Goal: Task Accomplishment & Management: Complete application form

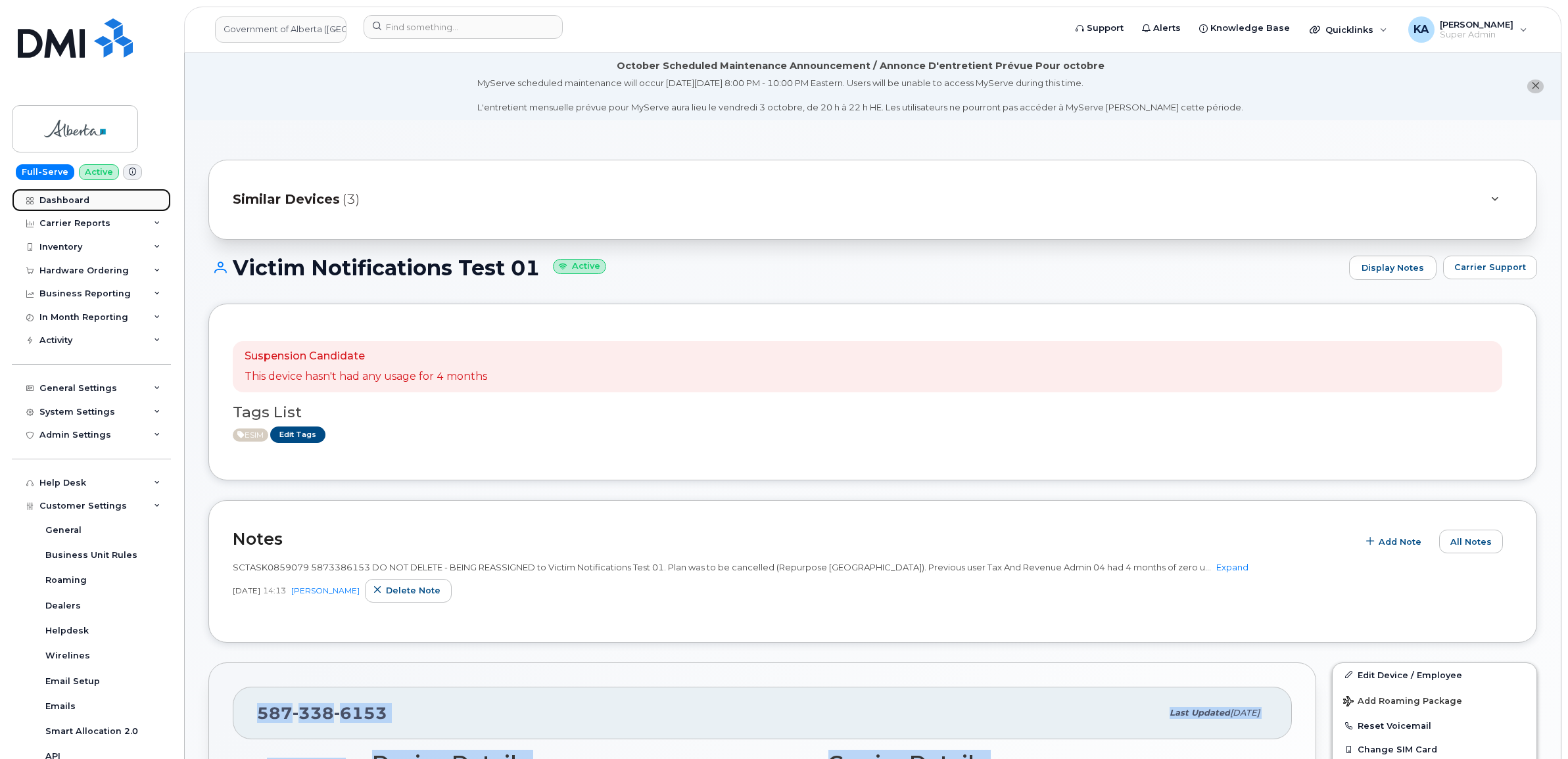
click at [64, 197] on div "Dashboard" at bounding box center [64, 200] width 50 height 10
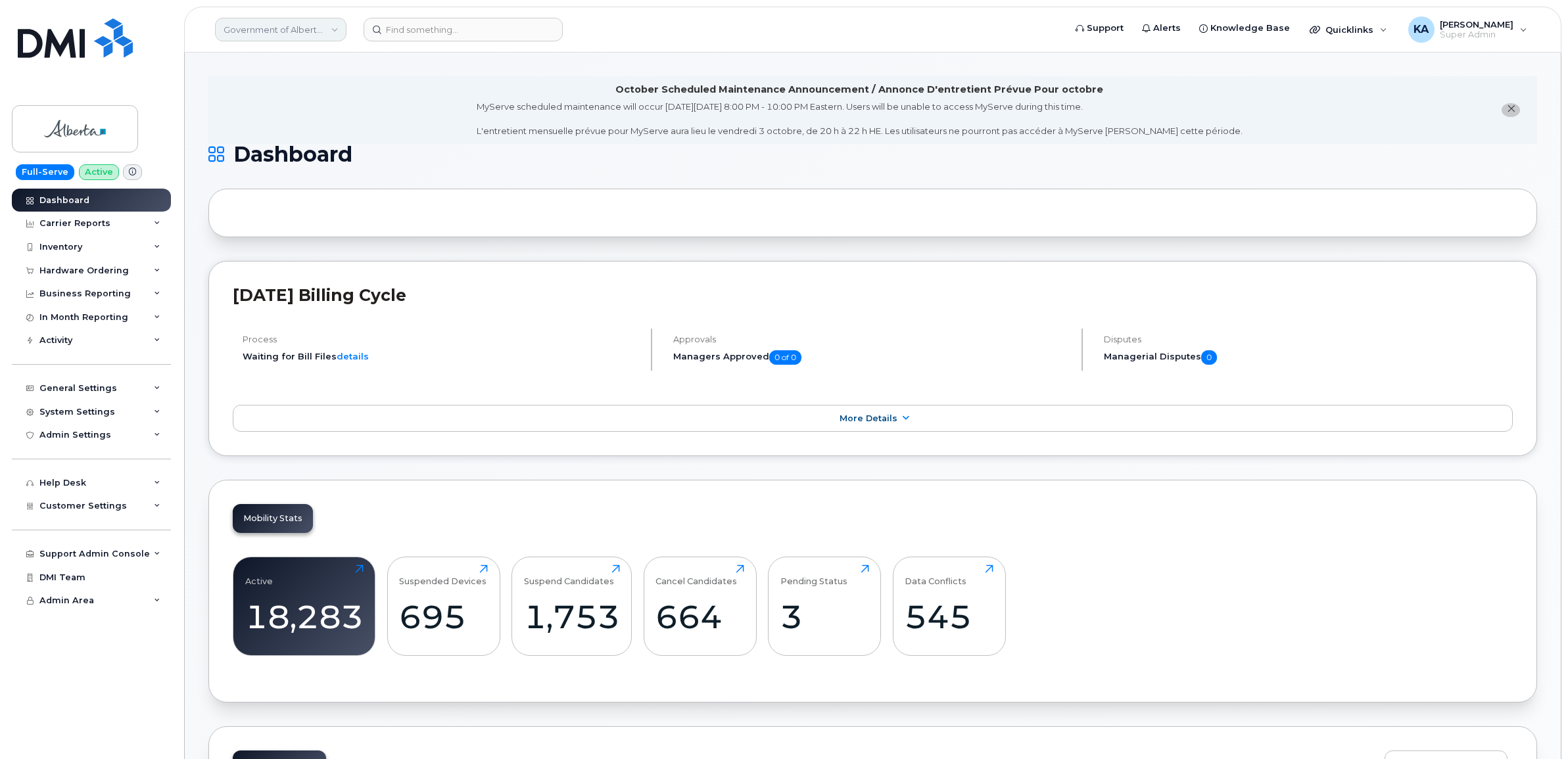
click at [298, 35] on link "Government of Alberta (GOA)" at bounding box center [281, 29] width 131 height 24
type input "snb"
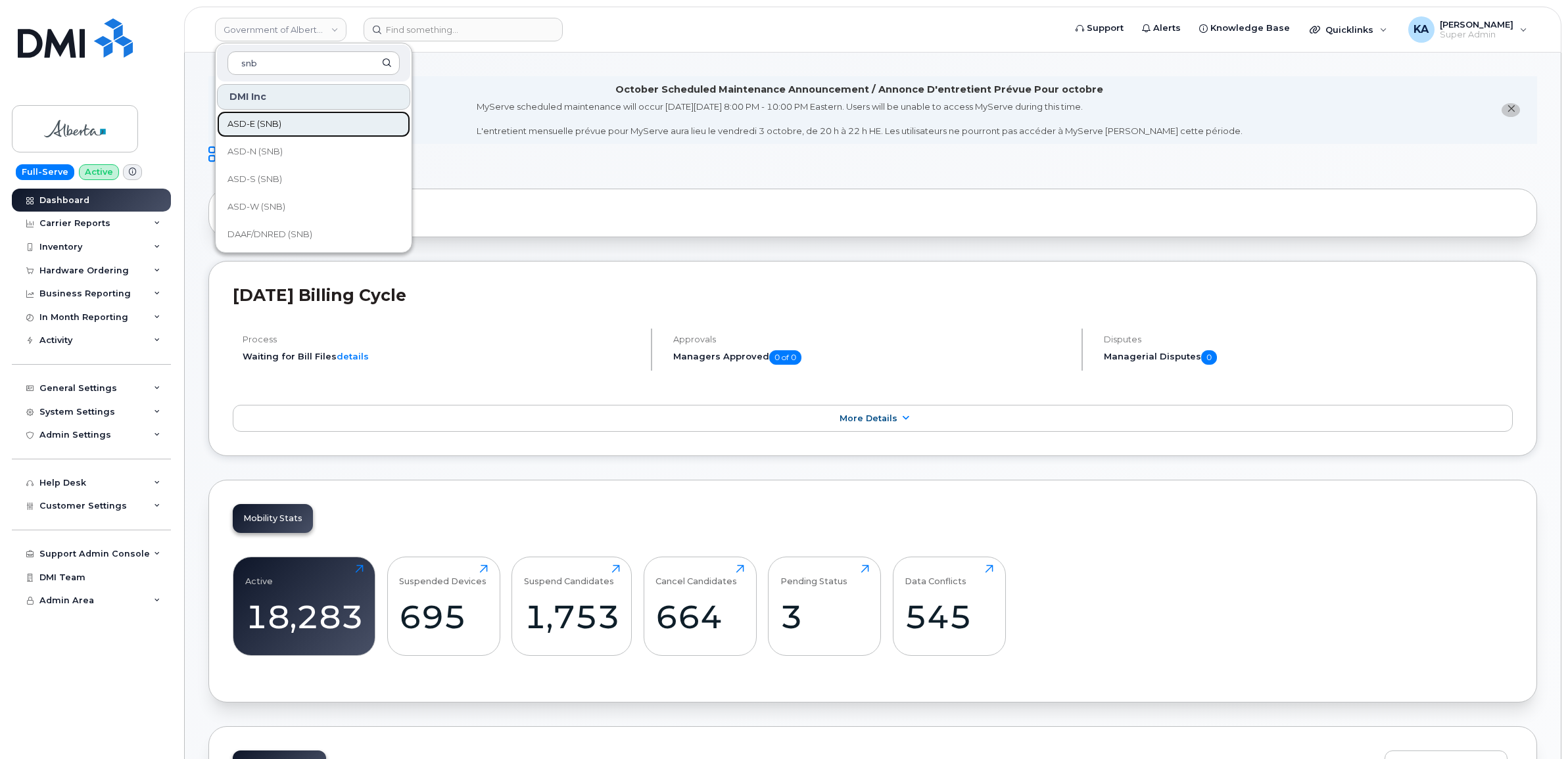
click at [268, 124] on span "ASD-E (SNB)" at bounding box center [254, 124] width 54 height 13
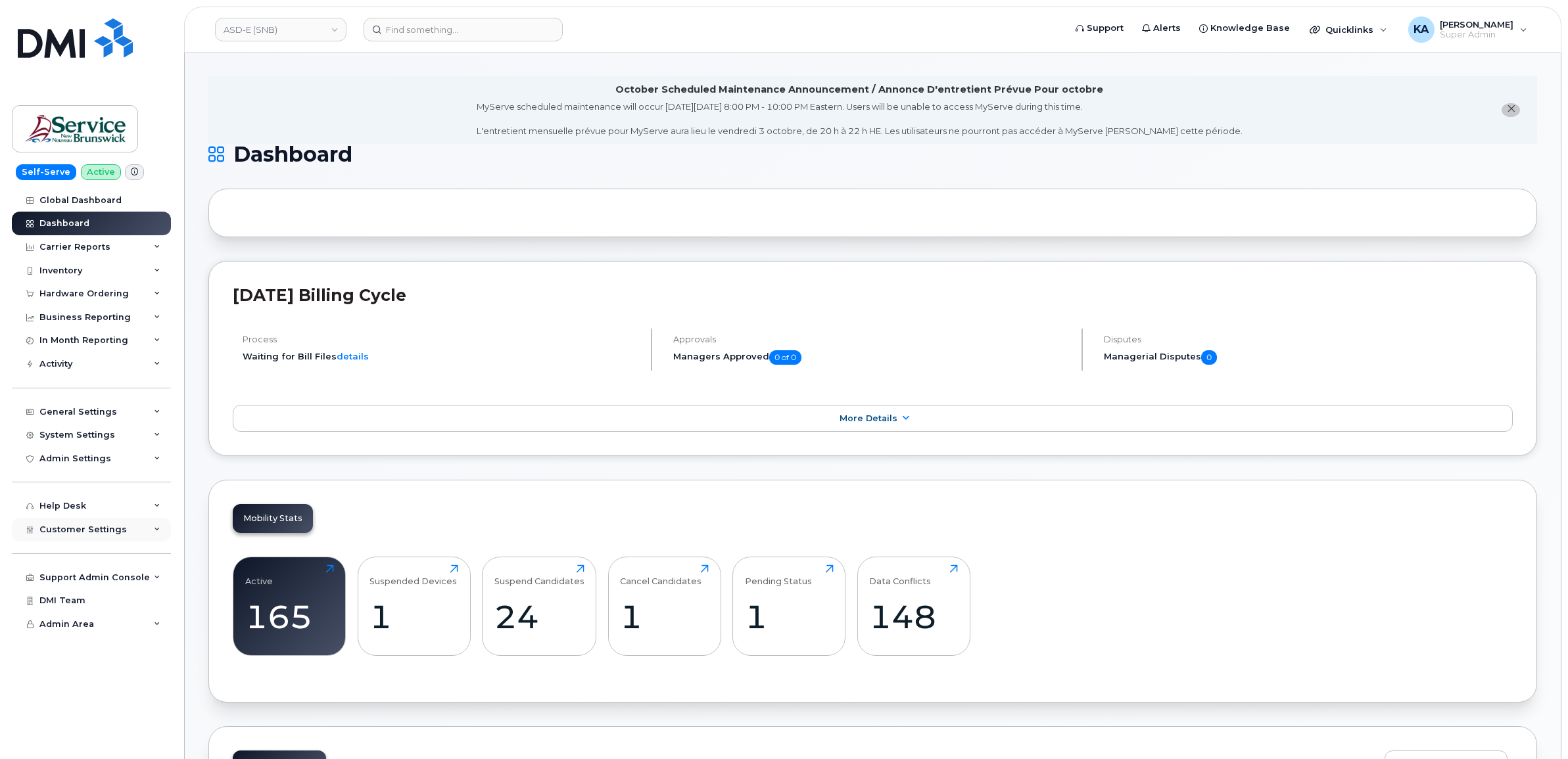
click at [48, 535] on span "Customer Settings" at bounding box center [82, 530] width 87 height 10
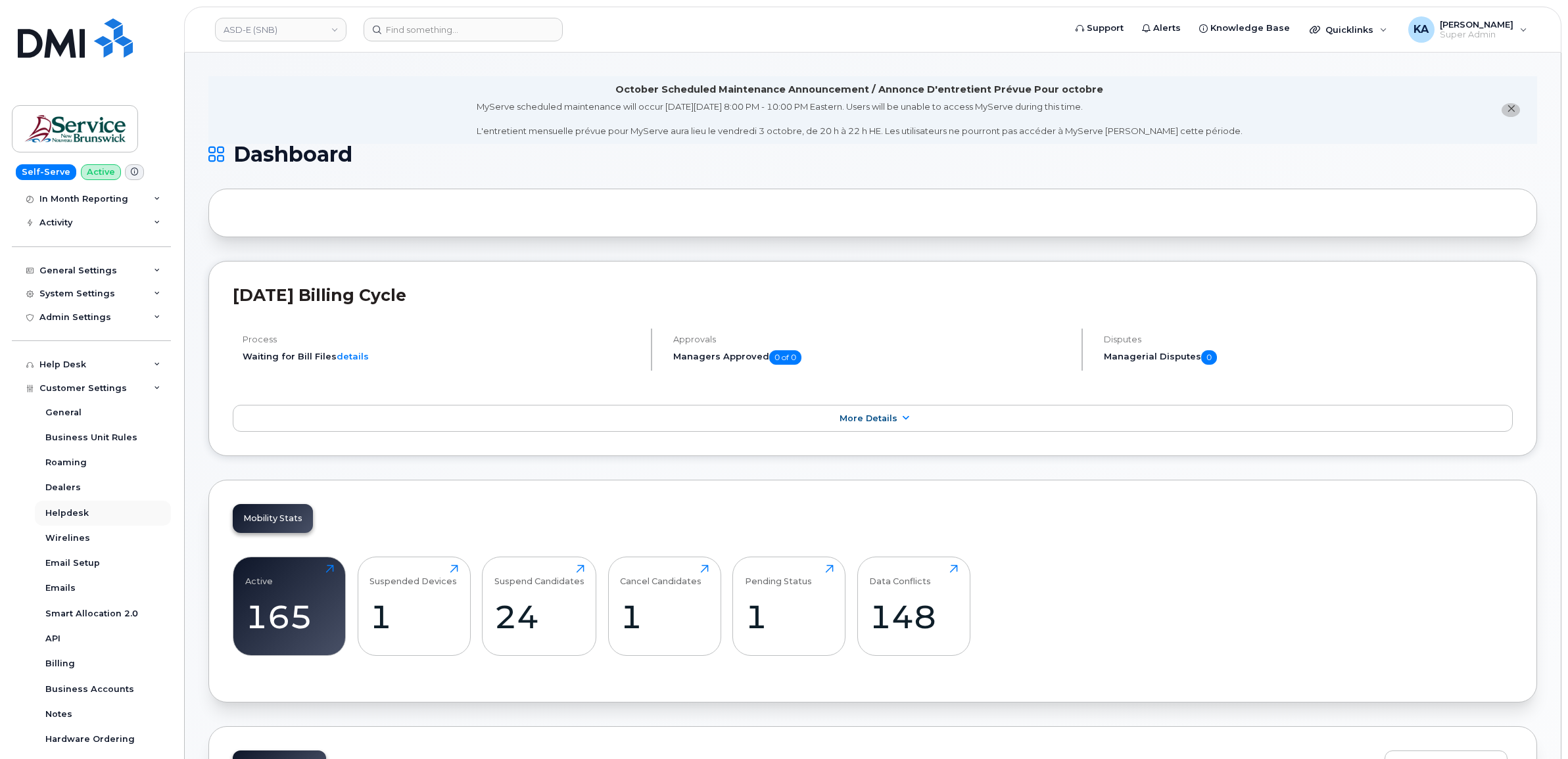
scroll to position [164, 0]
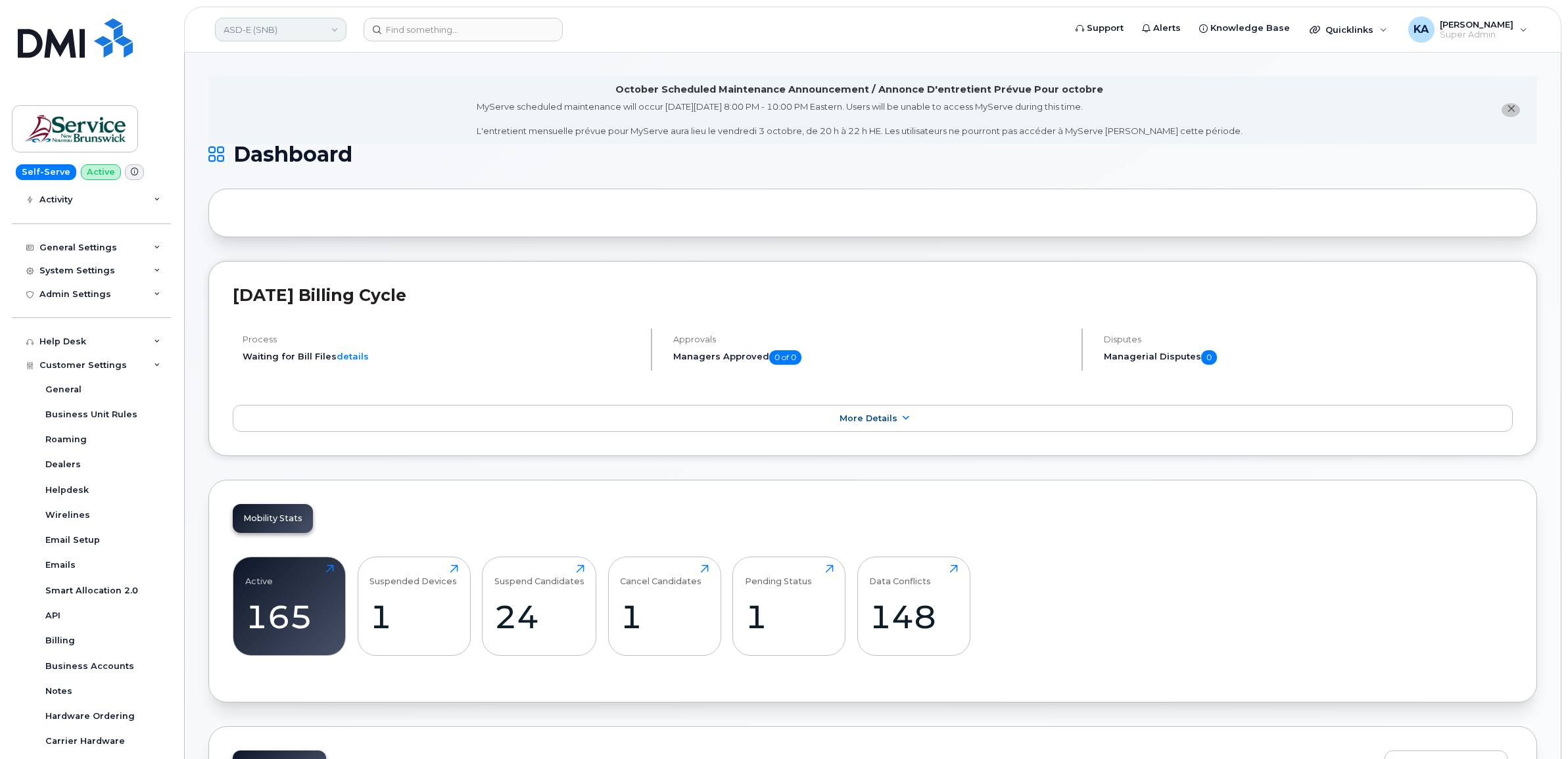
click at [248, 31] on link "ASD-E (SNB)" at bounding box center [281, 29] width 131 height 24
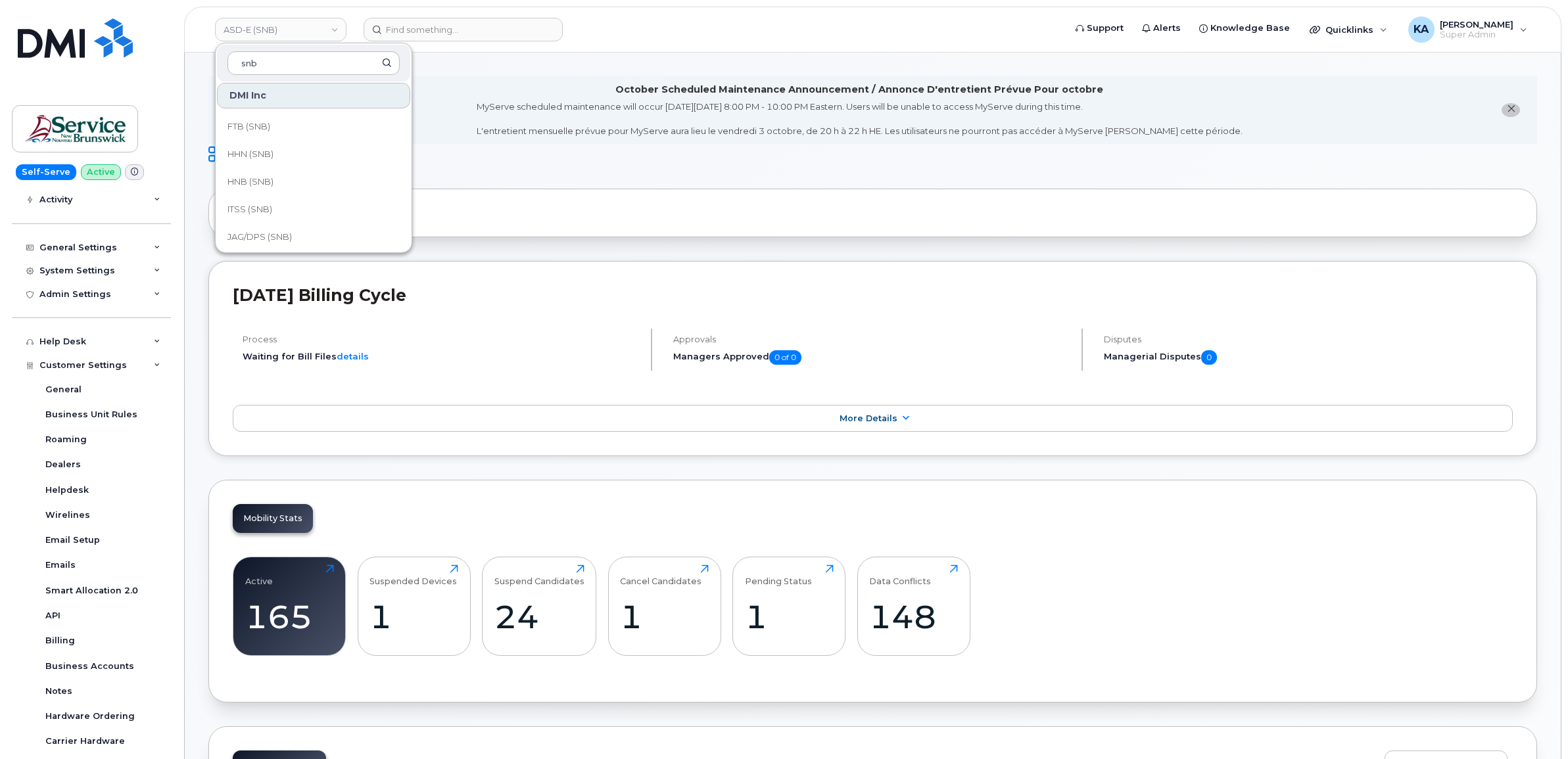
scroll to position [411, 0]
type input "snb"
click at [260, 233] on span "NBM (SNB)" at bounding box center [251, 238] width 48 height 13
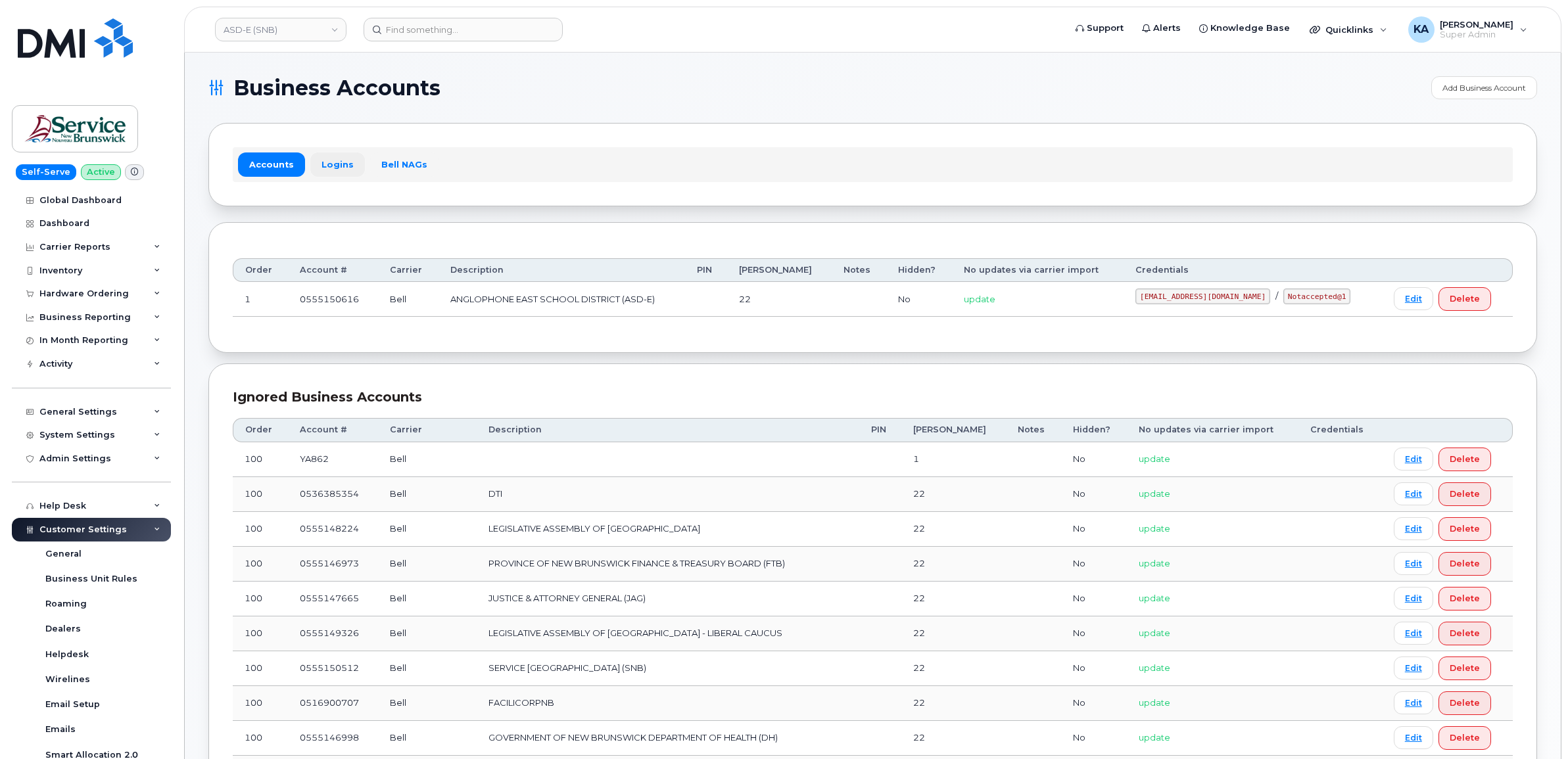
click at [332, 165] on link "Logins" at bounding box center [338, 164] width 55 height 24
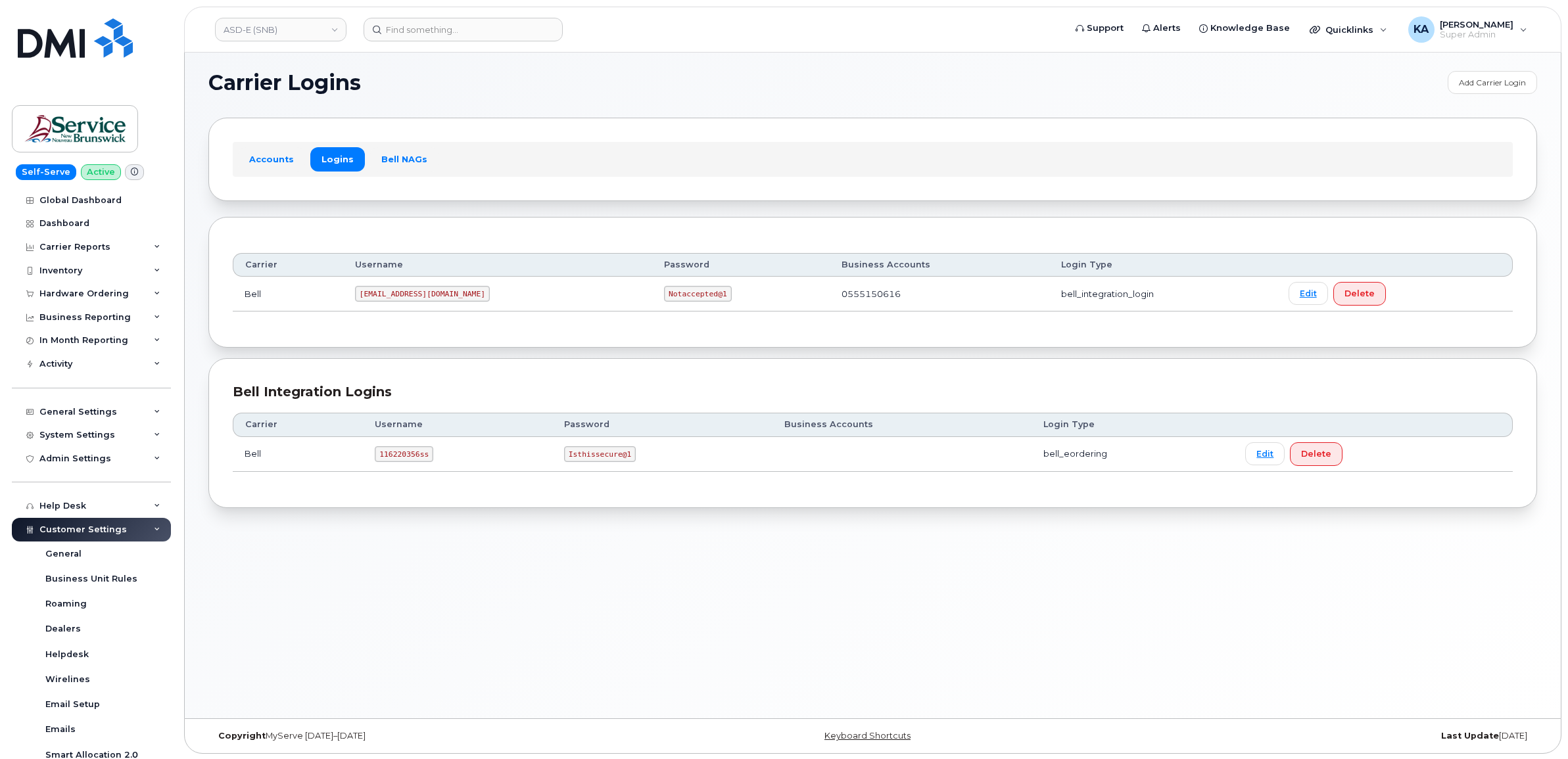
scroll to position [6, 0]
drag, startPoint x: 373, startPoint y: 456, endPoint x: 437, endPoint y: 461, distance: 64.2
click at [437, 461] on td "116220356ss" at bounding box center [457, 454] width 189 height 35
copy code "116220356ss"
drag, startPoint x: 566, startPoint y: 454, endPoint x: 630, endPoint y: 462, distance: 64.5
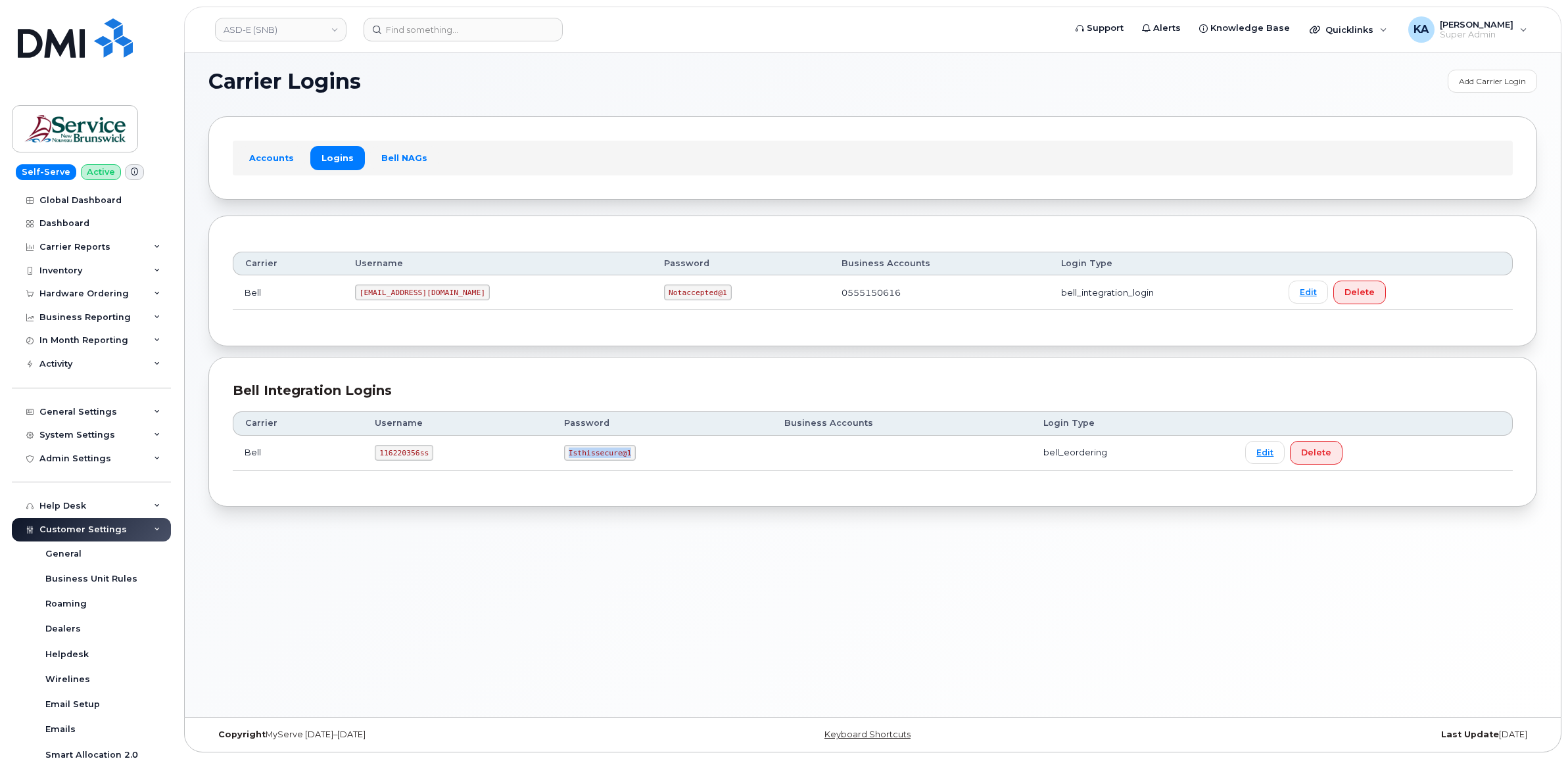
click at [630, 462] on td "Isthissecure@1" at bounding box center [662, 454] width 220 height 35
copy code "Isthissecure@1"
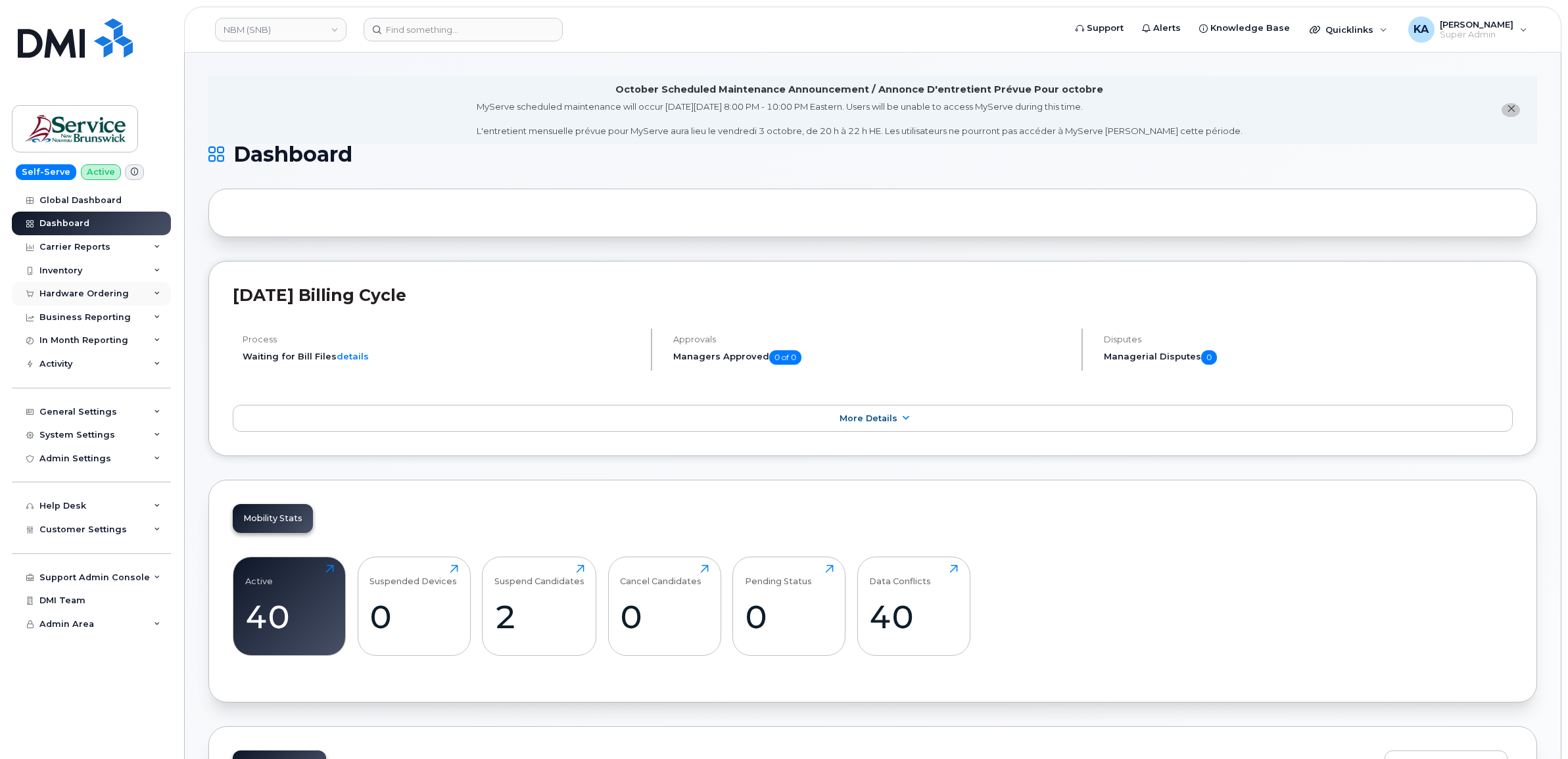
click at [51, 296] on div "Hardware Ordering" at bounding box center [84, 294] width 89 height 10
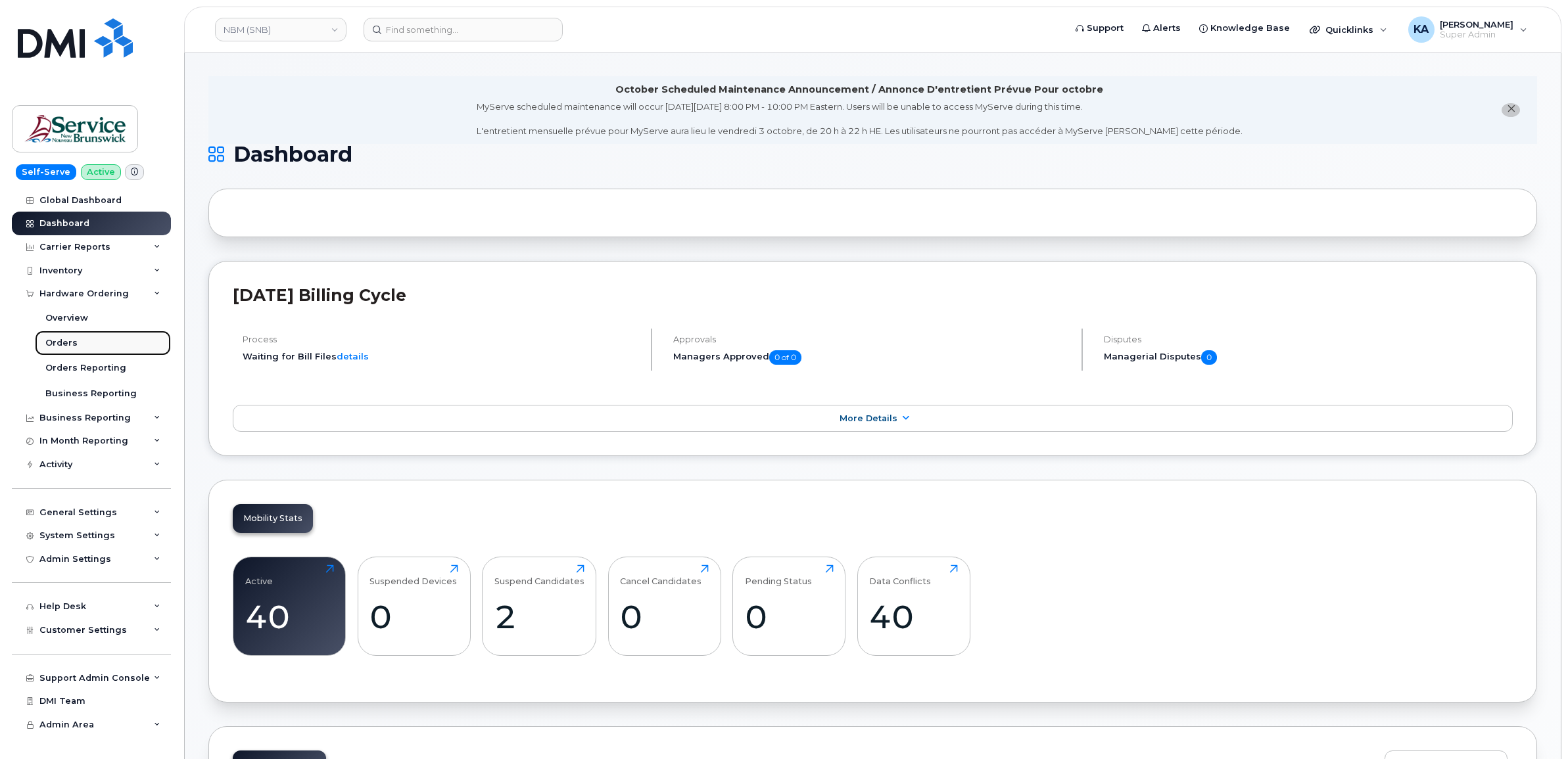
click at [55, 342] on div "Orders" at bounding box center [62, 342] width 32 height 12
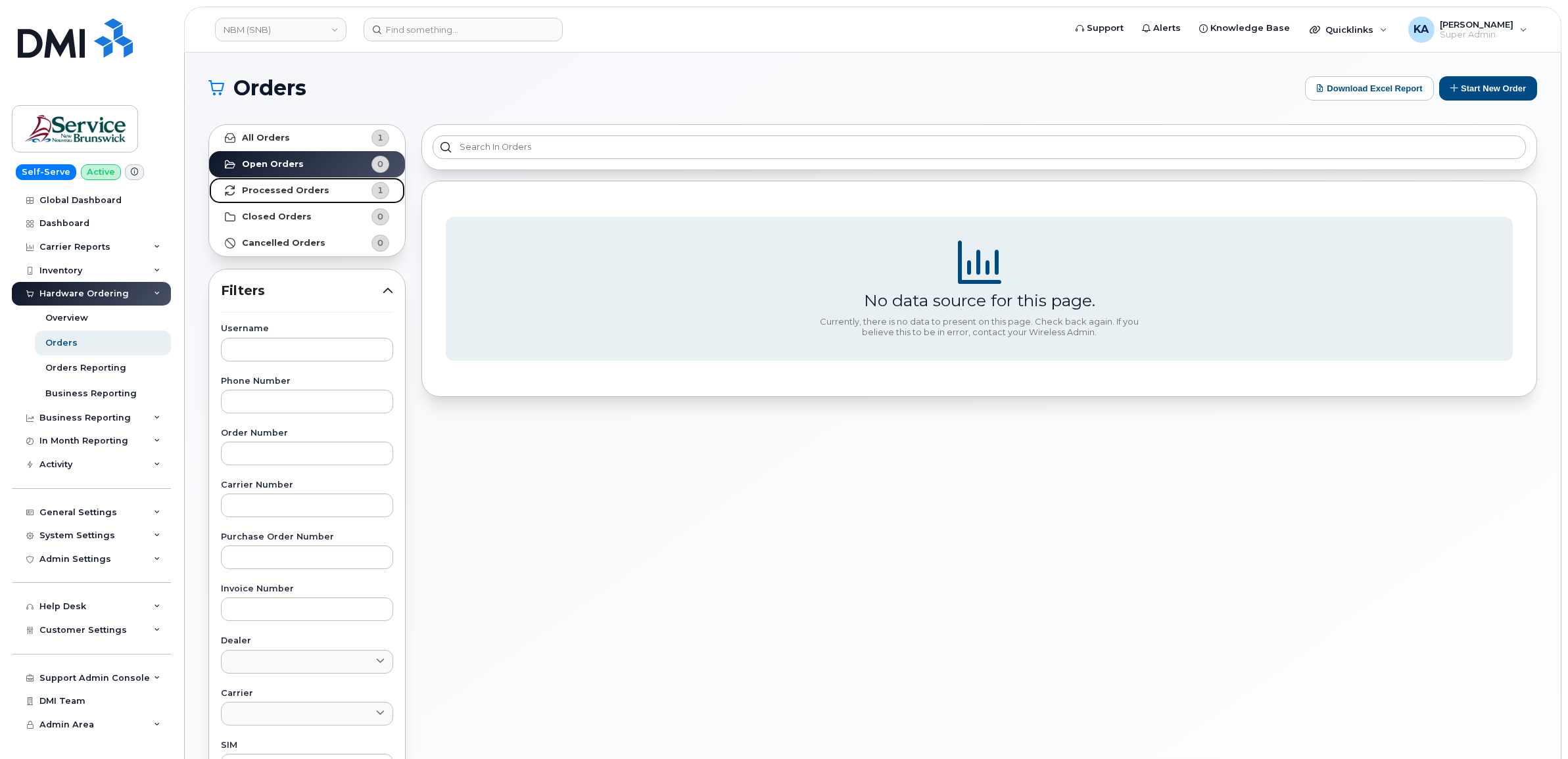
click at [310, 194] on strong "Processed Orders" at bounding box center [285, 190] width 87 height 10
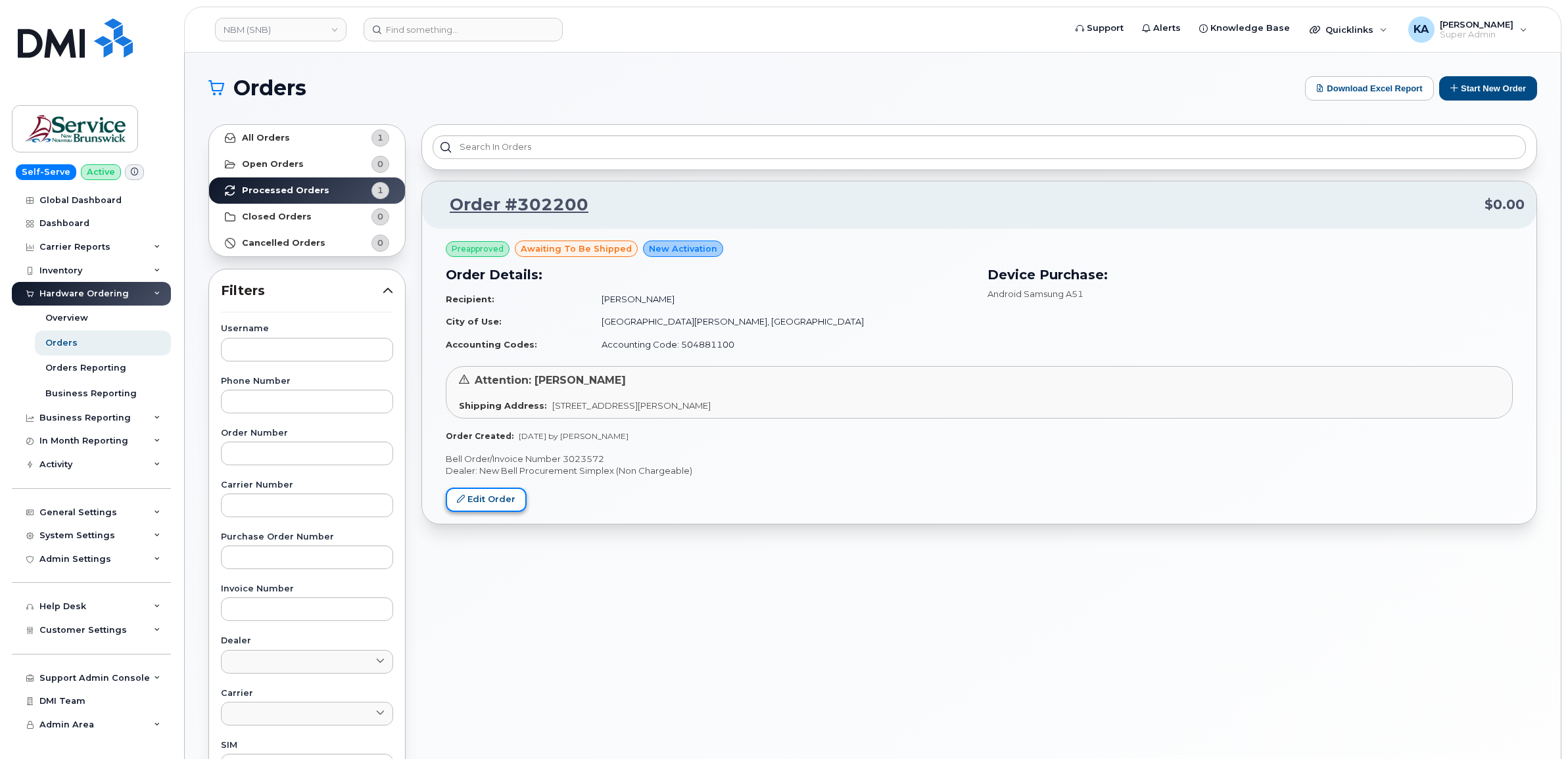
click at [480, 498] on link "Edit Order" at bounding box center [487, 500] width 81 height 24
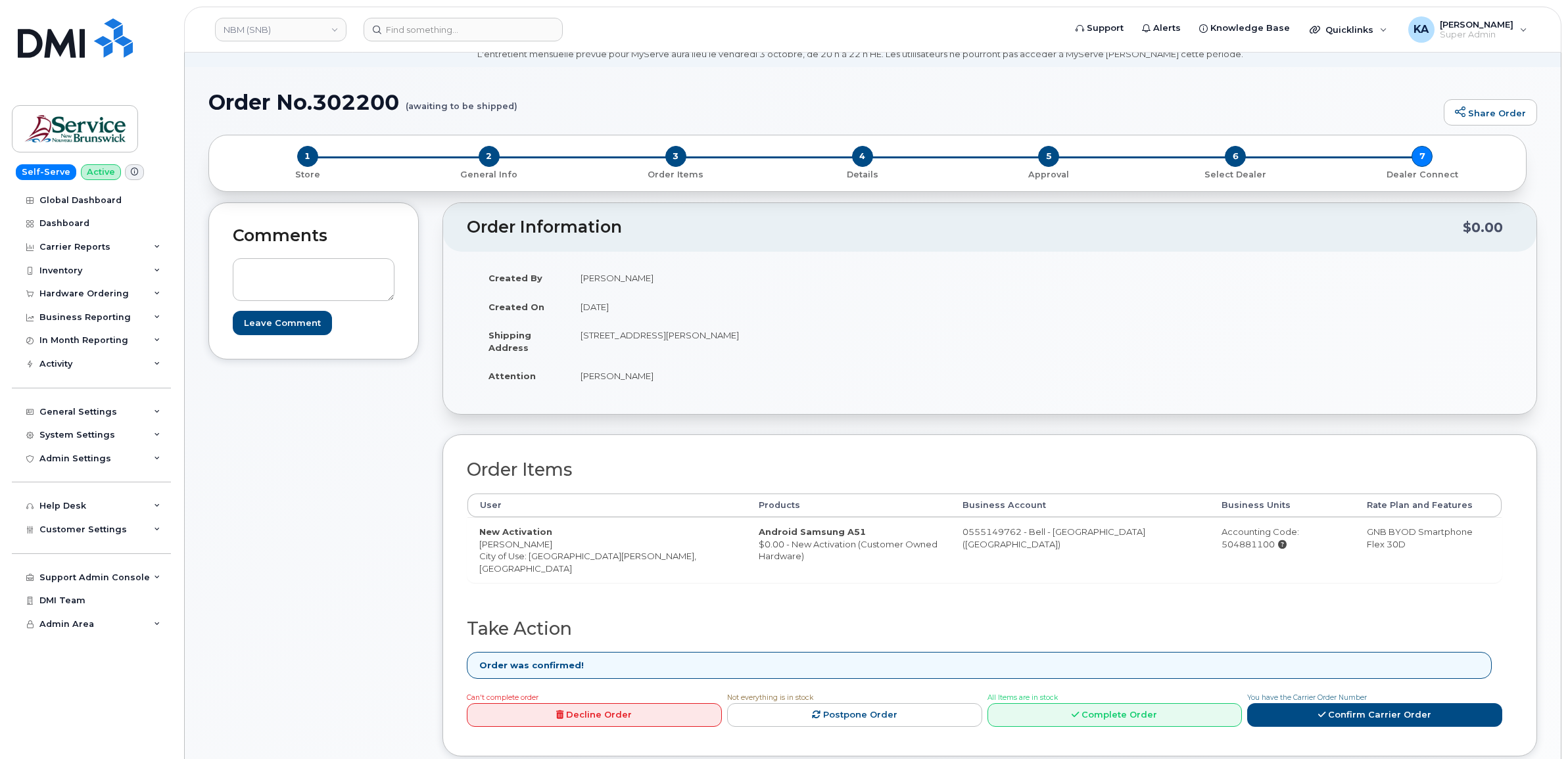
scroll to position [82, 0]
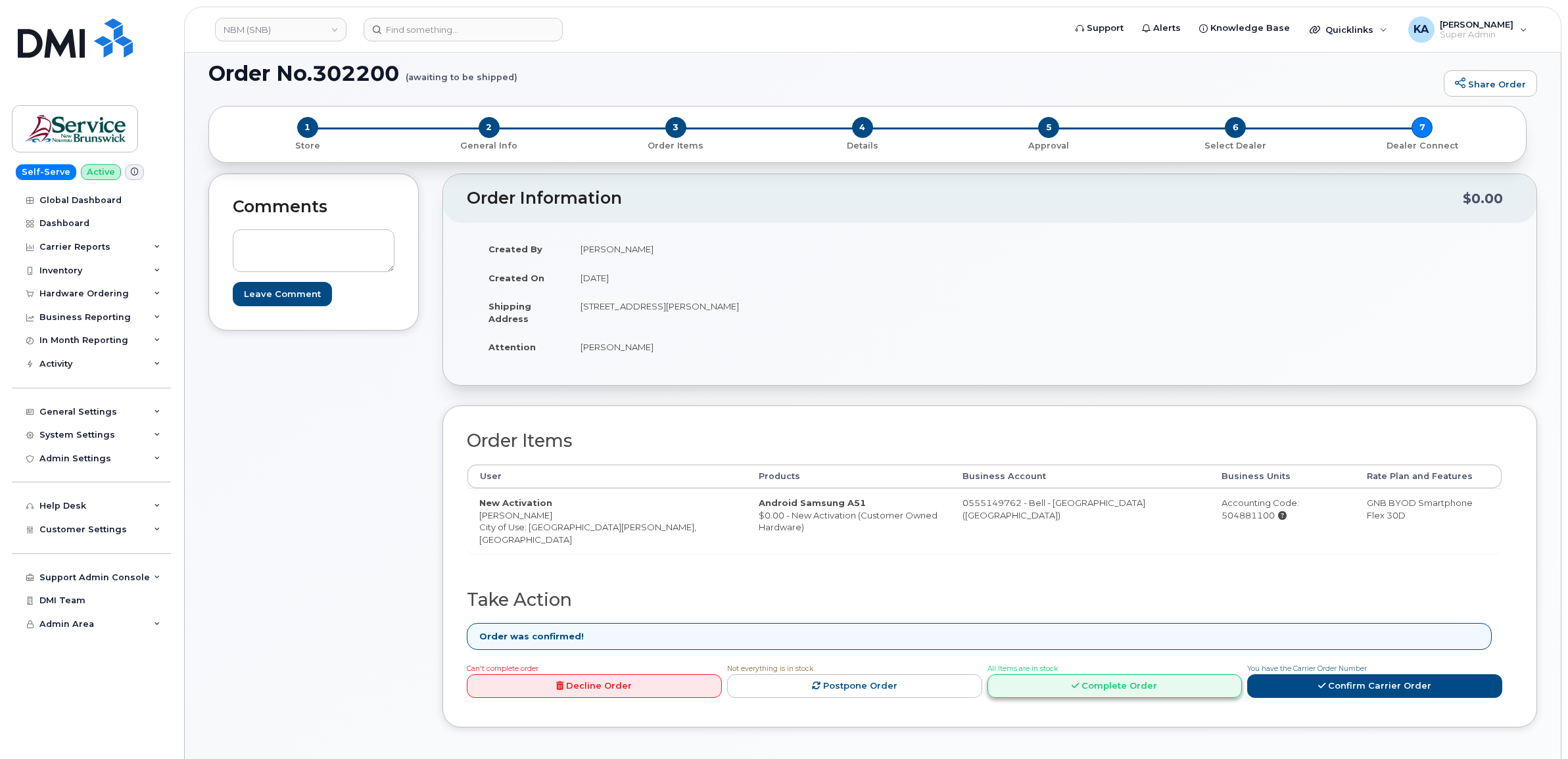
click at [1083, 680] on link "Complete Order" at bounding box center [1115, 686] width 255 height 24
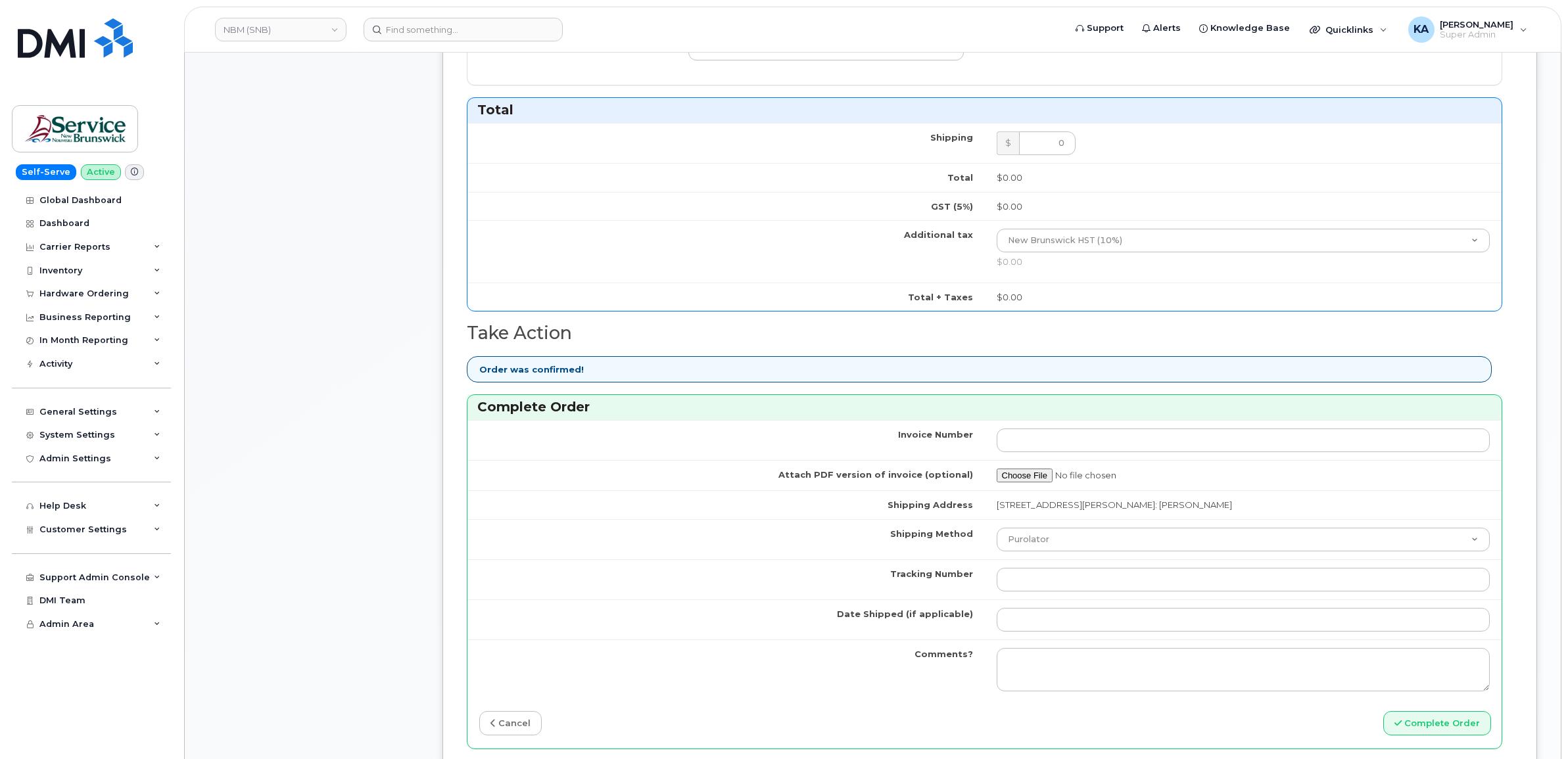
scroll to position [822, 0]
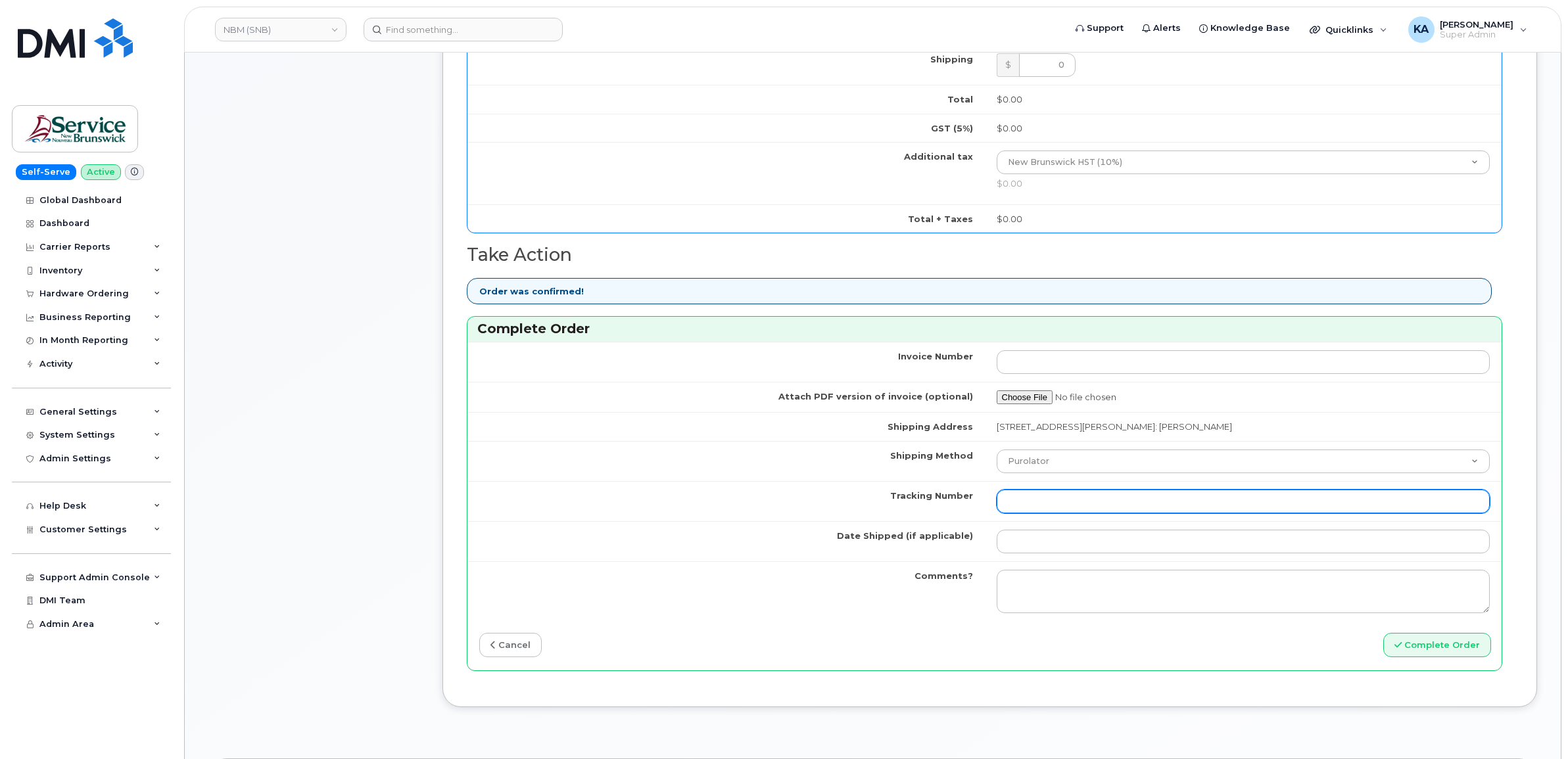
click at [1044, 500] on input "Tracking Number" at bounding box center [1244, 502] width 494 height 24
paste input "475744971818"
type input "475744971818"
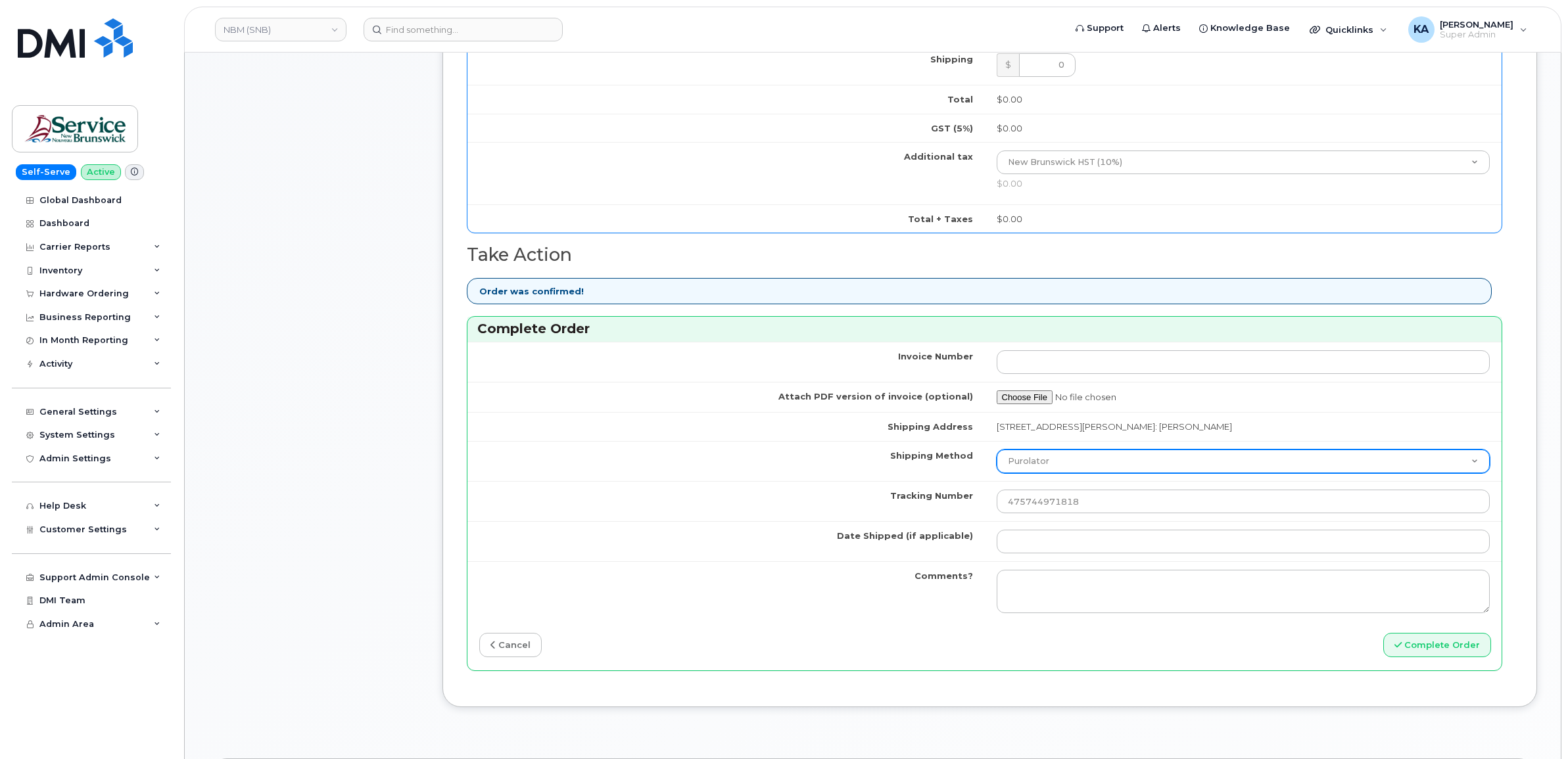
click at [1054, 460] on select "Purolator UPS FedEx Canada Post Courier Other Drop Off Pick Up" at bounding box center [1244, 461] width 494 height 24
select select "FedEx"
click at [997, 452] on select "Purolator UPS FedEx Canada Post Courier Other Drop Off Pick Up" at bounding box center [1244, 461] width 494 height 24
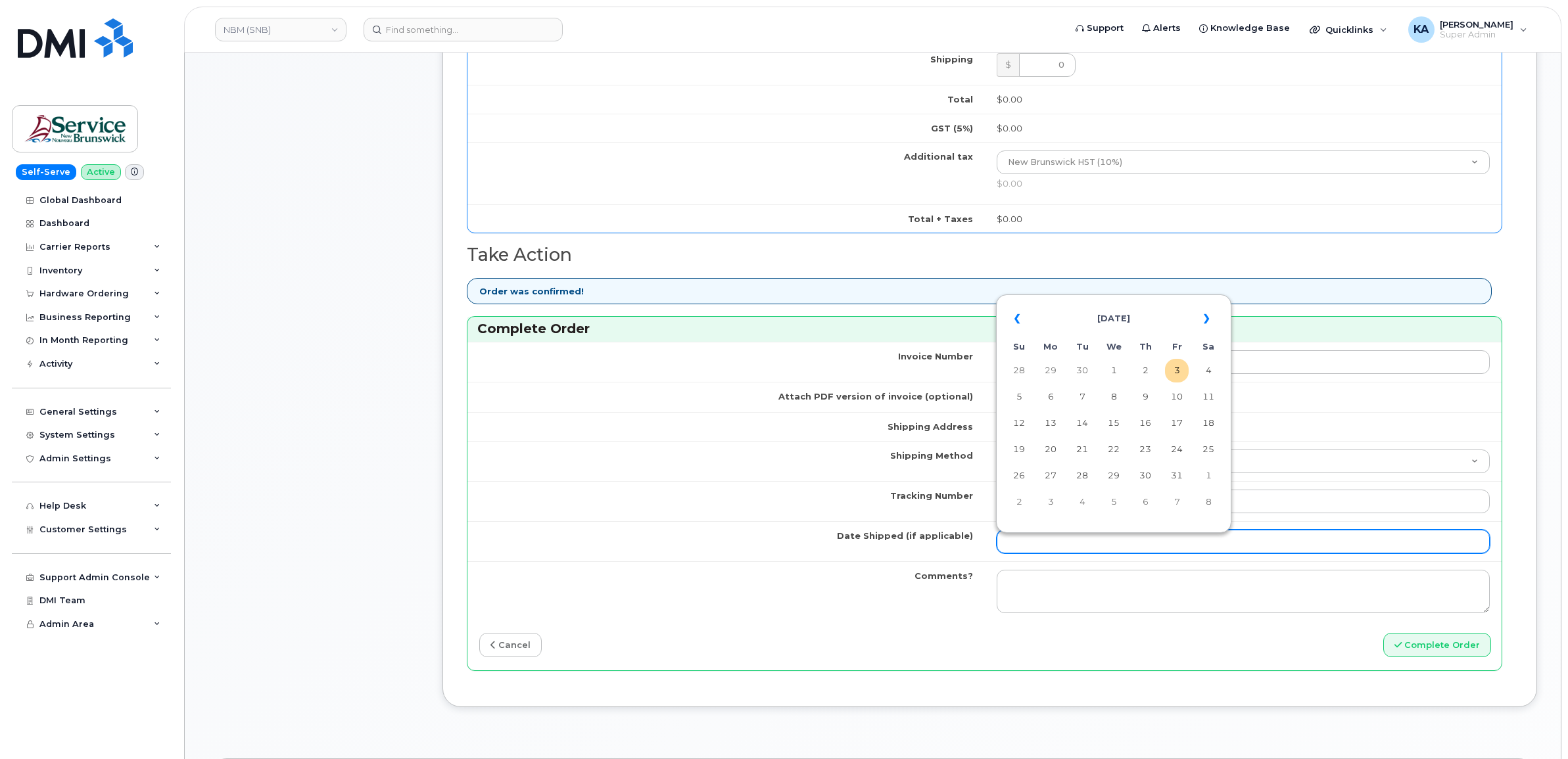
click at [1023, 547] on input "Date Shipped (if applicable)" at bounding box center [1244, 542] width 494 height 24
click at [1090, 299] on table "« [DATE] » Su Mo Tu We Th Fr Sa 28 29 30 1 2 3 4 5 6 7 8 9 10 11 12 13 14 15 16…" at bounding box center [1114, 410] width 229 height 225
click at [1113, 372] on td "1" at bounding box center [1114, 371] width 24 height 24
type input "[DATE]"
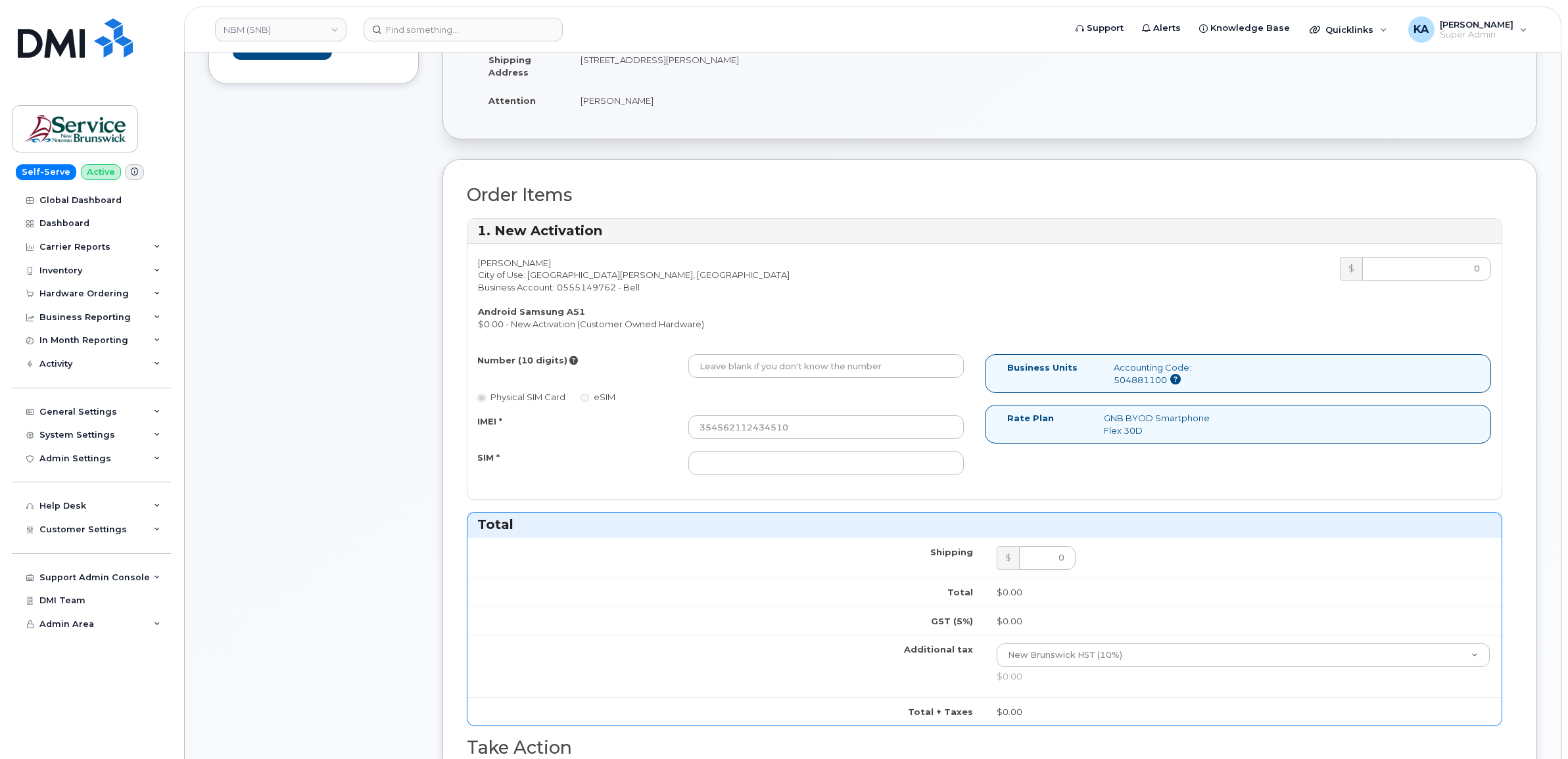
scroll to position [247, 0]
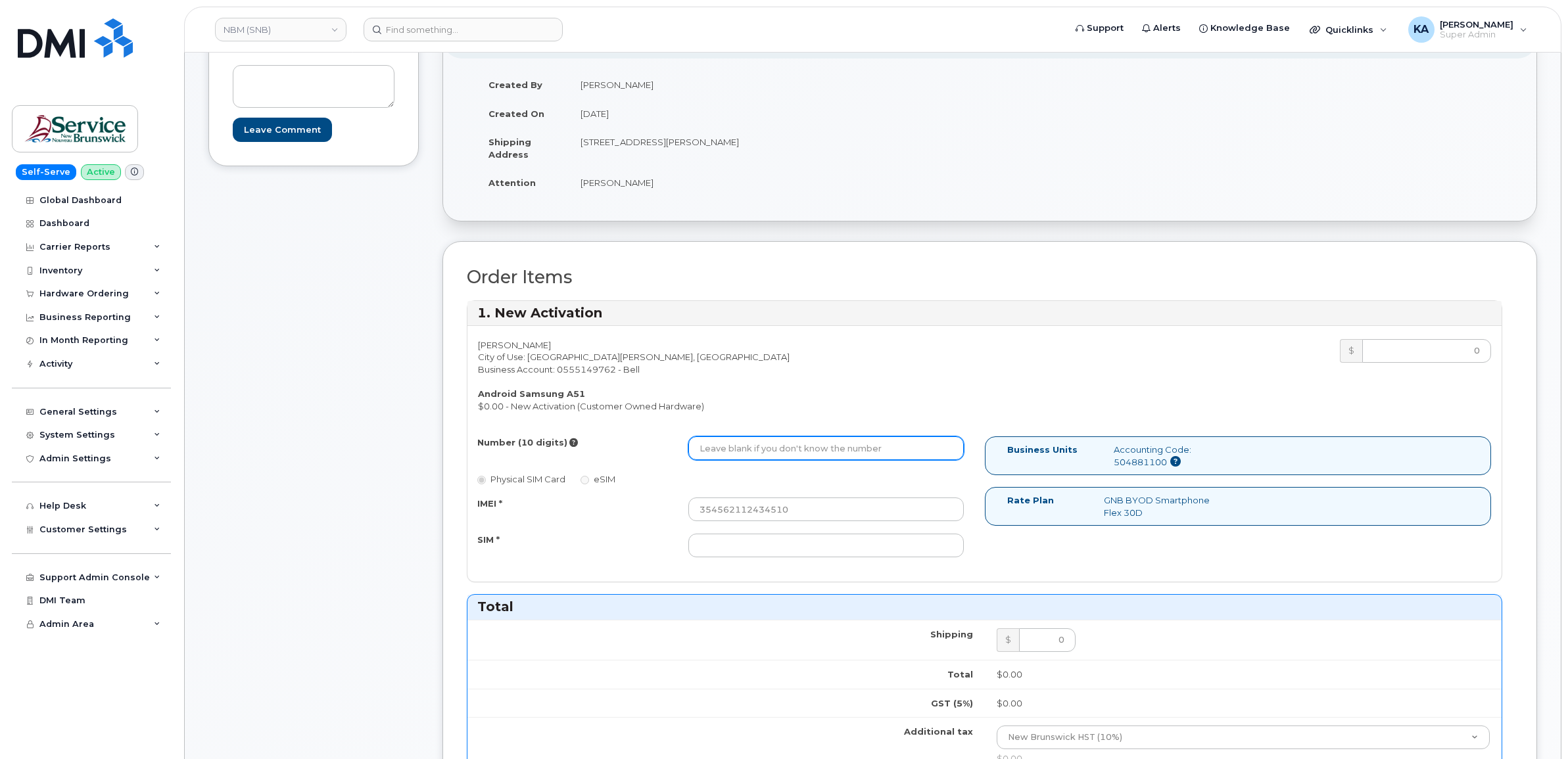
click at [770, 451] on input "Number (10 digits)" at bounding box center [826, 448] width 275 height 24
paste input "5063435135"
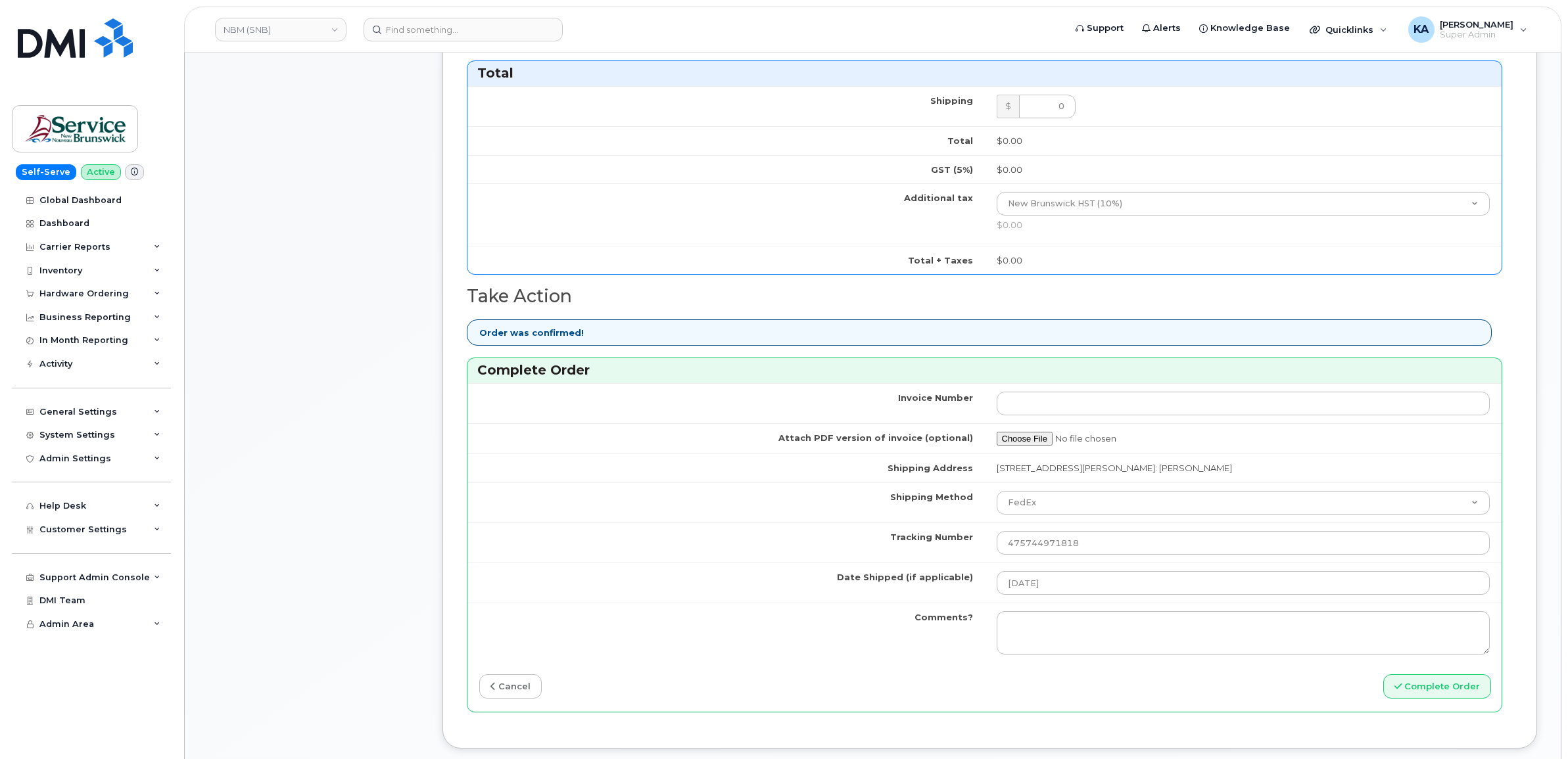
scroll to position [822, 0]
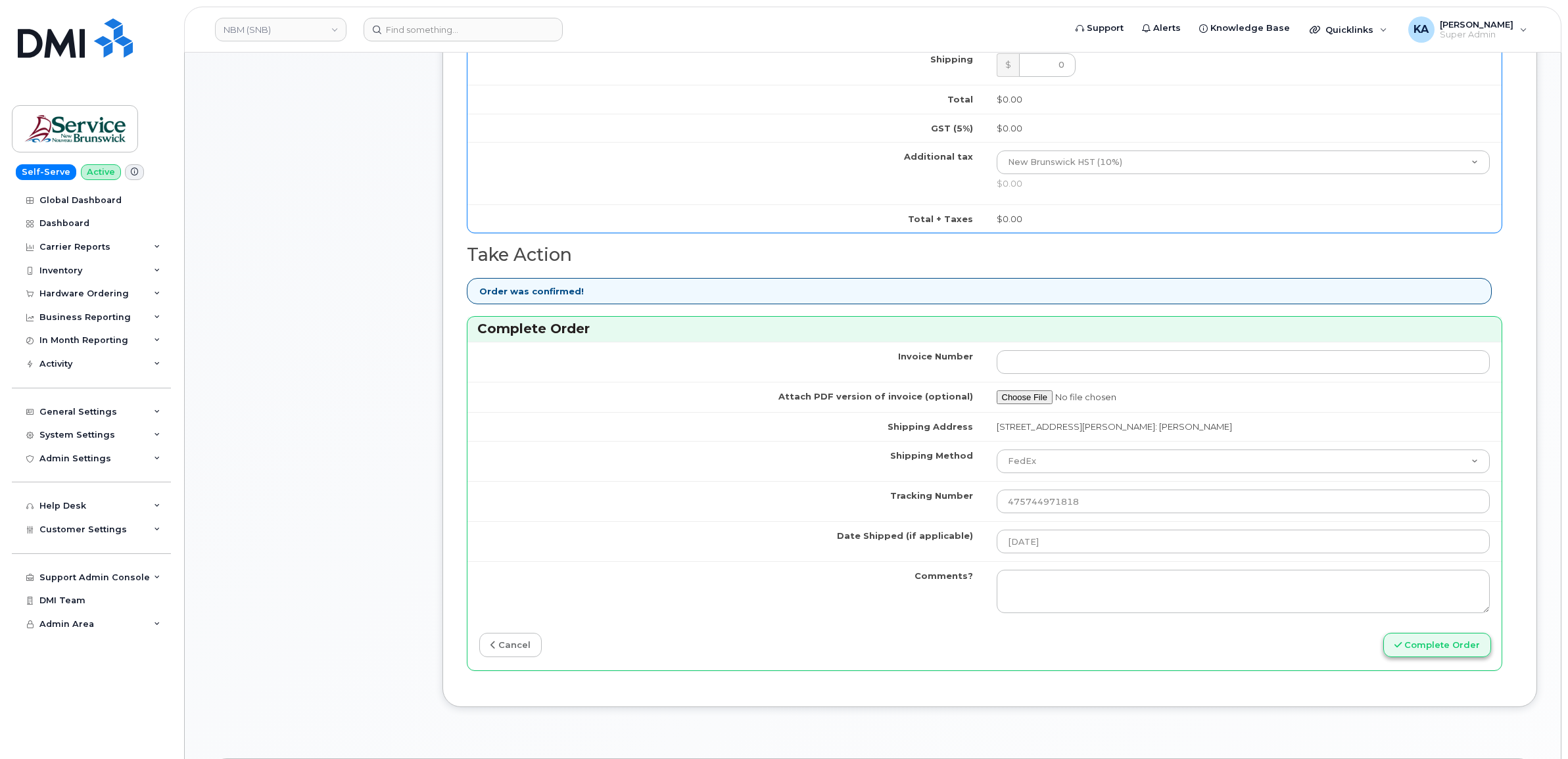
type input "5063435135"
click at [1431, 651] on button "Complete Order" at bounding box center [1437, 645] width 108 height 24
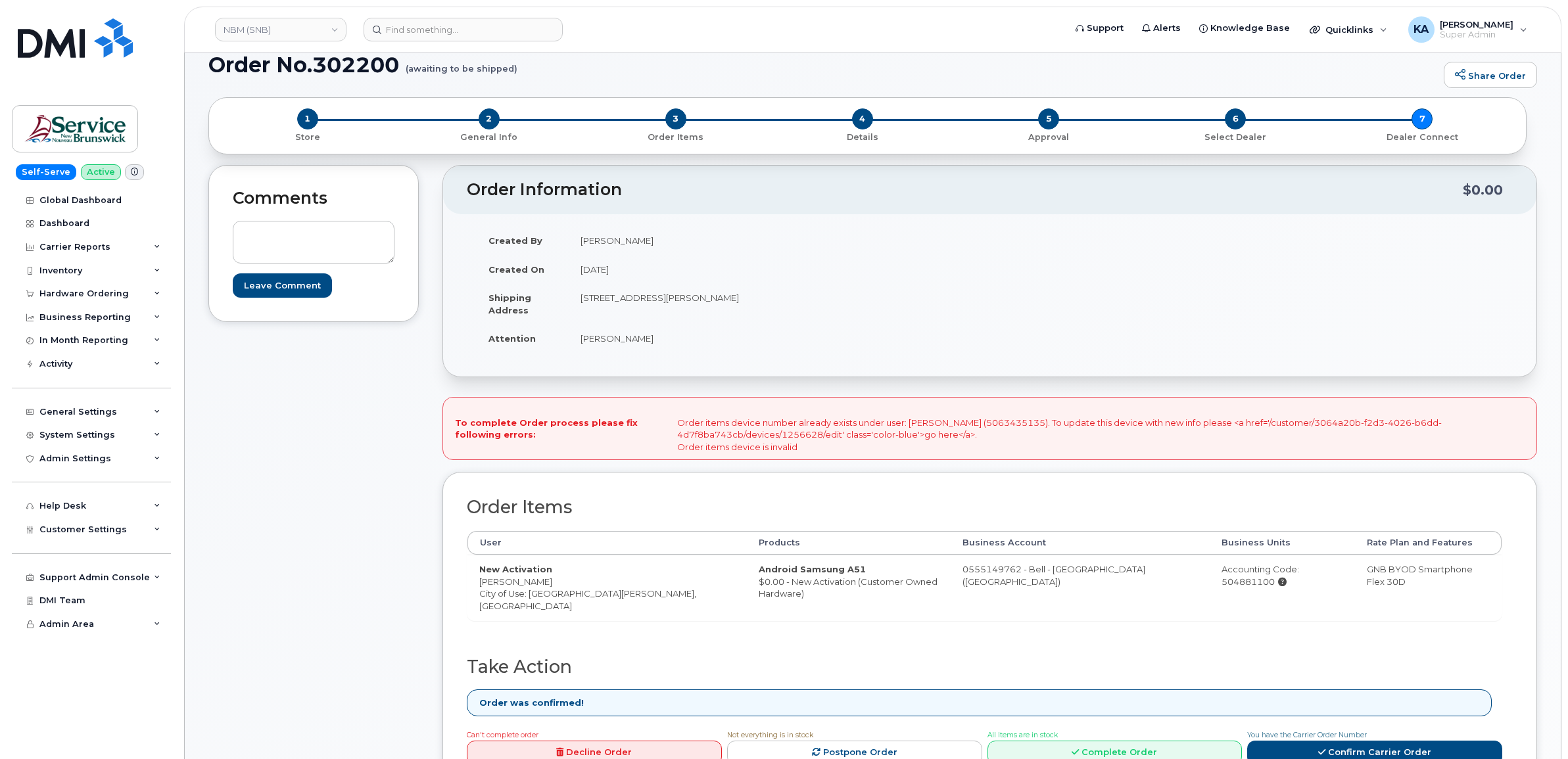
scroll to position [164, 0]
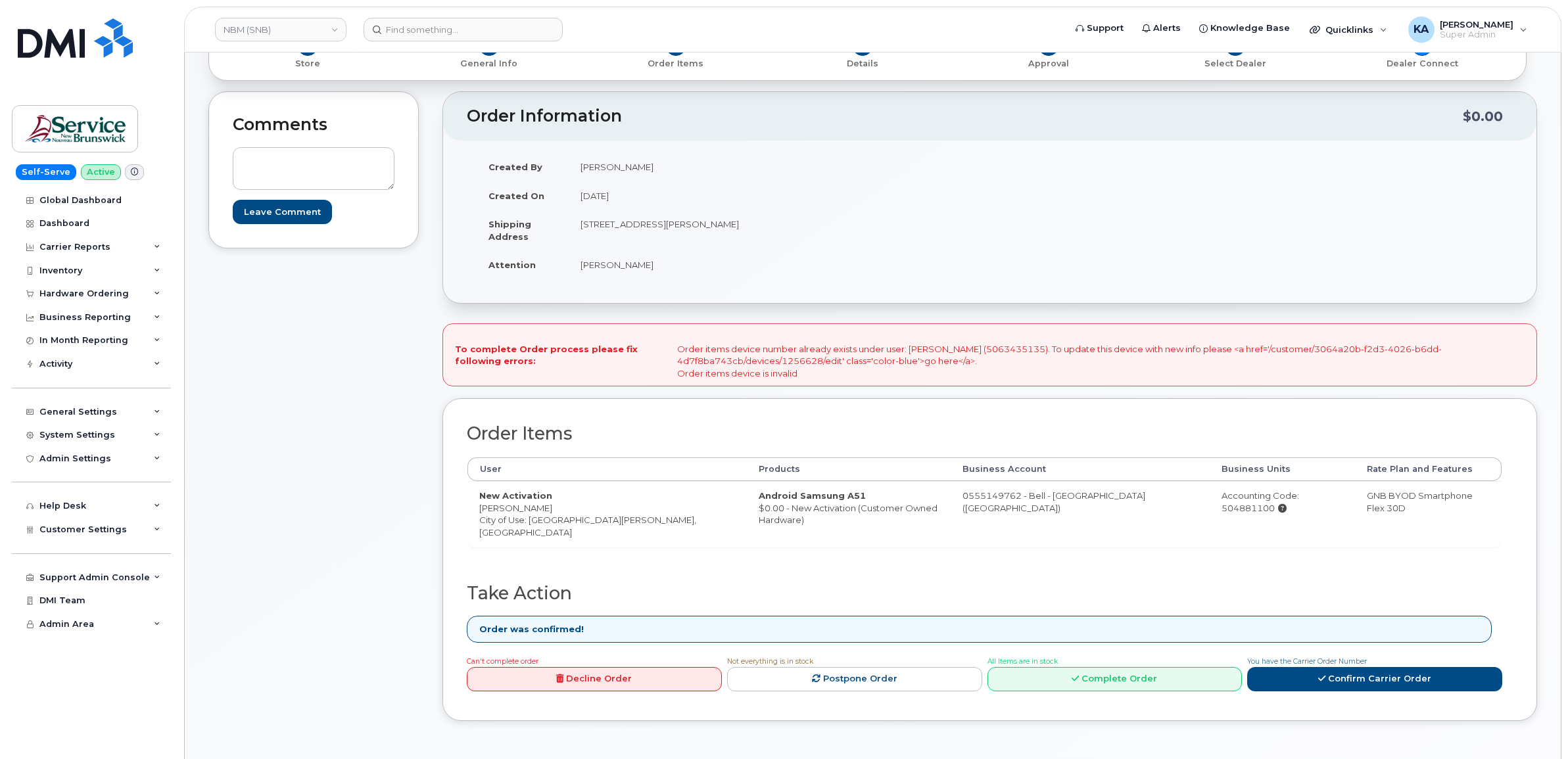
drag, startPoint x: 1256, startPoint y: 500, endPoint x: 1309, endPoint y: 503, distance: 53.1
click at [1309, 503] on div "Accounting Code: 504881100" at bounding box center [1282, 502] width 122 height 24
drag, startPoint x: 1309, startPoint y: 503, endPoint x: 1297, endPoint y: 500, distance: 12.4
copy div "504881100"
click at [1116, 681] on link "Complete Order" at bounding box center [1115, 679] width 255 height 24
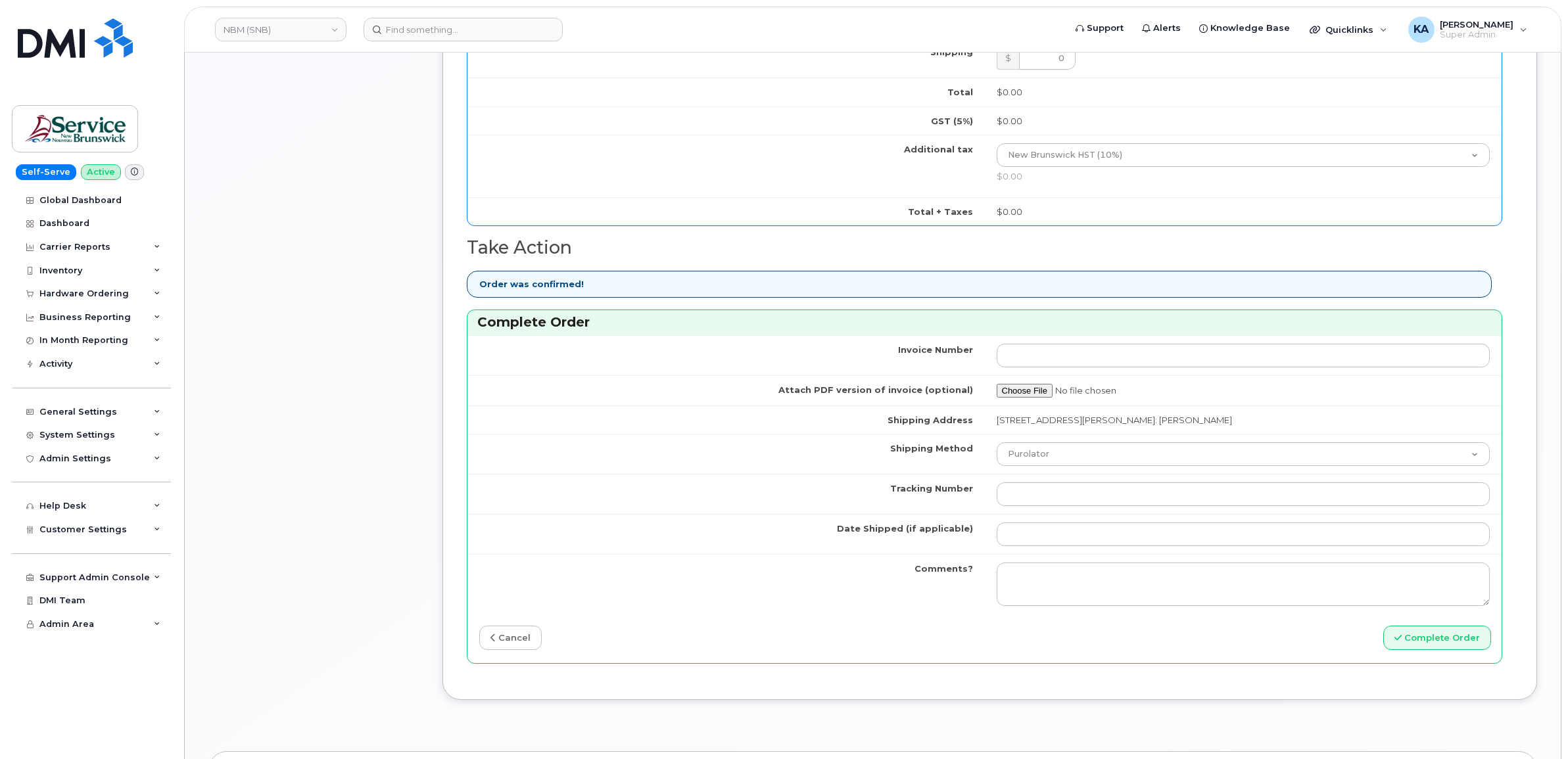
scroll to position [986, 0]
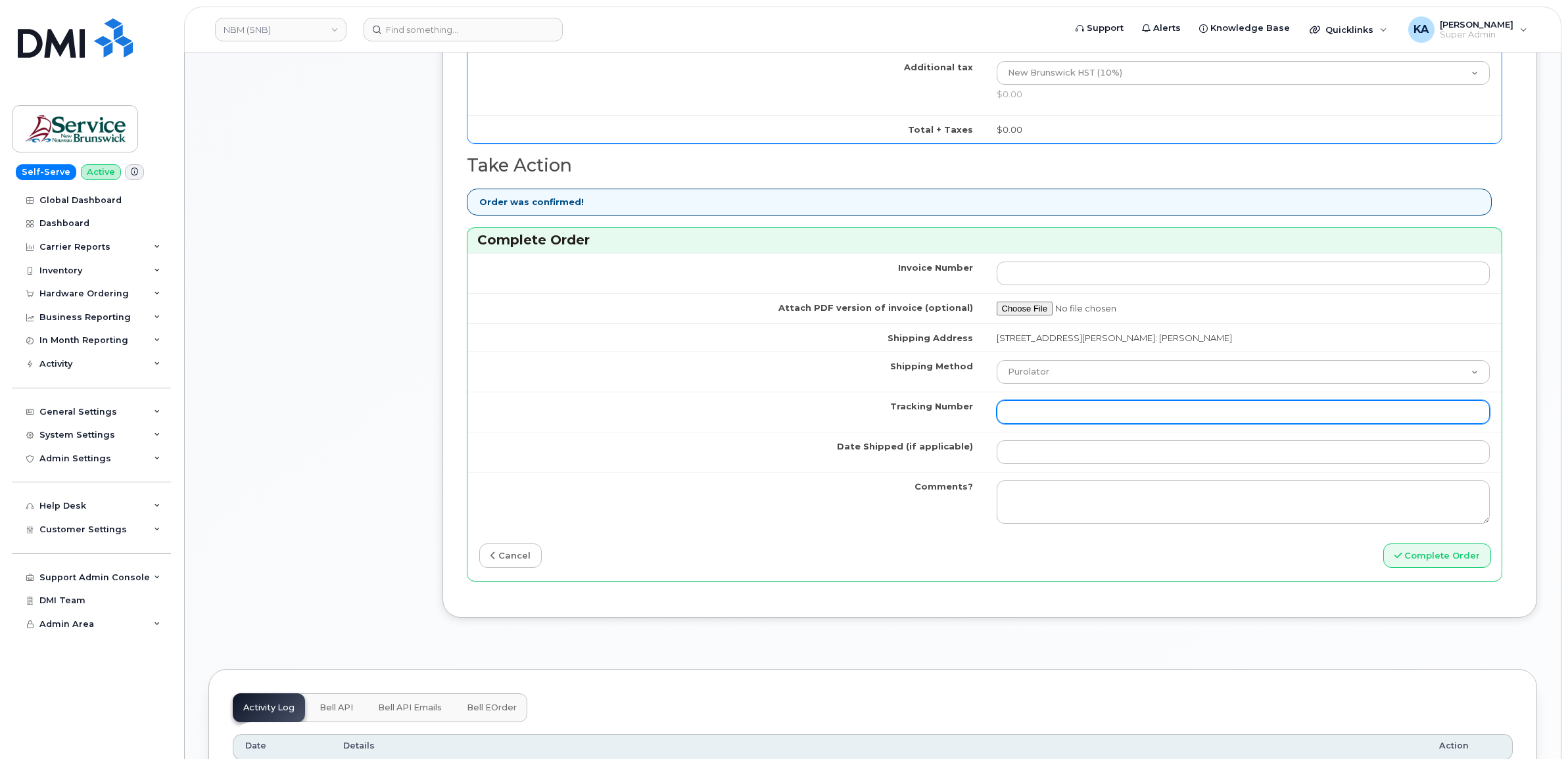
click at [1091, 416] on input "Tracking Number" at bounding box center [1244, 412] width 494 height 24
paste input "475744971818"
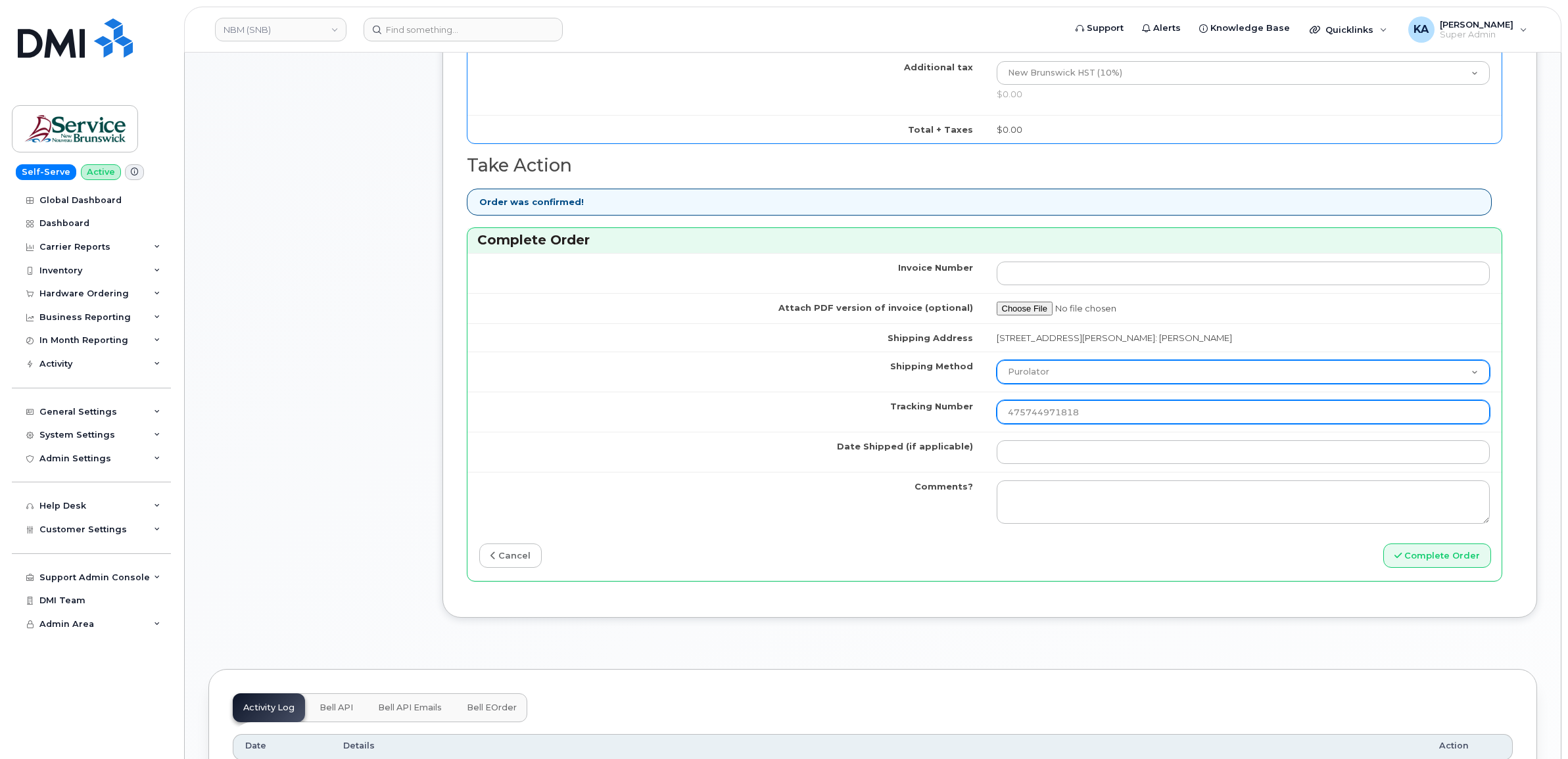
type input "475744971818"
click at [1068, 376] on select "Purolator UPS FedEx Canada Post Courier Other Drop Off Pick Up" at bounding box center [1244, 372] width 494 height 24
select select "FedEx"
click at [997, 363] on select "Purolator UPS FedEx Canada Post Courier Other Drop Off Pick Up" at bounding box center [1244, 372] width 494 height 24
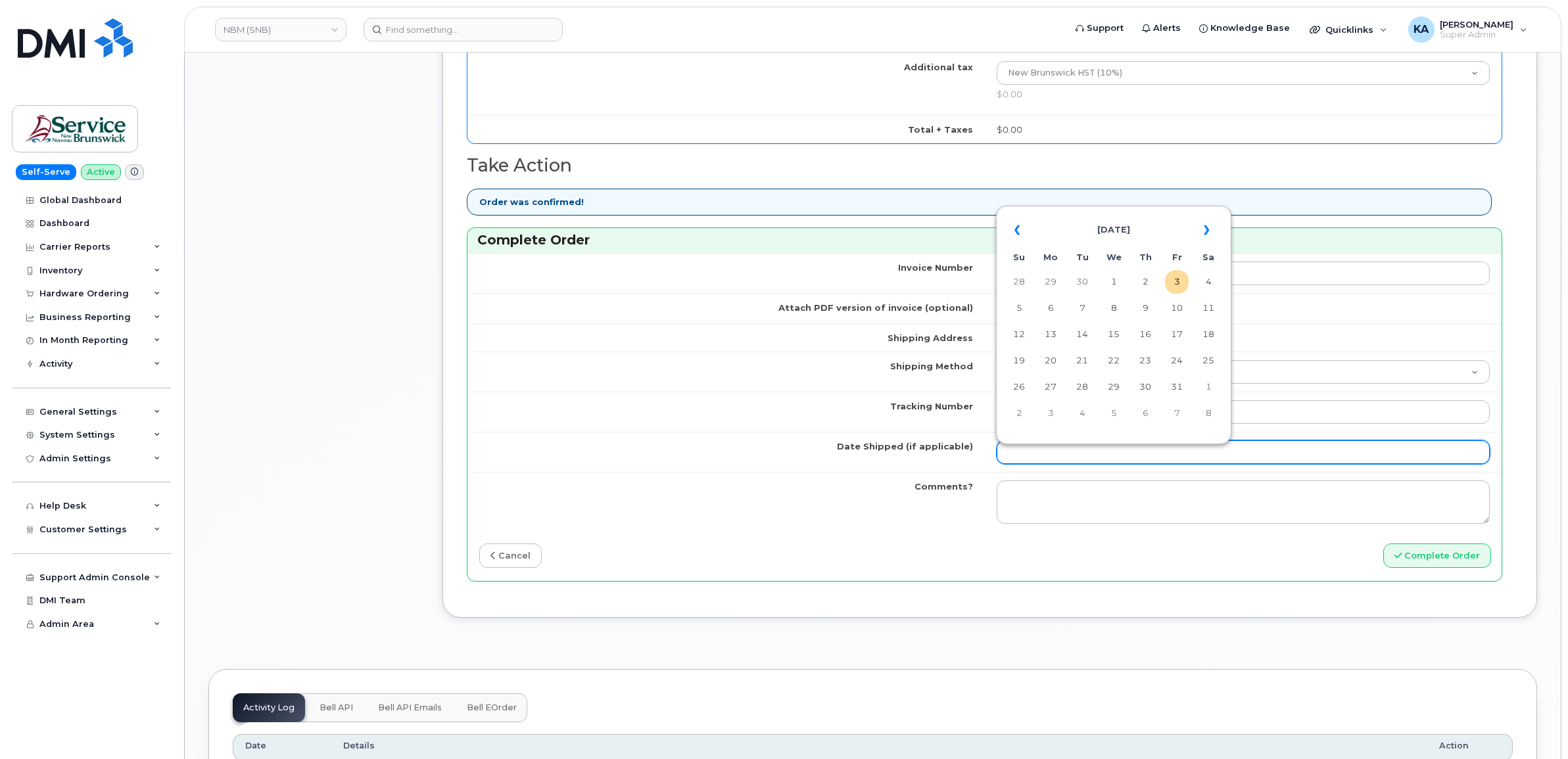
click at [1040, 458] on input "Date Shipped (if applicable)" at bounding box center [1244, 452] width 494 height 24
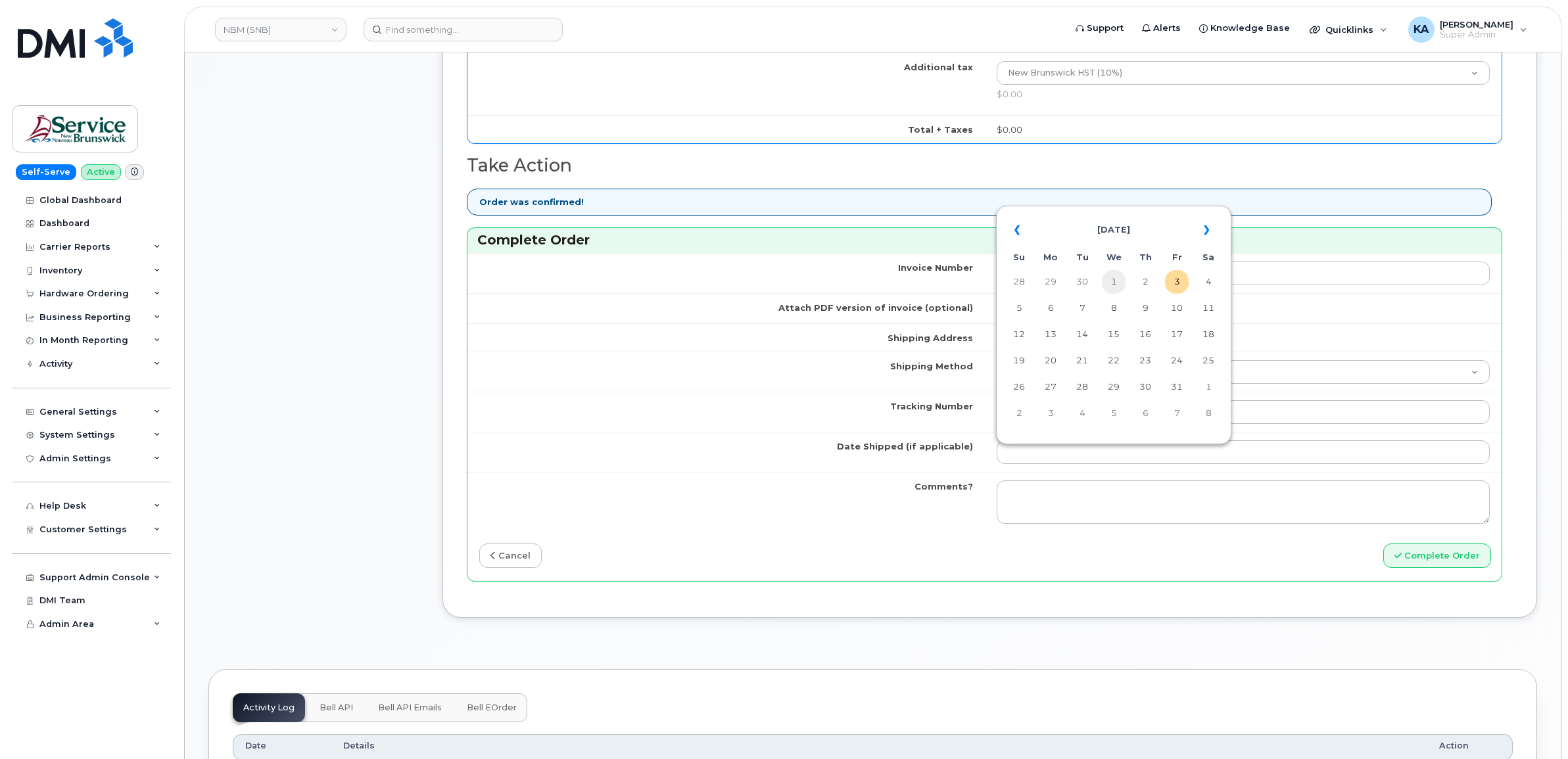
click at [1116, 282] on td "1" at bounding box center [1114, 282] width 24 height 24
type input "2025-10-01"
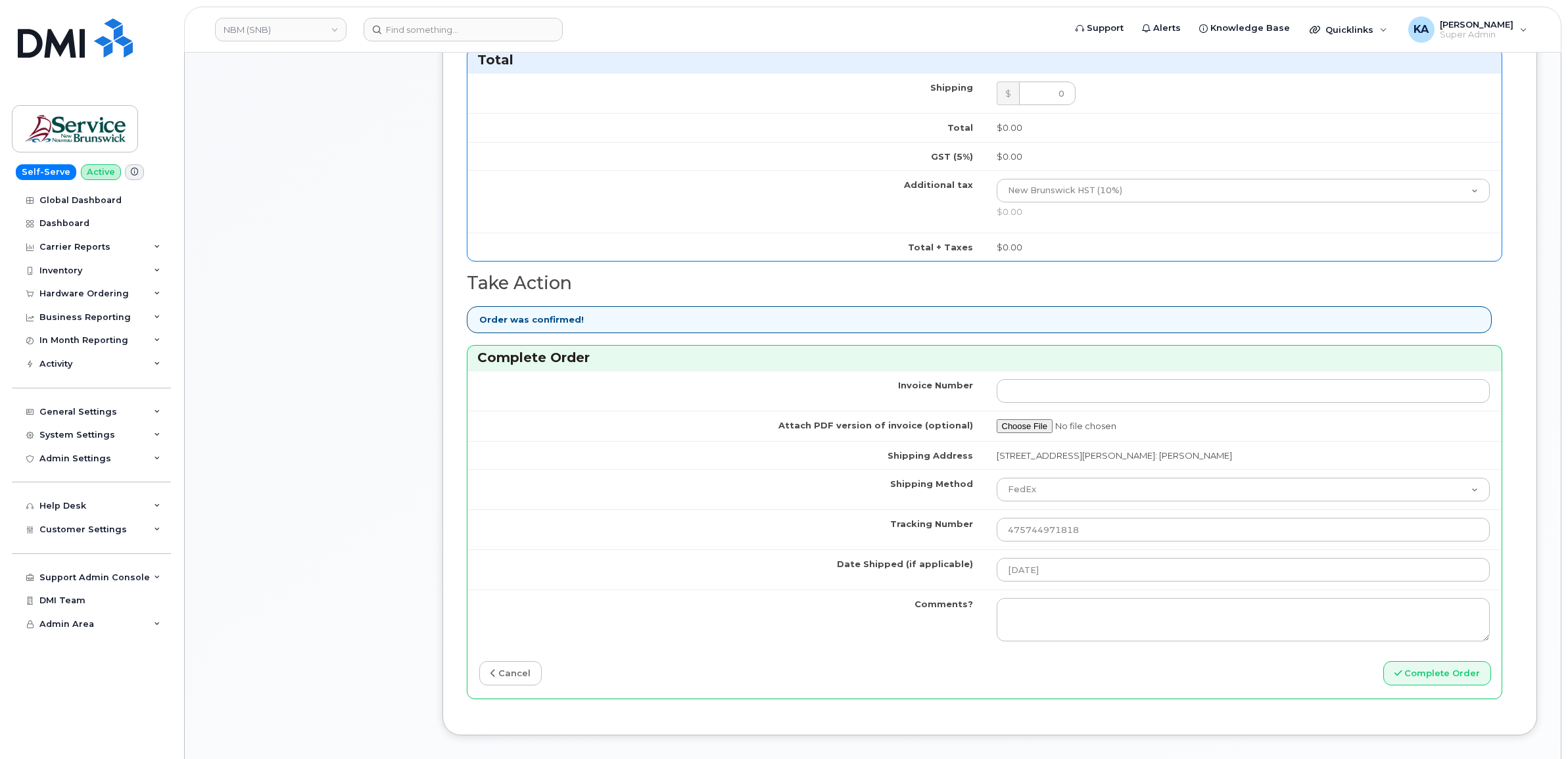
scroll to position [575, 0]
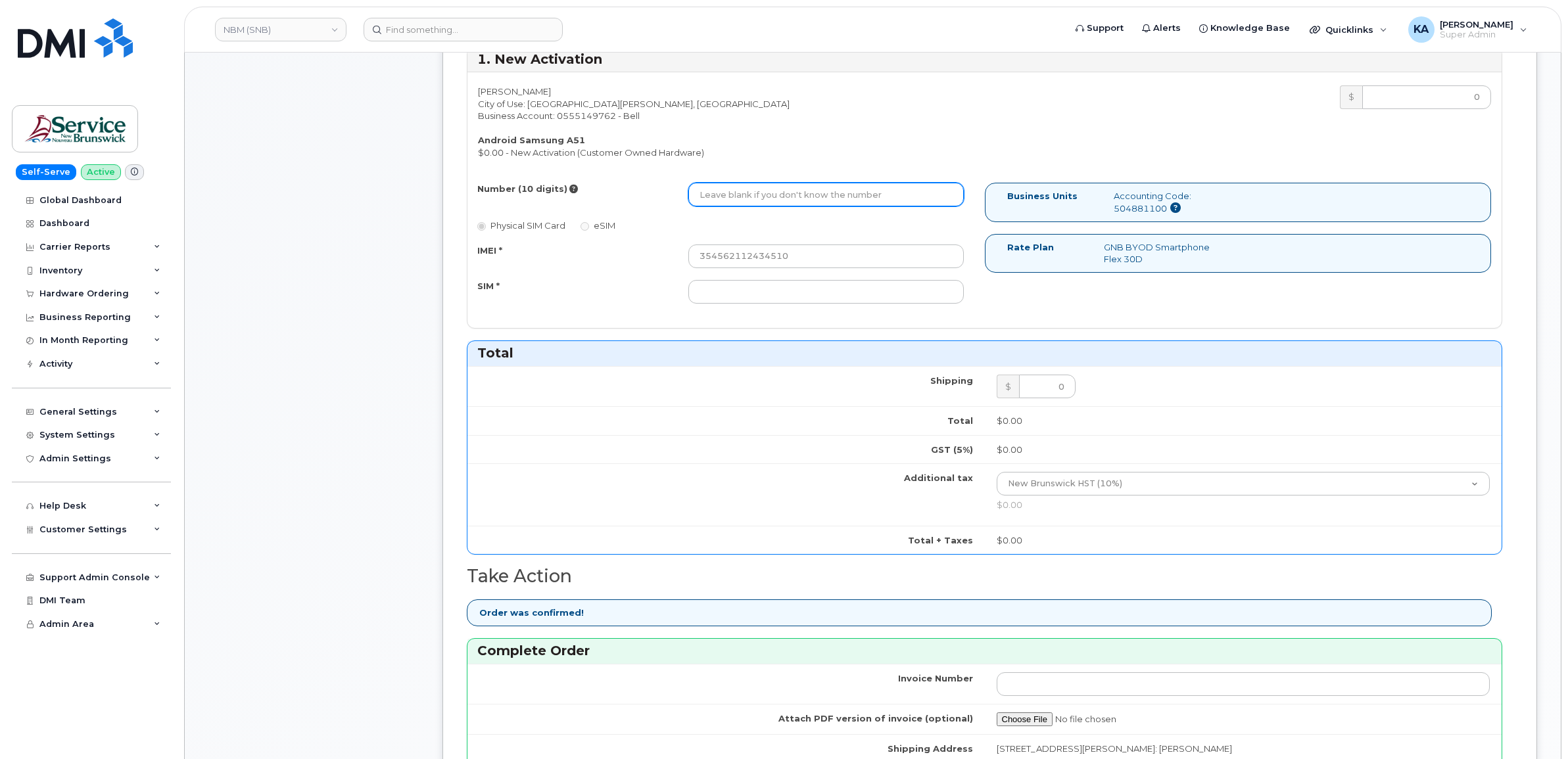
click at [763, 198] on input "Number (10 digits)" at bounding box center [826, 194] width 275 height 24
paste input "5063435135"
type input "5063435135"
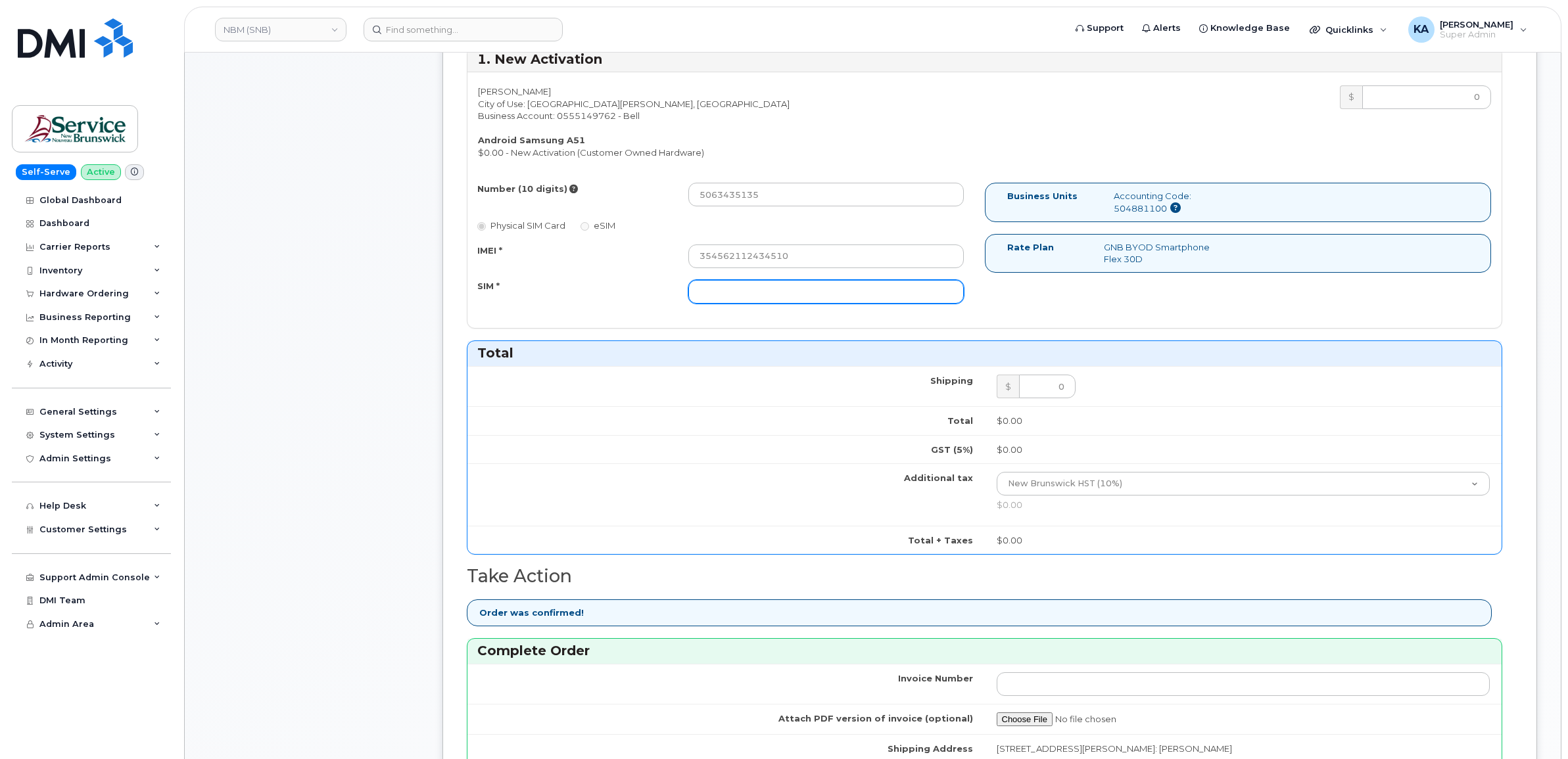
click at [714, 293] on input "SIM *" at bounding box center [826, 292] width 275 height 24
paste input "89302610207729097854"
type input "89302610207729097854"
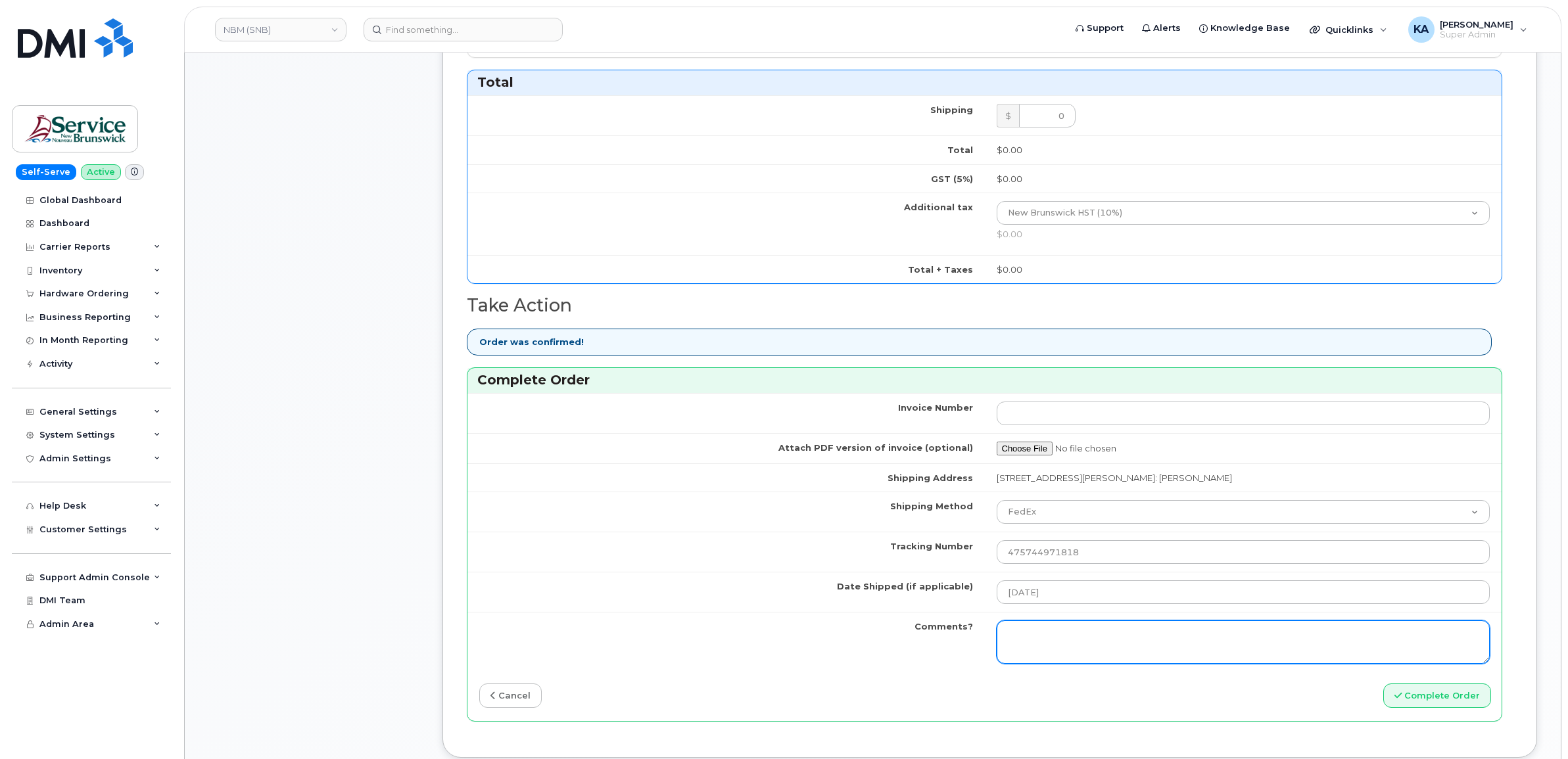
scroll to position [904, 0]
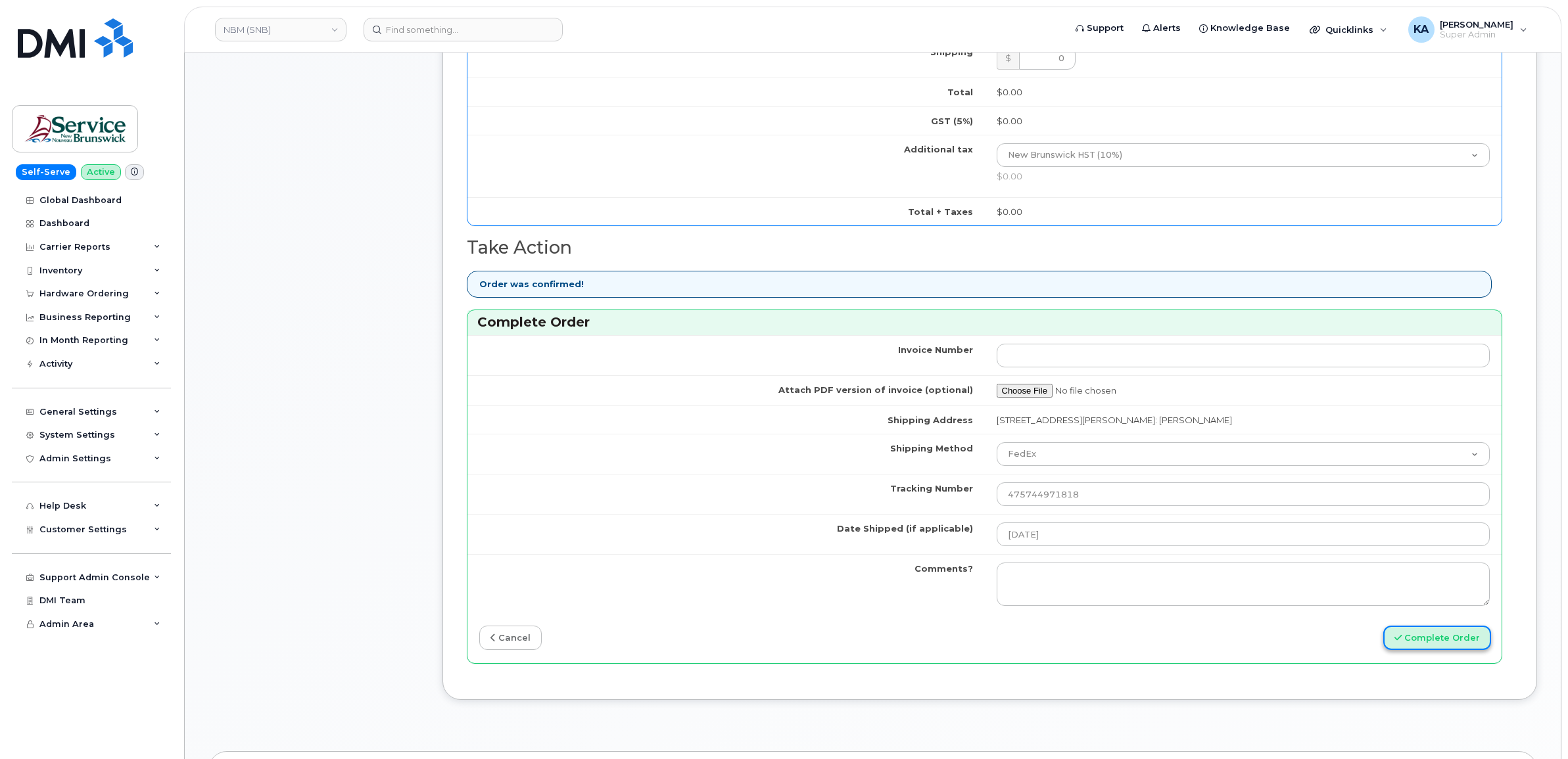
click at [1410, 642] on button "Complete Order" at bounding box center [1437, 637] width 108 height 24
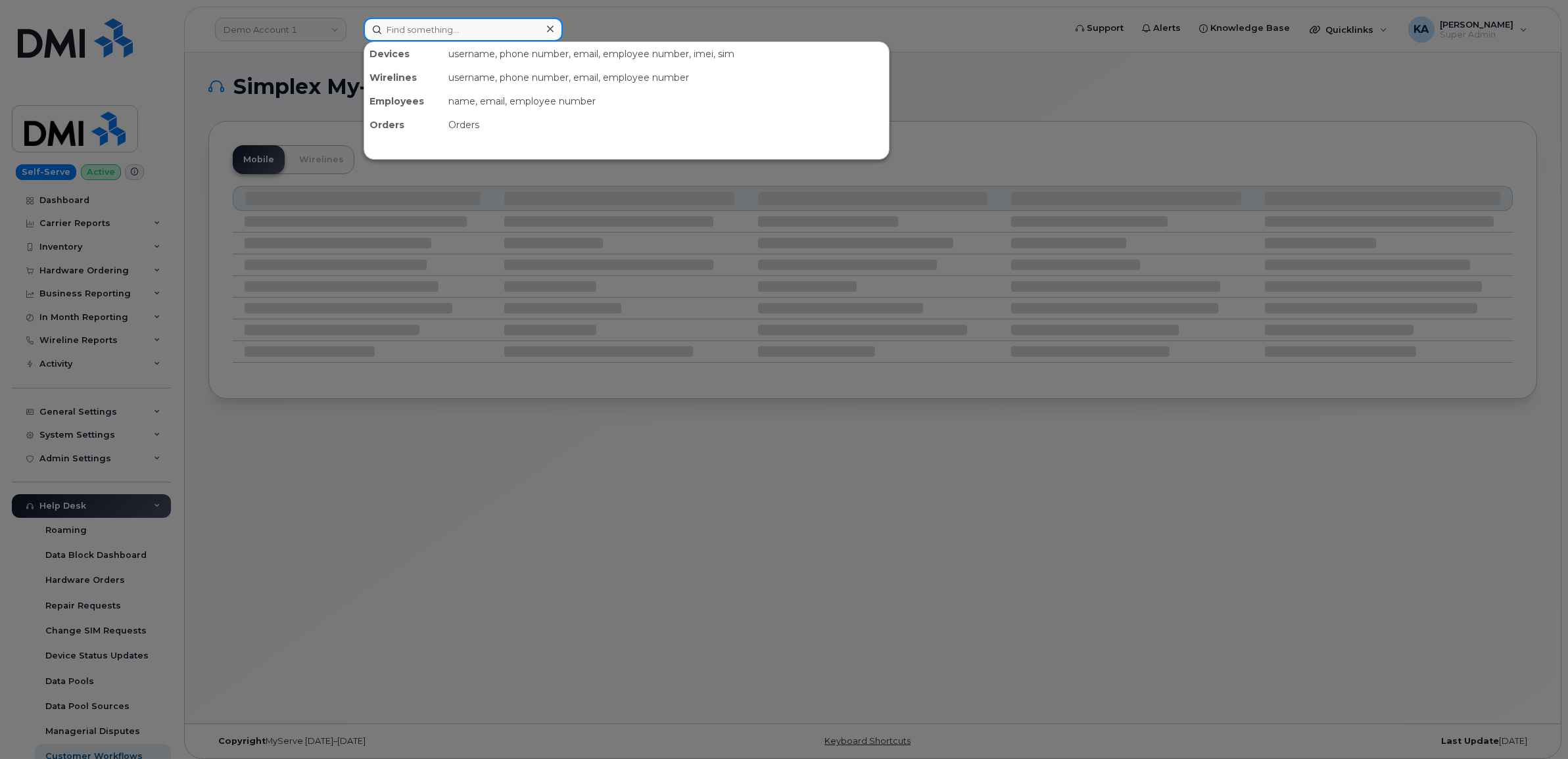
paste input "5063435135"
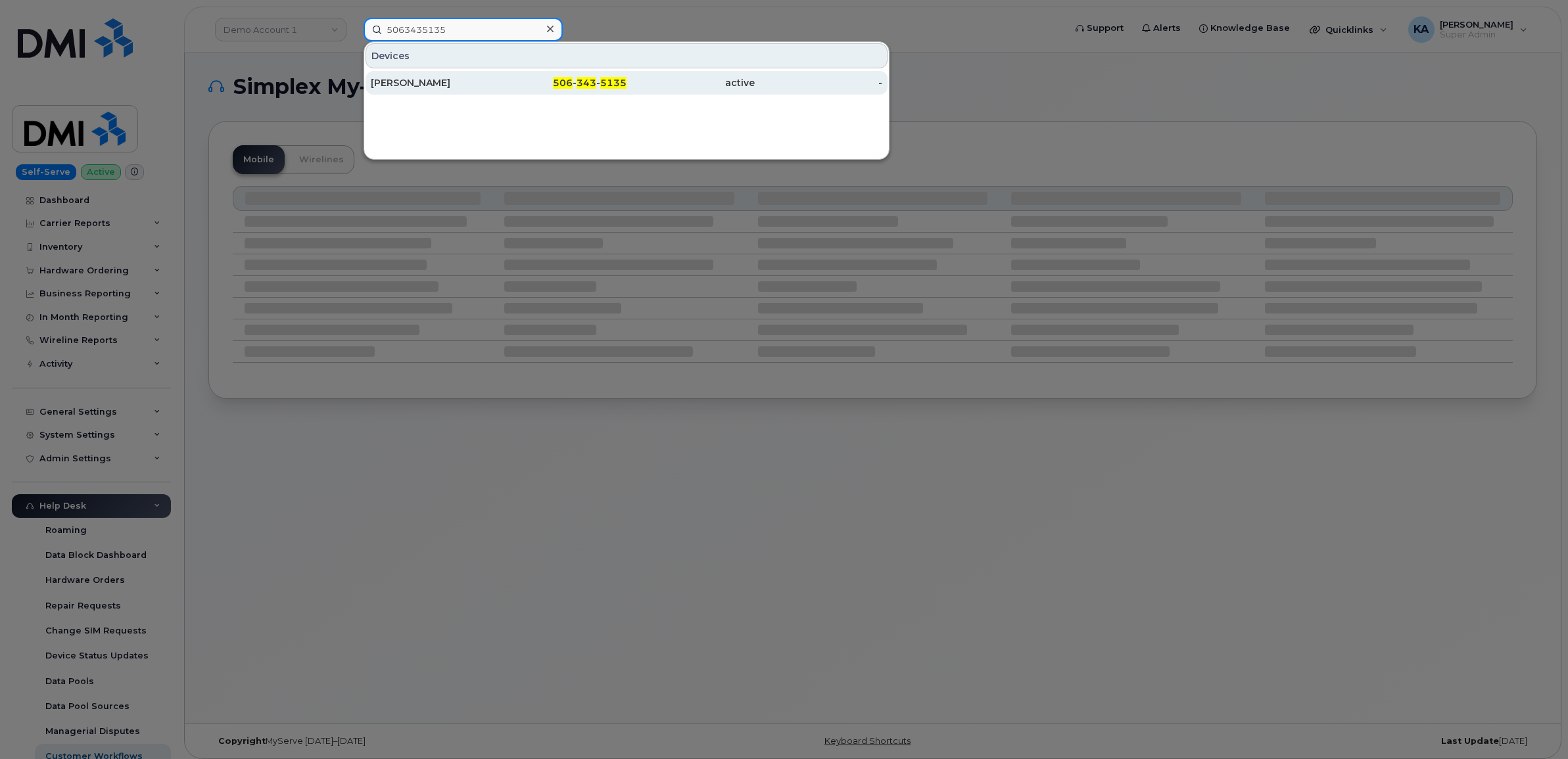
type input "5063435135"
click at [417, 83] on div "[PERSON_NAME]" at bounding box center [434, 82] width 128 height 13
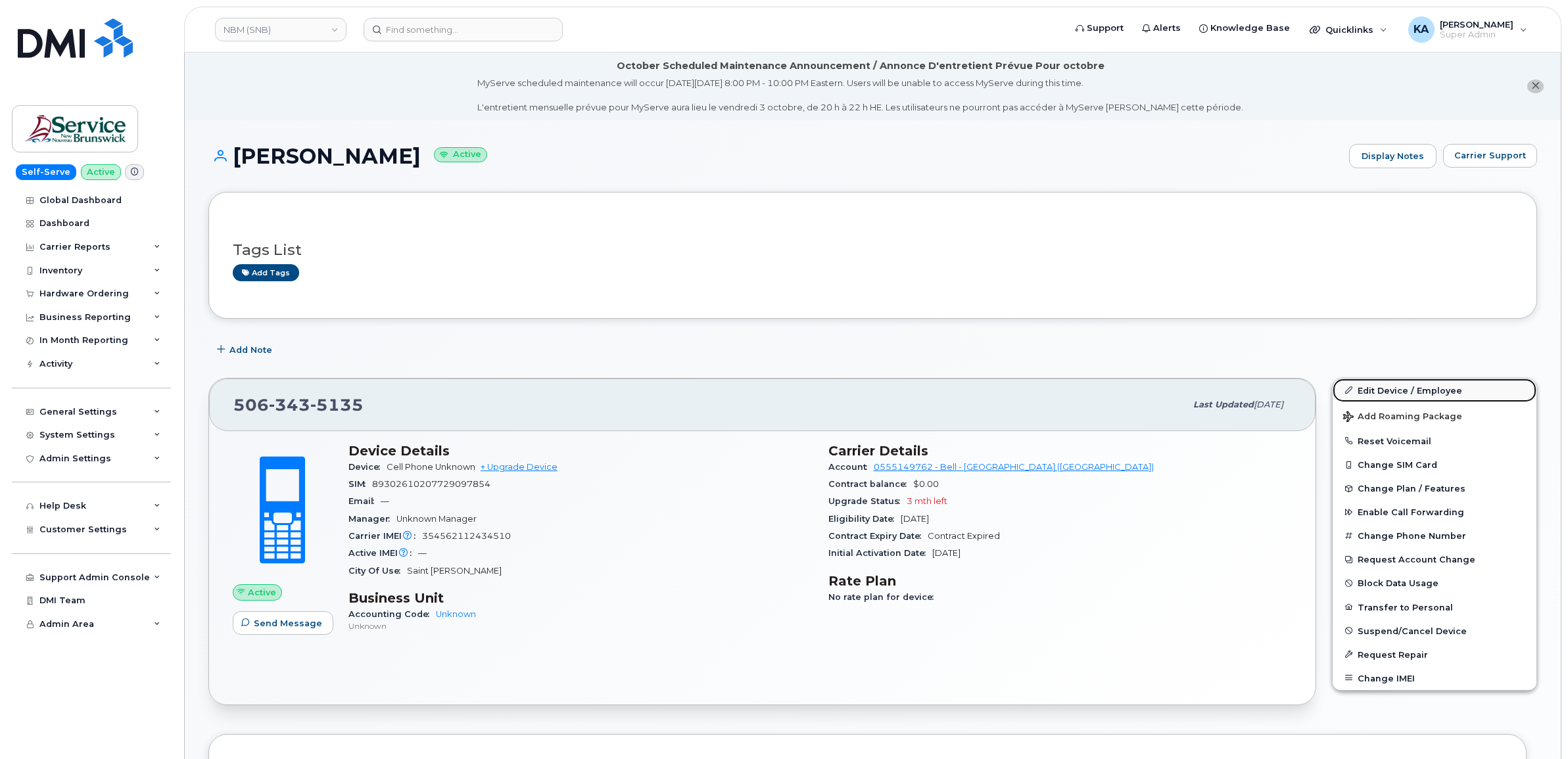
click at [1367, 386] on link "Edit Device / Employee" at bounding box center [1434, 391] width 204 height 24
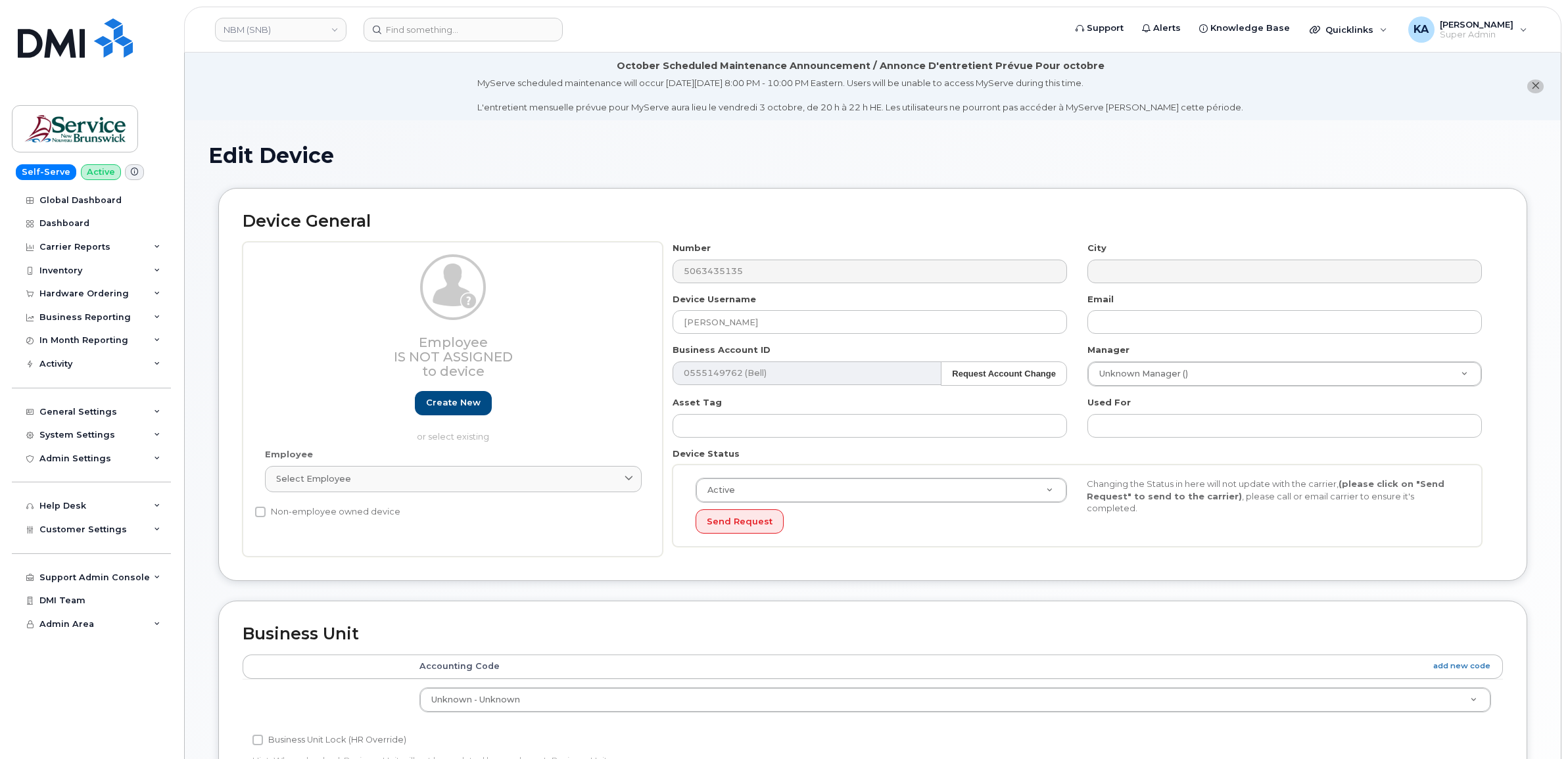
select select "34535610"
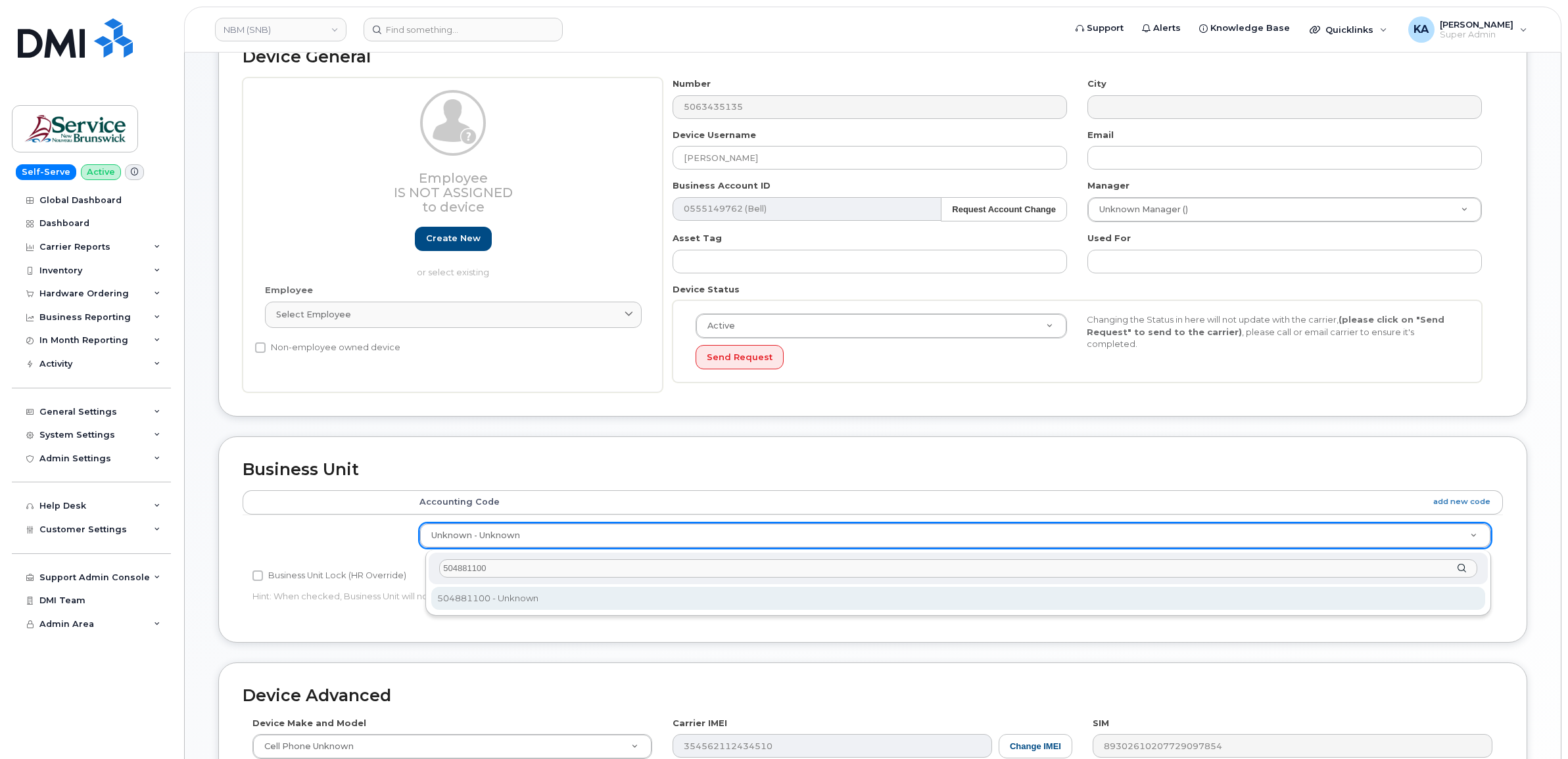
type input "504881100"
select select "36166204"
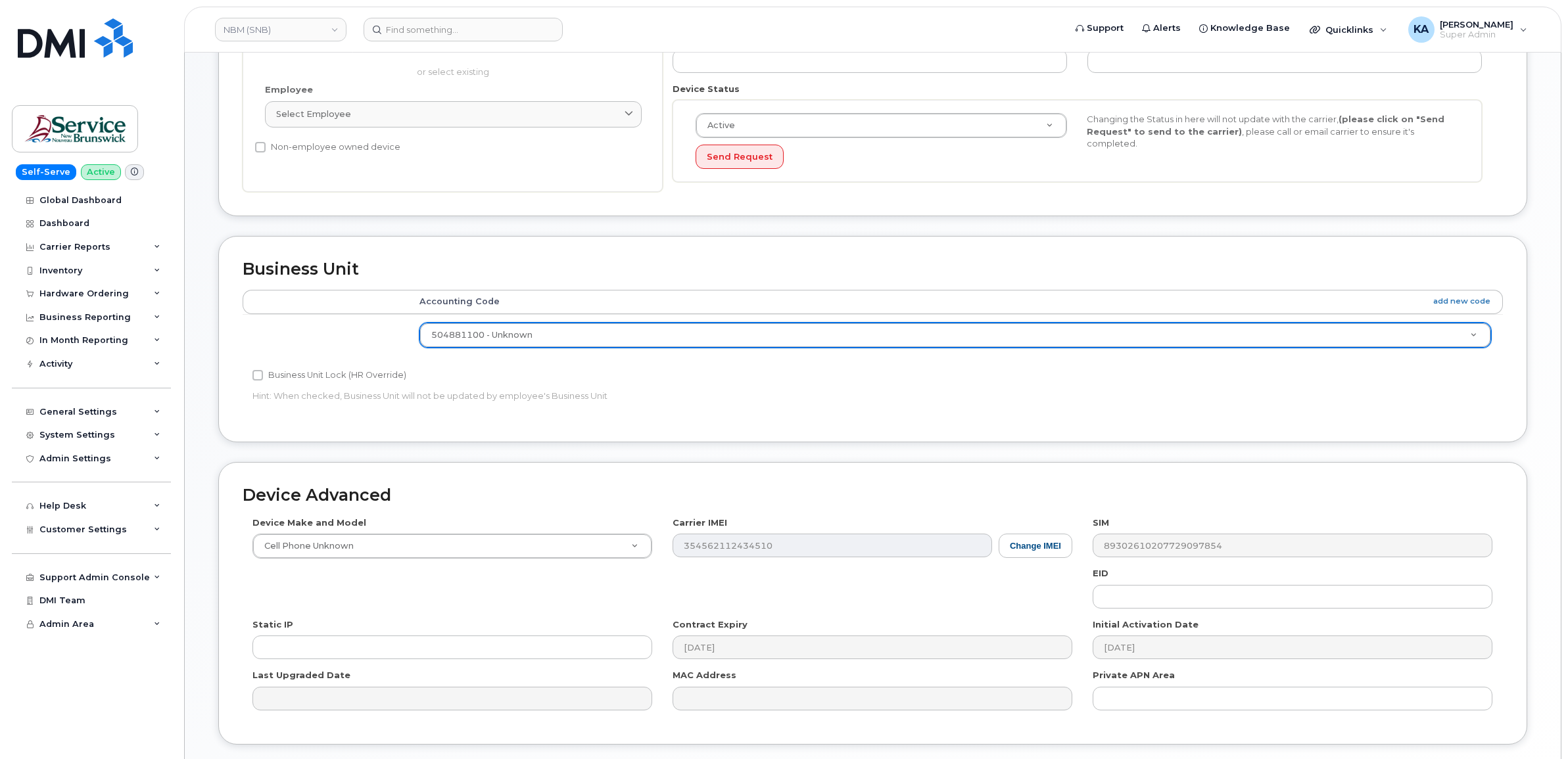
scroll to position [463, 0]
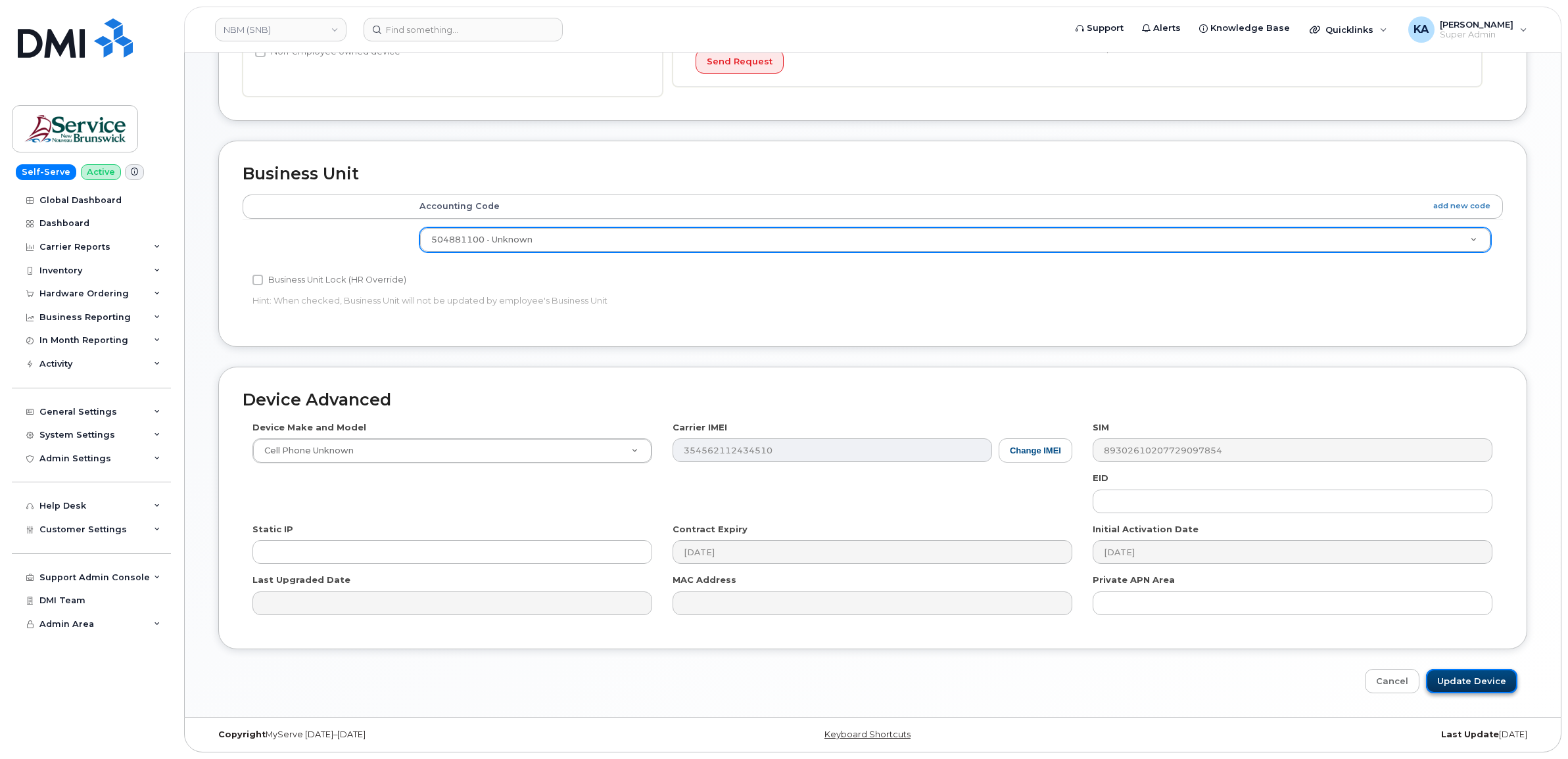
click at [1465, 678] on input "Update Device" at bounding box center [1472, 681] width 92 height 24
type input "Saving..."
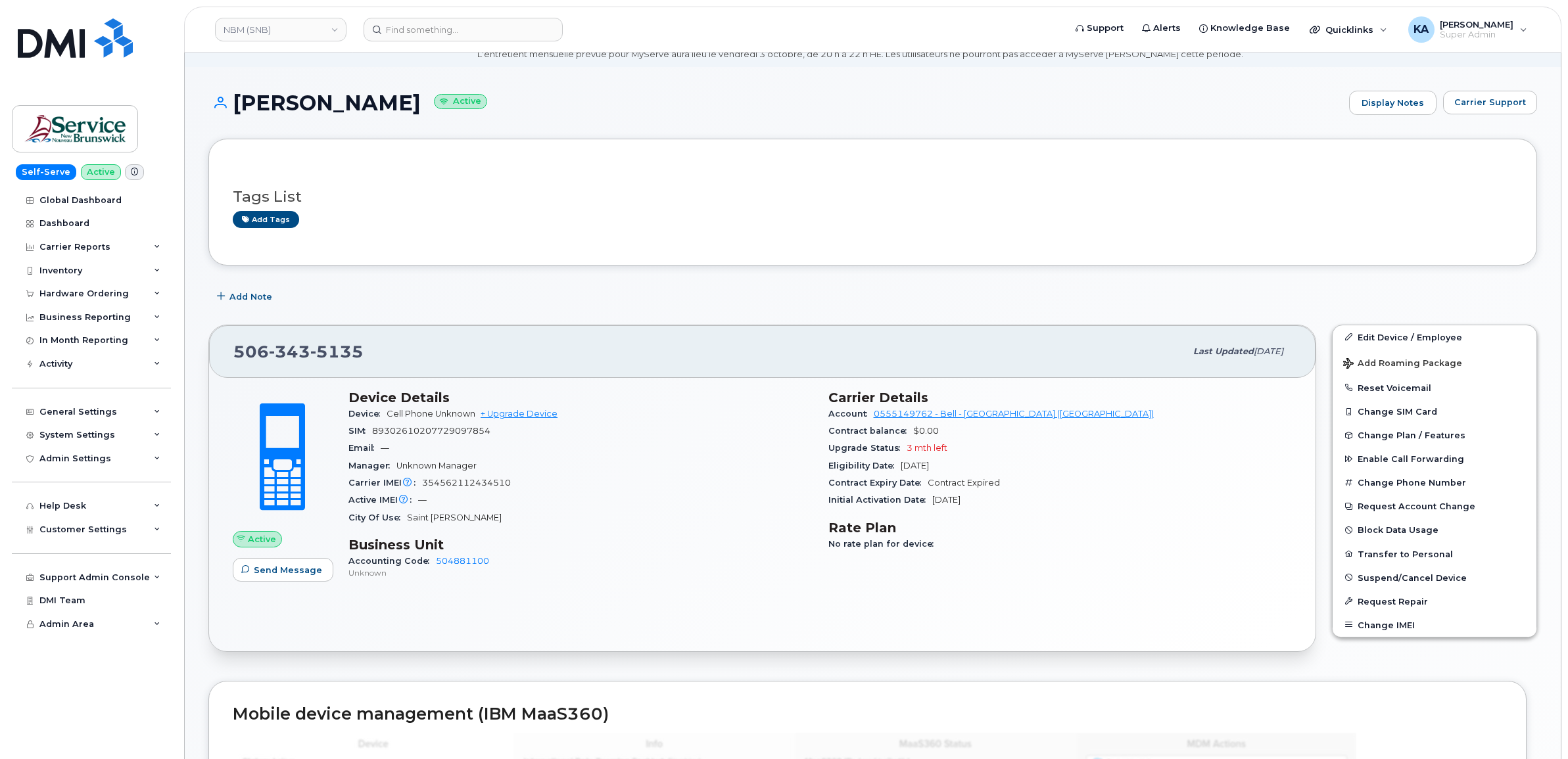
scroll to position [82, 0]
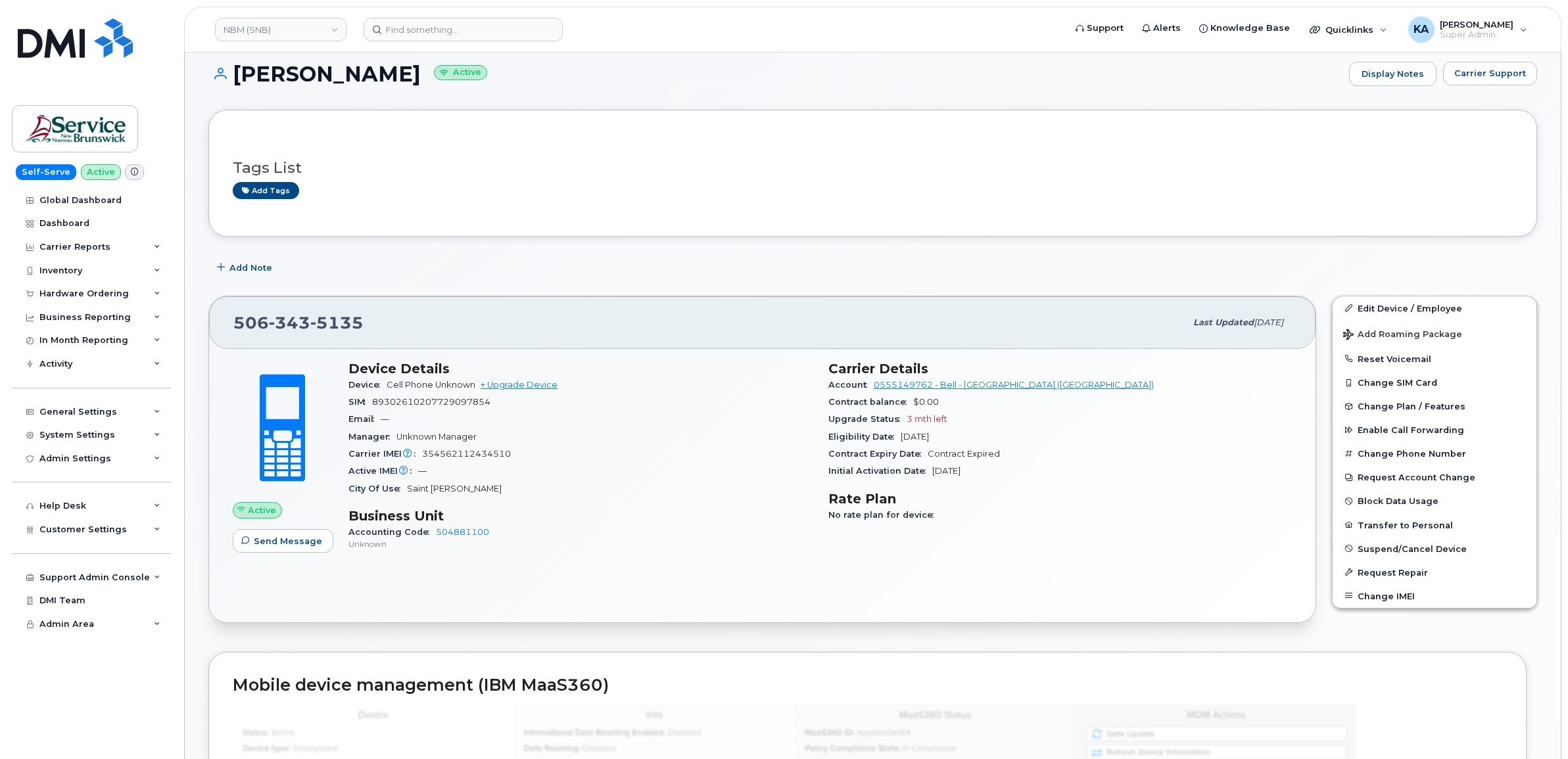
click at [437, 401] on span "89302610207729097854" at bounding box center [431, 402] width 118 height 10
copy span "89302610207729097854"
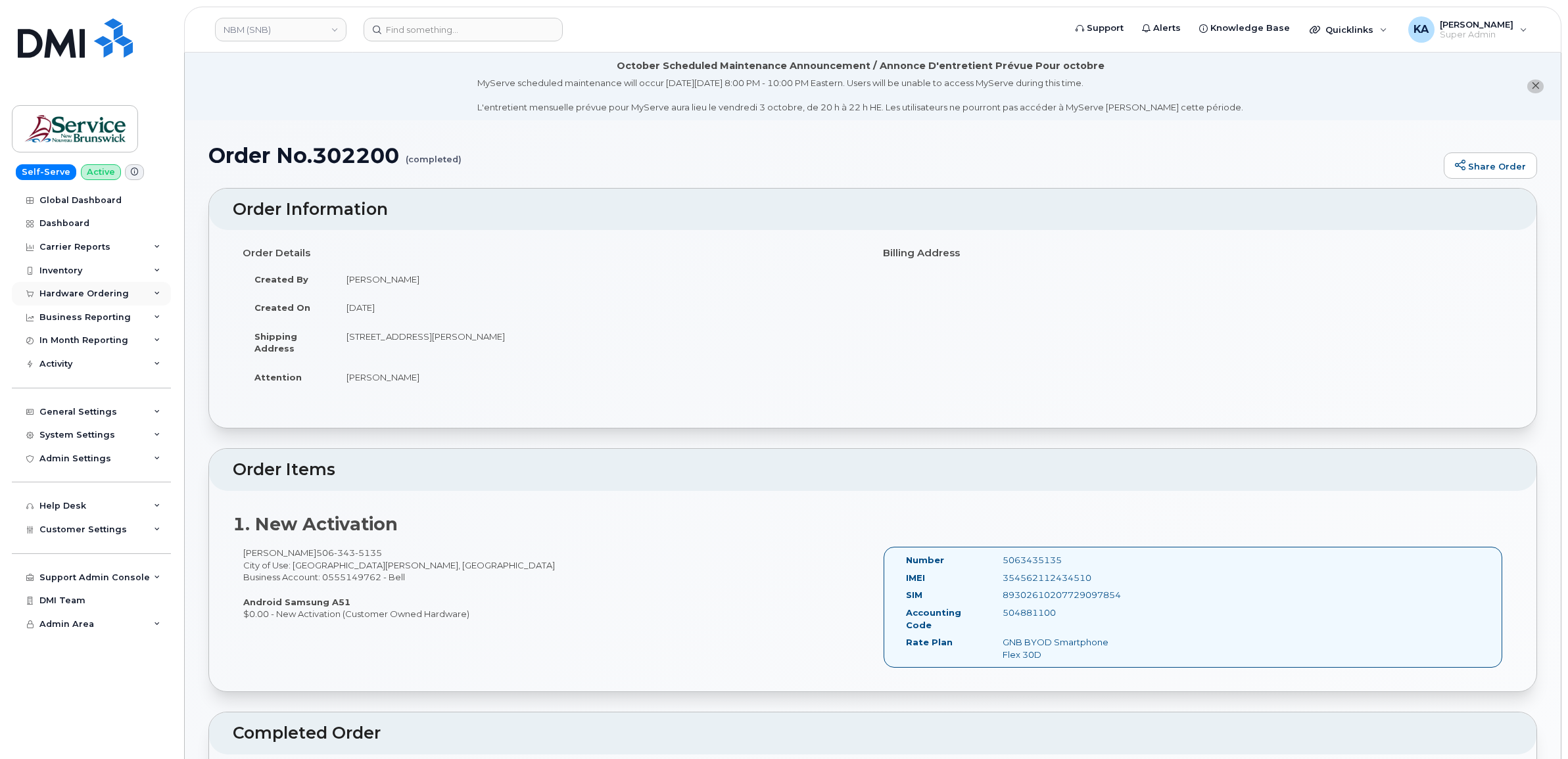
click at [54, 290] on div "Hardware Ordering" at bounding box center [84, 294] width 89 height 10
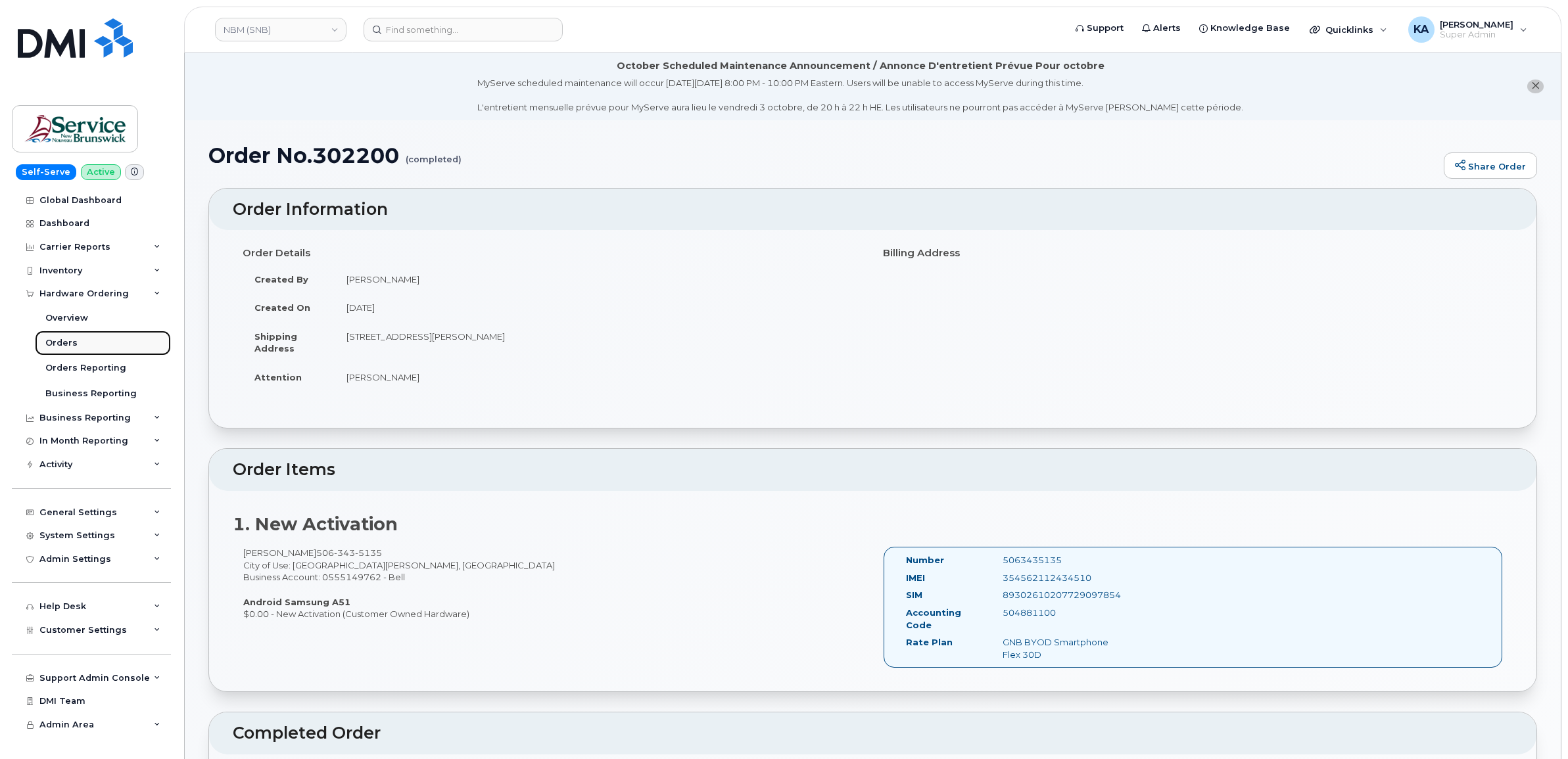
click at [52, 343] on div "Orders" at bounding box center [62, 342] width 32 height 12
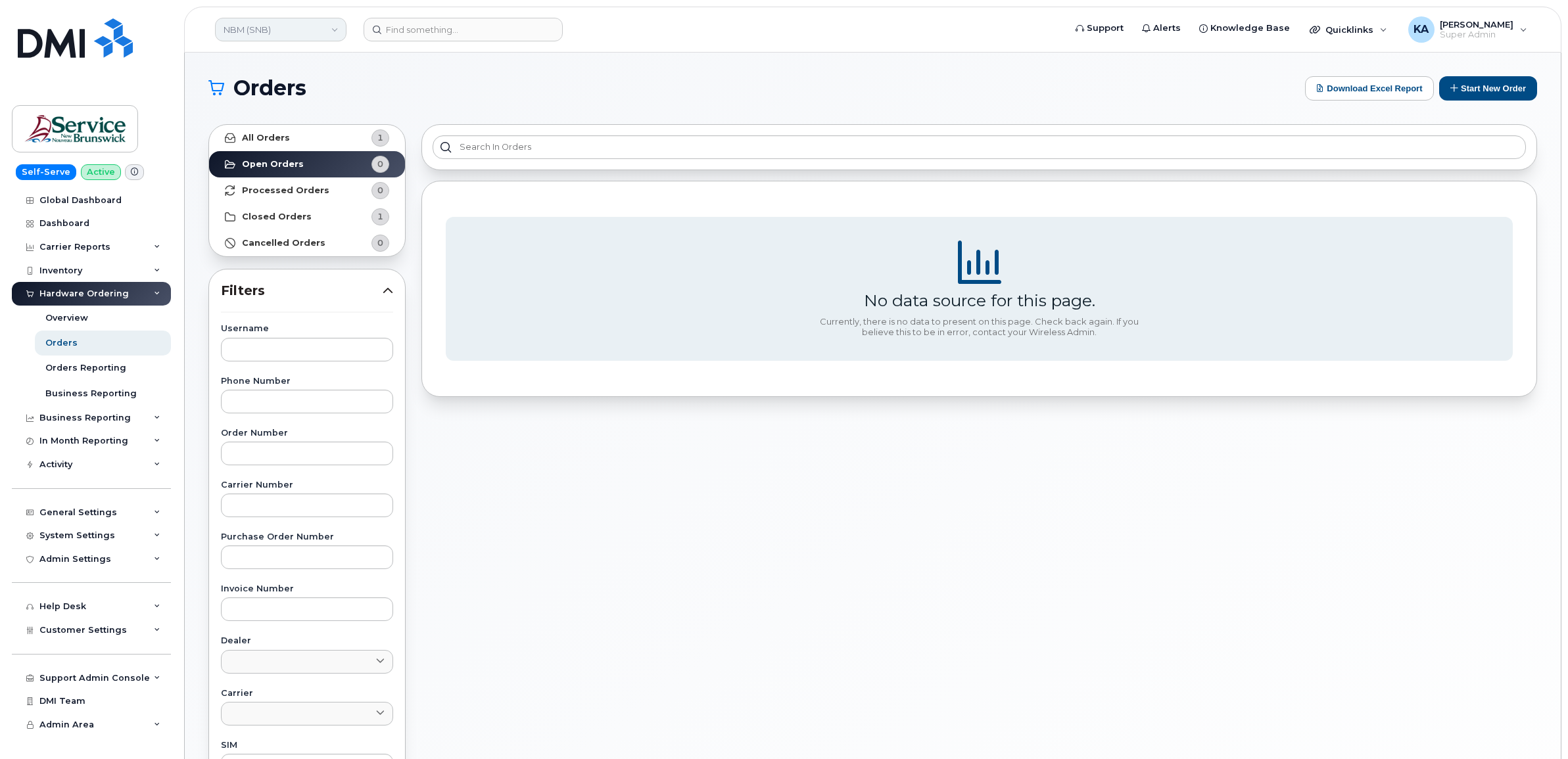
click at [259, 34] on link "NBM (SNB)" at bounding box center [281, 29] width 131 height 24
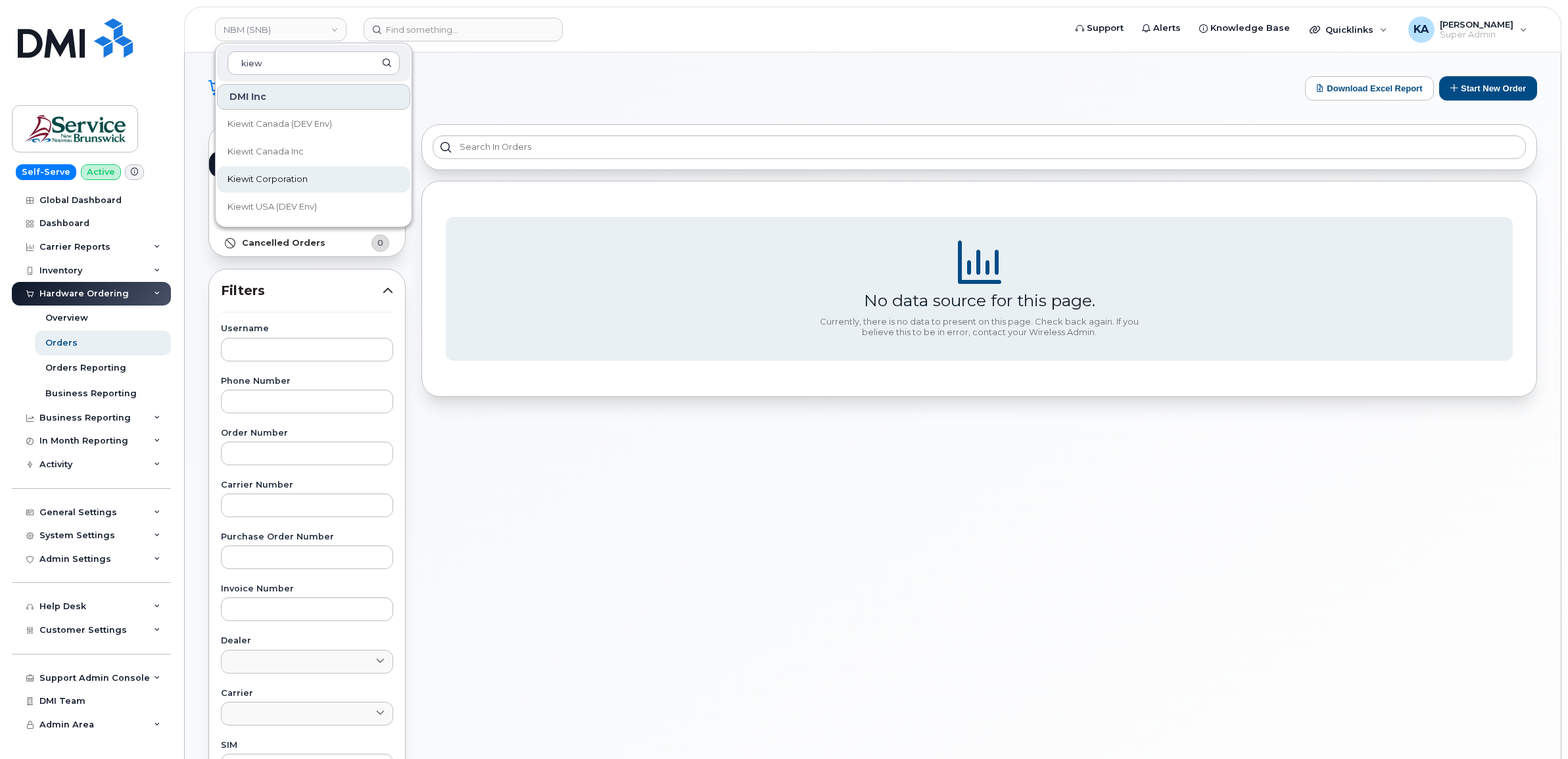
type input "kiew"
click at [271, 178] on span "Kiewit Corporation" at bounding box center [267, 179] width 80 height 13
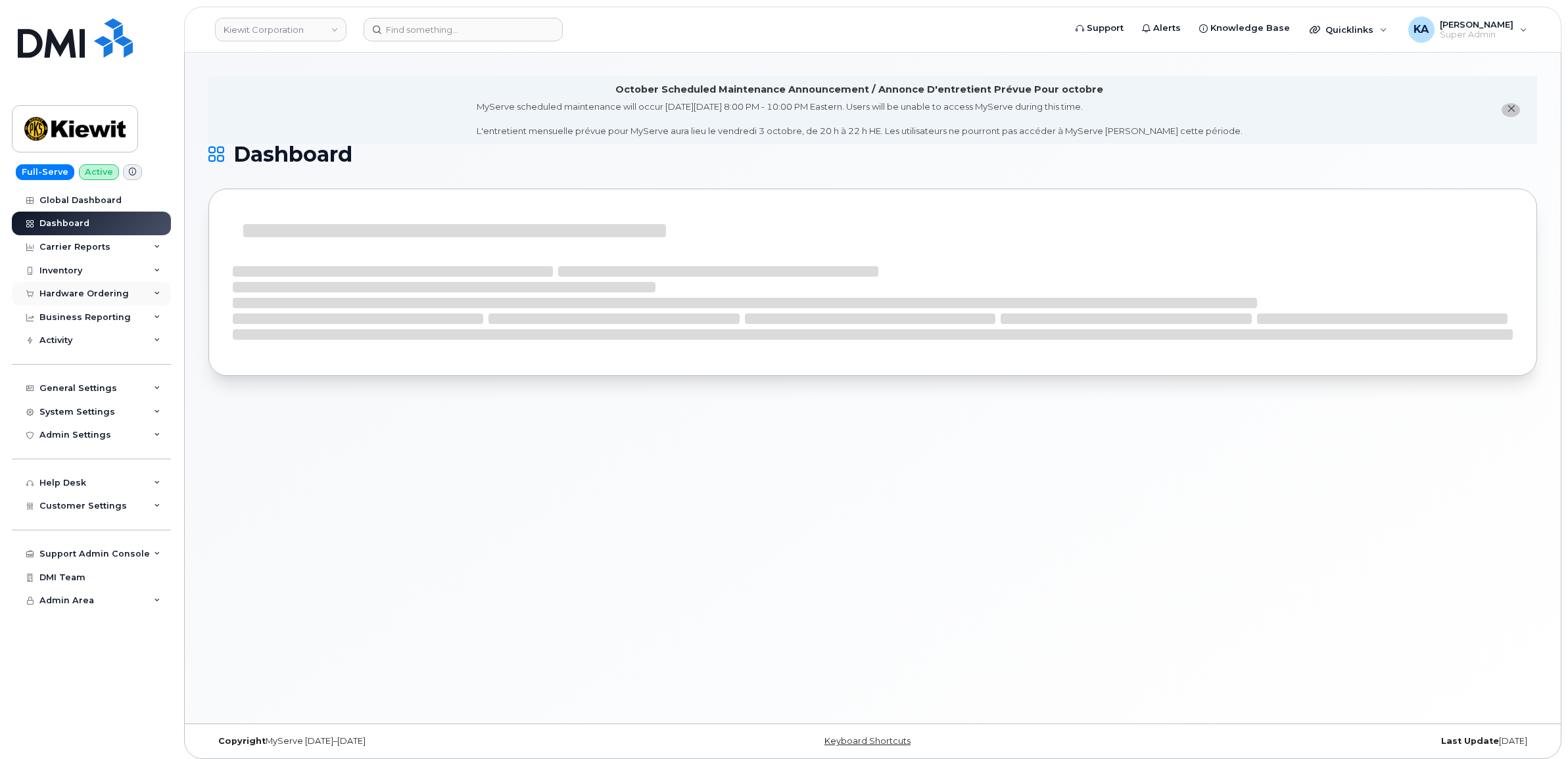
click at [86, 293] on div "Hardware Ordering" at bounding box center [84, 294] width 89 height 10
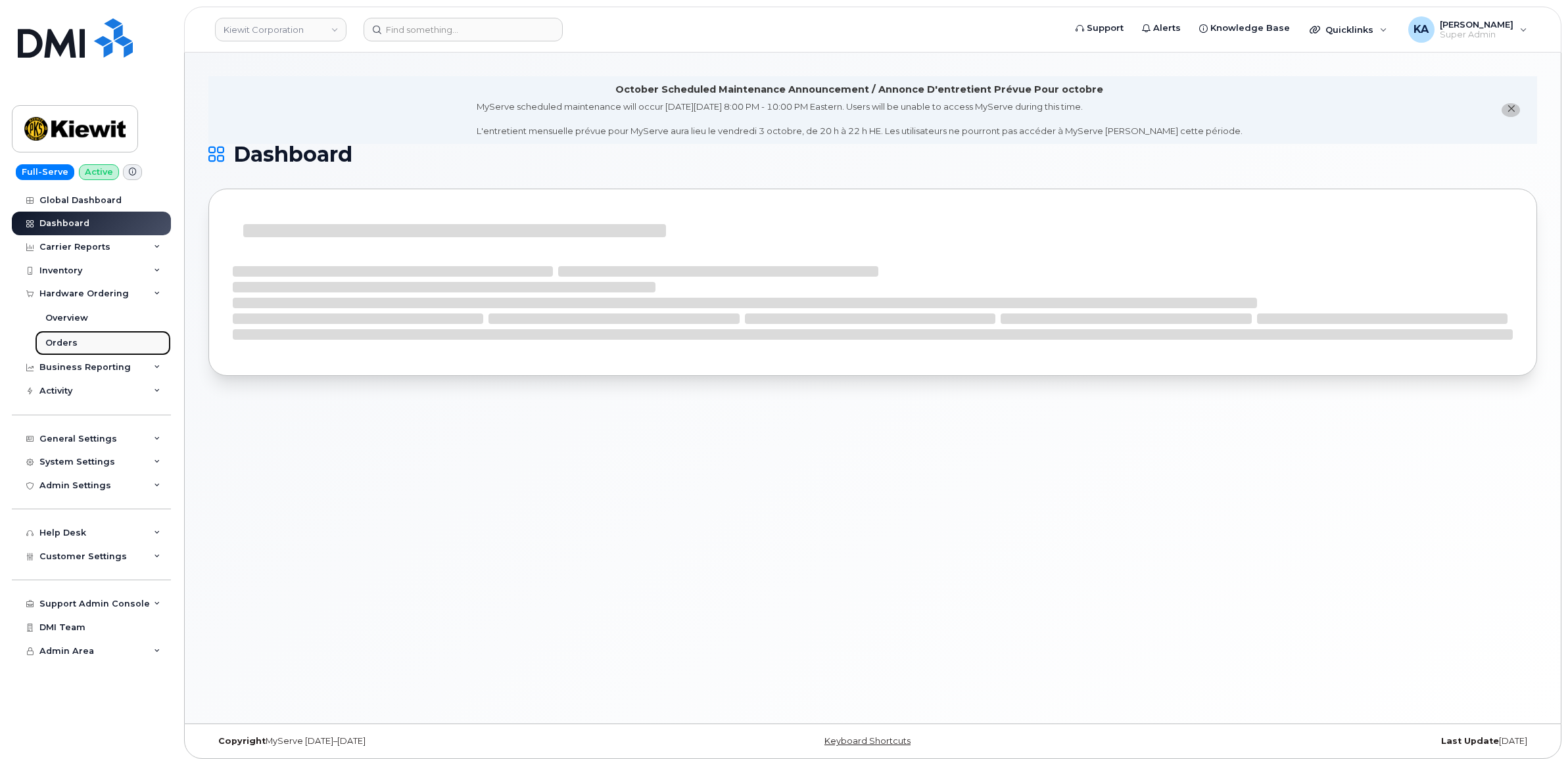
click at [61, 346] on div "Orders" at bounding box center [62, 342] width 32 height 12
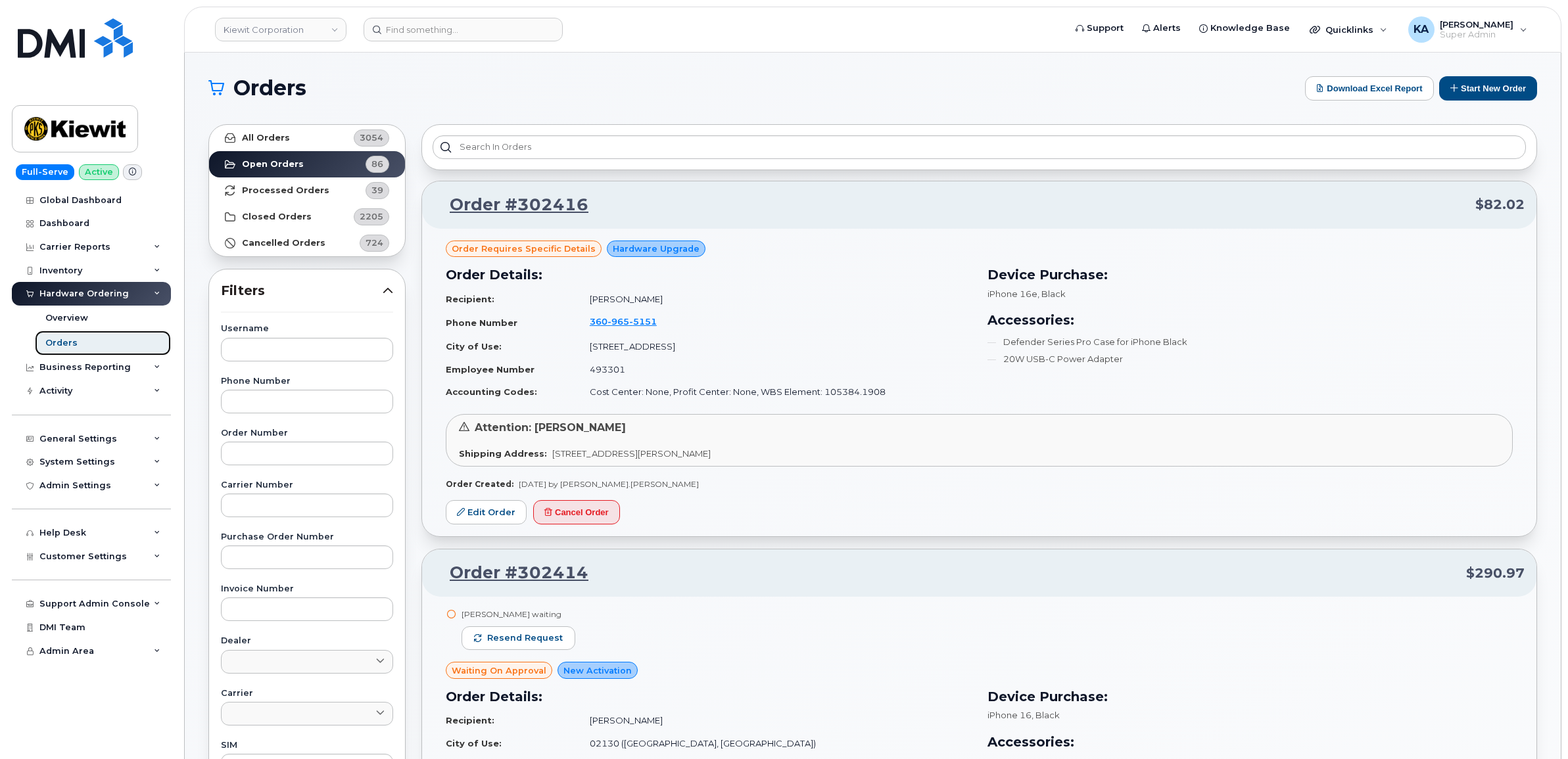
scroll to position [82, 0]
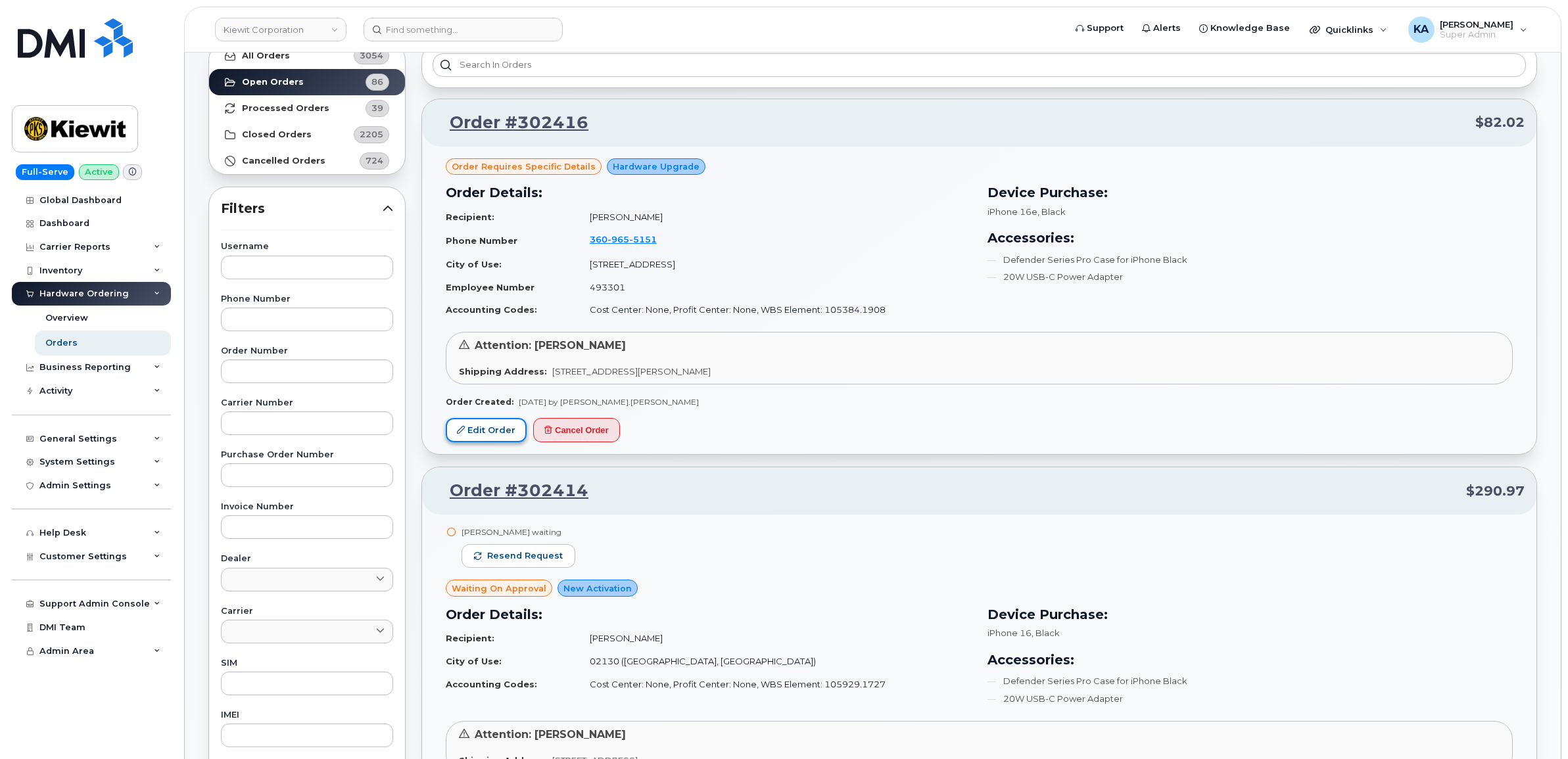
click at [469, 432] on link "Edit Order" at bounding box center [487, 430] width 81 height 24
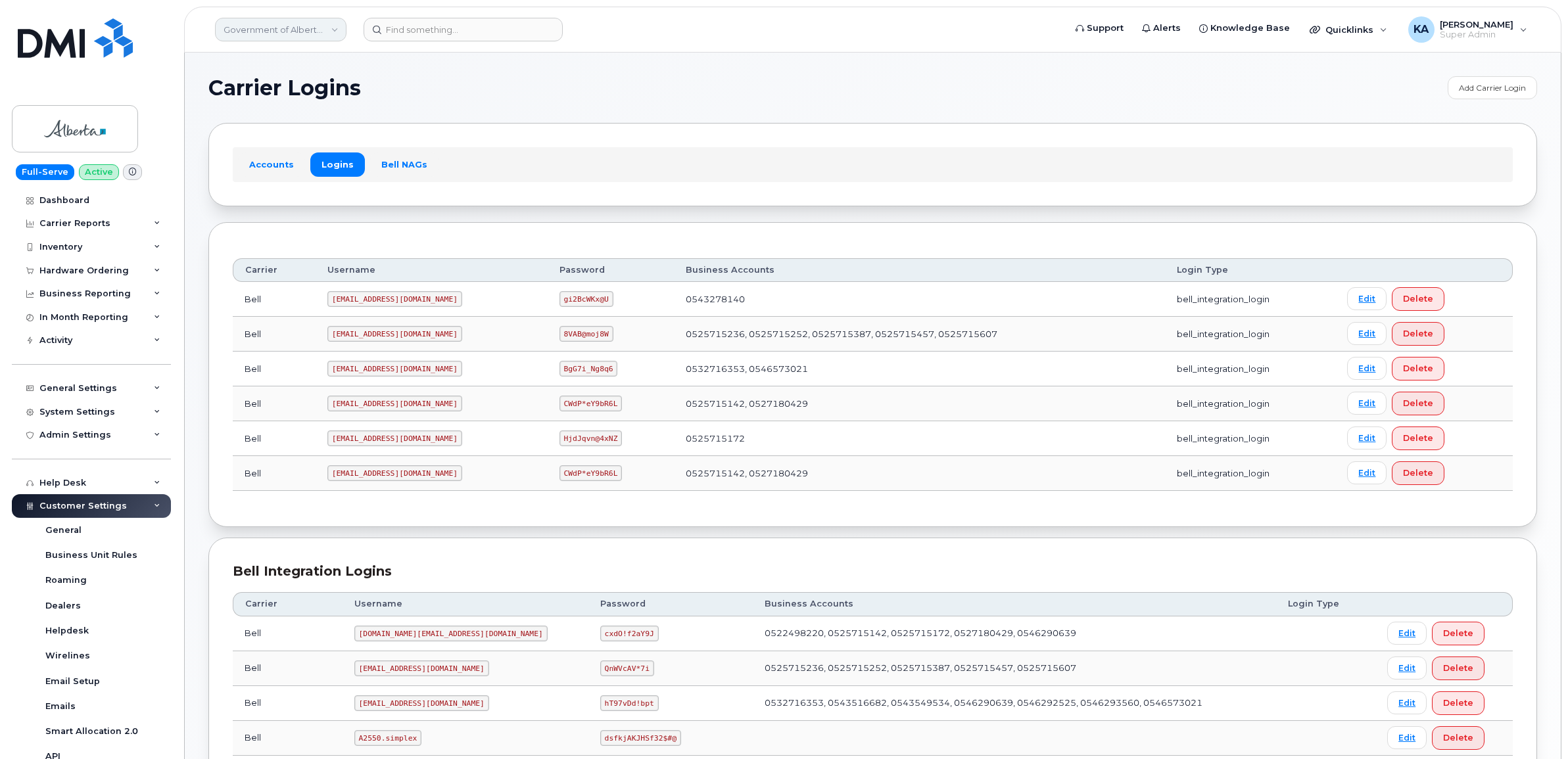
click at [271, 27] on link "Government of Alberta ([GEOGRAPHIC_DATA])" at bounding box center [281, 29] width 131 height 24
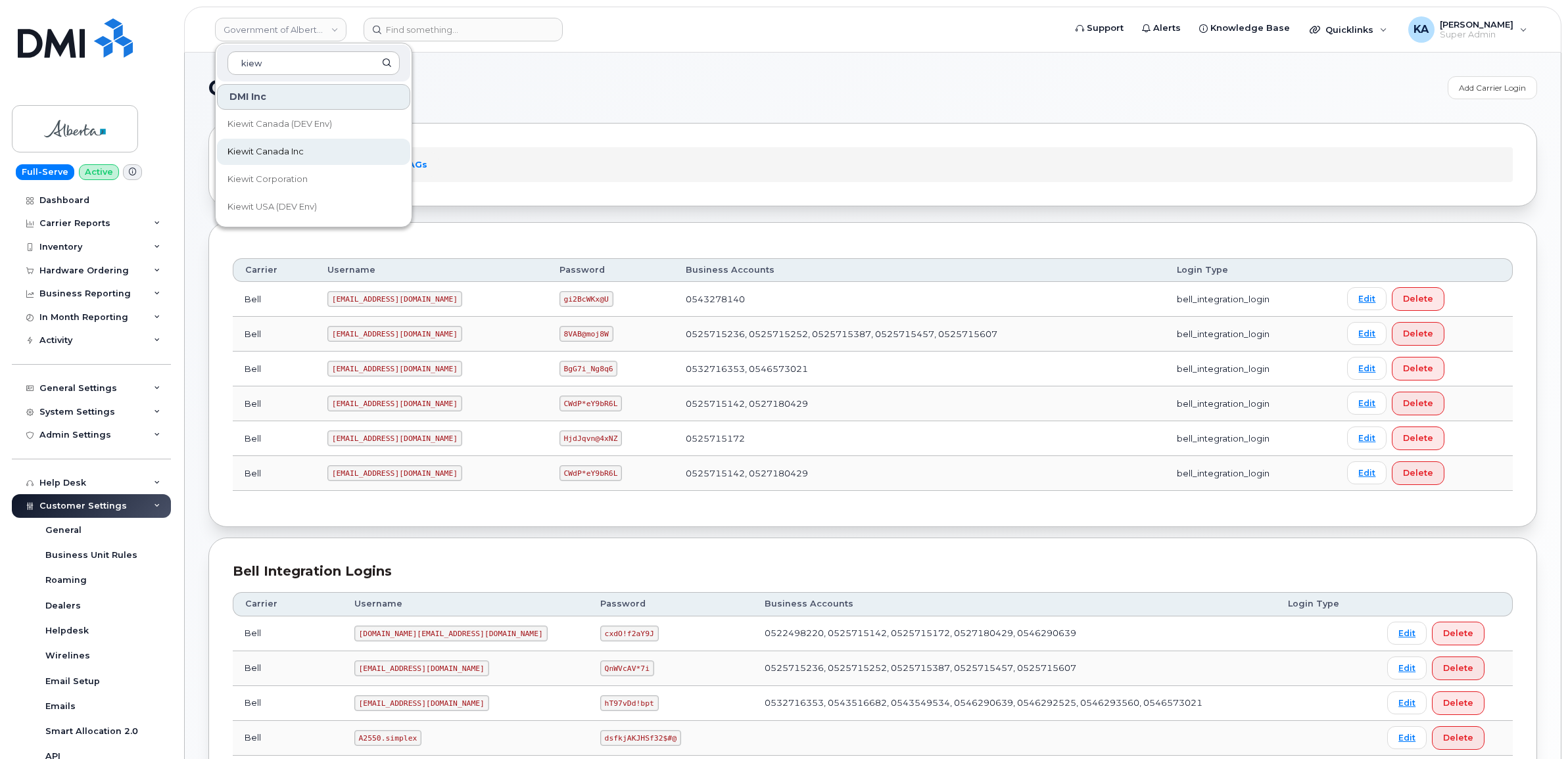
type input "kiew"
click at [275, 147] on span "Kiewit Canada Inc" at bounding box center [265, 152] width 76 height 13
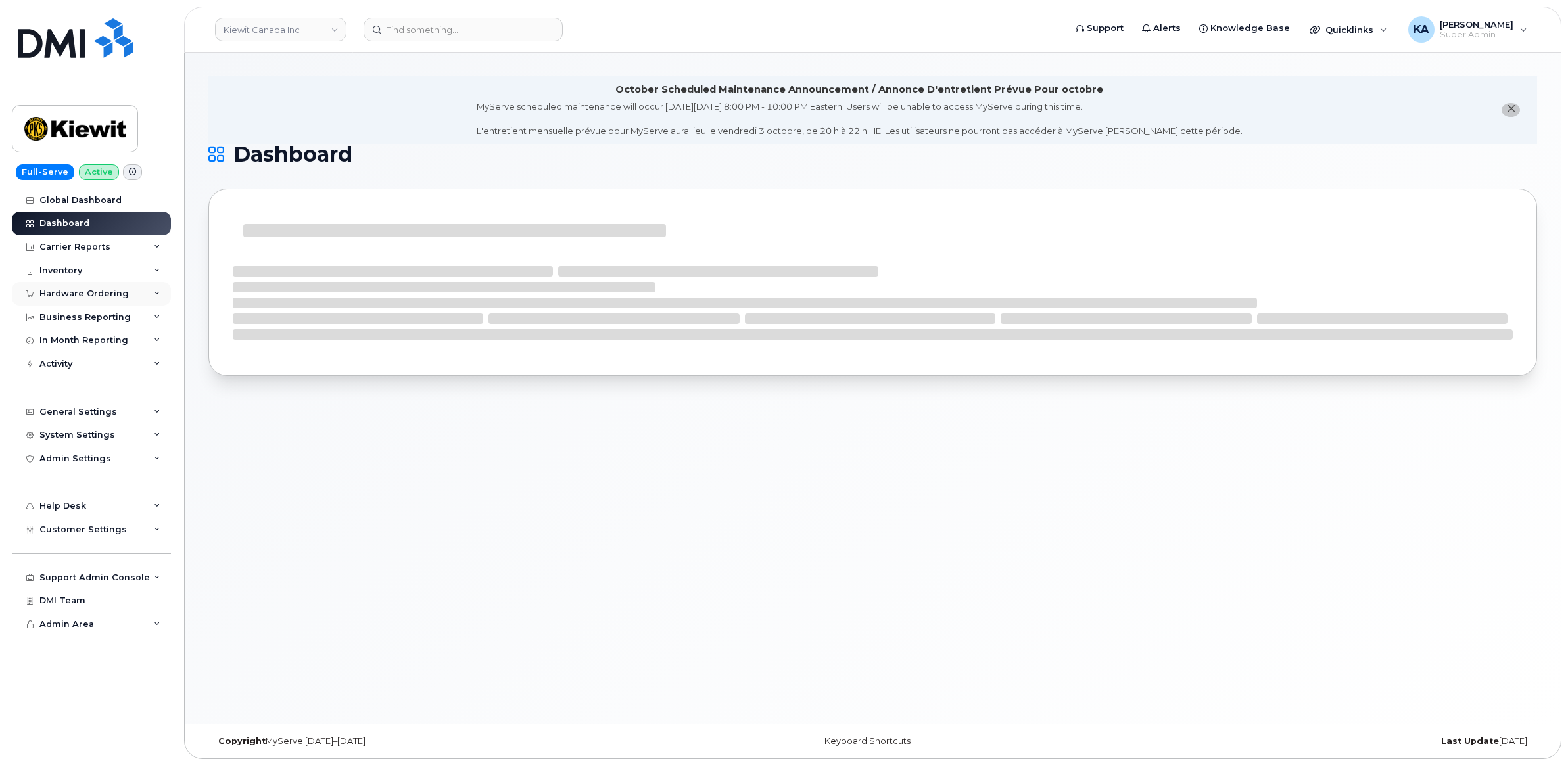
click at [54, 293] on div "Hardware Ordering" at bounding box center [84, 294] width 89 height 10
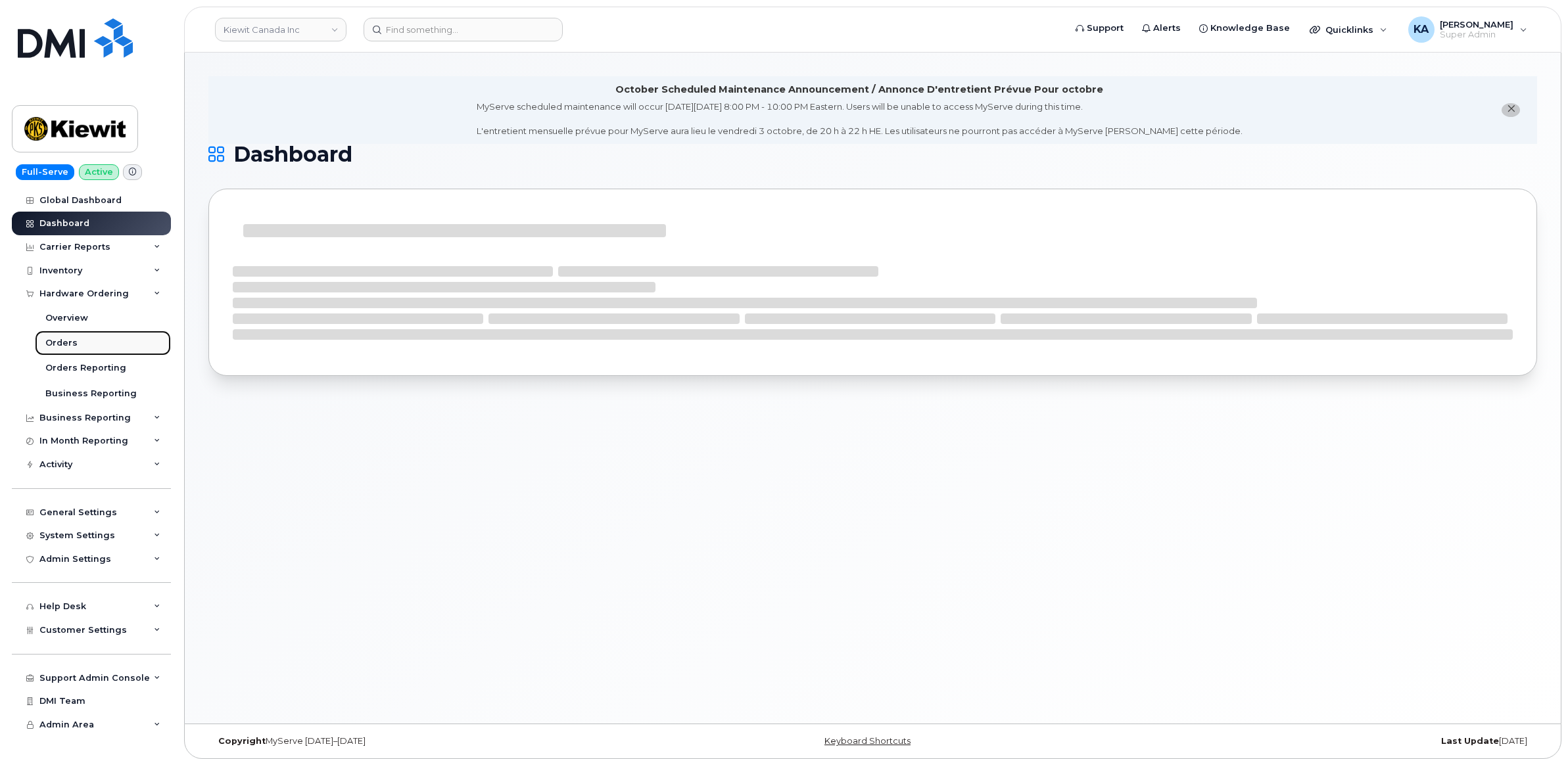
click at [52, 342] on div "Orders" at bounding box center [62, 342] width 32 height 12
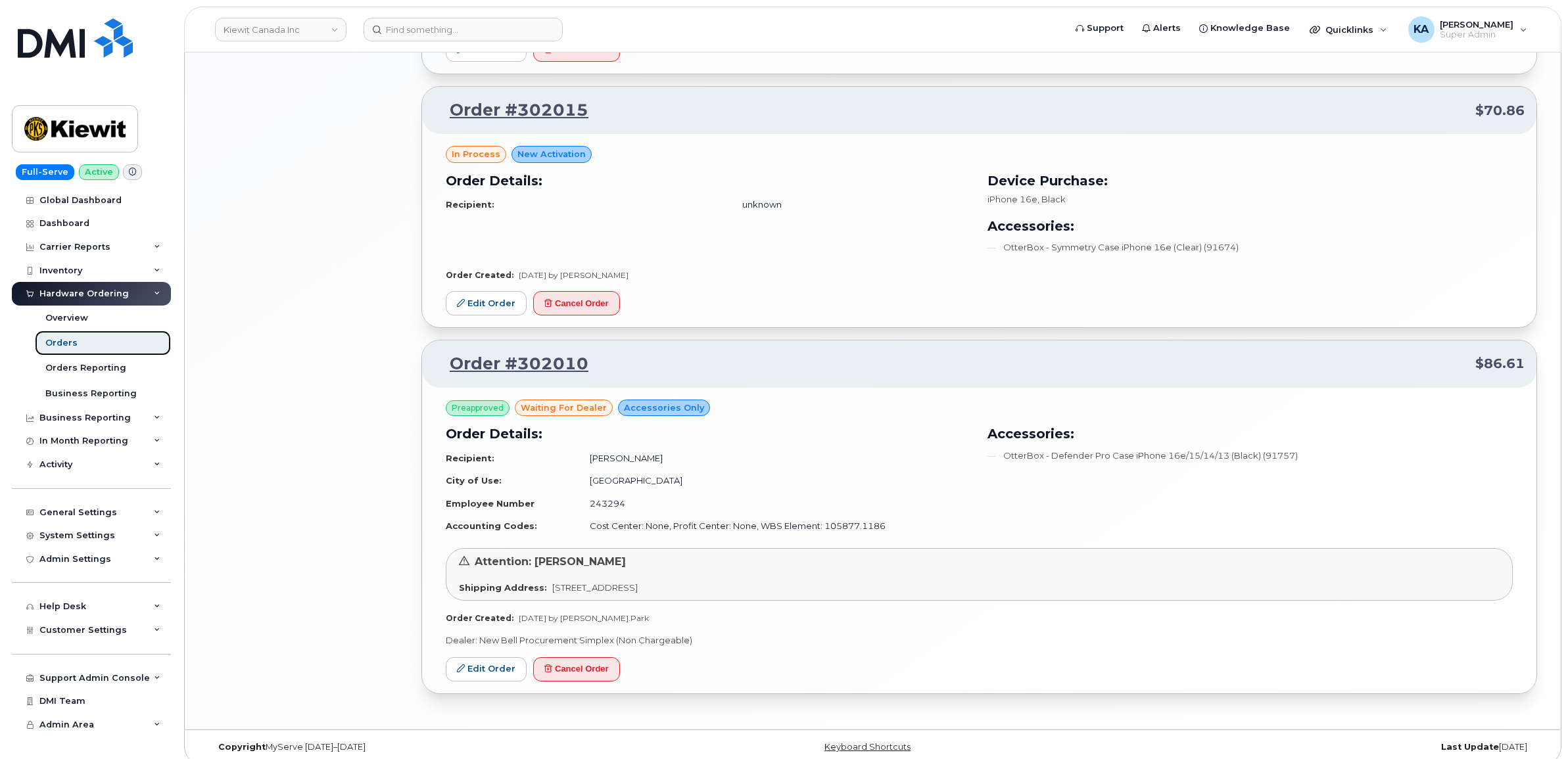
scroll to position [2314, 0]
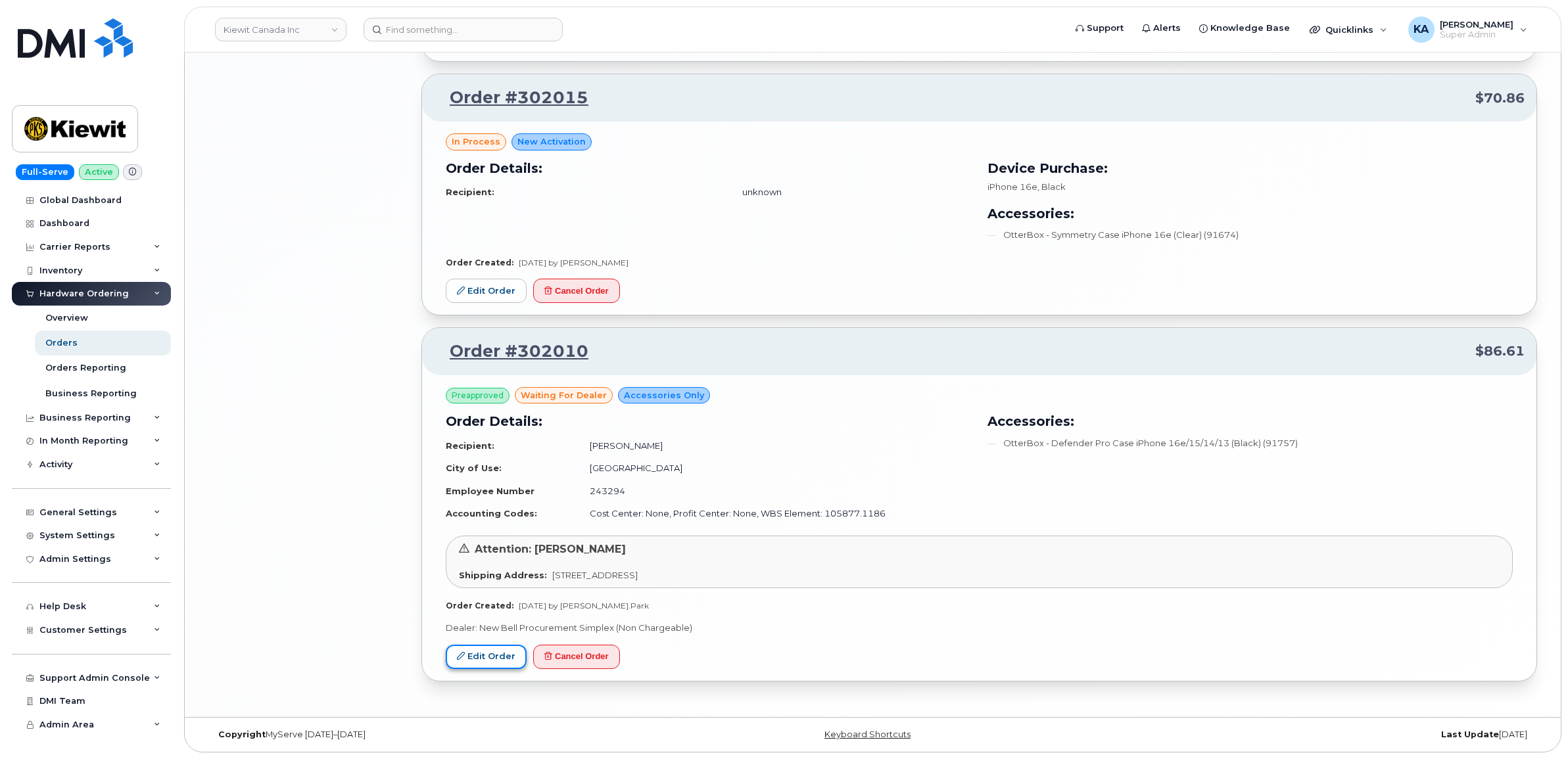
click at [491, 652] on link "Edit Order" at bounding box center [487, 657] width 81 height 24
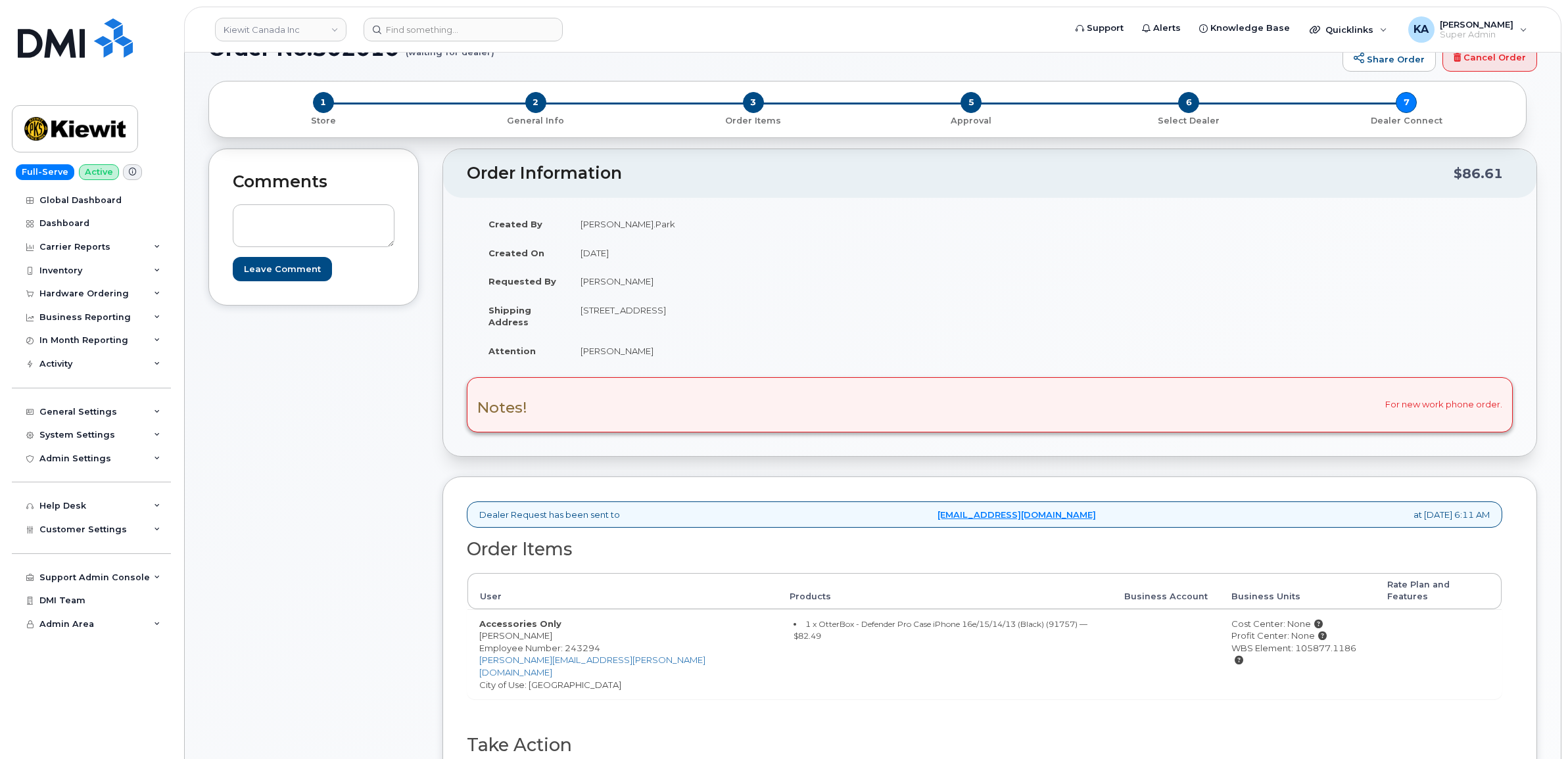
scroll to position [82, 0]
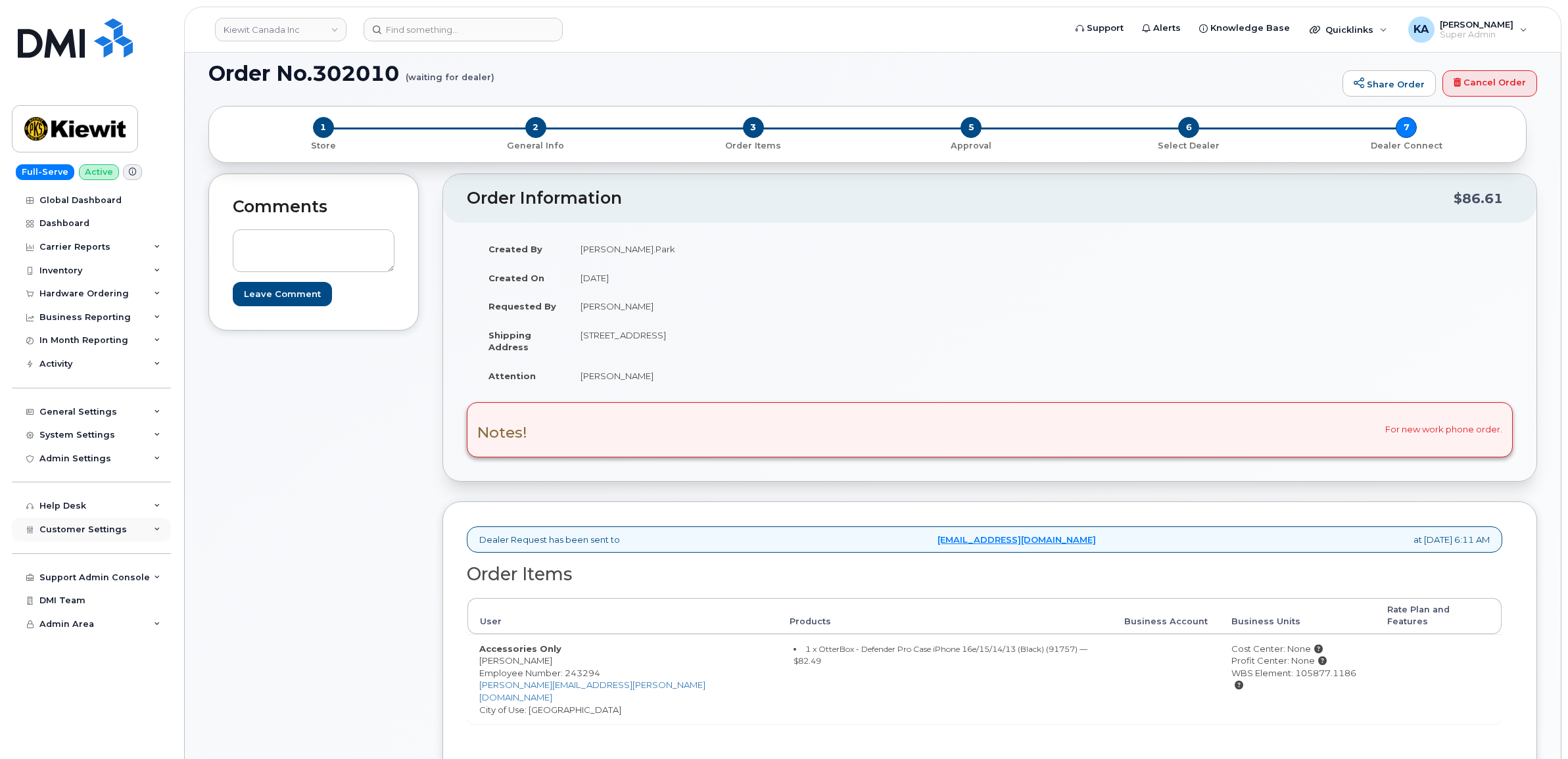
click at [71, 535] on span "Customer Settings" at bounding box center [82, 530] width 87 height 10
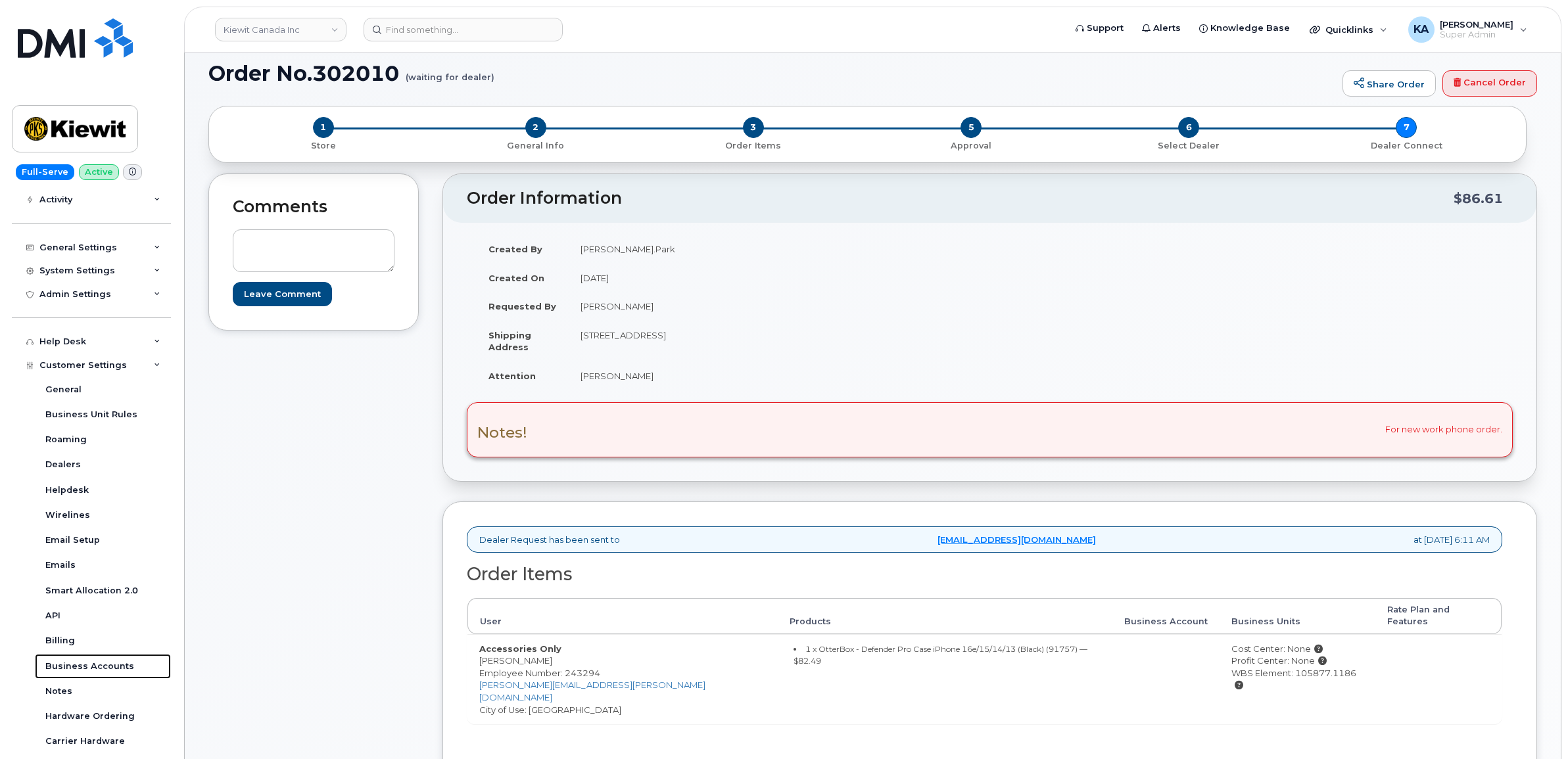
scroll to position [164, 0]
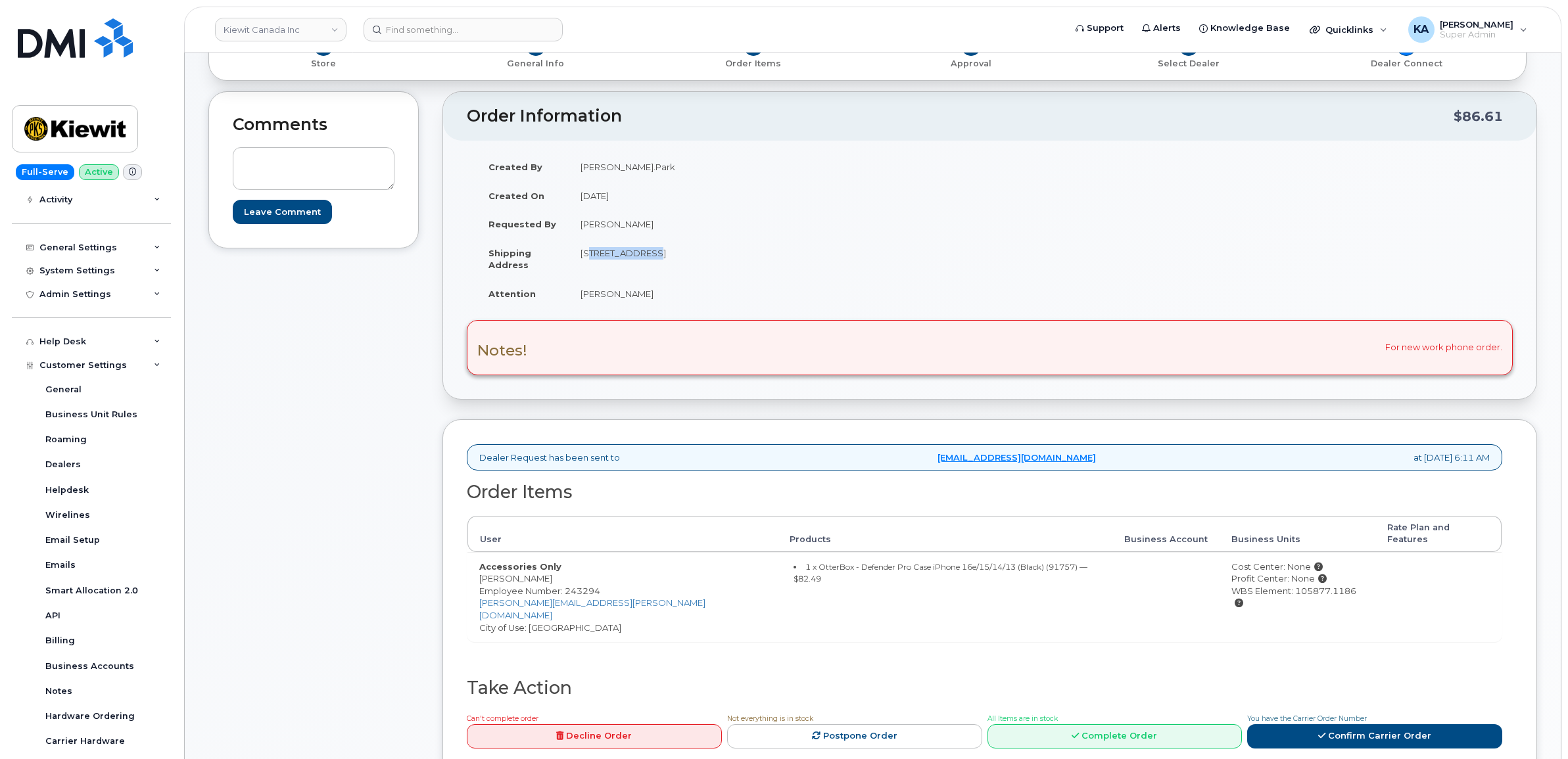
drag, startPoint x: 573, startPoint y: 255, endPoint x: 642, endPoint y: 264, distance: 69.6
click at [642, 264] on td "[STREET_ADDRESS]" at bounding box center [775, 259] width 412 height 41
copy td "[STREET_ADDRESS]"
drag, startPoint x: 713, startPoint y: 254, endPoint x: 754, endPoint y: 255, distance: 41.0
click at [754, 255] on td "[STREET_ADDRESS]" at bounding box center [775, 259] width 412 height 41
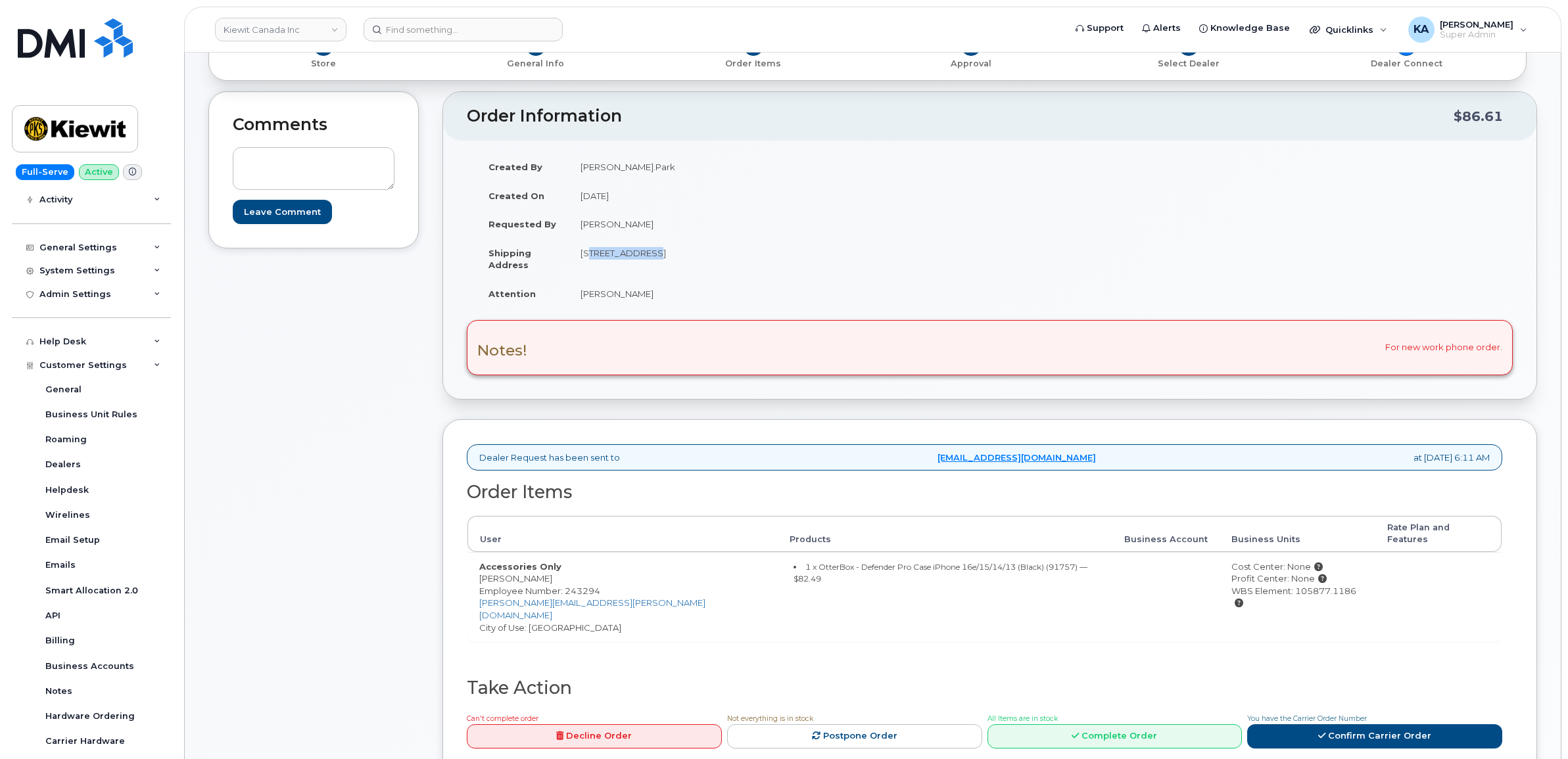
copy td "T6X 2W7"
drag, startPoint x: 579, startPoint y: 293, endPoint x: 628, endPoint y: 296, distance: 49.1
click at [628, 296] on td "Matt Park" at bounding box center [775, 294] width 412 height 29
copy td "Matt Park"
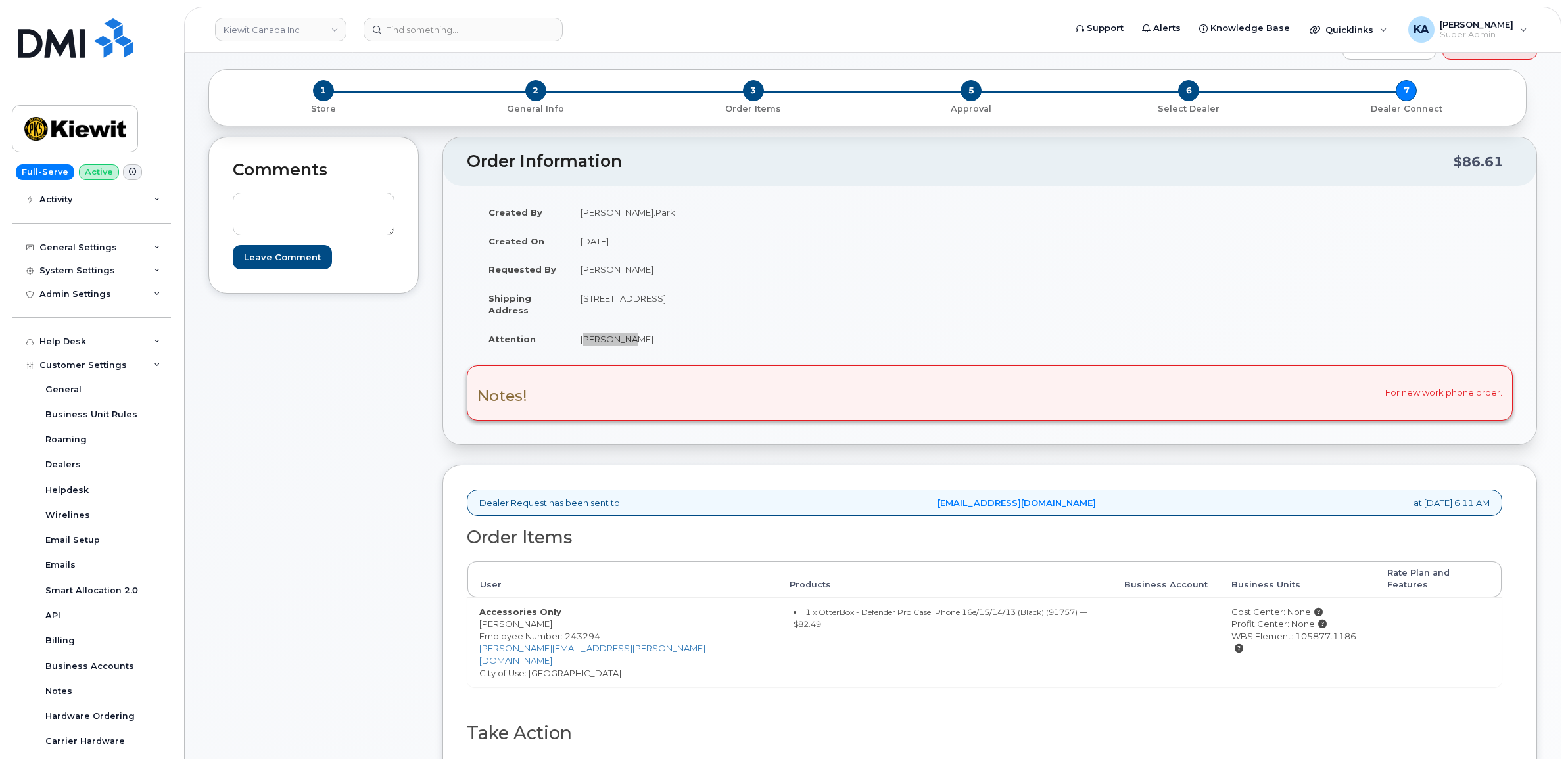
scroll to position [82, 0]
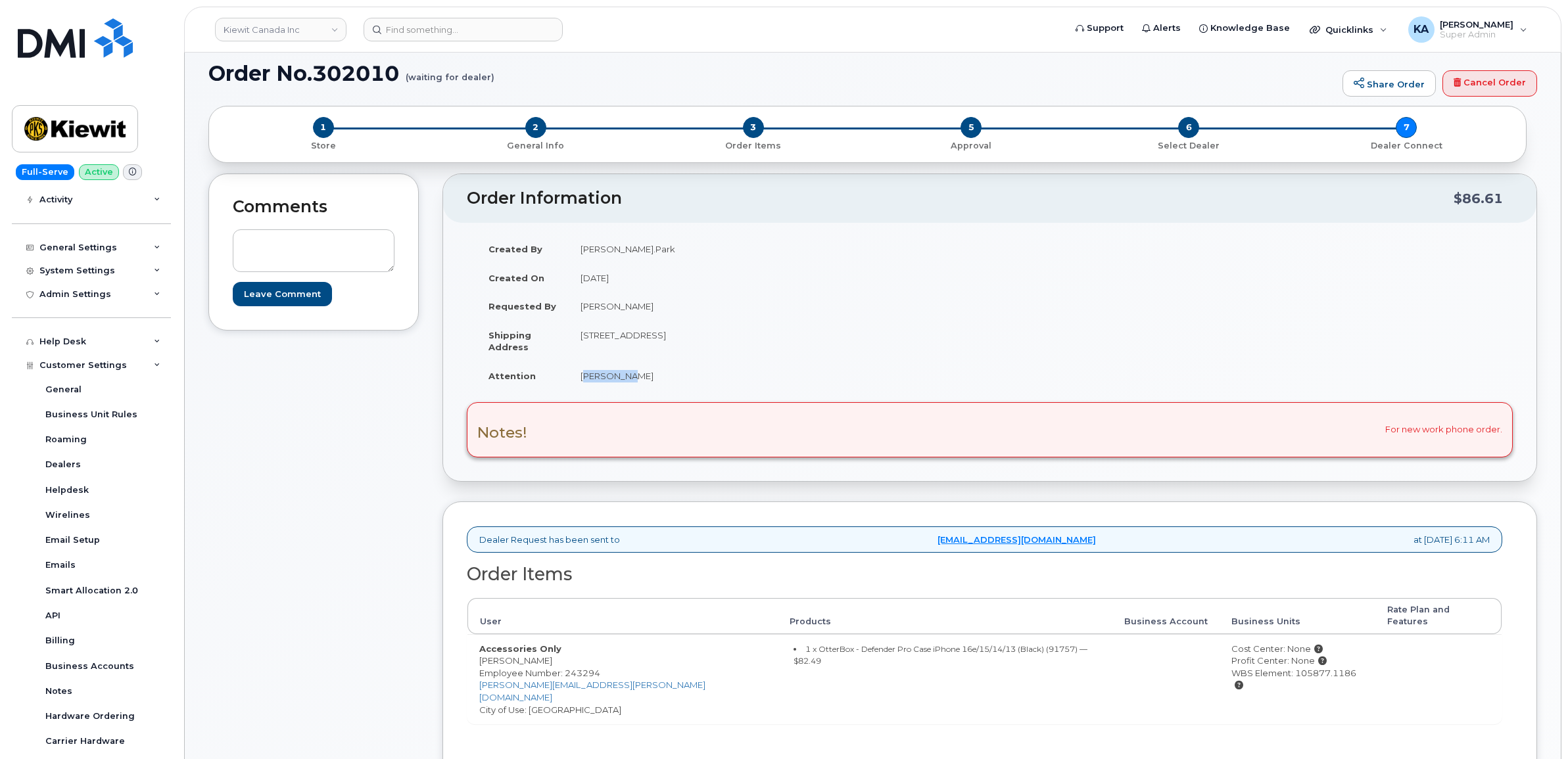
drag, startPoint x: 1185, startPoint y: 662, endPoint x: 1311, endPoint y: 668, distance: 126.1
click at [1311, 668] on div "WBS Element: 105877.1186" at bounding box center [1297, 679] width 132 height 24
copy div "WBS Element: 105877.1186"
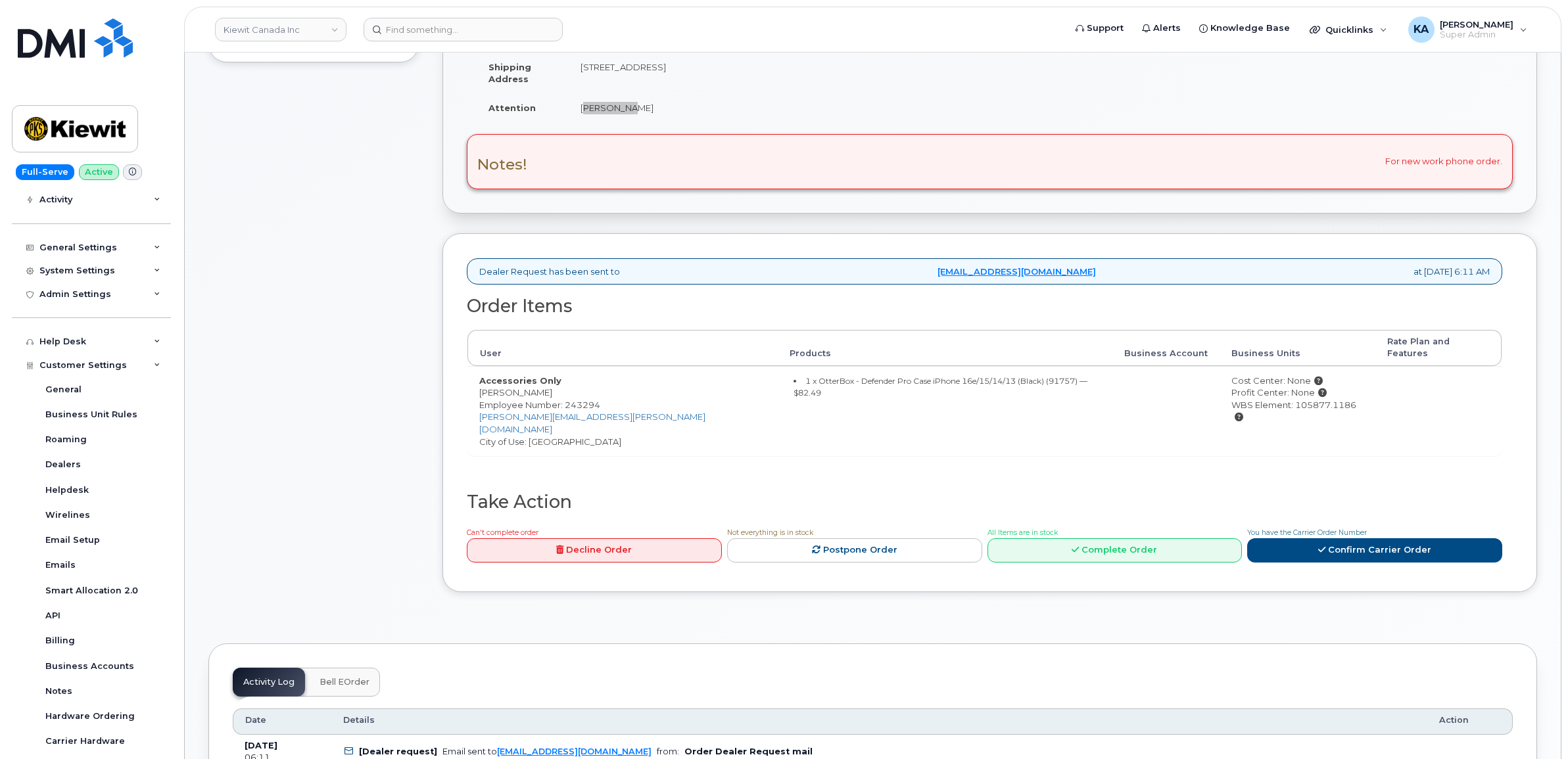
scroll to position [411, 0]
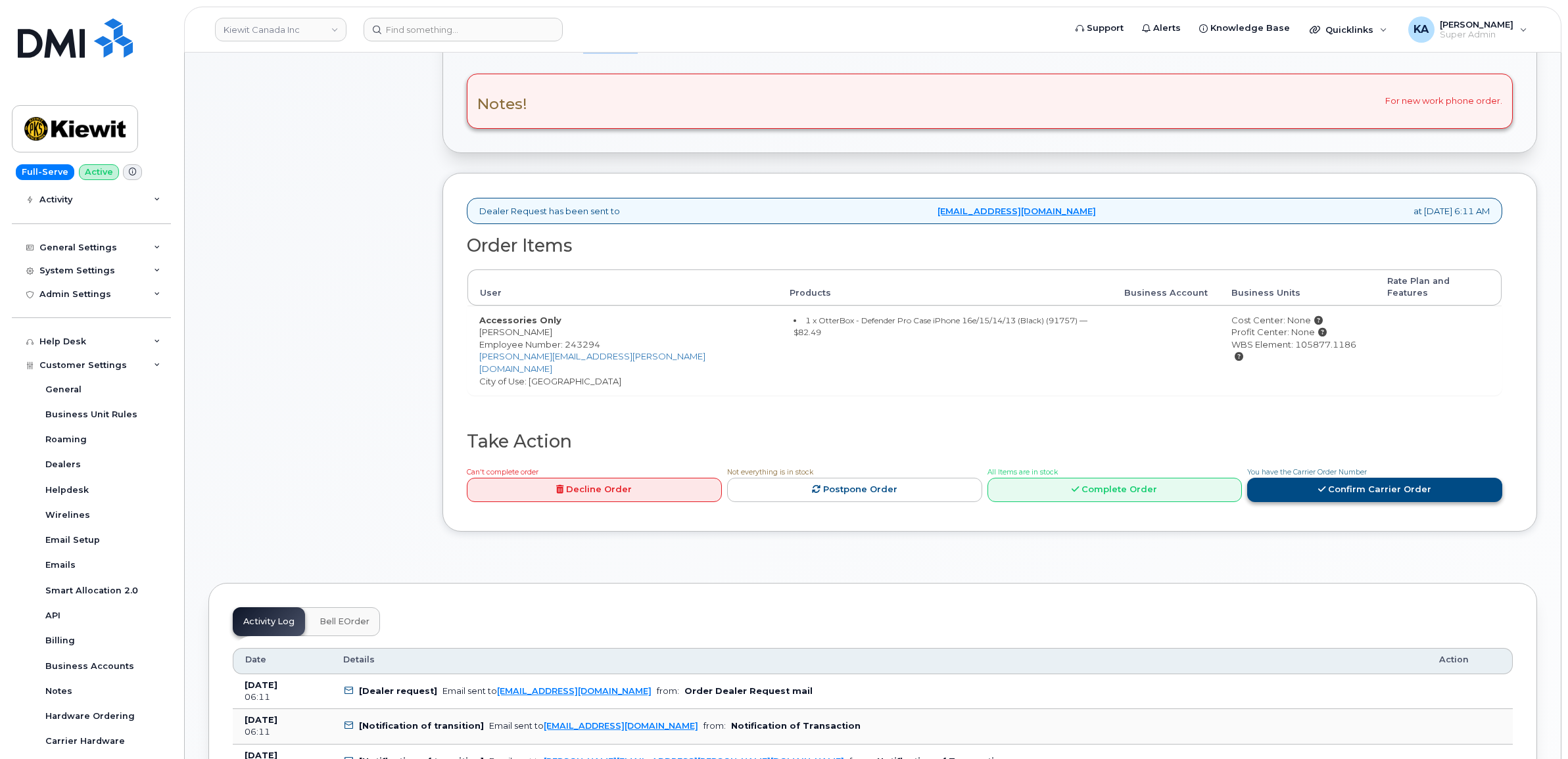
click at [1323, 485] on icon at bounding box center [1322, 489] width 7 height 8
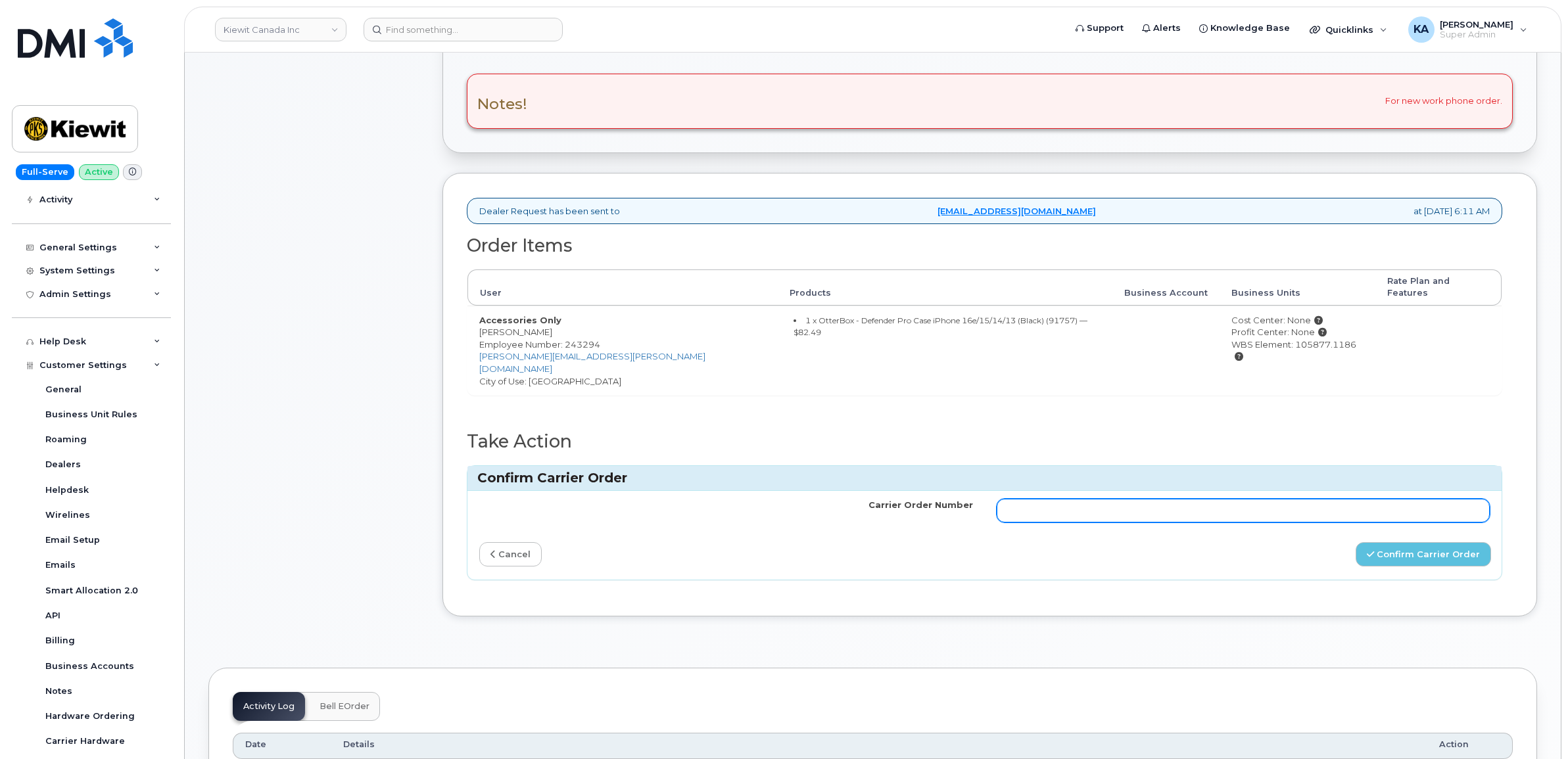
click at [1263, 499] on input "Carrier Order Number" at bounding box center [1244, 511] width 494 height 24
paste input "3024919"
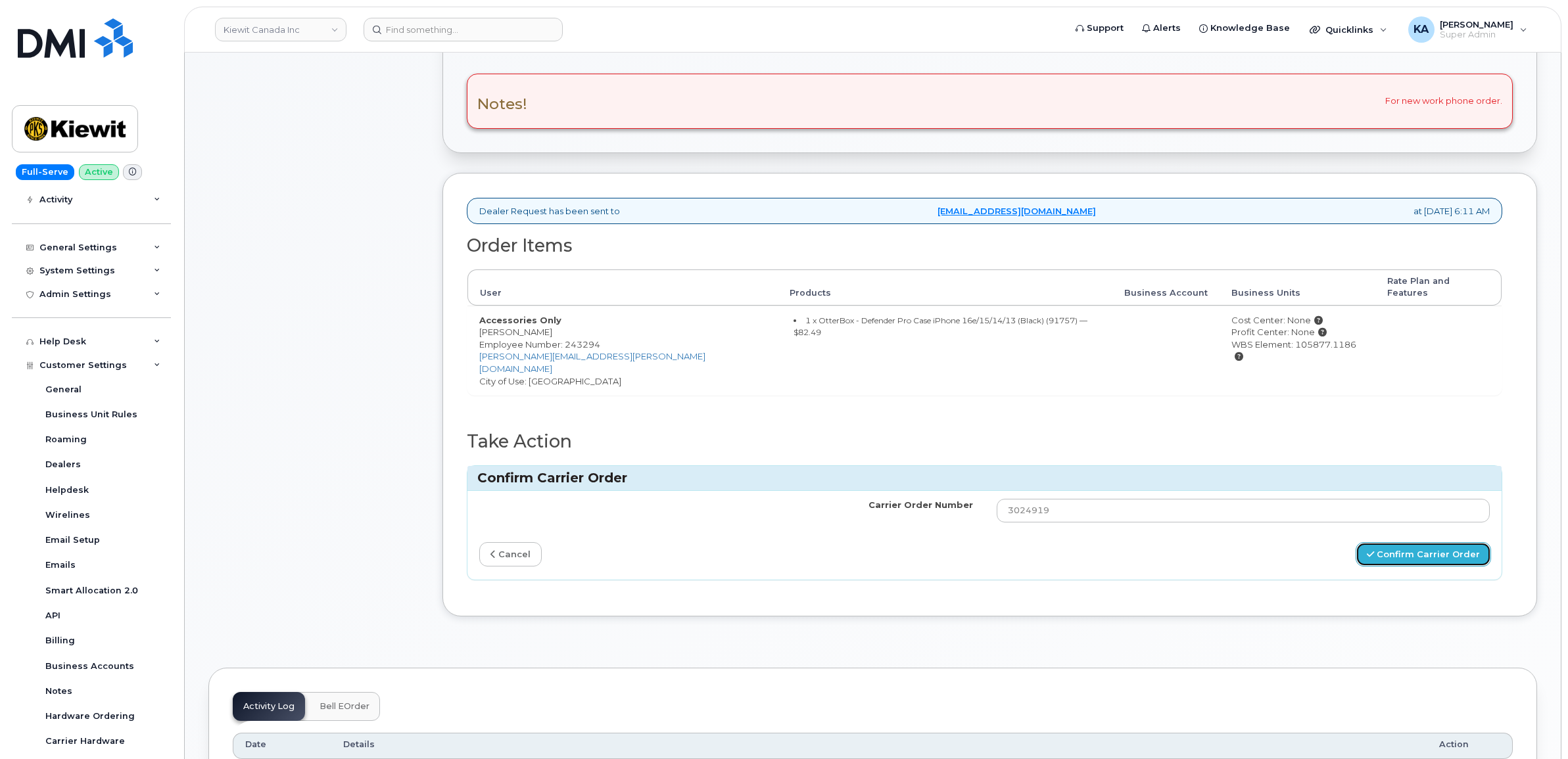
click at [1381, 542] on button "Confirm Carrier Order" at bounding box center [1423, 554] width 136 height 24
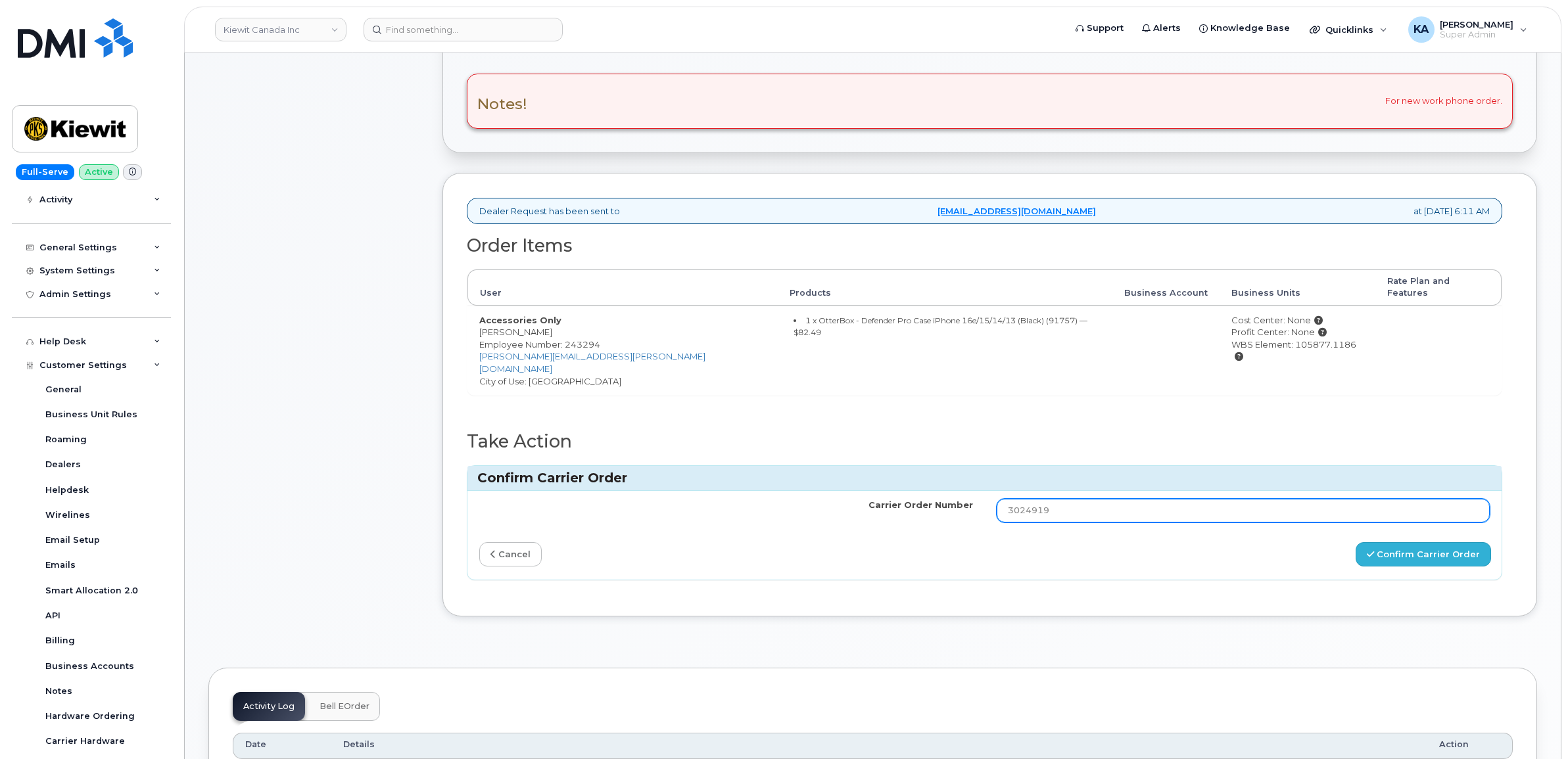
type input "3024919"
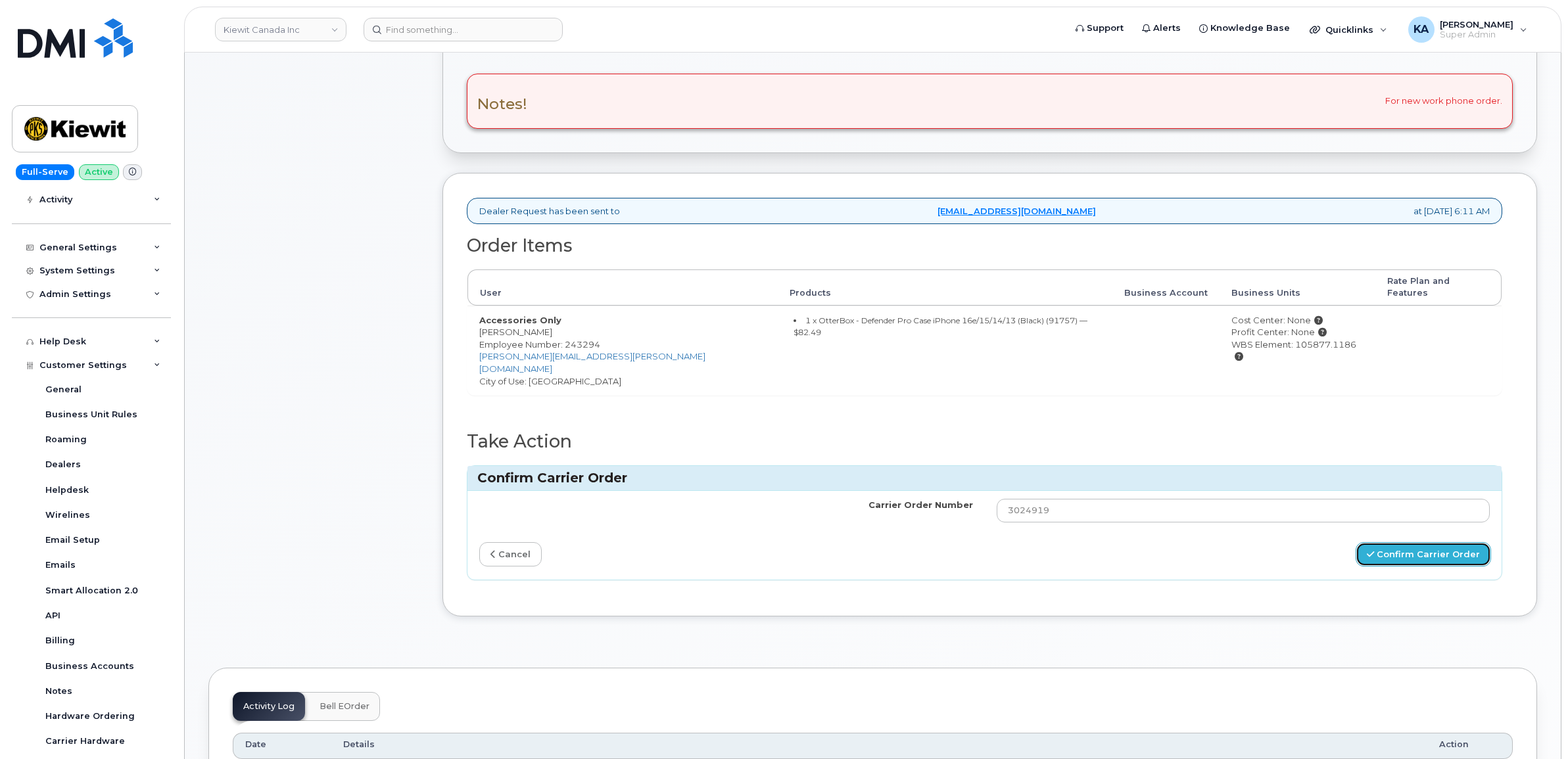
click at [1397, 542] on button "Confirm Carrier Order" at bounding box center [1423, 554] width 136 height 24
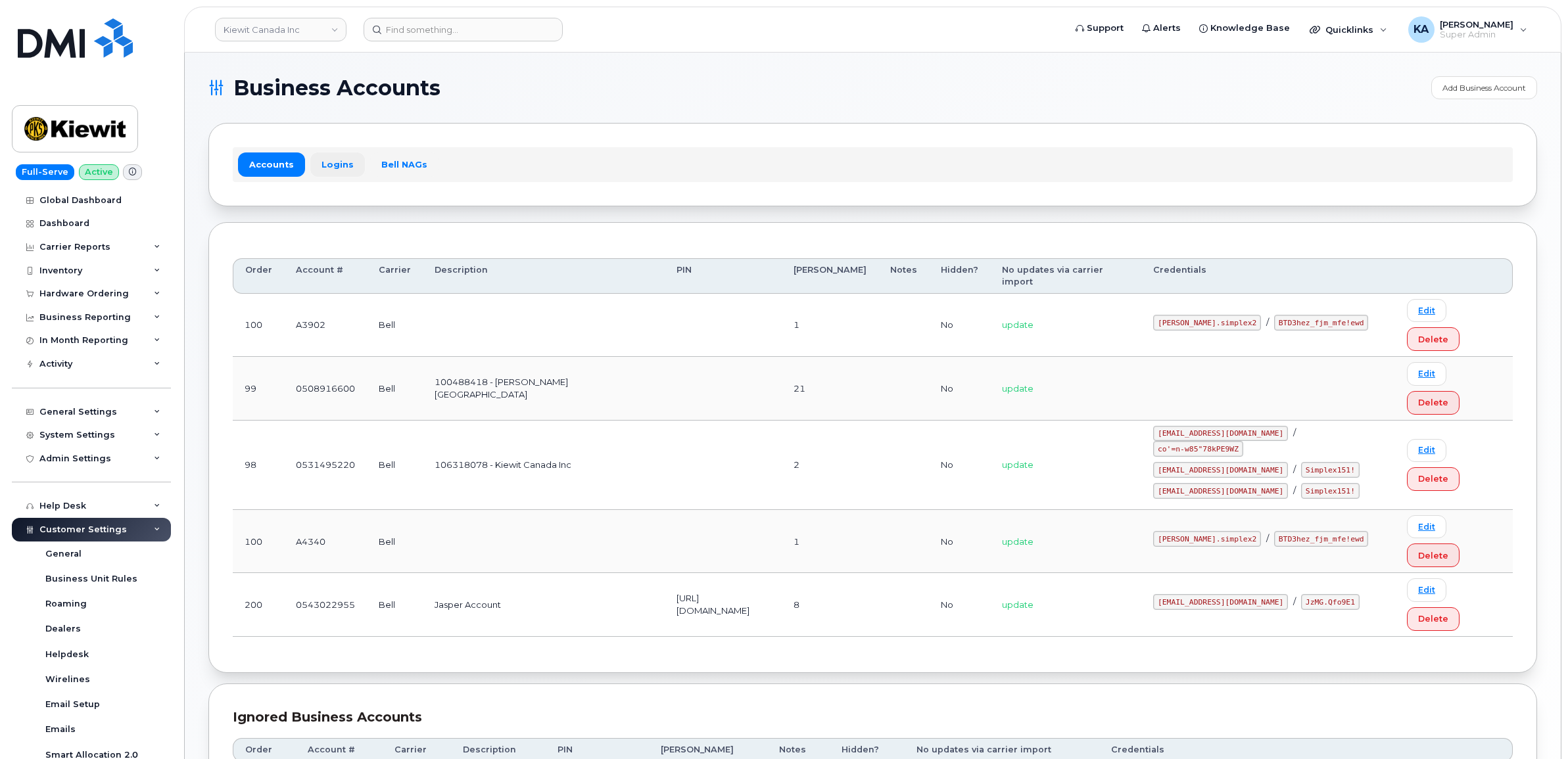
click at [340, 161] on link "Logins" at bounding box center [338, 164] width 55 height 24
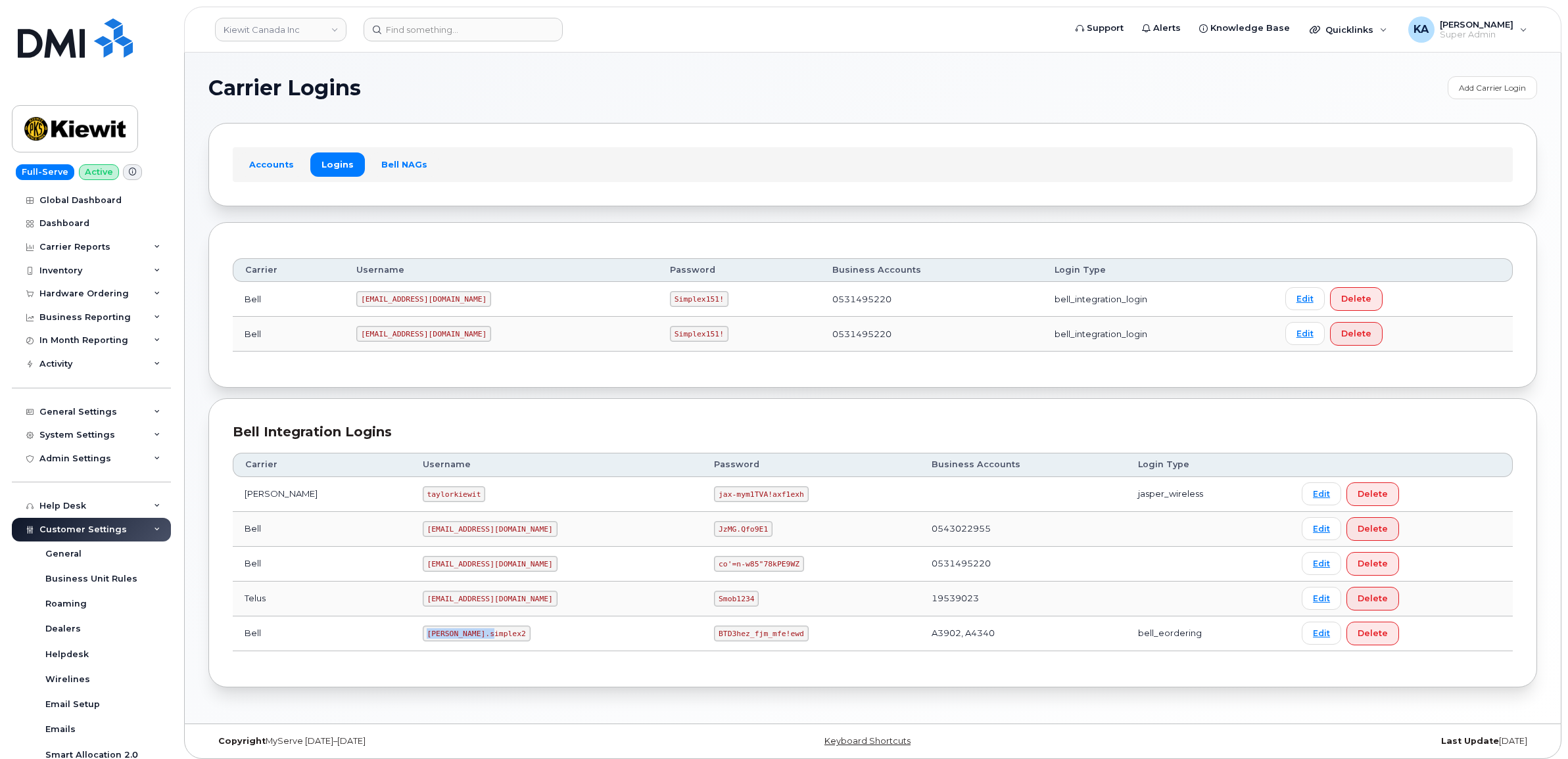
drag, startPoint x: 392, startPoint y: 635, endPoint x: 454, endPoint y: 637, distance: 62.0
click at [454, 637] on code "kiewit.simplex2" at bounding box center [477, 633] width 108 height 16
copy code "kiewit.simplex2"
drag, startPoint x: 654, startPoint y: 636, endPoint x: 740, endPoint y: 648, distance: 86.8
click at [740, 648] on td "BTD3hez_fjm_mfe!ewd" at bounding box center [810, 634] width 217 height 35
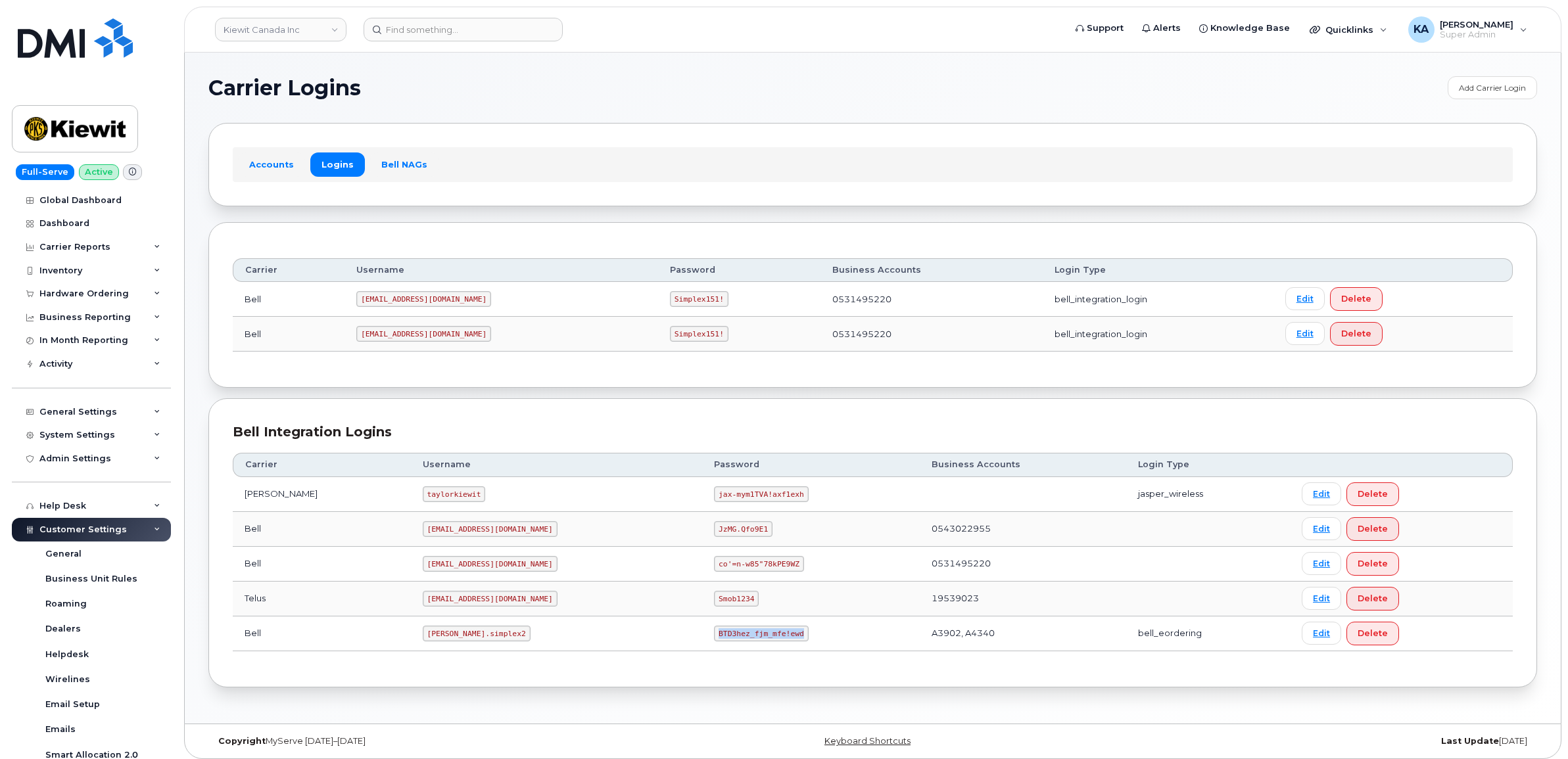
copy code "BTD3hez_fjm_mfe!ewd"
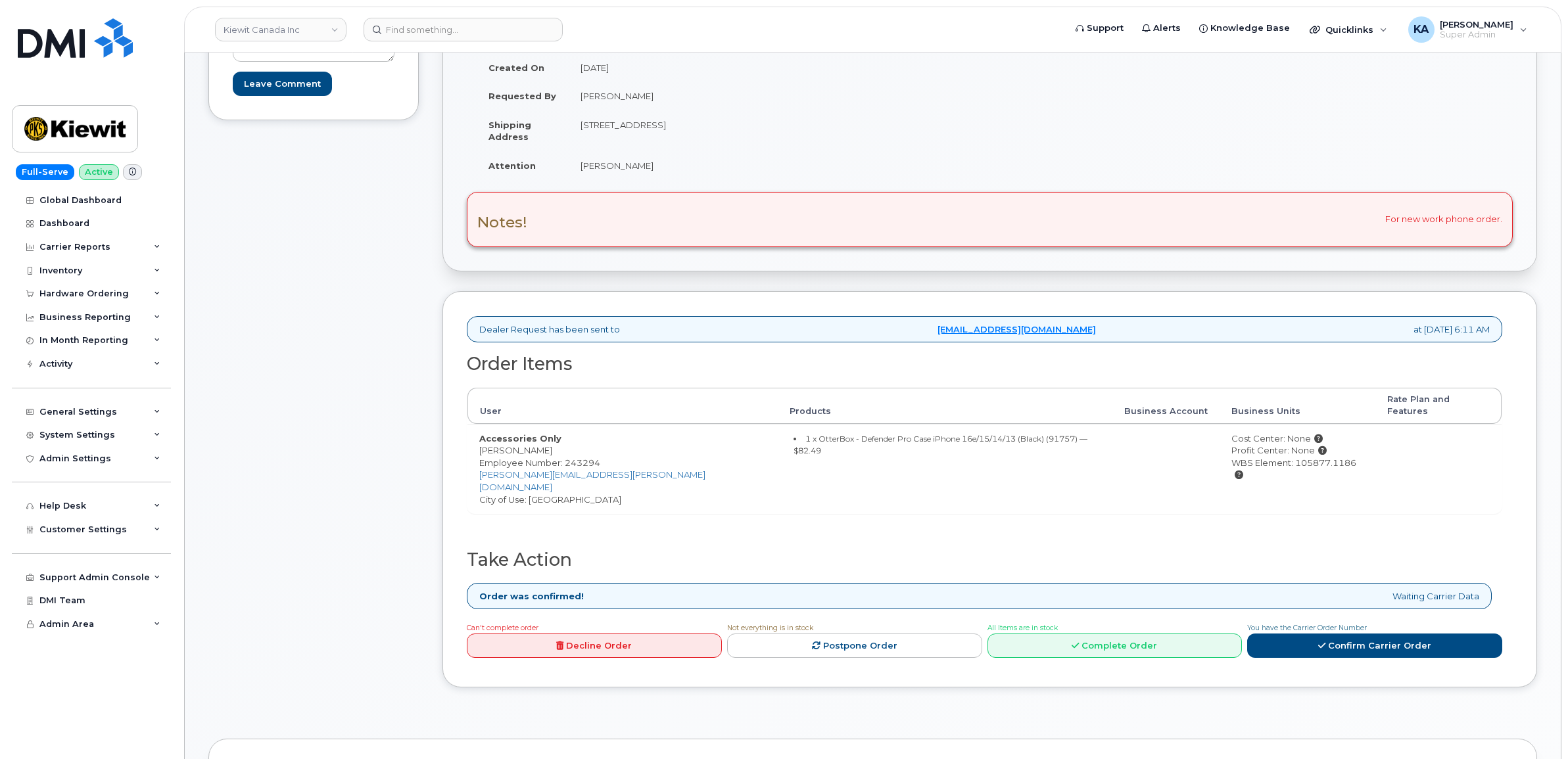
scroll to position [328, 0]
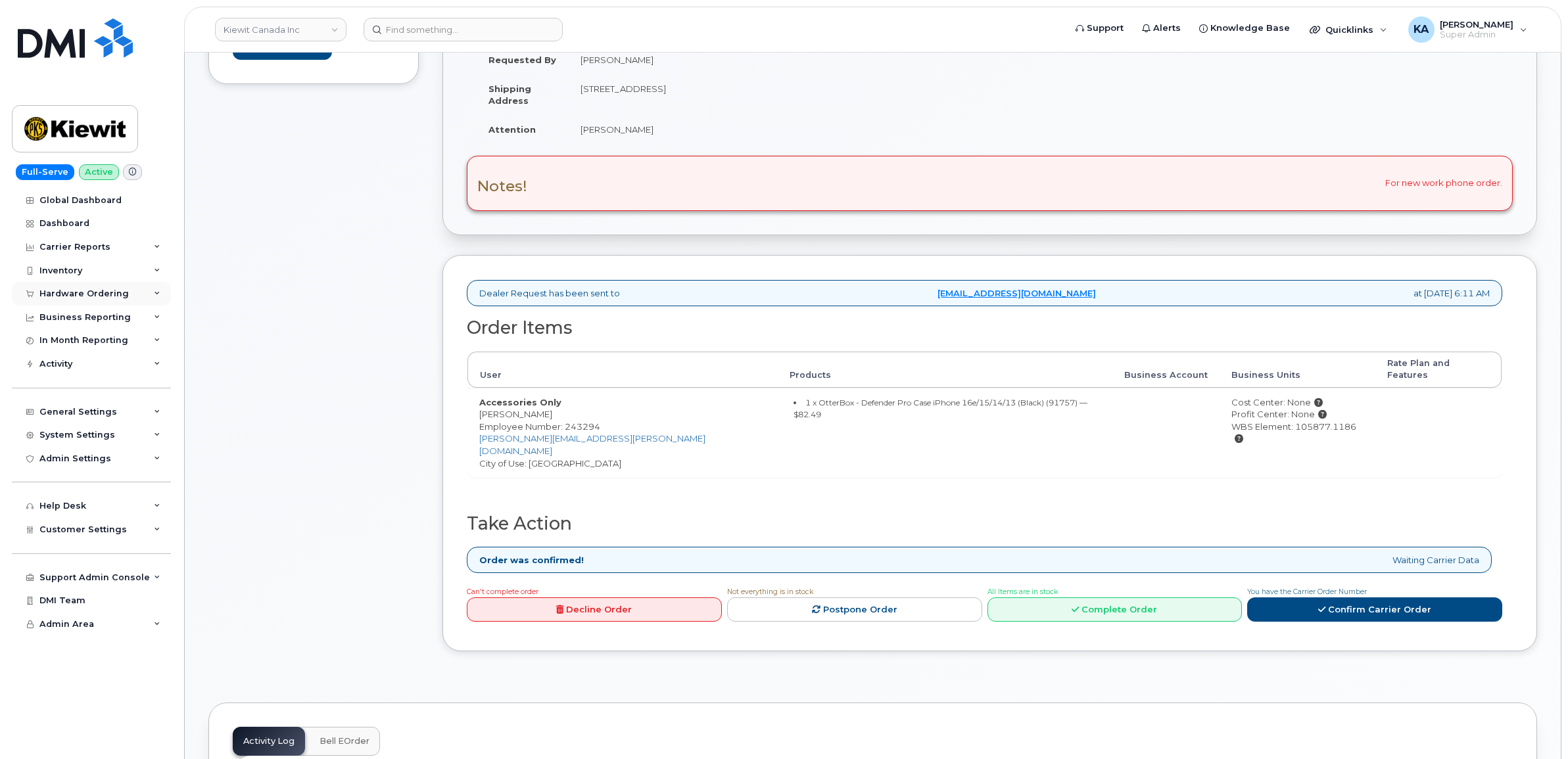
click at [99, 291] on div "Hardware Ordering" at bounding box center [84, 294] width 89 height 10
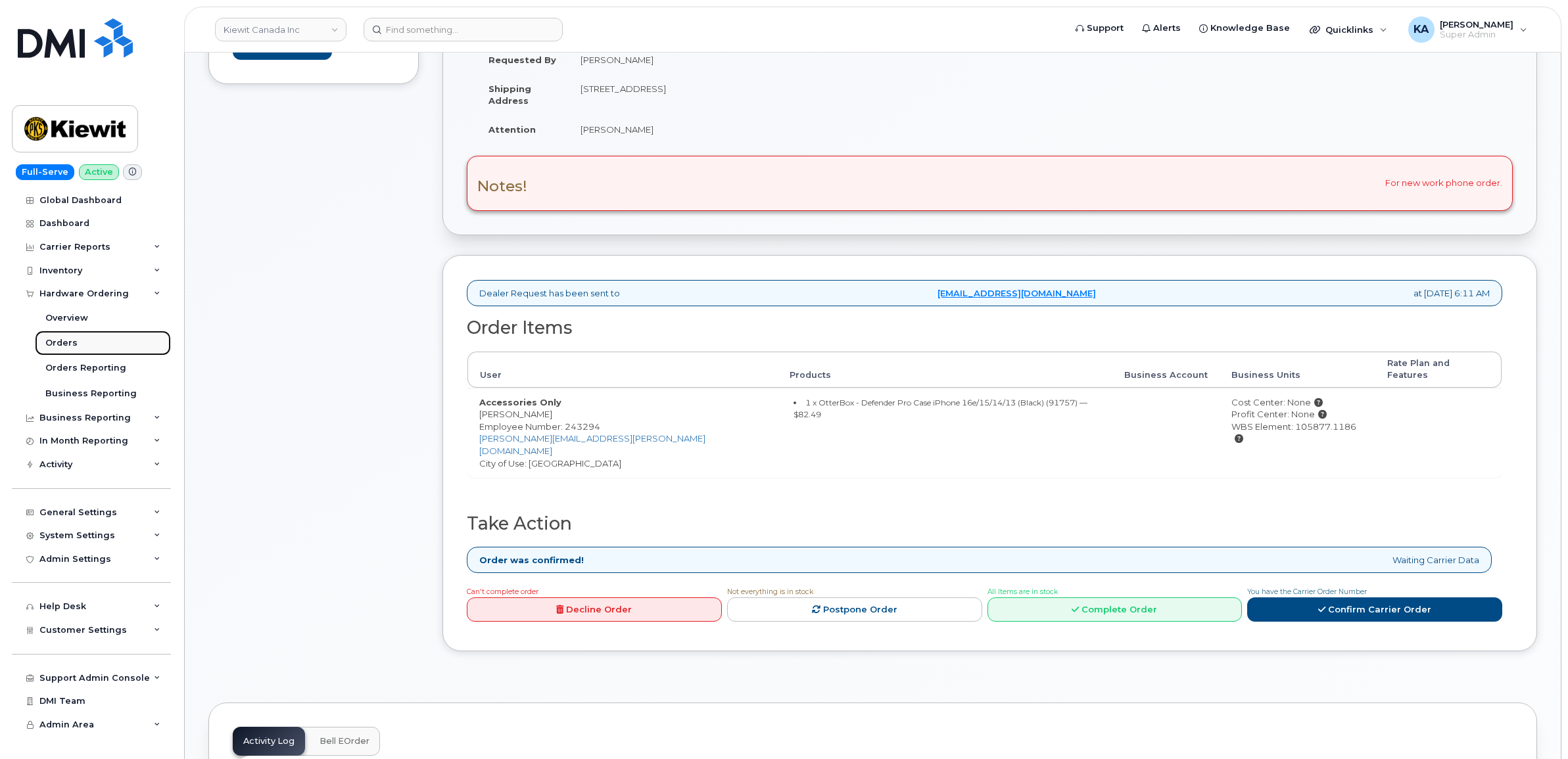
click at [60, 342] on div "Orders" at bounding box center [62, 342] width 32 height 12
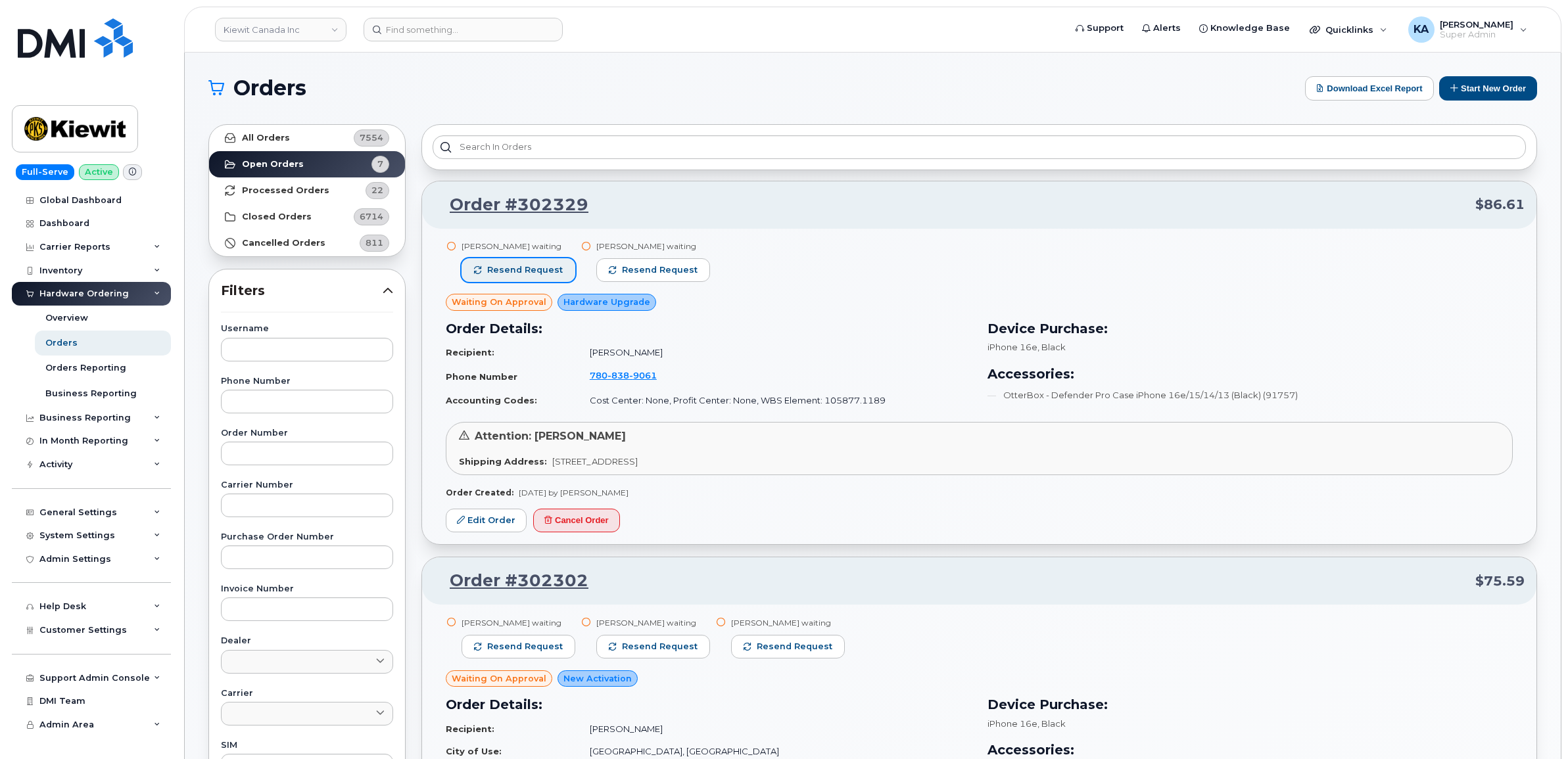
click at [536, 266] on span "Resend request" at bounding box center [525, 270] width 75 height 12
click at [623, 270] on span "Resend request" at bounding box center [661, 270] width 75 height 12
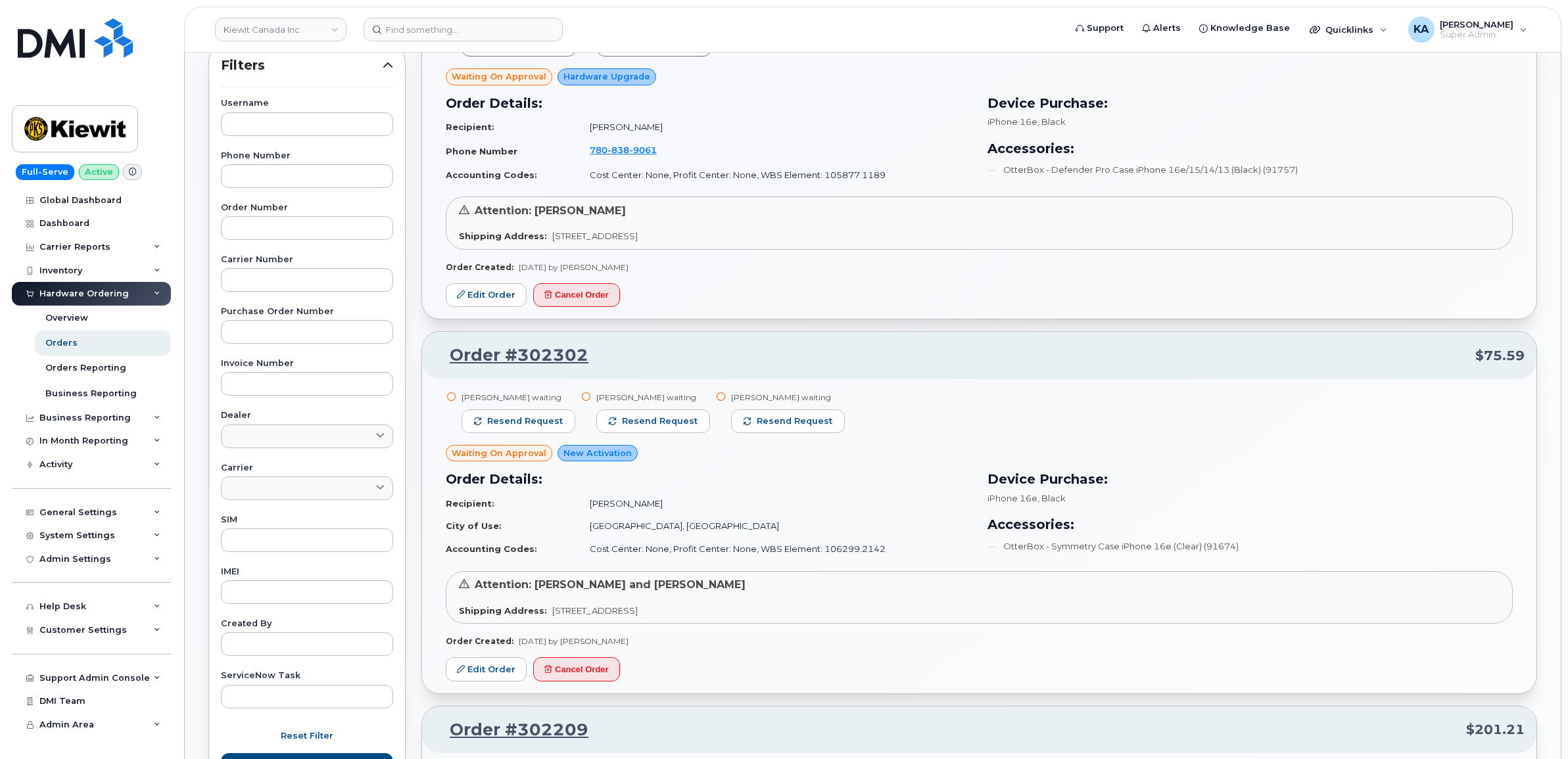
scroll to position [247, 0]
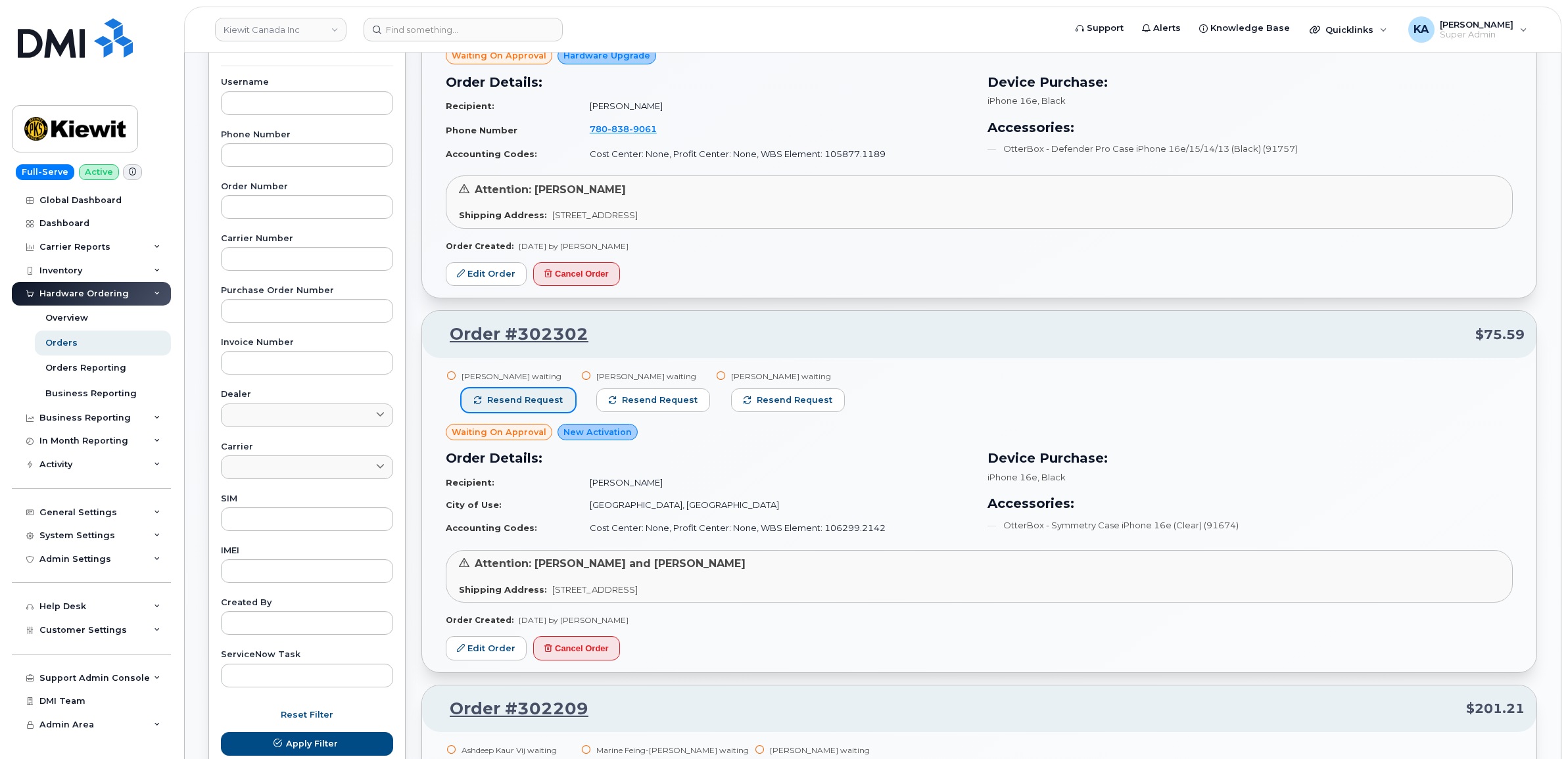
click at [539, 404] on span "Resend request" at bounding box center [525, 400] width 75 height 12
click at [655, 403] on span "Resend request" at bounding box center [661, 400] width 75 height 12
click at [768, 404] on span "Resend request" at bounding box center [796, 400] width 75 height 12
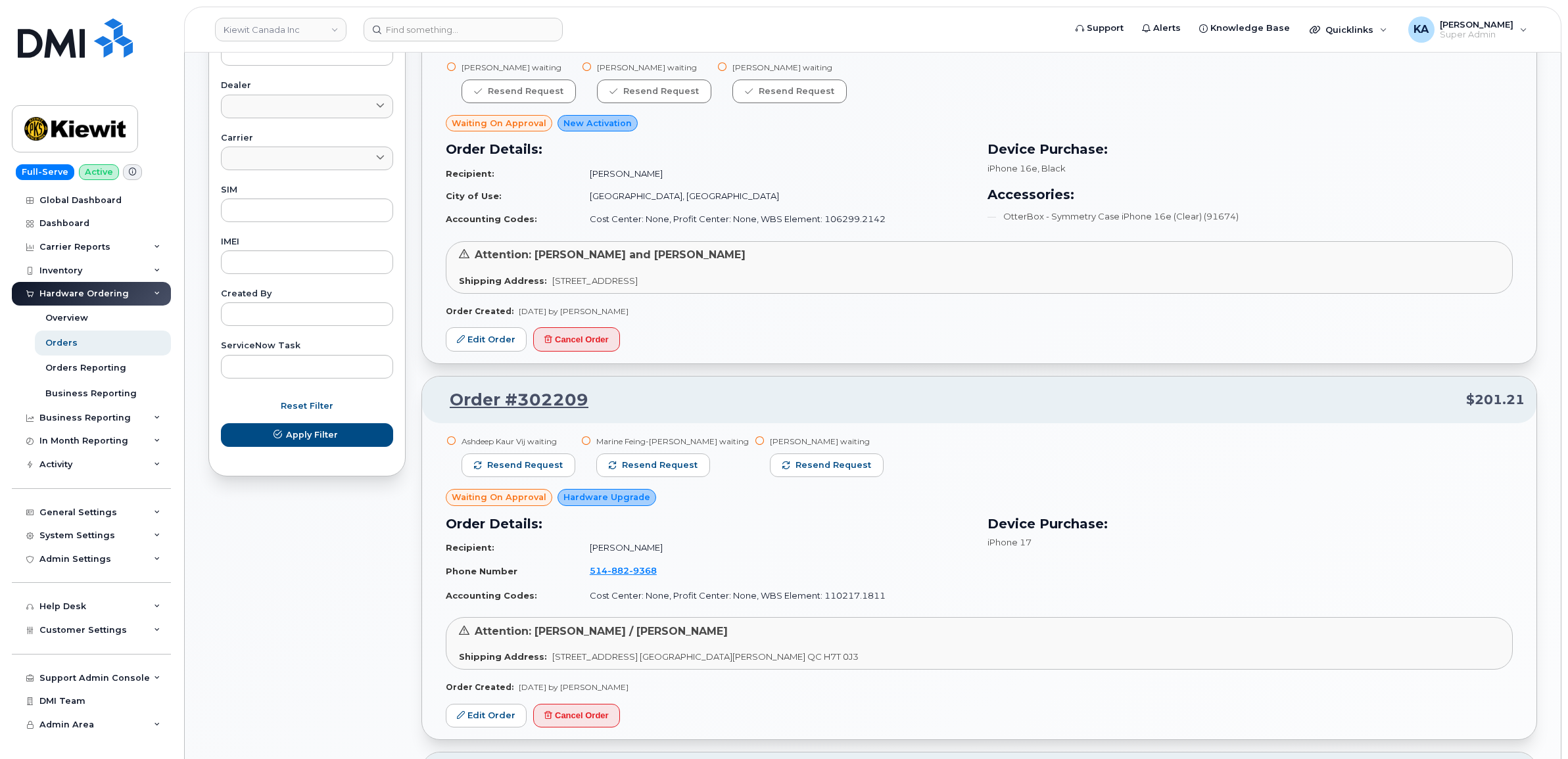
scroll to position [575, 0]
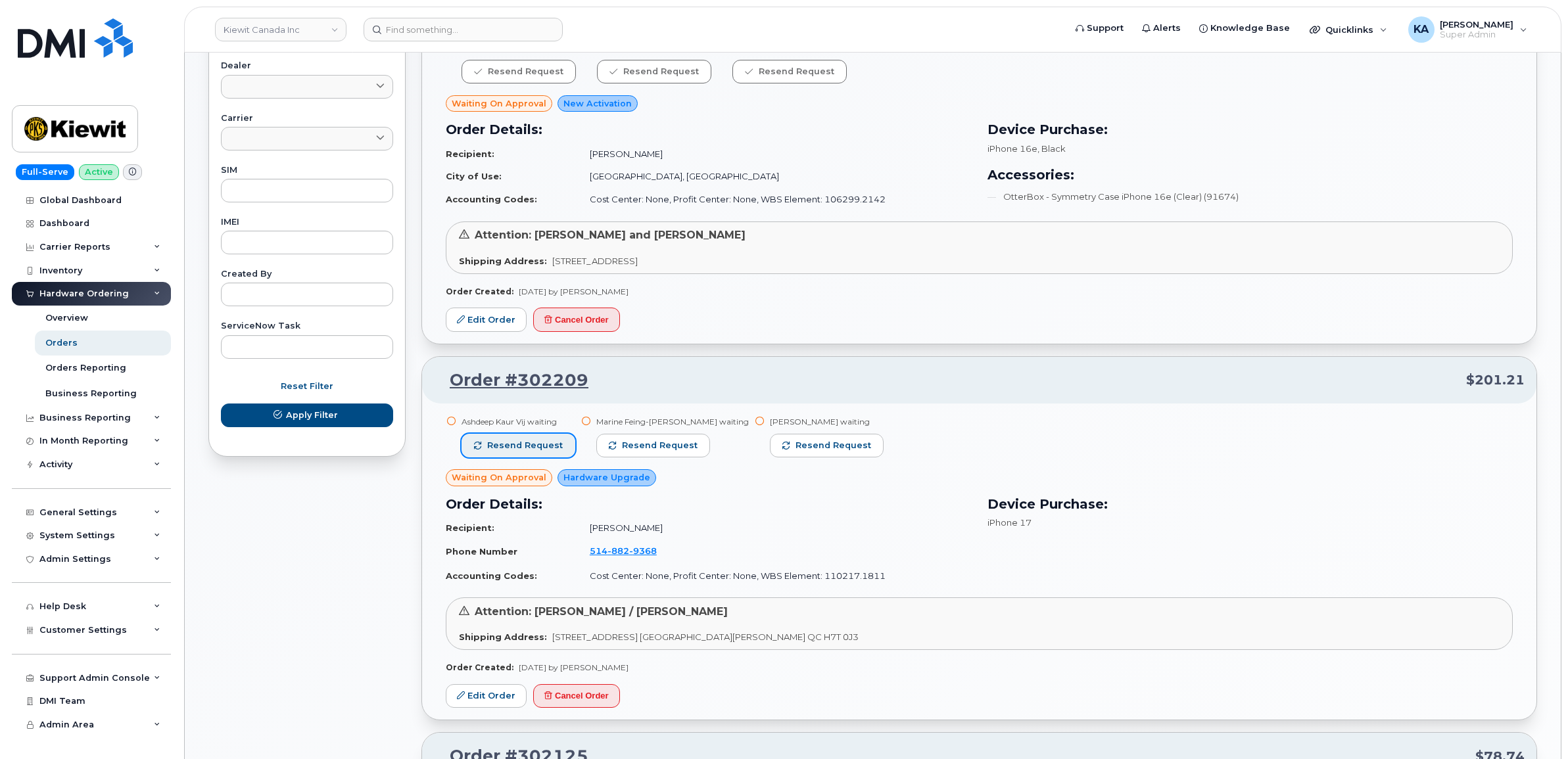
click at [533, 440] on span "Resend request" at bounding box center [525, 445] width 75 height 12
click at [648, 441] on span "Resend request" at bounding box center [661, 445] width 75 height 12
click at [810, 441] on span "Resend request" at bounding box center [834, 445] width 75 height 12
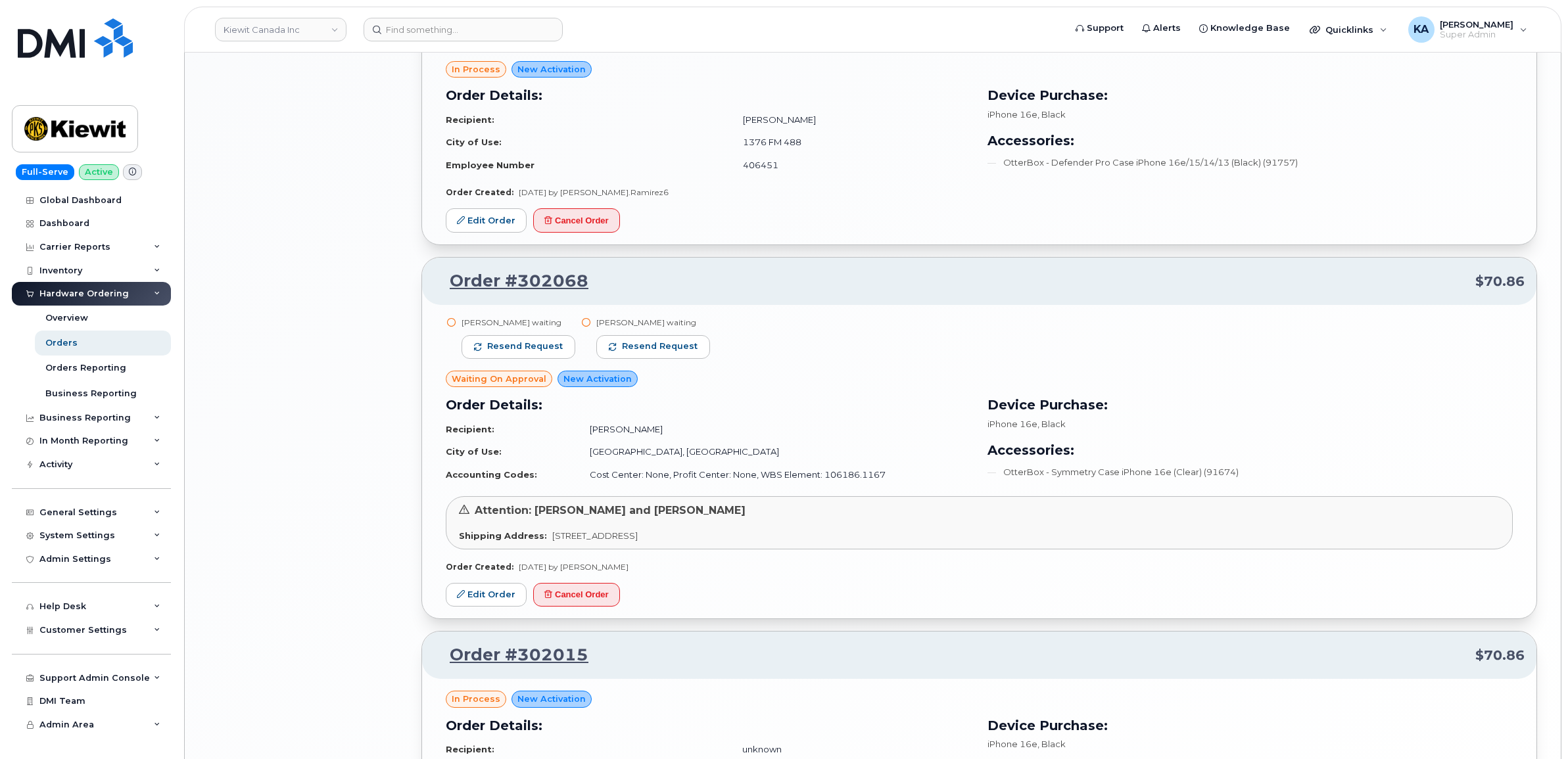
scroll to position [1807, 0]
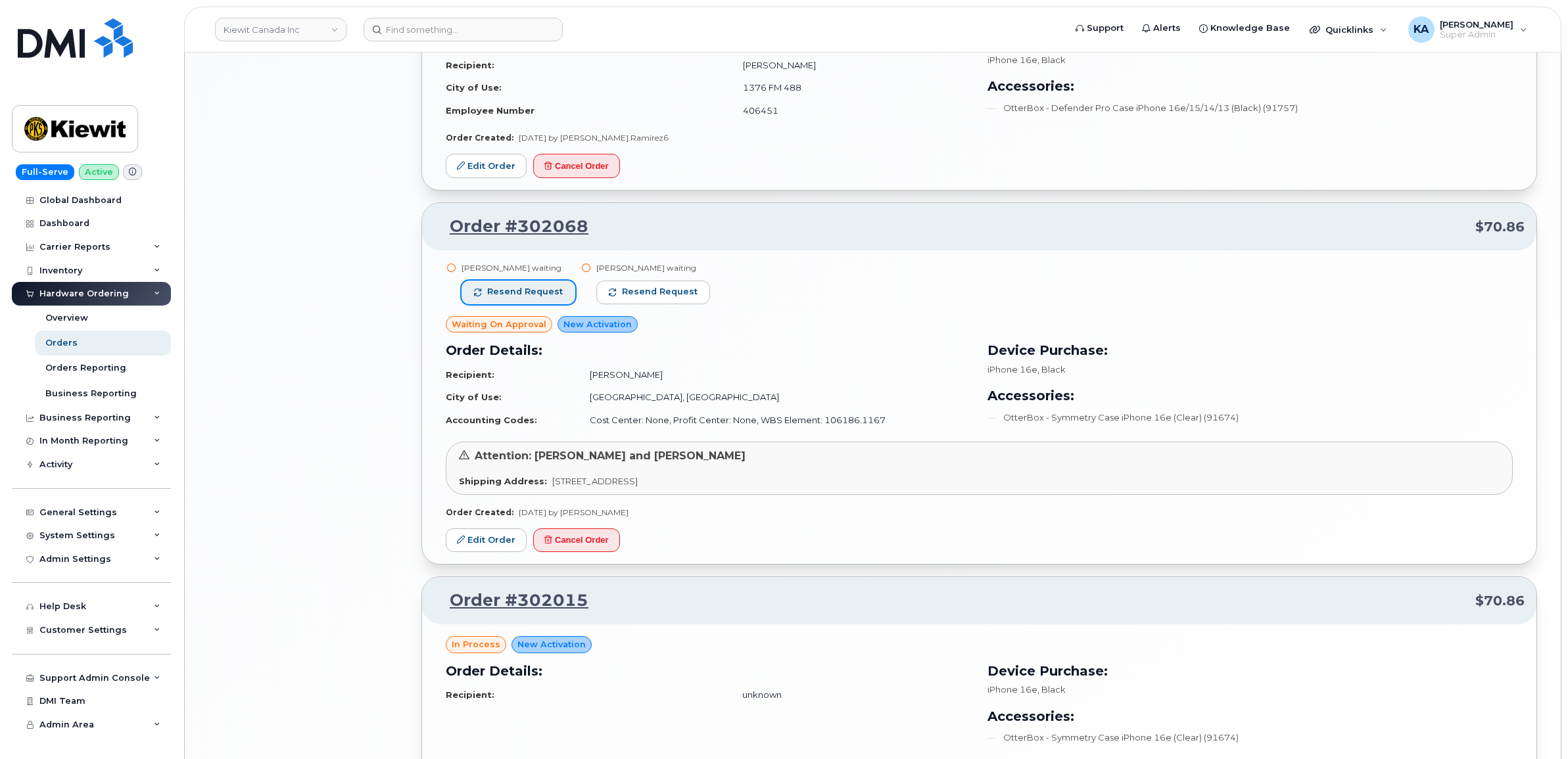
click at [542, 294] on span "Resend request" at bounding box center [525, 291] width 75 height 12
click at [635, 297] on span "Resend request" at bounding box center [661, 291] width 75 height 12
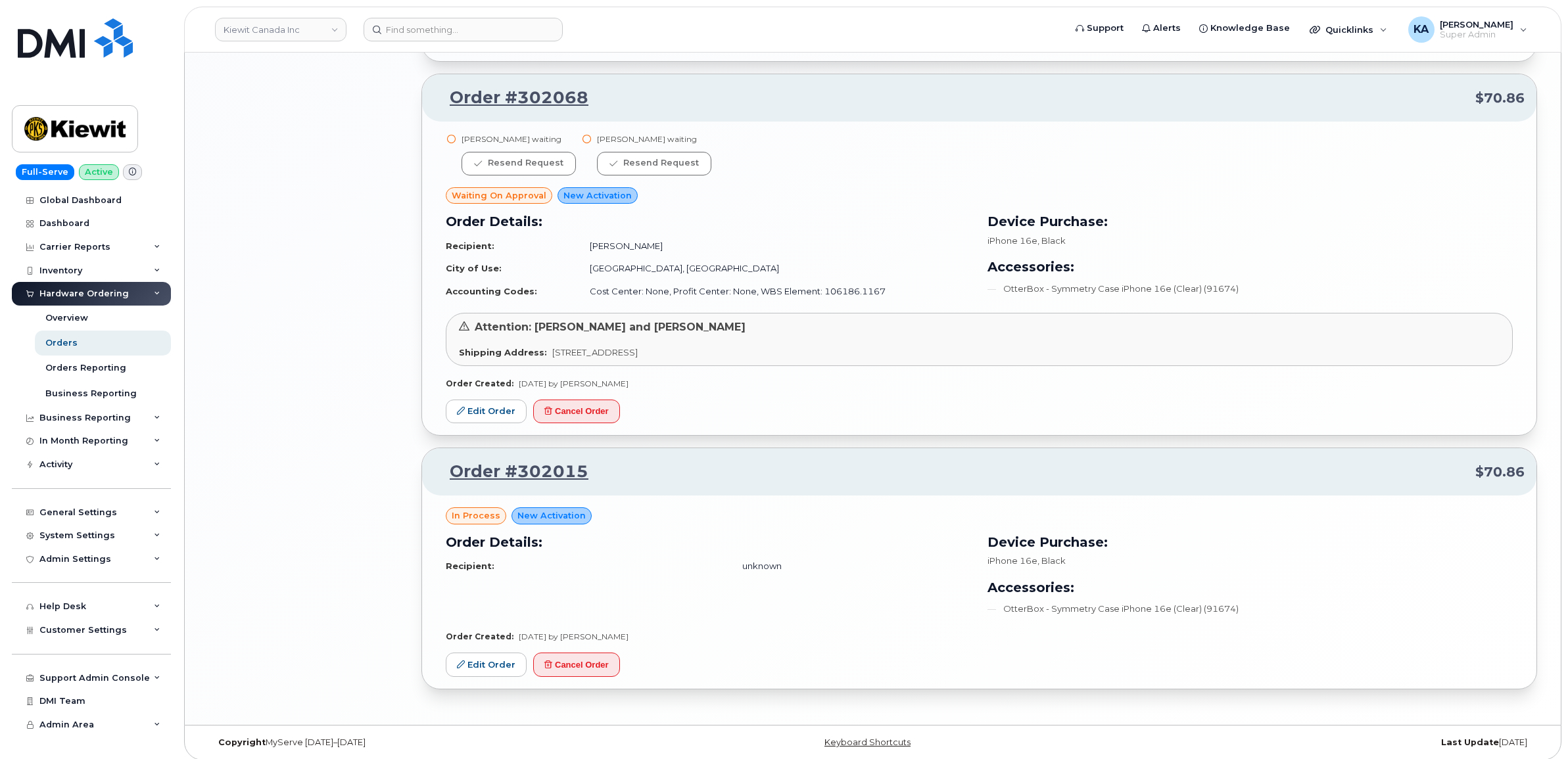
scroll to position [1947, 0]
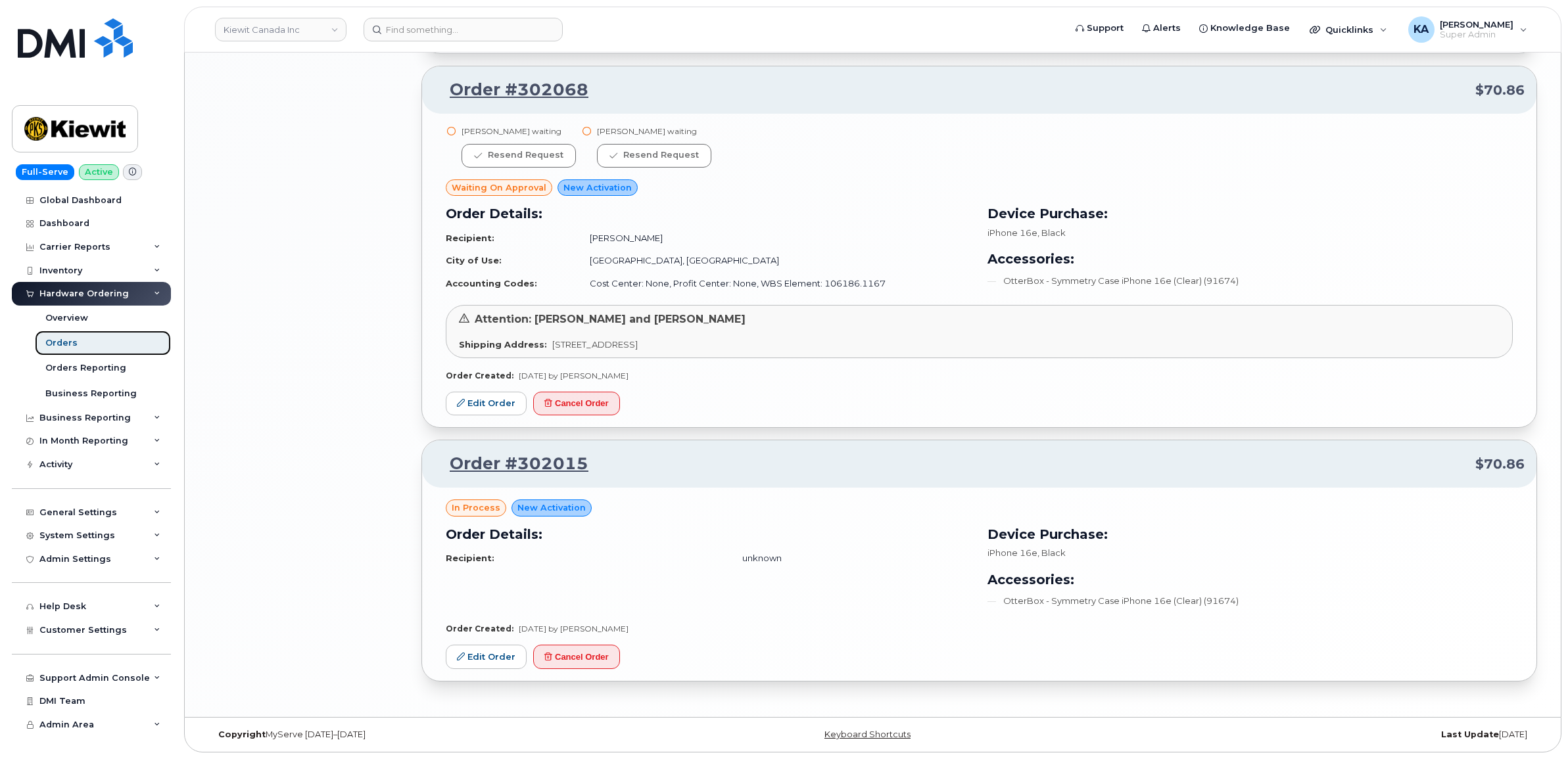
click at [64, 340] on div "Orders" at bounding box center [62, 342] width 32 height 12
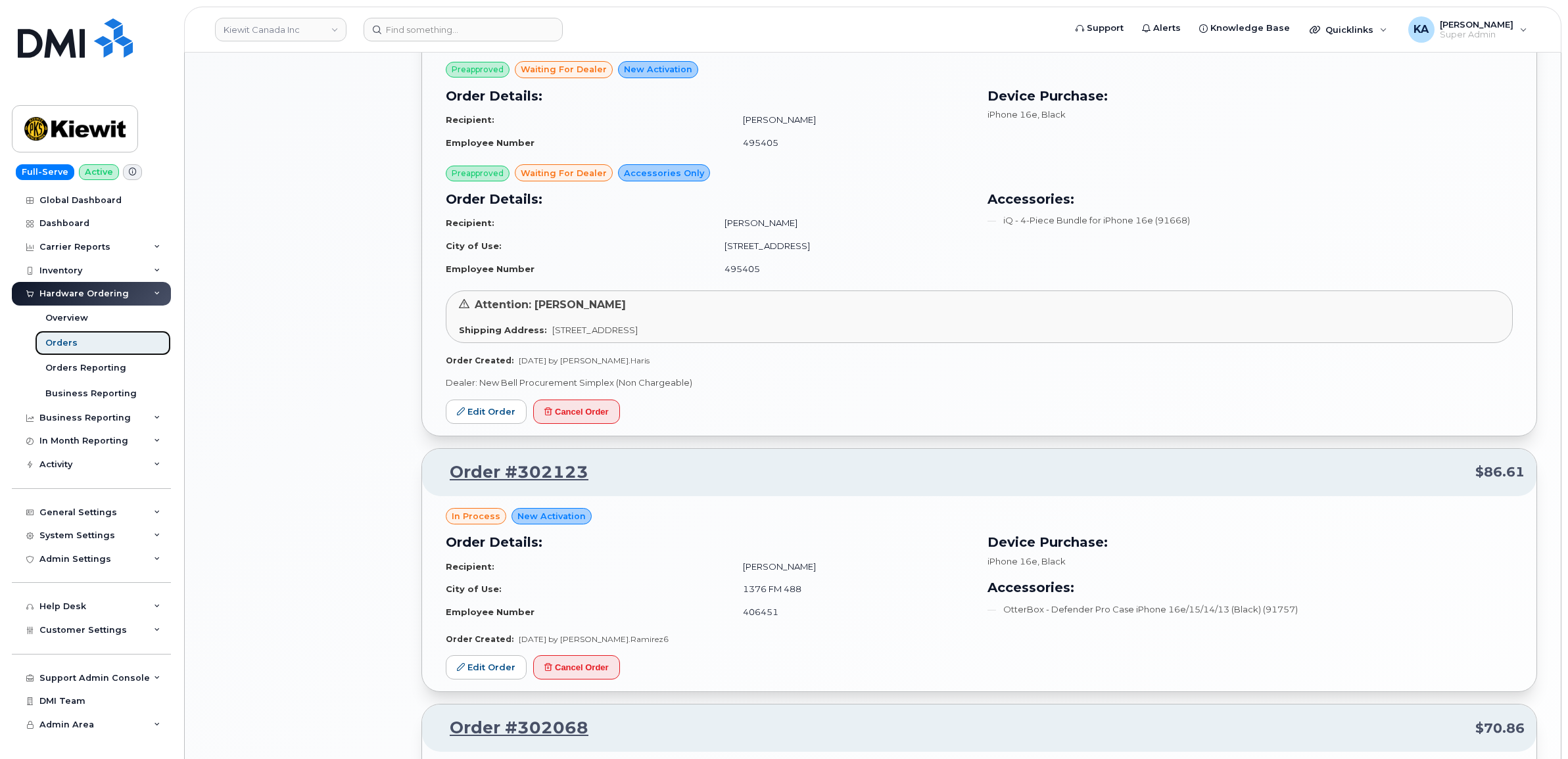
scroll to position [1150, 0]
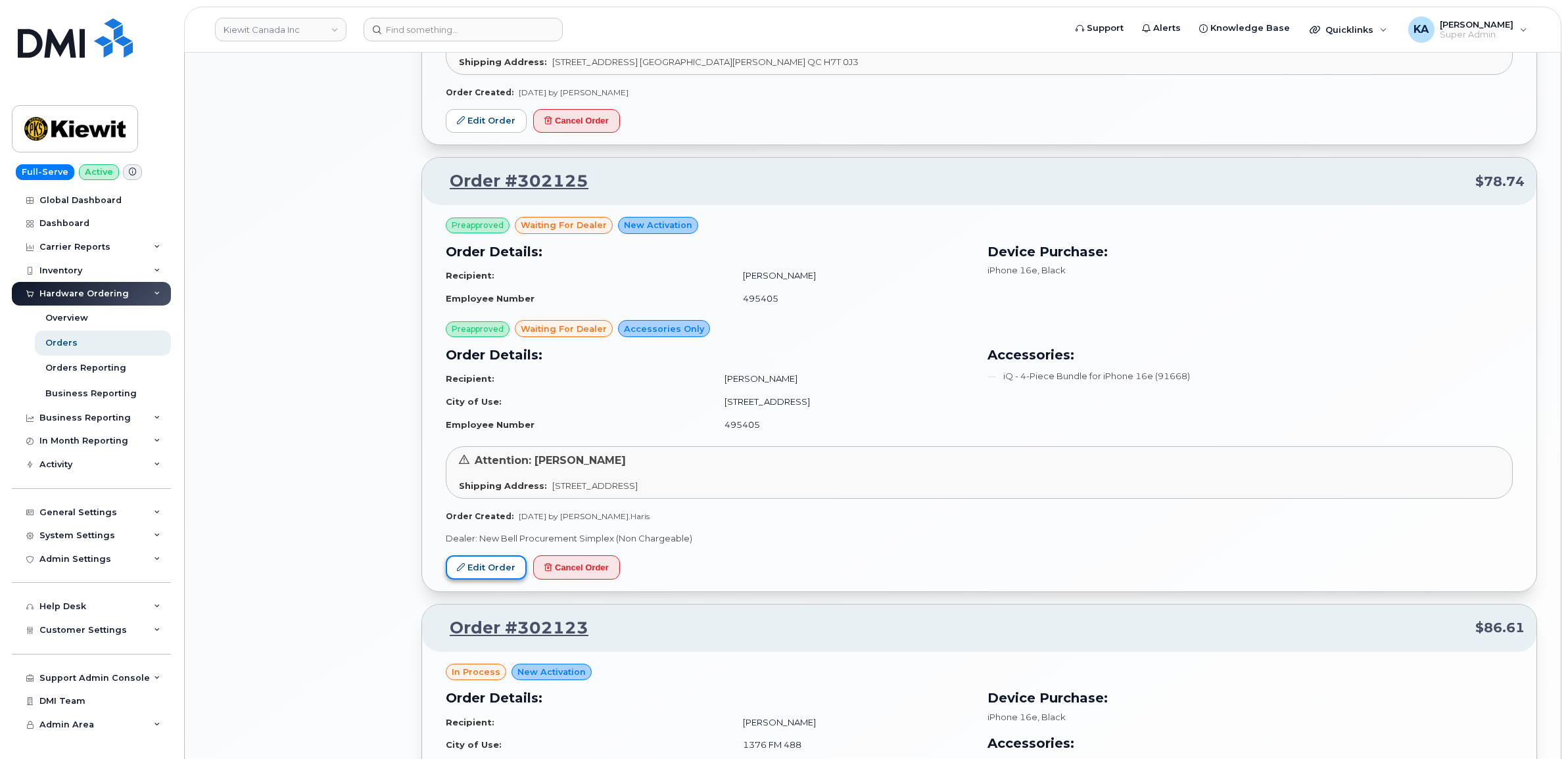
click at [488, 568] on link "Edit Order" at bounding box center [487, 568] width 81 height 24
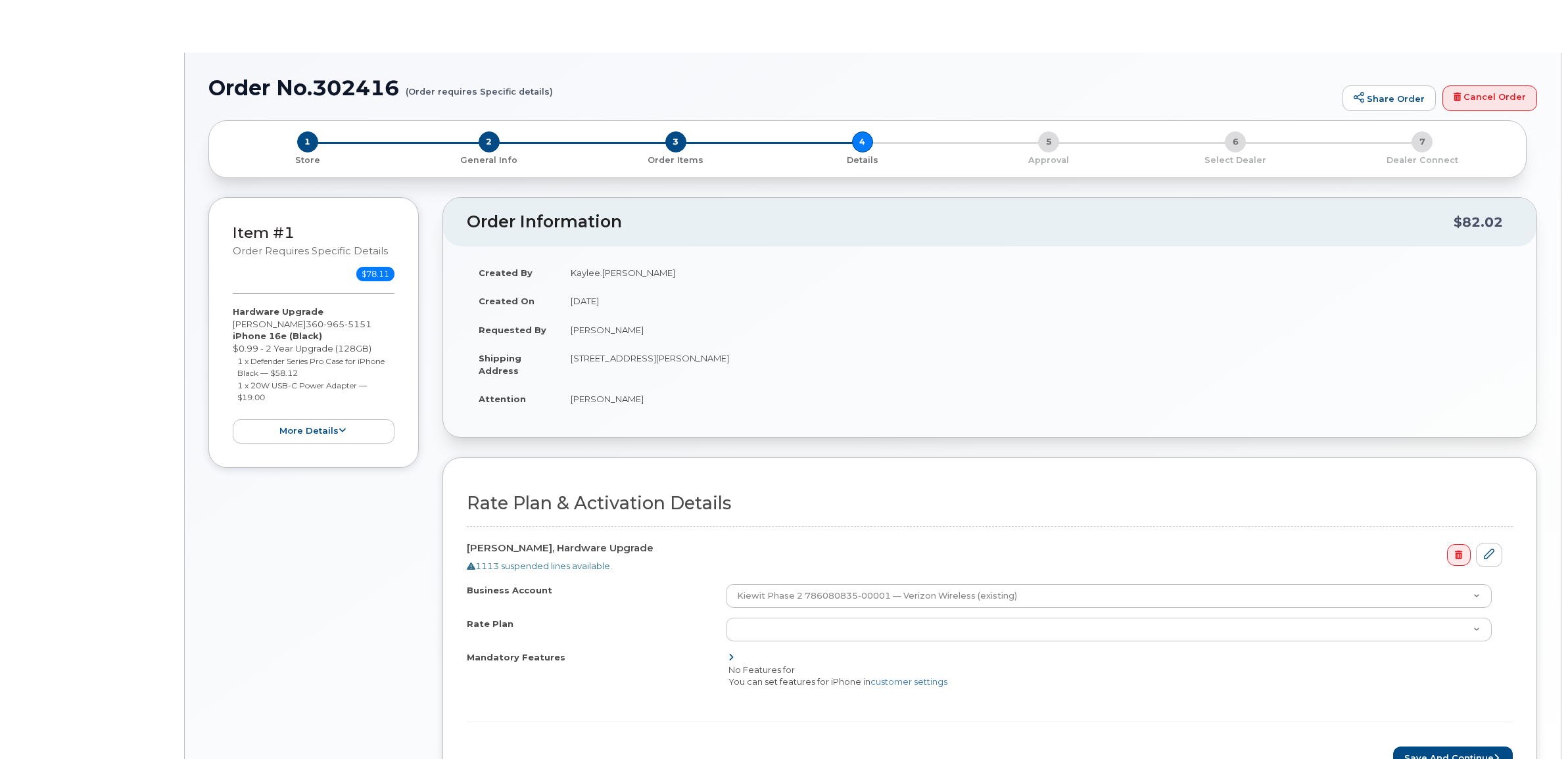
select select "Business Unlimited Smartphone"
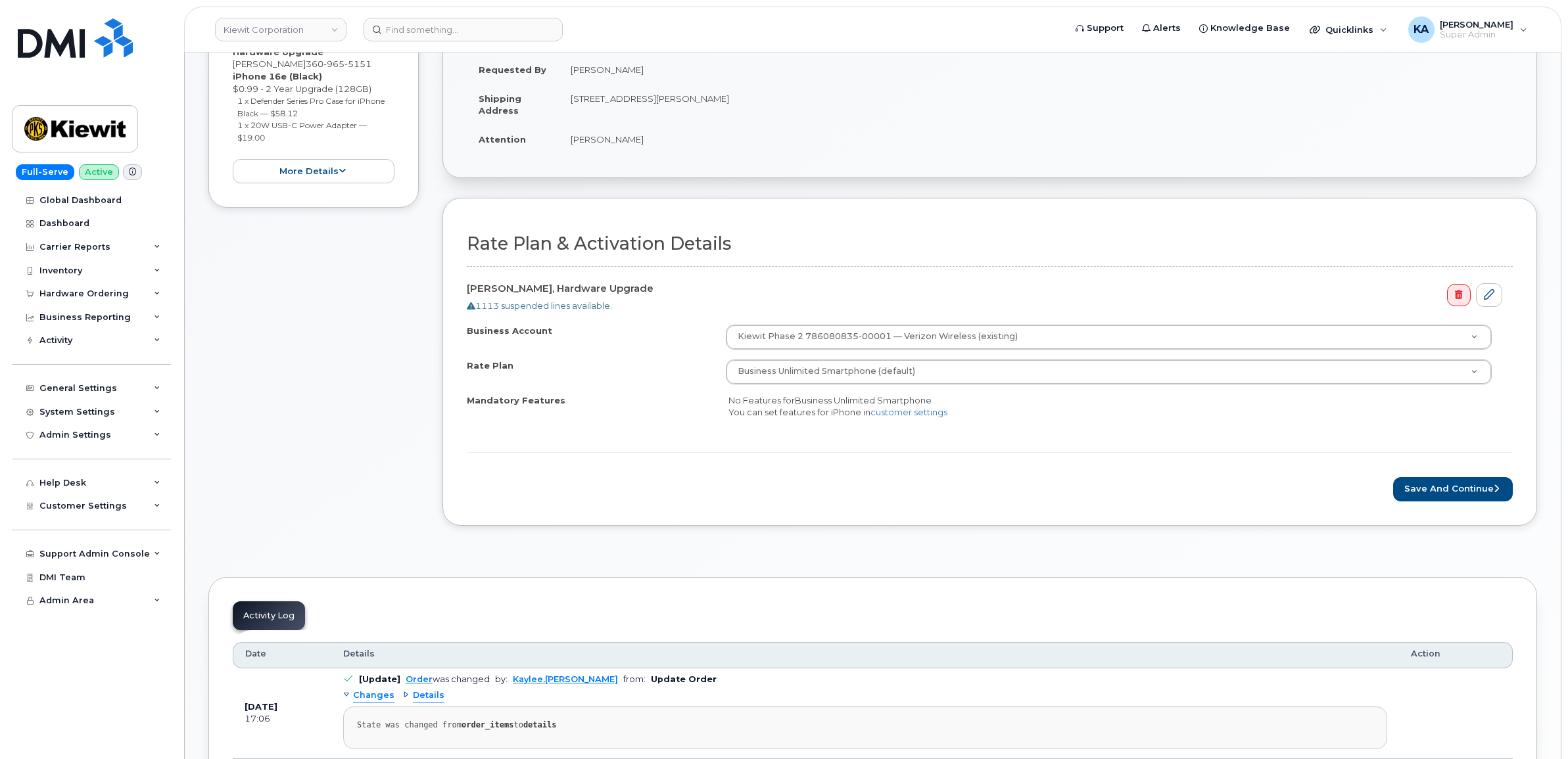
scroll to position [328, 0]
click at [1425, 493] on button "Save and Continue" at bounding box center [1453, 488] width 120 height 24
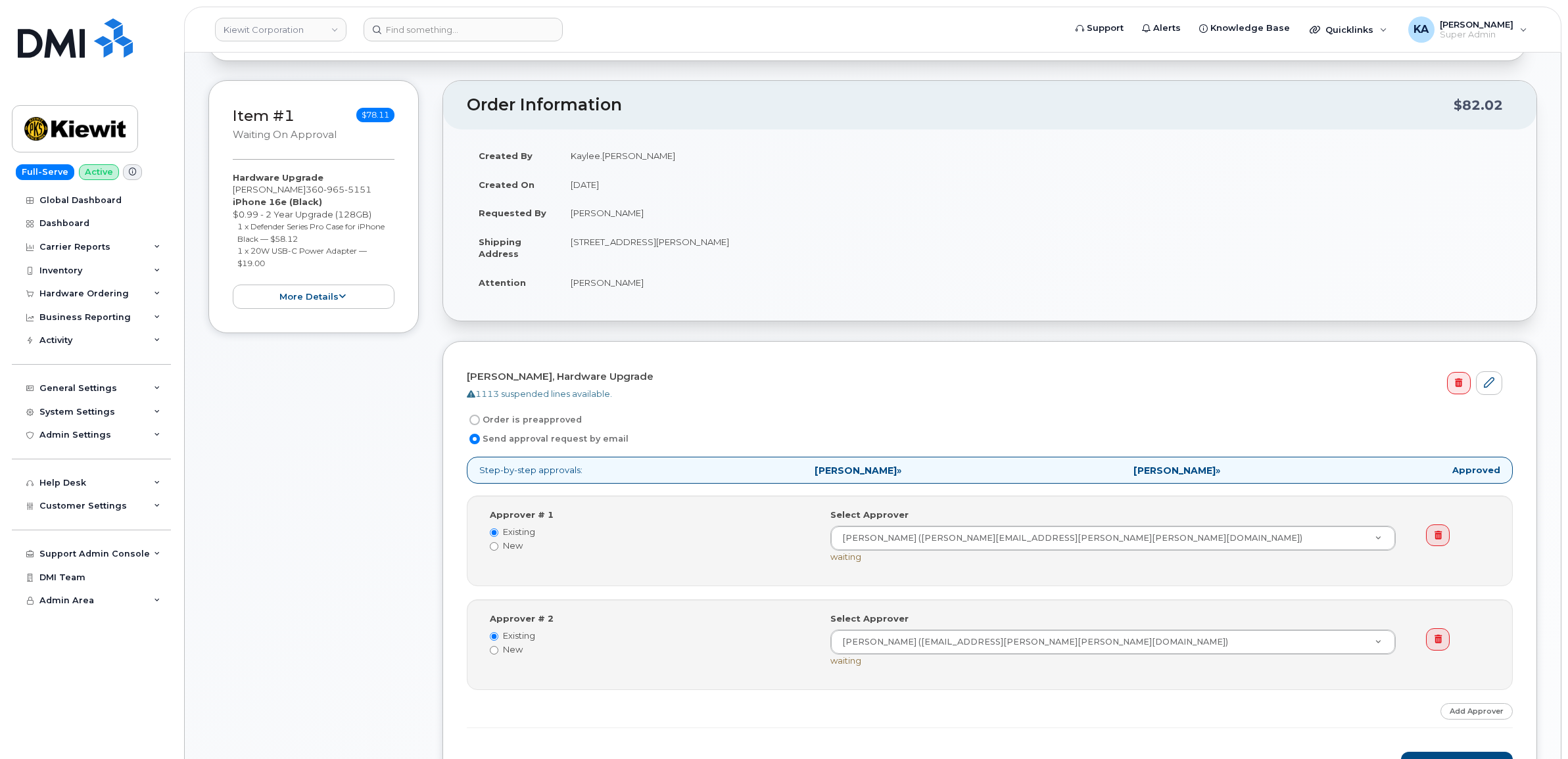
scroll to position [328, 0]
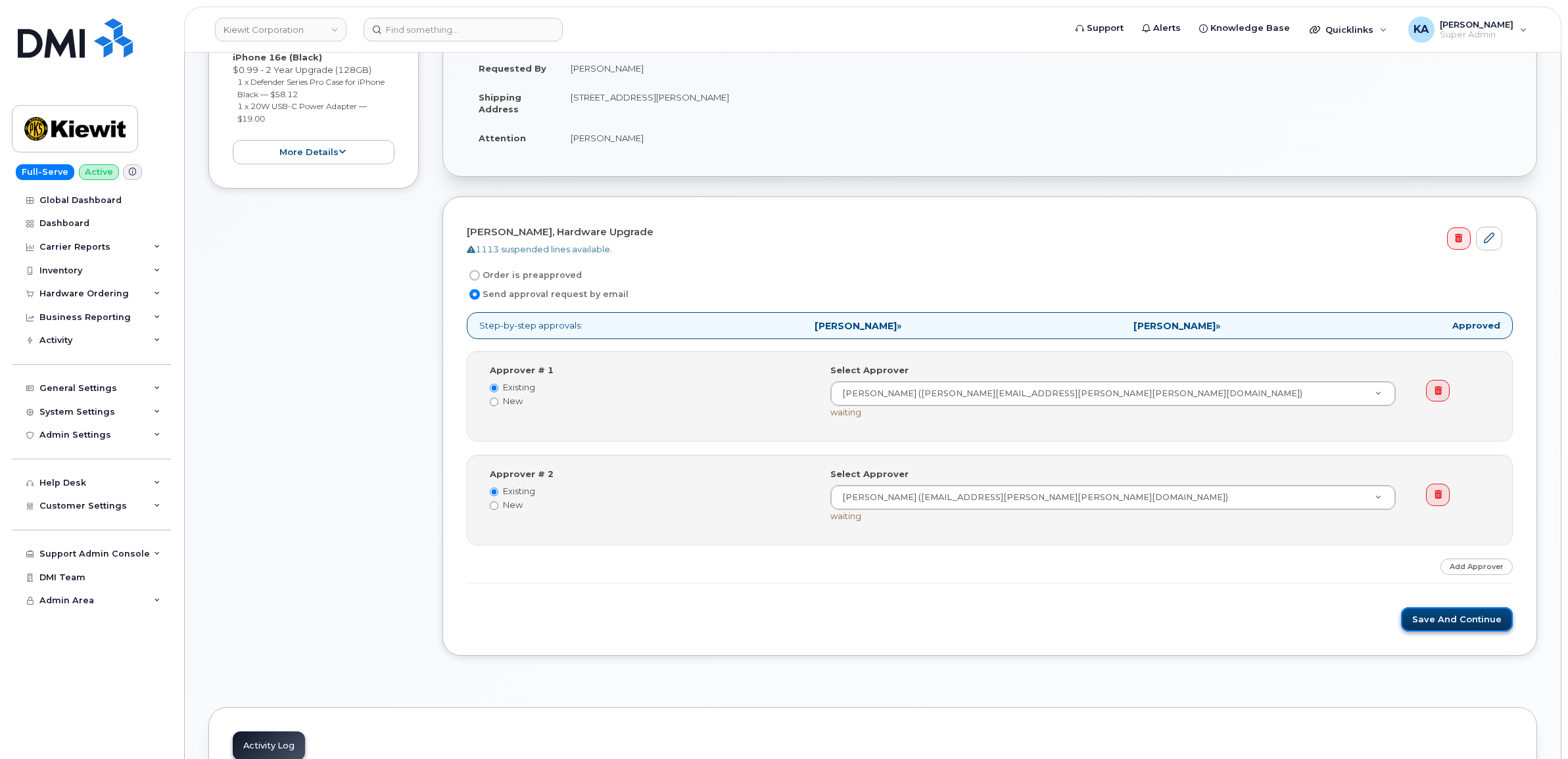
click at [1443, 623] on button "Save and Continue" at bounding box center [1457, 619] width 112 height 24
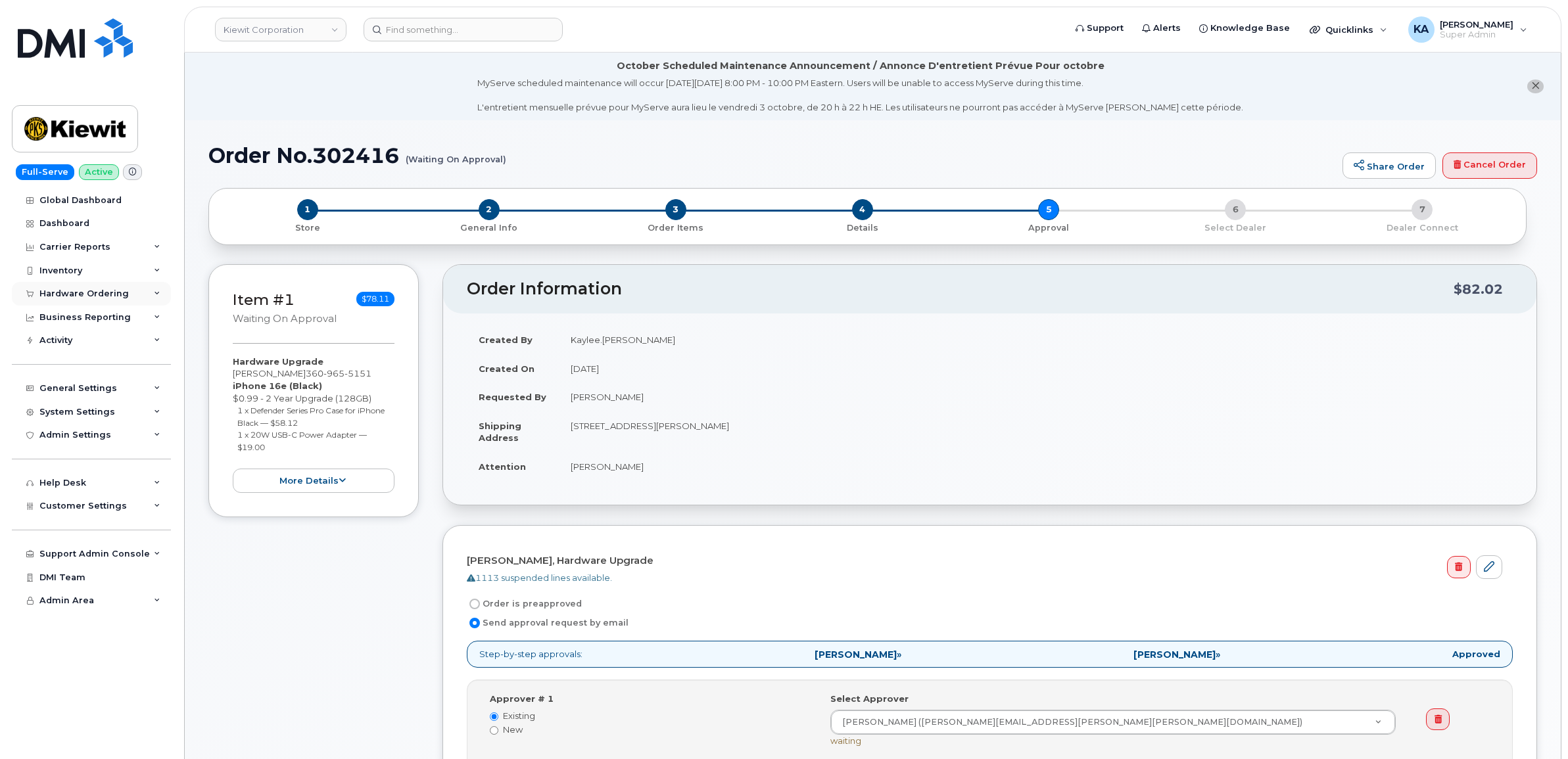
click at [64, 293] on div "Hardware Ordering" at bounding box center [84, 294] width 89 height 10
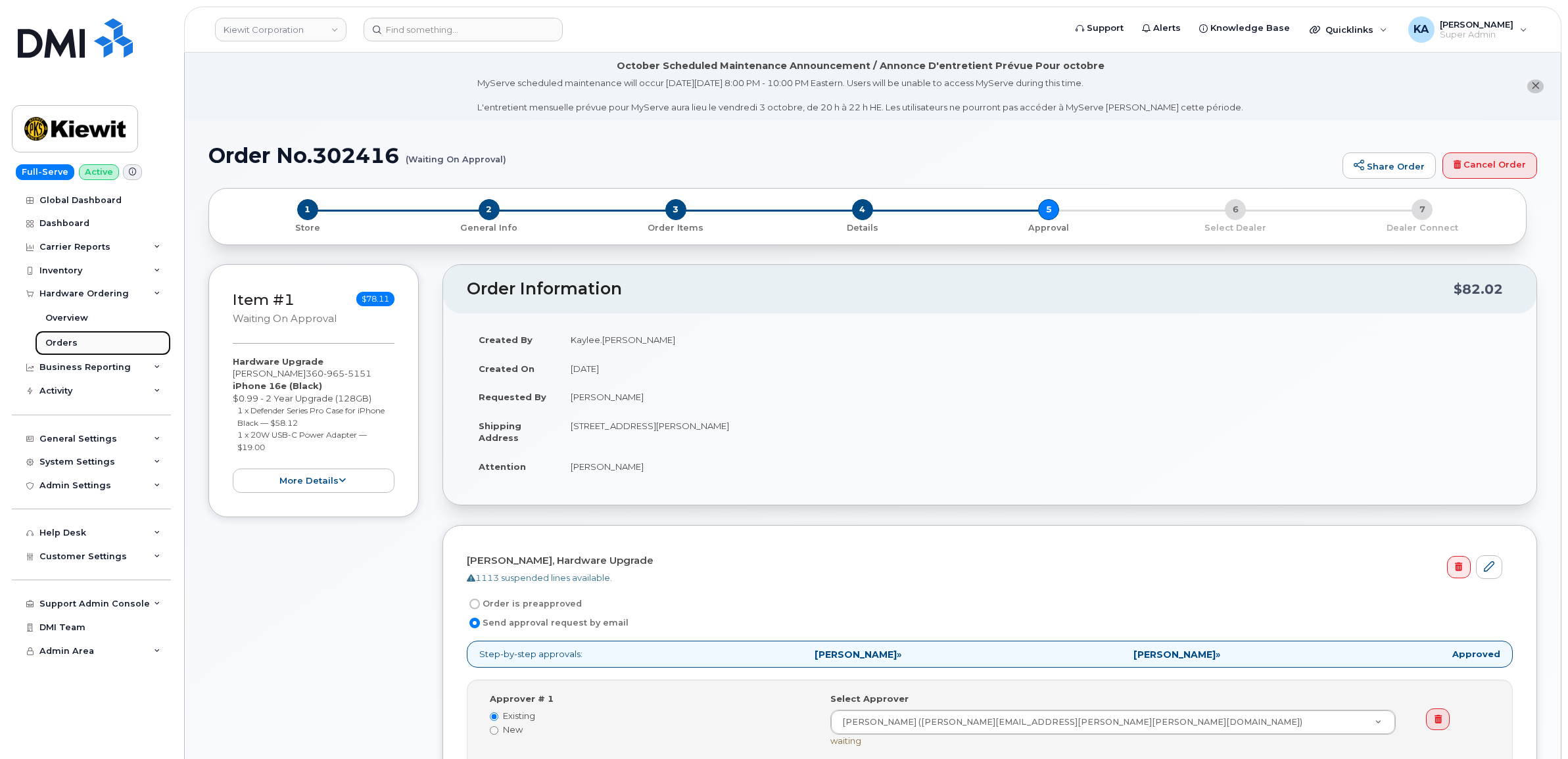
click at [58, 340] on div "Orders" at bounding box center [62, 342] width 32 height 12
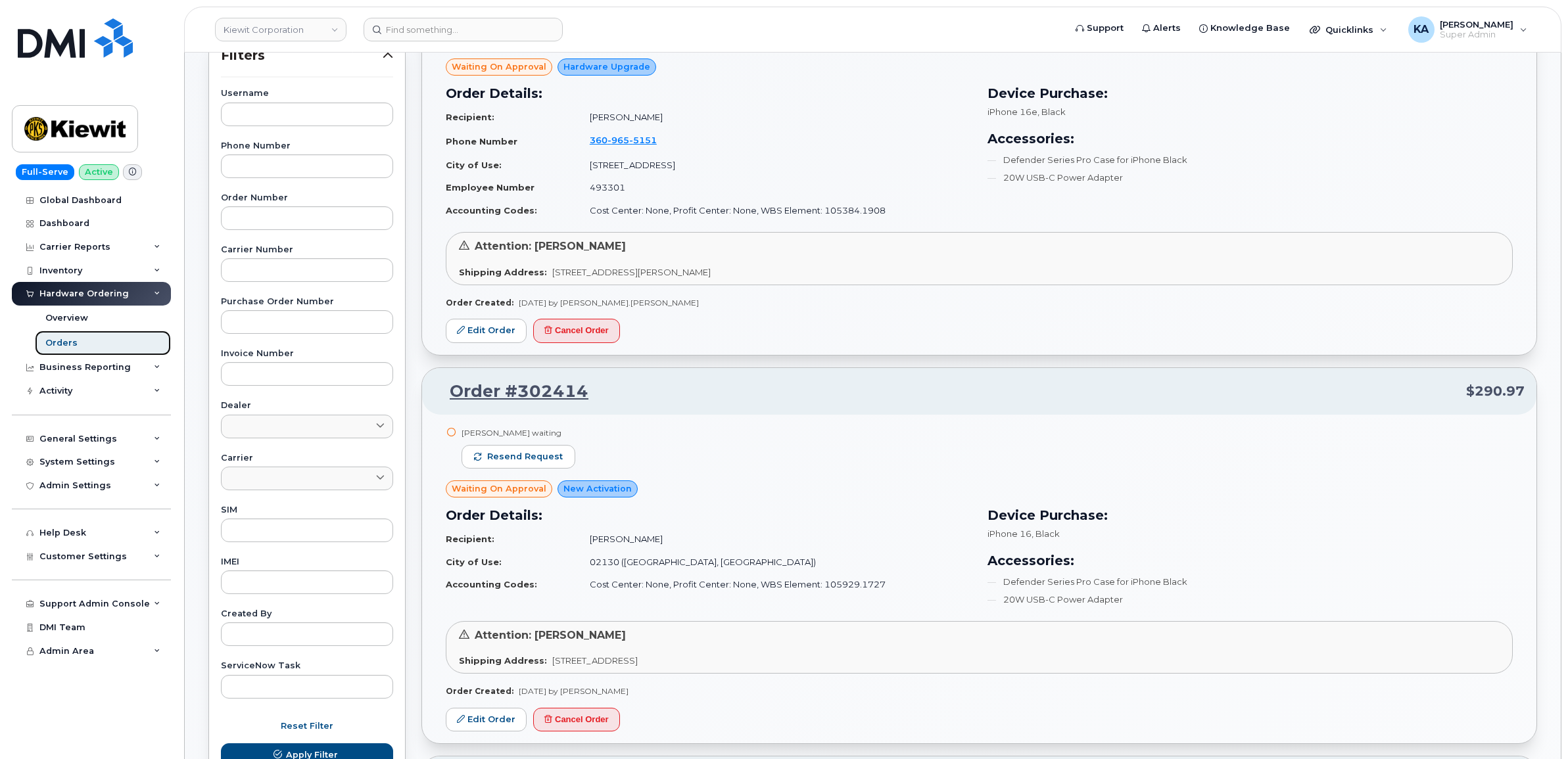
scroll to position [328, 0]
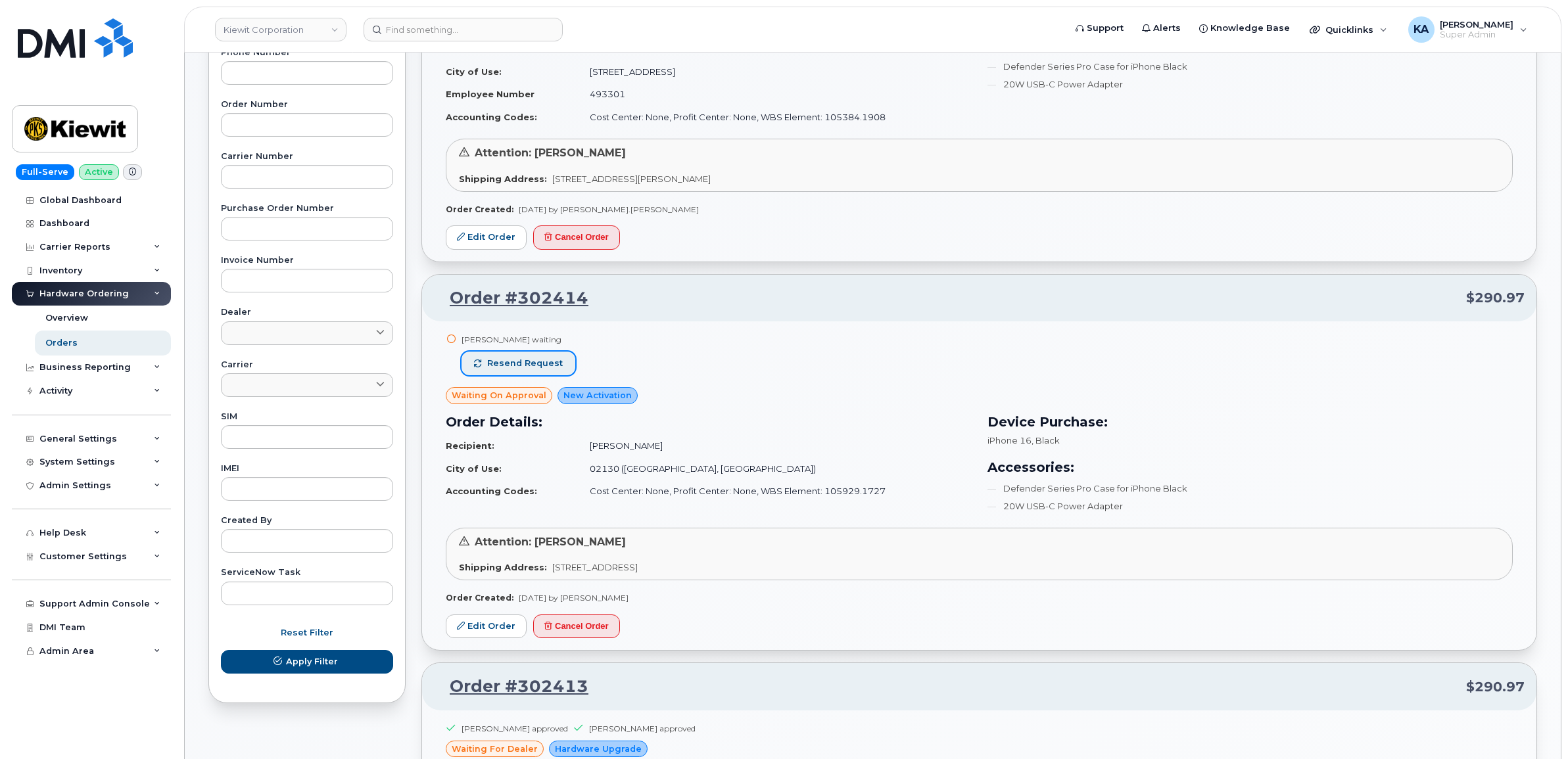
click at [536, 366] on span "Resend request" at bounding box center [525, 363] width 75 height 12
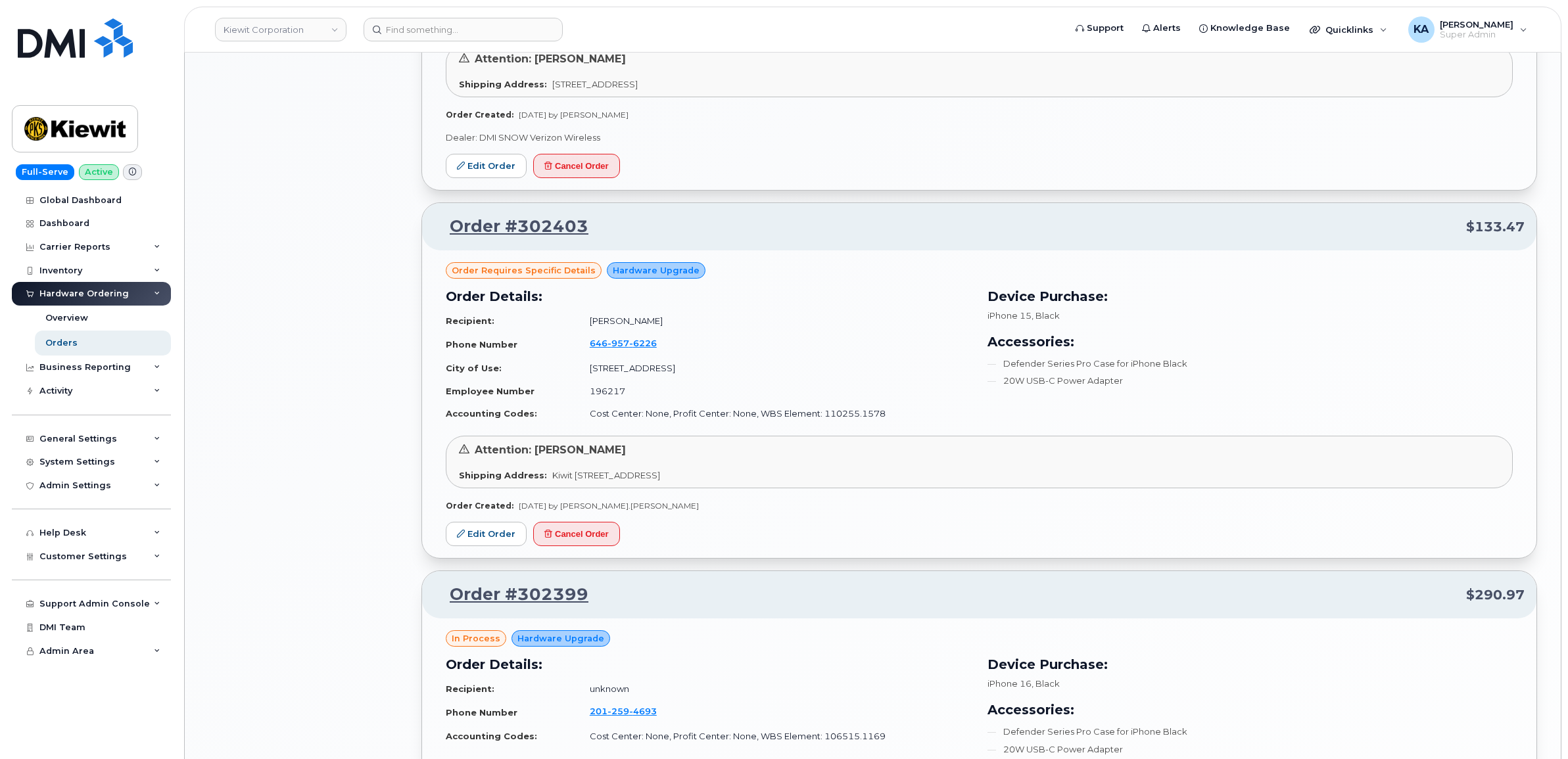
scroll to position [1561, 0]
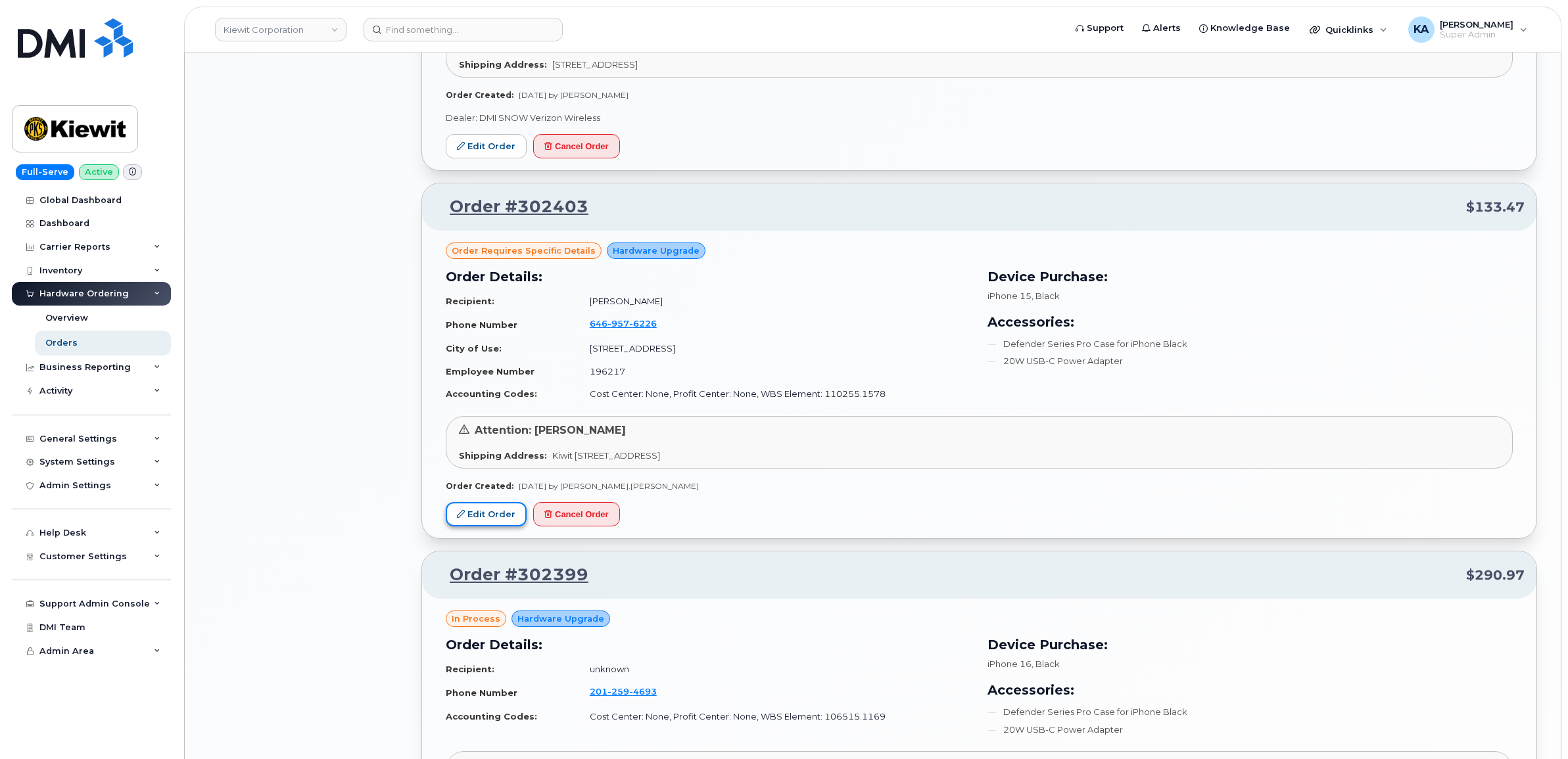
click at [494, 513] on link "Edit Order" at bounding box center [487, 514] width 81 height 24
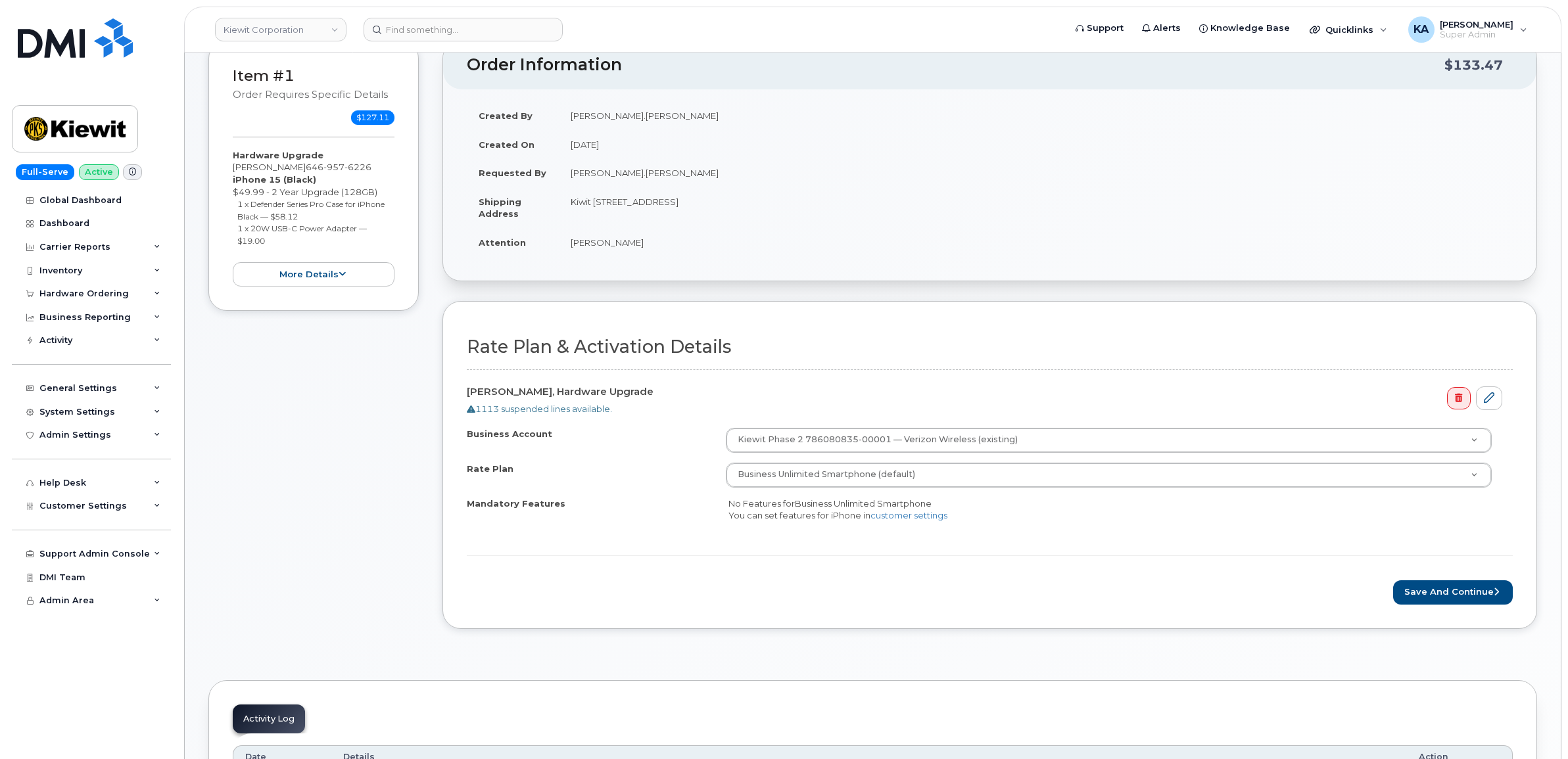
scroll to position [328, 0]
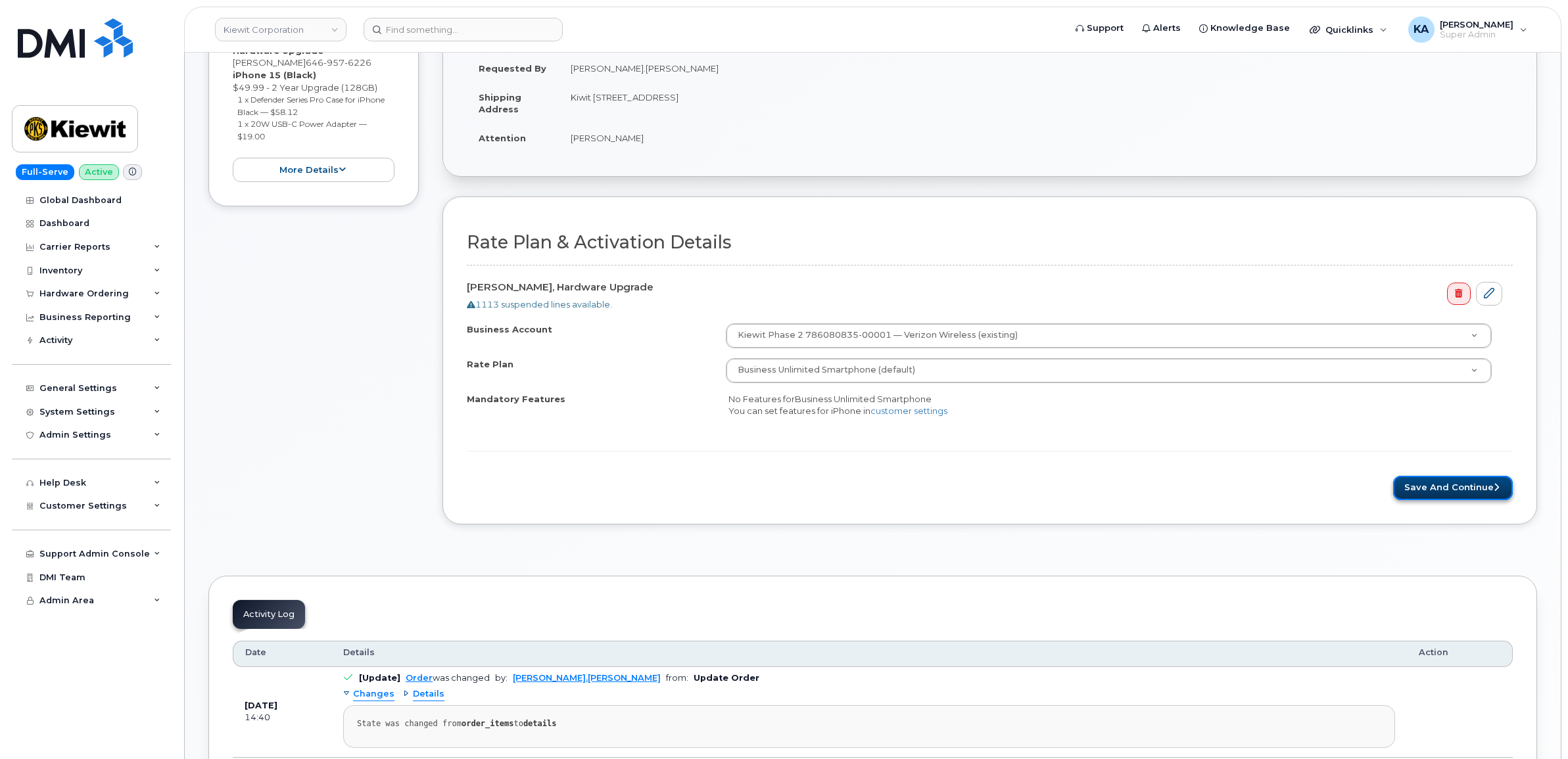
click at [1438, 491] on button "Save and Continue" at bounding box center [1453, 488] width 120 height 24
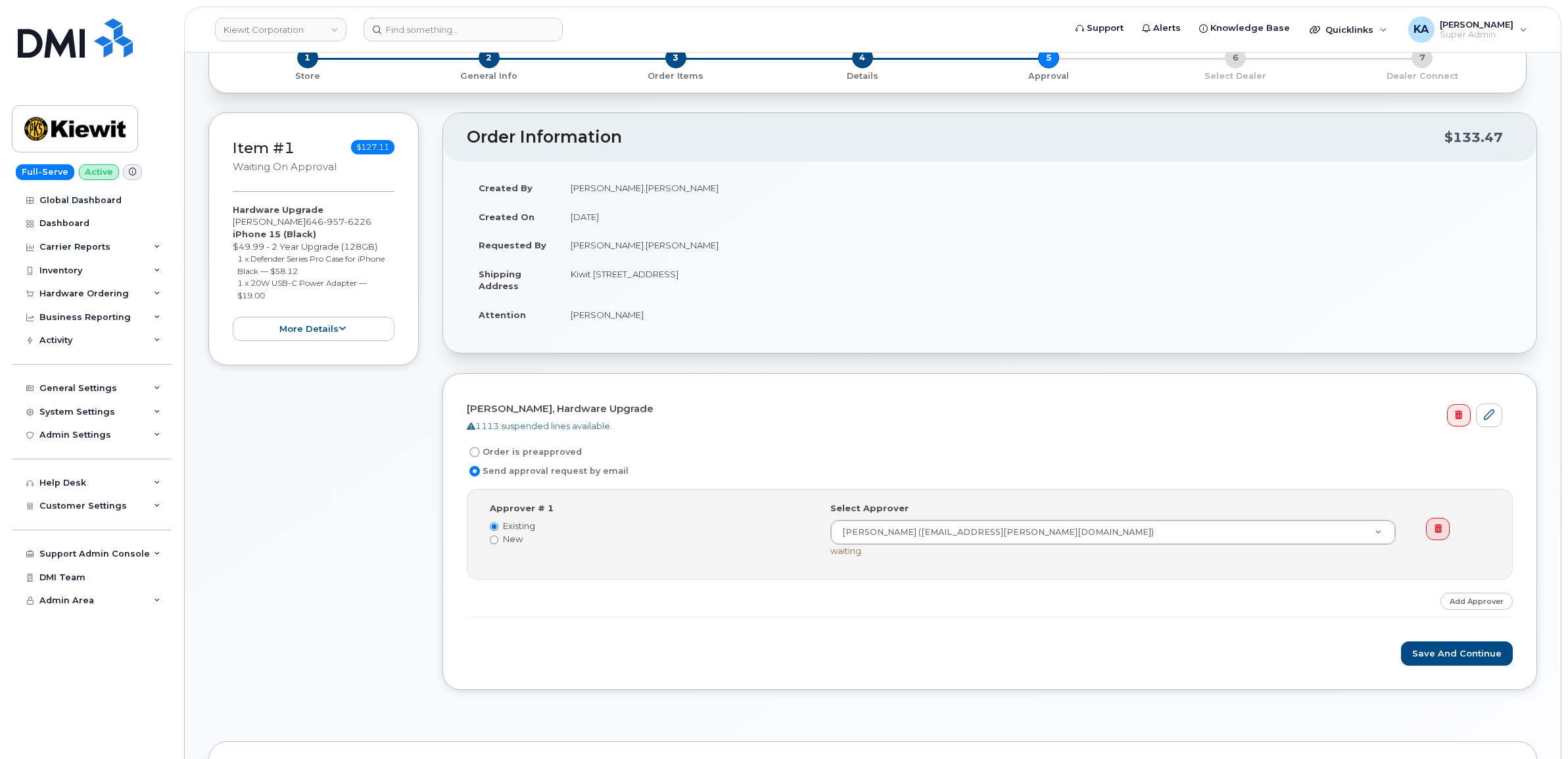
scroll to position [247, 0]
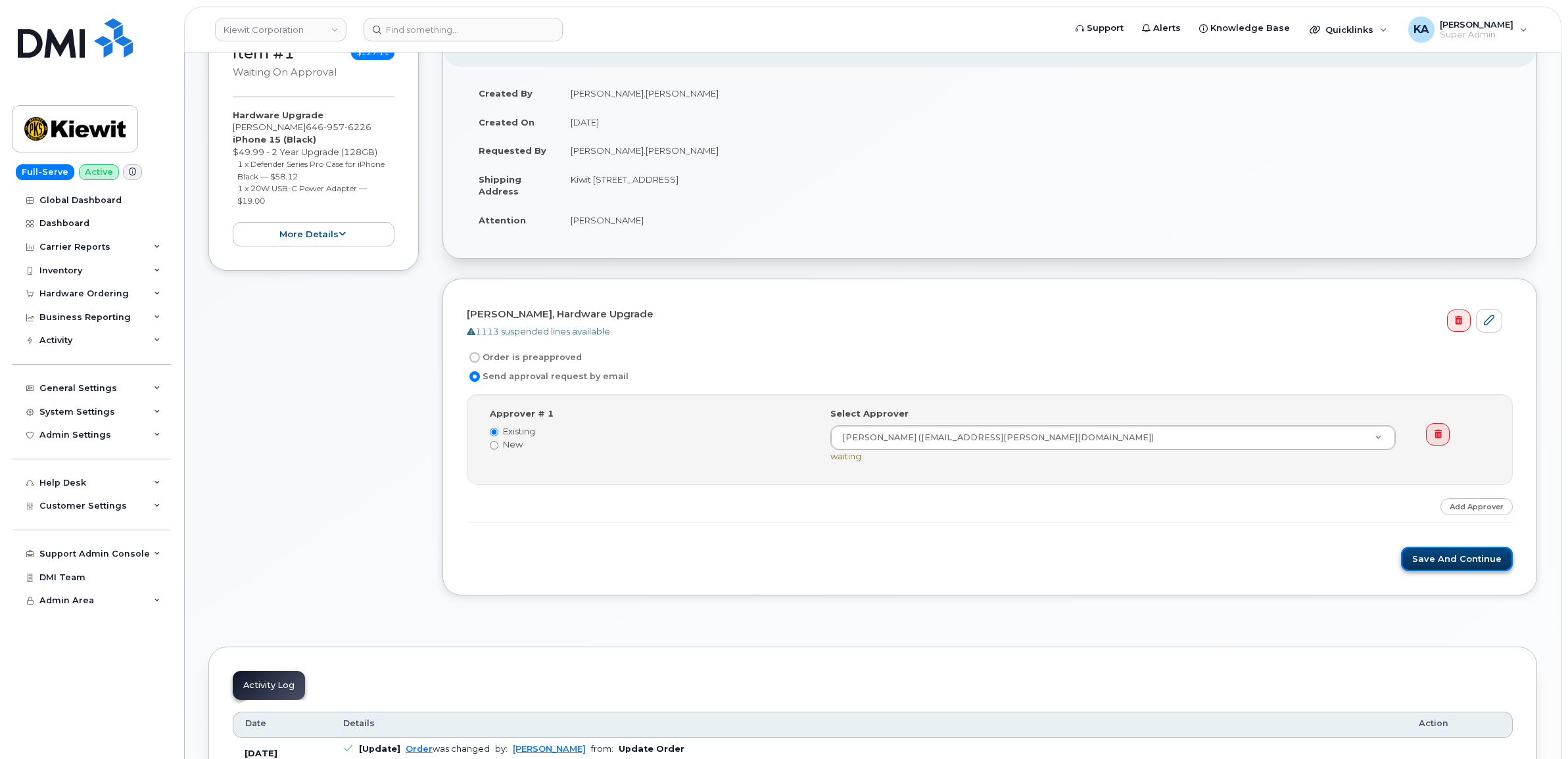
click at [1435, 561] on button "Save and Continue" at bounding box center [1457, 558] width 112 height 24
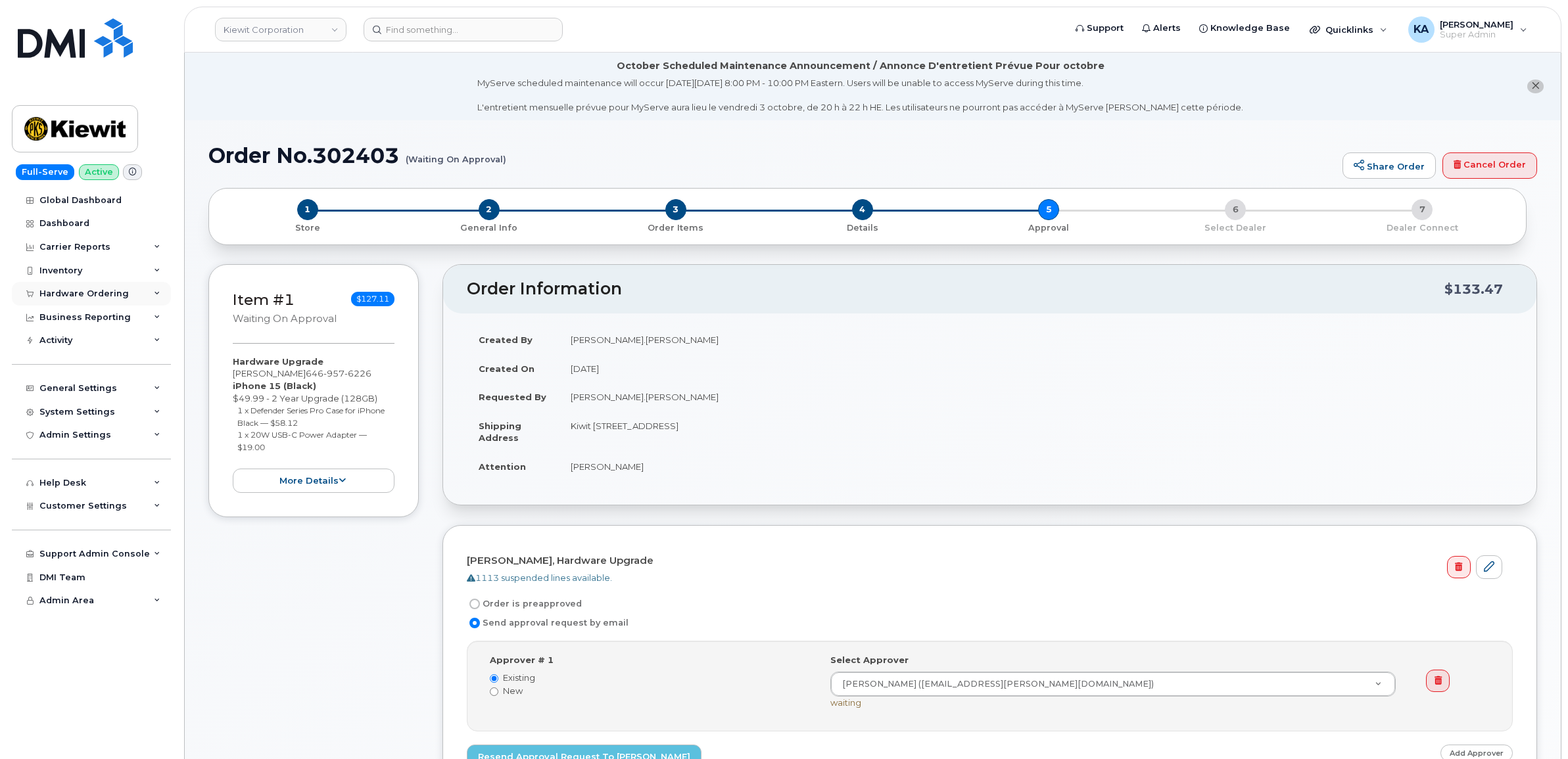
click at [66, 293] on div "Hardware Ordering" at bounding box center [84, 294] width 89 height 10
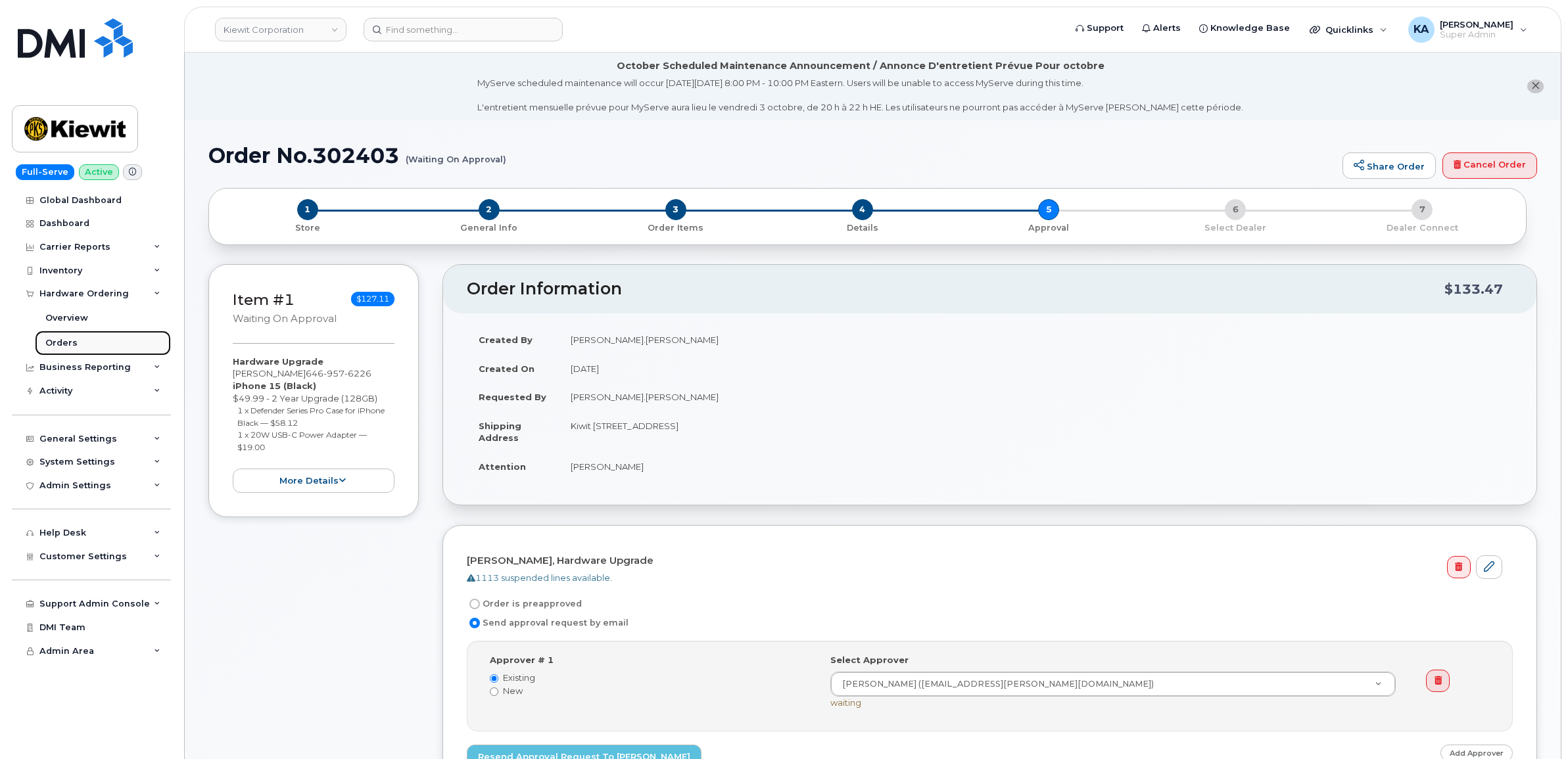
click at [63, 340] on div "Orders" at bounding box center [62, 342] width 32 height 12
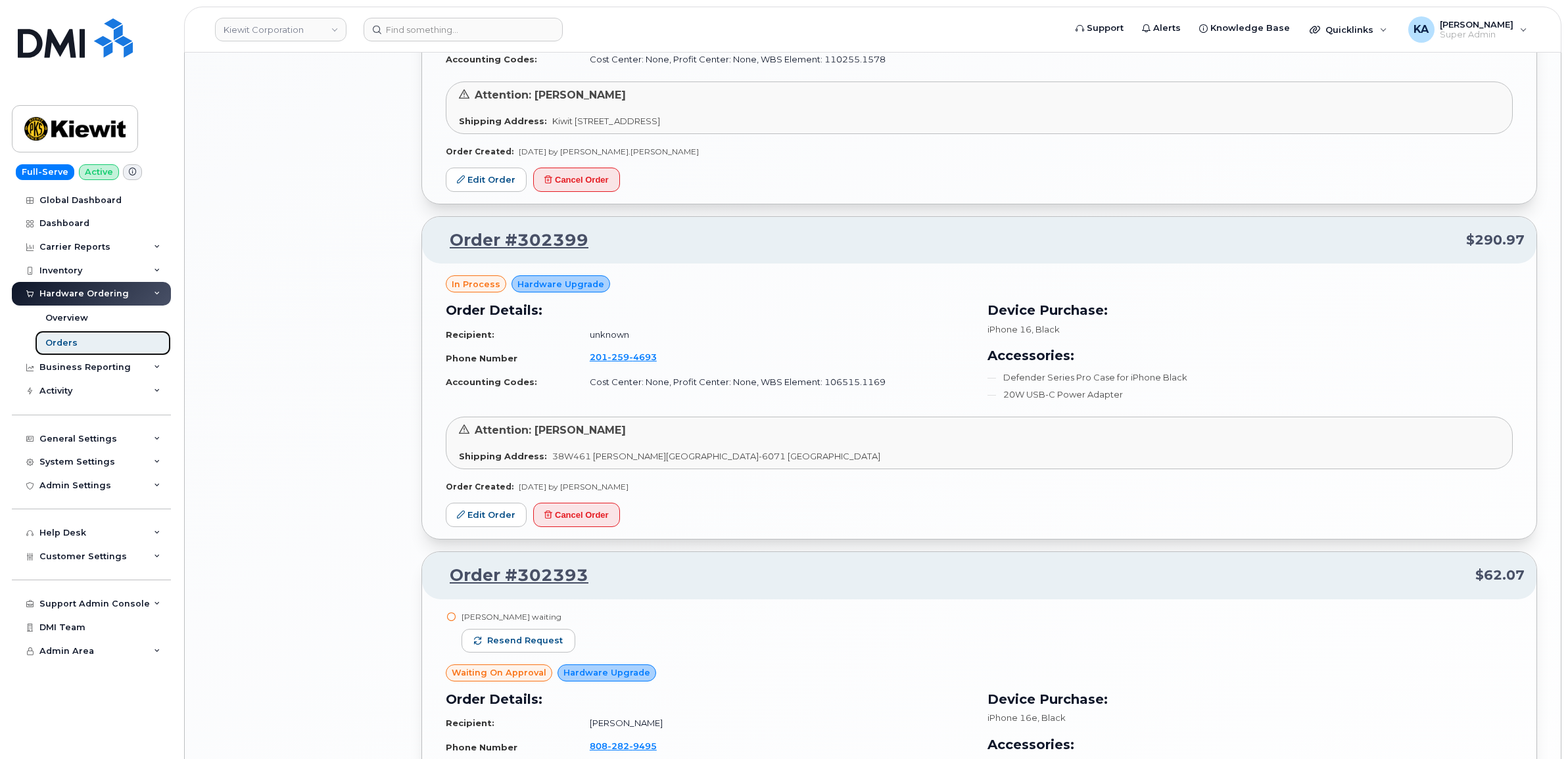
scroll to position [1972, 0]
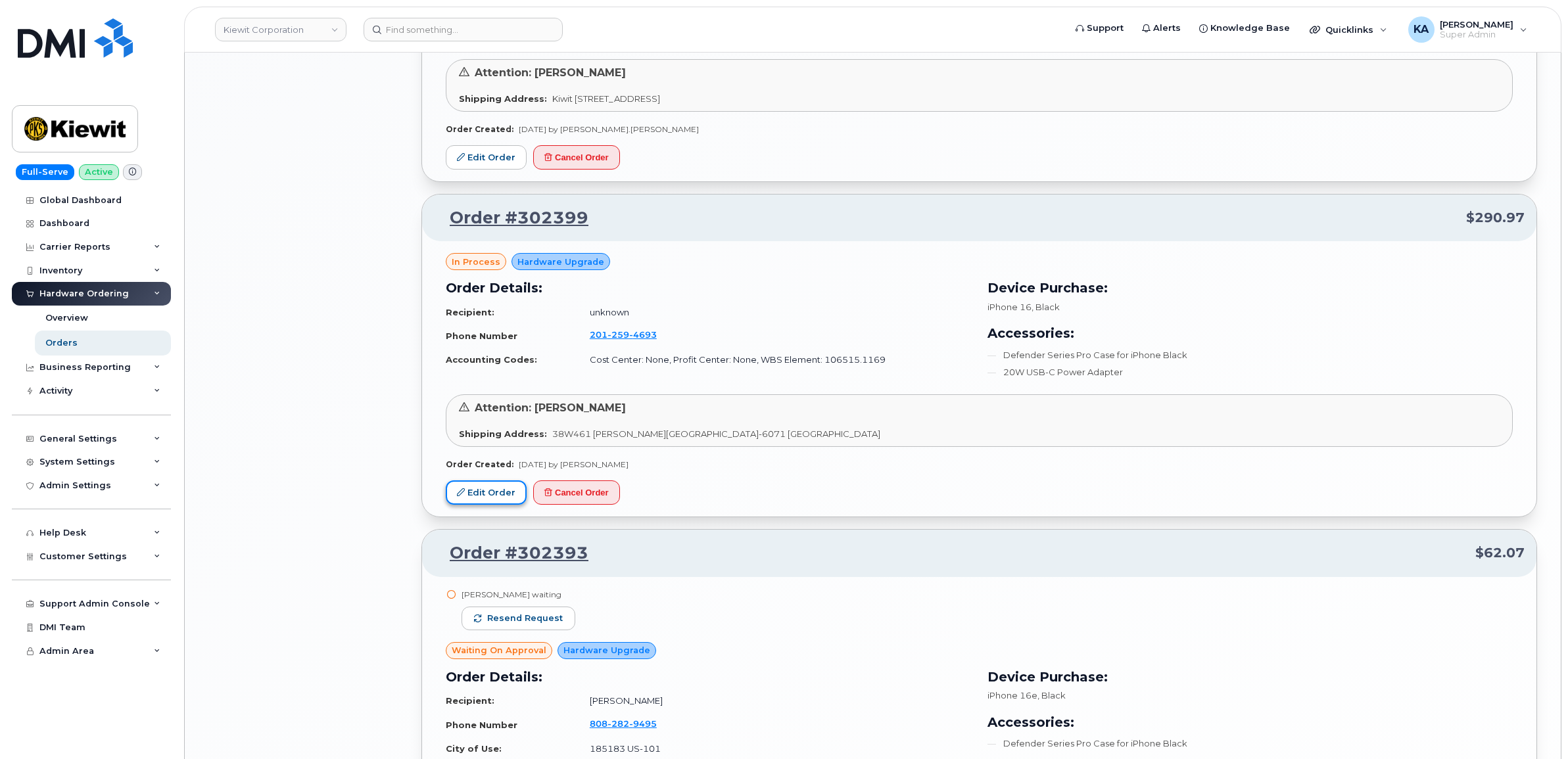
click at [468, 493] on link "Edit Order" at bounding box center [487, 492] width 81 height 24
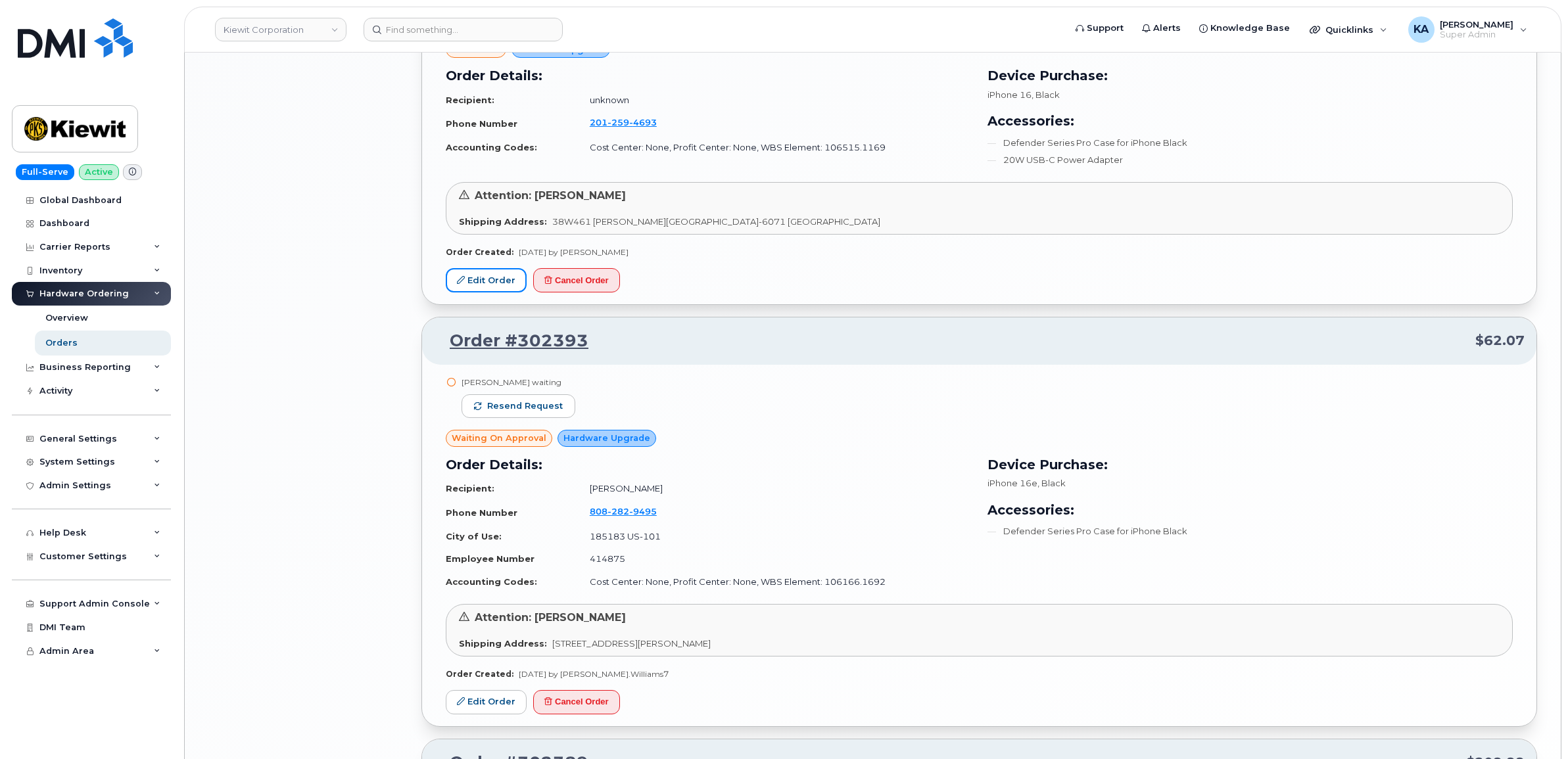
scroll to position [2218, 0]
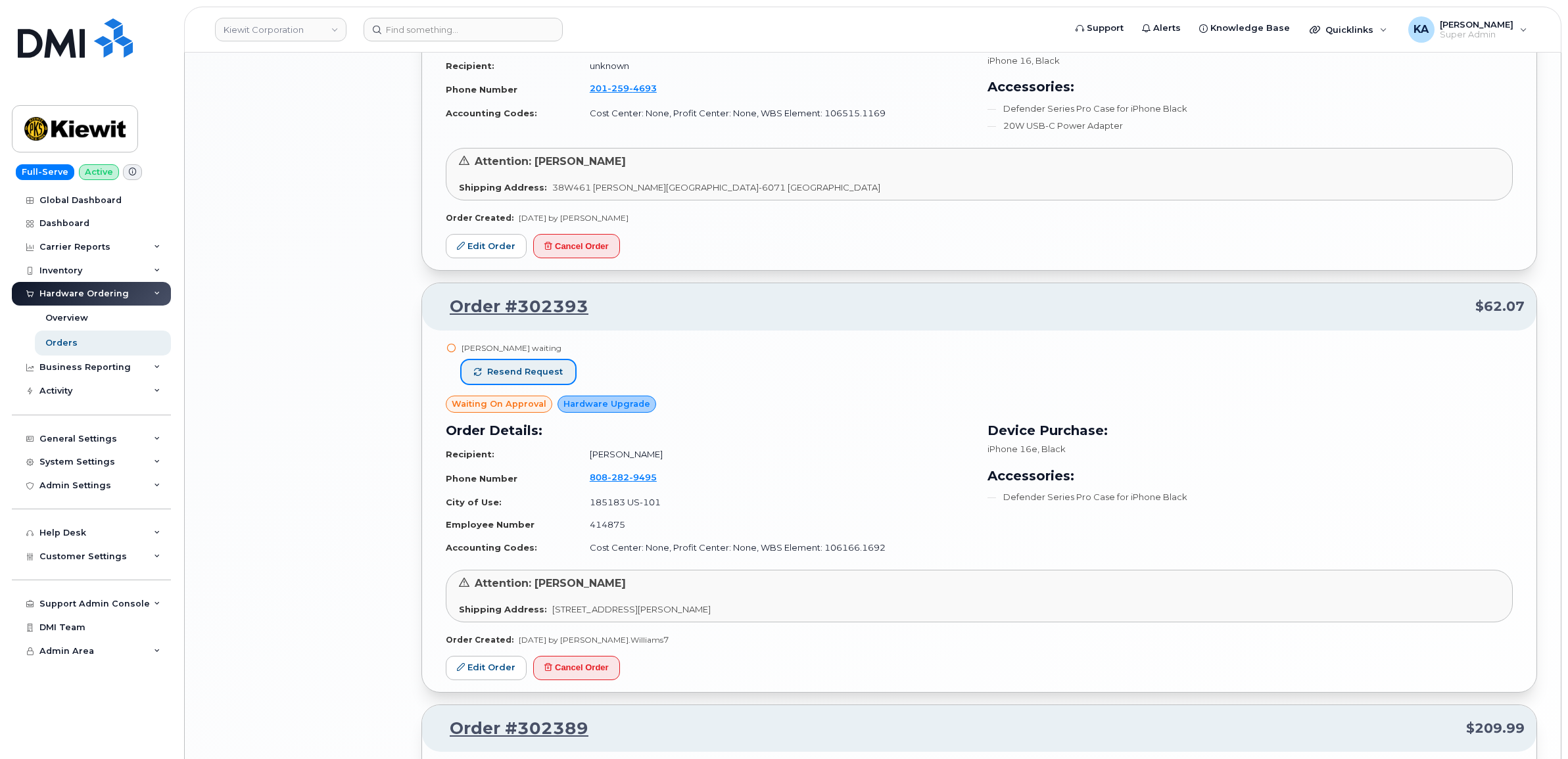
click at [551, 373] on span "Resend request" at bounding box center [525, 372] width 75 height 12
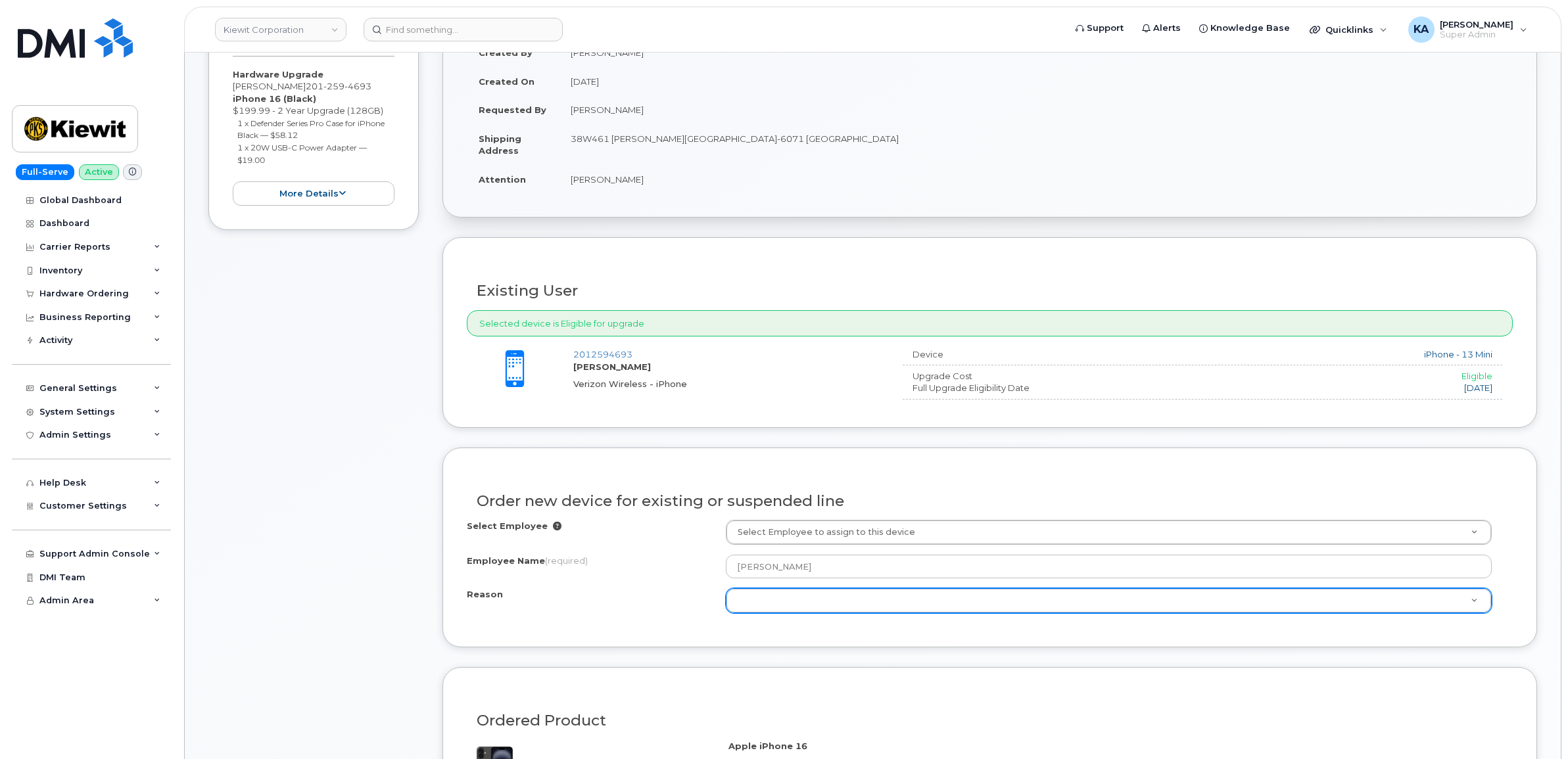
scroll to position [411, 0]
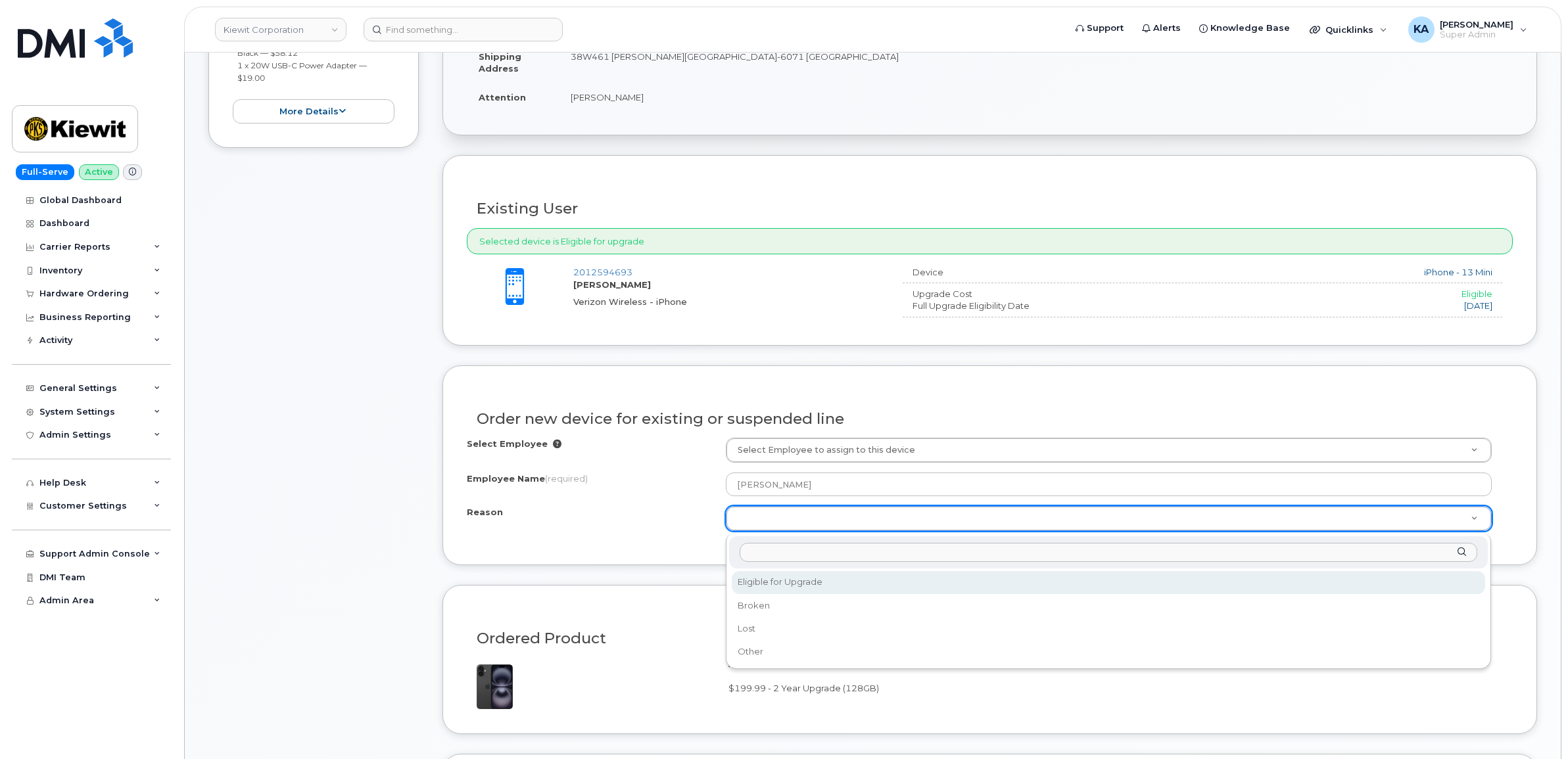
select select "eligible_for_upgrade"
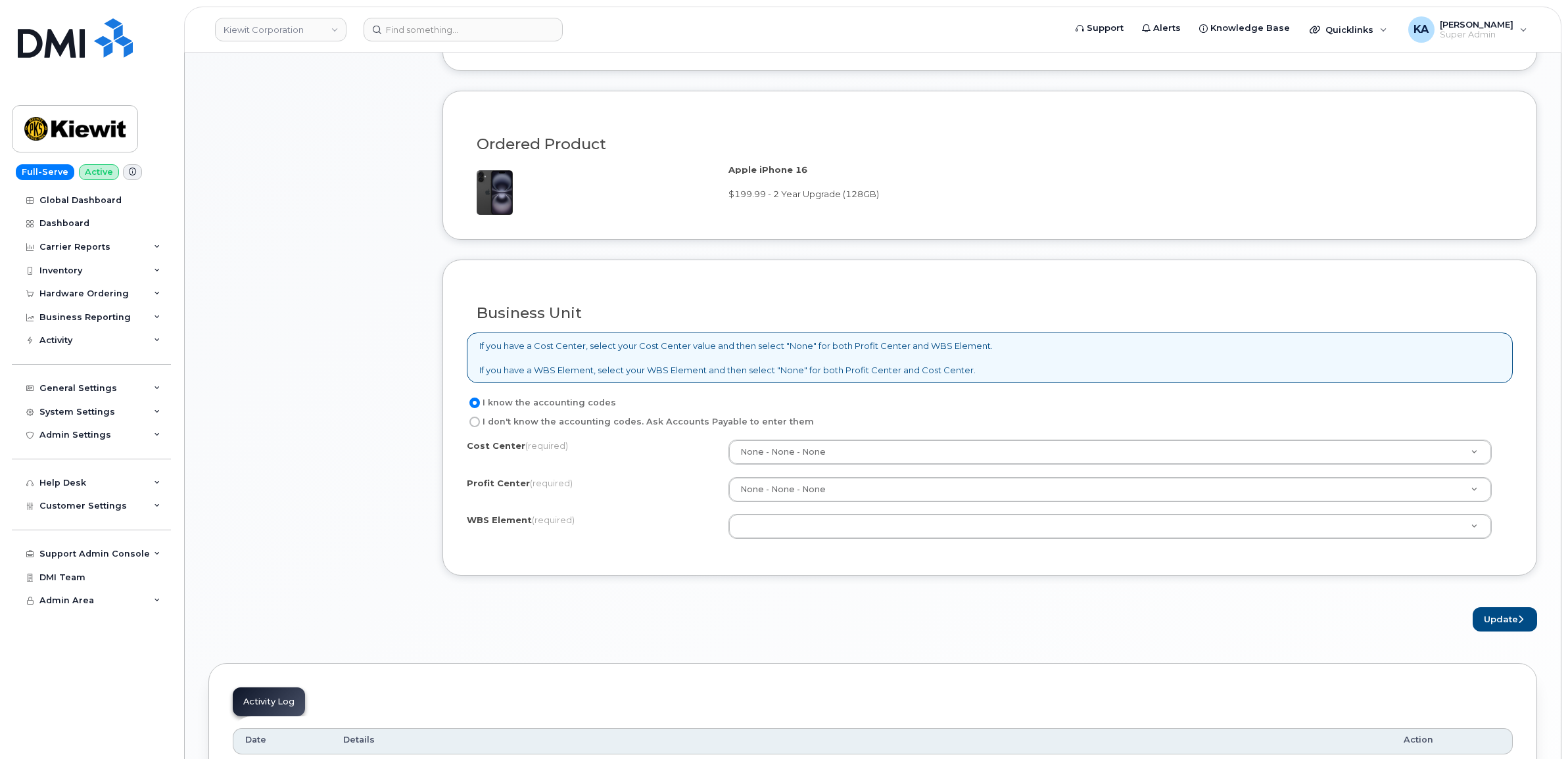
scroll to position [986, 0]
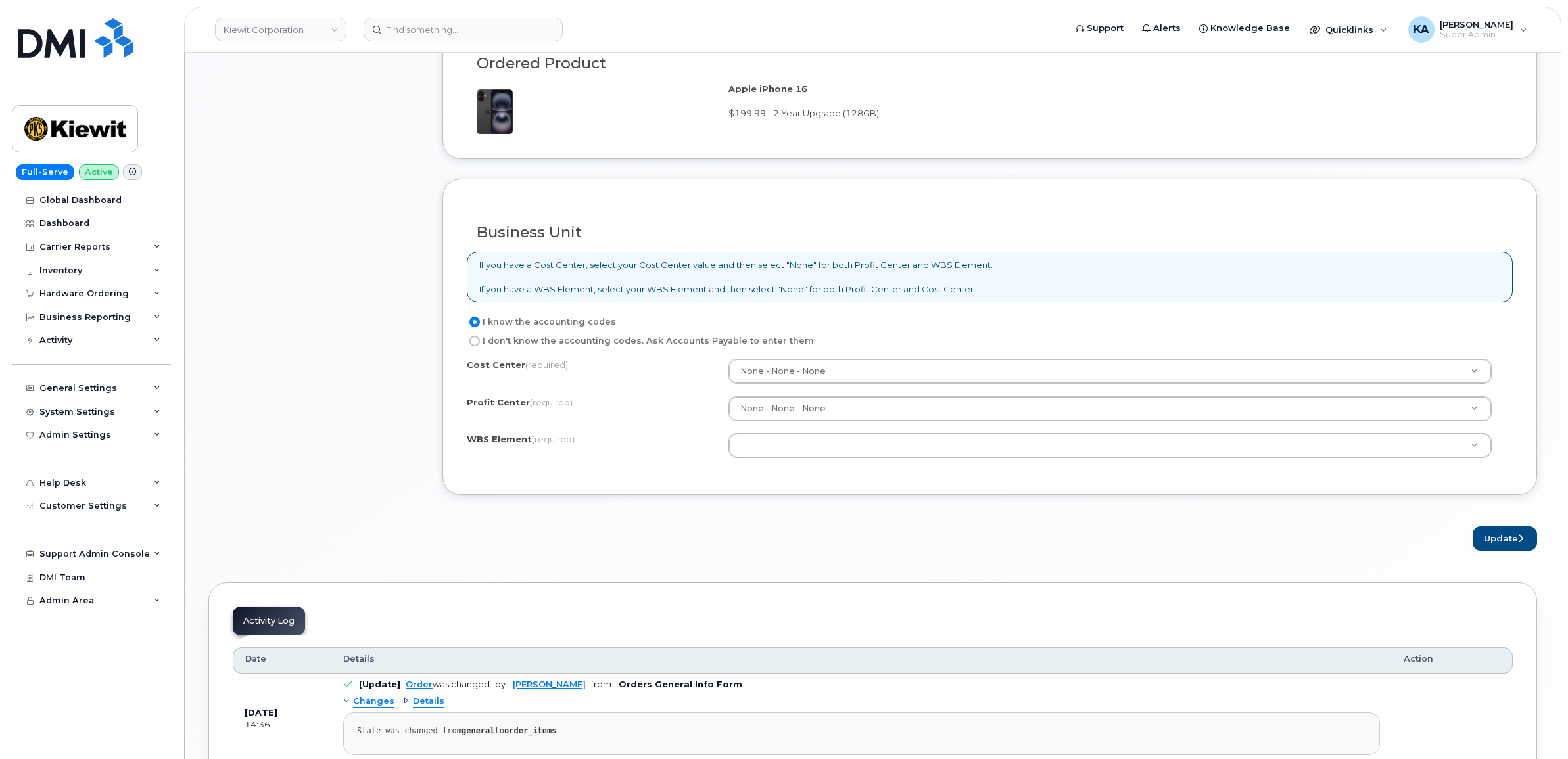
click at [582, 343] on label "I don't know the accounting codes. Ask Accounts Payable to enter them" at bounding box center [640, 341] width 347 height 16
click at [480, 343] on input "I don't know the accounting codes. Ask Accounts Payable to enter them" at bounding box center [475, 341] width 10 height 10
radio input "true"
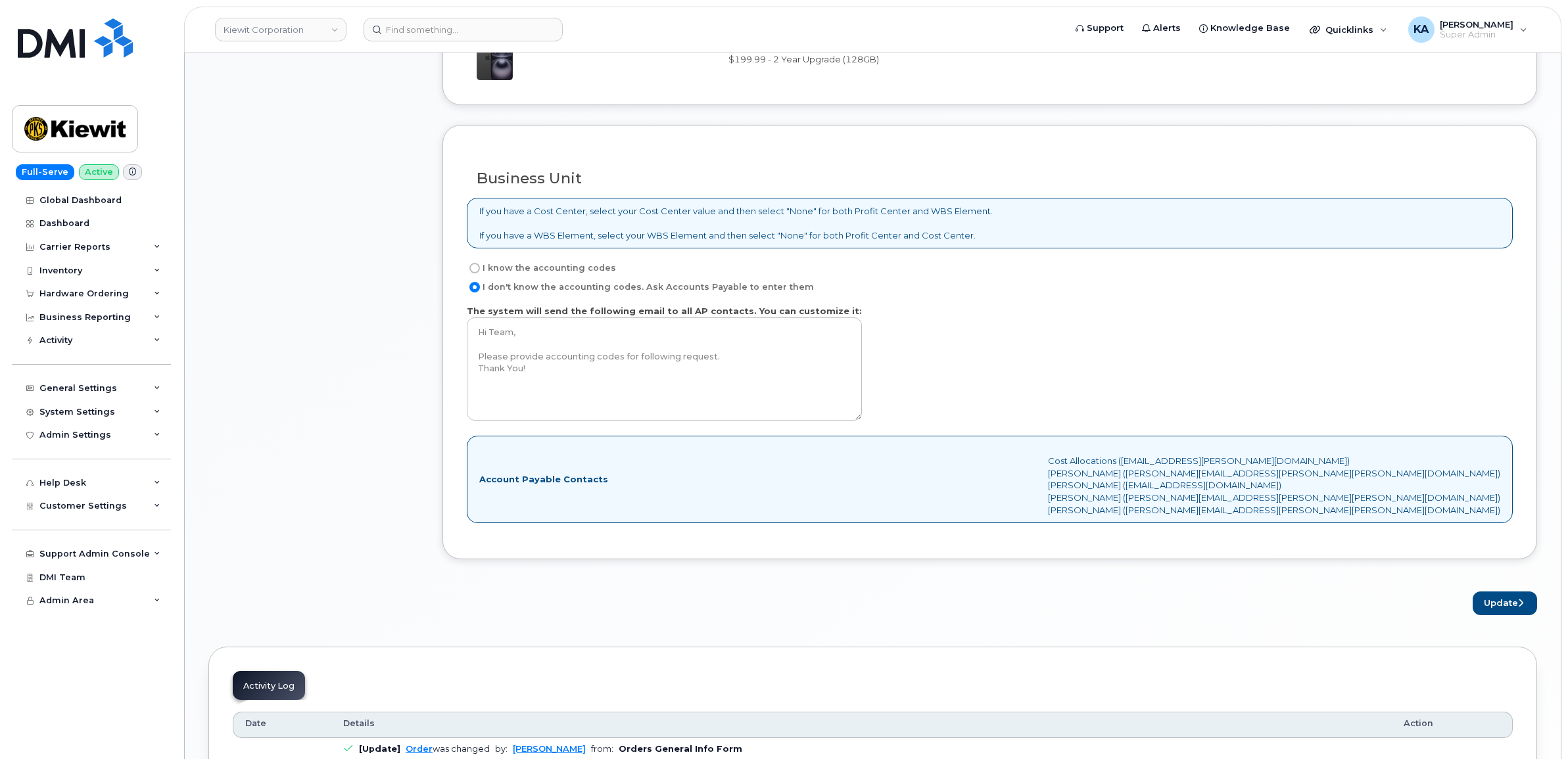
scroll to position [1068, 0]
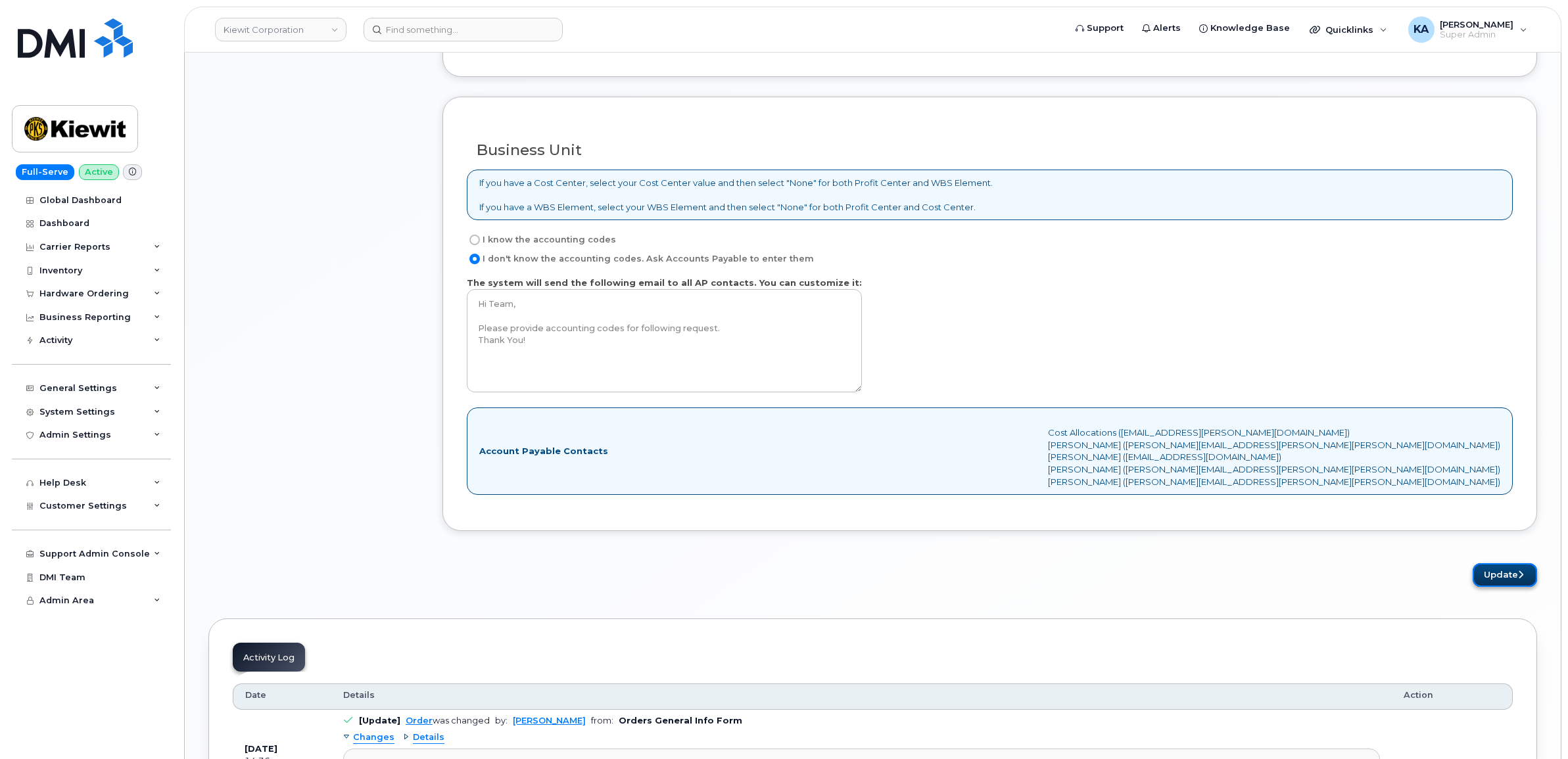
click at [1499, 577] on button "Update" at bounding box center [1505, 575] width 64 height 24
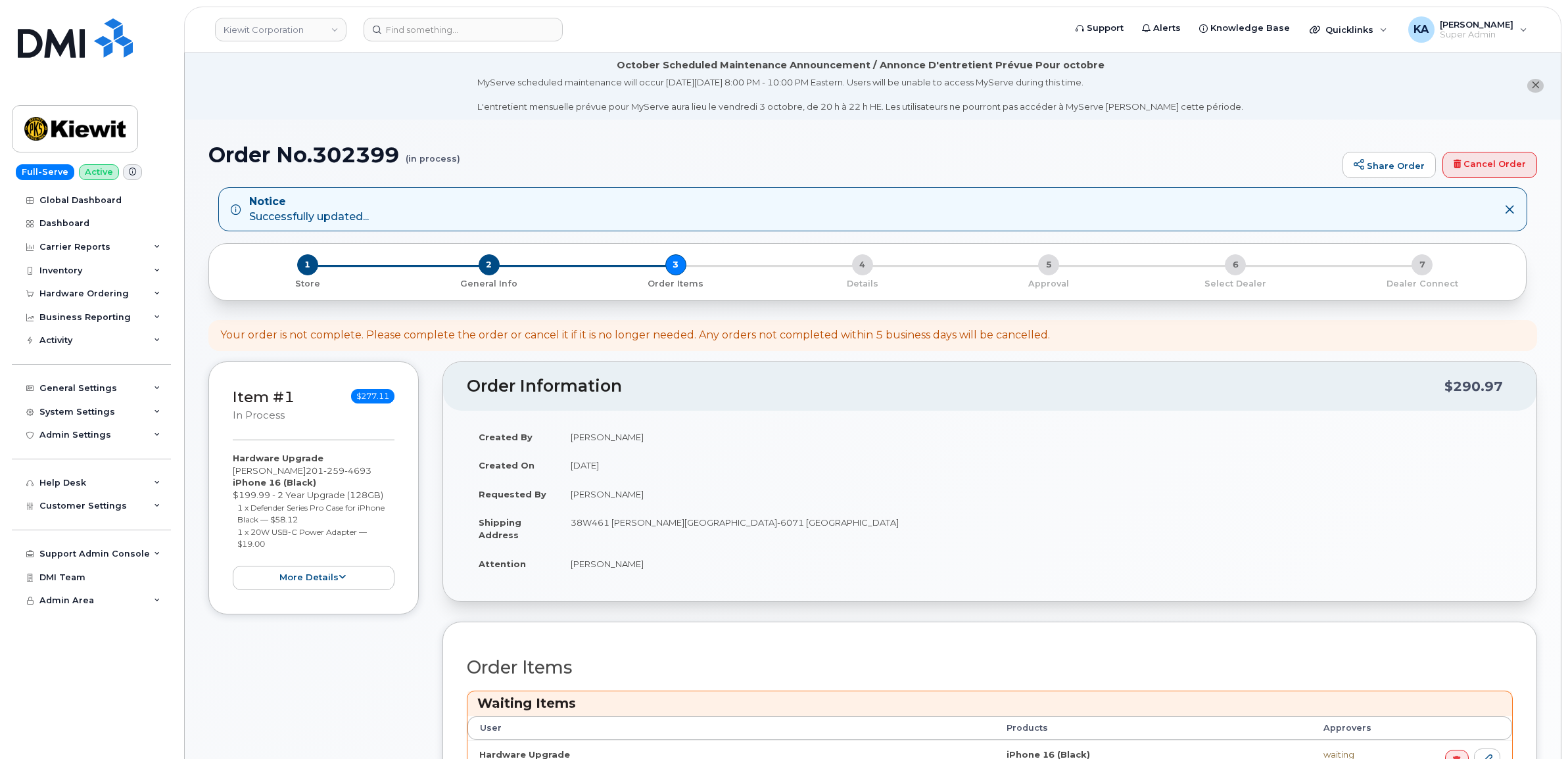
scroll to position [411, 0]
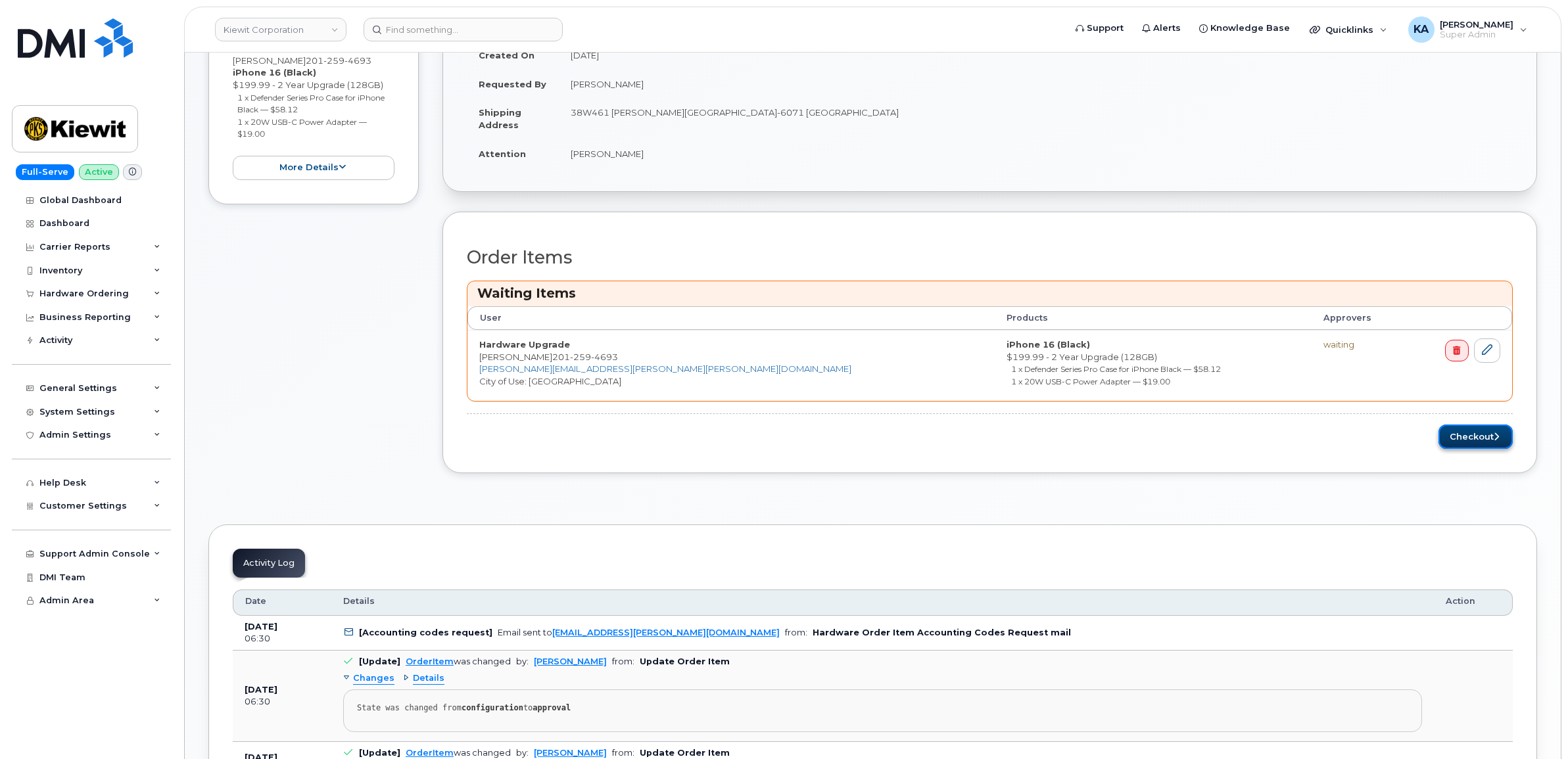
click at [1474, 434] on button "Checkout" at bounding box center [1476, 437] width 74 height 24
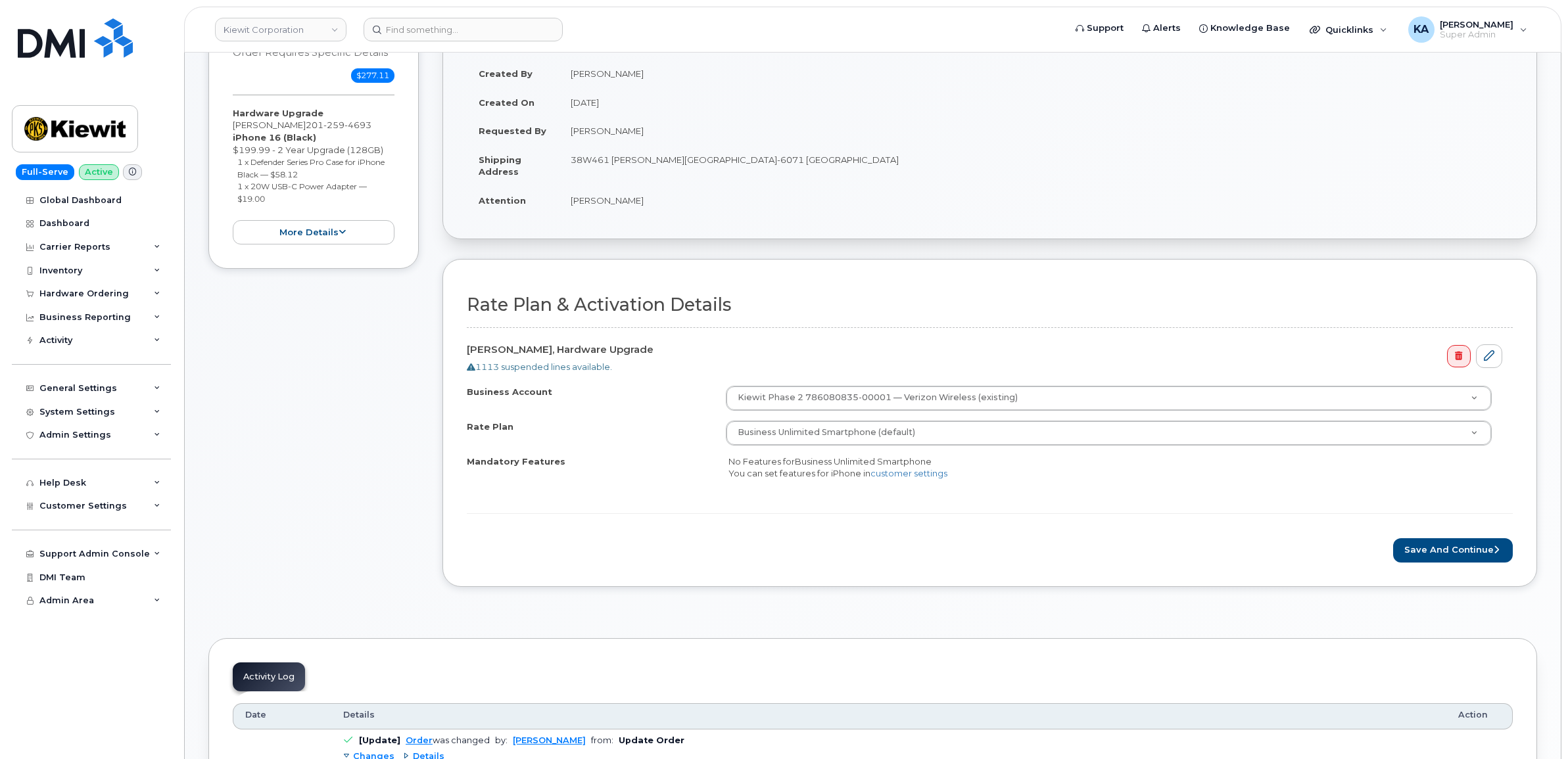
scroll to position [328, 0]
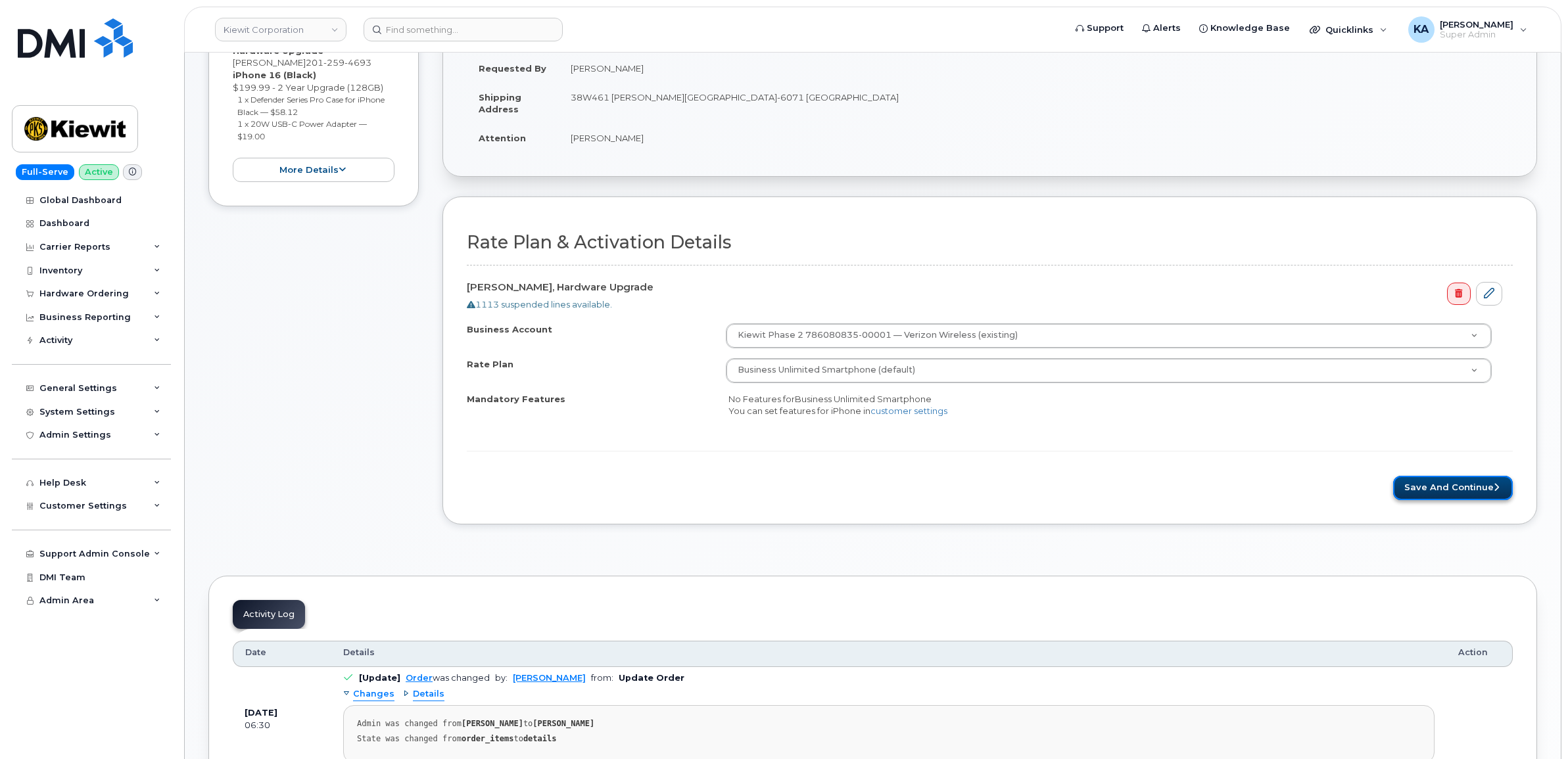
click at [1415, 487] on button "Save and Continue" at bounding box center [1453, 488] width 120 height 24
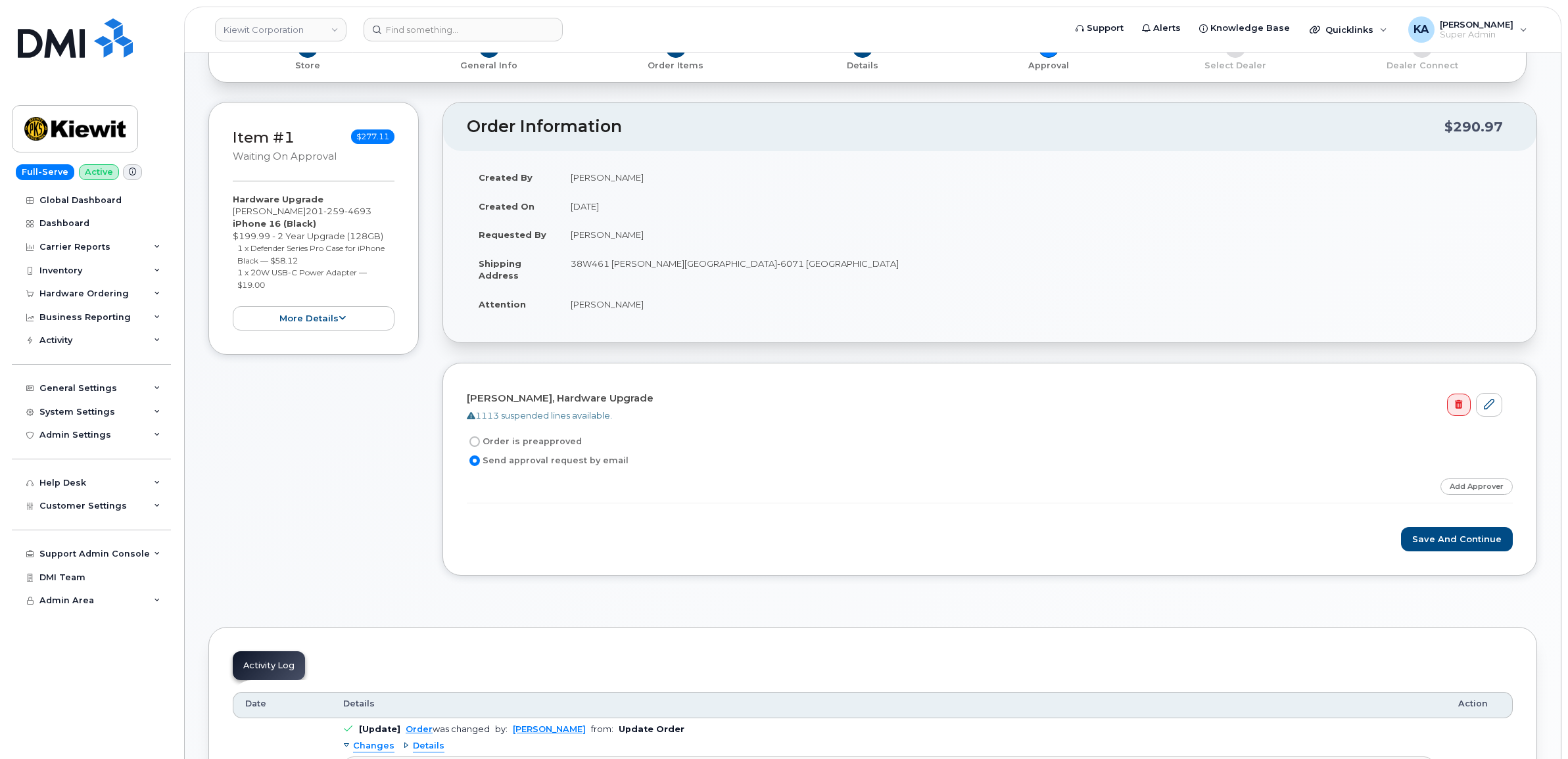
scroll to position [164, 0]
click at [1428, 537] on button "Save and Continue" at bounding box center [1457, 537] width 112 height 24
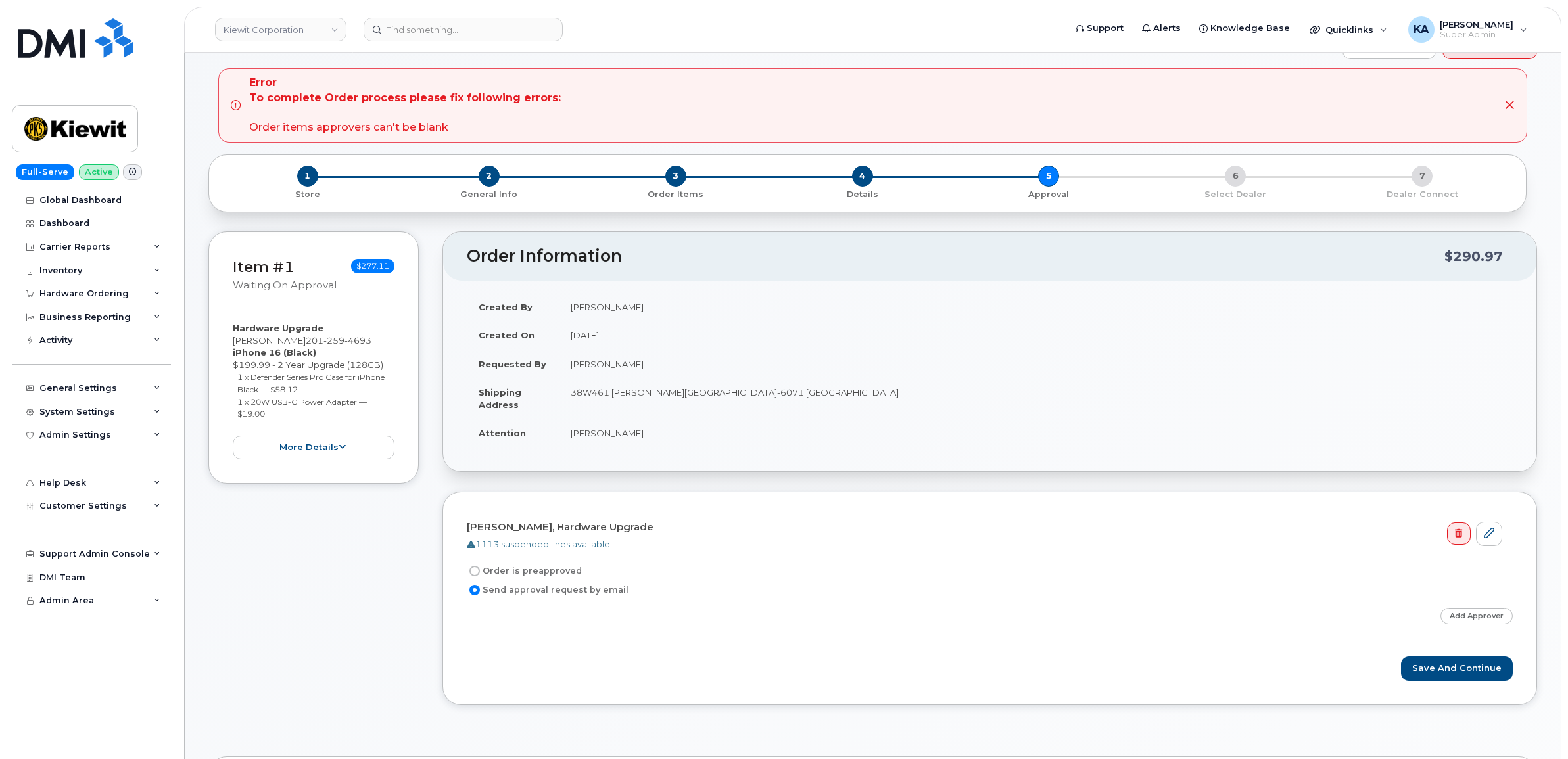
scroll to position [82, 0]
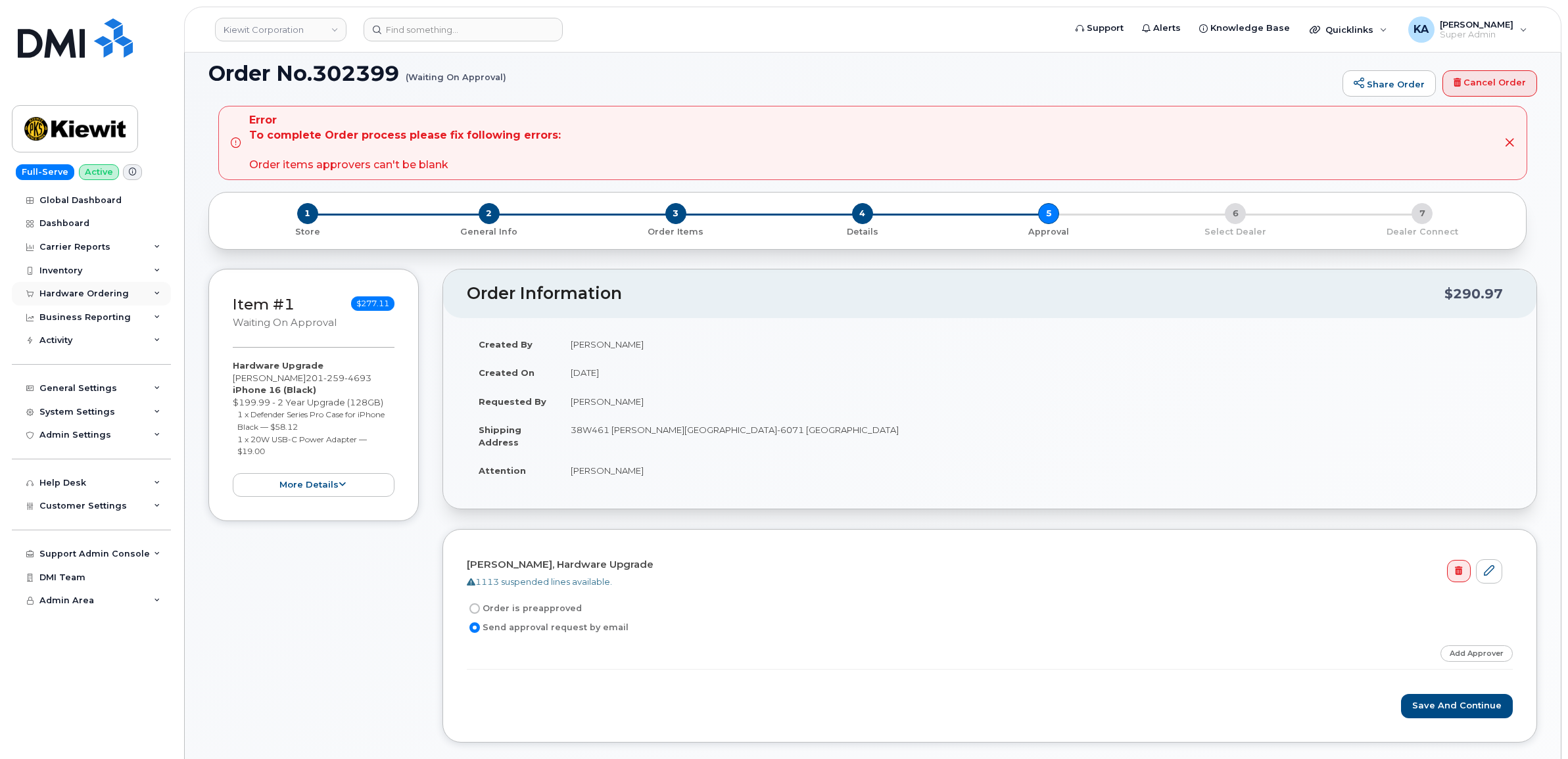
click at [55, 294] on div "Hardware Ordering" at bounding box center [84, 294] width 89 height 10
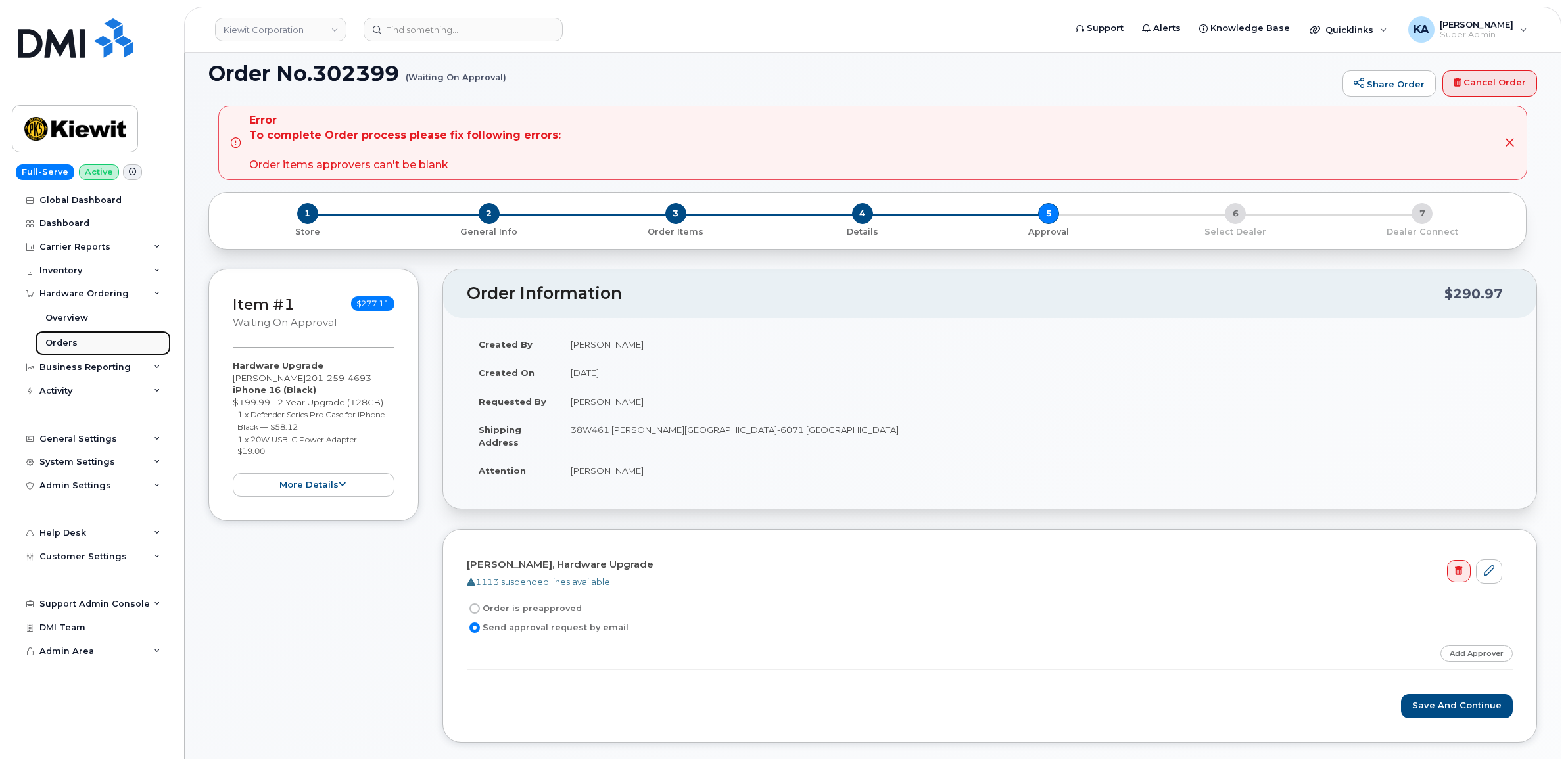
click at [57, 340] on div "Orders" at bounding box center [62, 342] width 32 height 12
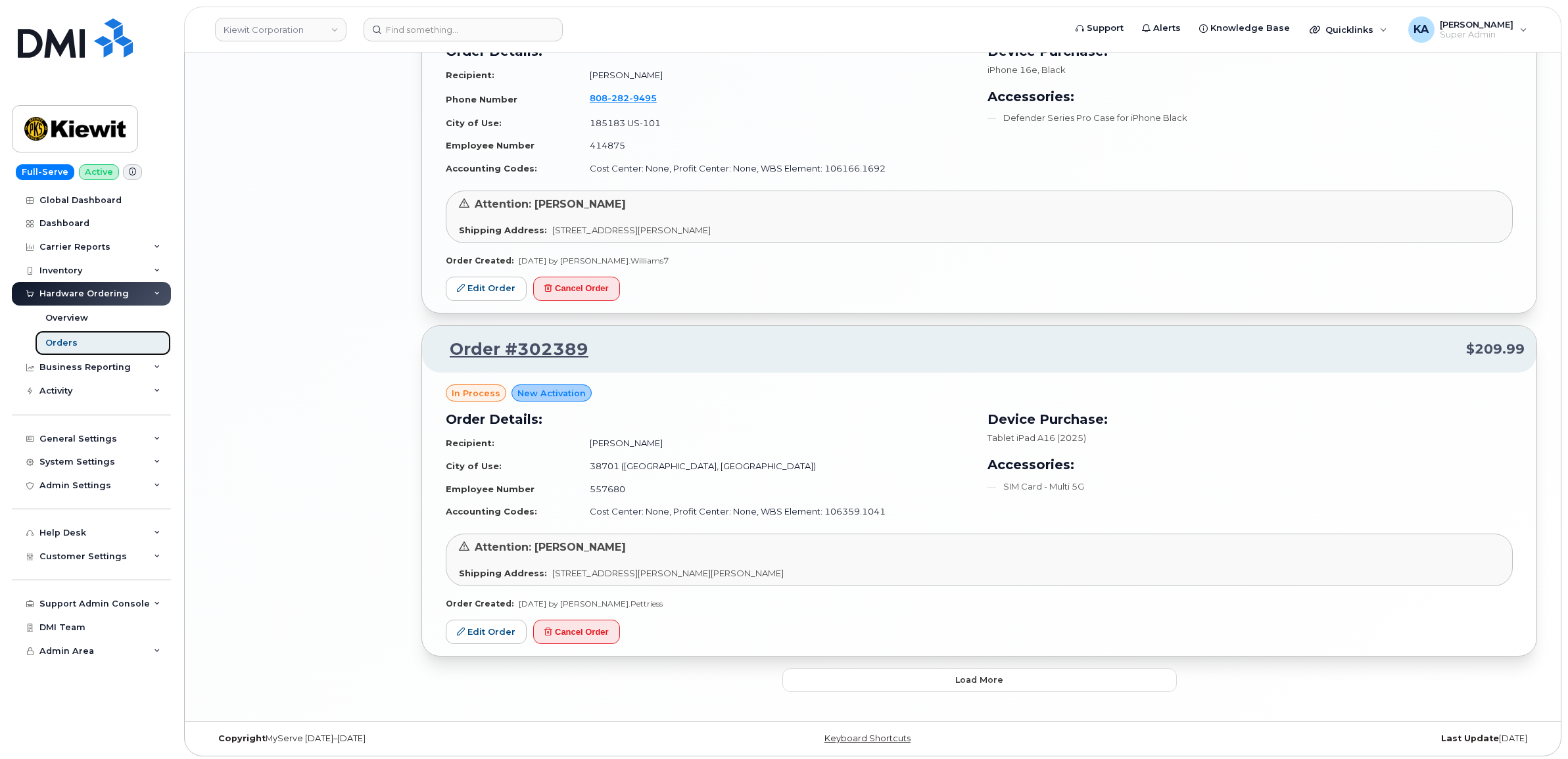
scroll to position [2604, 0]
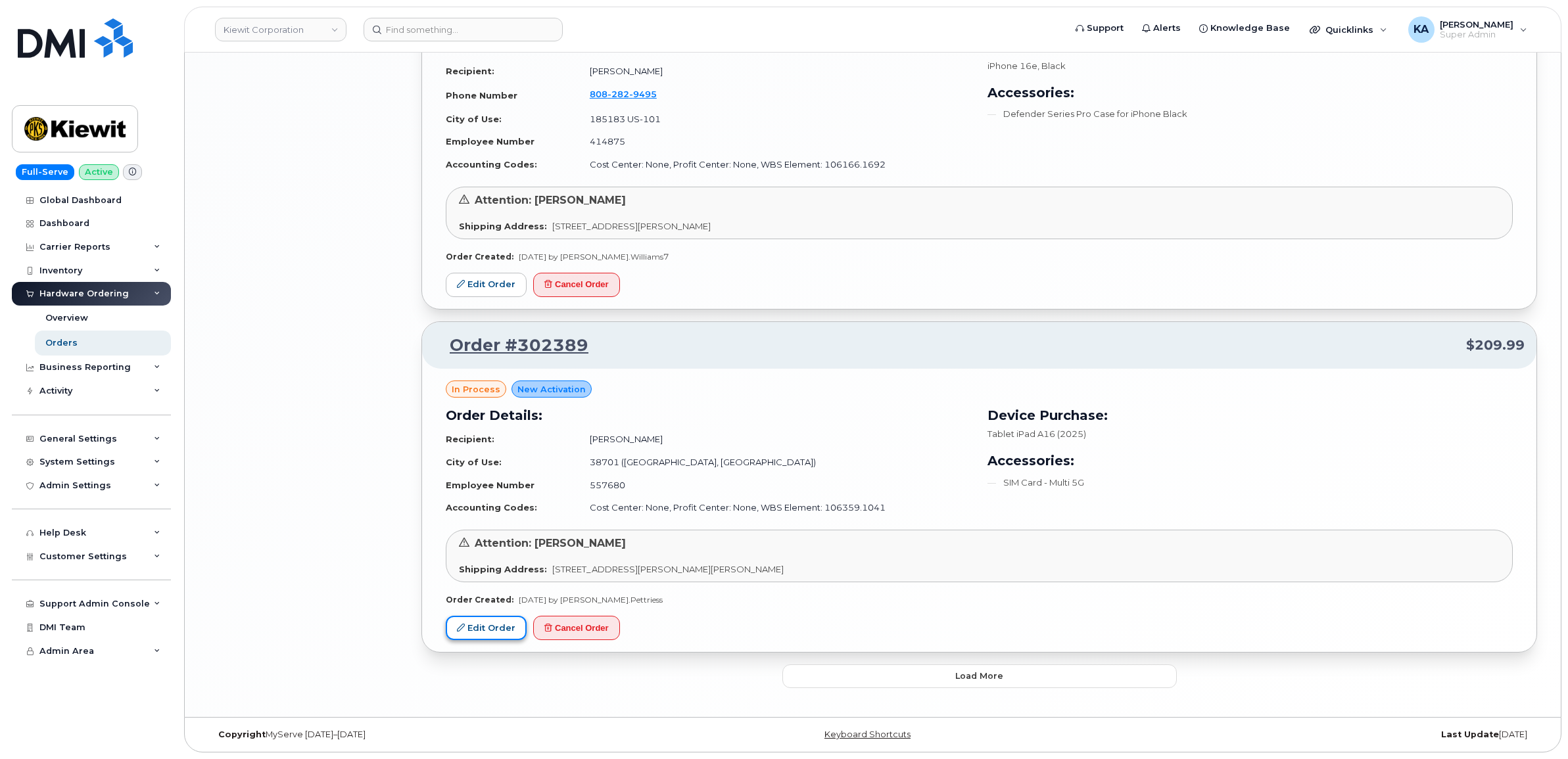
click at [464, 632] on link "Edit Order" at bounding box center [487, 628] width 81 height 24
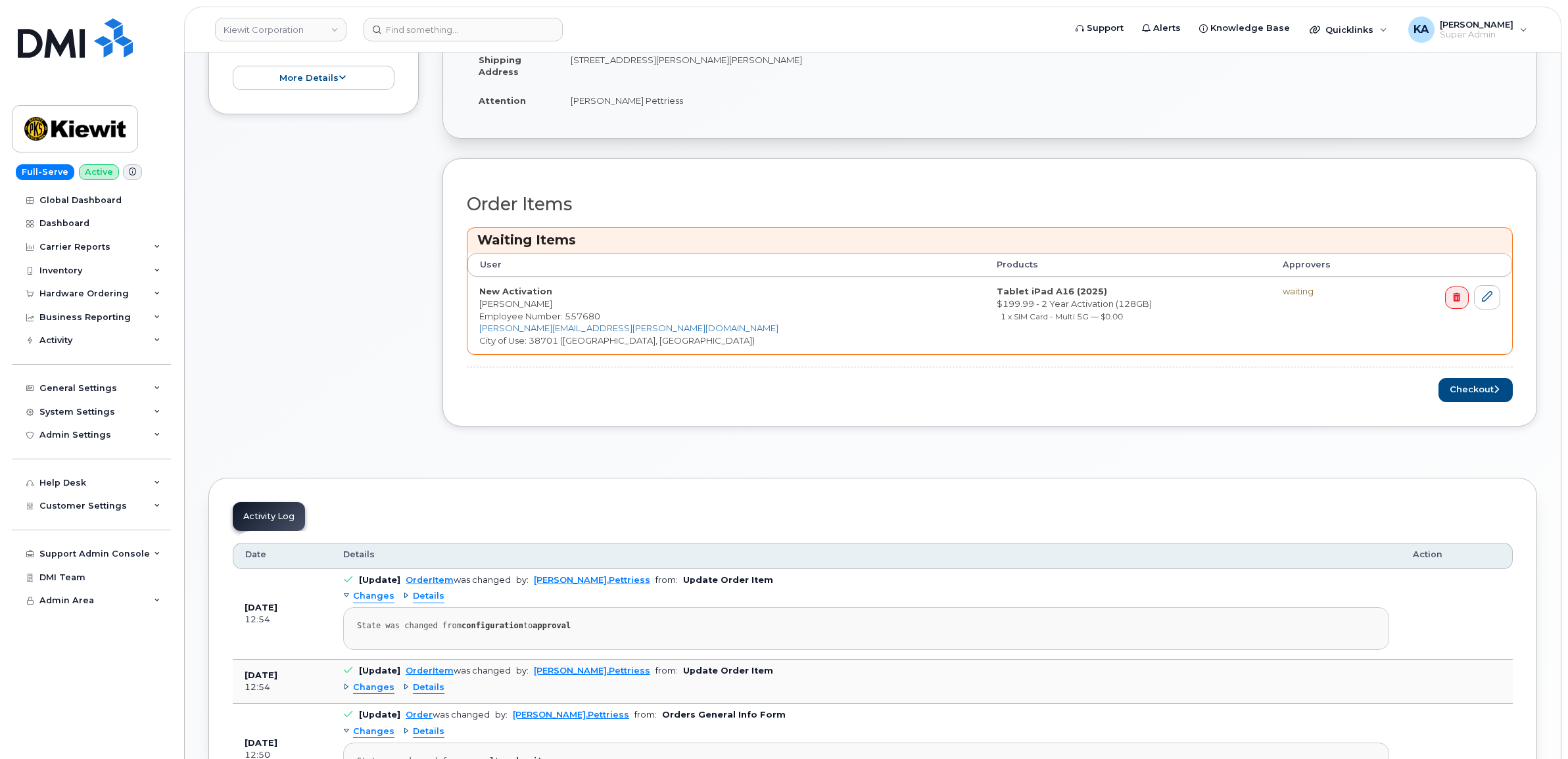
scroll to position [411, 0]
click at [1467, 385] on button "Checkout" at bounding box center [1476, 386] width 74 height 24
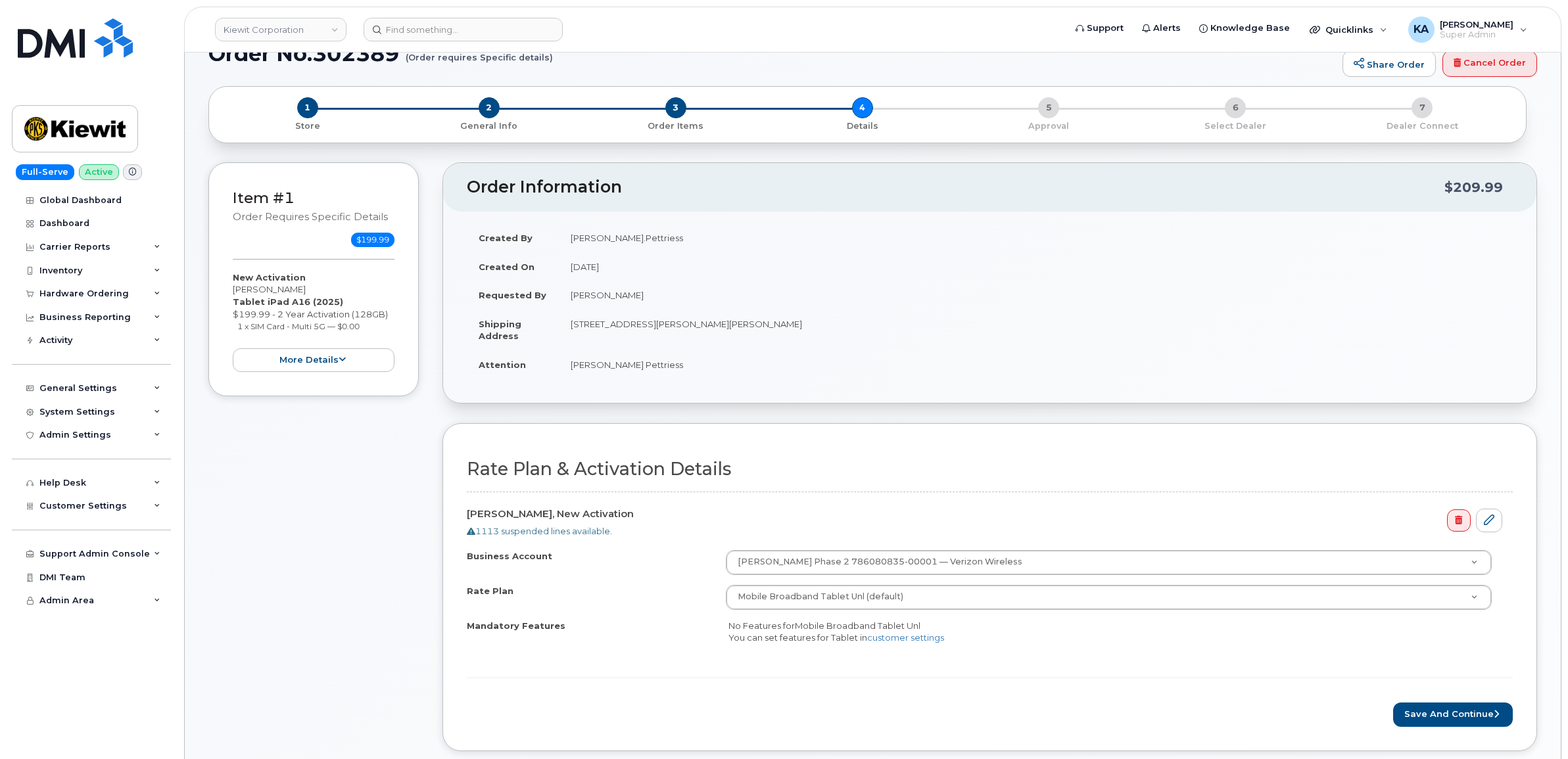
scroll to position [328, 0]
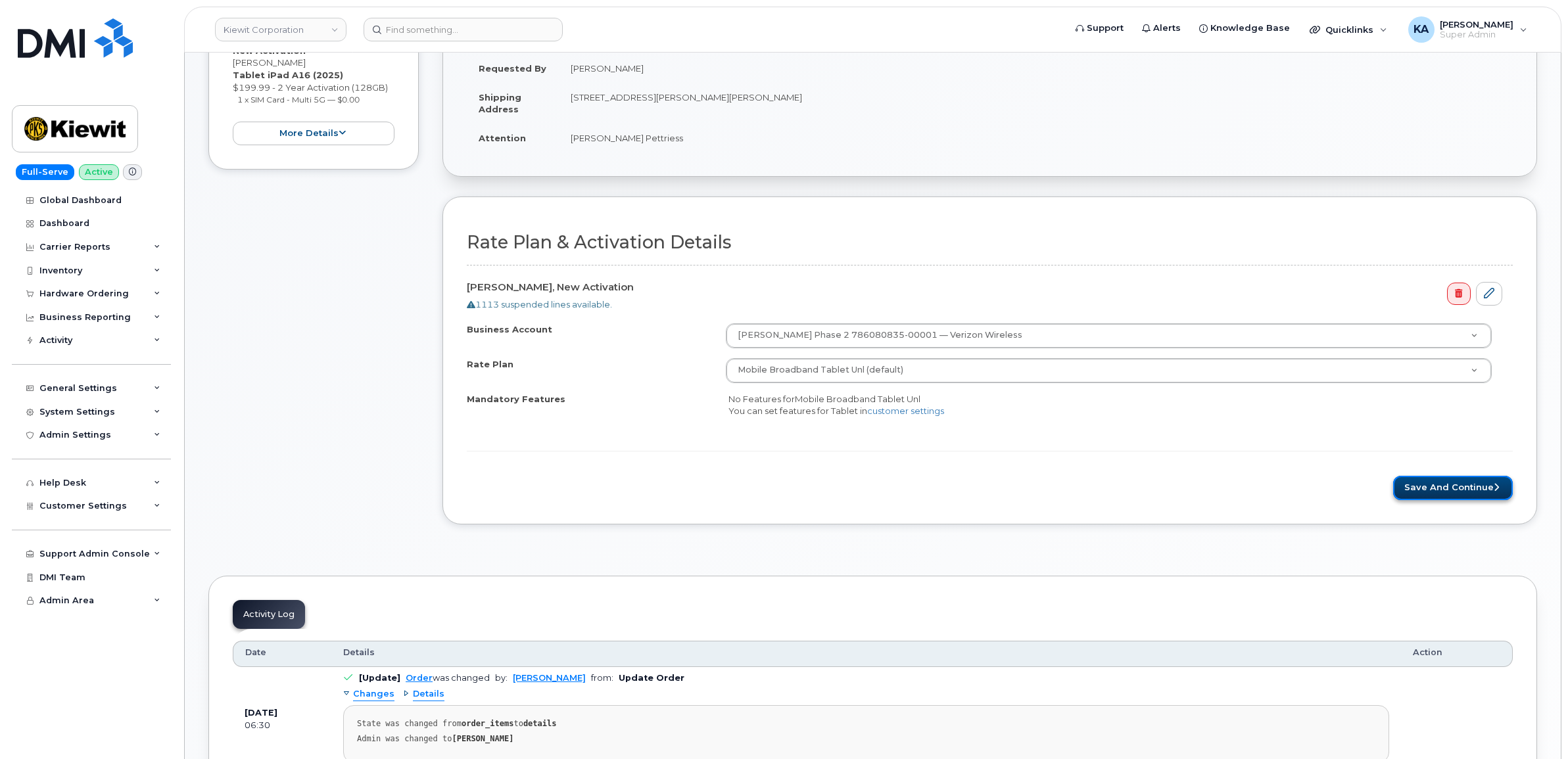
click at [1423, 491] on button "Save and Continue" at bounding box center [1453, 488] width 120 height 24
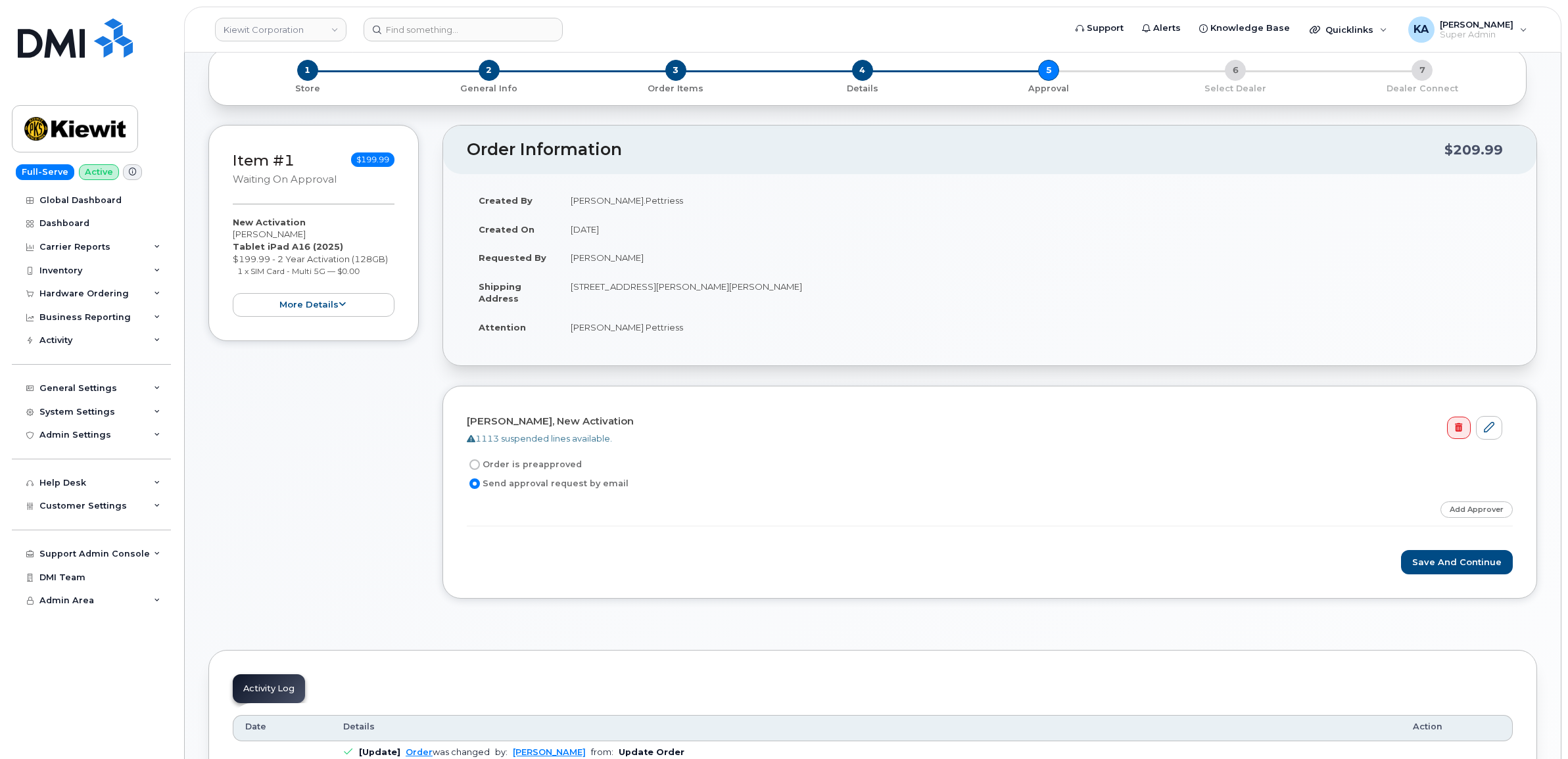
scroll to position [164, 0]
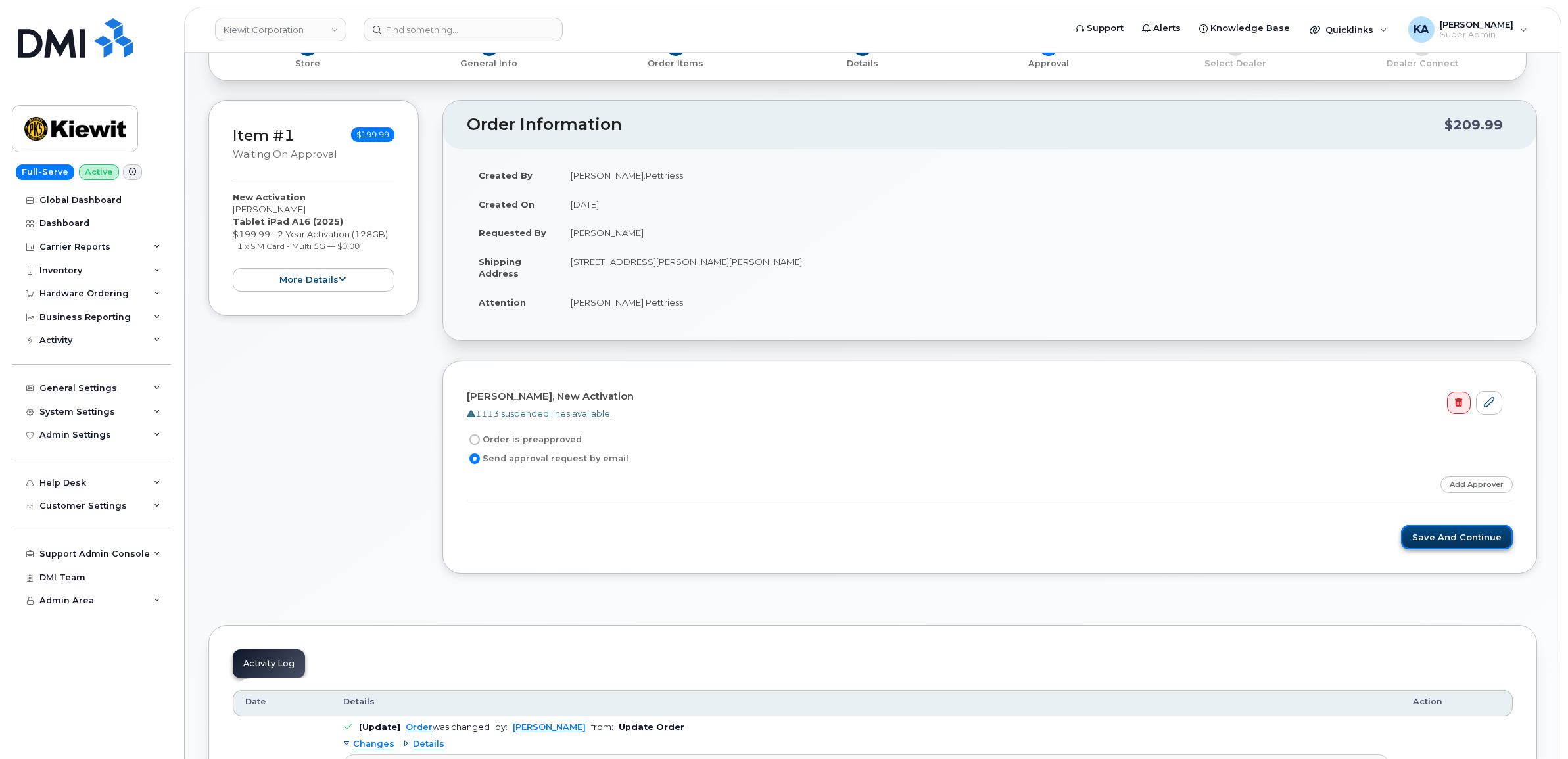
click at [1435, 540] on button "Save and Continue" at bounding box center [1457, 537] width 112 height 24
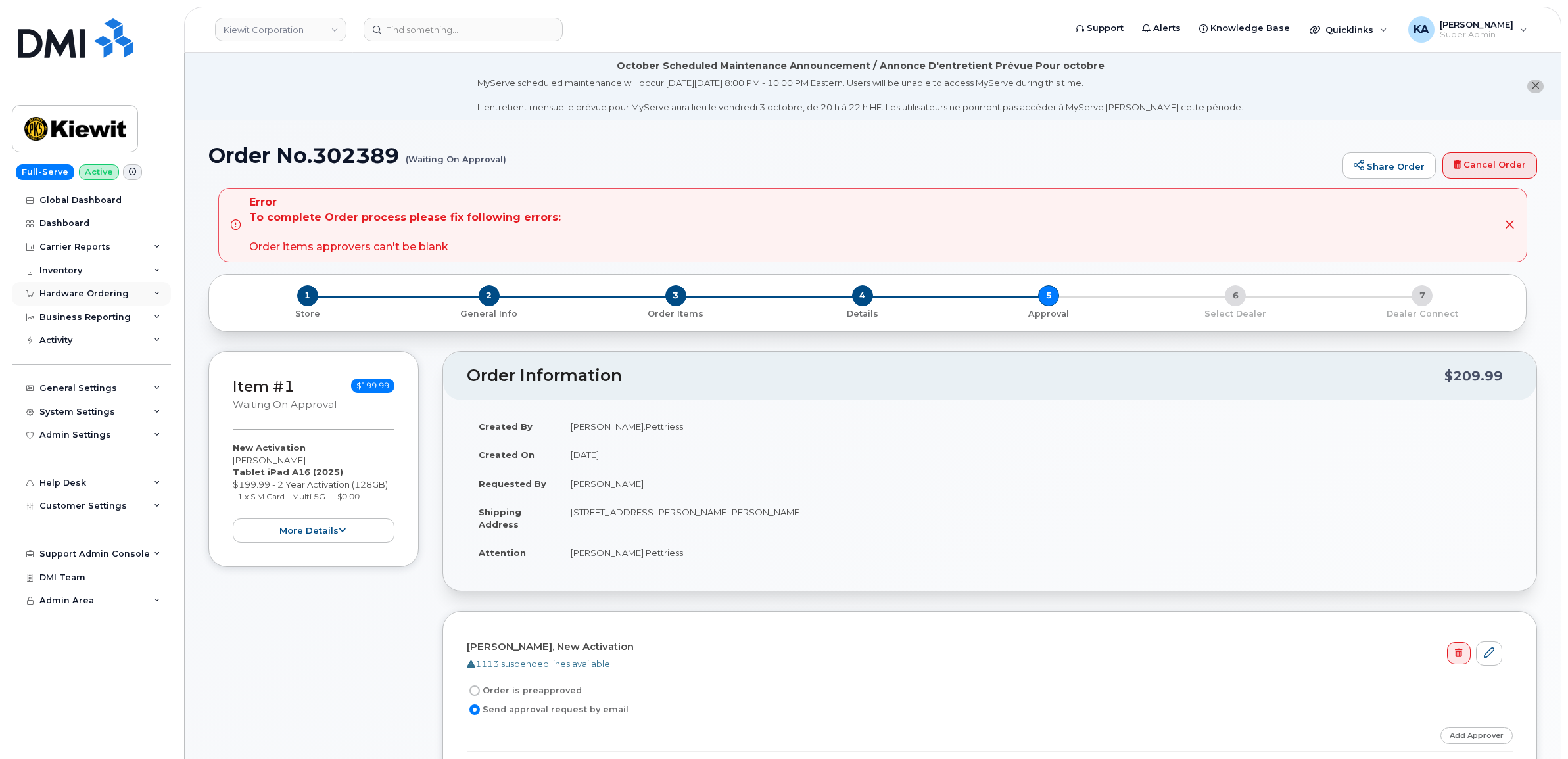
click at [101, 293] on div "Hardware Ordering" at bounding box center [84, 294] width 89 height 10
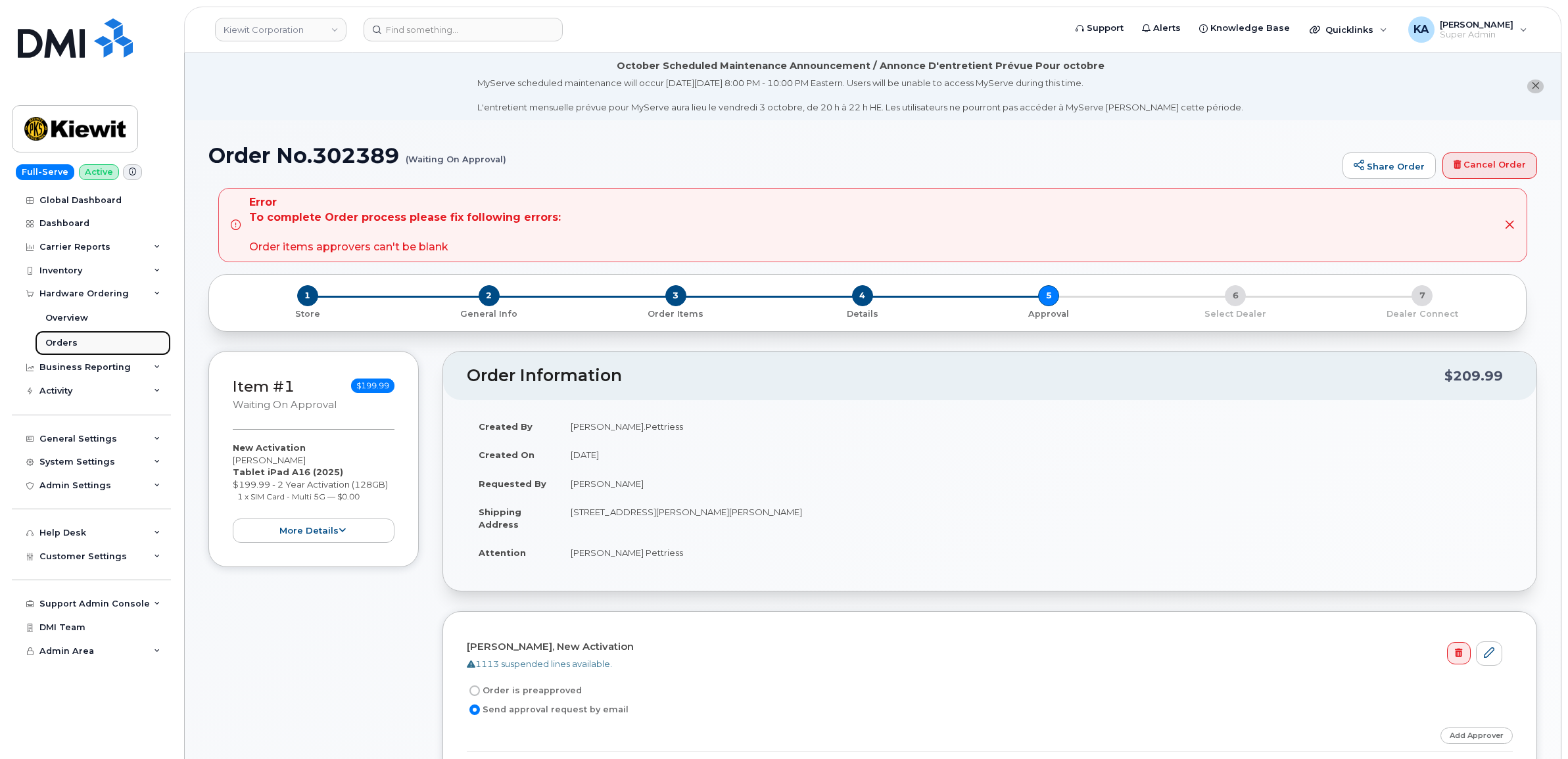
click at [56, 340] on div "Orders" at bounding box center [62, 342] width 32 height 12
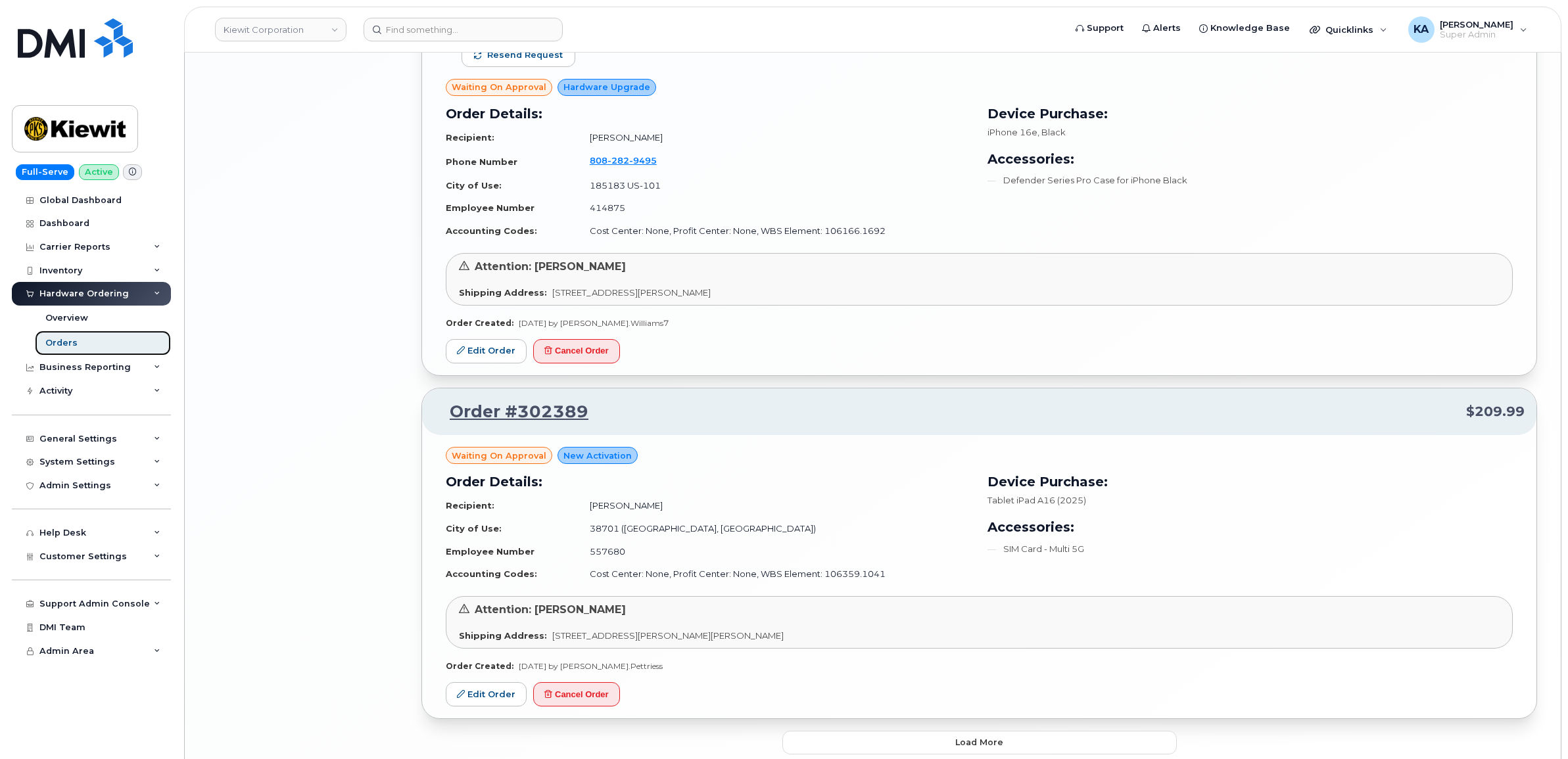
scroll to position [2604, 0]
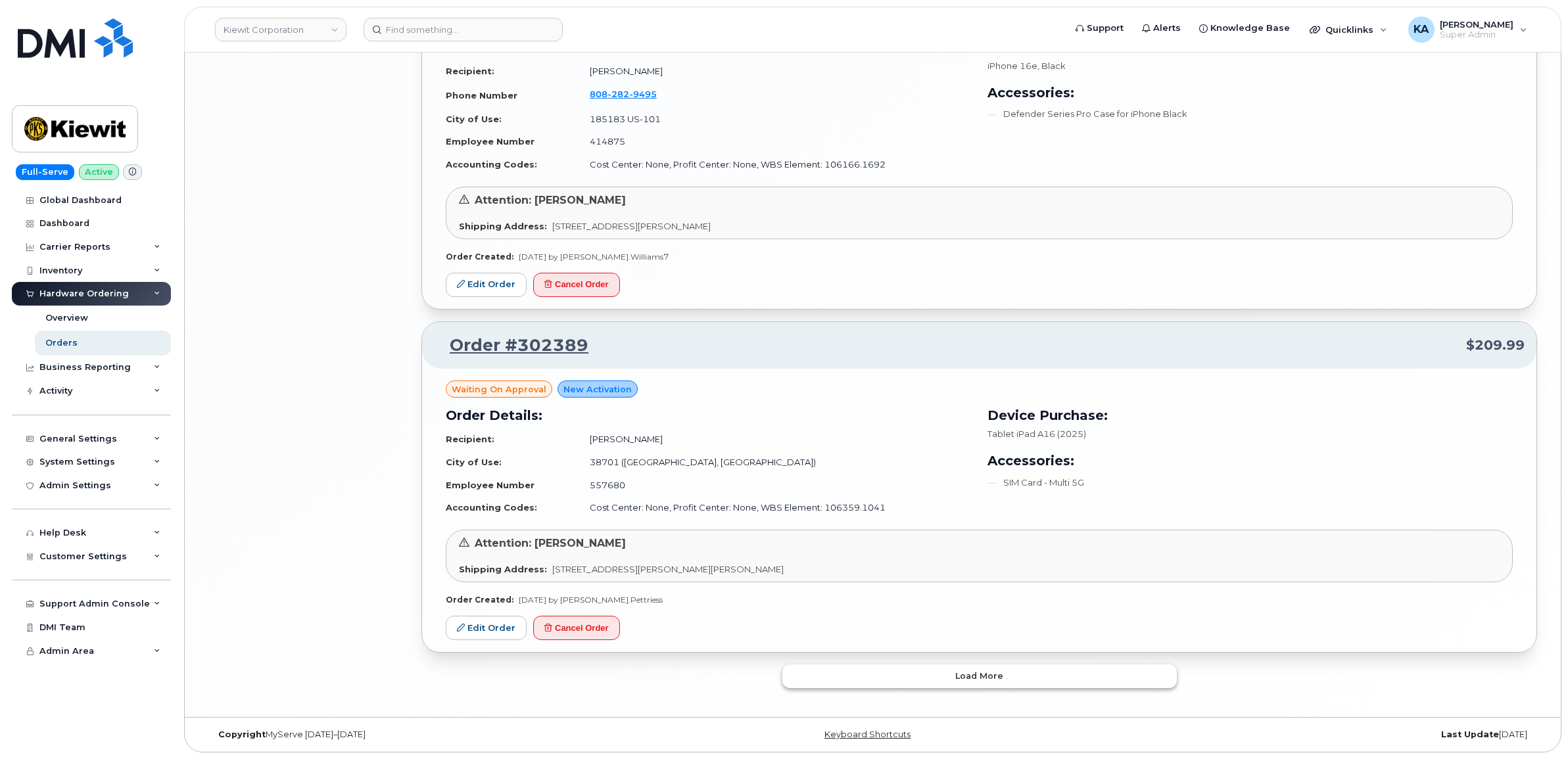
click at [883, 668] on button "Load more" at bounding box center [979, 677] width 394 height 24
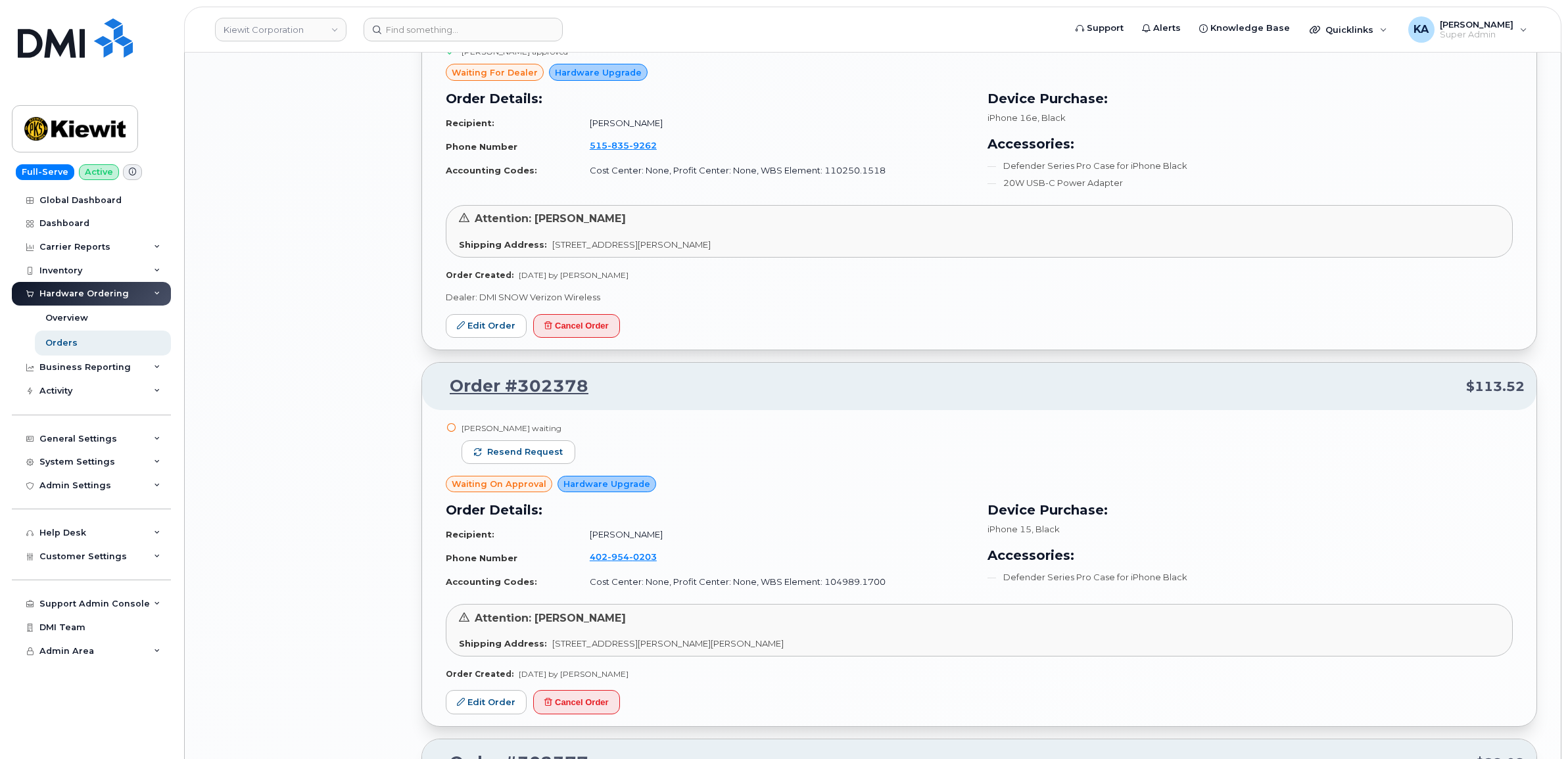
scroll to position [3673, 0]
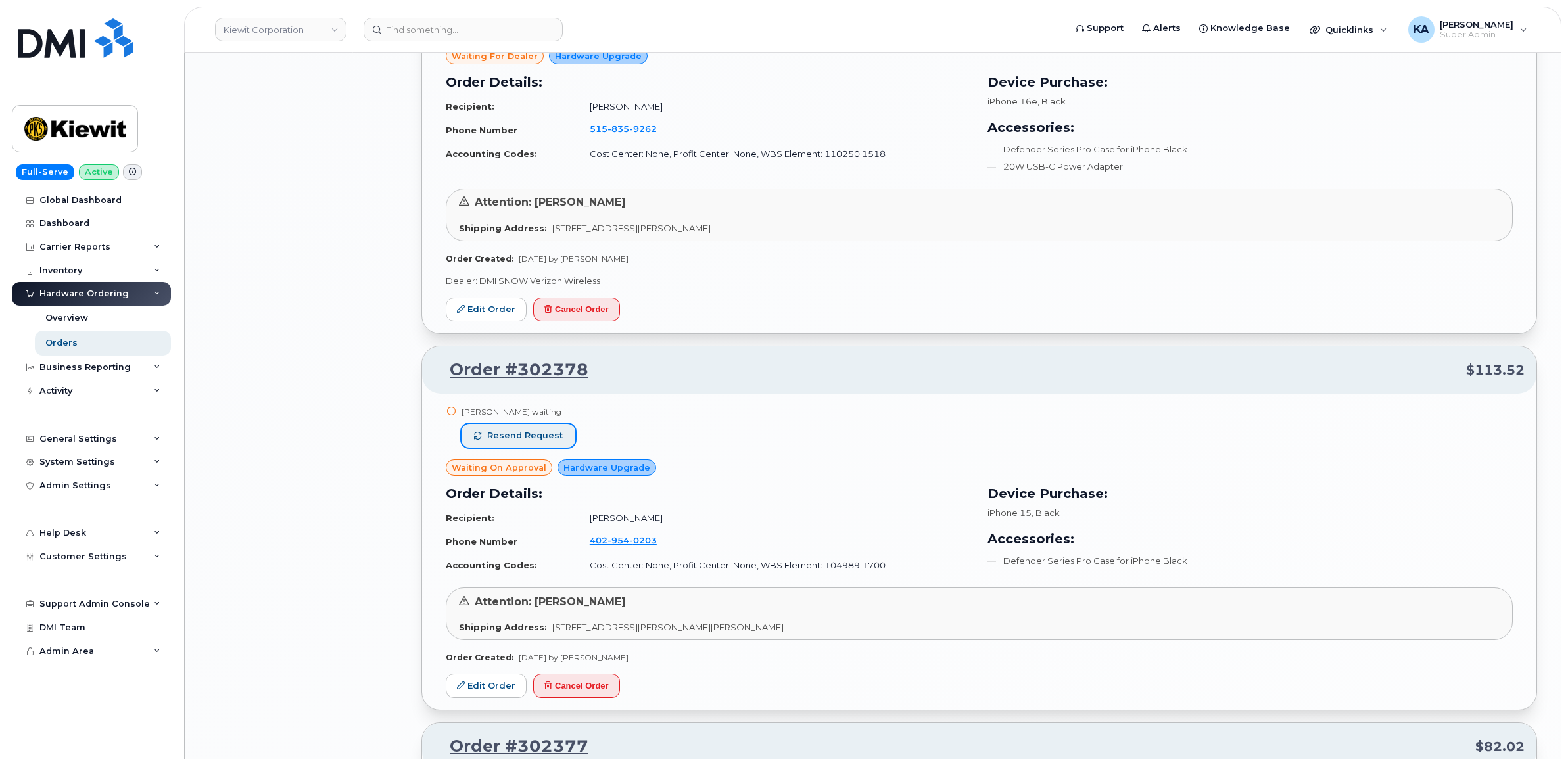
click at [526, 438] on span "Resend request" at bounding box center [525, 435] width 75 height 12
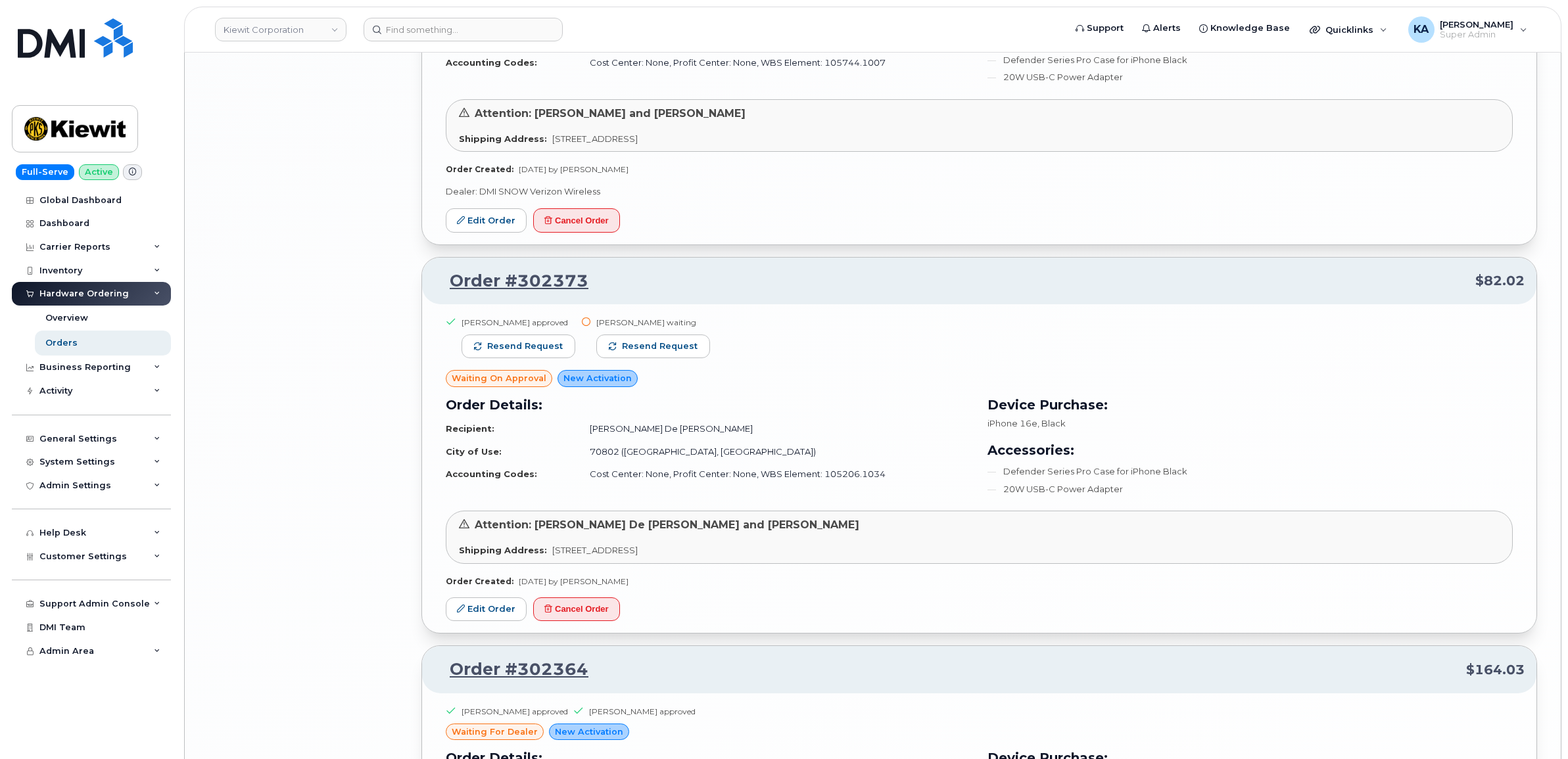
scroll to position [4905, 0]
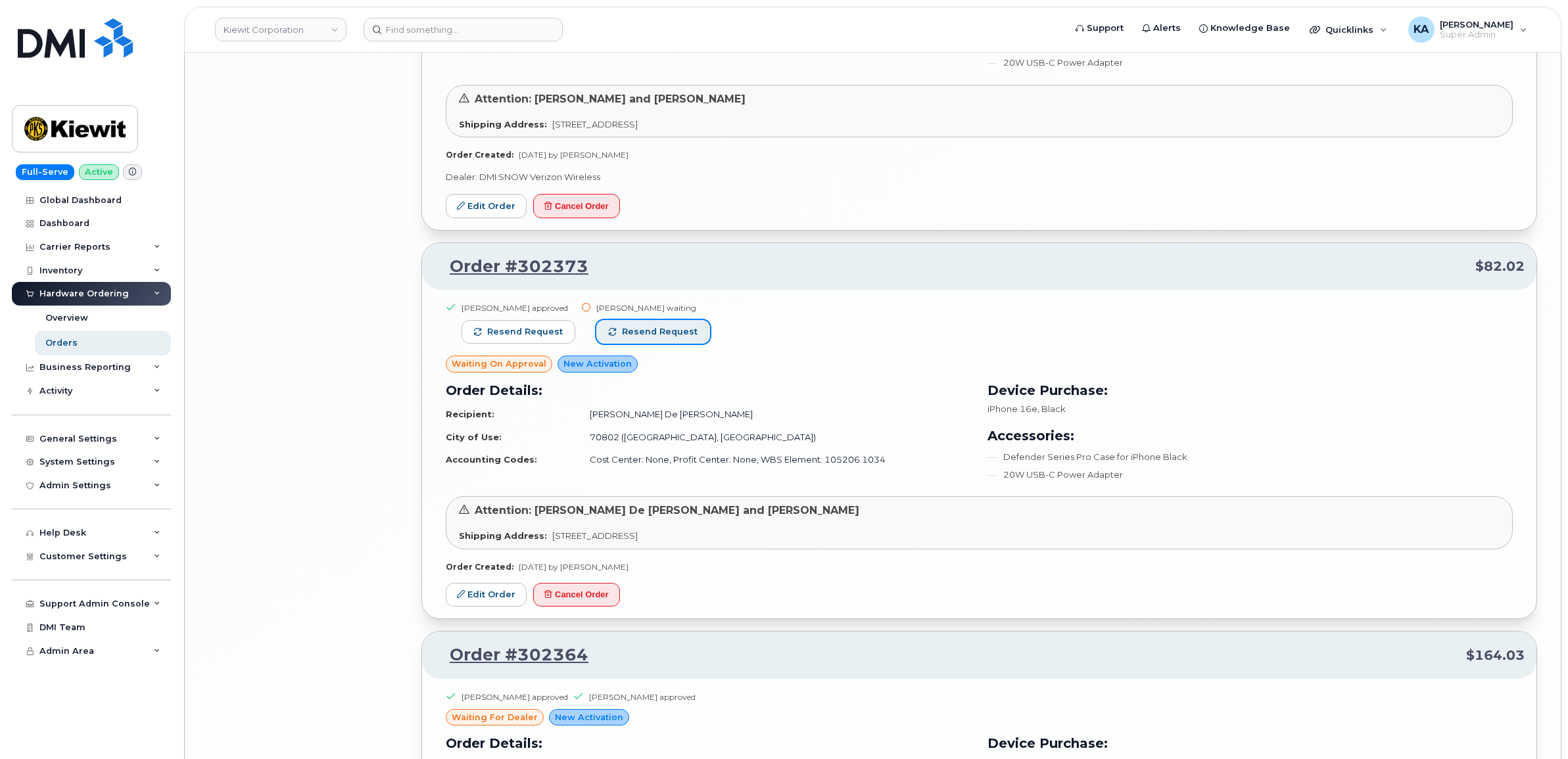
click at [635, 333] on span "Resend request" at bounding box center [660, 331] width 75 height 12
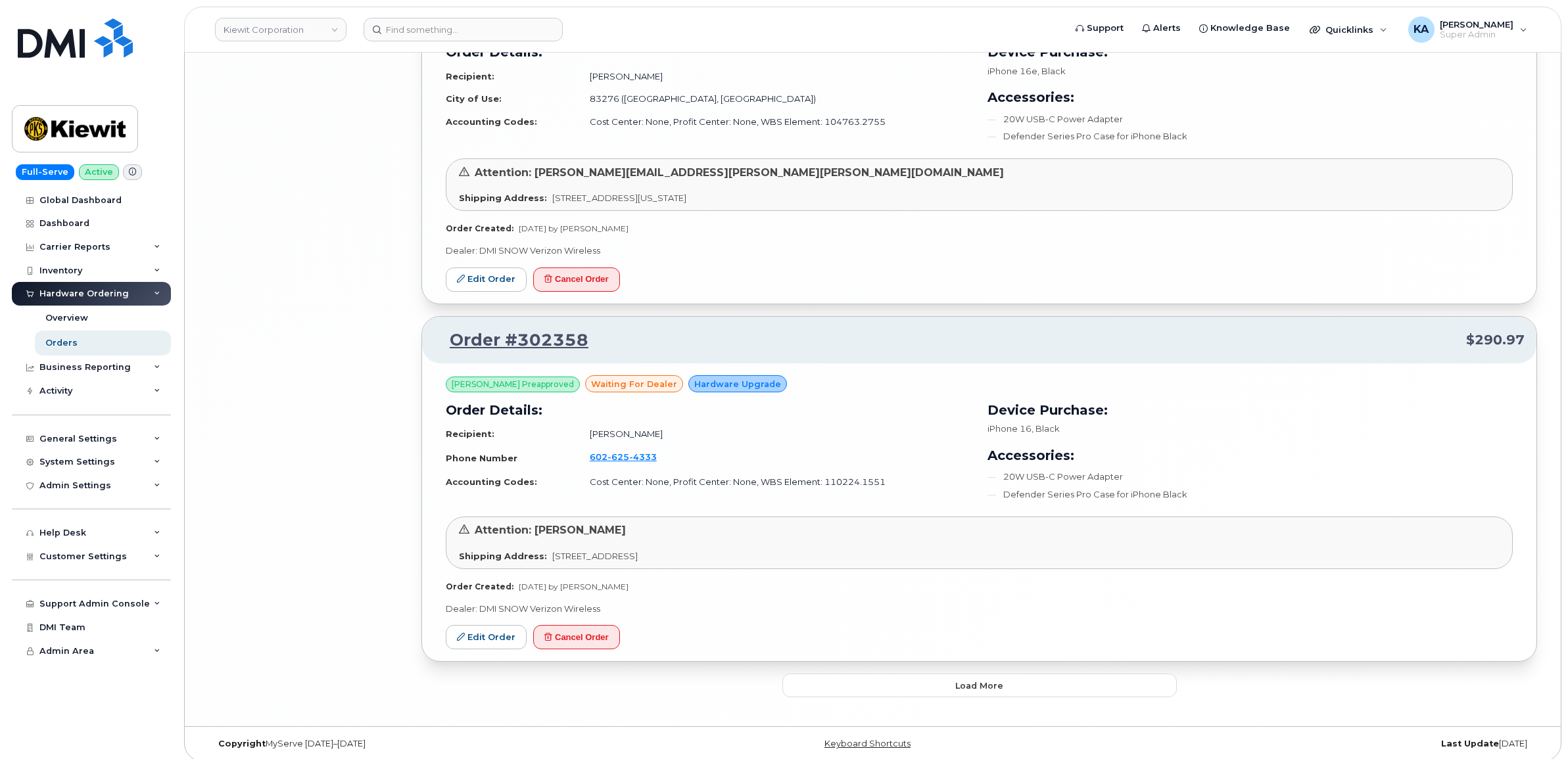
scroll to position [5771, 0]
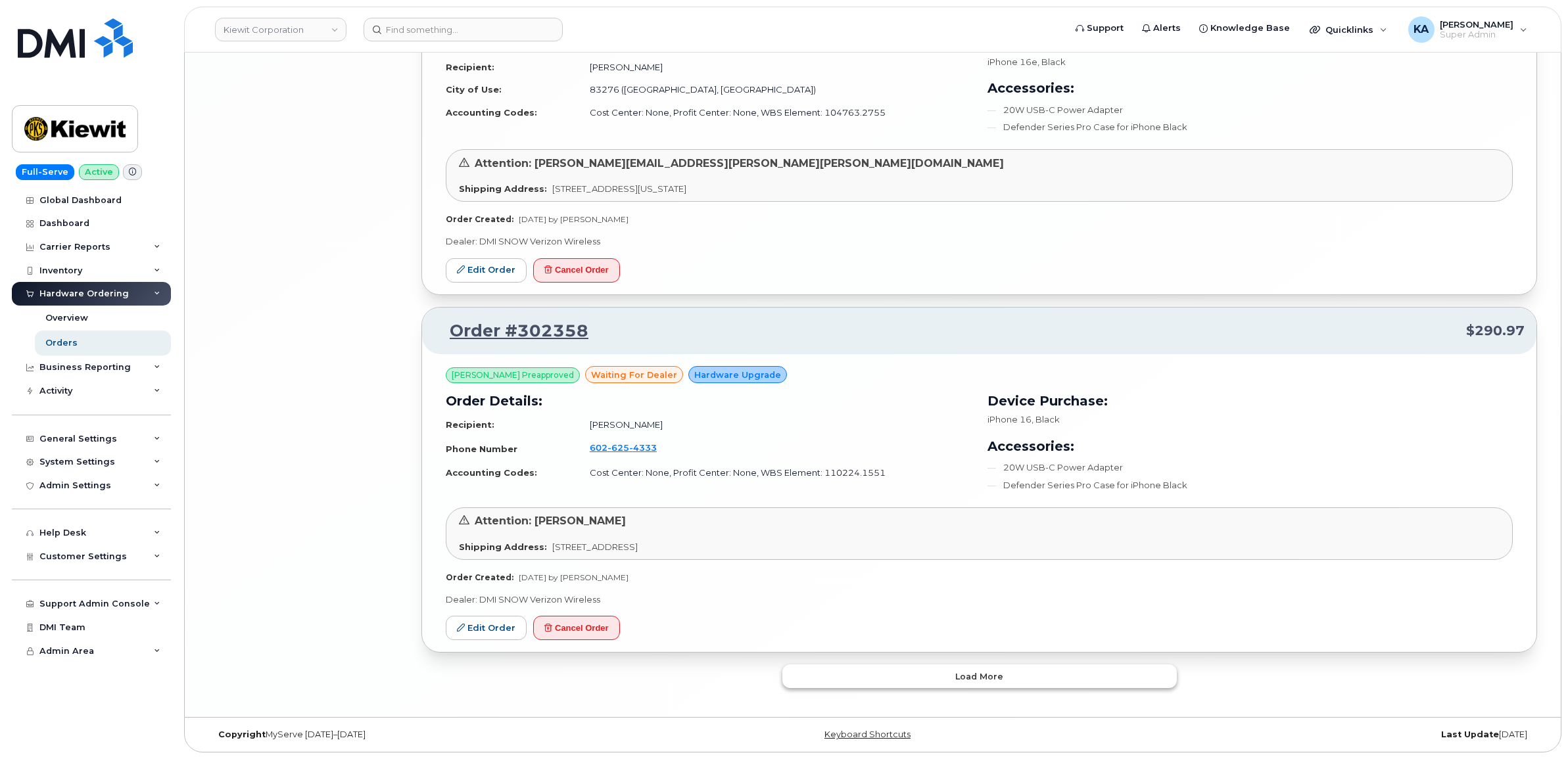
click at [813, 668] on button "Load more" at bounding box center [979, 677] width 394 height 24
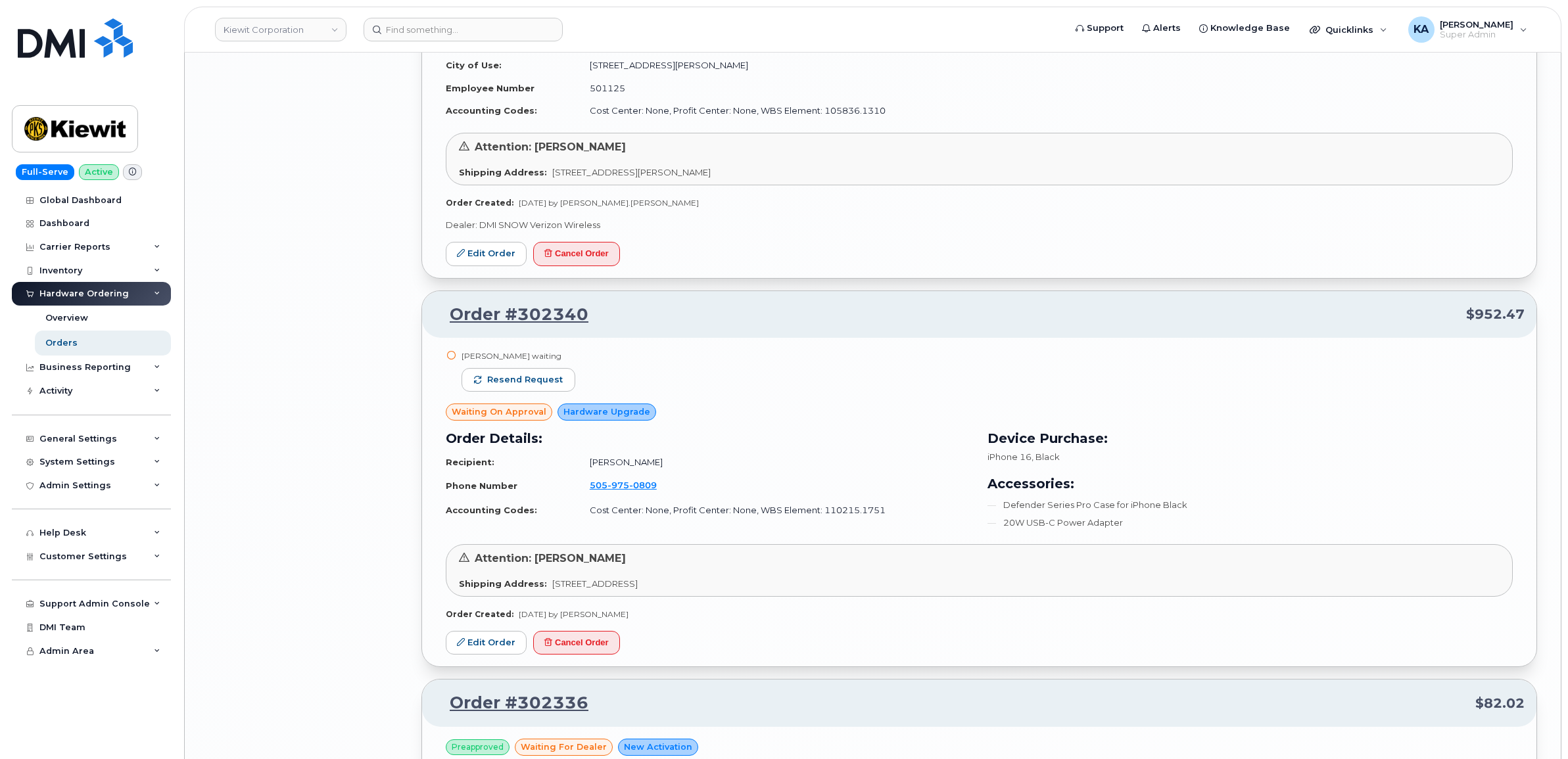
scroll to position [6593, 0]
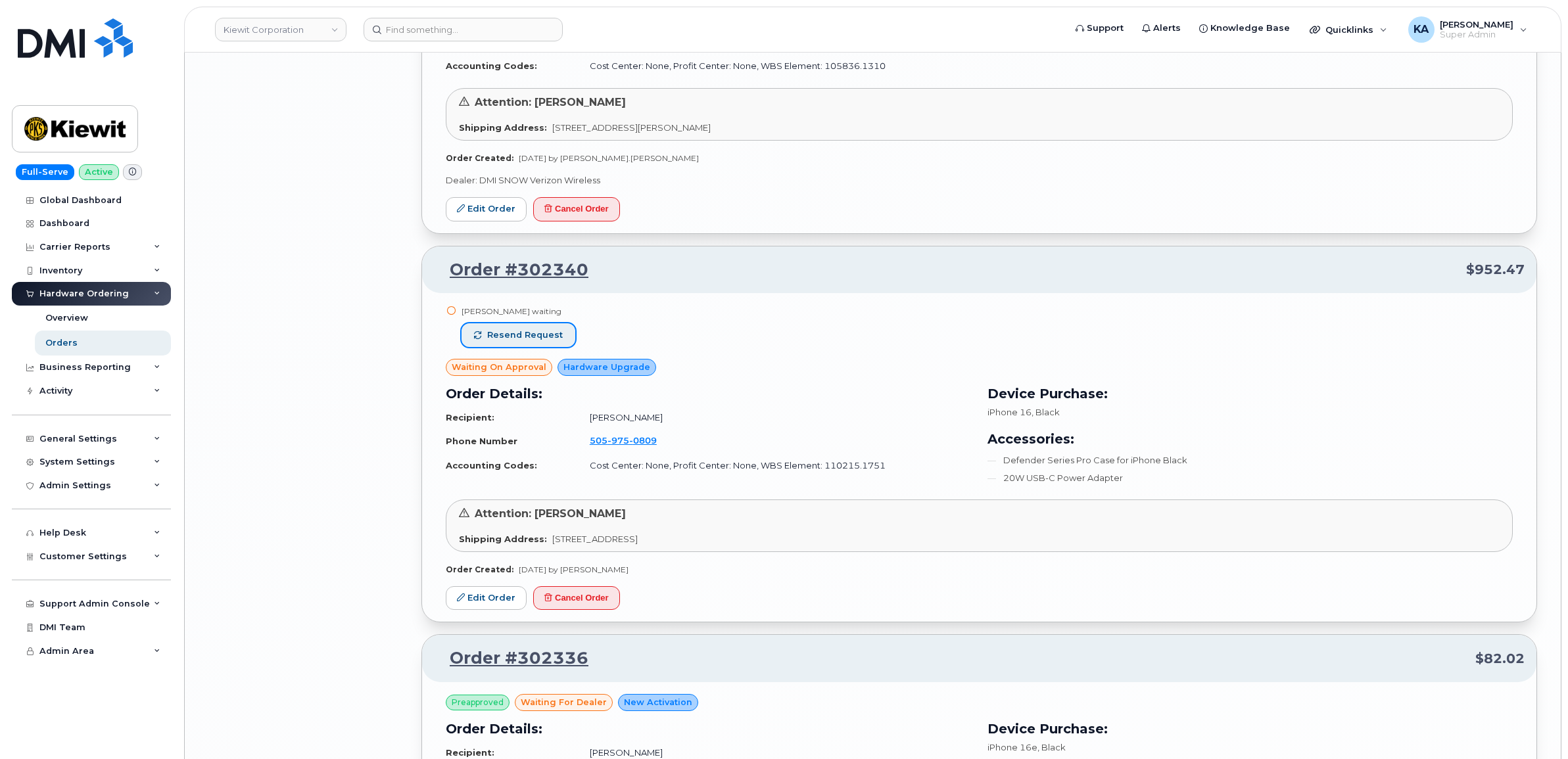
click at [520, 337] on span "Resend request" at bounding box center [525, 335] width 75 height 12
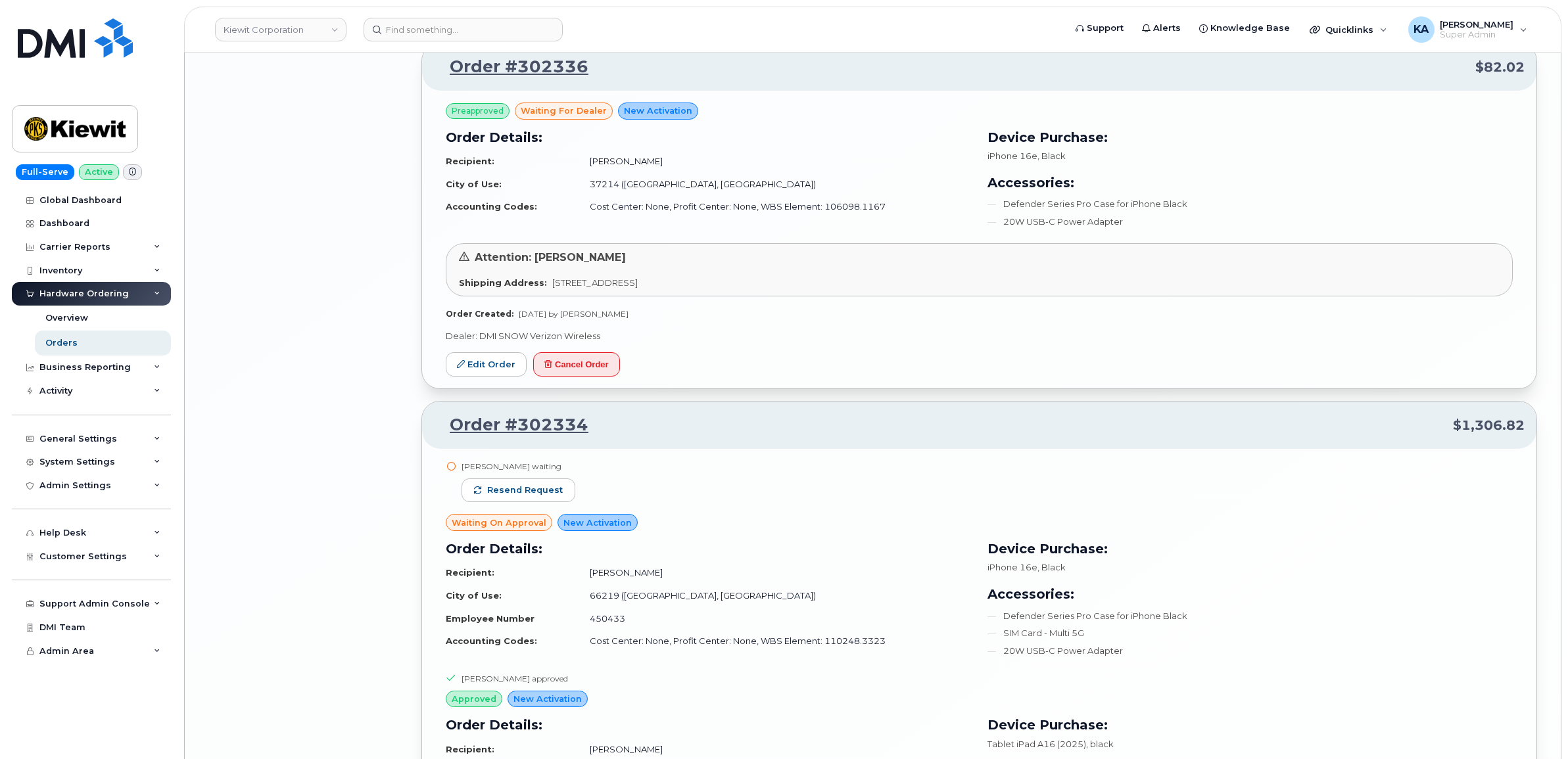
scroll to position [7250, 0]
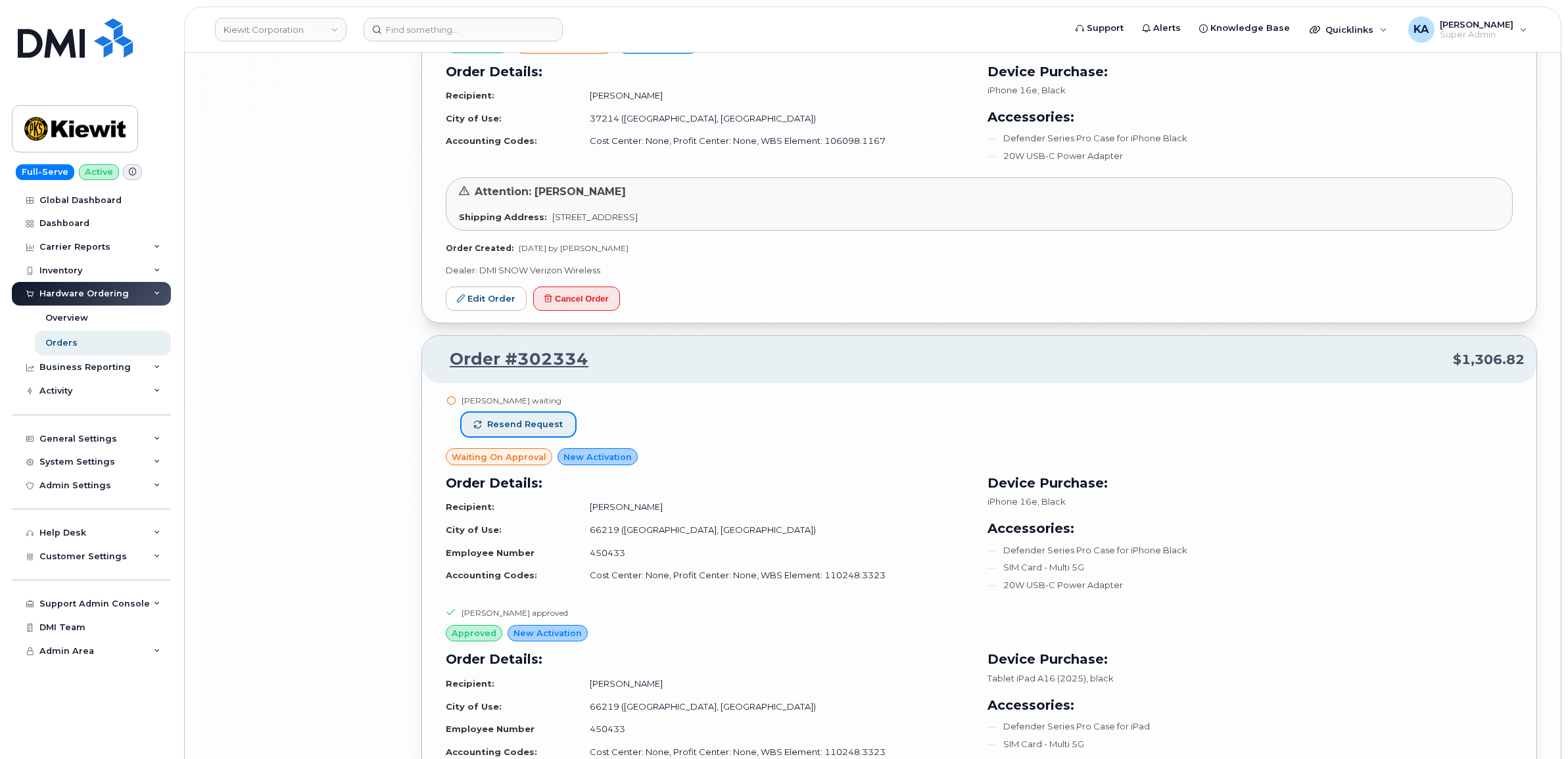
click at [542, 436] on button "Resend request" at bounding box center [518, 425] width 114 height 24
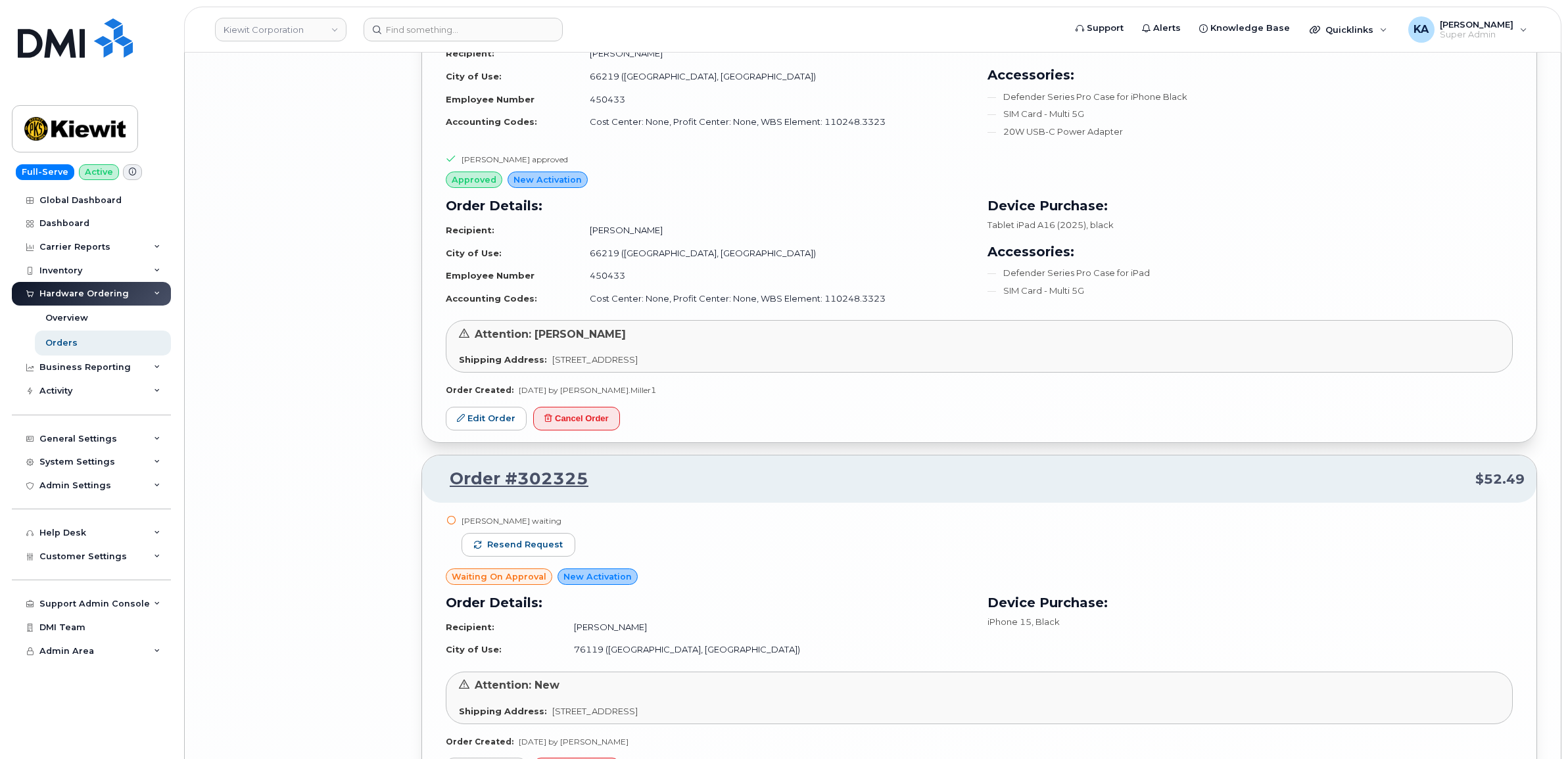
scroll to position [7743, 0]
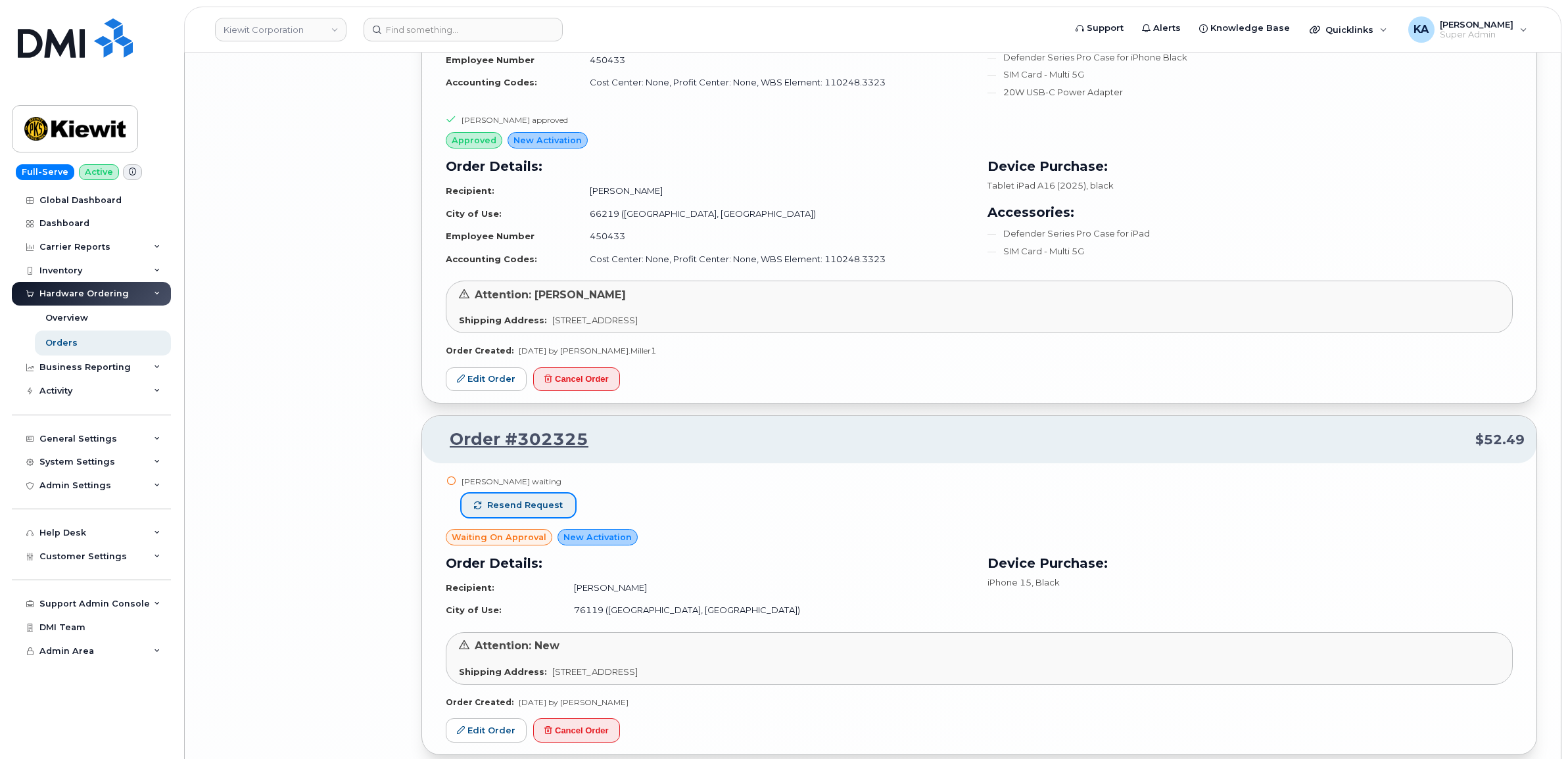
click at [547, 507] on button "Resend request" at bounding box center [518, 505] width 114 height 24
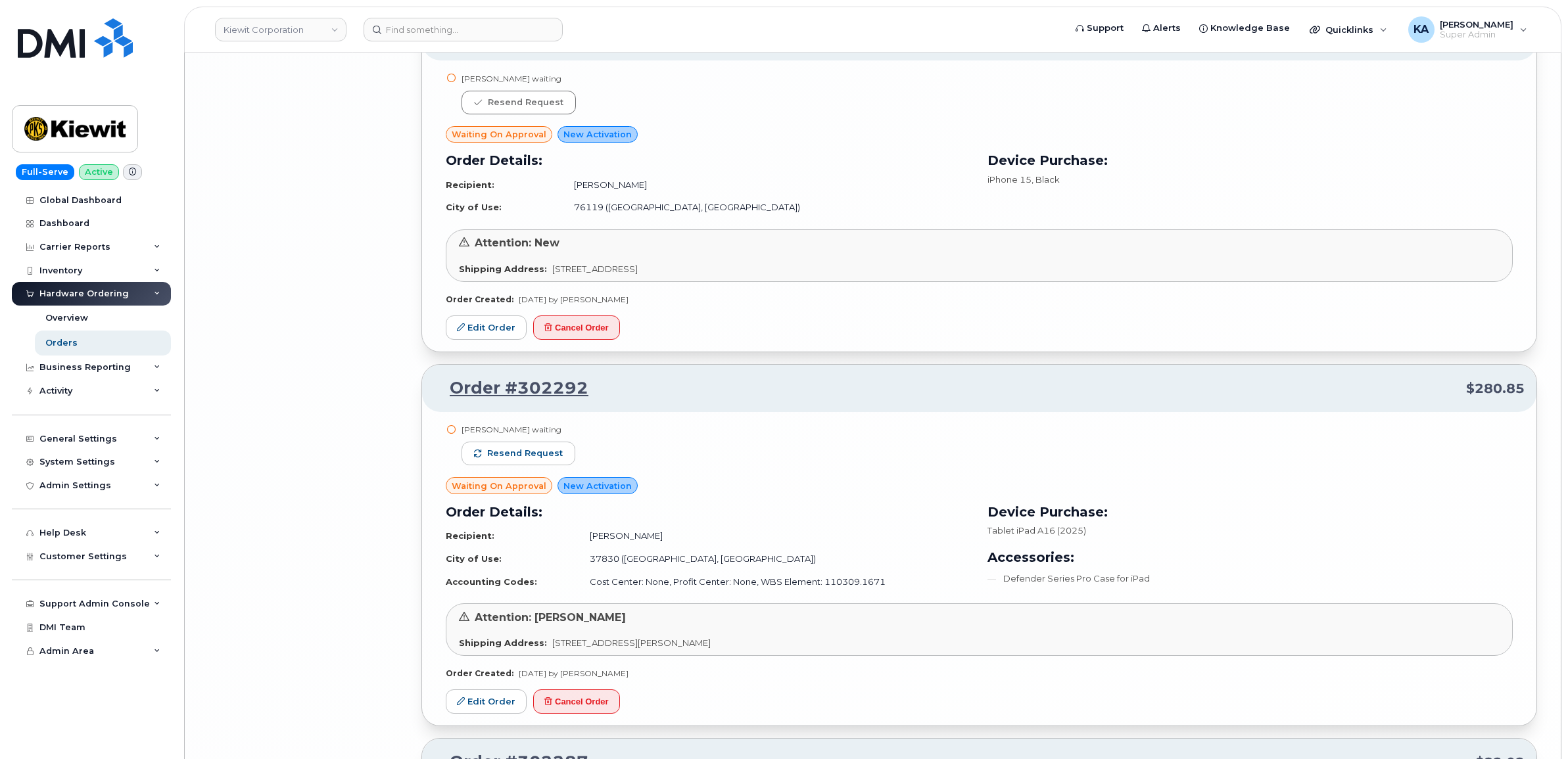
scroll to position [8154, 0]
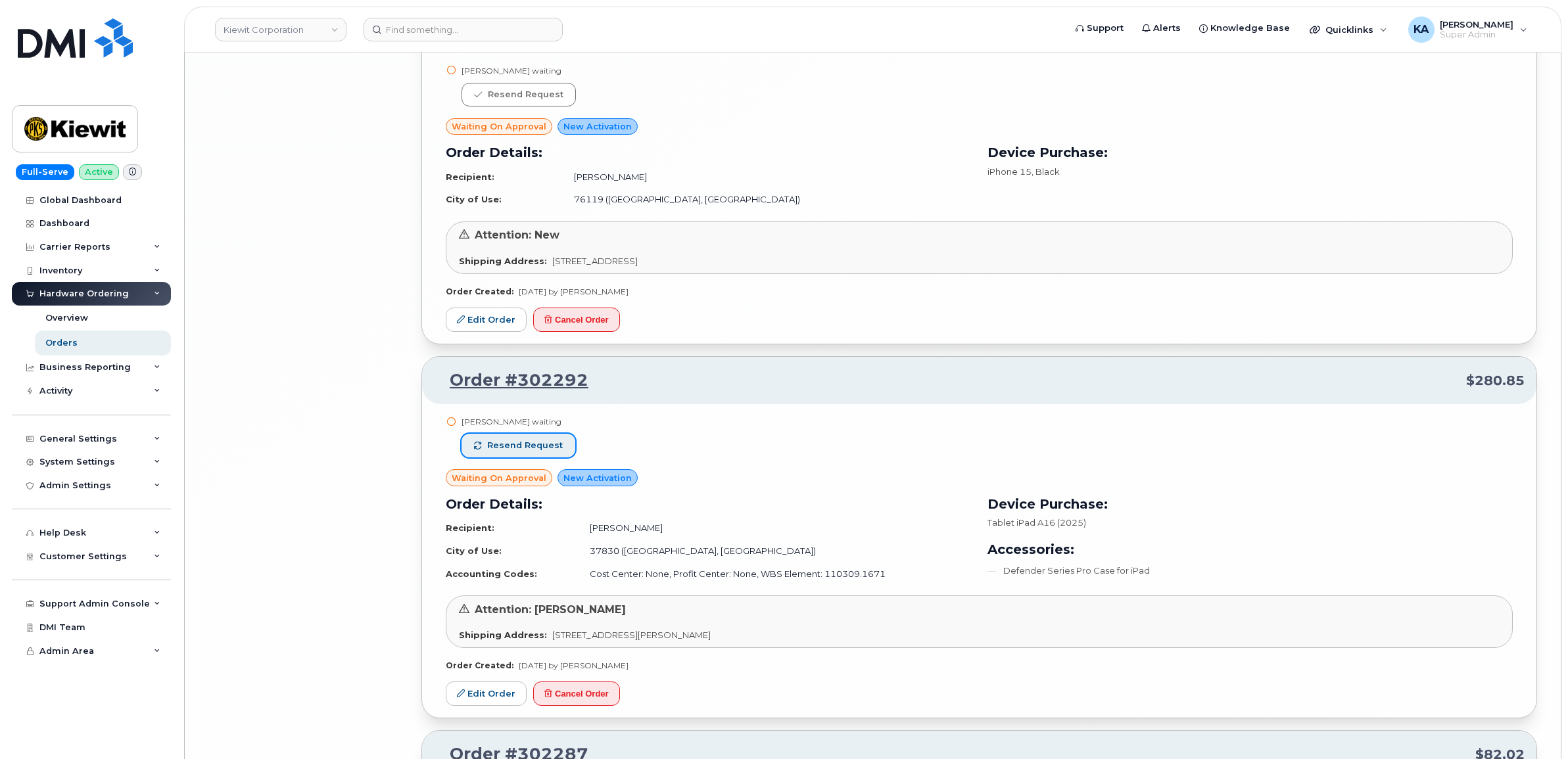
click at [534, 451] on span "Resend request" at bounding box center [525, 445] width 75 height 12
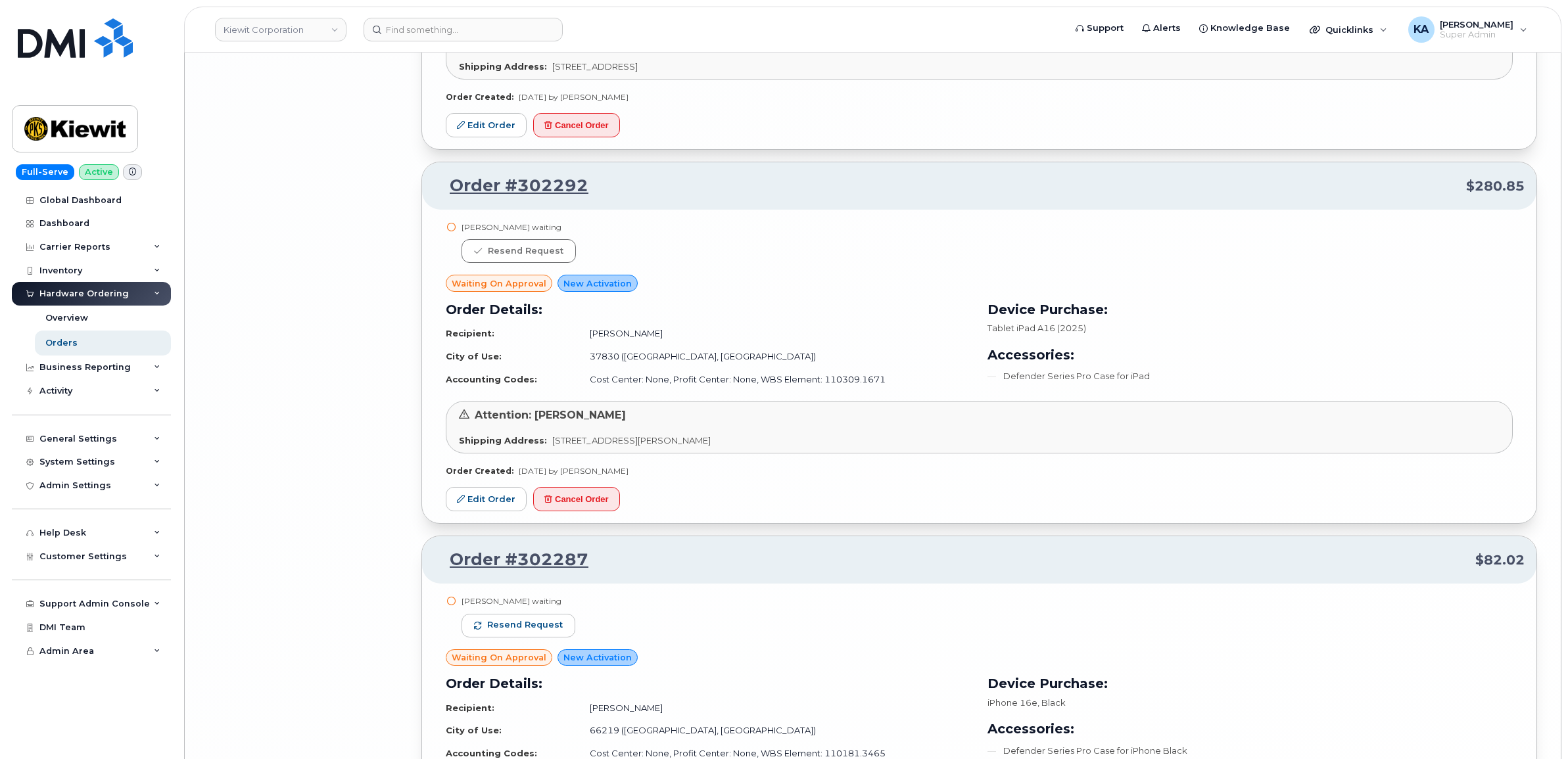
scroll to position [8565, 0]
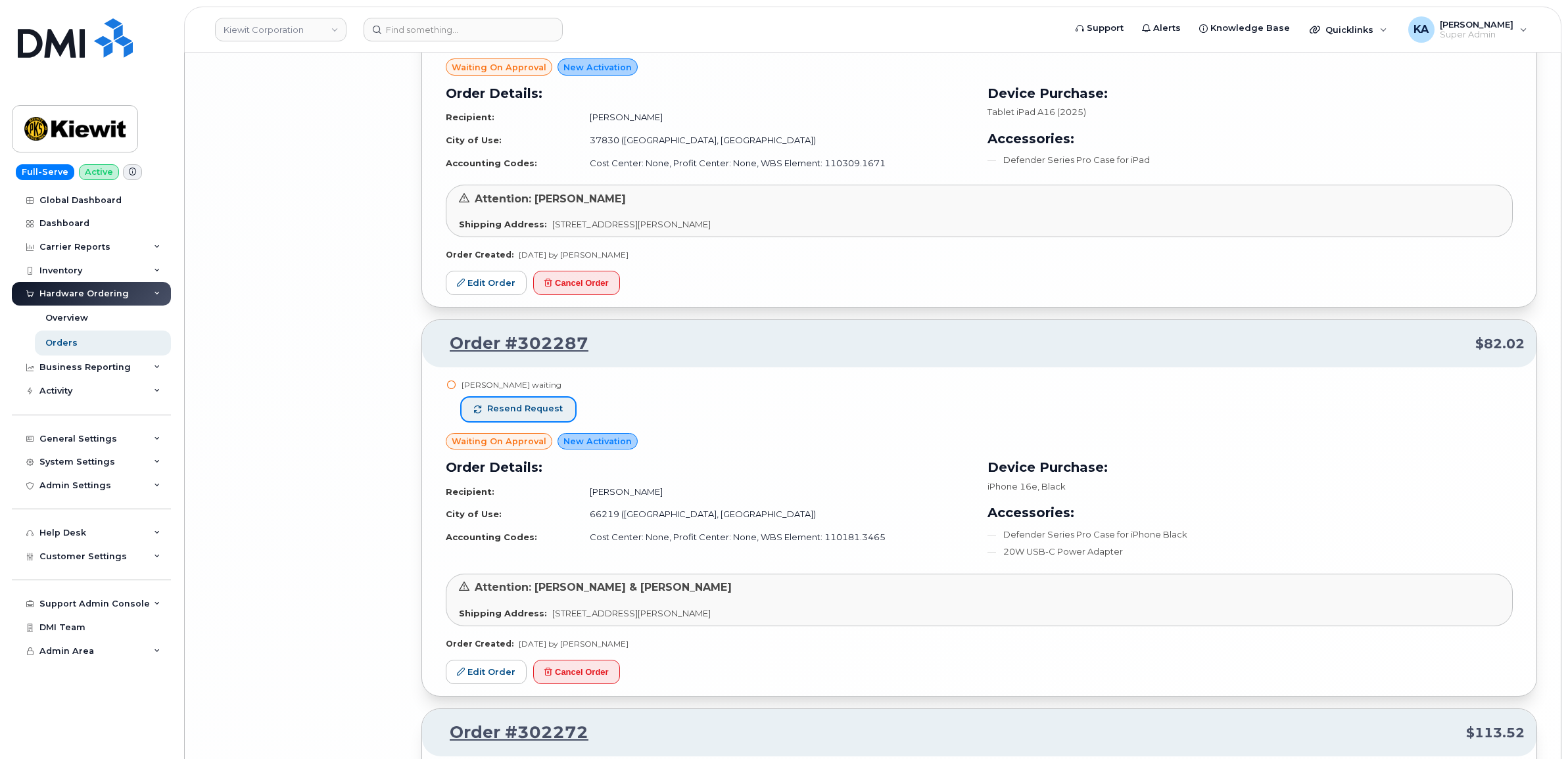
click at [541, 414] on span "Resend request" at bounding box center [525, 409] width 75 height 12
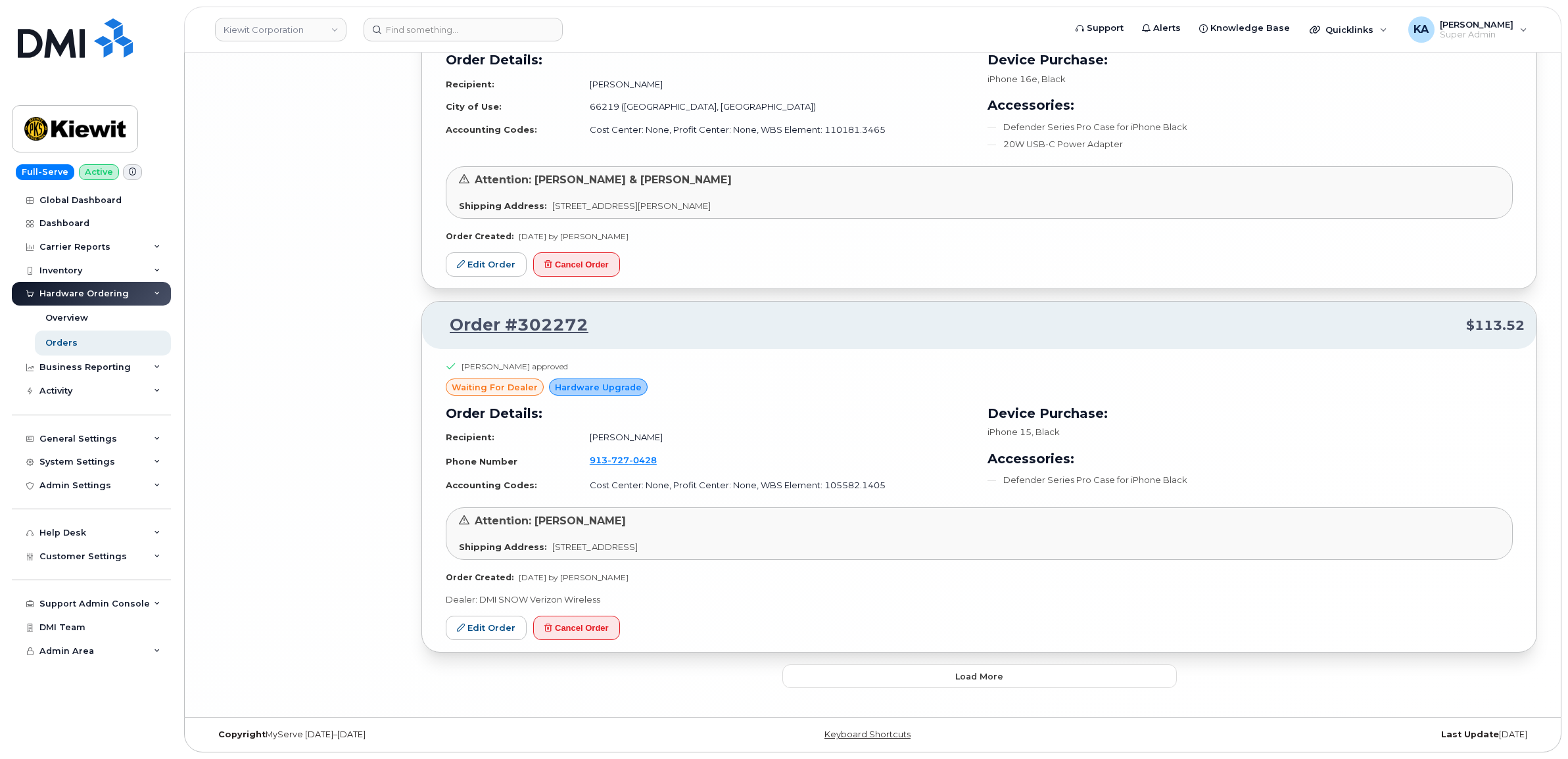
scroll to position [8981, 0]
click at [842, 668] on button "Load more" at bounding box center [979, 677] width 394 height 24
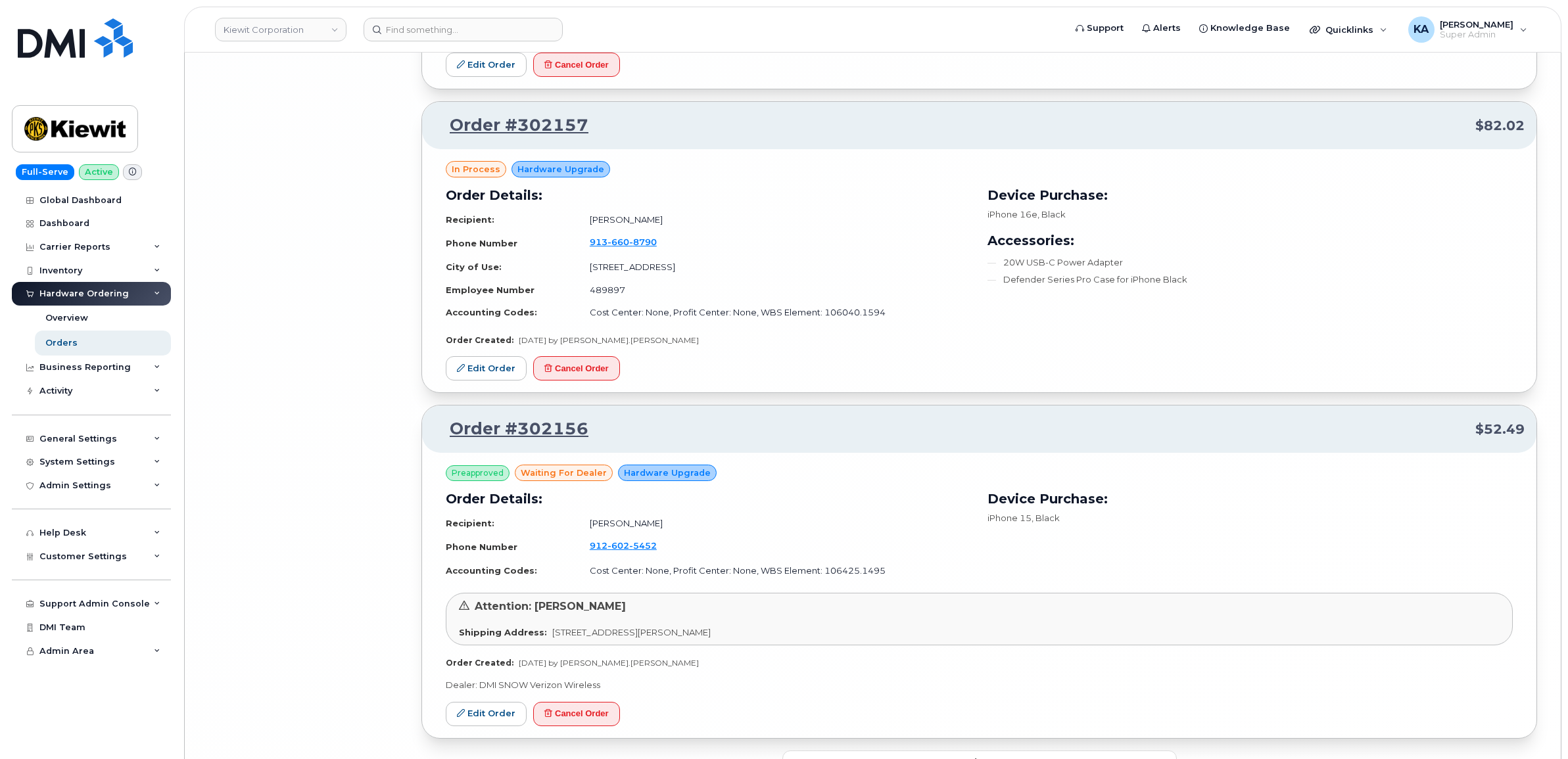
scroll to position [11767, 0]
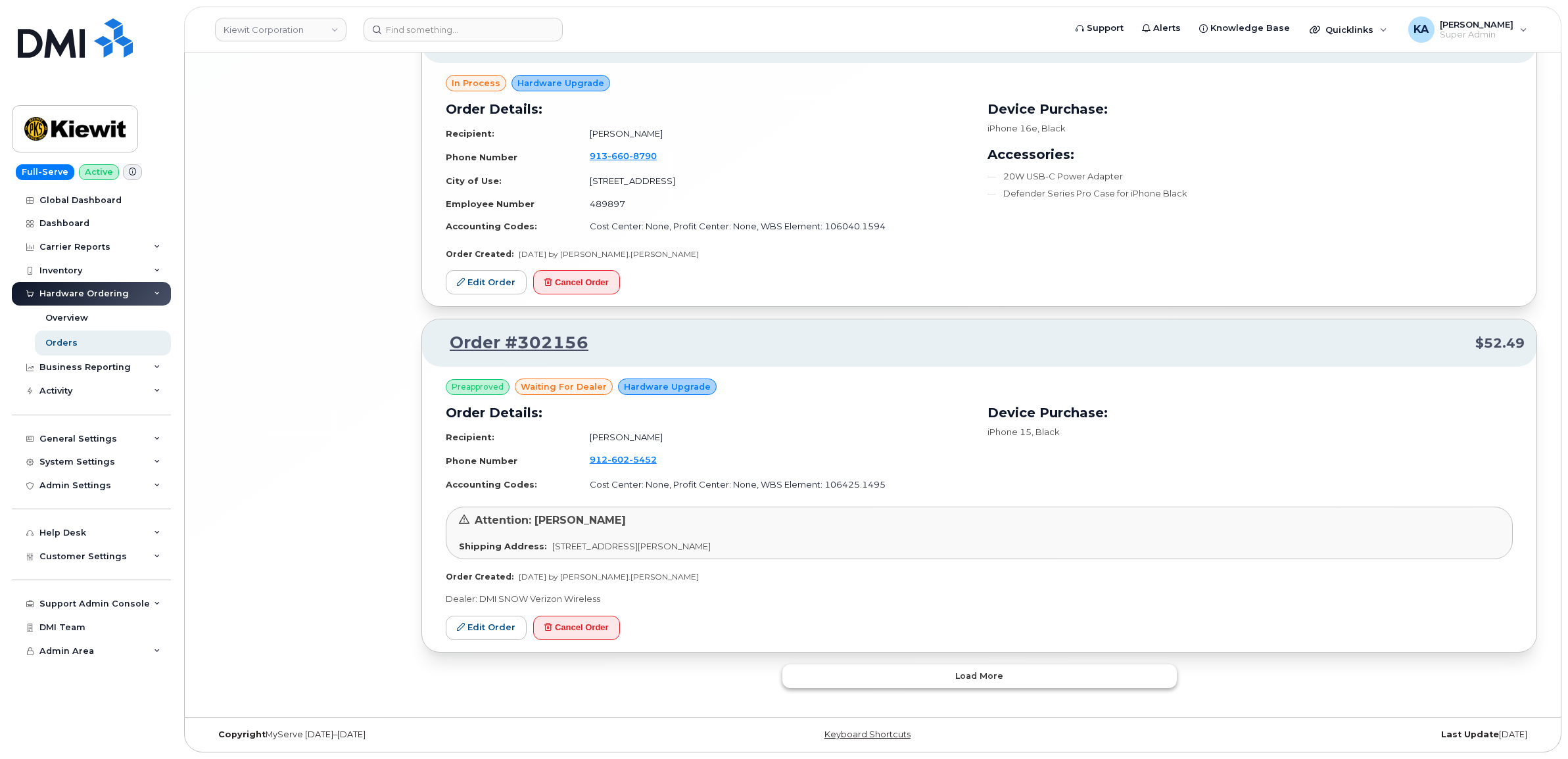
click at [819, 675] on button "Load more" at bounding box center [979, 677] width 394 height 24
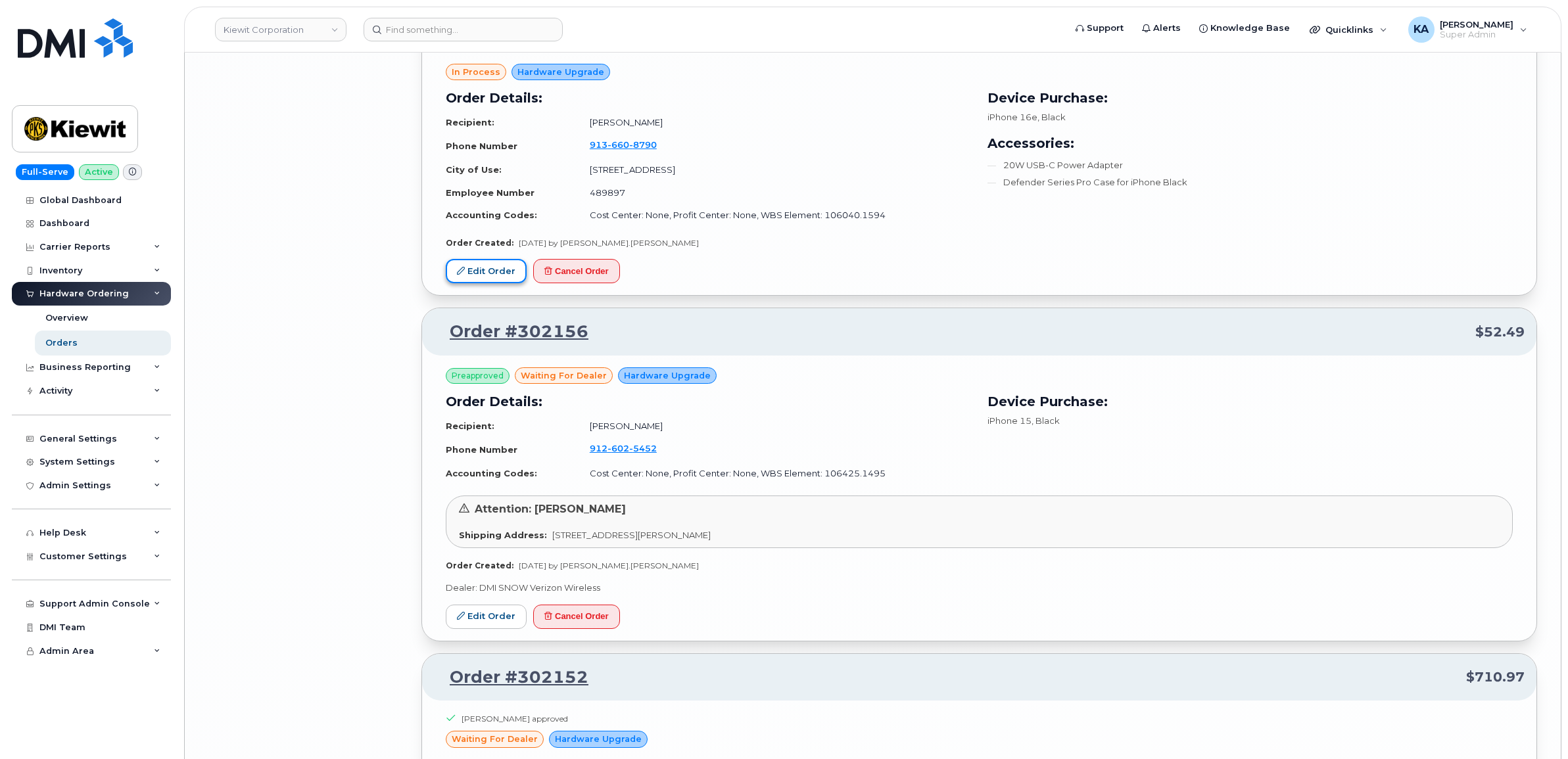
click at [484, 278] on link "Edit Order" at bounding box center [487, 271] width 81 height 24
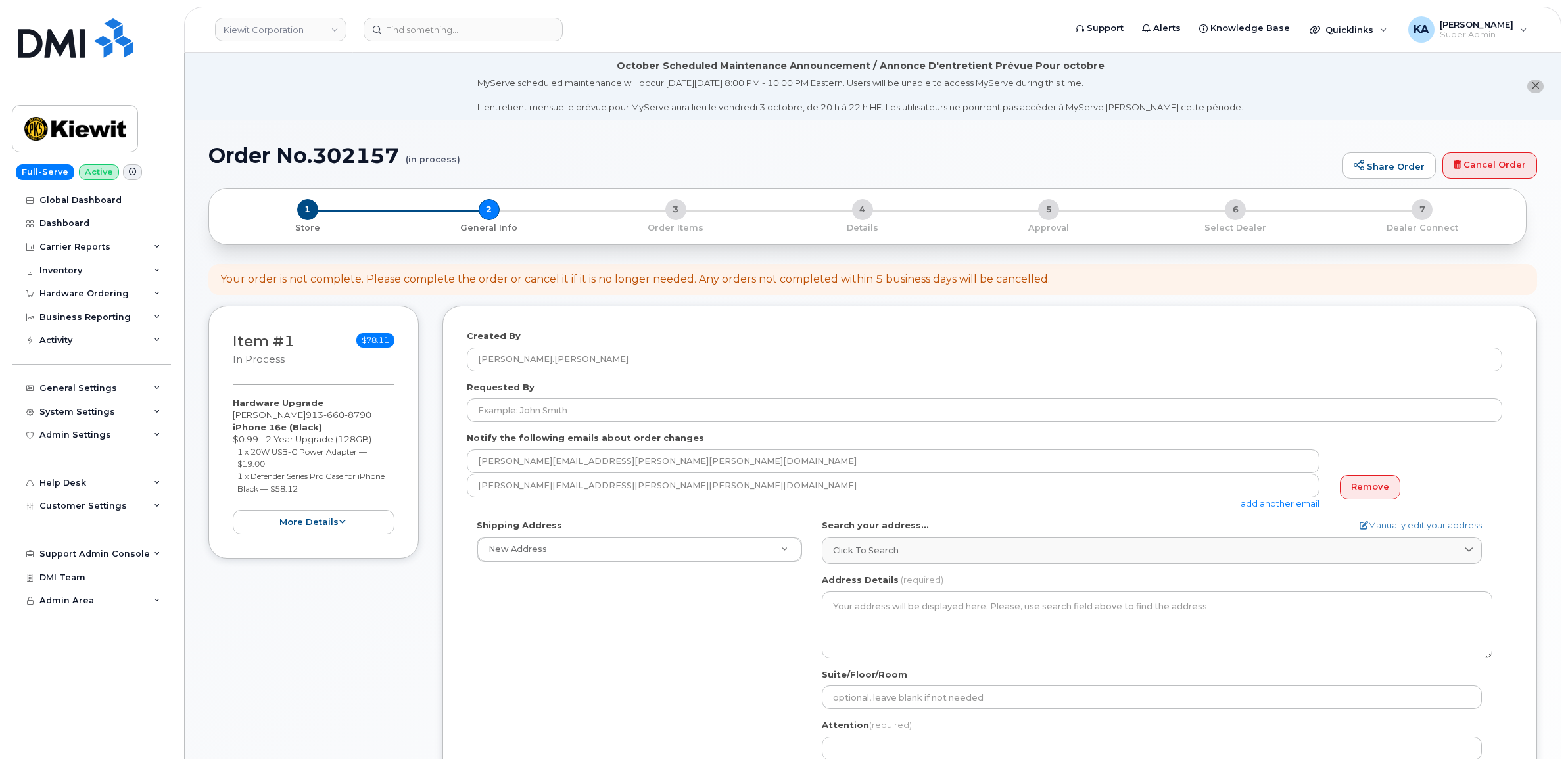
select select
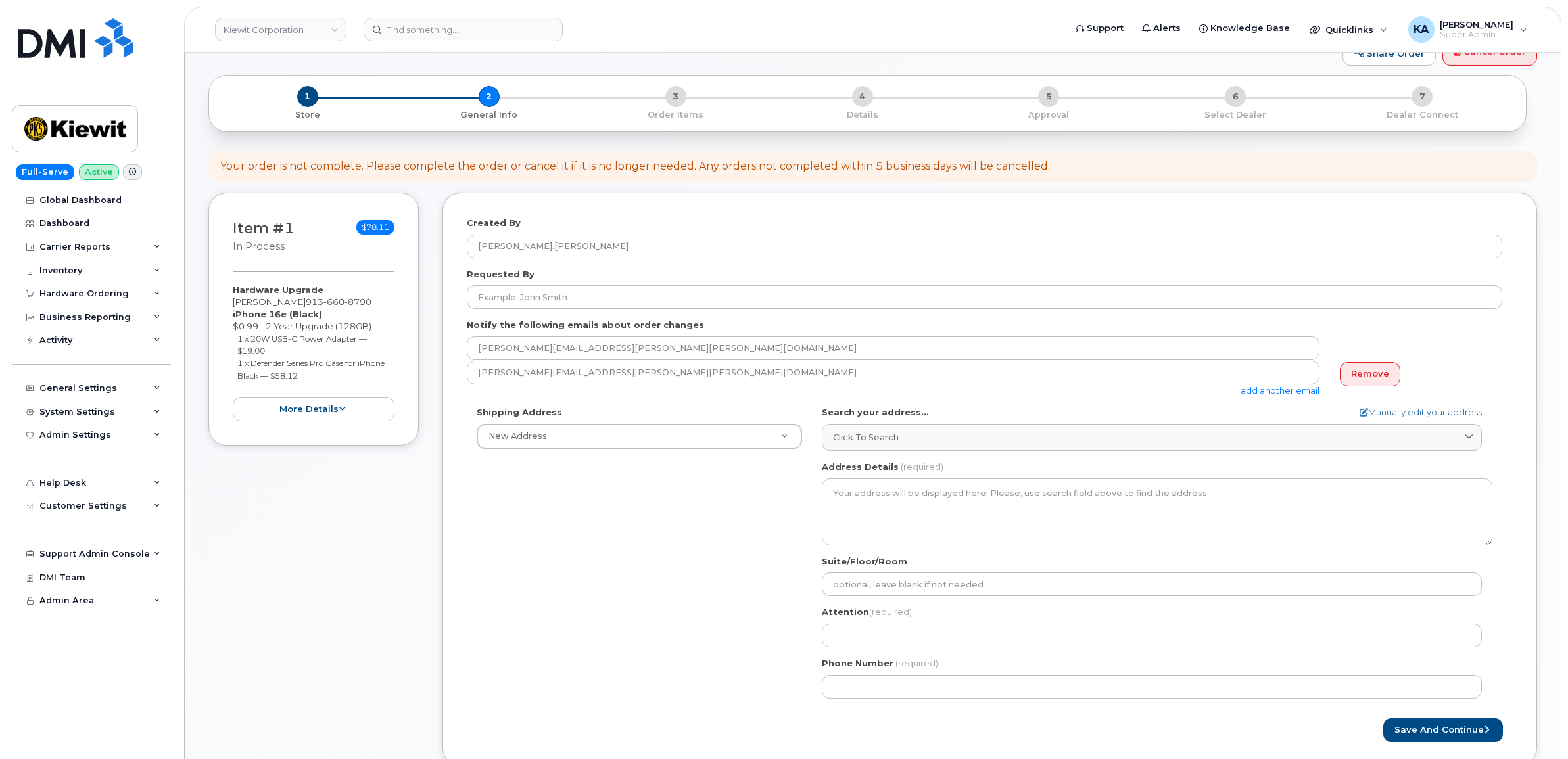
scroll to position [247, 0]
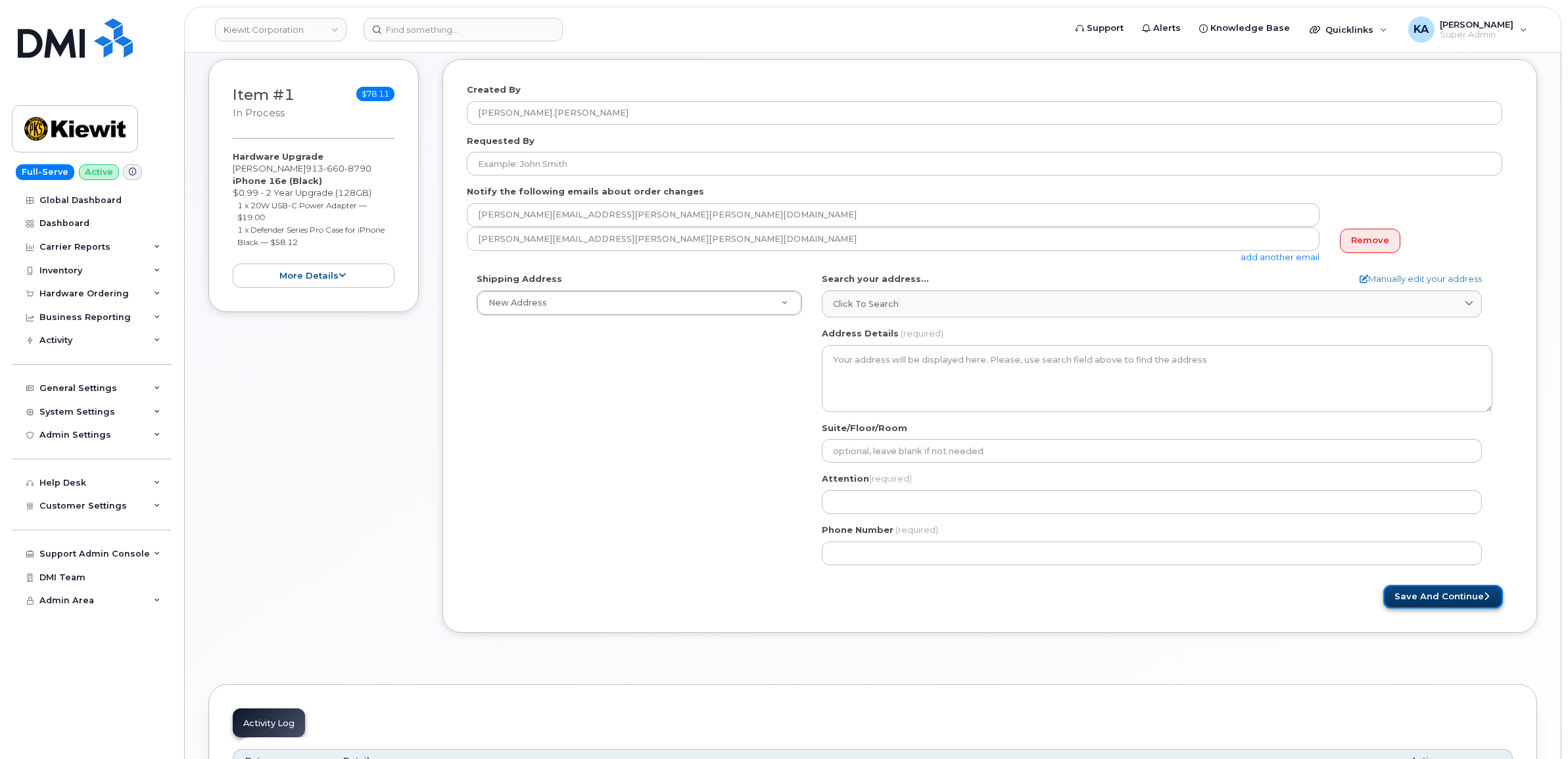
click at [1423, 593] on button "Save and Continue" at bounding box center [1443, 597] width 120 height 24
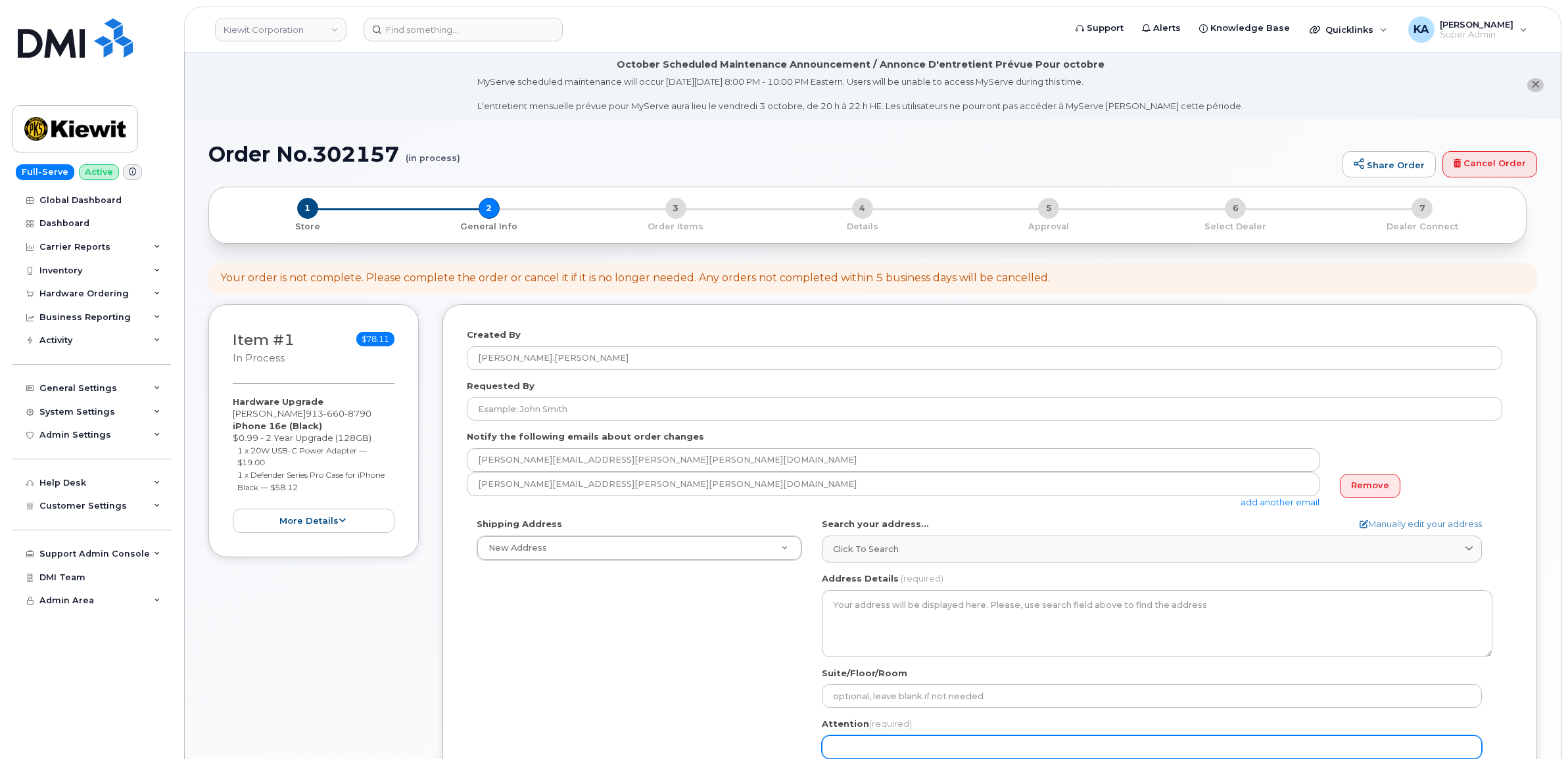
scroll to position [0, 0]
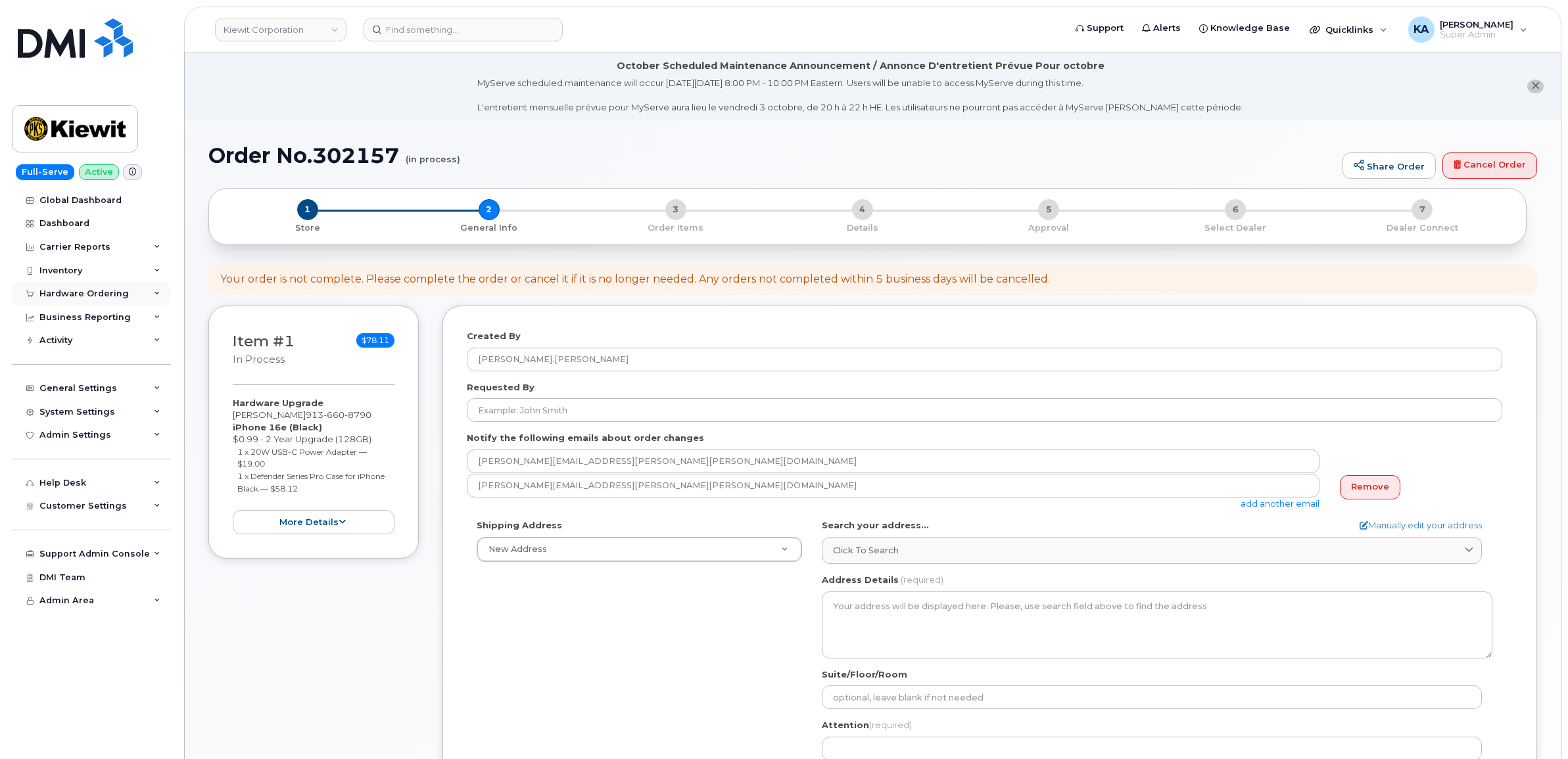
click at [89, 293] on div "Hardware Ordering" at bounding box center [84, 294] width 89 height 10
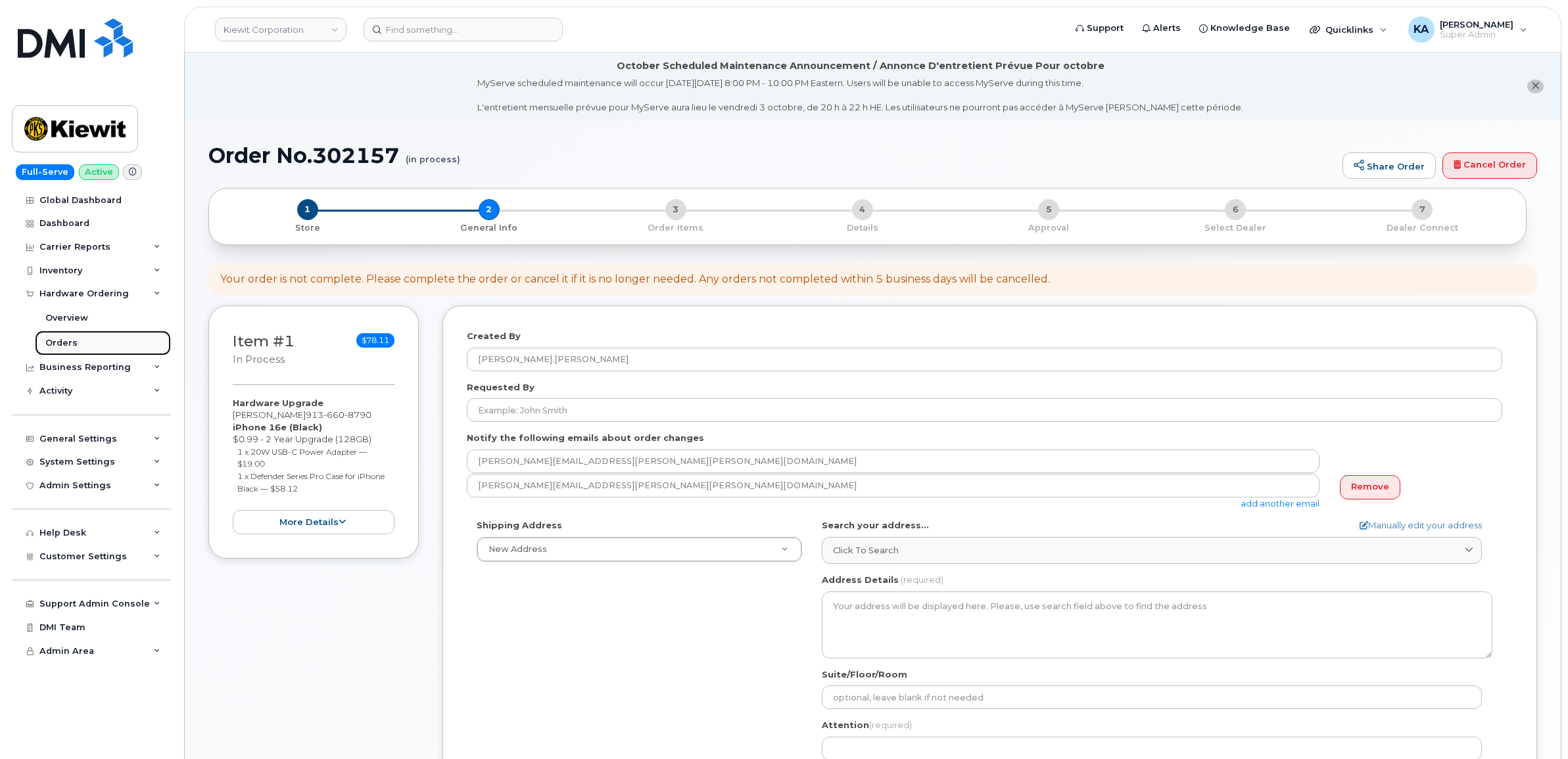
click at [57, 342] on div "Orders" at bounding box center [62, 342] width 32 height 12
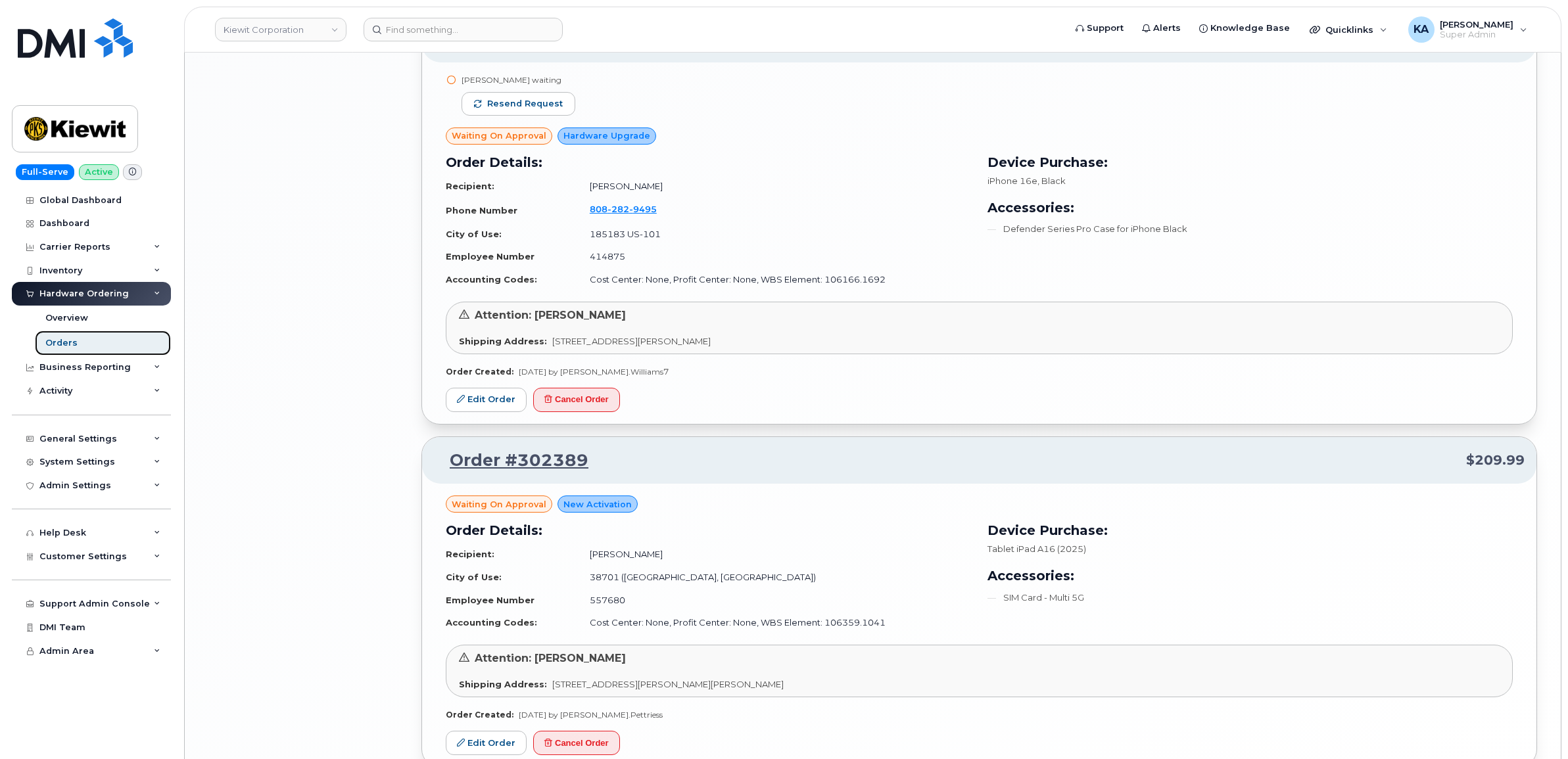
scroll to position [2604, 0]
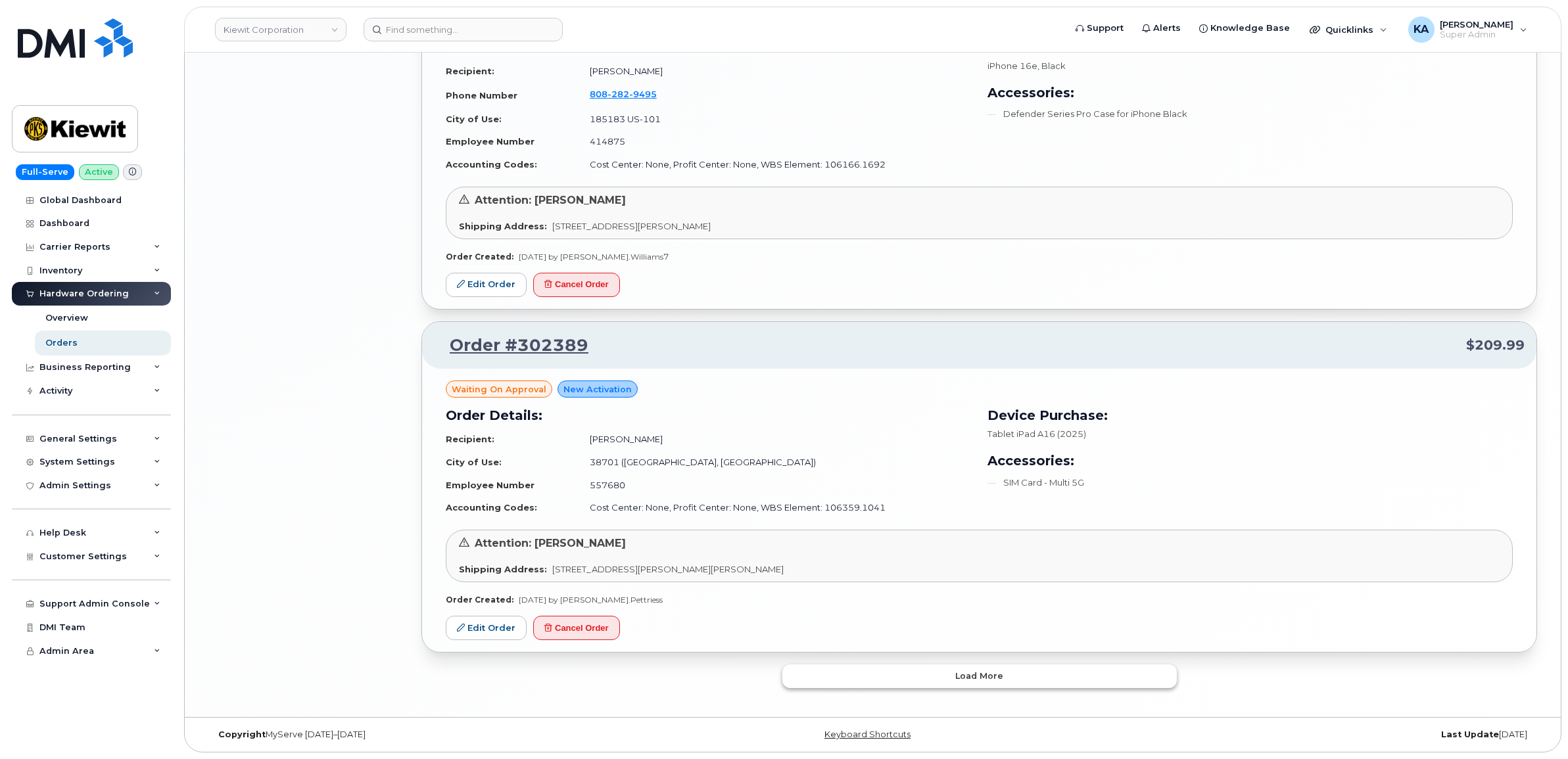
click at [867, 675] on button "Load more" at bounding box center [979, 677] width 394 height 24
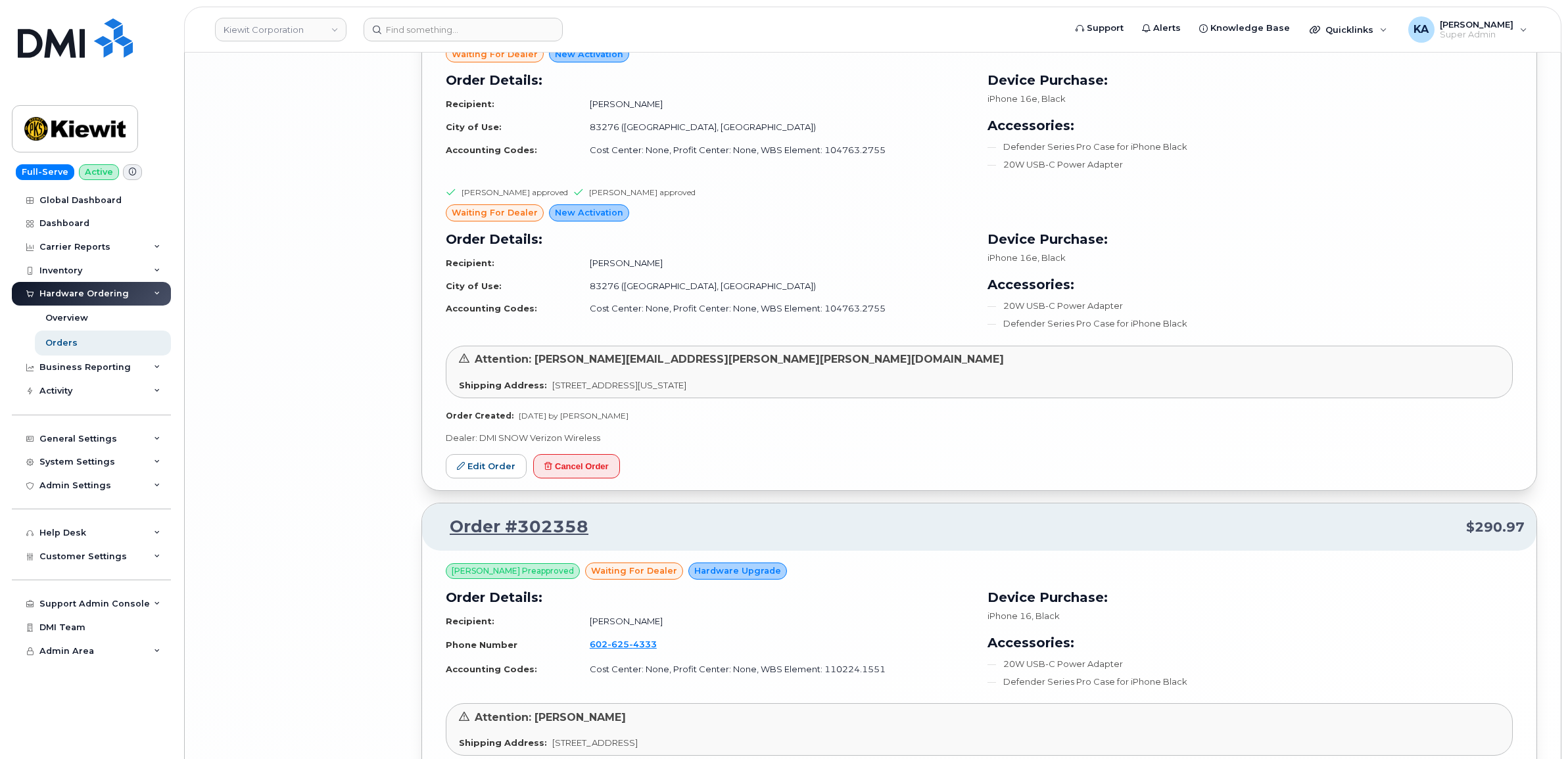
scroll to position [5758, 0]
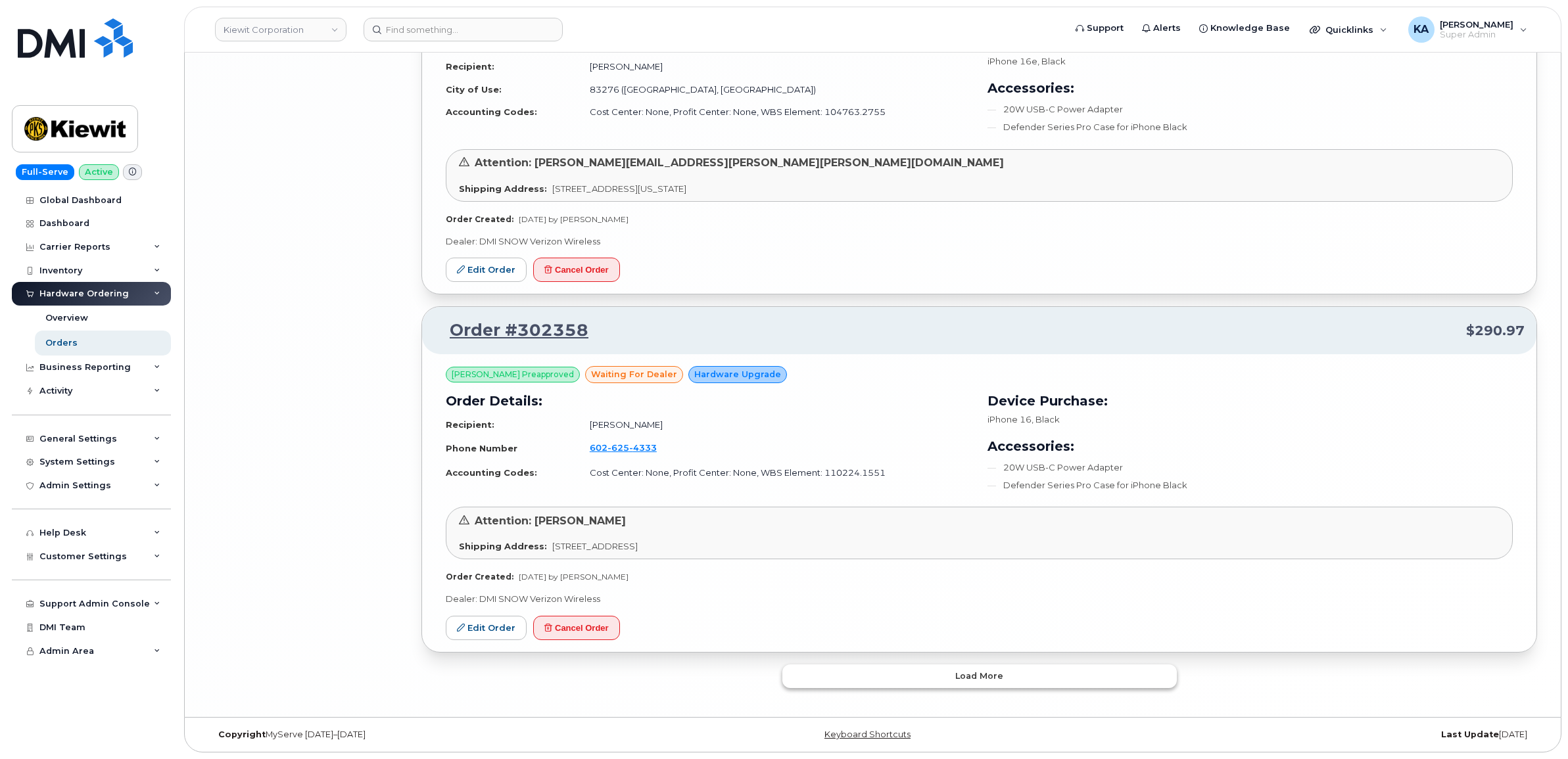
click at [863, 680] on button "Load more" at bounding box center [979, 677] width 394 height 24
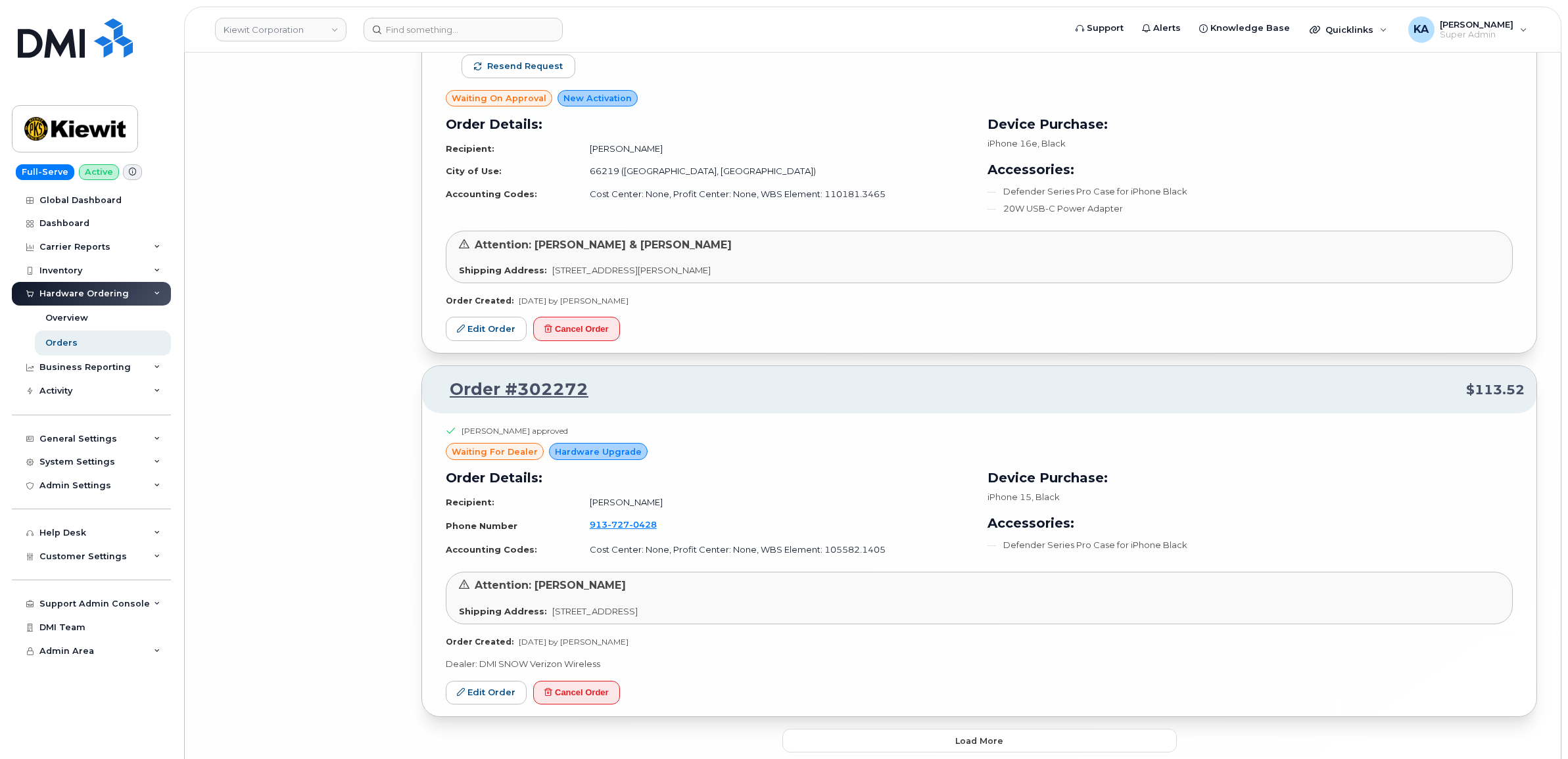
scroll to position [8954, 0]
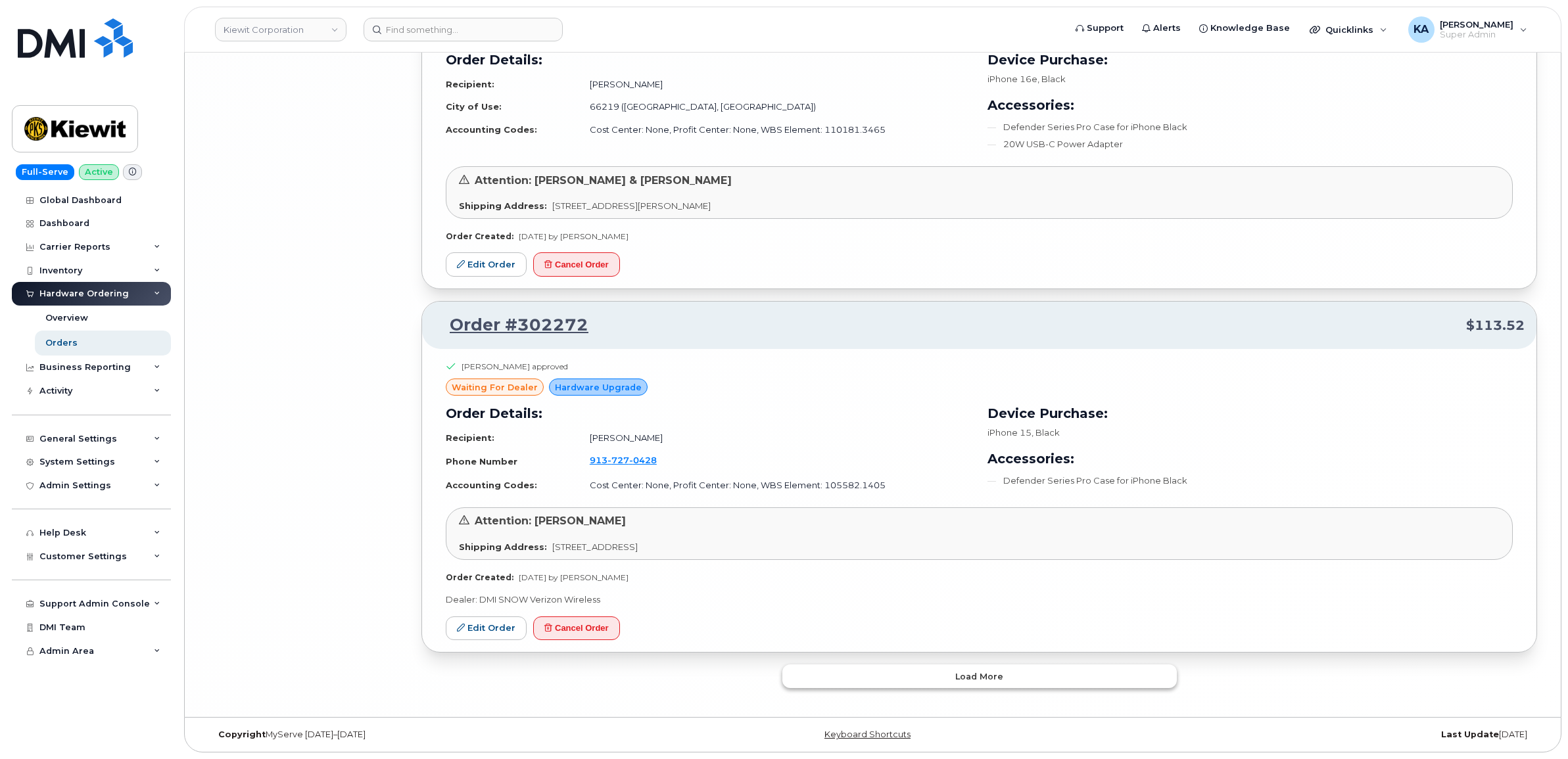
click at [853, 680] on button "Load more" at bounding box center [979, 677] width 394 height 24
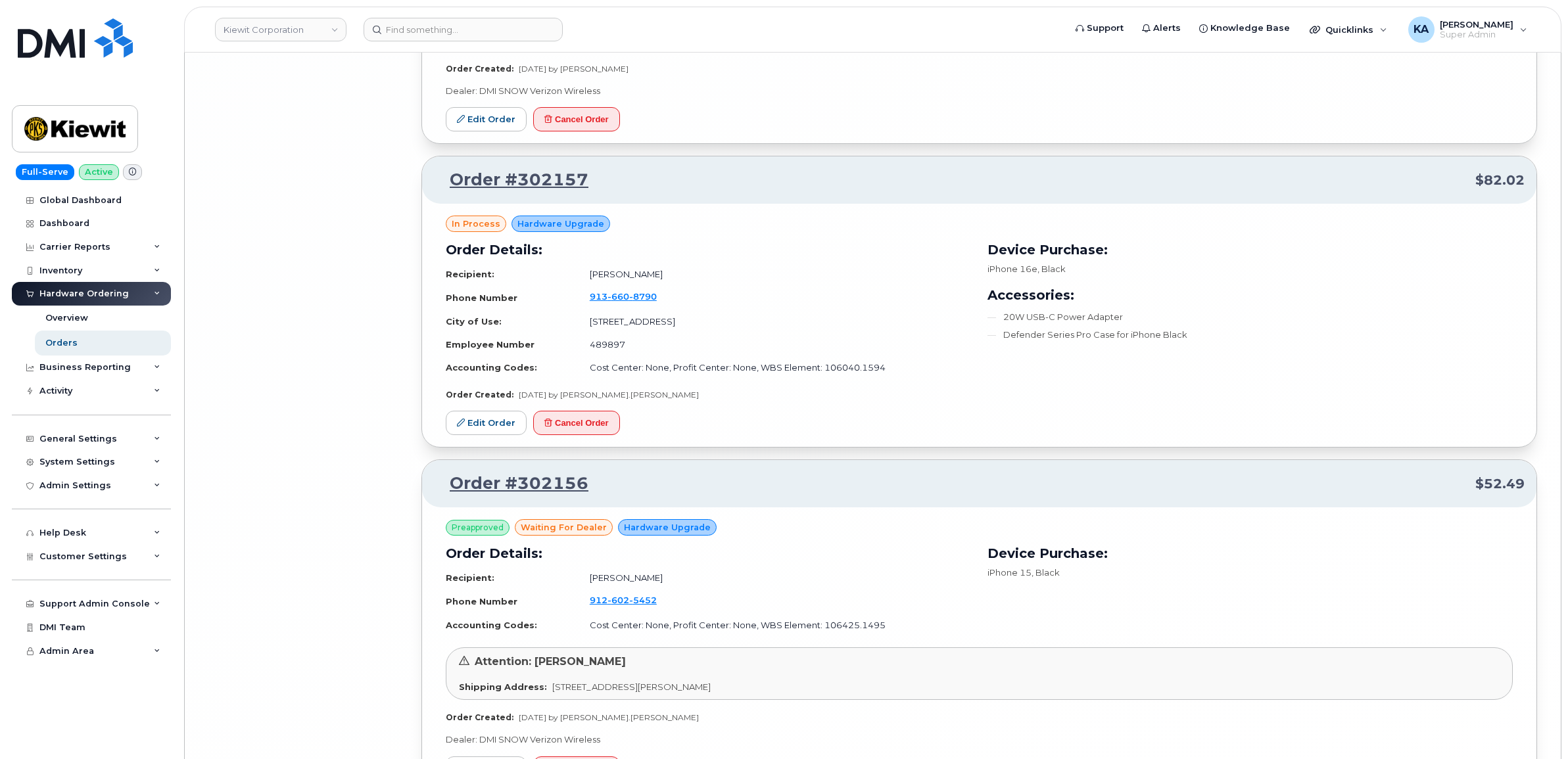
scroll to position [11741, 0]
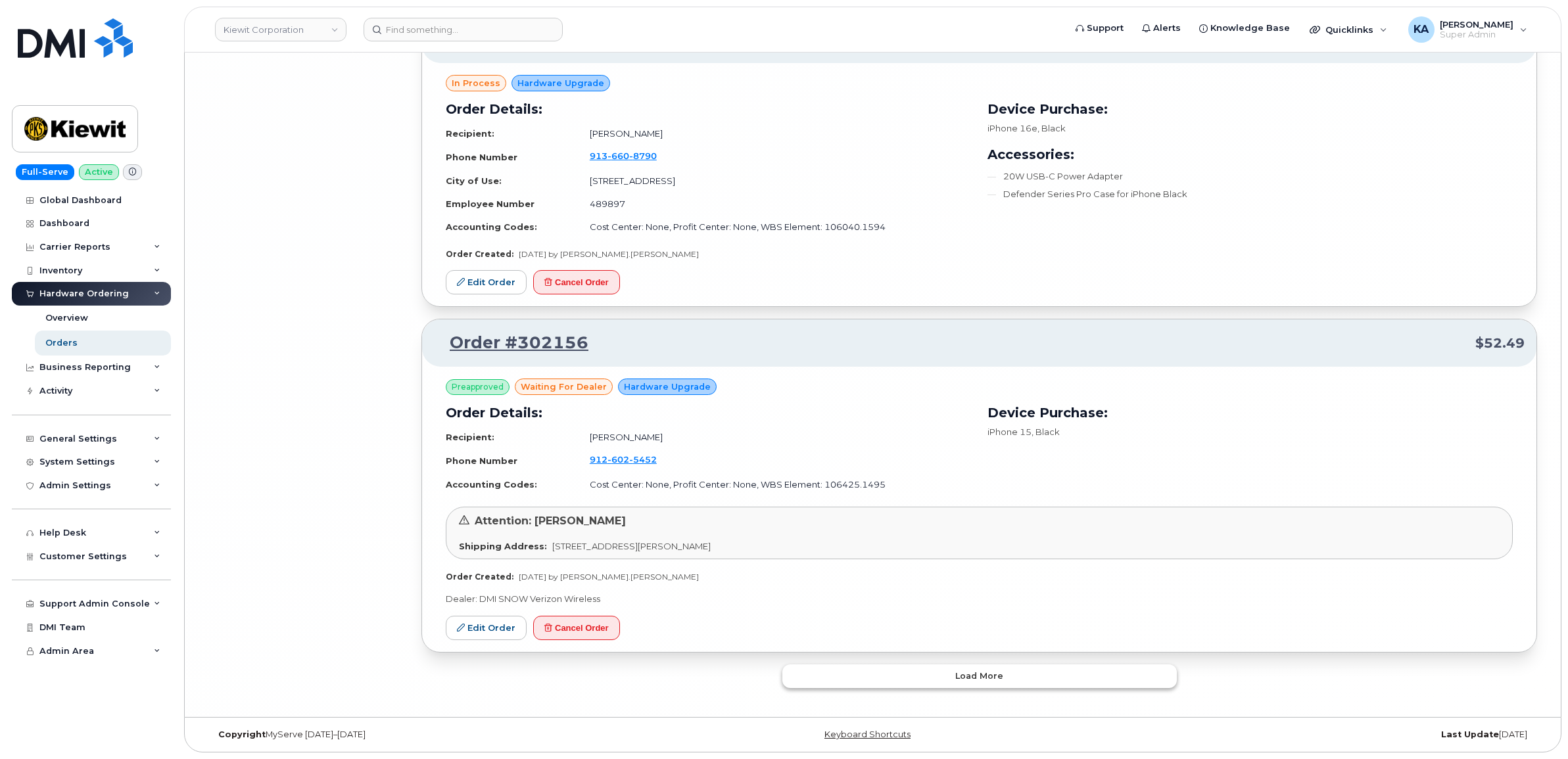
click at [884, 680] on button "Load more" at bounding box center [979, 677] width 394 height 24
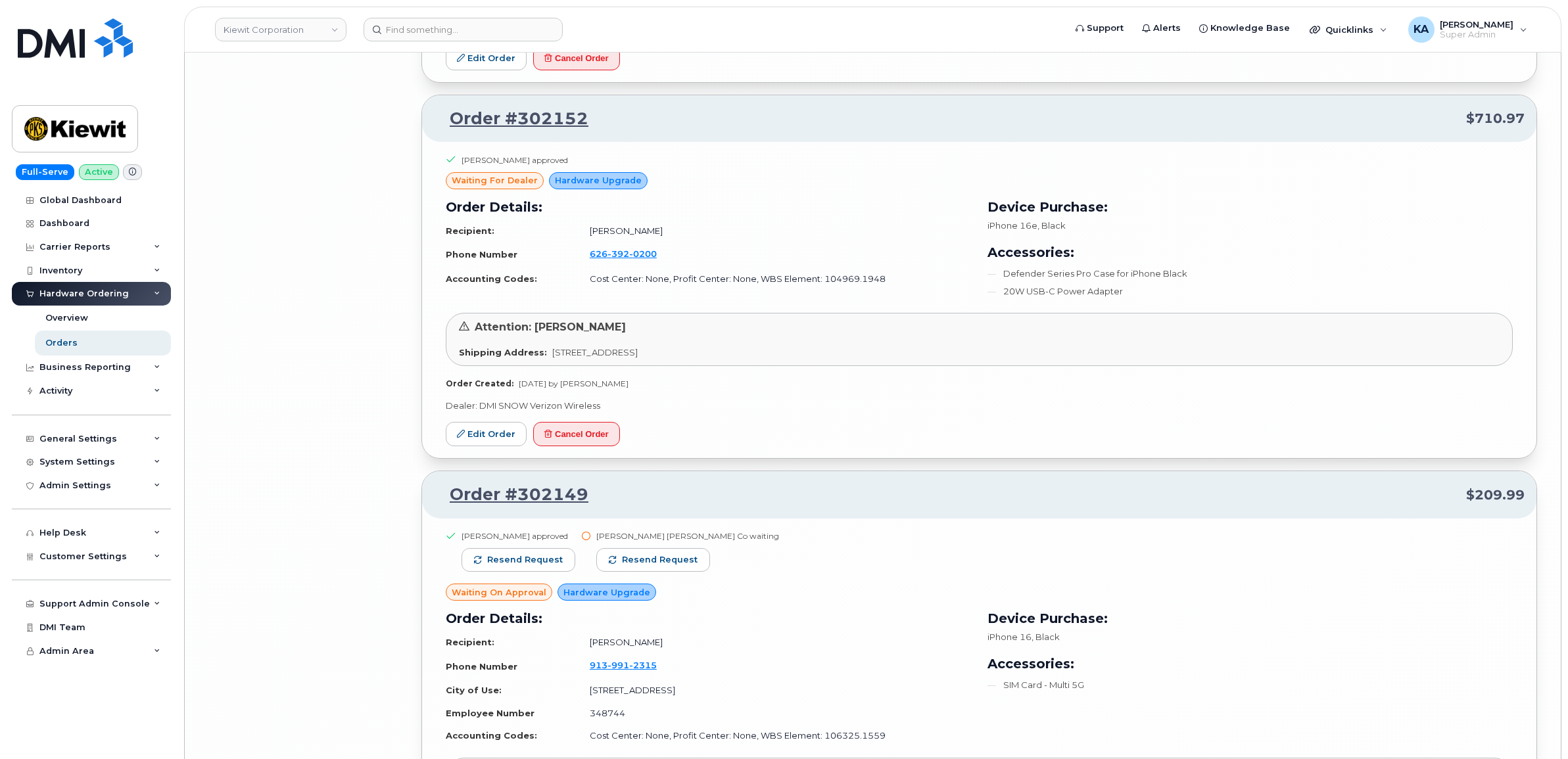
scroll to position [12316, 0]
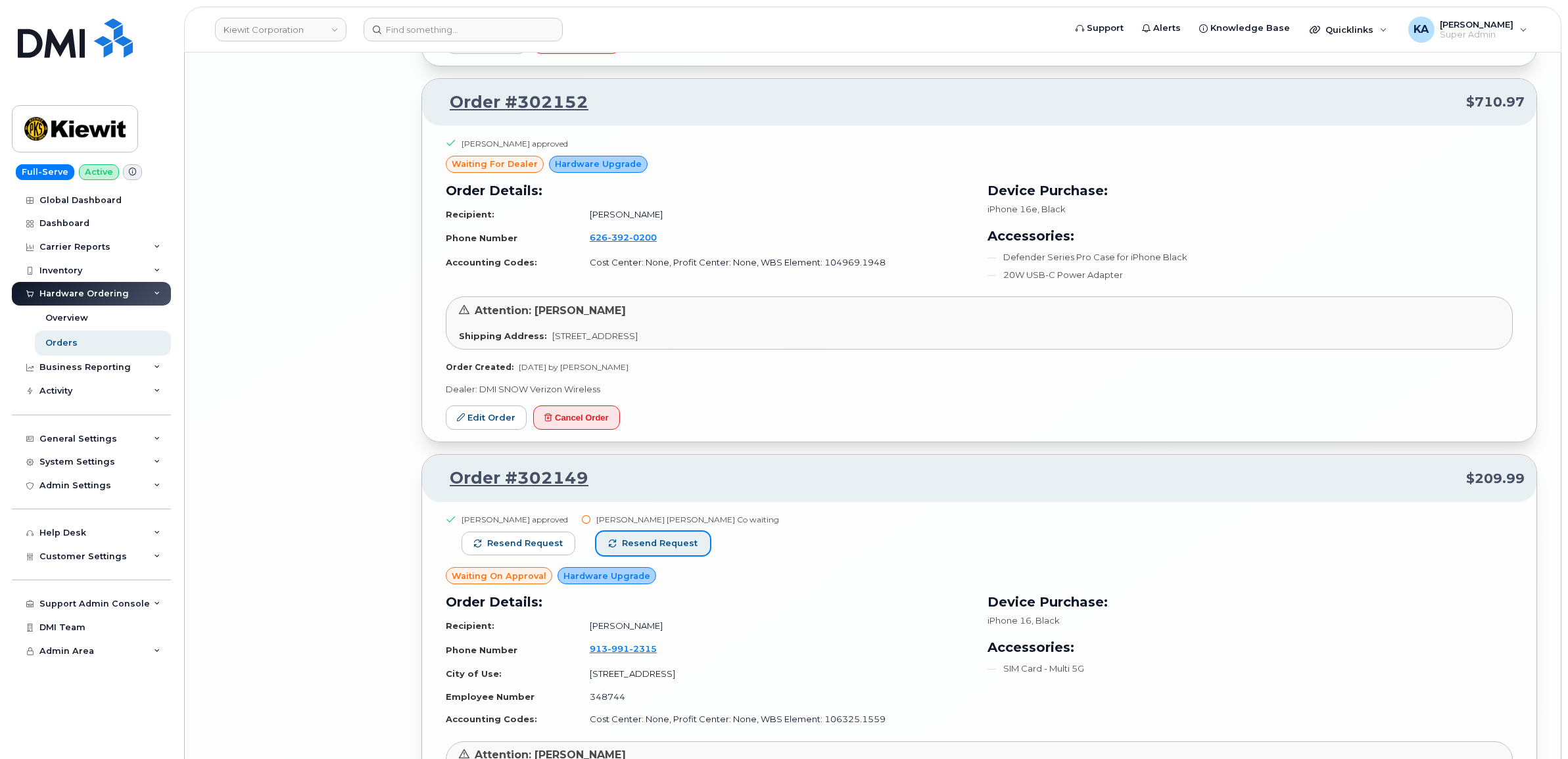
click at [628, 549] on span "Resend request" at bounding box center [660, 543] width 75 height 12
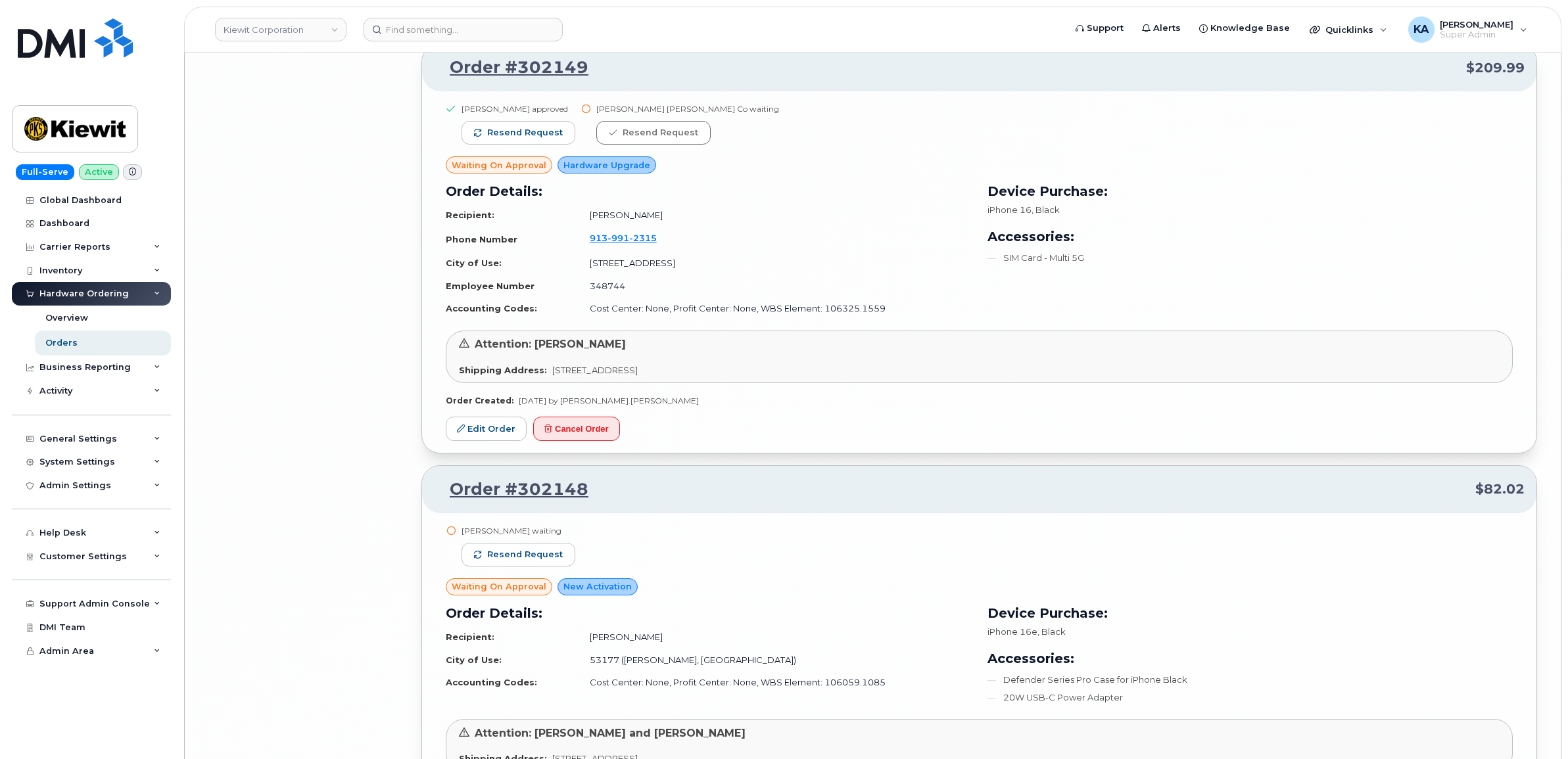
scroll to position [12809, 0]
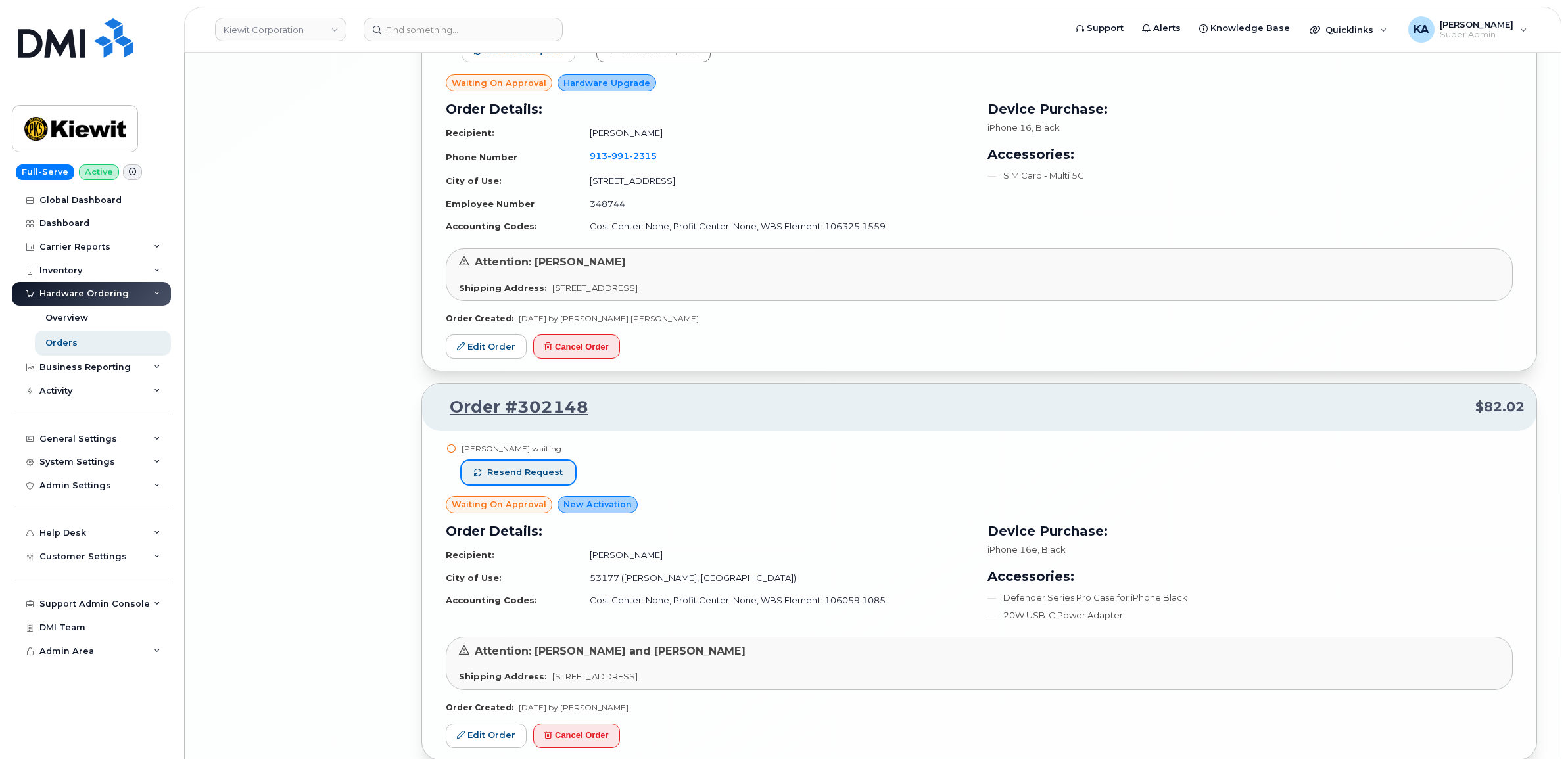
click at [550, 479] on span "Resend request" at bounding box center [525, 472] width 75 height 12
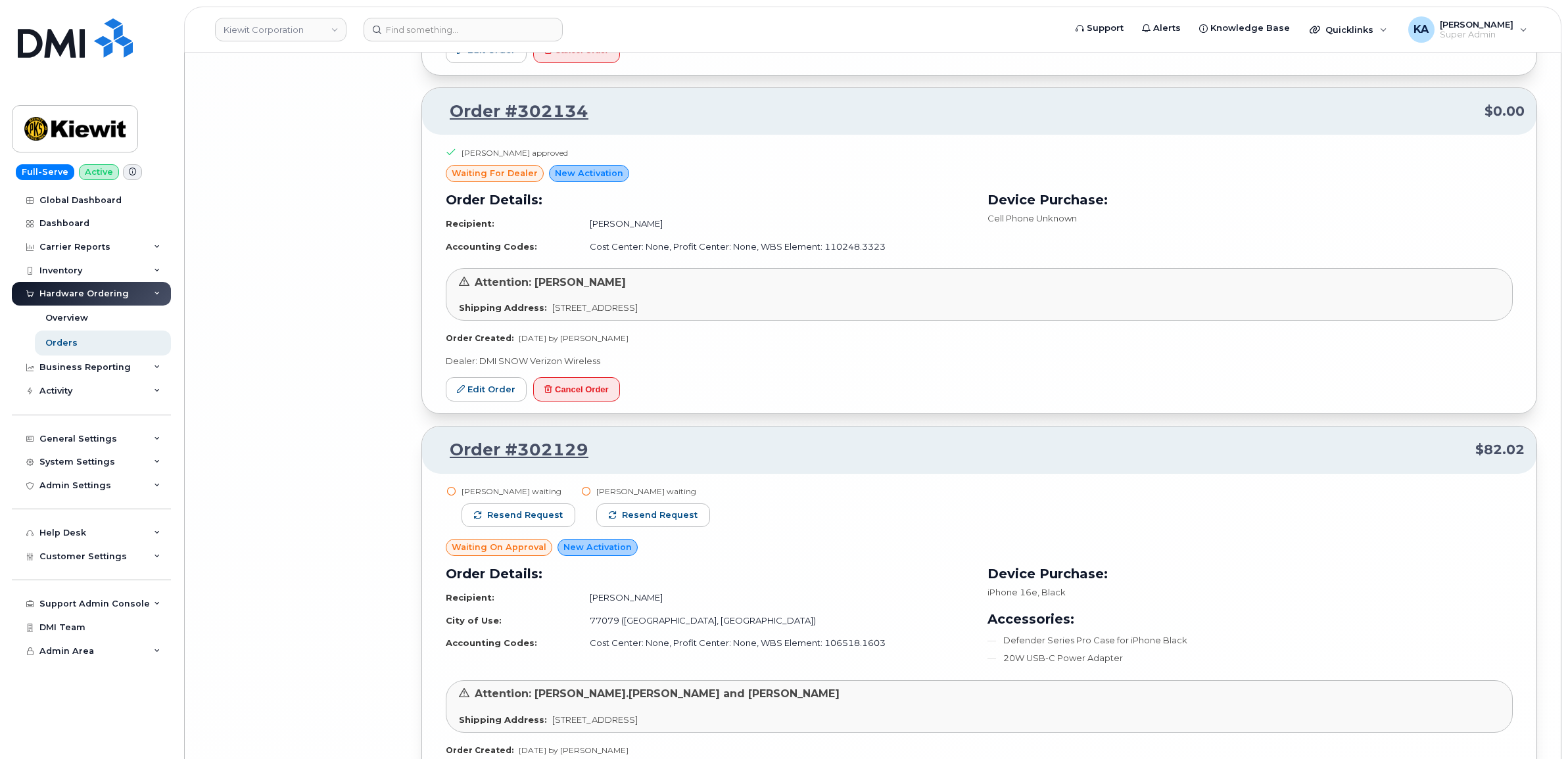
scroll to position [14370, 0]
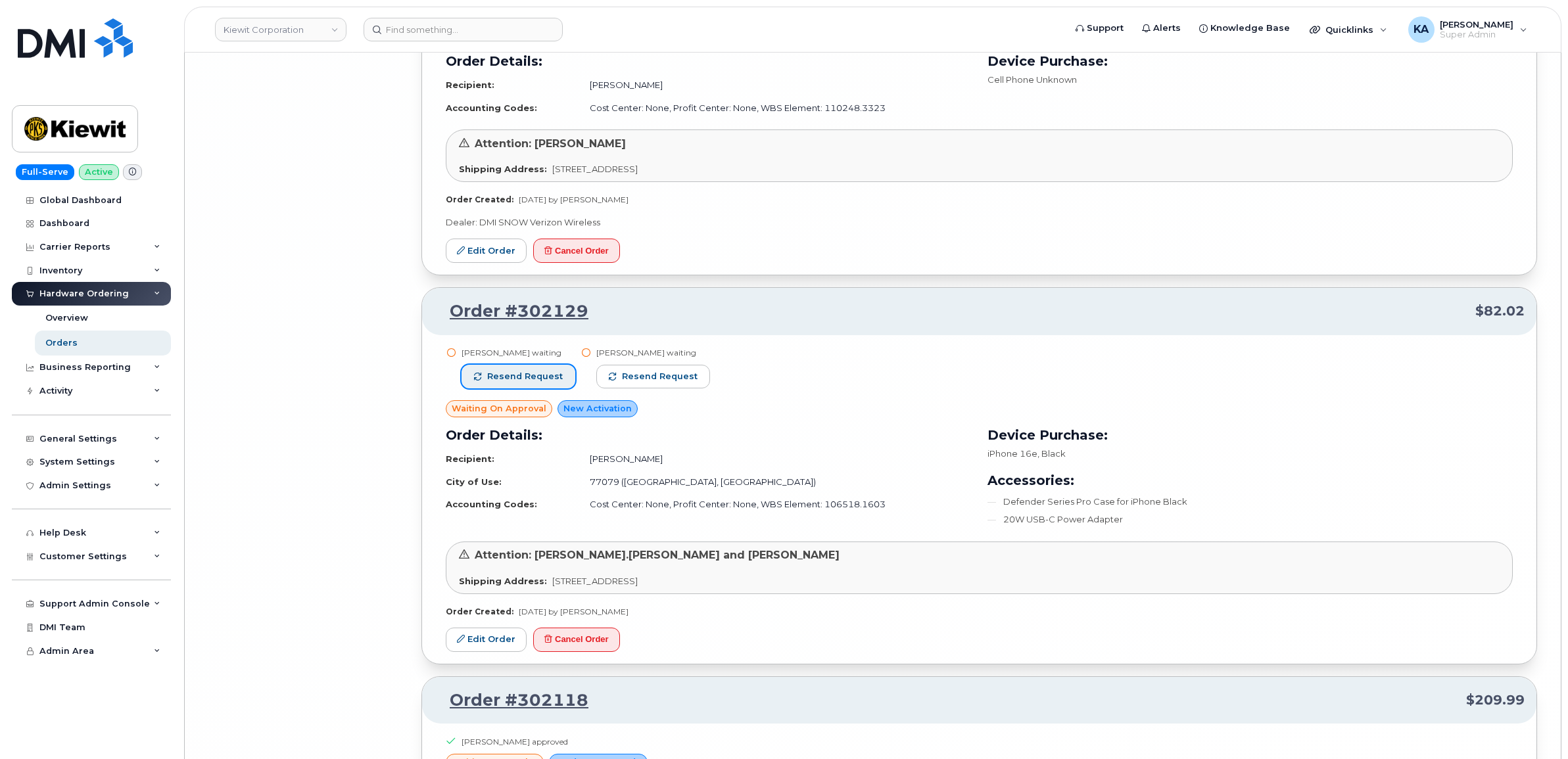
click at [547, 382] on span "Resend request" at bounding box center [525, 376] width 75 height 12
click at [651, 382] on span "Resend request" at bounding box center [661, 376] width 75 height 12
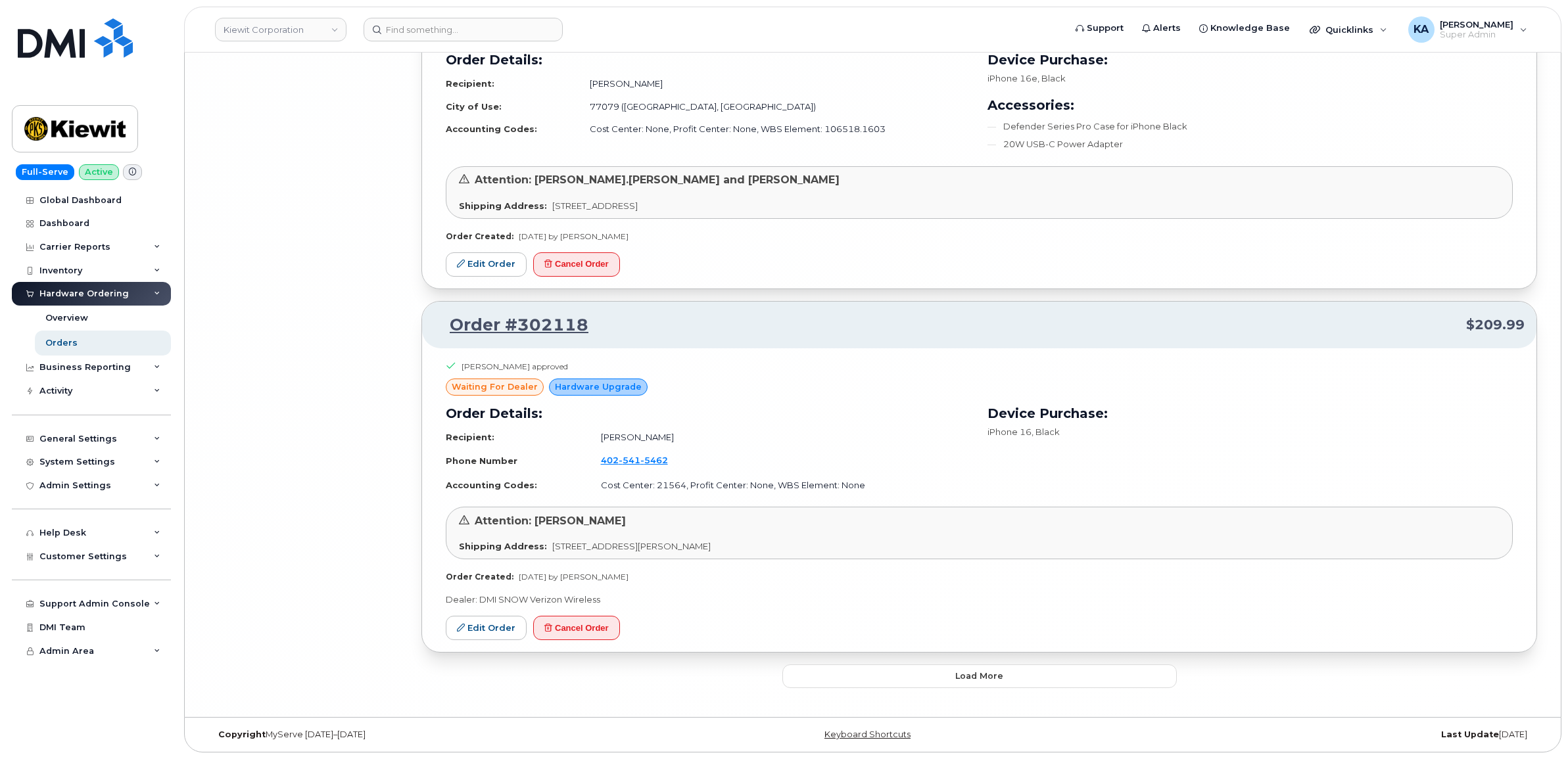
scroll to position [14759, 0]
click at [848, 674] on button "Load more" at bounding box center [979, 677] width 394 height 24
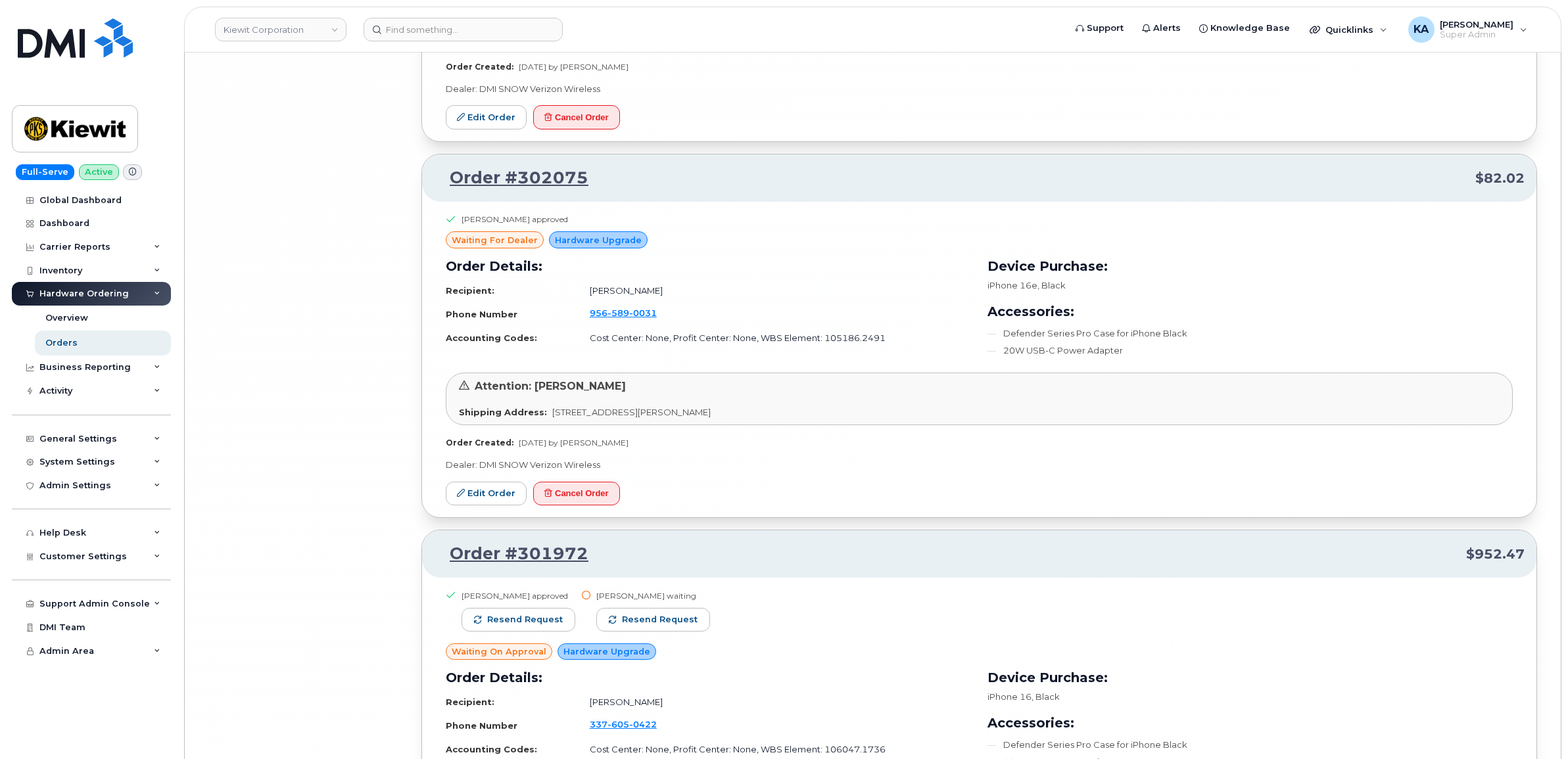
scroll to position [17552, 0]
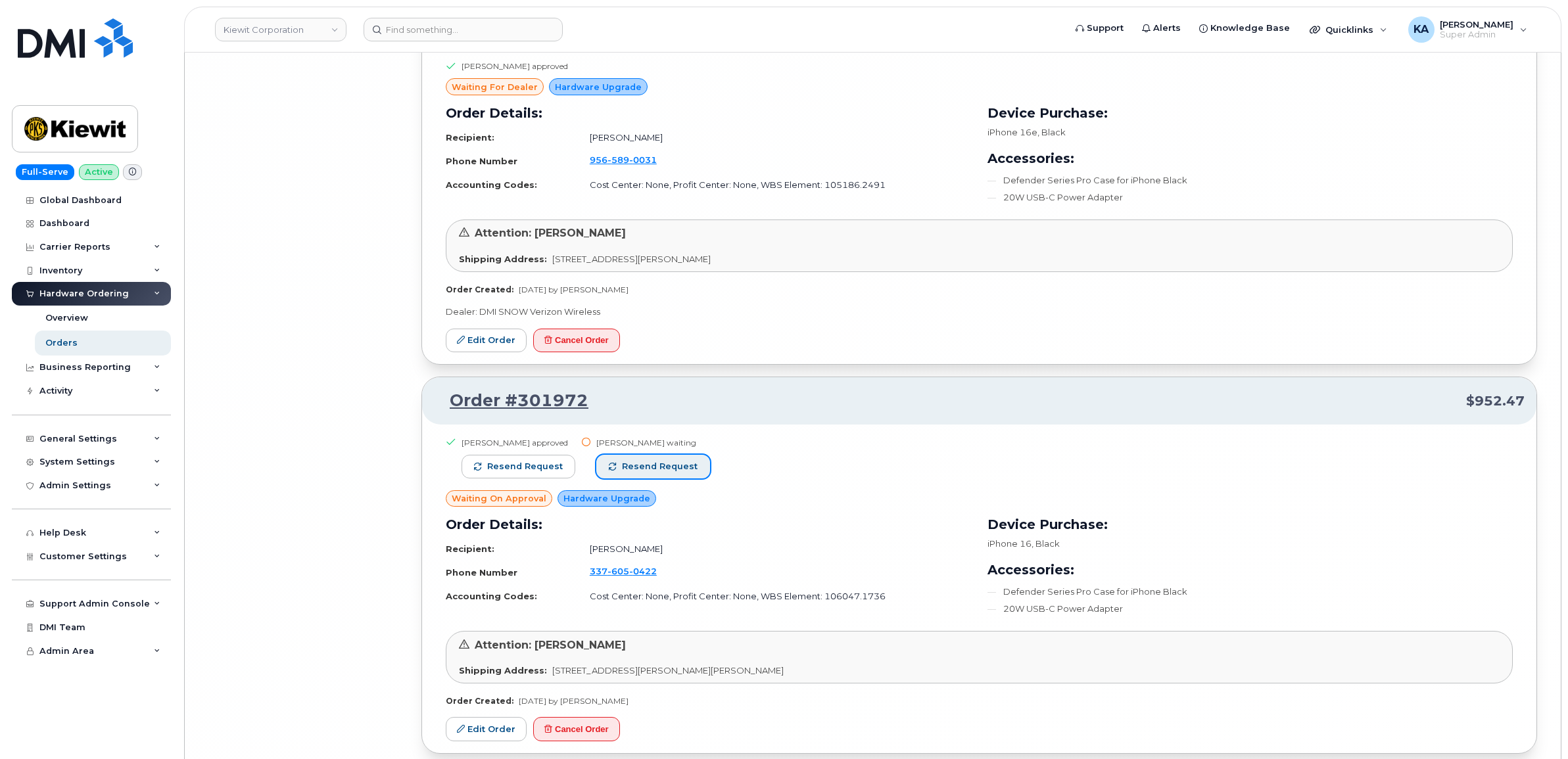
click at [666, 472] on span "Resend request" at bounding box center [660, 466] width 75 height 12
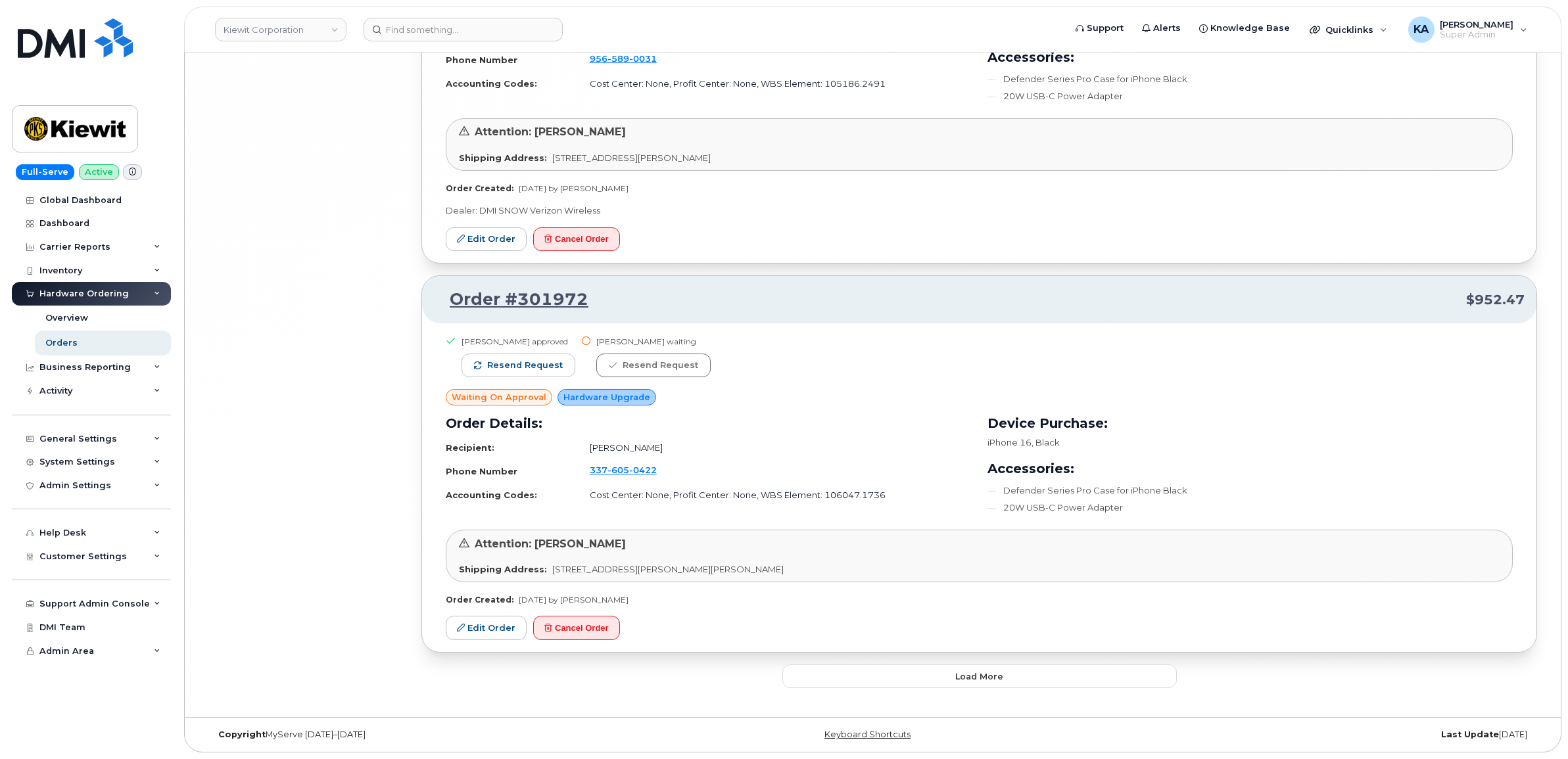
scroll to position [17669, 0]
click at [860, 671] on button "Load more" at bounding box center [979, 677] width 394 height 24
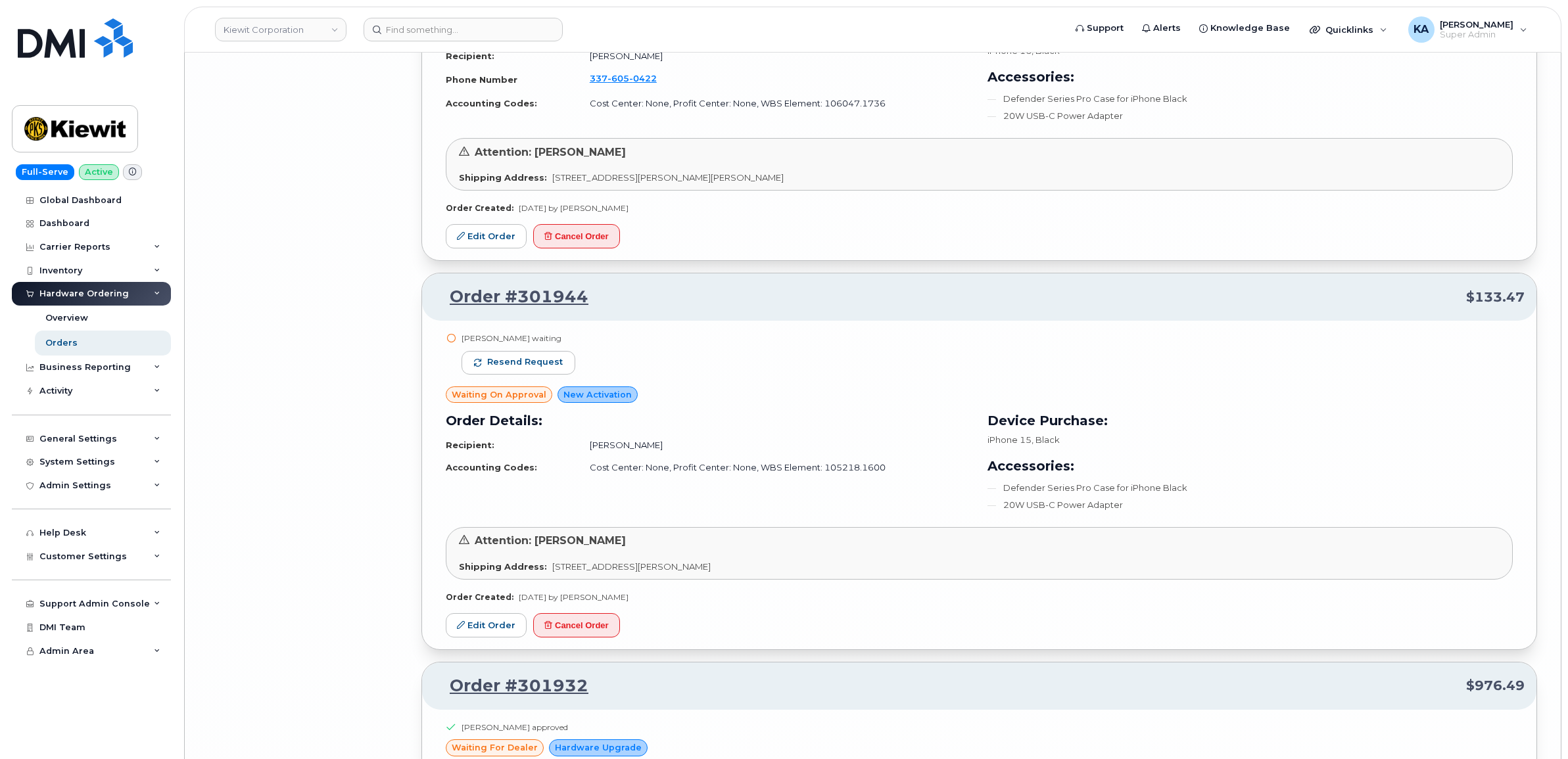
scroll to position [18080, 0]
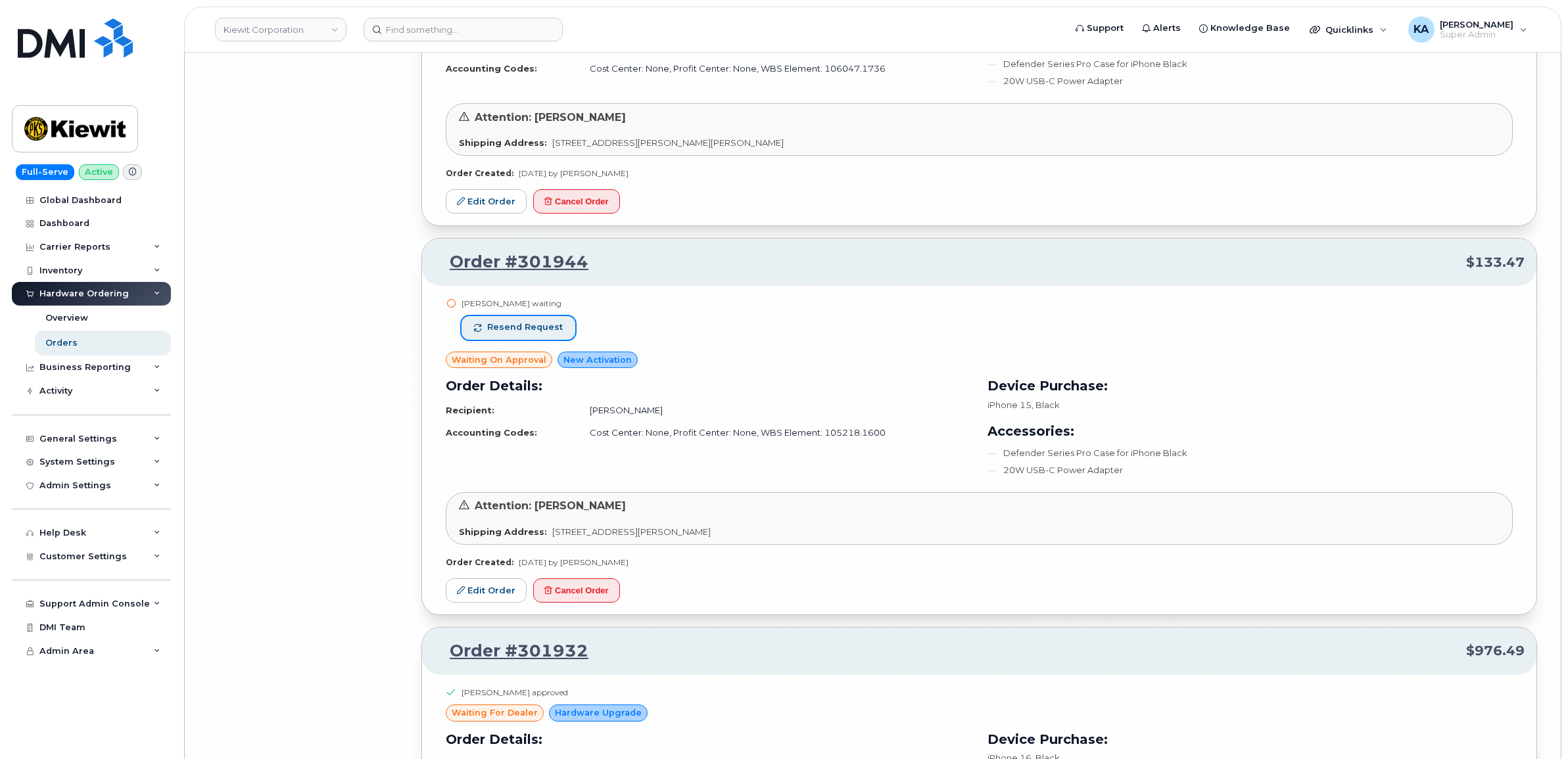
click at [550, 333] on span "Resend request" at bounding box center [525, 327] width 75 height 12
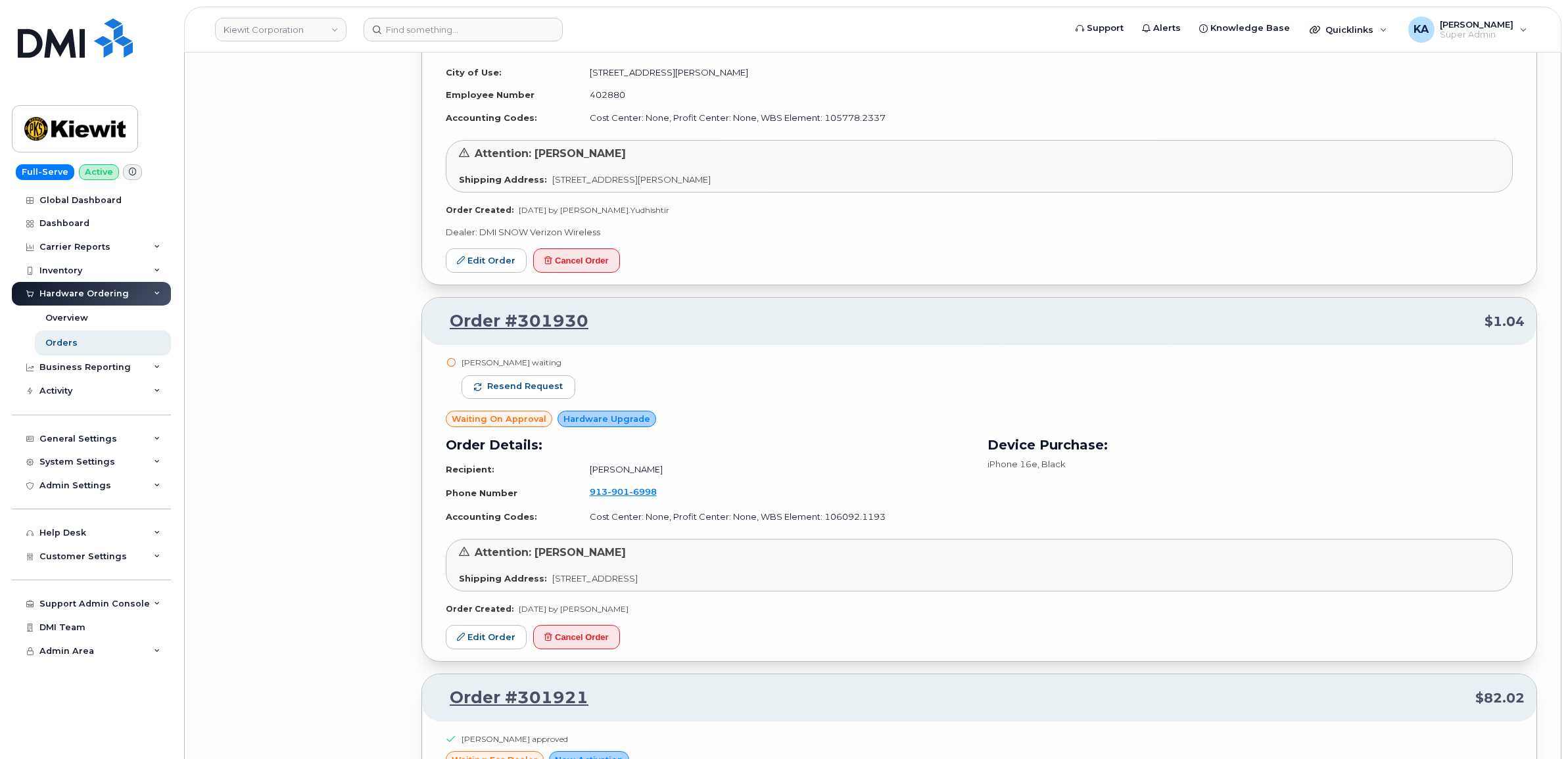
scroll to position [18819, 0]
click at [559, 398] on button "Resend request" at bounding box center [518, 386] width 114 height 24
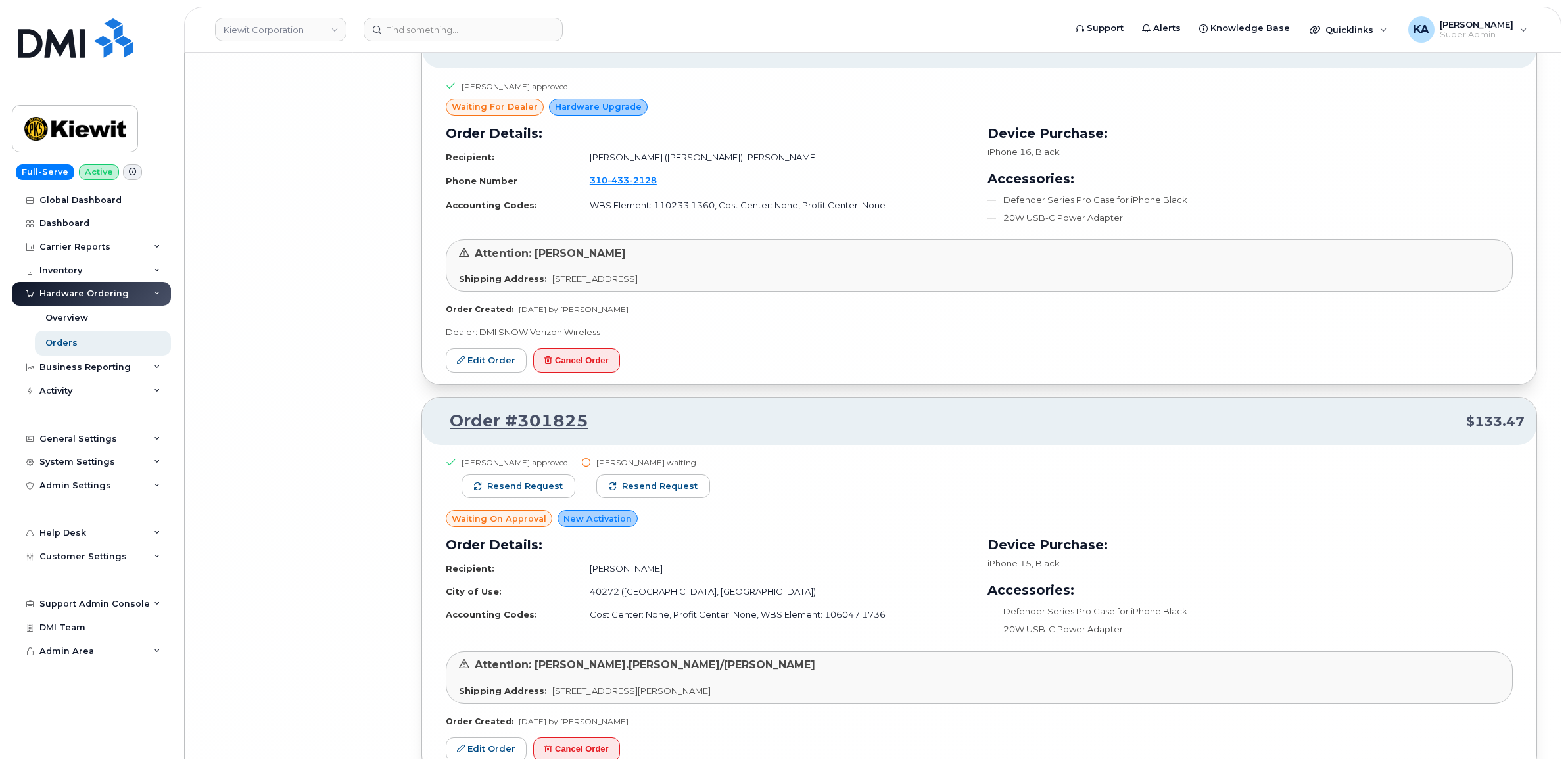
scroll to position [20791, 0]
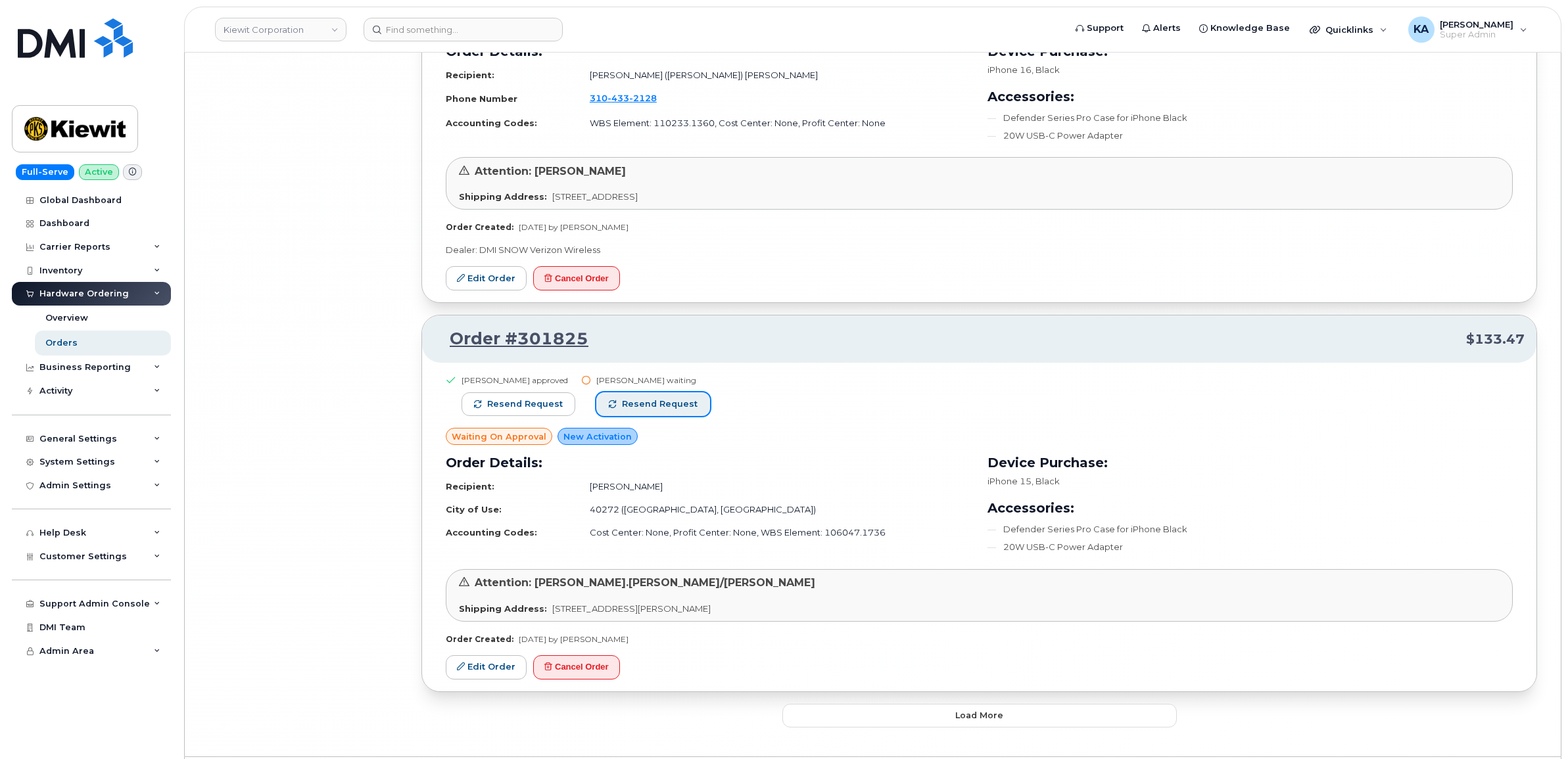
click at [675, 410] on span "Resend request" at bounding box center [660, 404] width 75 height 12
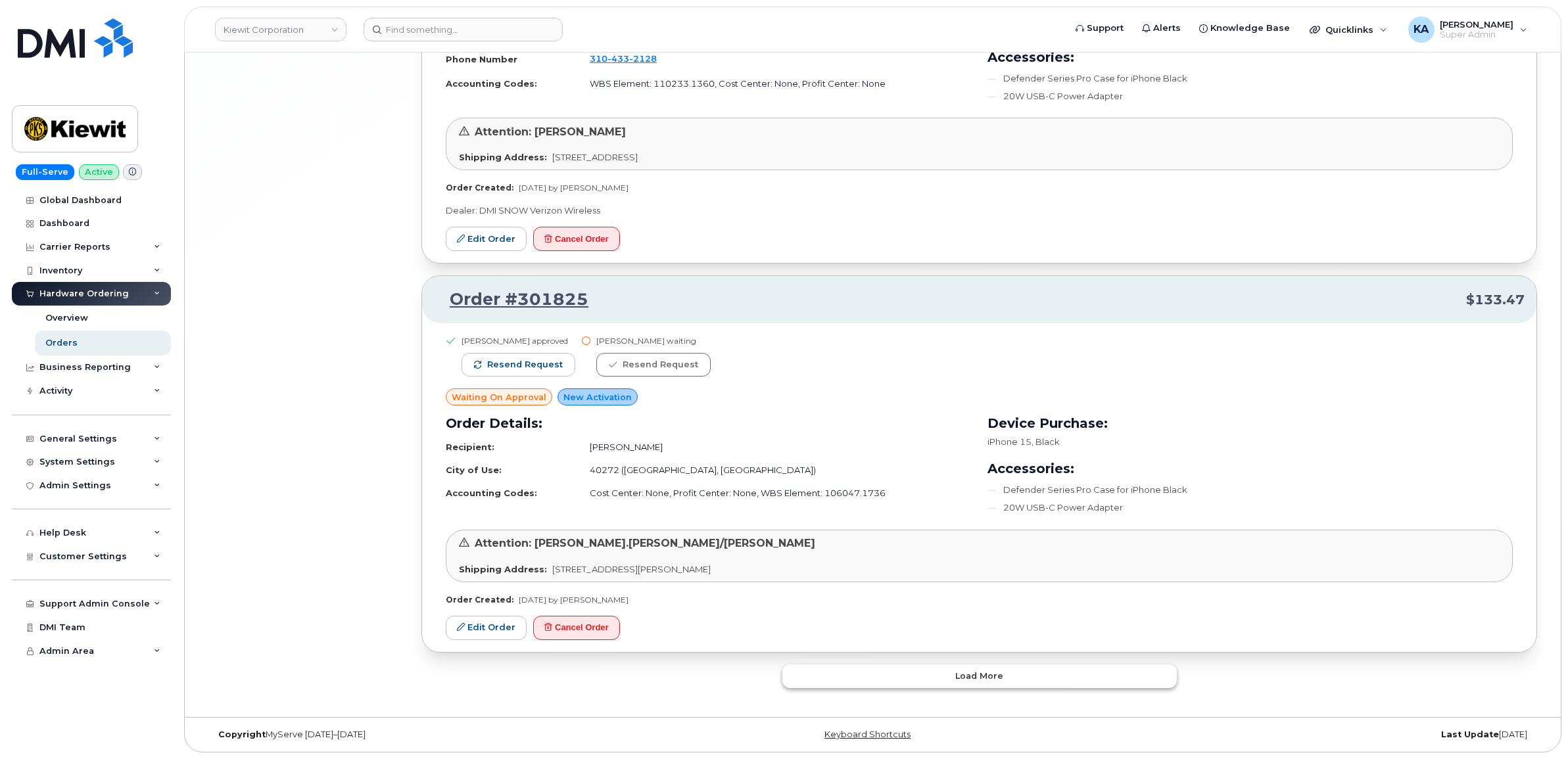
click at [856, 681] on button "Load more" at bounding box center [979, 677] width 394 height 24
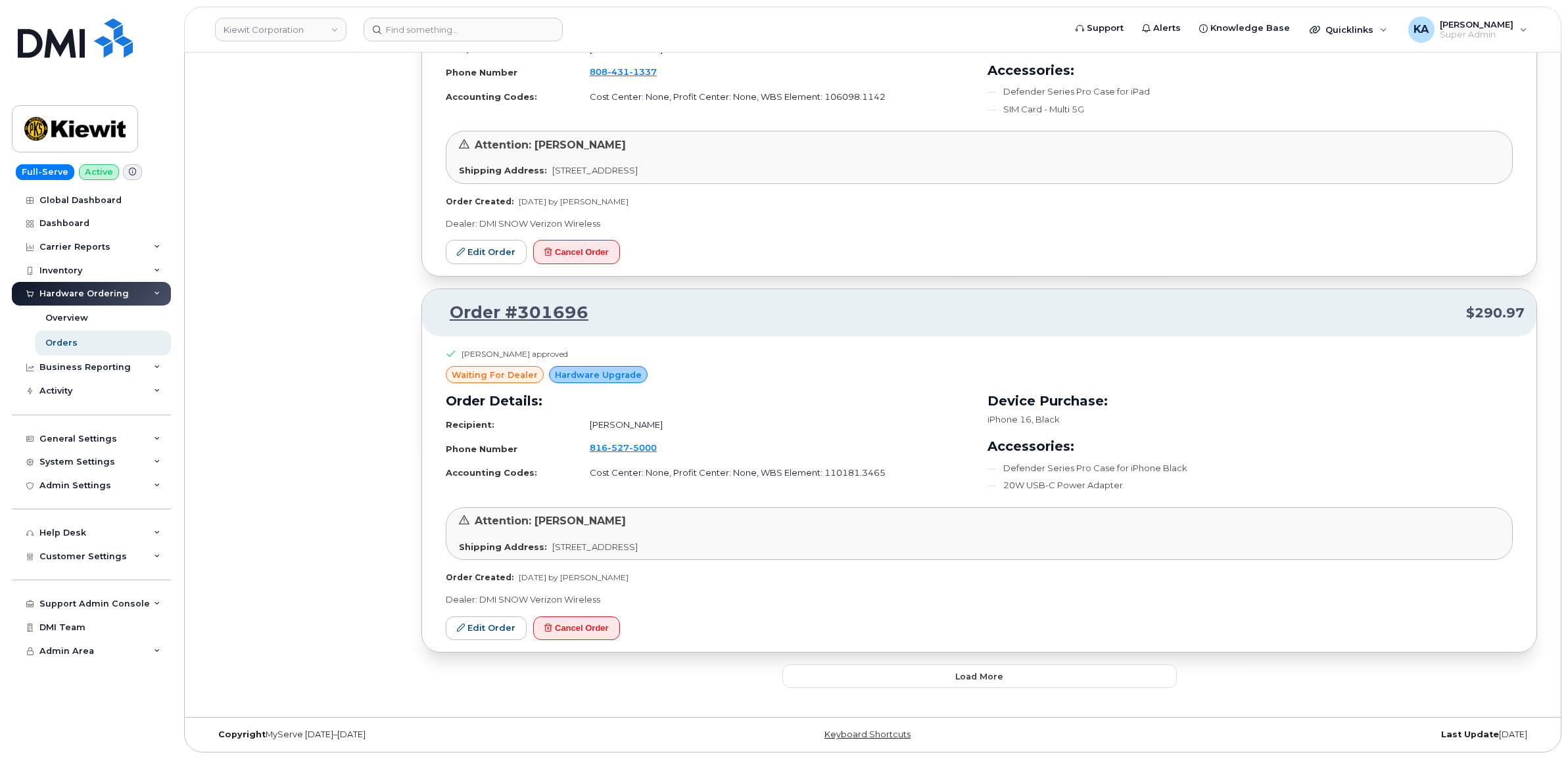
scroll to position [23805, 0]
click at [882, 688] on button "Load more" at bounding box center [979, 677] width 394 height 24
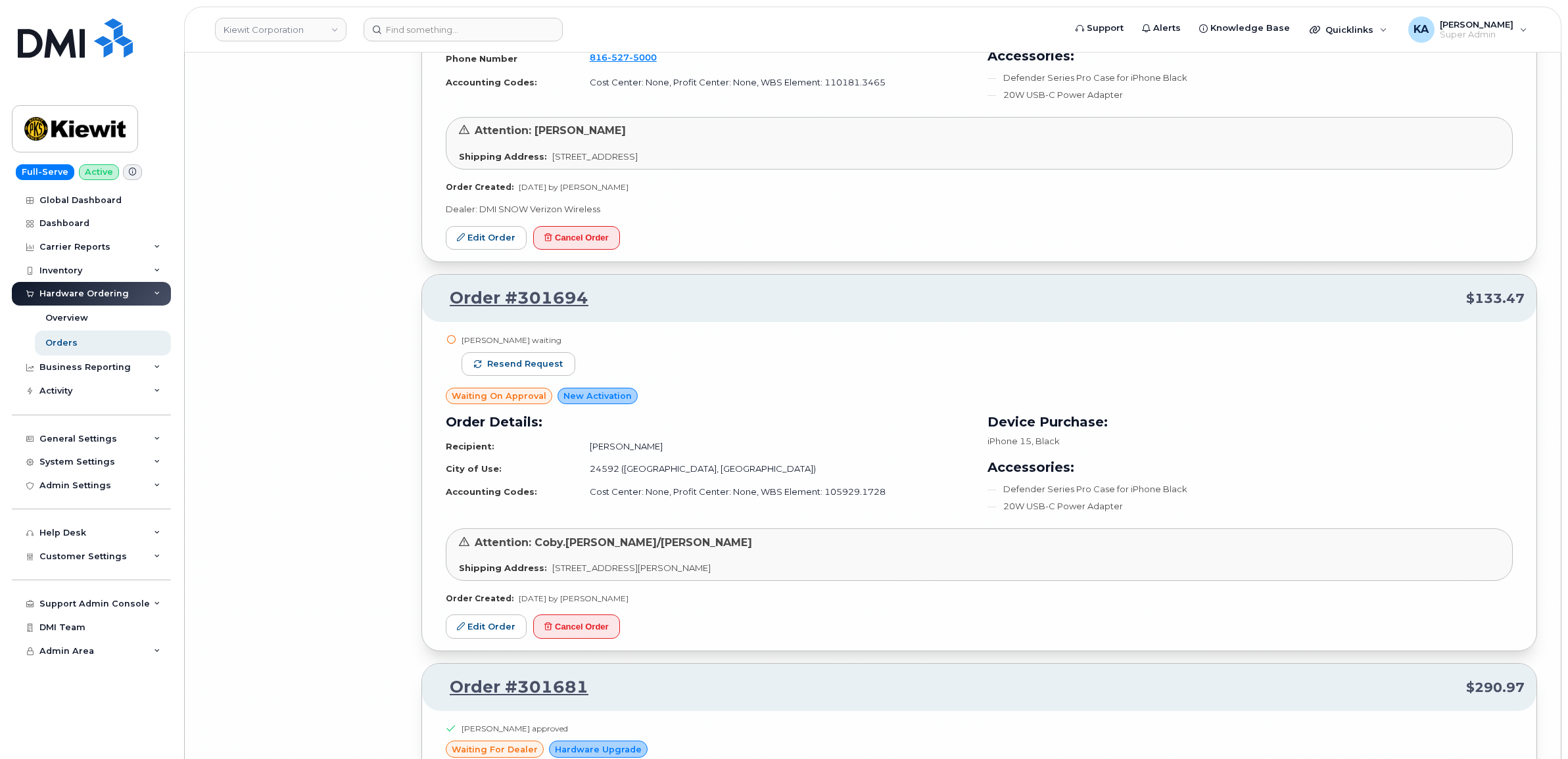
scroll to position [24216, 0]
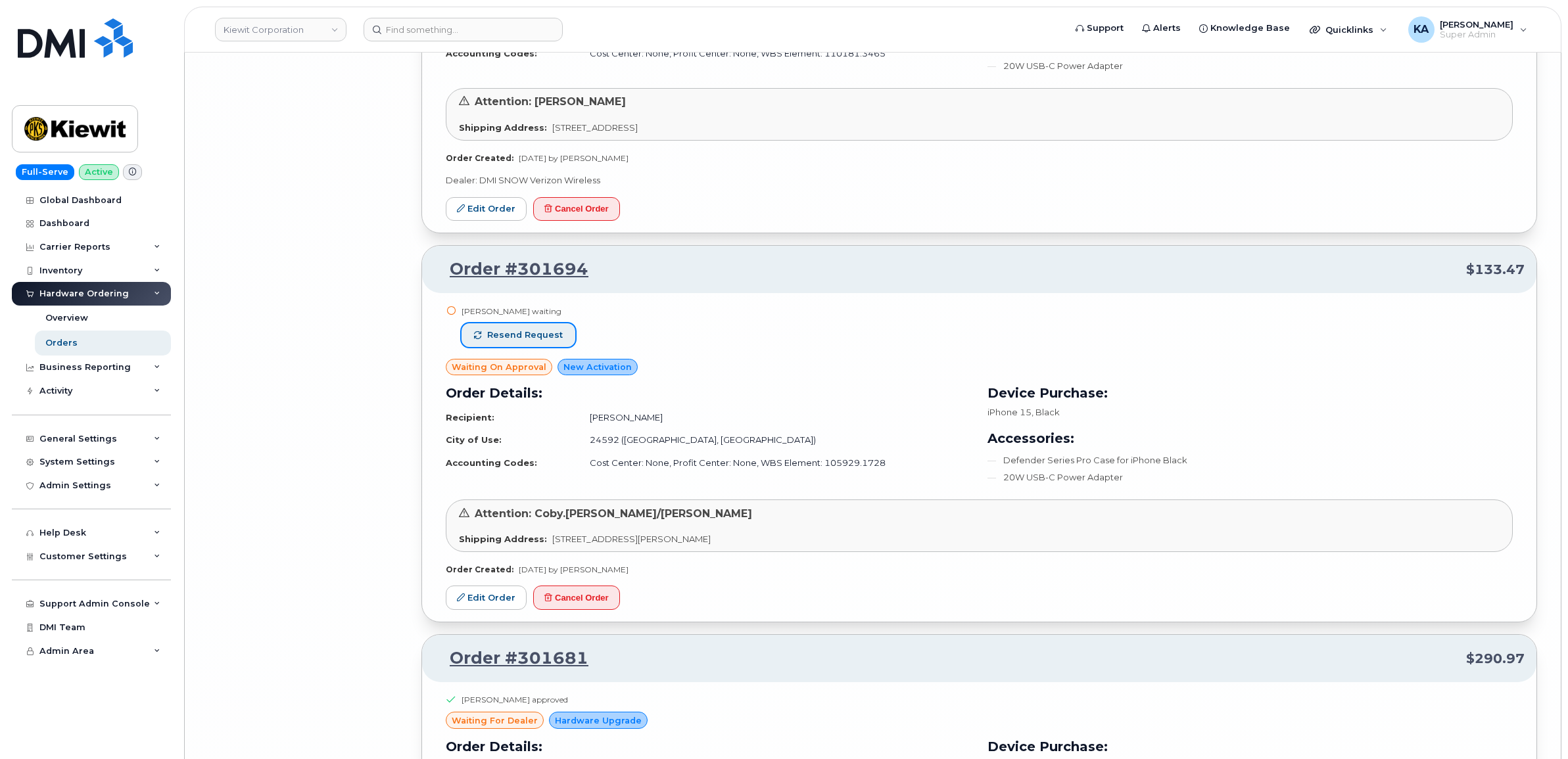
click at [508, 341] on span "Resend request" at bounding box center [525, 335] width 75 height 12
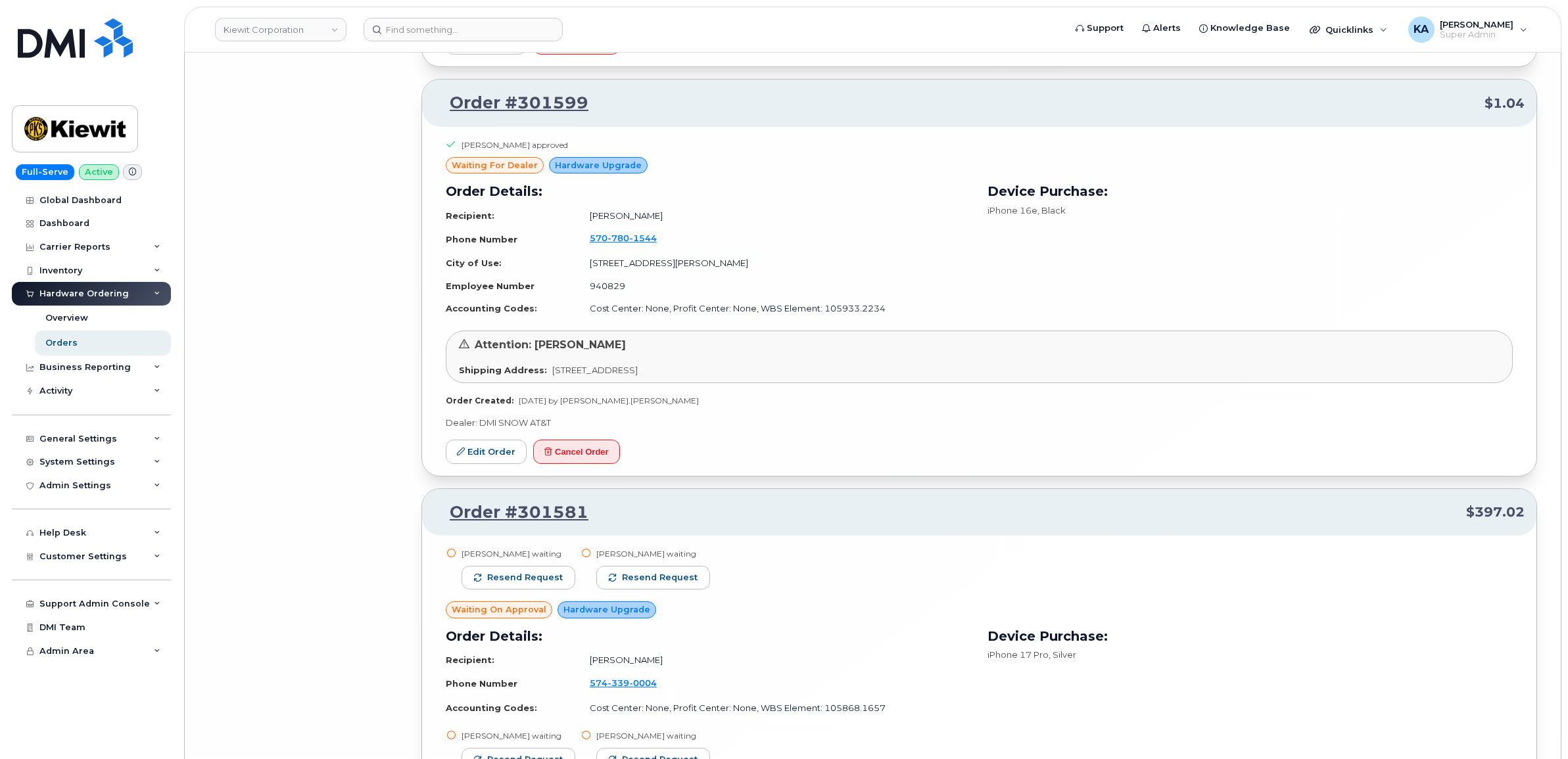
scroll to position [25777, 0]
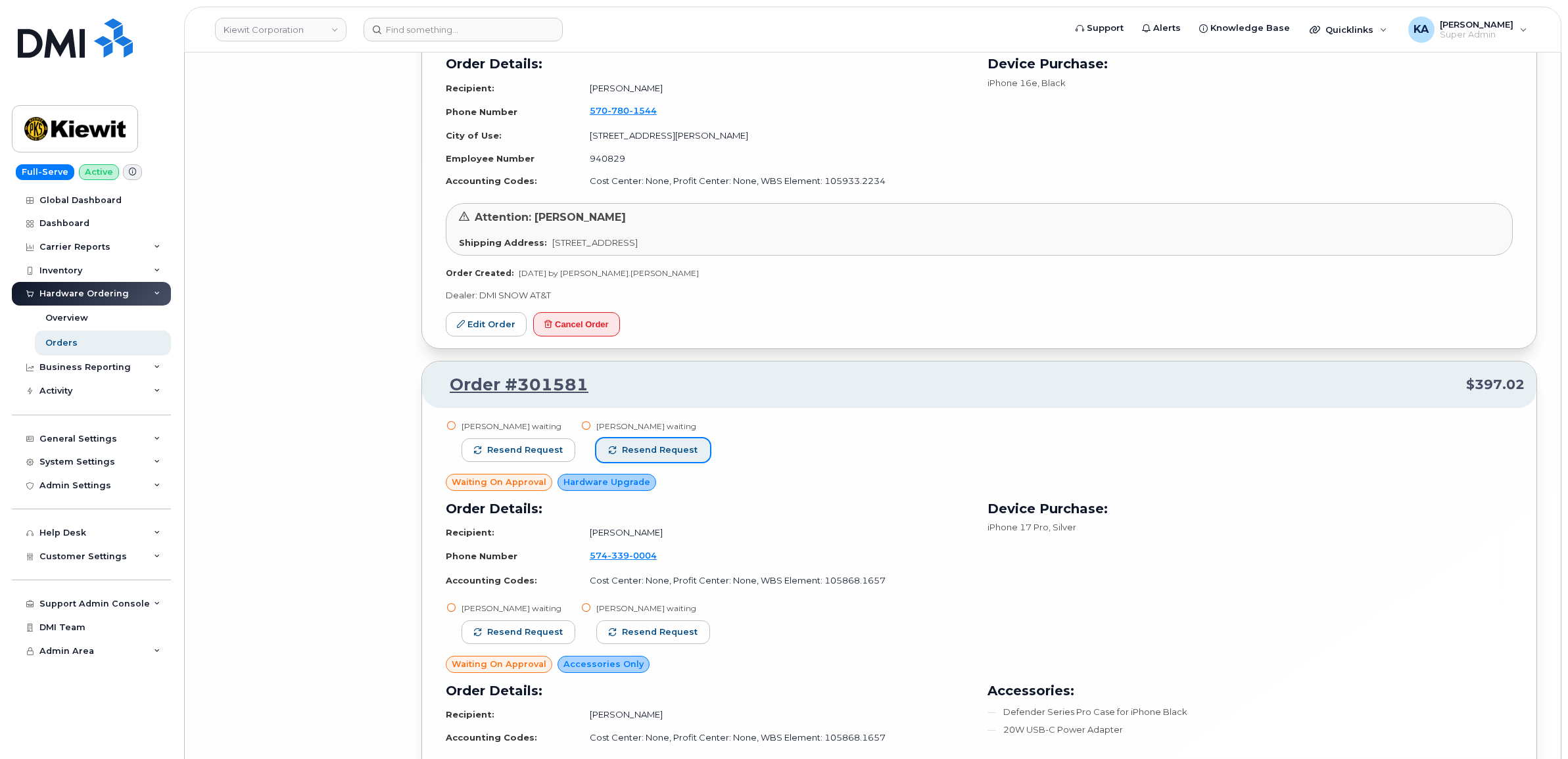
drag, startPoint x: 675, startPoint y: 477, endPoint x: 625, endPoint y: 480, distance: 50.1
click at [672, 462] on button "Resend request" at bounding box center [653, 450] width 114 height 24
click at [541, 456] on span "Resend request" at bounding box center [525, 450] width 75 height 12
click at [677, 638] on span "Resend request" at bounding box center [660, 632] width 75 height 12
click at [539, 643] on button "Resend request" at bounding box center [518, 632] width 114 height 24
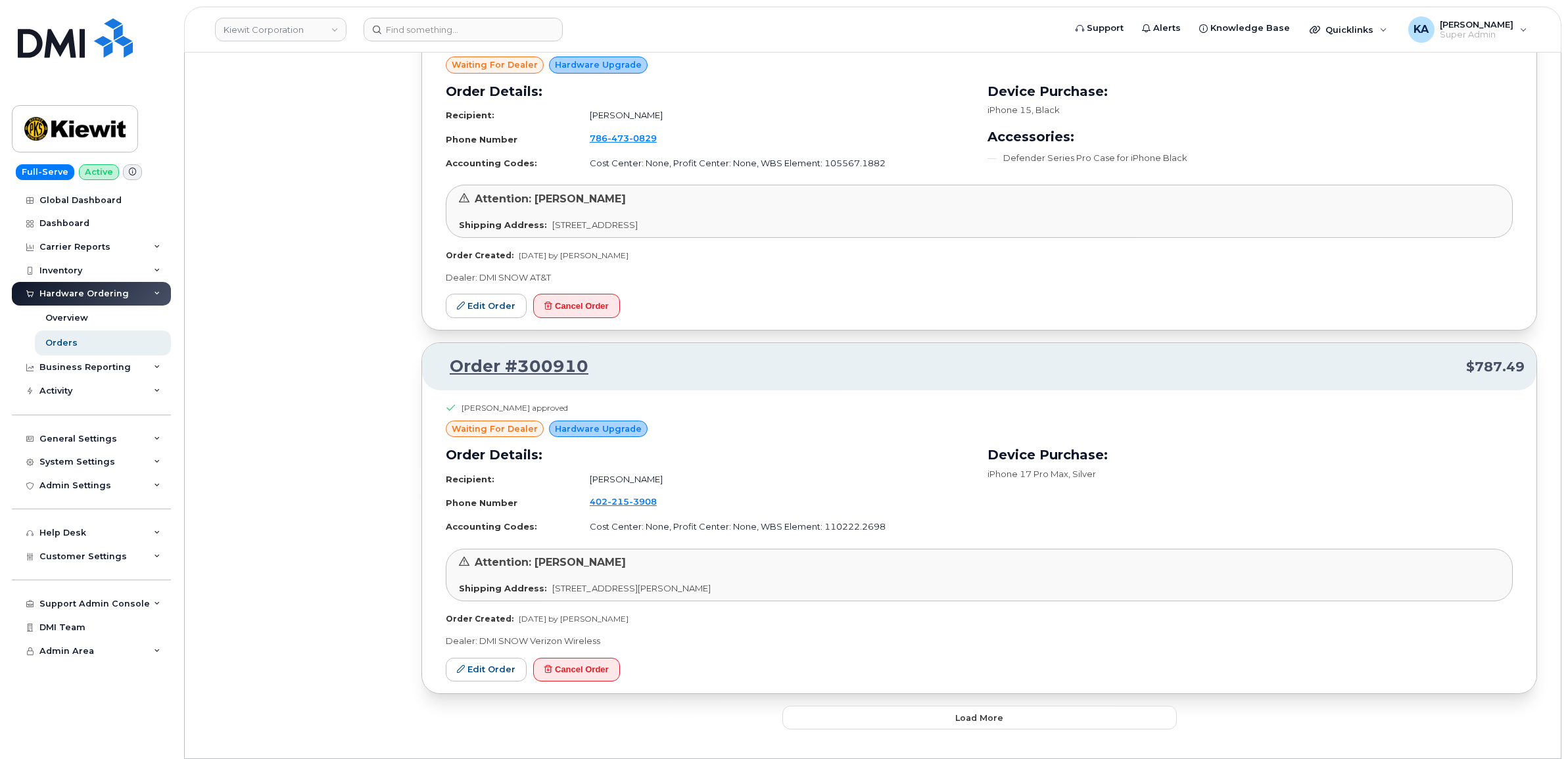
scroll to position [27111, 0]
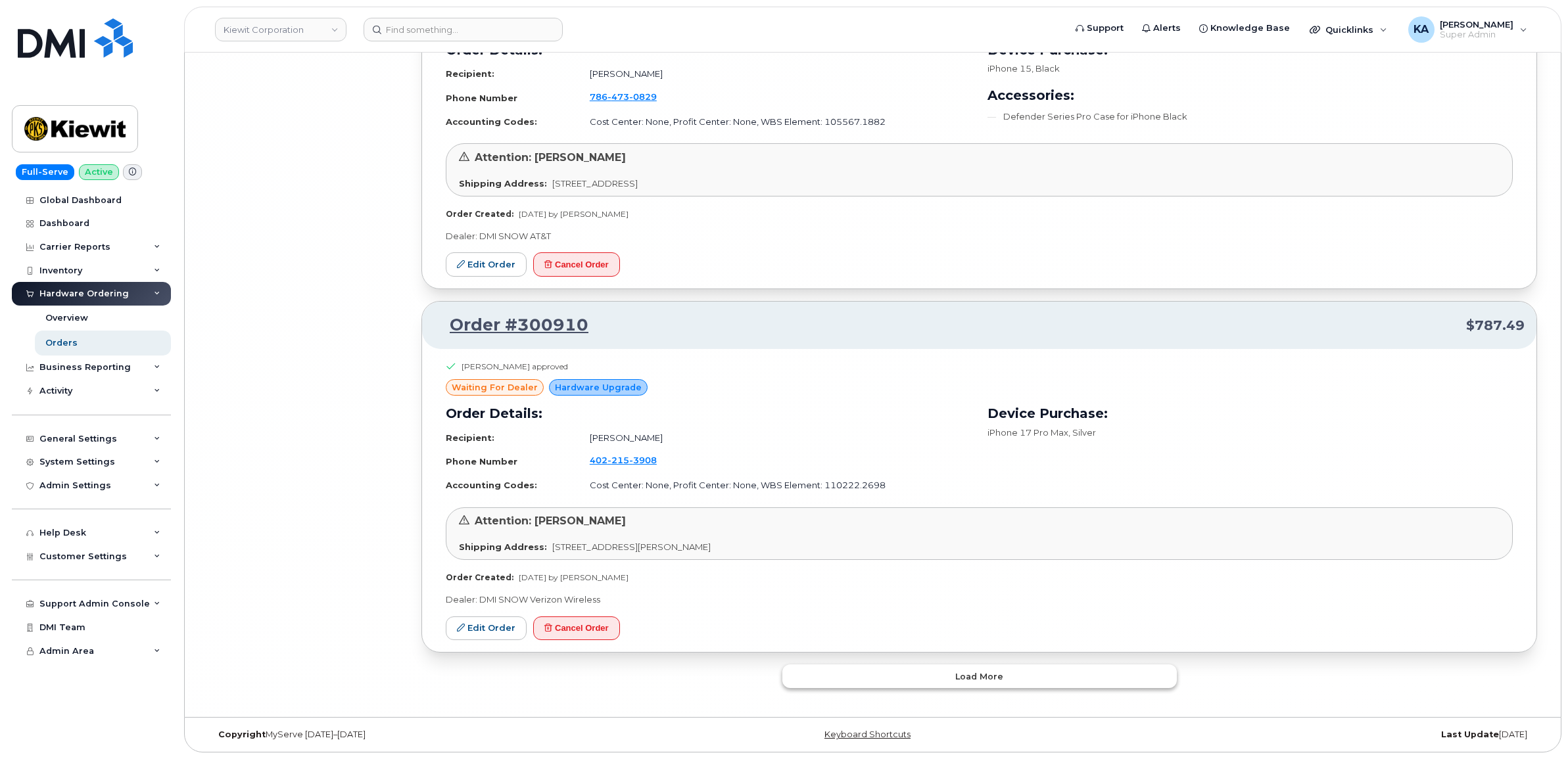
click at [849, 681] on button "Load more" at bounding box center [979, 677] width 394 height 24
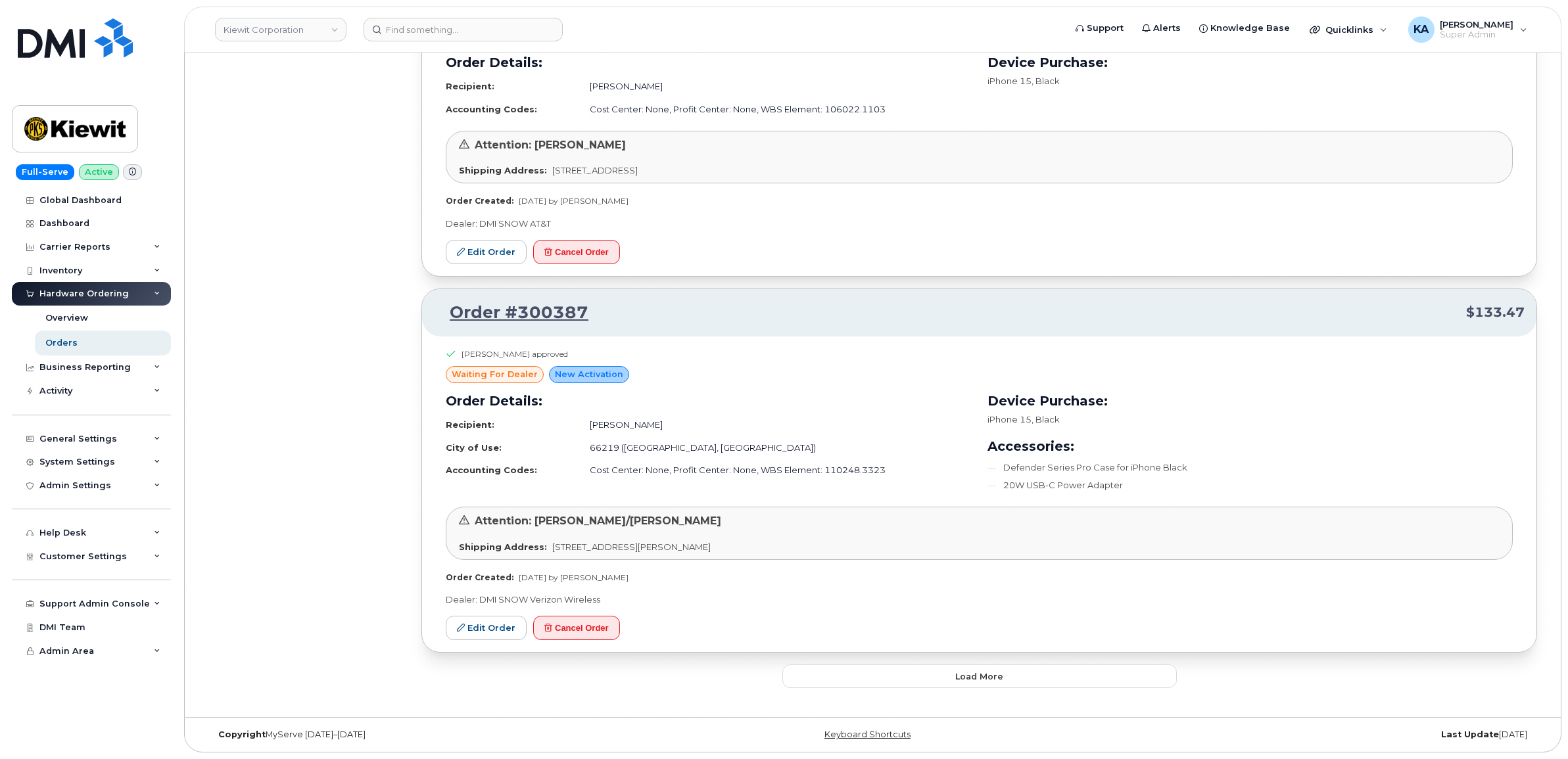
scroll to position [29906, 0]
click at [845, 667] on button "Load more" at bounding box center [979, 677] width 394 height 24
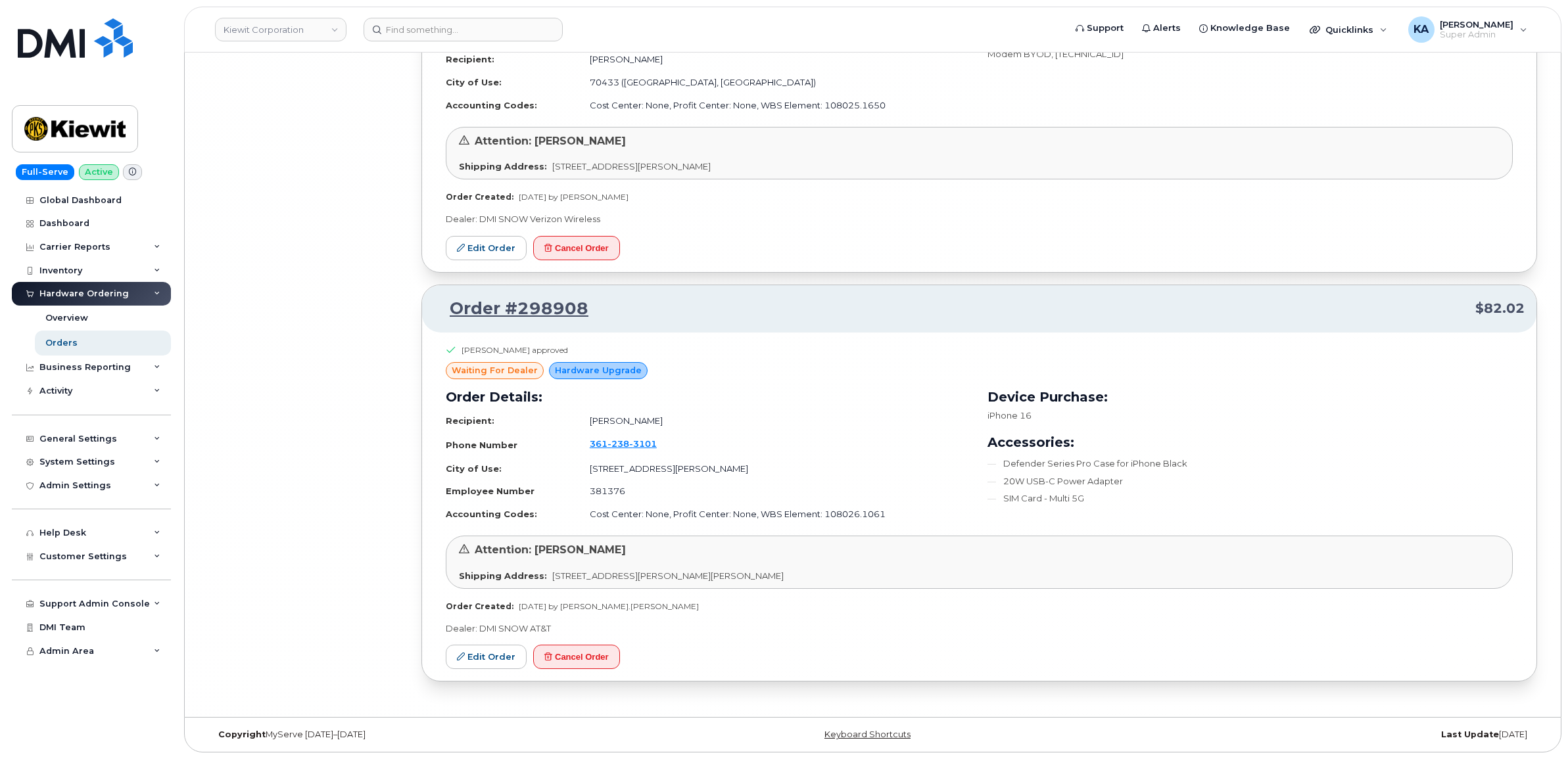
scroll to position [31009, 0]
click at [301, 24] on link "Kiewit Corporation" at bounding box center [281, 29] width 131 height 24
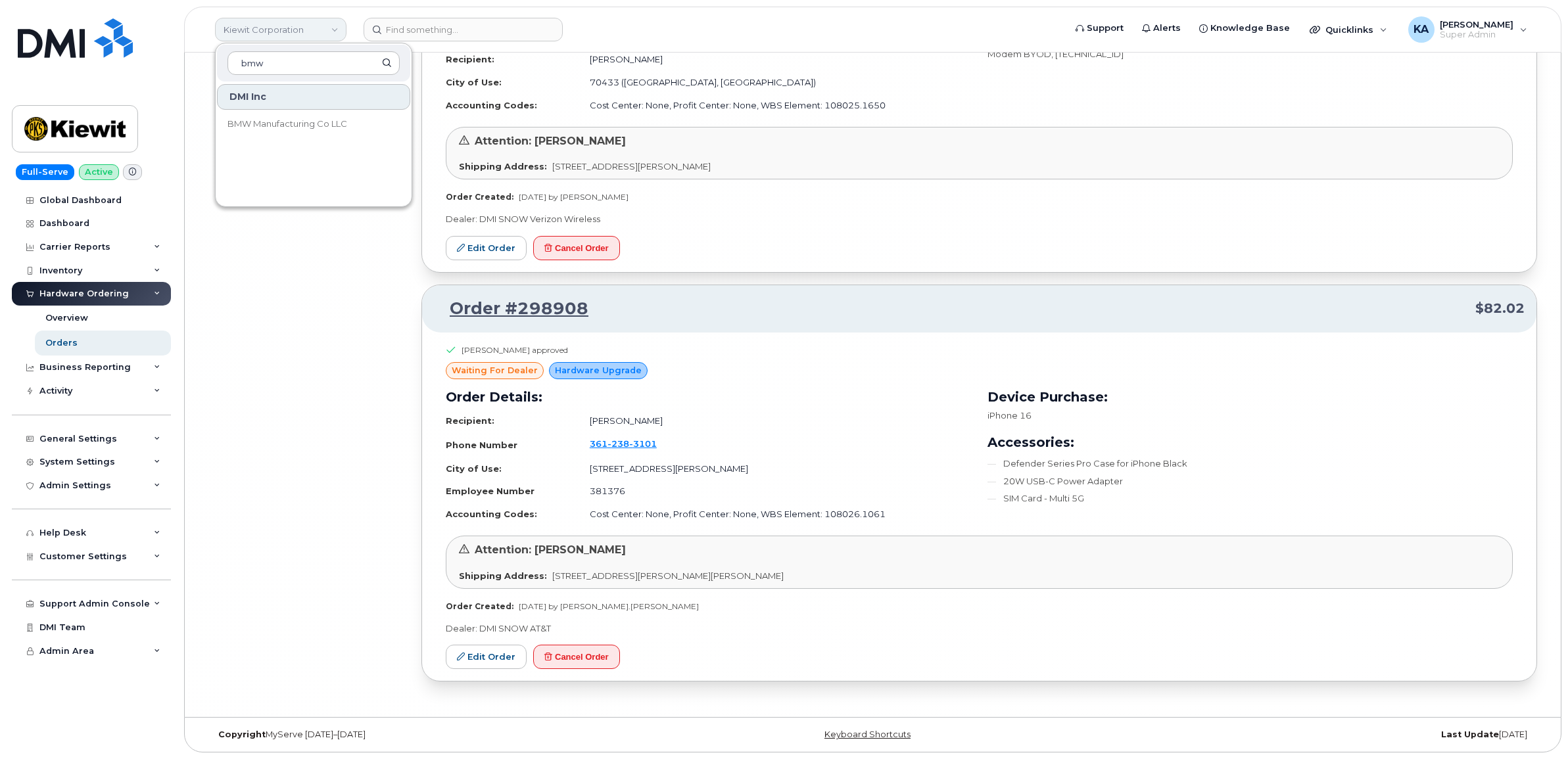
type input "bmw"
click at [254, 122] on span "BMW Manufacturing Co LLC" at bounding box center [287, 124] width 120 height 13
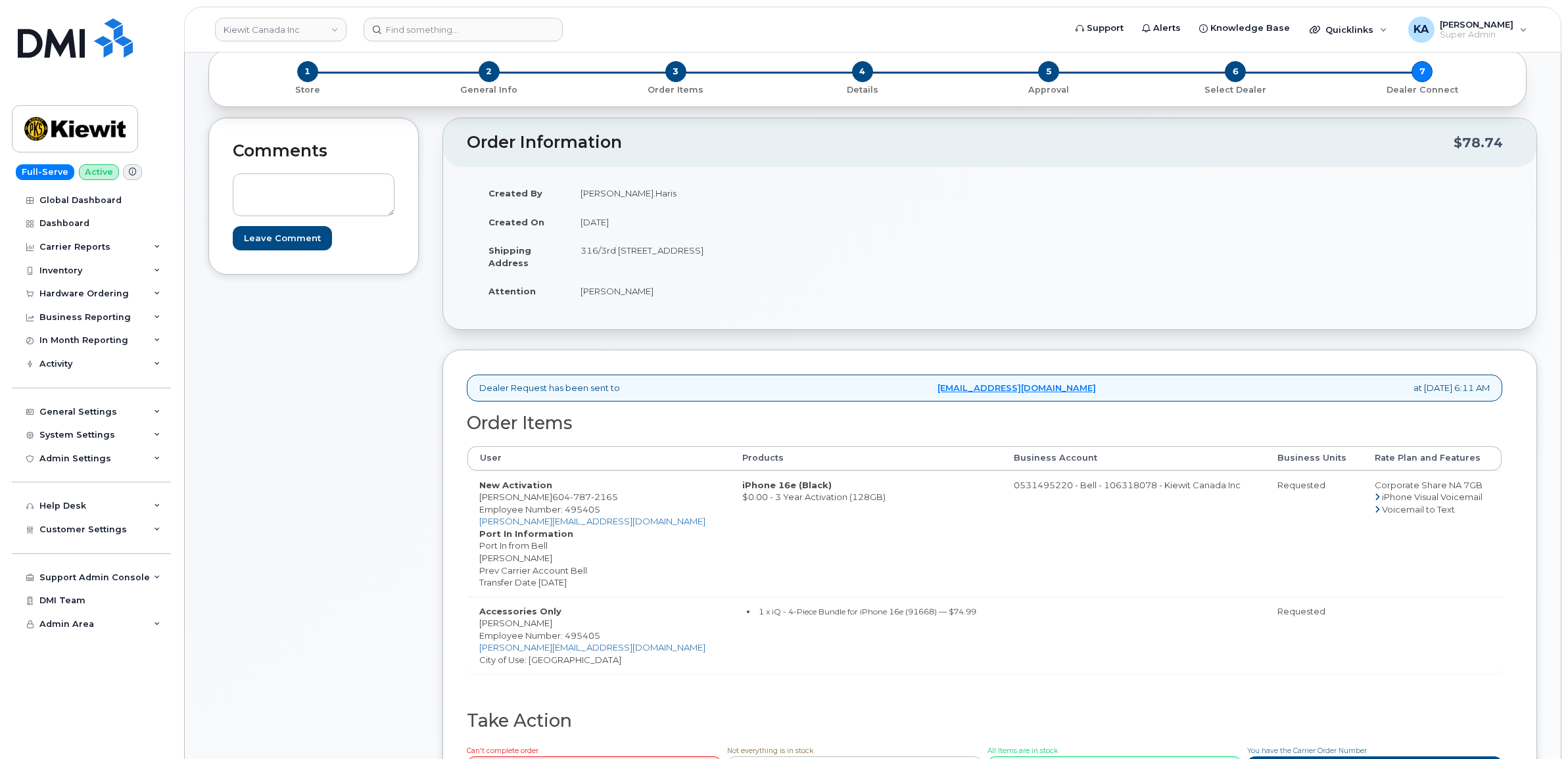
scroll to position [164, 0]
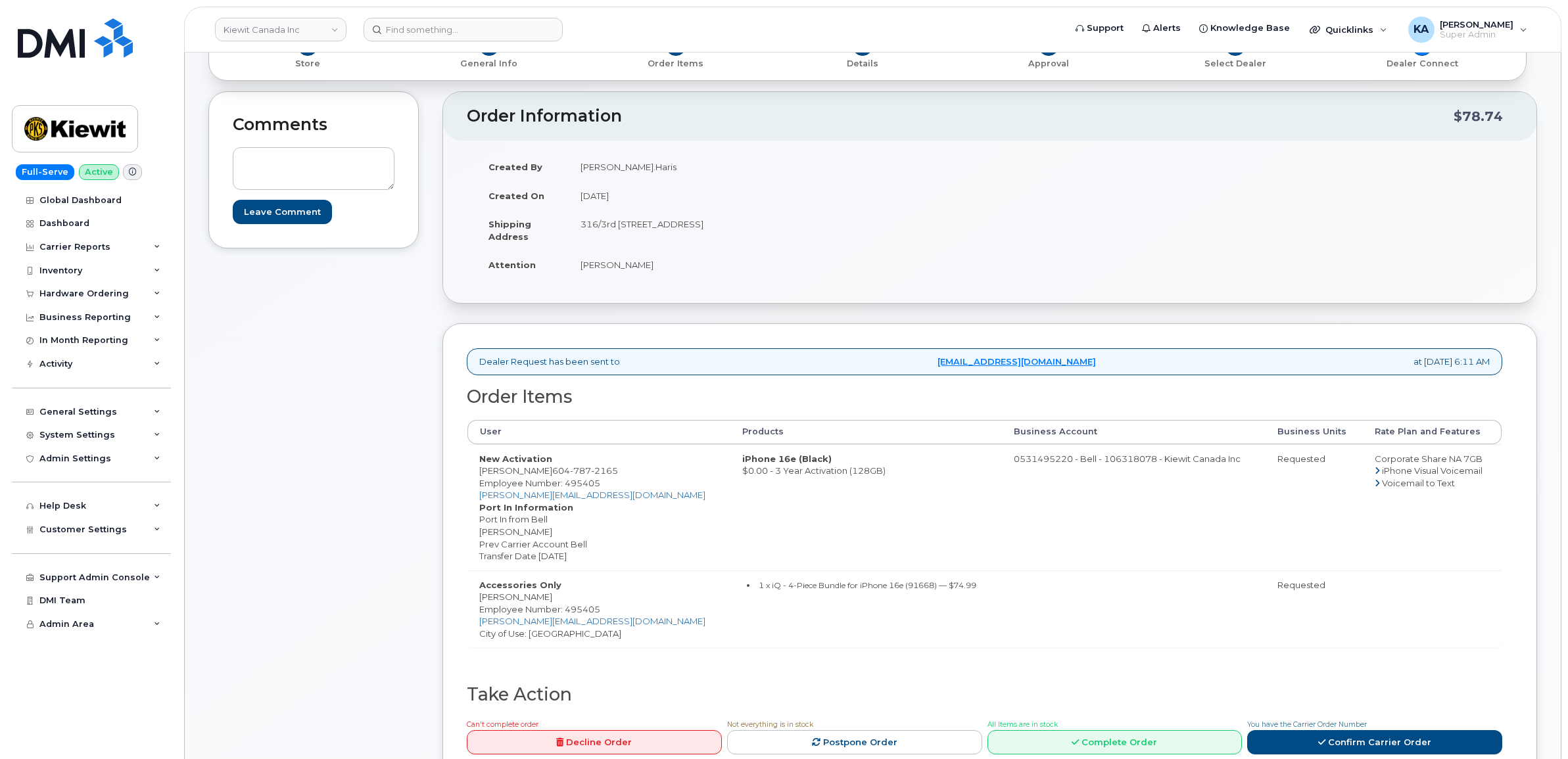
drag, startPoint x: 473, startPoint y: 472, endPoint x: 558, endPoint y: 475, distance: 85.1
click at [558, 475] on td "New Activation Muhammad Haris 604 787 2165 Employee Number: 495405 MUHAMMAD.HAR…" at bounding box center [599, 507] width 263 height 127
copy td "[PERSON_NAME]"
click at [585, 485] on span "Employee Number: 495405" at bounding box center [540, 483] width 121 height 10
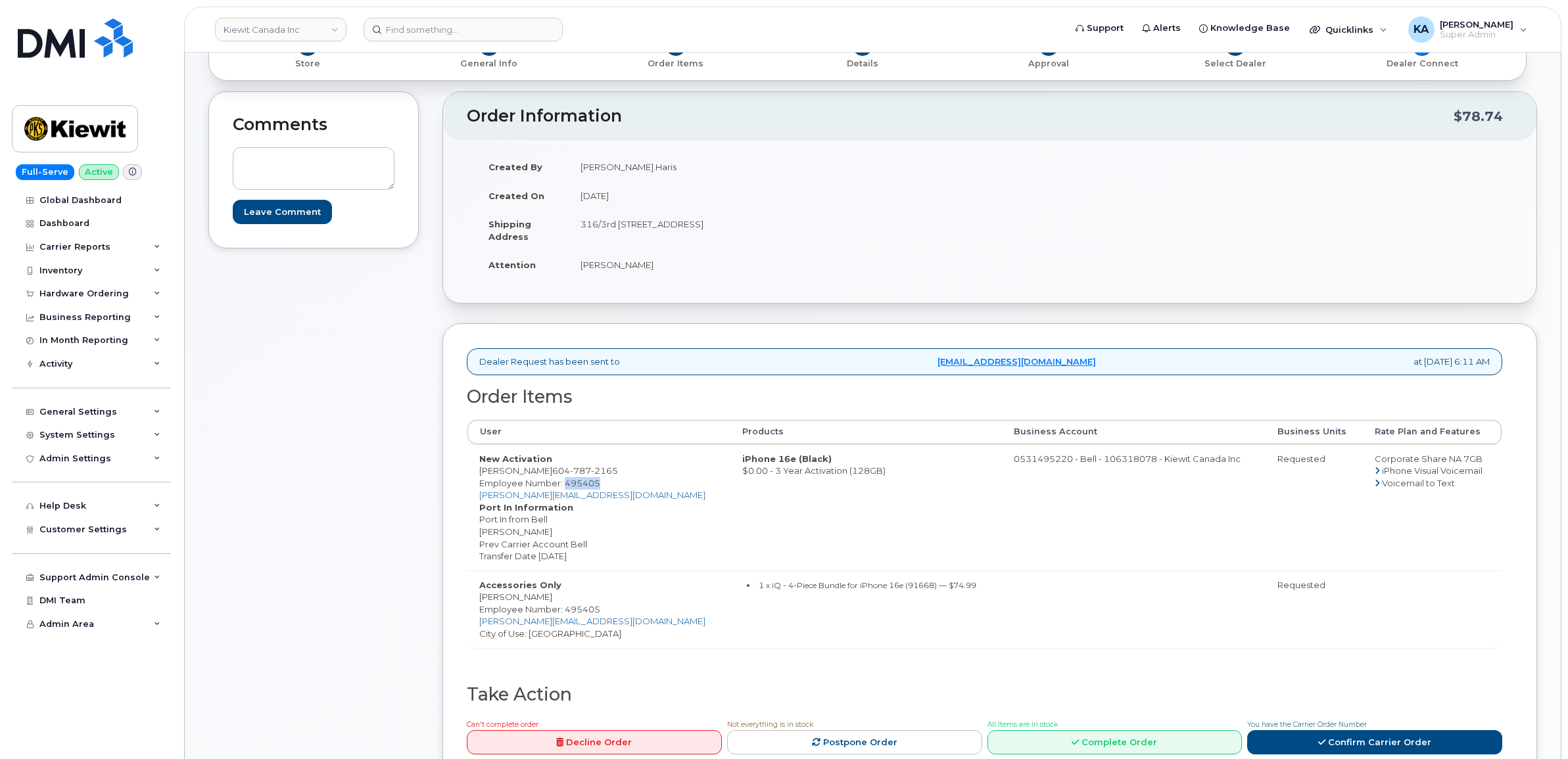
copy span "495405"
drag, startPoint x: 480, startPoint y: 533, endPoint x: 556, endPoint y: 530, distance: 76.1
click at [556, 530] on dd "Port In from Bell Muhammad Haris Prev Carrier Account Bell Transfer Date 2025-1…" at bounding box center [599, 538] width 239 height 49
copy dd "Muhammad Haris"
drag, startPoint x: 558, startPoint y: 471, endPoint x: 635, endPoint y: 475, distance: 77.1
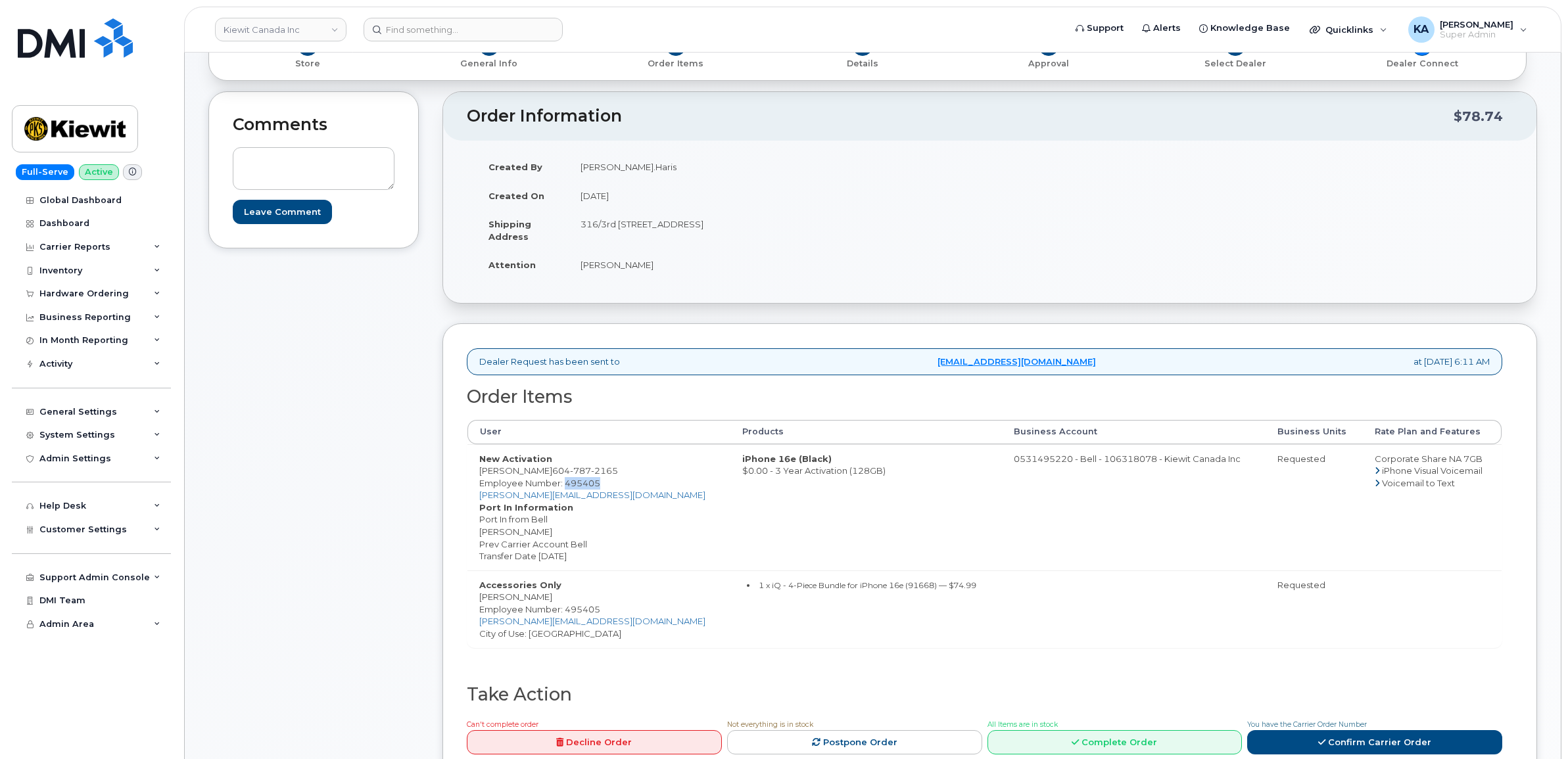
click at [635, 475] on td "New Activation Muhammad Haris 604 787 2165 Employee Number: 495405 MUHAMMAD.HAR…" at bounding box center [599, 507] width 263 height 127
copy td "604 787 2165"
drag, startPoint x: 574, startPoint y: 226, endPoint x: 724, endPoint y: 238, distance: 150.5
click at [724, 238] on td "316/3rd 2316-4245 139 Ave NW EDMONTON AB T5Y 3E8 CANADA" at bounding box center [775, 230] width 412 height 41
copy td "316/3rd 2316-4245 139 Ave NW"
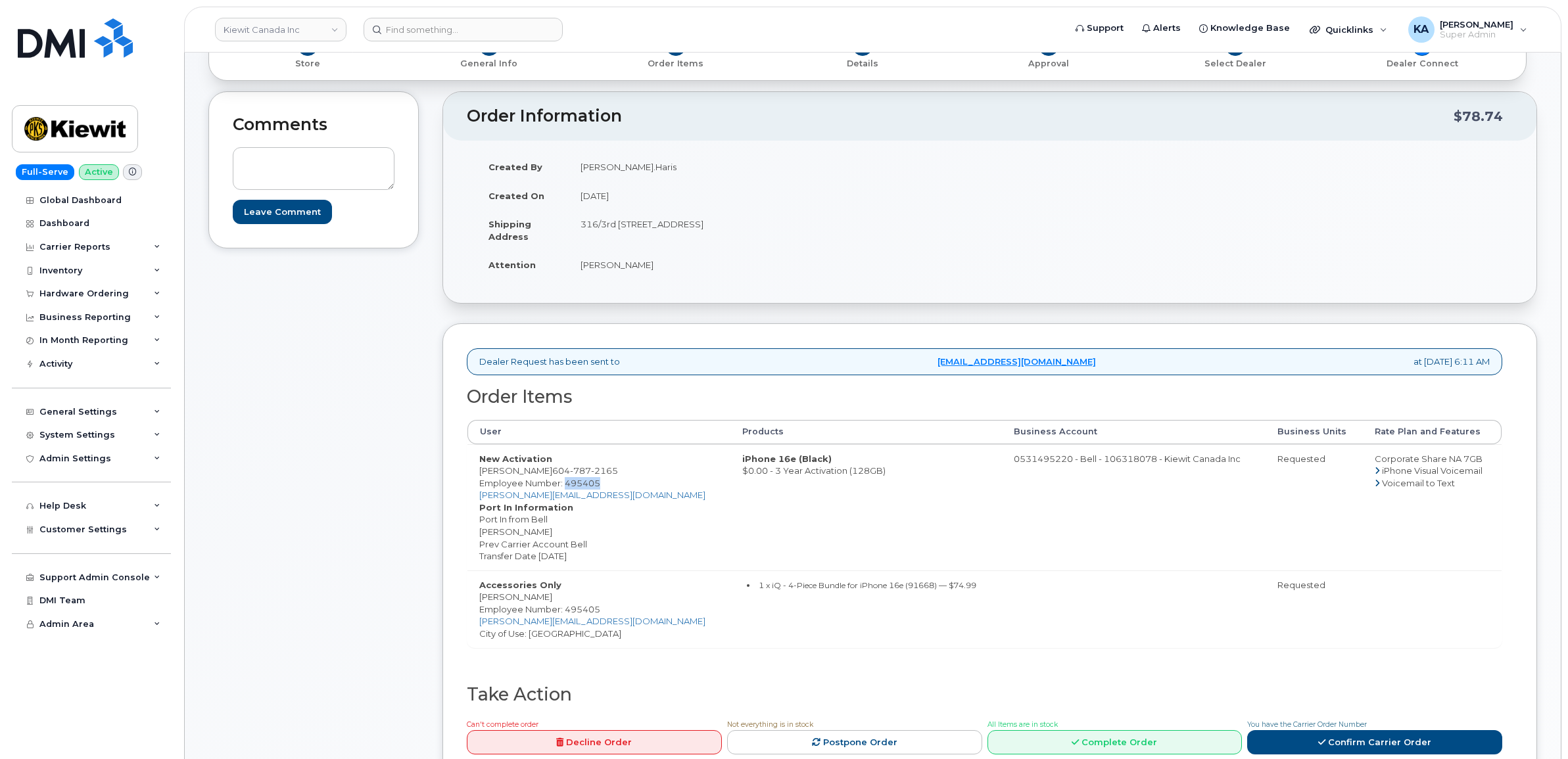
drag, startPoint x: 800, startPoint y: 224, endPoint x: 834, endPoint y: 225, distance: 34.0
click at [834, 225] on td "316/3rd 2316-4245 139 Ave NW EDMONTON AB T5Y 3E8 CANADA" at bounding box center [775, 230] width 412 height 41
copy td "T5Y 3E8"
drag, startPoint x: 570, startPoint y: 264, endPoint x: 666, endPoint y: 265, distance: 96.0
click at [666, 265] on td "Muhammad Haris" at bounding box center [775, 264] width 412 height 29
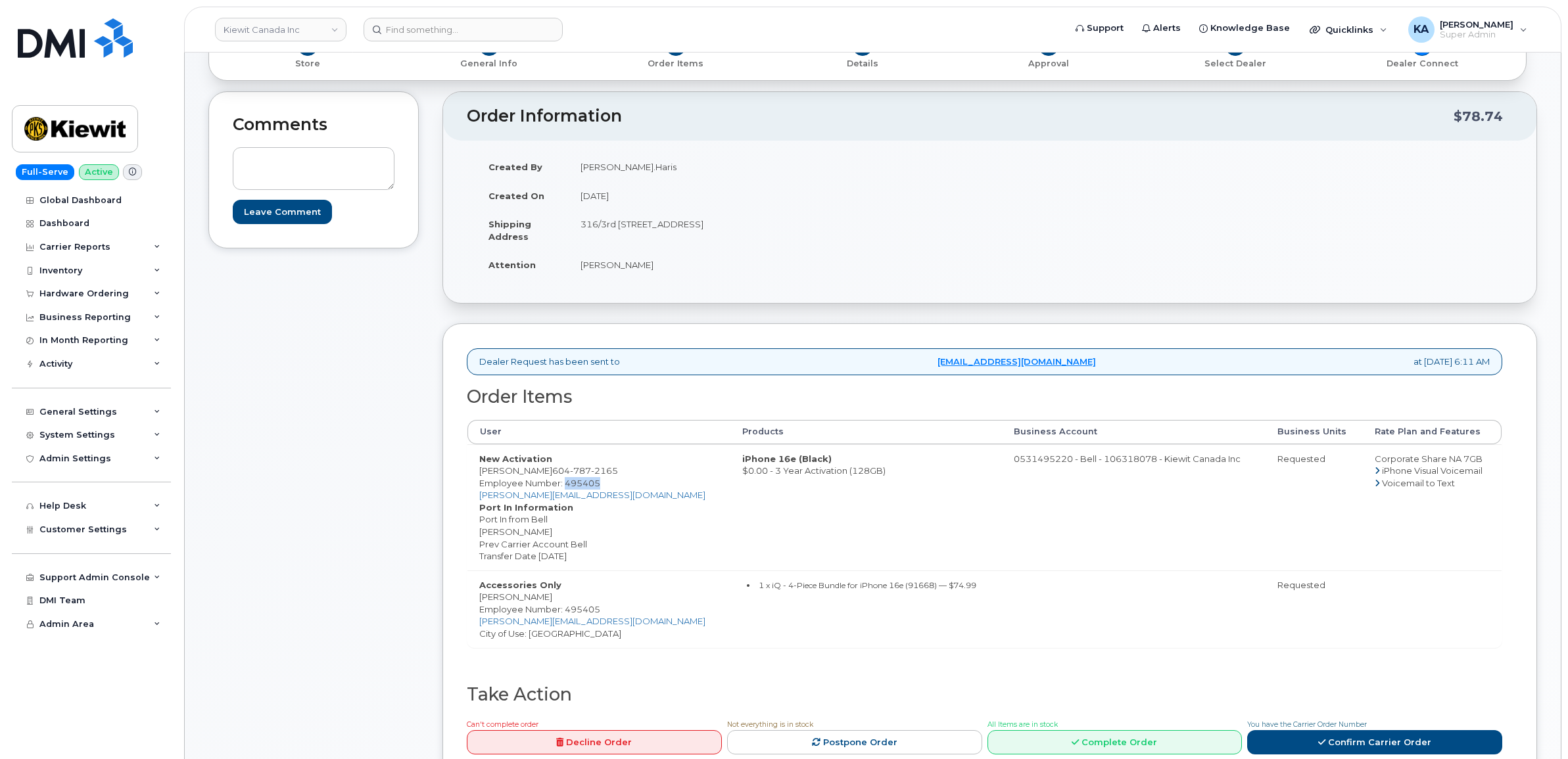
copy td "Muhammad Haris"
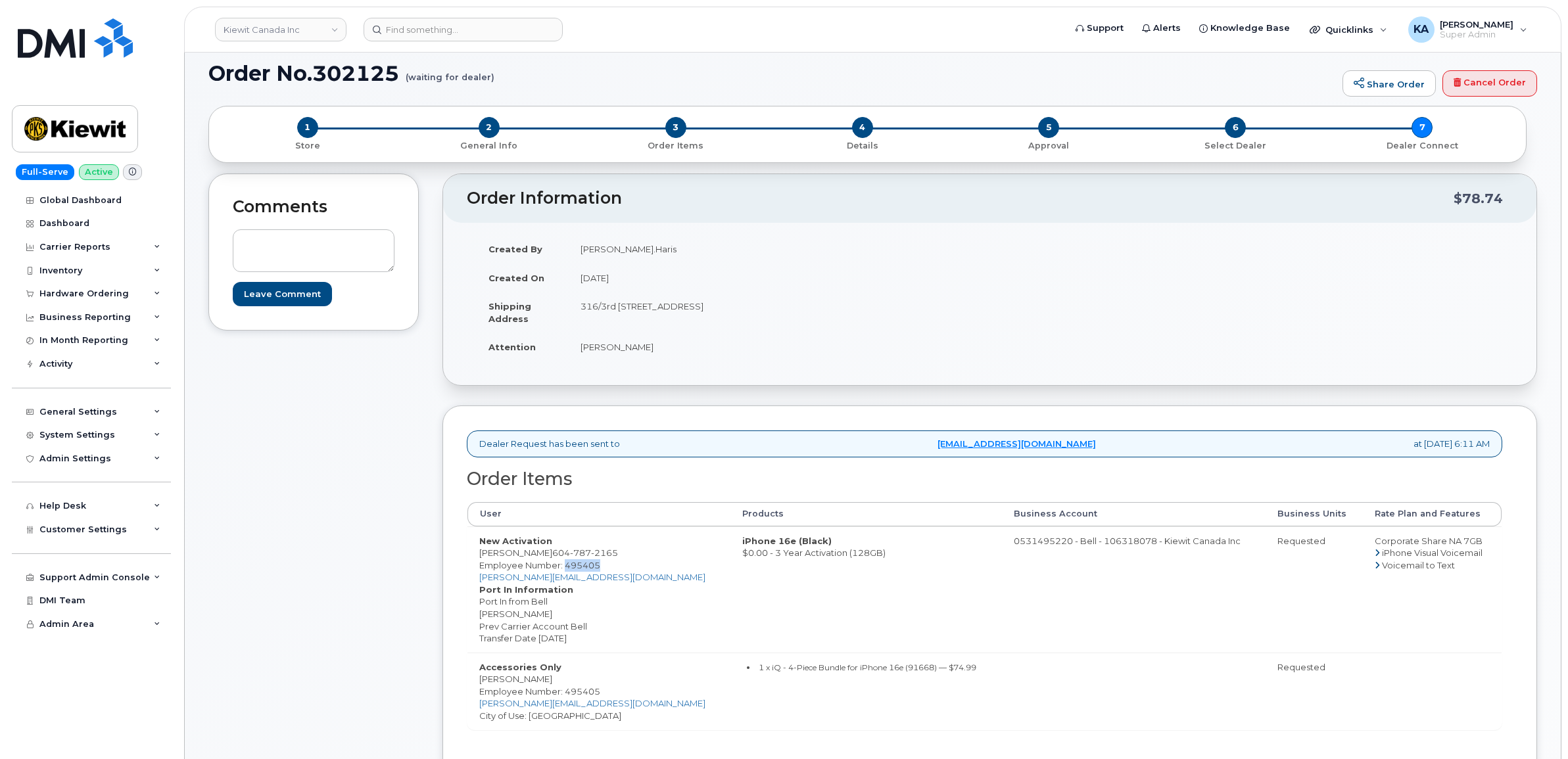
click at [1280, 540] on span "Requested" at bounding box center [1301, 541] width 48 height 10
click at [1283, 544] on span "Requested" at bounding box center [1301, 541] width 48 height 10
copy span "Requested"
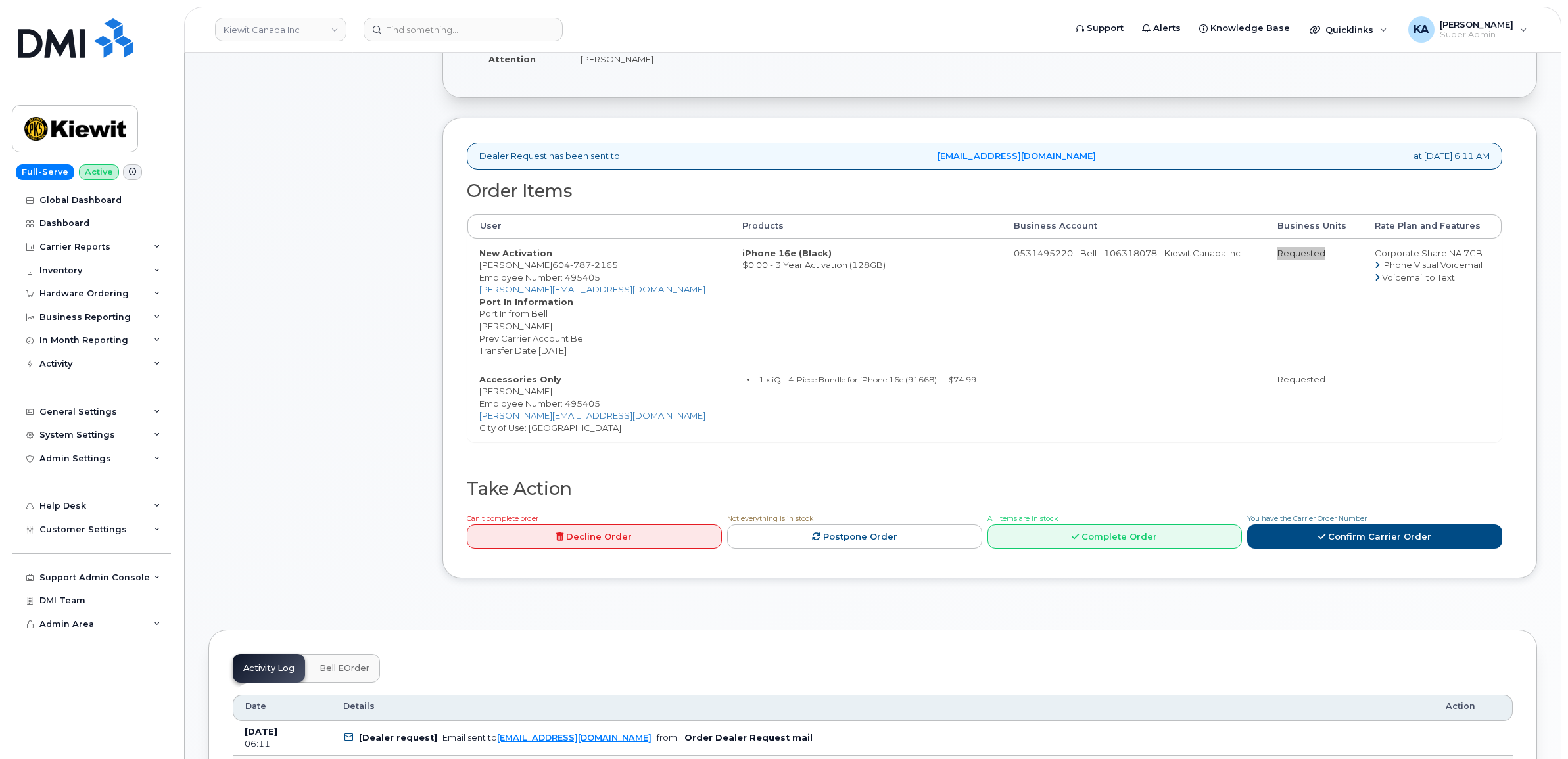
scroll to position [411, 0]
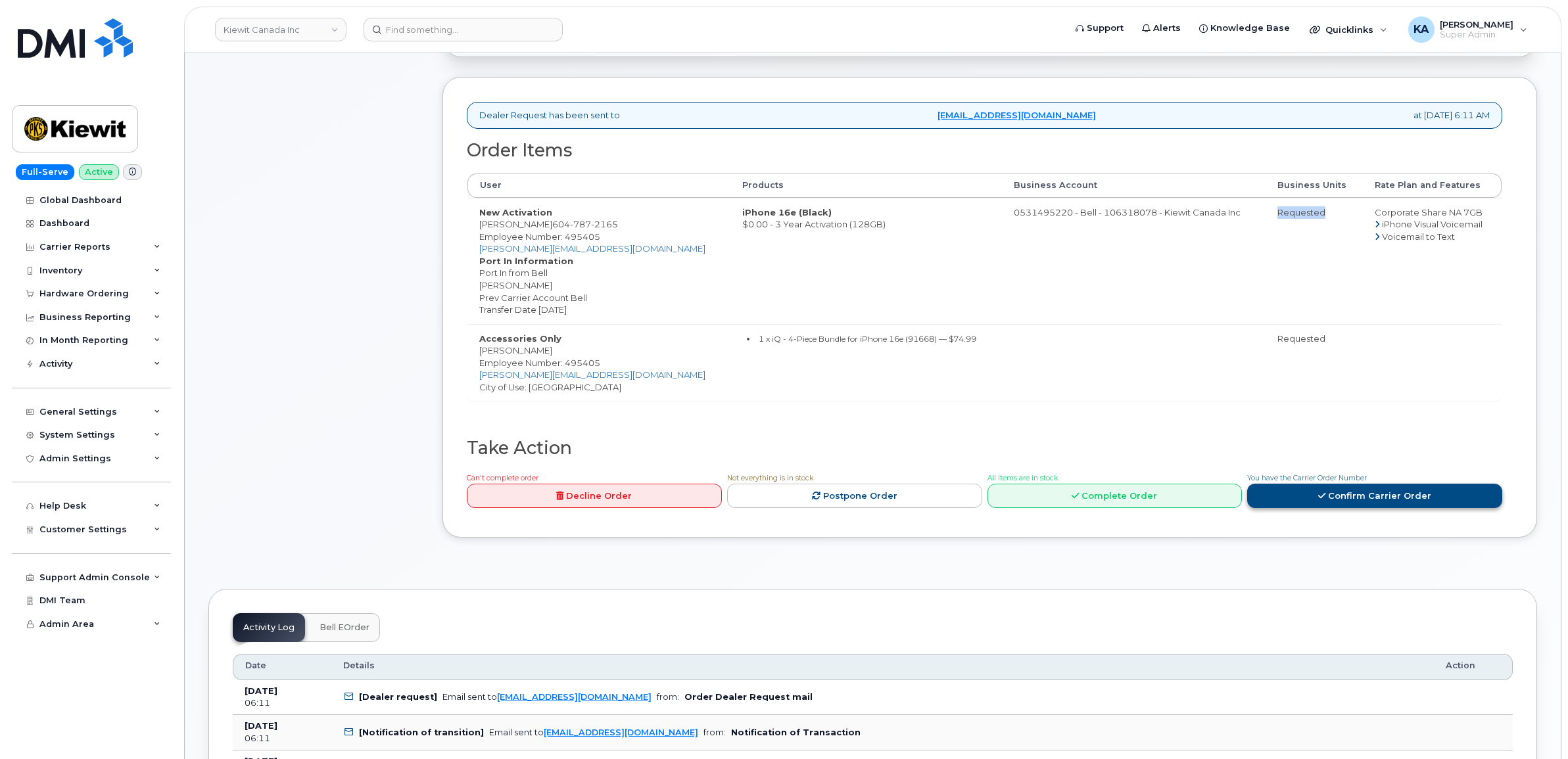
click at [1307, 498] on link "Confirm Carrier Order" at bounding box center [1374, 496] width 255 height 24
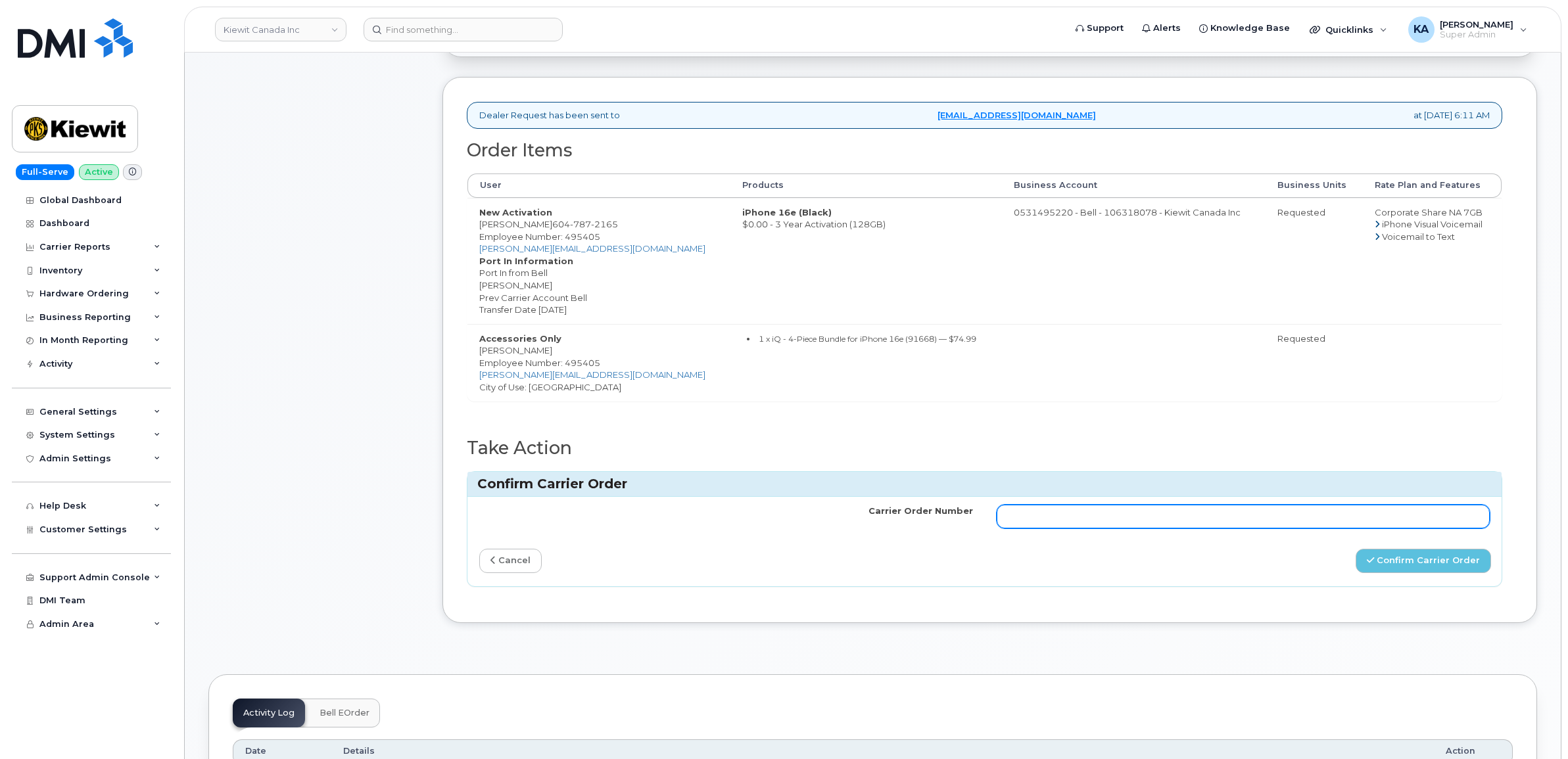
click at [1282, 518] on input "Carrier Order Number" at bounding box center [1244, 516] width 494 height 24
paste input "3024935"
type input "3024935"
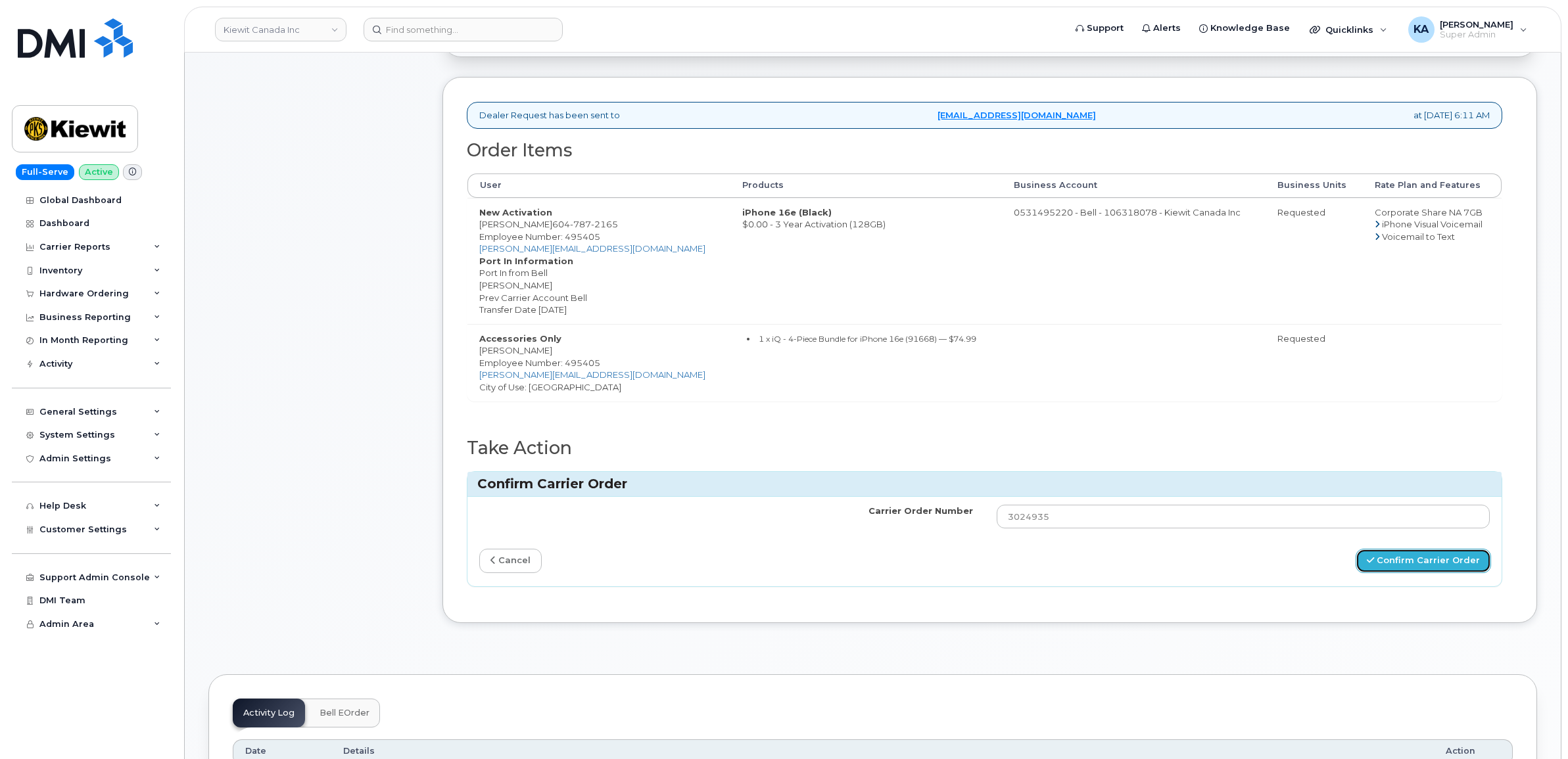
click at [1395, 564] on button "Confirm Carrier Order" at bounding box center [1423, 561] width 136 height 24
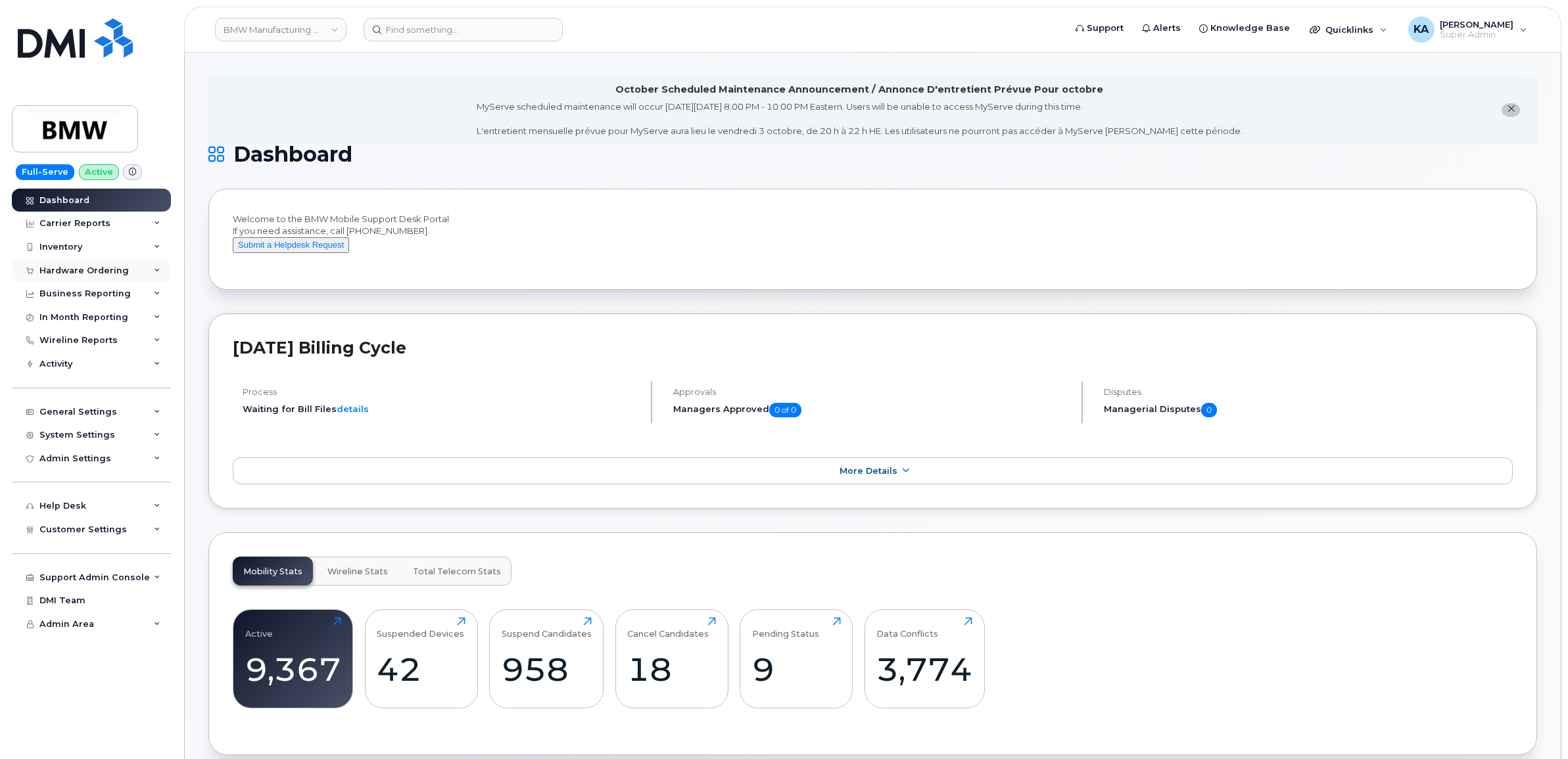
click at [57, 270] on div "Hardware Ordering" at bounding box center [84, 270] width 89 height 10
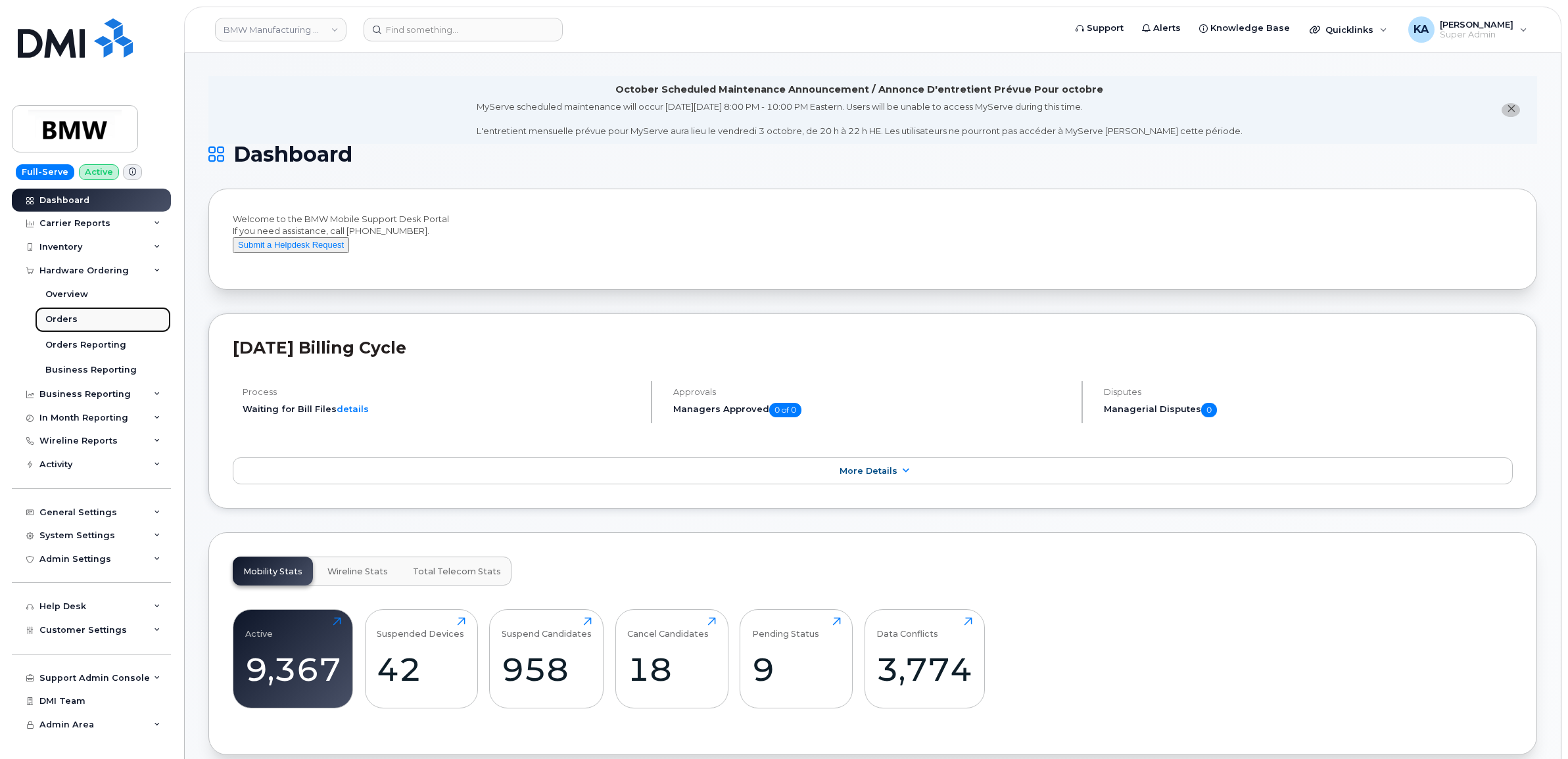
click at [47, 317] on div "Orders" at bounding box center [62, 319] width 32 height 12
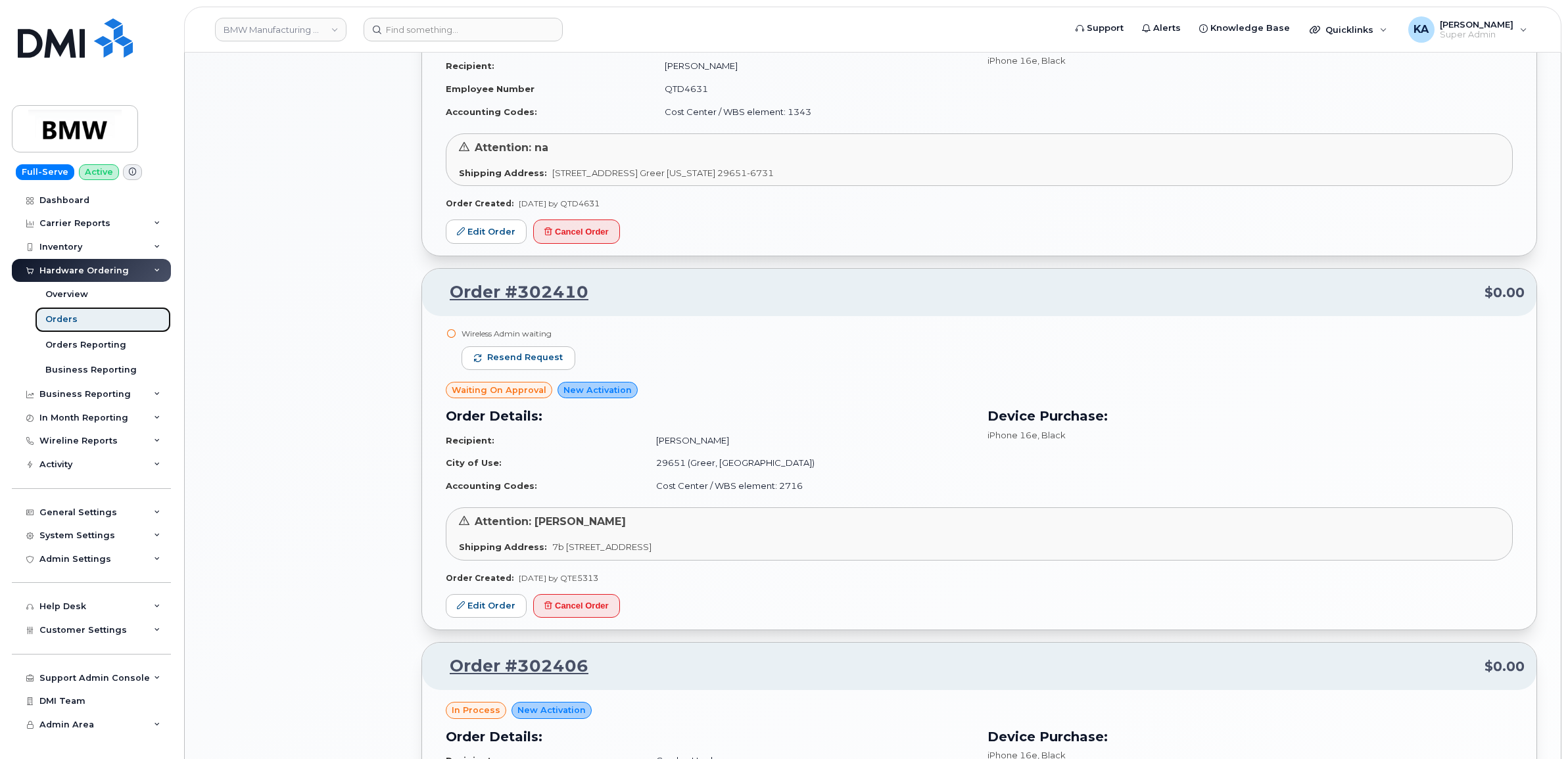
scroll to position [1397, 0]
click at [517, 356] on span "Resend request" at bounding box center [525, 355] width 75 height 12
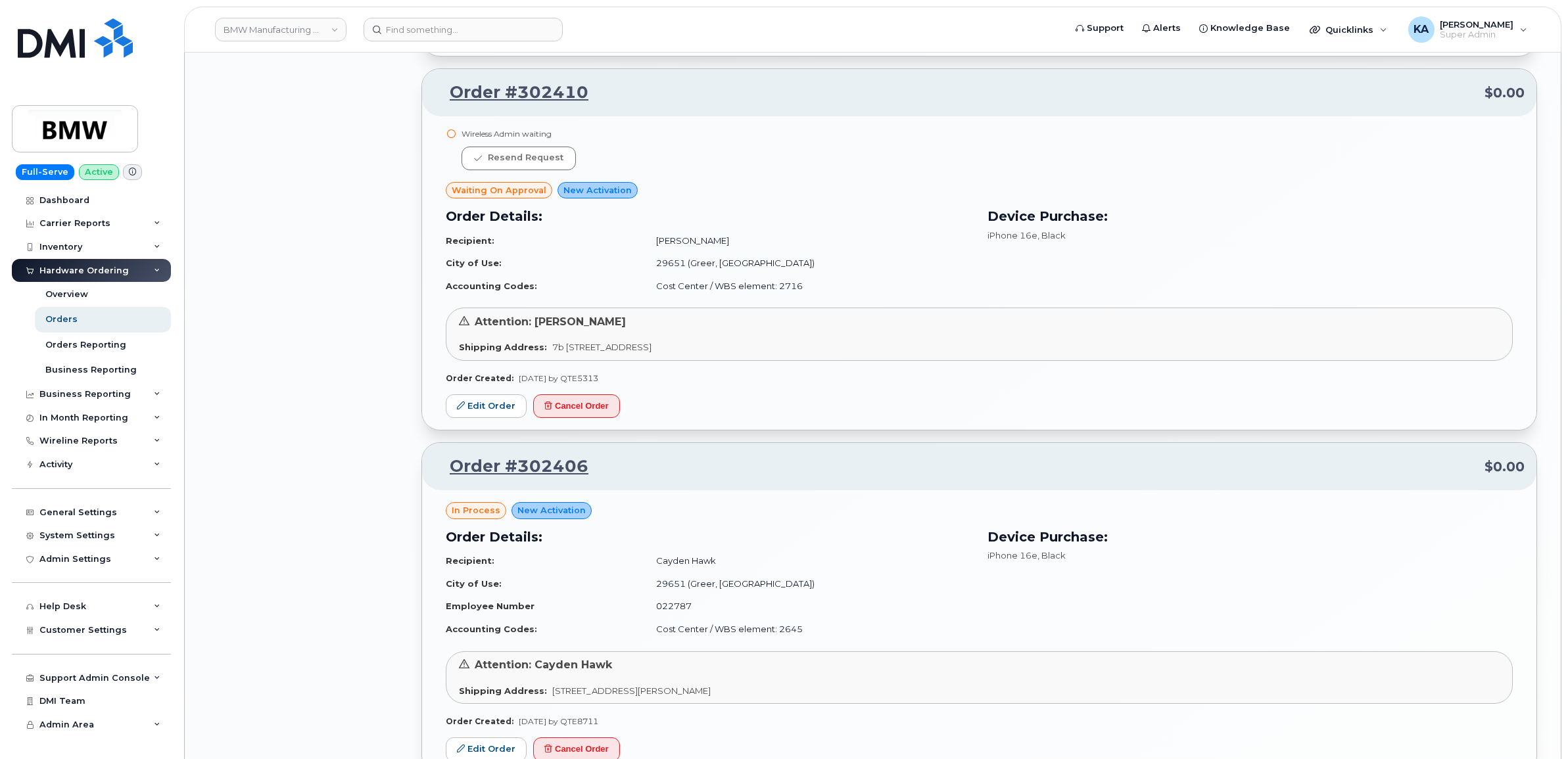
scroll to position [1807, 0]
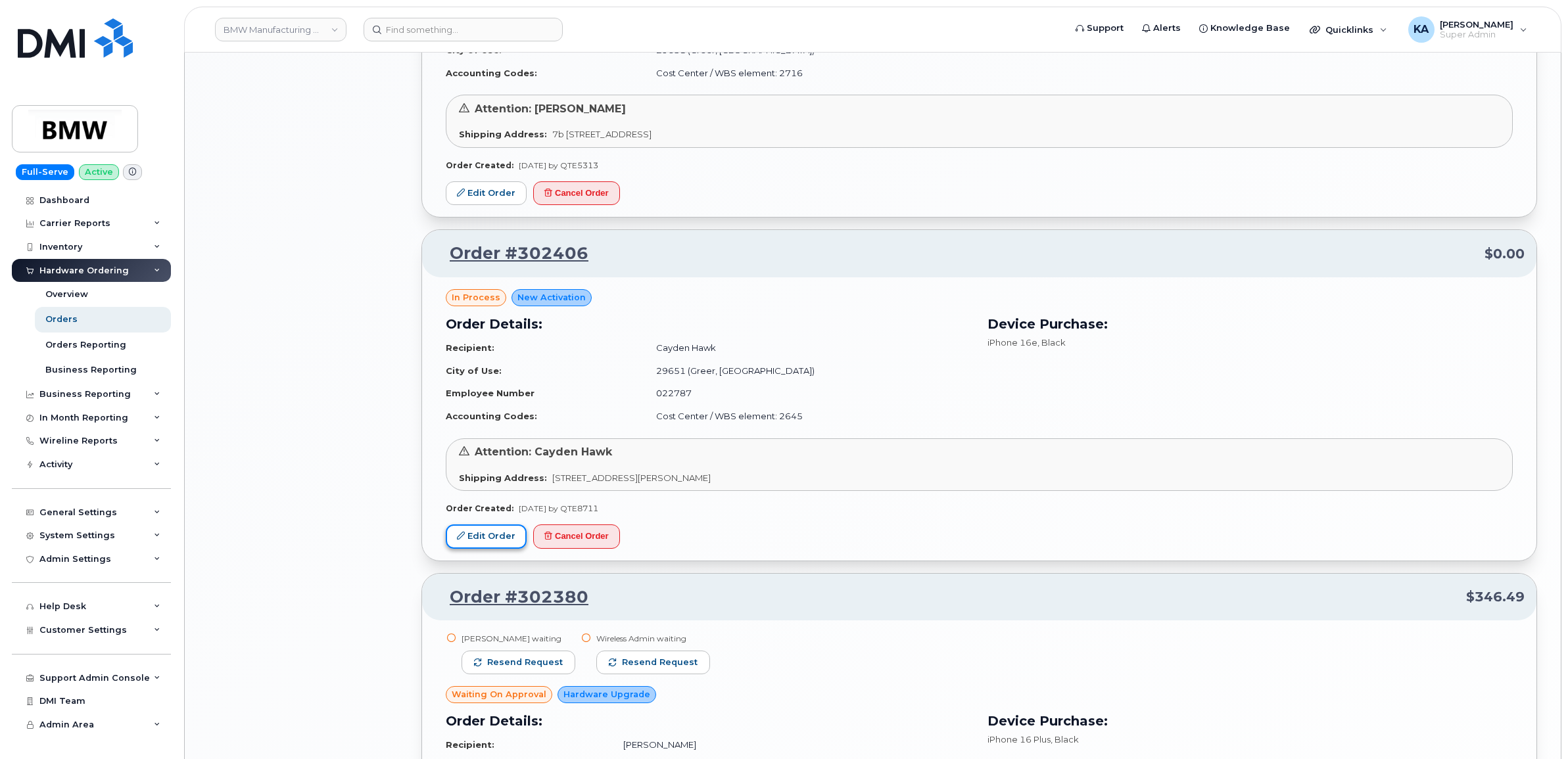
click at [487, 540] on link "Edit Order" at bounding box center [487, 537] width 81 height 24
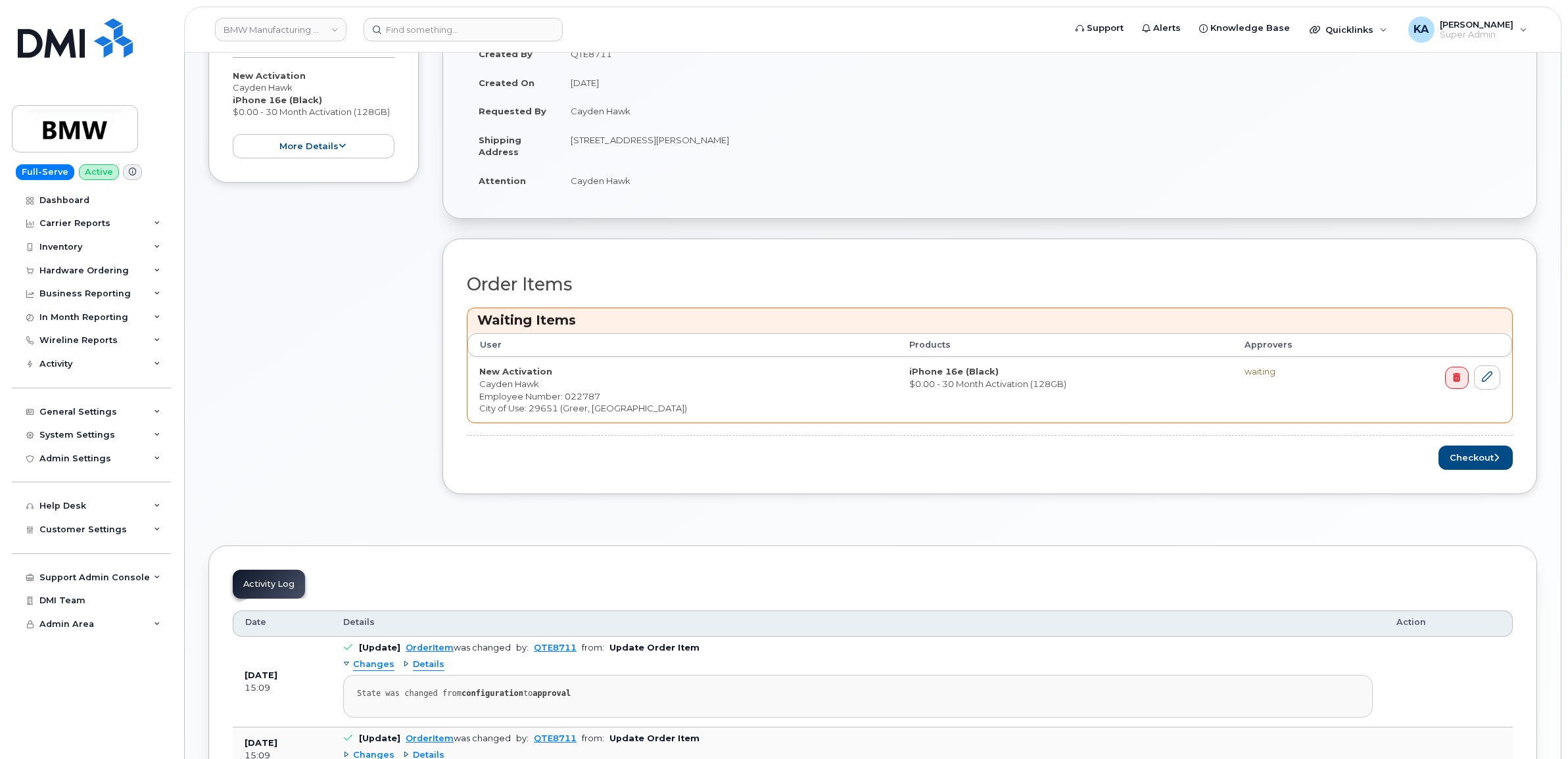
scroll to position [328, 0]
click at [1486, 461] on button "Checkout" at bounding box center [1476, 456] width 74 height 24
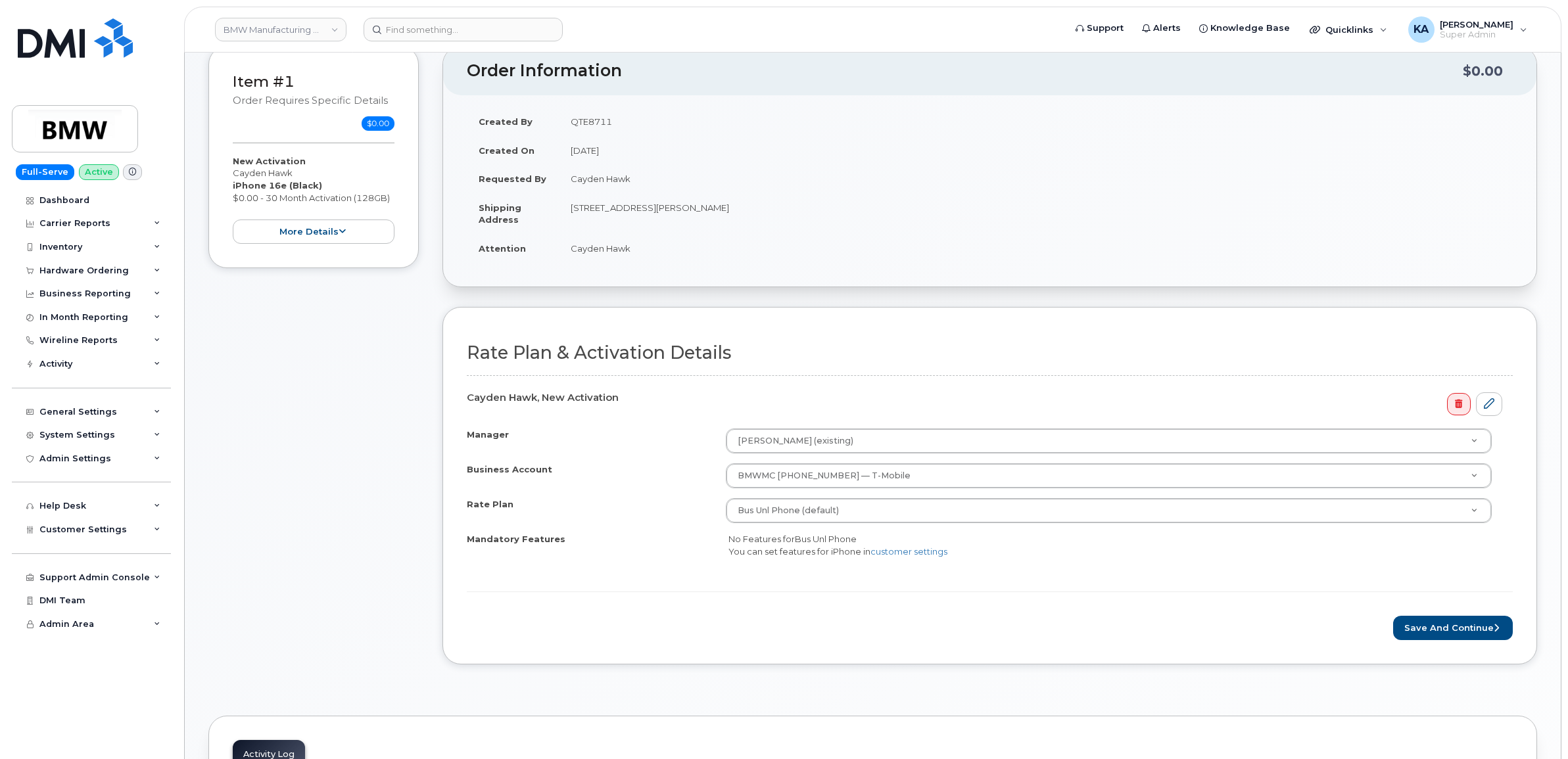
scroll to position [328, 0]
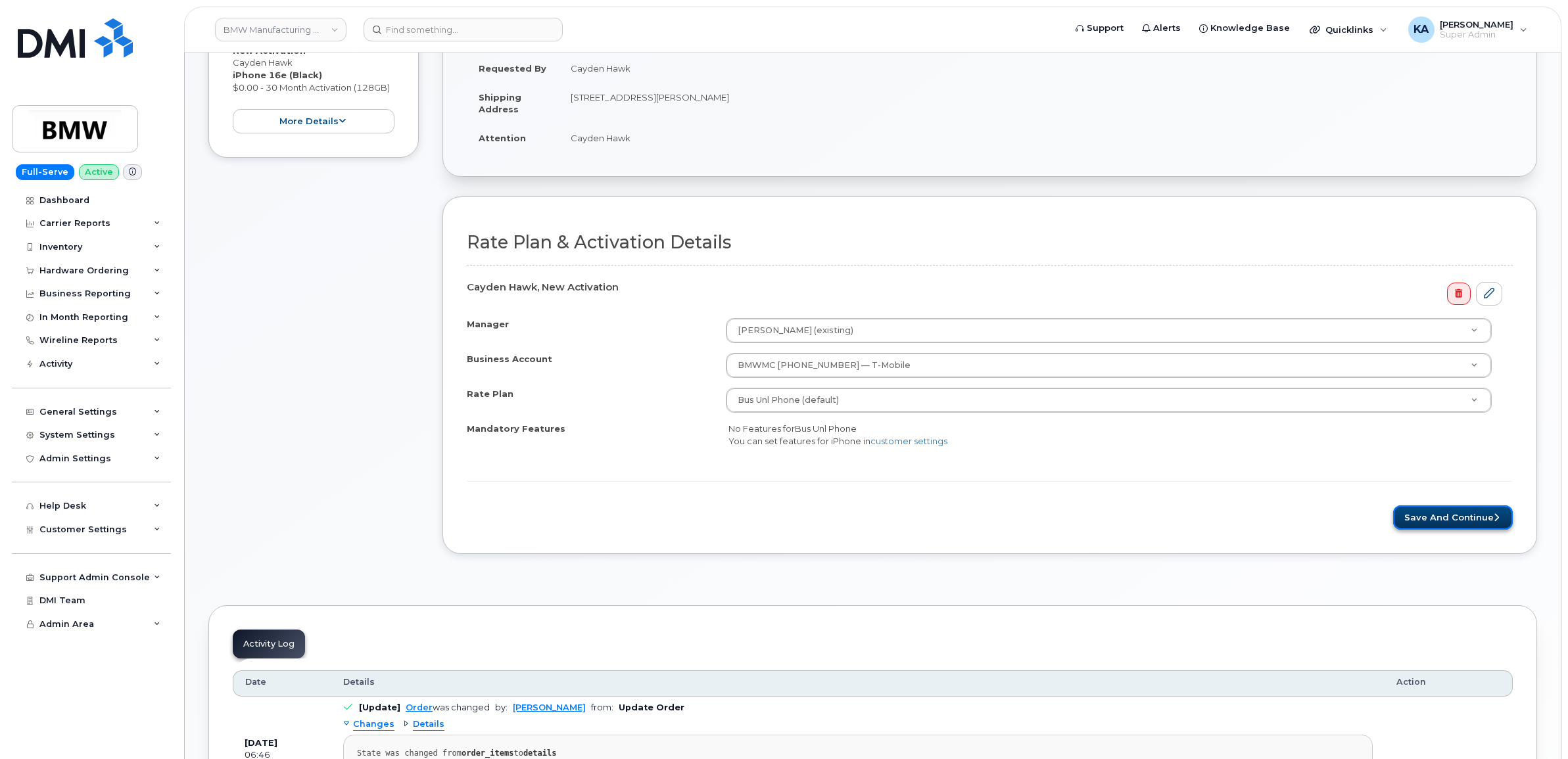
click at [1427, 524] on button "Save and Continue" at bounding box center [1453, 517] width 120 height 24
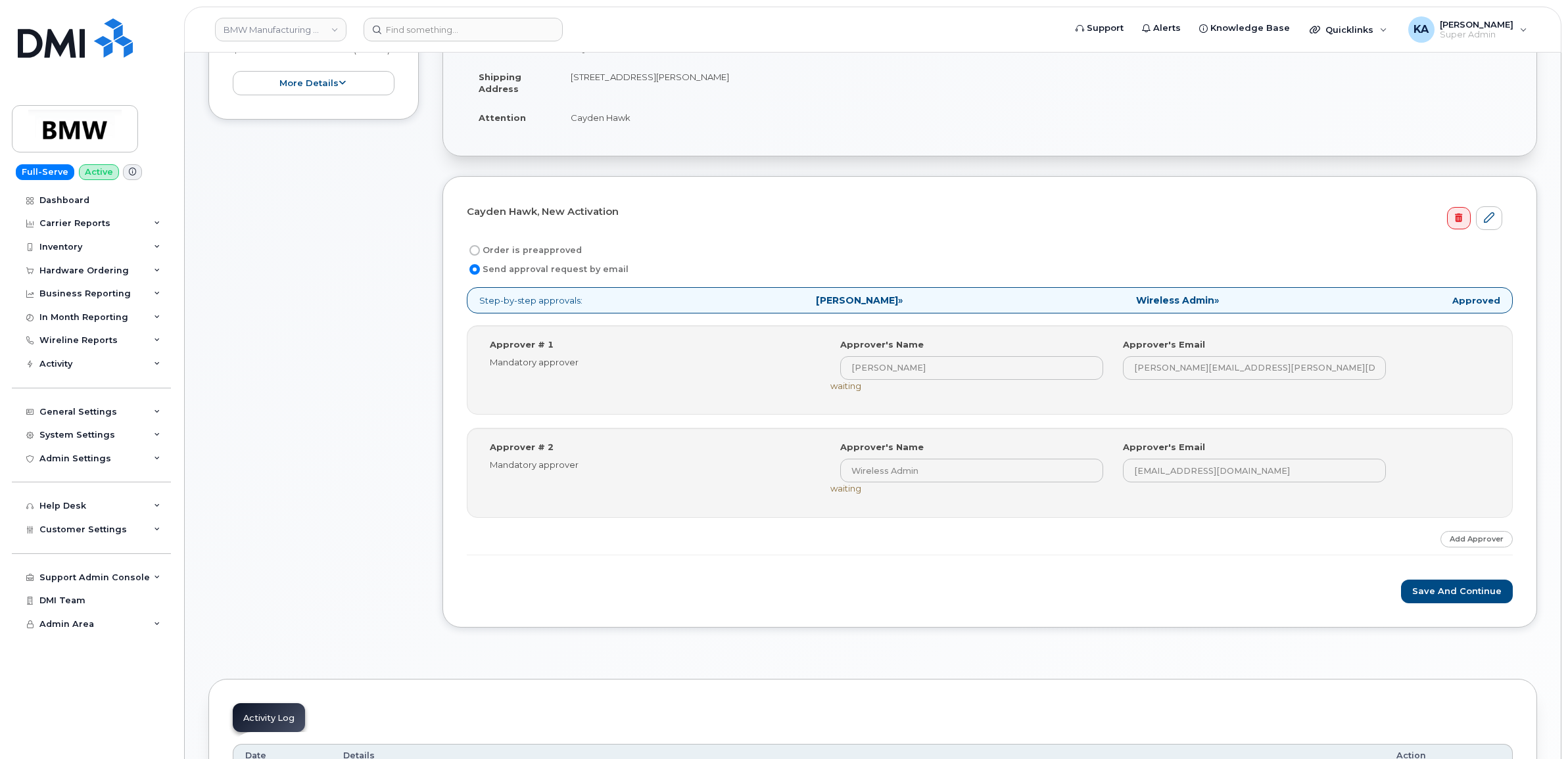
scroll to position [411, 0]
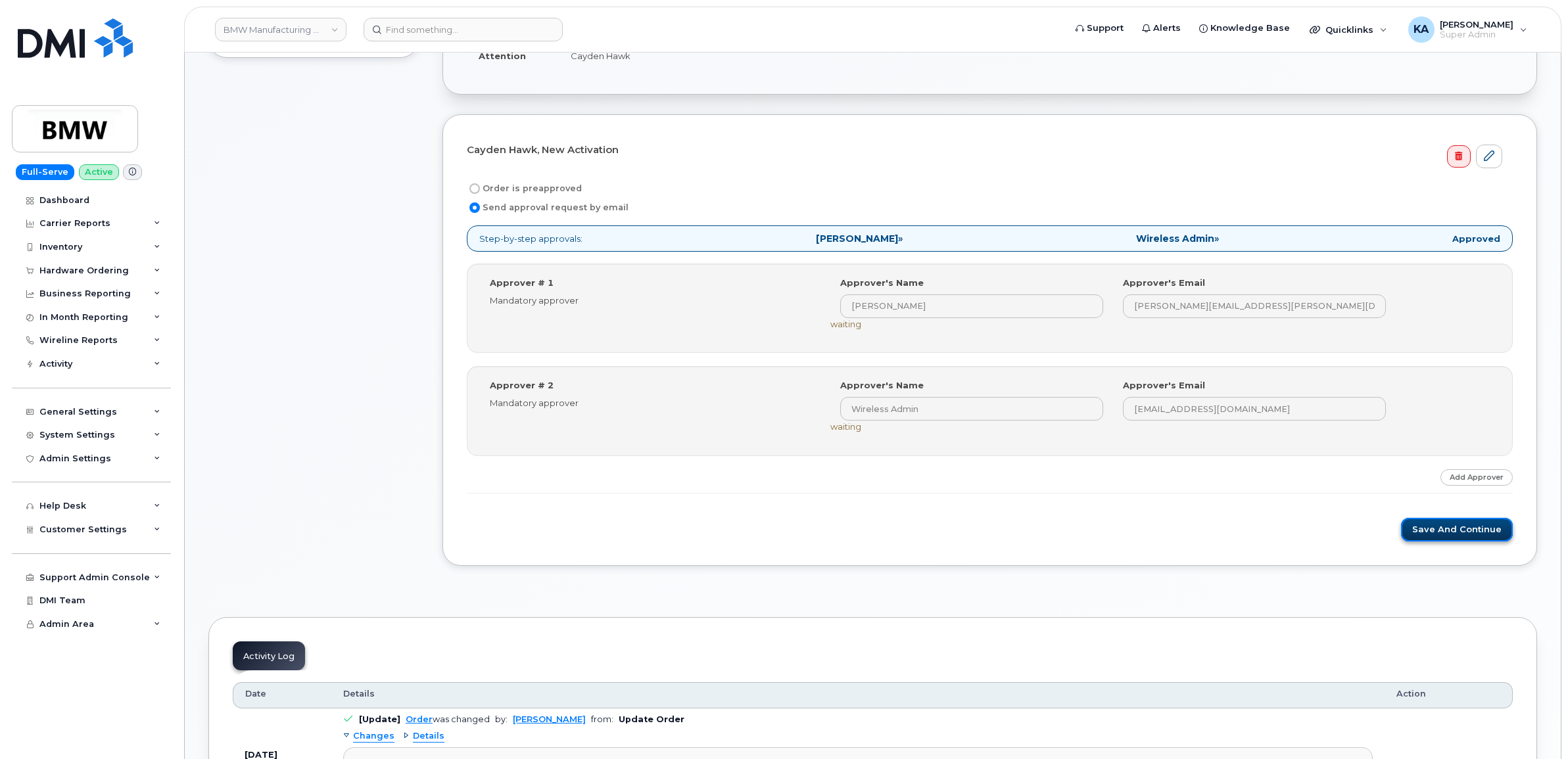
click at [1425, 533] on button "Save and Continue" at bounding box center [1457, 530] width 112 height 24
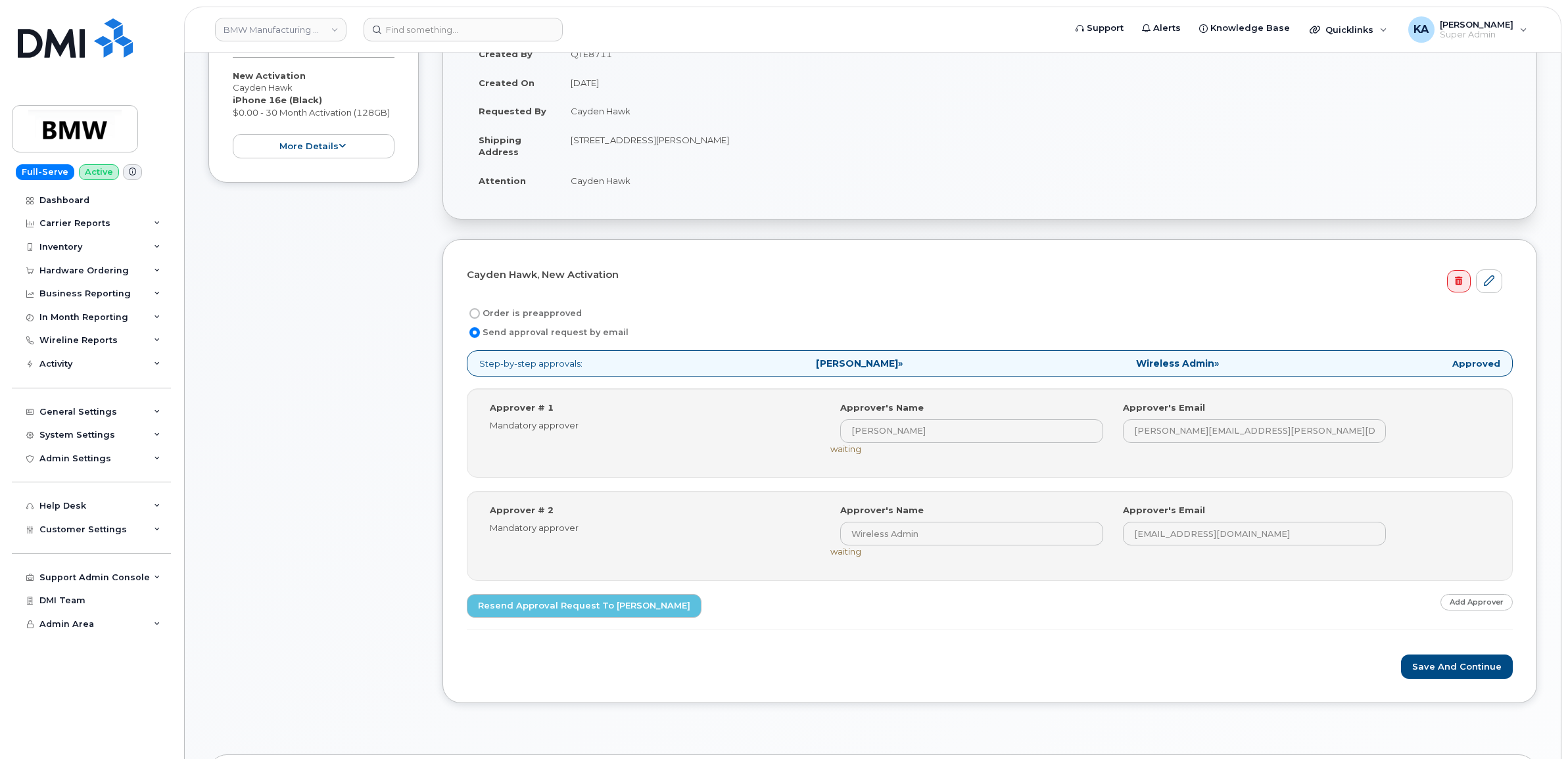
scroll to position [328, 0]
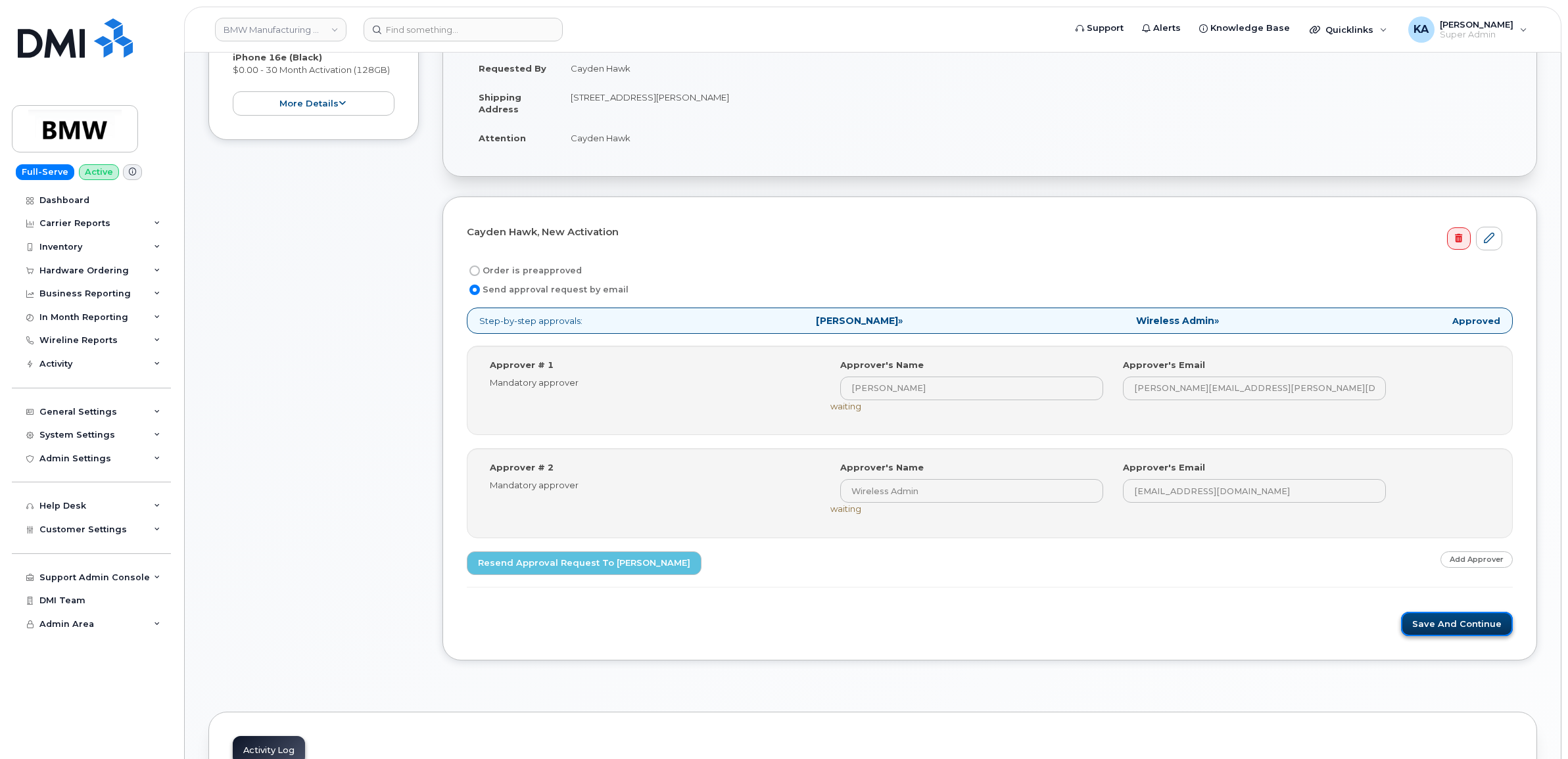
click at [1446, 629] on button "Save and Continue" at bounding box center [1457, 624] width 112 height 24
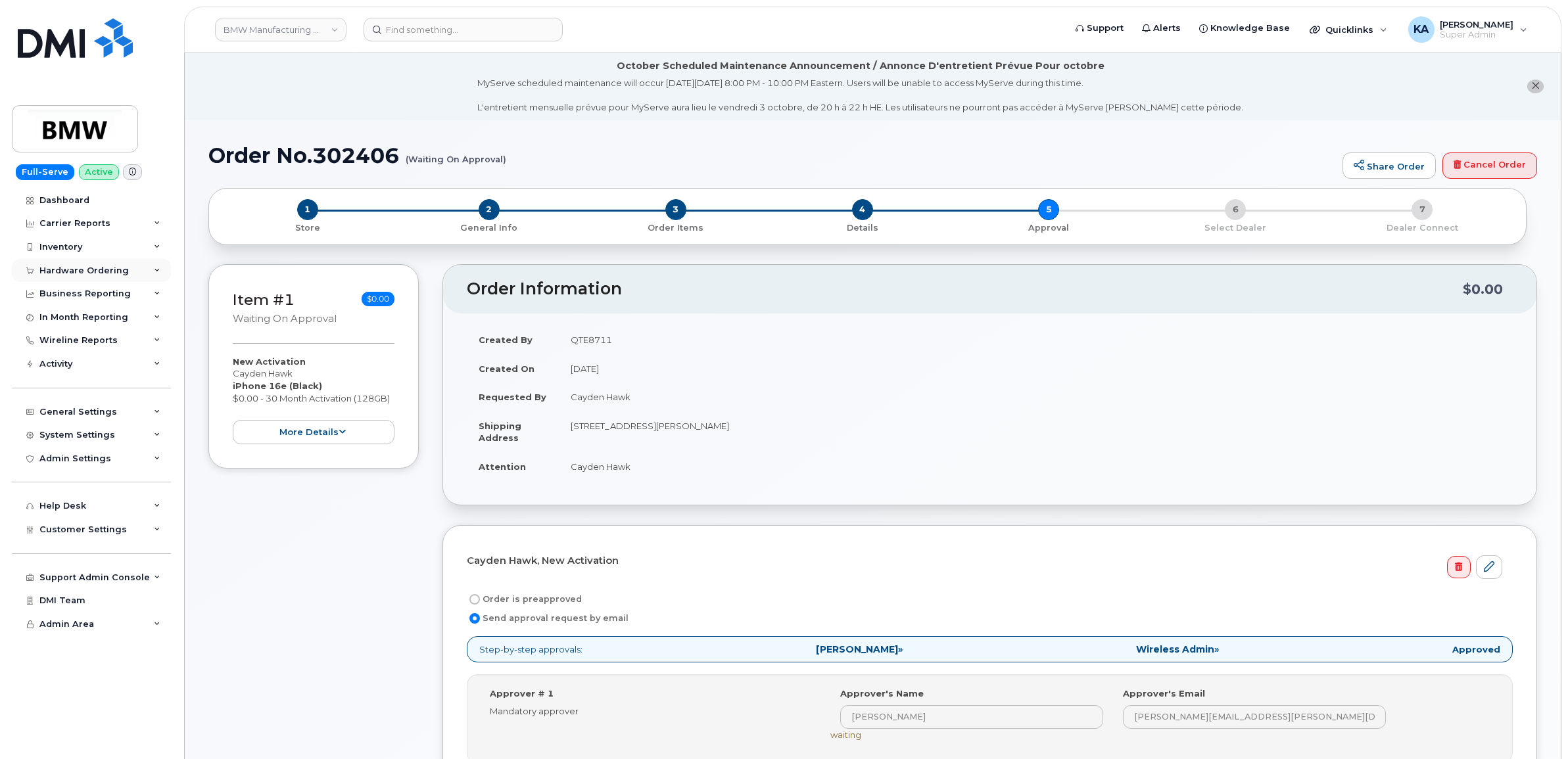
click at [75, 273] on div "Hardware Ordering" at bounding box center [84, 270] width 89 height 10
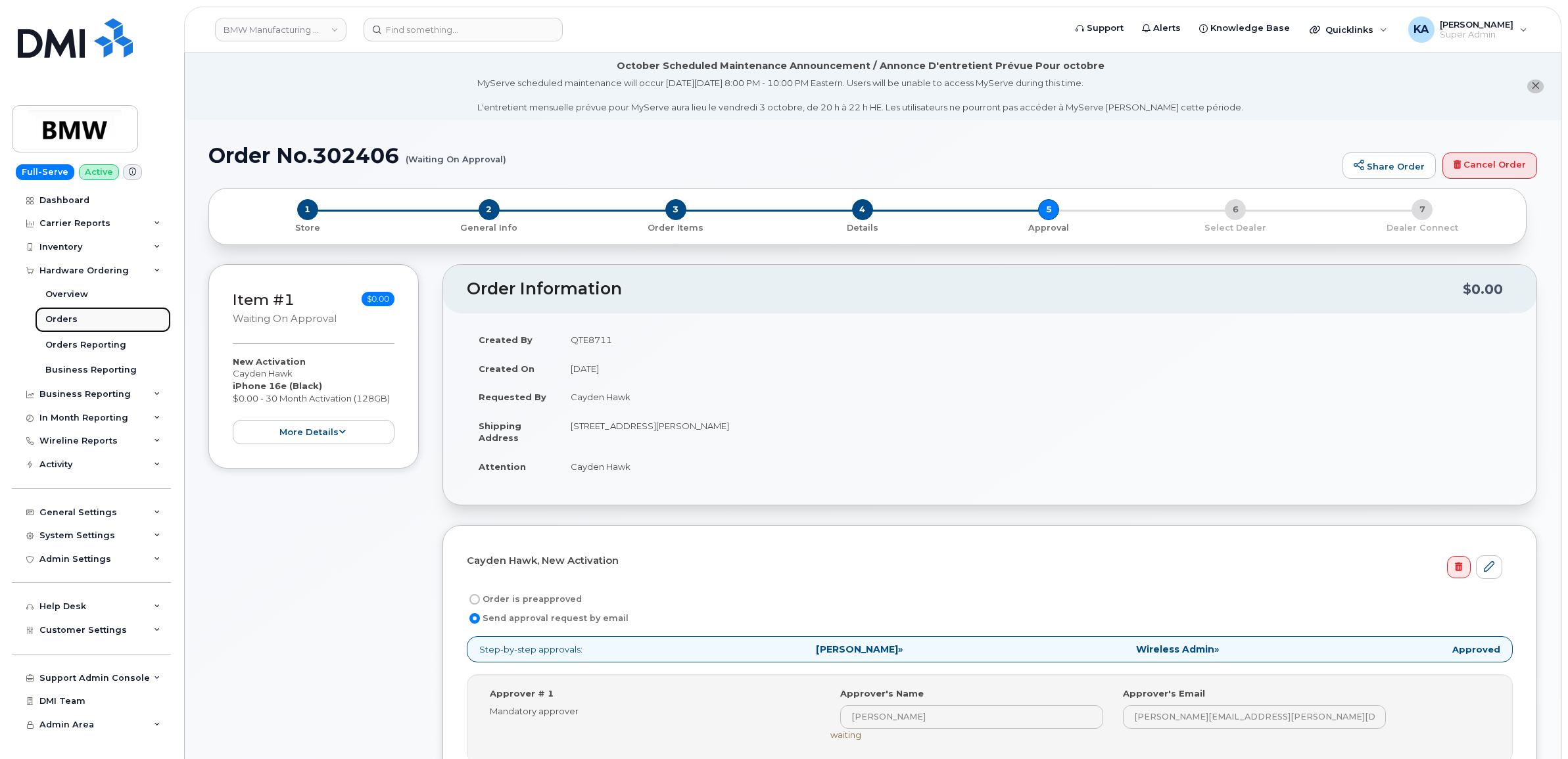
click at [59, 315] on div "Orders" at bounding box center [62, 319] width 32 height 12
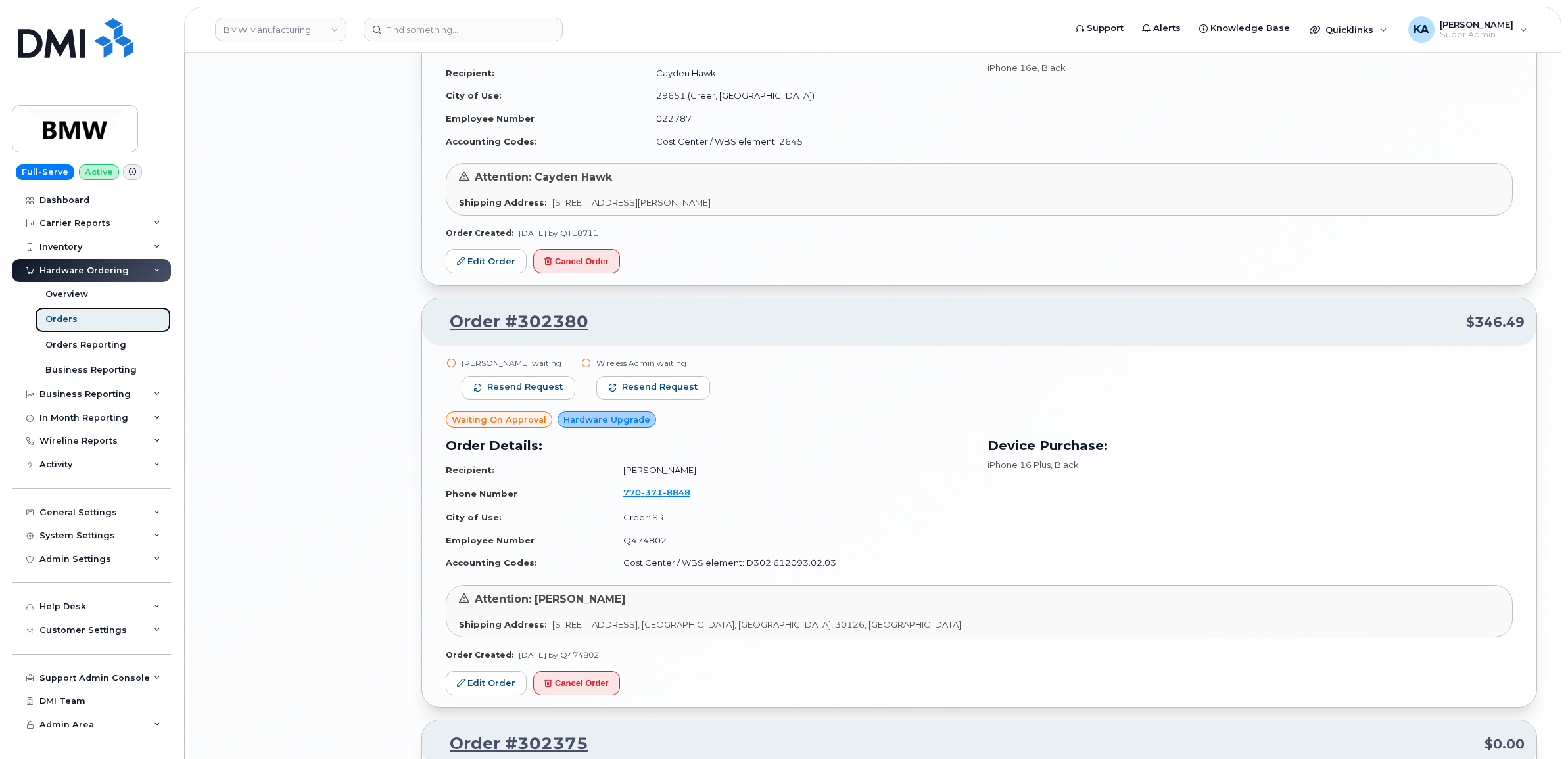
scroll to position [2218, 0]
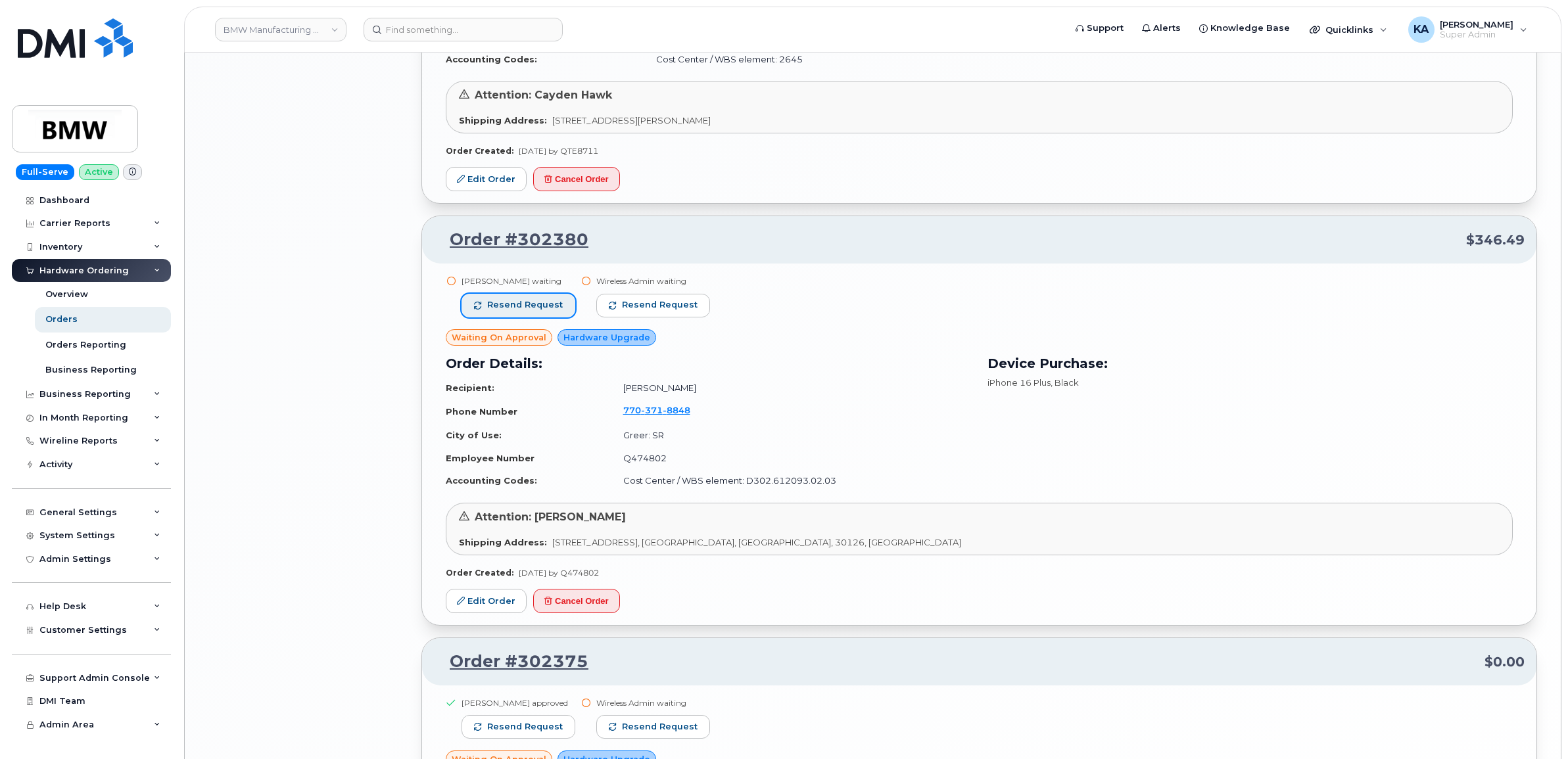
click at [544, 307] on span "Resend request" at bounding box center [525, 305] width 75 height 12
click at [615, 306] on button "Resend request" at bounding box center [654, 305] width 114 height 24
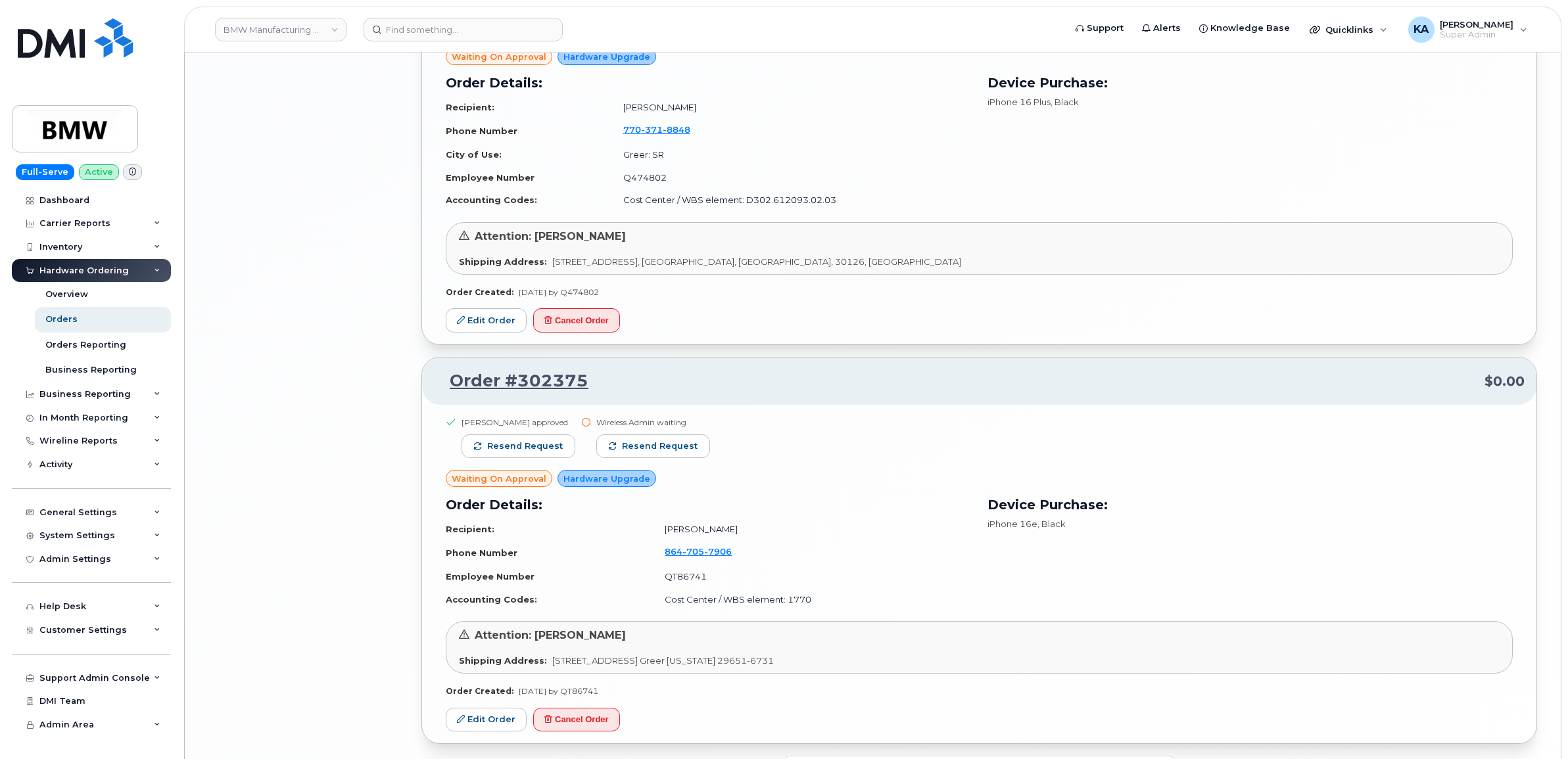
scroll to position [2547, 0]
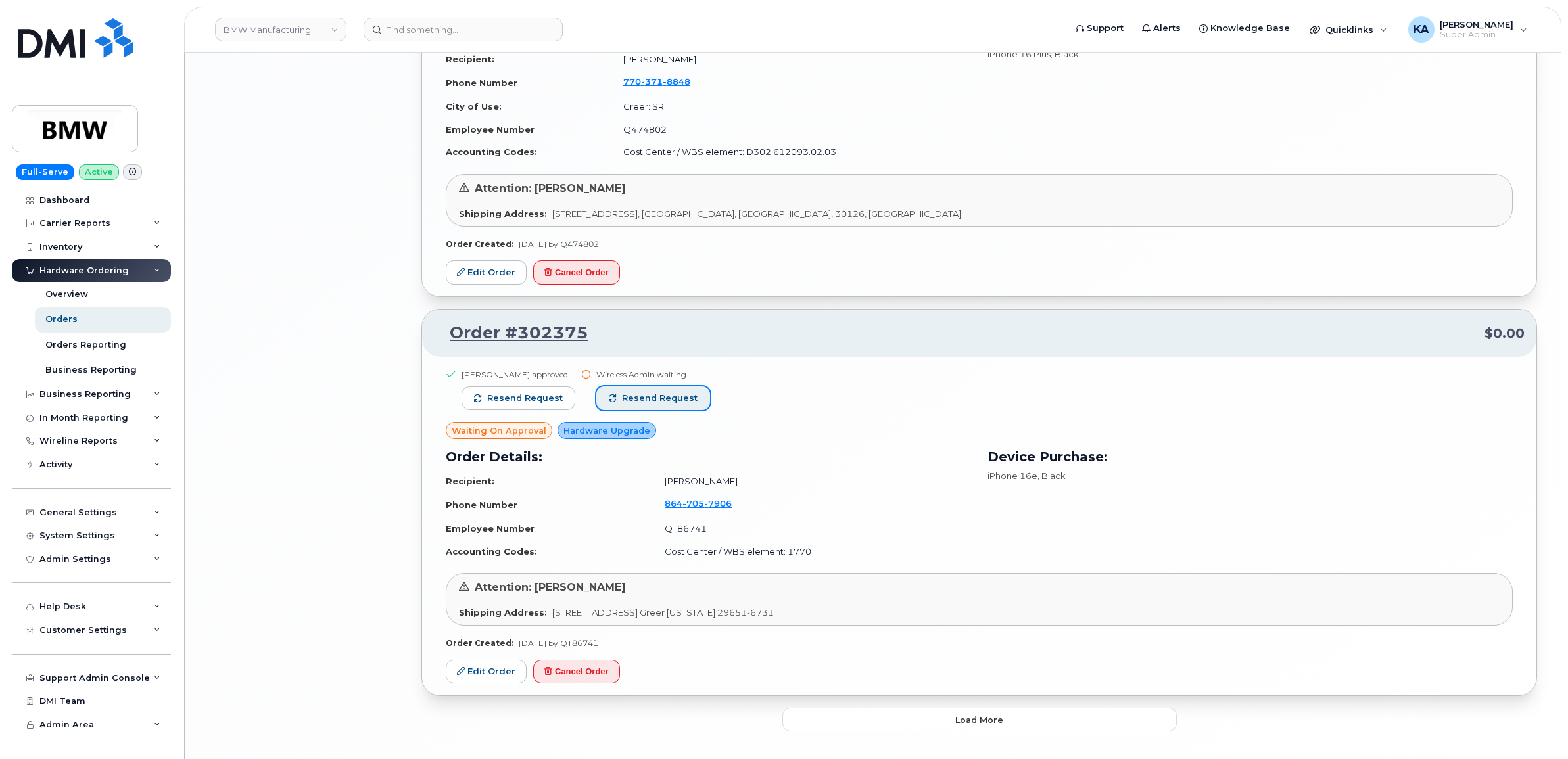
click at [631, 393] on button "Resend request" at bounding box center [653, 398] width 114 height 24
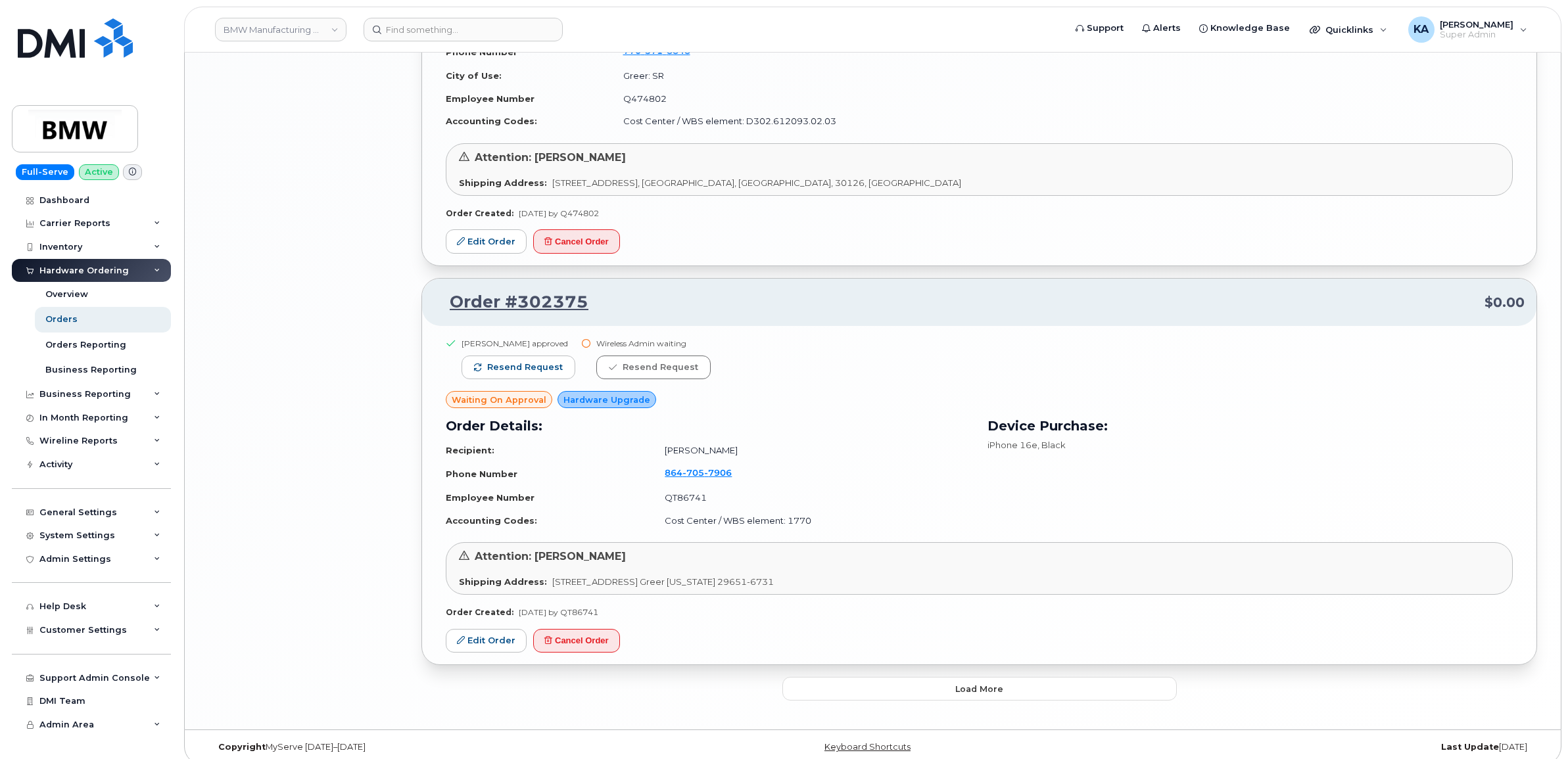
scroll to position [2593, 0]
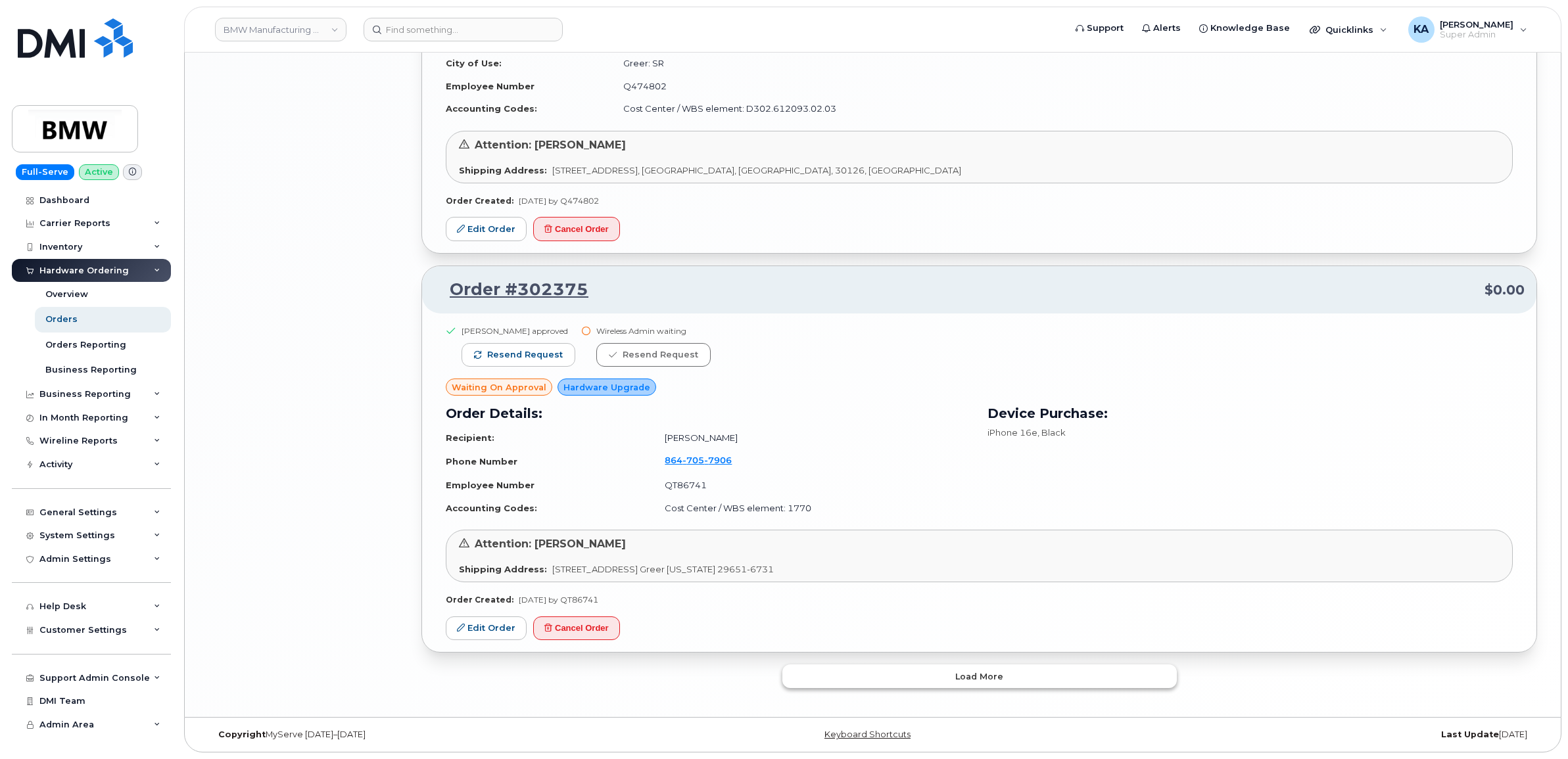
click at [862, 668] on button "Load more" at bounding box center [979, 677] width 394 height 24
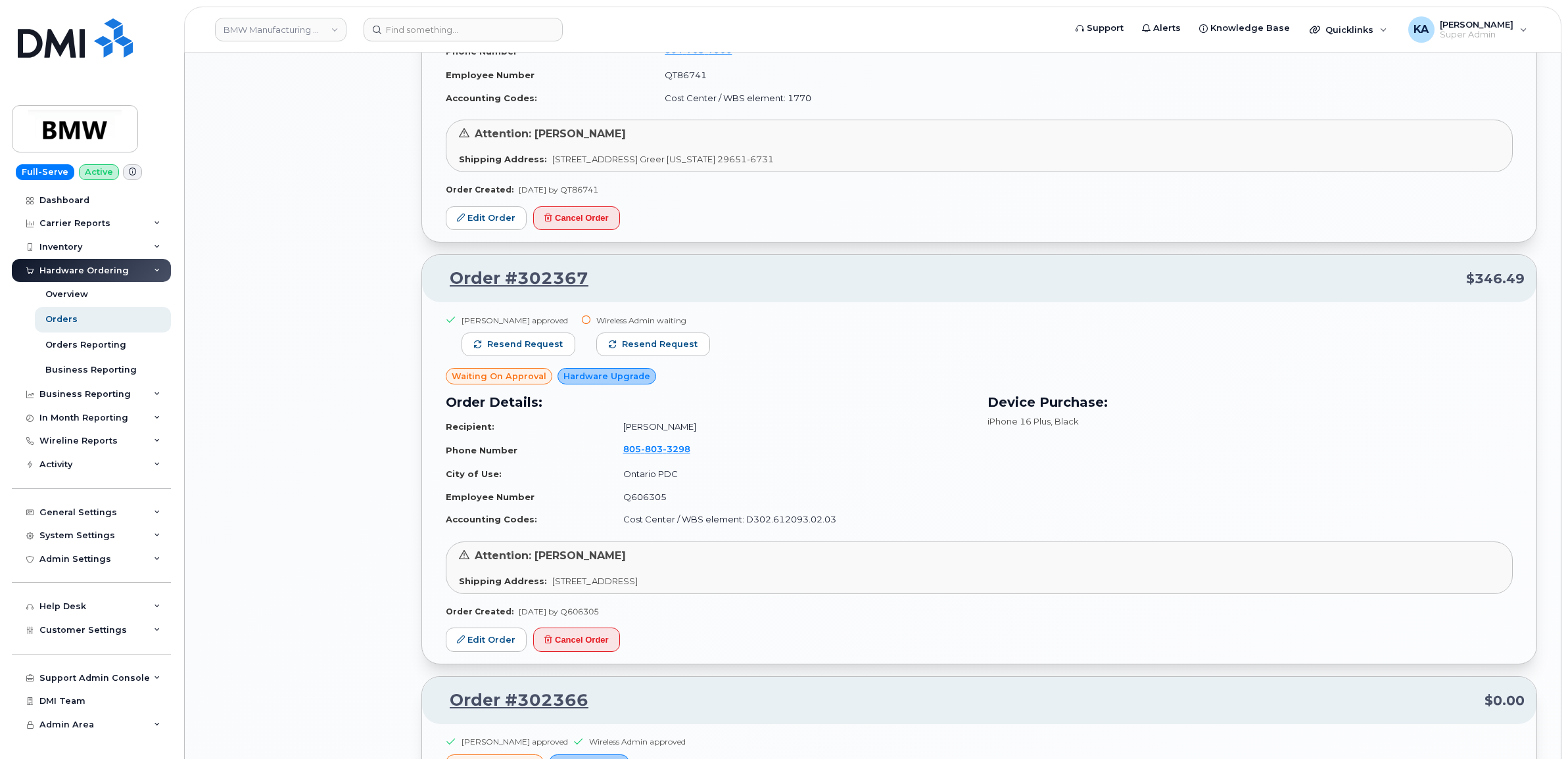
scroll to position [3004, 0]
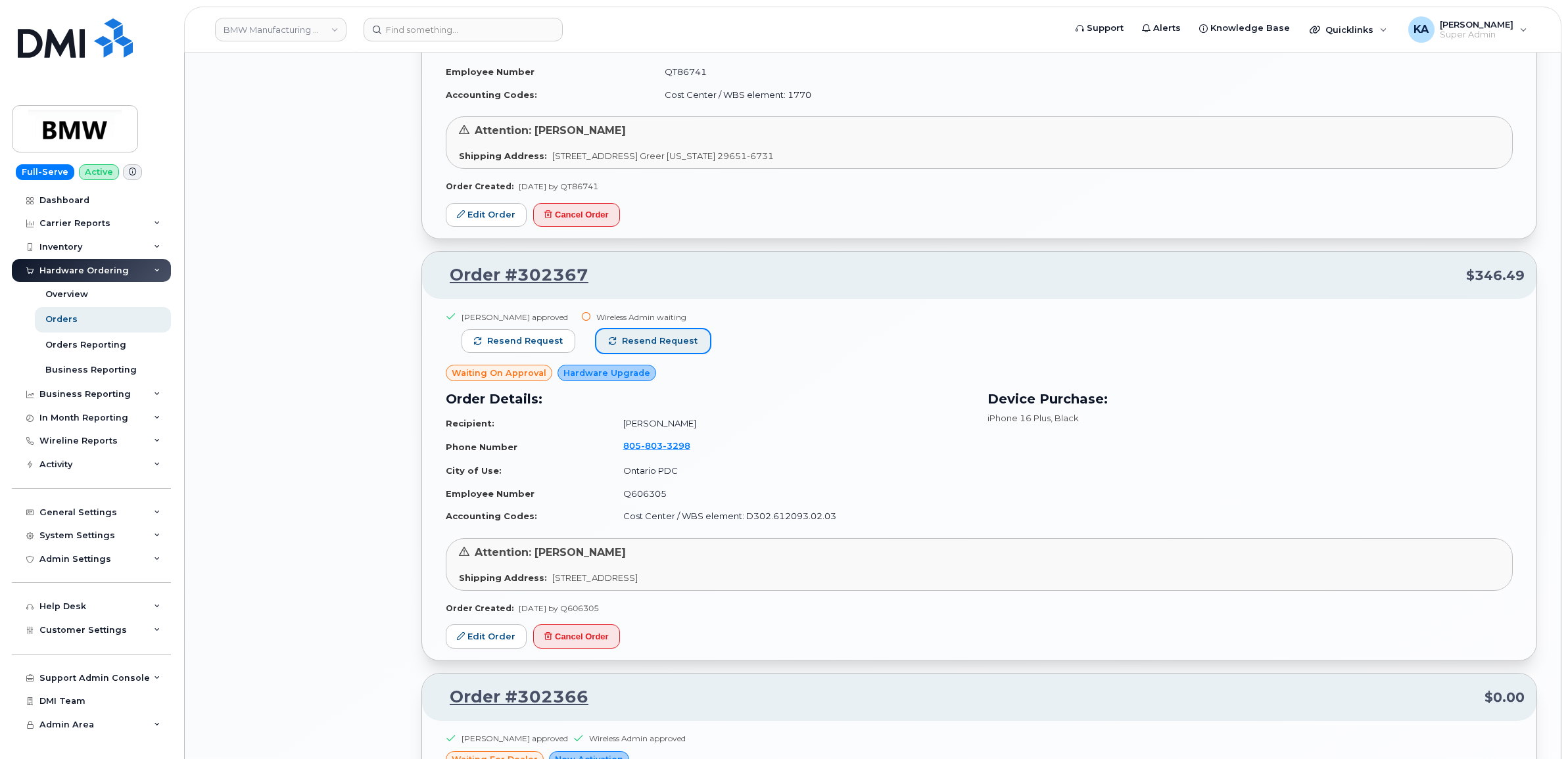
click at [659, 342] on span "Resend request" at bounding box center [660, 341] width 75 height 12
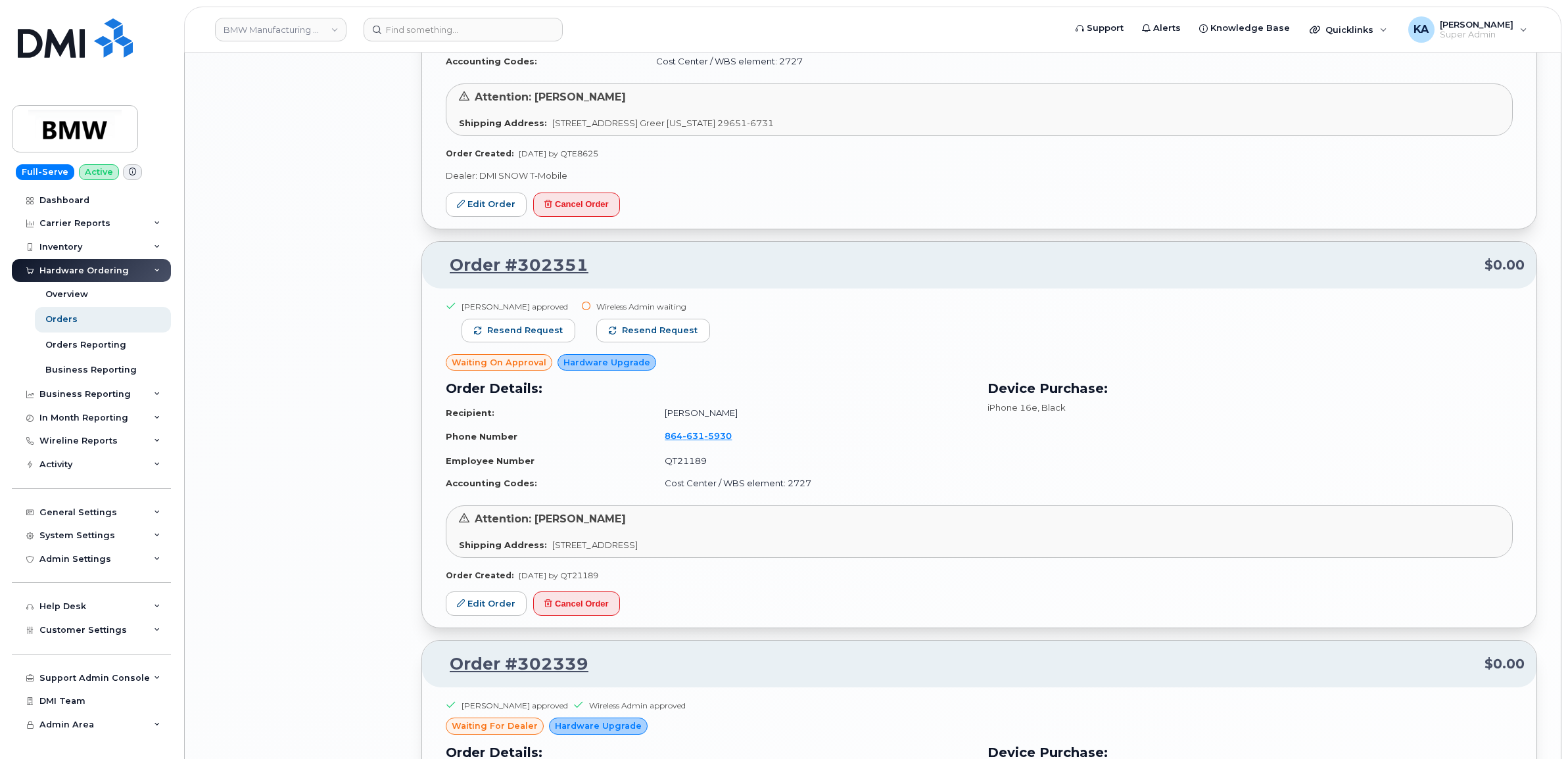
scroll to position [3826, 0]
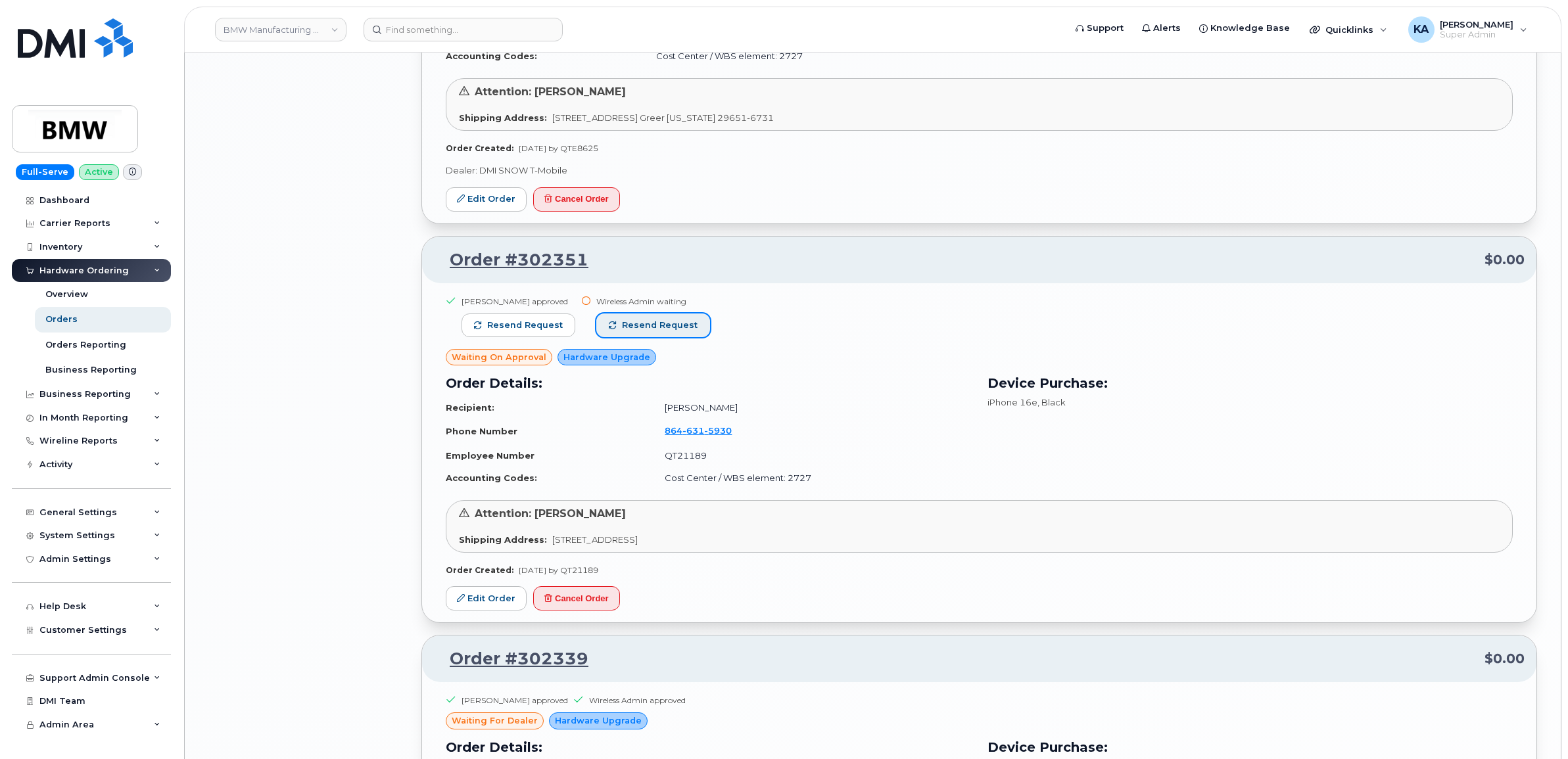
click at [658, 327] on span "Resend request" at bounding box center [660, 325] width 75 height 12
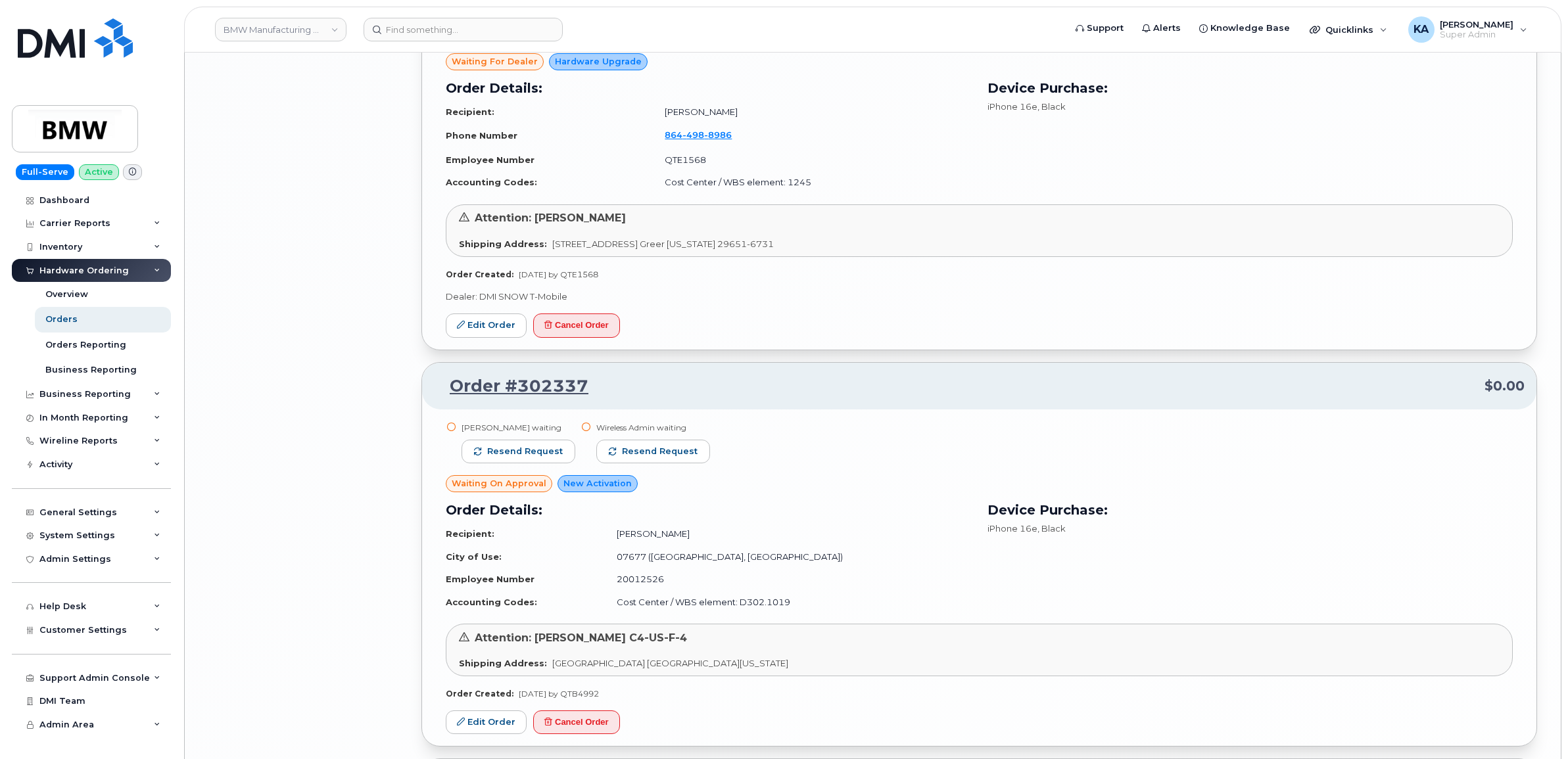
scroll to position [4565, 0]
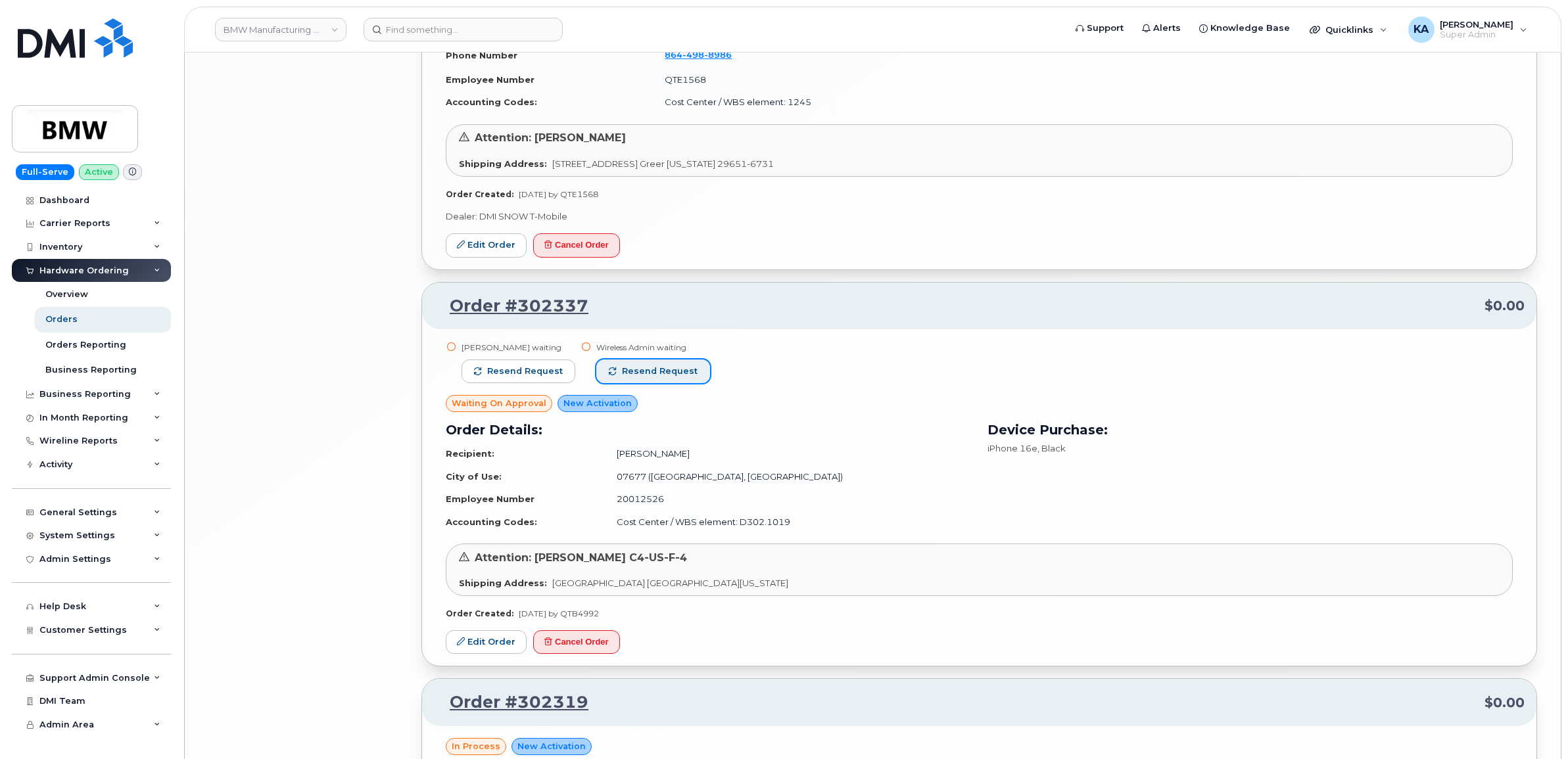
click at [671, 365] on button "Resend request" at bounding box center [653, 371] width 114 height 24
click at [541, 368] on span "Resend request" at bounding box center [525, 371] width 75 height 12
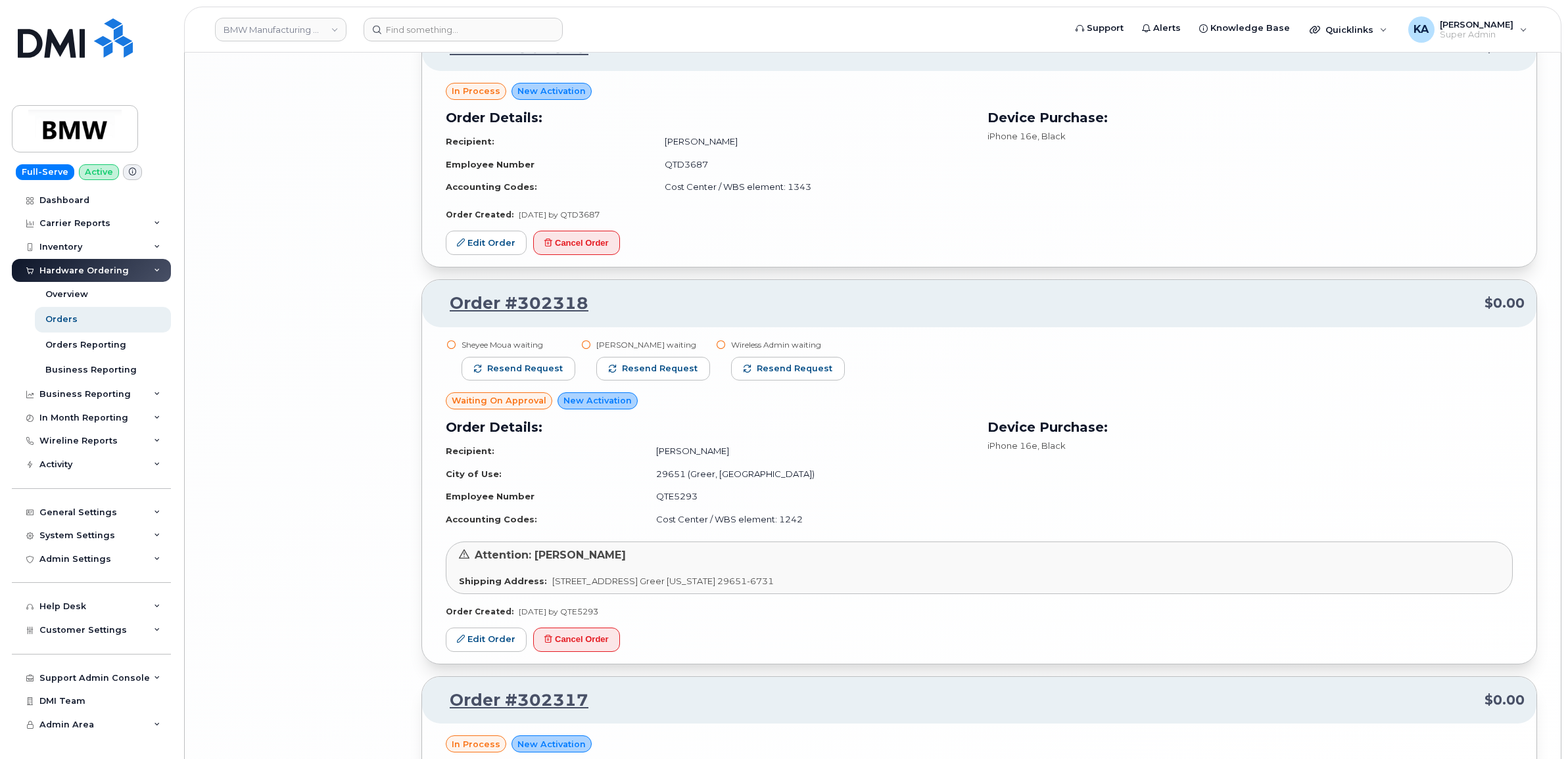
scroll to position [5222, 0]
click at [784, 370] on span "Resend request" at bounding box center [795, 366] width 75 height 12
click at [649, 370] on span "Resend request" at bounding box center [660, 366] width 75 height 12
click at [538, 367] on span "Resend request" at bounding box center [525, 366] width 75 height 12
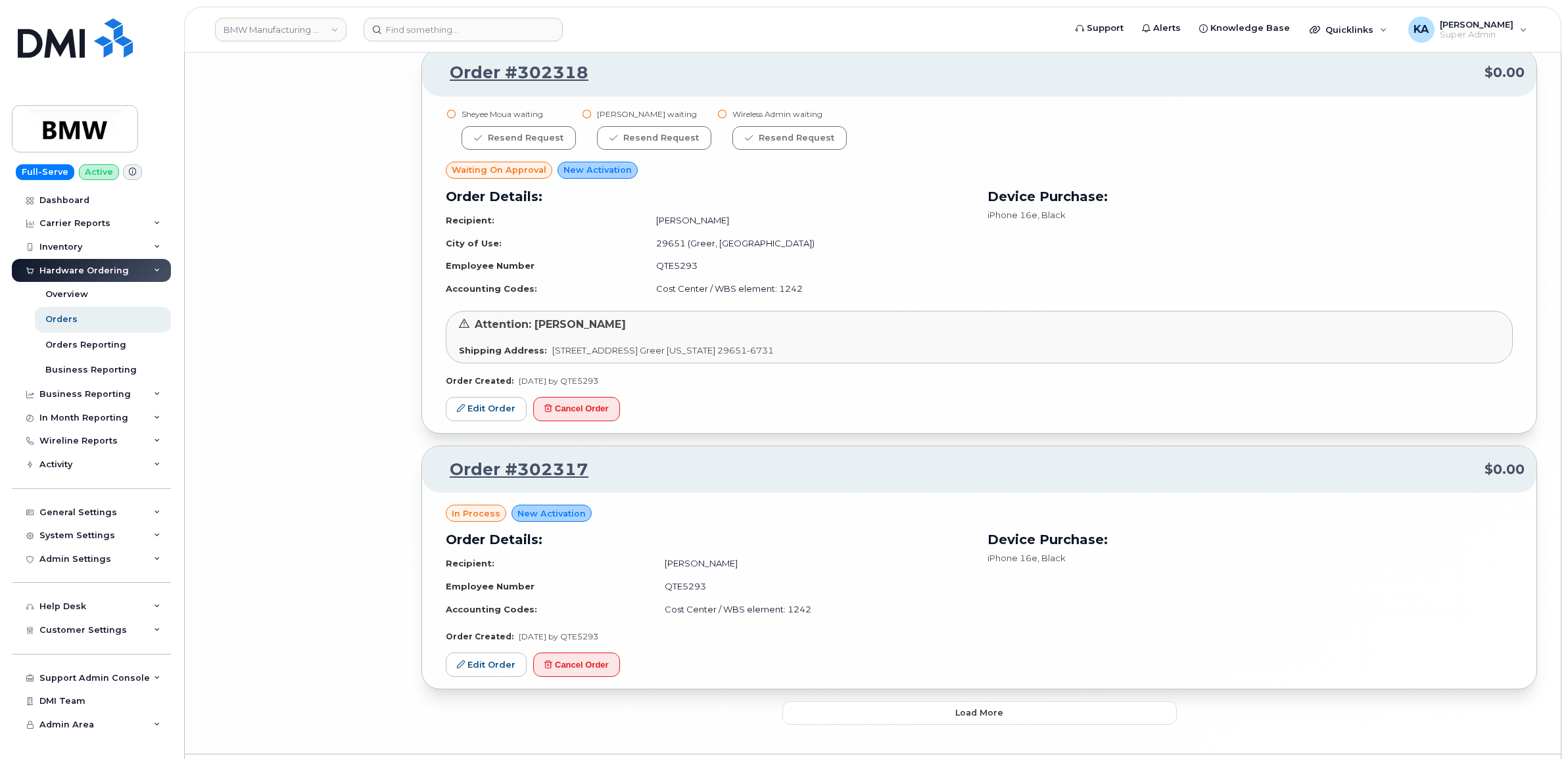
scroll to position [5492, 0]
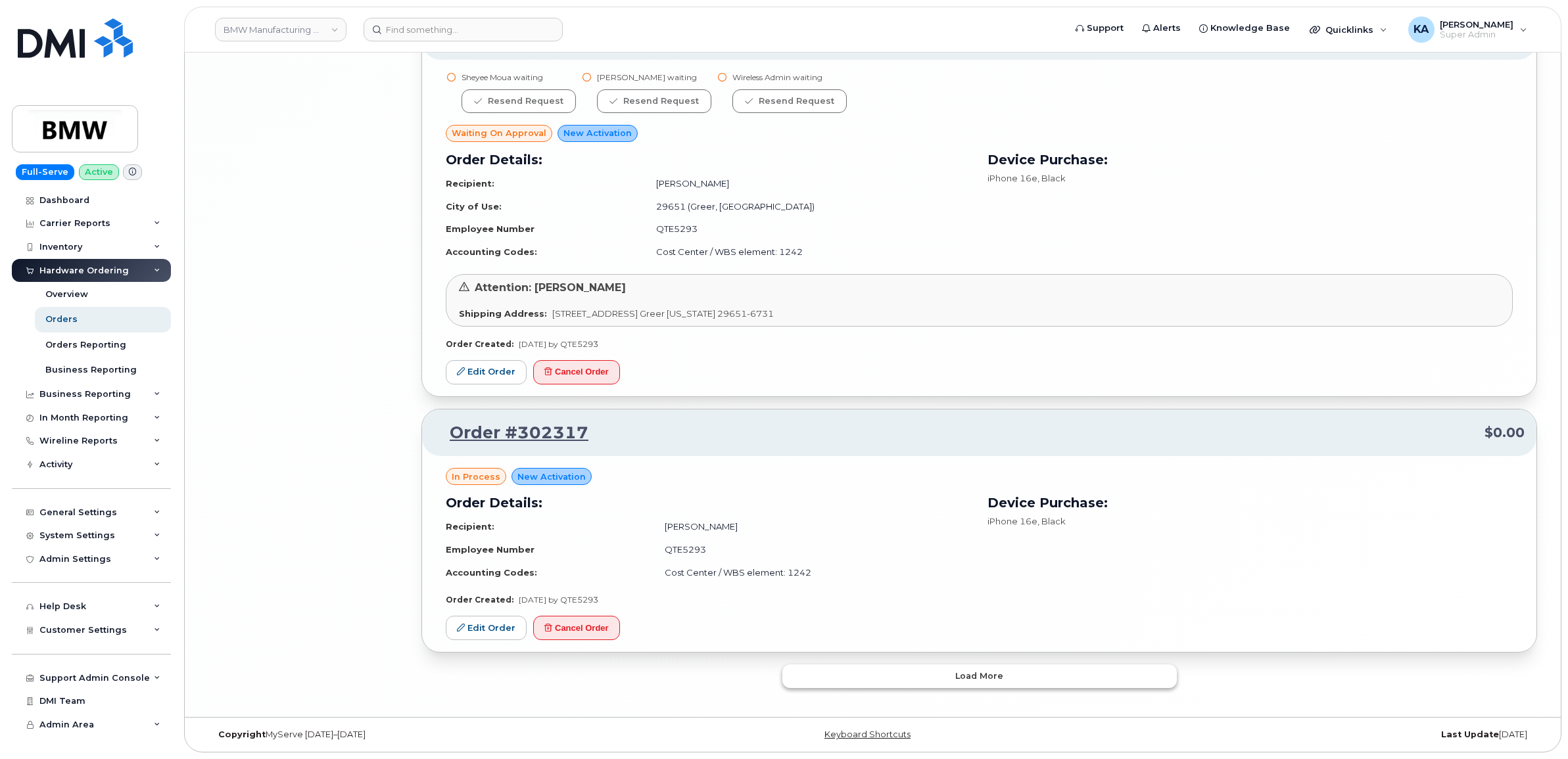
click at [801, 672] on button "Load more" at bounding box center [979, 677] width 394 height 24
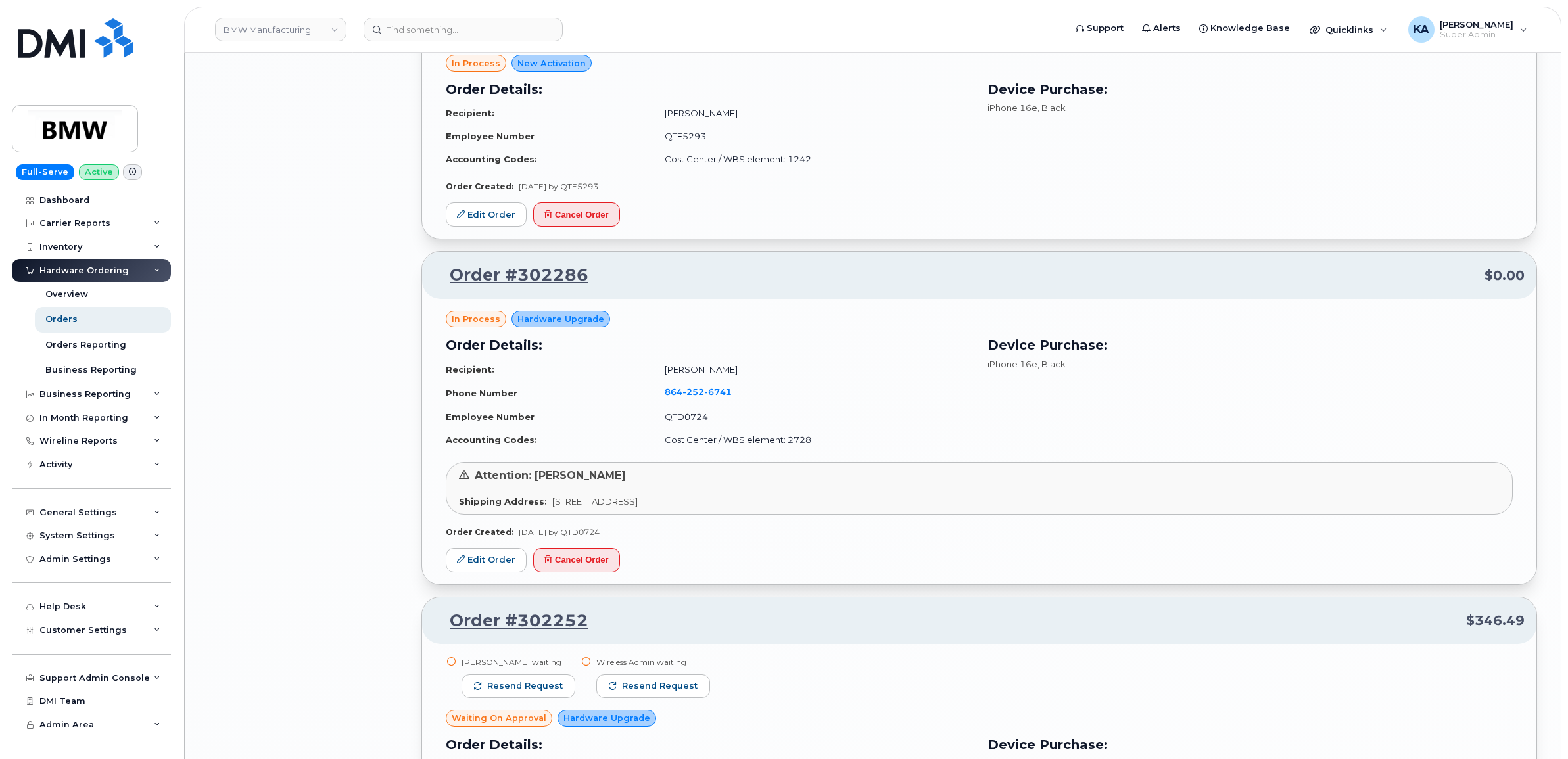
scroll to position [5903, 0]
click at [491, 563] on link "Edit Order" at bounding box center [487, 558] width 81 height 24
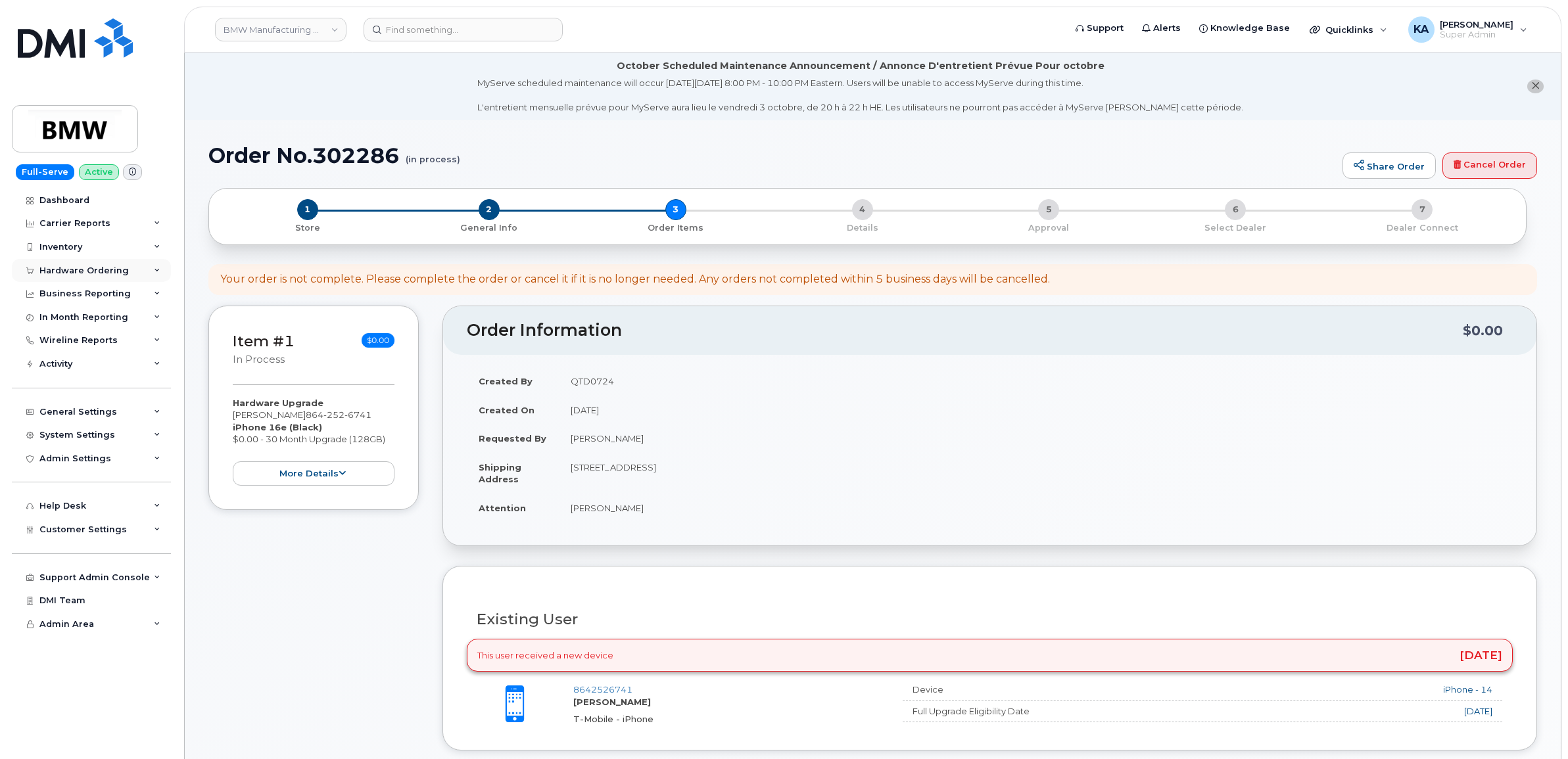
click at [81, 270] on div "Hardware Ordering" at bounding box center [84, 270] width 89 height 10
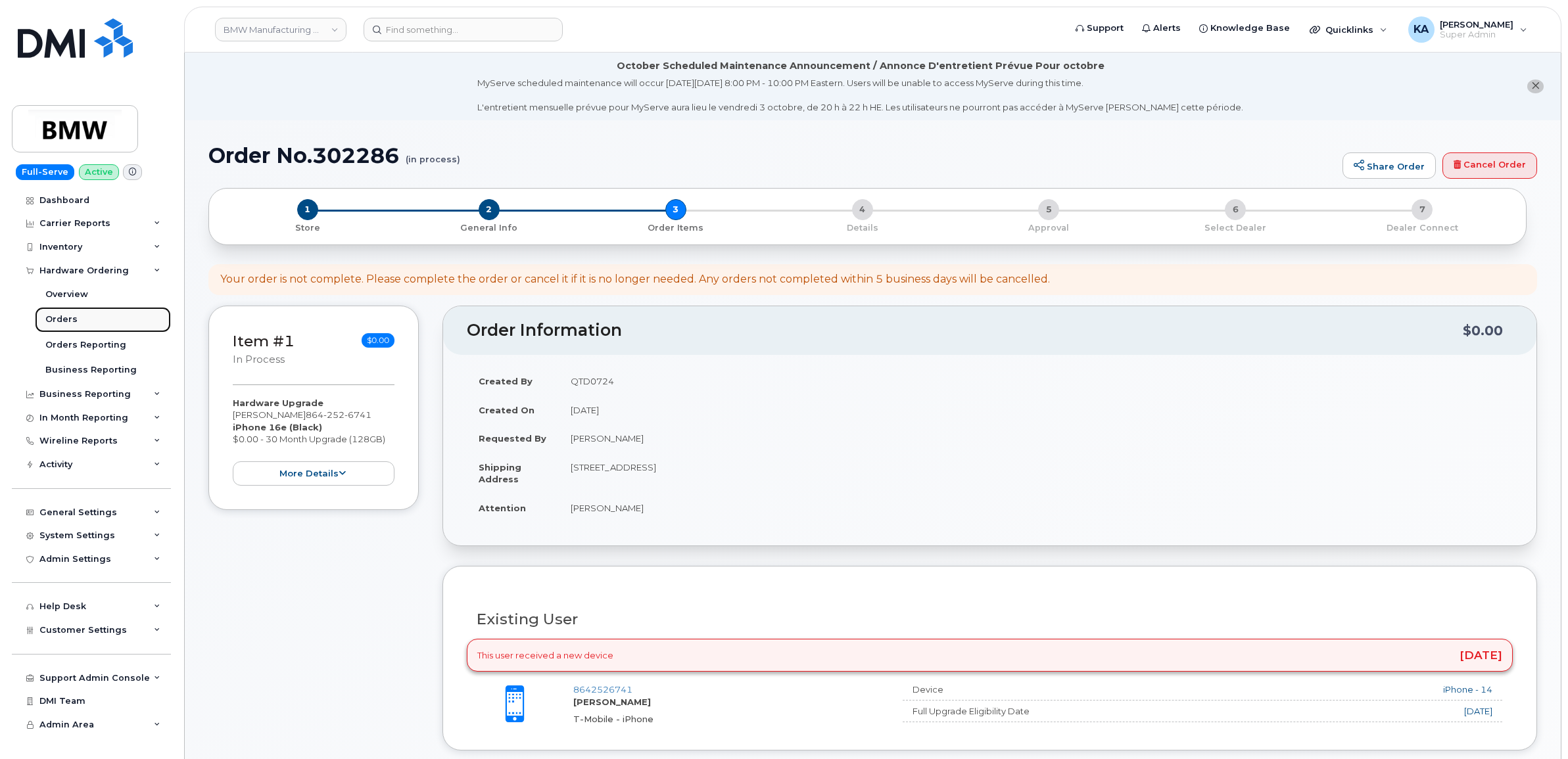
click at [59, 317] on div "Orders" at bounding box center [62, 319] width 32 height 12
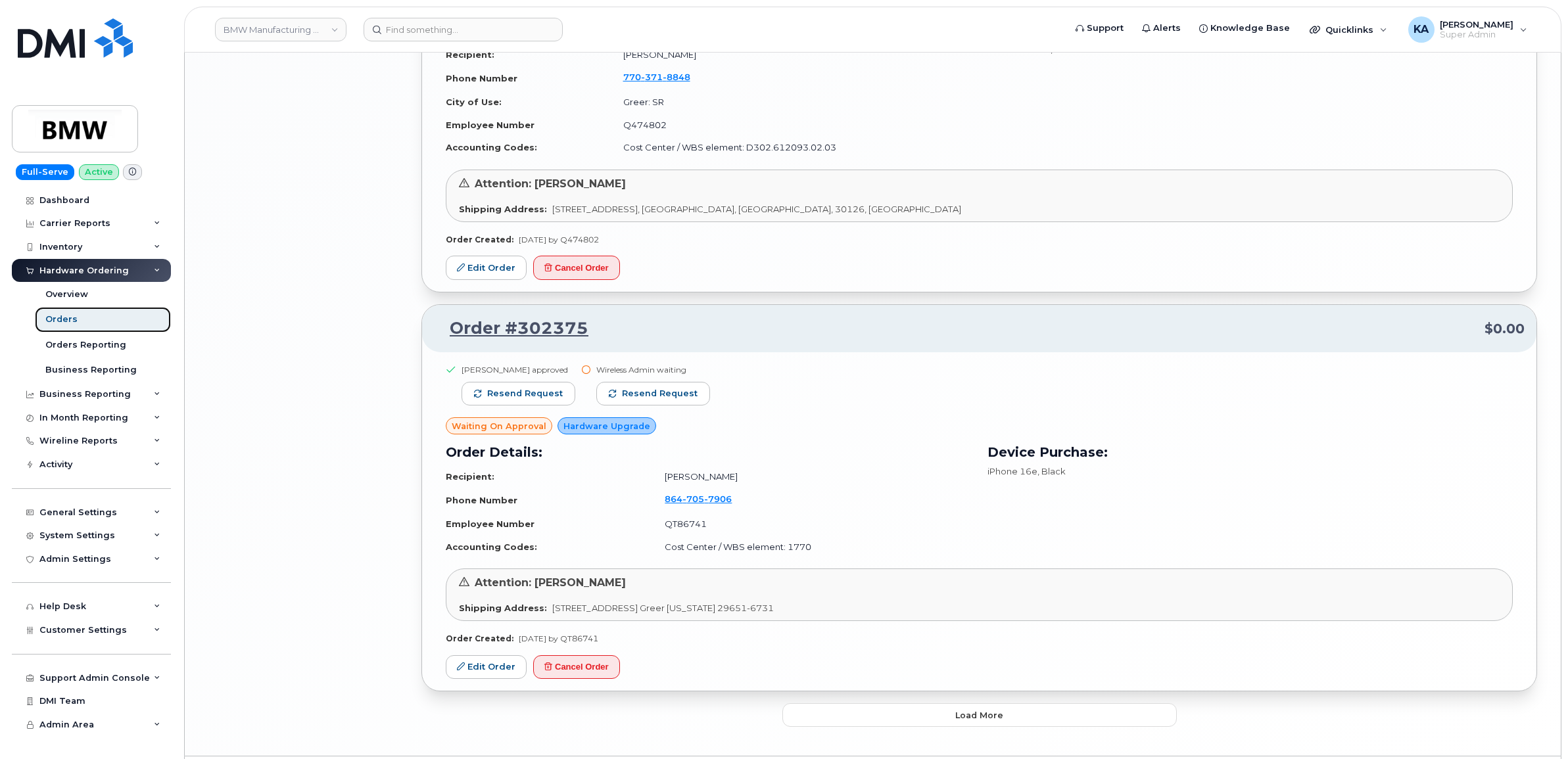
scroll to position [2593, 0]
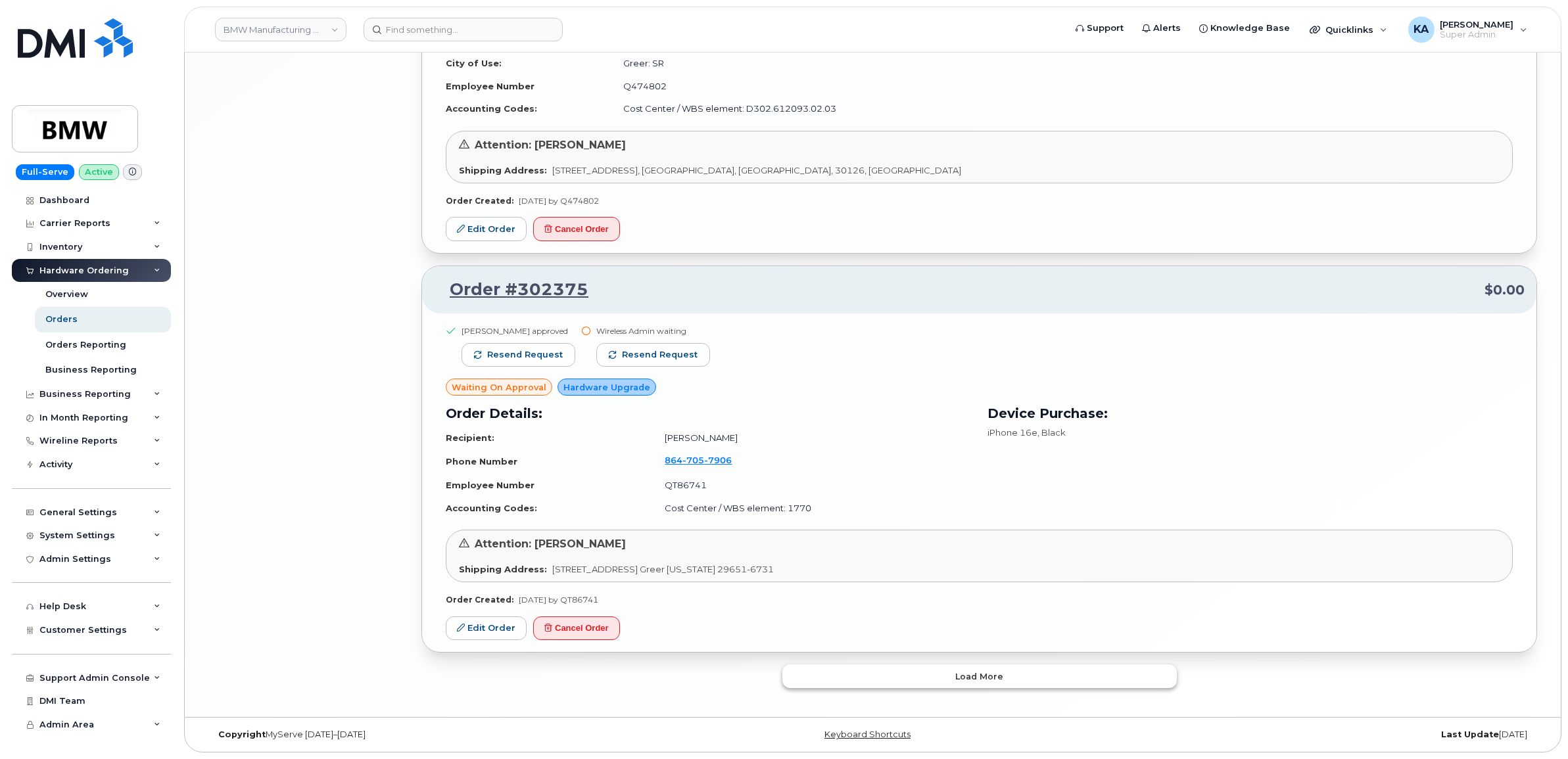
click at [849, 682] on button "Load more" at bounding box center [979, 677] width 394 height 24
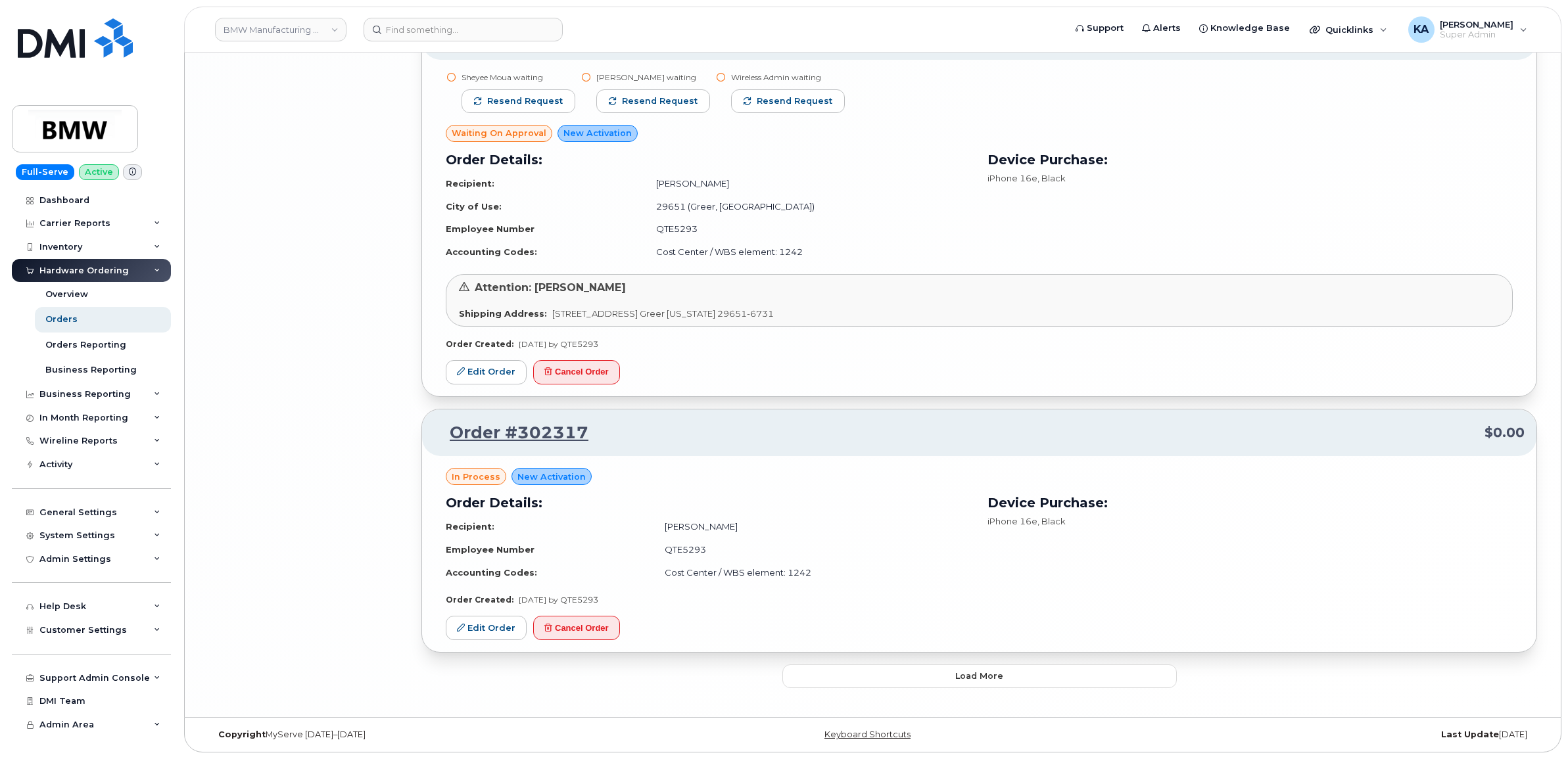
scroll to position [5492, 0]
click at [862, 674] on button "Load more" at bounding box center [979, 677] width 394 height 24
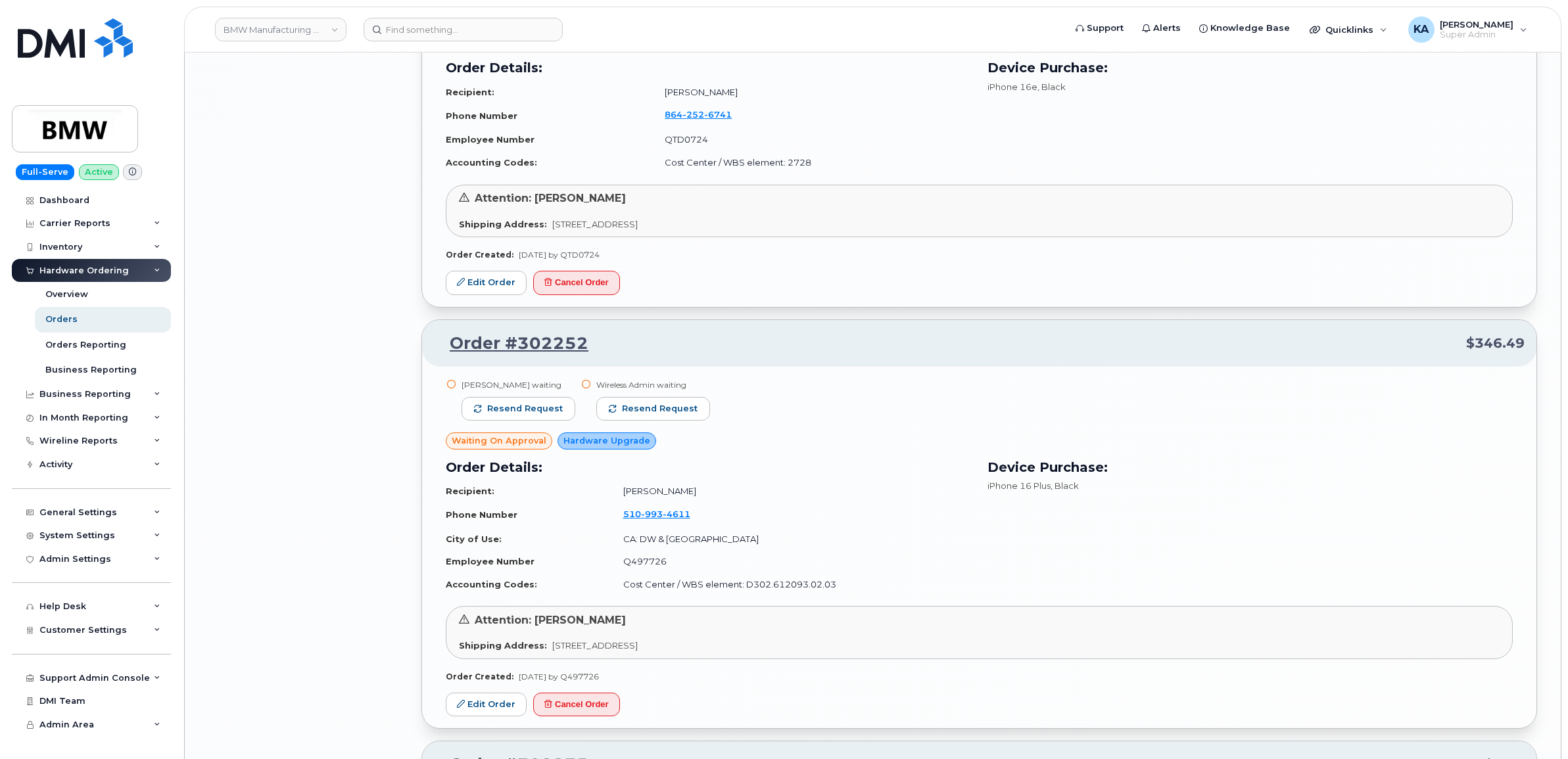
scroll to position [6231, 0]
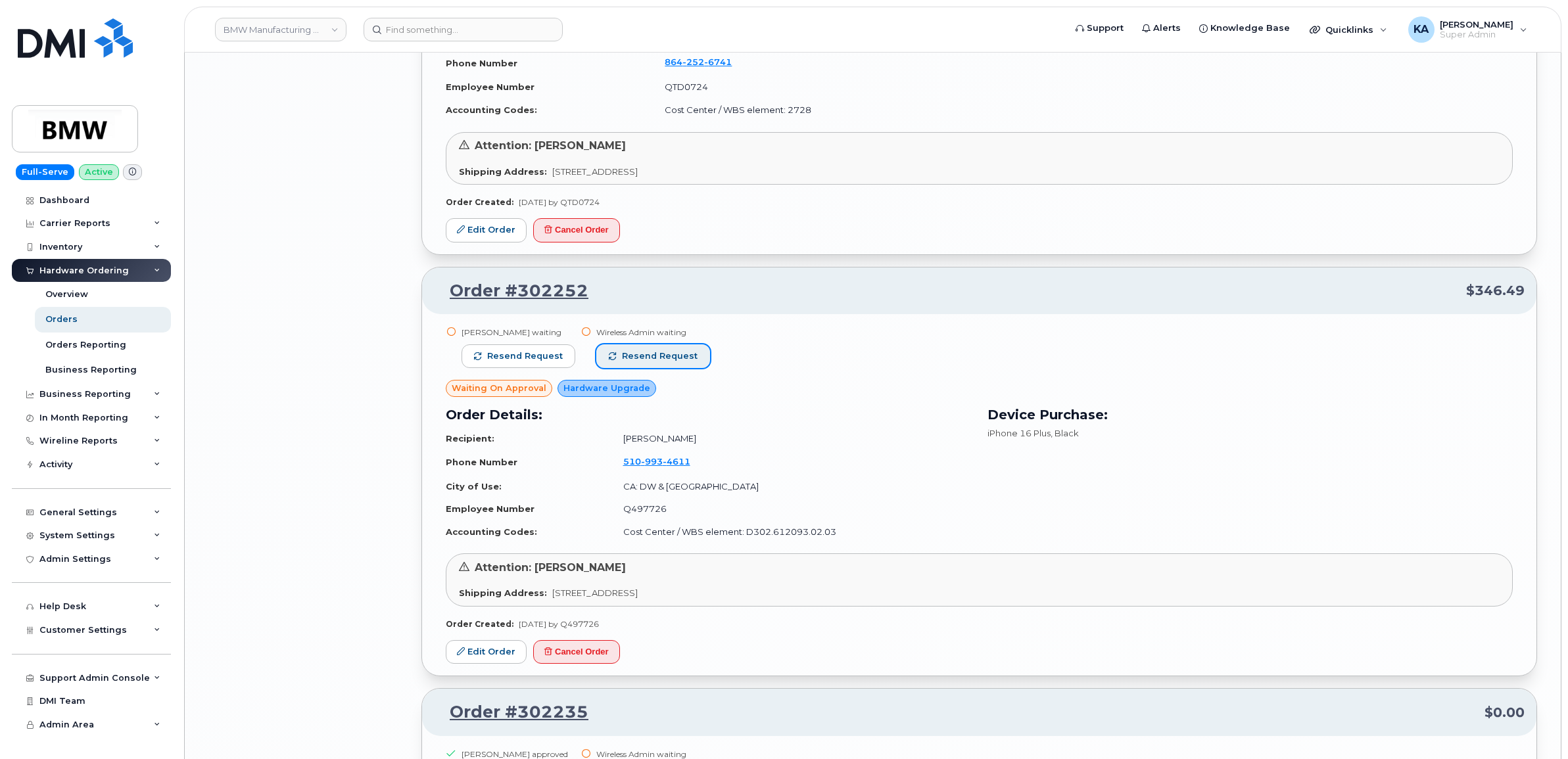
click at [665, 356] on span "Resend request" at bounding box center [660, 356] width 75 height 12
click at [535, 360] on span "Resend request" at bounding box center [525, 356] width 75 height 12
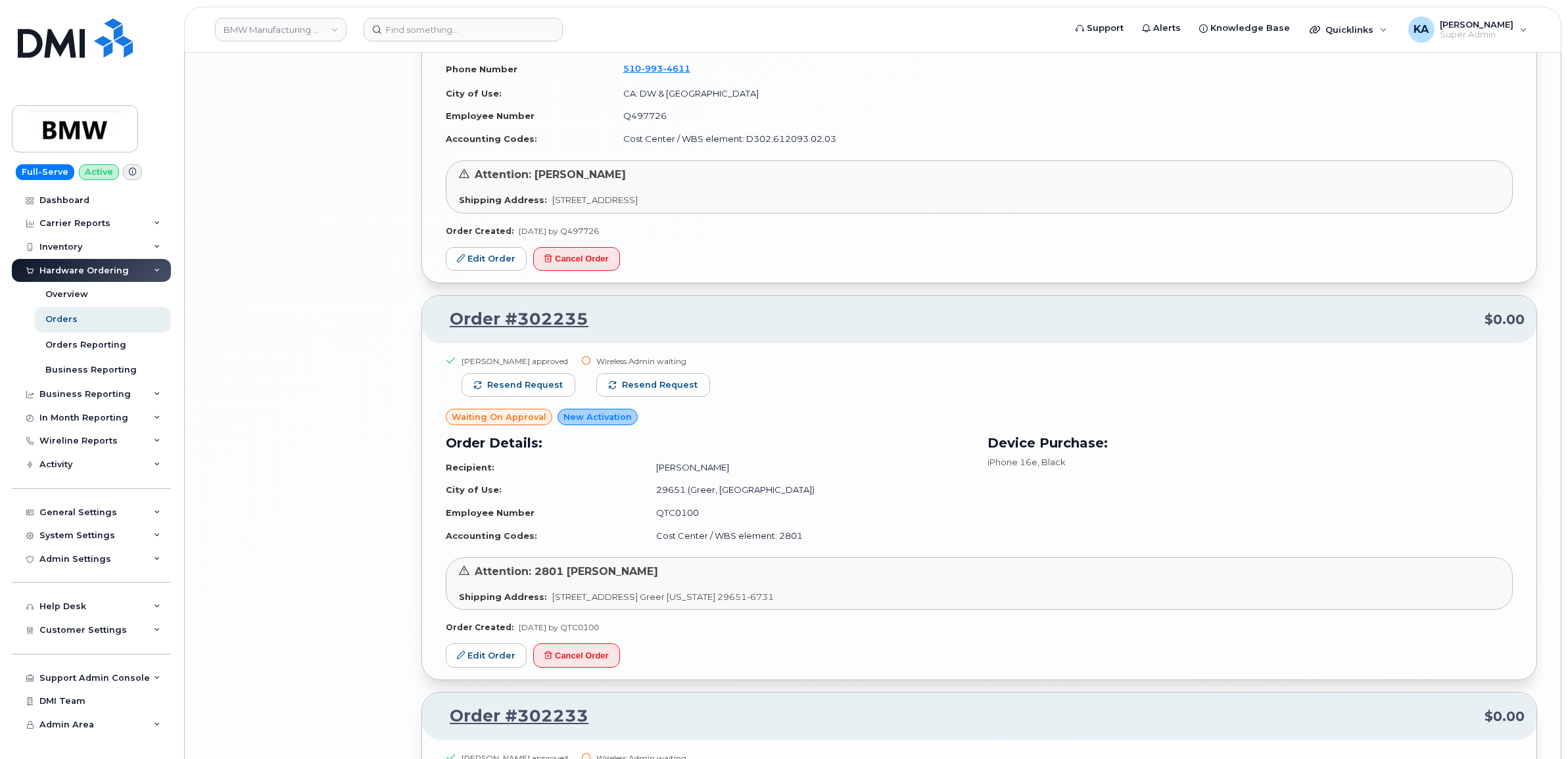
scroll to position [6642, 0]
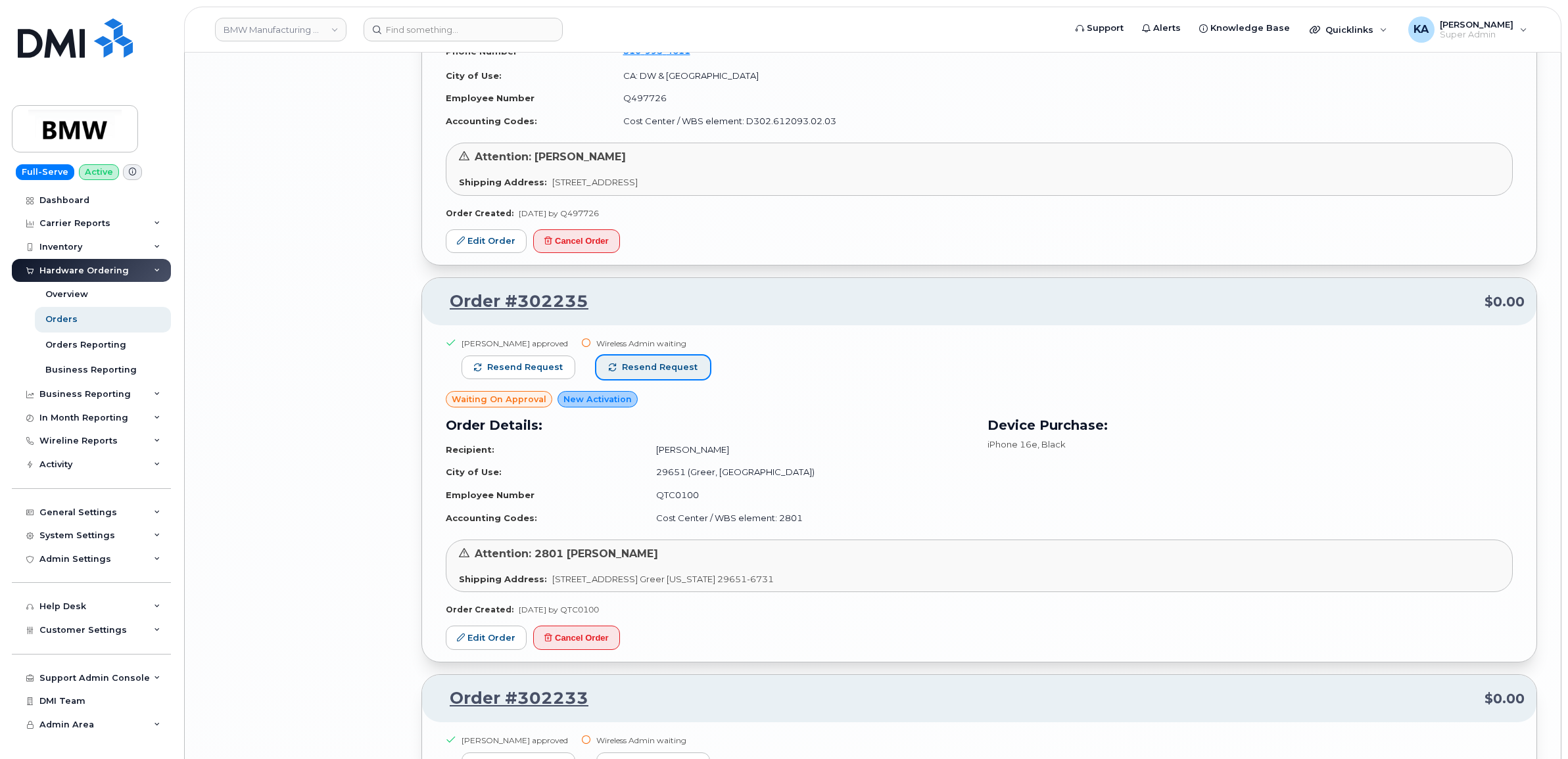
click at [668, 370] on span "Resend request" at bounding box center [660, 367] width 75 height 12
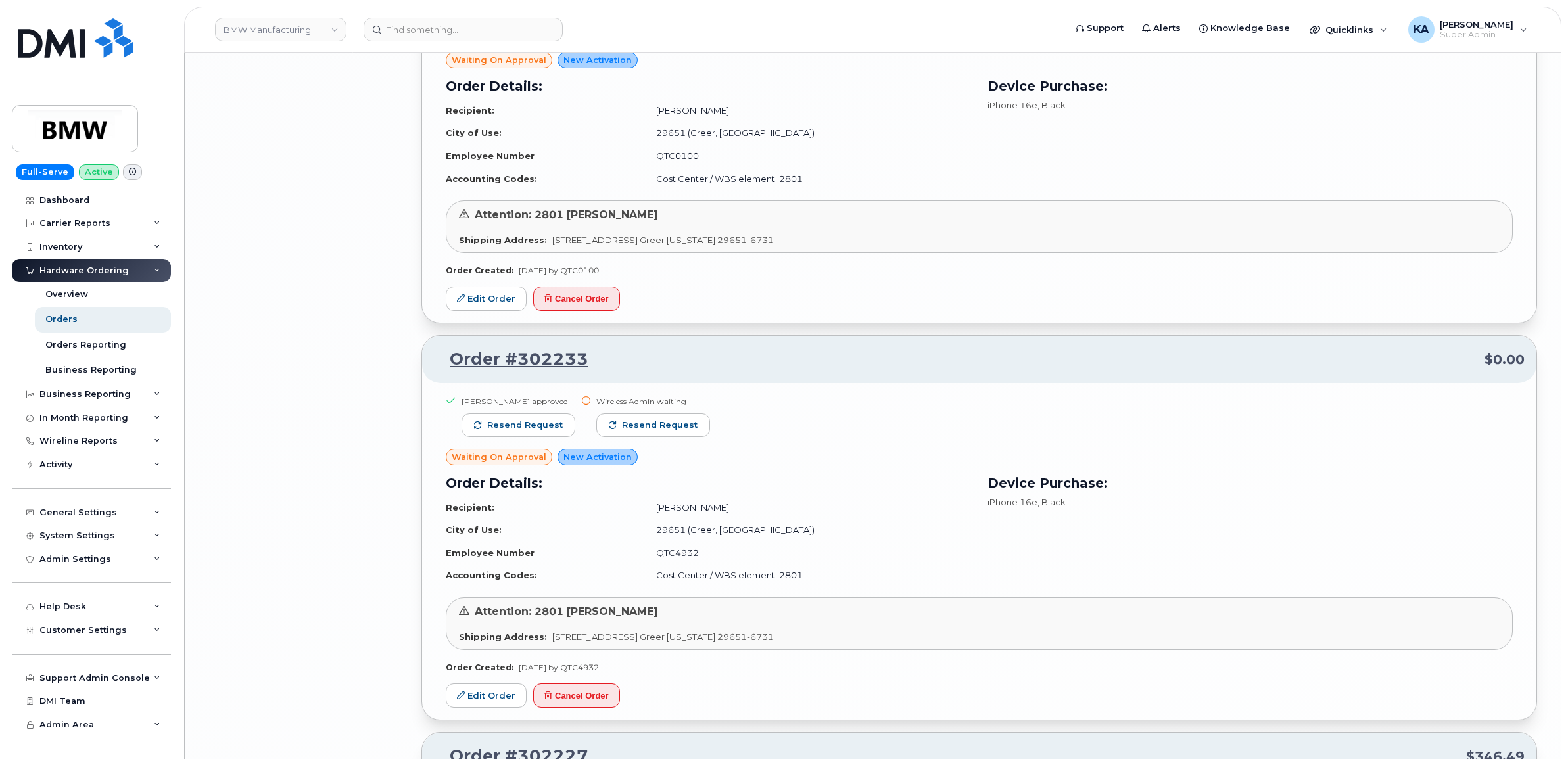
scroll to position [7053, 0]
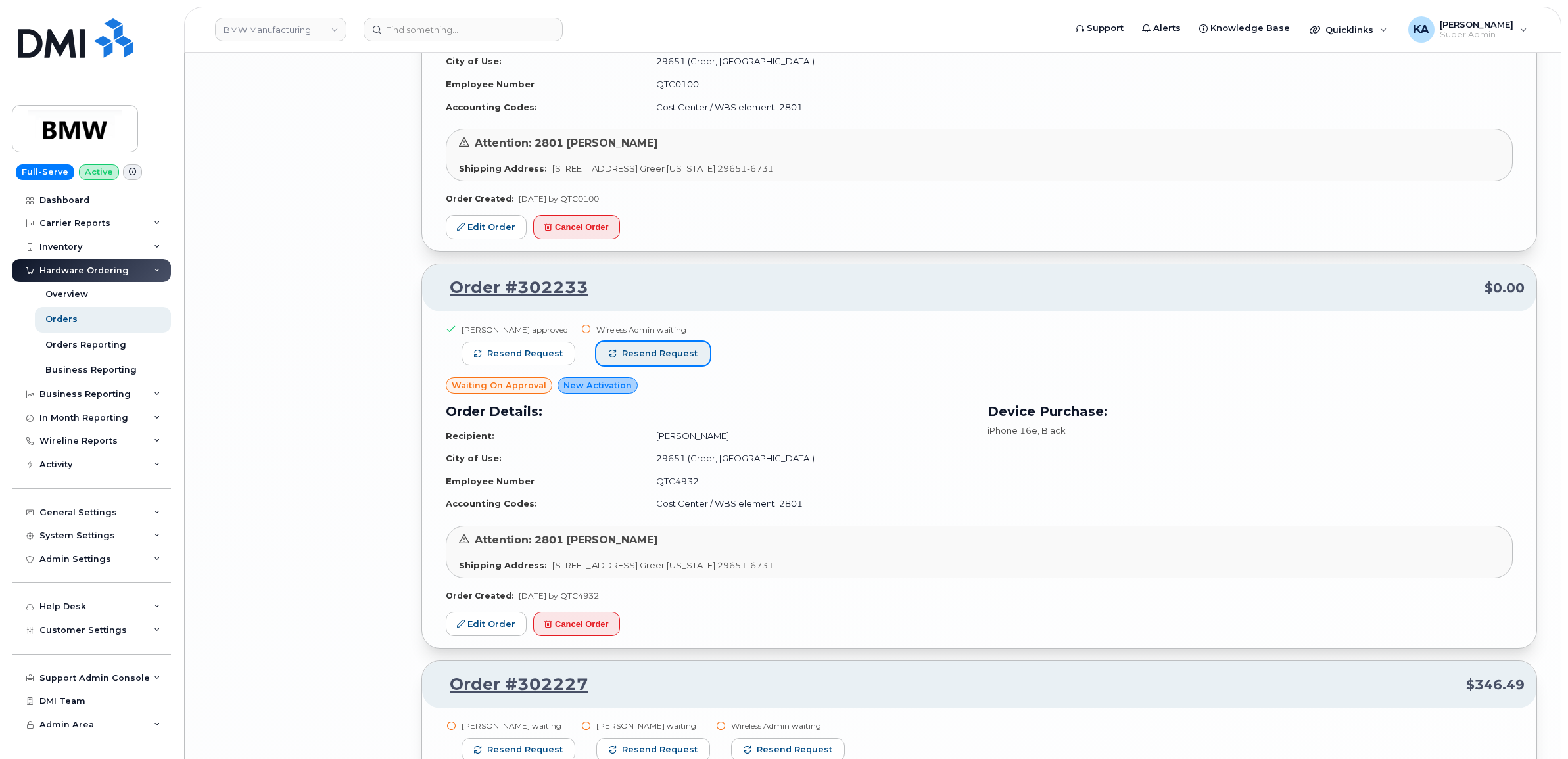
click at [662, 357] on span "Resend request" at bounding box center [660, 354] width 75 height 12
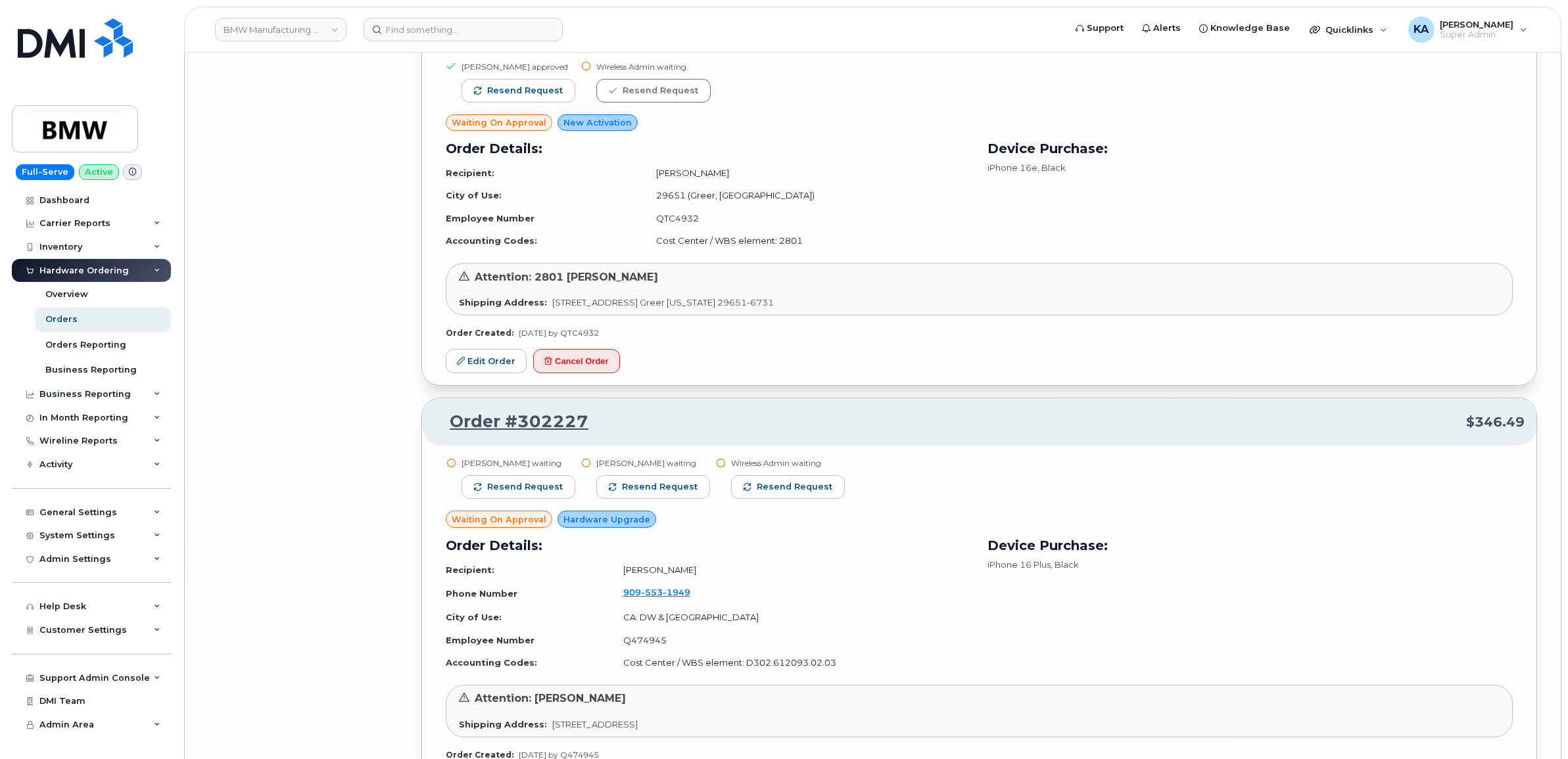
scroll to position [7382, 0]
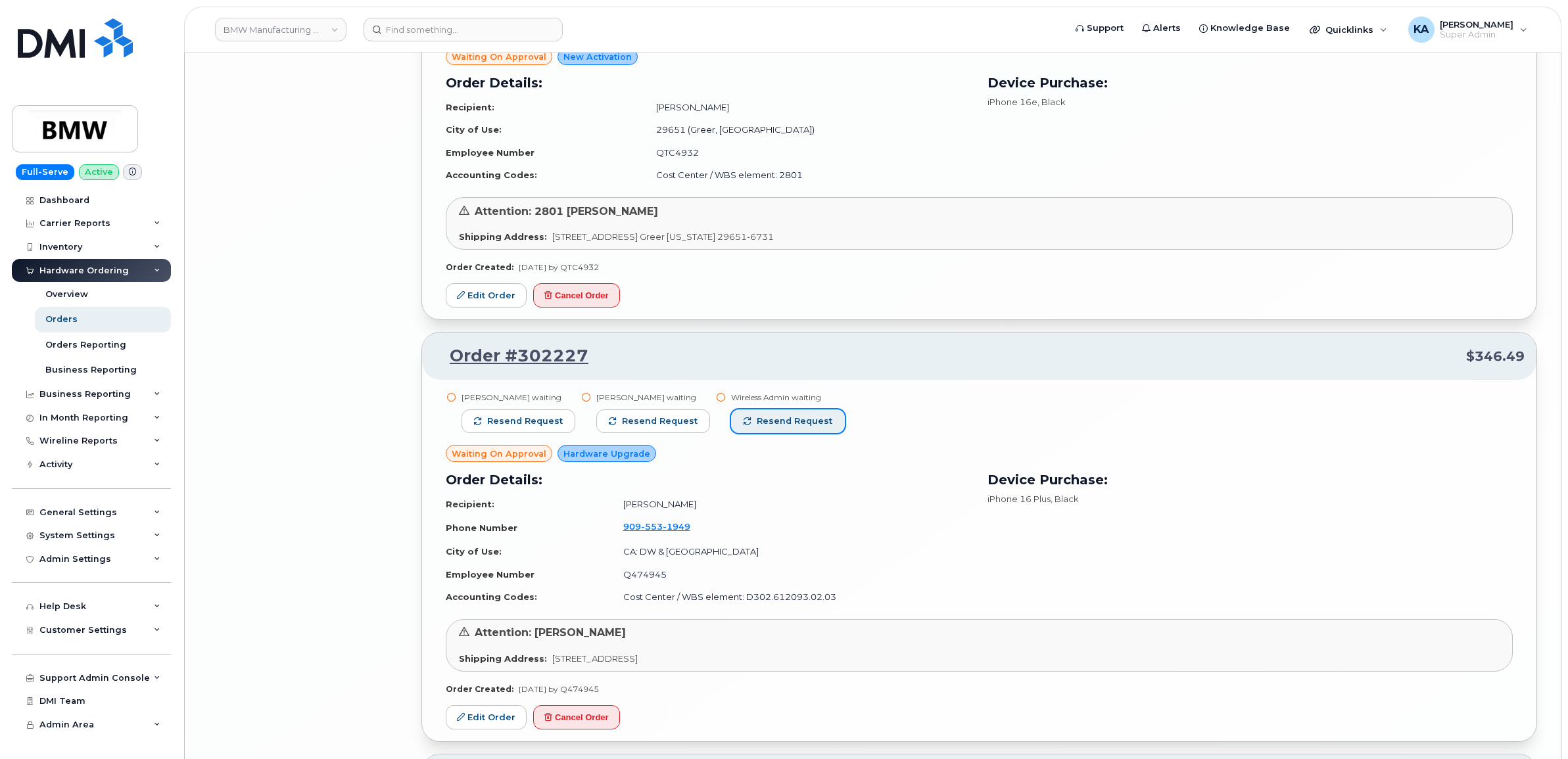
click at [761, 425] on span "Resend request" at bounding box center [795, 421] width 75 height 12
click at [671, 417] on button "Resend request" at bounding box center [653, 421] width 114 height 24
click at [546, 421] on span "Resend request" at bounding box center [525, 421] width 75 height 12
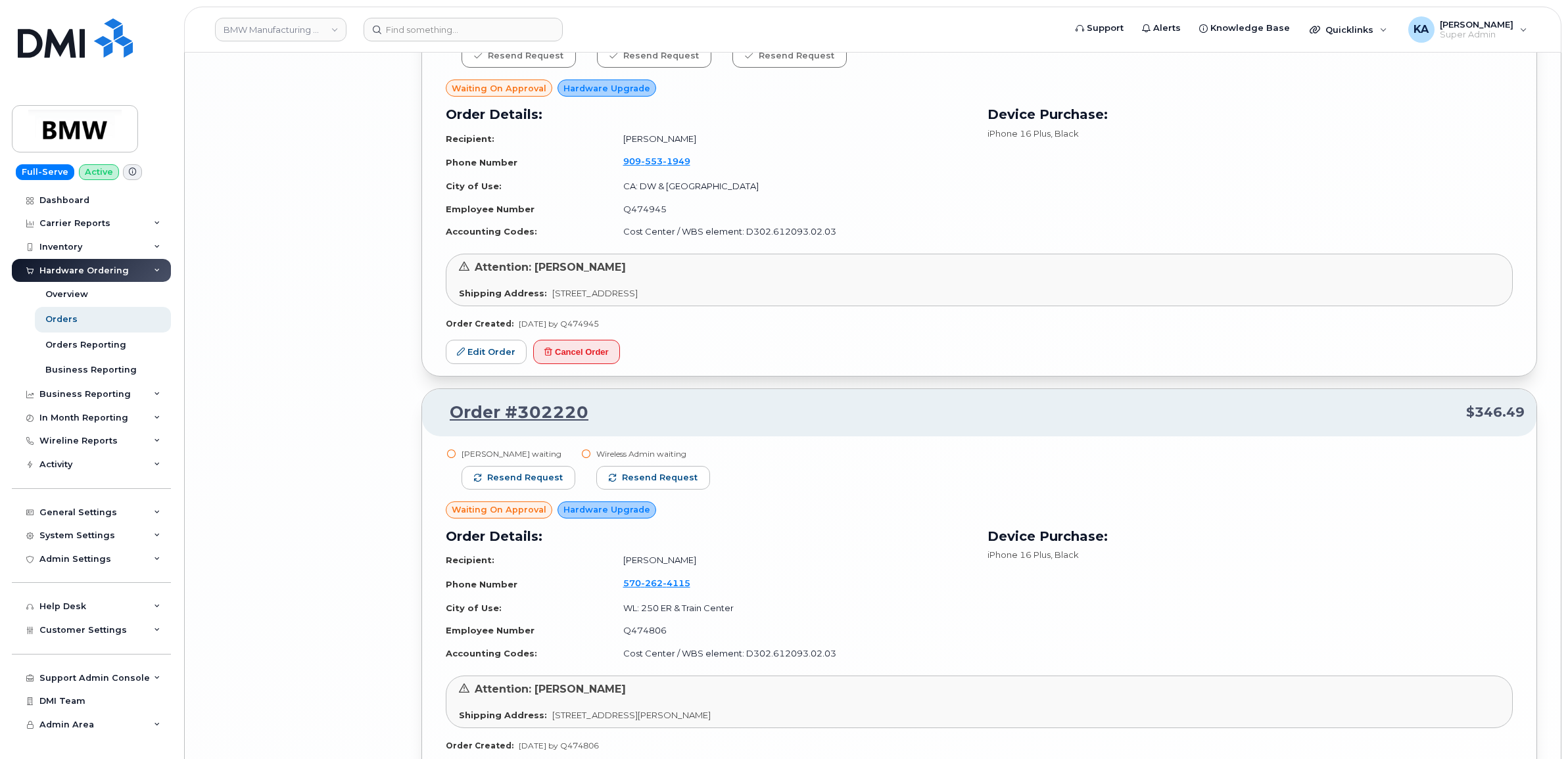
scroll to position [7793, 0]
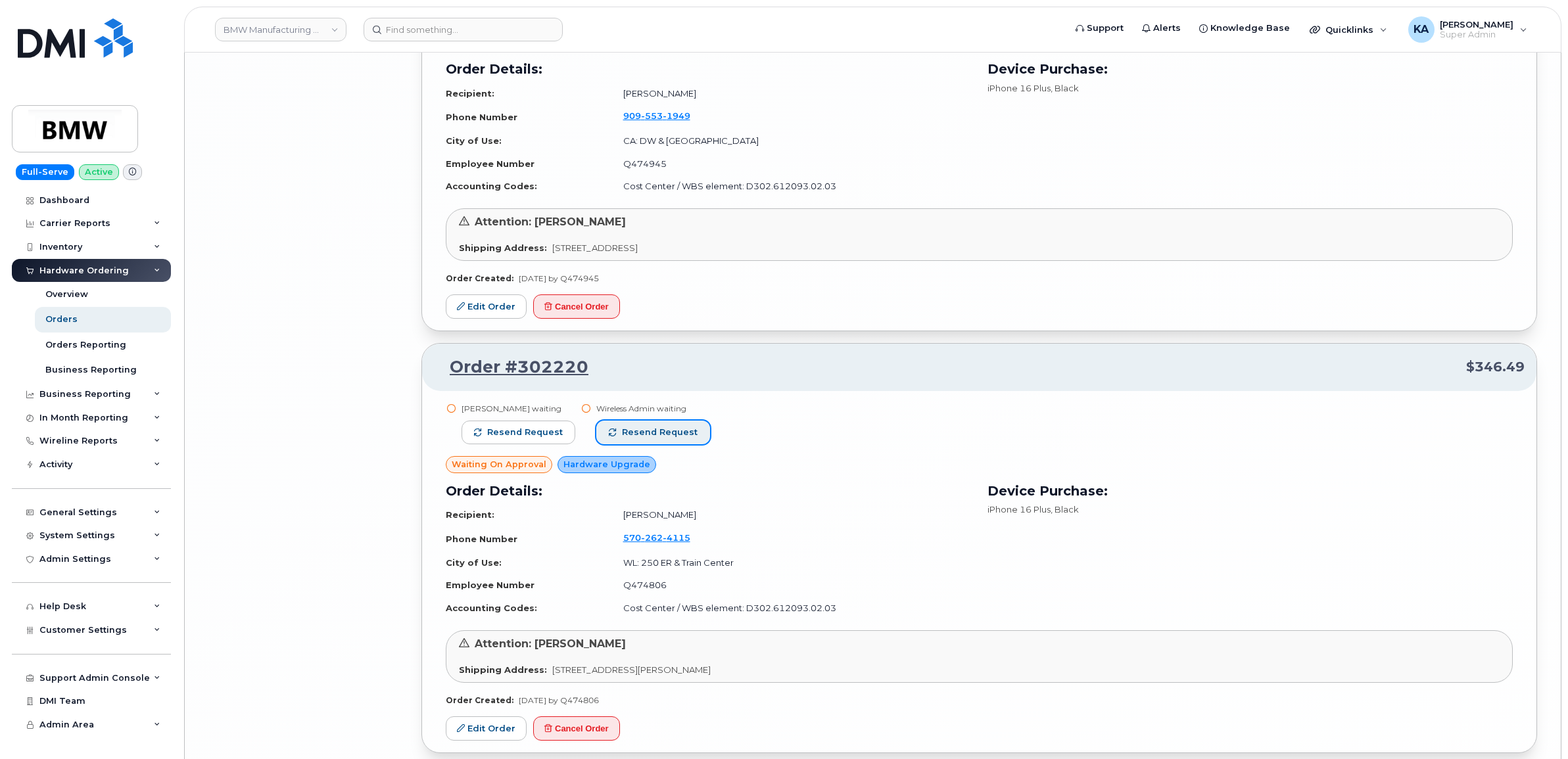
click at [680, 438] on span "Resend request" at bounding box center [660, 432] width 75 height 12
click at [542, 435] on span "Resend request" at bounding box center [525, 432] width 75 height 12
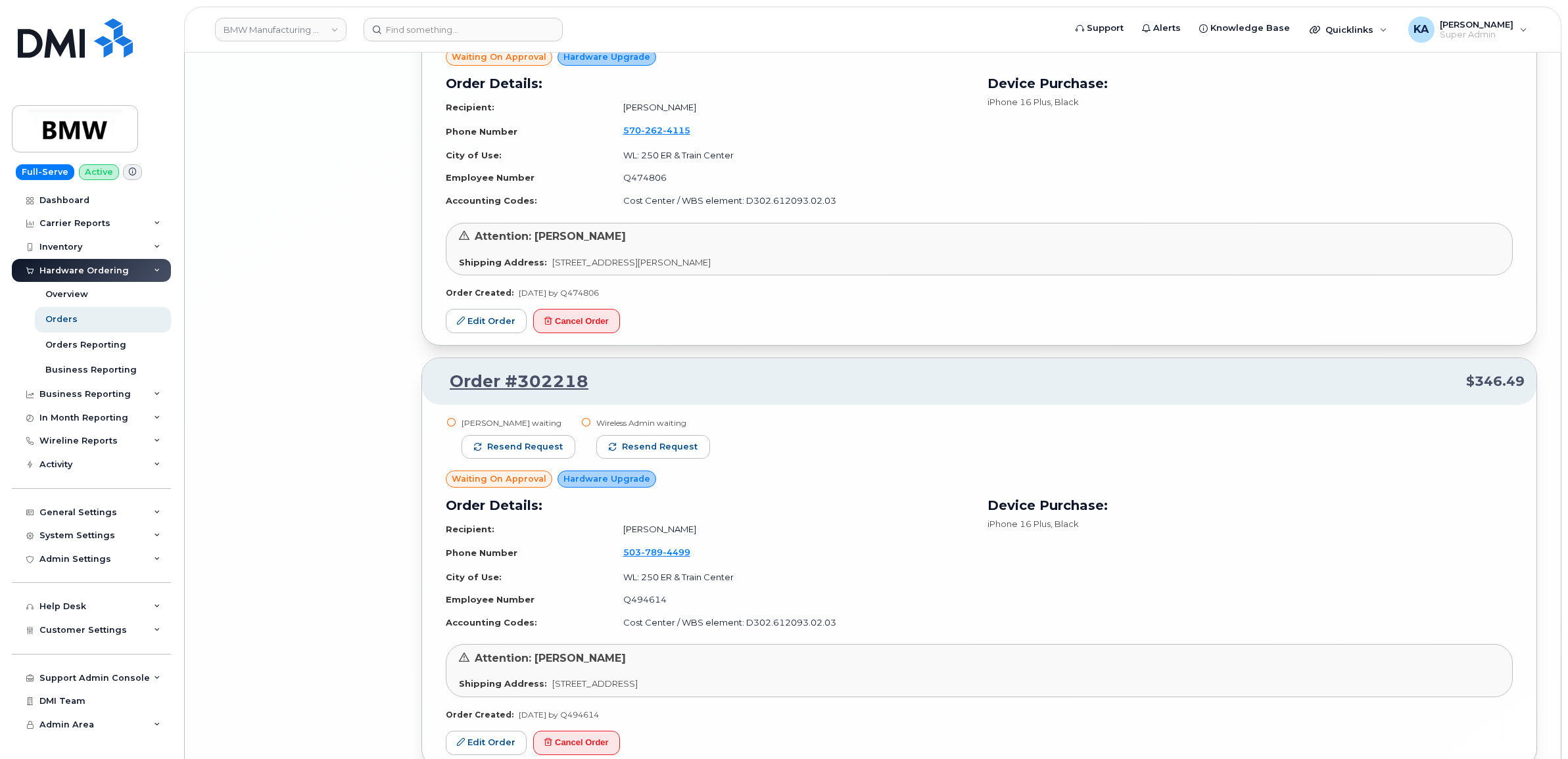
scroll to position [8203, 0]
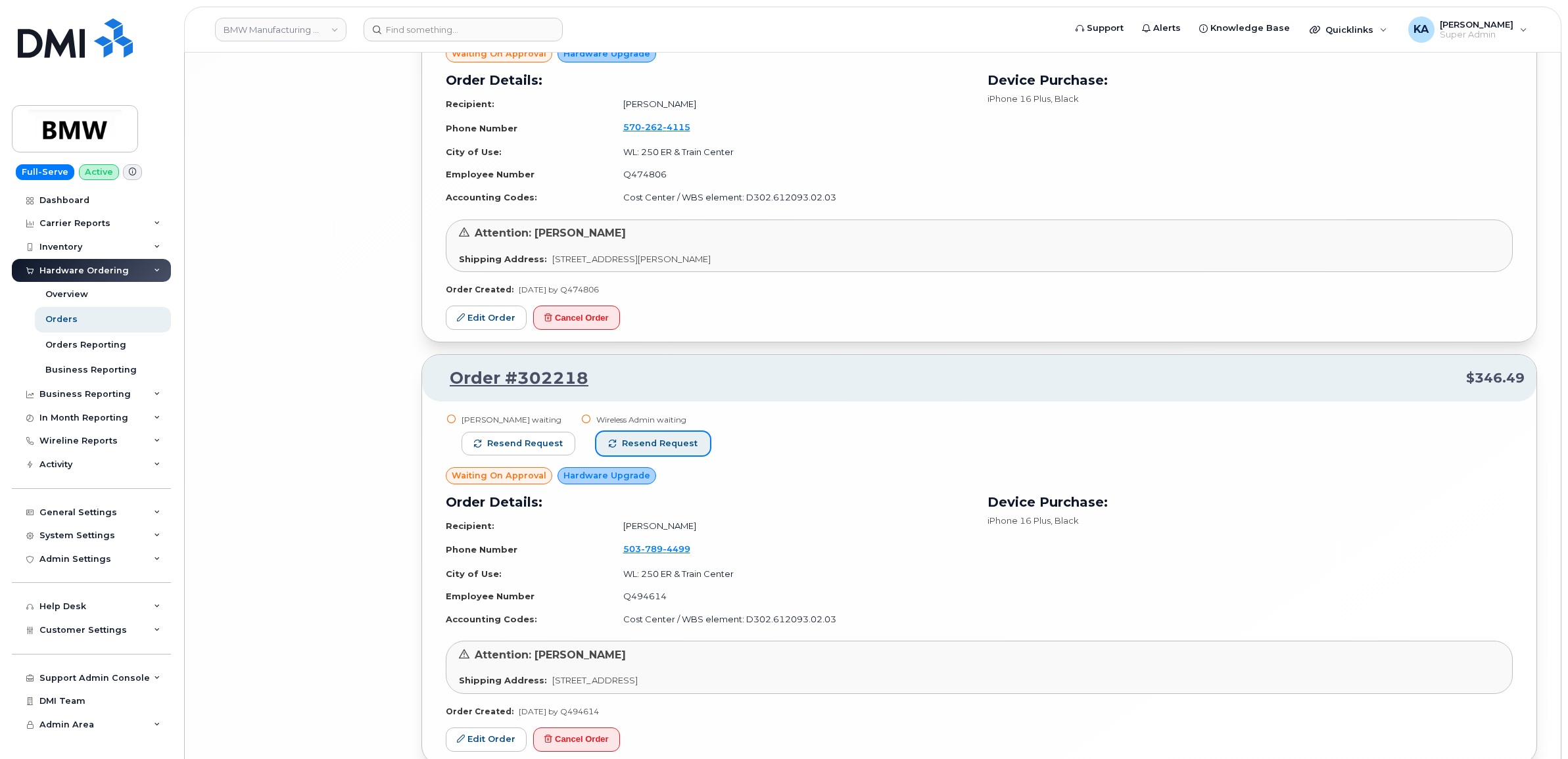
click at [665, 449] on span "Resend request" at bounding box center [660, 443] width 75 height 12
click at [556, 442] on span "Resend request" at bounding box center [525, 443] width 75 height 12
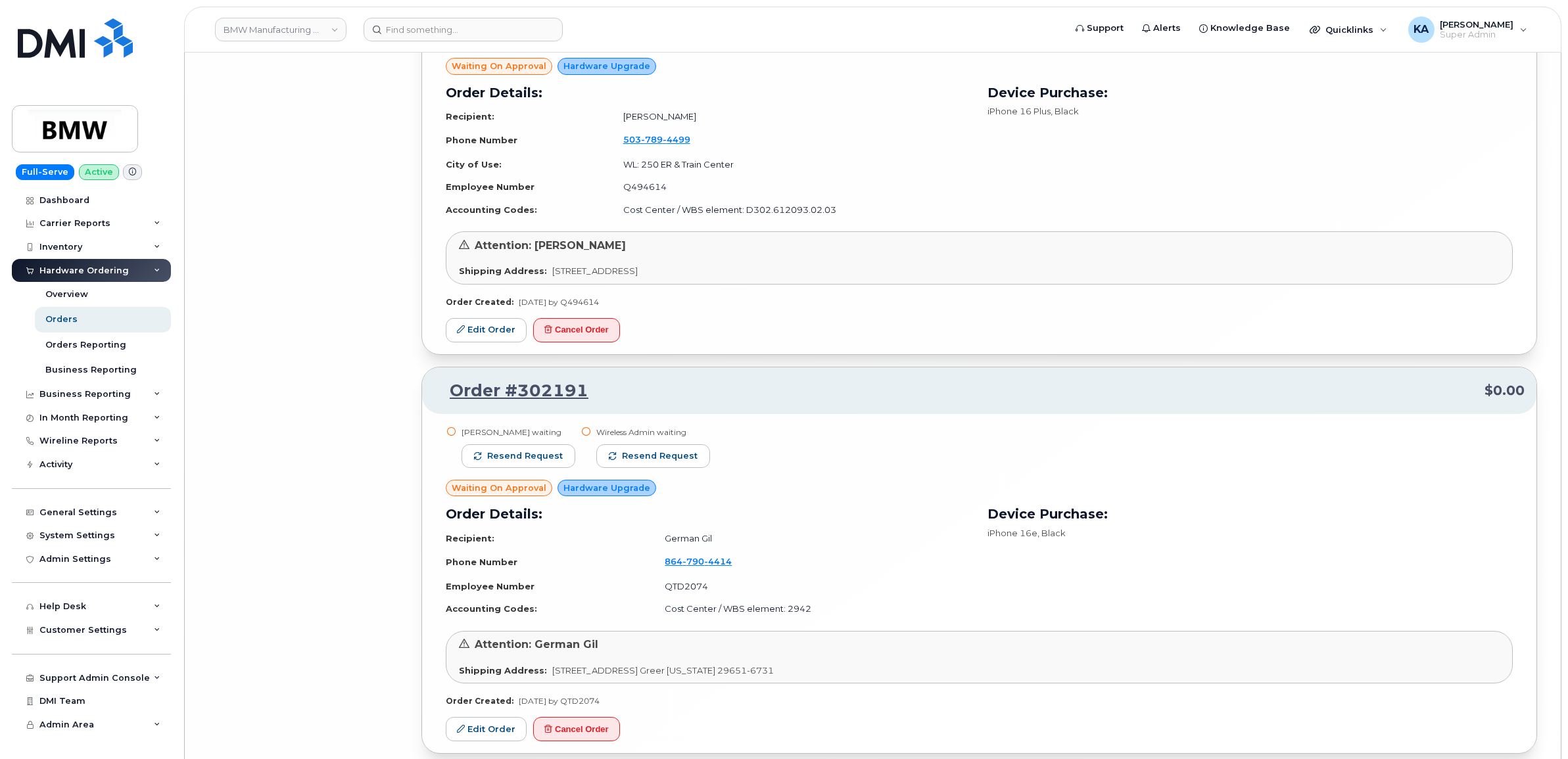
scroll to position [8614, 0]
click at [669, 456] on span "Resend request" at bounding box center [660, 454] width 75 height 12
click at [545, 454] on span "Resend request" at bounding box center [525, 454] width 75 height 12
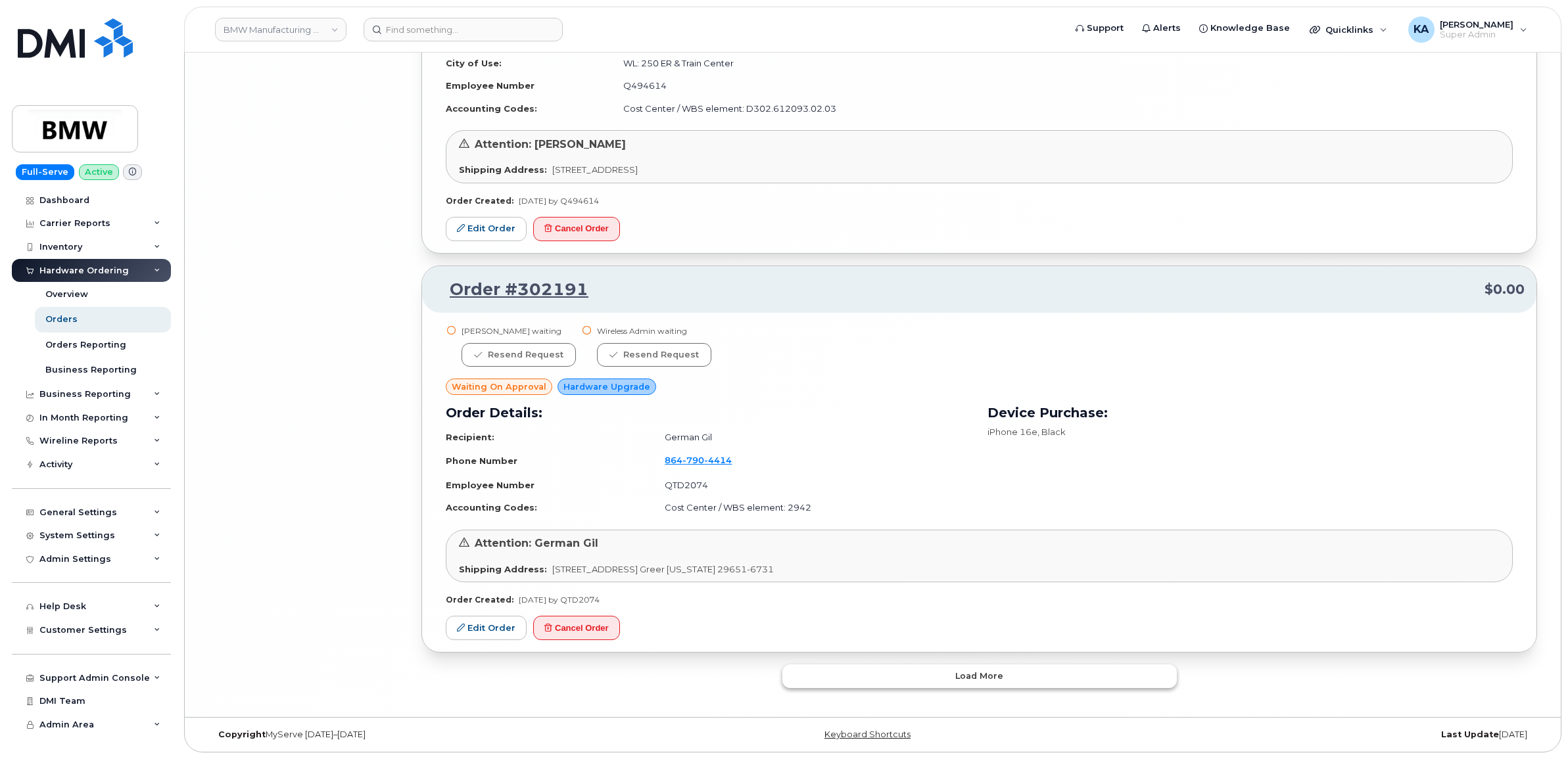
click at [842, 674] on button "Load more" at bounding box center [979, 677] width 394 height 24
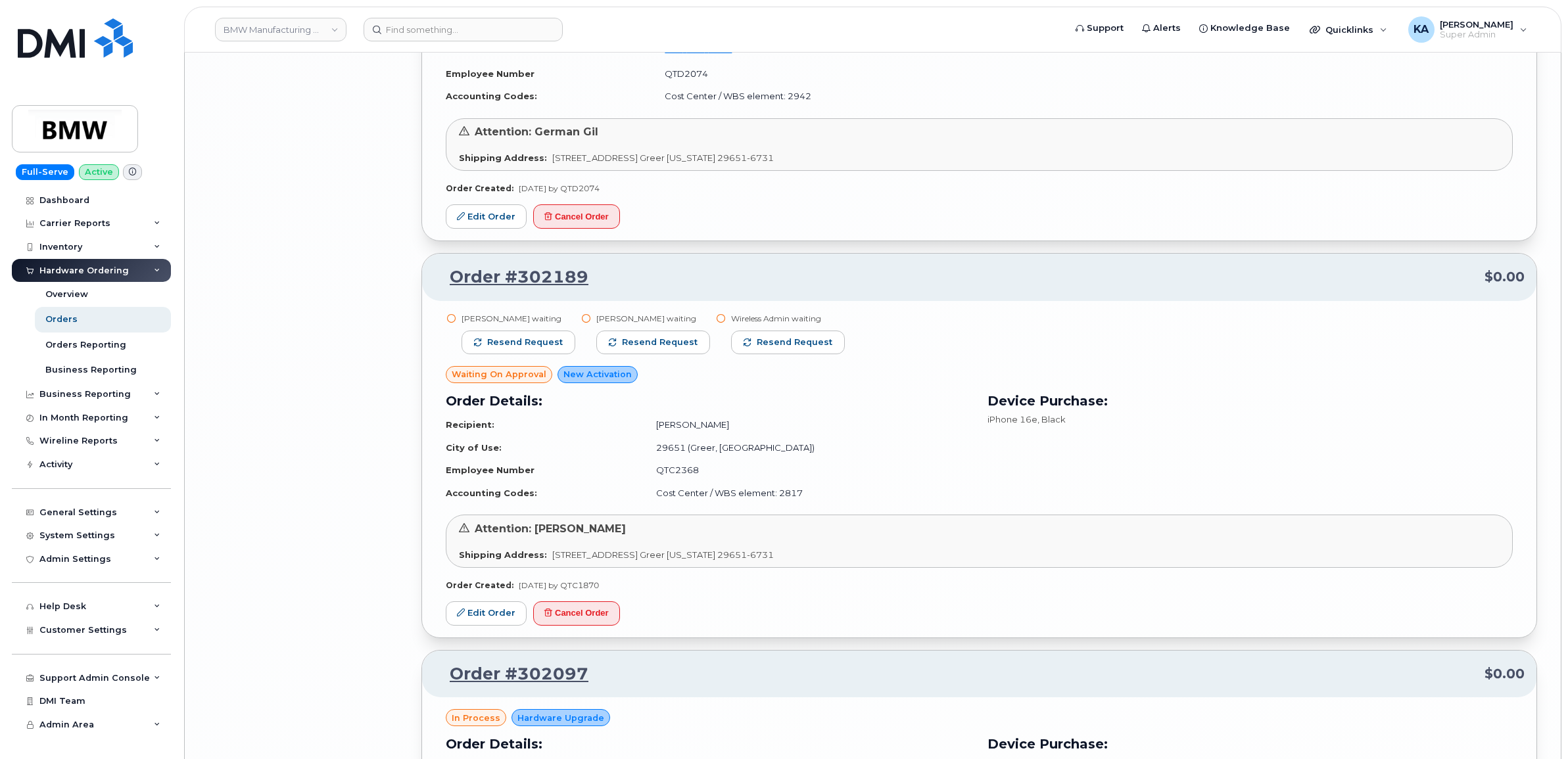
scroll to position [9127, 0]
click at [764, 343] on span "Resend request" at bounding box center [795, 341] width 75 height 12
click at [679, 342] on span "Resend request" at bounding box center [660, 341] width 75 height 12
click at [554, 343] on span "Resend request" at bounding box center [525, 341] width 75 height 12
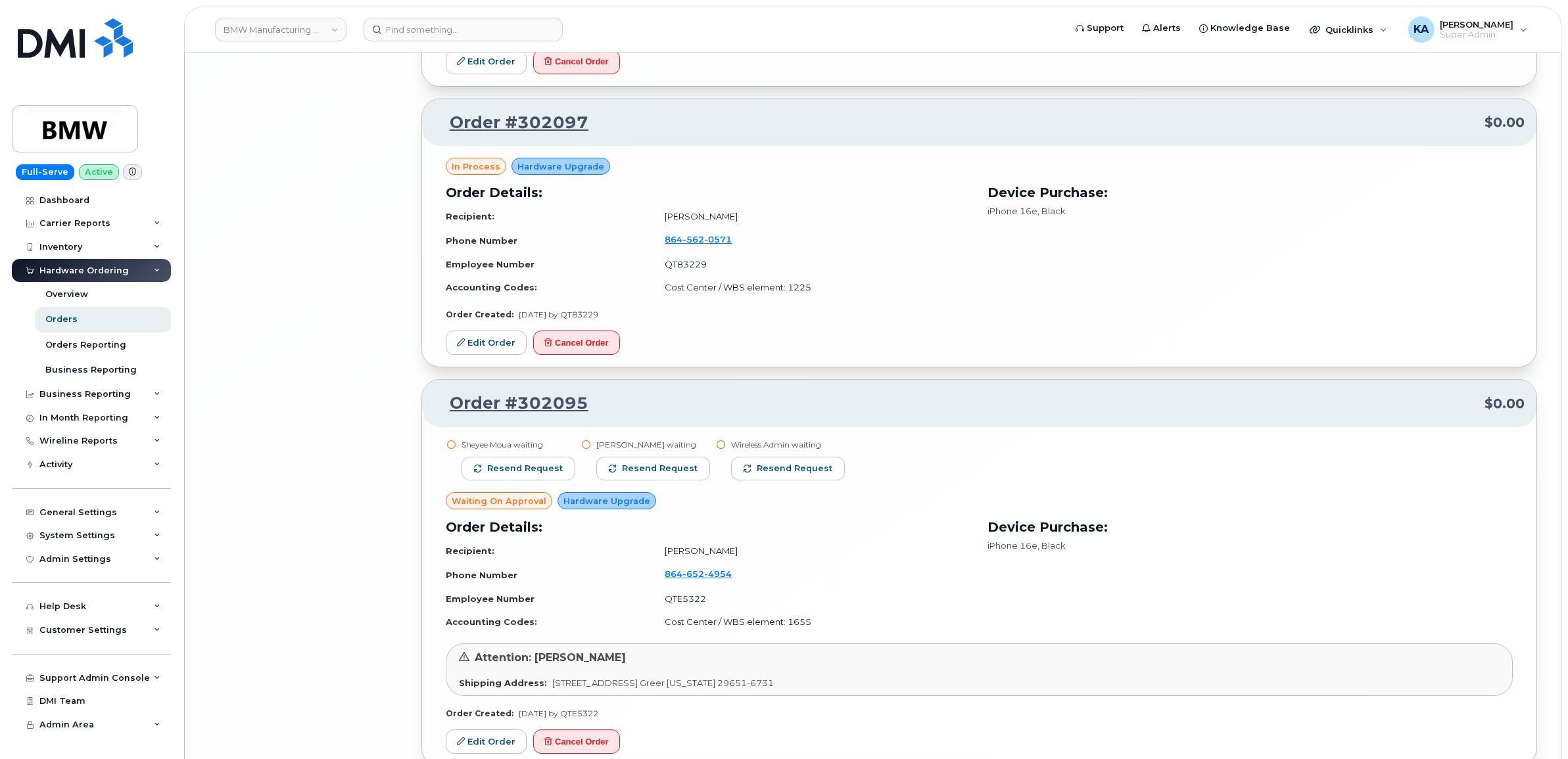
scroll to position [9702, 0]
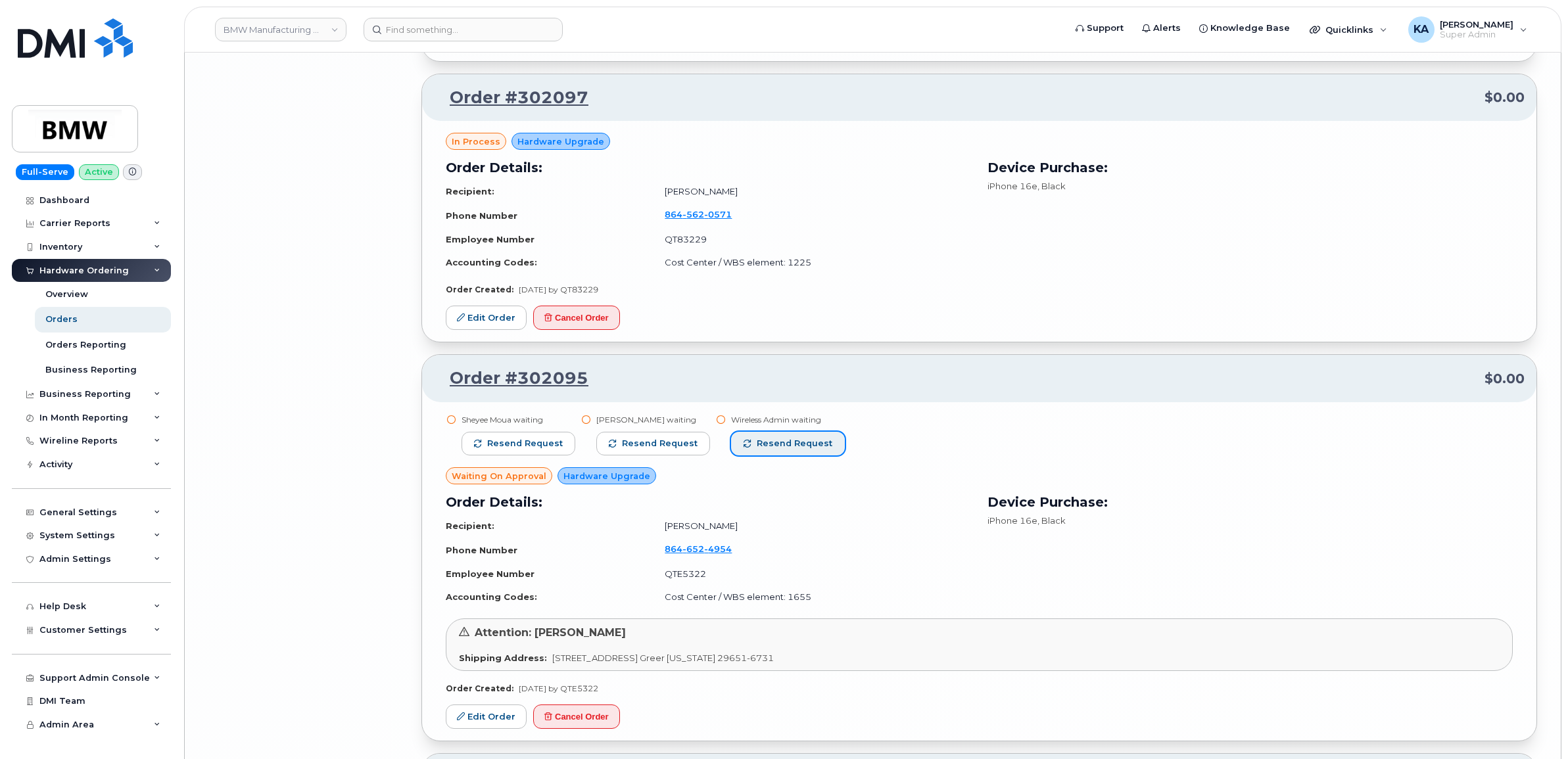
click at [780, 446] on span "Resend request" at bounding box center [795, 443] width 75 height 12
click at [668, 437] on button "Resend request" at bounding box center [653, 444] width 114 height 24
click at [522, 445] on span "Resend request" at bounding box center [525, 443] width 75 height 12
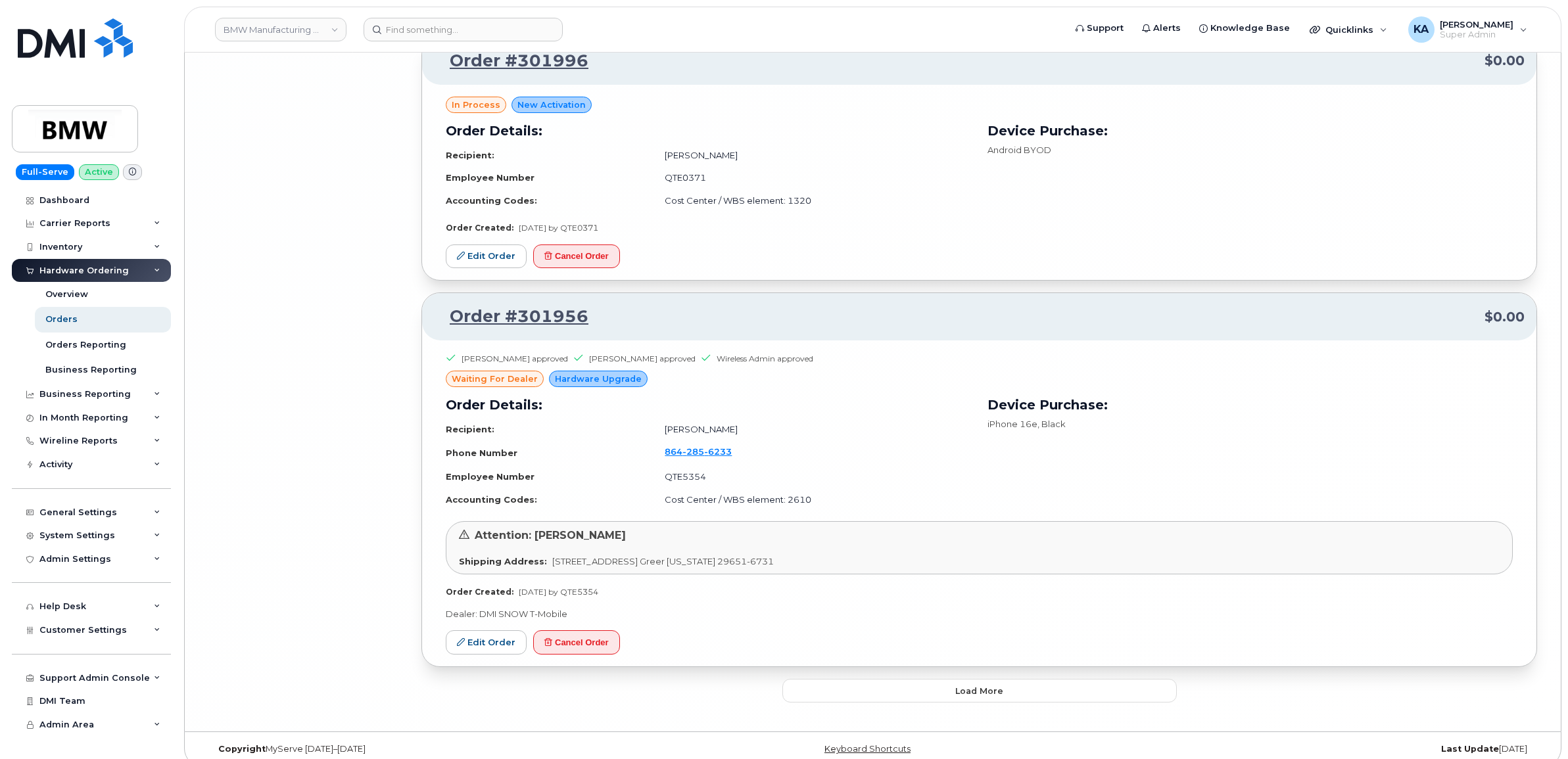
scroll to position [11334, 0]
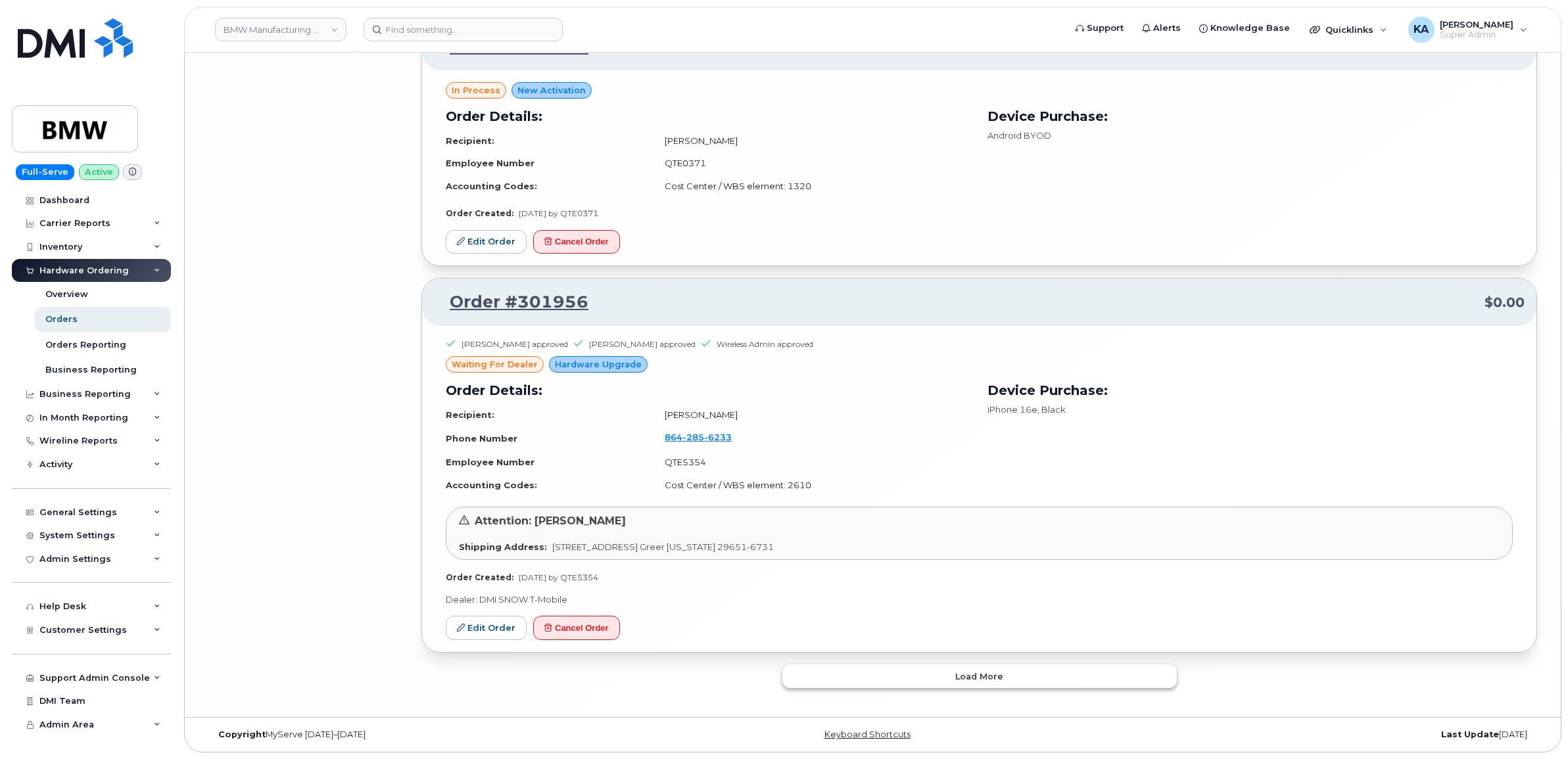
click at [806, 670] on button "Load more" at bounding box center [979, 677] width 394 height 24
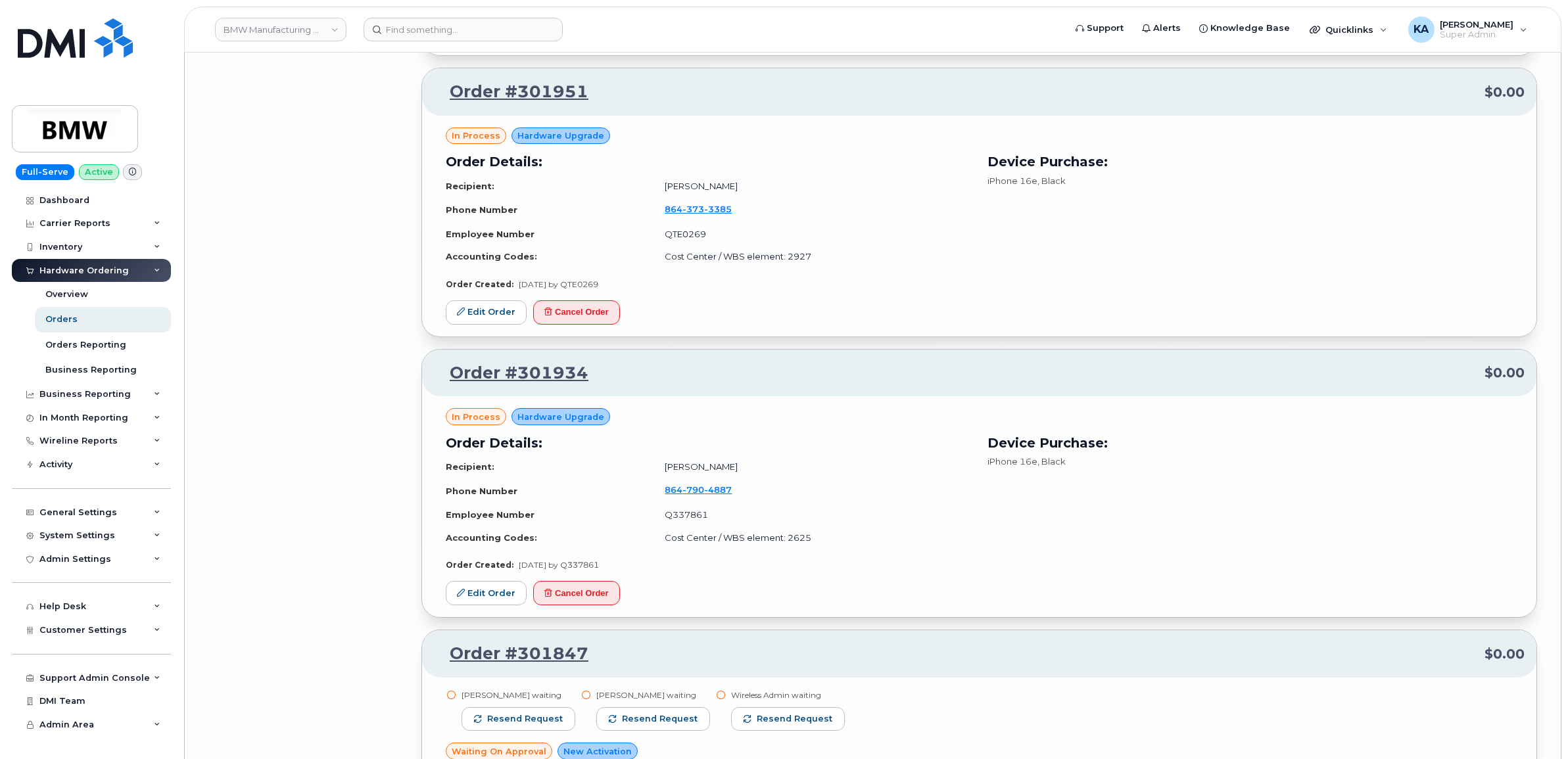
scroll to position [11991, 0]
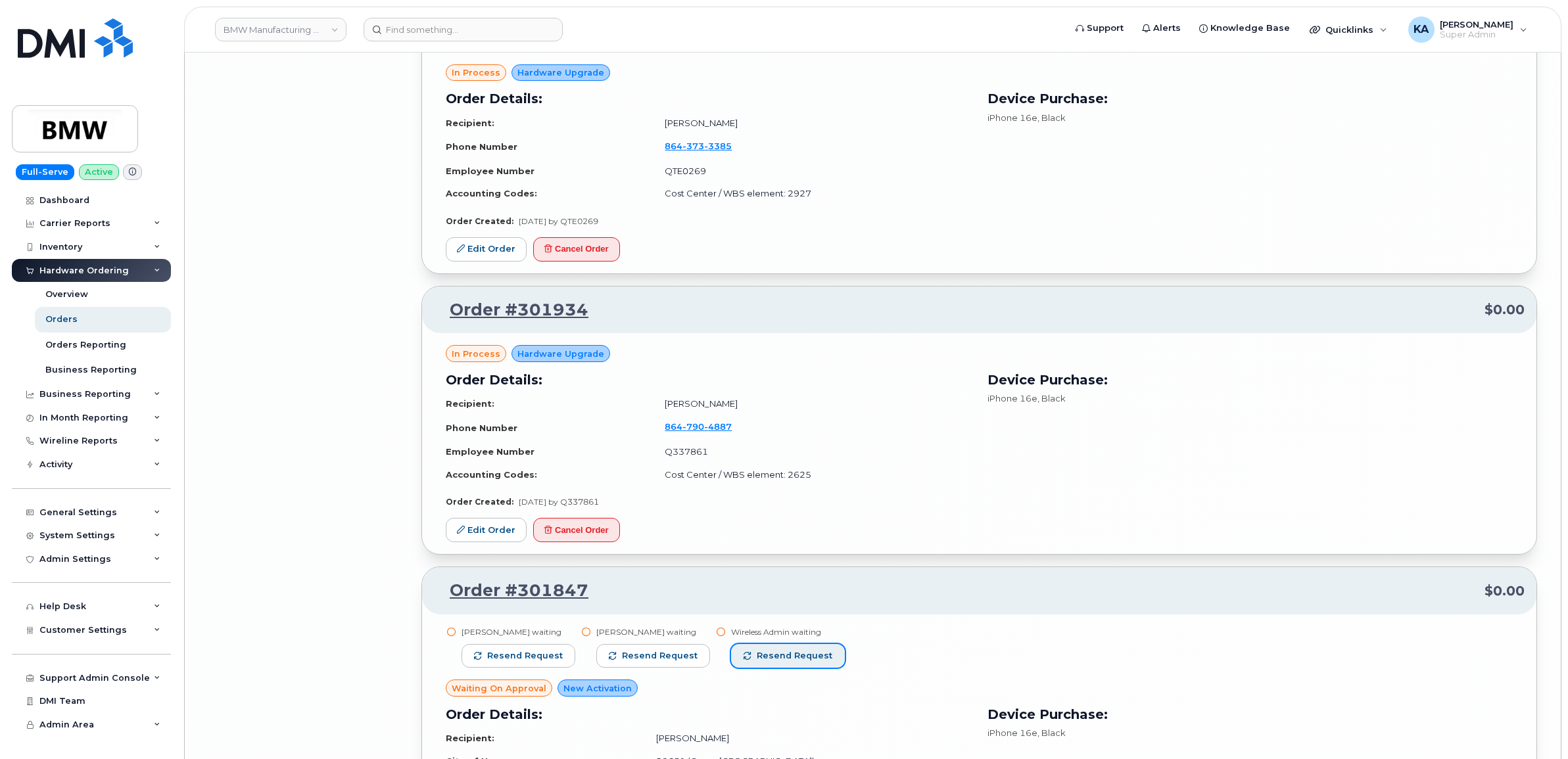
click at [793, 655] on span "Resend request" at bounding box center [795, 656] width 75 height 12
click at [685, 652] on span "Resend request" at bounding box center [660, 656] width 75 height 12
click at [539, 651] on span "Resend request" at bounding box center [525, 656] width 75 height 12
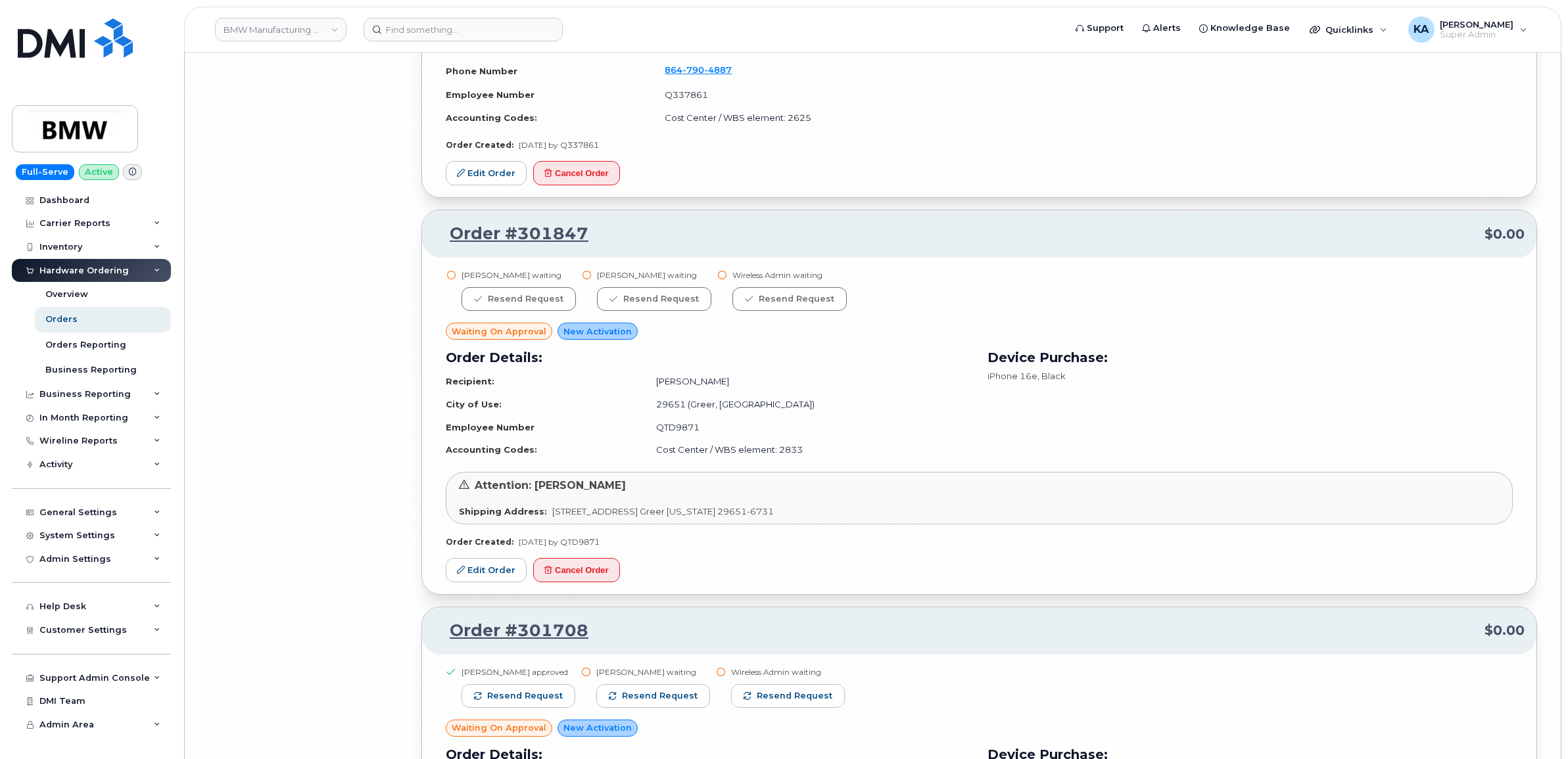
scroll to position [12402, 0]
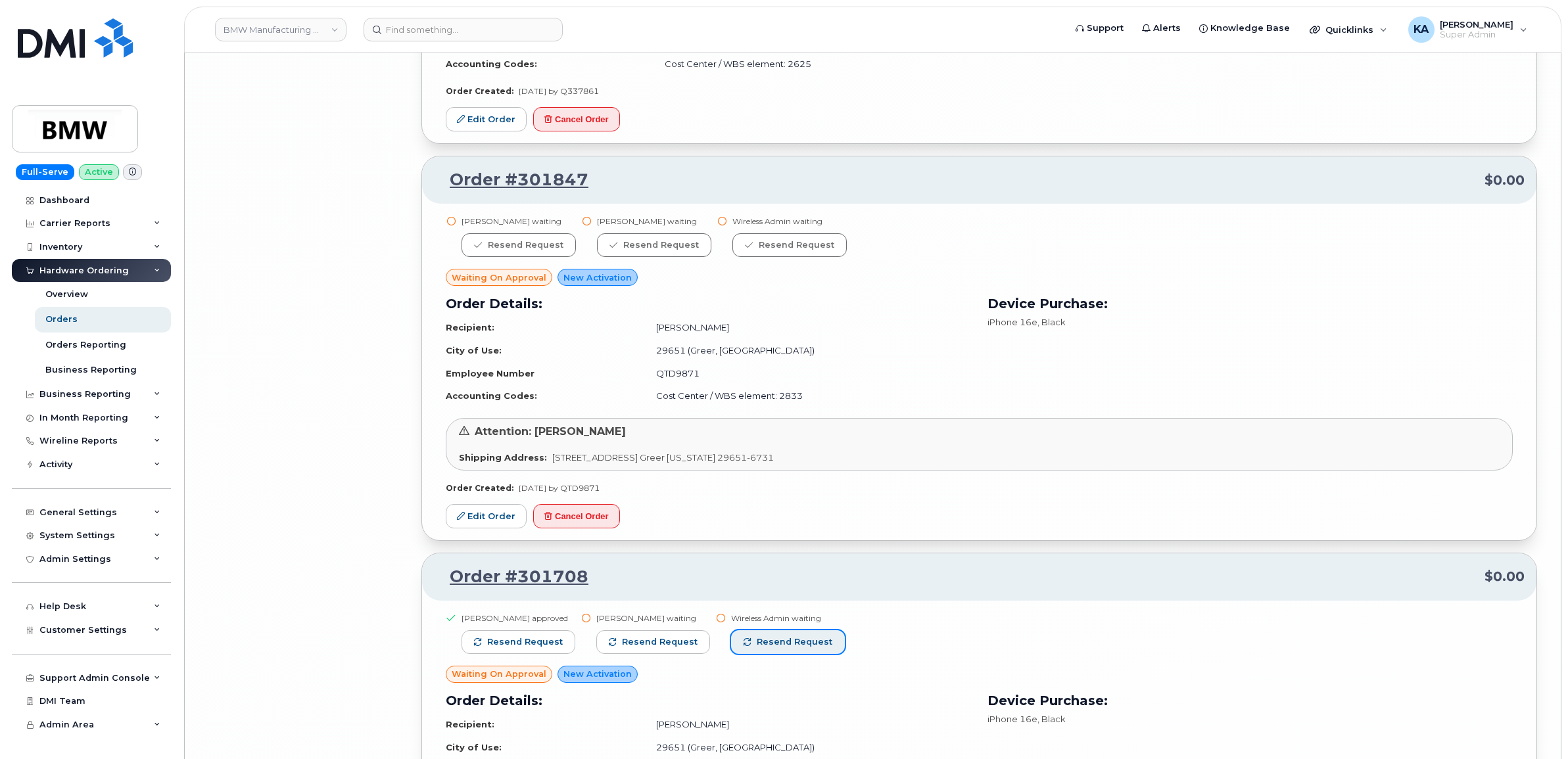
click at [783, 651] on button "Resend request" at bounding box center [788, 642] width 114 height 24
click at [684, 647] on span "Resend request" at bounding box center [660, 642] width 75 height 12
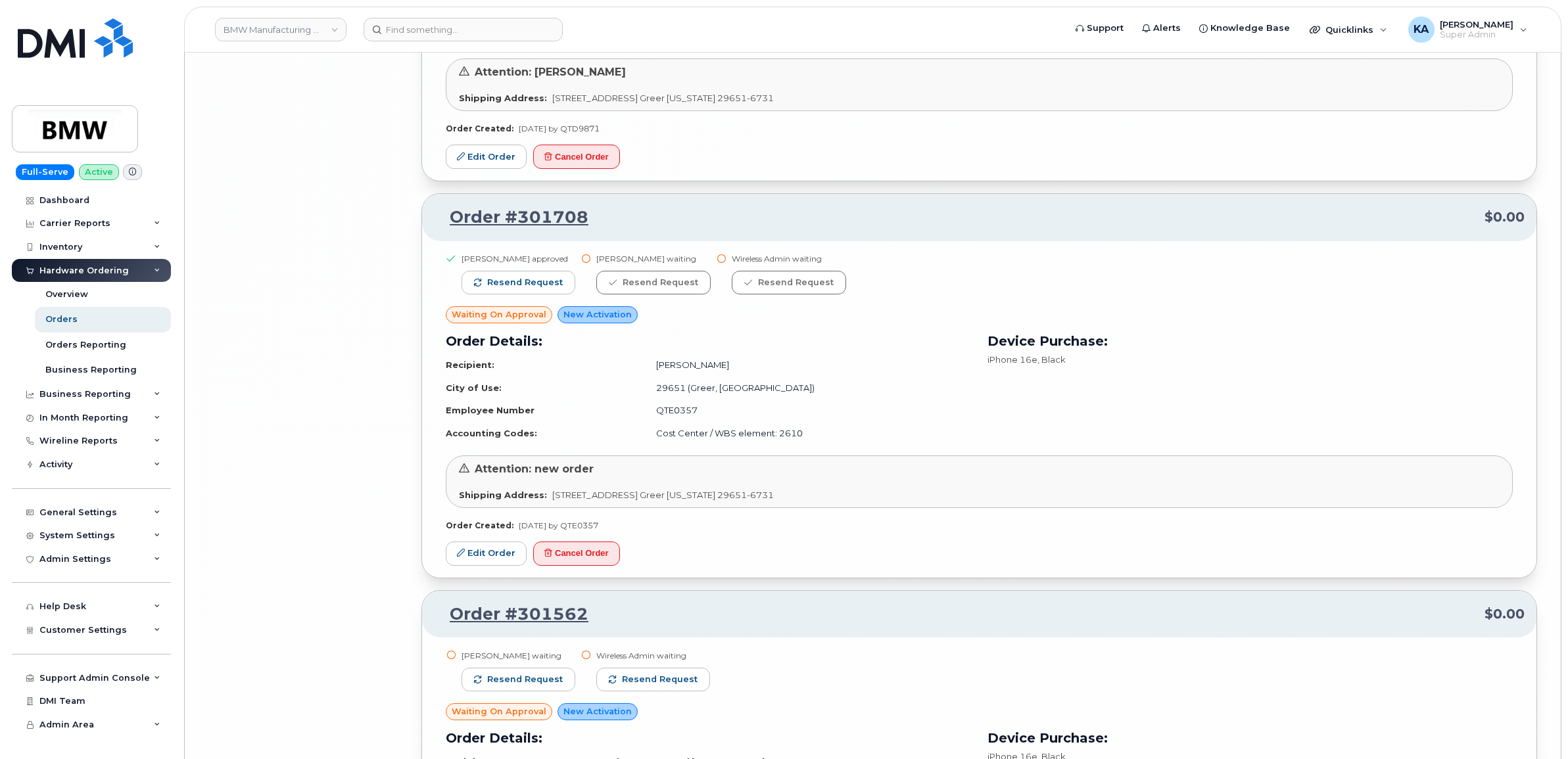
scroll to position [12813, 0]
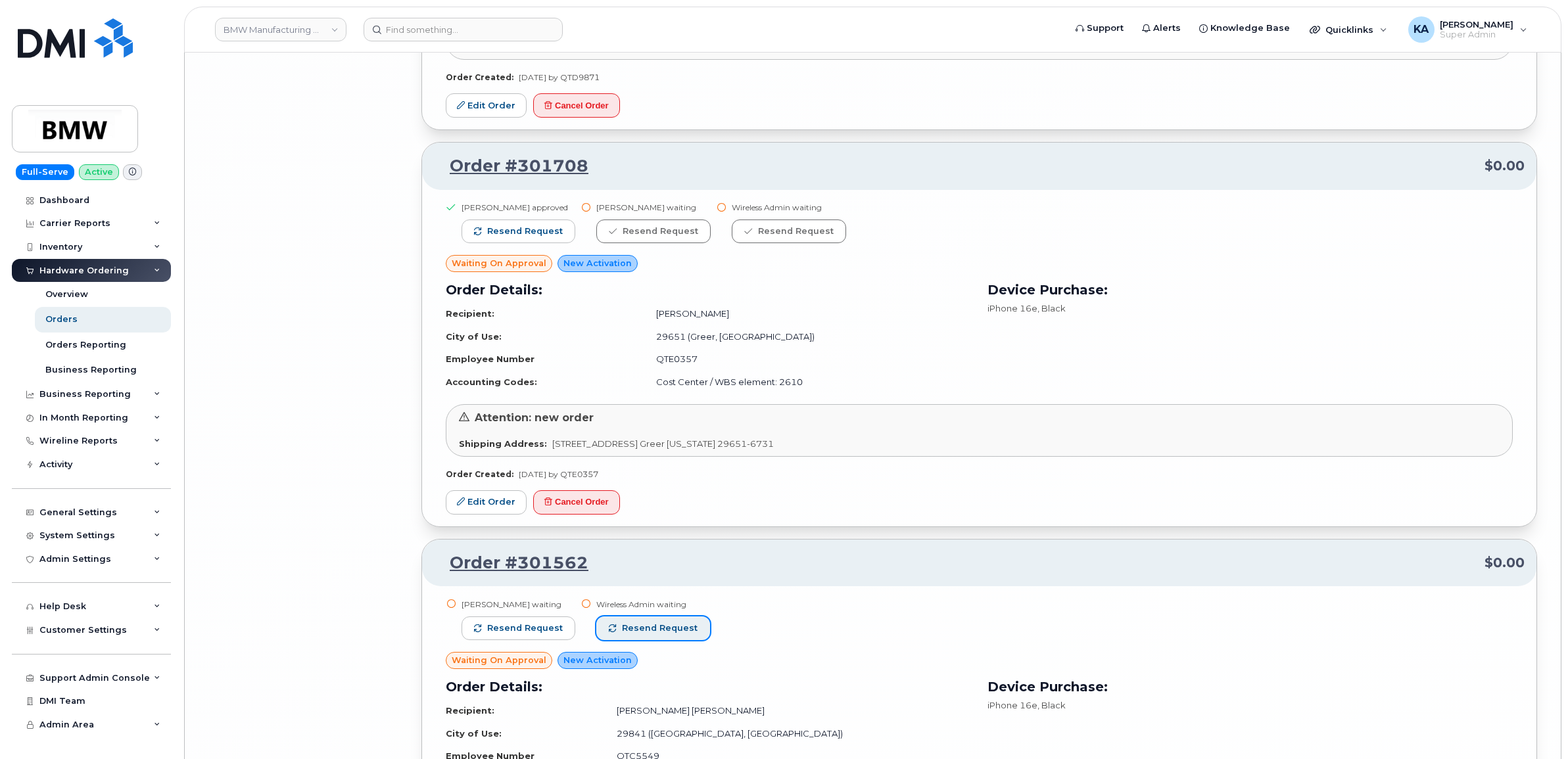
click at [679, 629] on span "Resend request" at bounding box center [660, 628] width 75 height 12
click at [534, 628] on span "Resend request" at bounding box center [525, 628] width 75 height 12
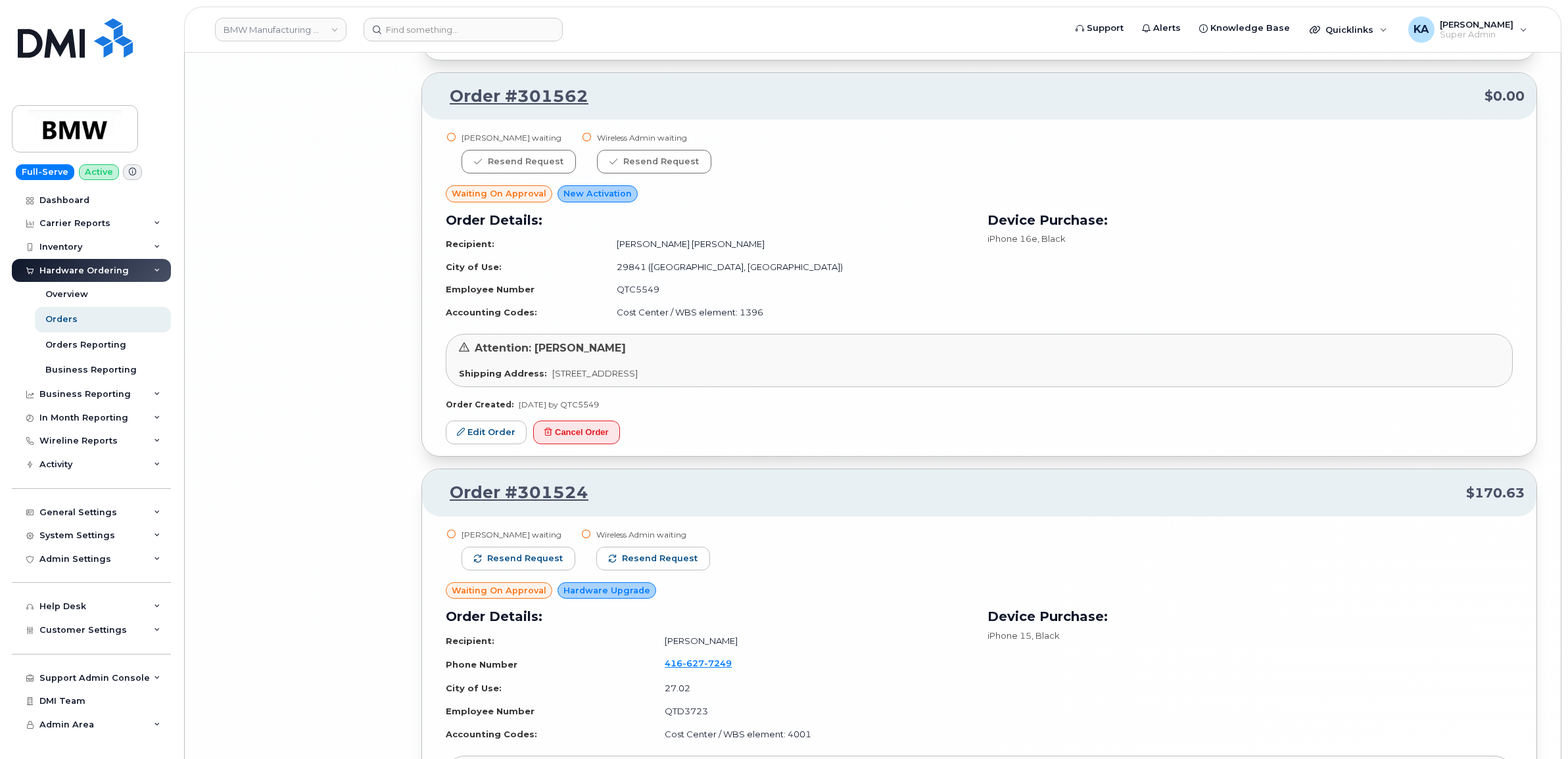
scroll to position [13306, 0]
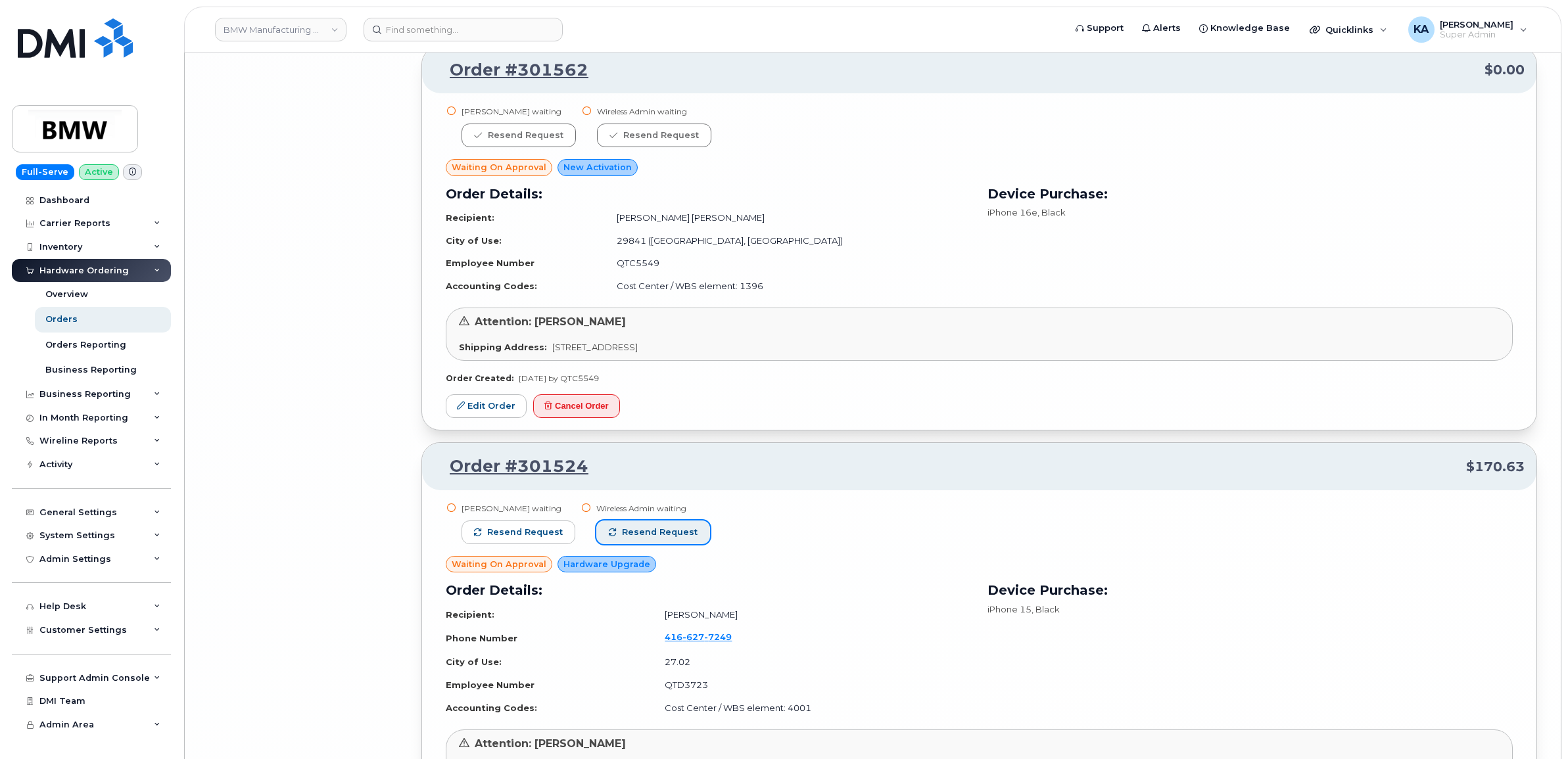
click at [670, 533] on span "Resend request" at bounding box center [660, 532] width 75 height 12
click at [550, 533] on span "Resend request" at bounding box center [525, 532] width 75 height 12
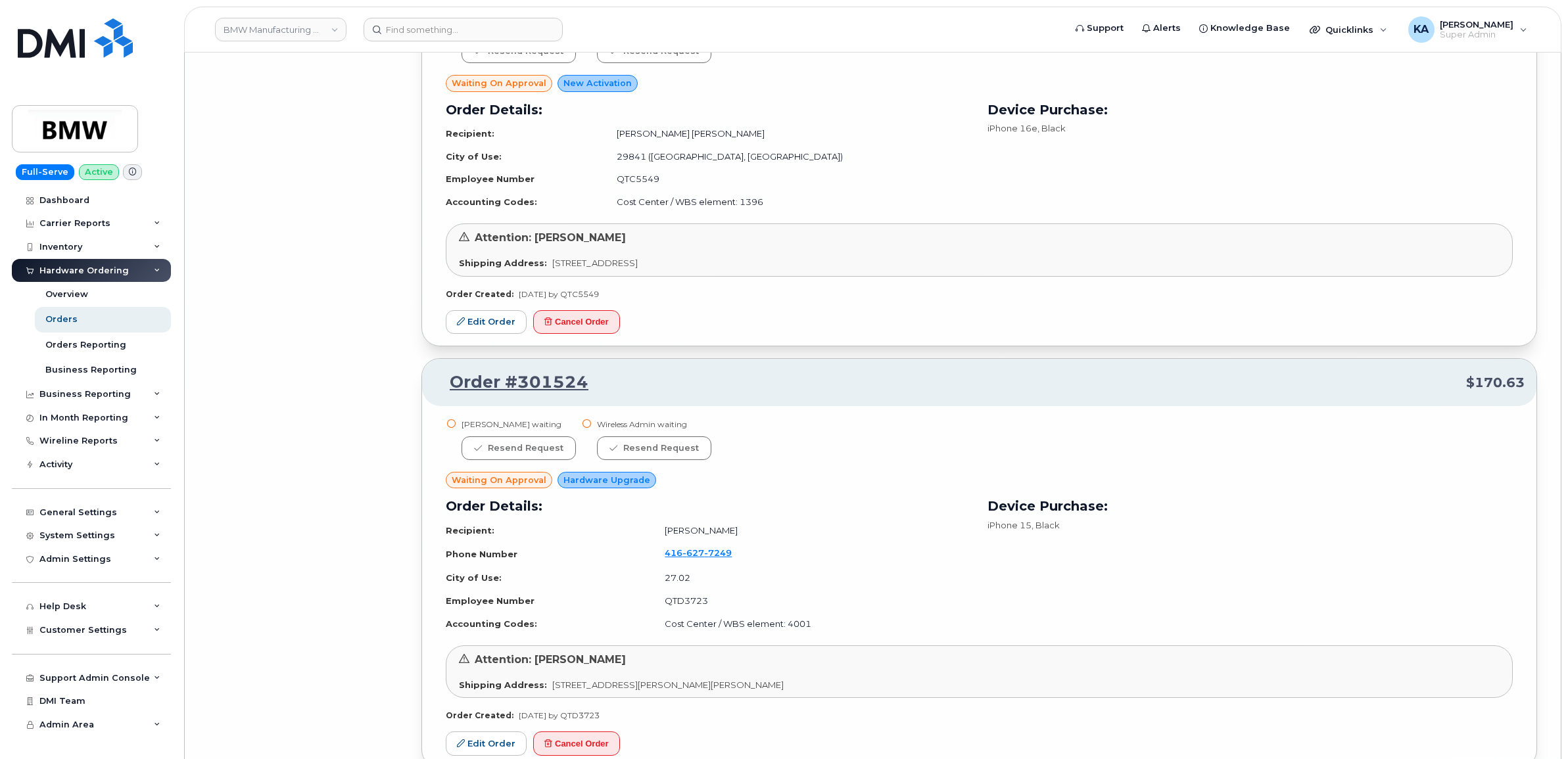
scroll to position [13635, 0]
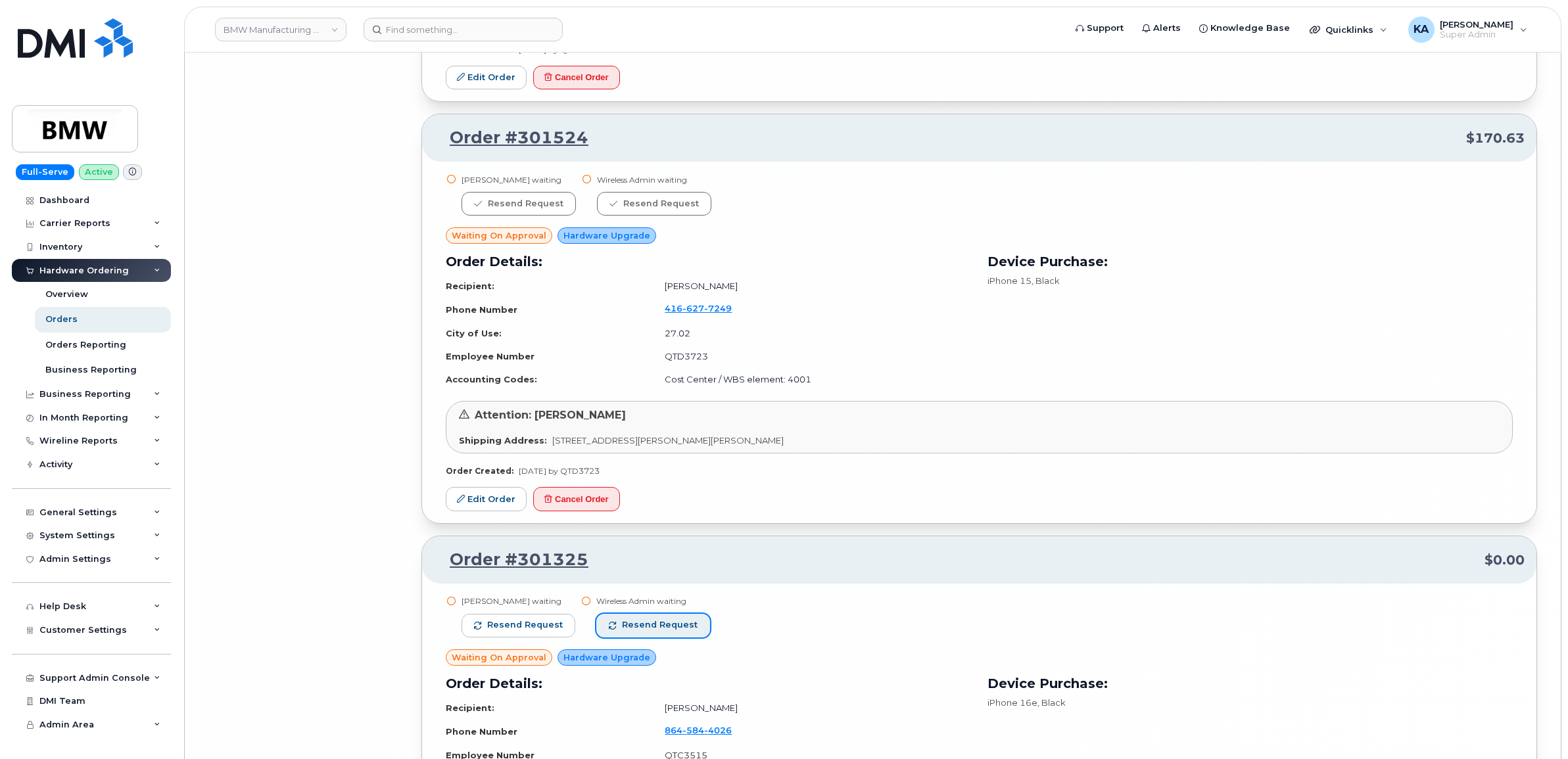
click at [676, 629] on span "Resend request" at bounding box center [660, 625] width 75 height 12
click at [549, 623] on span "Resend request" at bounding box center [525, 625] width 75 height 12
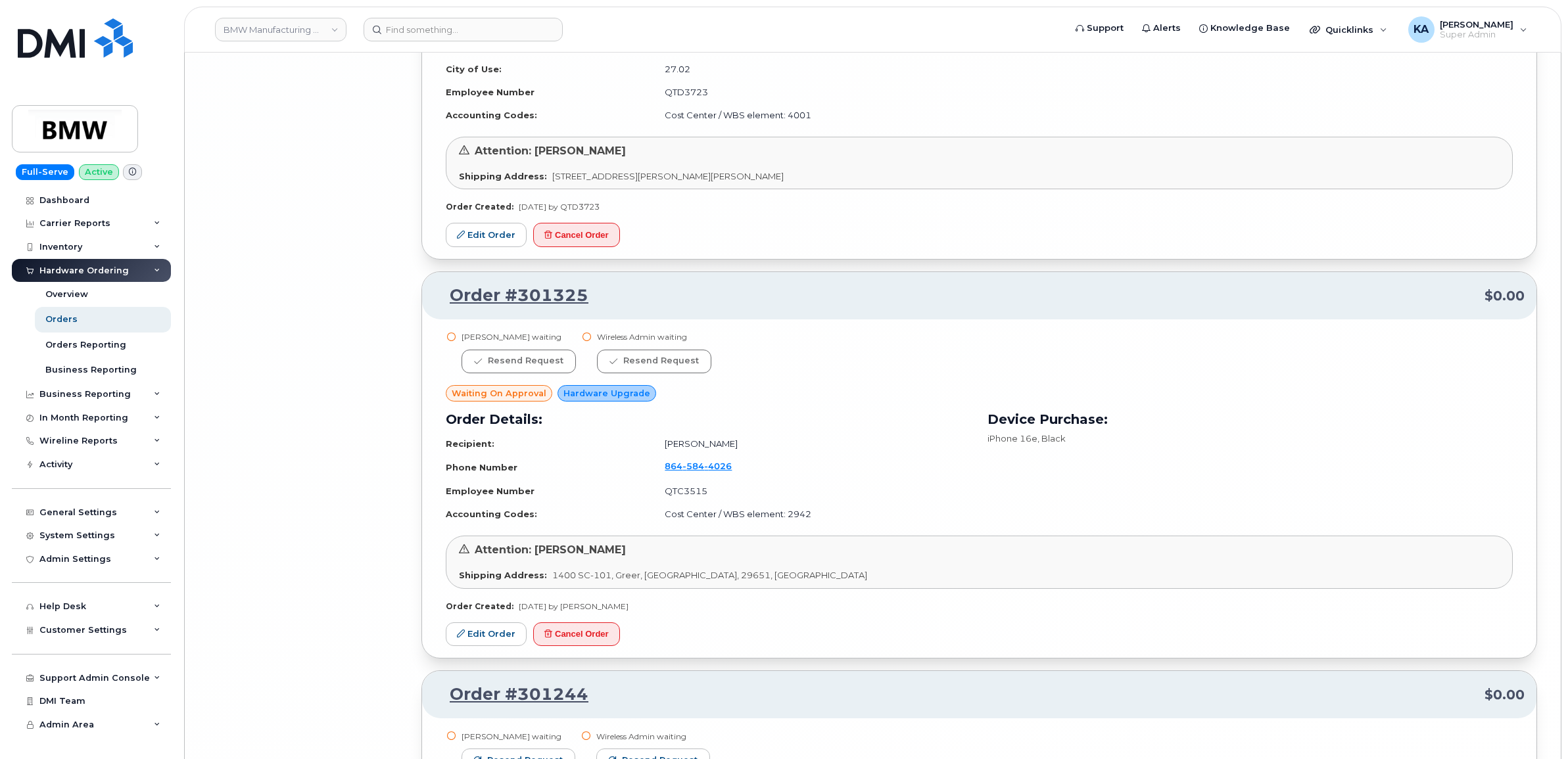
scroll to position [14045, 0]
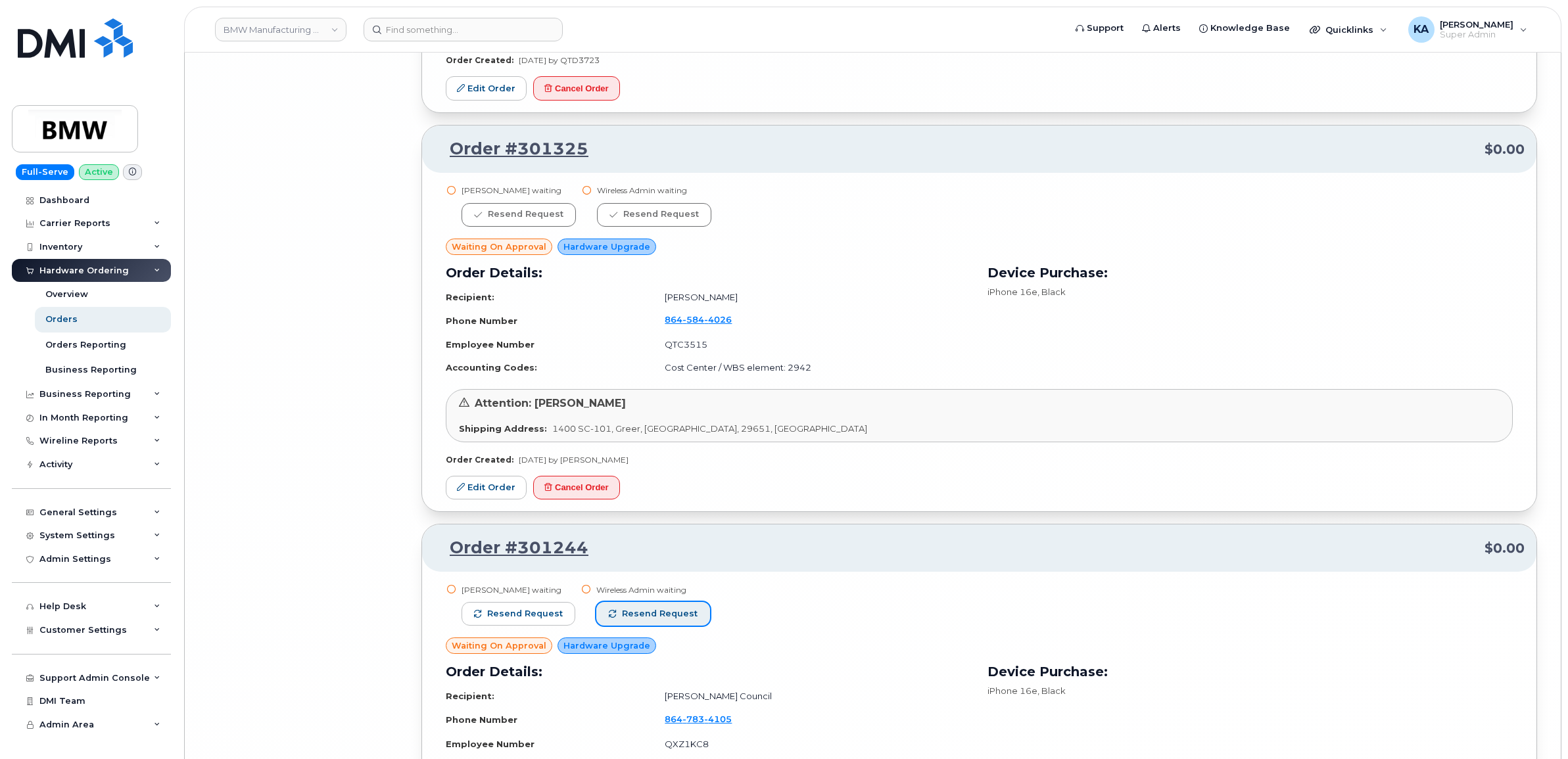
click at [684, 613] on span "Resend request" at bounding box center [660, 614] width 75 height 12
click at [536, 619] on span "Resend request" at bounding box center [525, 614] width 75 height 12
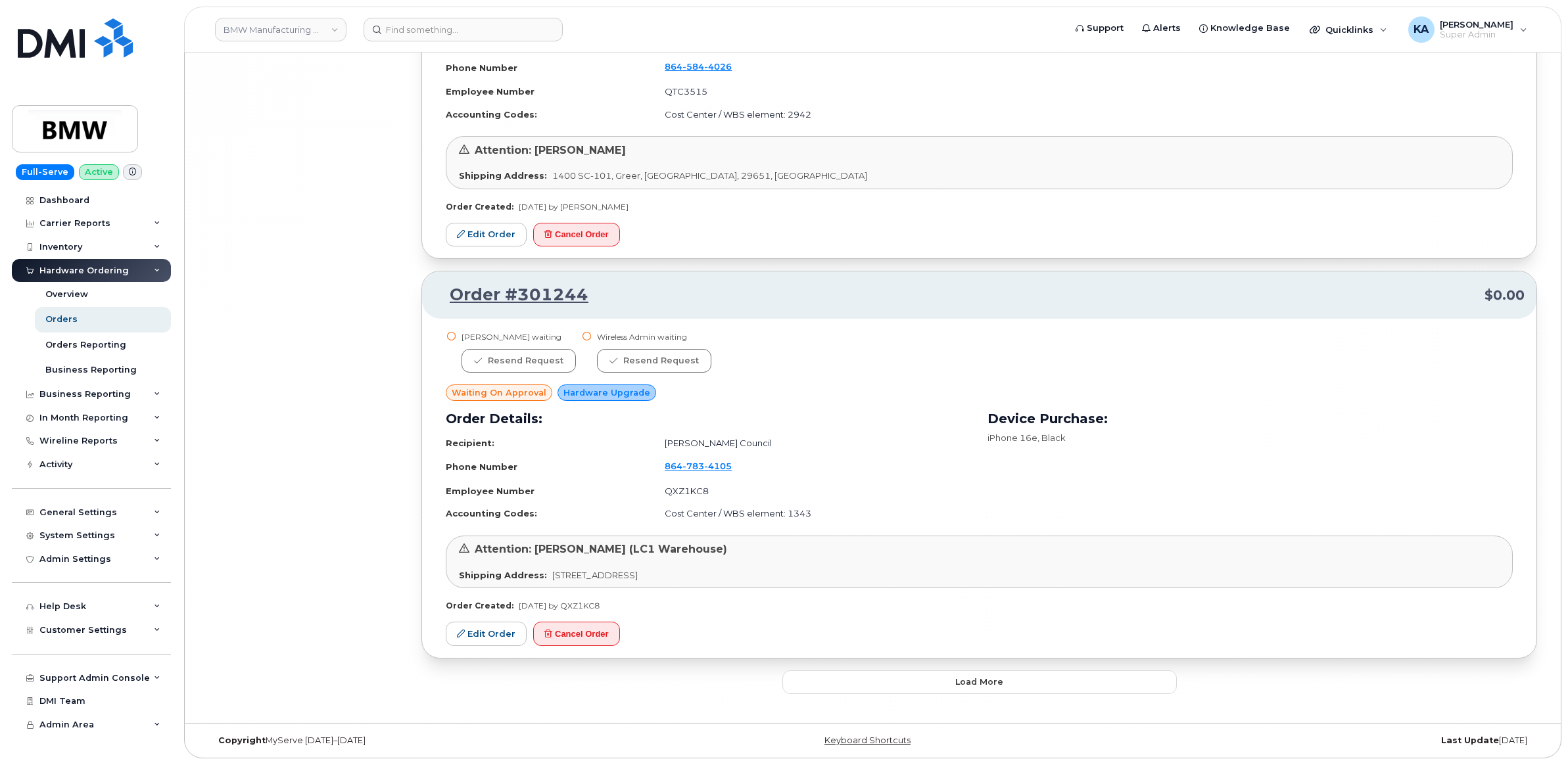
scroll to position [14306, 0]
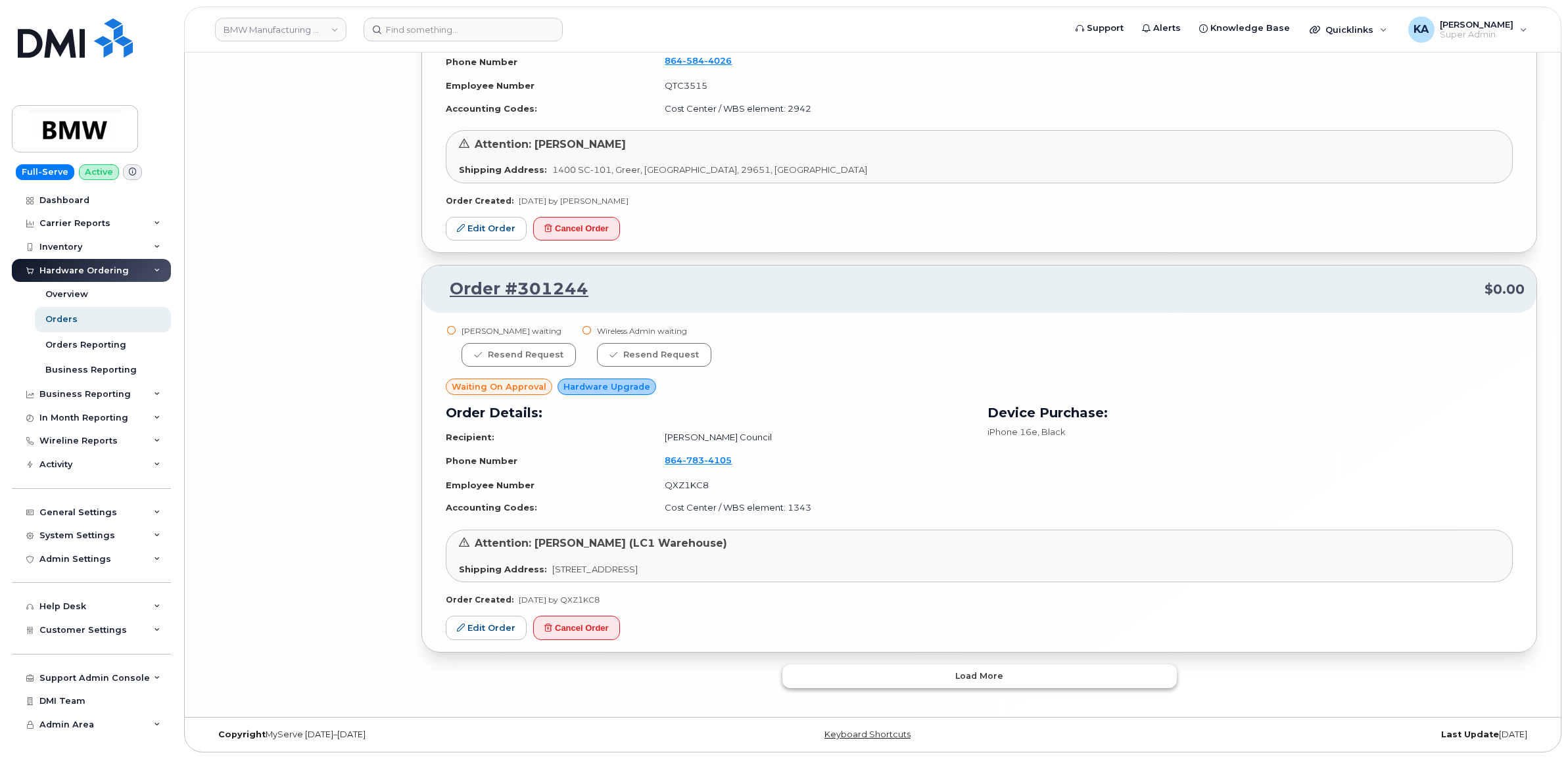
click at [863, 668] on button "Load more" at bounding box center [979, 677] width 394 height 24
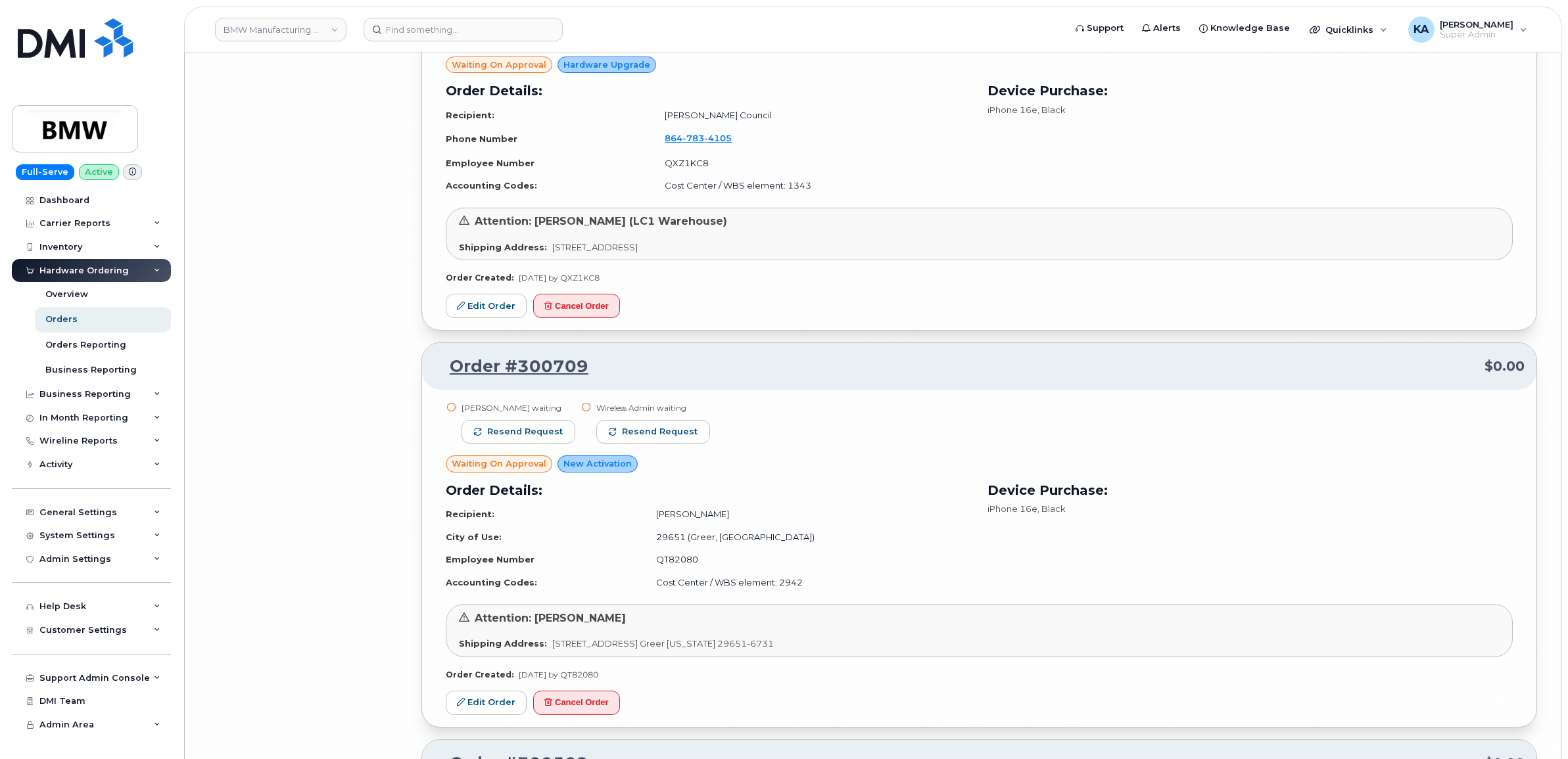
scroll to position [14717, 0]
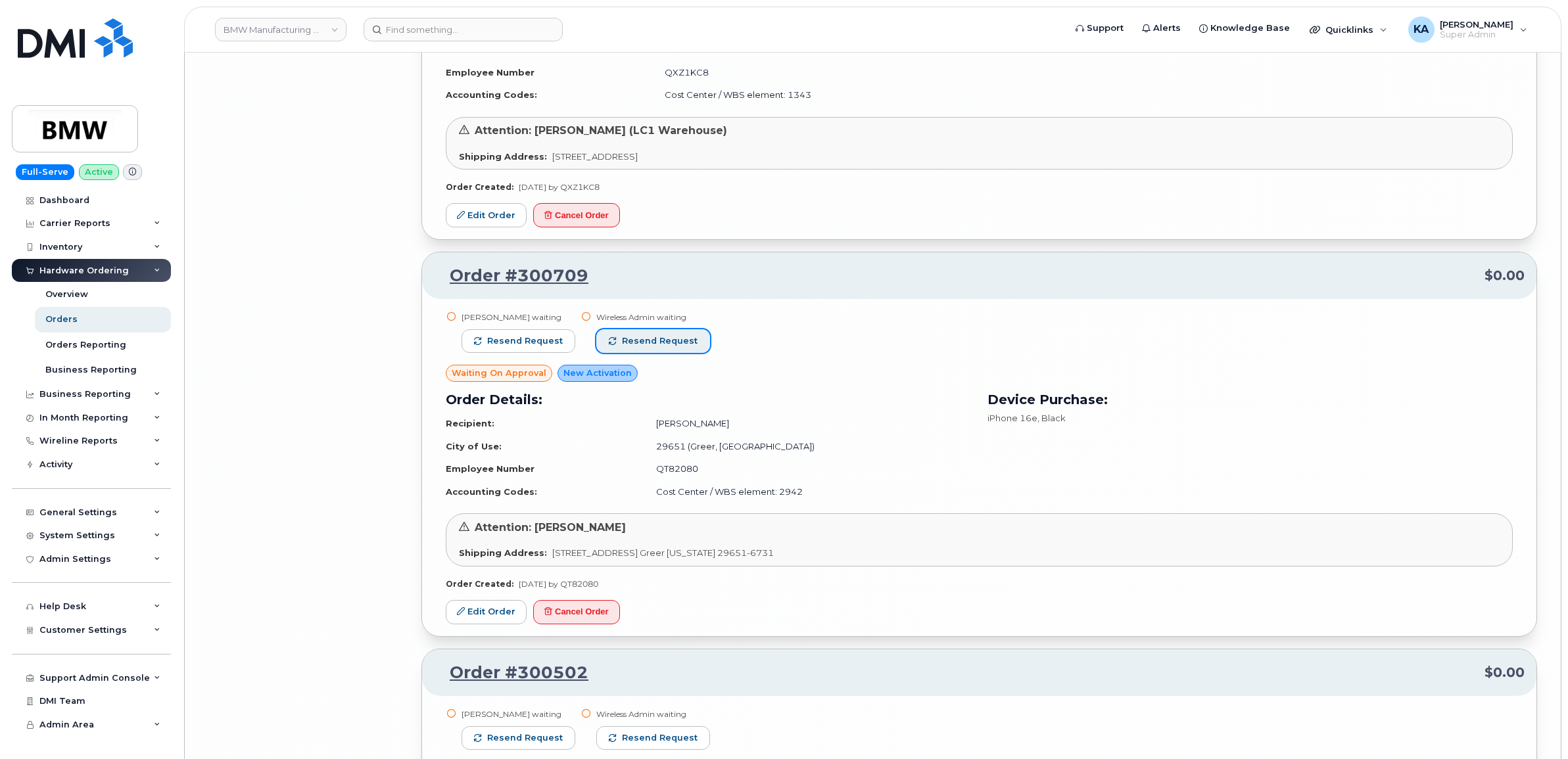
click at [676, 331] on button "Resend request" at bounding box center [653, 341] width 114 height 24
click at [528, 335] on button "Resend request" at bounding box center [518, 341] width 114 height 24
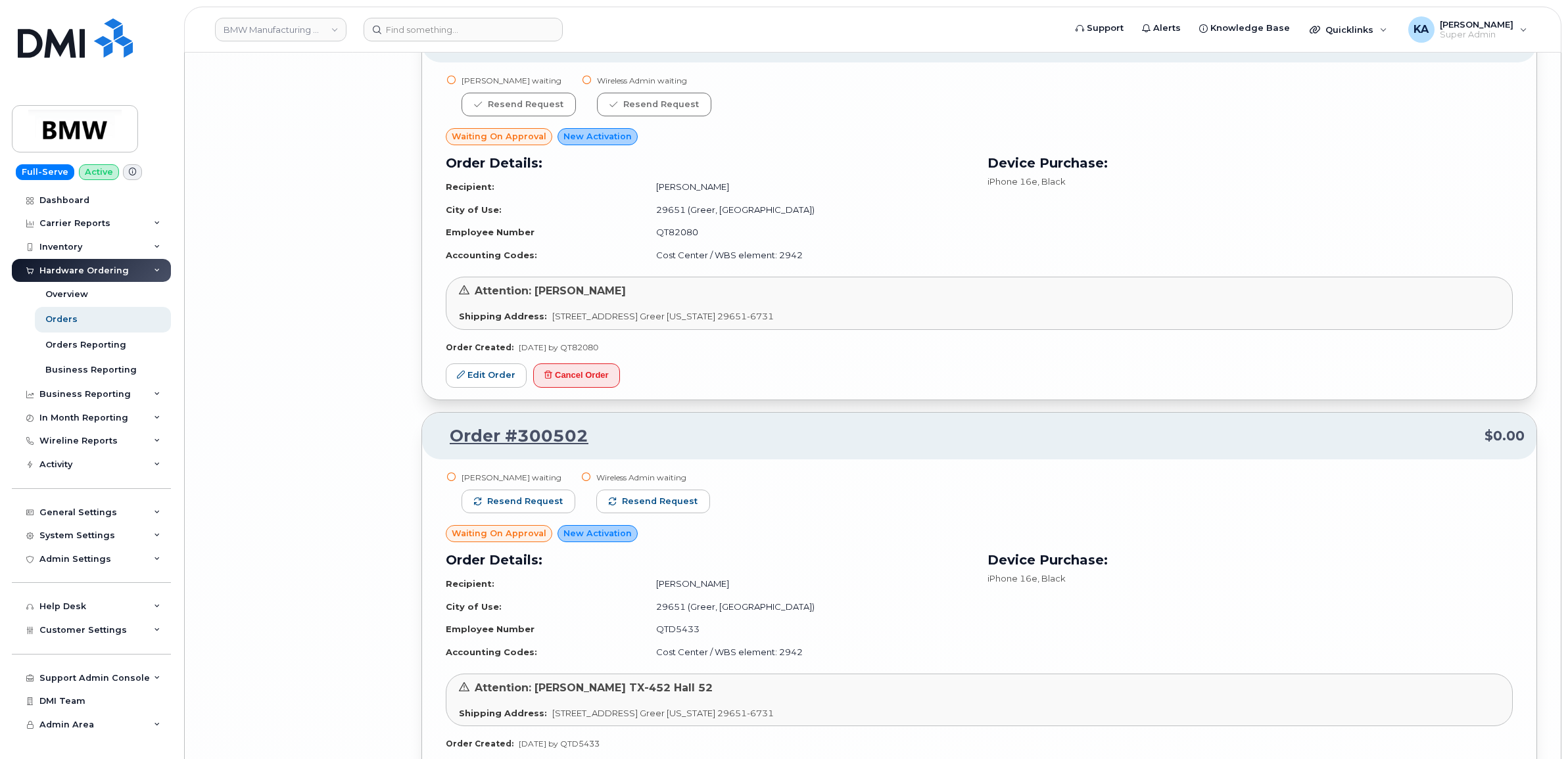
scroll to position [14963, 0]
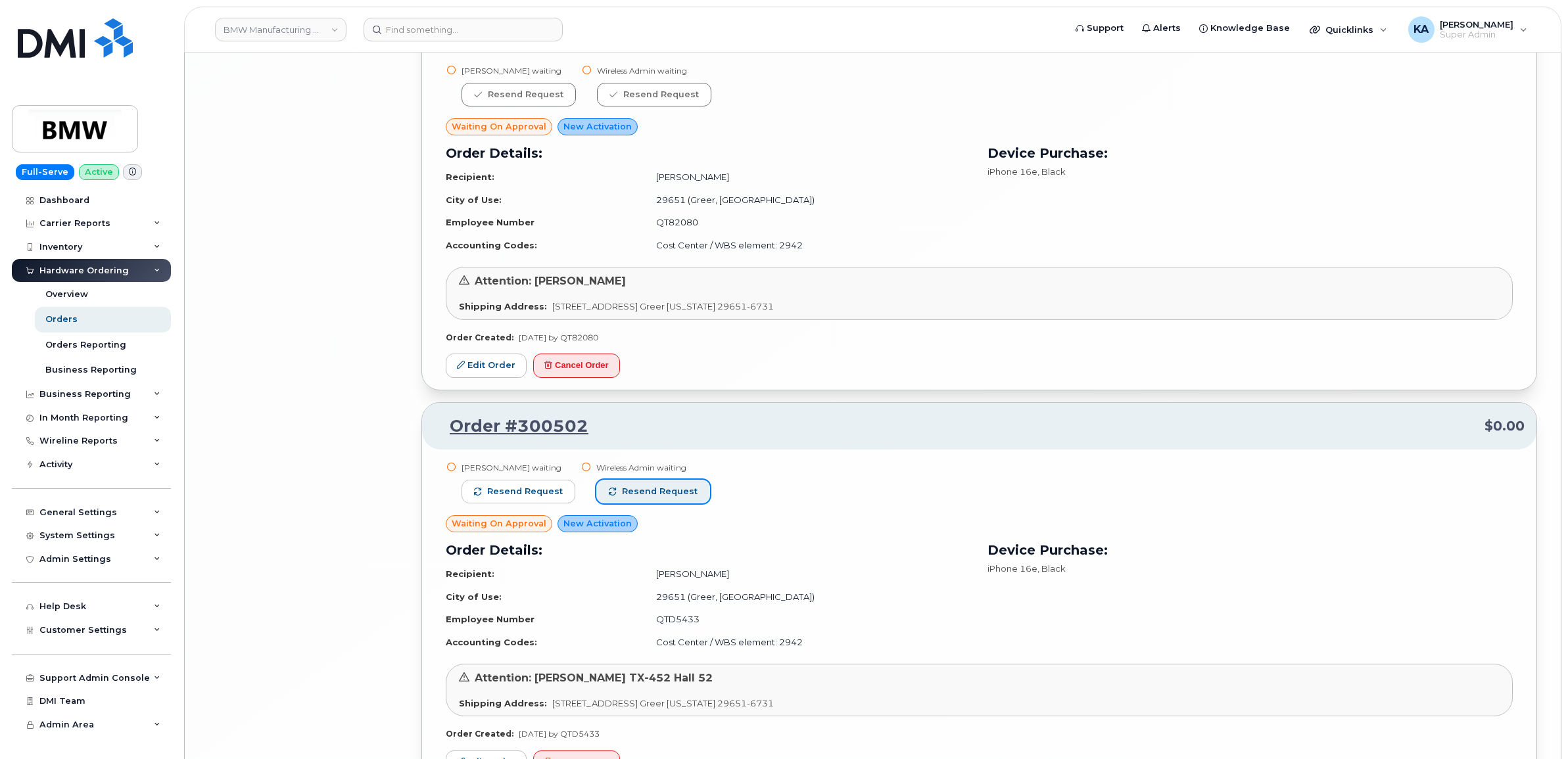
click at [670, 500] on button "Resend request" at bounding box center [653, 492] width 114 height 24
click at [544, 493] on span "Resend request" at bounding box center [525, 491] width 75 height 12
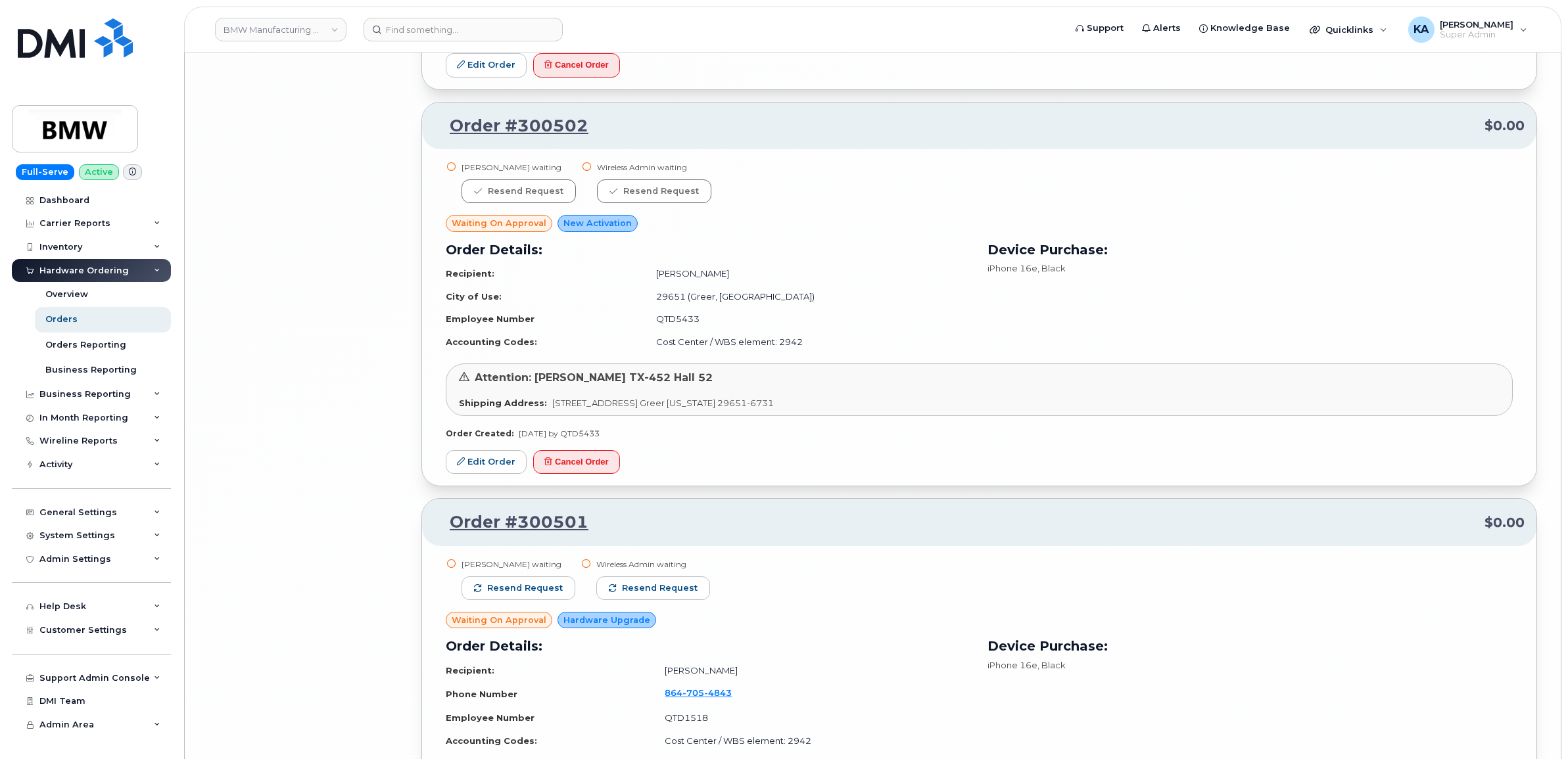
scroll to position [15374, 0]
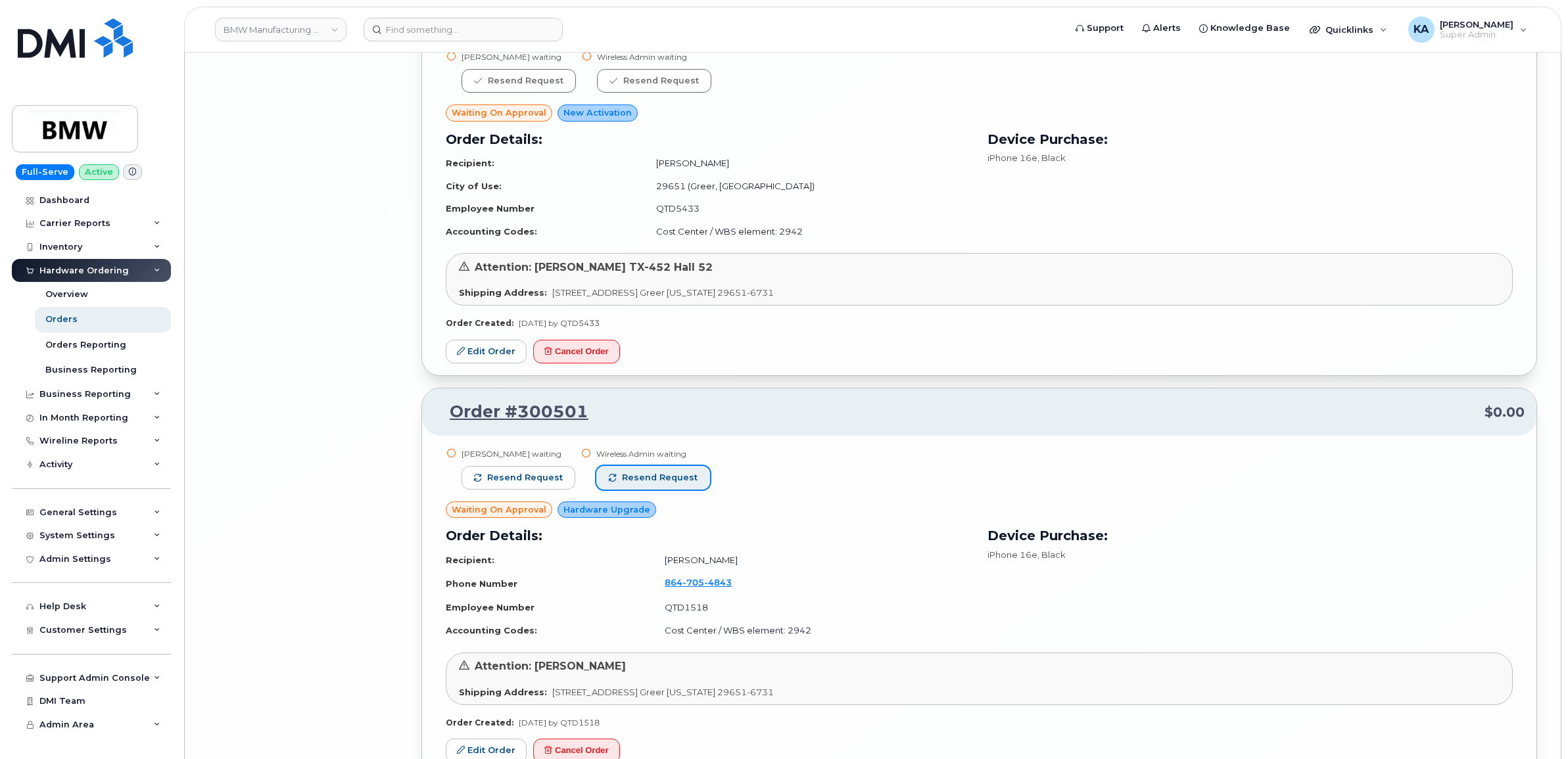
click at [657, 475] on span "Resend request" at bounding box center [660, 477] width 75 height 12
click at [536, 474] on span "Resend request" at bounding box center [525, 477] width 75 height 12
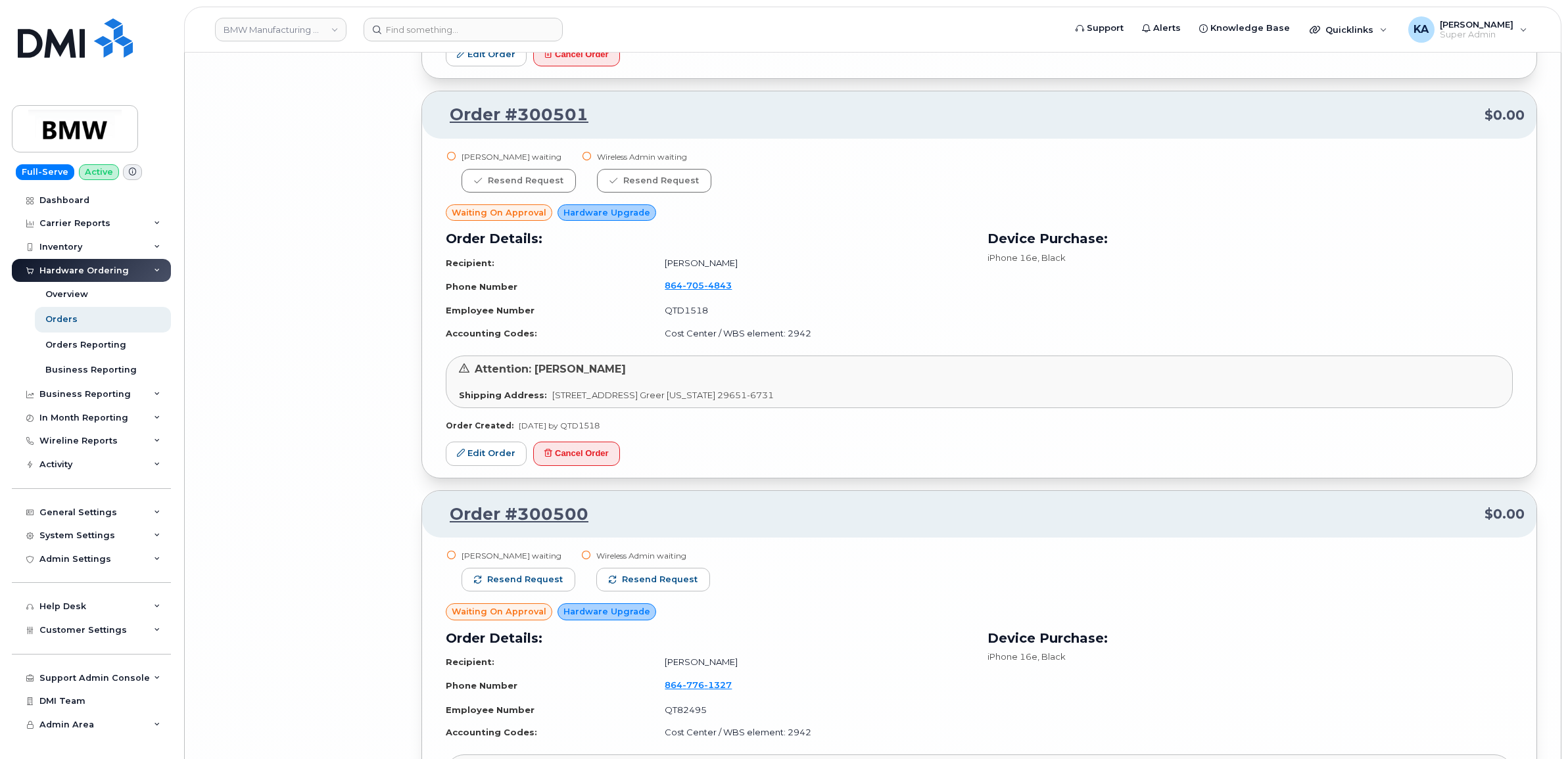
scroll to position [15703, 0]
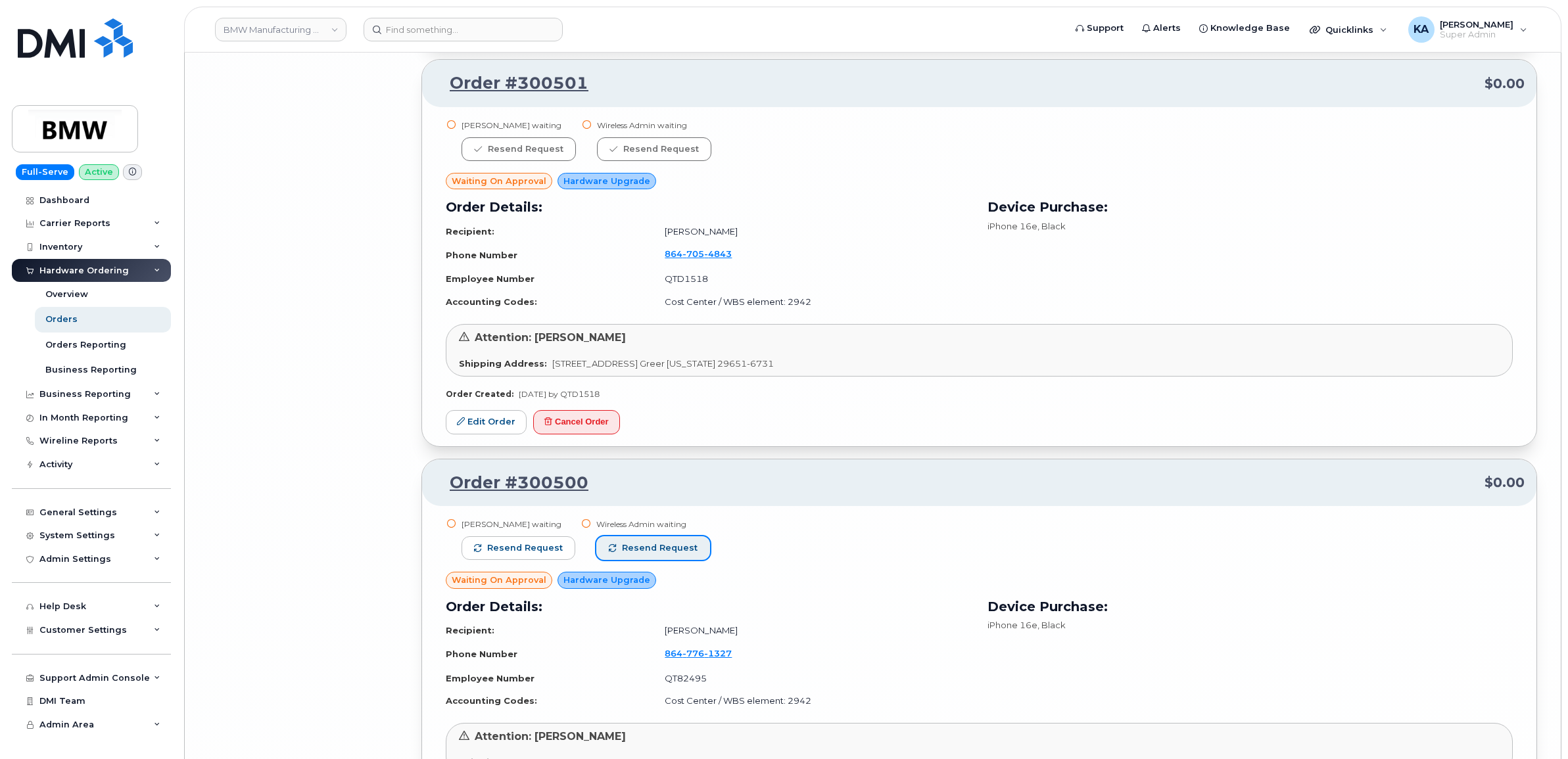
click at [677, 547] on span "Resend request" at bounding box center [660, 548] width 75 height 12
click at [547, 547] on span "Resend request" at bounding box center [525, 548] width 75 height 12
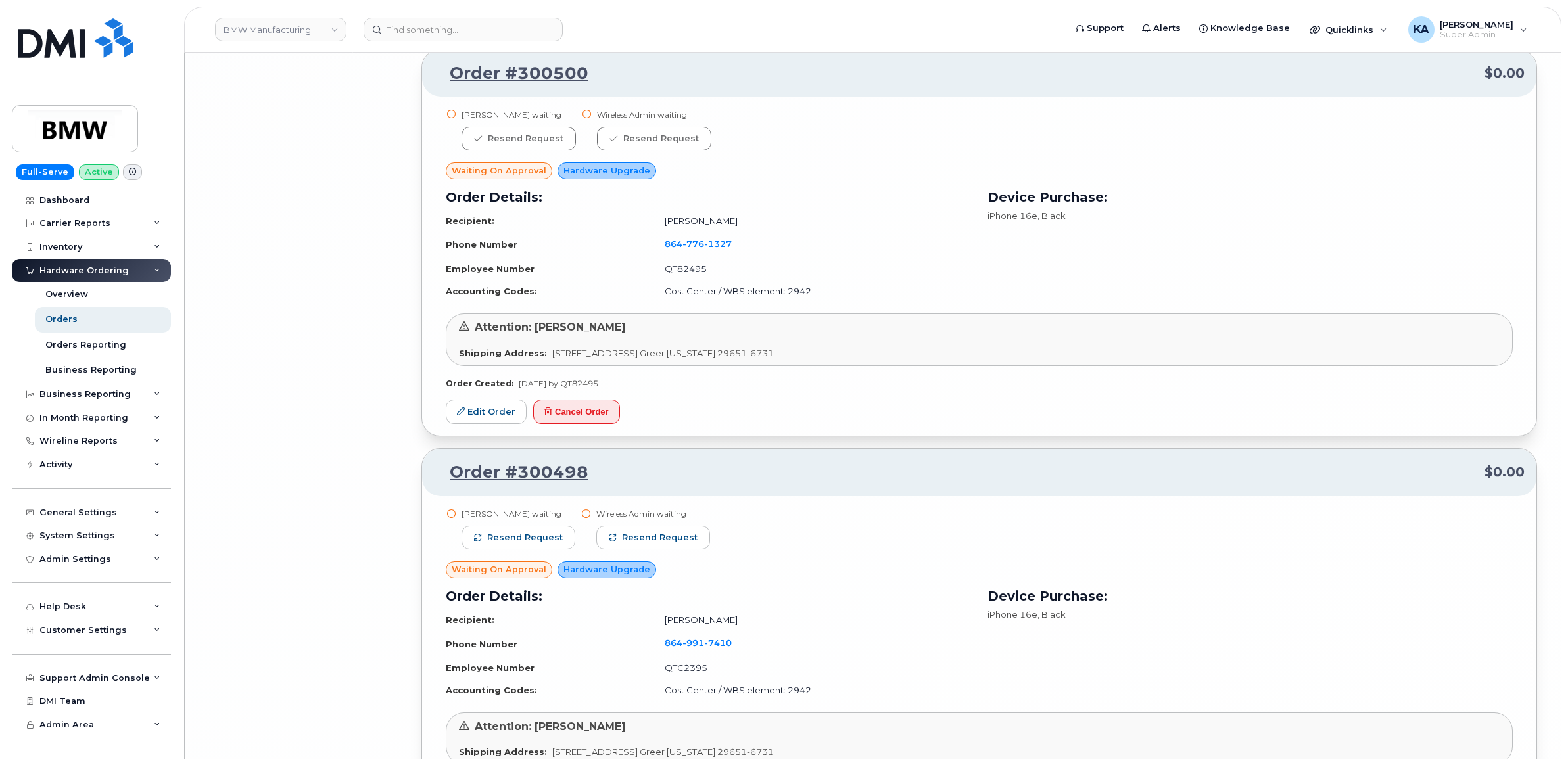
scroll to position [16114, 0]
click at [666, 540] on span "Resend request" at bounding box center [660, 536] width 75 height 12
click at [547, 533] on span "Resend request" at bounding box center [525, 536] width 75 height 12
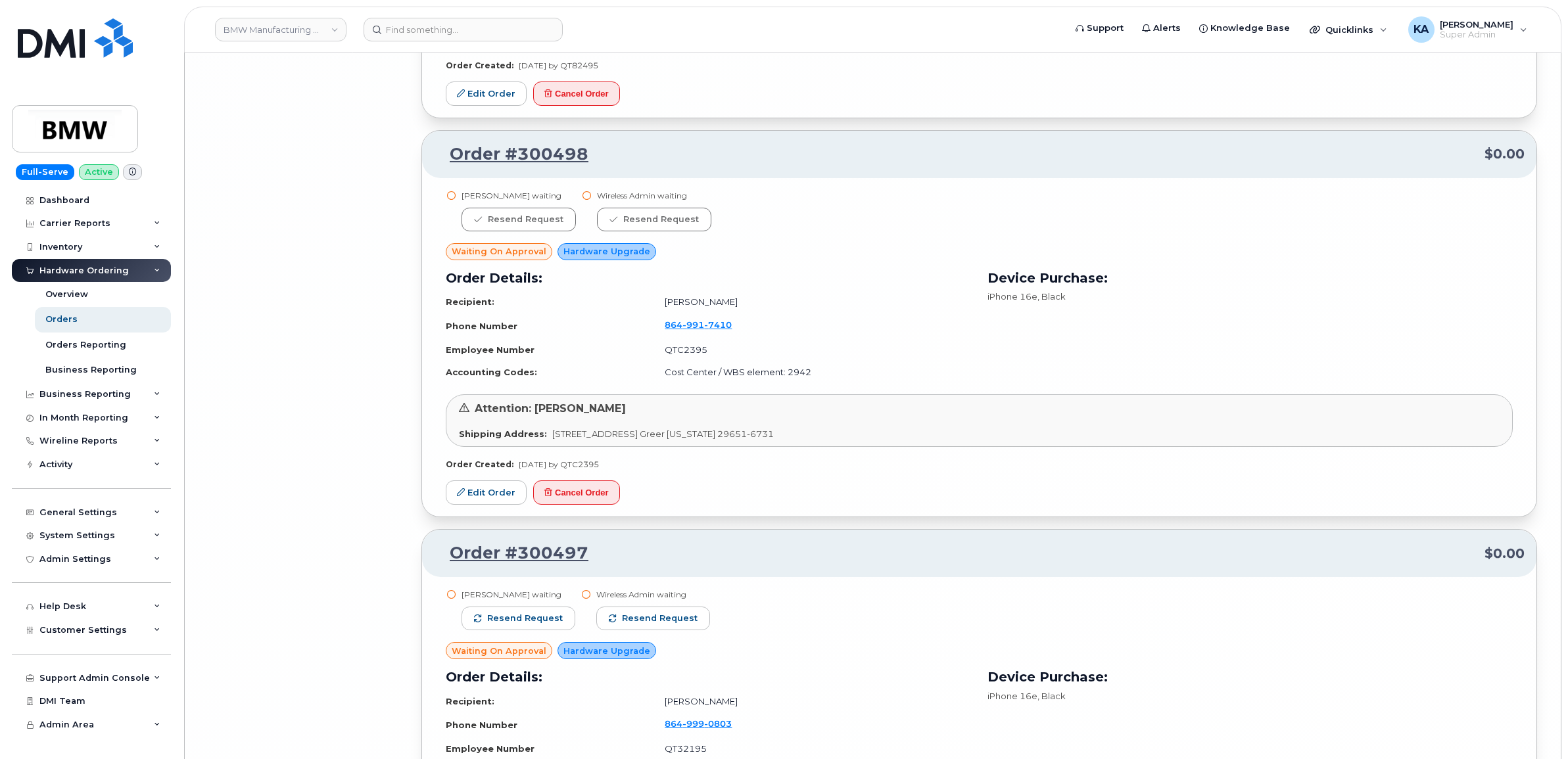
scroll to position [16442, 0]
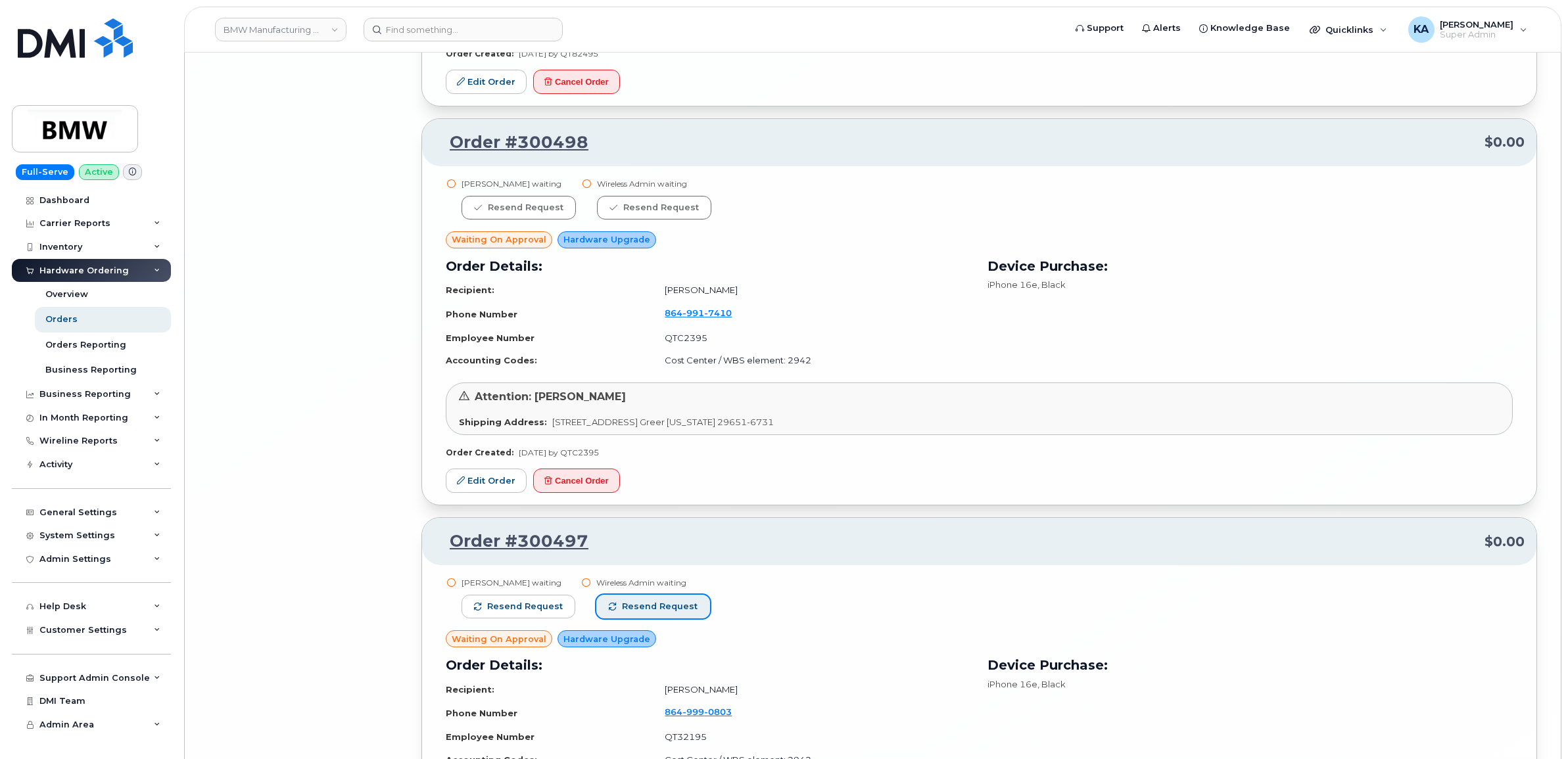
click at [680, 605] on span "Resend request" at bounding box center [660, 607] width 75 height 12
click at [549, 606] on span "Resend request" at bounding box center [525, 607] width 75 height 12
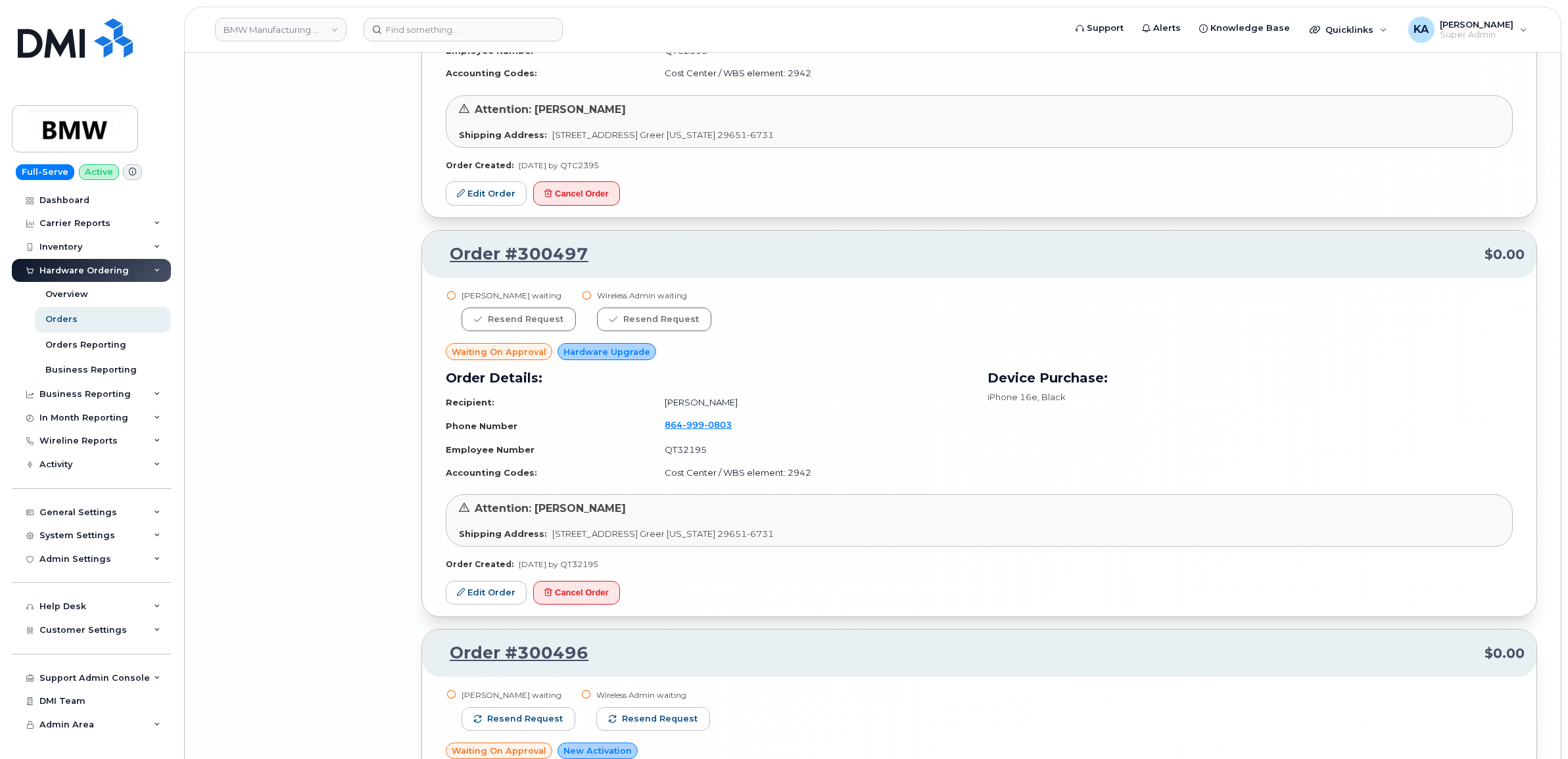
scroll to position [16853, 0]
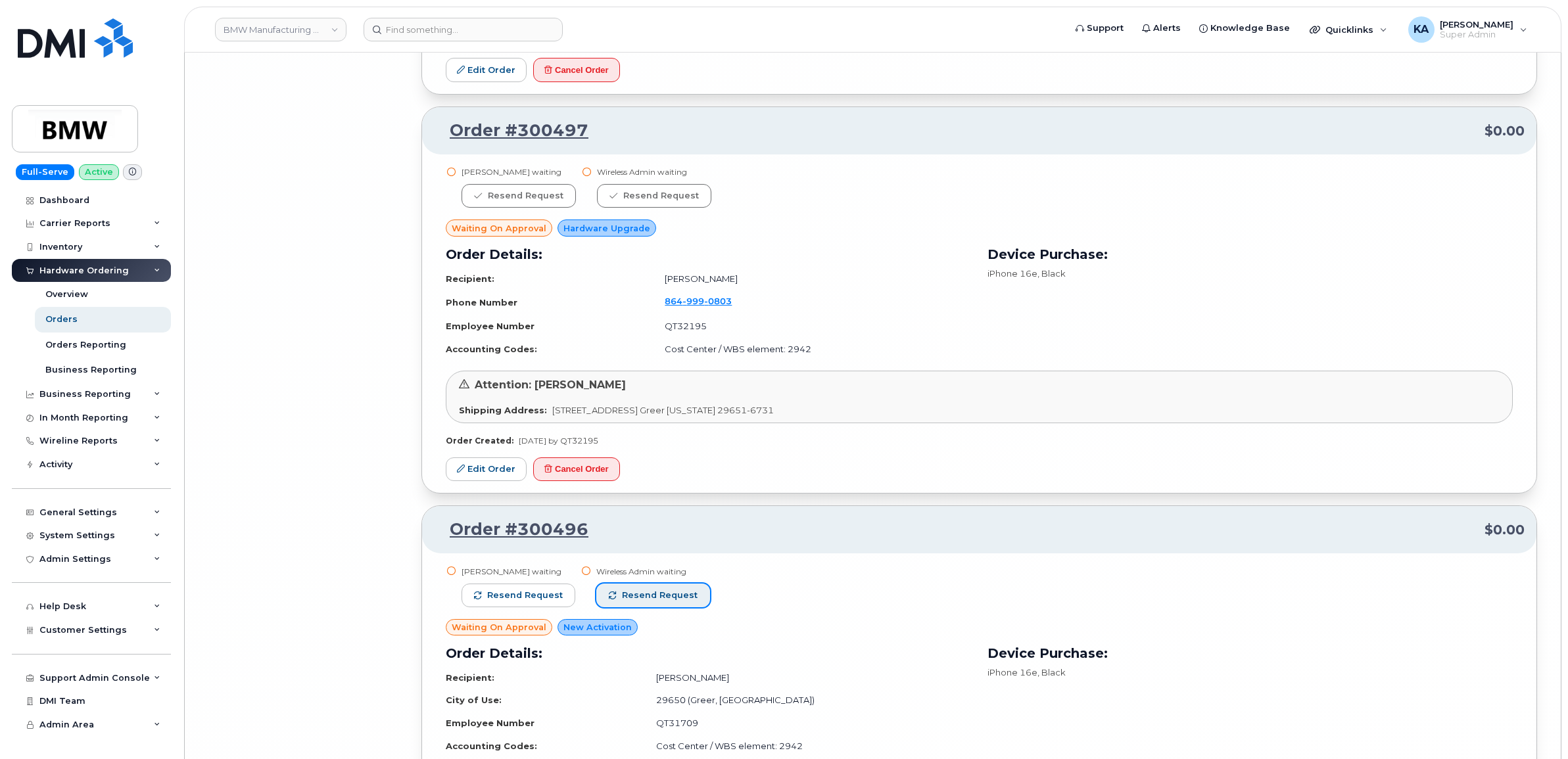
click at [679, 595] on span "Resend request" at bounding box center [660, 595] width 75 height 12
click at [554, 595] on span "Resend request" at bounding box center [525, 595] width 75 height 12
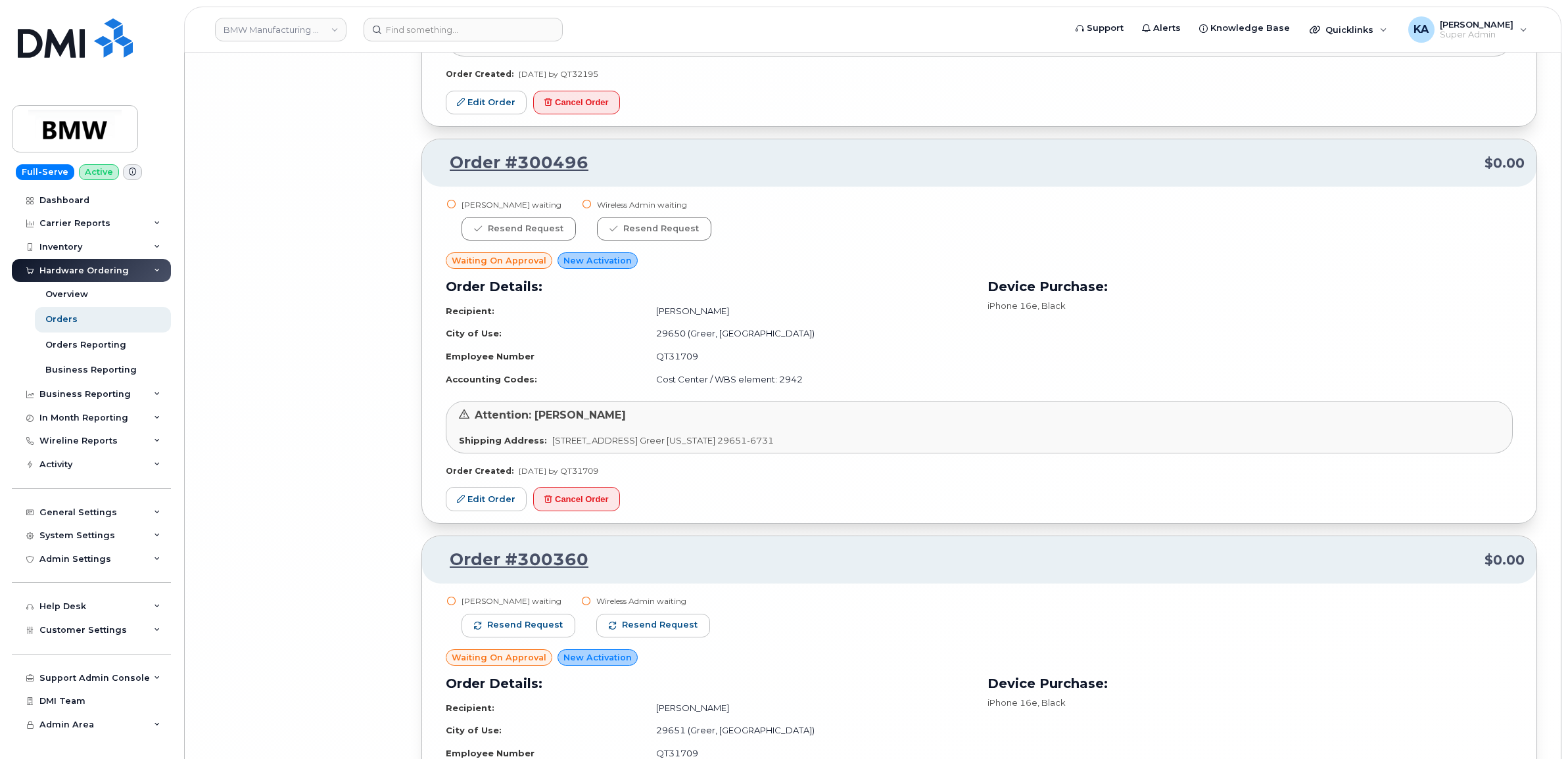
scroll to position [17264, 0]
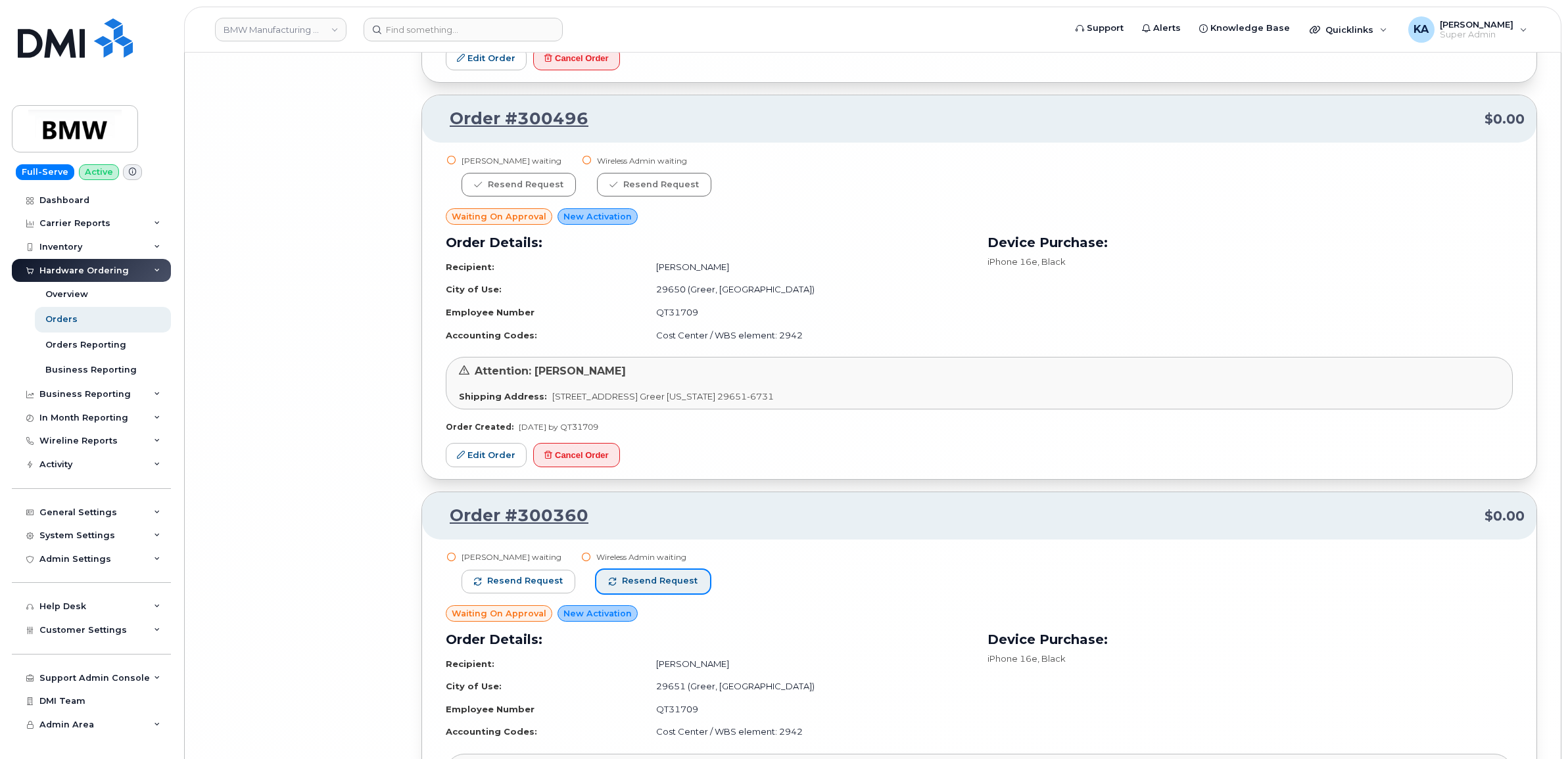
drag, startPoint x: 651, startPoint y: 577, endPoint x: 592, endPoint y: 567, distance: 59.8
click at [649, 577] on span "Resend request" at bounding box center [660, 581] width 75 height 12
click at [497, 579] on span "Resend request" at bounding box center [525, 581] width 75 height 12
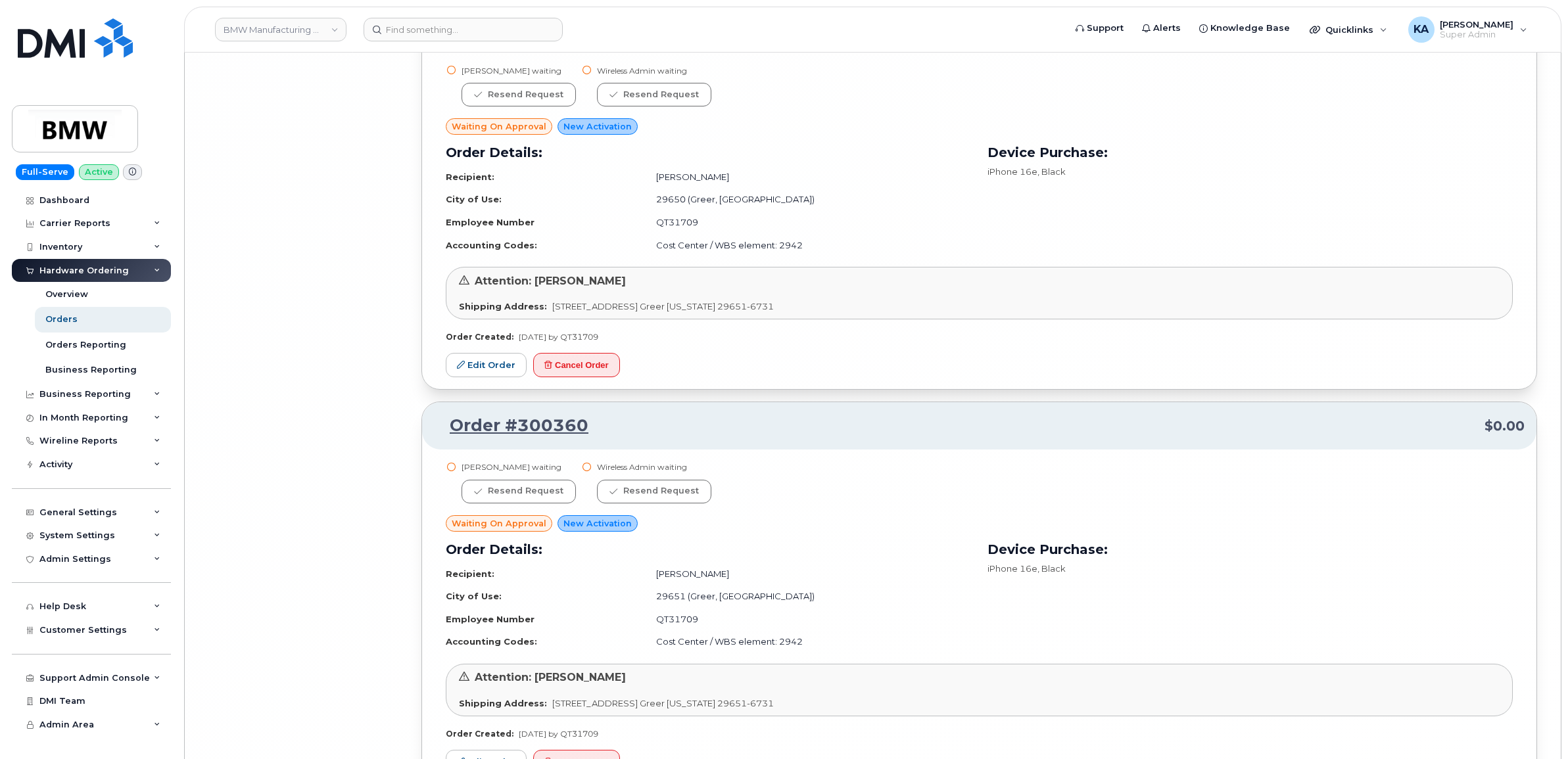
scroll to position [17461, 0]
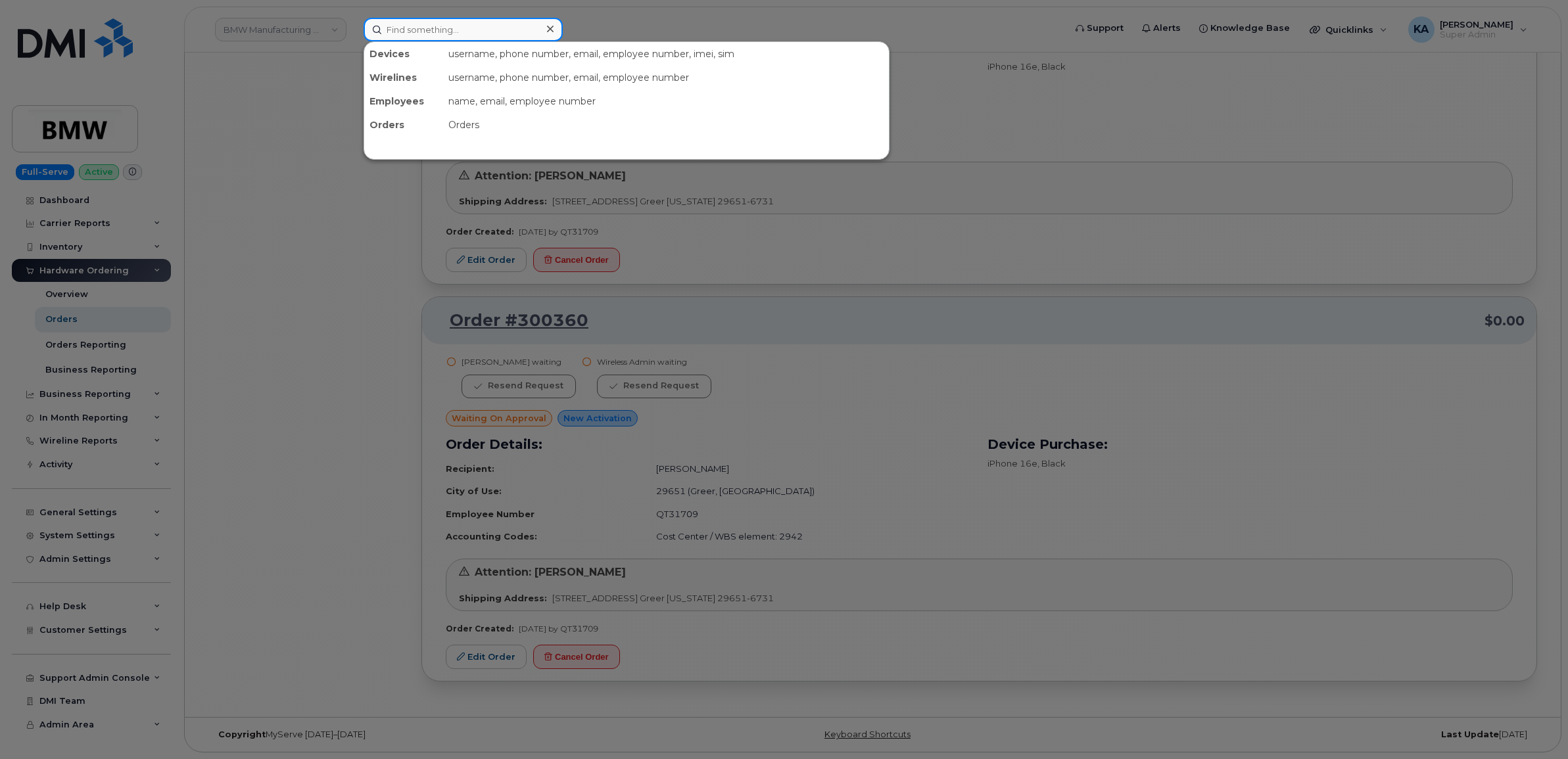
click at [413, 29] on input at bounding box center [463, 29] width 199 height 24
paste input "6042098400"
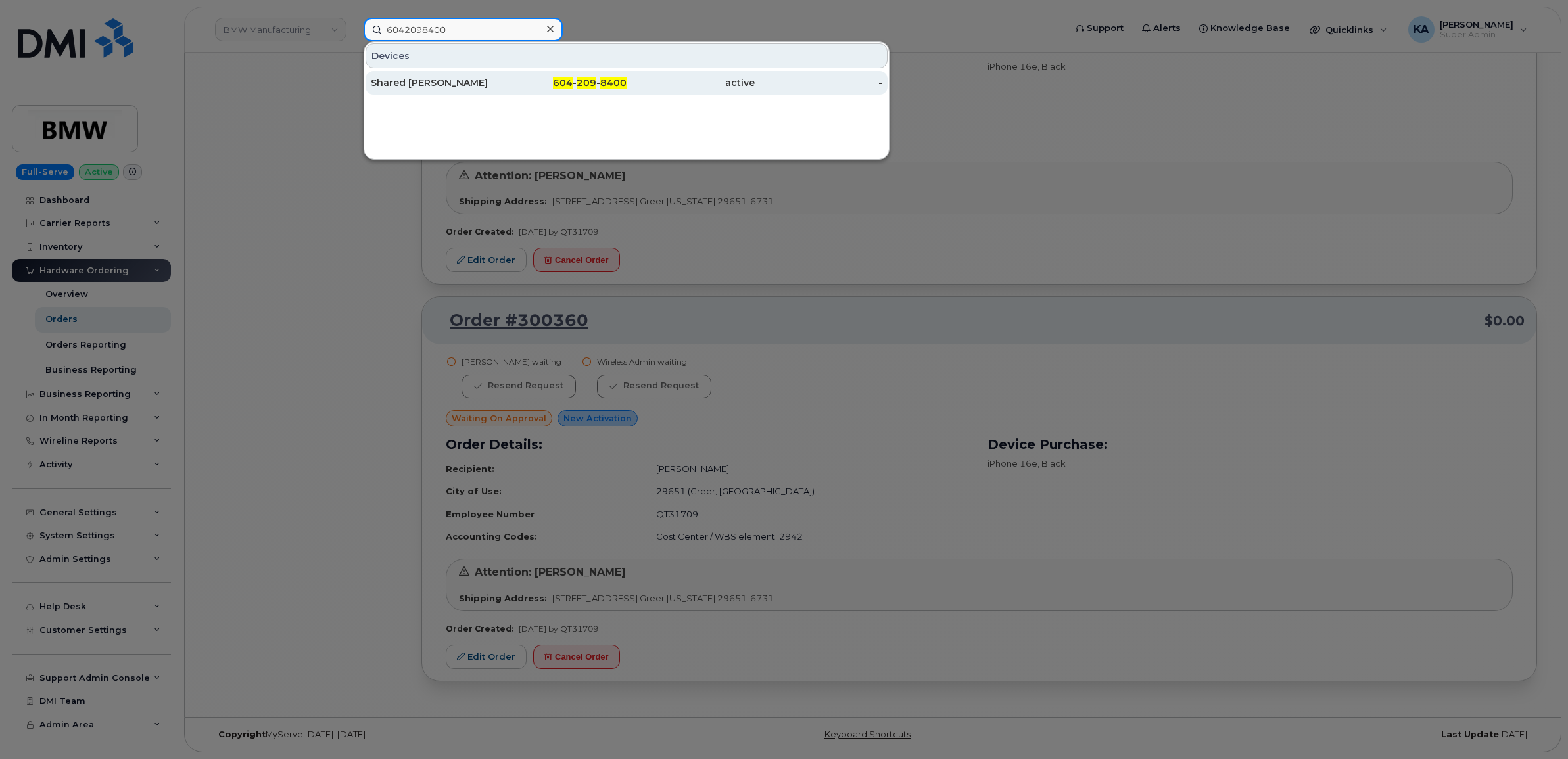
type input "6042098400"
click at [413, 80] on div "Shared Akc Yennadon" at bounding box center [434, 82] width 128 height 13
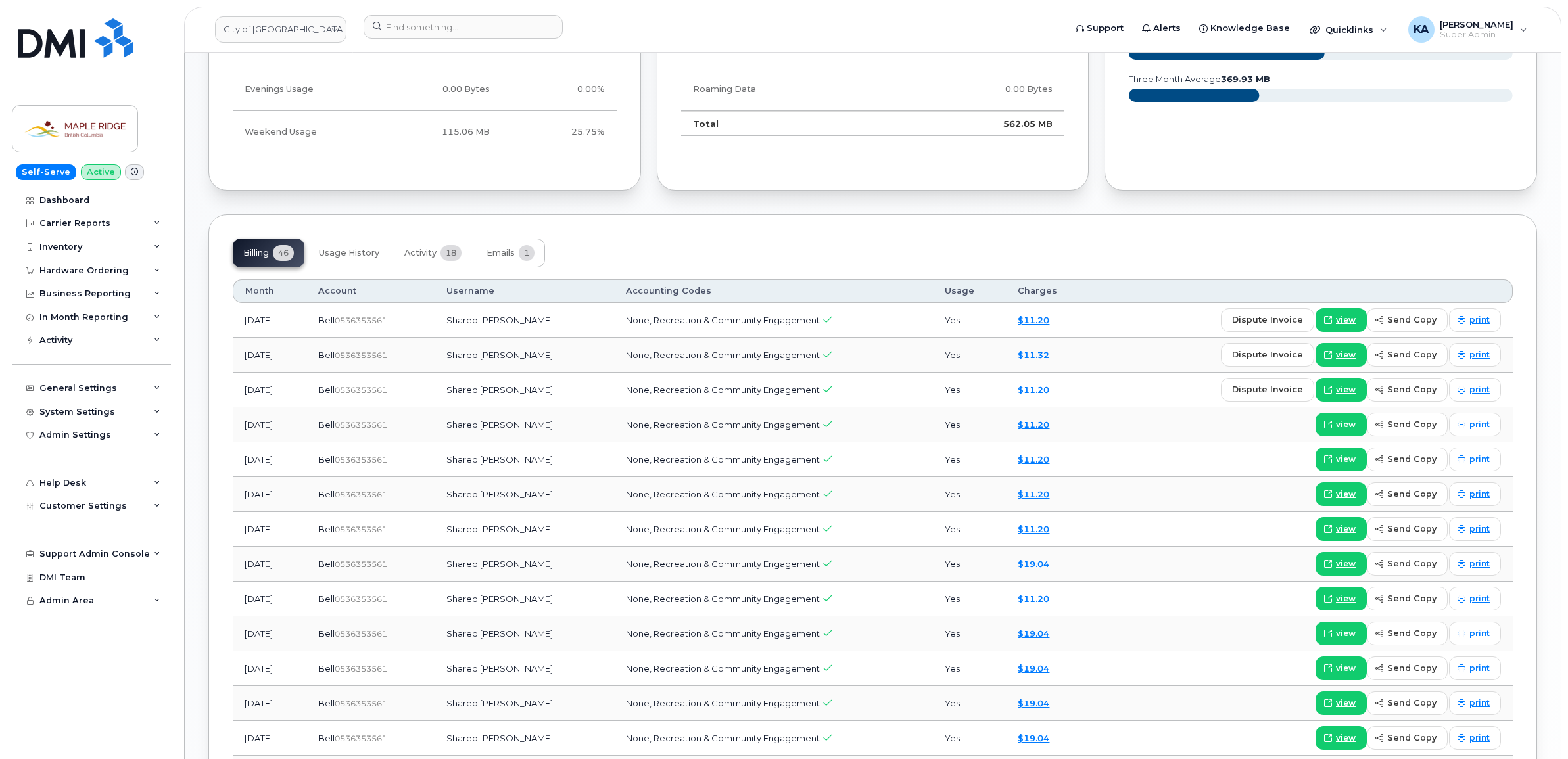
scroll to position [986, 0]
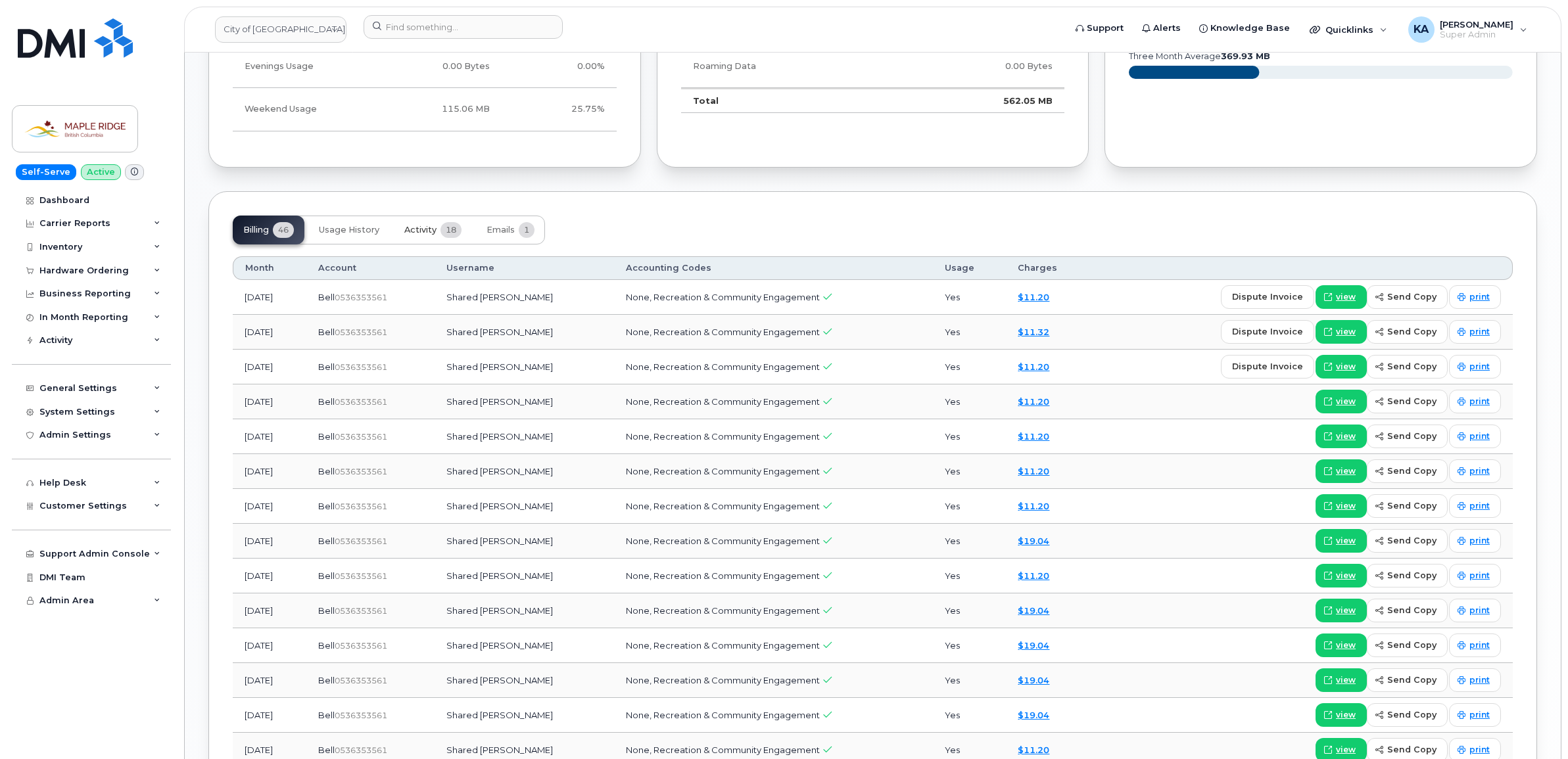
click at [424, 229] on span "Activity" at bounding box center [420, 230] width 32 height 10
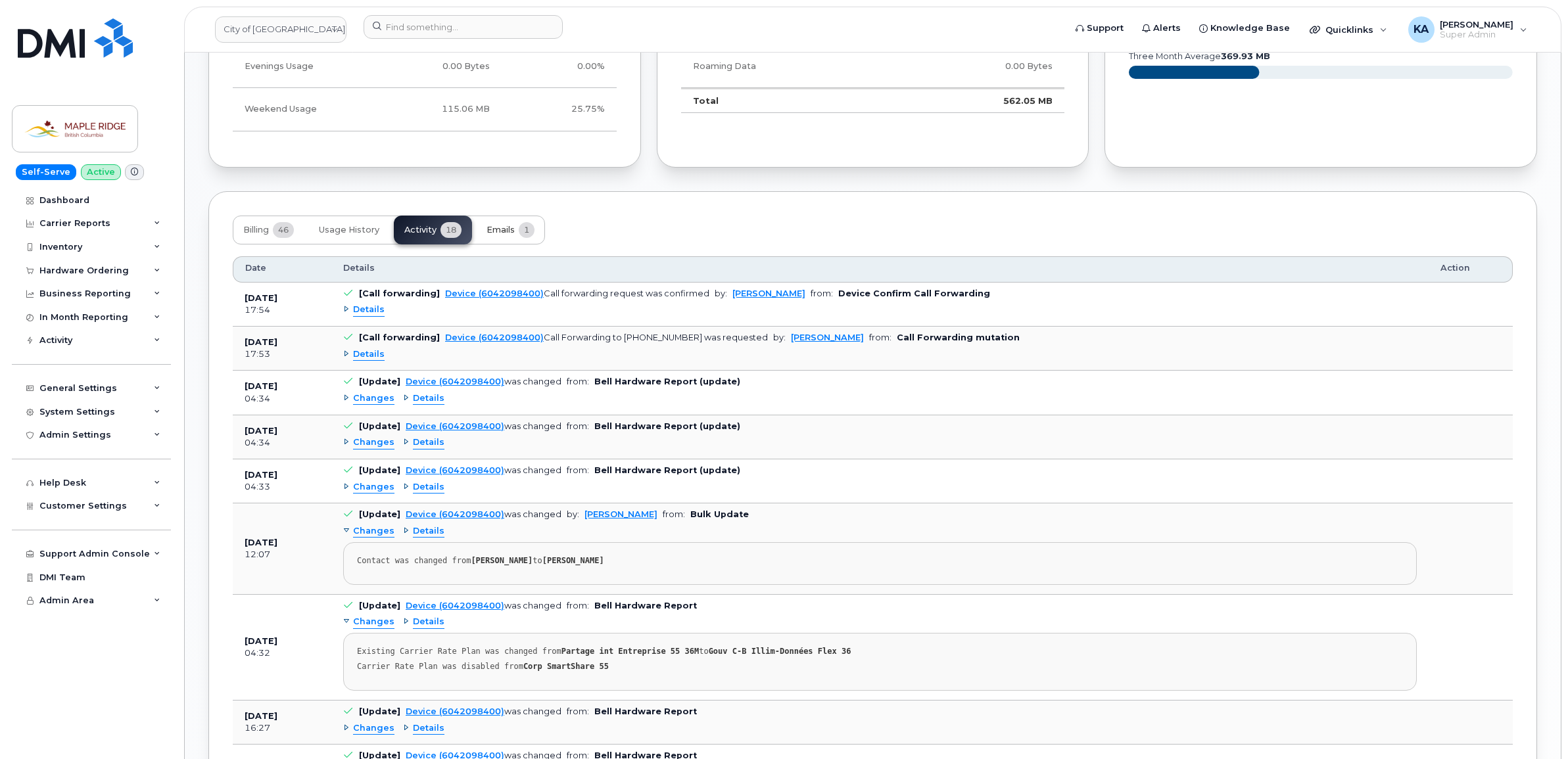
click at [494, 231] on span "Emails" at bounding box center [501, 230] width 28 height 10
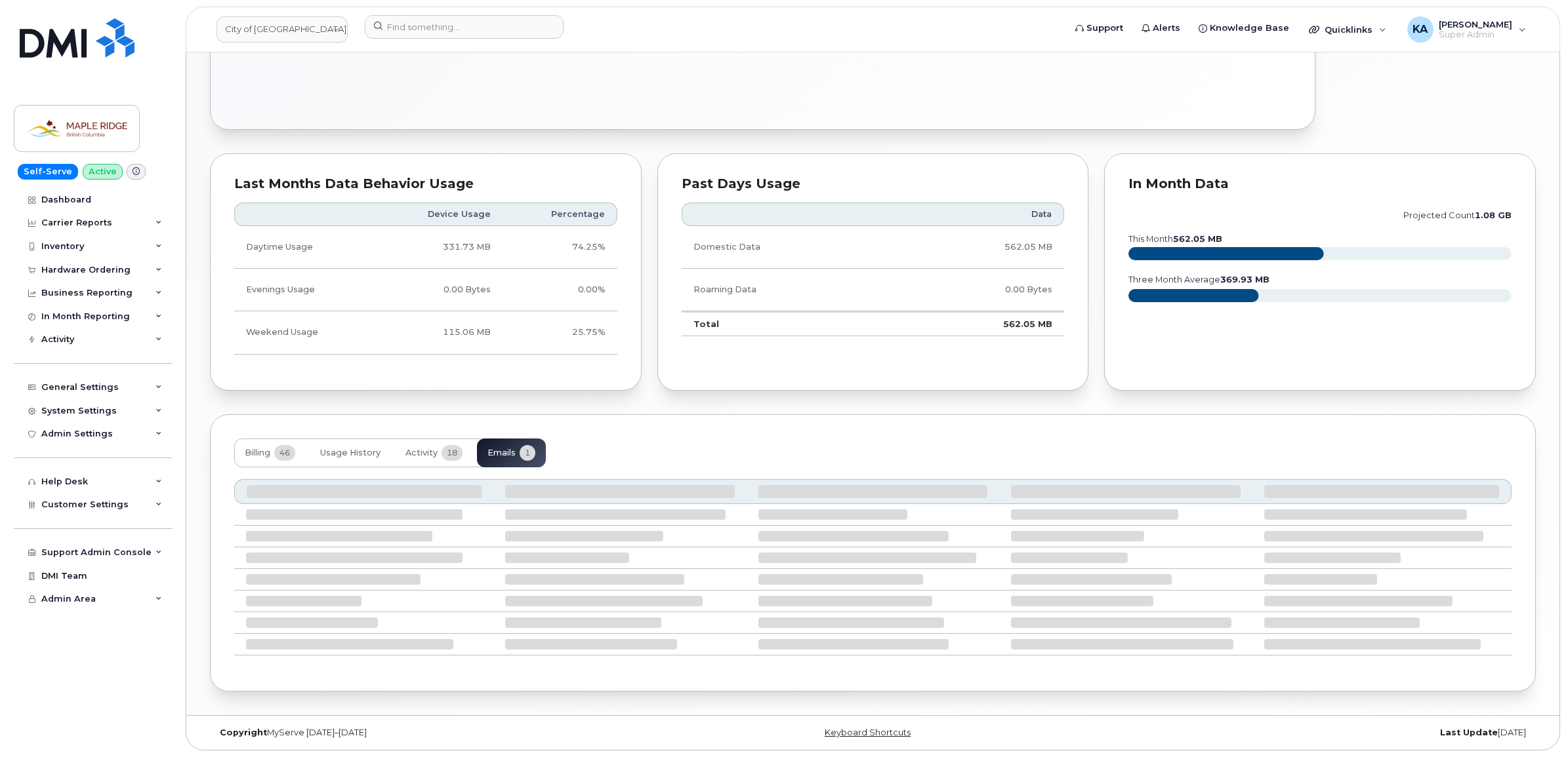
scroll to position [634, 0]
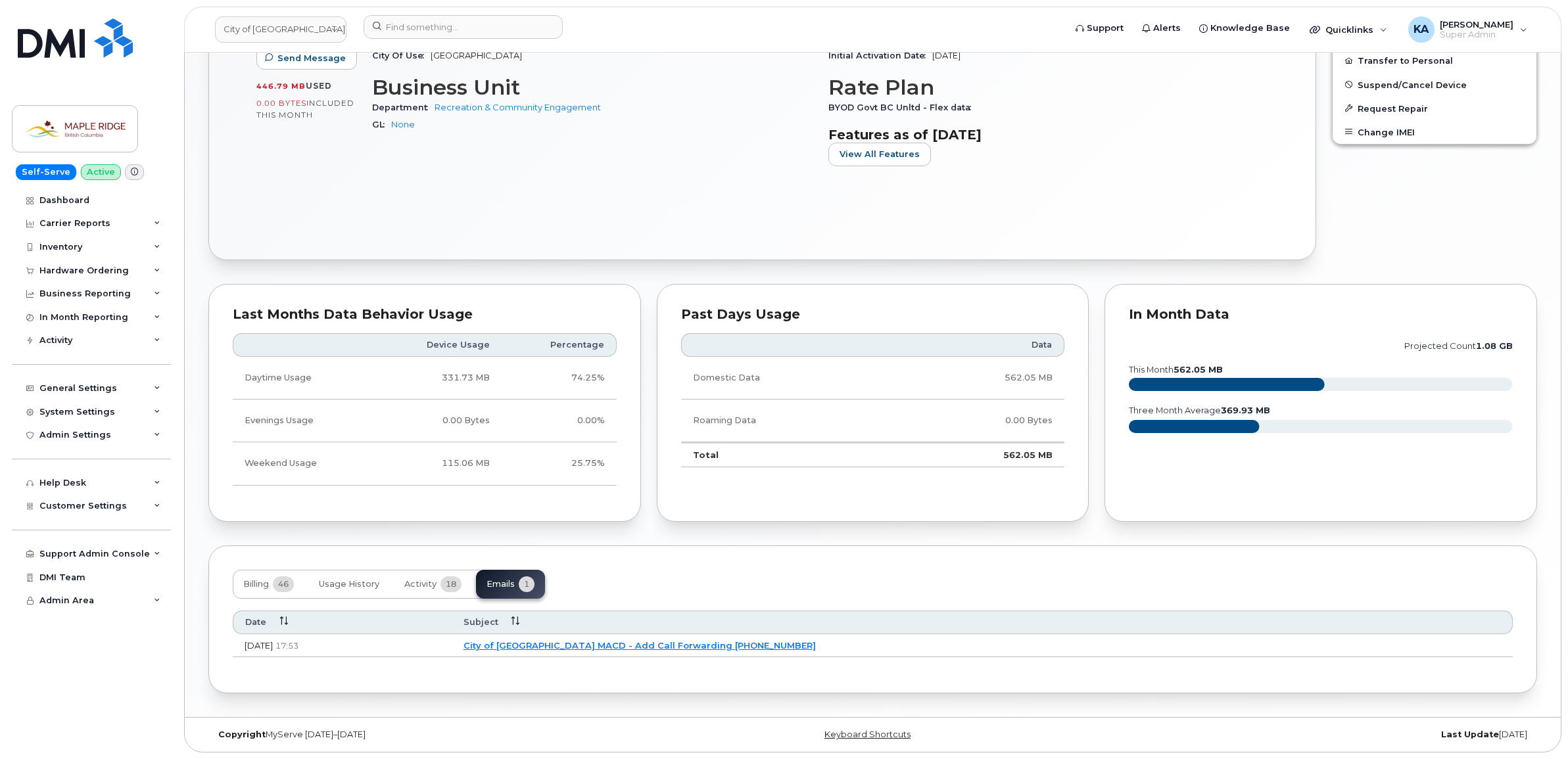
click at [654, 642] on link "City of [GEOGRAPHIC_DATA] MACD - Add Call Forwarding [PHONE_NUMBER]" at bounding box center [640, 645] width 352 height 10
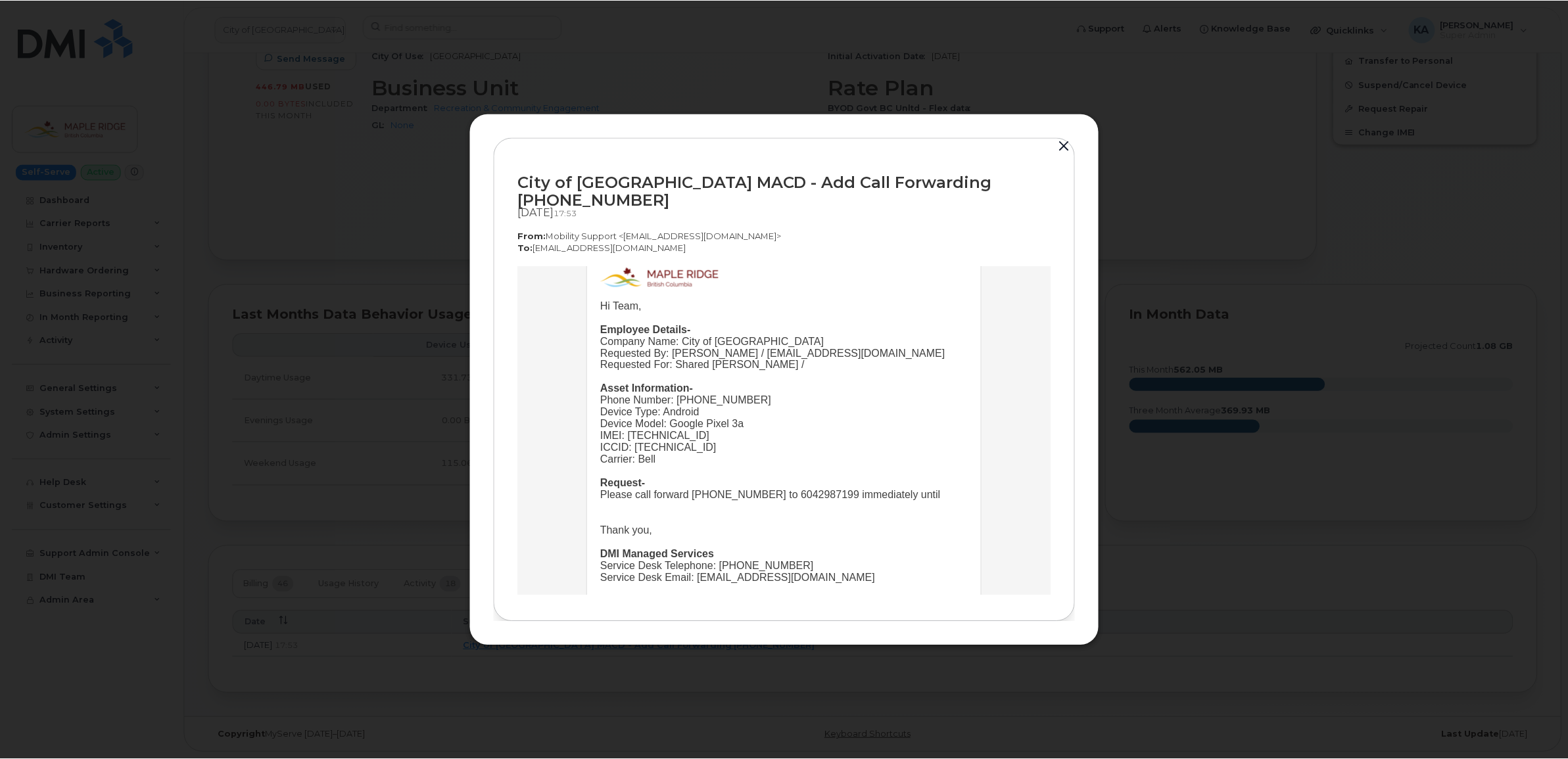
scroll to position [0, 0]
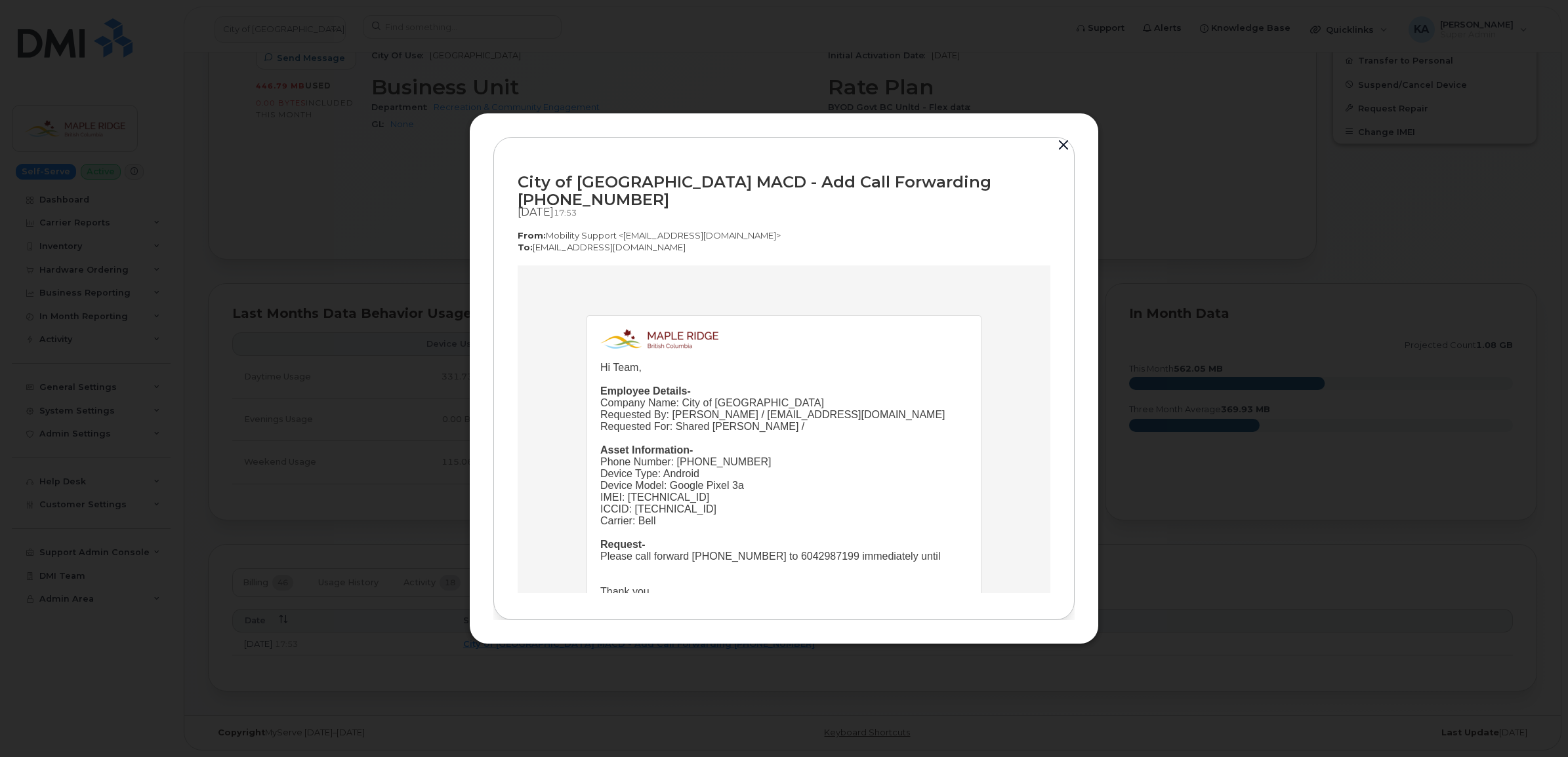
click at [1064, 152] on button "button" at bounding box center [1063, 146] width 20 height 18
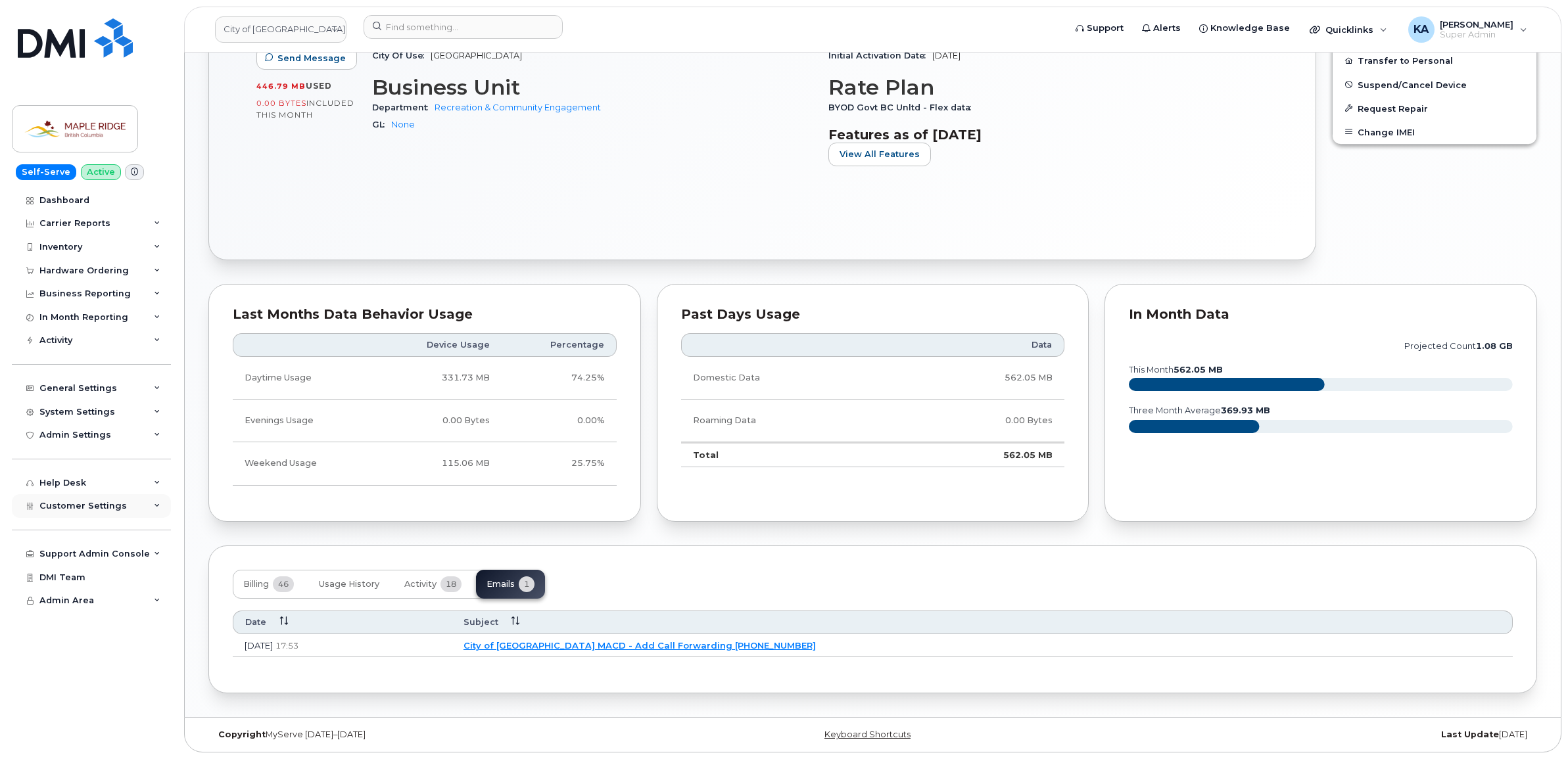
click at [63, 507] on span "Customer Settings" at bounding box center [82, 506] width 87 height 10
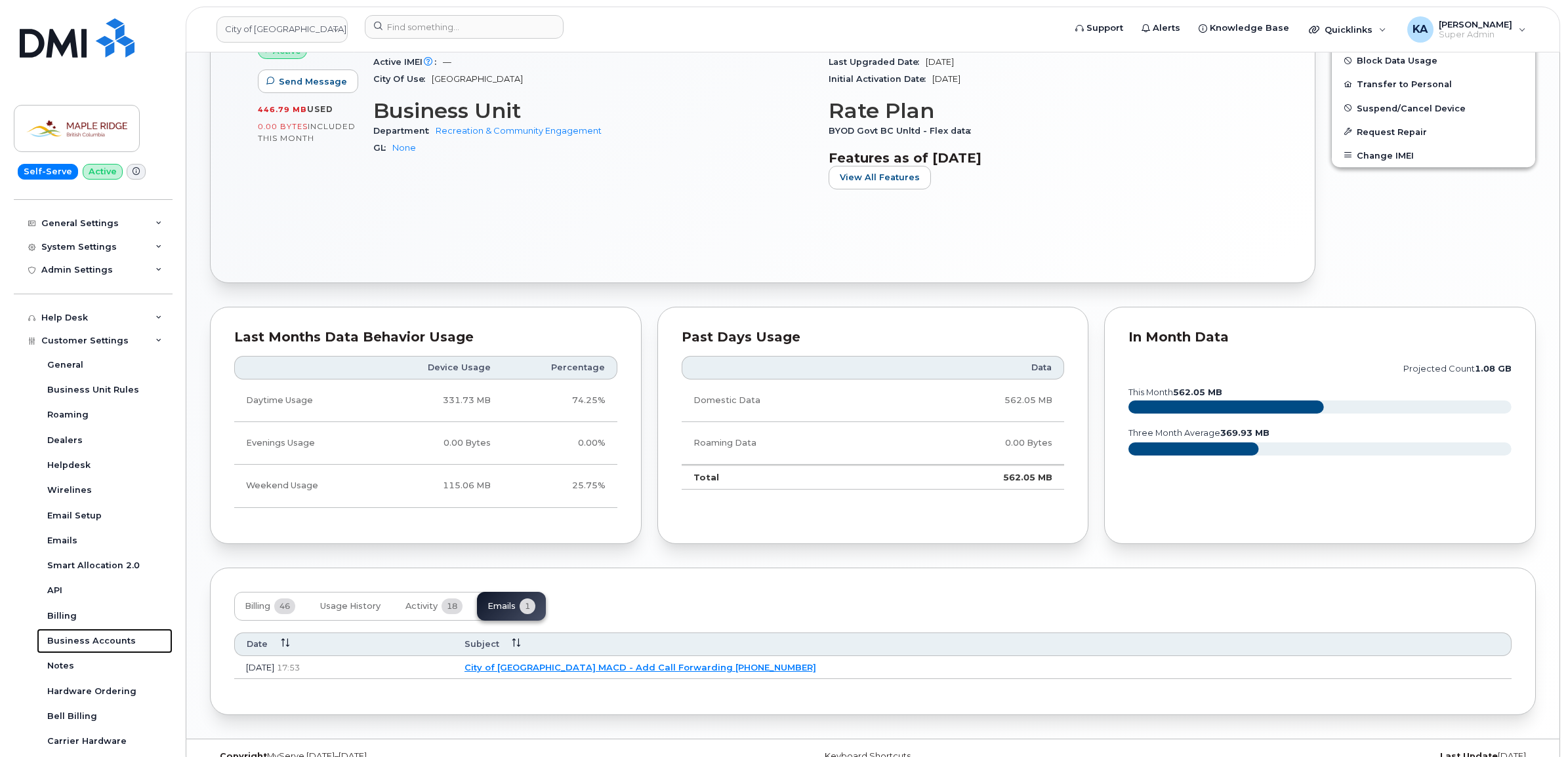
scroll to position [634, 0]
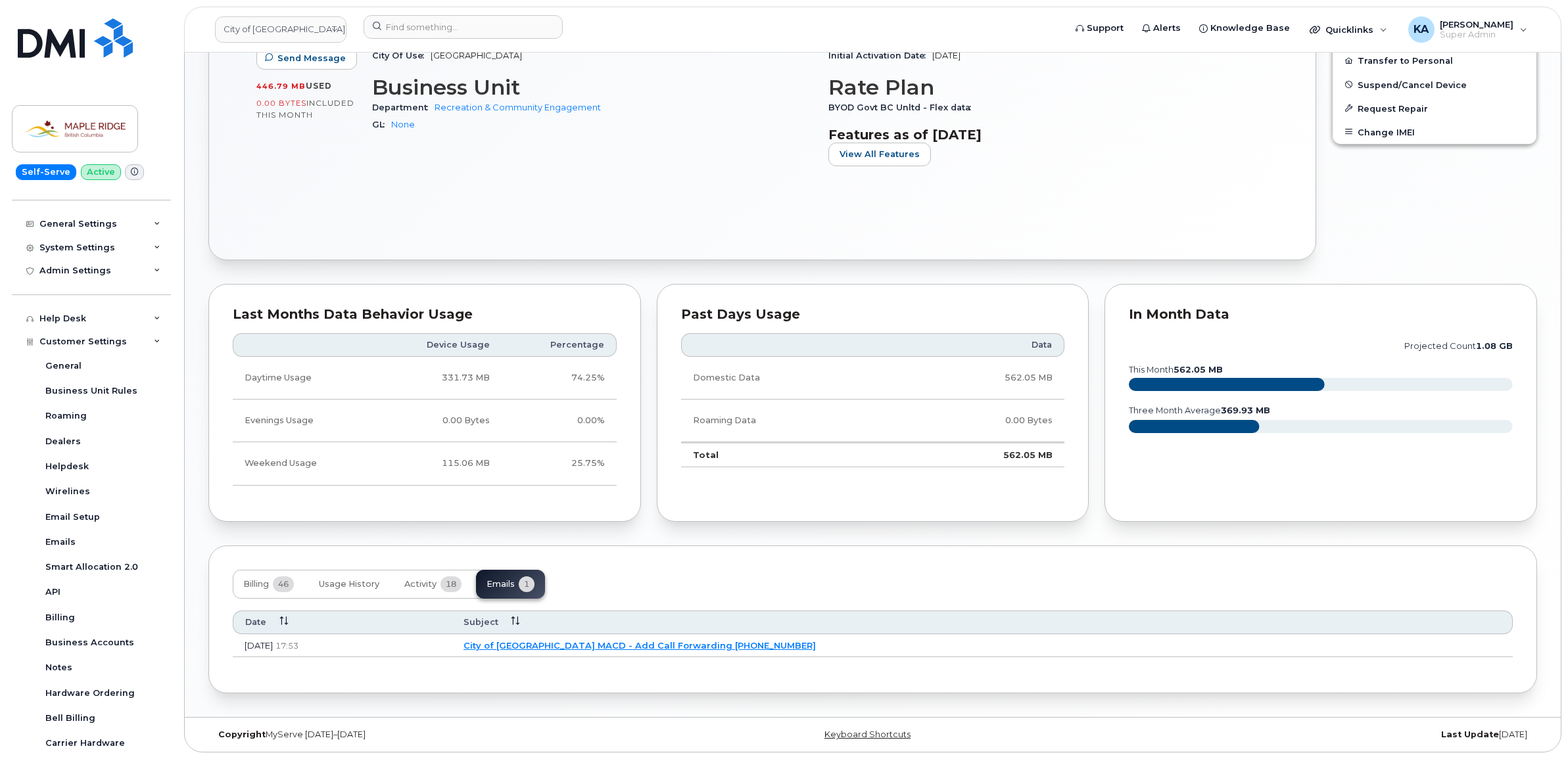
click at [641, 642] on link "City of [GEOGRAPHIC_DATA] MACD - Add Call Forwarding [PHONE_NUMBER]" at bounding box center [640, 645] width 352 height 10
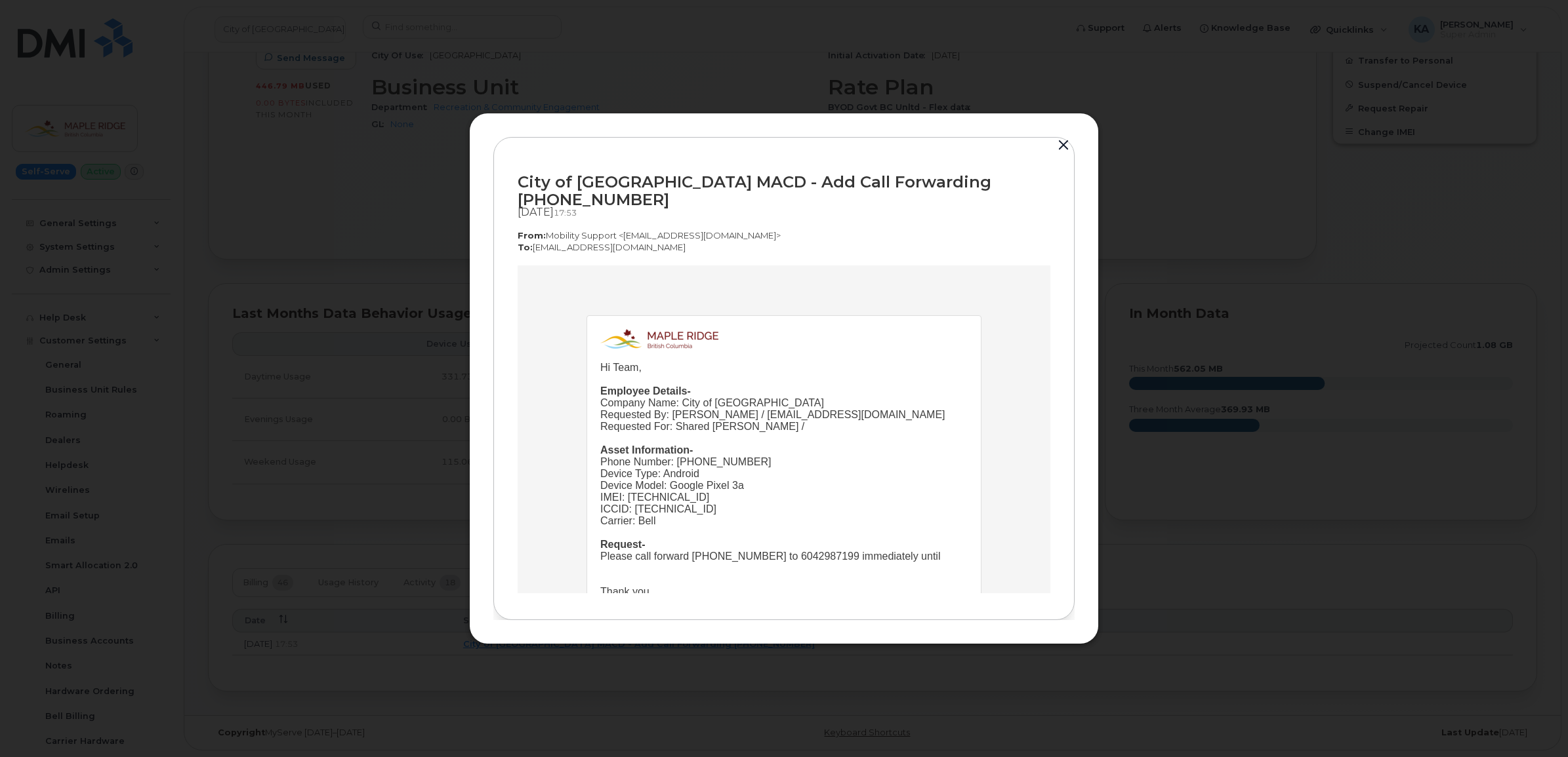
scroll to position [0, 0]
drag, startPoint x: 1028, startPoint y: 189, endPoint x: 921, endPoint y: 194, distance: 107.1
click at [921, 194] on div "City of [GEOGRAPHIC_DATA] MACD - Add Call Forwarding [PHONE_NUMBER]" at bounding box center [784, 190] width 533 height 36
copy div "6042098400"
drag, startPoint x: 520, startPoint y: 188, endPoint x: 1027, endPoint y: 197, distance: 507.1
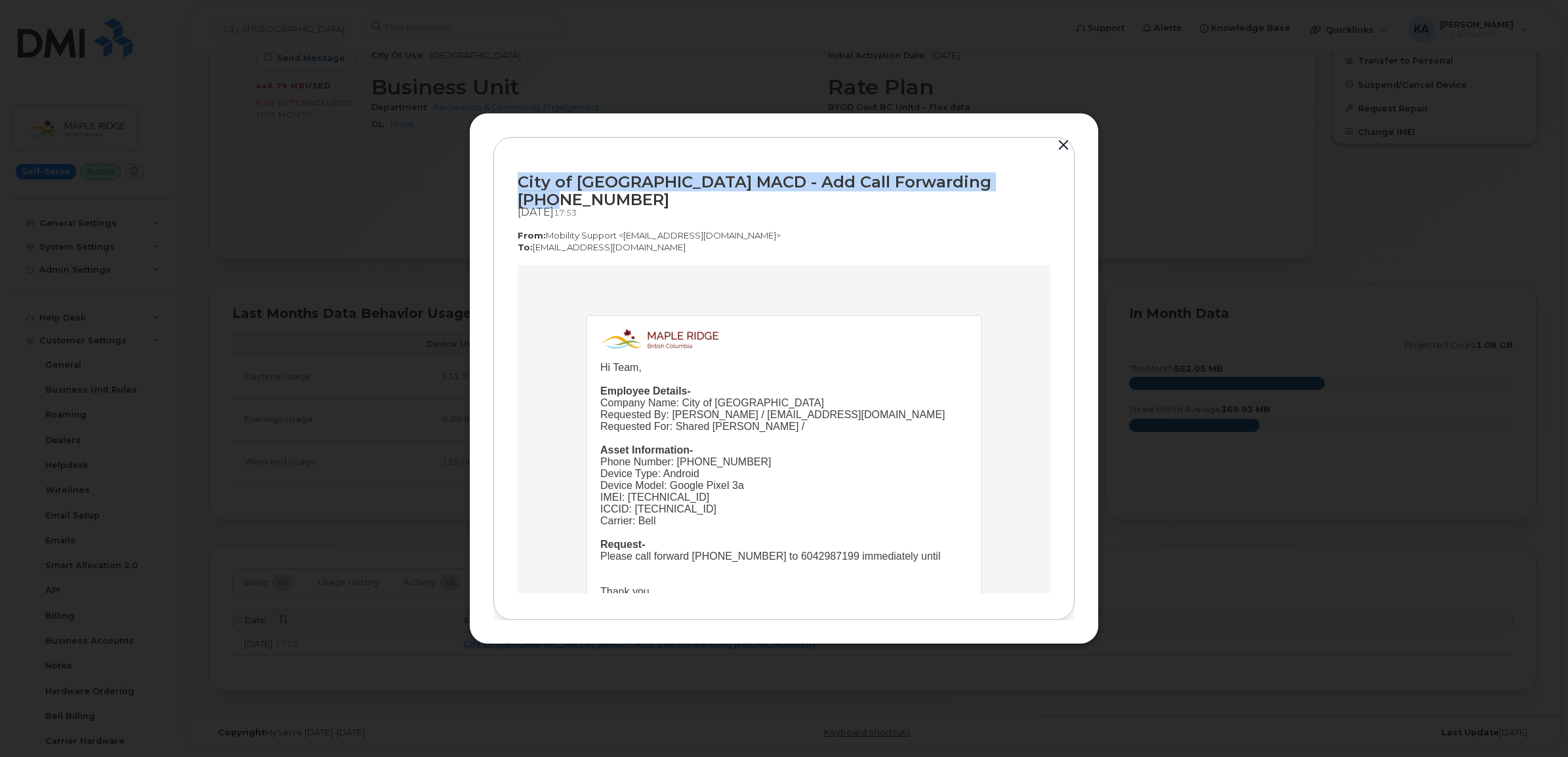
click at [1027, 197] on div "City of [GEOGRAPHIC_DATA] MACD - Add Call Forwarding [PHONE_NUMBER]" at bounding box center [784, 190] width 533 height 36
copy div "City of [GEOGRAPHIC_DATA] MACD - Add Call Forwarding [PHONE_NUMBER]"
drag, startPoint x: 836, startPoint y: 534, endPoint x: 590, endPoint y: 319, distance: 326.7
click at [590, 319] on td "Hi Team, Employee Details- Company Name: City of Maple Ridge Requested By: Jame…" at bounding box center [784, 491] width 393 height 353
copy td "Hi Team, Employee Details- Company Name: City of Maple Ridge Requested By: Jame…"
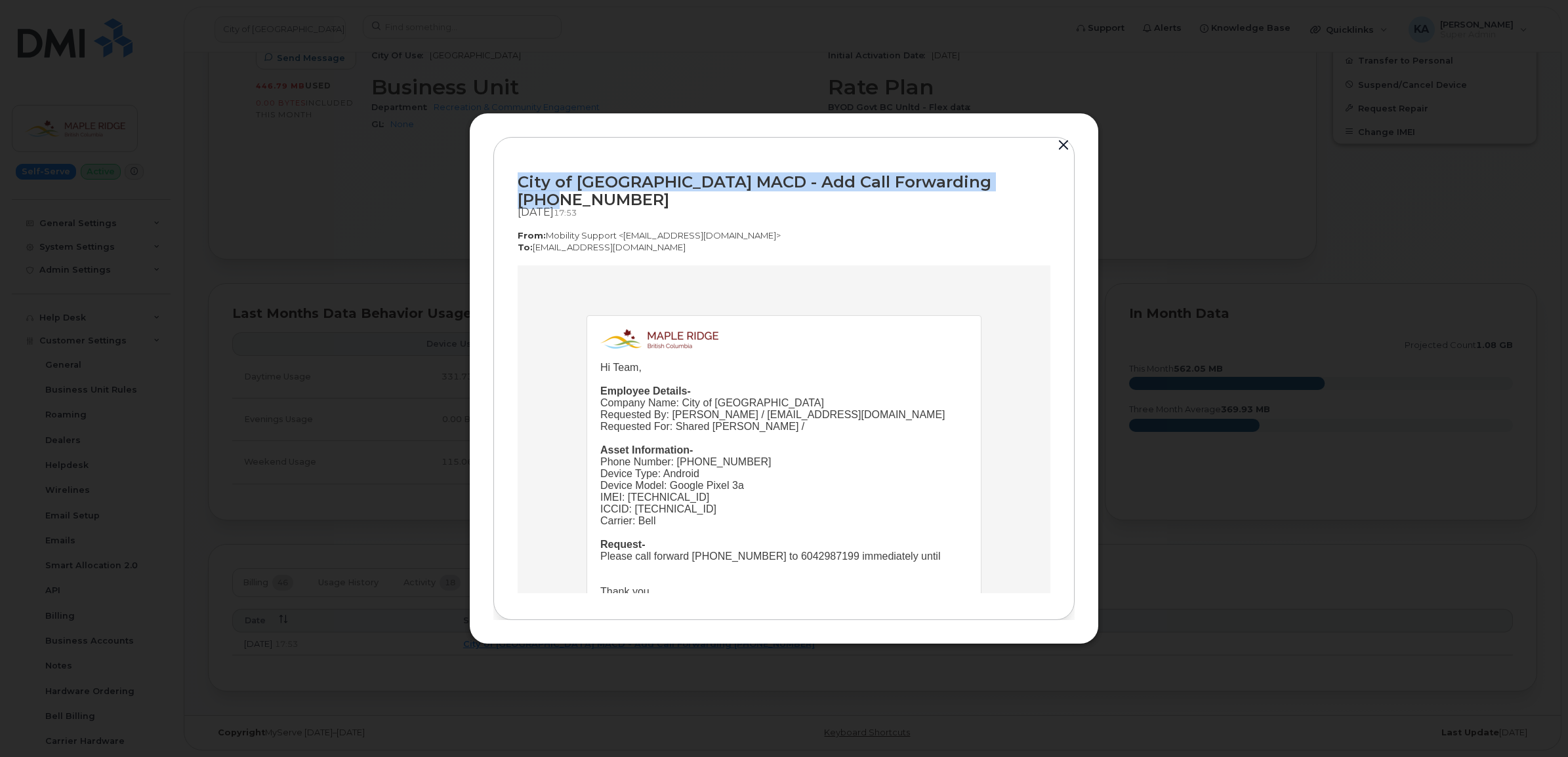
click at [1061, 151] on button "button" at bounding box center [1063, 146] width 20 height 18
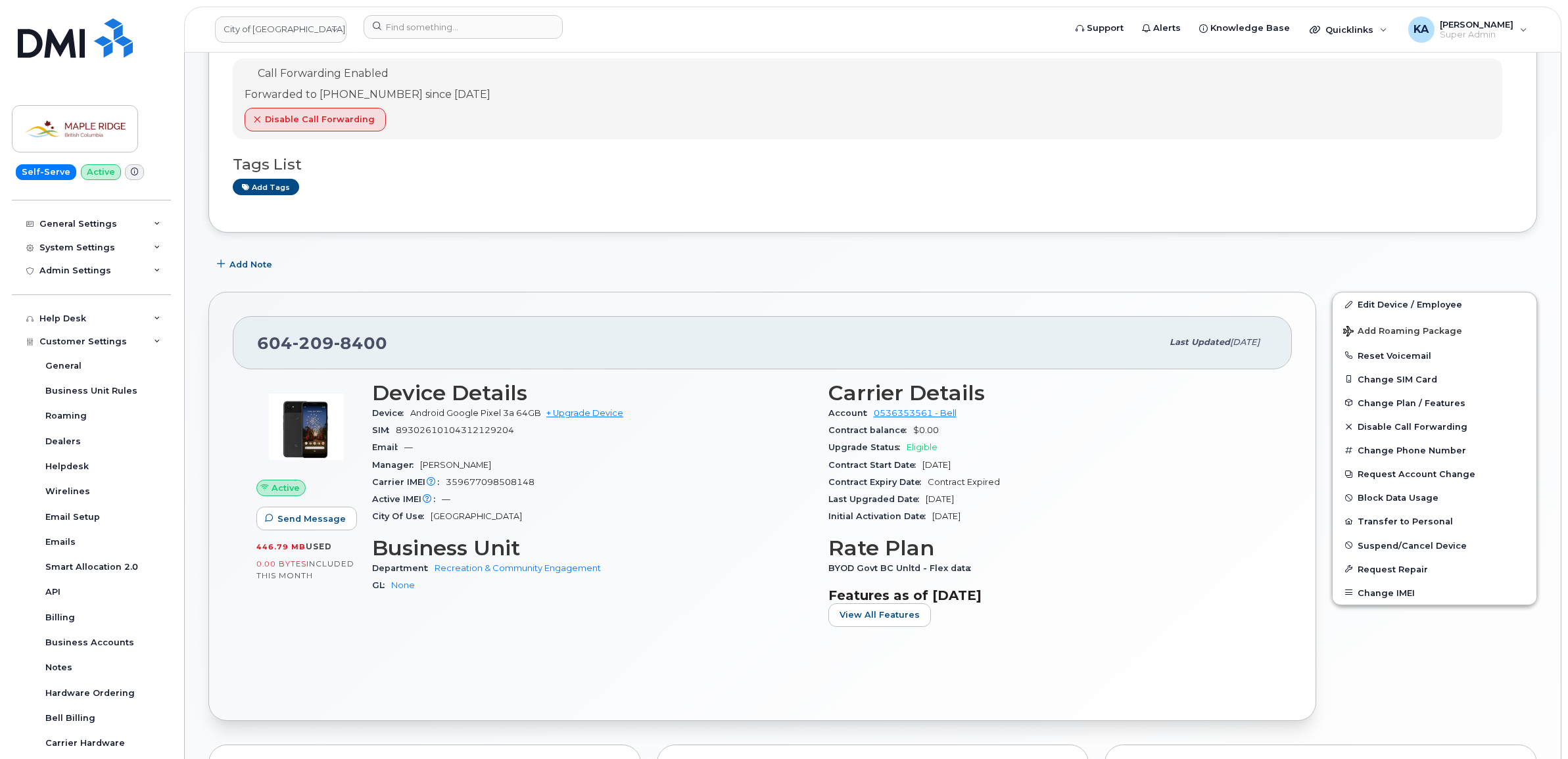
scroll to position [143, 0]
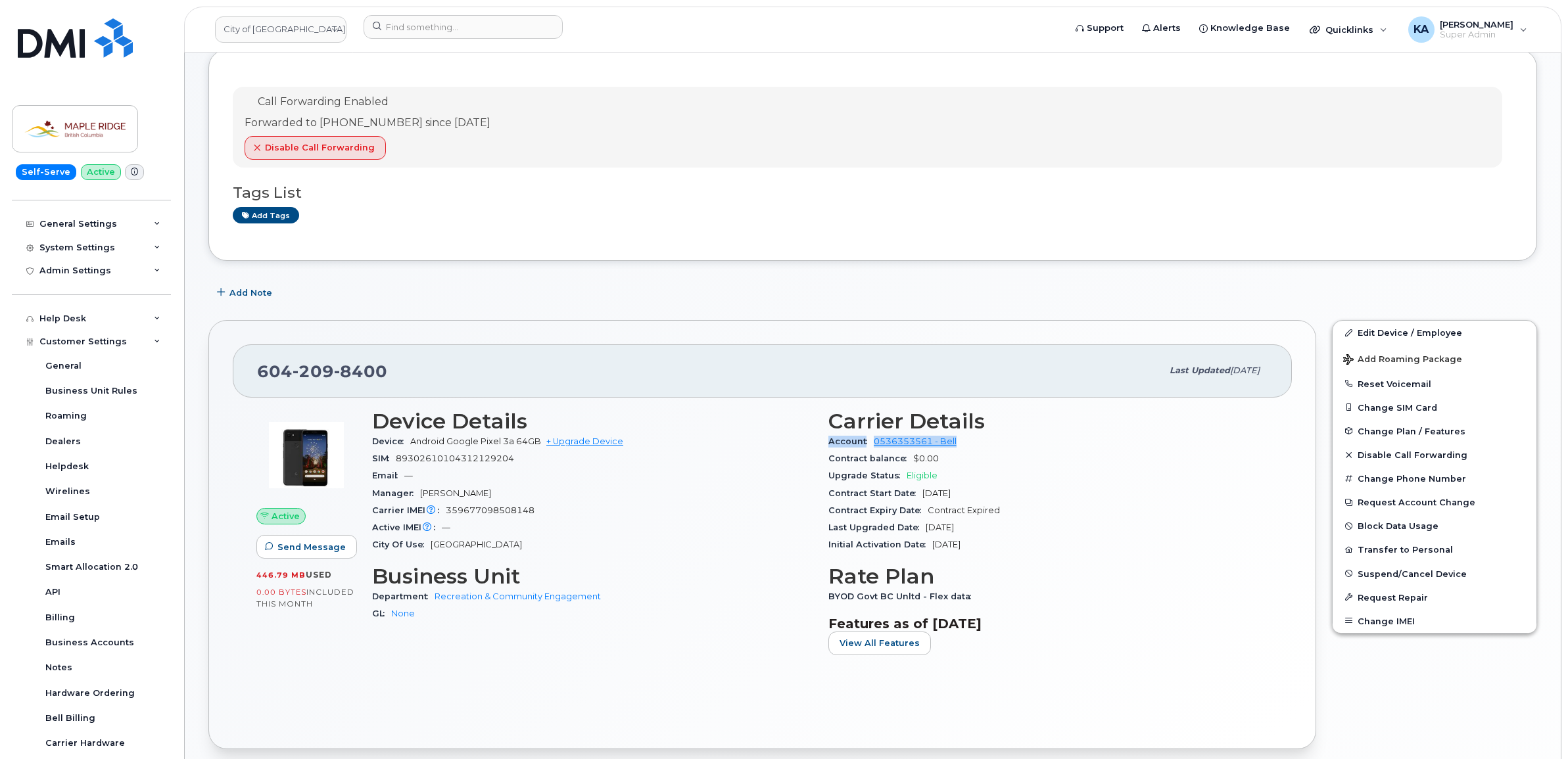
drag, startPoint x: 821, startPoint y: 442, endPoint x: 958, endPoint y: 444, distance: 137.0
click at [958, 444] on div "Carrier Details Account 0536353561 - Bell Contract balance $0.00 Upgrade Status…" at bounding box center [1049, 537] width 456 height 272
copy div "Account 0536353561 - Bell"
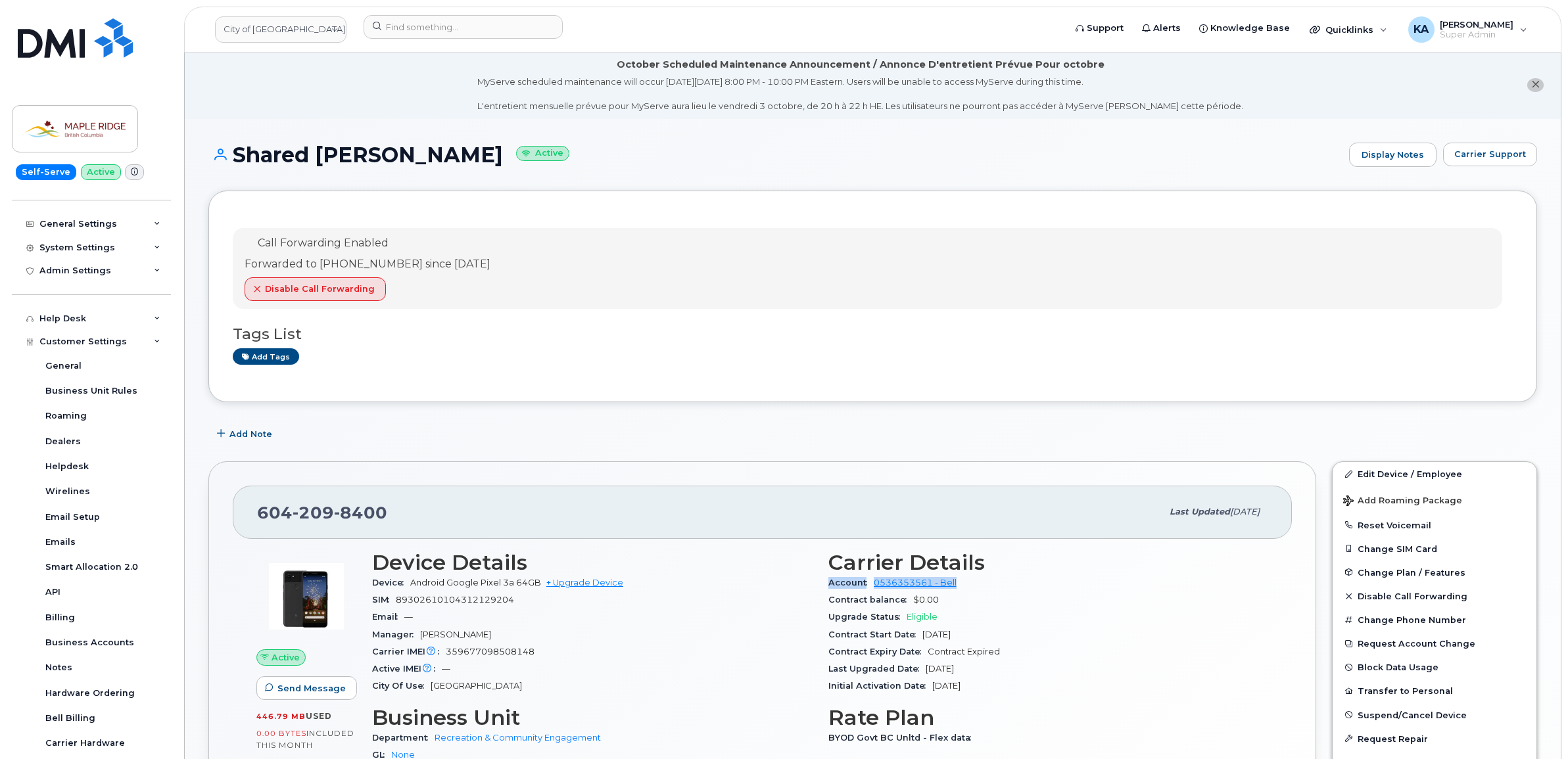
scroll to position [0, 0]
click at [287, 31] on link "City of [GEOGRAPHIC_DATA]" at bounding box center [281, 30] width 131 height 27
type input "kiew"
click at [259, 160] on span "Kiewit Canada Inc" at bounding box center [265, 159] width 76 height 13
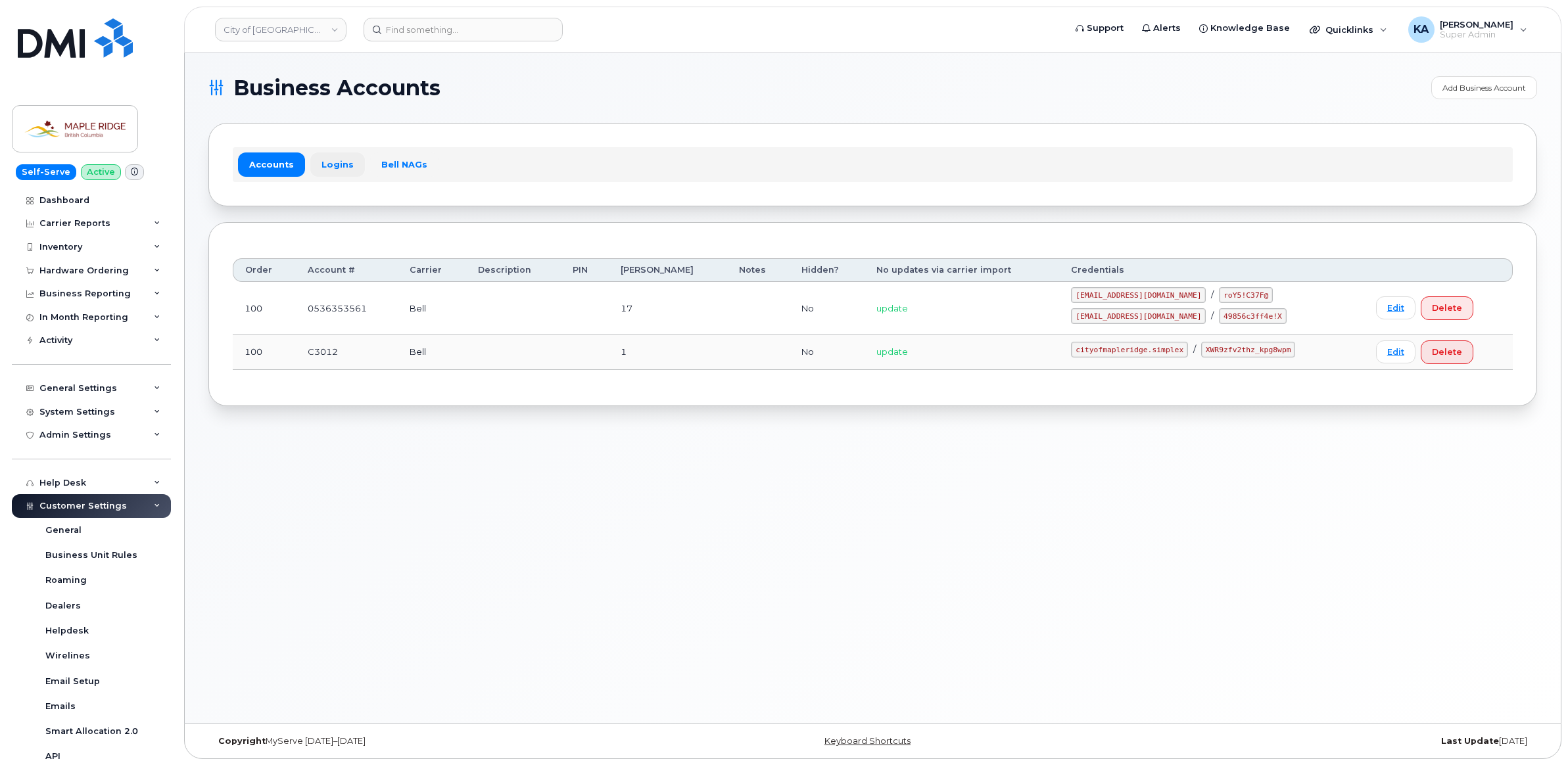
click at [323, 164] on link "Logins" at bounding box center [338, 164] width 55 height 24
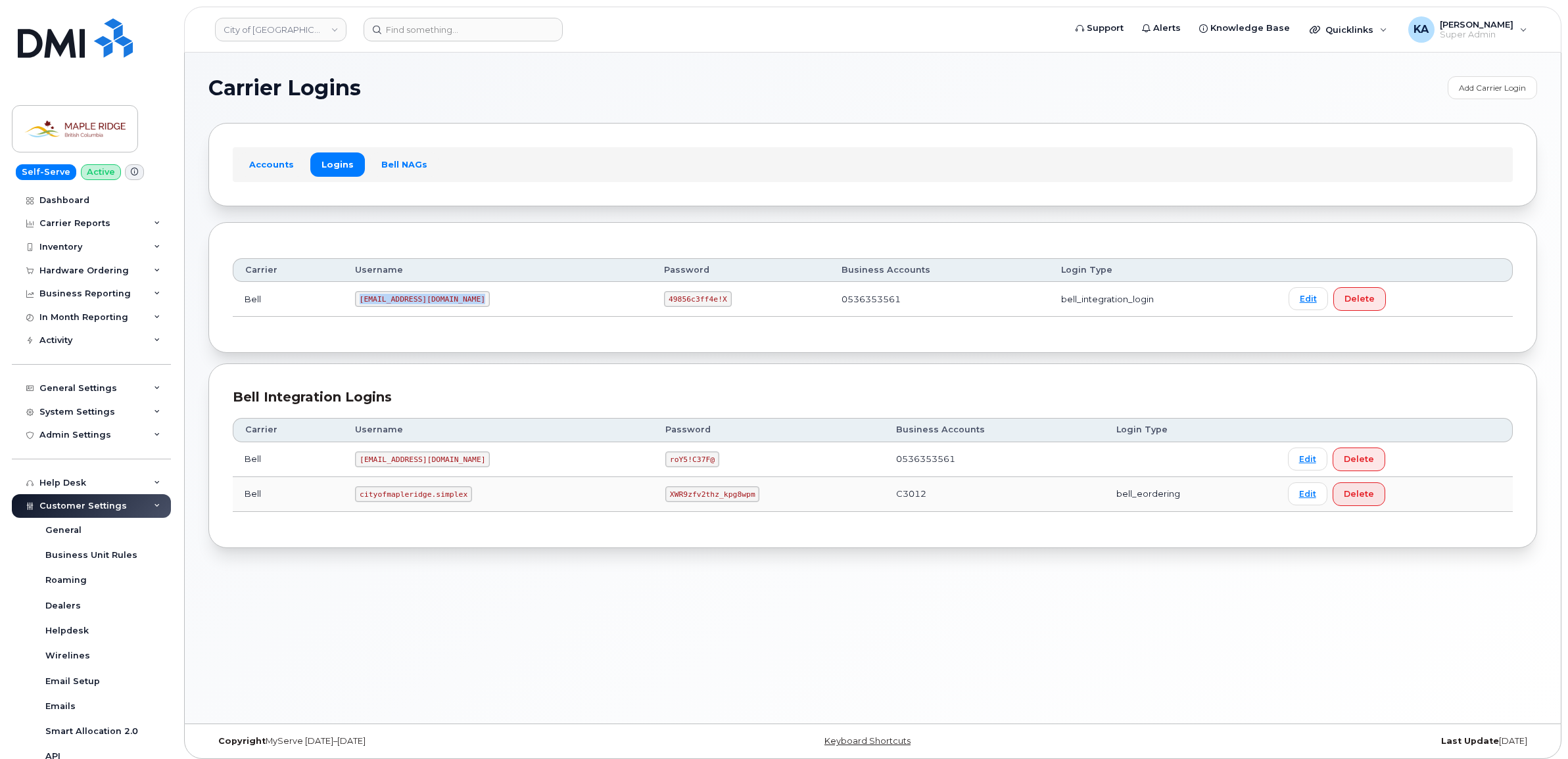
drag, startPoint x: 357, startPoint y: 303, endPoint x: 475, endPoint y: 310, distance: 118.2
click at [475, 310] on td "[EMAIL_ADDRESS][DOMAIN_NAME]" at bounding box center [498, 299] width 309 height 35
copy code "[EMAIL_ADDRESS][DOMAIN_NAME]"
drag, startPoint x: 657, startPoint y: 301, endPoint x: 717, endPoint y: 307, distance: 60.3
click at [717, 307] on code "49856c3ff4e!X" at bounding box center [698, 299] width 67 height 16
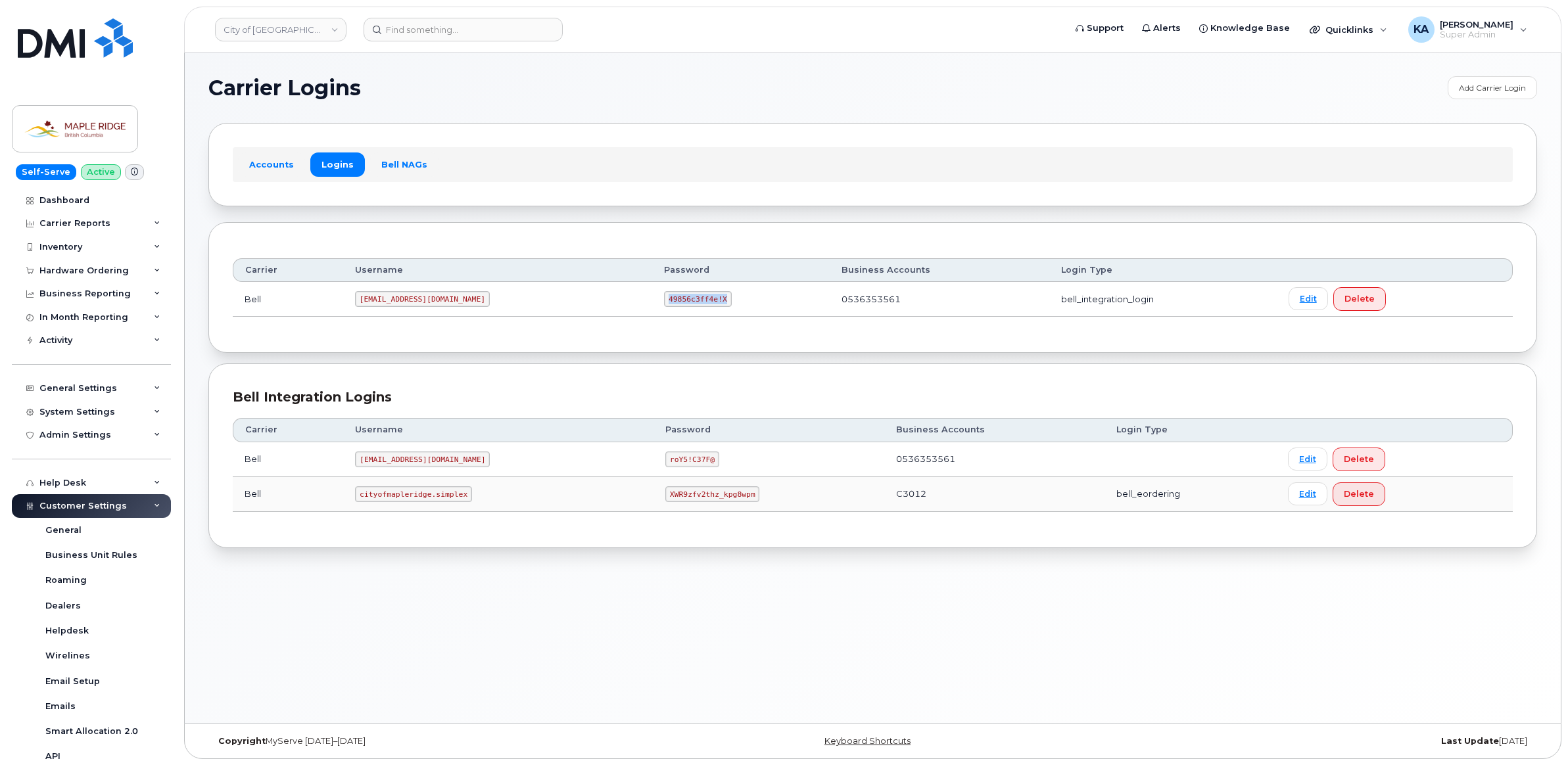
copy code "49856c3ff4e!X"
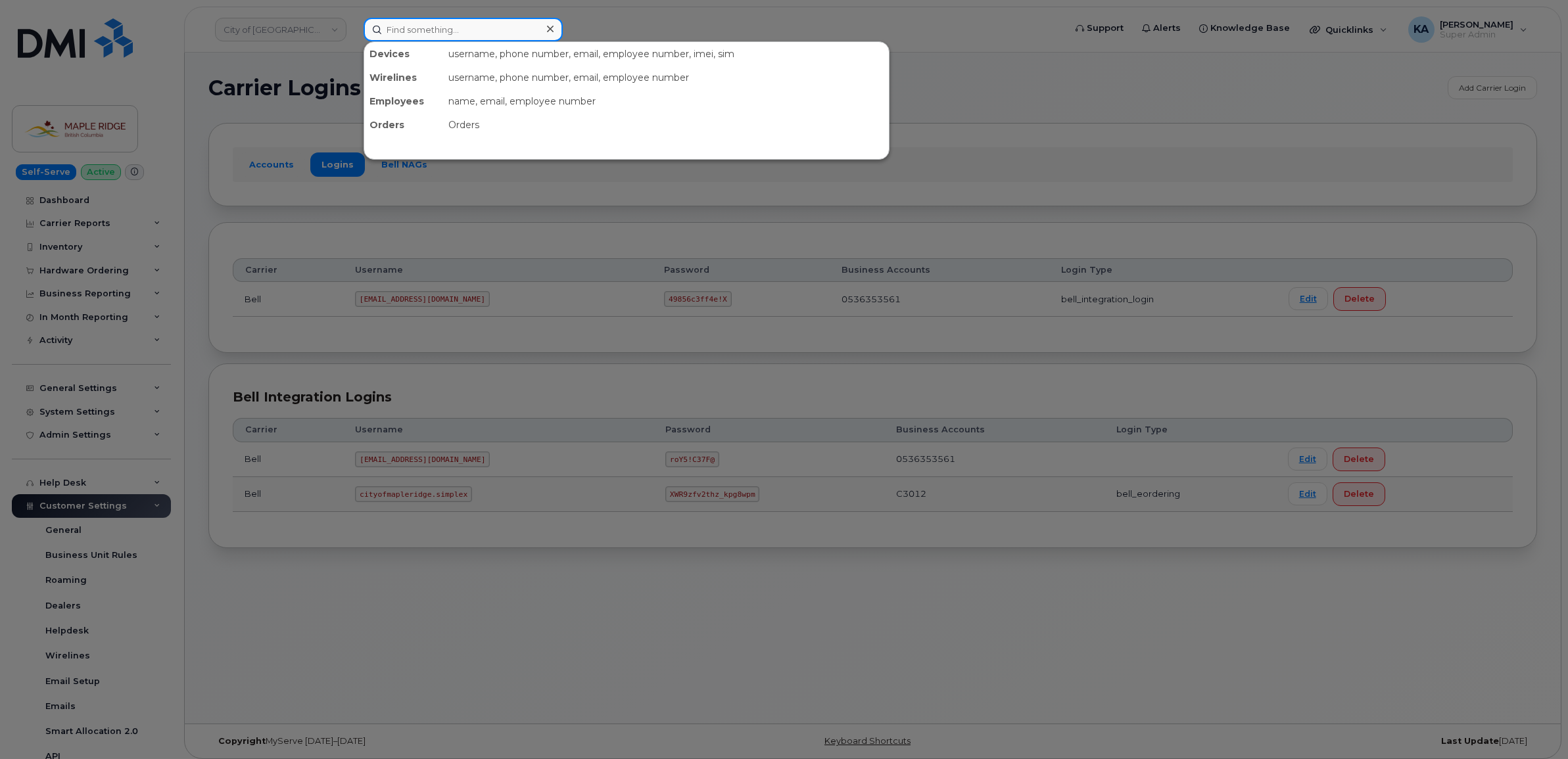
paste input "5067893953"
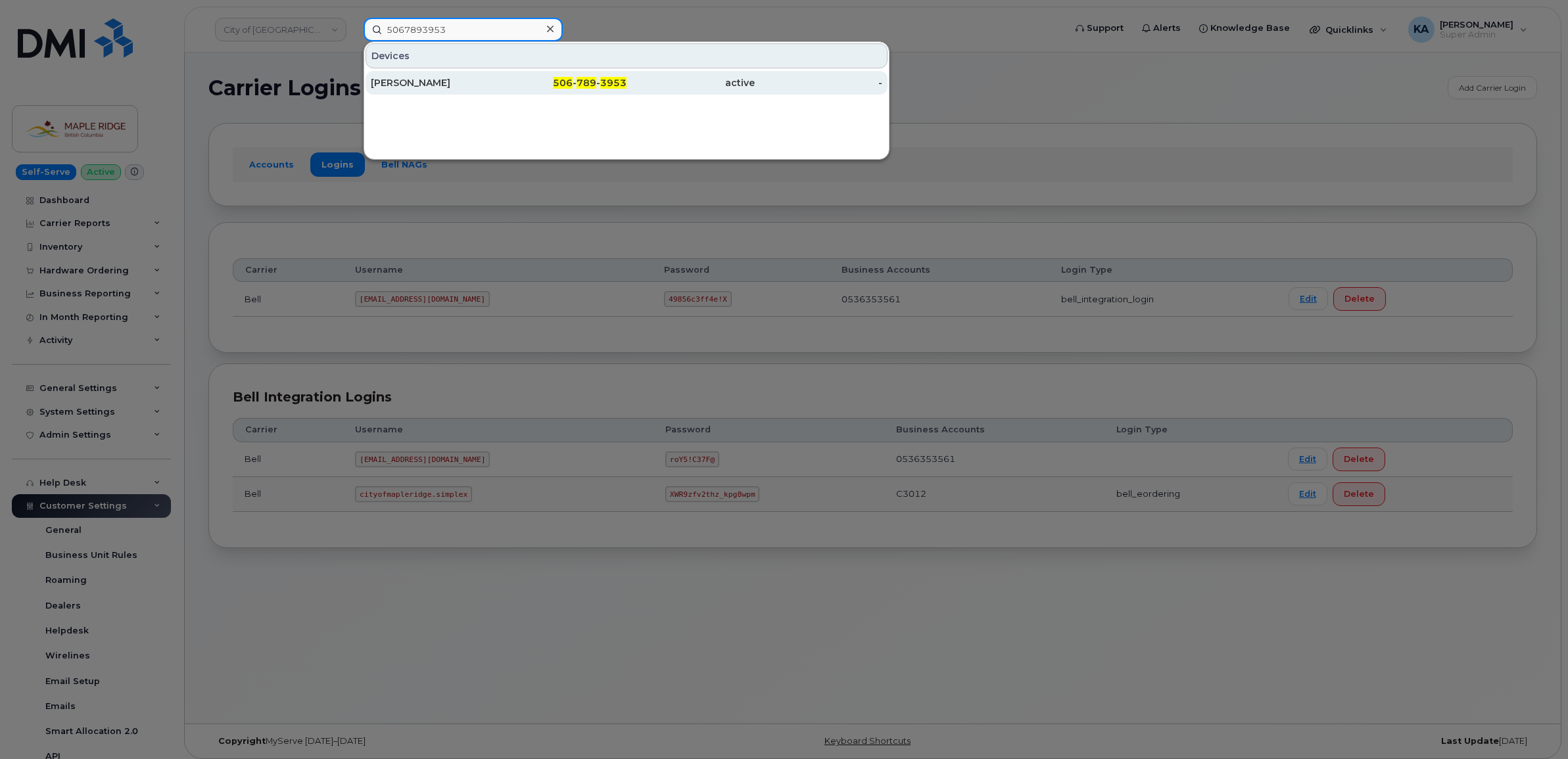
type input "5067893953"
click at [401, 83] on div "[PERSON_NAME]" at bounding box center [434, 82] width 128 height 13
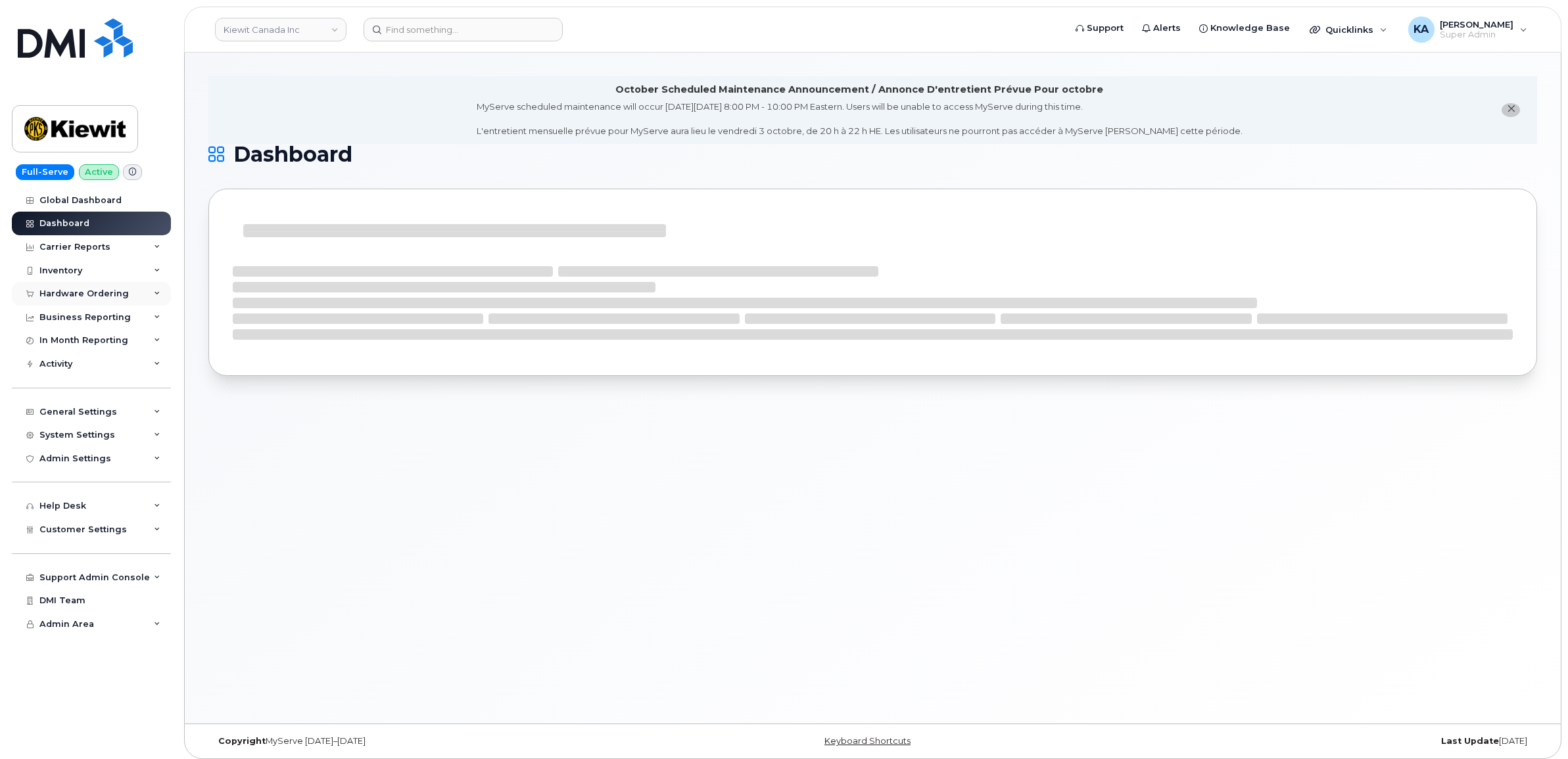
click at [97, 291] on div "Hardware Ordering" at bounding box center [84, 294] width 89 height 10
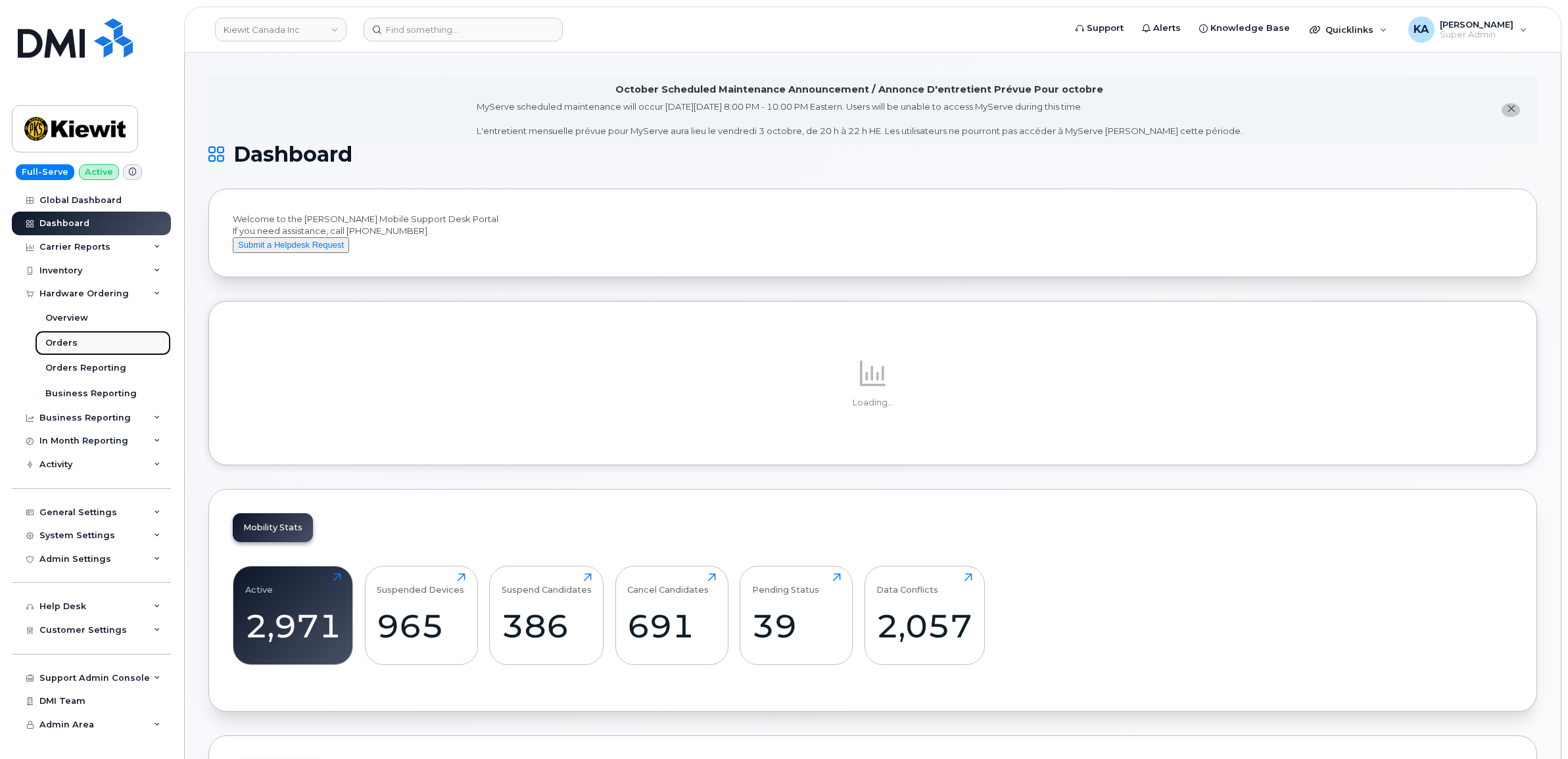
click at [56, 342] on div "Orders" at bounding box center [62, 342] width 32 height 12
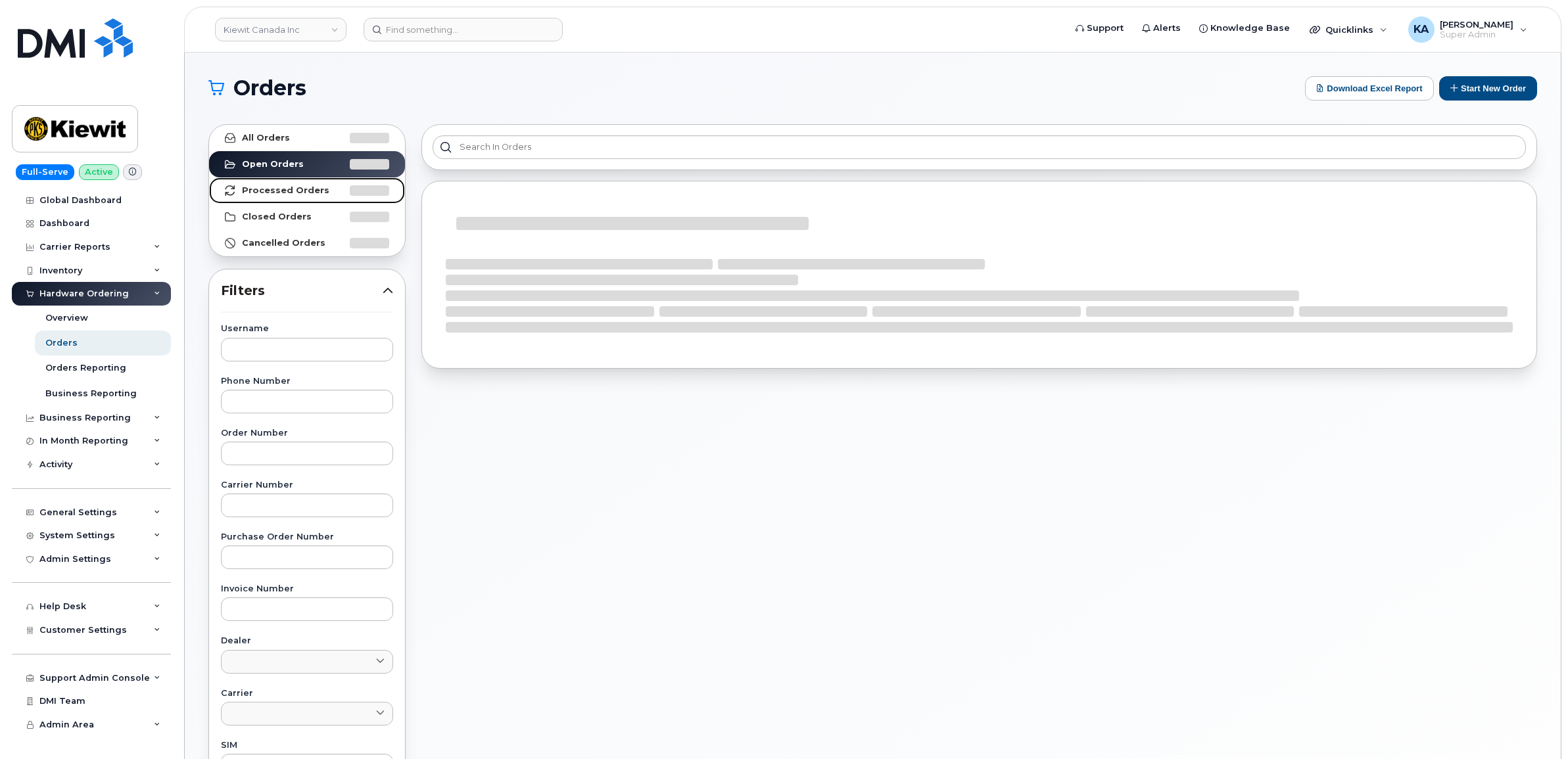
click at [271, 191] on strong "Processed Orders" at bounding box center [285, 190] width 87 height 10
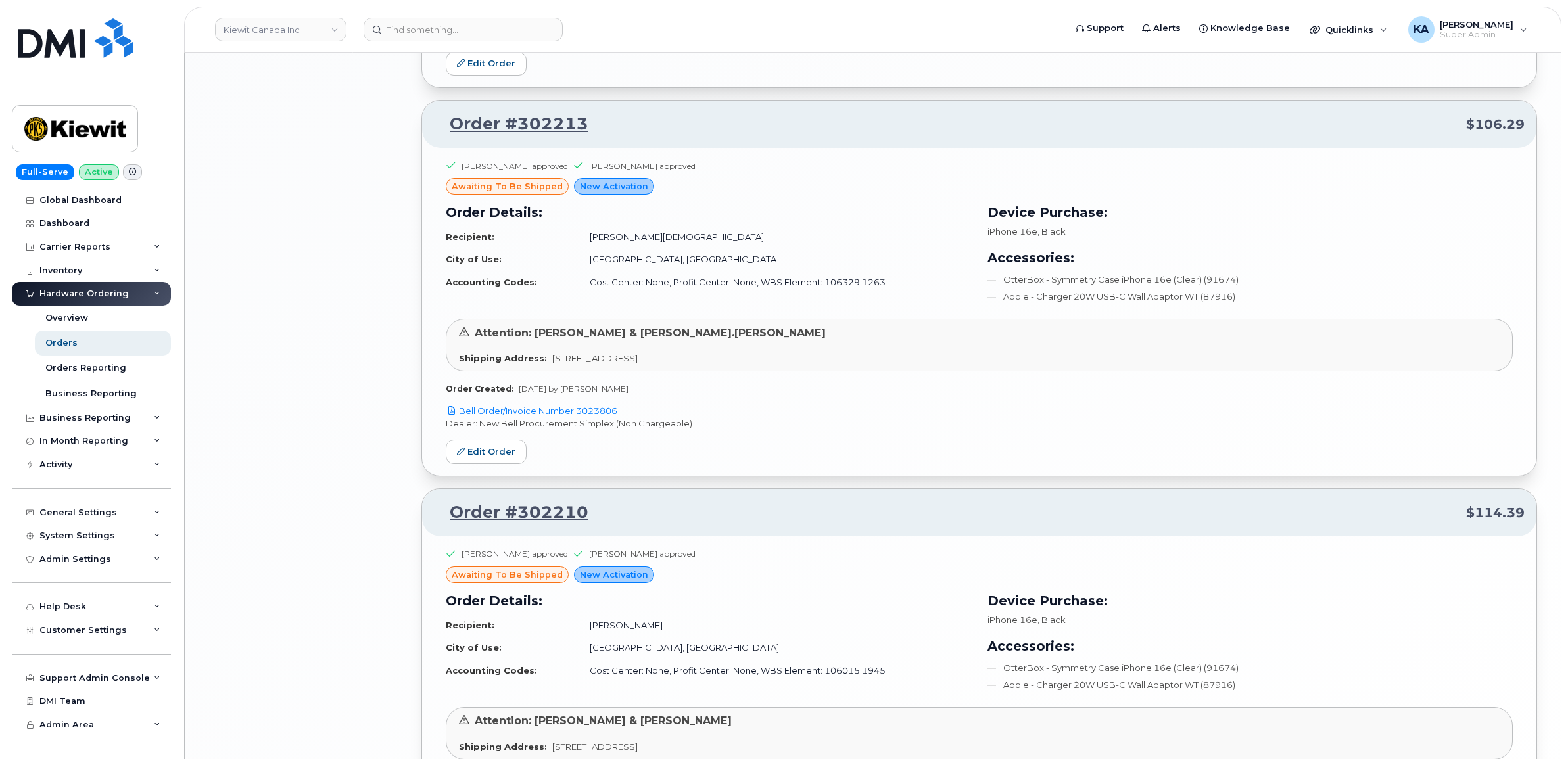
scroll to position [2520, 0]
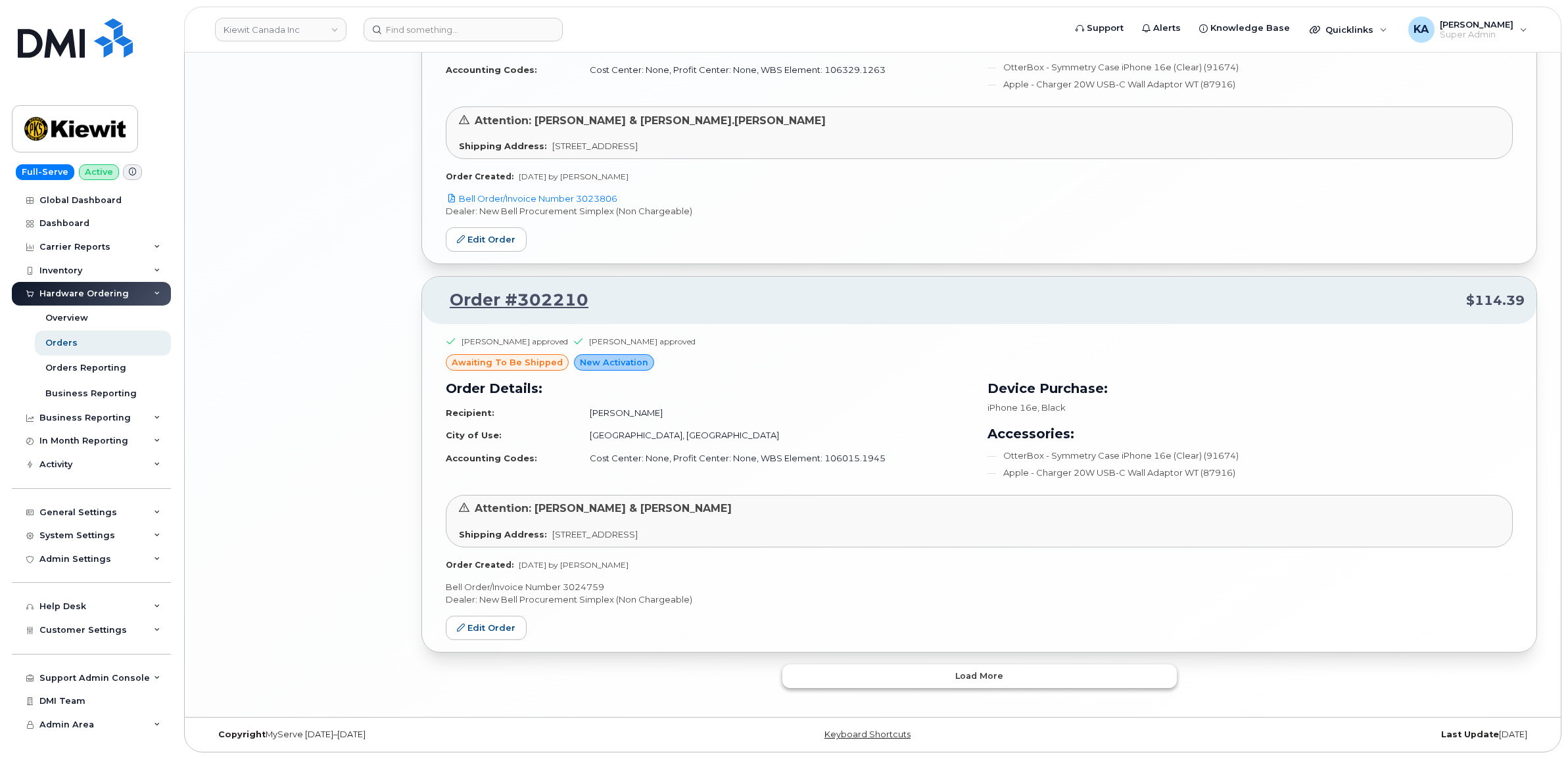
click at [878, 670] on button "Load more" at bounding box center [979, 677] width 394 height 24
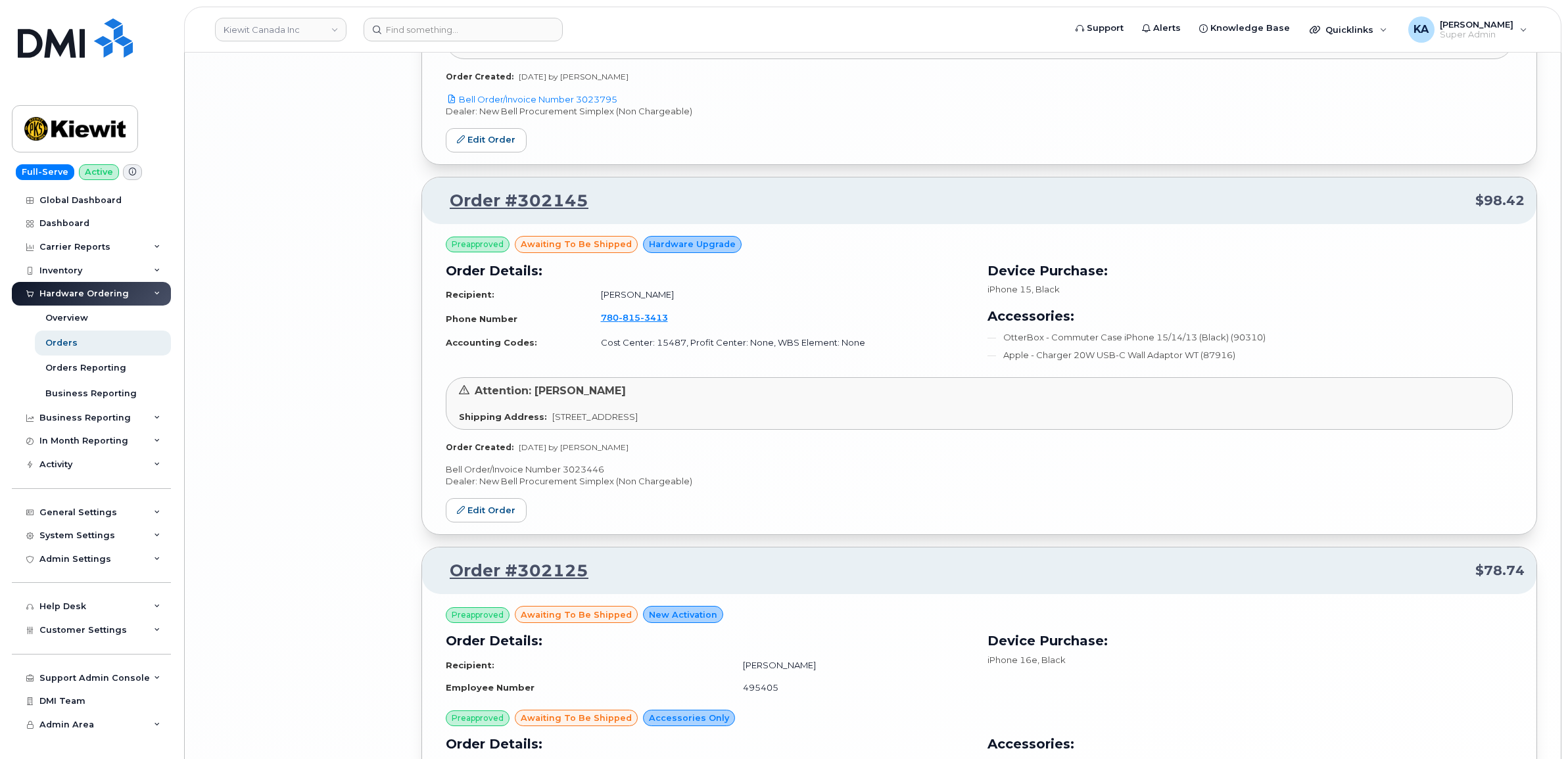
scroll to position [5667, 0]
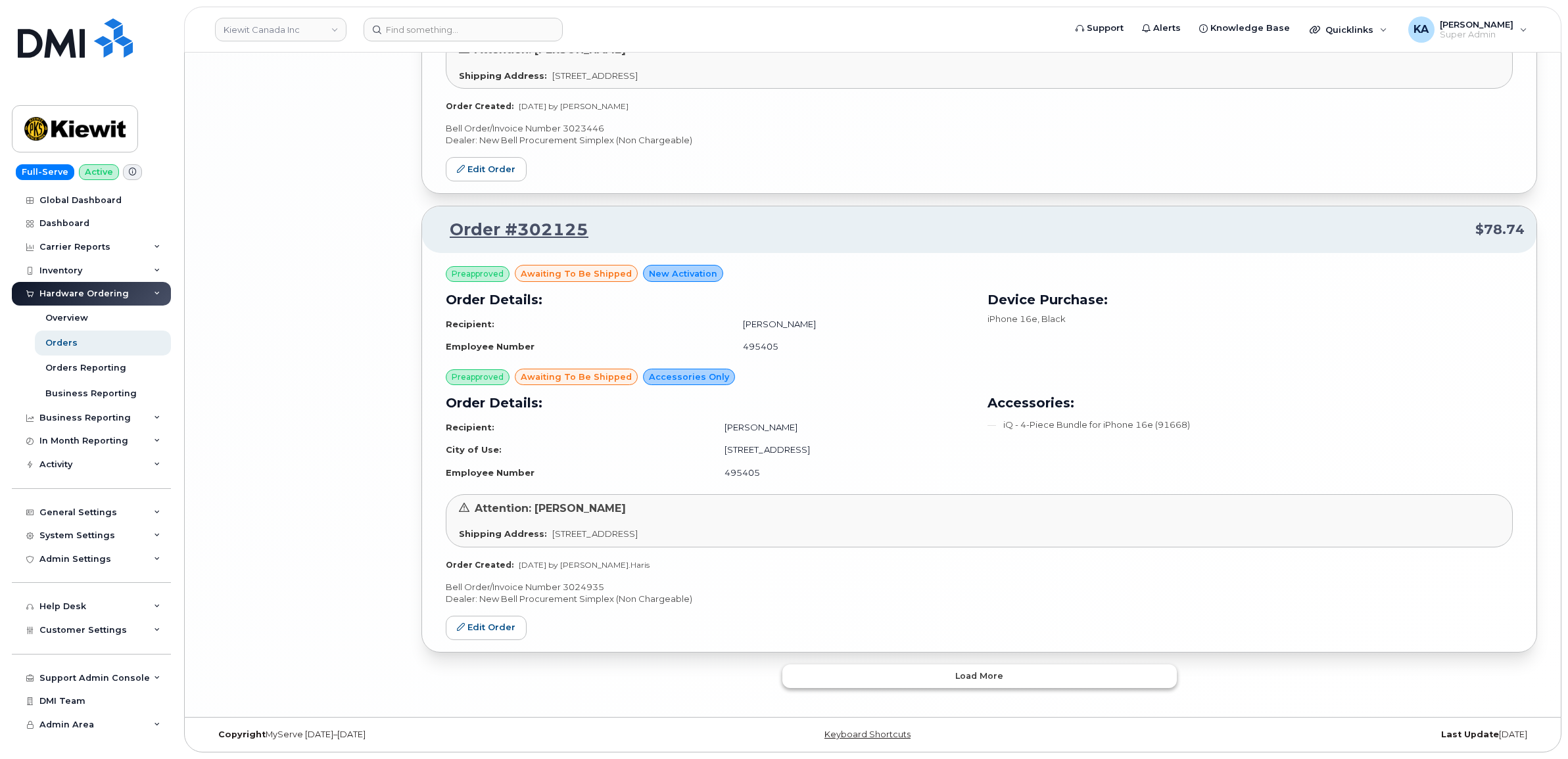
click at [819, 674] on button "Load more" at bounding box center [979, 677] width 394 height 24
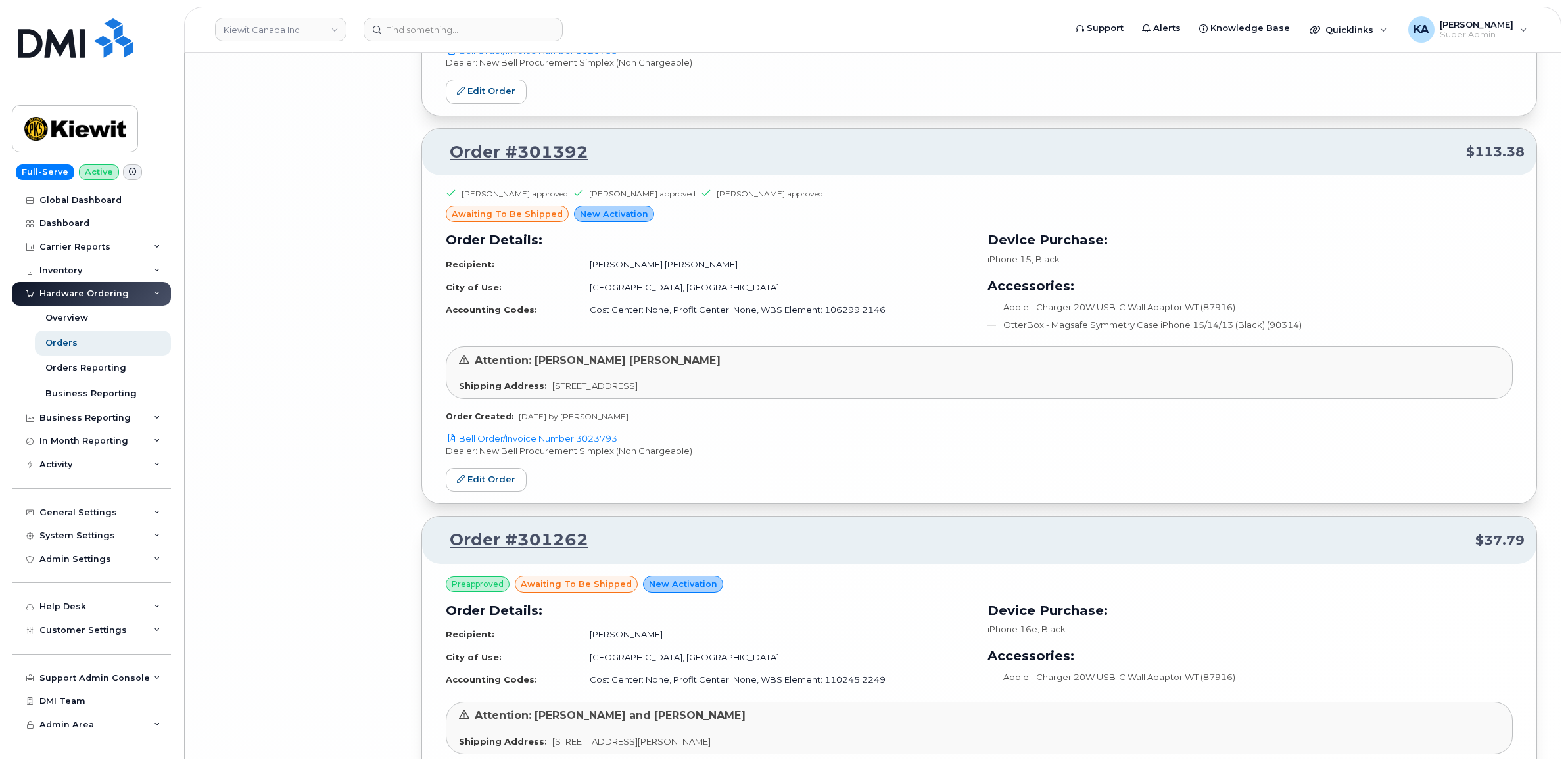
scroll to position [8320, 0]
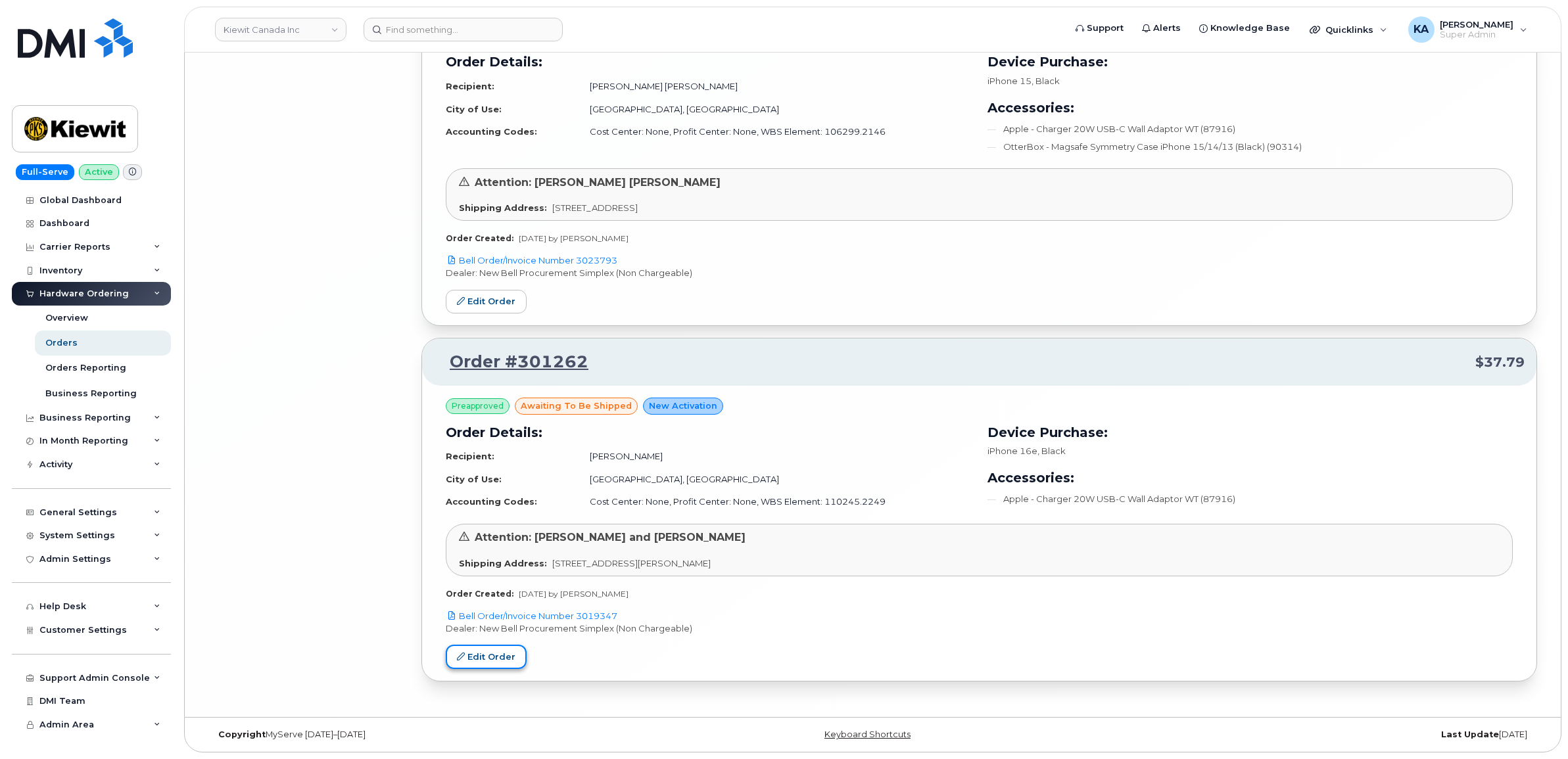
click at [460, 656] on icon at bounding box center [461, 656] width 8 height 8
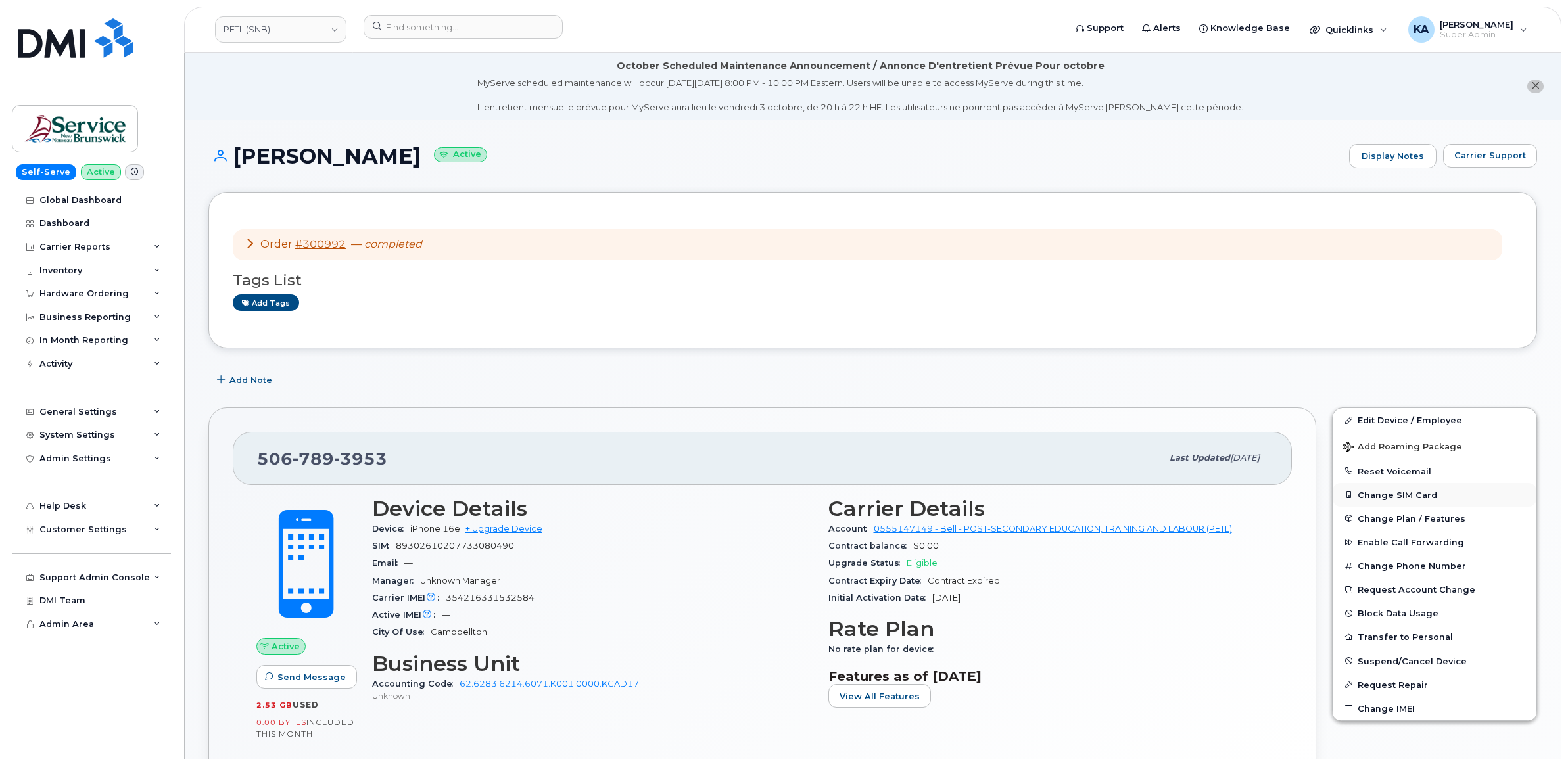
click at [1374, 493] on button "Change SIM Card" at bounding box center [1434, 495] width 204 height 24
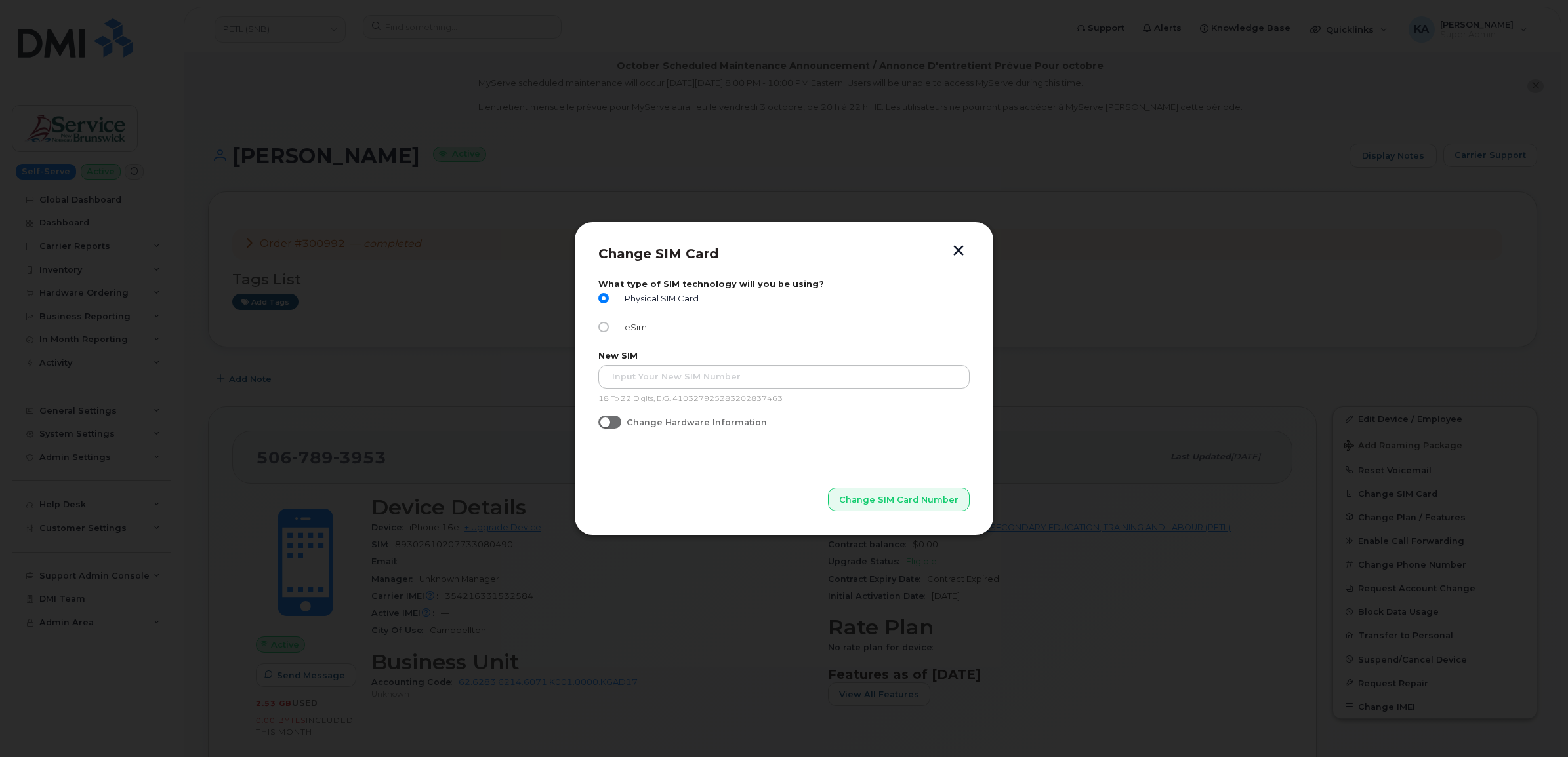
click at [601, 326] on input "eSim" at bounding box center [603, 327] width 10 height 10
radio input "true"
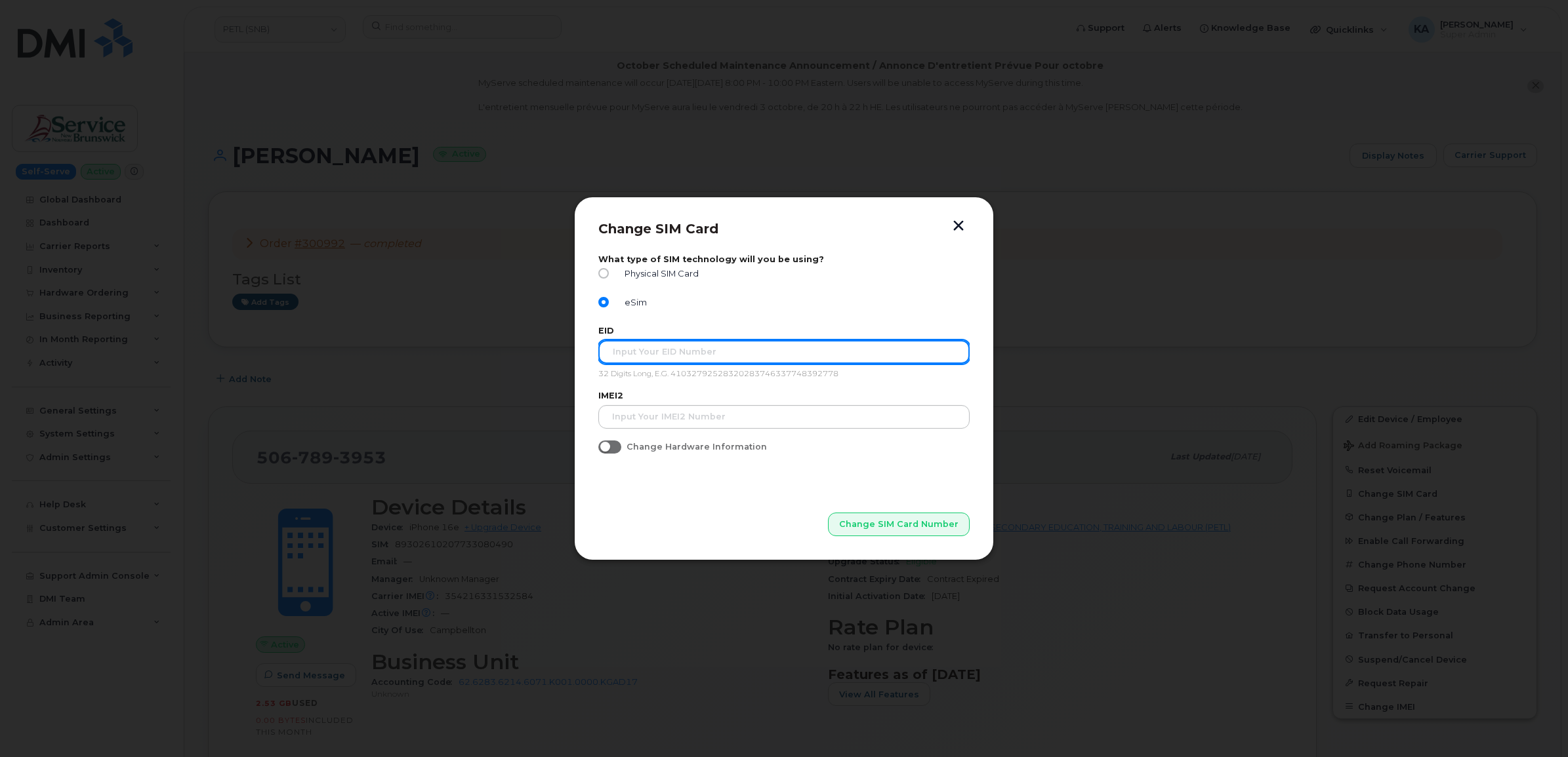
click at [621, 349] on input "text" at bounding box center [784, 352] width 371 height 24
type input "89043052010008887025010318698244"
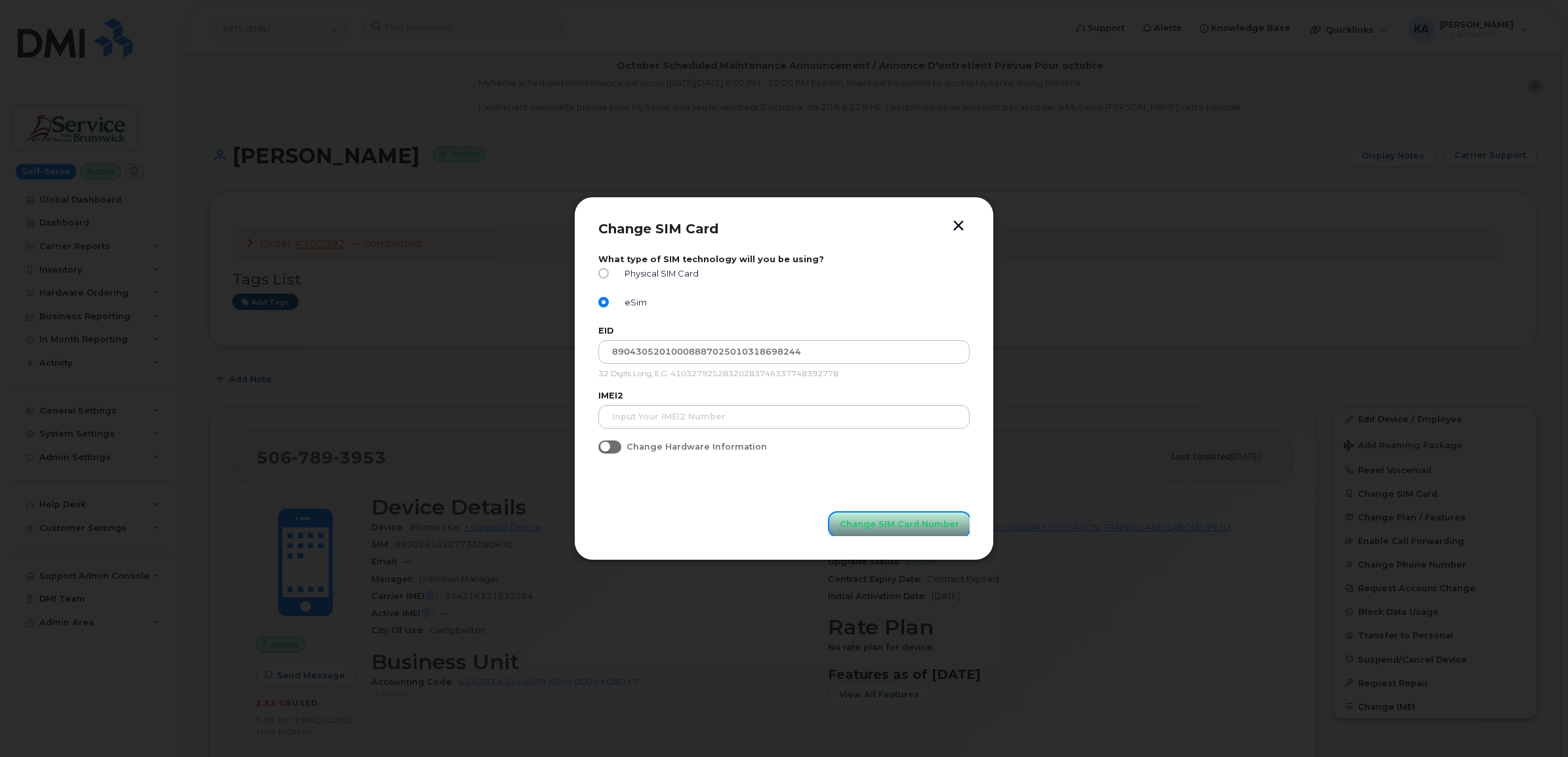
click at [887, 529] on span "Change SIM Card Number" at bounding box center [899, 524] width 119 height 13
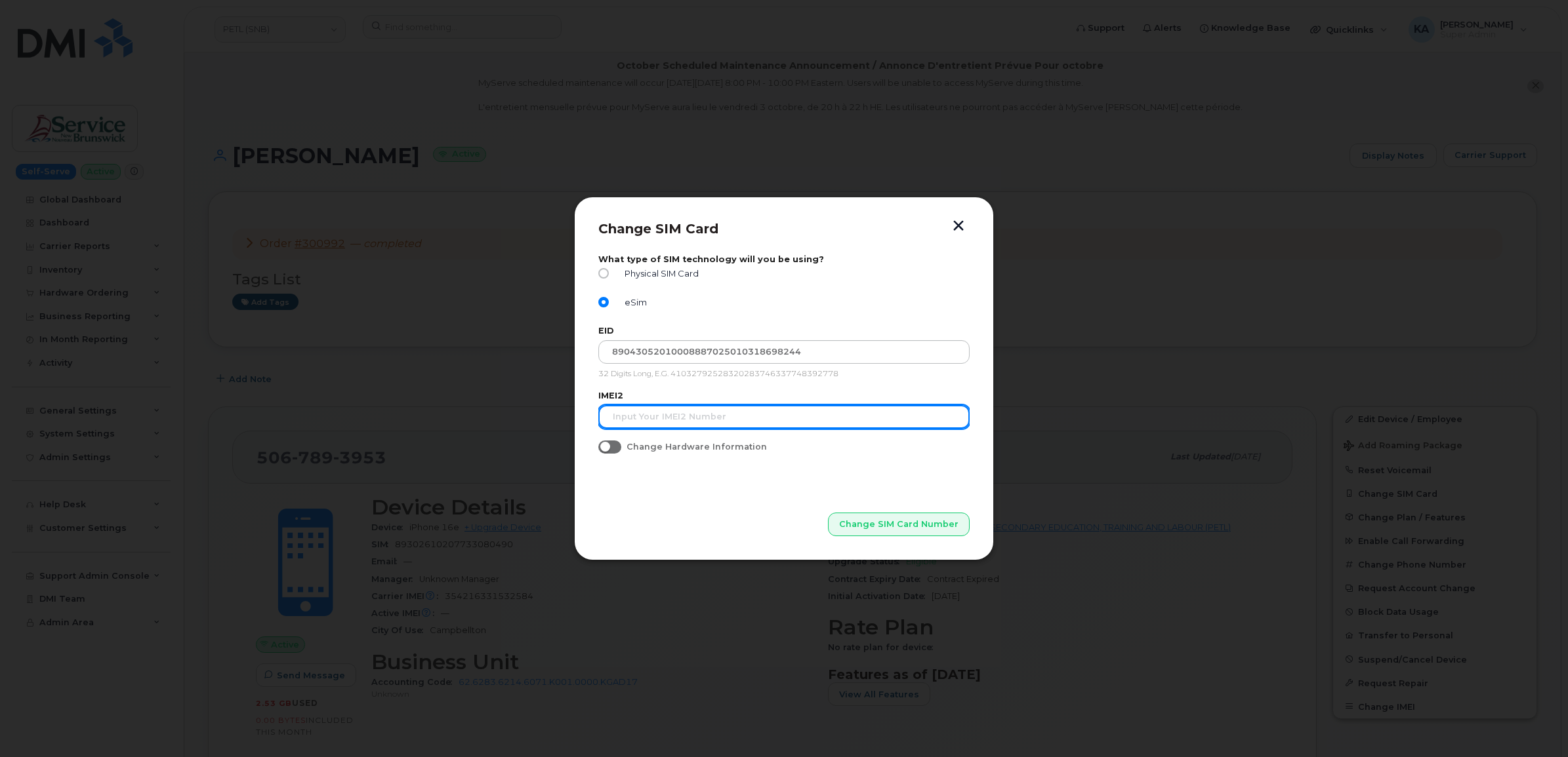
click at [683, 420] on input "text" at bounding box center [784, 417] width 371 height 24
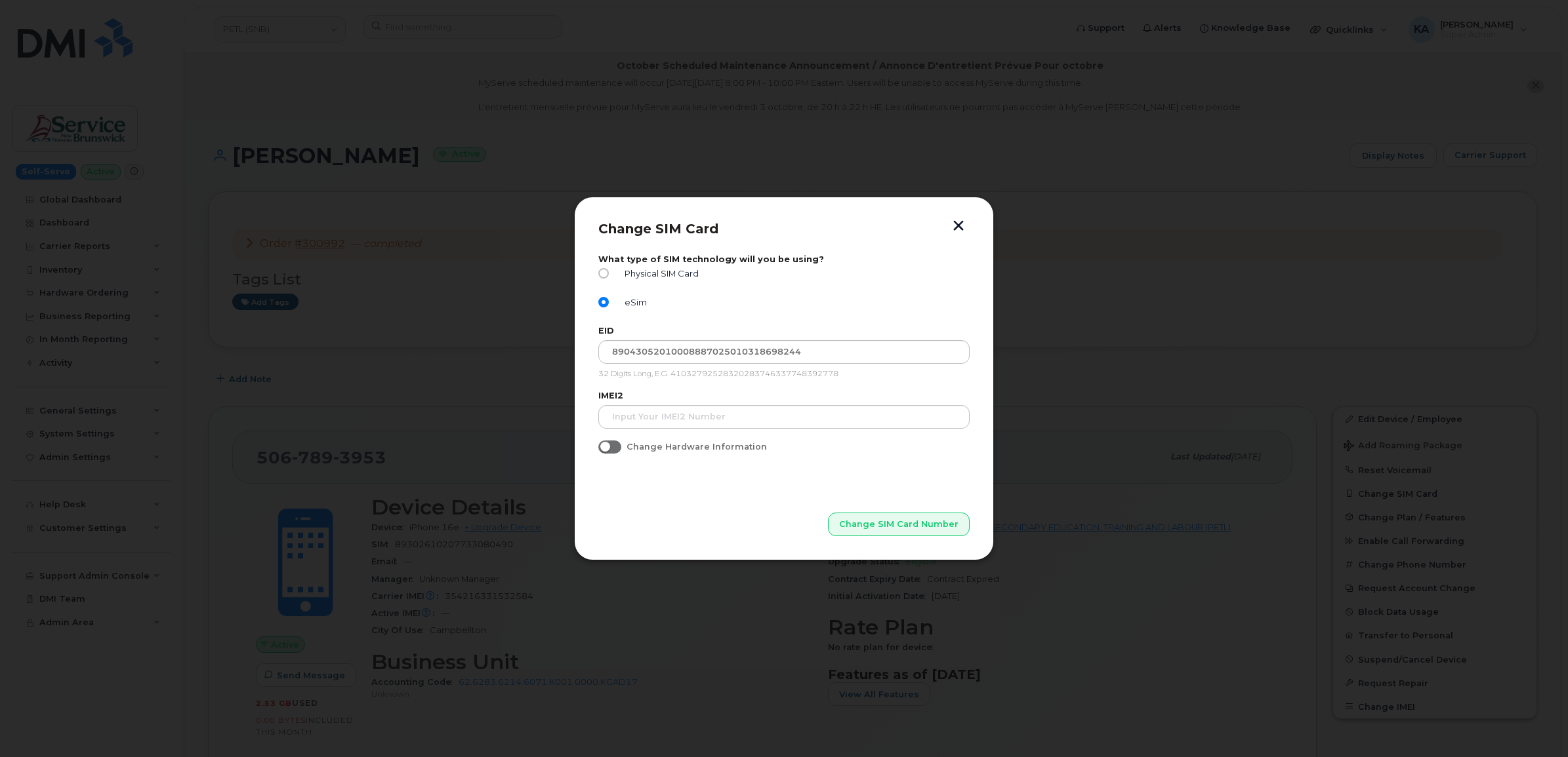
click at [620, 448] on span at bounding box center [610, 447] width 23 height 13
click at [609, 448] on input "Change Hardware Information" at bounding box center [603, 445] width 10 height 10
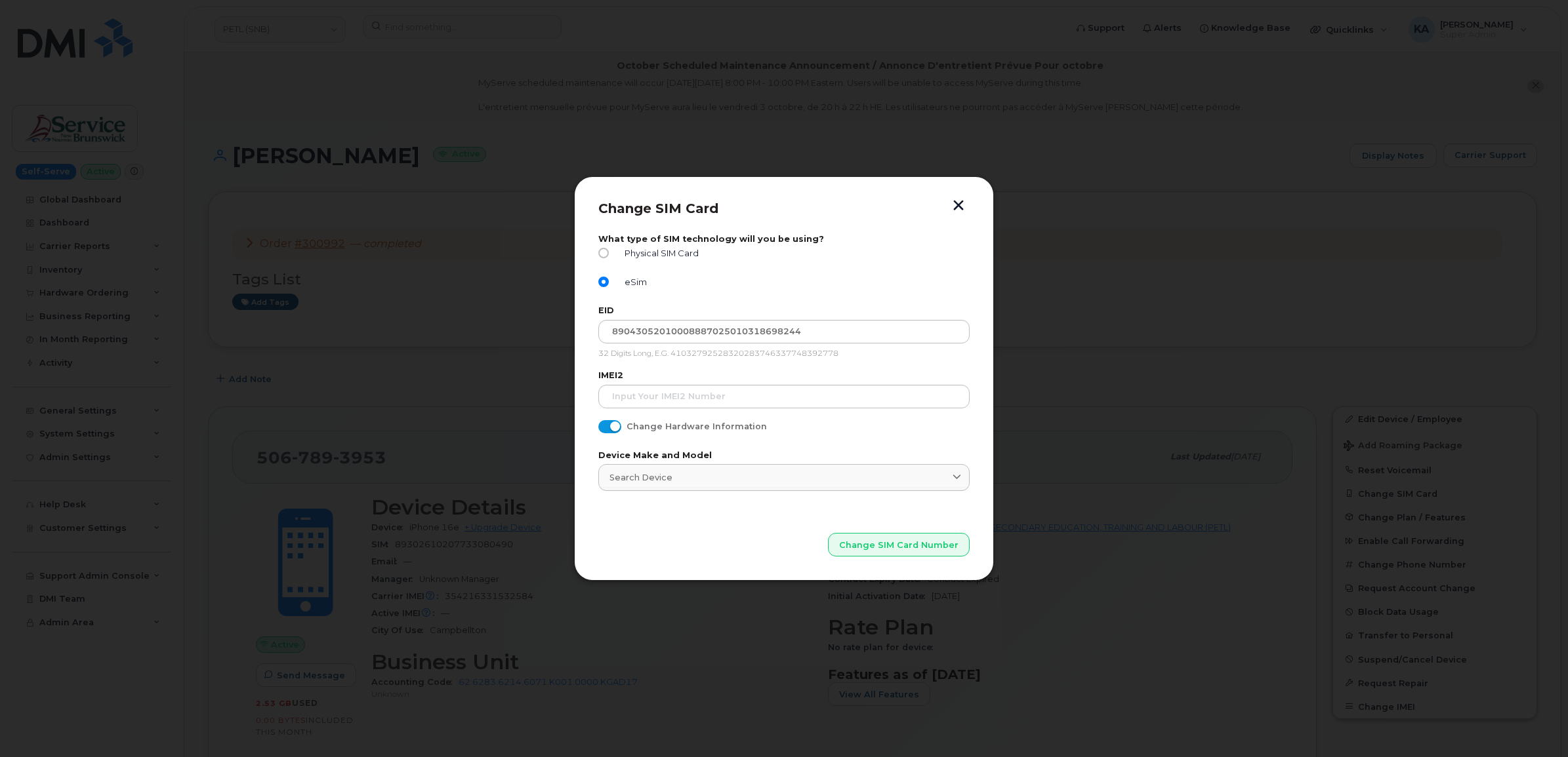
click at [605, 426] on input "Change Hardware Information" at bounding box center [603, 425] width 10 height 10
checkbox input "false"
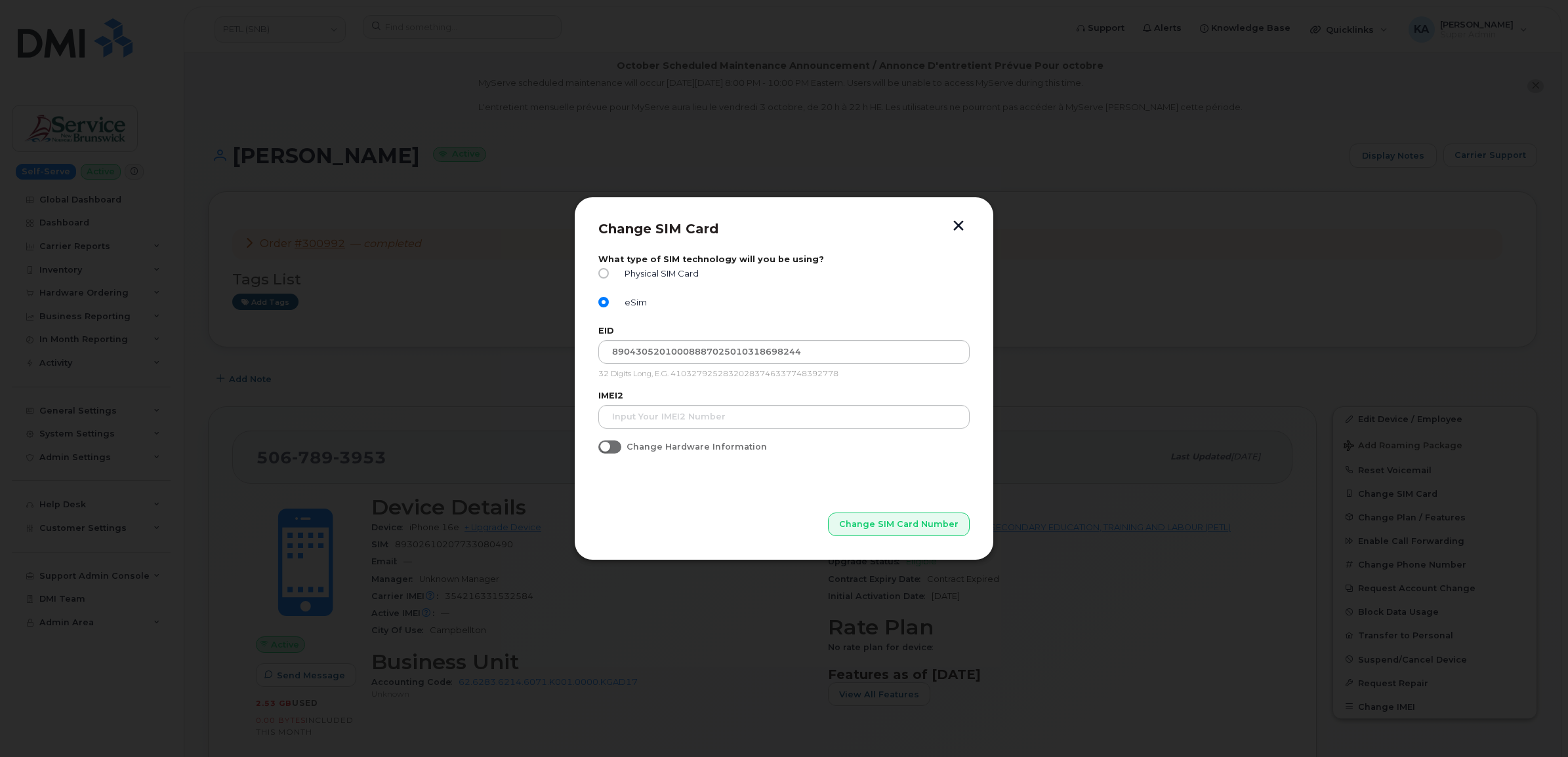
click at [958, 225] on button "button" at bounding box center [958, 227] width 20 height 14
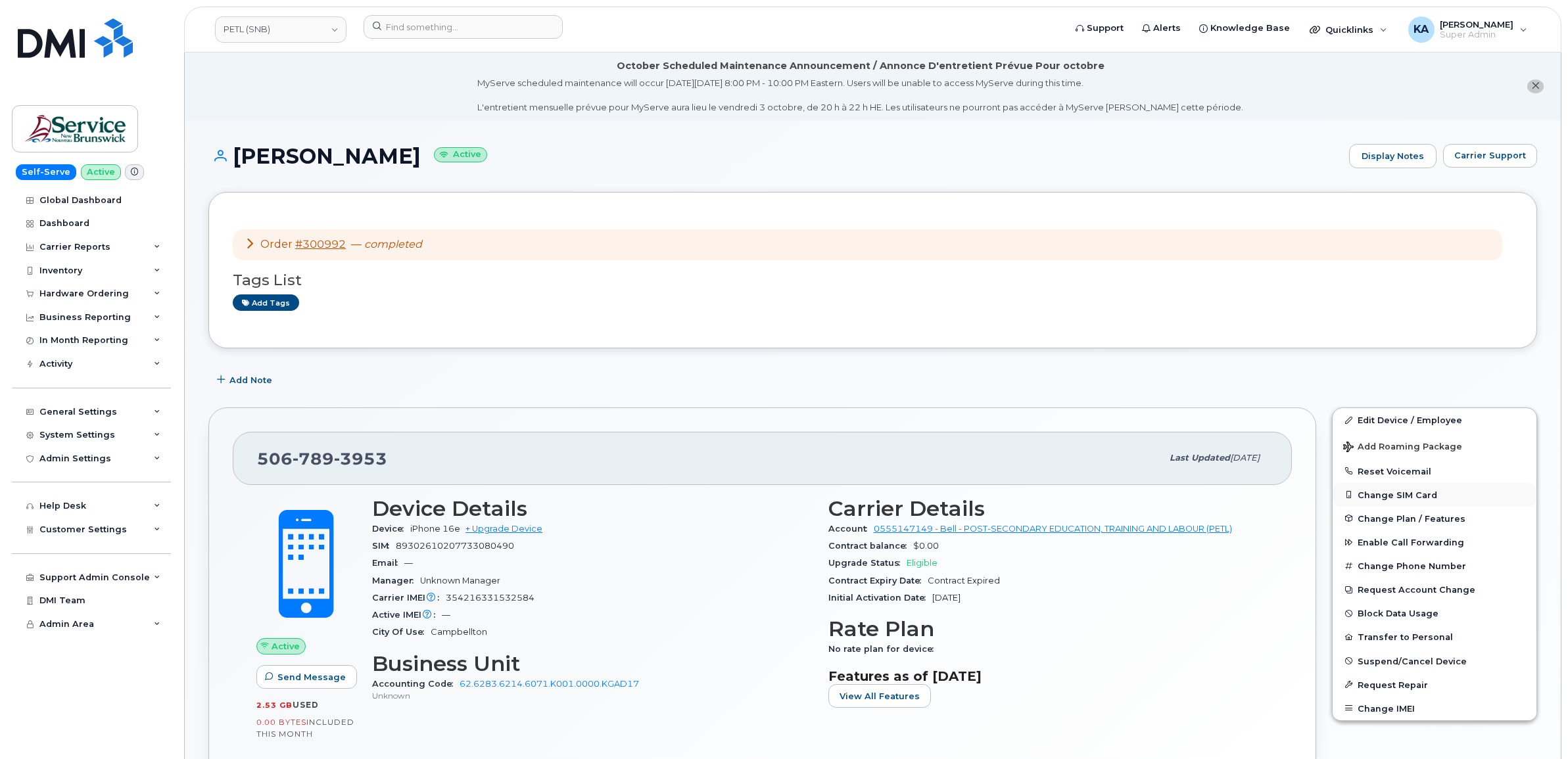
click at [1392, 491] on button "Change SIM Card" at bounding box center [1434, 495] width 204 height 24
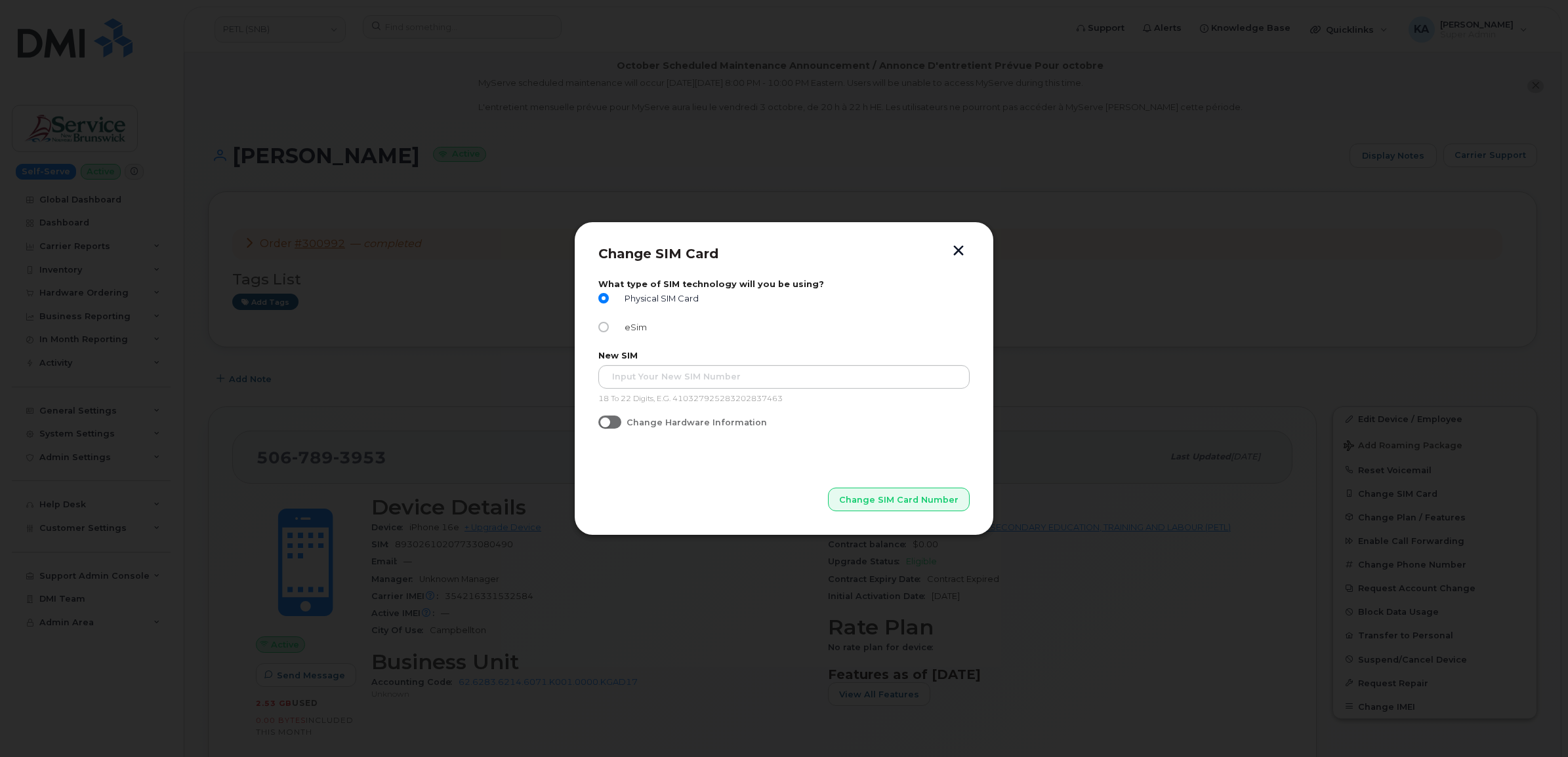
click at [598, 325] on input "eSim" at bounding box center [603, 327] width 10 height 10
radio input "true"
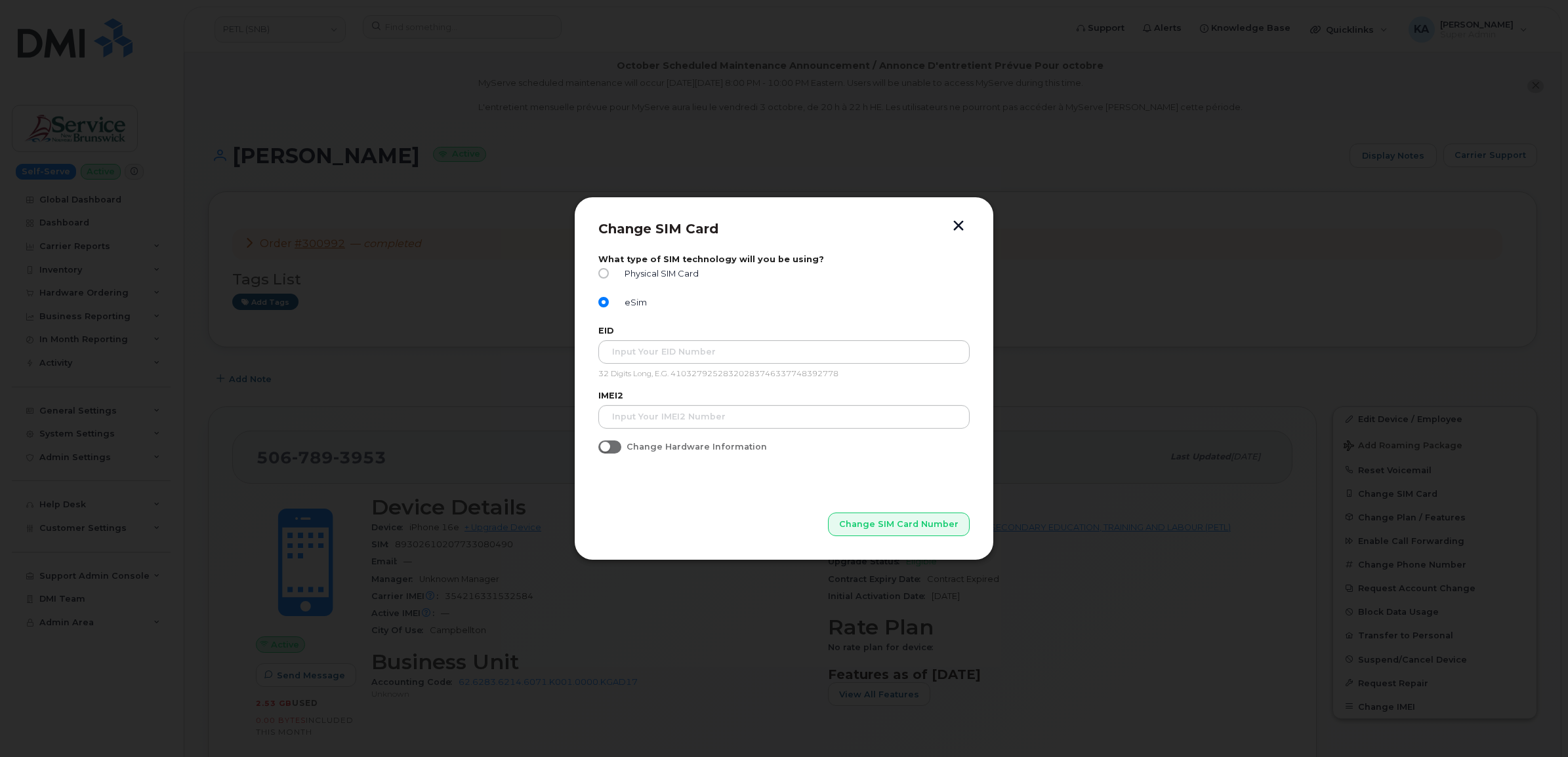
click at [955, 223] on button "button" at bounding box center [958, 227] width 20 height 14
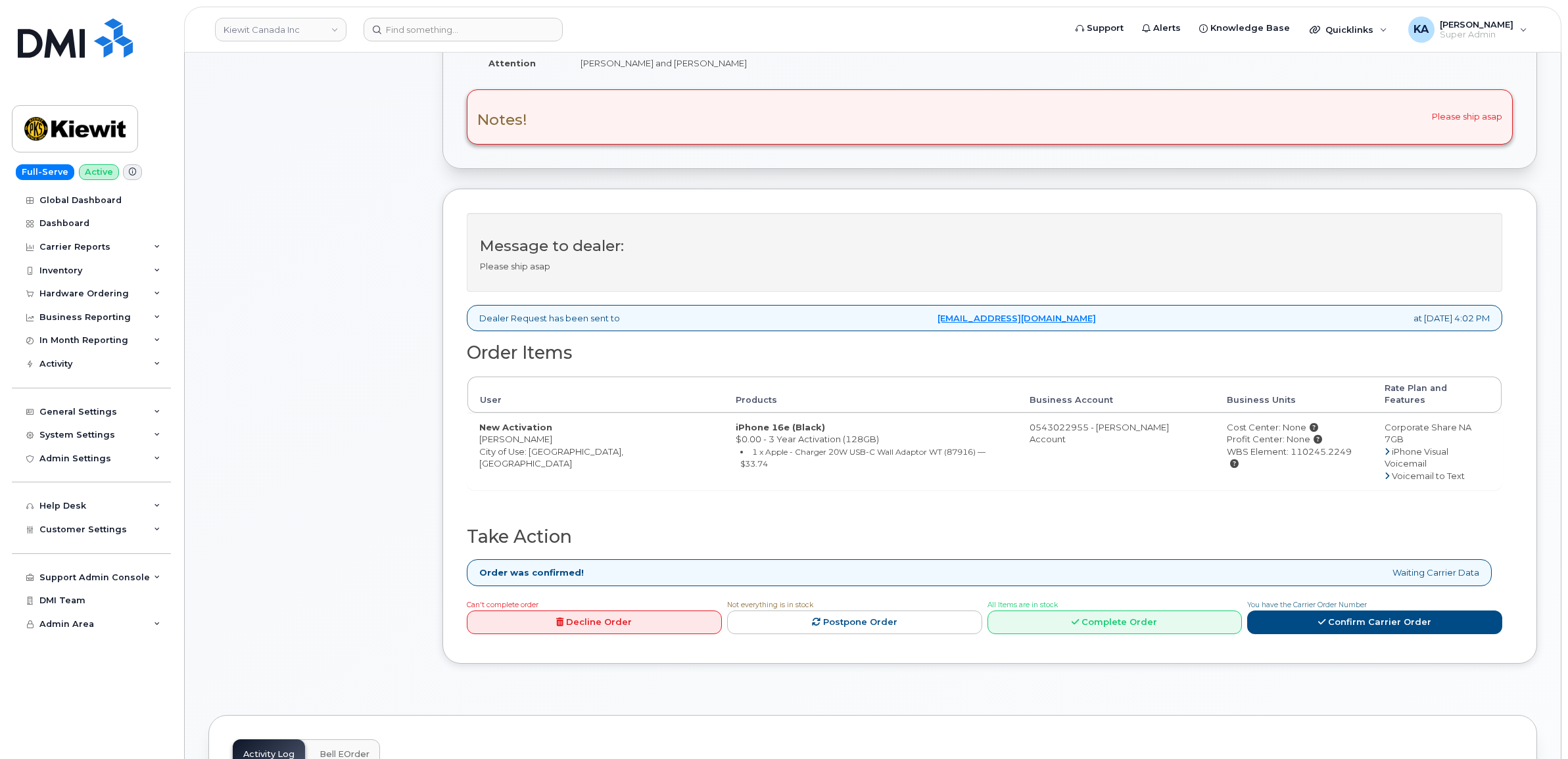
scroll to position [411, 0]
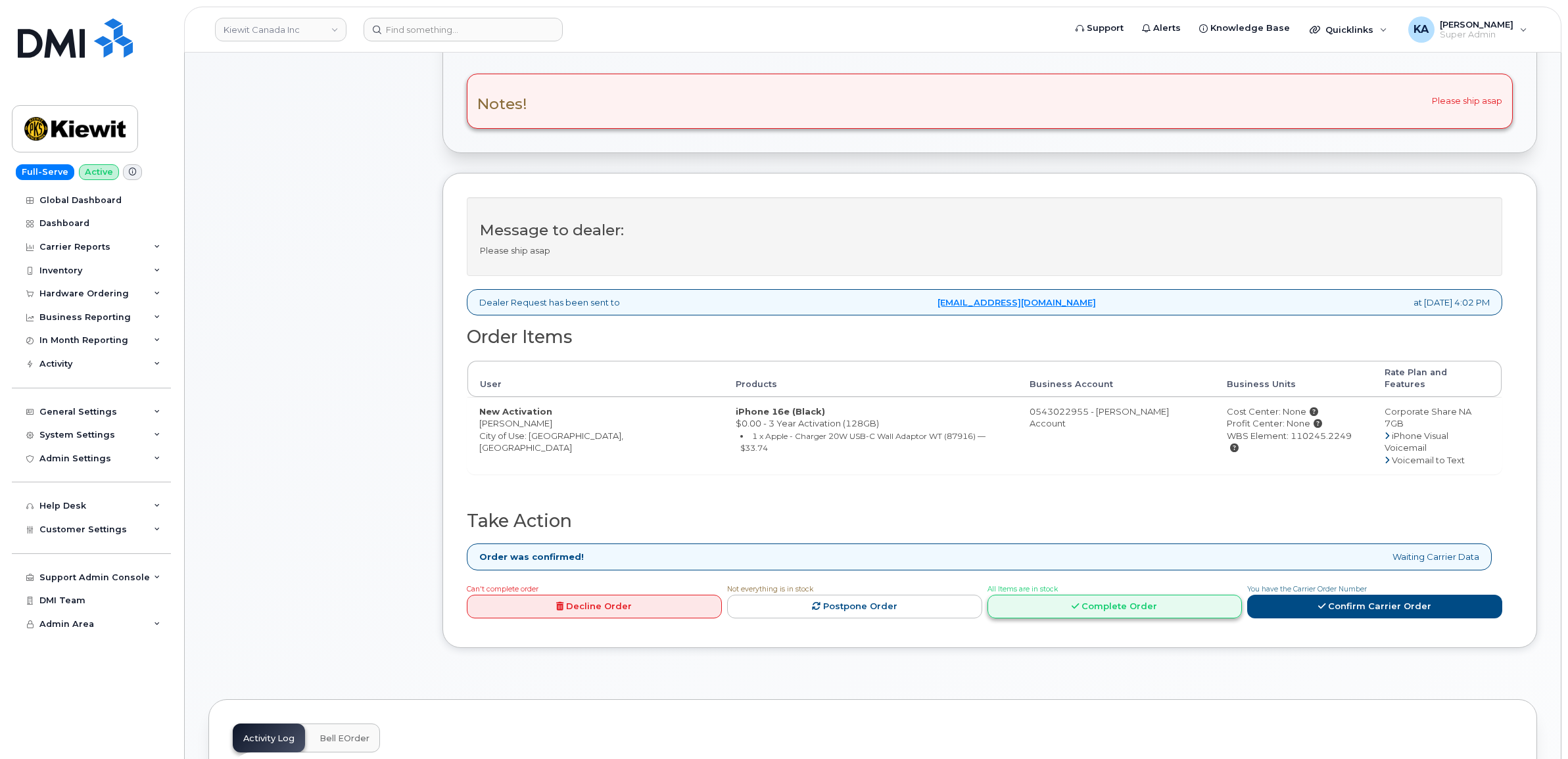
click at [1078, 595] on link "Complete Order" at bounding box center [1115, 607] width 255 height 24
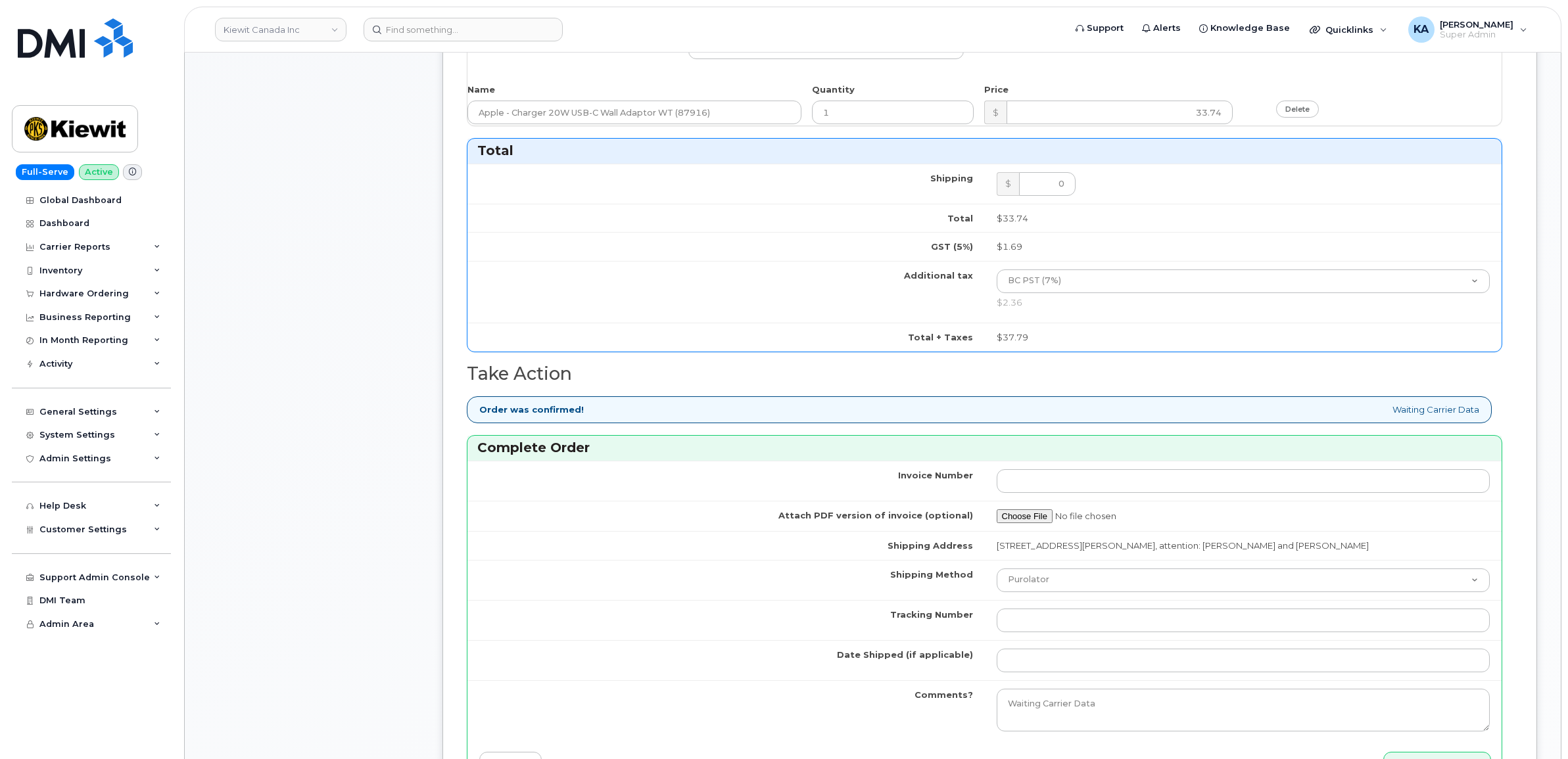
scroll to position [1232, 0]
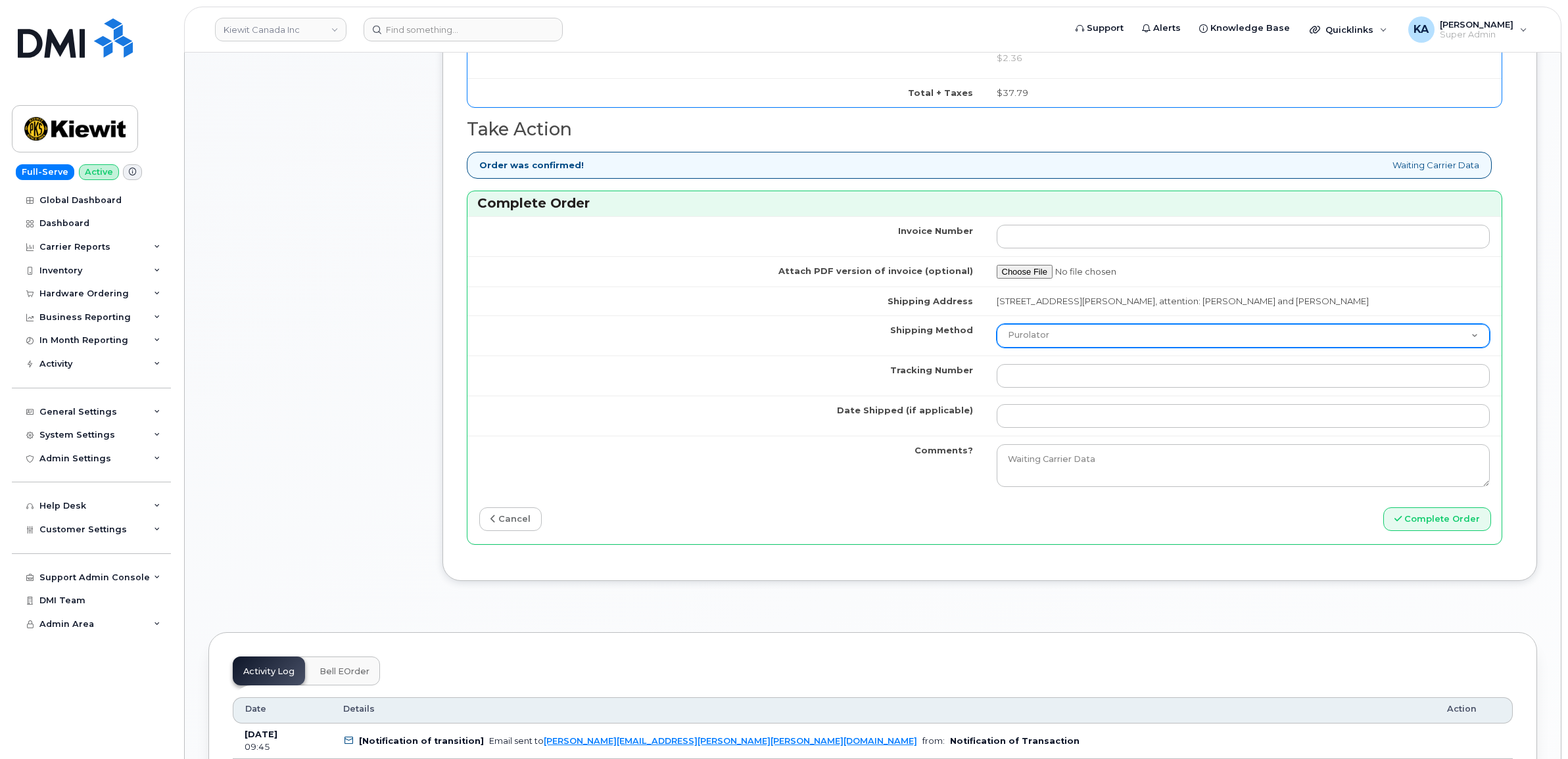
click at [1095, 344] on select "Purolator UPS FedEx Canada Post Courier Other Drop Off Pick Up" at bounding box center [1244, 336] width 494 height 24
select select "FedEx"
click at [997, 327] on select "Purolator UPS FedEx Canada Post Courier Other Drop Off Pick Up" at bounding box center [1244, 336] width 494 height 24
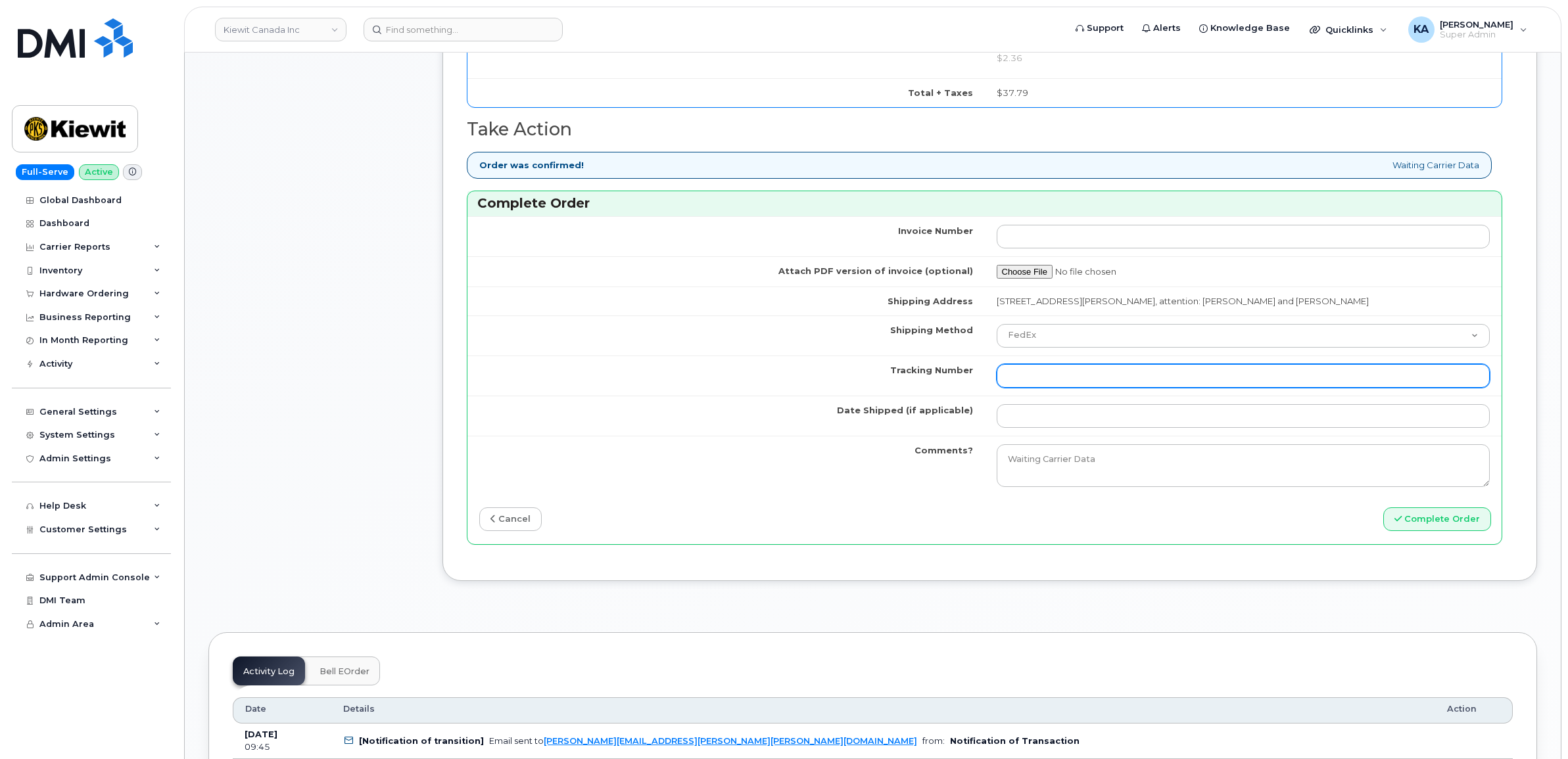
click at [1028, 382] on input "Tracking Number" at bounding box center [1244, 376] width 494 height 24
paste input "475744953017"
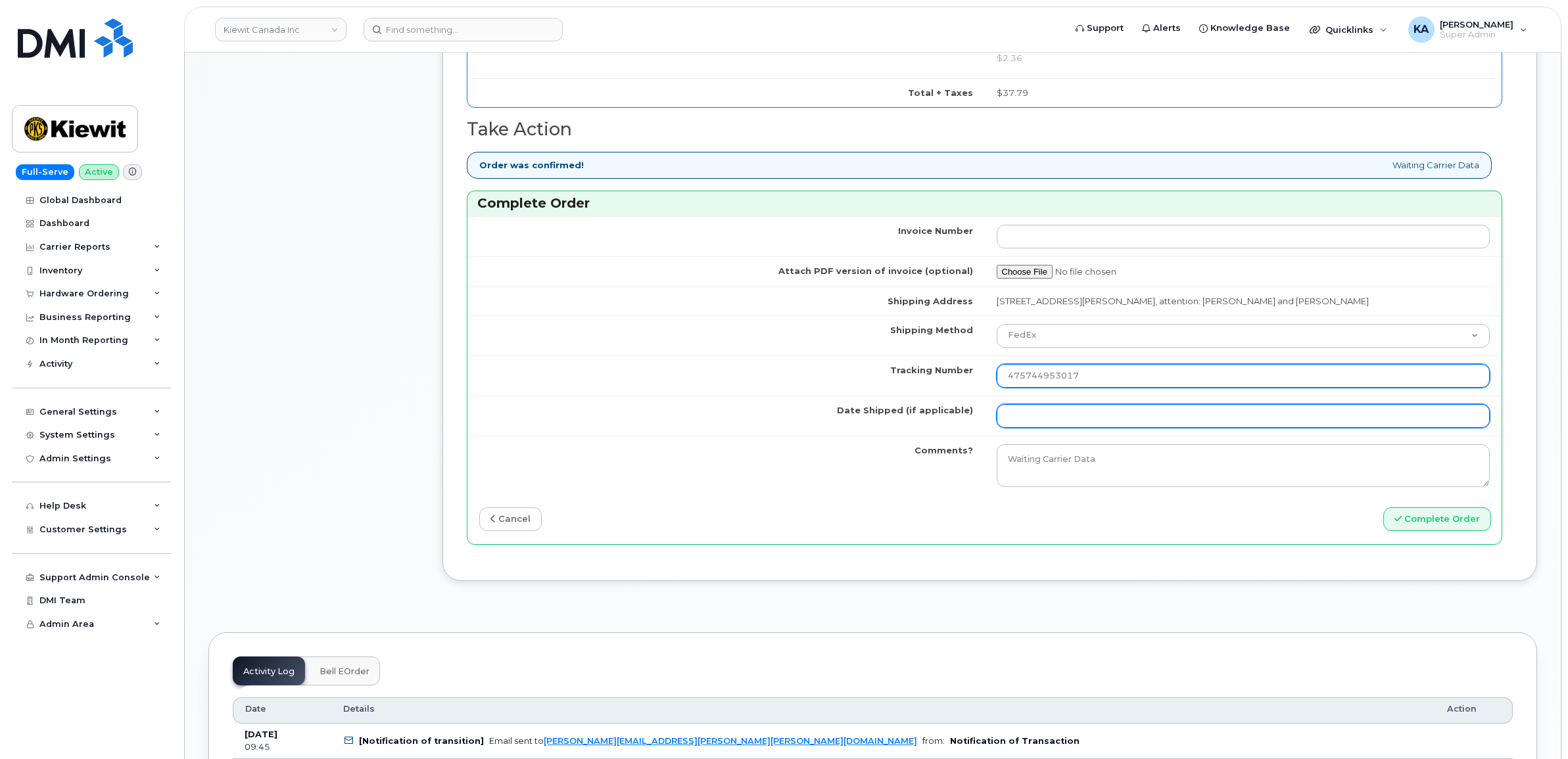
type input "475744953017"
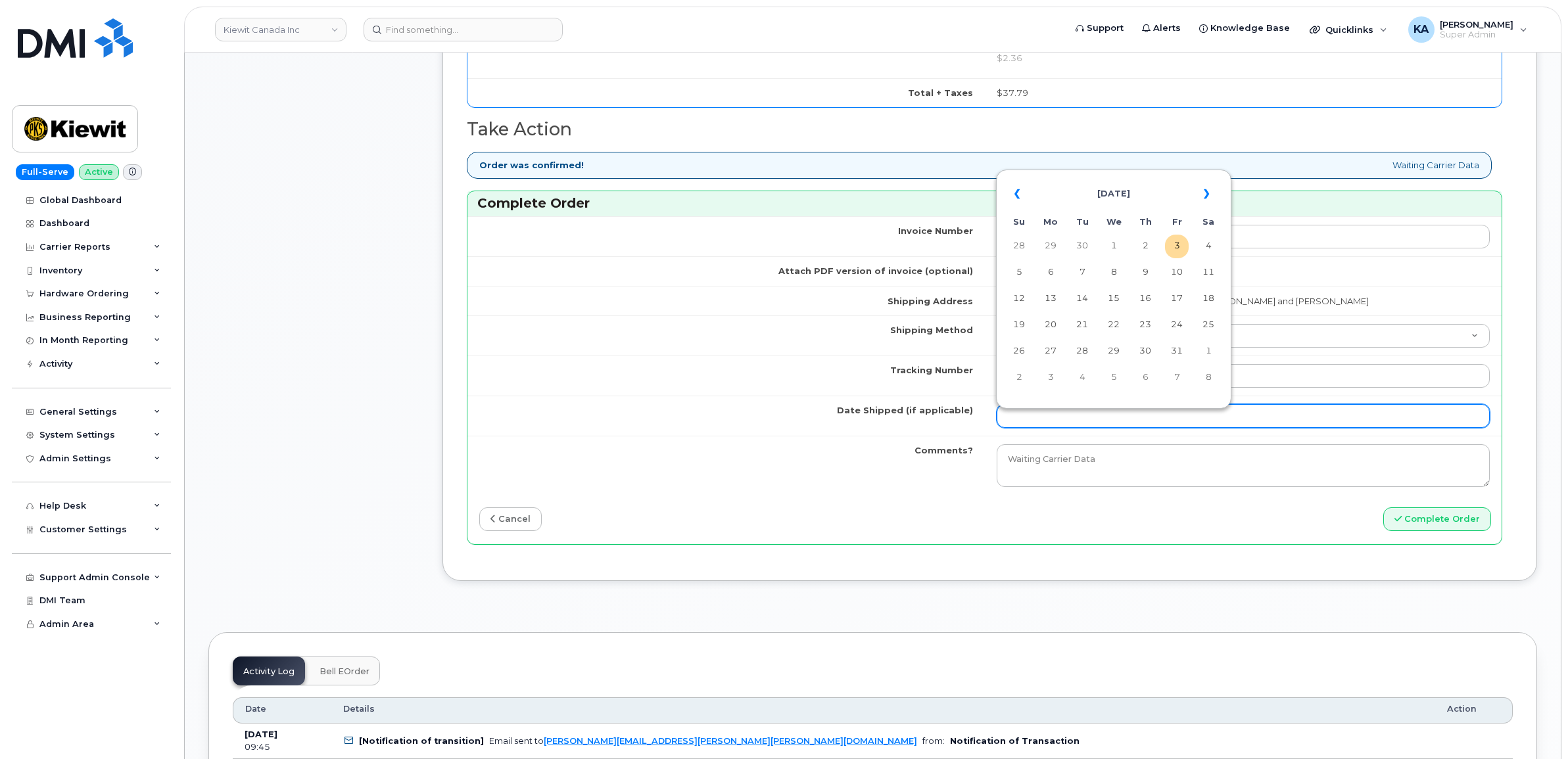
click at [1024, 414] on input "Date Shipped (if applicable)" at bounding box center [1244, 416] width 494 height 24
click at [1018, 192] on th "«" at bounding box center [1019, 194] width 24 height 31
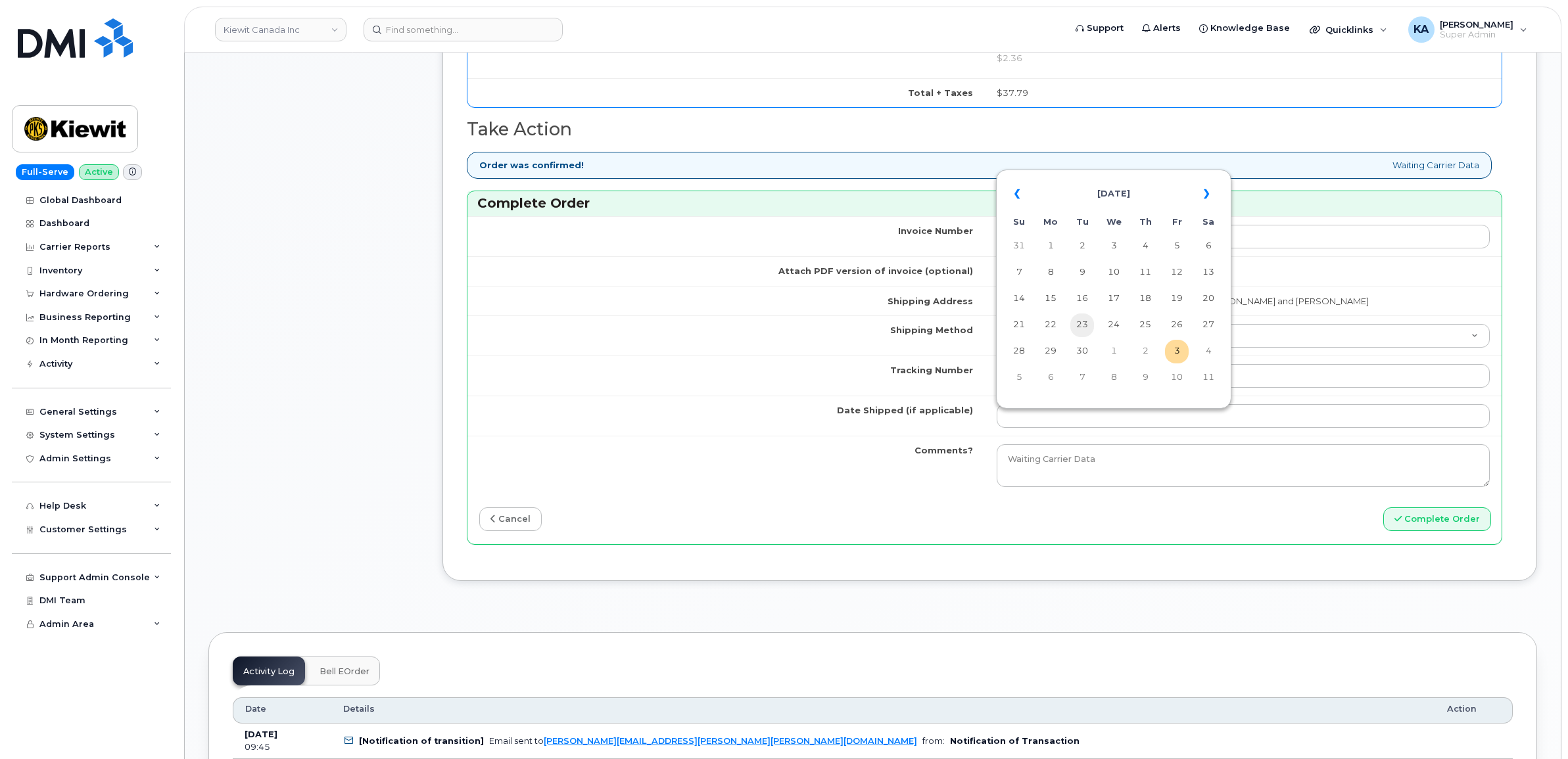
click at [1081, 322] on td "23" at bounding box center [1082, 326] width 24 height 24
type input "2025-09-23"
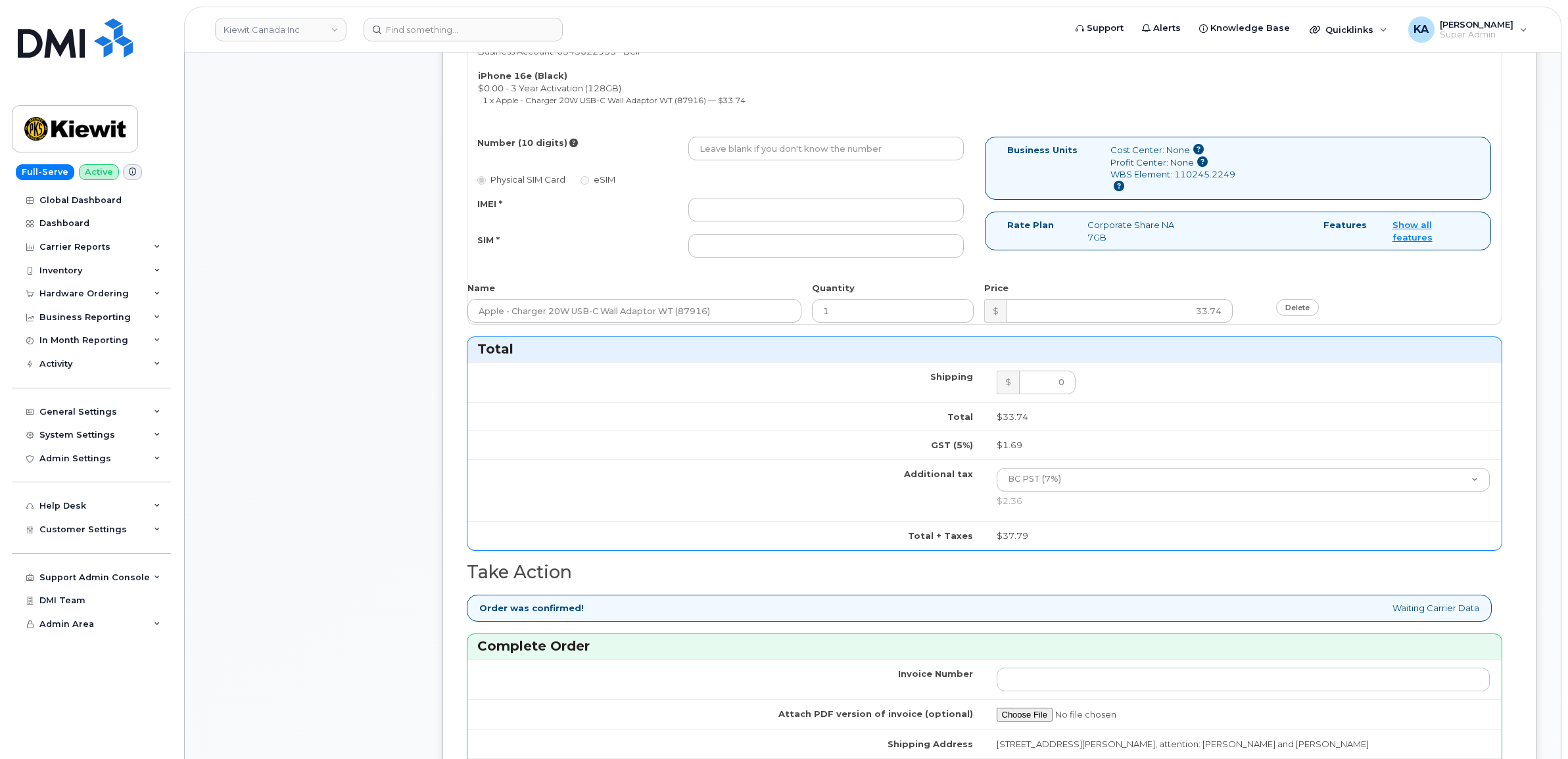
scroll to position [739, 0]
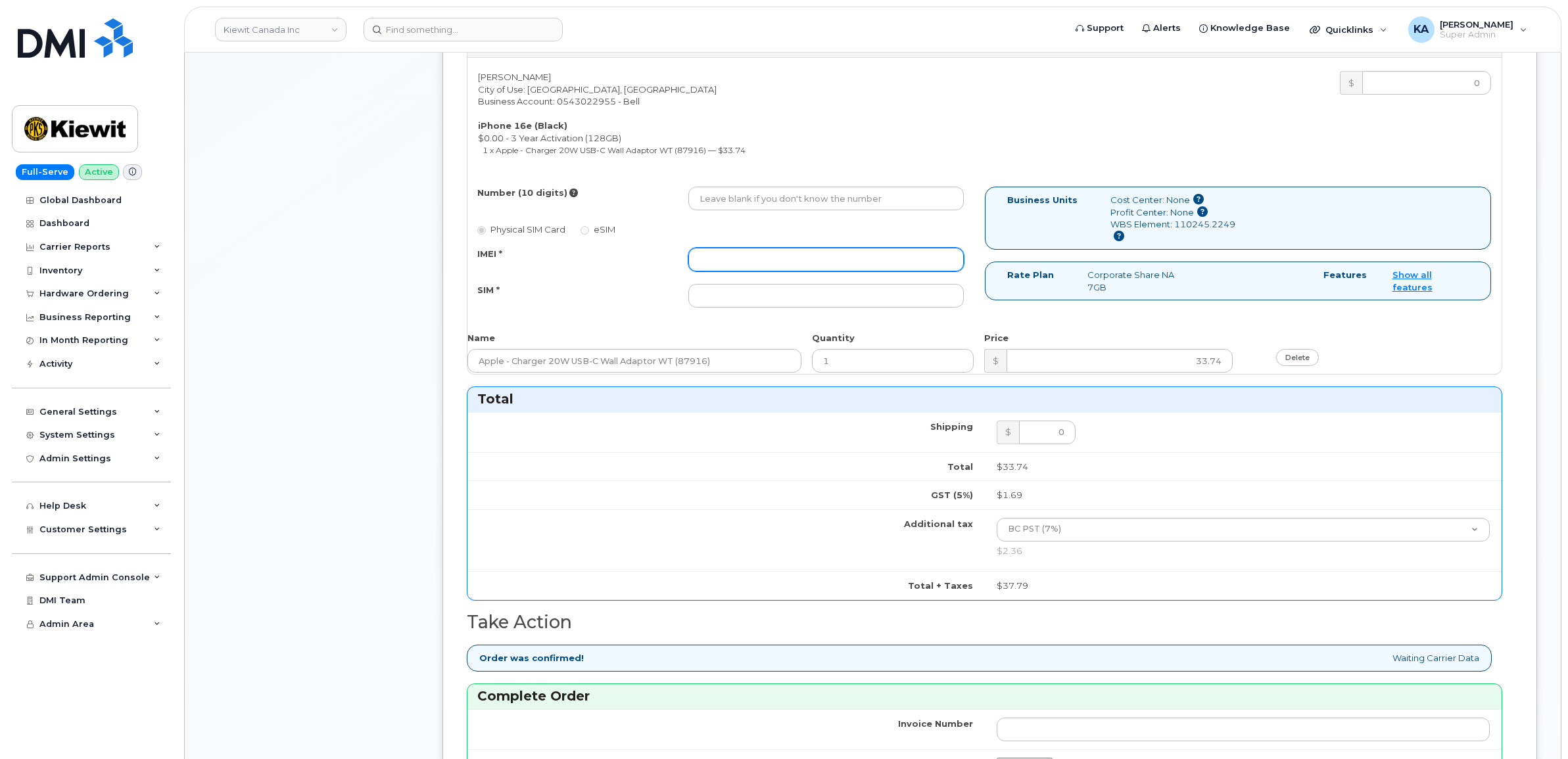
click at [793, 264] on input "IMEI *" at bounding box center [826, 260] width 275 height 24
paste input "354216331593321"
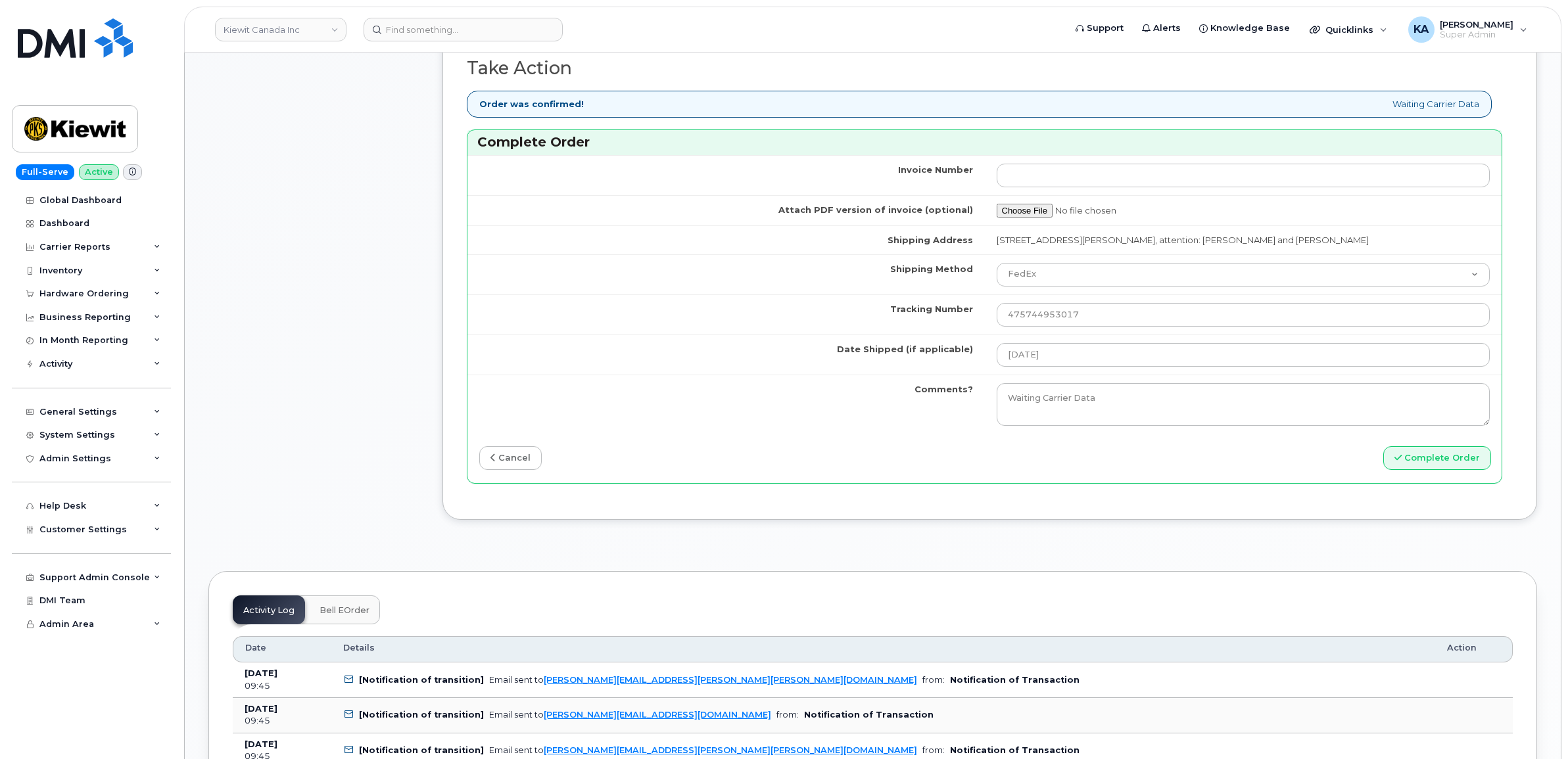
scroll to position [1315, 0]
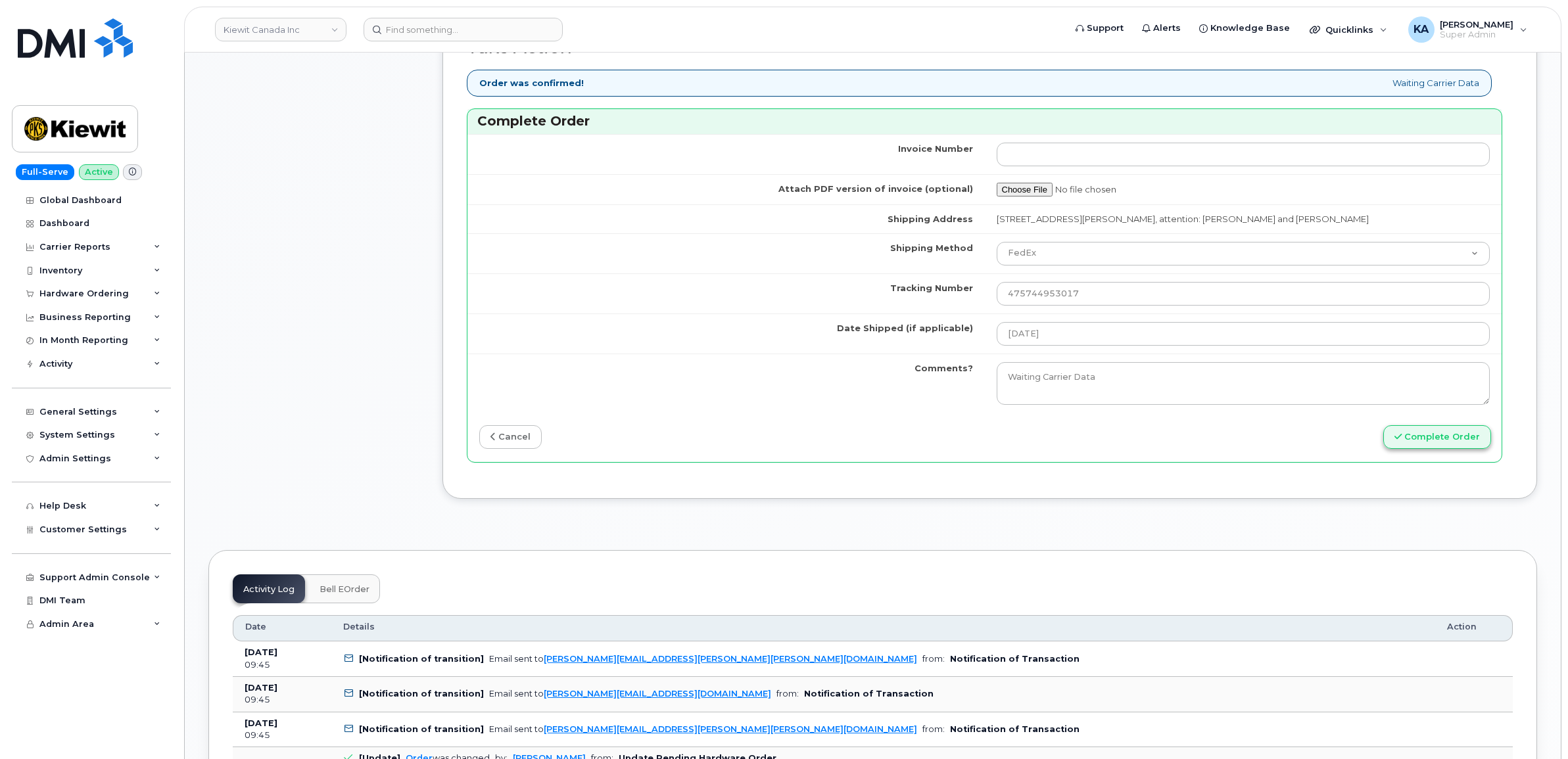
type input "354216331593321"
click at [1409, 436] on button "Complete Order" at bounding box center [1437, 437] width 108 height 24
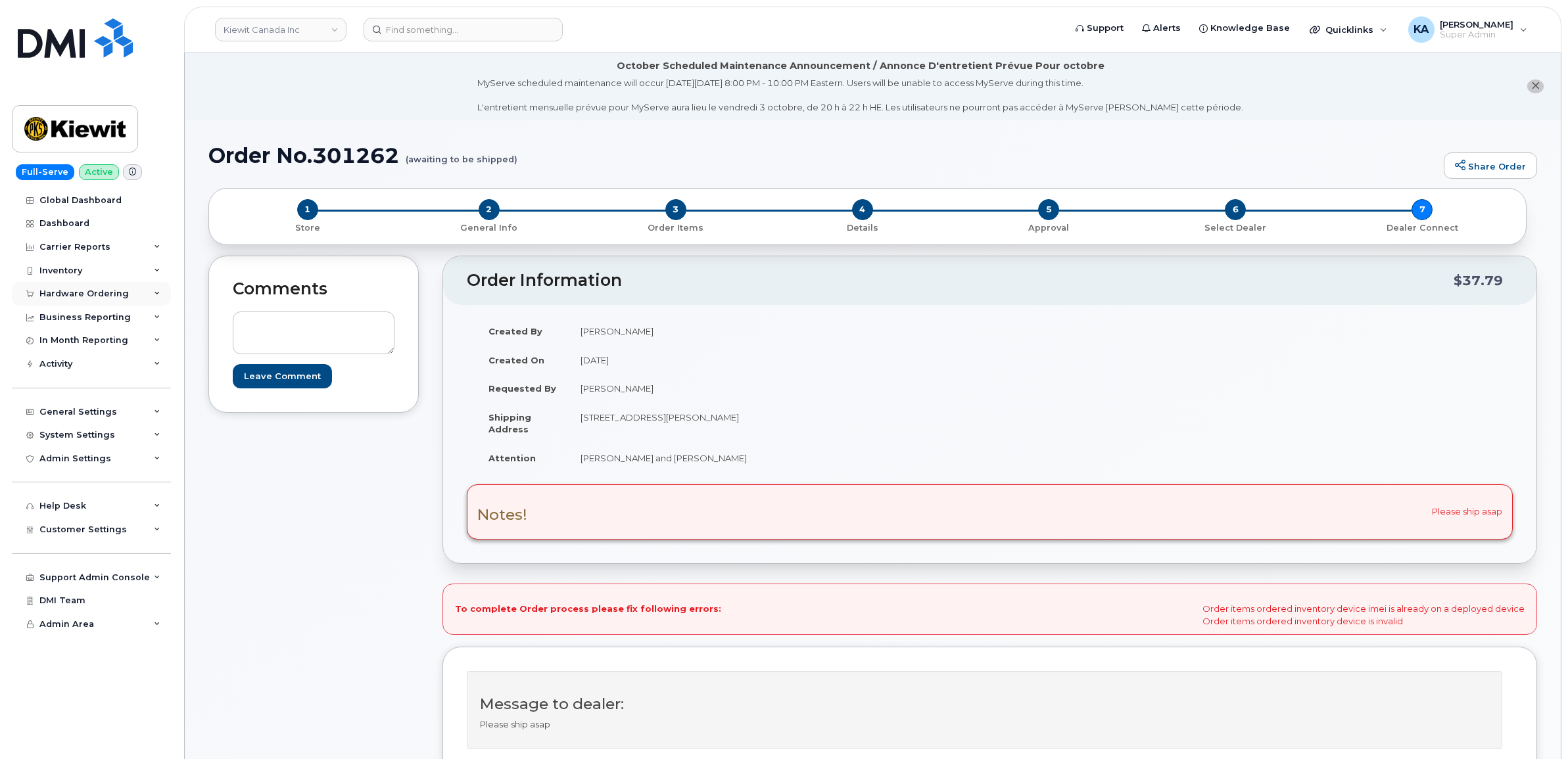
click at [83, 291] on div "Hardware Ordering" at bounding box center [84, 294] width 89 height 10
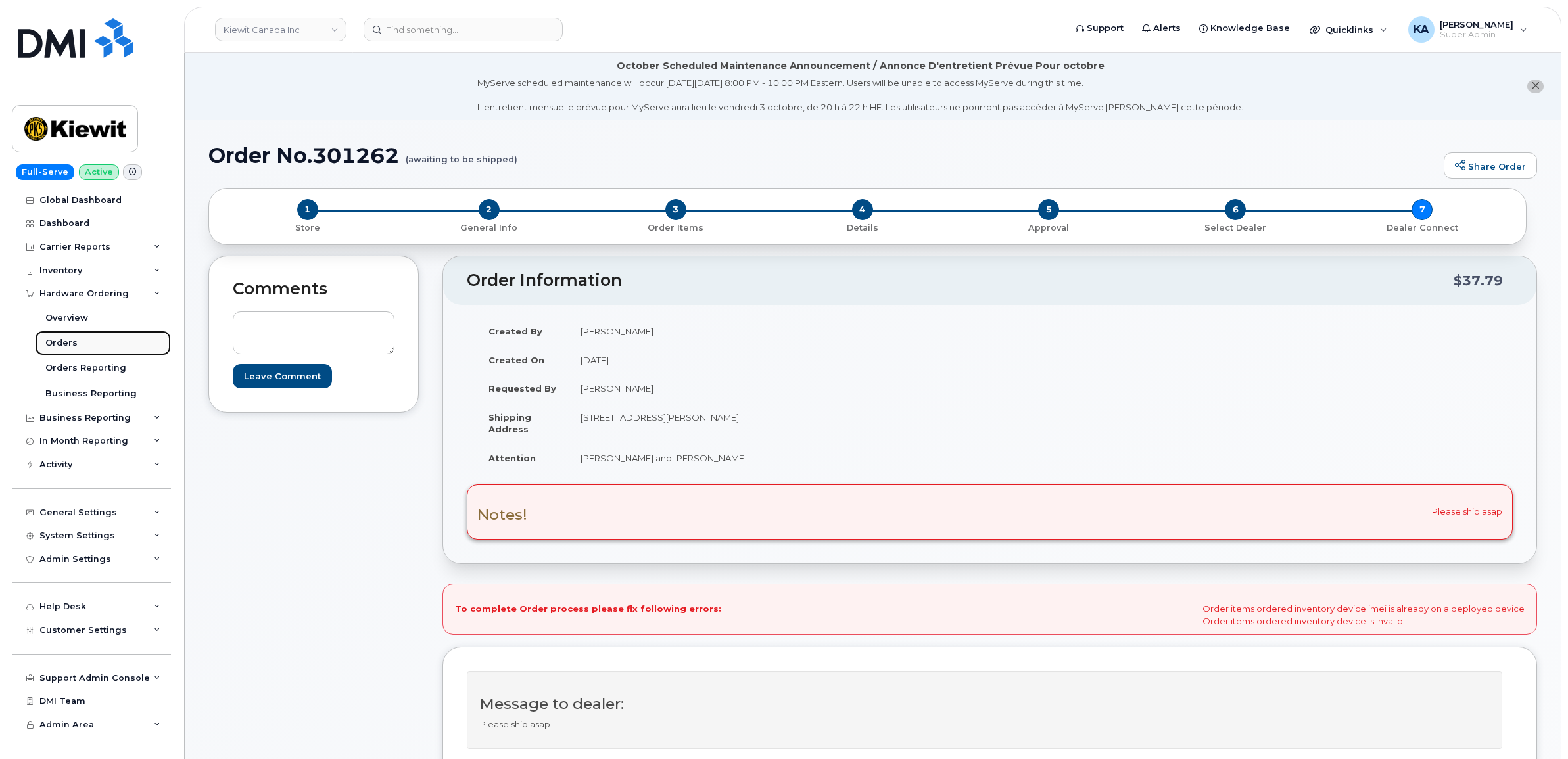
click at [61, 340] on div "Orders" at bounding box center [62, 342] width 32 height 12
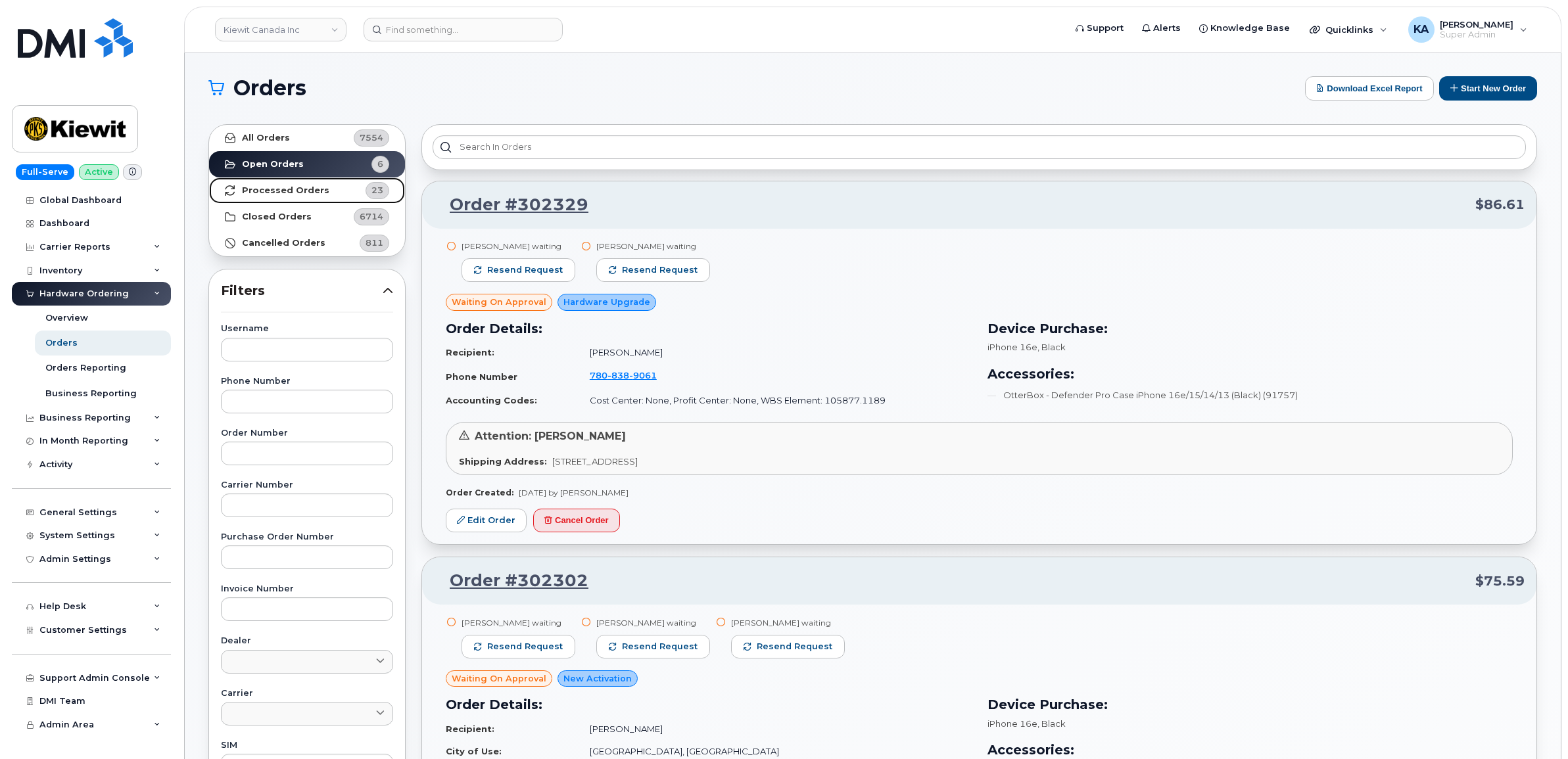
click at [289, 189] on strong "Processed Orders" at bounding box center [285, 190] width 87 height 10
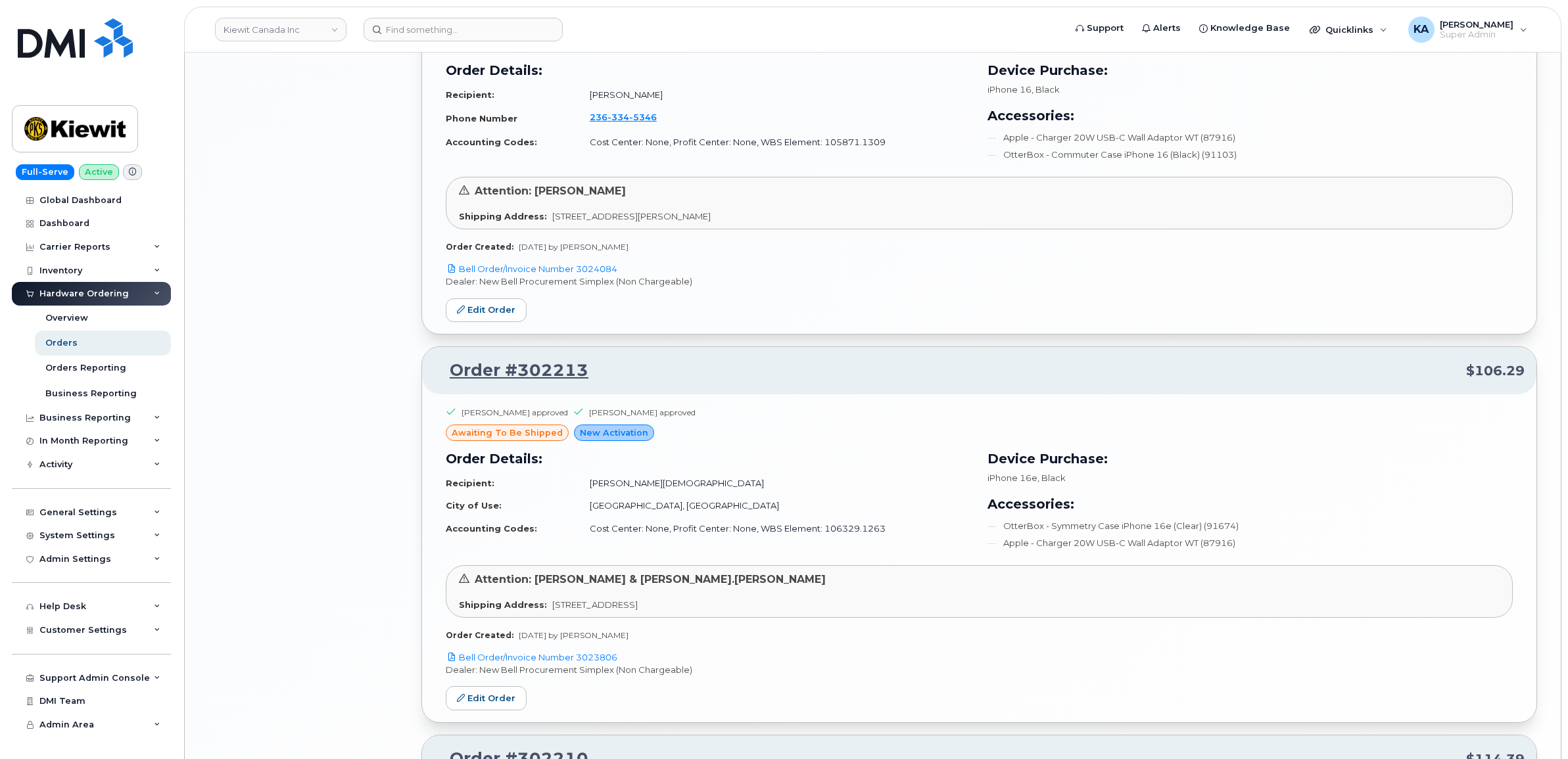
scroll to position [2520, 0]
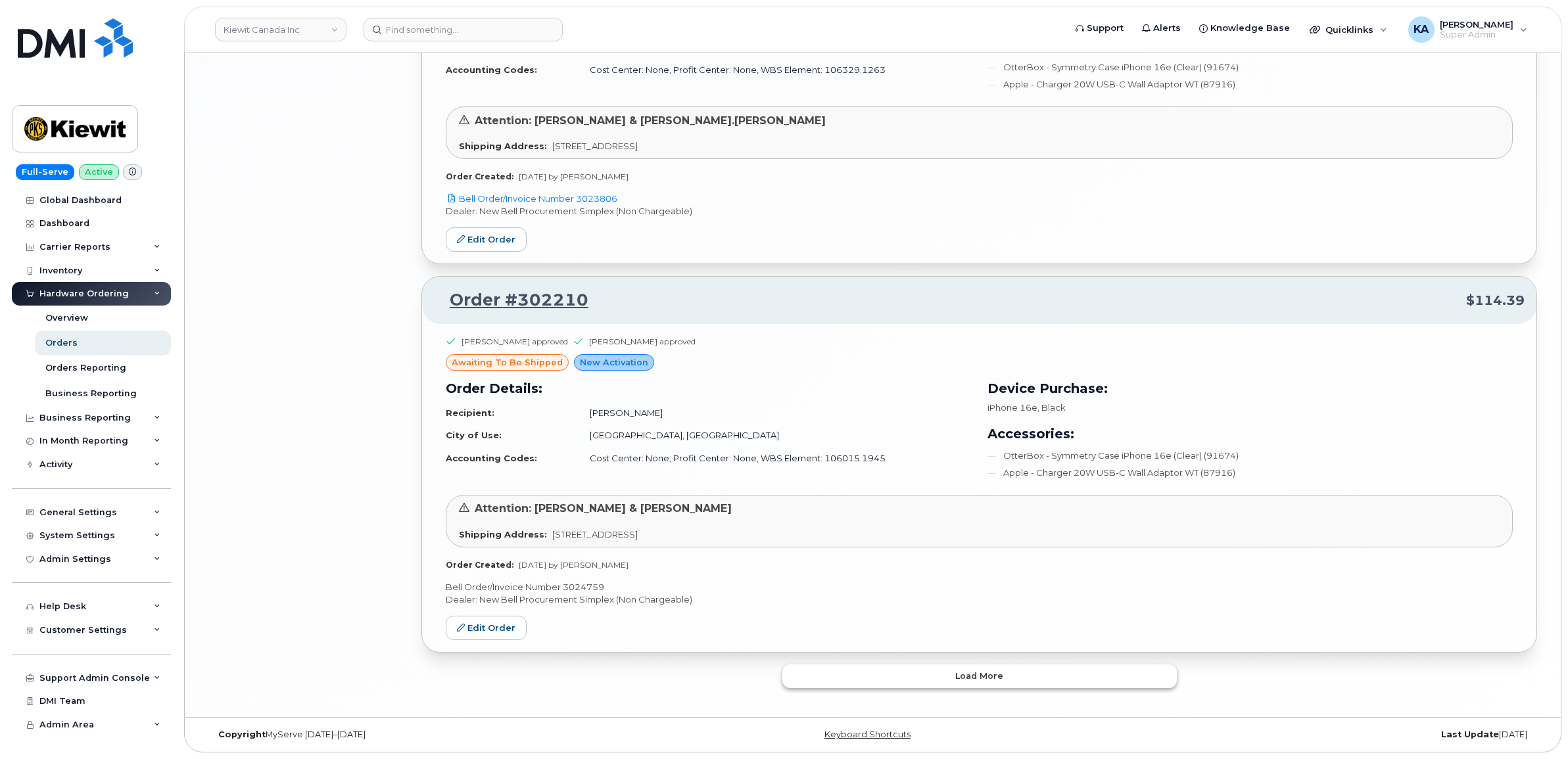
click at [931, 674] on button "Load more" at bounding box center [979, 677] width 394 height 24
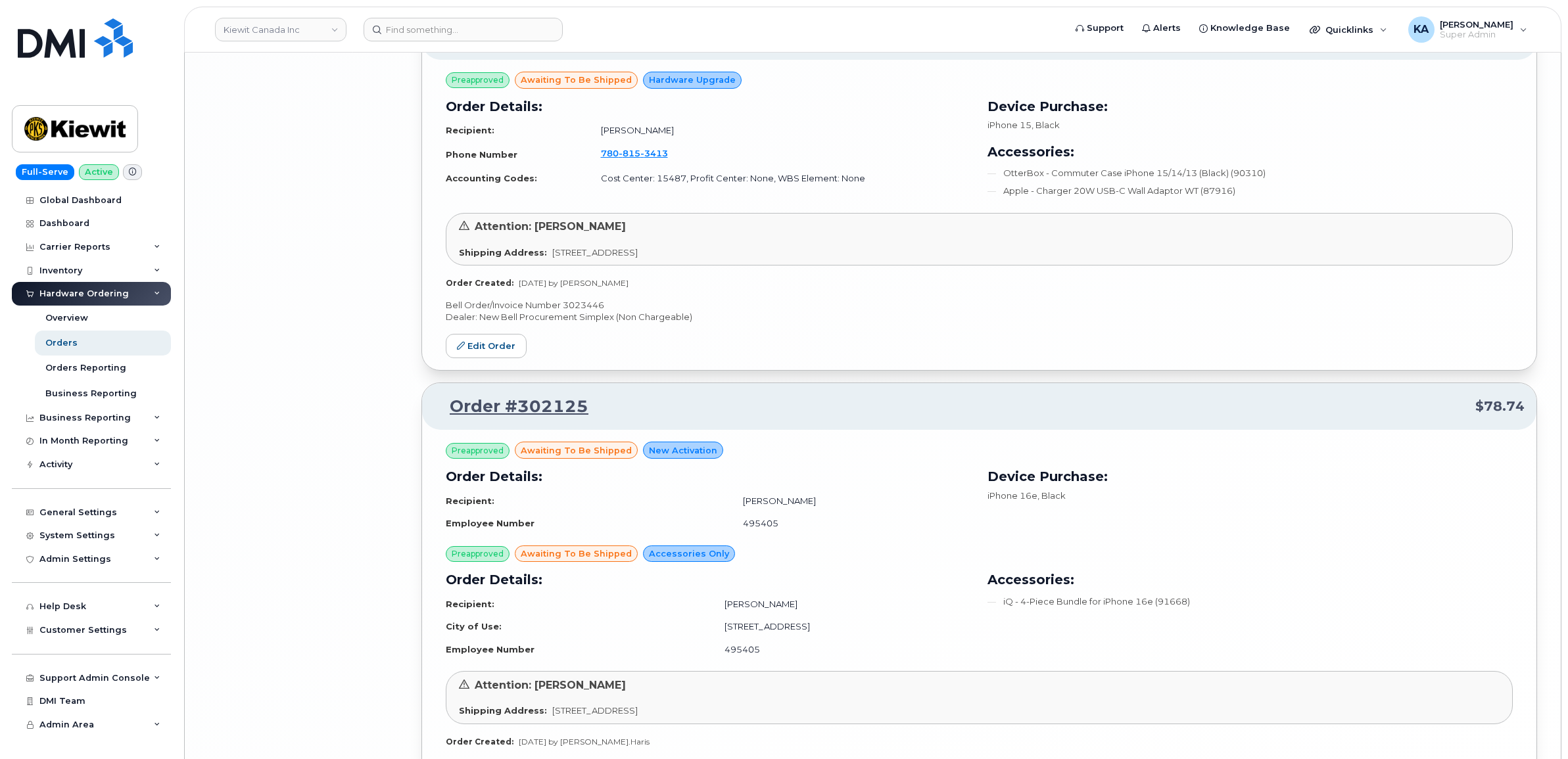
scroll to position [5667, 0]
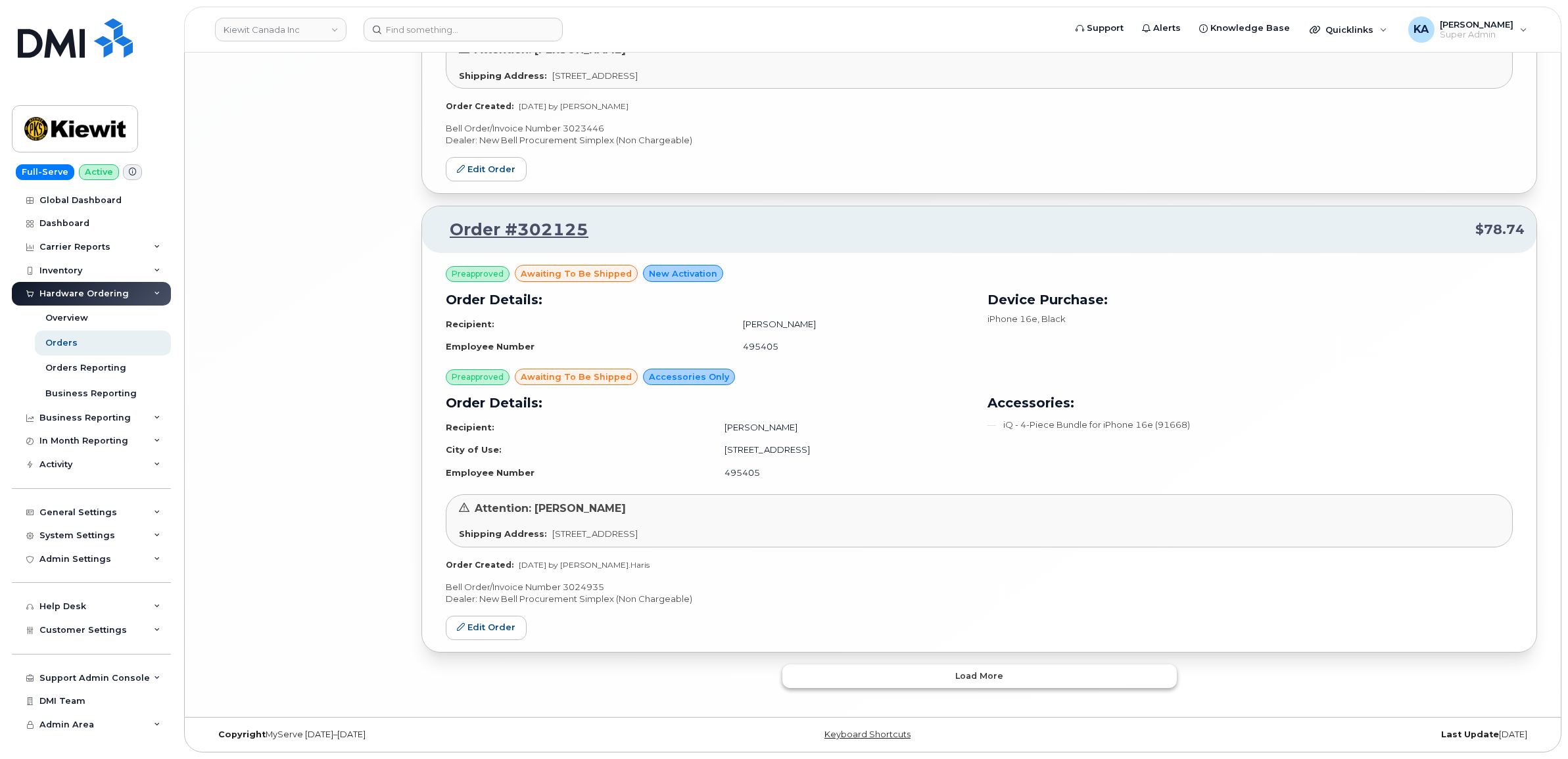
click at [872, 680] on button "Load more" at bounding box center [979, 677] width 394 height 24
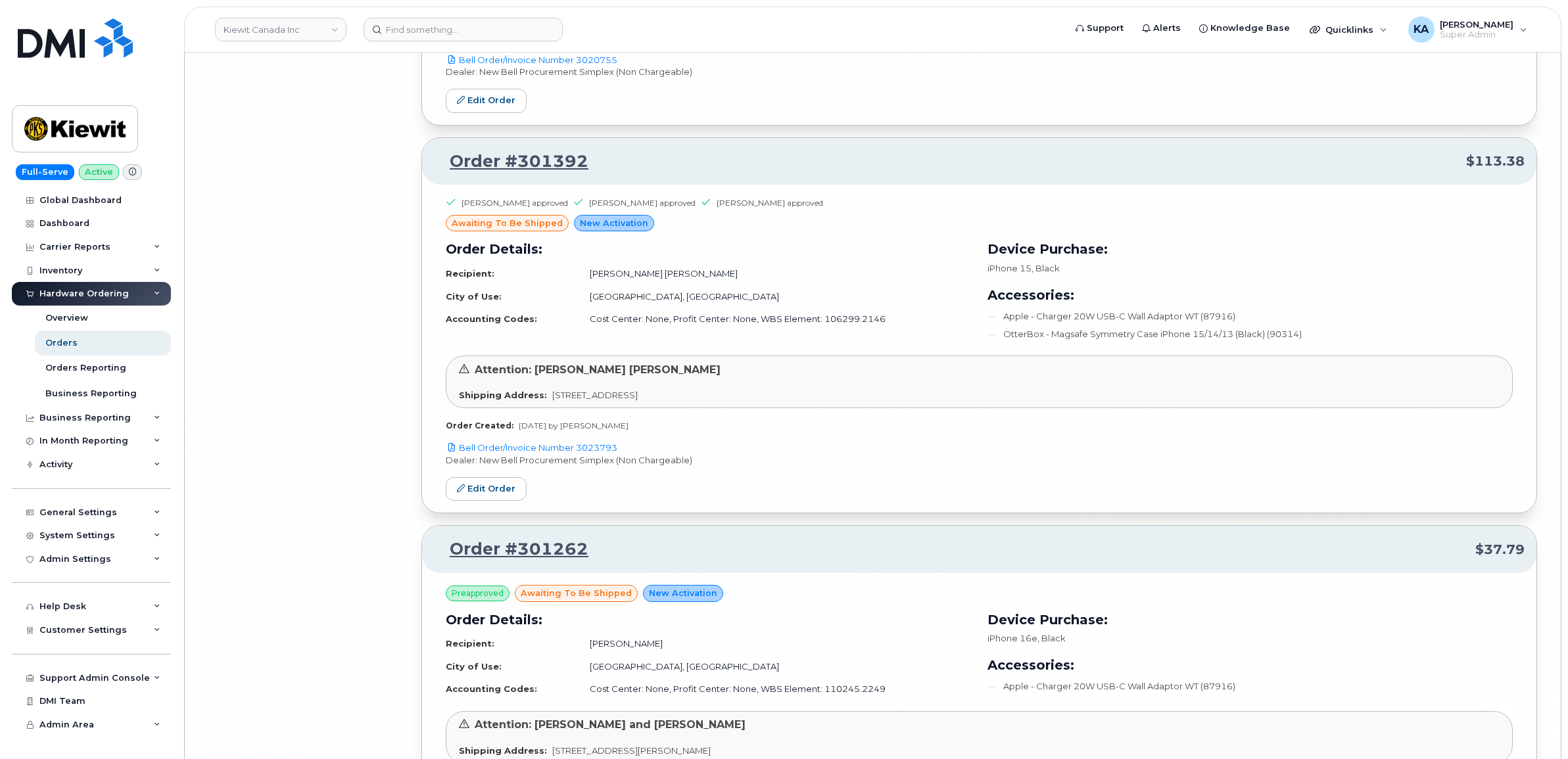
scroll to position [8074, 0]
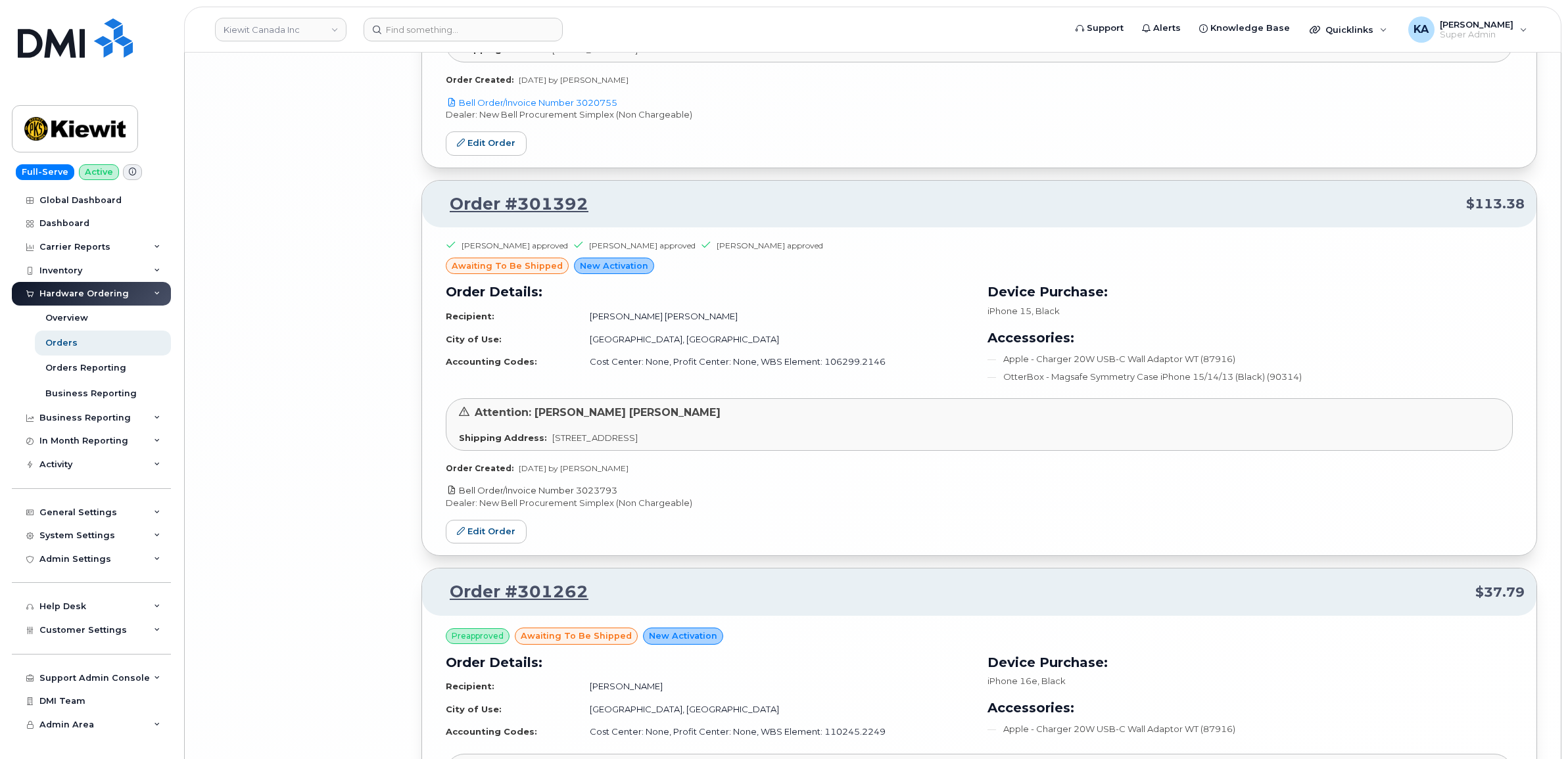
drag, startPoint x: 625, startPoint y: 507, endPoint x: 580, endPoint y: 508, distance: 45.0
click at [580, 497] on p "Bell Order/Invoice Number 3023793" at bounding box center [979, 491] width 1067 height 13
copy link "3023793"
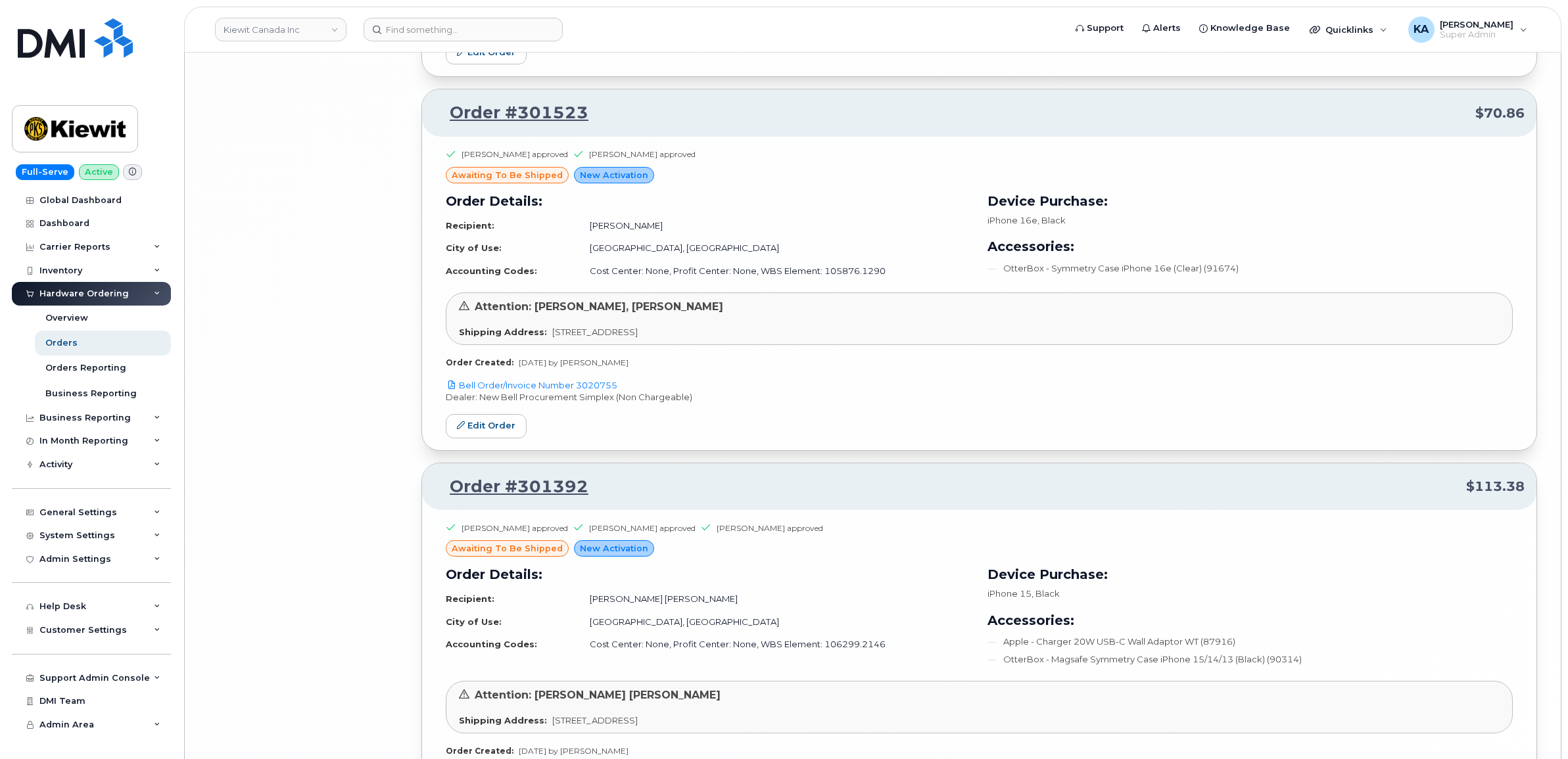
scroll to position [7745, 0]
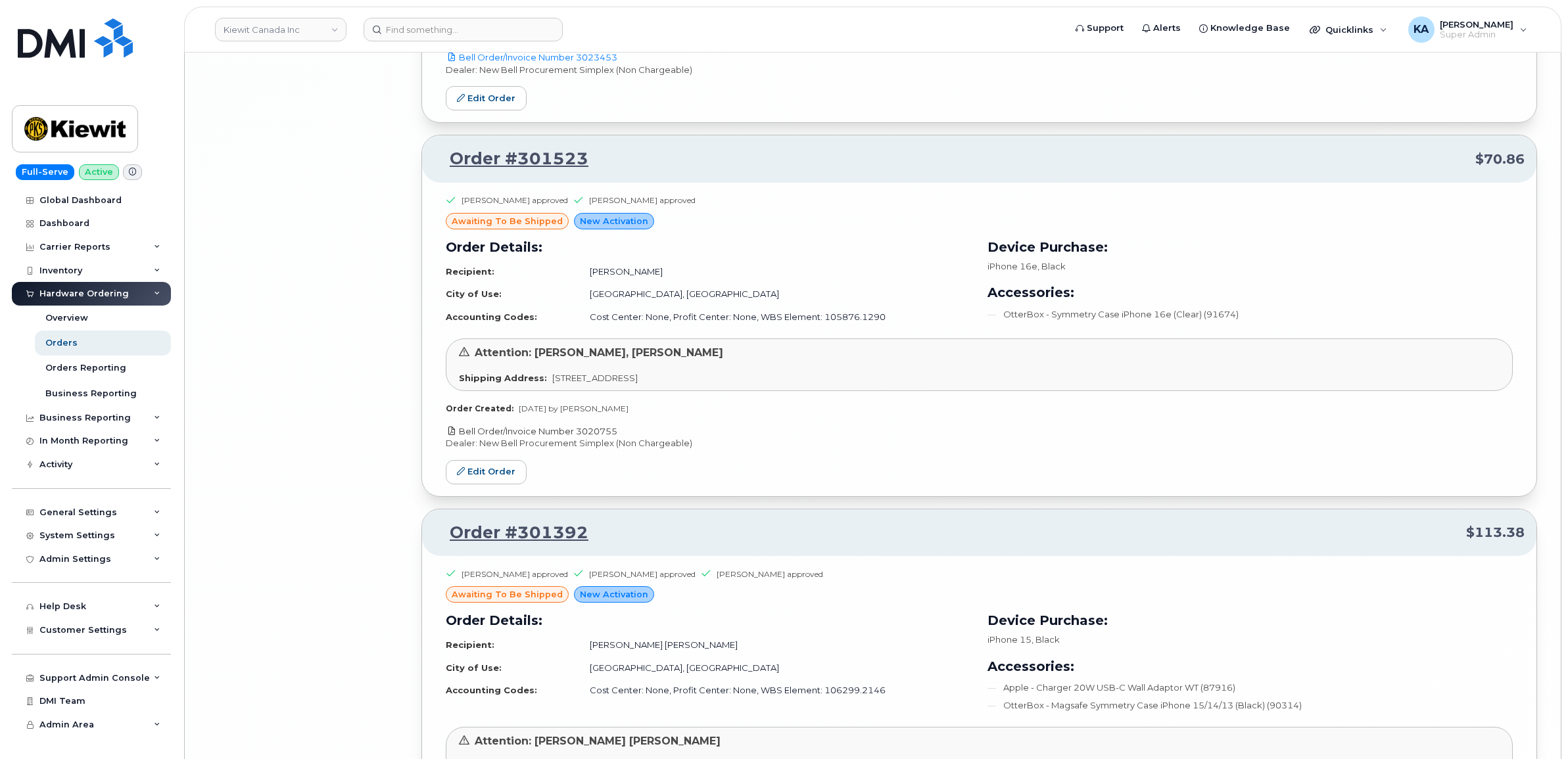
drag, startPoint x: 626, startPoint y: 444, endPoint x: 580, endPoint y: 442, distance: 46.0
click at [580, 438] on p "Bell Order/Invoice Number 3020755" at bounding box center [979, 431] width 1067 height 13
copy link "3020755"
click at [494, 482] on link "Edit Order" at bounding box center [487, 472] width 81 height 24
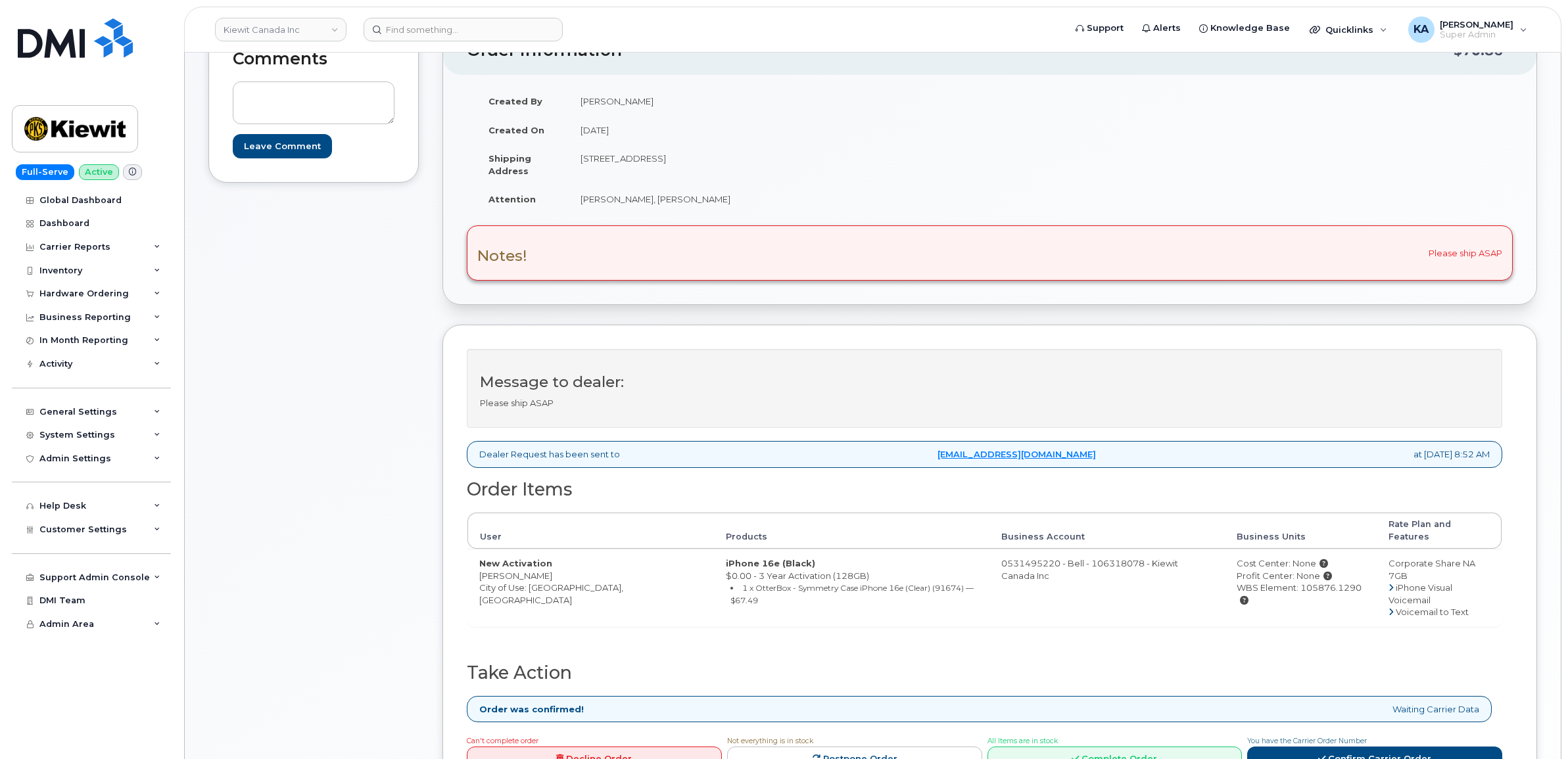
scroll to position [247, 0]
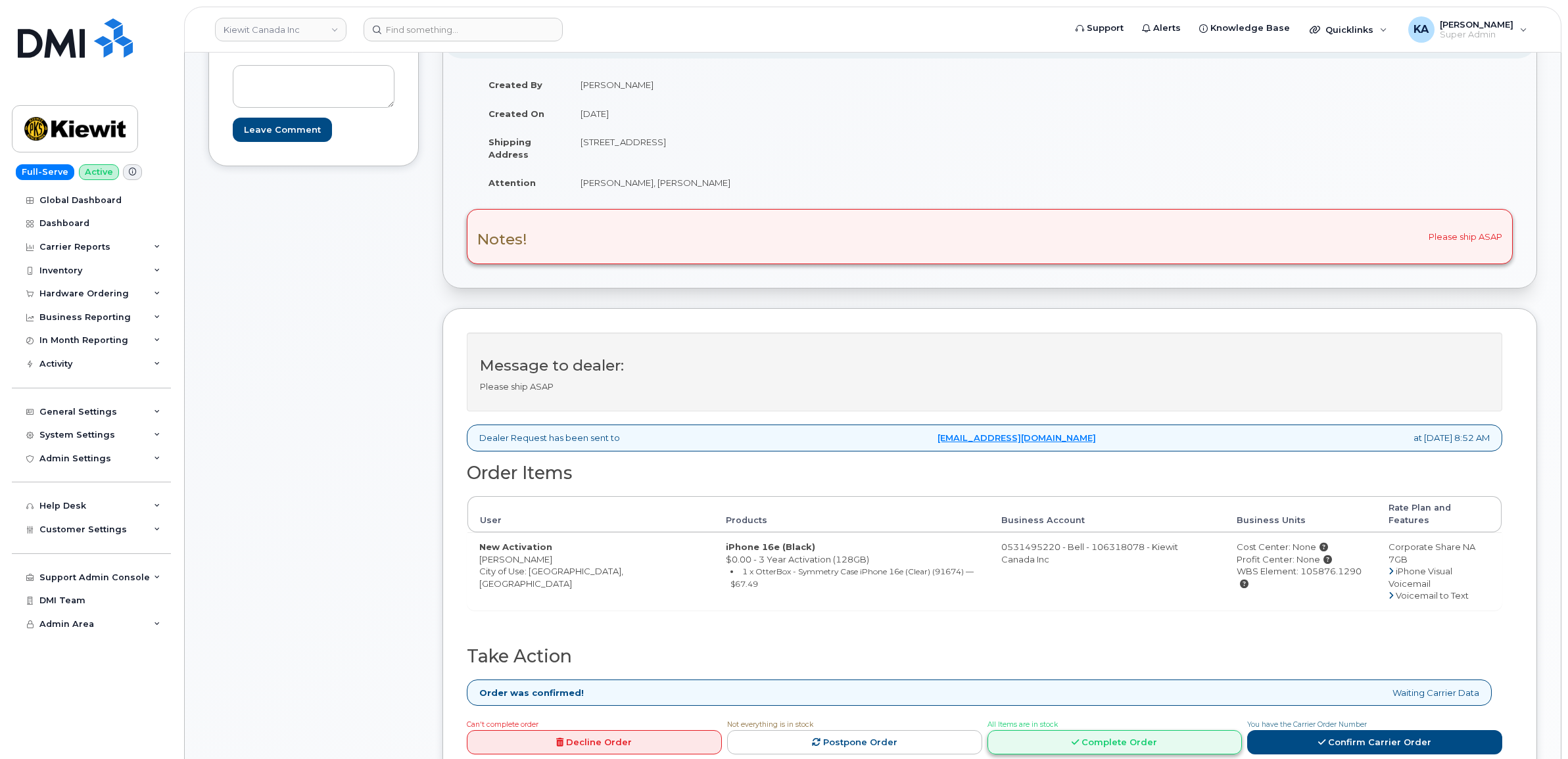
click at [1077, 738] on icon at bounding box center [1075, 742] width 7 height 8
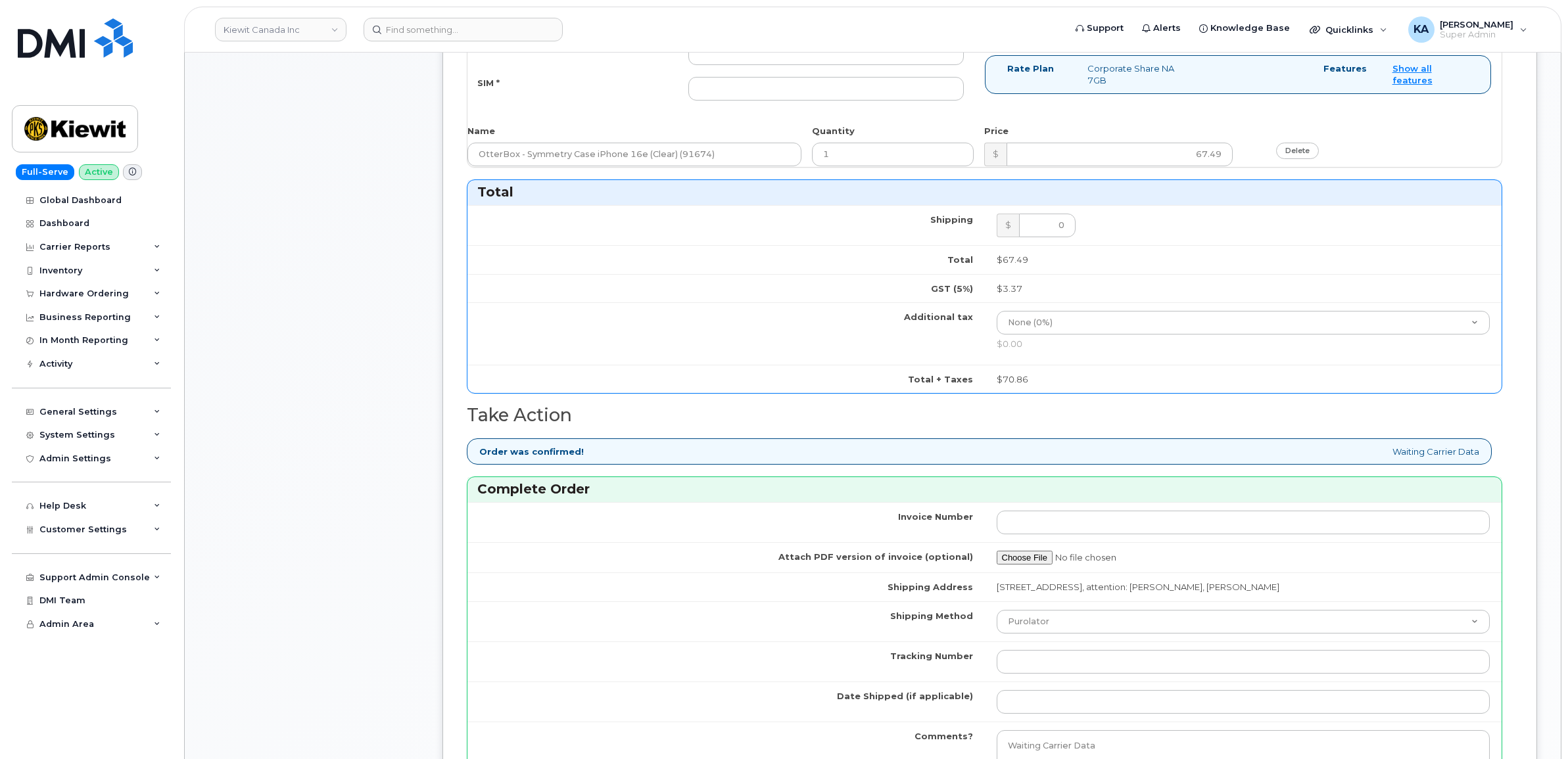
scroll to position [1068, 0]
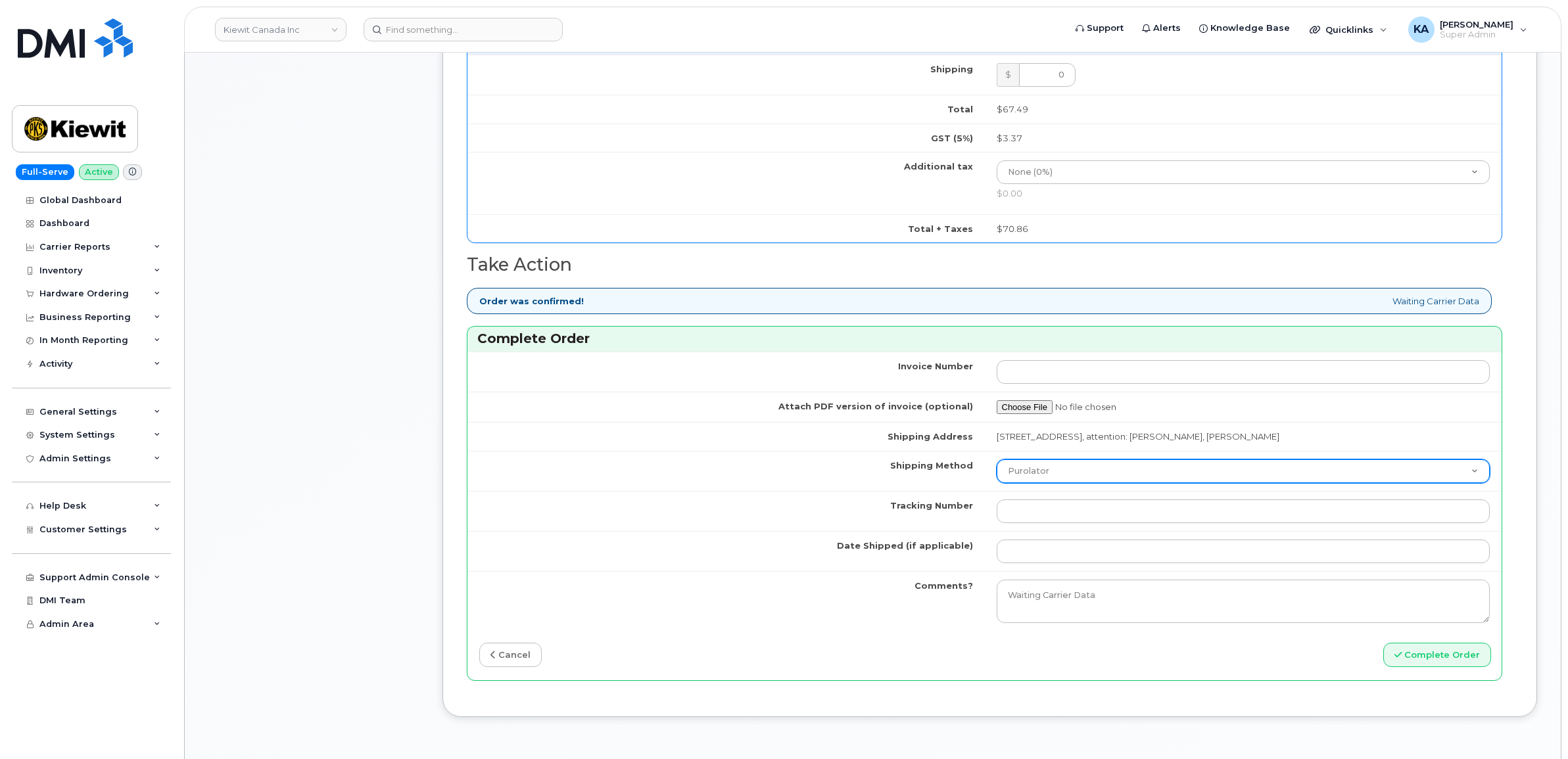
click at [1102, 480] on select "Purolator UPS FedEx Canada Post Courier Other Drop Off Pick Up" at bounding box center [1244, 471] width 494 height 24
select select "FedEx"
click at [997, 463] on select "Purolator UPS FedEx Canada Post Courier Other Drop Off Pick Up" at bounding box center [1244, 471] width 494 height 24
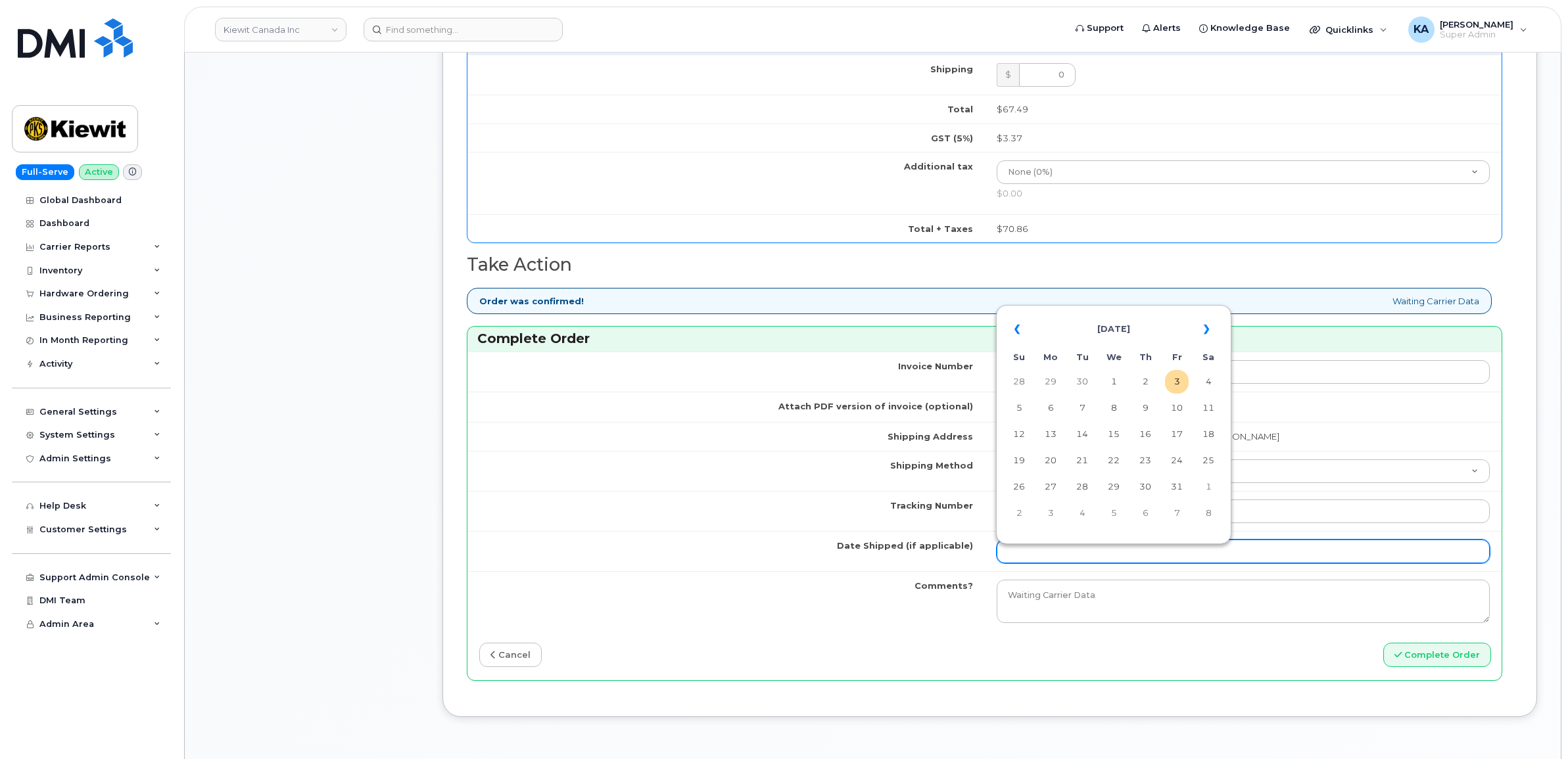
click at [1063, 554] on input "Date Shipped (if applicable)" at bounding box center [1244, 551] width 494 height 24
click at [1105, 311] on table "« October 2025 » Su Mo Tu We Th Fr Sa 28 29 30 1 2 3 4 5 6 7 8 9 10 11 12 13 14…" at bounding box center [1114, 421] width 229 height 225
click at [1016, 329] on th "«" at bounding box center [1019, 329] width 24 height 31
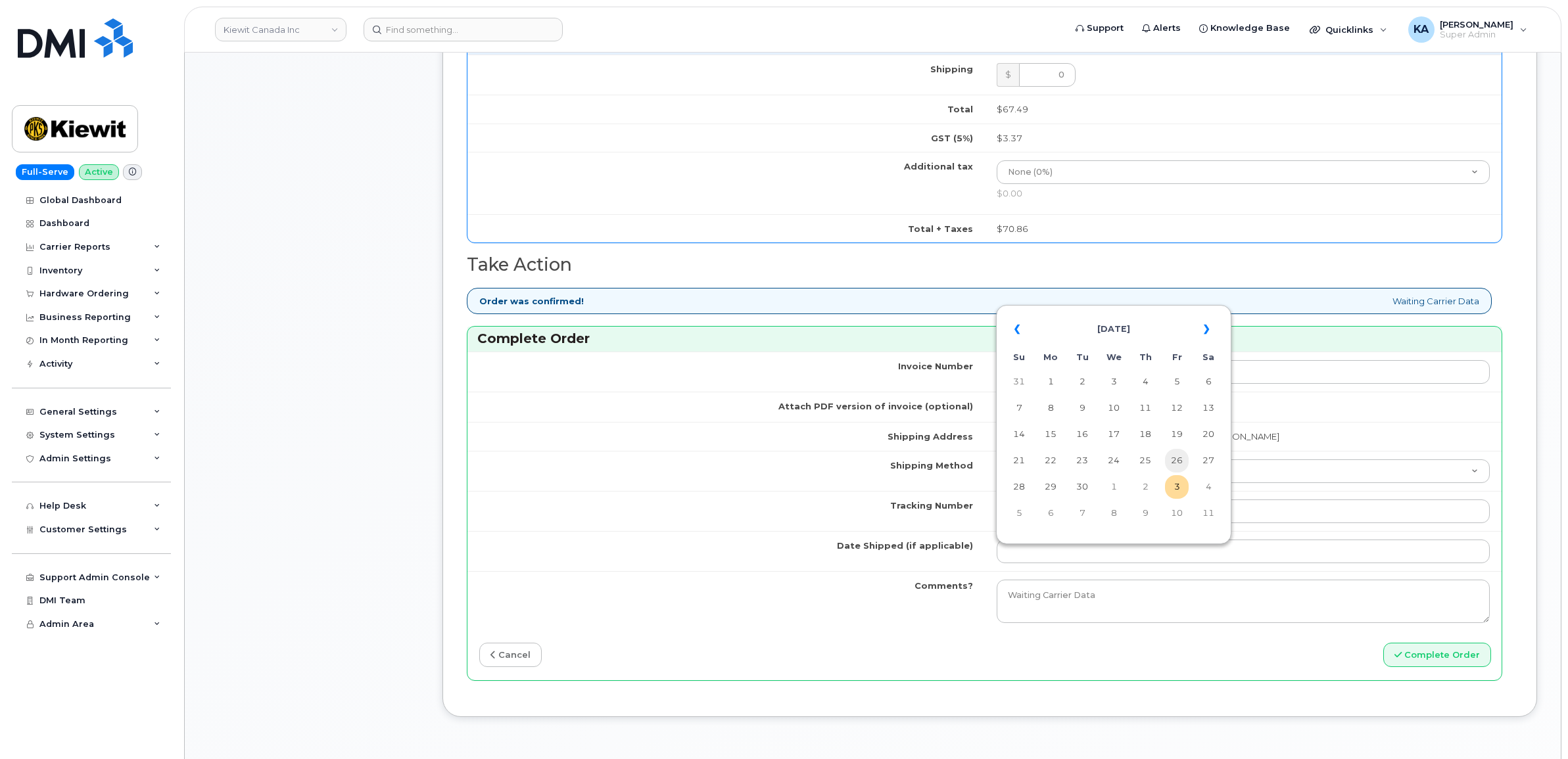
click at [1179, 460] on td "26" at bounding box center [1177, 461] width 24 height 24
type input "2025-09-26"
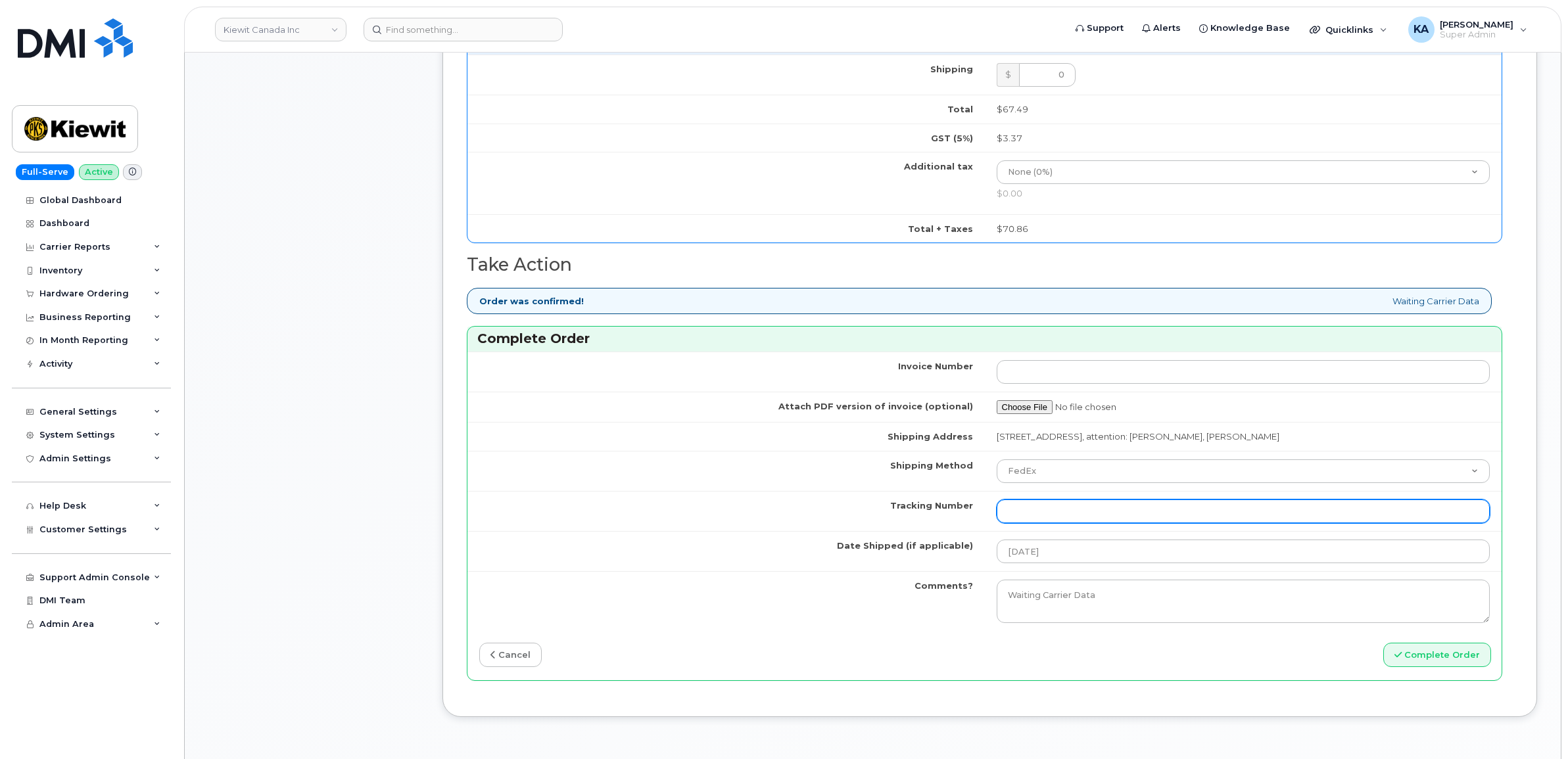
click at [1135, 509] on input "Tracking Number" at bounding box center [1244, 512] width 494 height 24
paste input "476423871517"
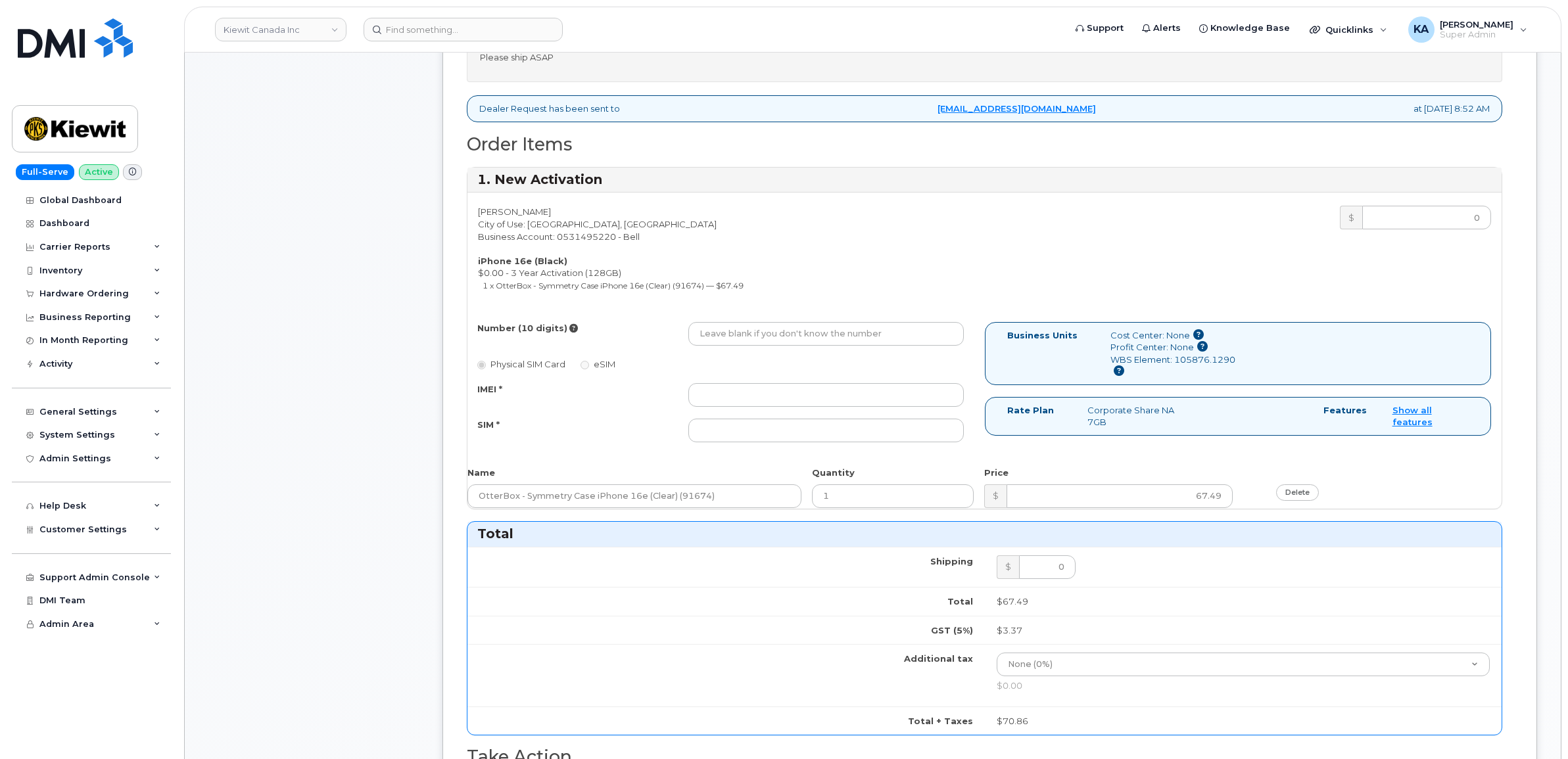
scroll to position [575, 0]
type input "476423871517"
click at [907, 401] on input "IMEI *" at bounding box center [826, 396] width 275 height 24
paste input "354216331660559"
type input "354216331660559"
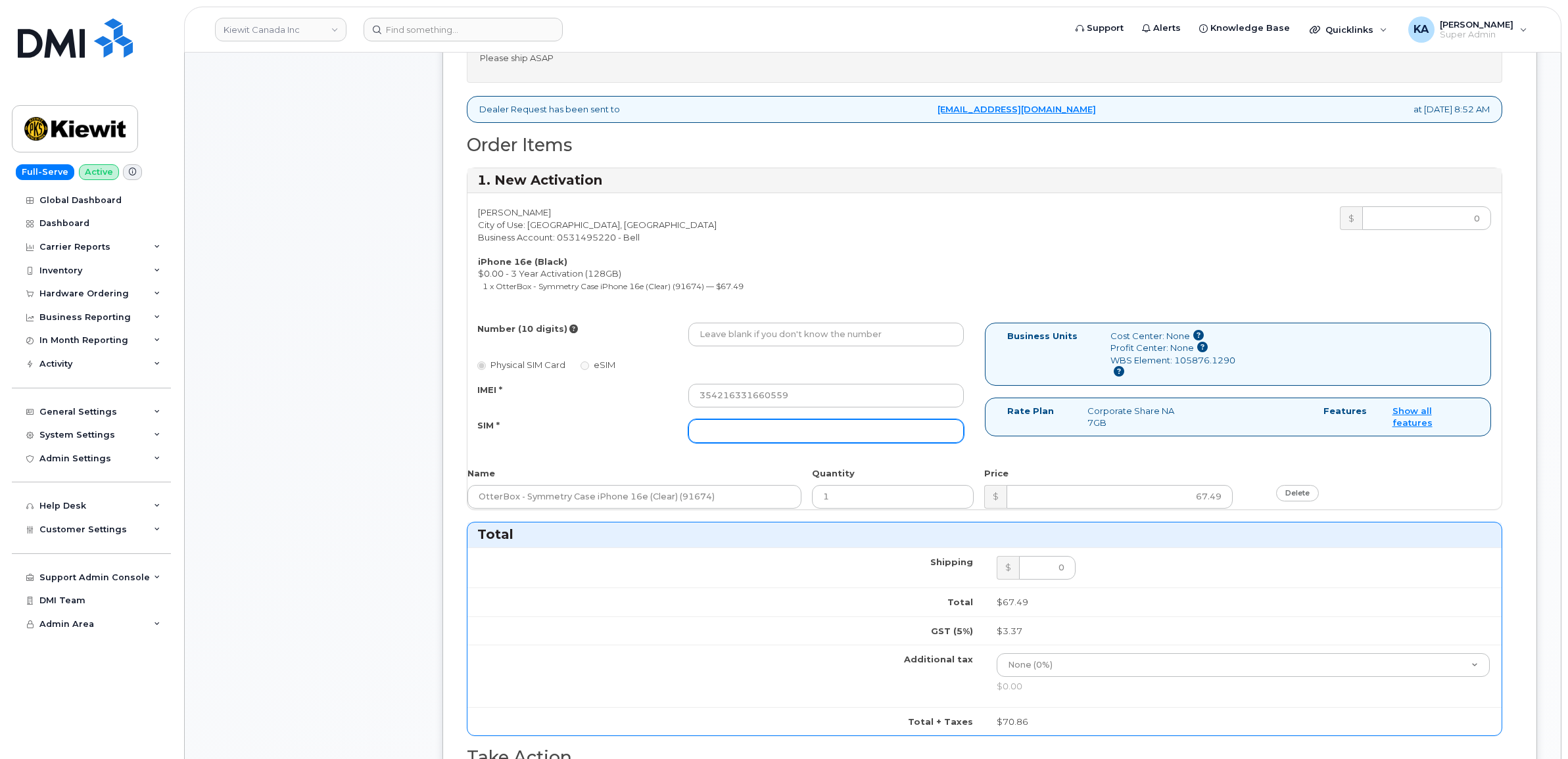
click at [779, 438] on input "SIM *" at bounding box center [826, 431] width 275 height 24
paste input "7"
type input "7"
paste input "7"
type input "7"
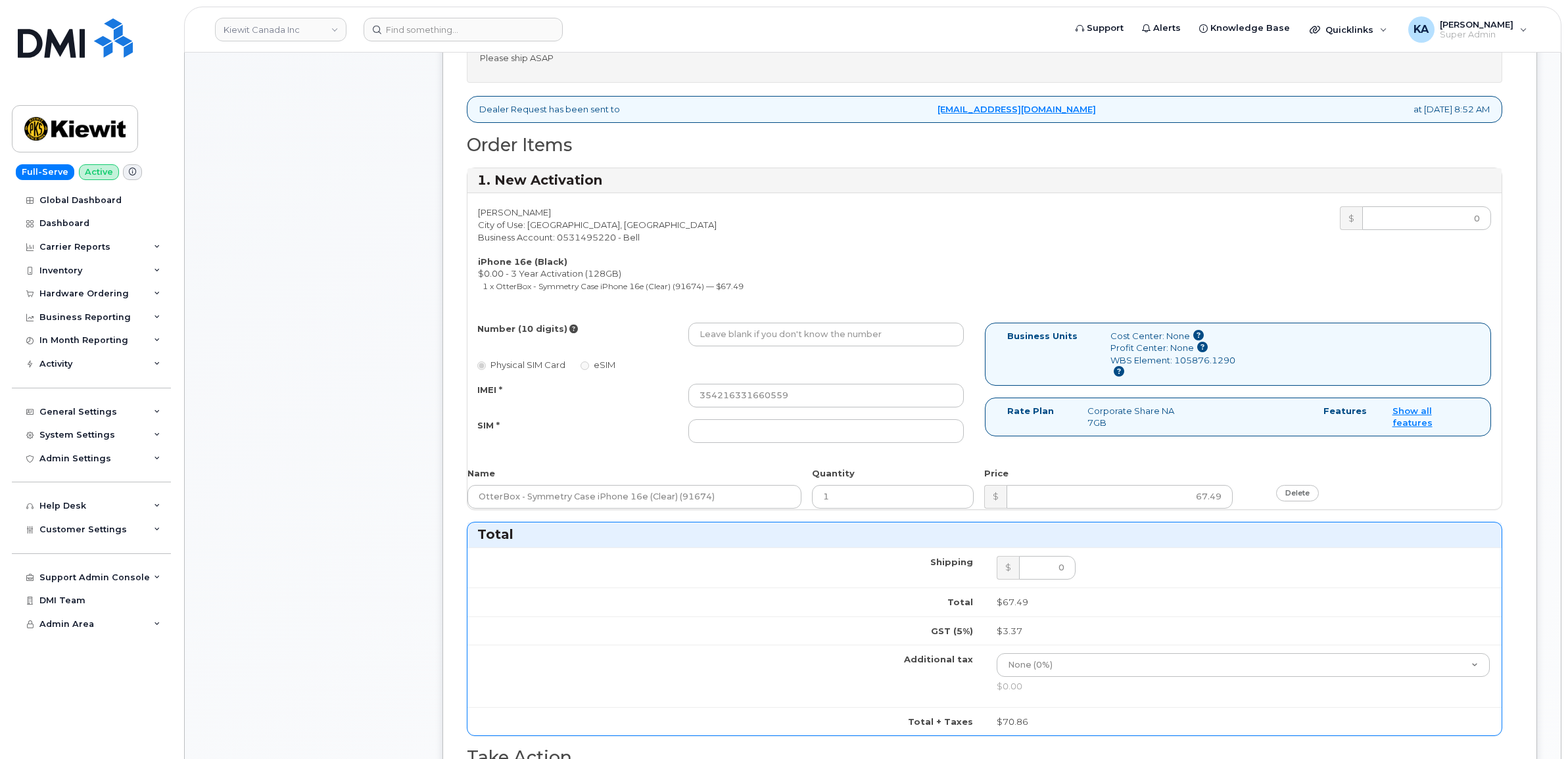
click at [1367, 461] on div "Nayan Sarvaiya City of Use: Calgary, Alberta Business Account: 0531495220 - Bel…" at bounding box center [984, 351] width 1034 height 315
click at [714, 438] on input "SIM *" at bounding box center [826, 431] width 275 height 24
paste input "89302610207734217000"
type input "89302610207734217000"
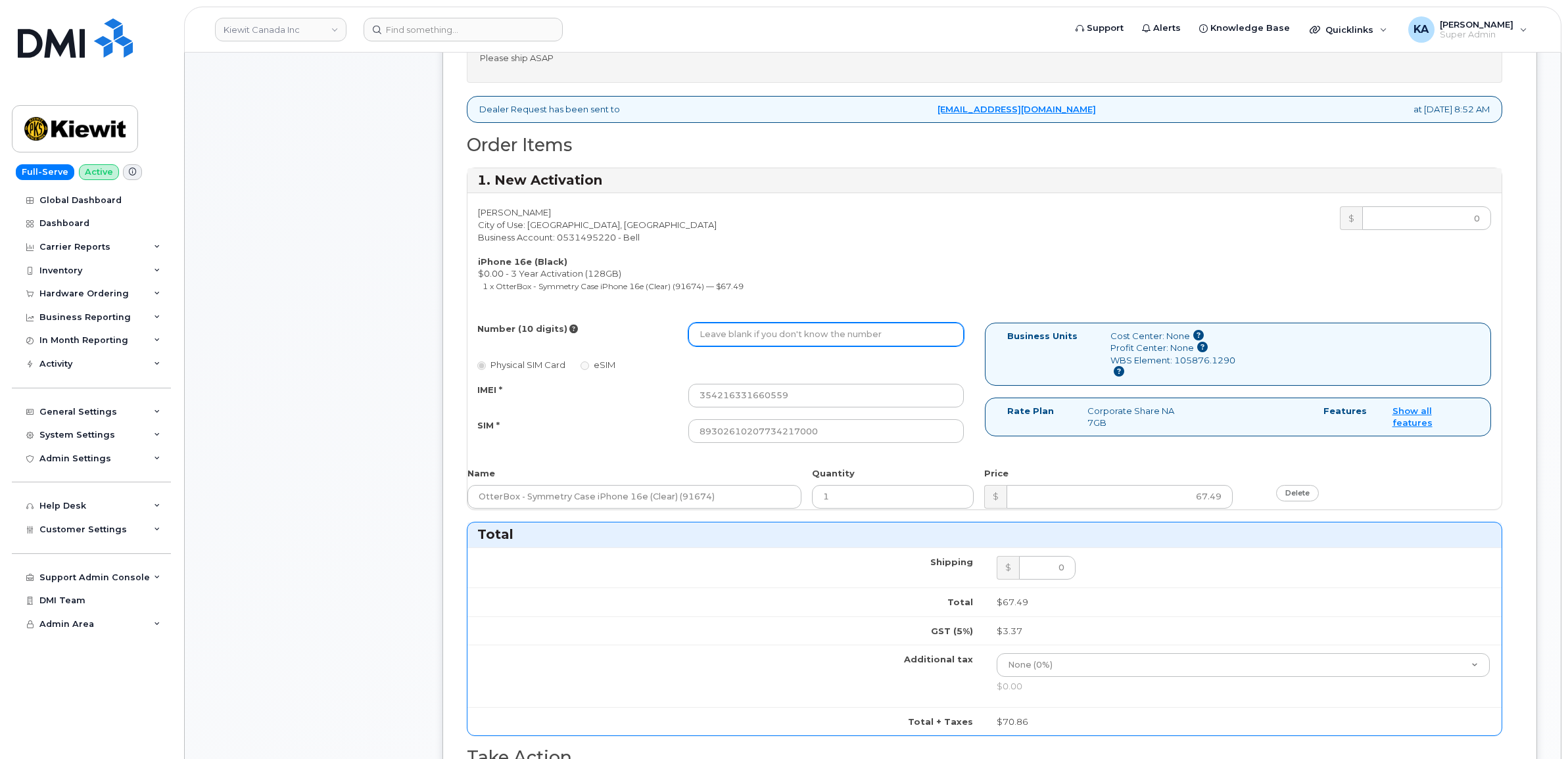
click at [793, 331] on input "Number (10 digits)" at bounding box center [826, 335] width 275 height 24
paste input "5878397174"
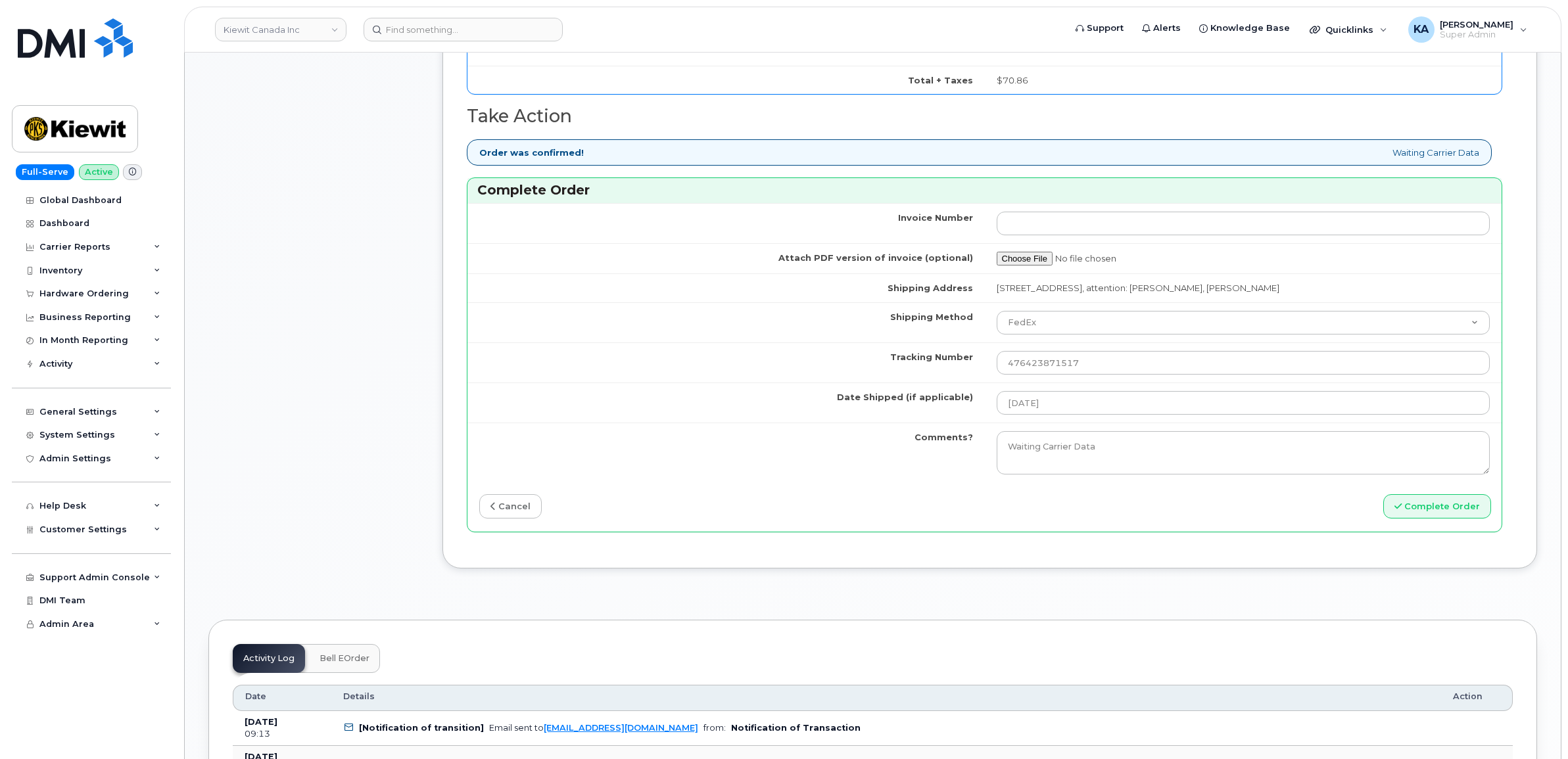
scroll to position [1232, 0]
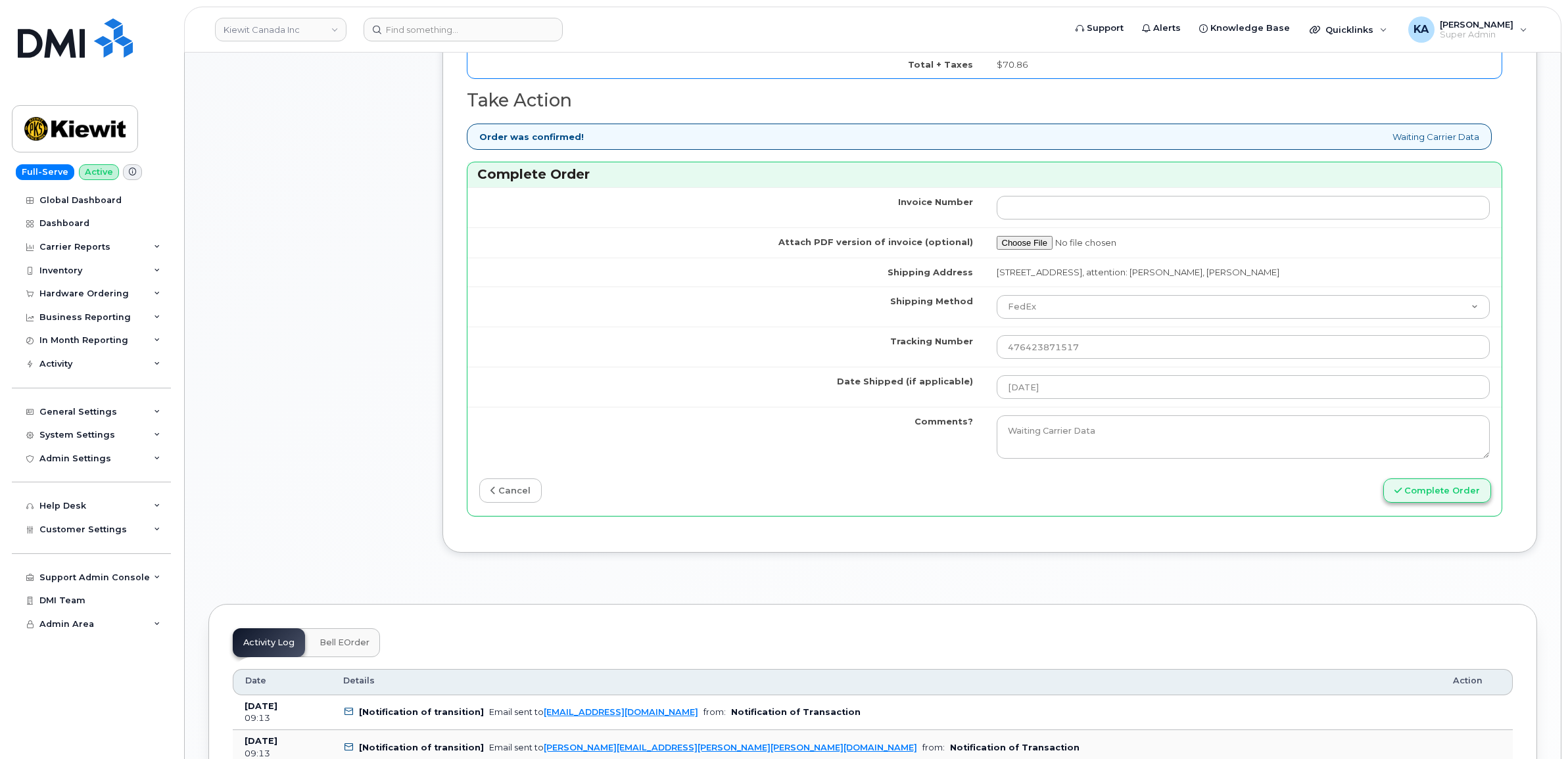
type input "5878397174"
click at [1417, 493] on button "Complete Order" at bounding box center [1437, 491] width 108 height 24
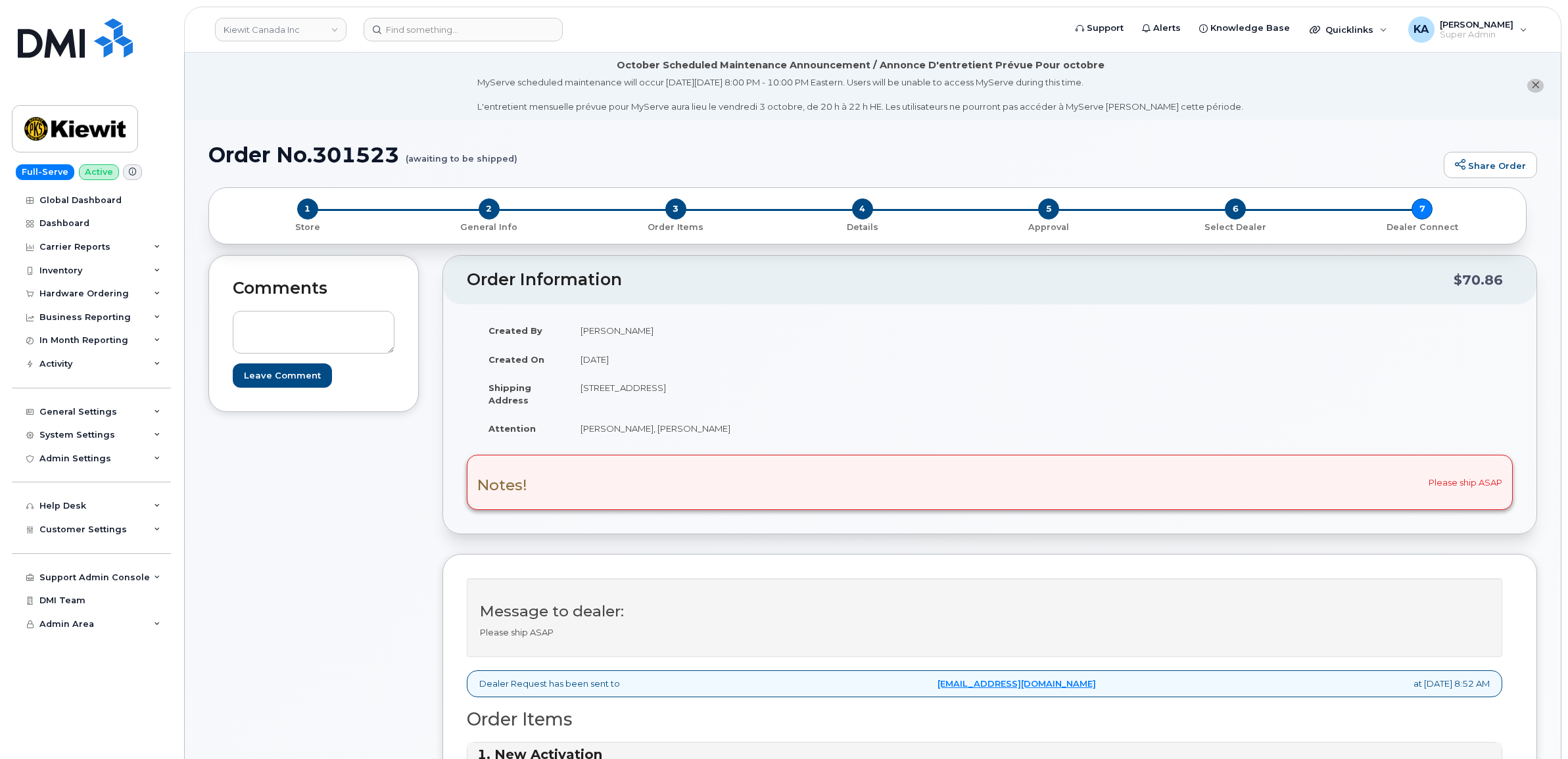
scroll to position [0, 0]
click at [90, 293] on div "Hardware Ordering" at bounding box center [84, 294] width 89 height 10
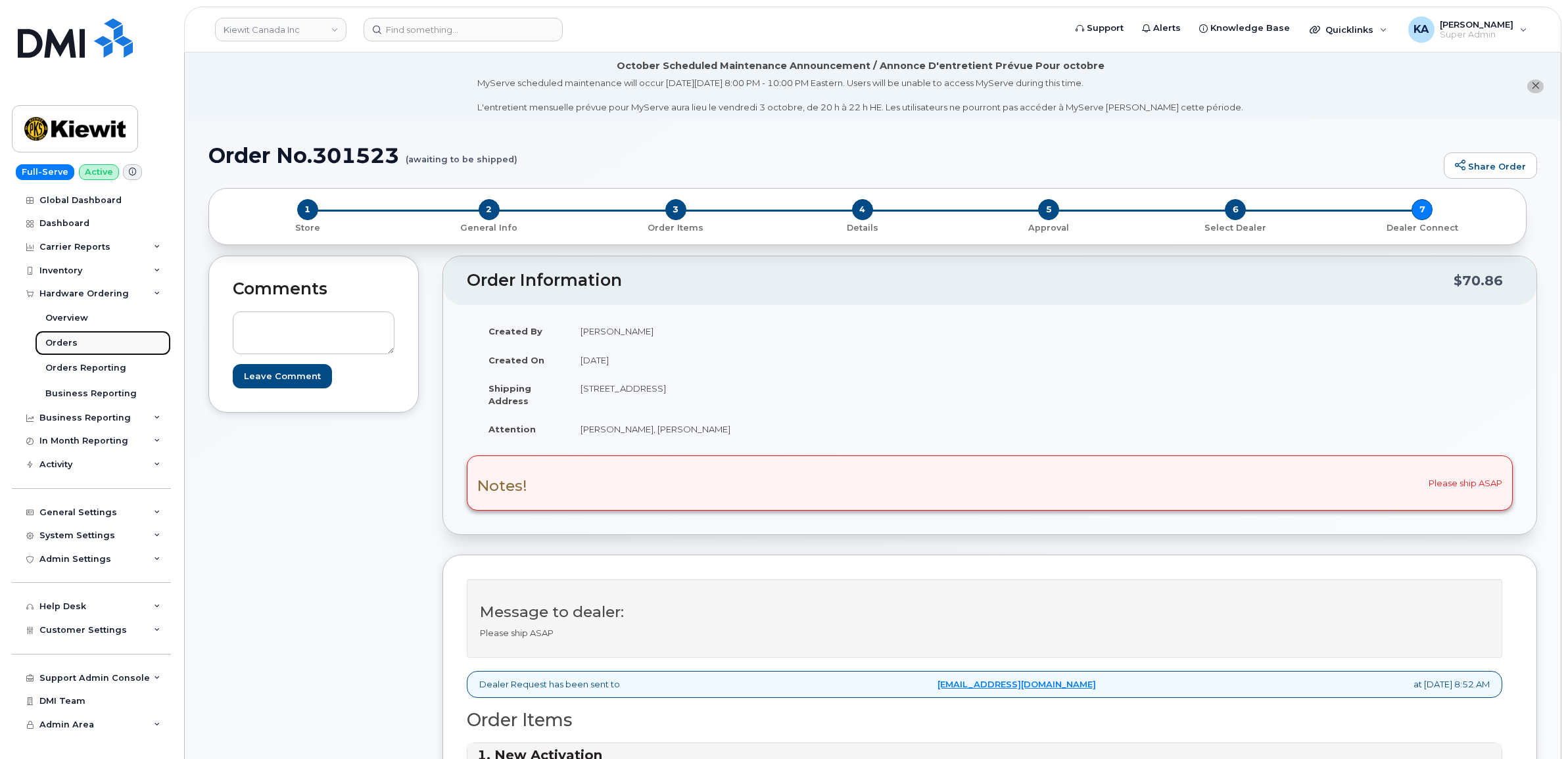
click at [57, 340] on div "Orders" at bounding box center [62, 342] width 32 height 12
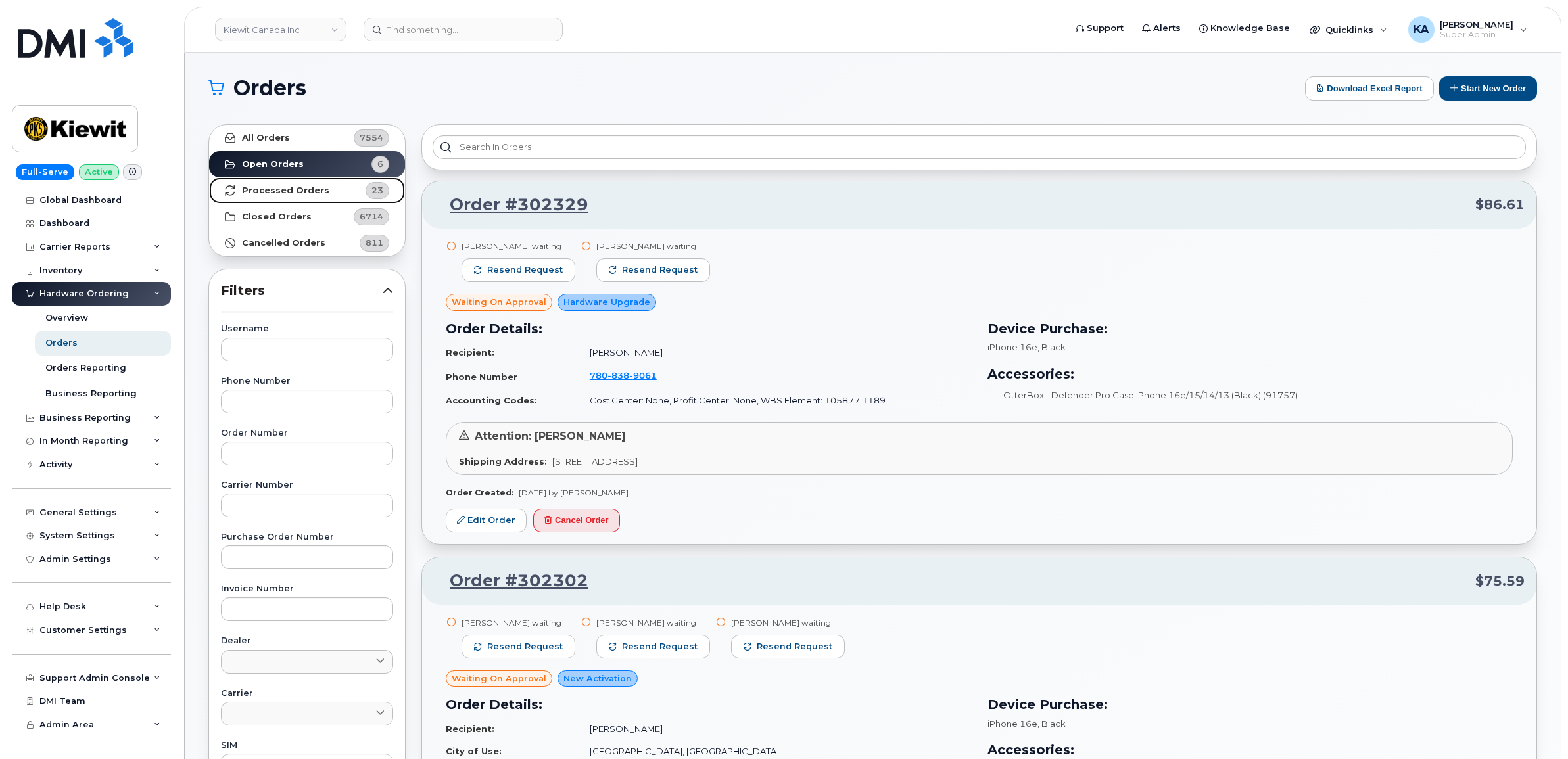
click at [294, 189] on strong "Processed Orders" at bounding box center [285, 190] width 87 height 10
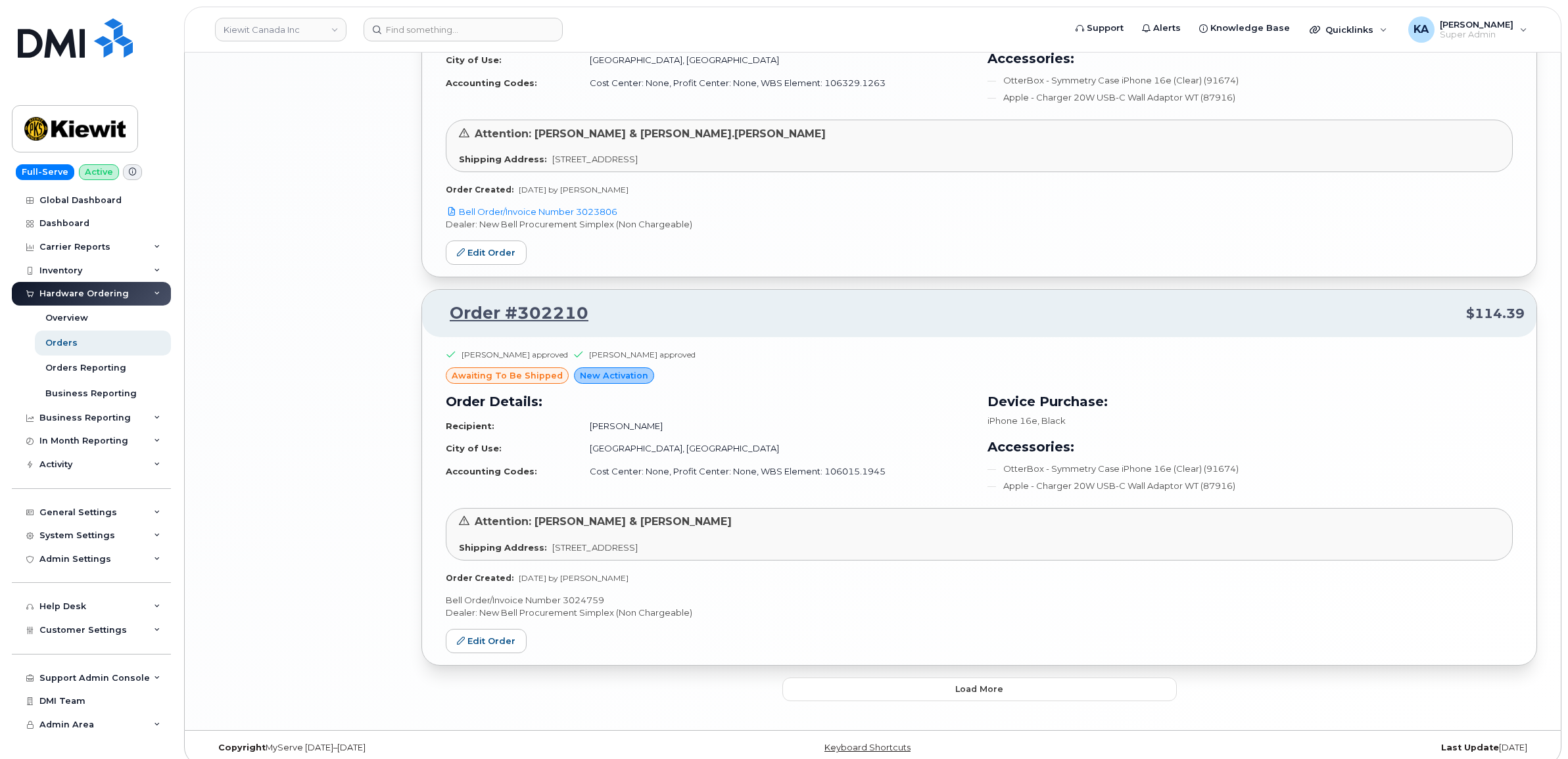
scroll to position [2520, 0]
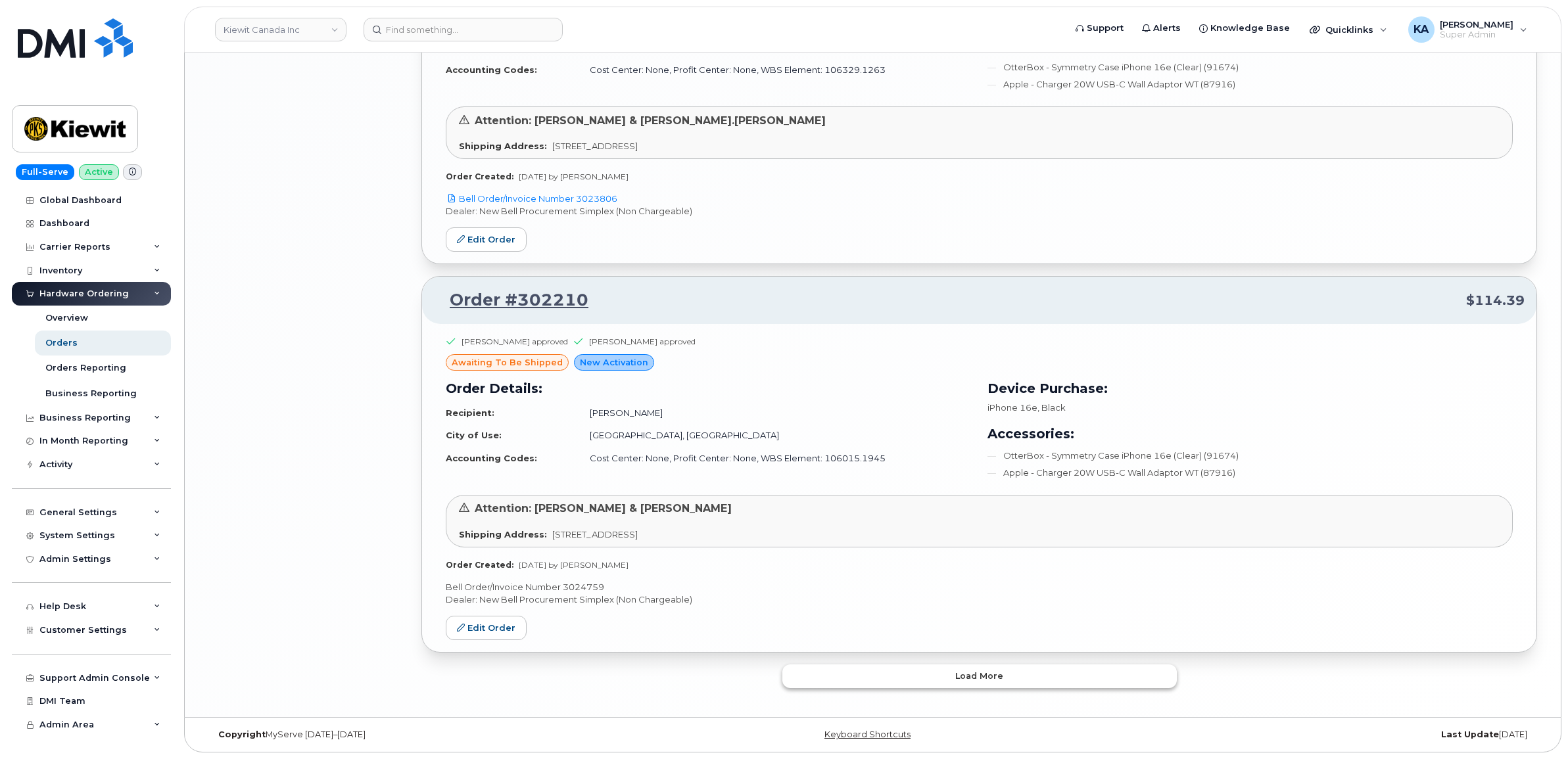
click at [806, 679] on button "Load more" at bounding box center [979, 677] width 394 height 24
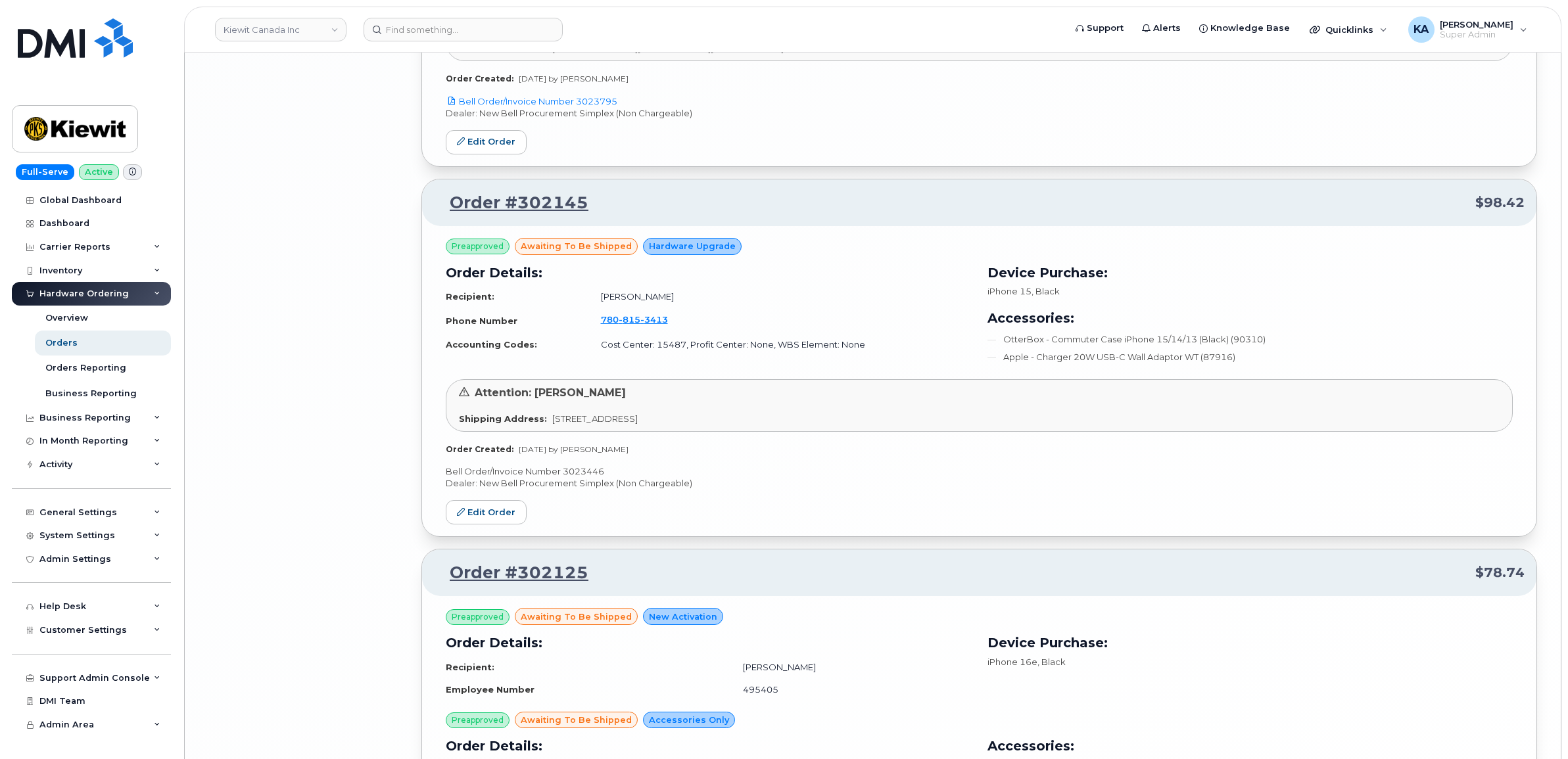
scroll to position [5667, 0]
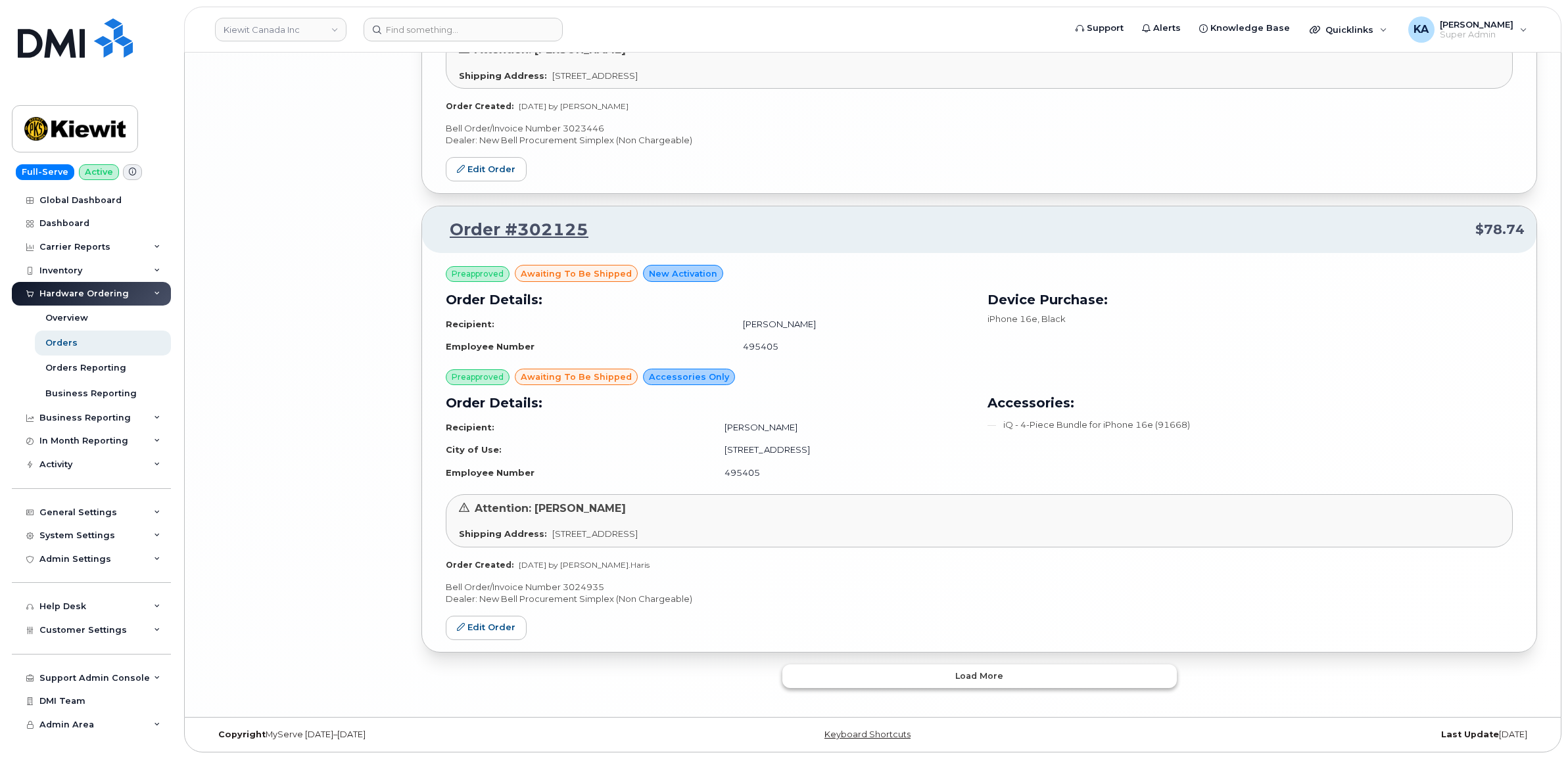
click at [811, 674] on button "Load more" at bounding box center [979, 677] width 394 height 24
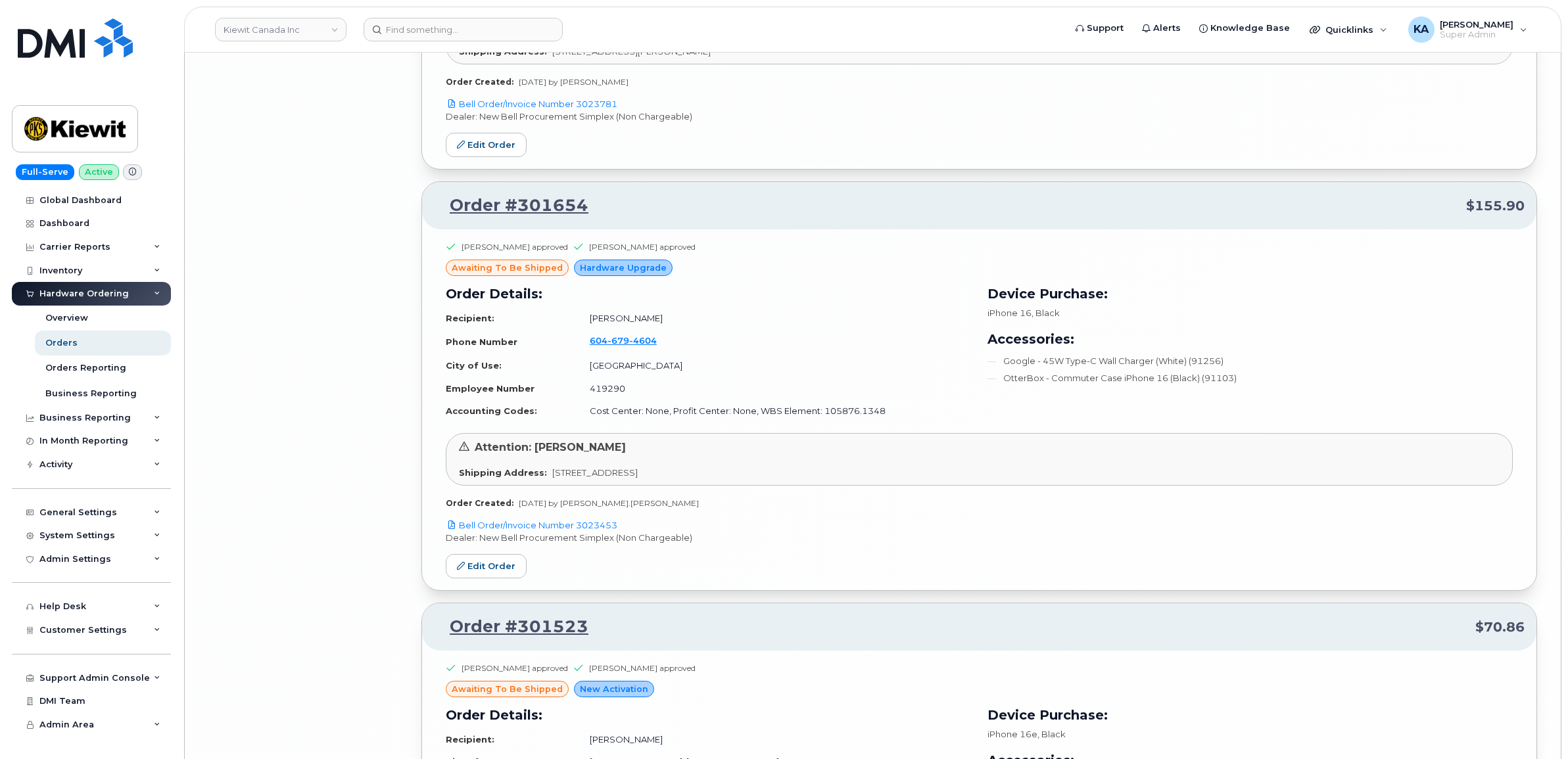
scroll to position [7252, 0]
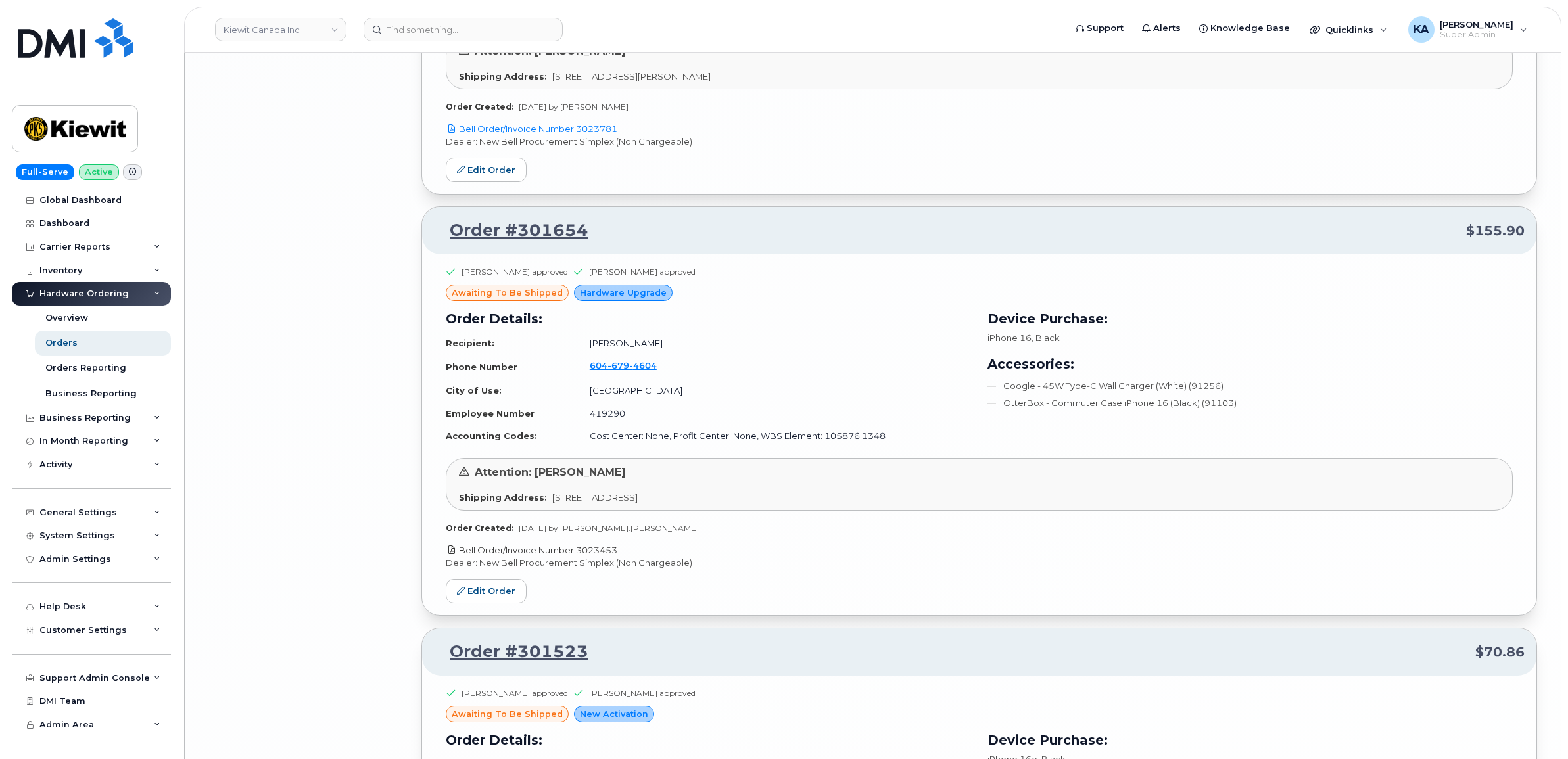
drag, startPoint x: 625, startPoint y: 563, endPoint x: 575, endPoint y: 565, distance: 50.0
click at [575, 557] on p "Bell Order/Invoice Number 3023453" at bounding box center [979, 551] width 1067 height 13
copy link "3023453"
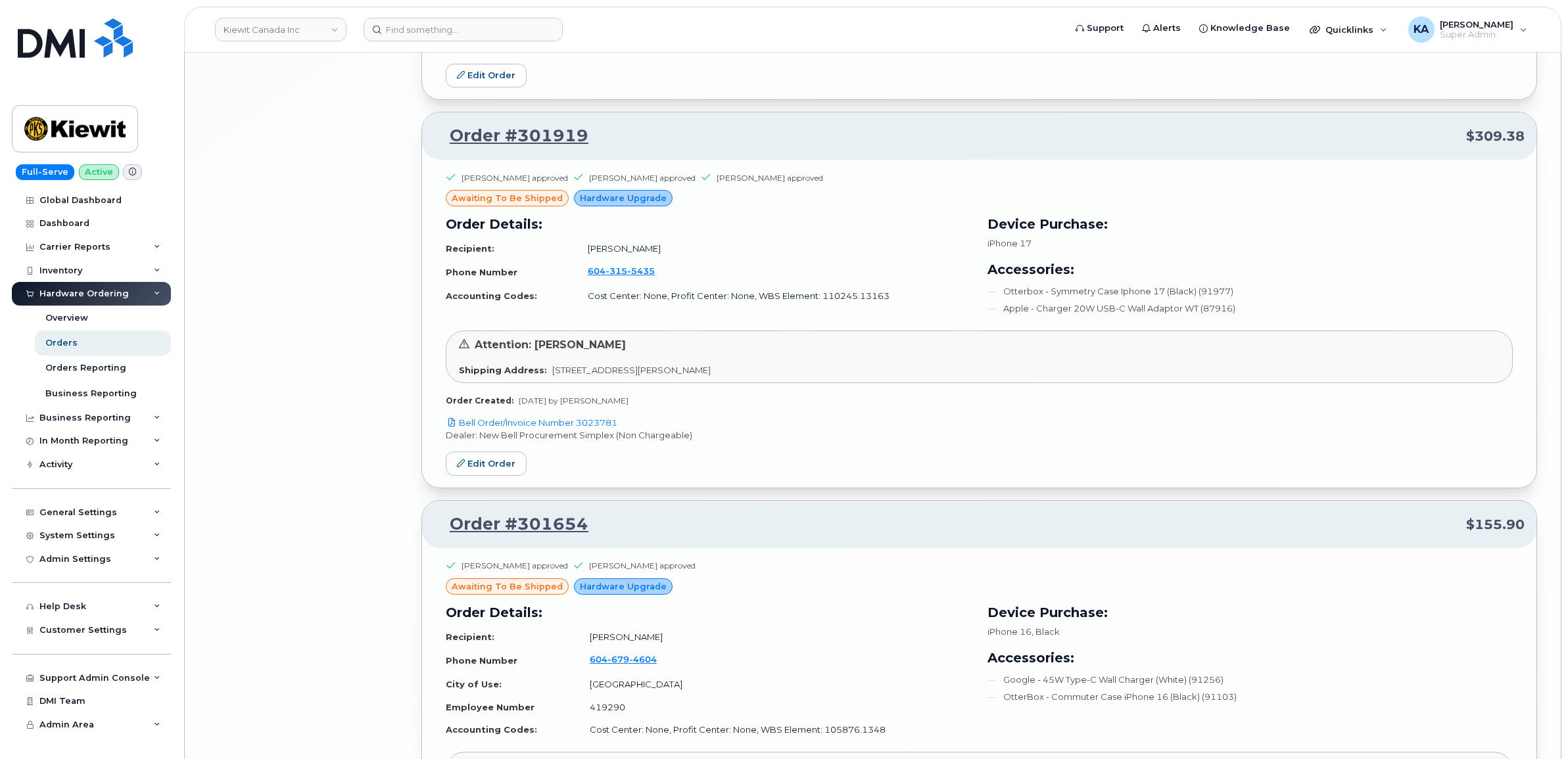
scroll to position [6923, 0]
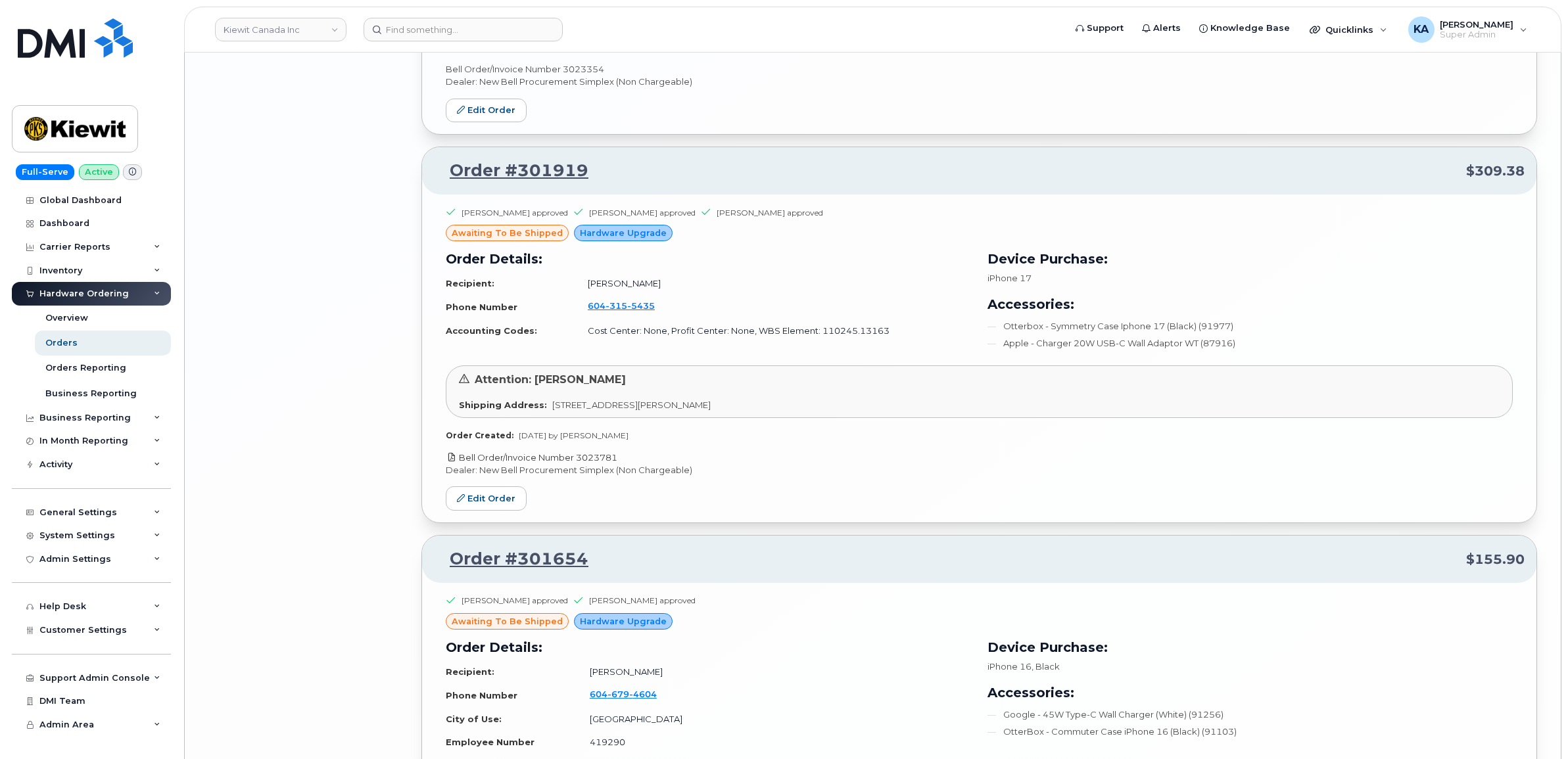
drag, startPoint x: 619, startPoint y: 469, endPoint x: 580, endPoint y: 469, distance: 39.0
click at [580, 464] on p "Bell Order/Invoice Number 3023781" at bounding box center [979, 458] width 1067 height 13
copy link "3023781"
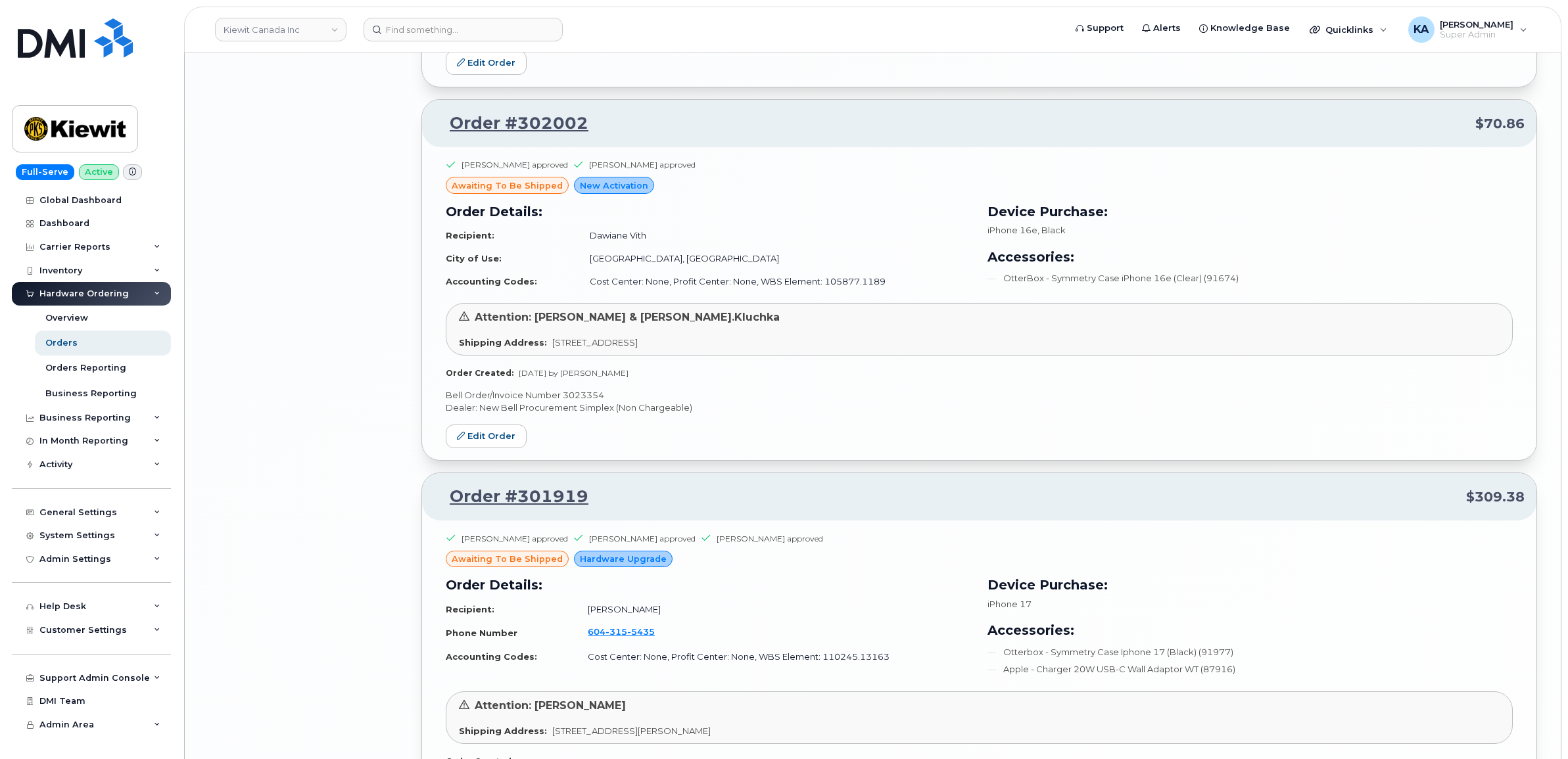
scroll to position [6595, 0]
click at [587, 404] on p "Bell Order/Invoice Number 3023354" at bounding box center [979, 398] width 1067 height 13
copy p "3023354"
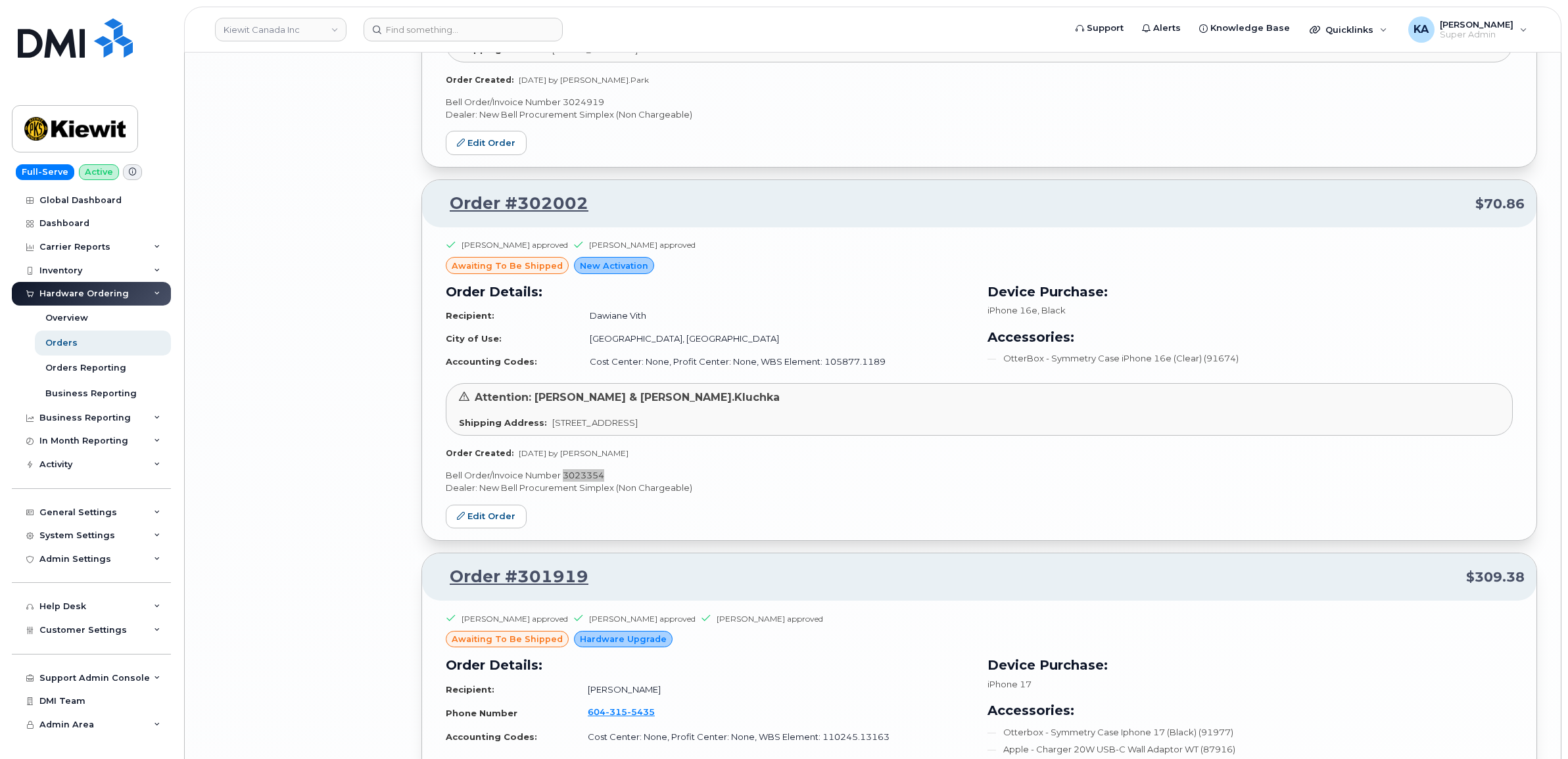
scroll to position [6266, 0]
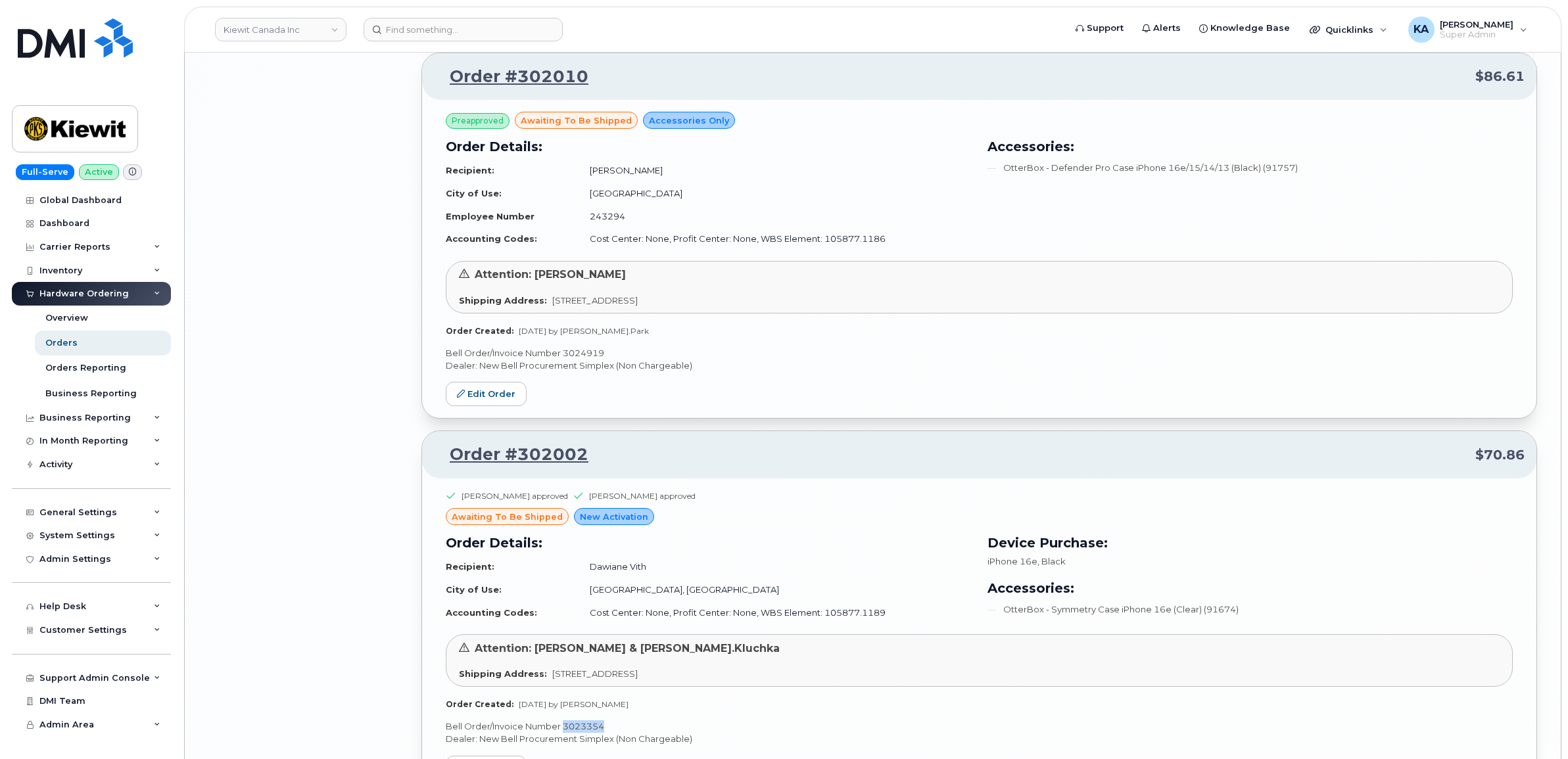
click at [586, 359] on p "Bell Order/Invoice Number 3024919" at bounding box center [979, 354] width 1067 height 13
copy p "3024919"
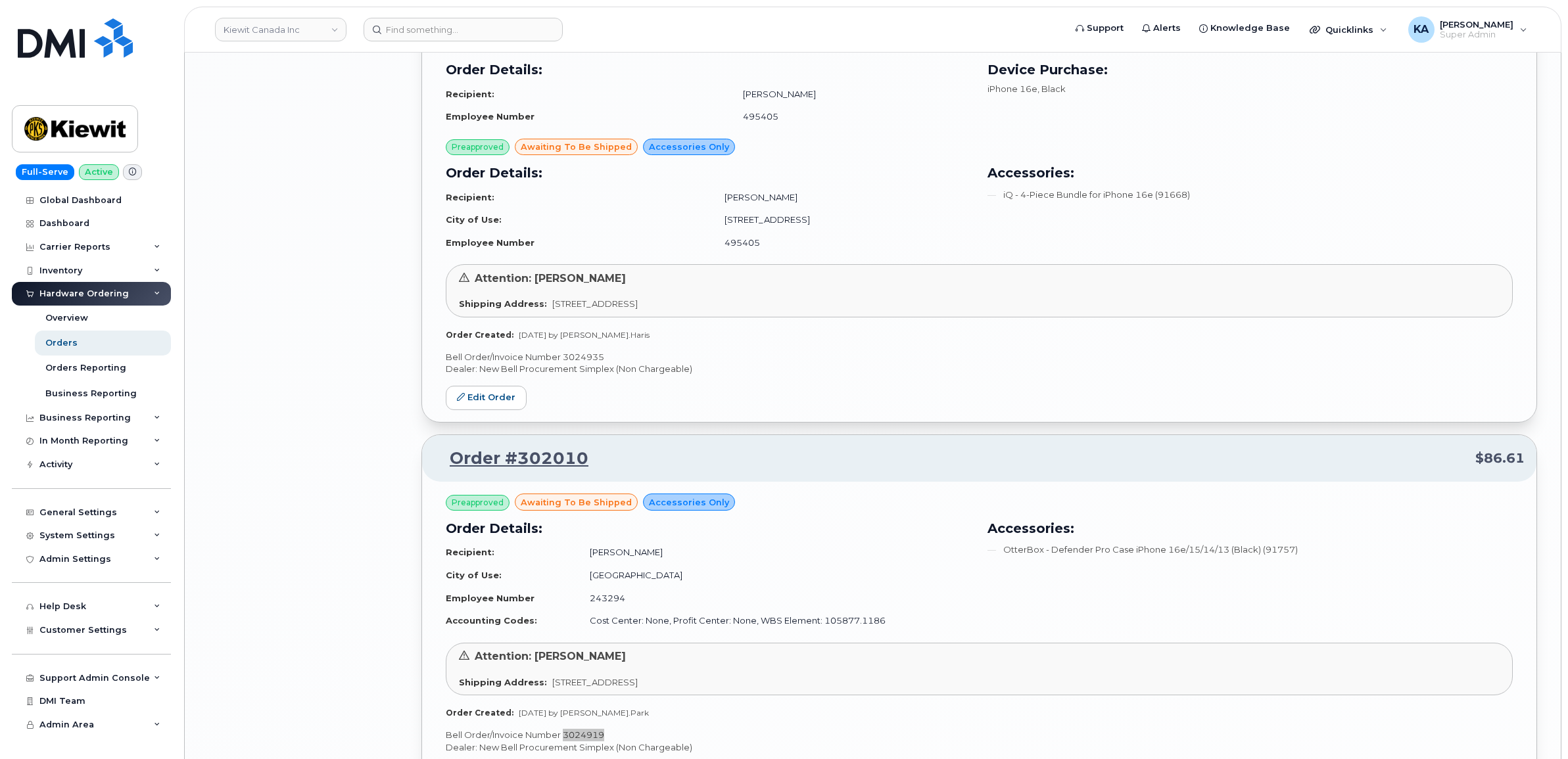
scroll to position [5855, 0]
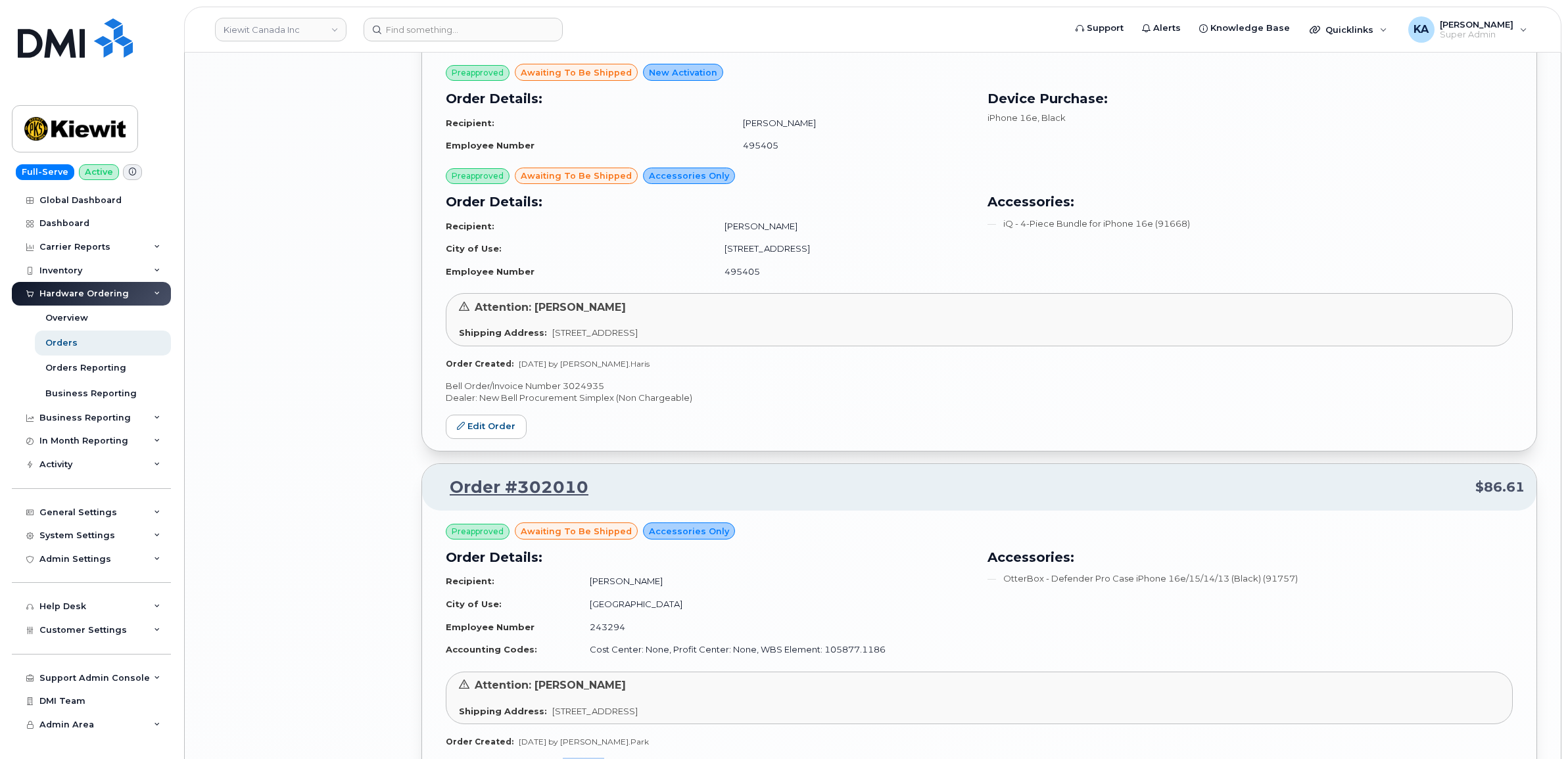
click at [580, 392] on p "Bell Order/Invoice Number 3024935" at bounding box center [979, 386] width 1067 height 13
click at [580, 392] on p "Bell Order/Invoice Number 3024935" at bounding box center [979, 386] width 1067 height 13
copy p "3024935"
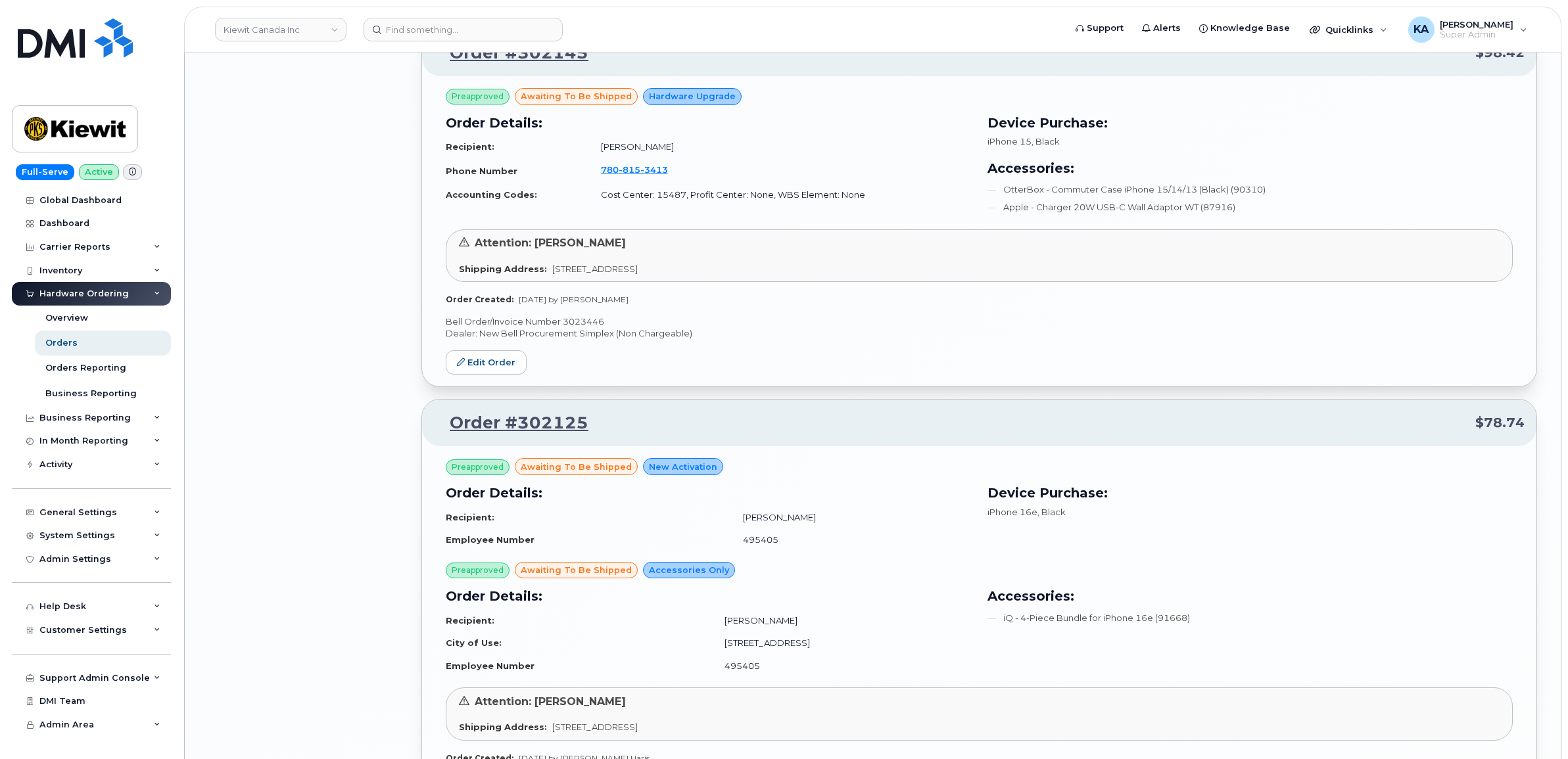
scroll to position [5444, 0]
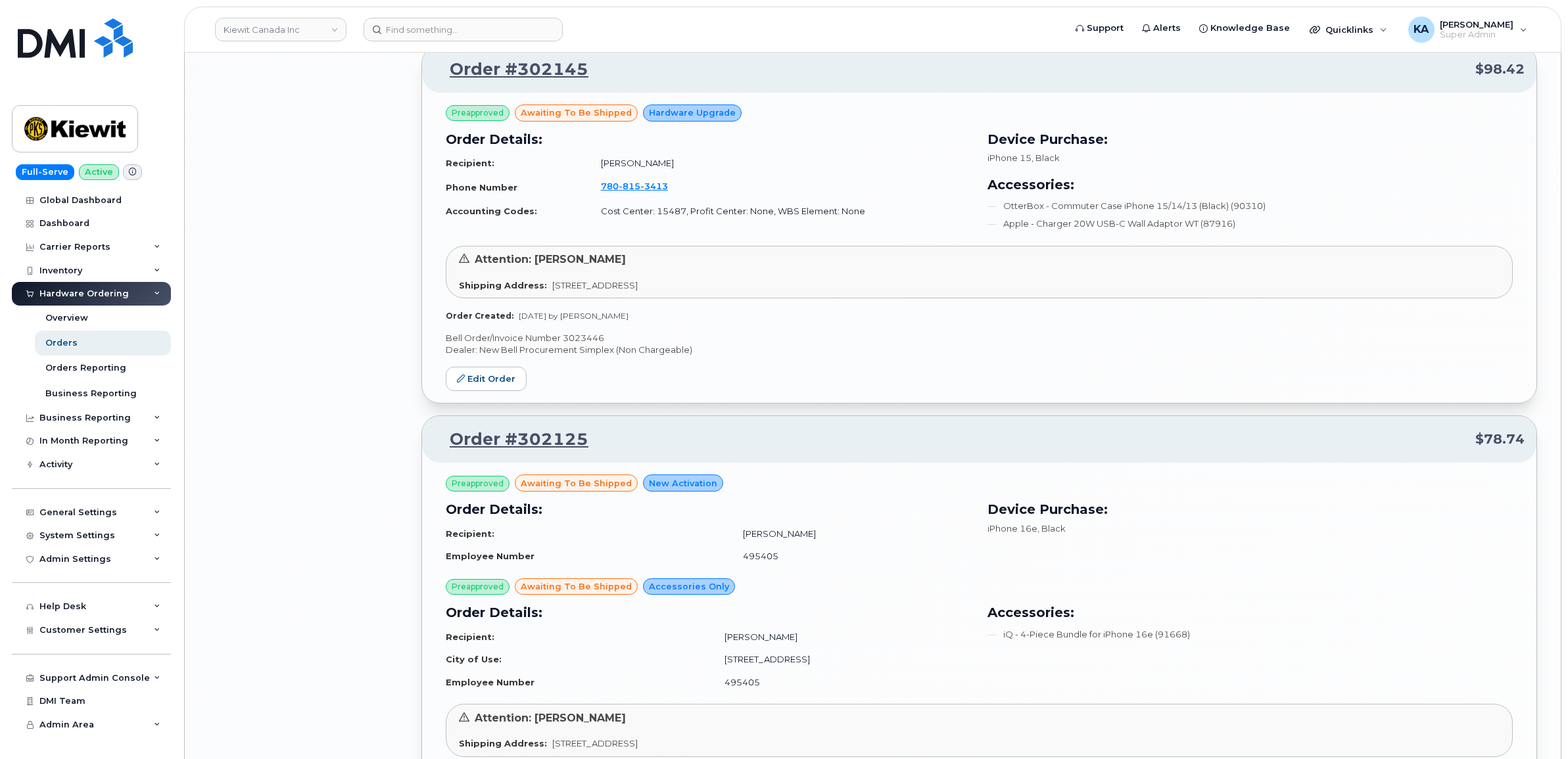
click at [575, 343] on p "Bell Order/Invoice Number 3023446" at bounding box center [979, 338] width 1067 height 13
copy p "3023446"
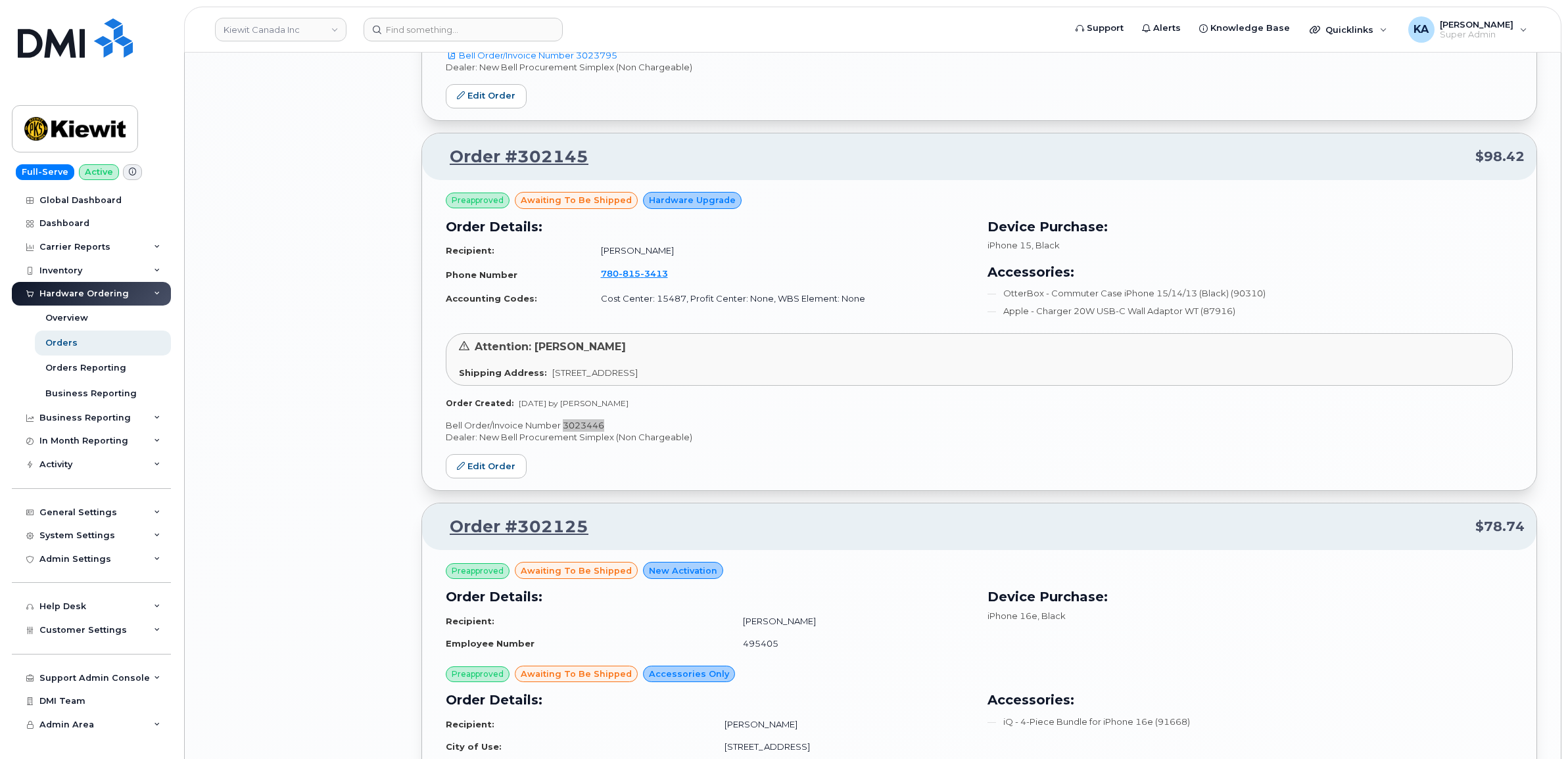
scroll to position [5116, 0]
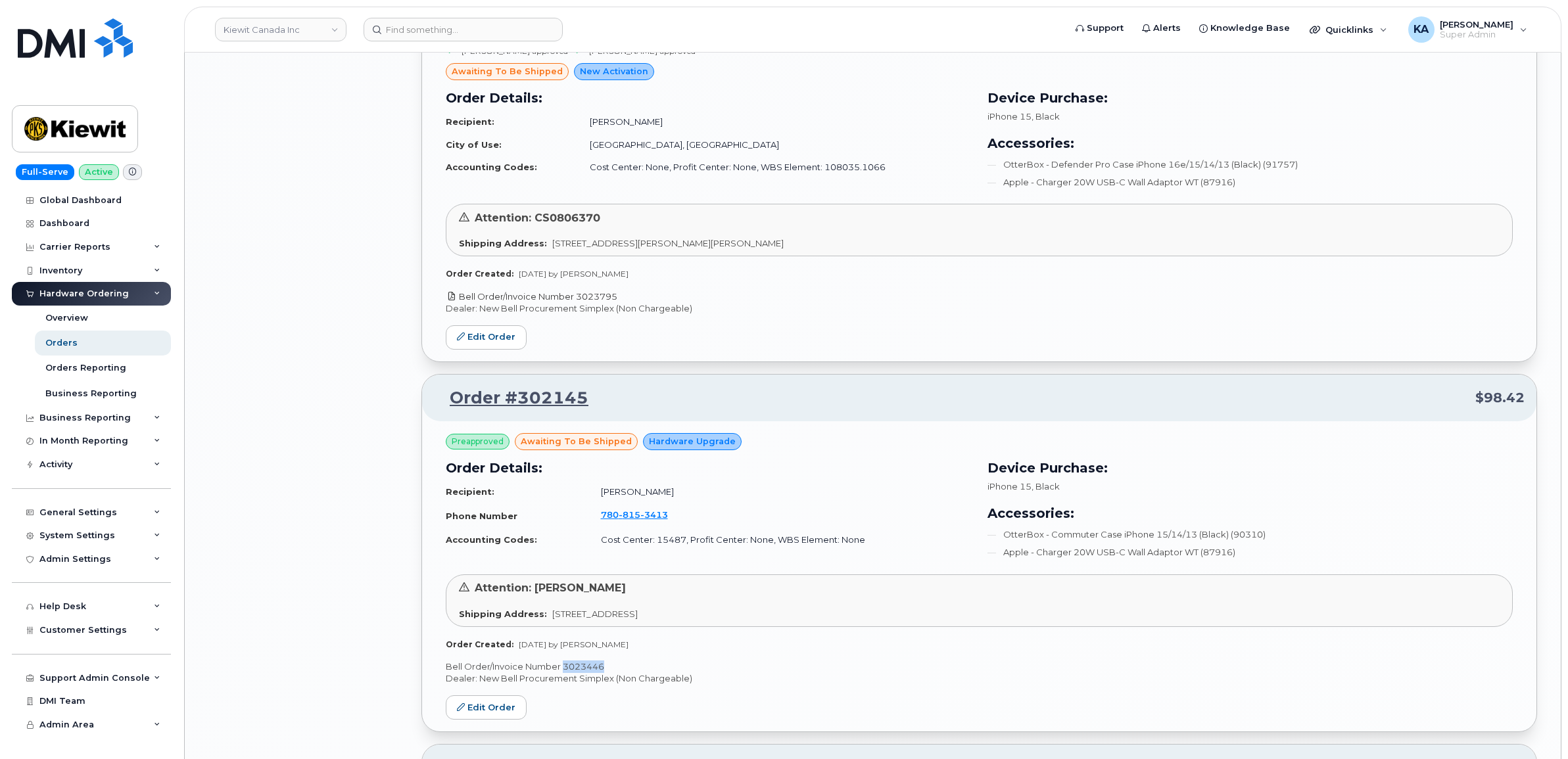
drag, startPoint x: 624, startPoint y: 303, endPoint x: 580, endPoint y: 304, distance: 44.0
click at [580, 303] on p "Bell Order/Invoice Number 3023795" at bounding box center [979, 297] width 1067 height 13
copy link "3023795"
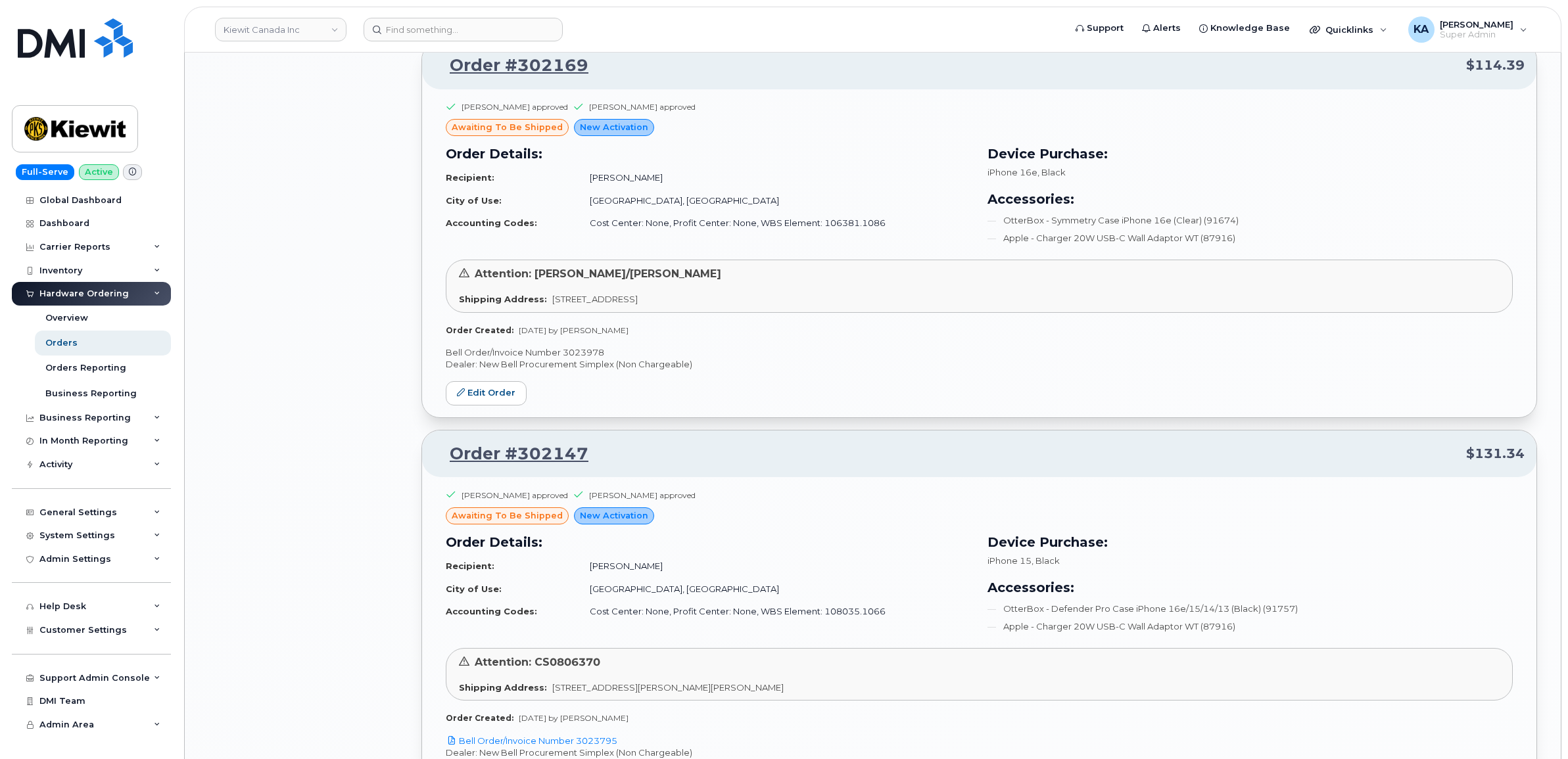
scroll to position [4622, 0]
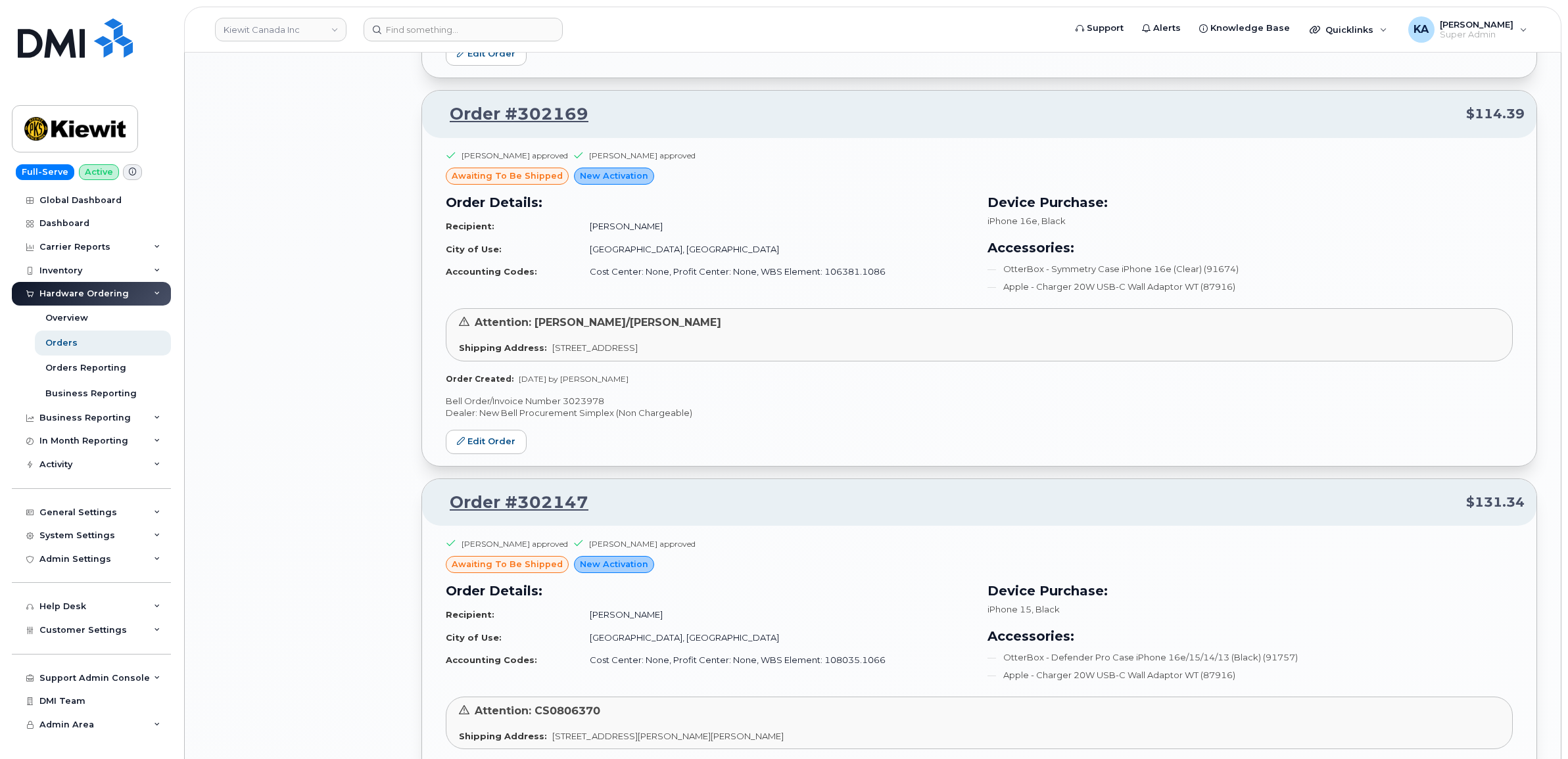
click at [576, 407] on p "Bell Order/Invoice Number 3023978" at bounding box center [979, 401] width 1067 height 13
copy p "3023978"
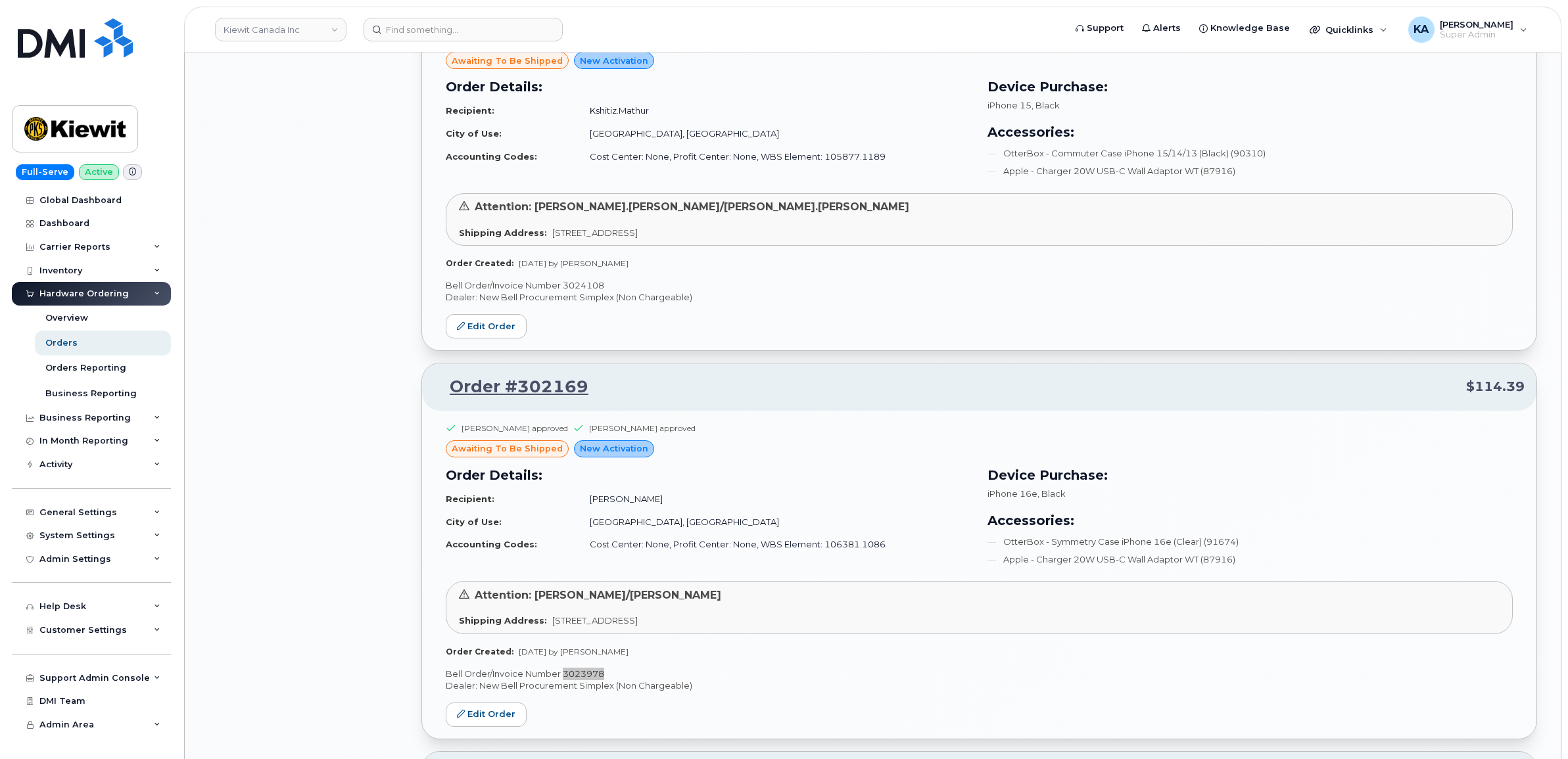
scroll to position [4294, 0]
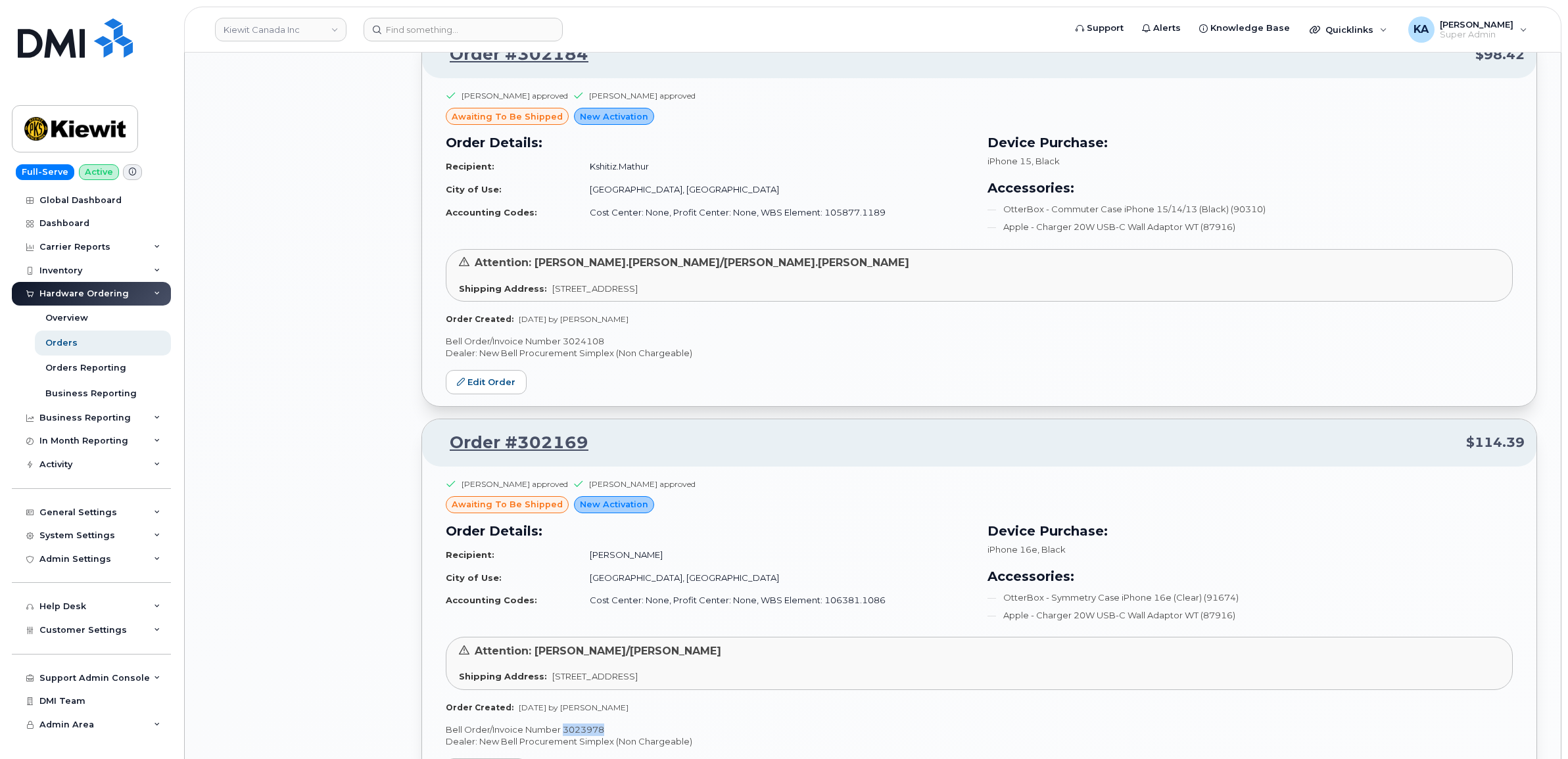
click at [583, 348] on p "Bell Order/Invoice Number 3024108" at bounding box center [979, 342] width 1067 height 13
copy p "3024108"
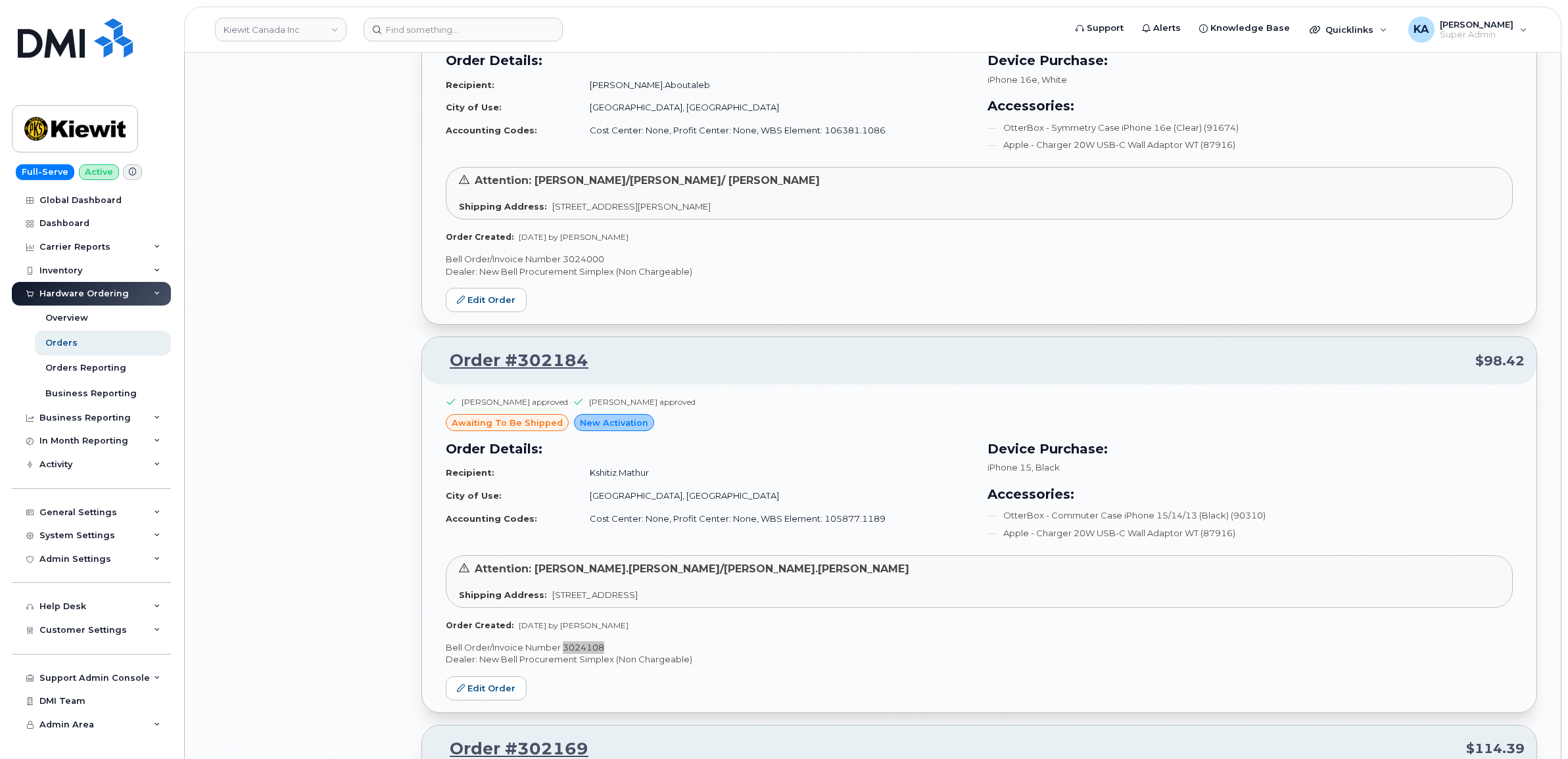
scroll to position [3966, 0]
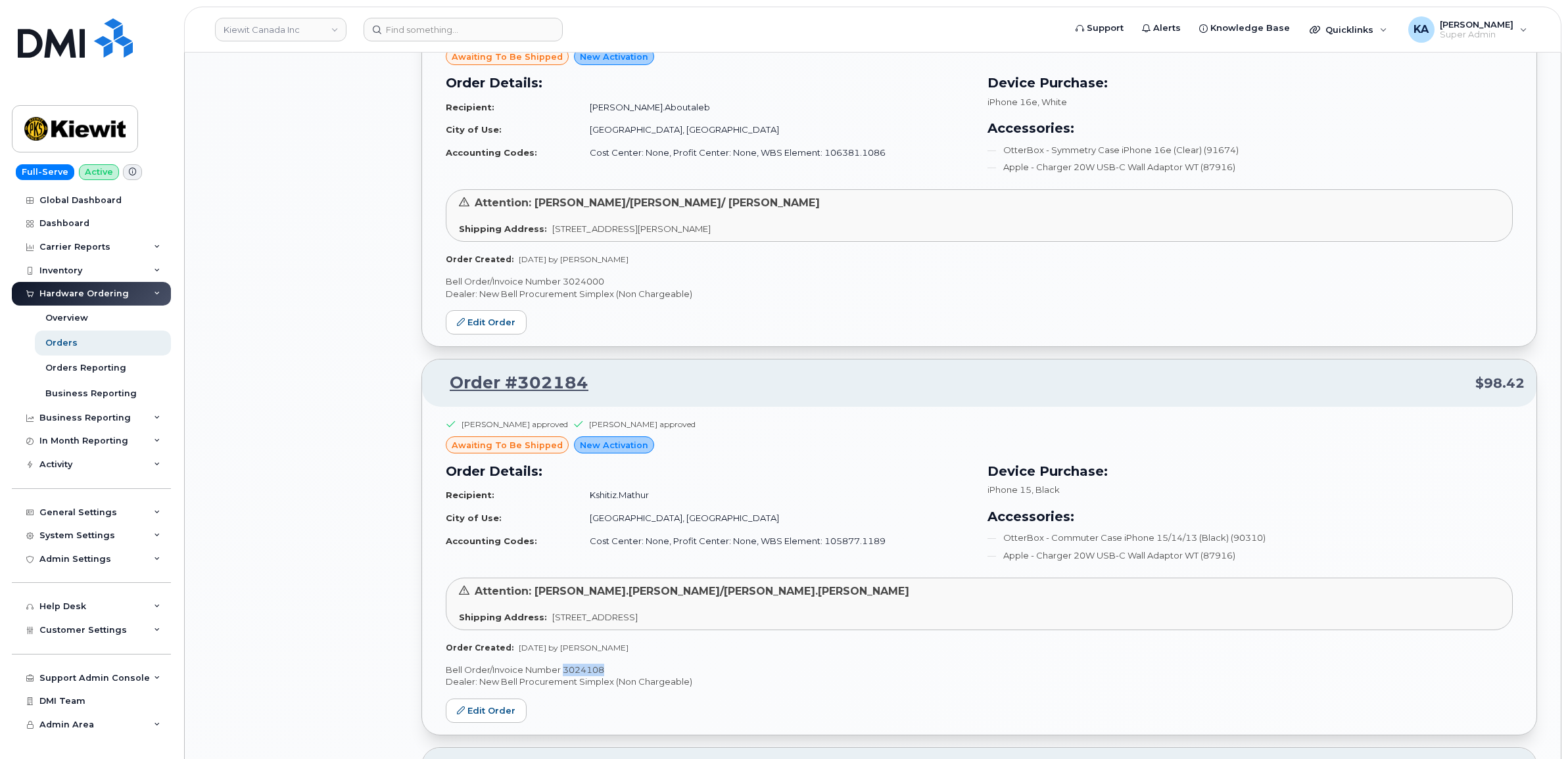
click at [582, 288] on p "Bell Order/Invoice Number 3024000" at bounding box center [979, 282] width 1067 height 13
copy p "3024000"
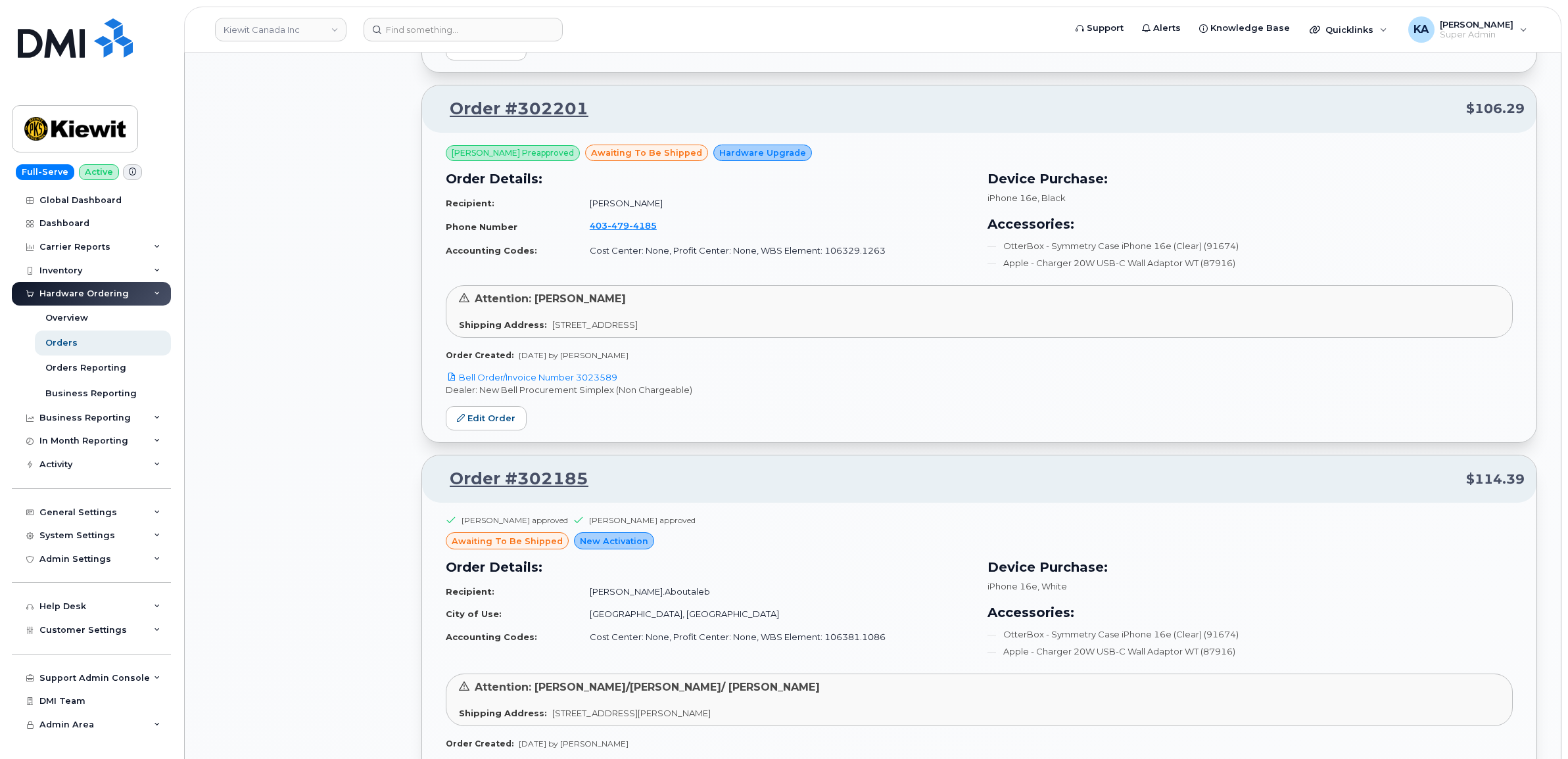
scroll to position [3473, 0]
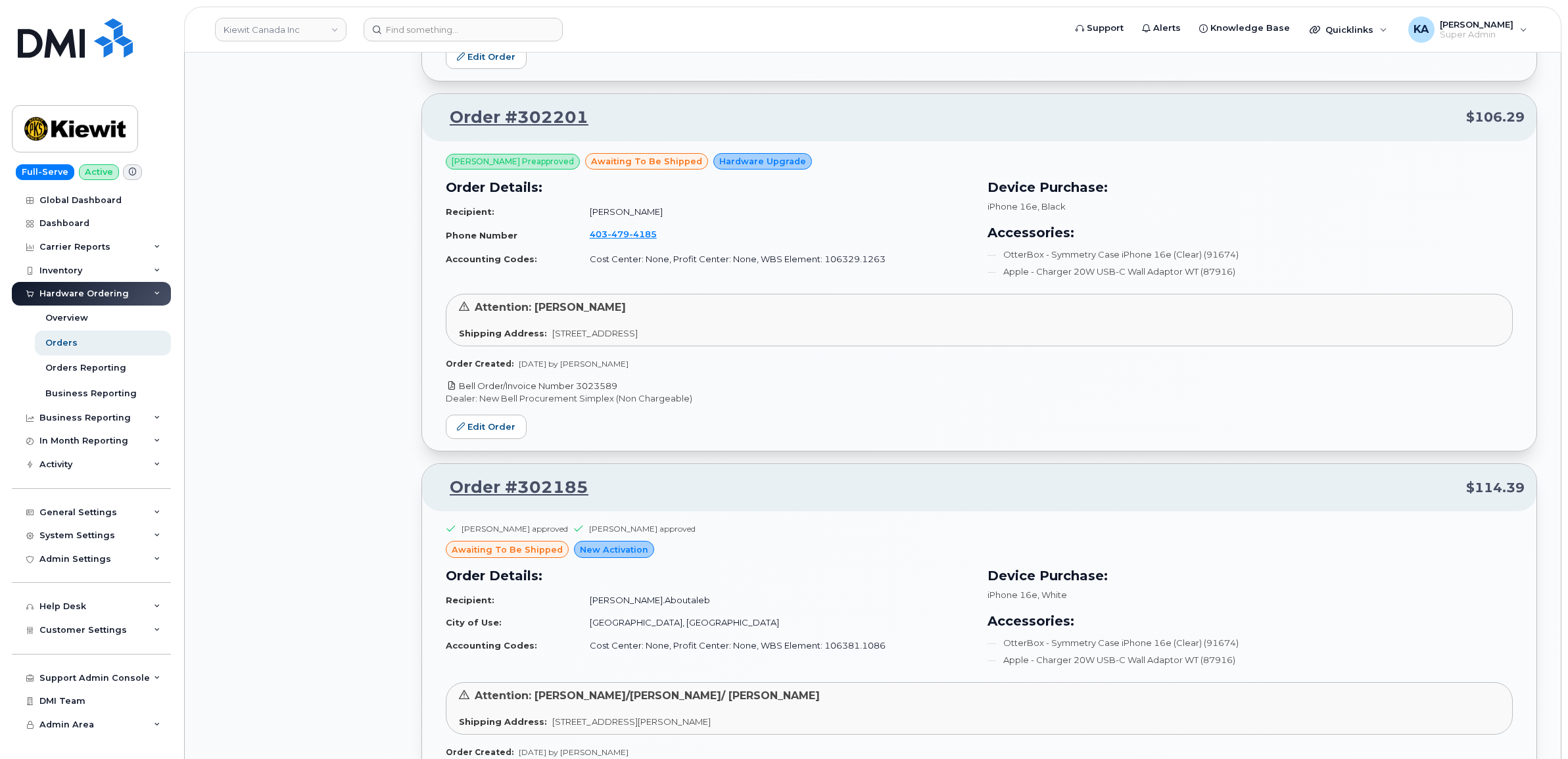
drag, startPoint x: 624, startPoint y: 391, endPoint x: 579, endPoint y: 392, distance: 45.0
click at [579, 392] on p "Bell Order/Invoice Number 3023589" at bounding box center [979, 386] width 1067 height 13
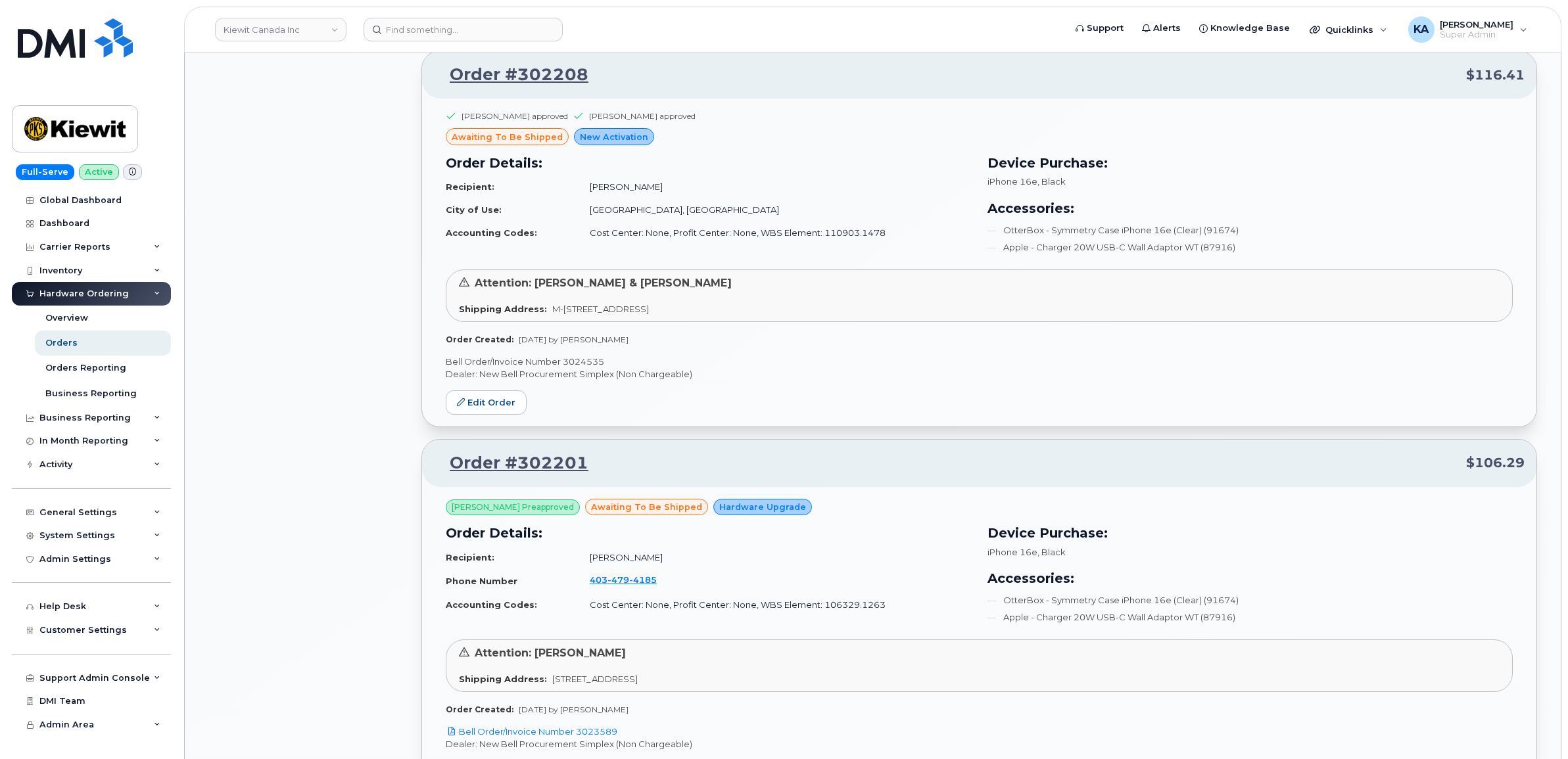
scroll to position [3062, 0]
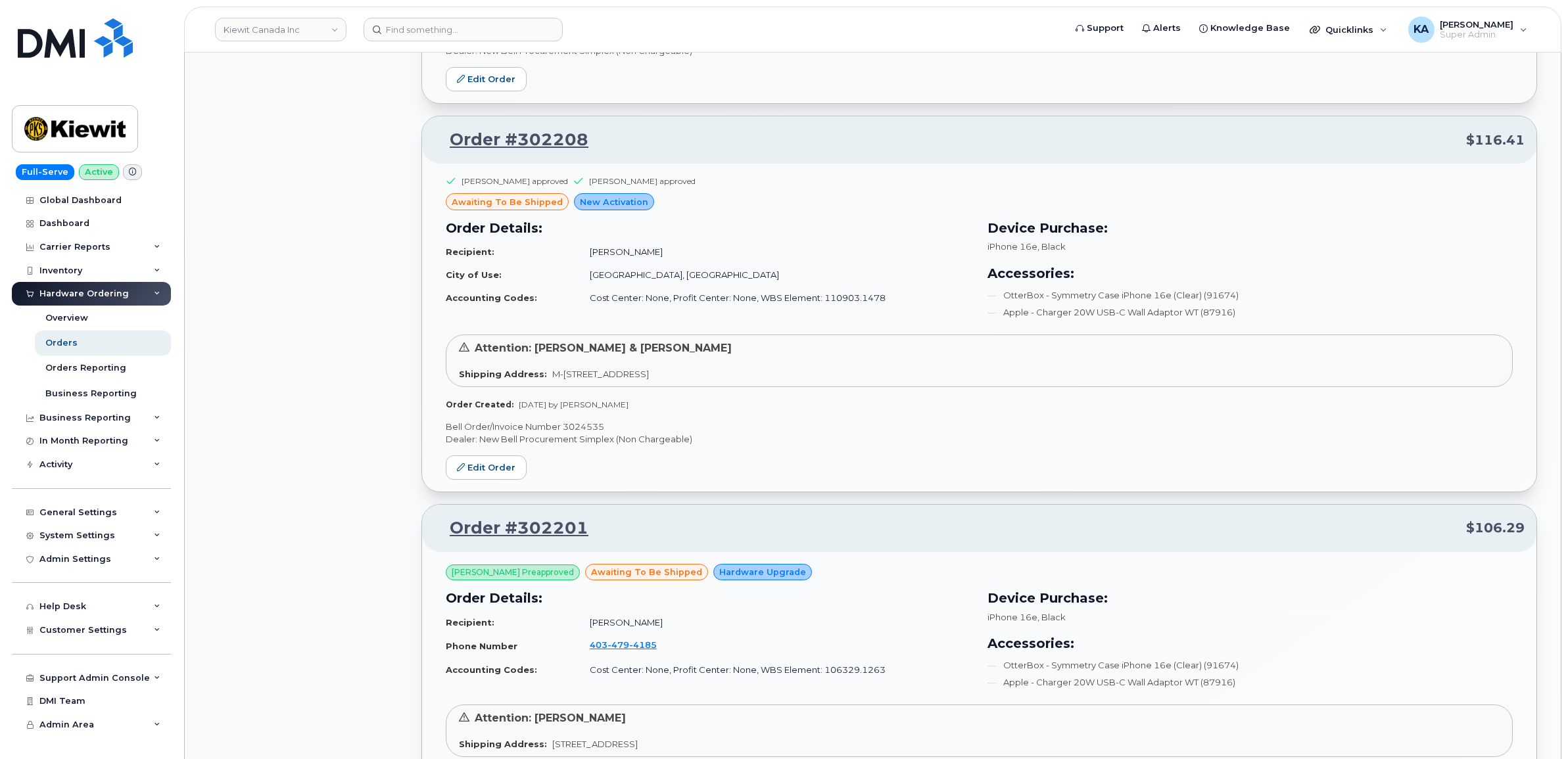
click at [589, 431] on p "Bell Order/Invoice Number 3024535" at bounding box center [979, 427] width 1067 height 13
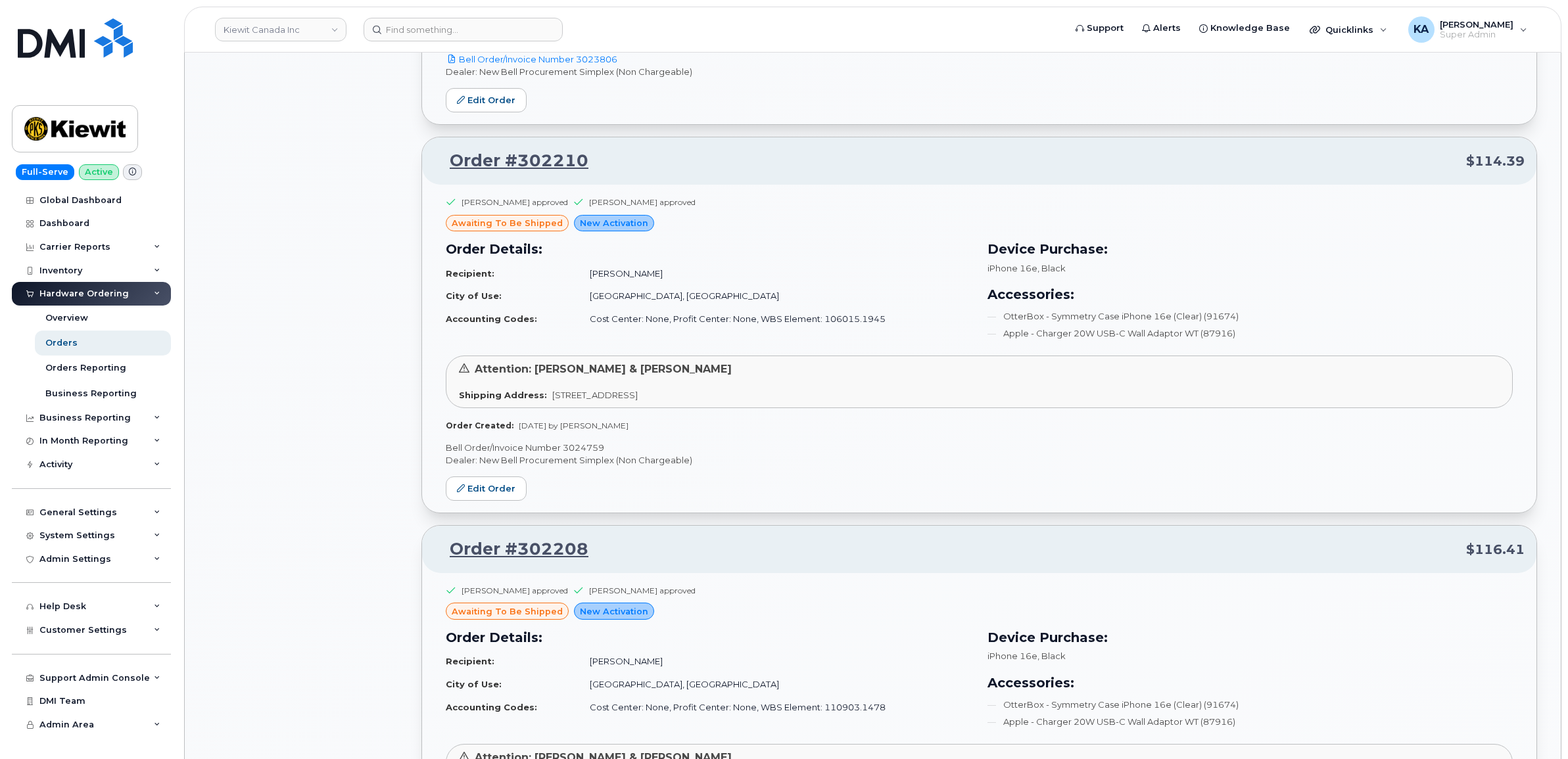
scroll to position [2651, 0]
click at [587, 447] on div "Greg Kalil approved Paul Andrews approved awaiting to be shipped New Activation…" at bounding box center [979, 349] width 1114 height 328
click at [587, 452] on p "Bell Order/Invoice Number 3024759" at bounding box center [979, 449] width 1067 height 13
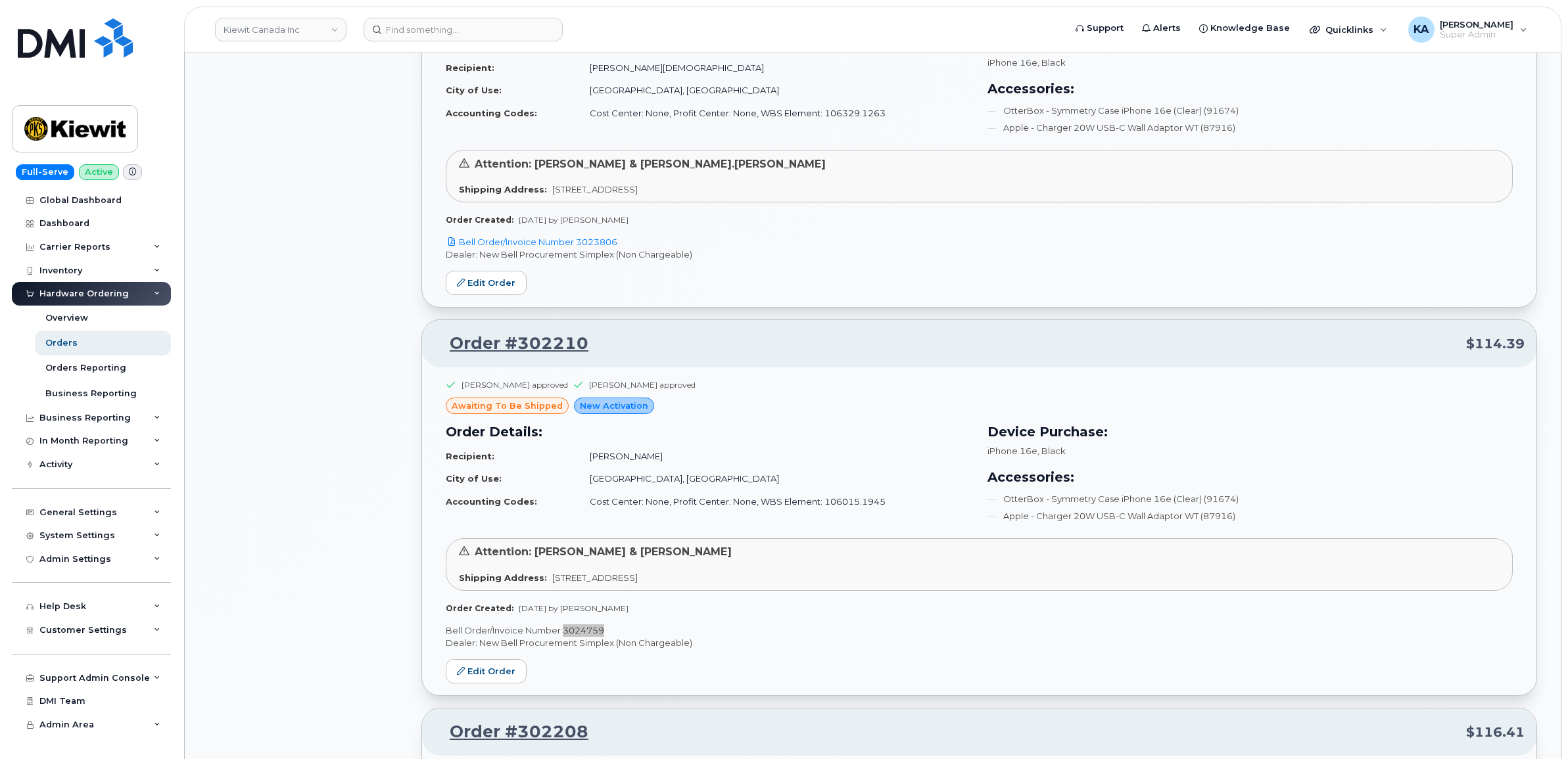
scroll to position [2322, 0]
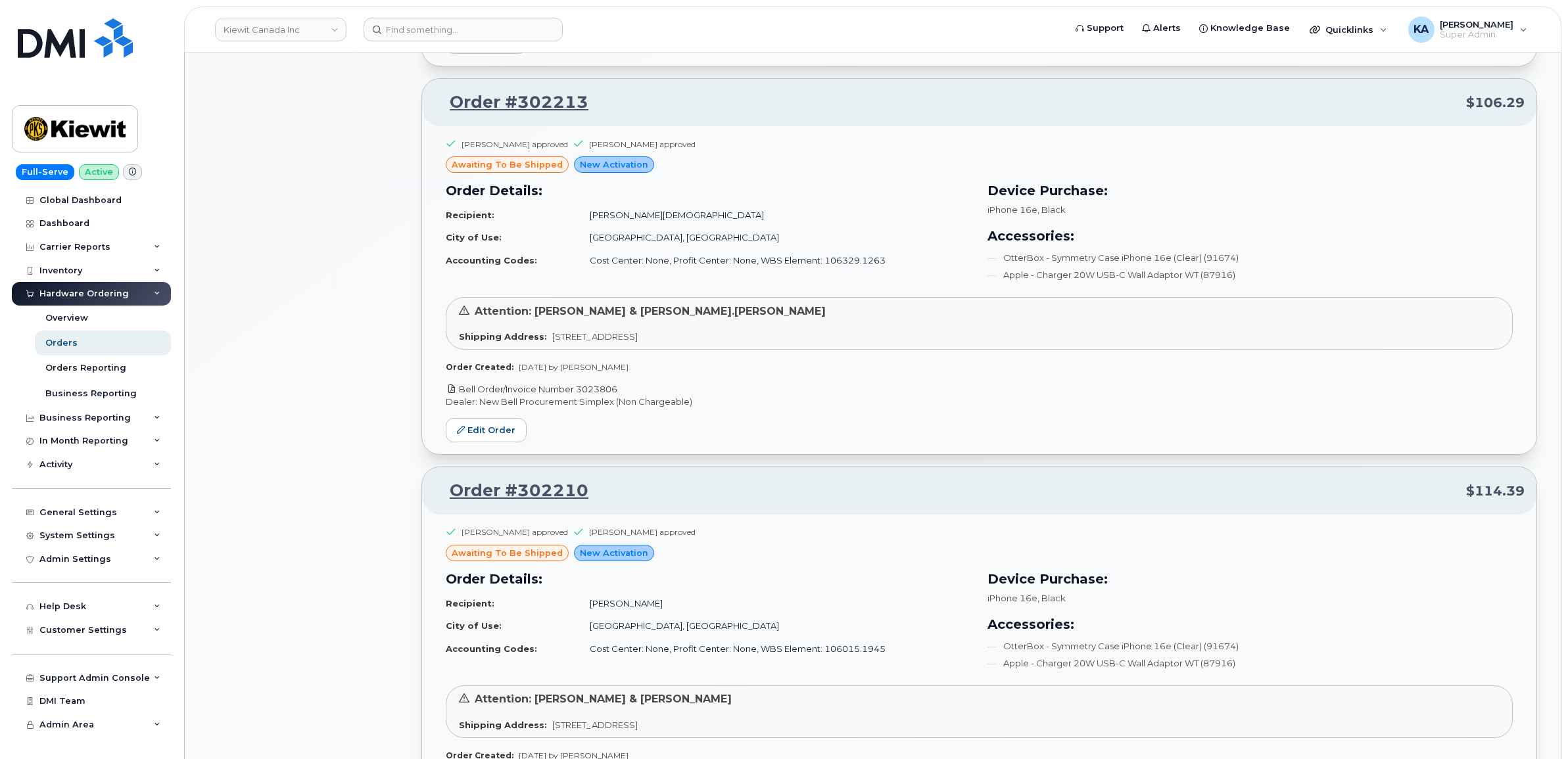
drag, startPoint x: 621, startPoint y: 392, endPoint x: 580, endPoint y: 389, distance: 41.1
click at [580, 389] on p "Bell Order/Invoice Number 3023806" at bounding box center [979, 389] width 1067 height 13
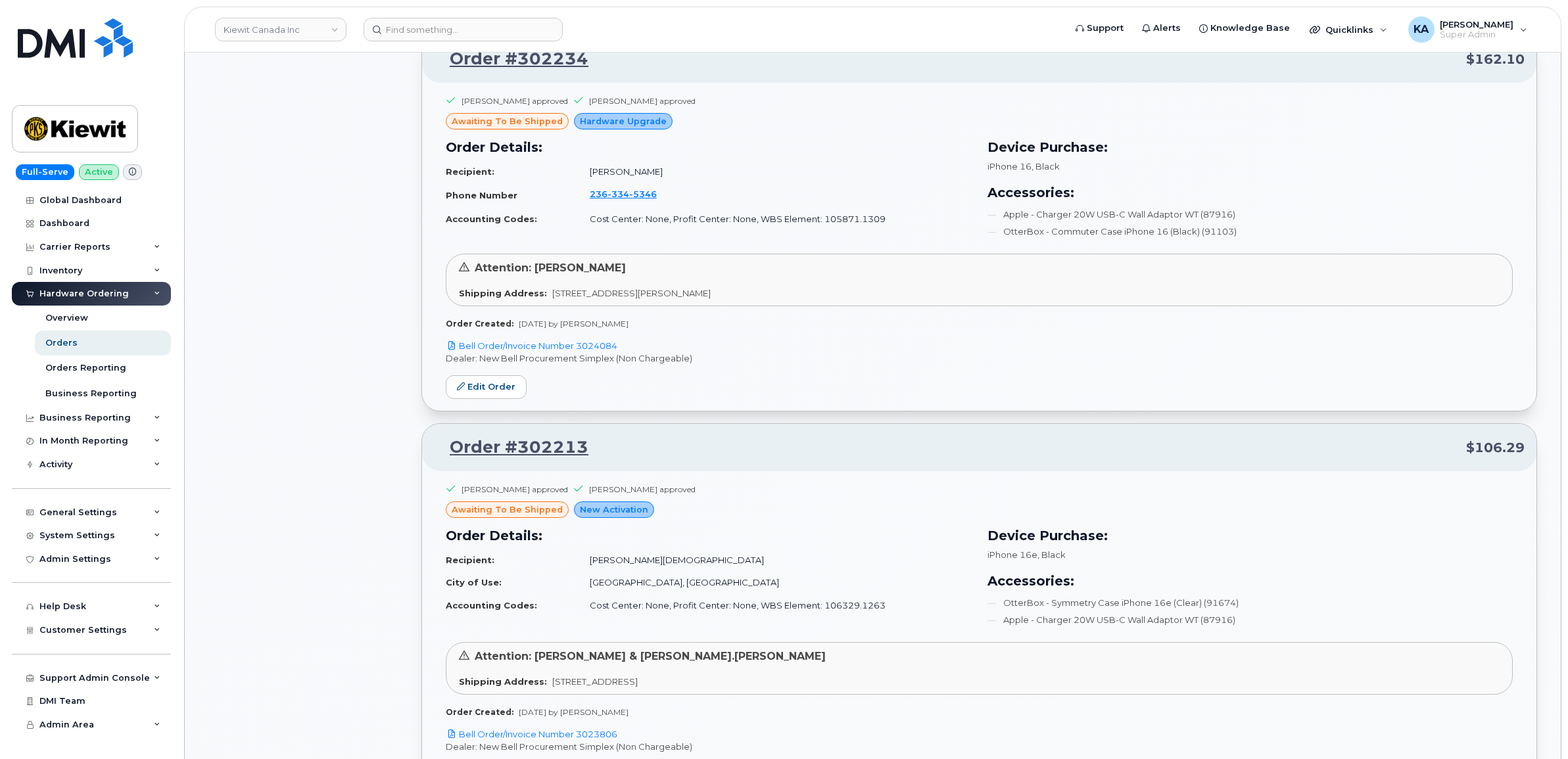
scroll to position [1911, 0]
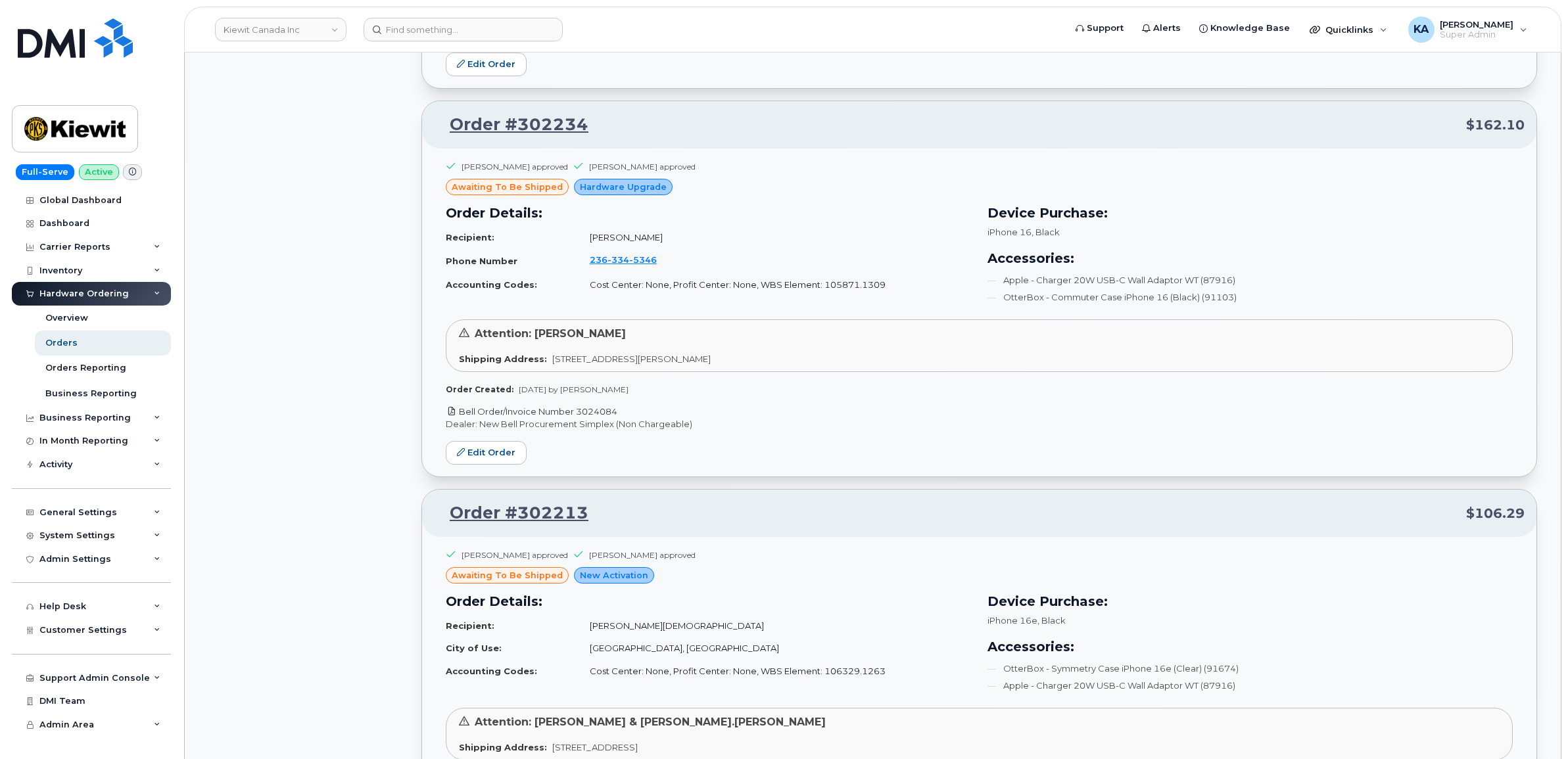
drag, startPoint x: 623, startPoint y: 414, endPoint x: 577, endPoint y: 415, distance: 46.0
click at [577, 415] on p "Bell Order/Invoice Number 3024084" at bounding box center [979, 412] width 1067 height 13
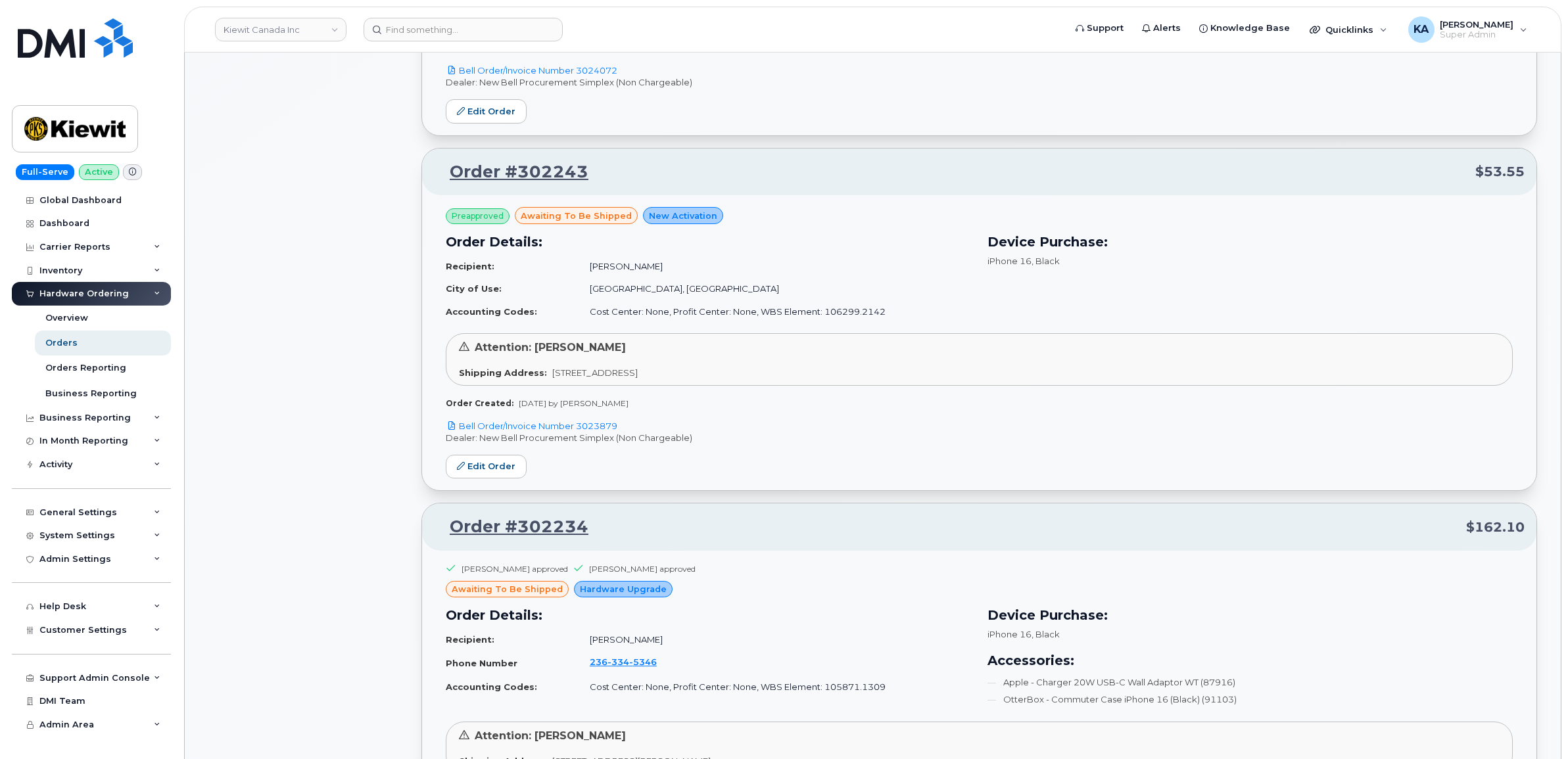
scroll to position [1501, 0]
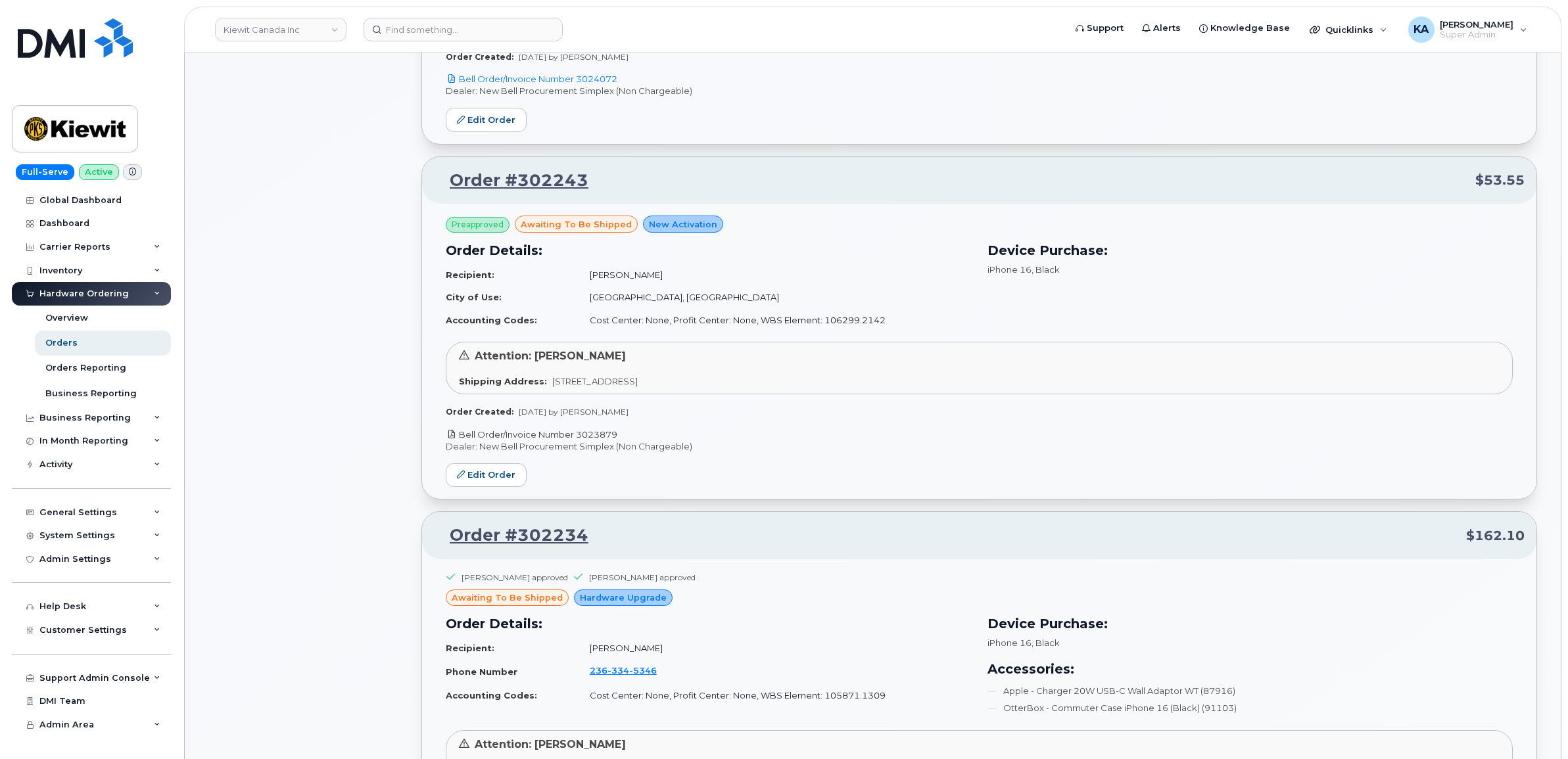
drag, startPoint x: 622, startPoint y: 439, endPoint x: 577, endPoint y: 438, distance: 45.0
click at [577, 438] on p "Bell Order/Invoice Number 3023879" at bounding box center [979, 435] width 1067 height 13
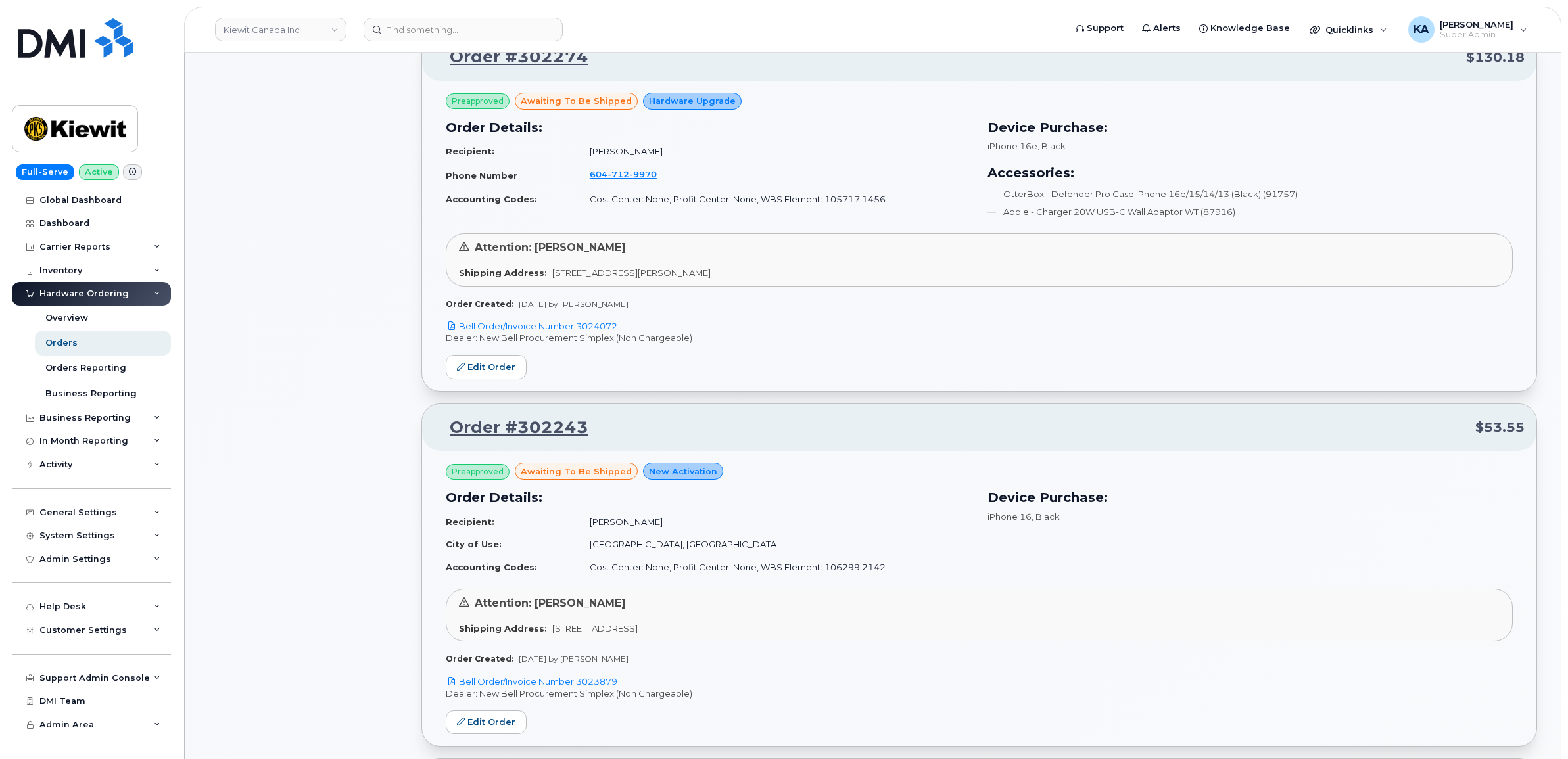
scroll to position [1172, 0]
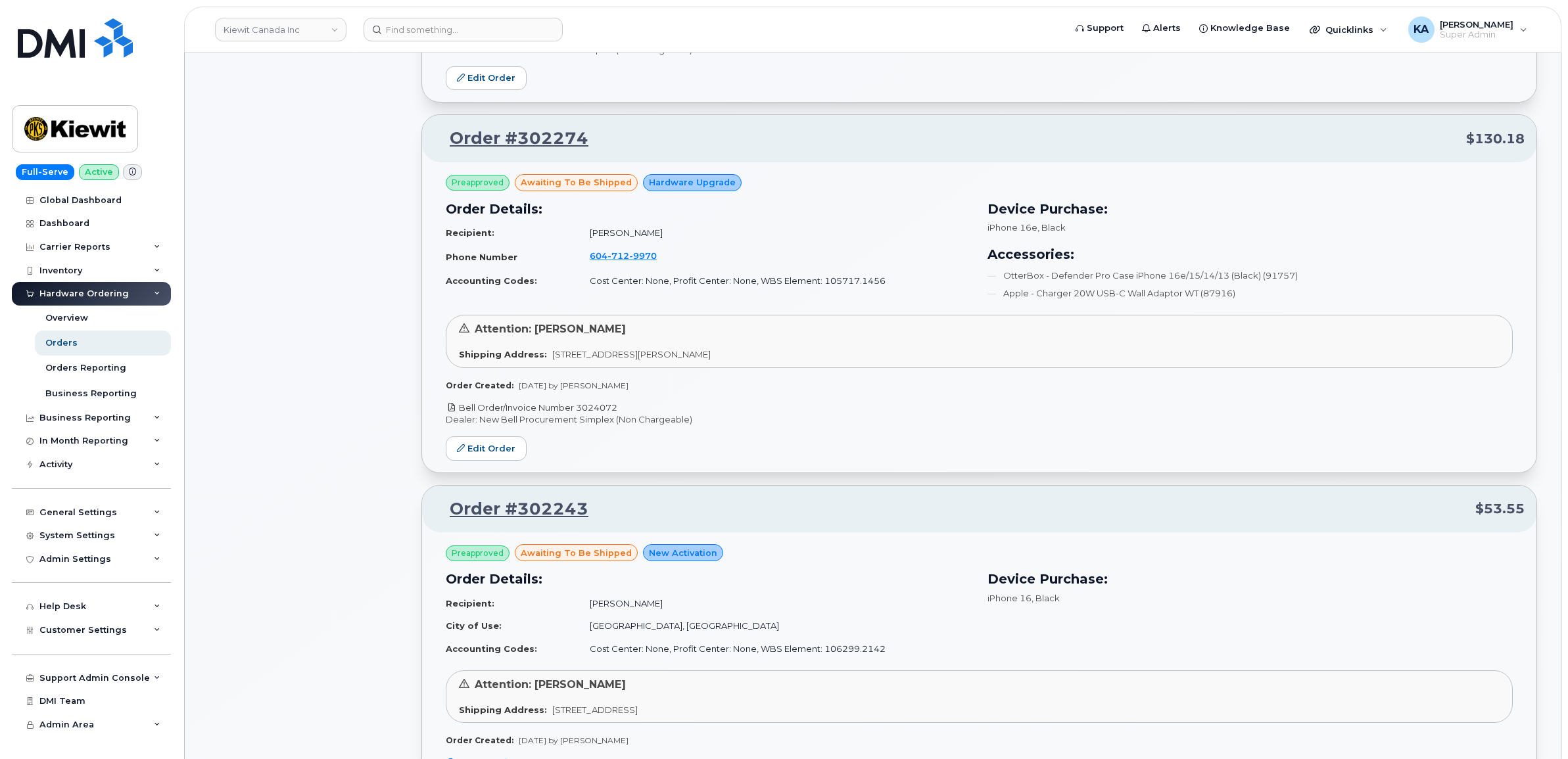
drag, startPoint x: 622, startPoint y: 406, endPoint x: 580, endPoint y: 410, distance: 42.2
click at [580, 410] on p "Bell Order/Invoice Number 3024072" at bounding box center [979, 408] width 1067 height 13
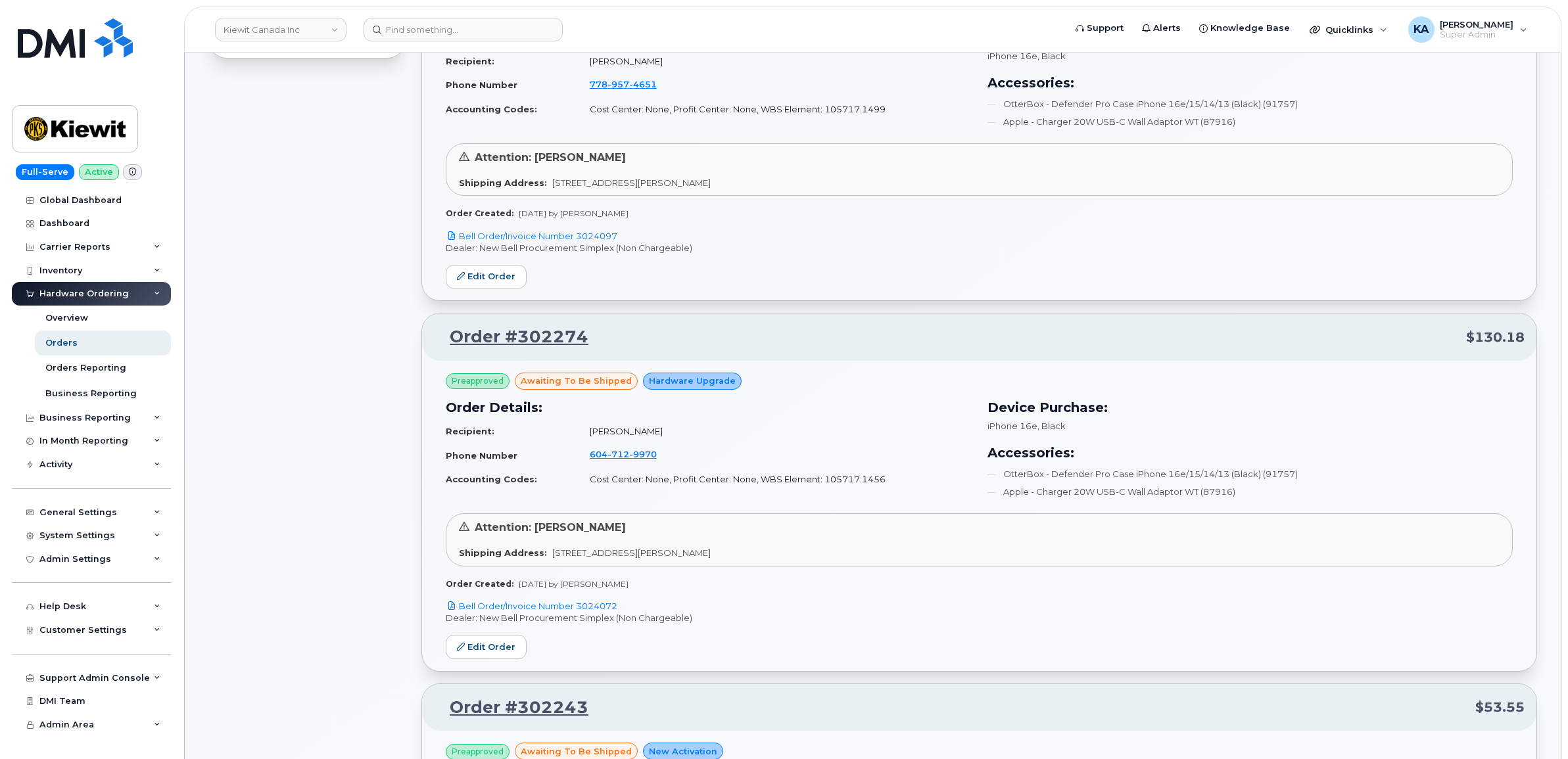
scroll to position [844, 0]
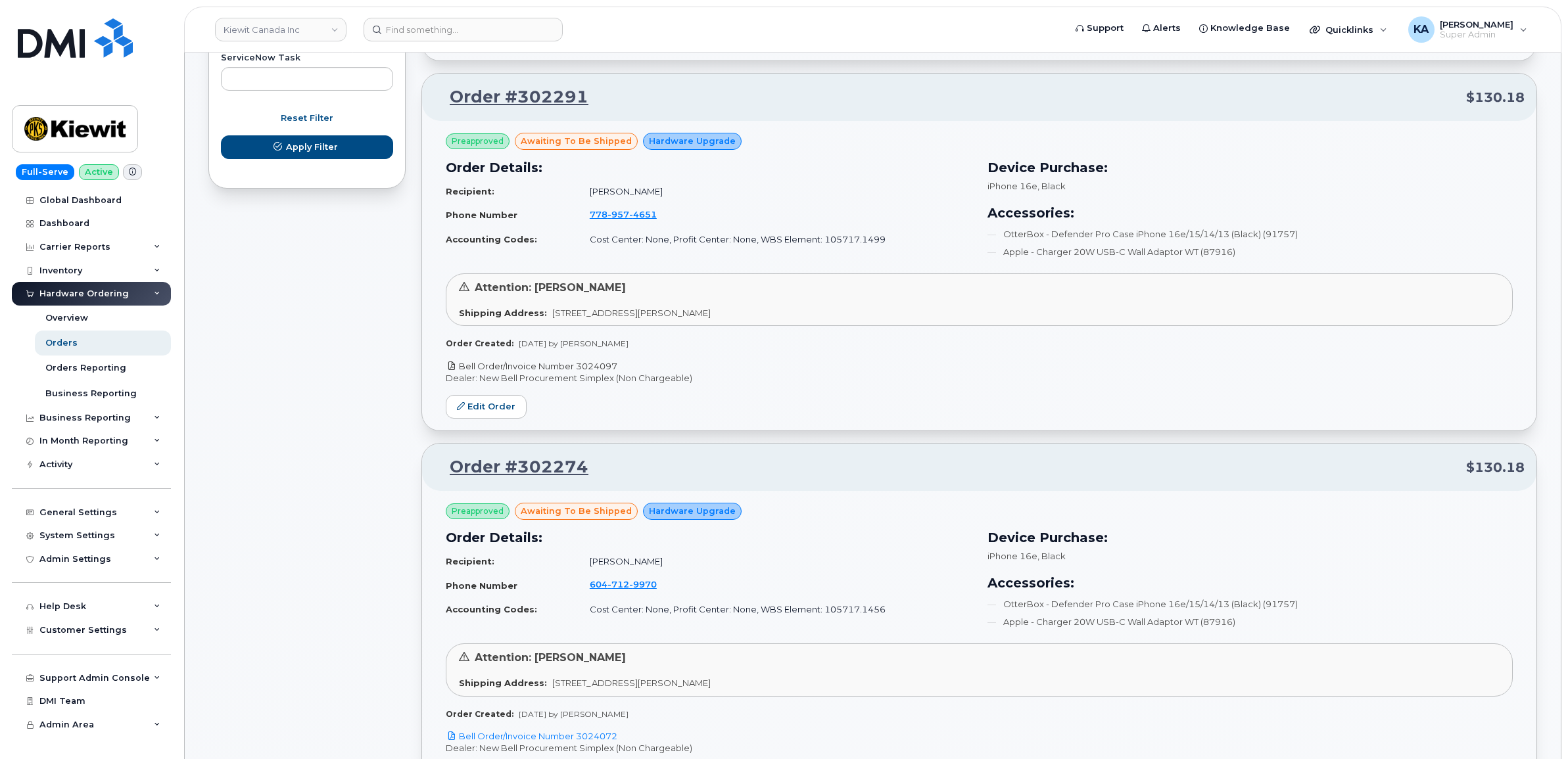
drag, startPoint x: 624, startPoint y: 366, endPoint x: 579, endPoint y: 370, distance: 45.2
click at [579, 370] on p "Bell Order/Invoice Number 3024097" at bounding box center [979, 366] width 1067 height 13
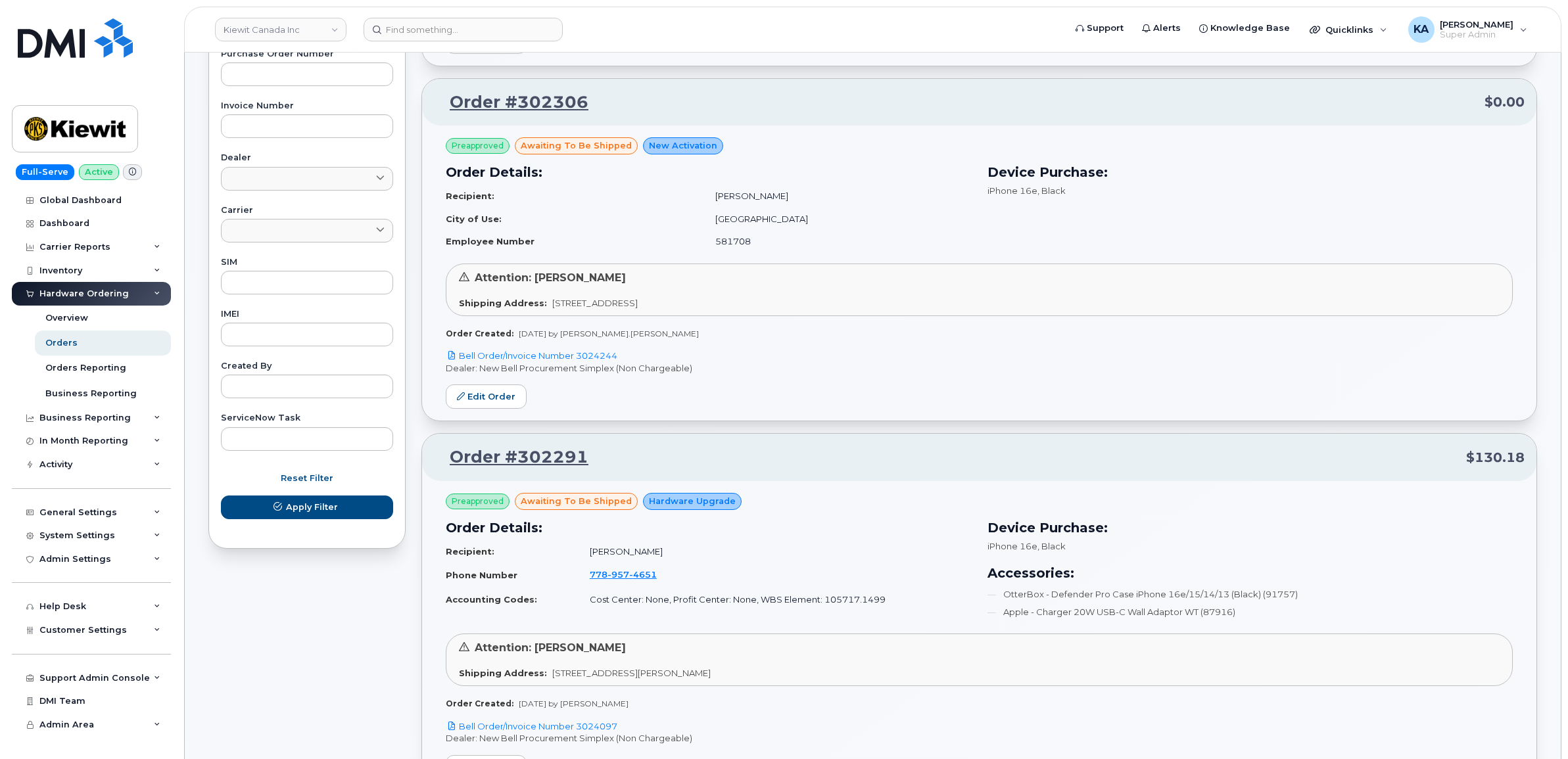
scroll to position [433, 0]
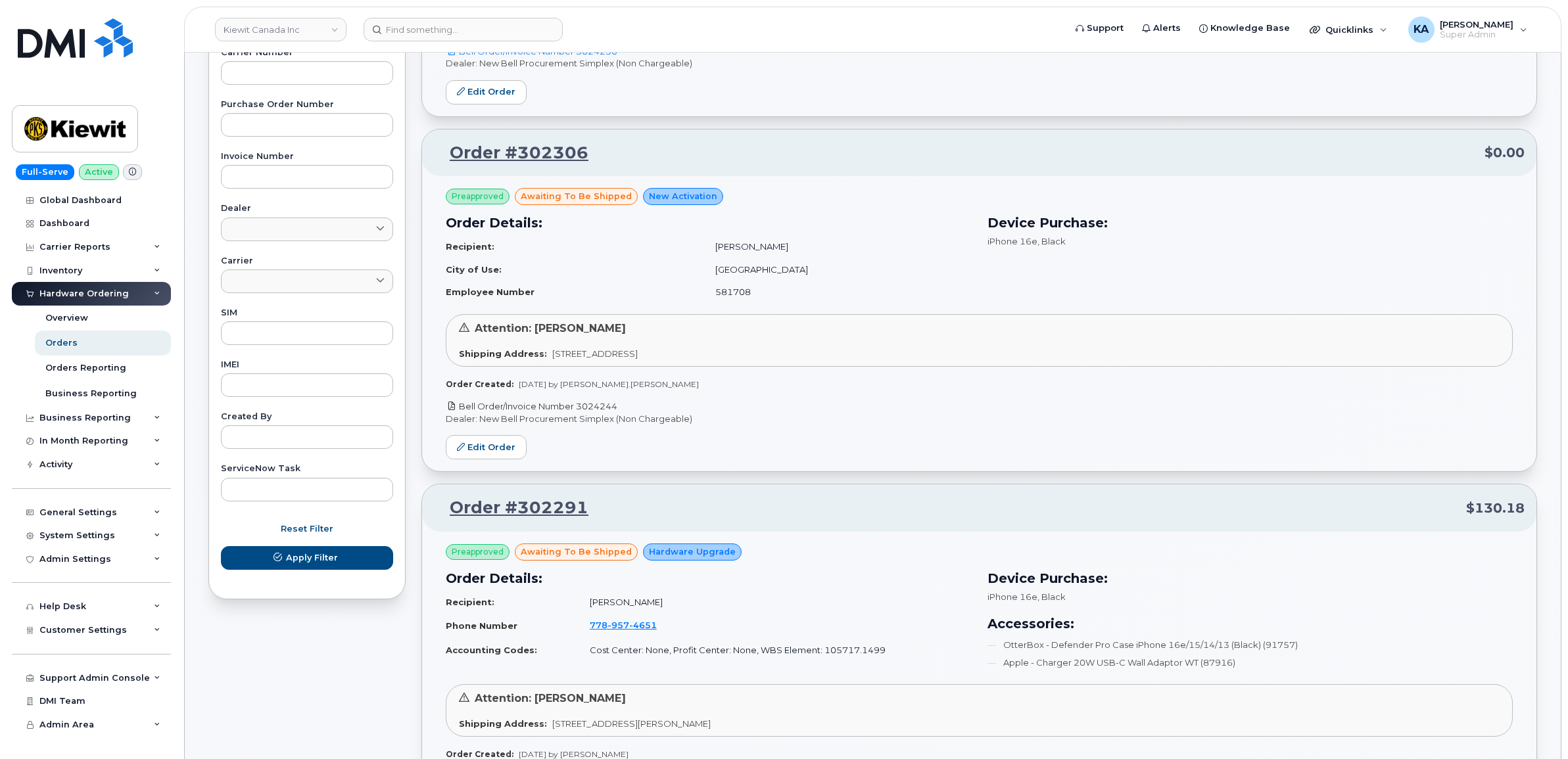
drag, startPoint x: 623, startPoint y: 405, endPoint x: 577, endPoint y: 410, distance: 46.3
click at [577, 410] on p "Bell Order/Invoice Number 3024244" at bounding box center [979, 407] width 1067 height 13
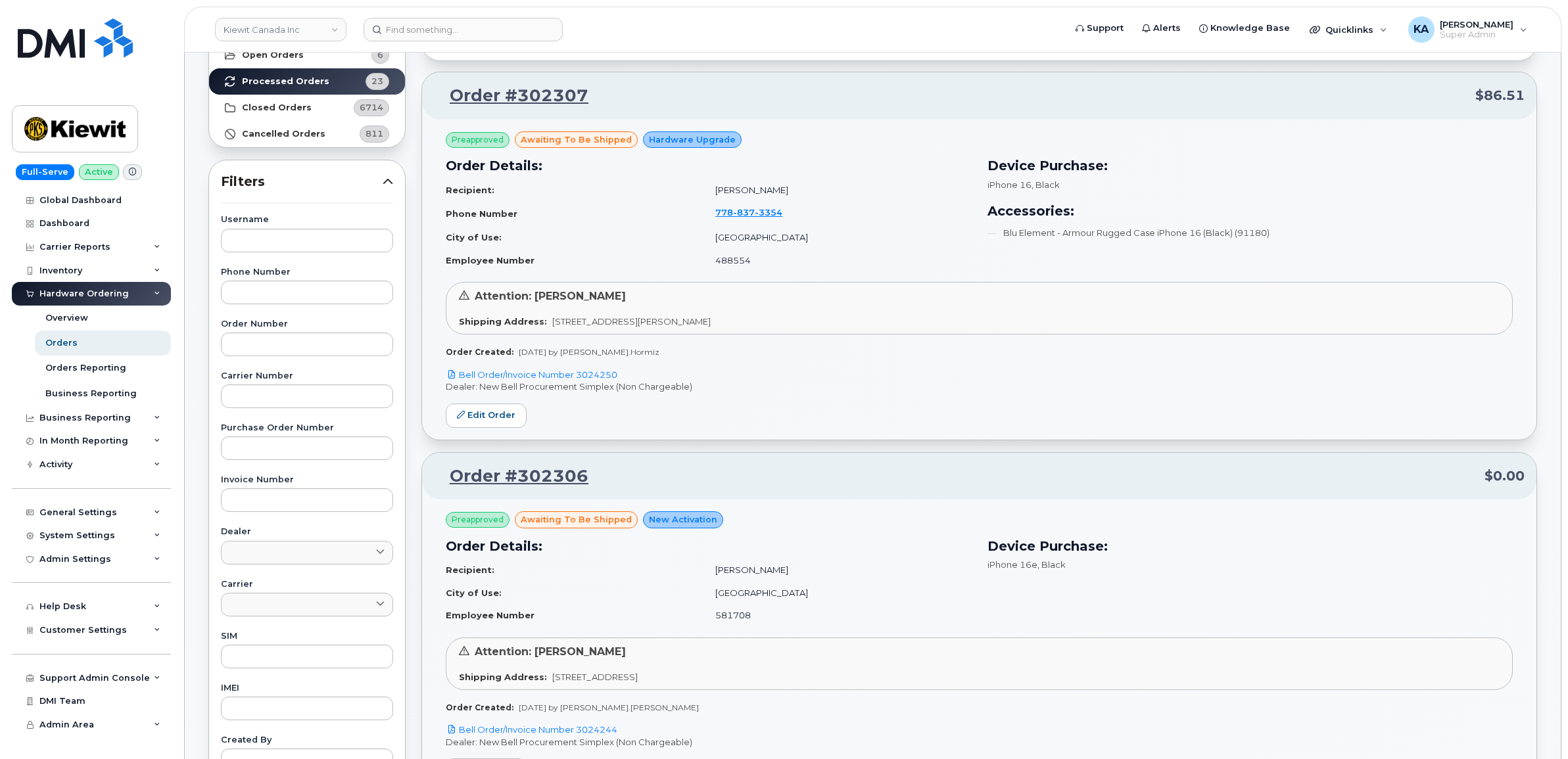
scroll to position [104, 0]
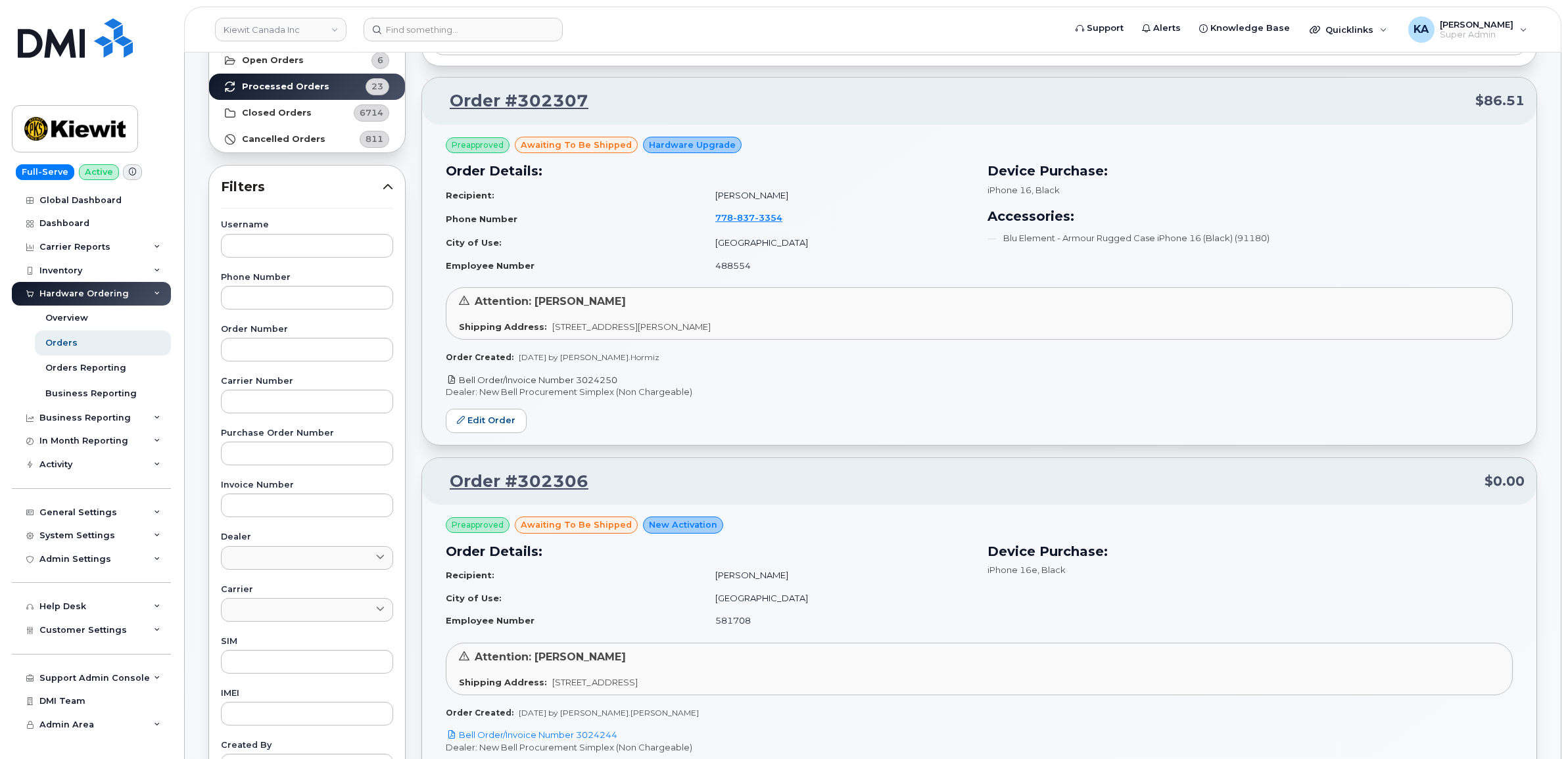
drag, startPoint x: 626, startPoint y: 375, endPoint x: 577, endPoint y: 378, distance: 49.1
click at [577, 378] on p "Bell Order/Invoice Number 3024250" at bounding box center [979, 380] width 1067 height 13
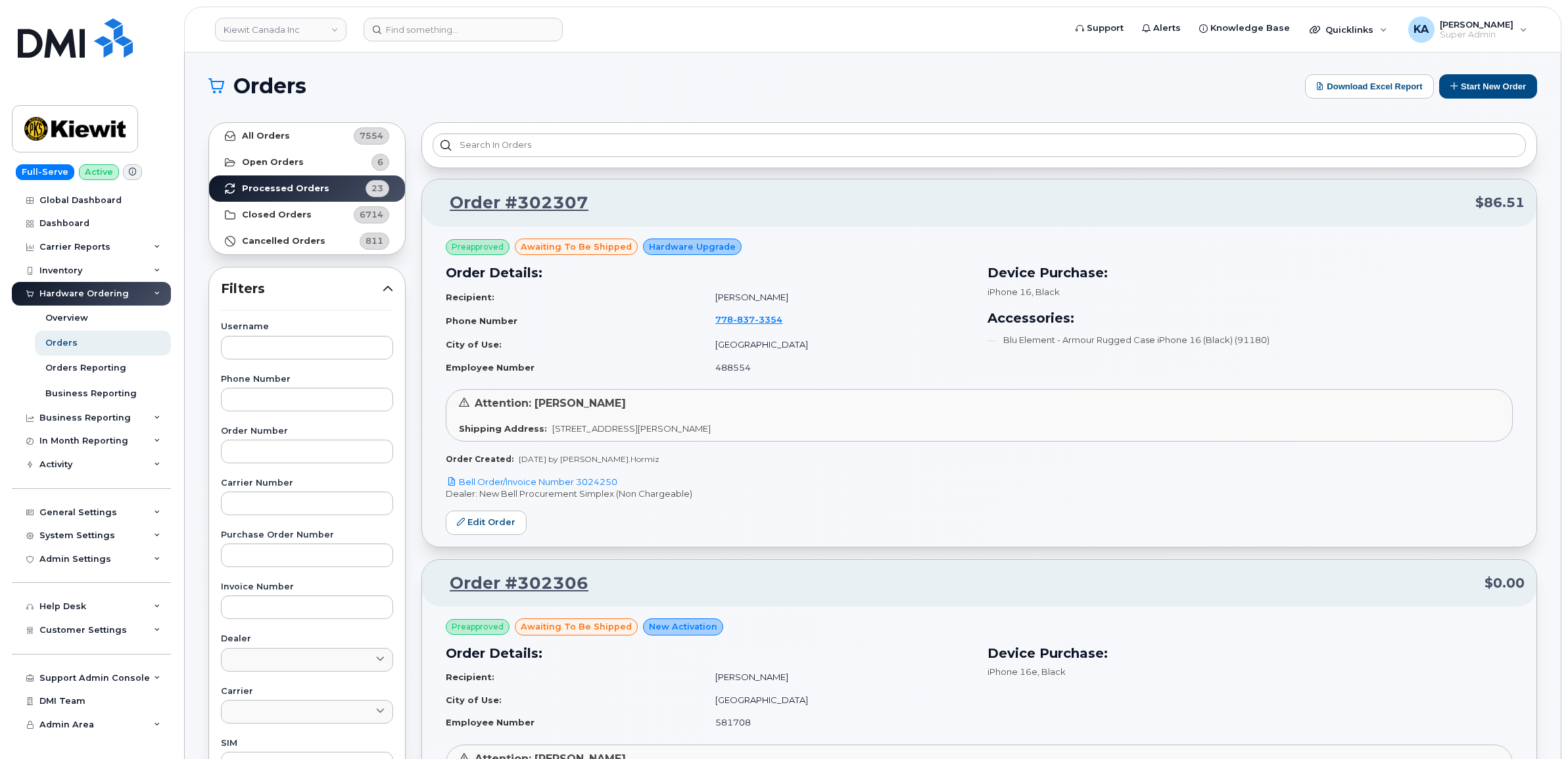
scroll to position [0, 0]
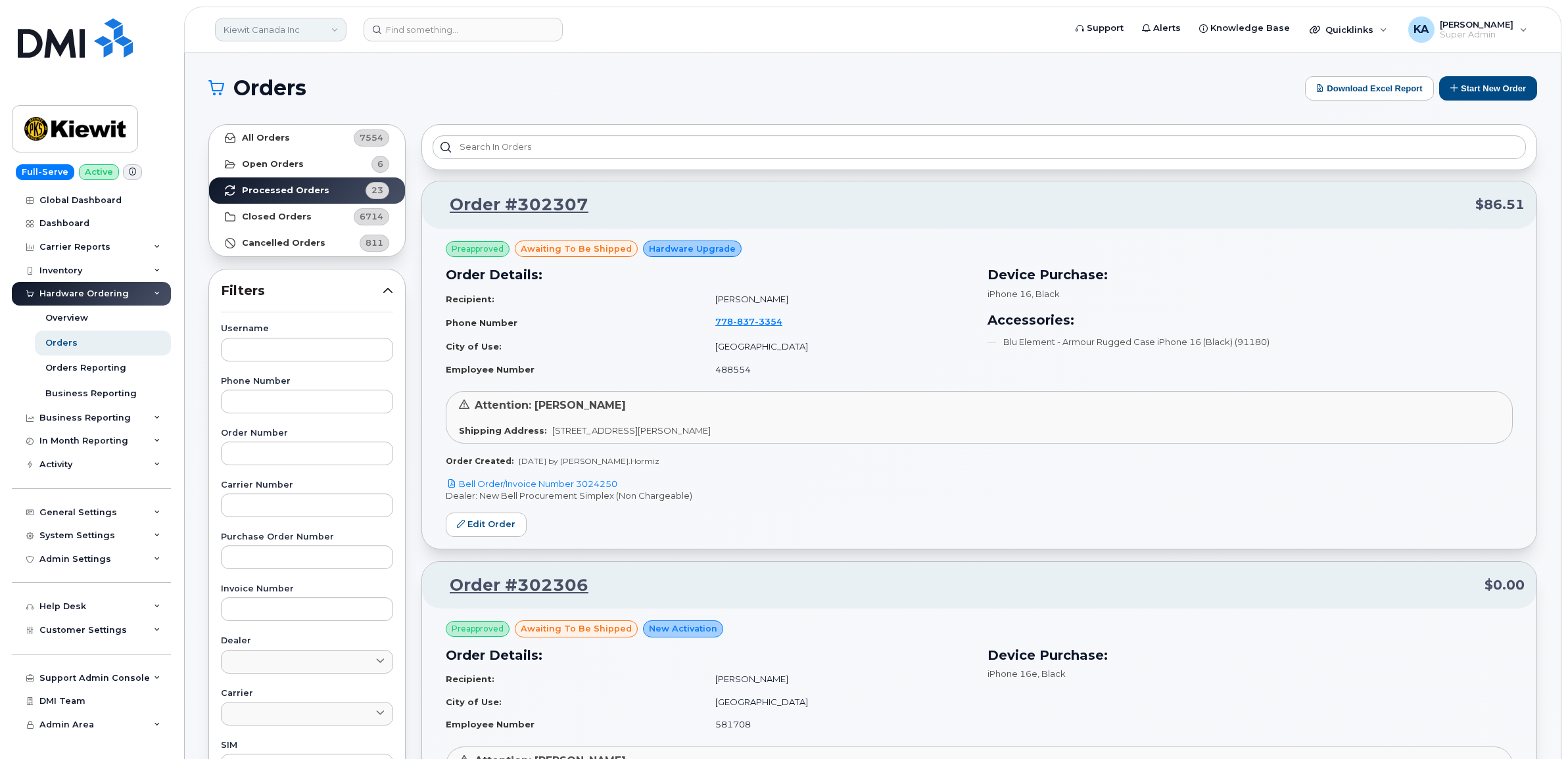
click at [310, 29] on link "Kiewit Canada Inc" at bounding box center [281, 29] width 131 height 24
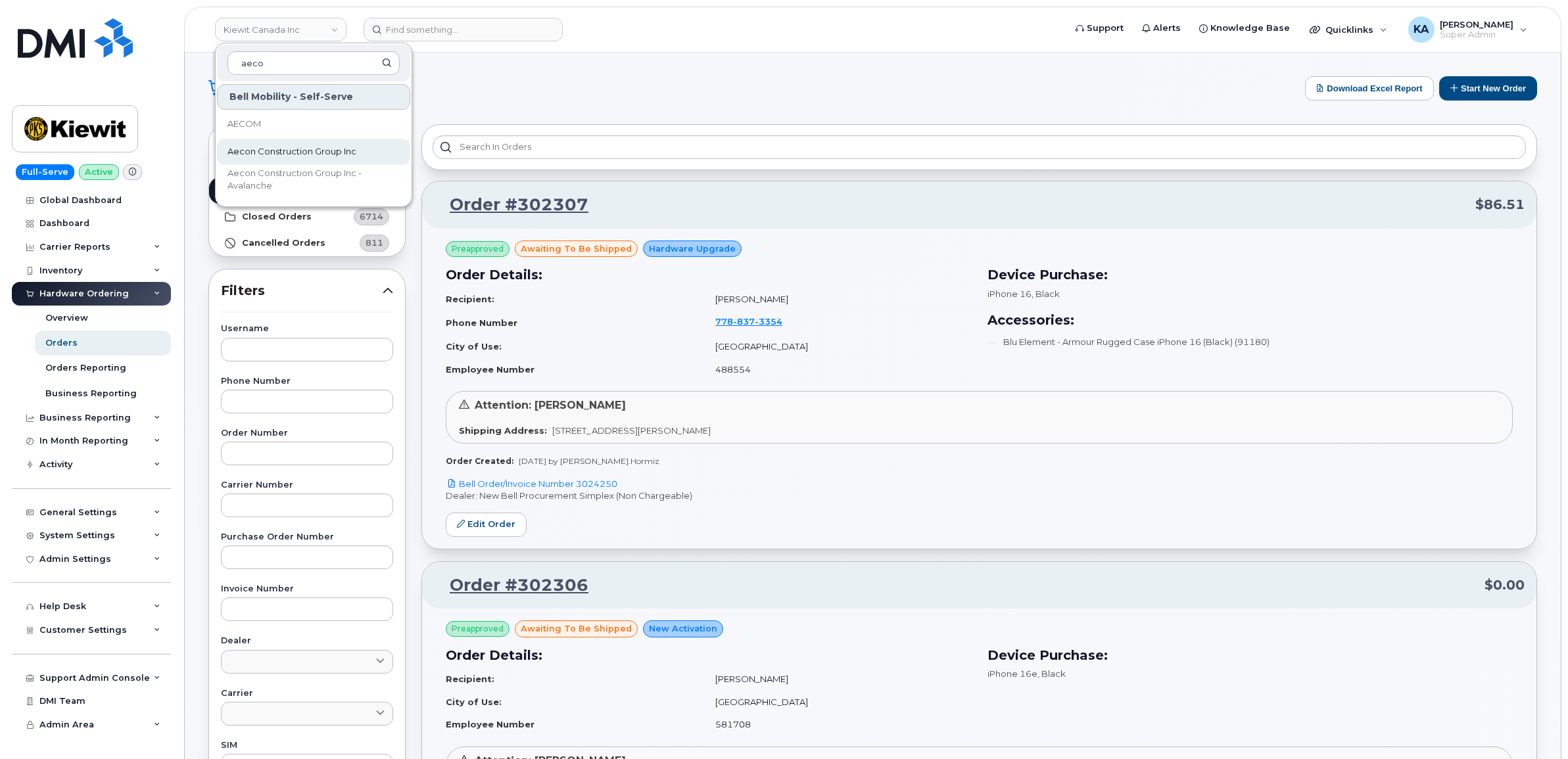
type input "aeco"
click at [336, 146] on span "Aecon Construction Group Inc" at bounding box center [292, 152] width 129 height 13
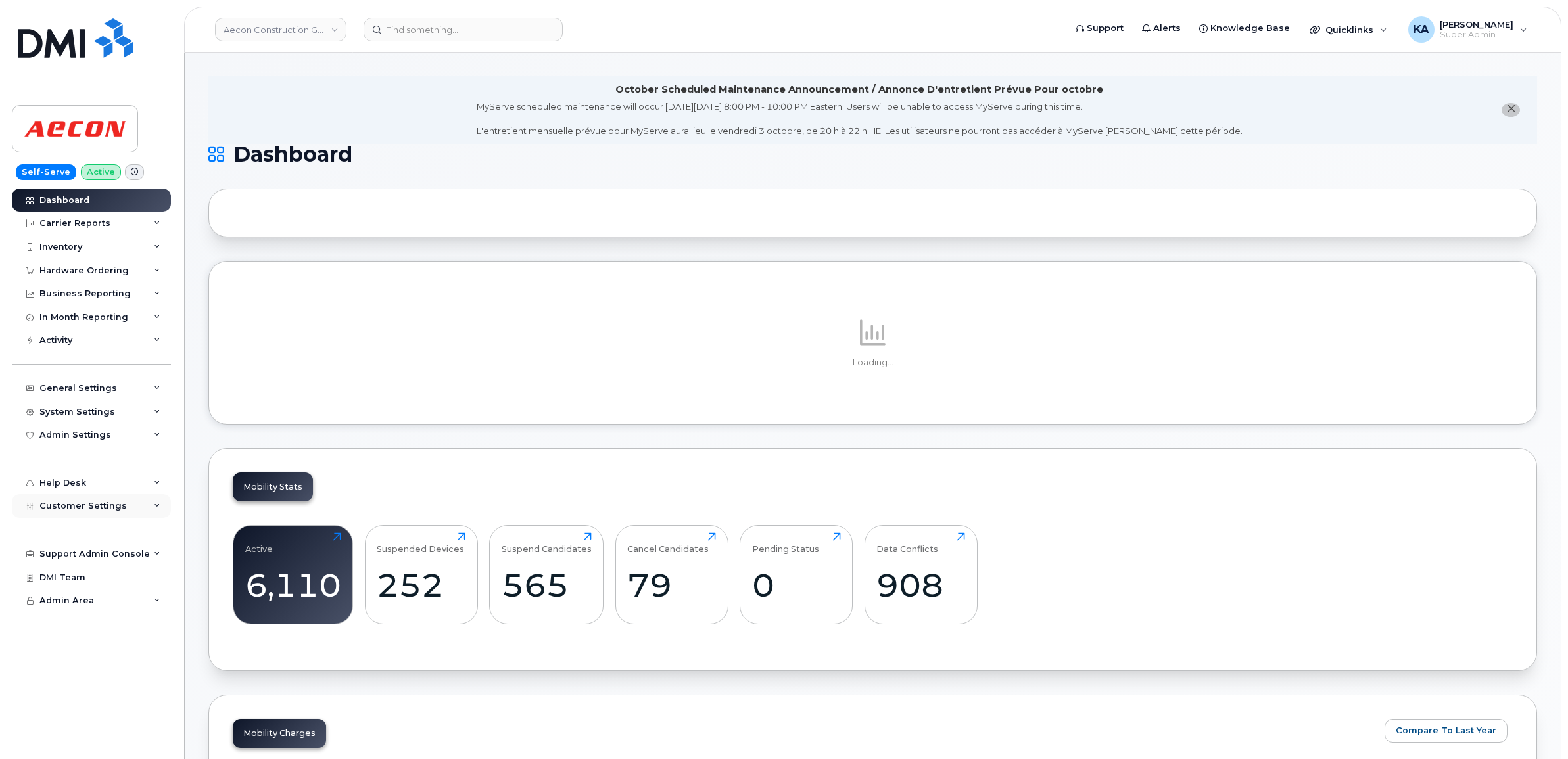
click at [43, 511] on span "Customer Settings" at bounding box center [82, 506] width 87 height 10
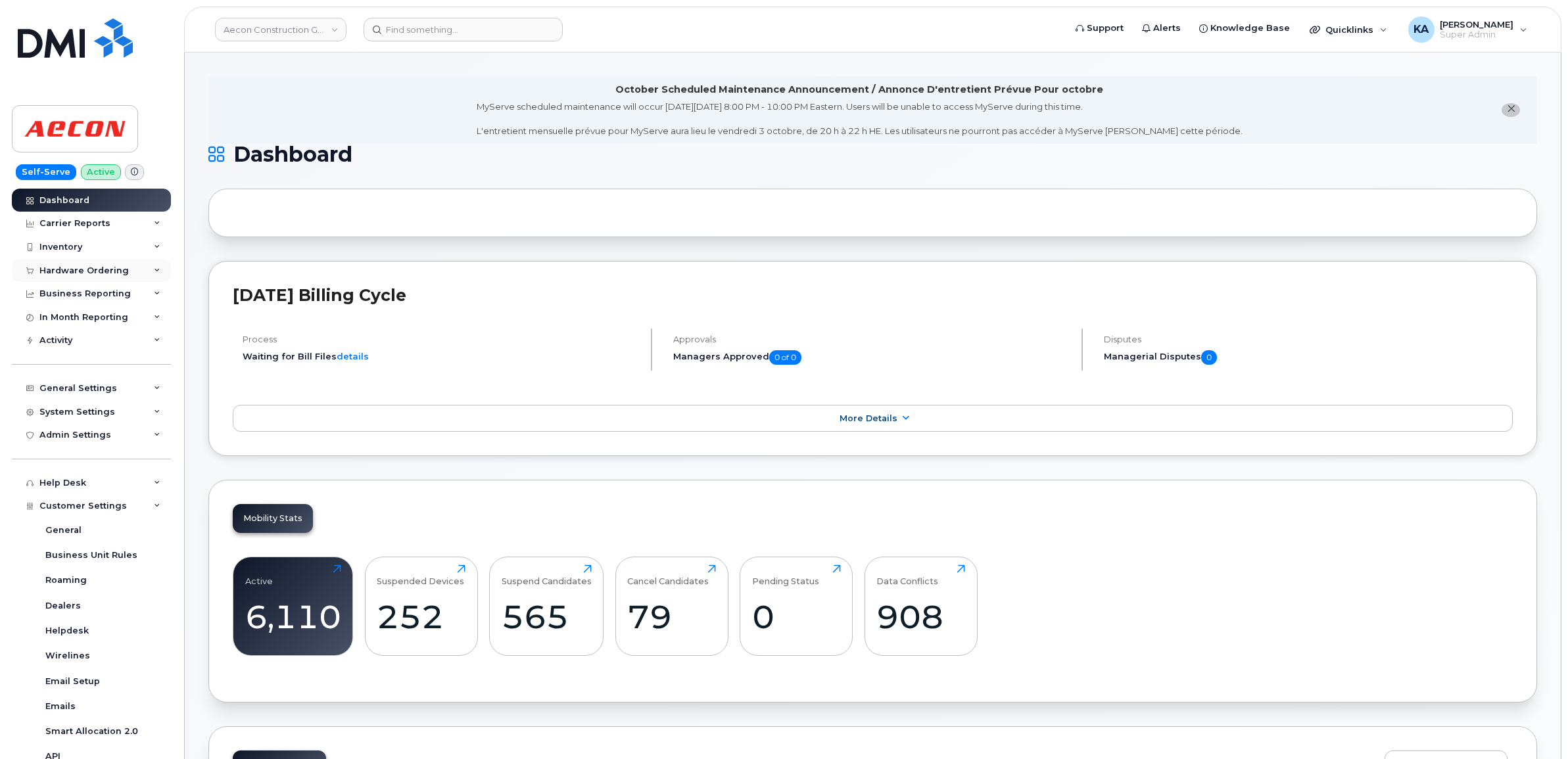
click at [71, 268] on div "Hardware Ordering" at bounding box center [84, 270] width 89 height 10
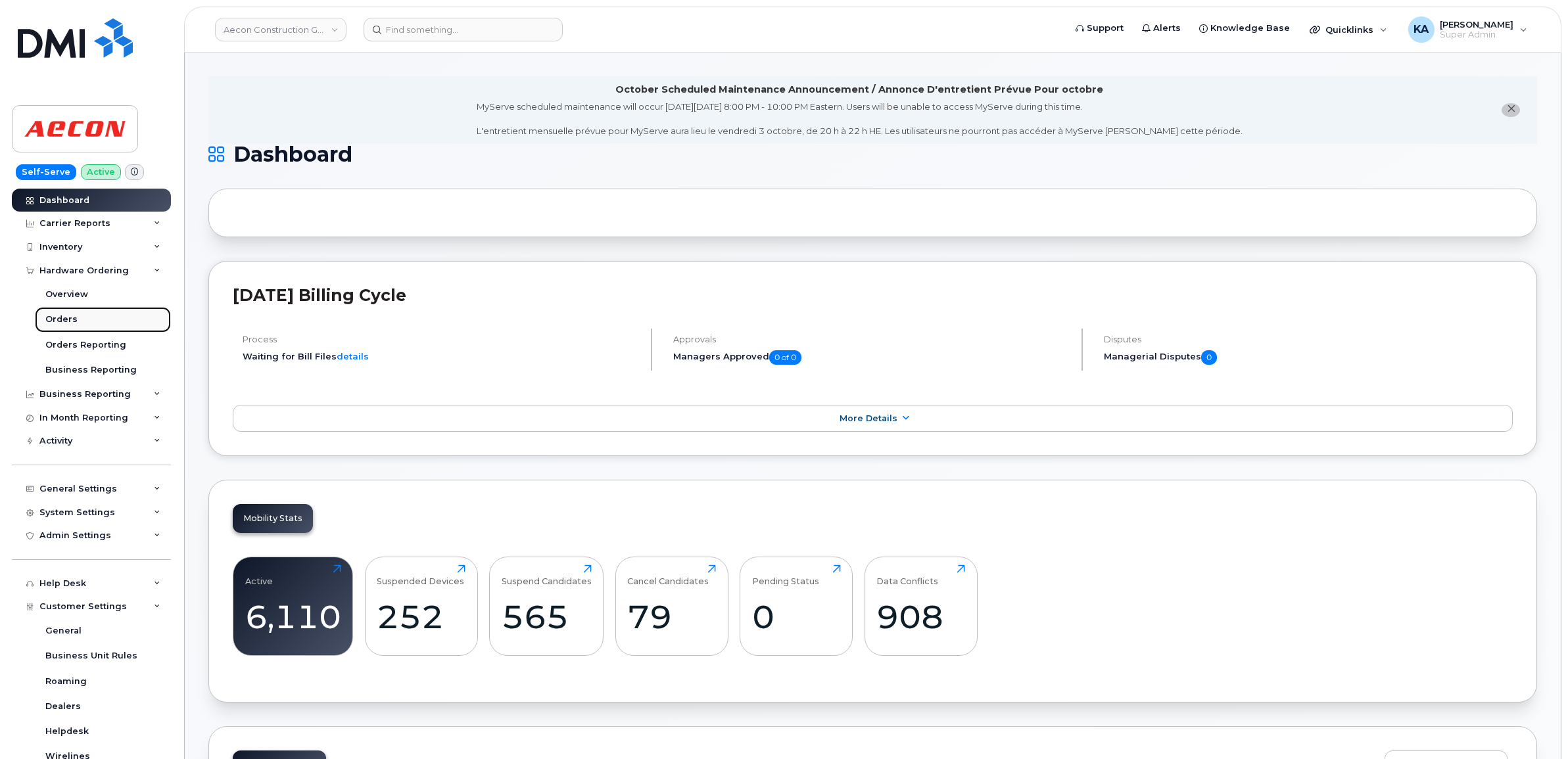
click at [54, 319] on div "Orders" at bounding box center [62, 319] width 32 height 12
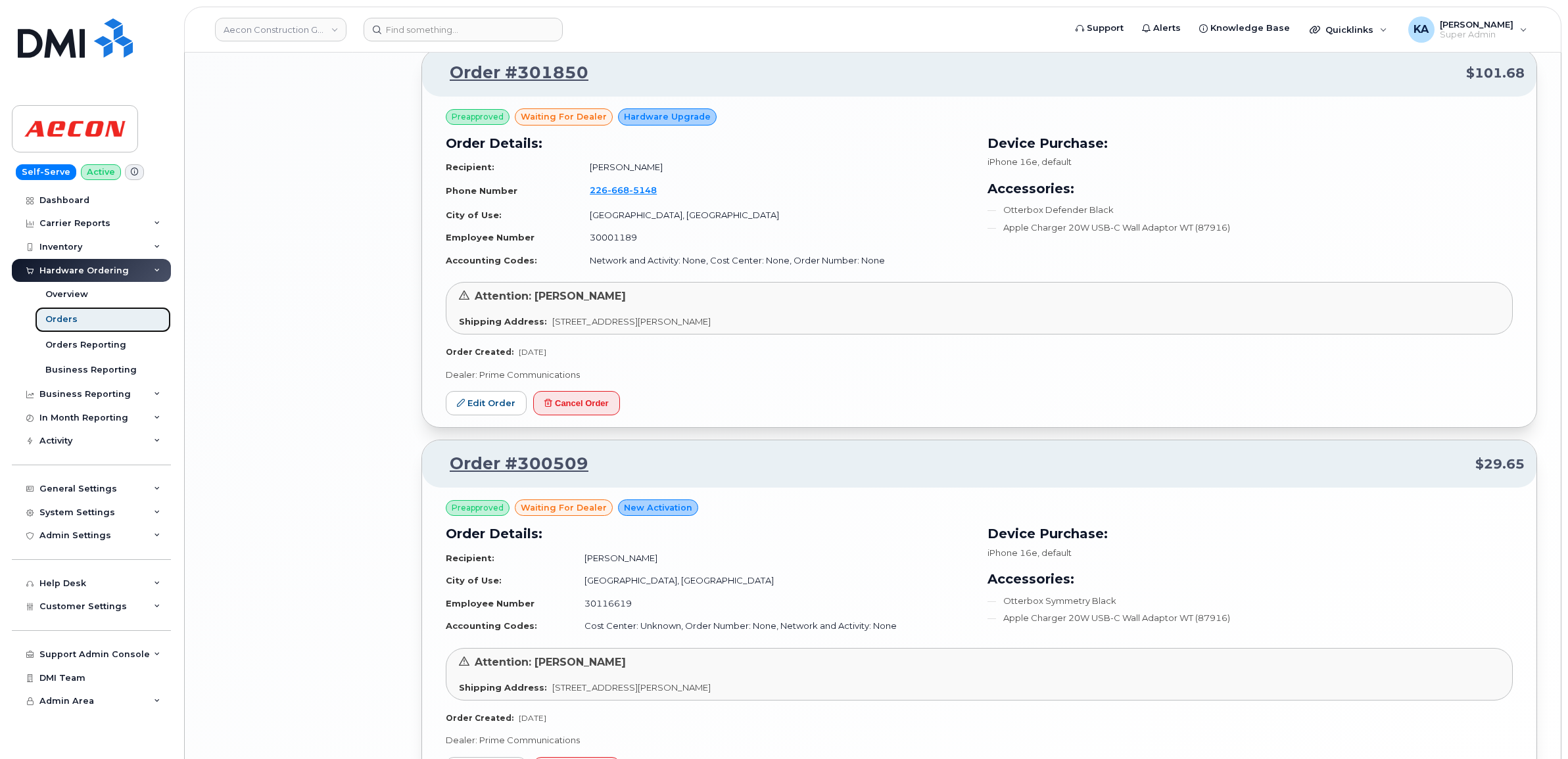
scroll to position [2518, 0]
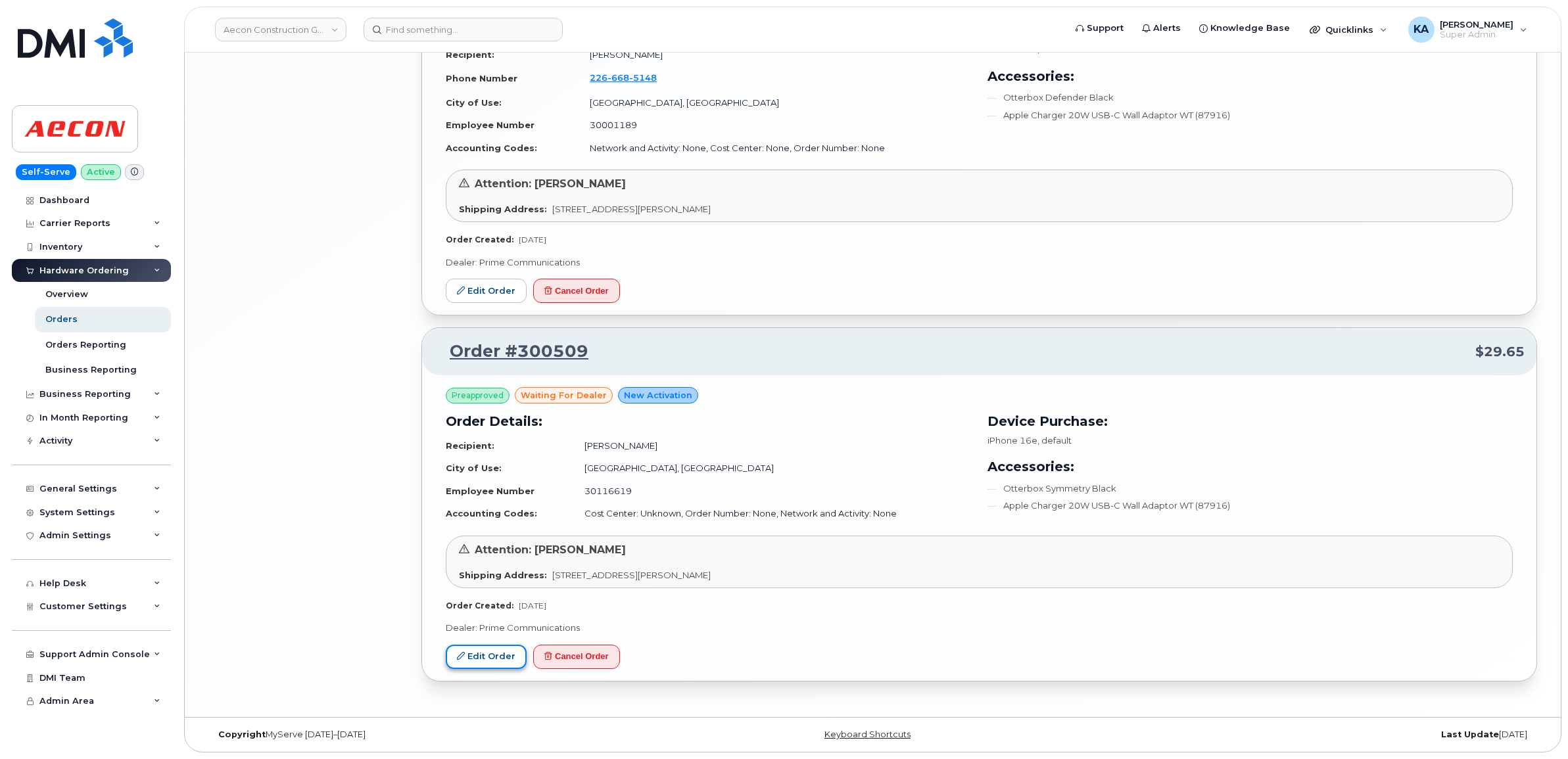
click at [491, 654] on link "Edit Order" at bounding box center [487, 657] width 81 height 24
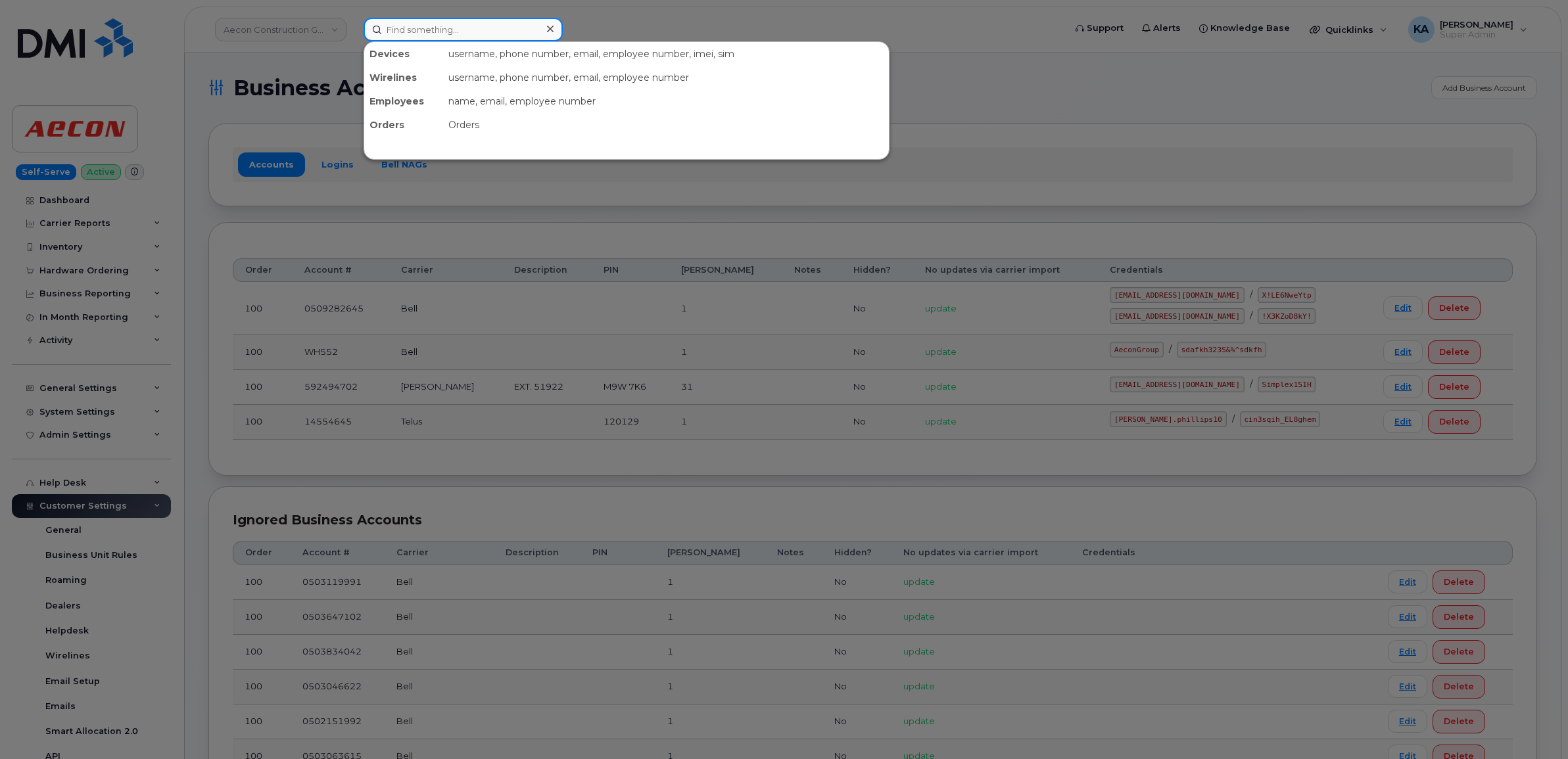
click at [429, 28] on input at bounding box center [463, 29] width 199 height 24
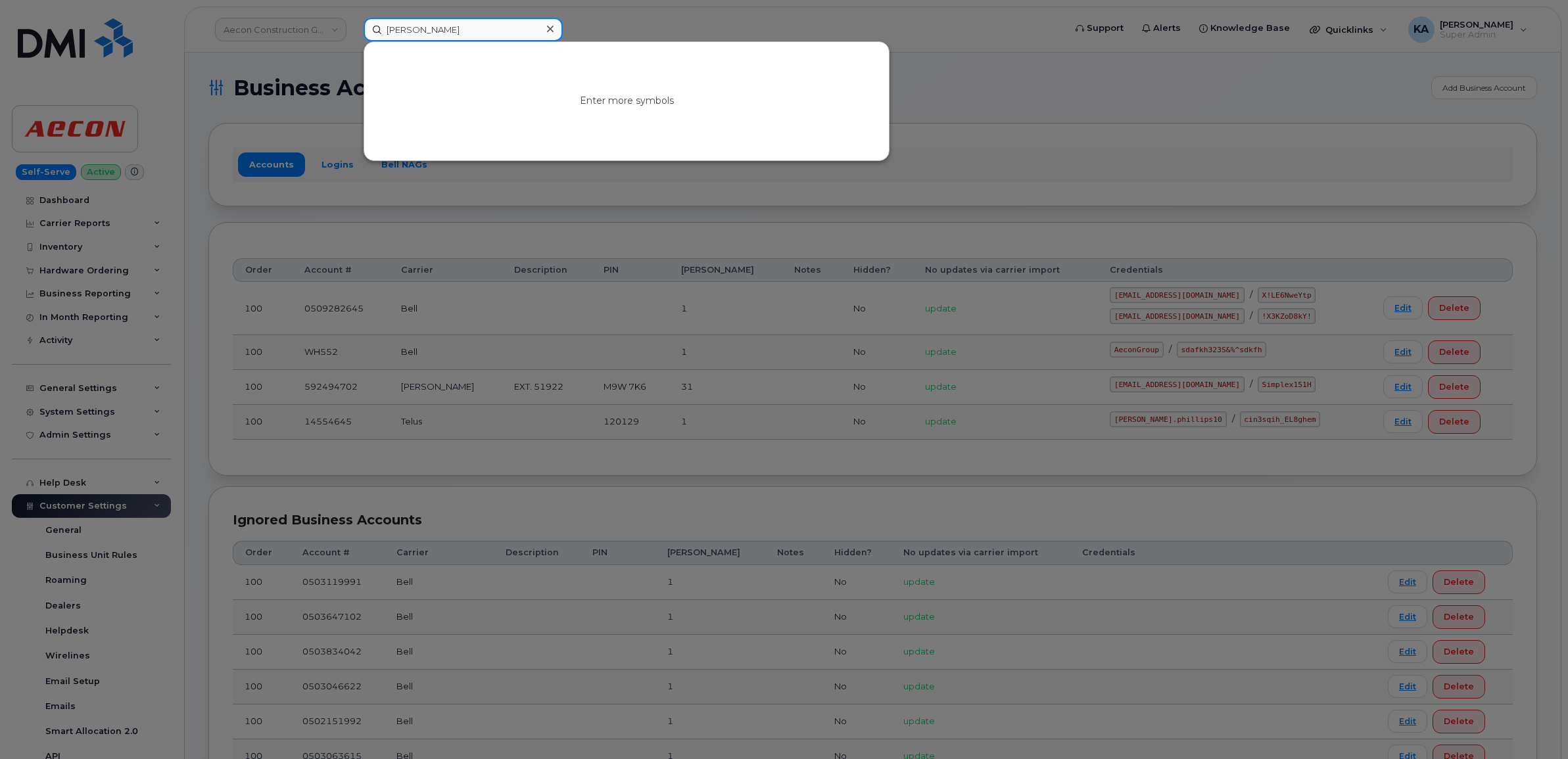
type input "[PERSON_NAME]"
click at [552, 29] on icon at bounding box center [549, 29] width 6 height 10
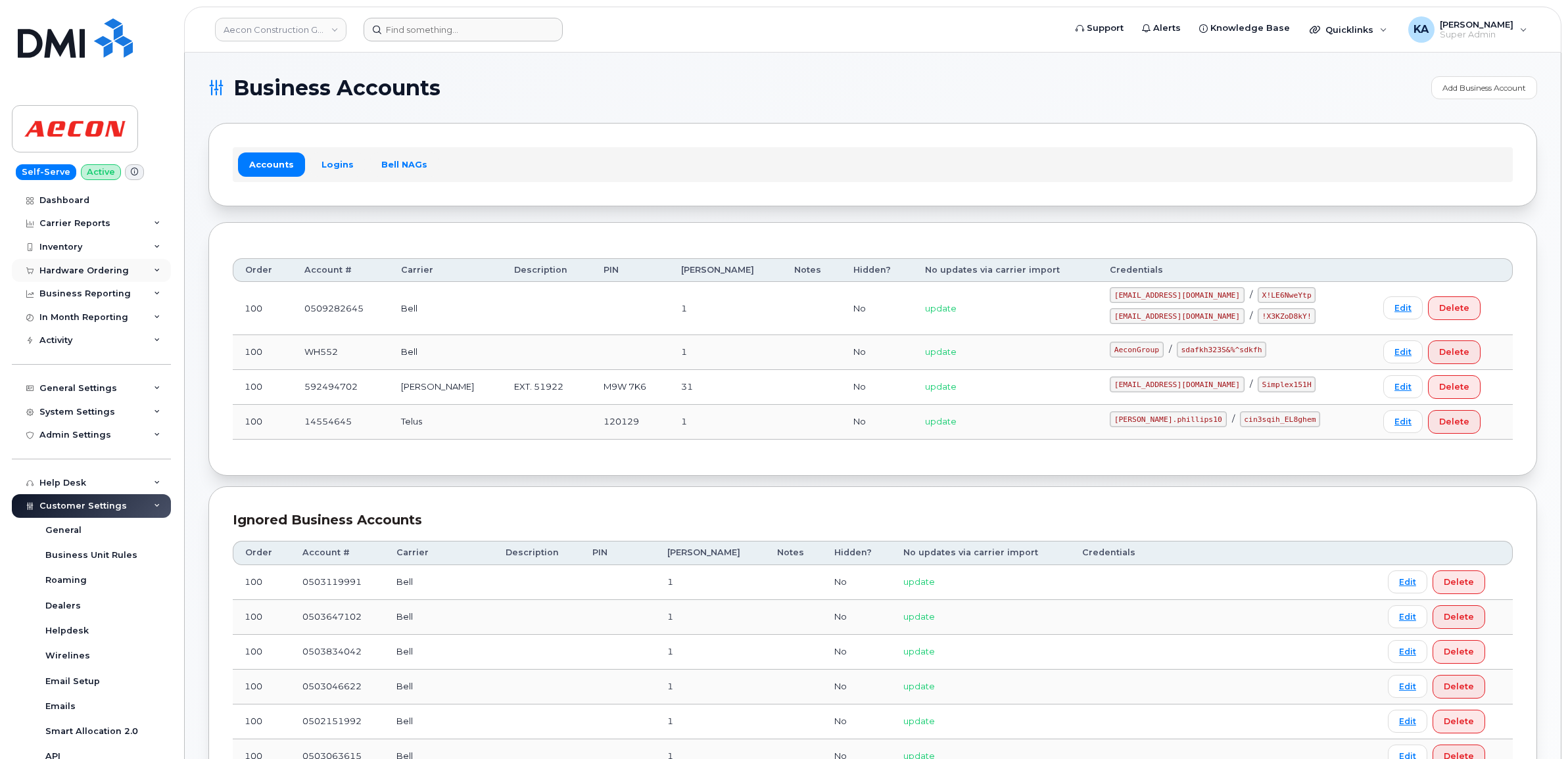
click at [97, 270] on div "Hardware Ordering" at bounding box center [84, 270] width 89 height 10
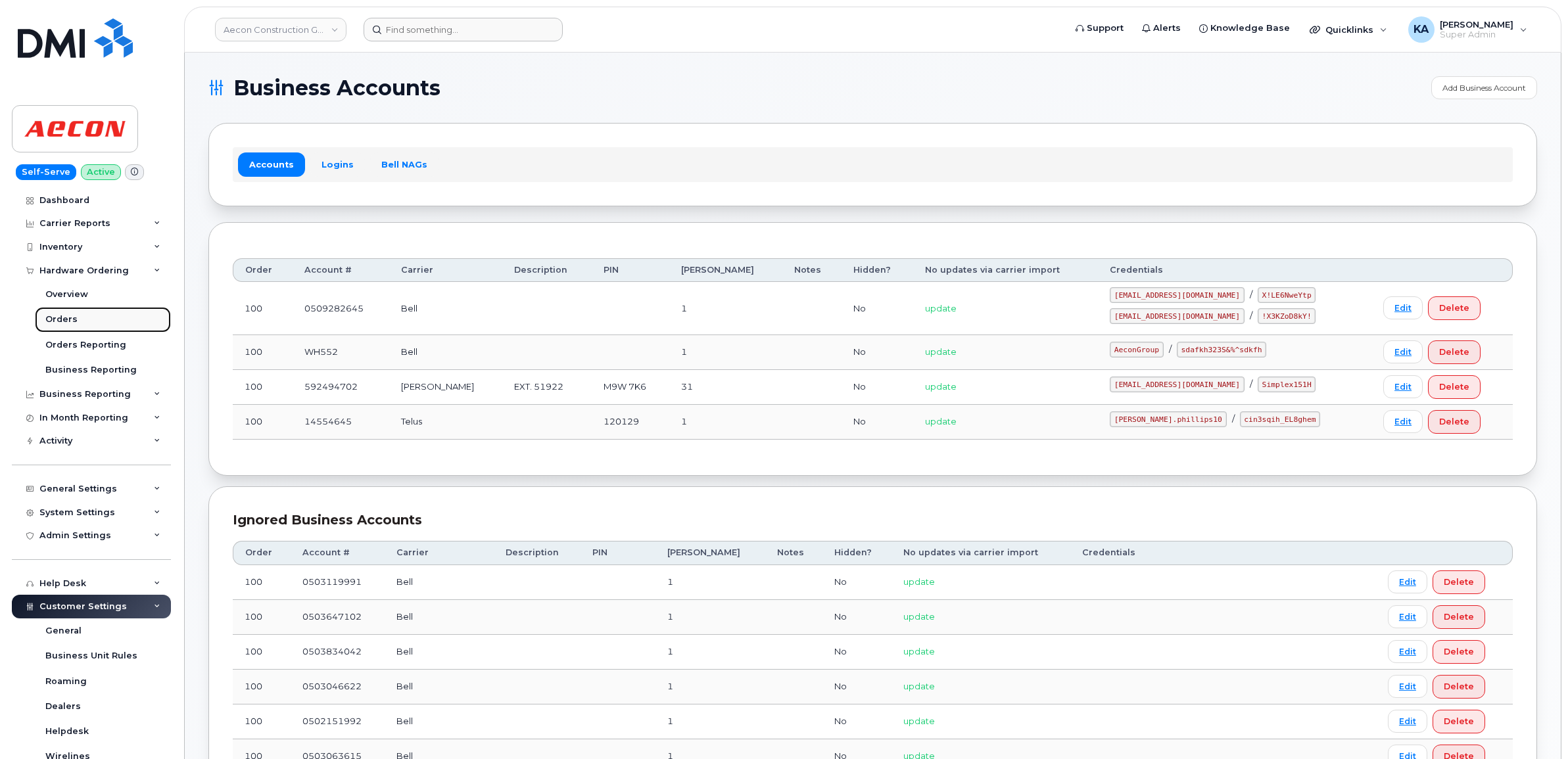
click at [53, 319] on div "Orders" at bounding box center [62, 319] width 32 height 12
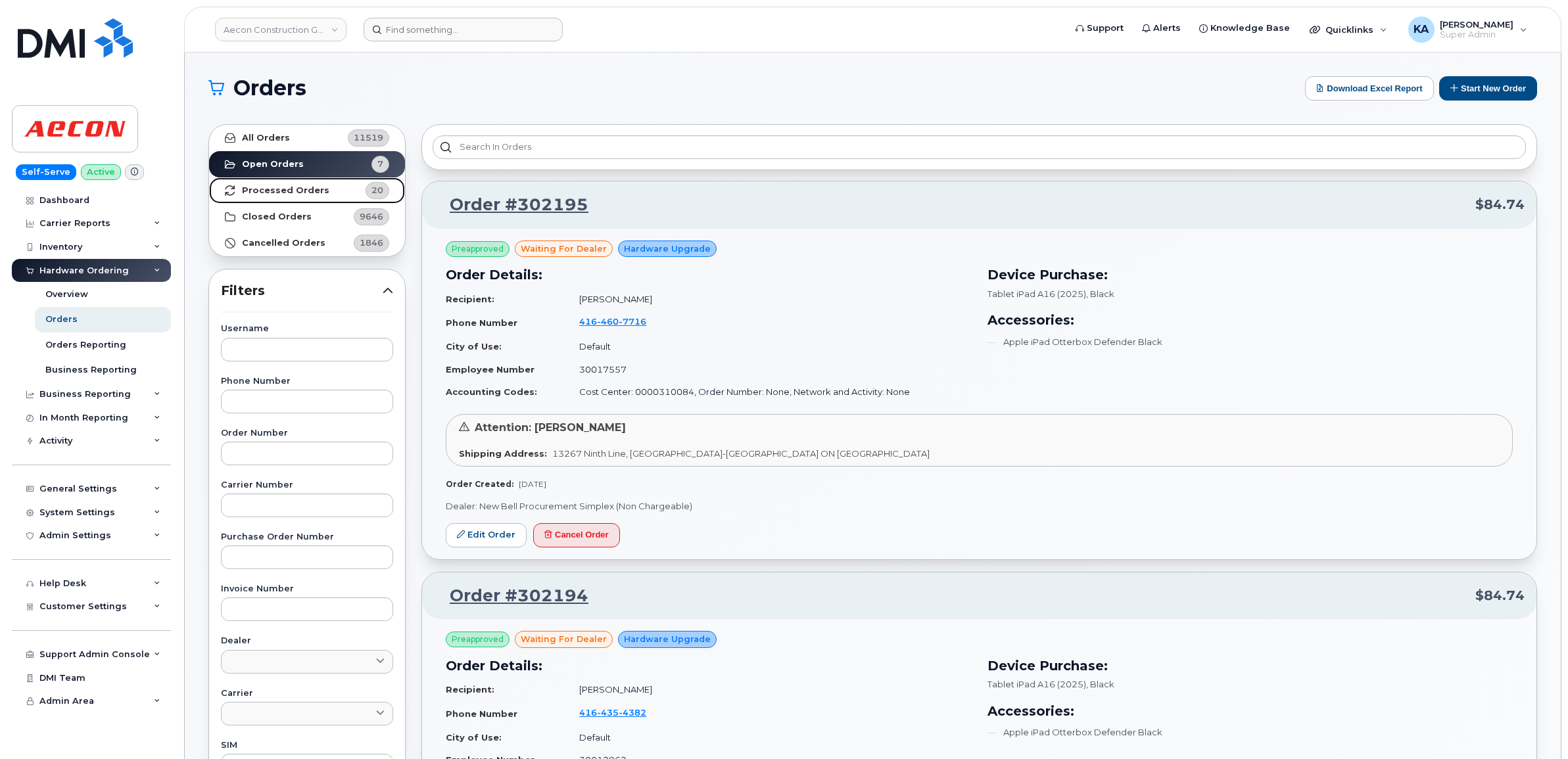
click at [267, 185] on strong "Processed Orders" at bounding box center [285, 190] width 87 height 10
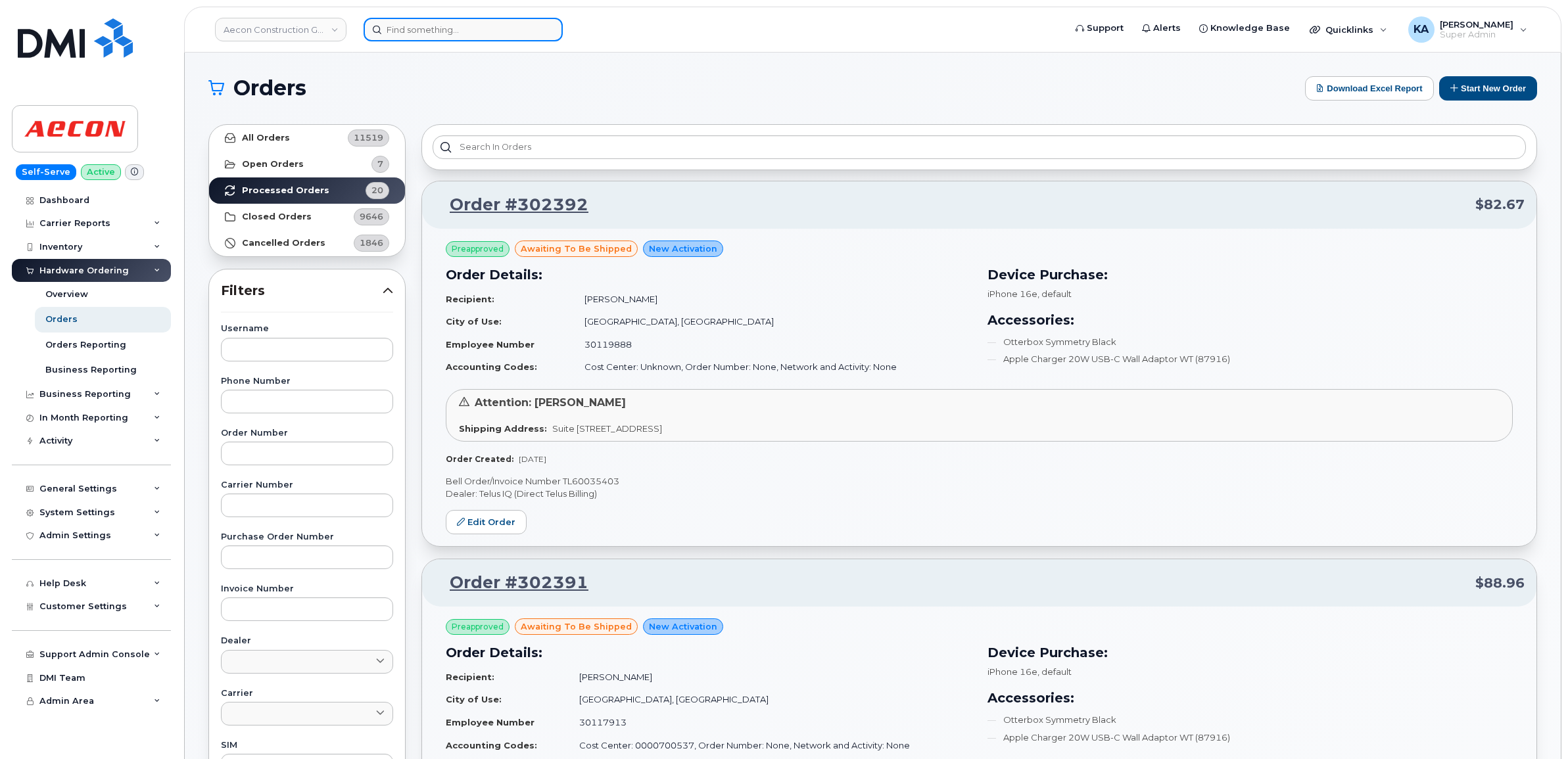
click at [405, 30] on input at bounding box center [463, 29] width 199 height 24
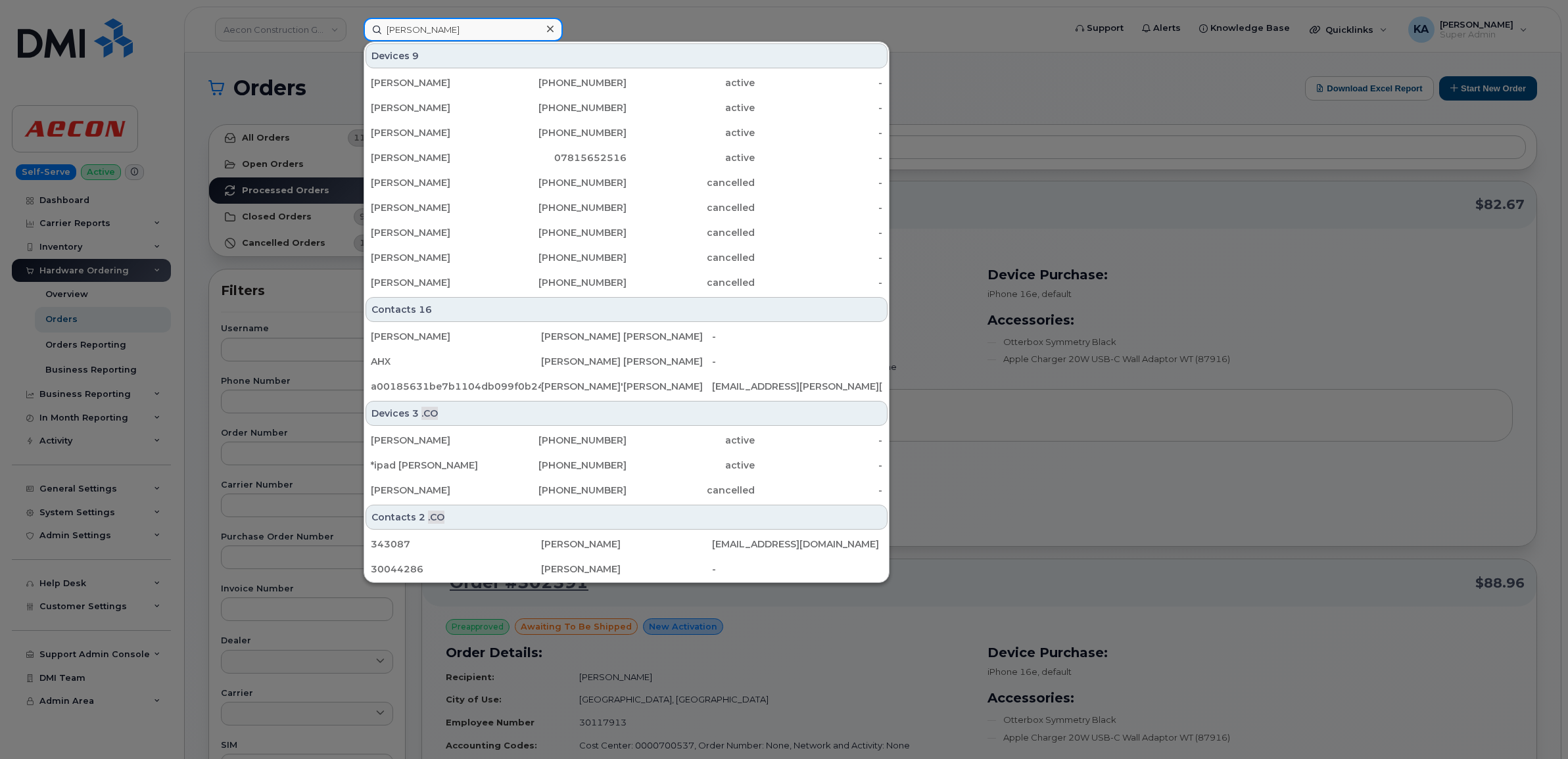
type input "[PERSON_NAME]"
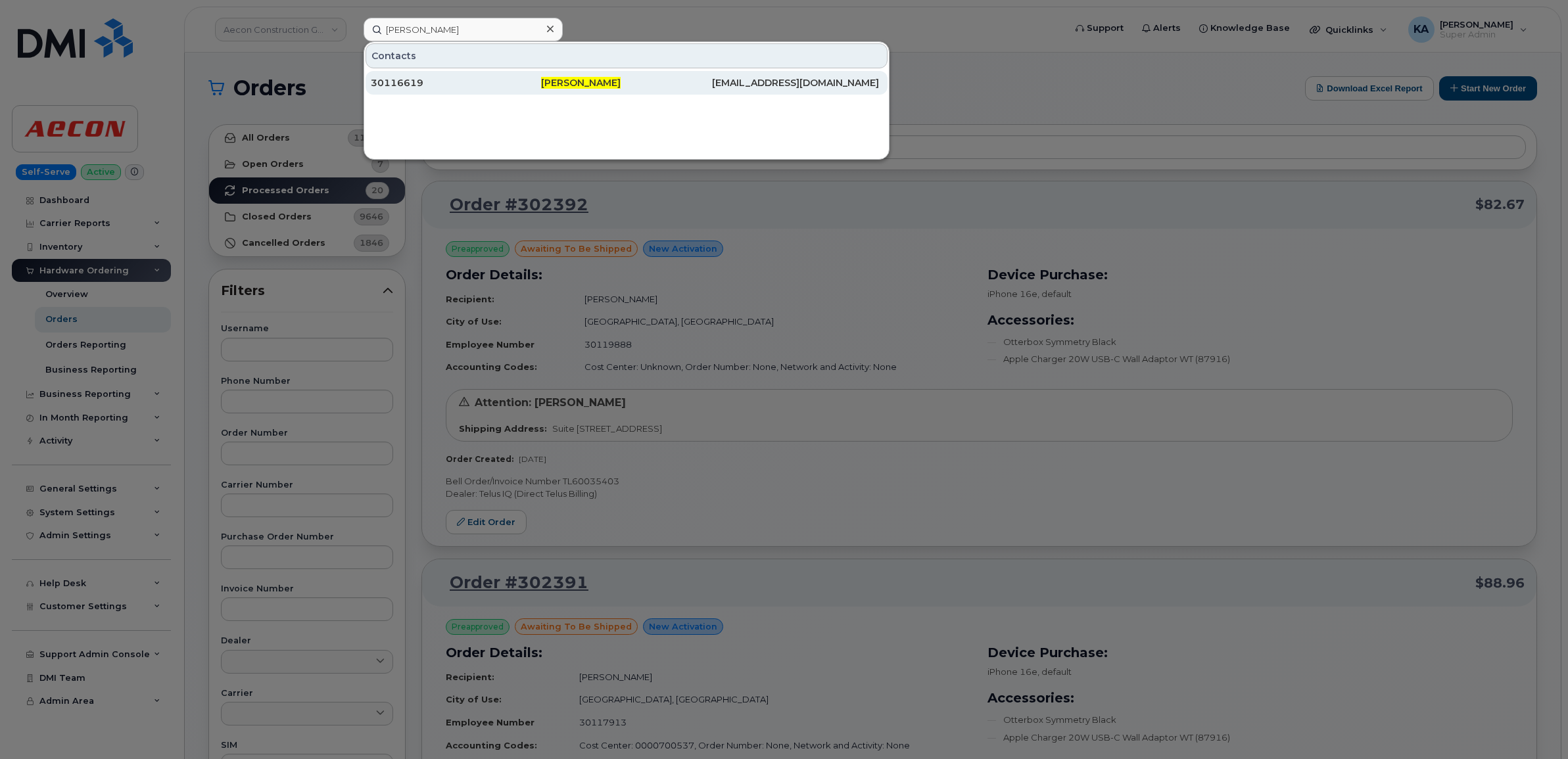
click at [393, 80] on div "30116619" at bounding box center [456, 82] width 171 height 13
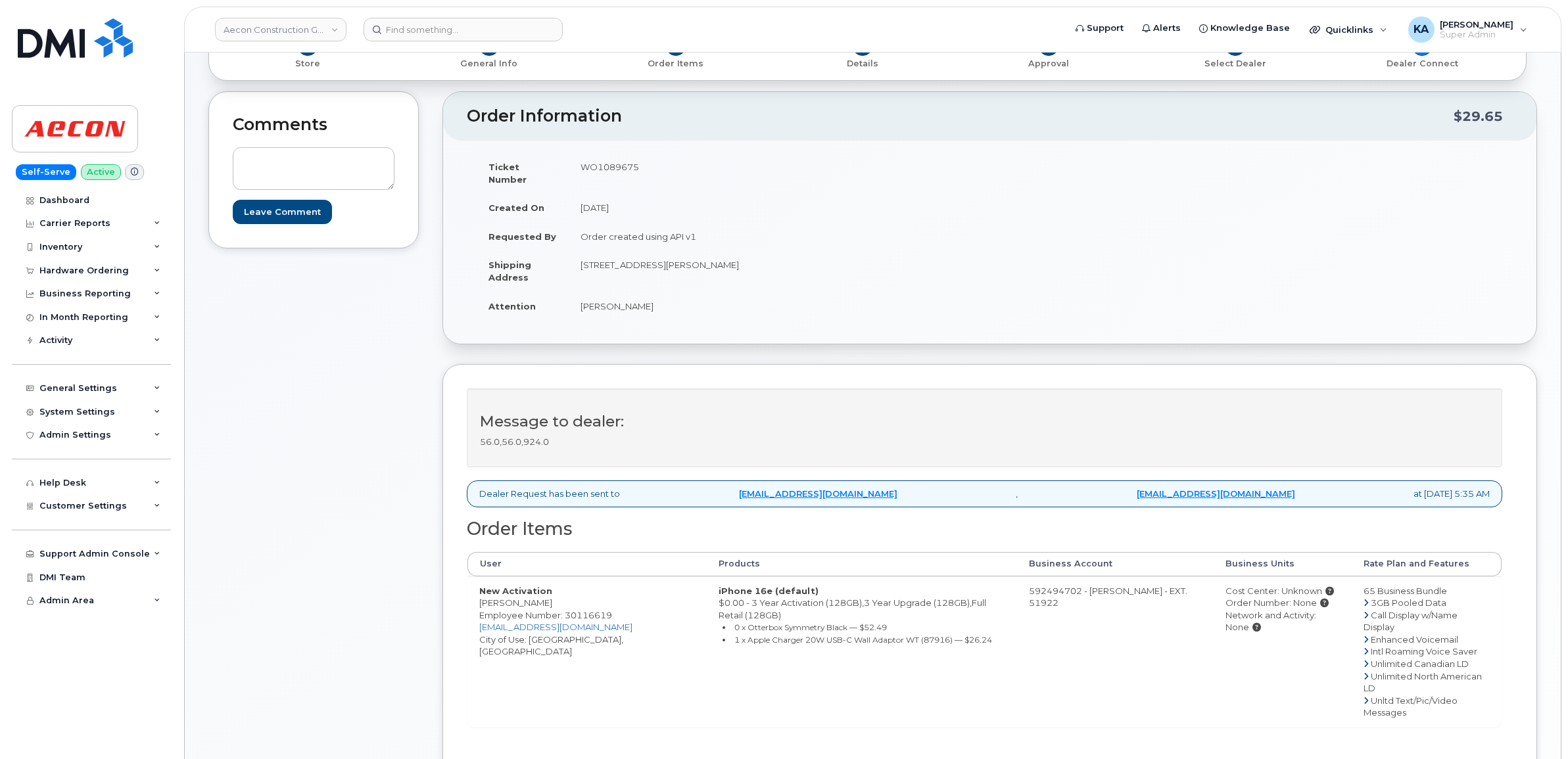
scroll to position [247, 0]
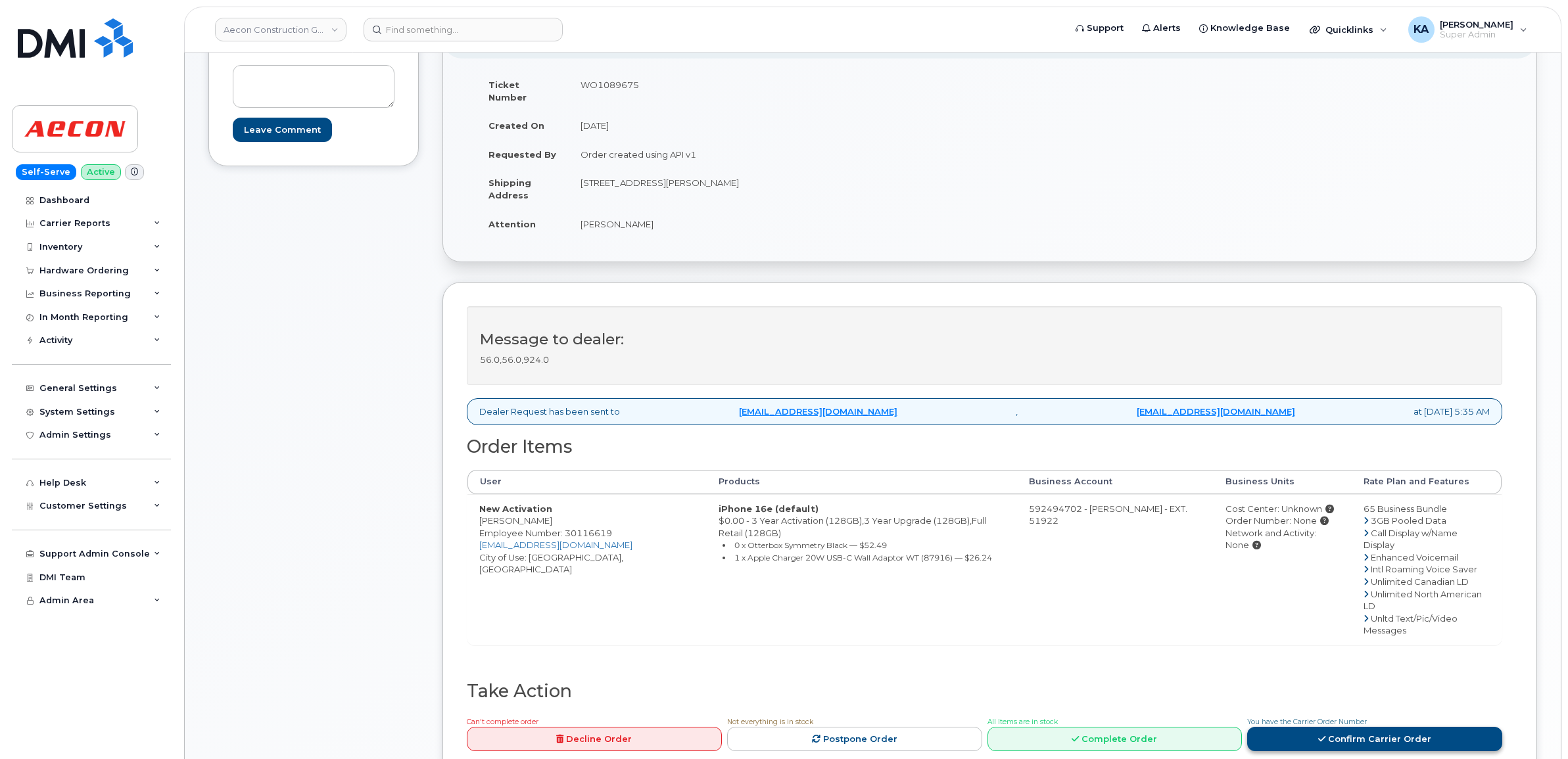
click at [1331, 727] on link "Confirm Carrier Order" at bounding box center [1374, 739] width 255 height 24
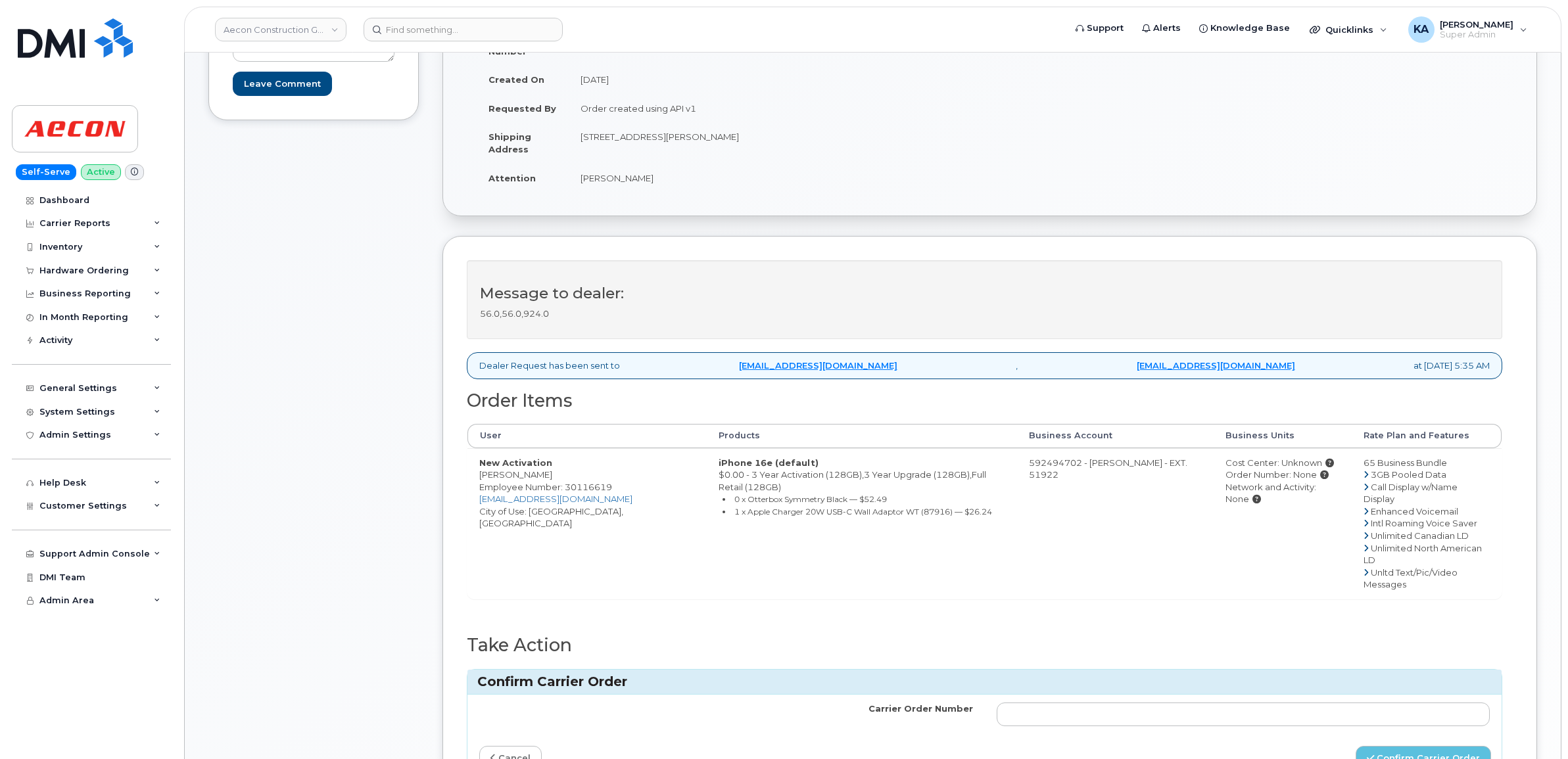
scroll to position [328, 0]
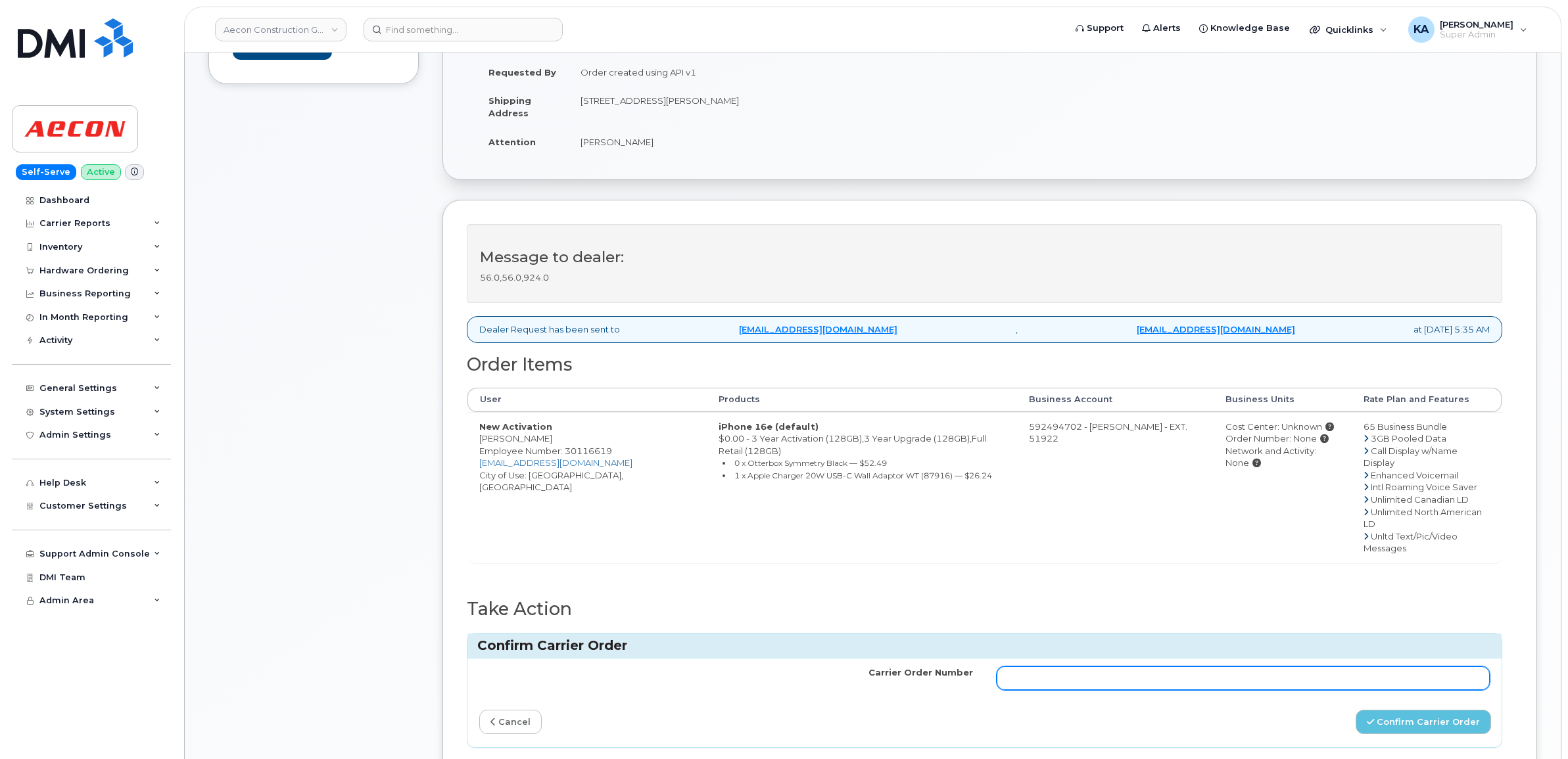
click at [1143, 667] on input "Carrier Order Number" at bounding box center [1244, 679] width 494 height 24
paste input "G1167683"
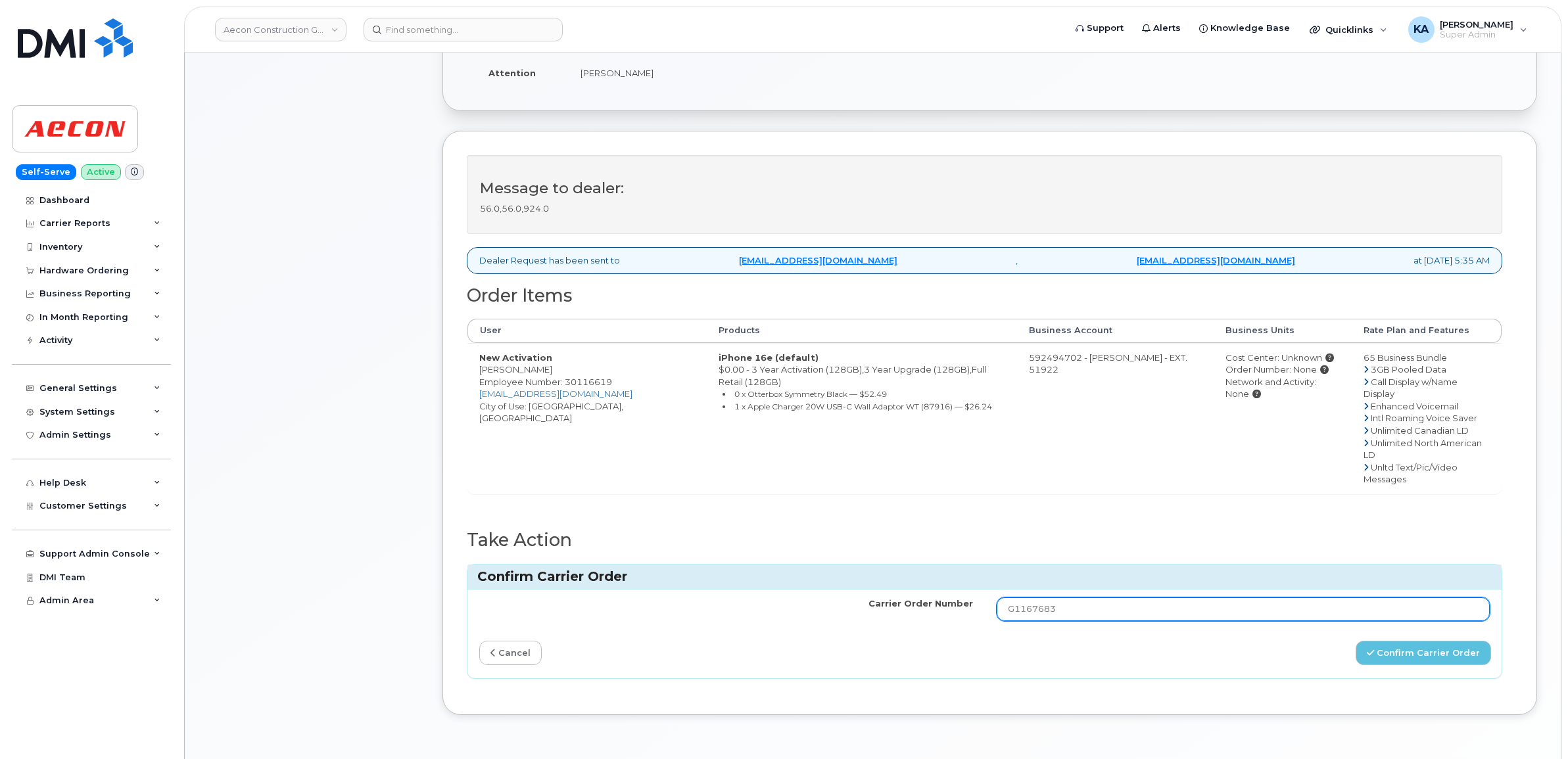
scroll to position [411, 0]
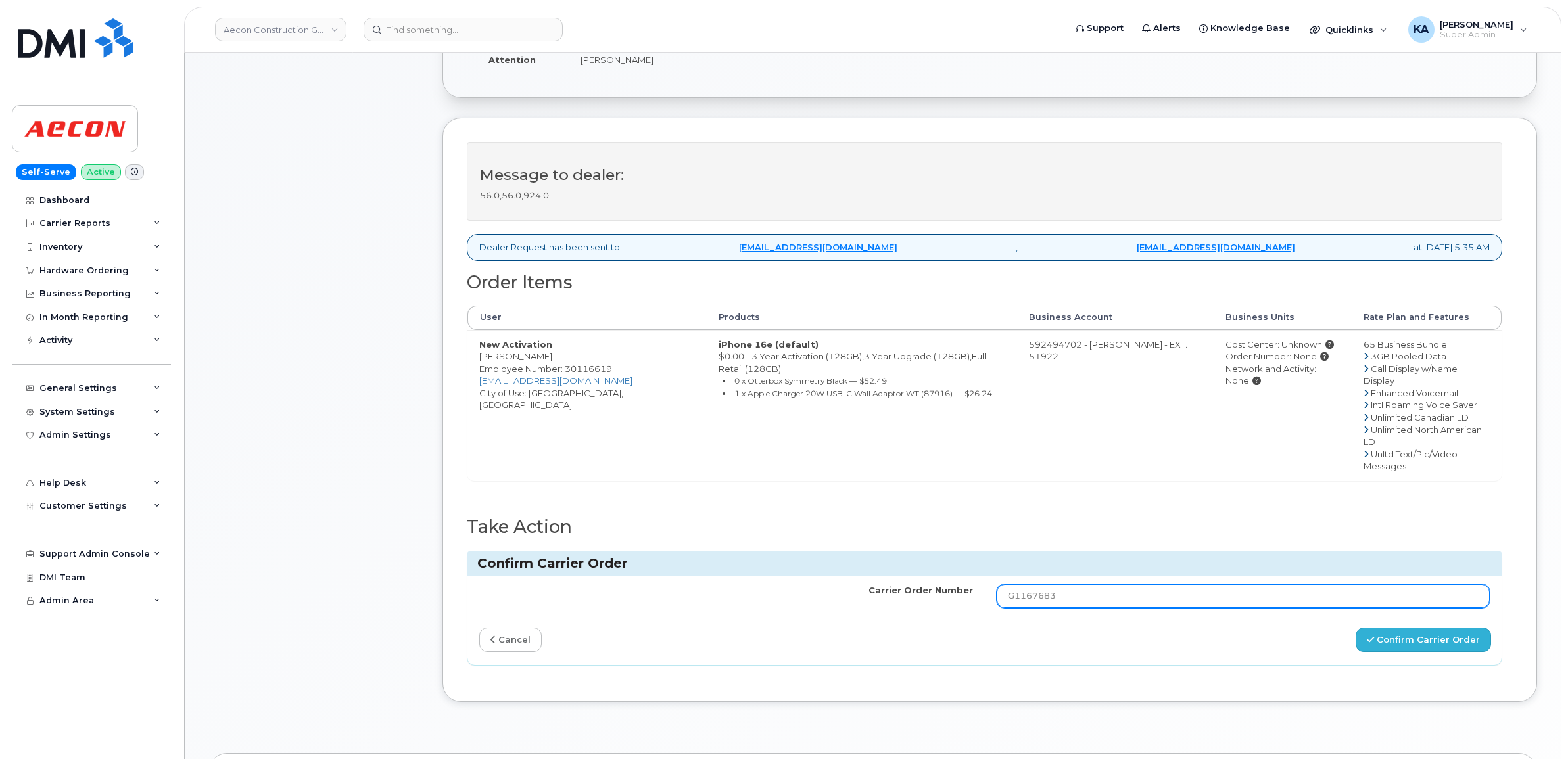
type input "G1167683"
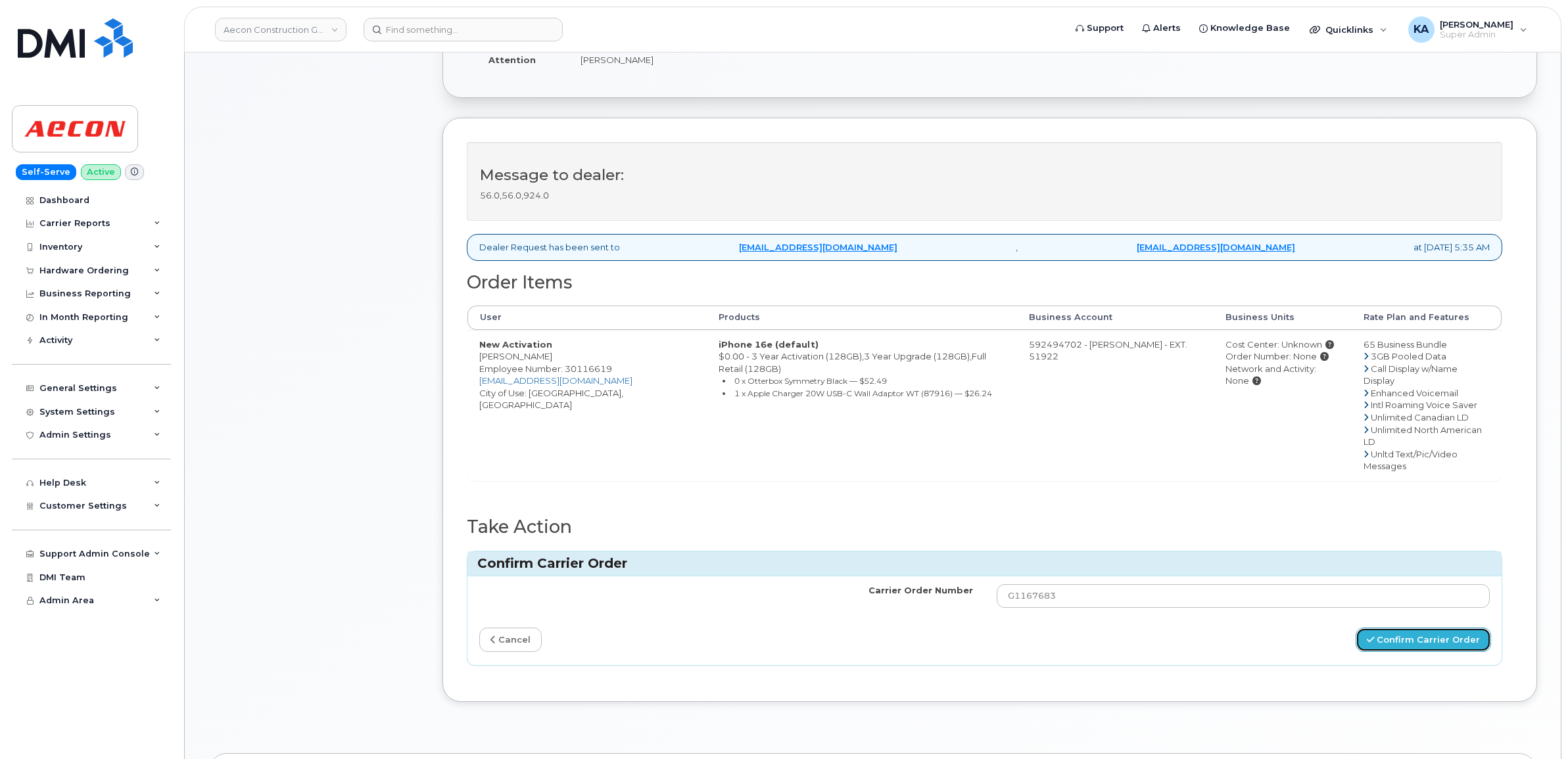
click at [1400, 628] on button "Confirm Carrier Order" at bounding box center [1423, 639] width 136 height 24
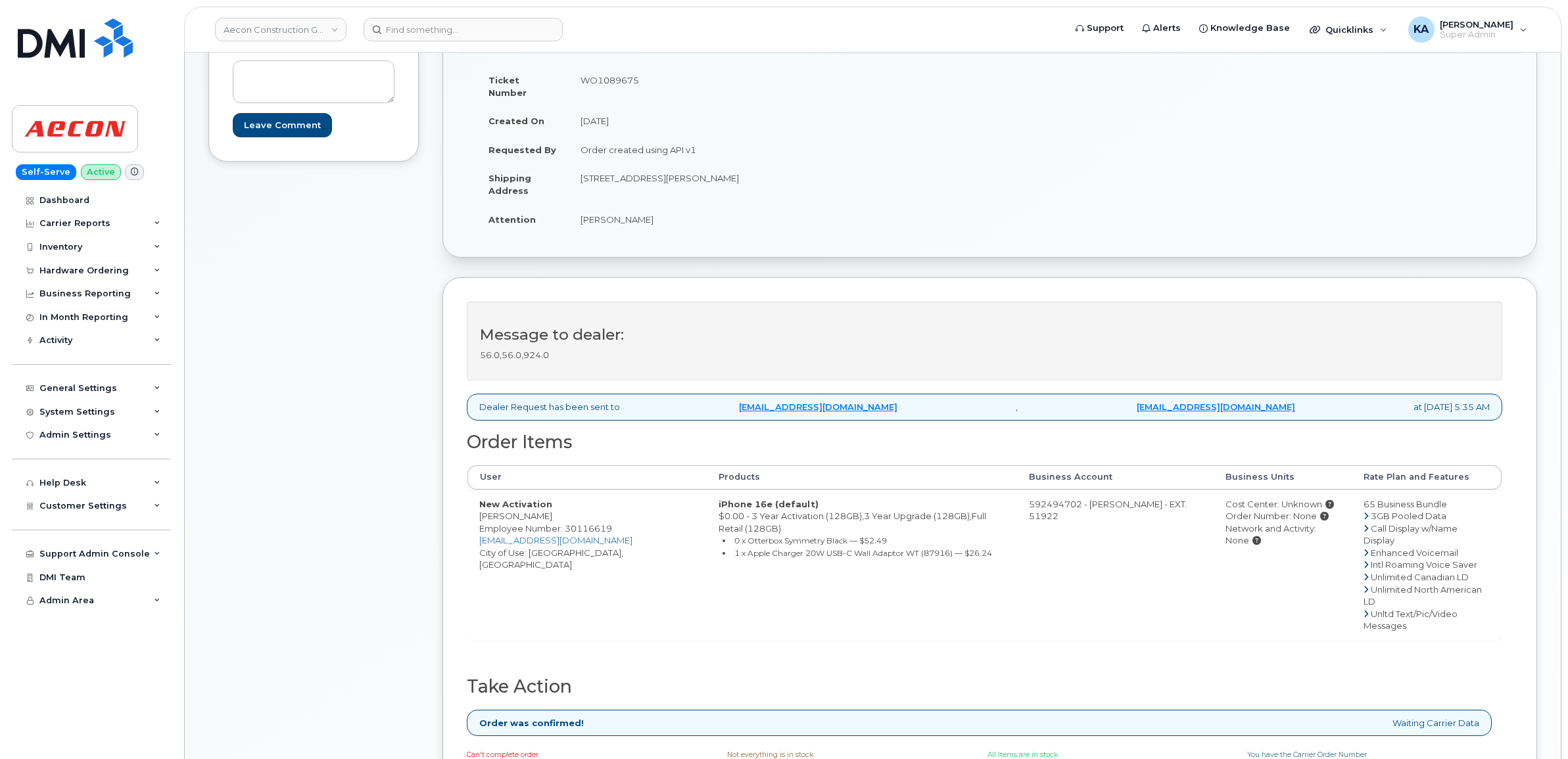
scroll to position [328, 0]
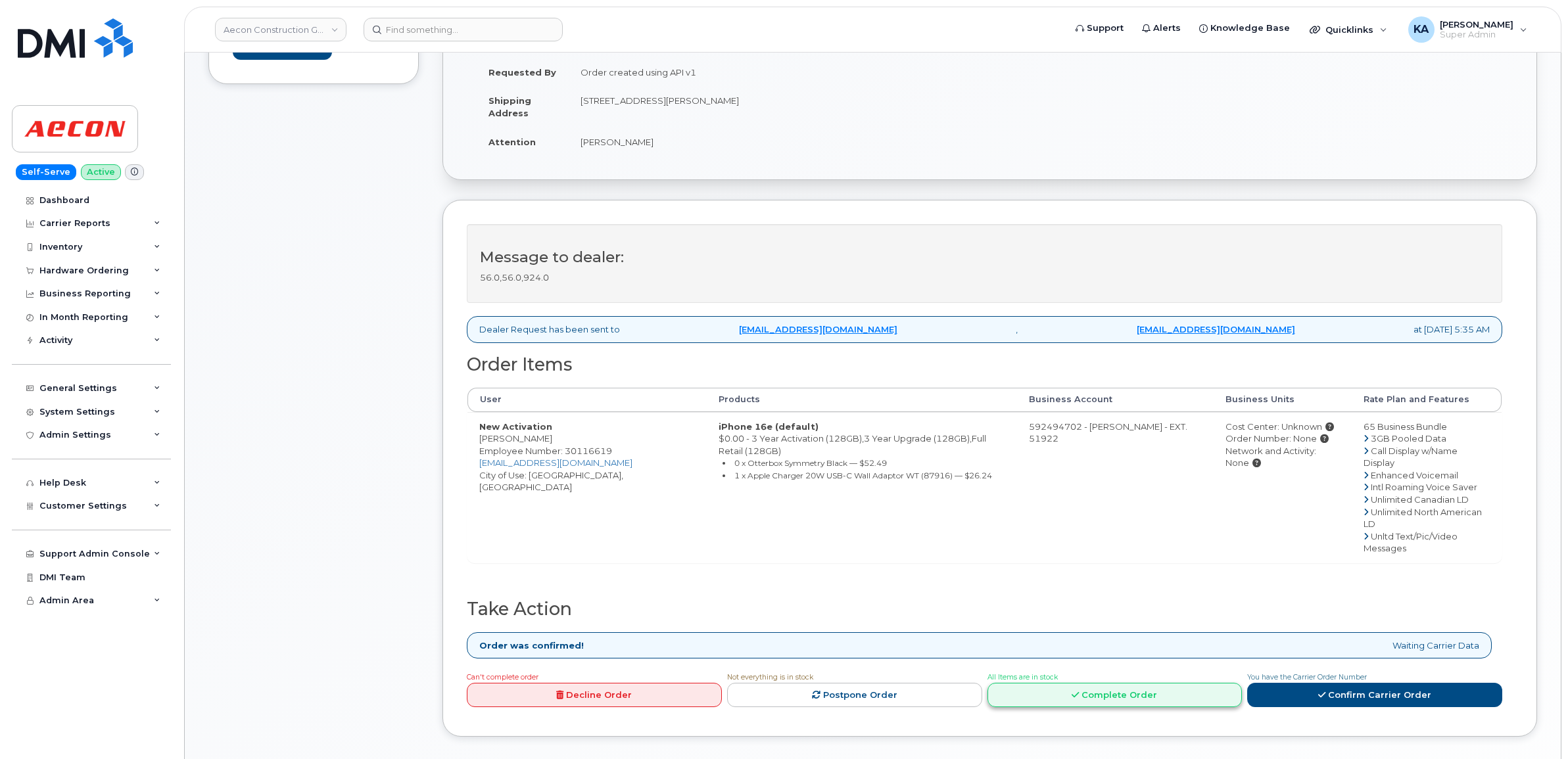
click at [1102, 683] on link "Complete Order" at bounding box center [1115, 695] width 255 height 24
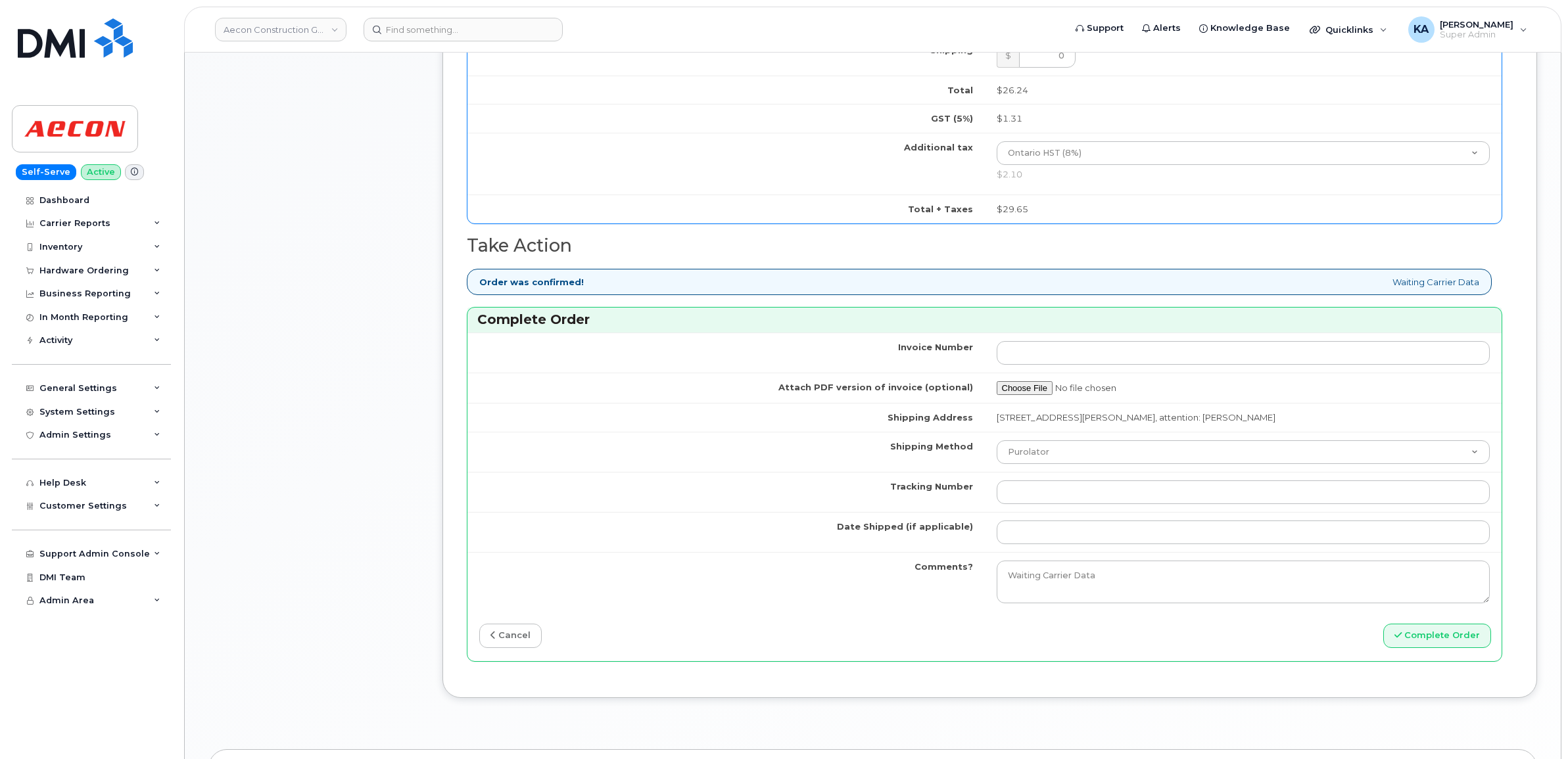
scroll to position [1150, 0]
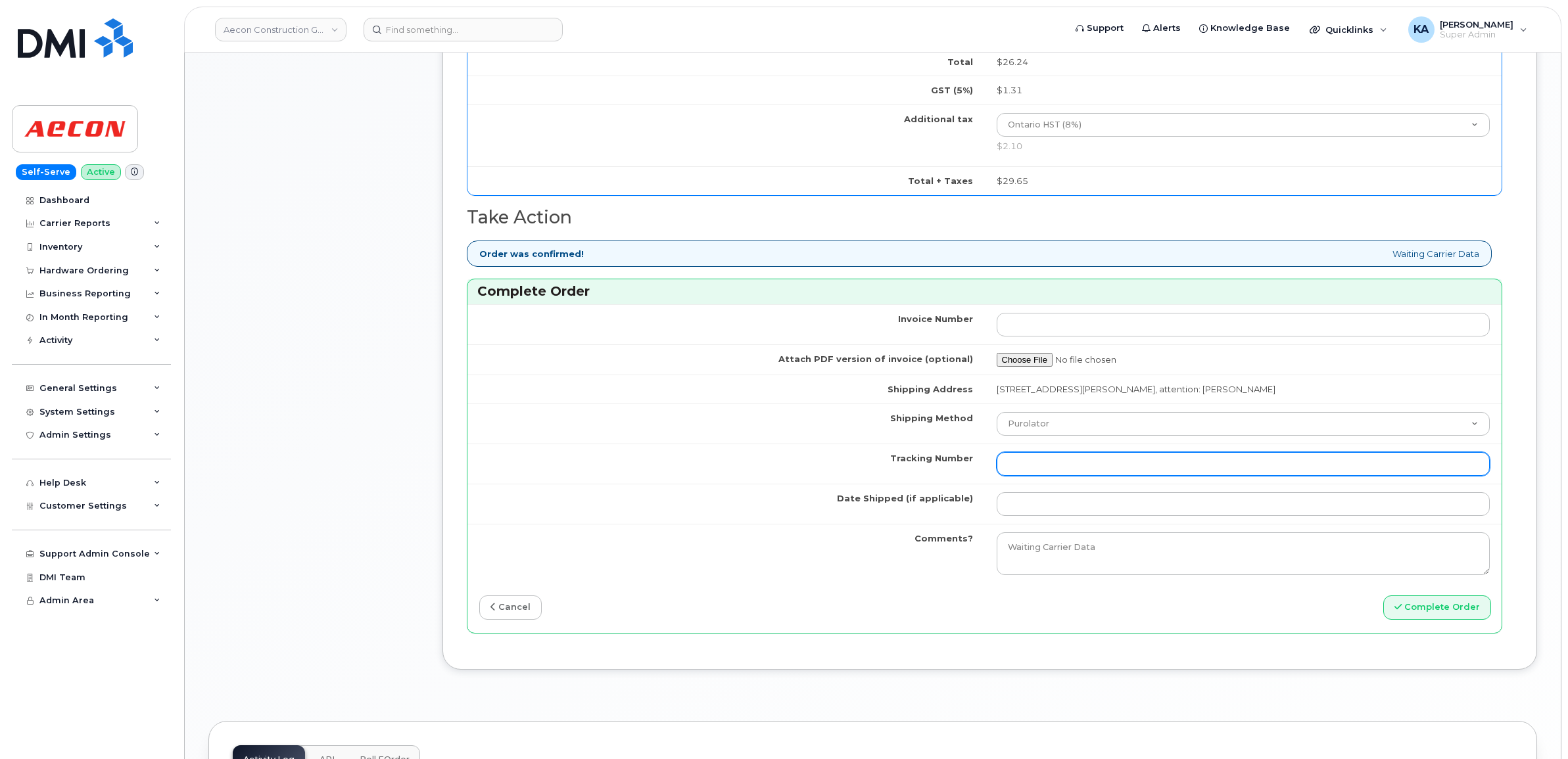
paste input "520080361287"
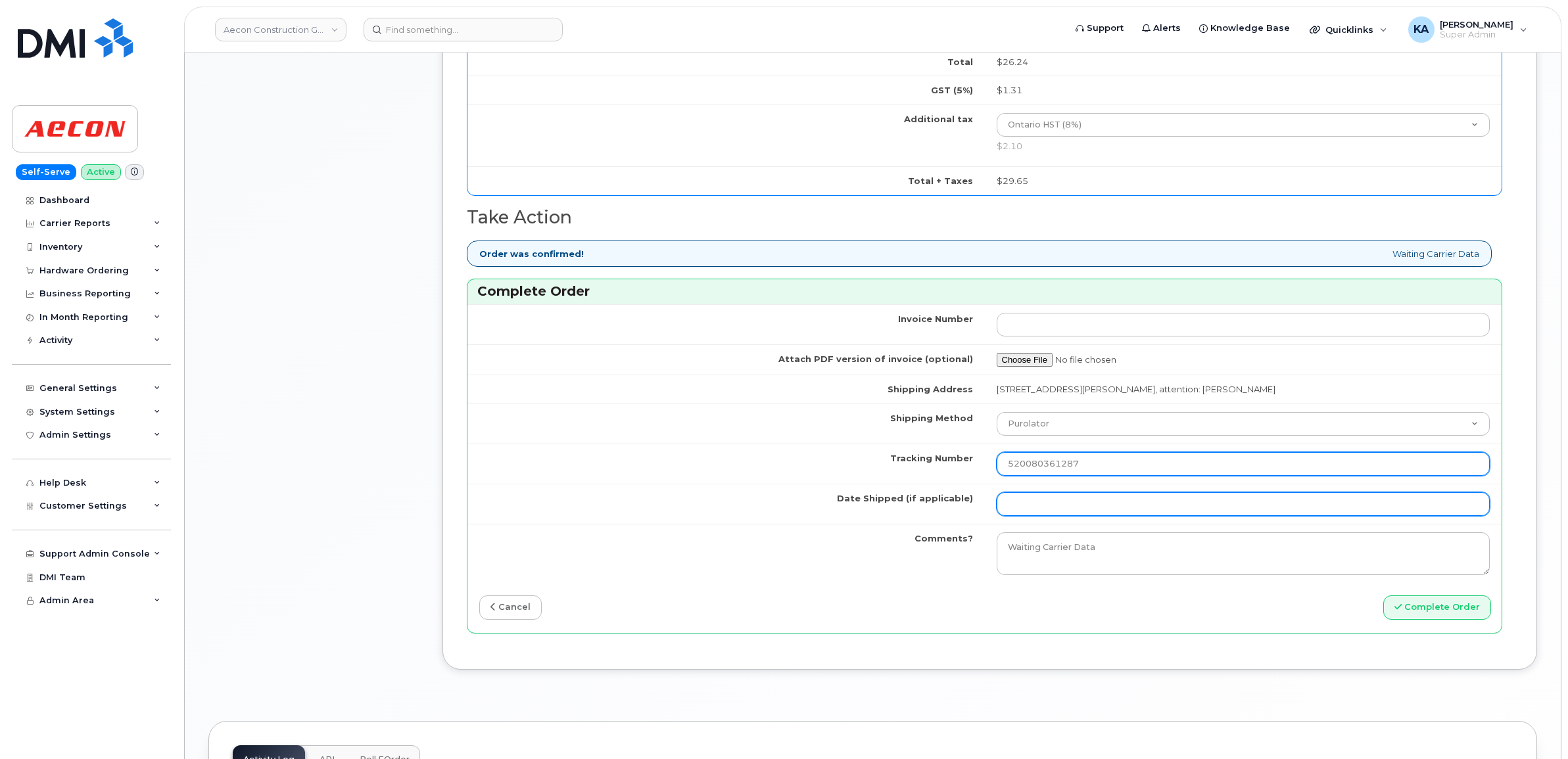
type input "520080361287"
click at [1026, 492] on input "Date Shipped (if applicable)" at bounding box center [1244, 504] width 494 height 24
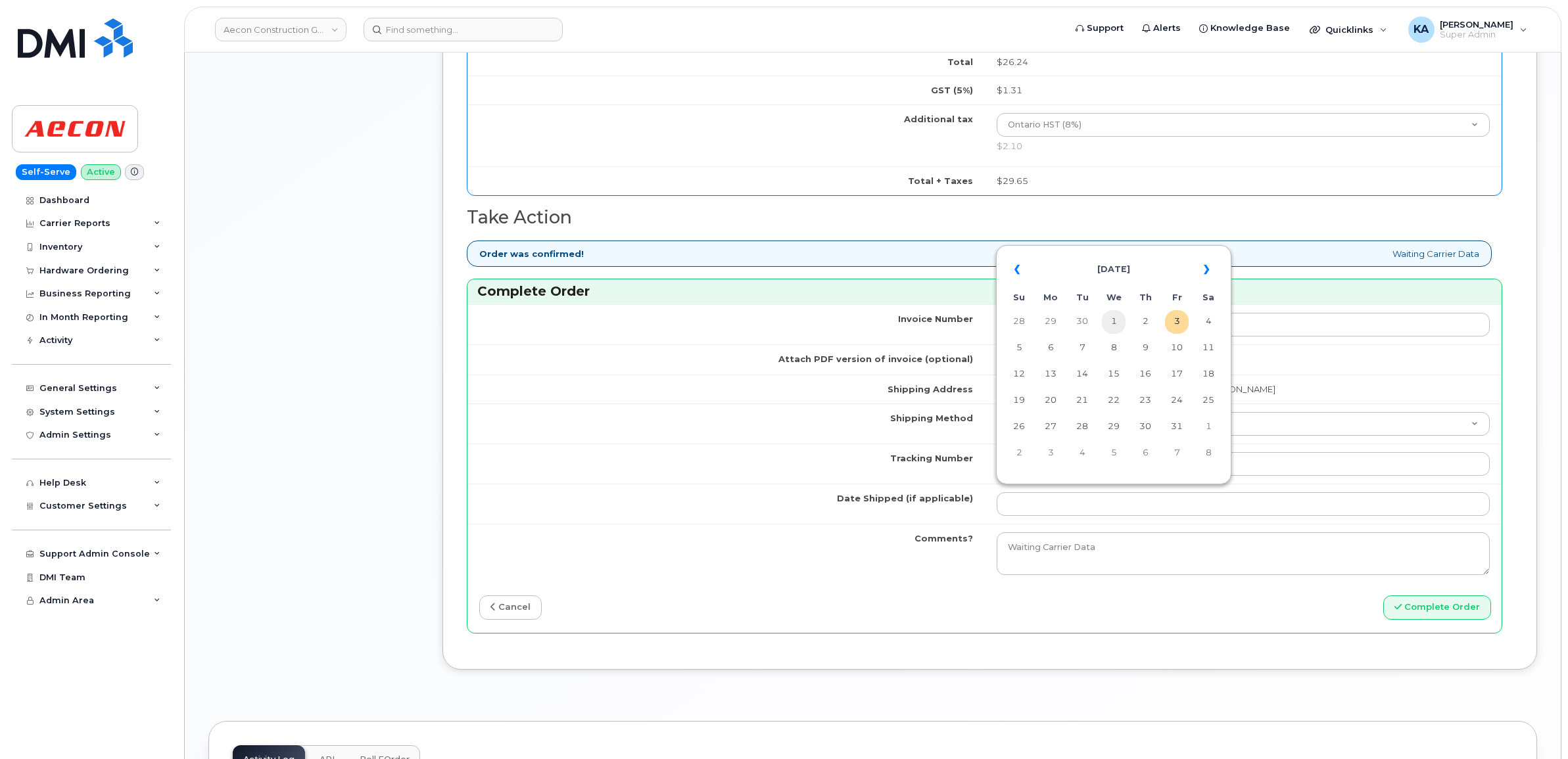
click at [1112, 319] on td "1" at bounding box center [1114, 322] width 24 height 24
type input "2025-10-01"
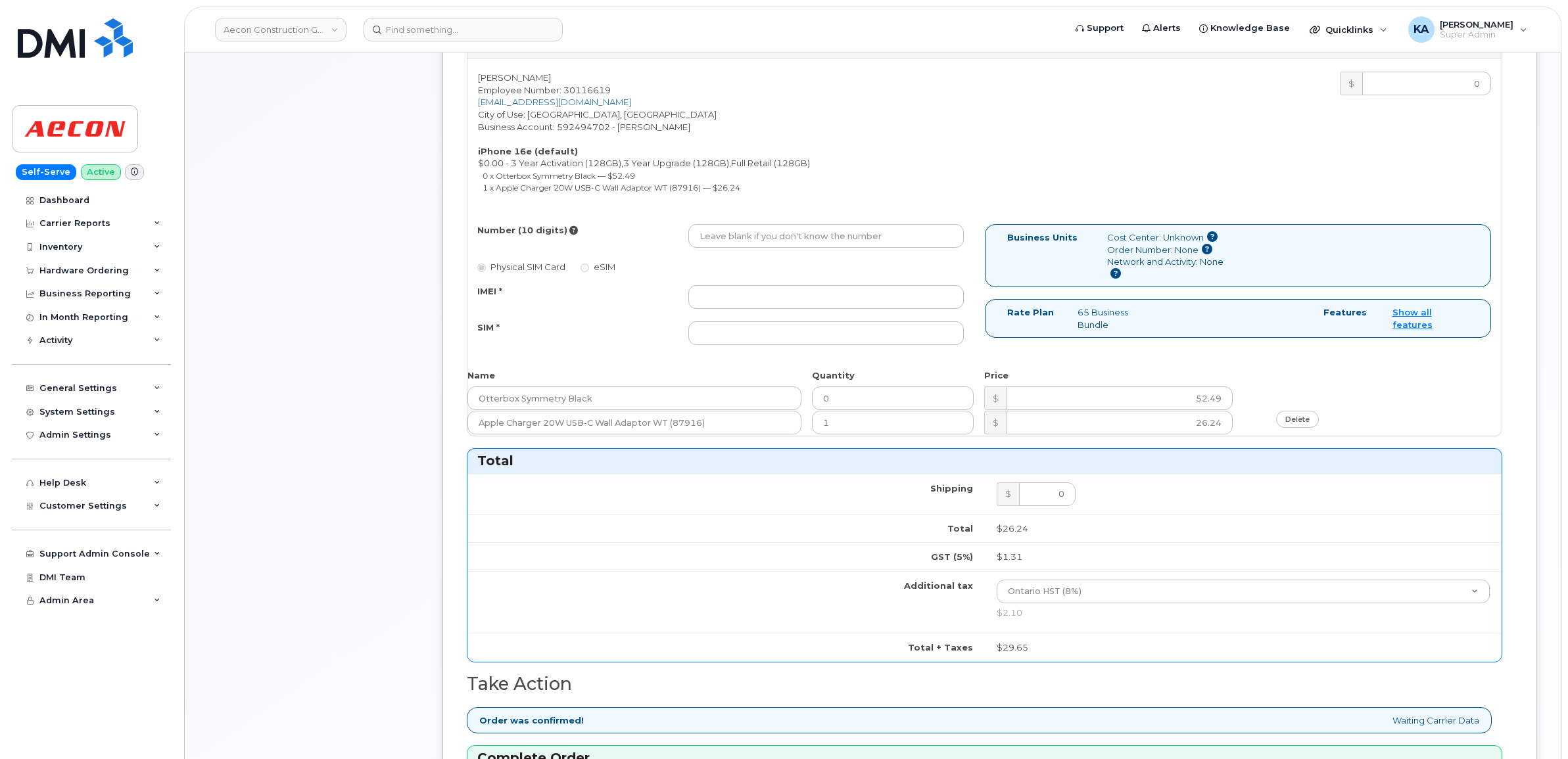
scroll to position [657, 0]
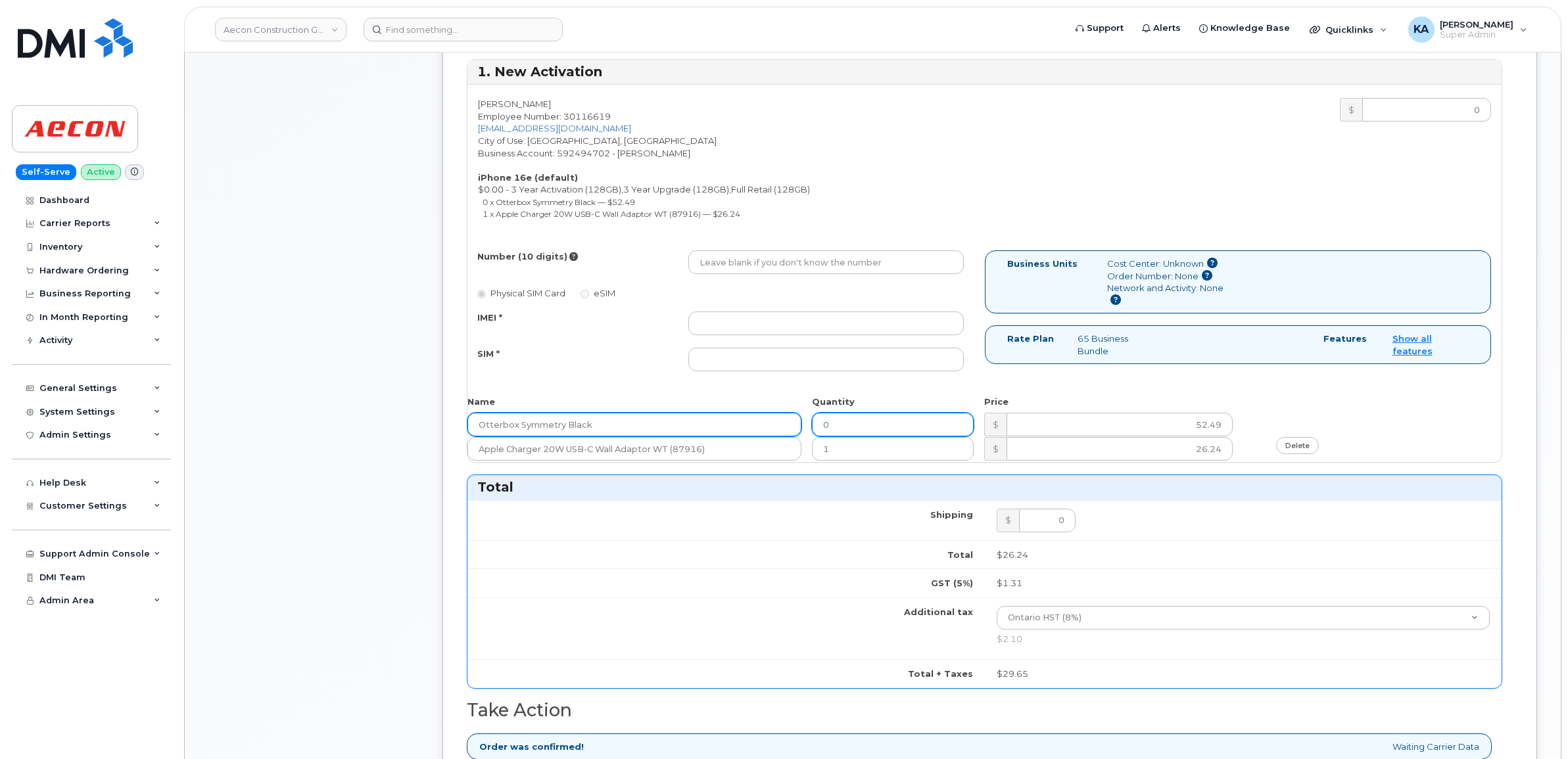
drag, startPoint x: 848, startPoint y: 419, endPoint x: 774, endPoint y: 413, distance: 74.2
click at [800, 414] on div "Otterbox Symmetry Black 0 $ 52.49" at bounding box center [984, 425] width 1034 height 24
type input "1"
click at [630, 554] on td "Total" at bounding box center [726, 554] width 517 height 29
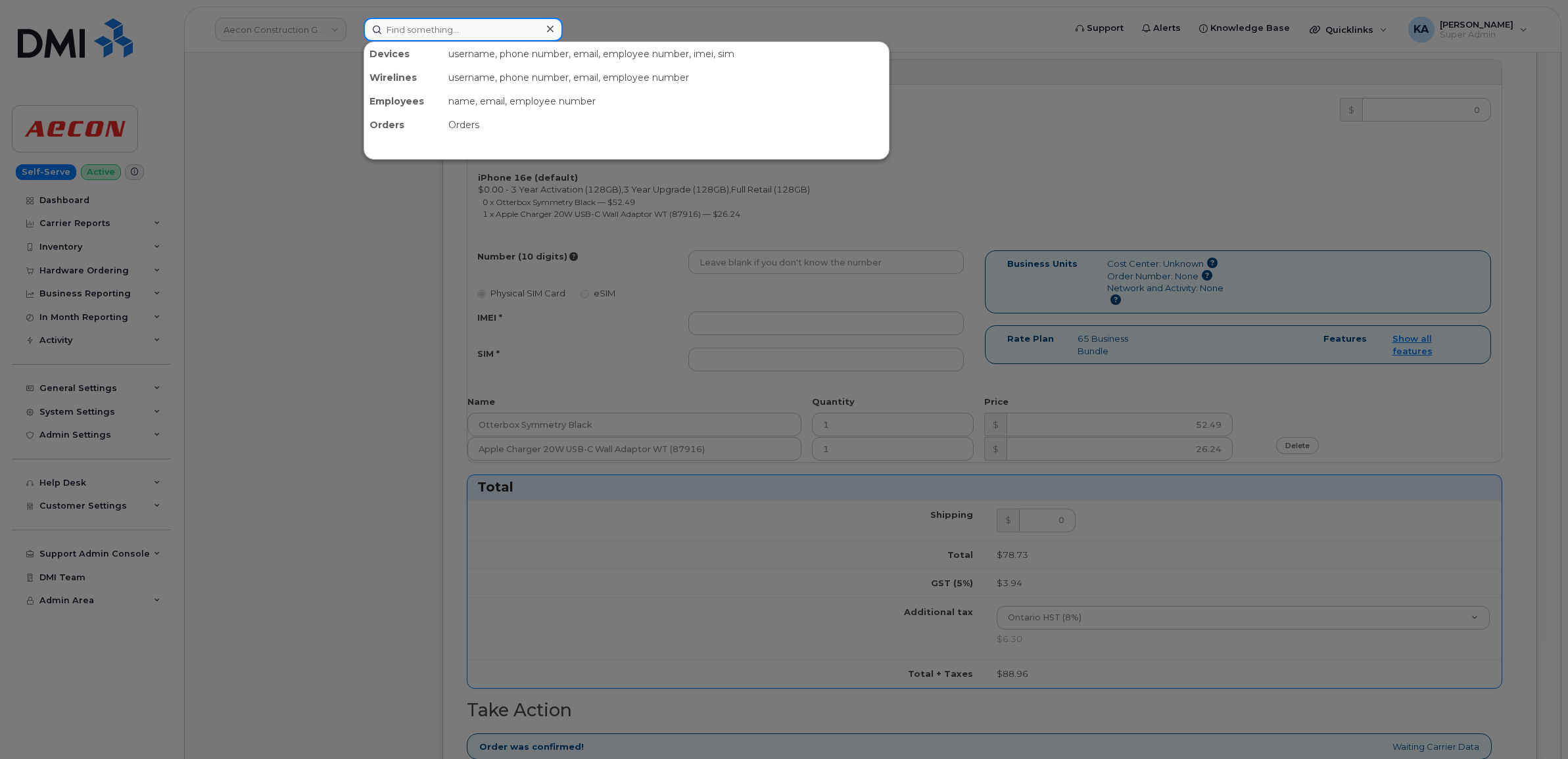
paste input "905-429-7889"
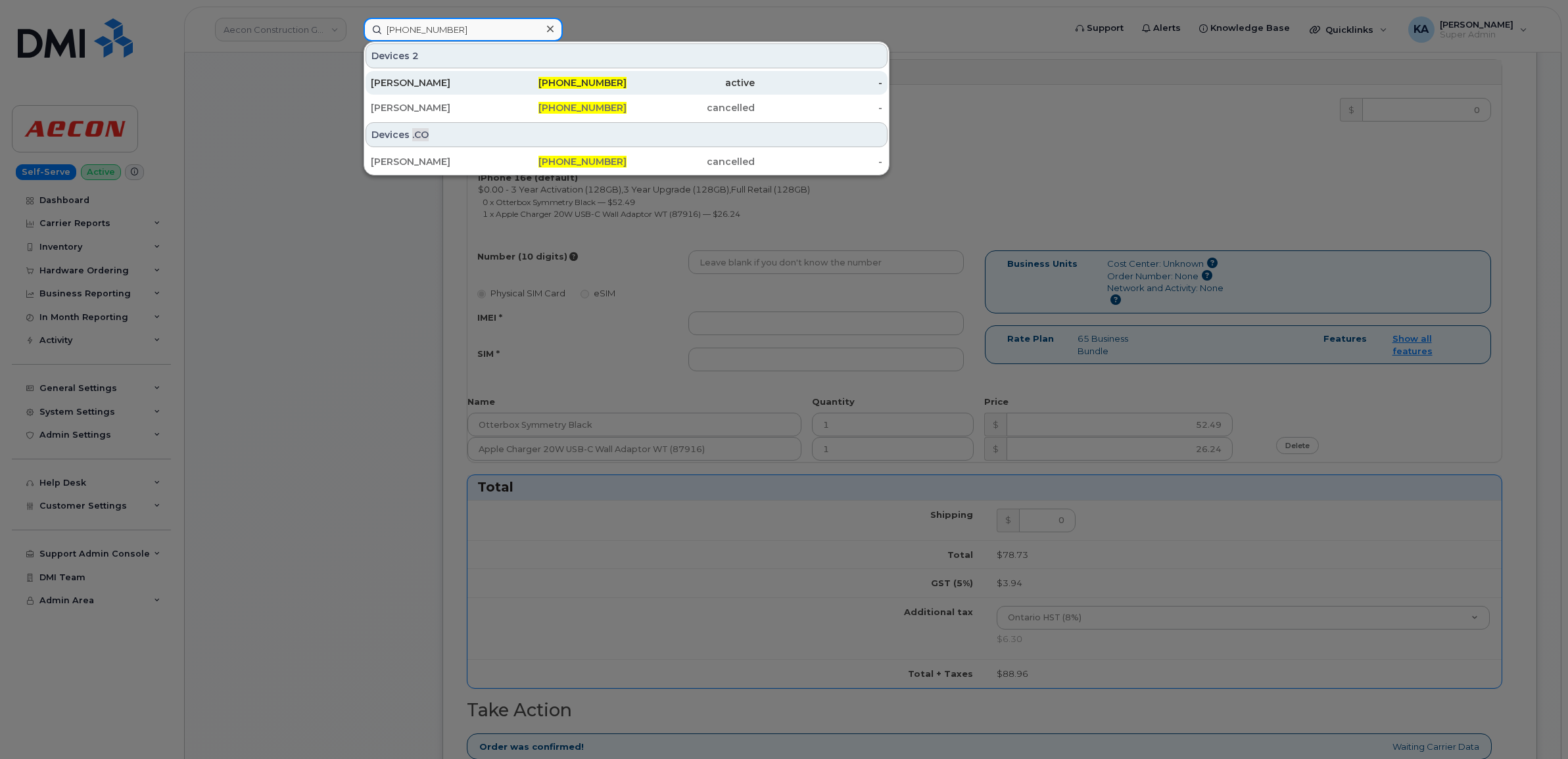
type input "905-429-7889"
click at [451, 75] on div "DUAINE DUKESHIRE" at bounding box center [434, 83] width 128 height 24
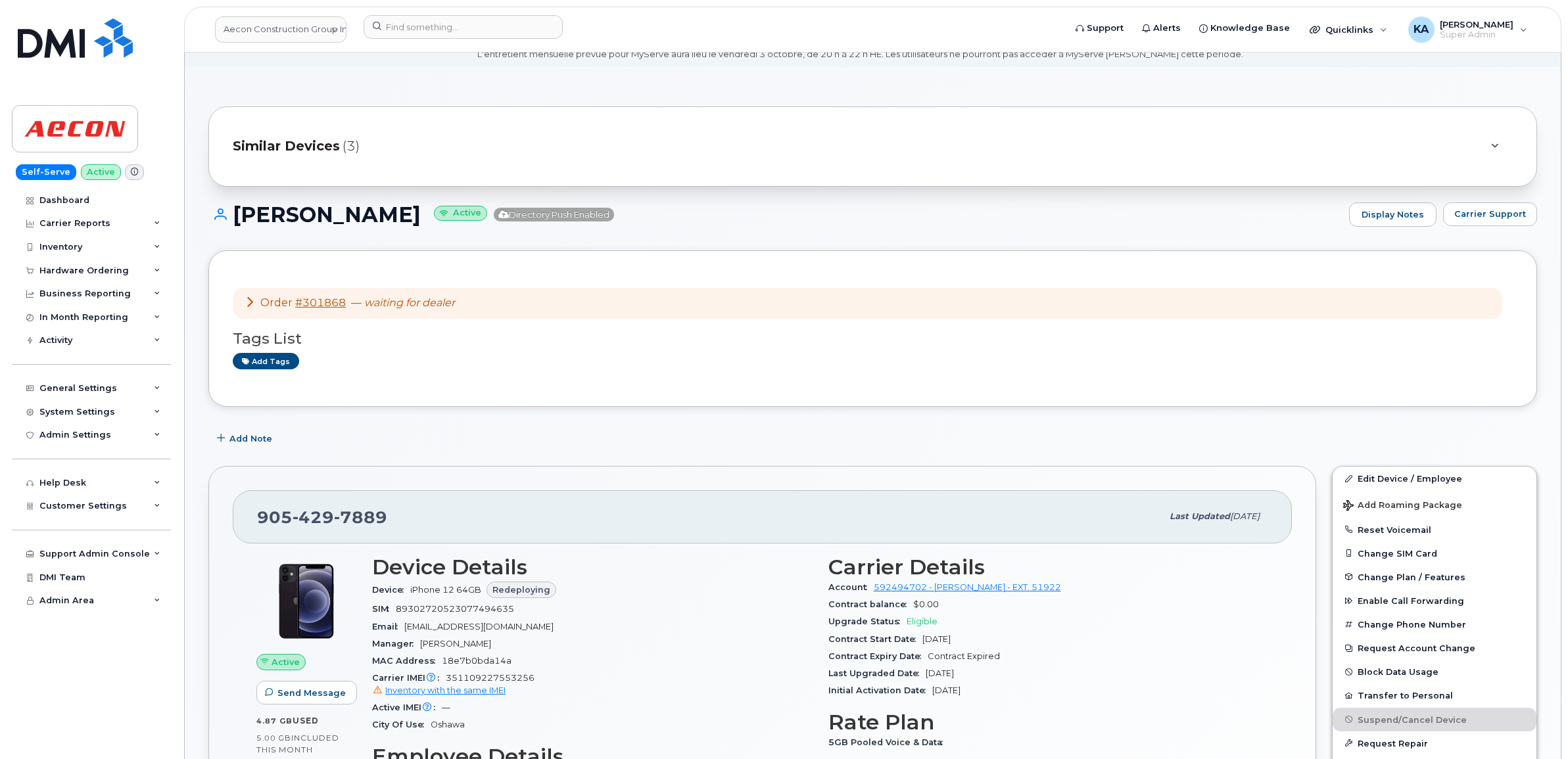
scroll to position [82, 0]
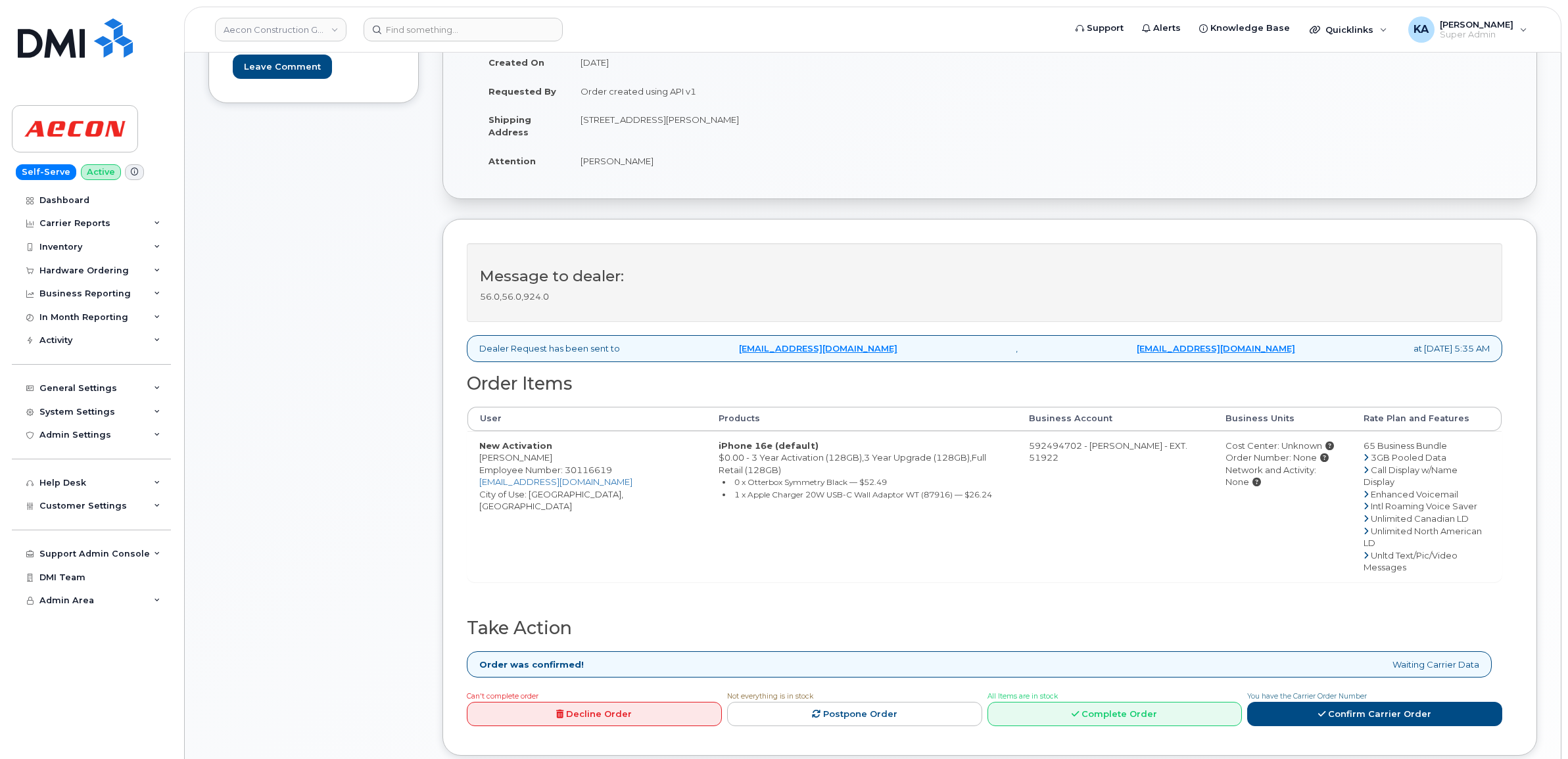
scroll to position [328, 0]
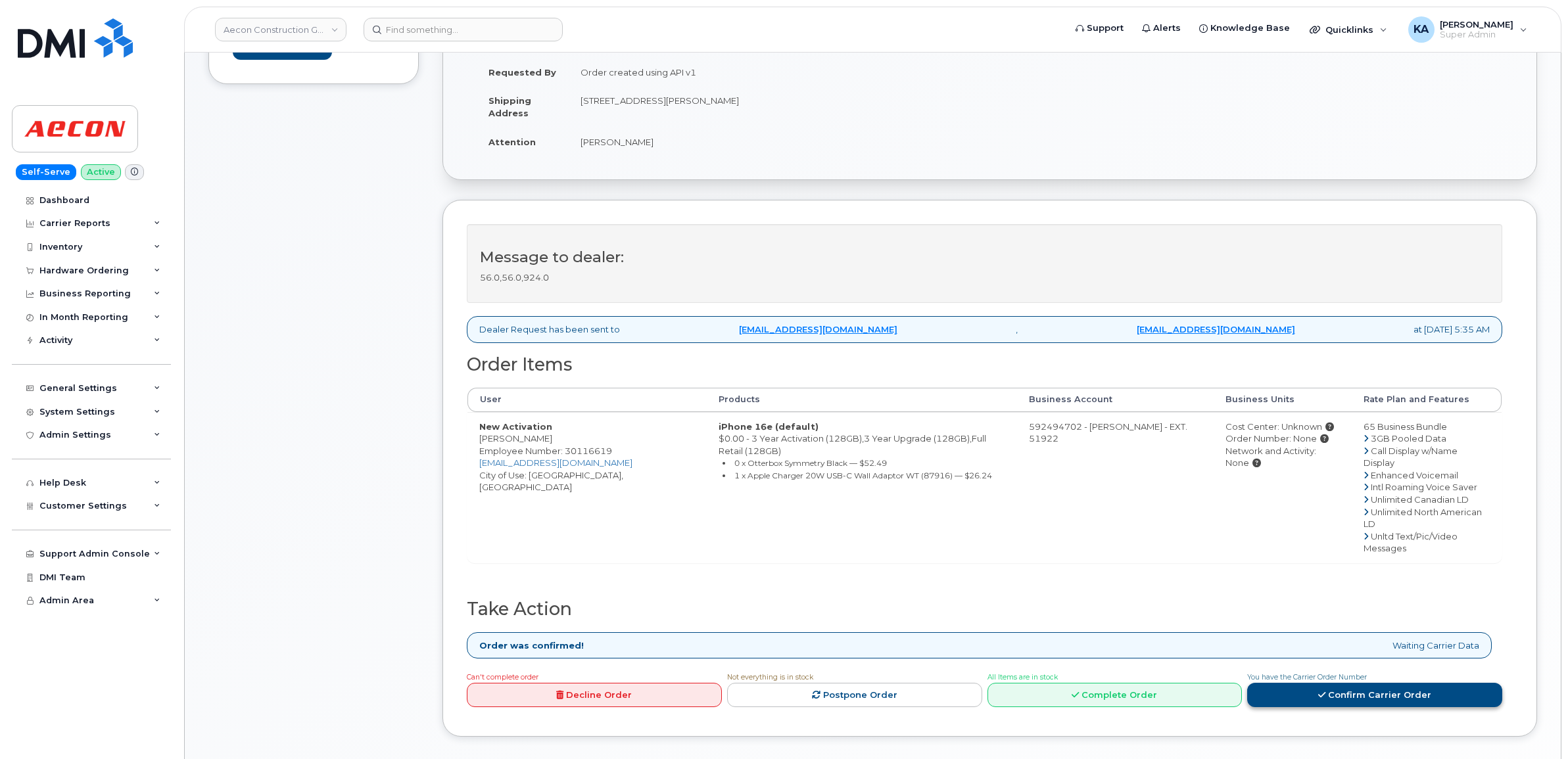
click at [1335, 683] on link "Confirm Carrier Order" at bounding box center [1374, 695] width 255 height 24
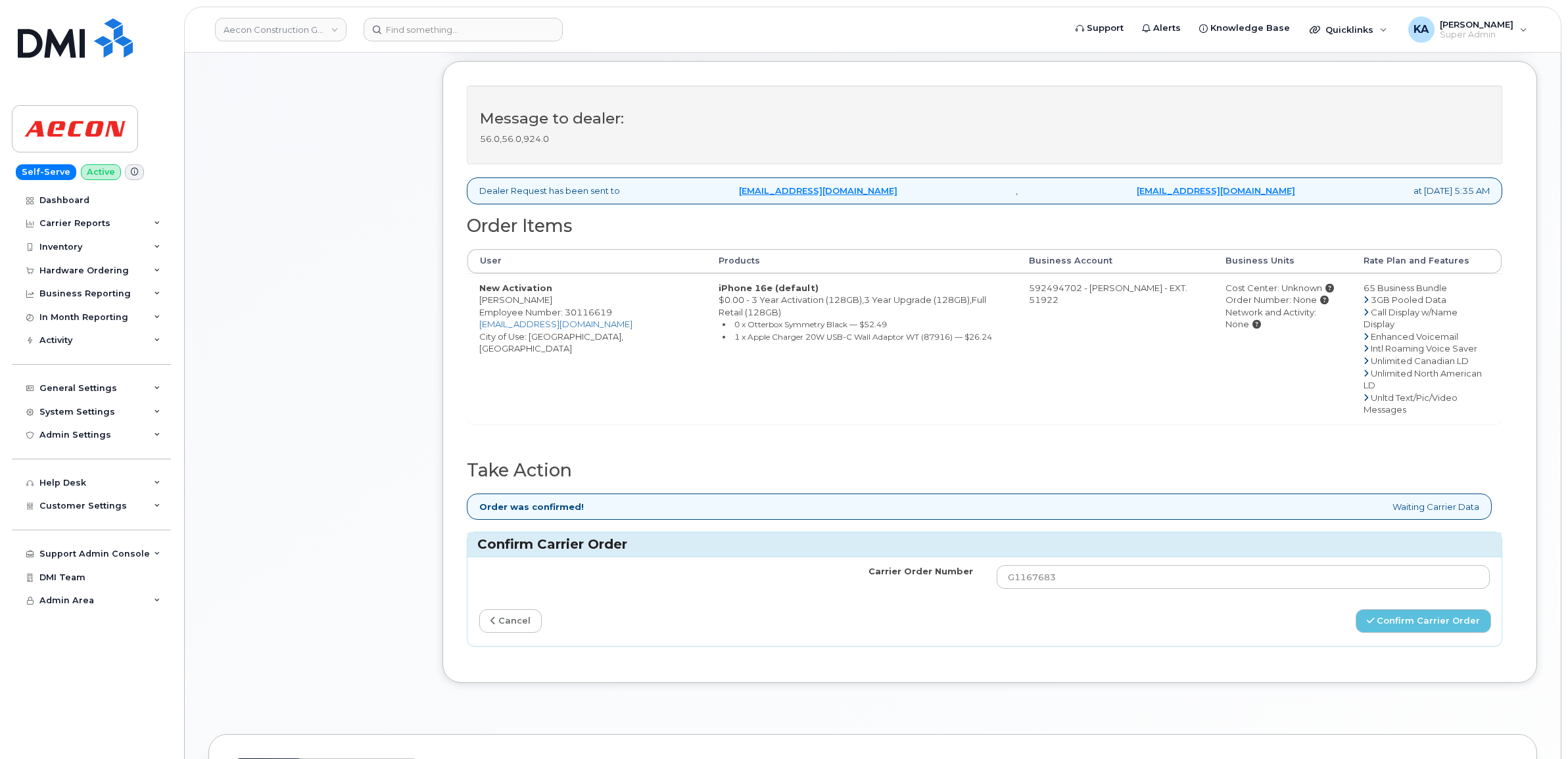
scroll to position [575, 0]
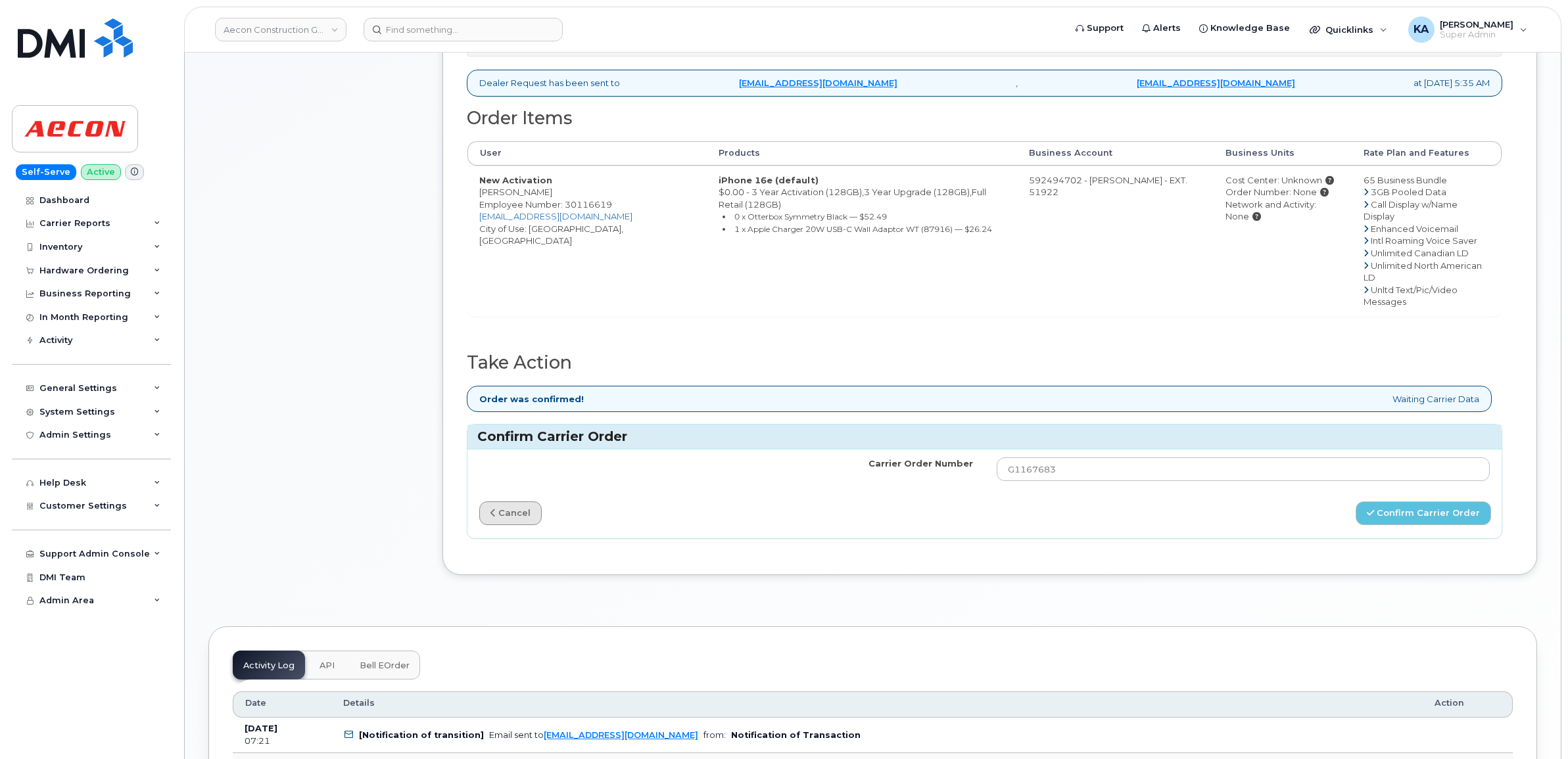
click at [524, 502] on link "cancel" at bounding box center [510, 514] width 62 height 24
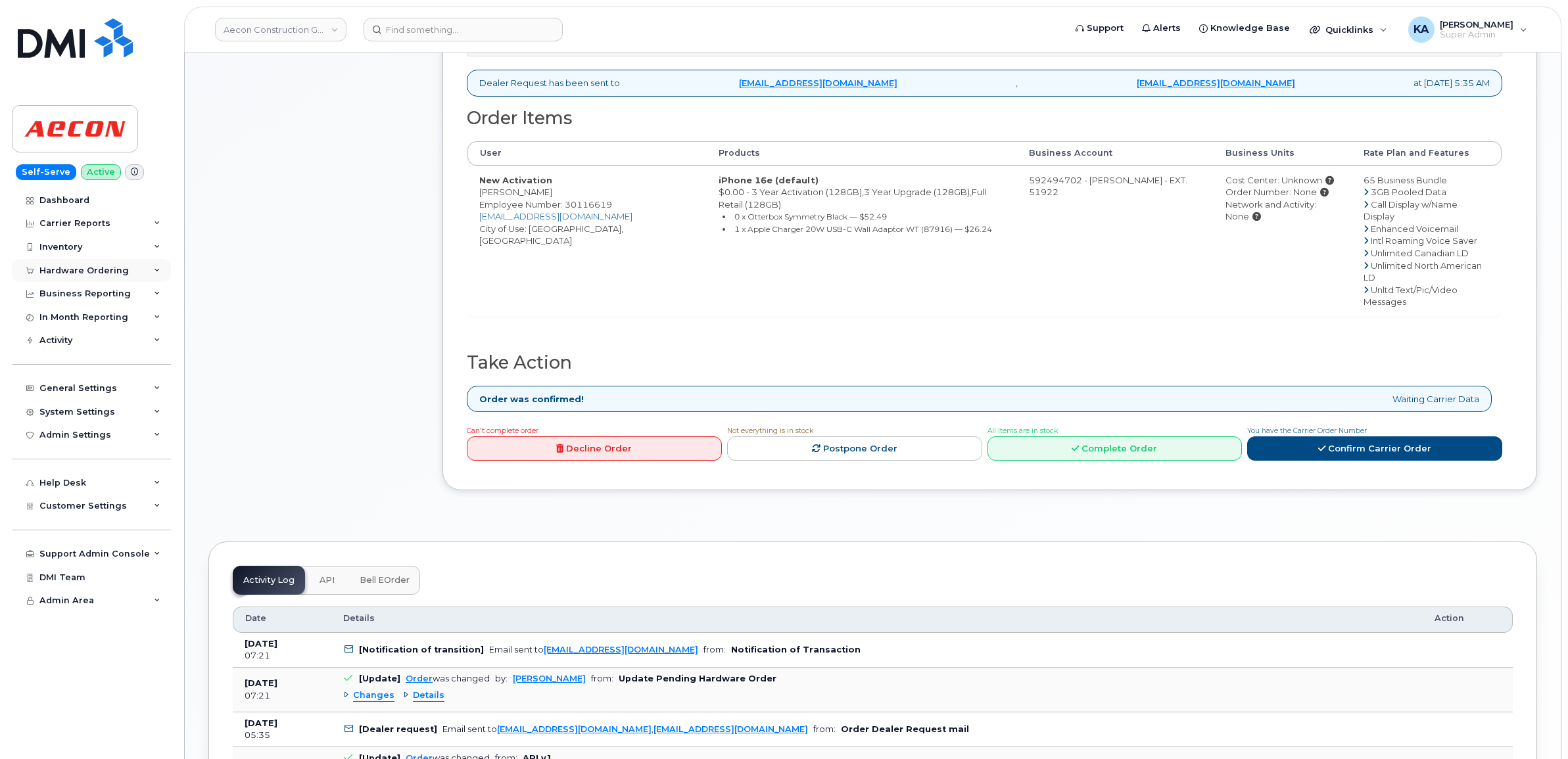
click at [72, 270] on div "Hardware Ordering" at bounding box center [84, 270] width 89 height 10
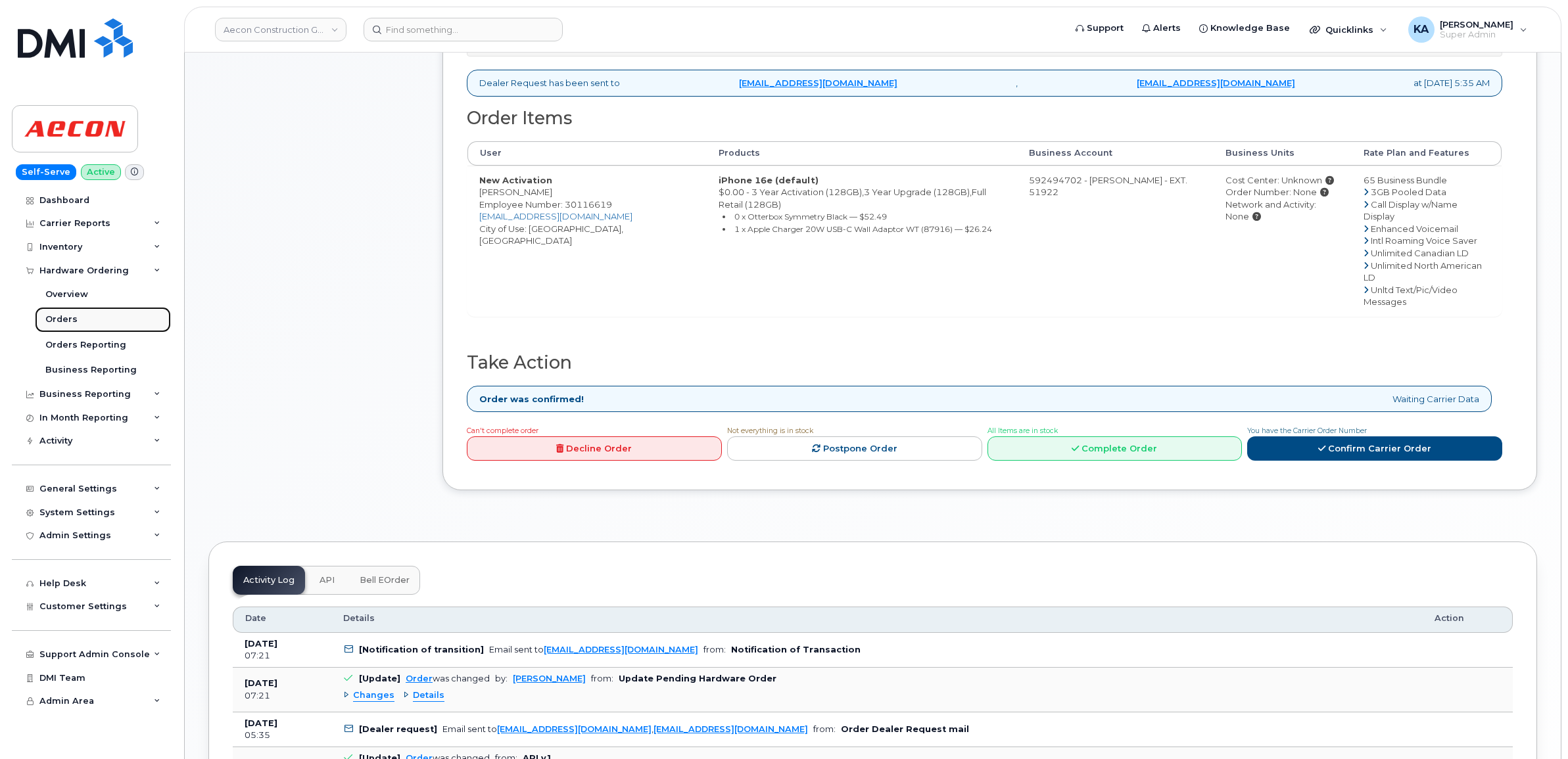
click at [52, 316] on div "Orders" at bounding box center [62, 319] width 32 height 12
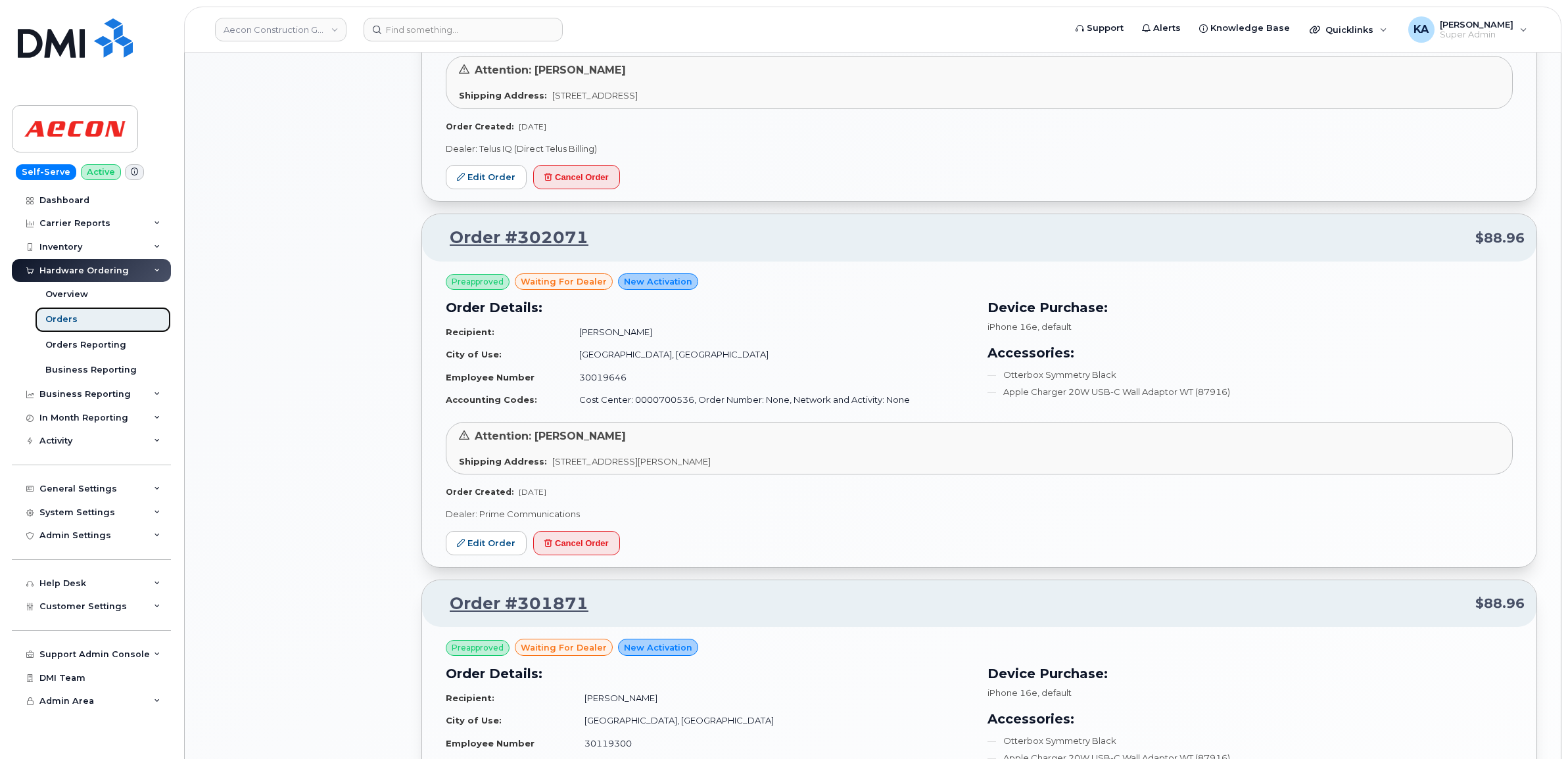
scroll to position [1165, 0]
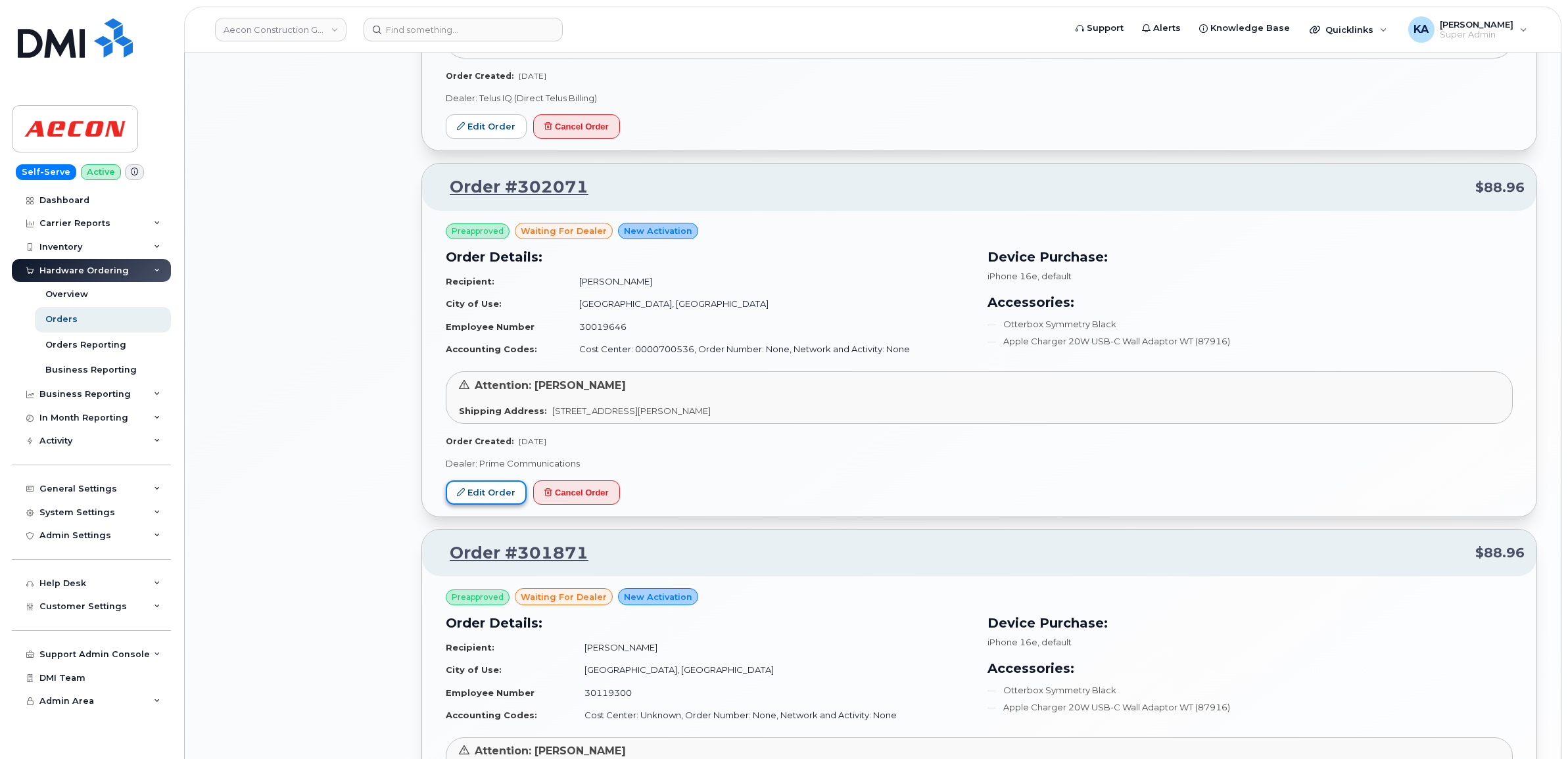
click at [475, 491] on link "Edit Order" at bounding box center [487, 492] width 81 height 24
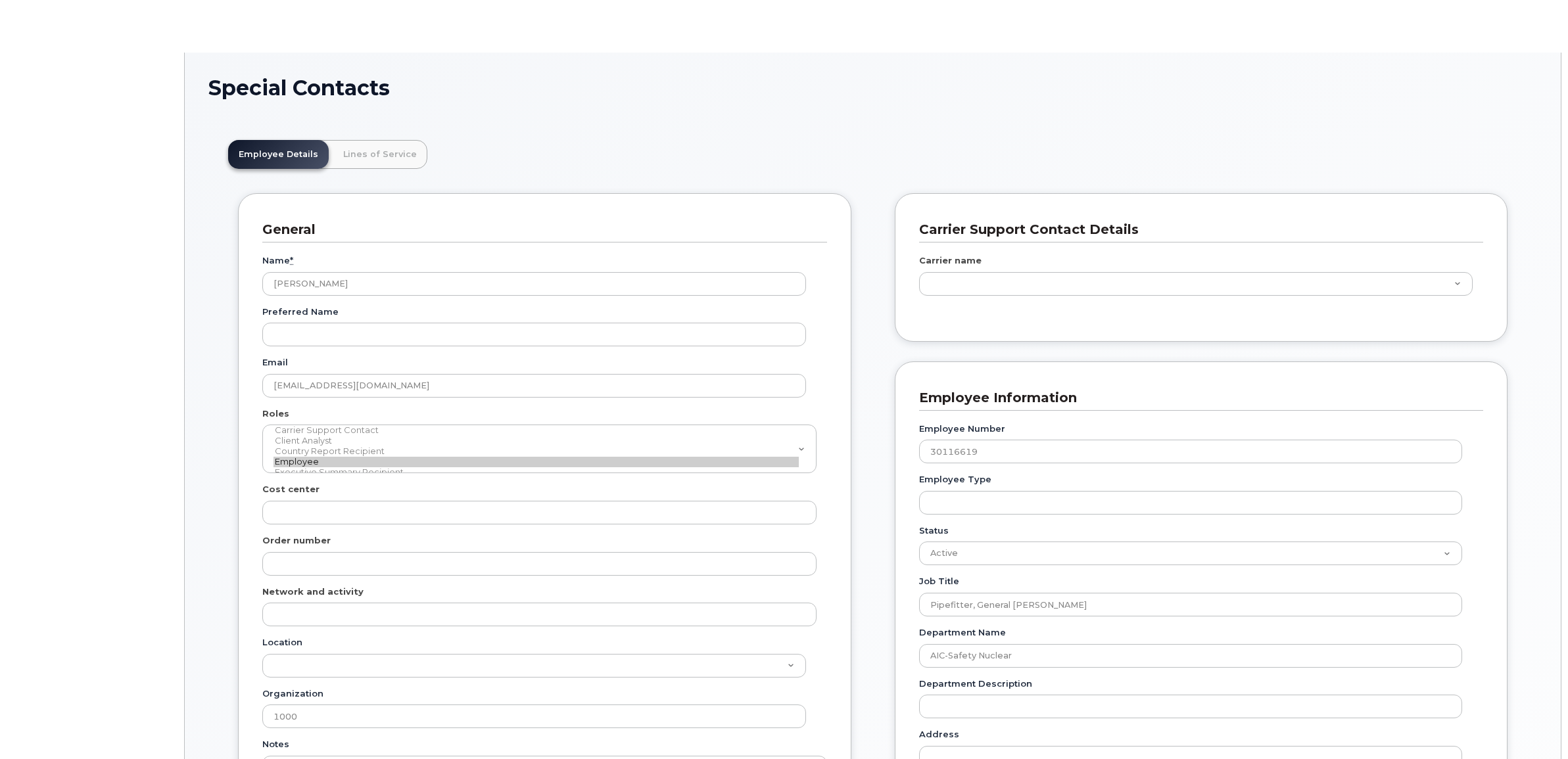
type input "283825"
type input "283607"
type input "283608"
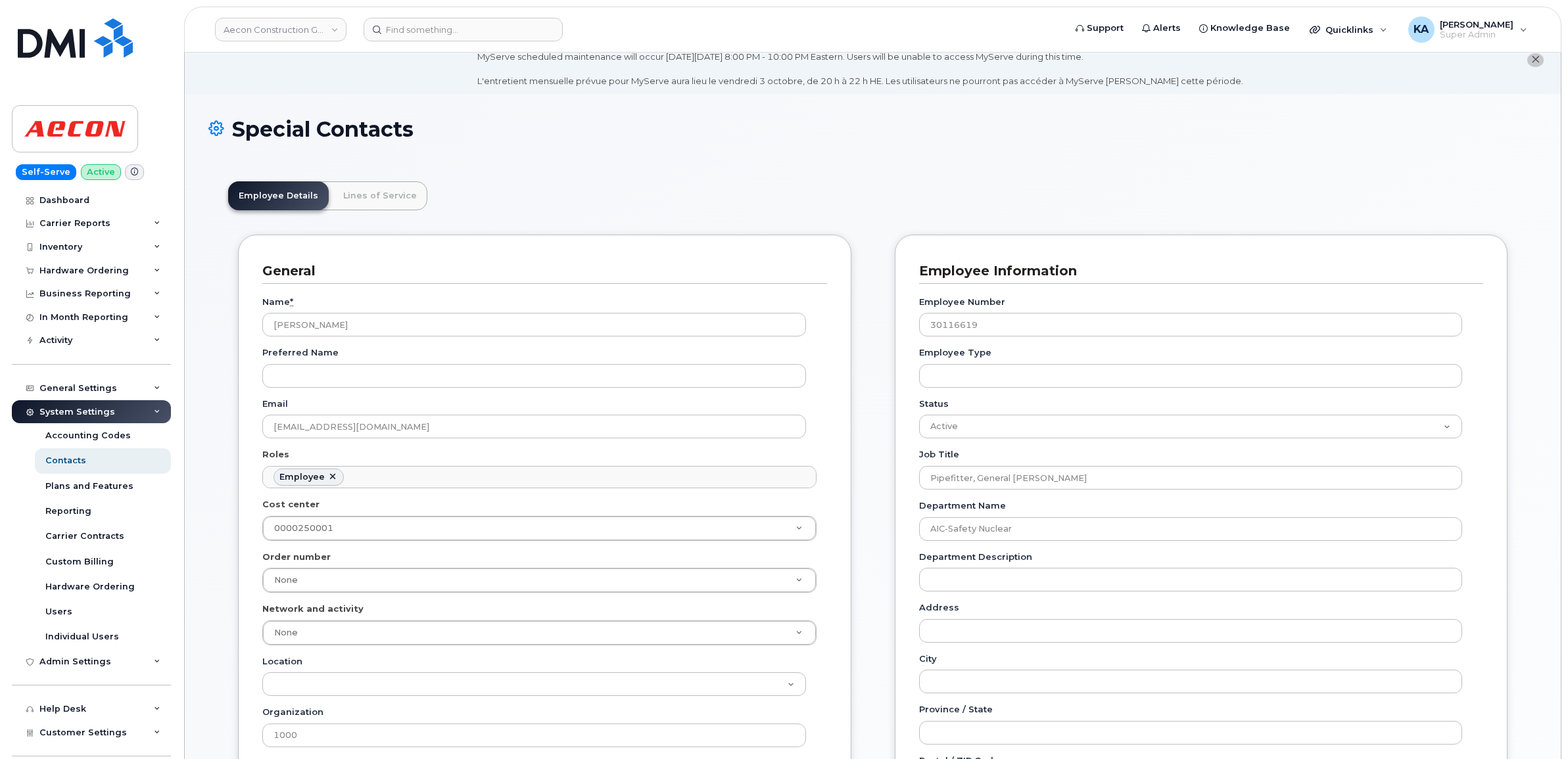
scroll to position [17, 0]
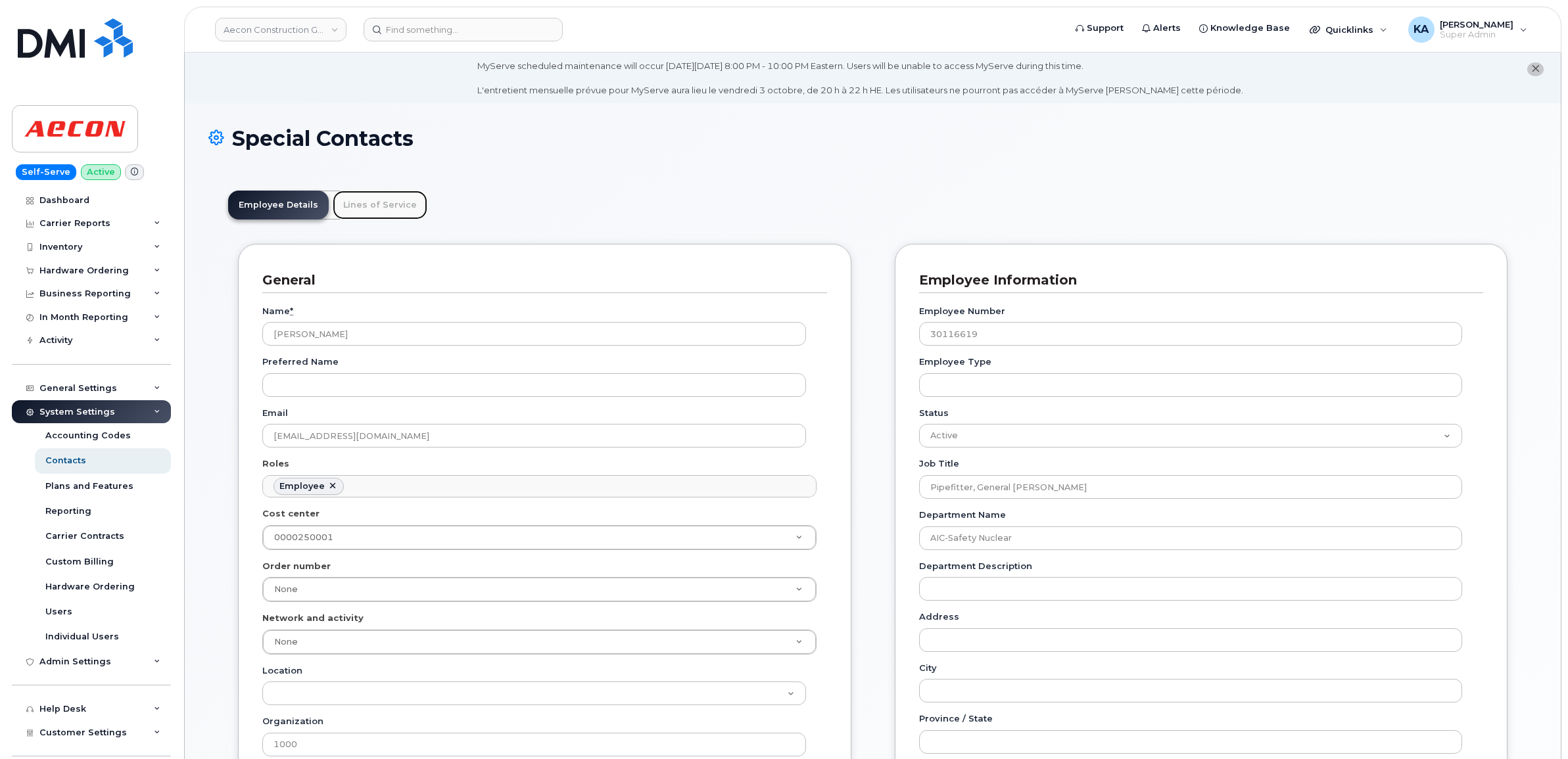
click at [382, 199] on link "Lines of Service" at bounding box center [380, 205] width 94 height 29
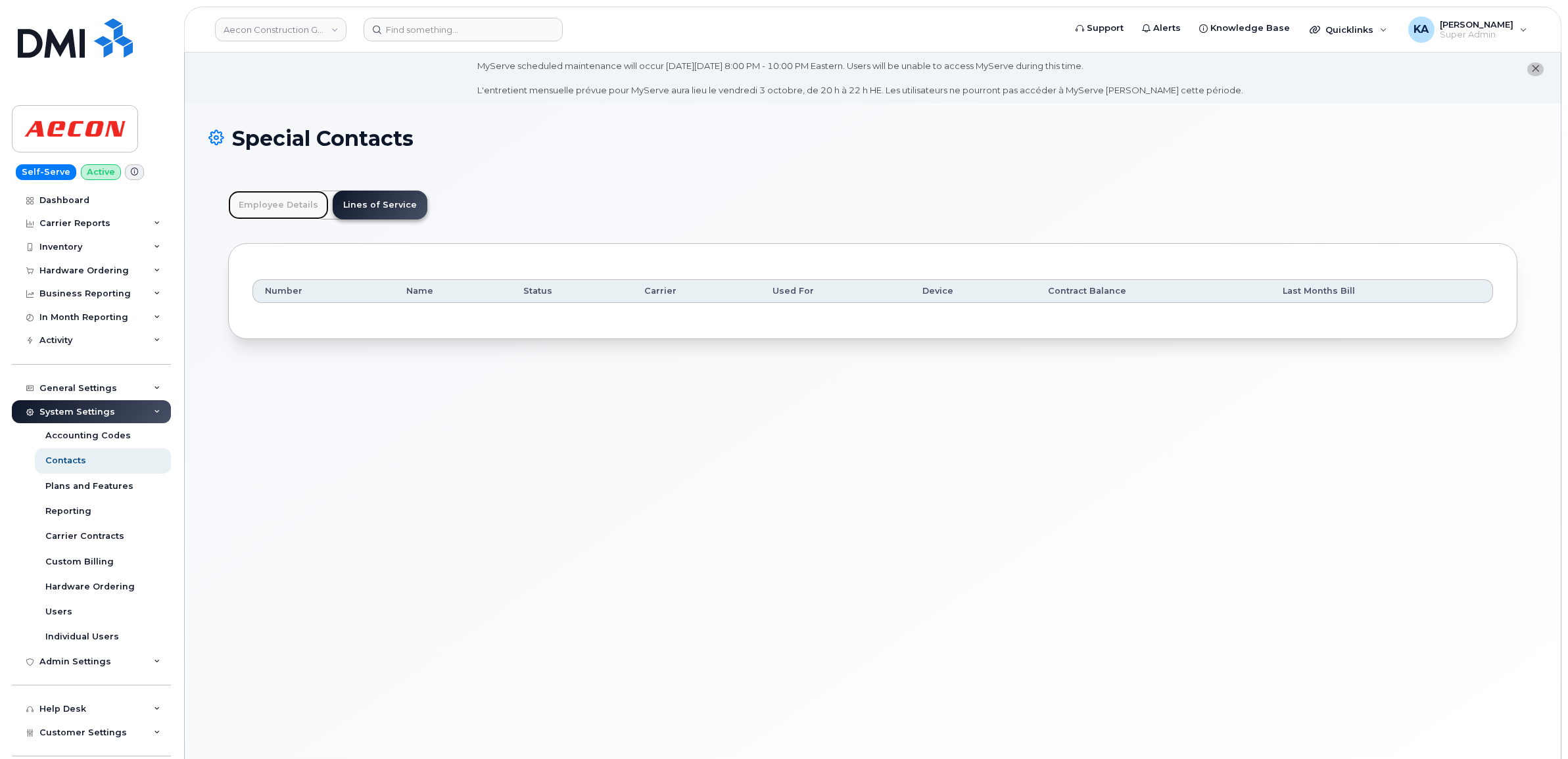
click at [285, 203] on link "Employee Details" at bounding box center [278, 205] width 101 height 29
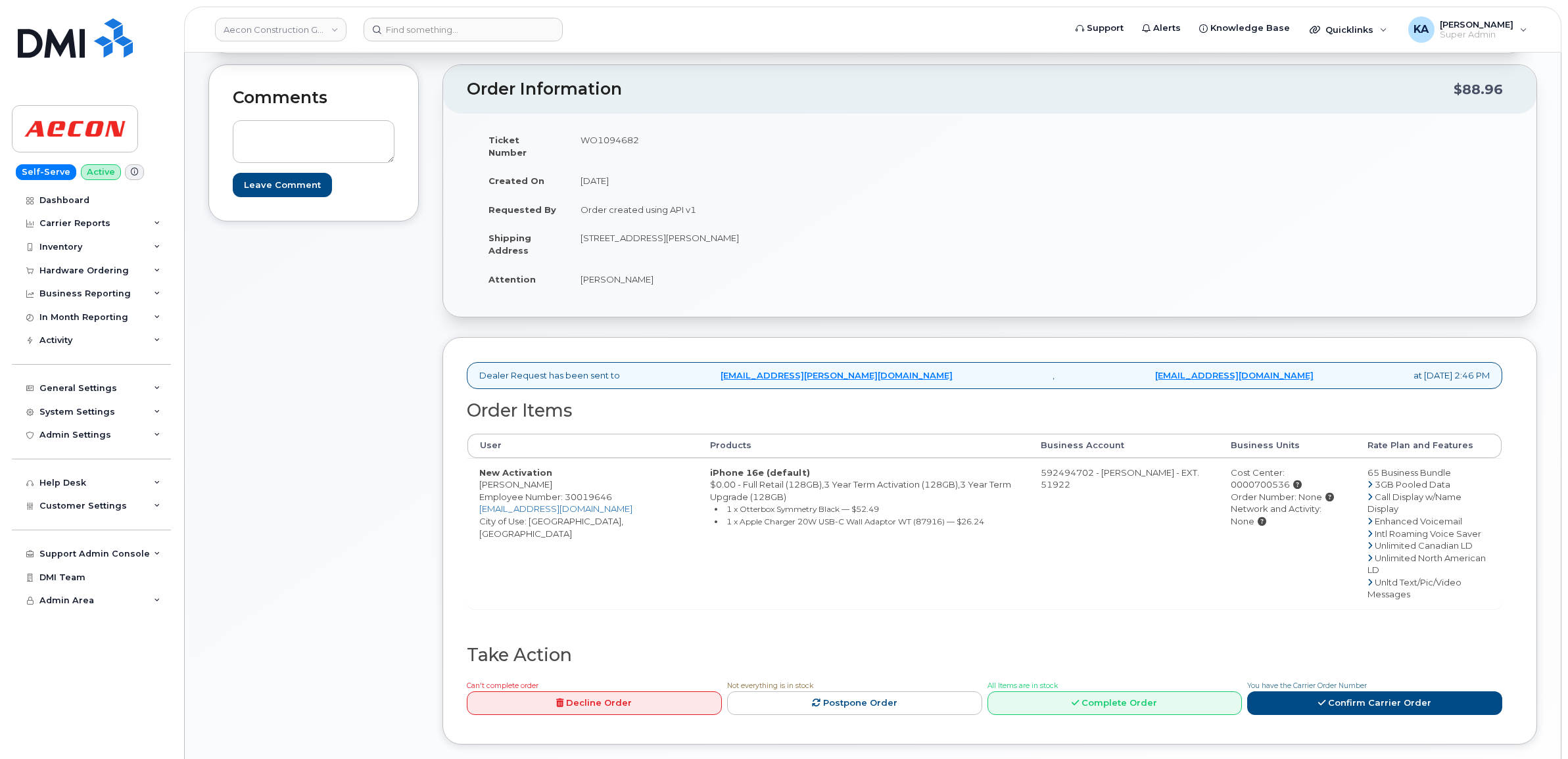
scroll to position [247, 0]
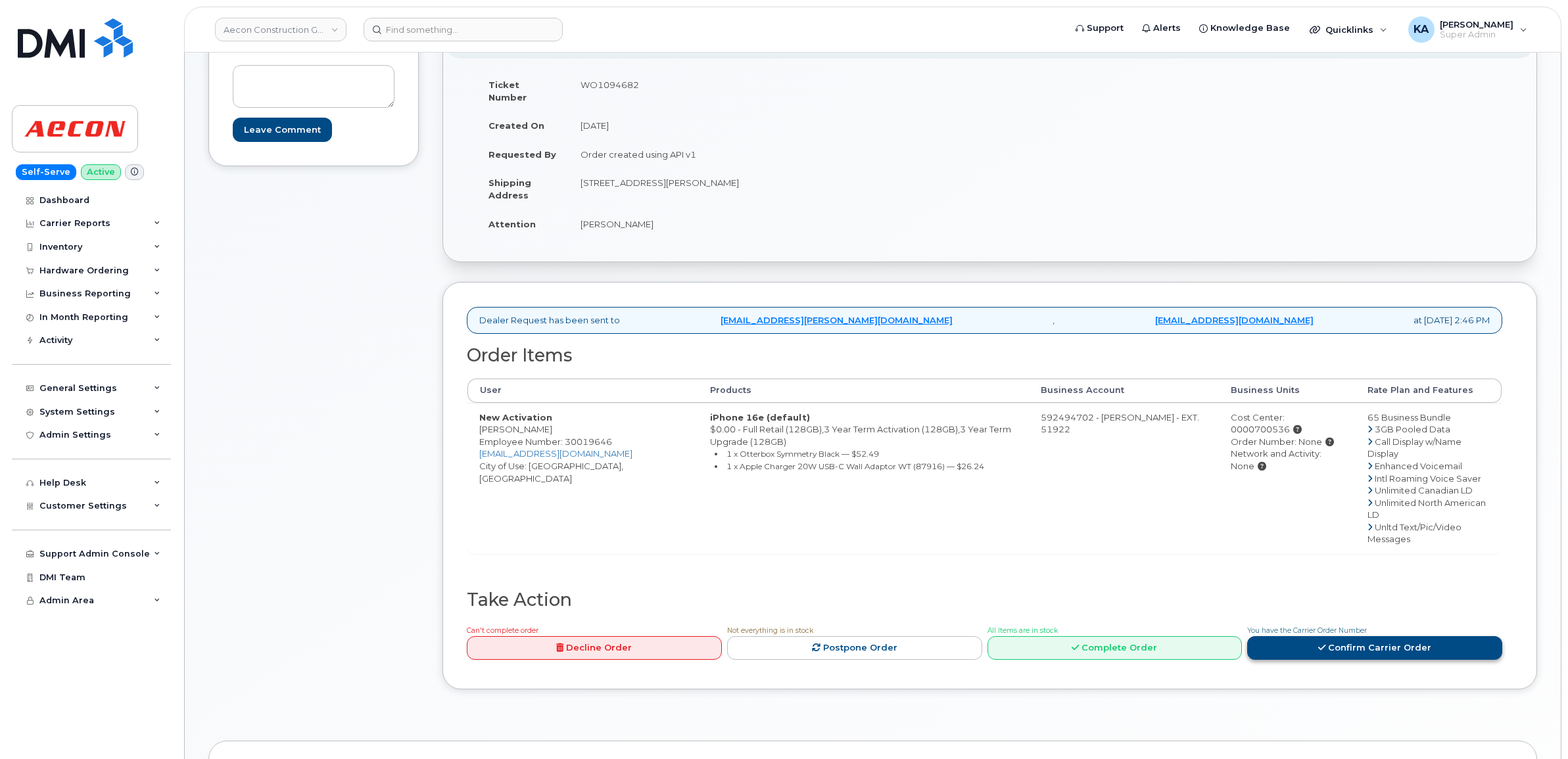
click at [1307, 636] on link "Confirm Carrier Order" at bounding box center [1374, 648] width 255 height 24
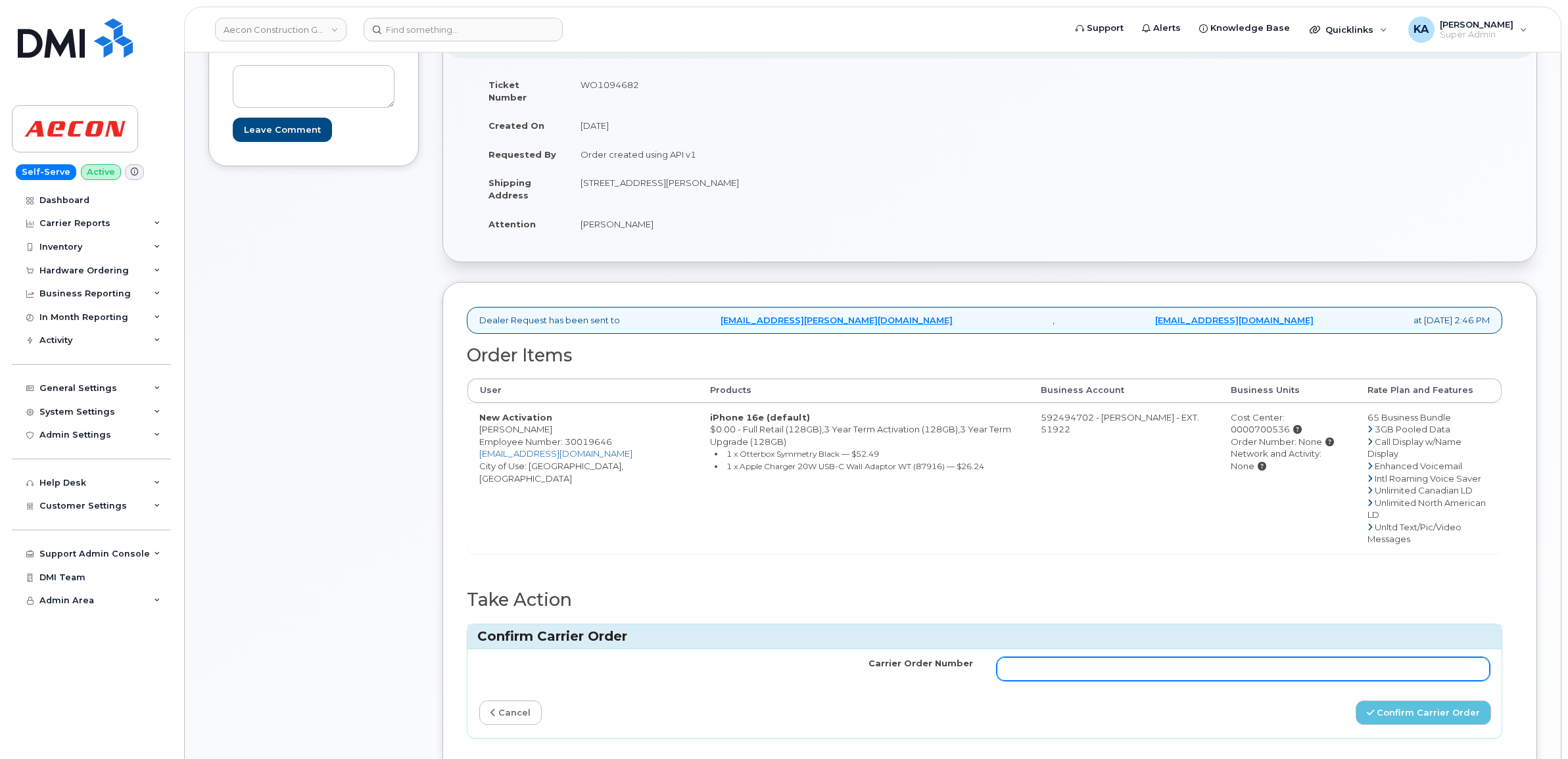
click at [1157, 657] on input "Carrier Order Number" at bounding box center [1244, 669] width 494 height 24
paste input "G1167685"
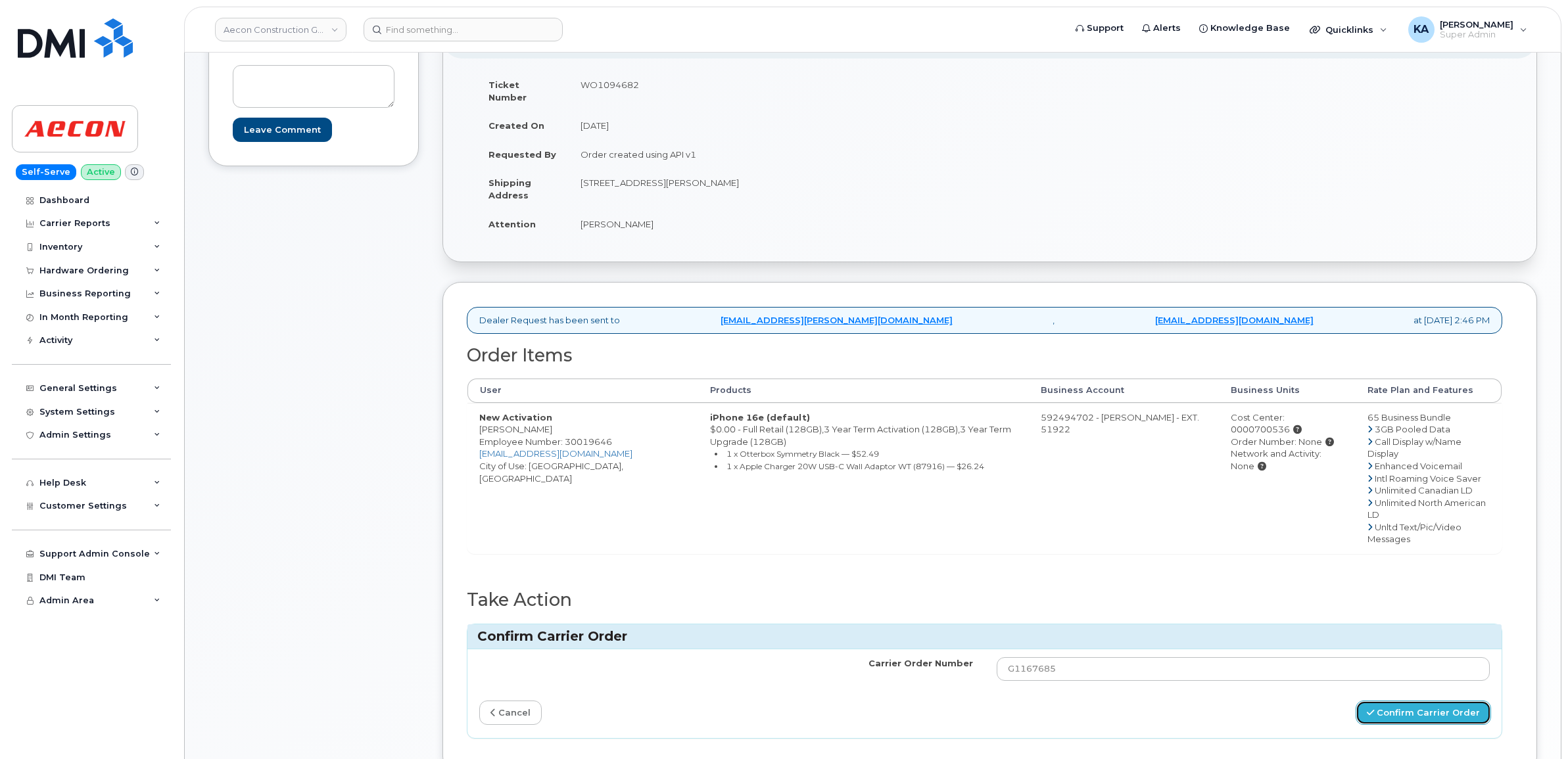
click at [1418, 701] on button "Confirm Carrier Order" at bounding box center [1423, 713] width 136 height 24
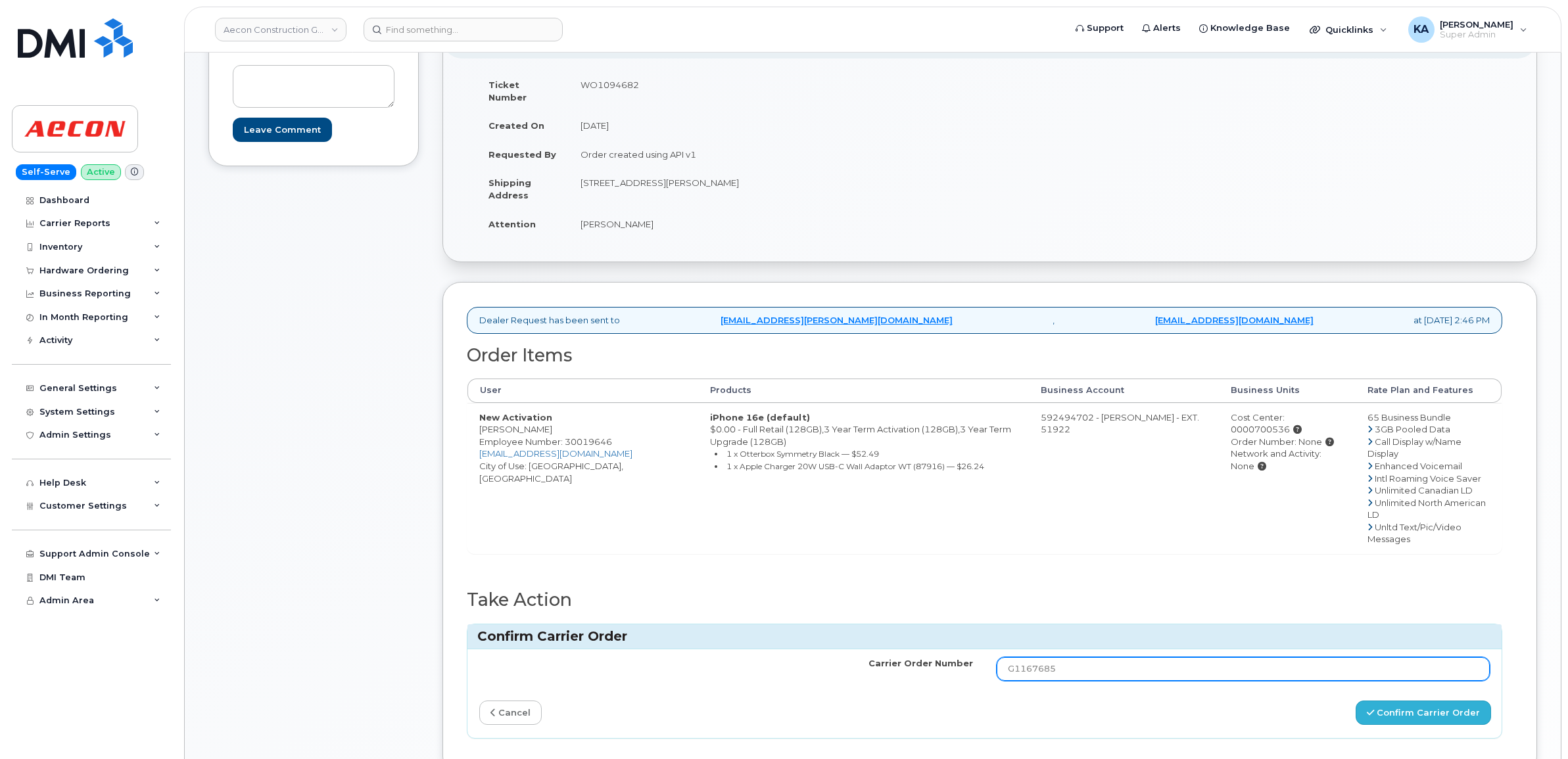
type input "G1167685"
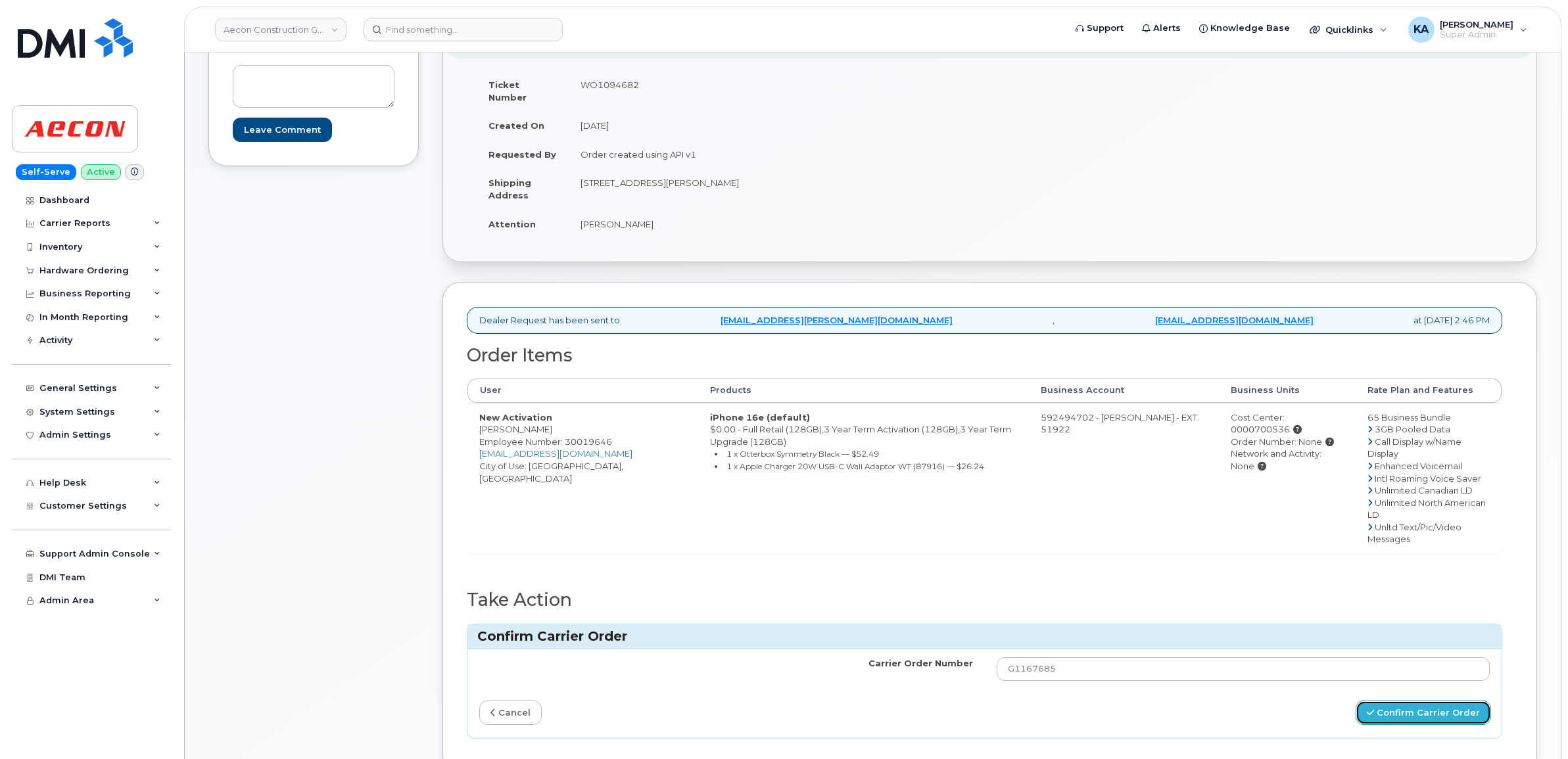
click at [1393, 701] on button "Confirm Carrier Order" at bounding box center [1423, 713] width 136 height 24
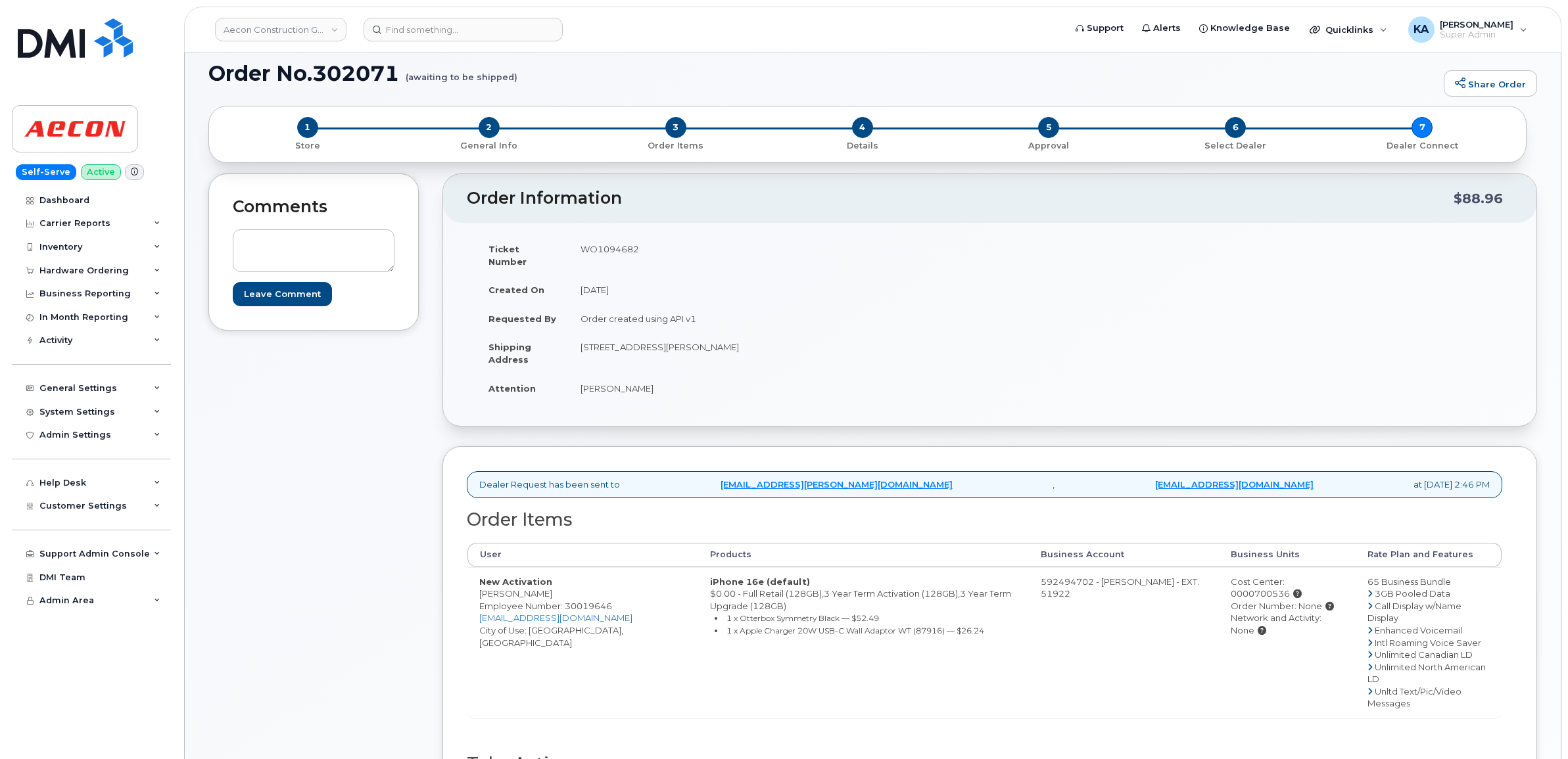
scroll to position [164, 0]
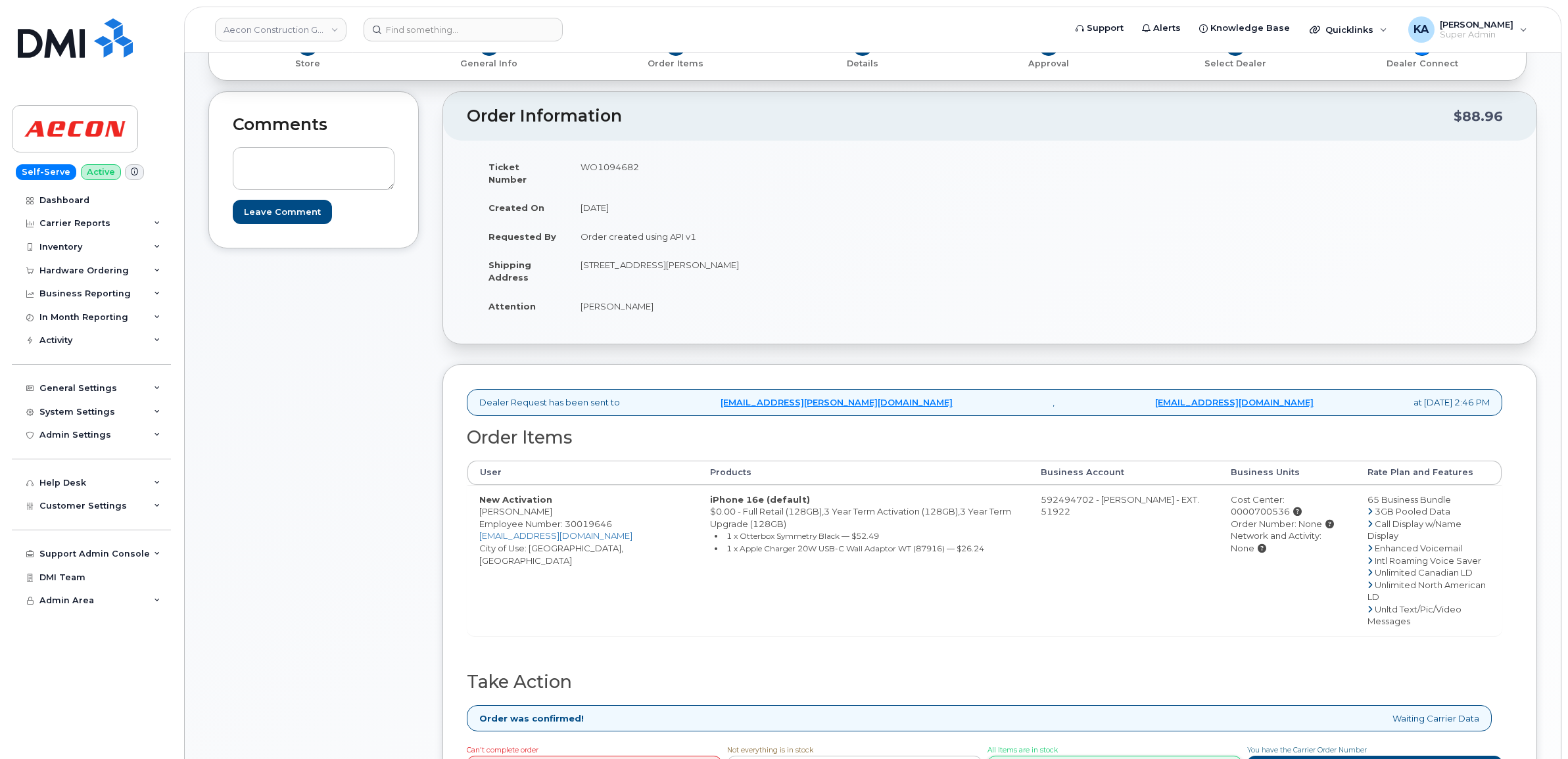
click at [1111, 756] on link "Complete Order" at bounding box center [1115, 768] width 255 height 24
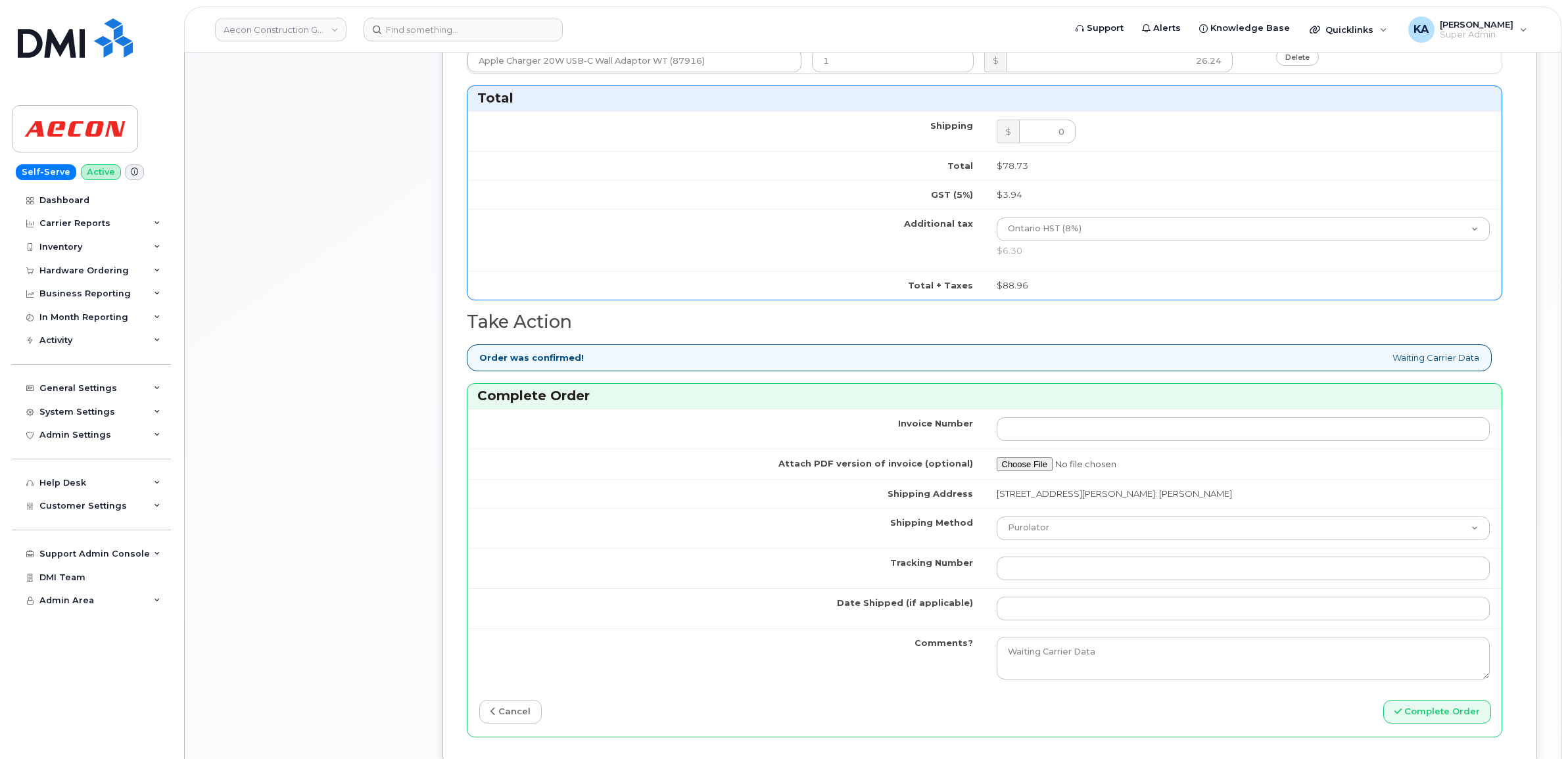
scroll to position [986, 0]
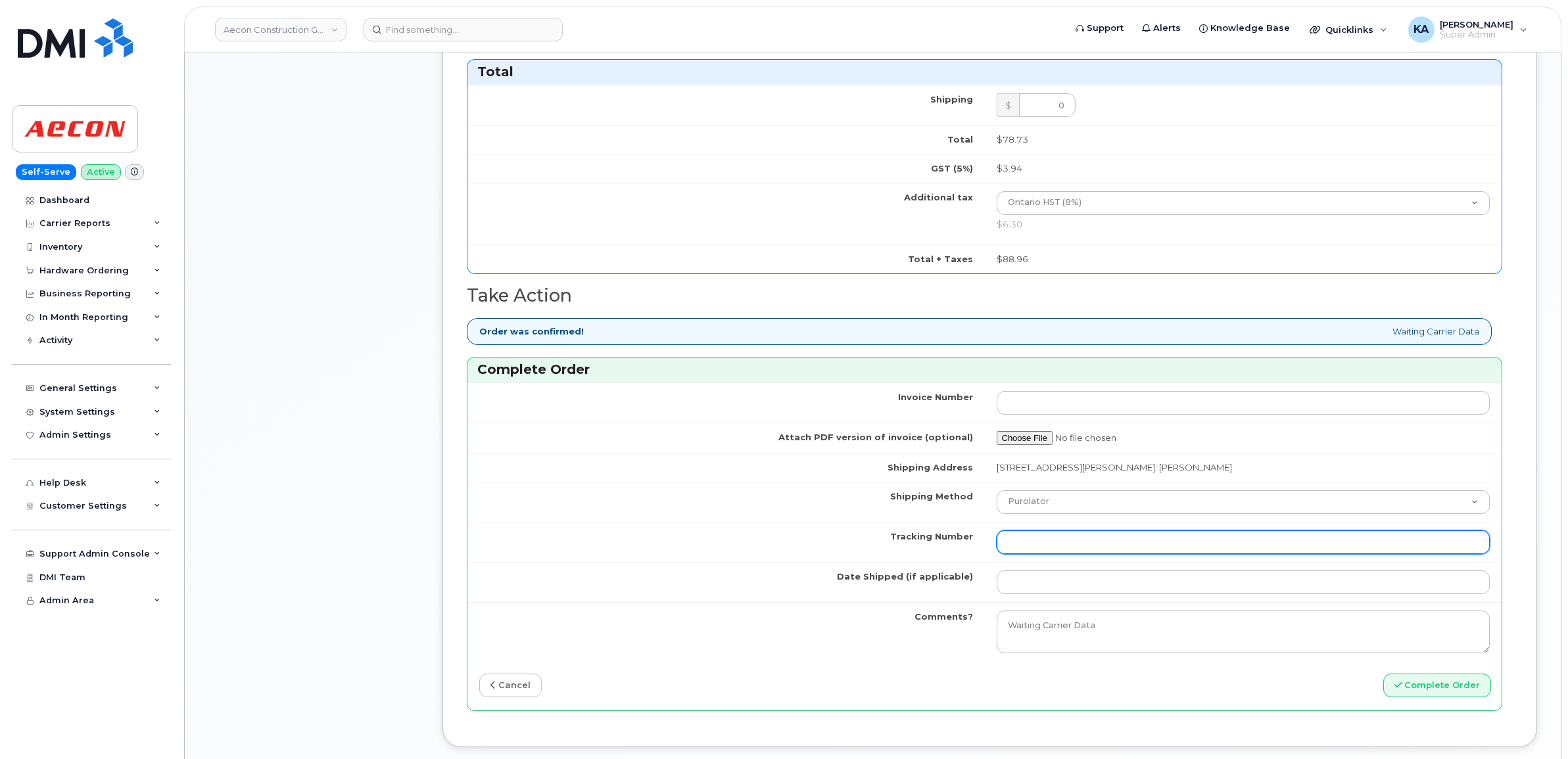
click at [1045, 530] on input "Tracking Number" at bounding box center [1244, 542] width 494 height 24
paste input "520080362558"
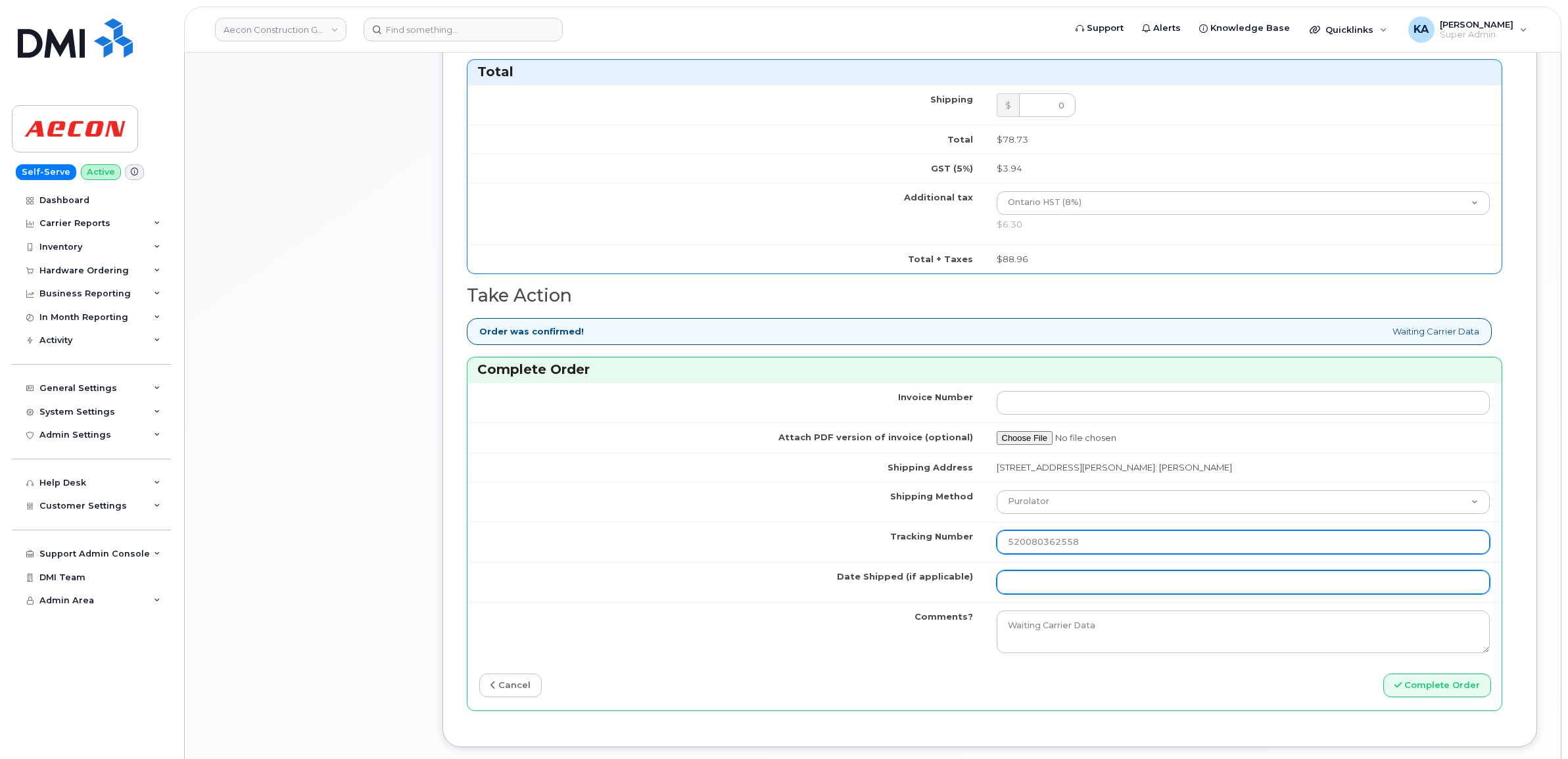
type input "520080362558"
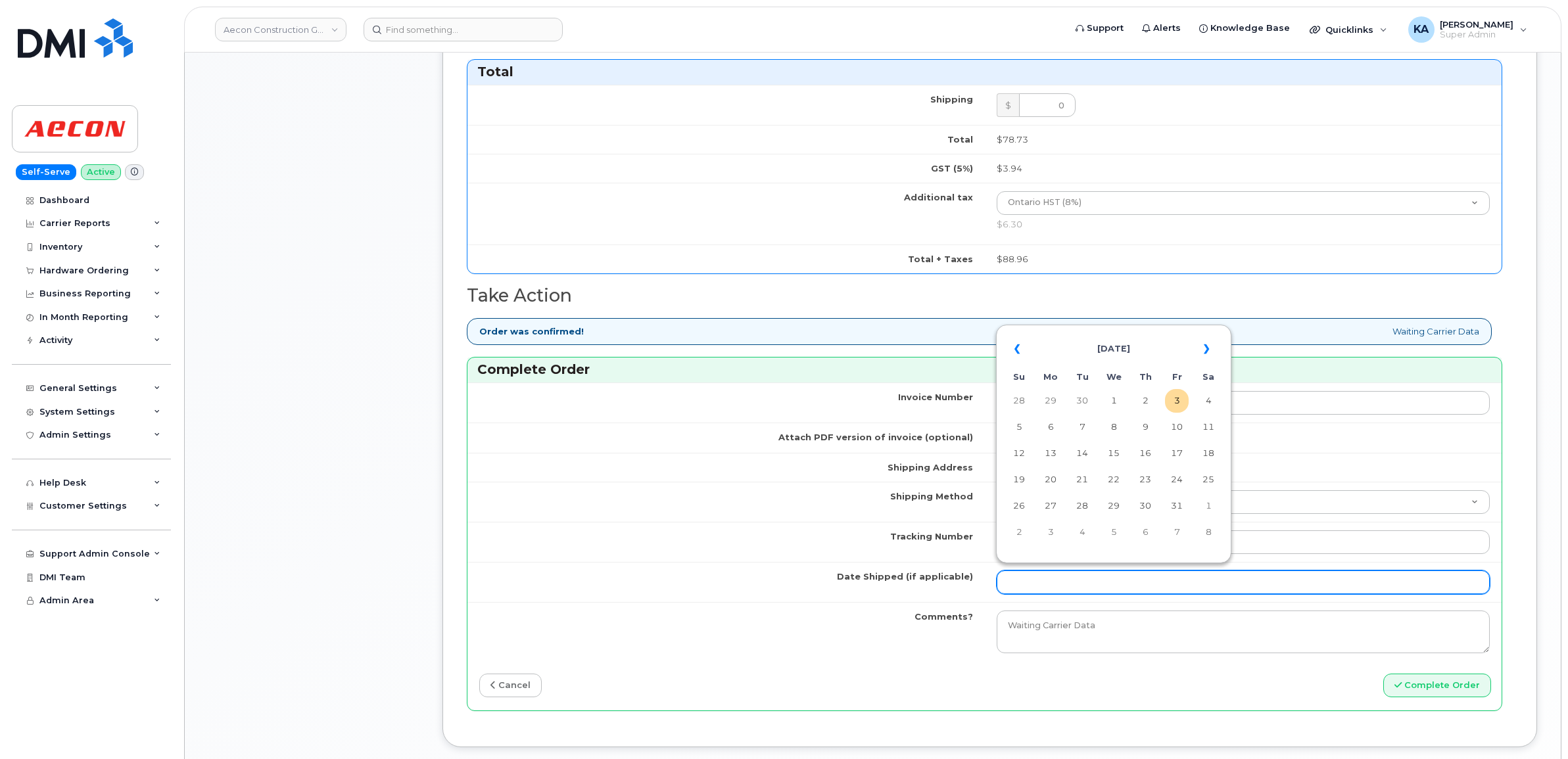
click at [1047, 577] on input "Date Shipped (if applicable)" at bounding box center [1244, 582] width 494 height 24
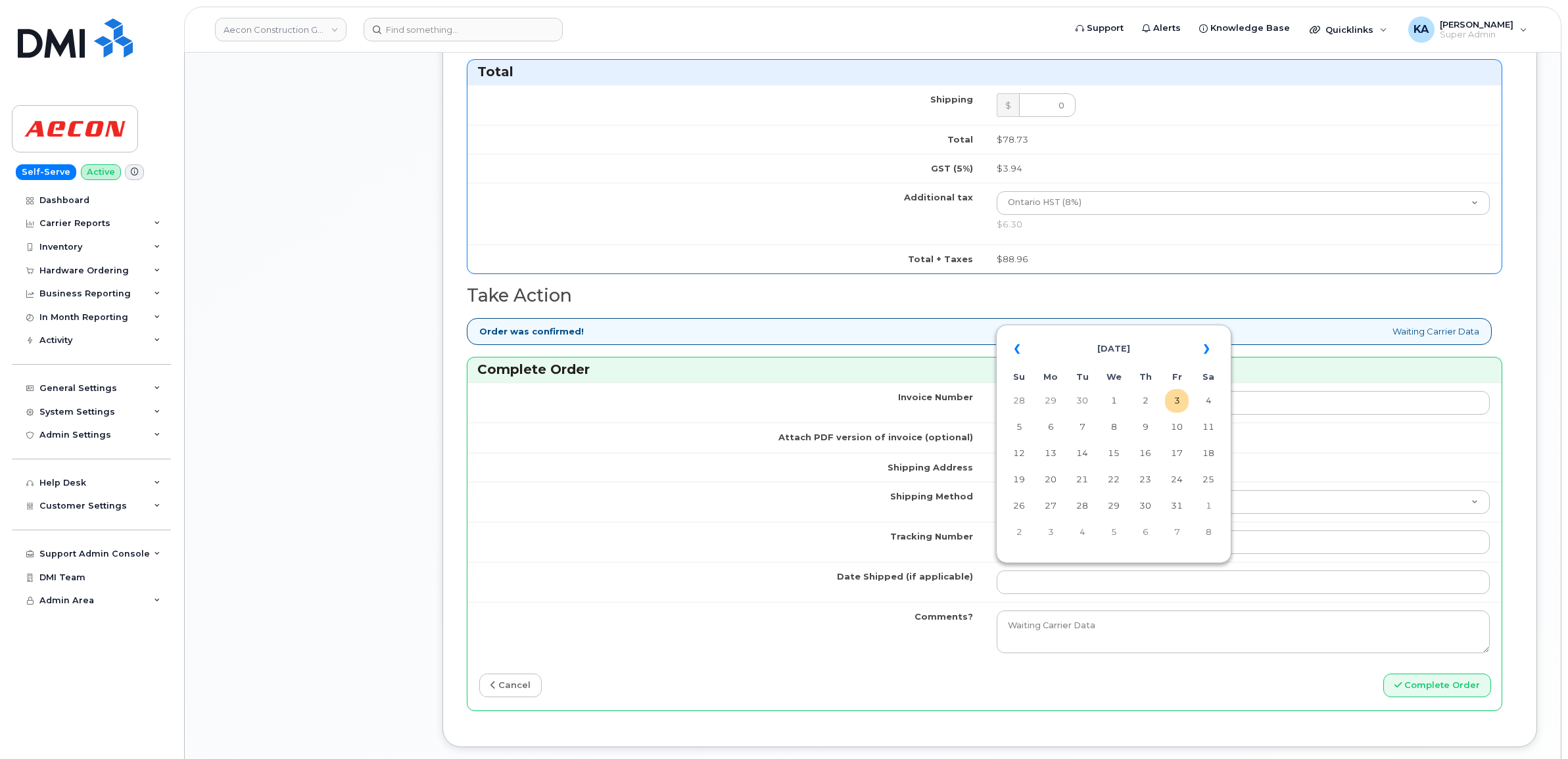
click at [1095, 326] on div "« [DATE] » Su Mo Tu We Th Fr Sa 28 29 30 1 2 3 4 5 6 7 8 9 10 11 12 13 14 15 16…" at bounding box center [1114, 444] width 236 height 239
click at [1116, 403] on td "1" at bounding box center [1114, 401] width 24 height 24
type input "[DATE]"
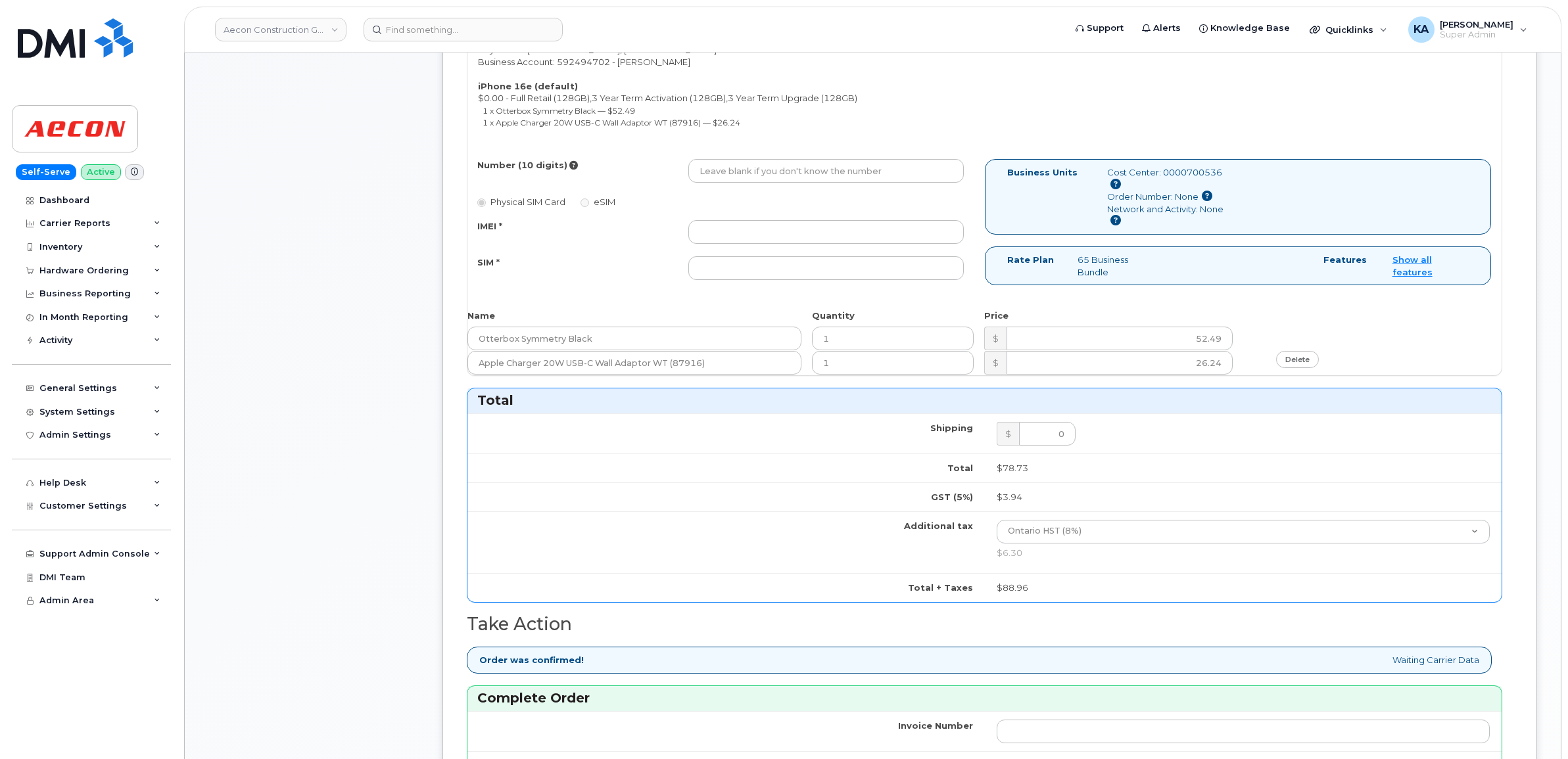
scroll to position [575, 0]
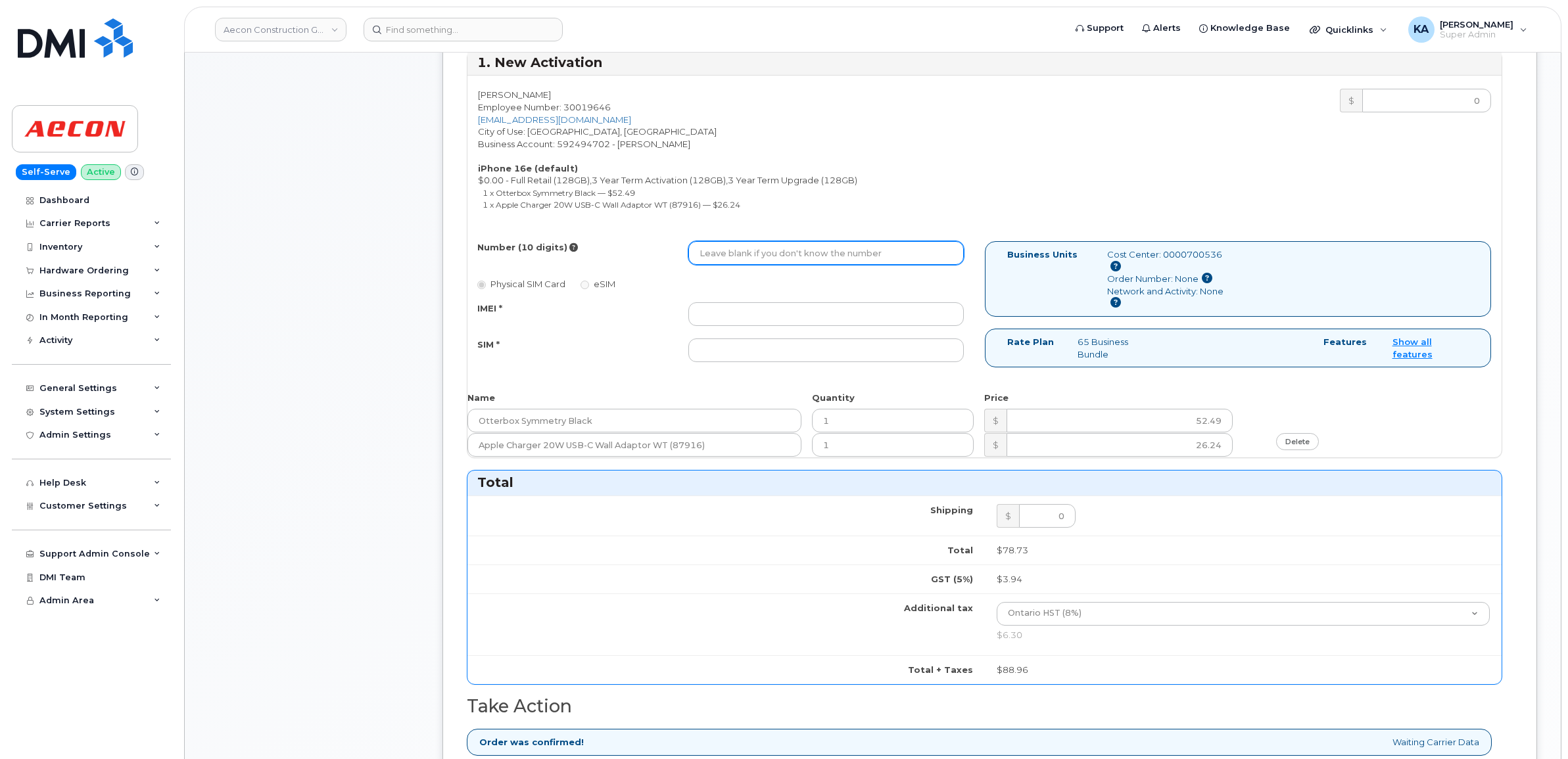
click at [733, 245] on input "Number (10 digits)" at bounding box center [826, 253] width 275 height 24
paste input "[PHONE_NUMBER]"
type input "[PHONE_NUMBER]"
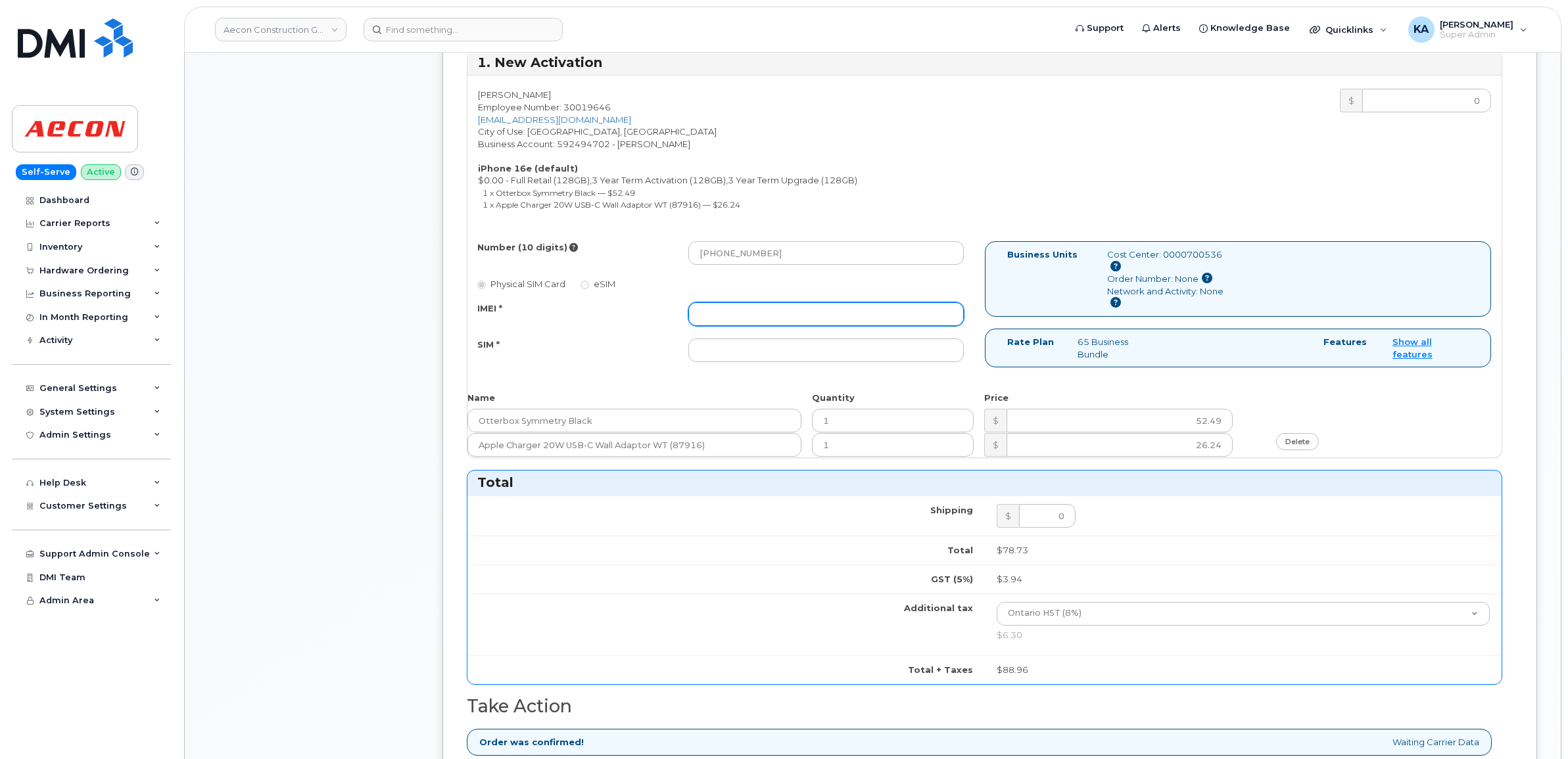
click at [759, 304] on input "IMEI *" at bounding box center [826, 315] width 275 height 24
paste input "354216331546576"
type input "354216331546576"
click at [753, 342] on input "SIM *" at bounding box center [826, 350] width 275 height 24
paste input "89302720554127983855"
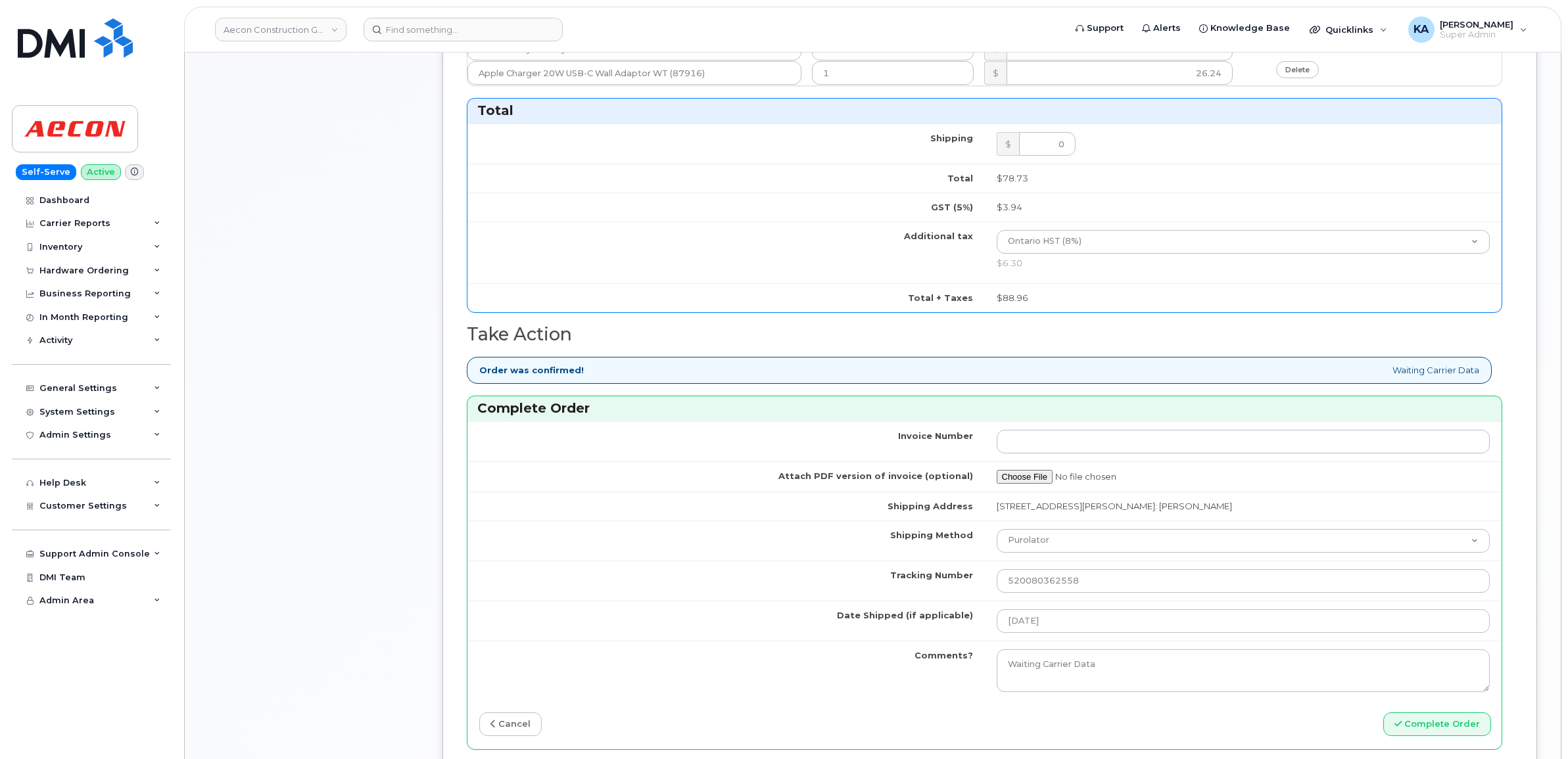
scroll to position [1068, 0]
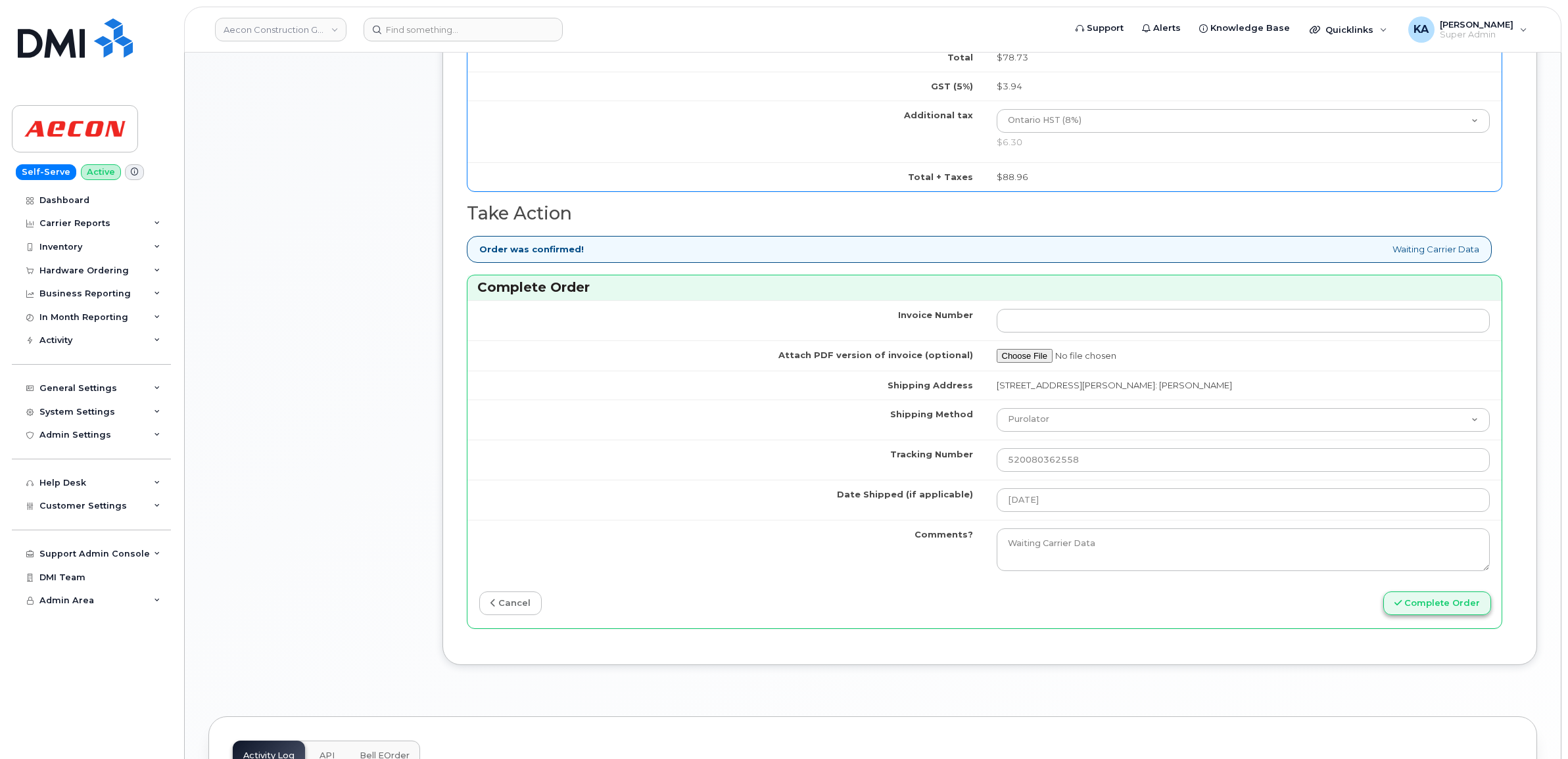
type input "89302720554127983855"
click at [1437, 593] on button "Complete Order" at bounding box center [1437, 603] width 108 height 24
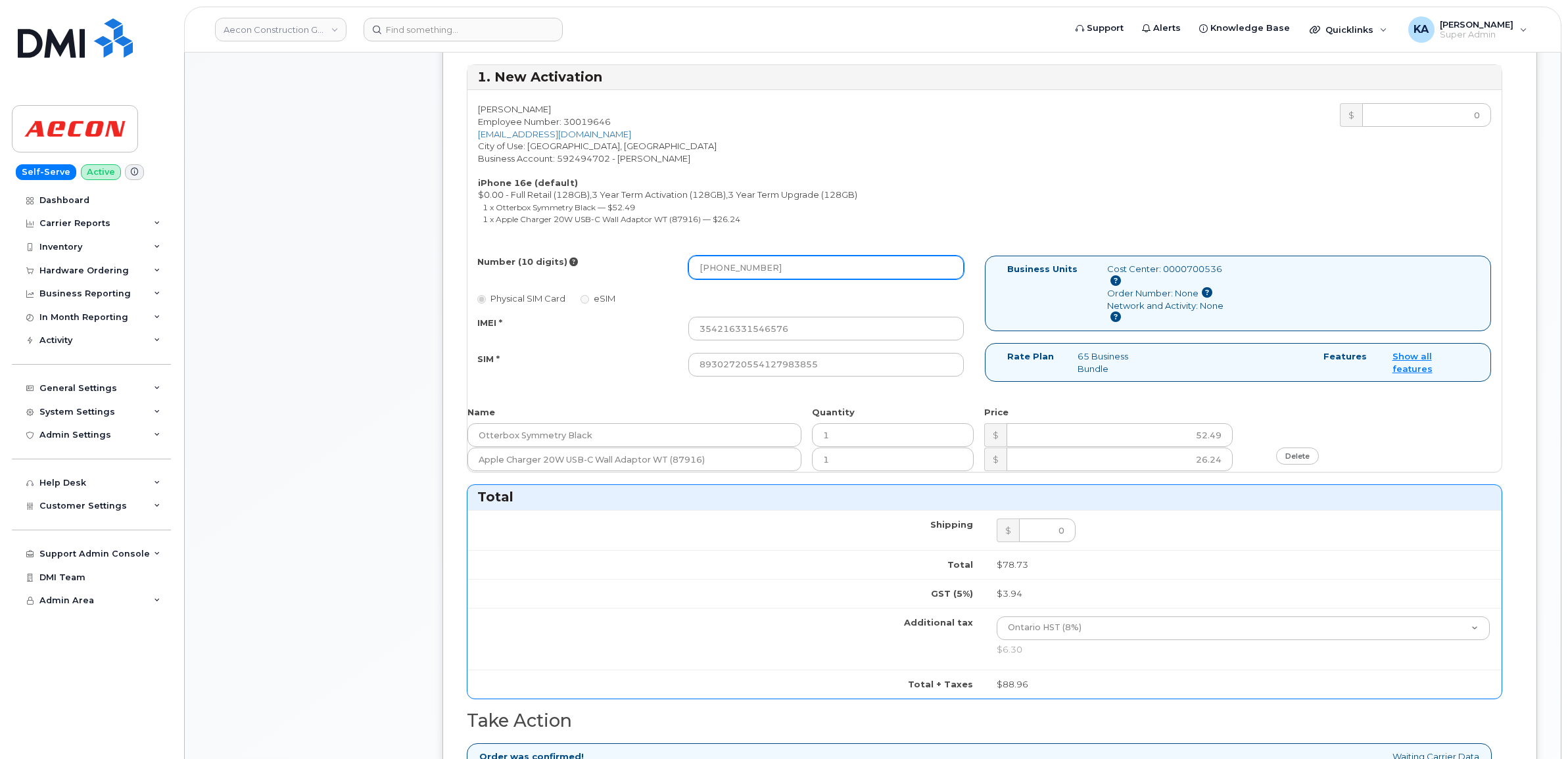
scroll to position [560, 0]
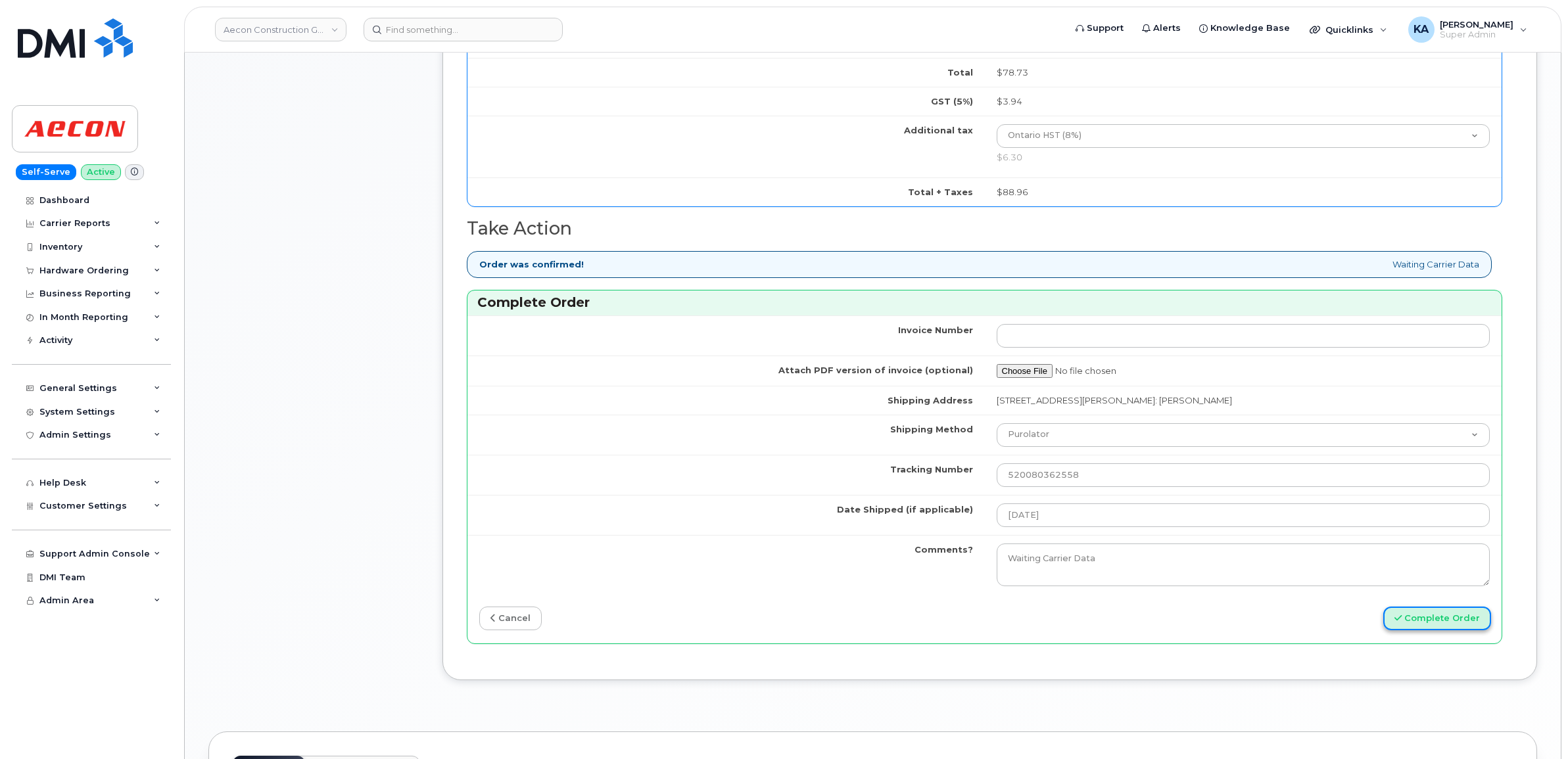
click at [1422, 613] on button "Complete Order" at bounding box center [1437, 619] width 108 height 24
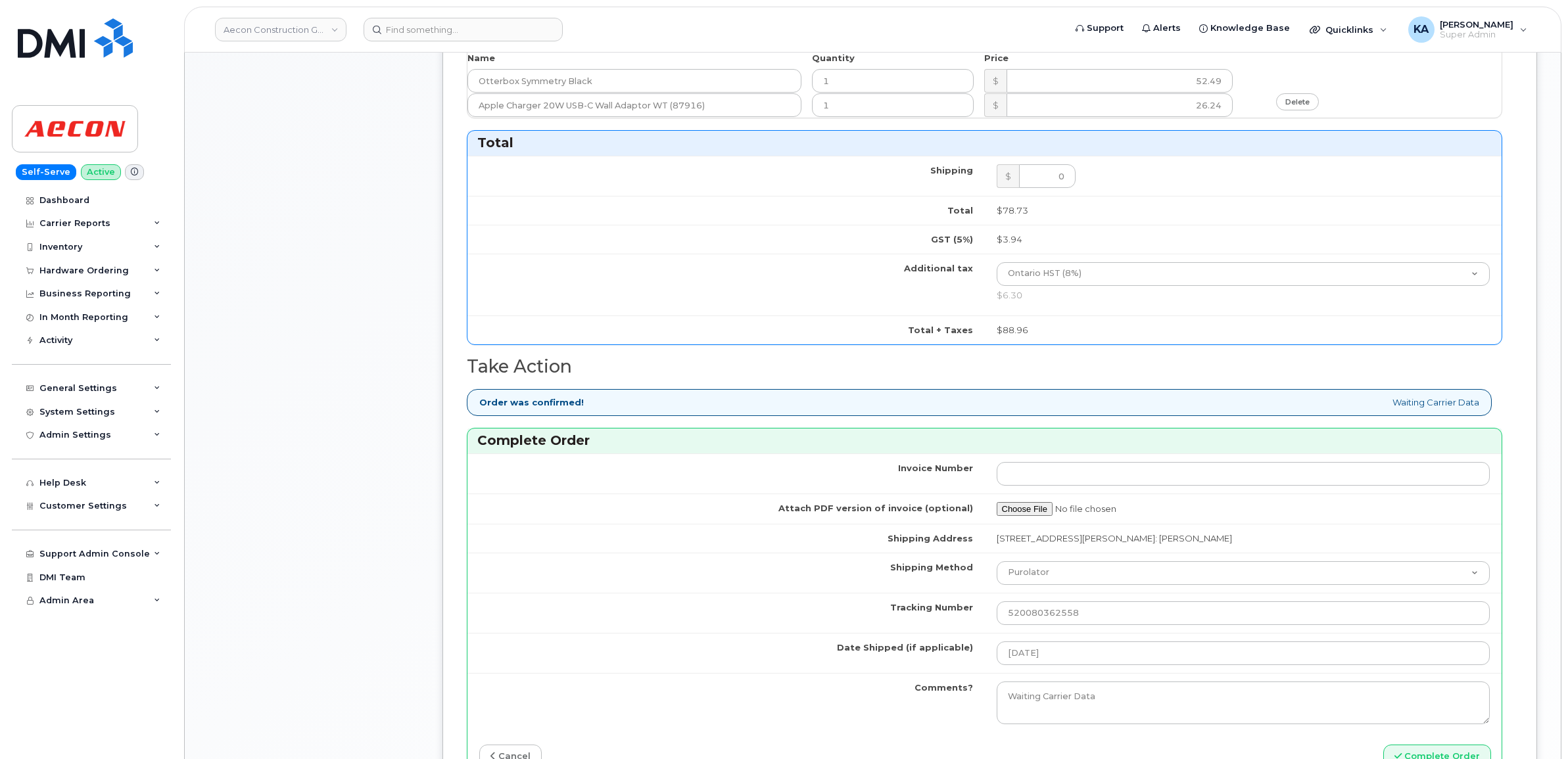
scroll to position [1053, 0]
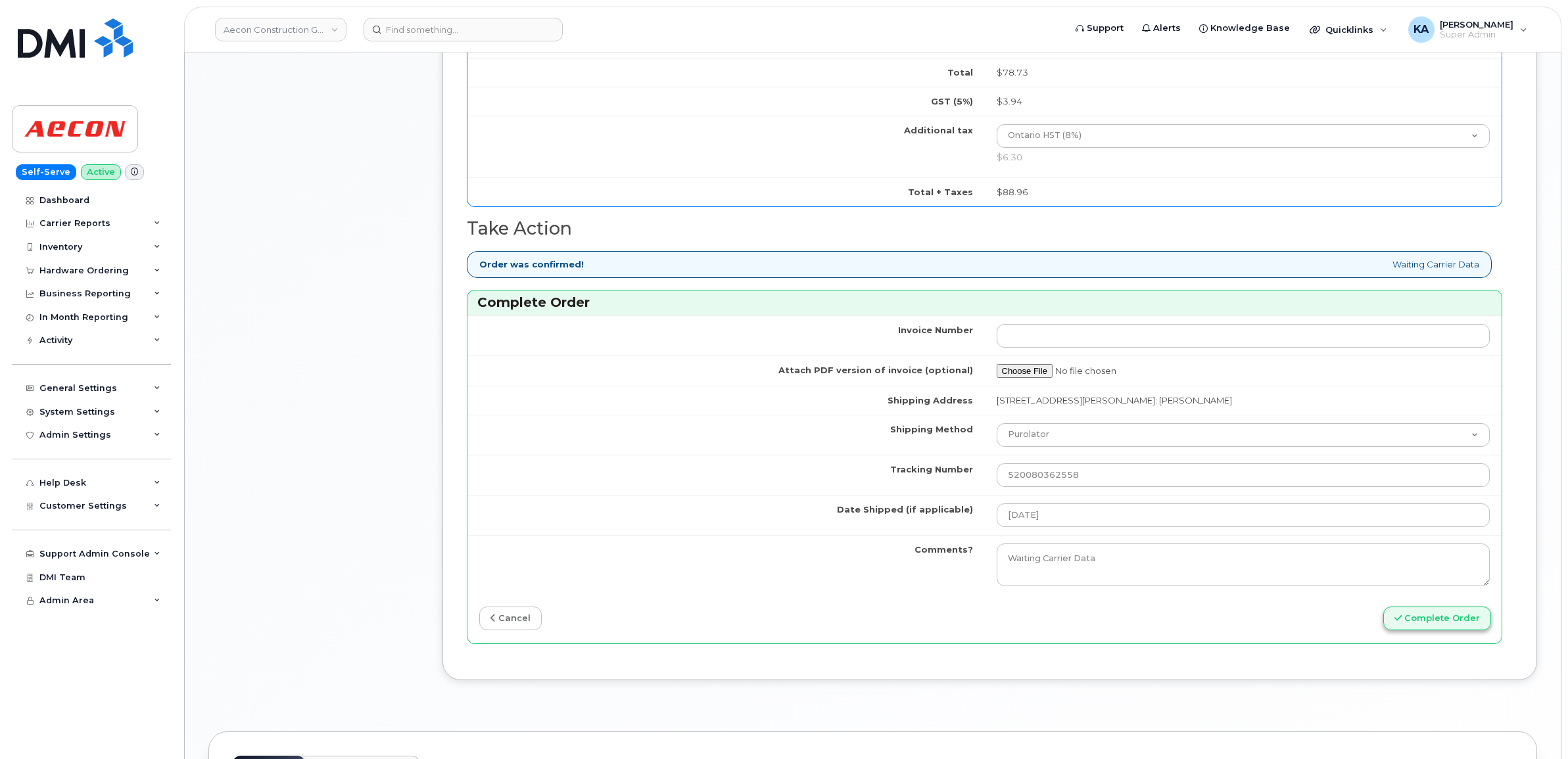
type input "2269381795"
click at [1421, 609] on button "Complete Order" at bounding box center [1437, 619] width 108 height 24
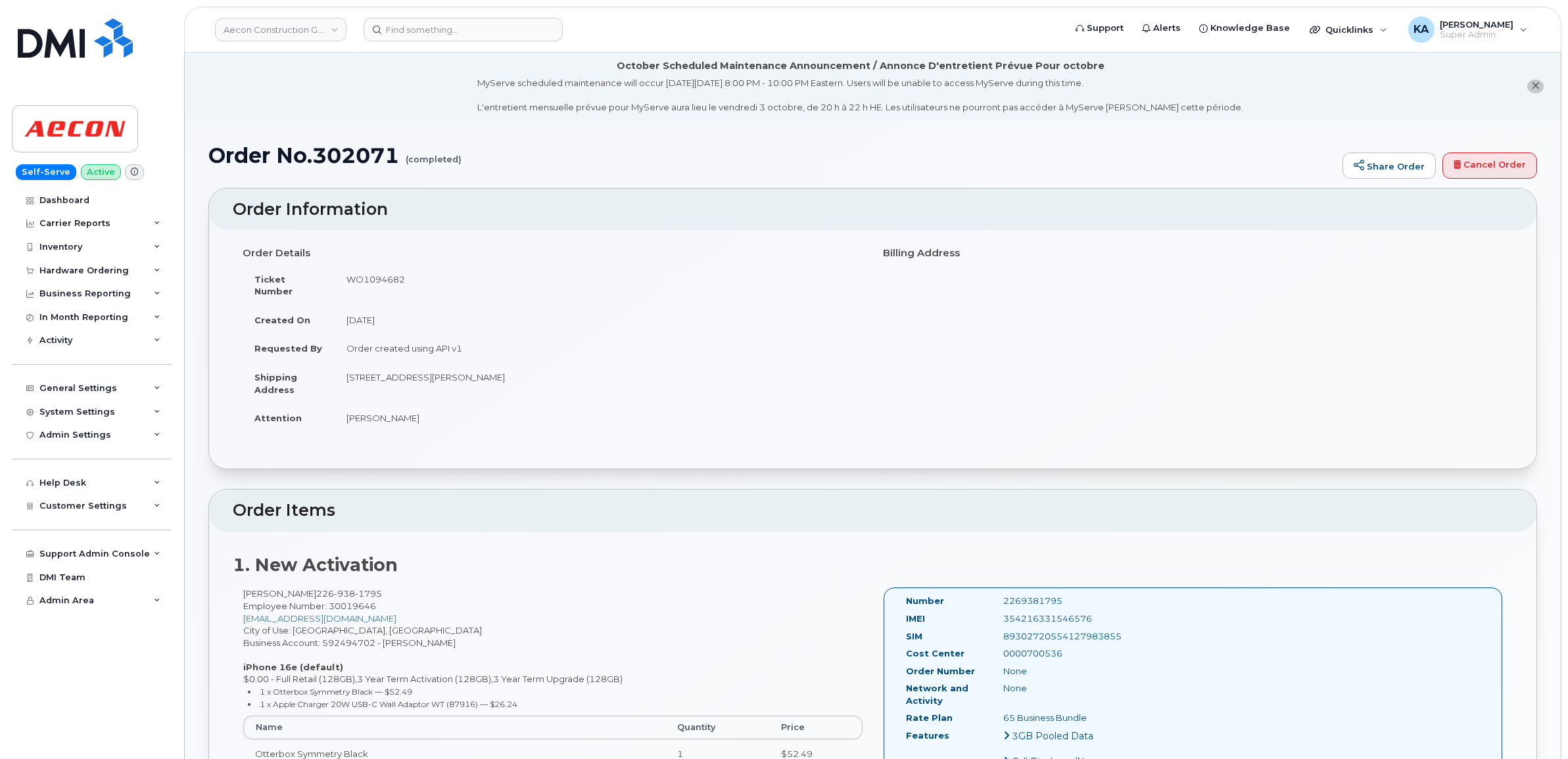
drag, startPoint x: 904, startPoint y: 588, endPoint x: 1131, endPoint y: 712, distance: 258.7
copy div "Number 2269381795 IMEI 354216331546576 SIM 89302720554127983855 Cost Center 000…"
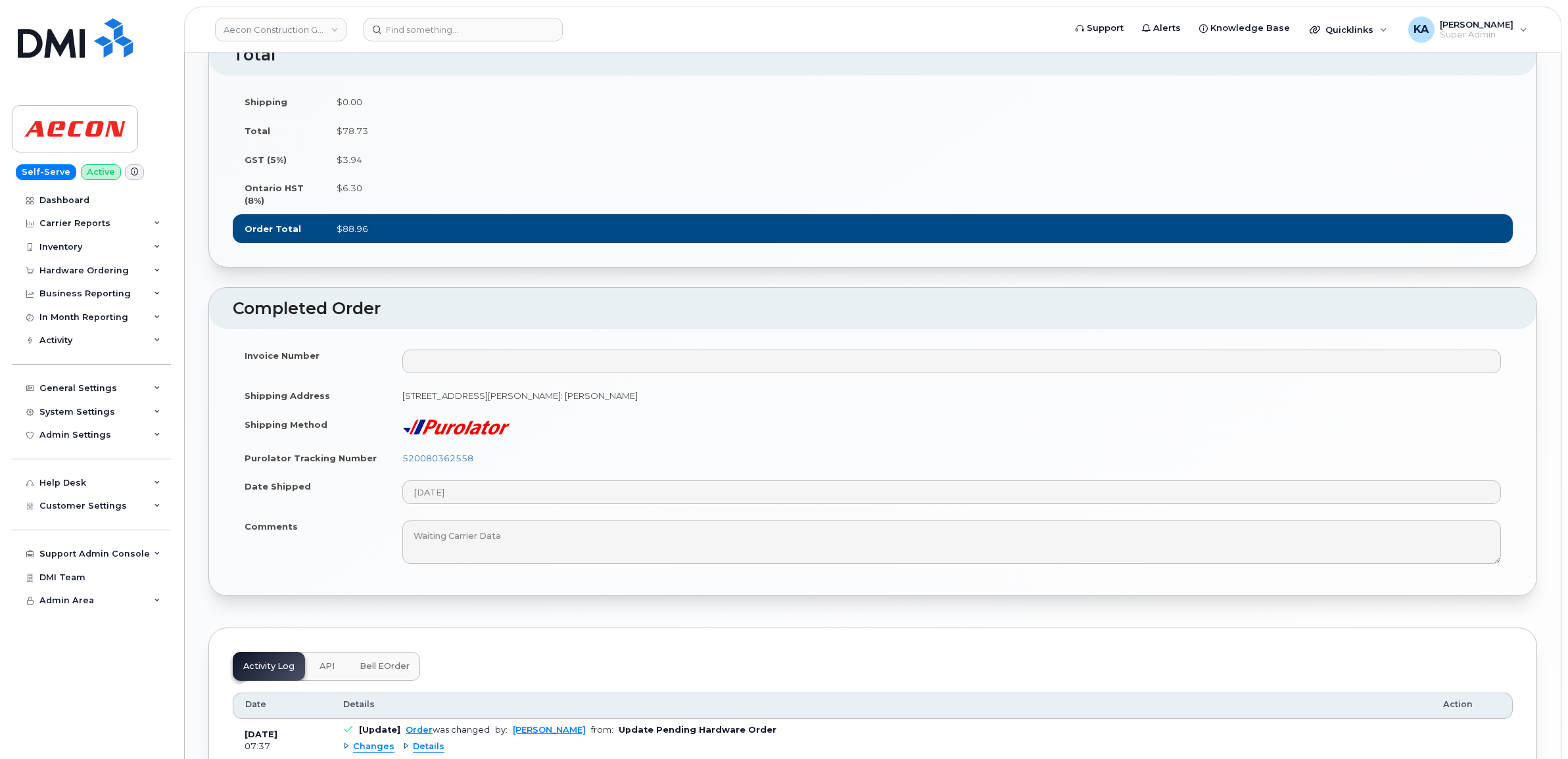
scroll to position [986, 0]
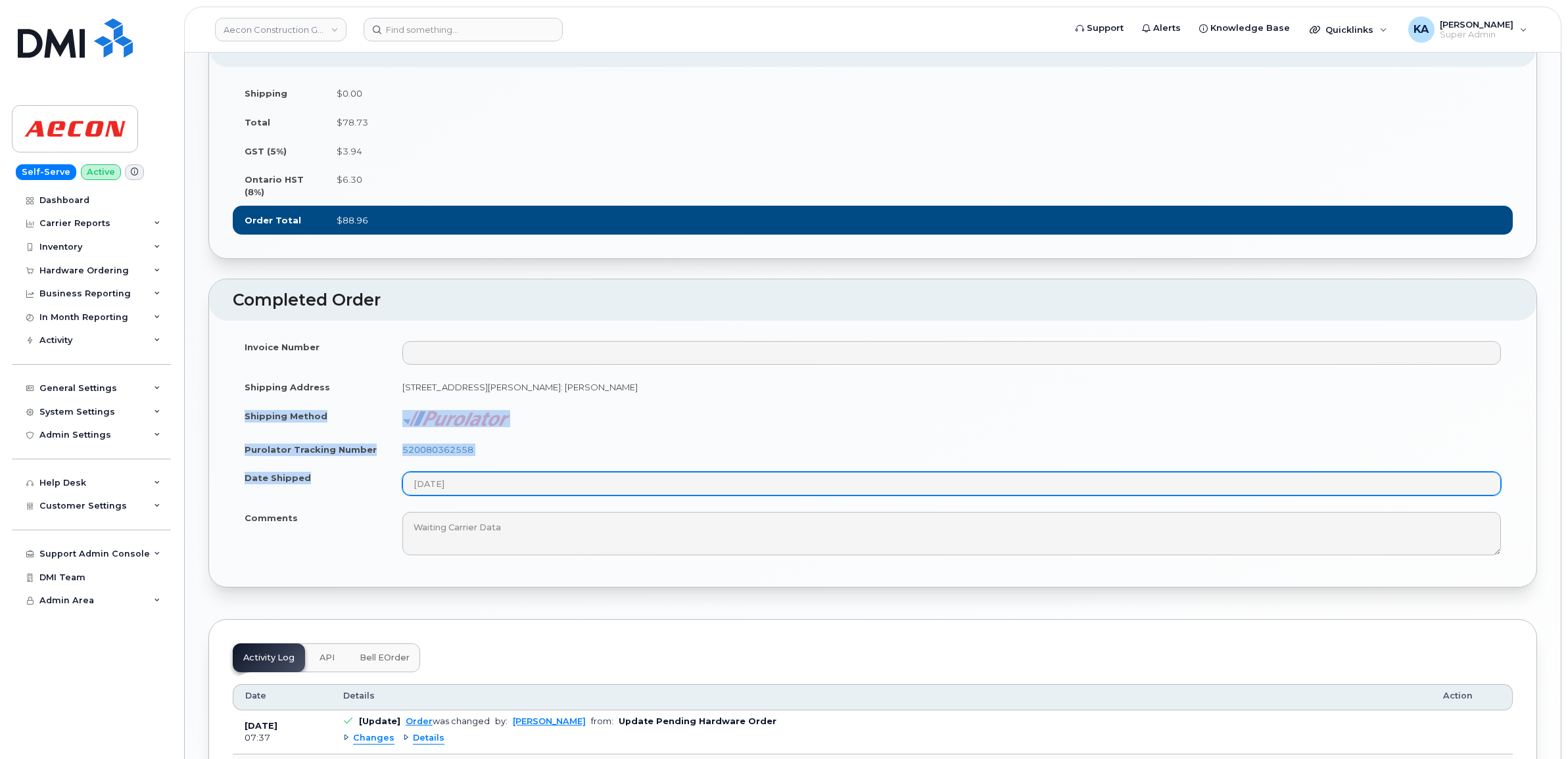
click at [506, 498] on tbody "Invoice Number Shipping Address 12 Hudson Drive Brantford ON N3T0V6, attention:…" at bounding box center [872, 448] width 1280 height 231
copy tbody "Shipping Method Purolator Tracking Number 520080362558 Date Shipped"
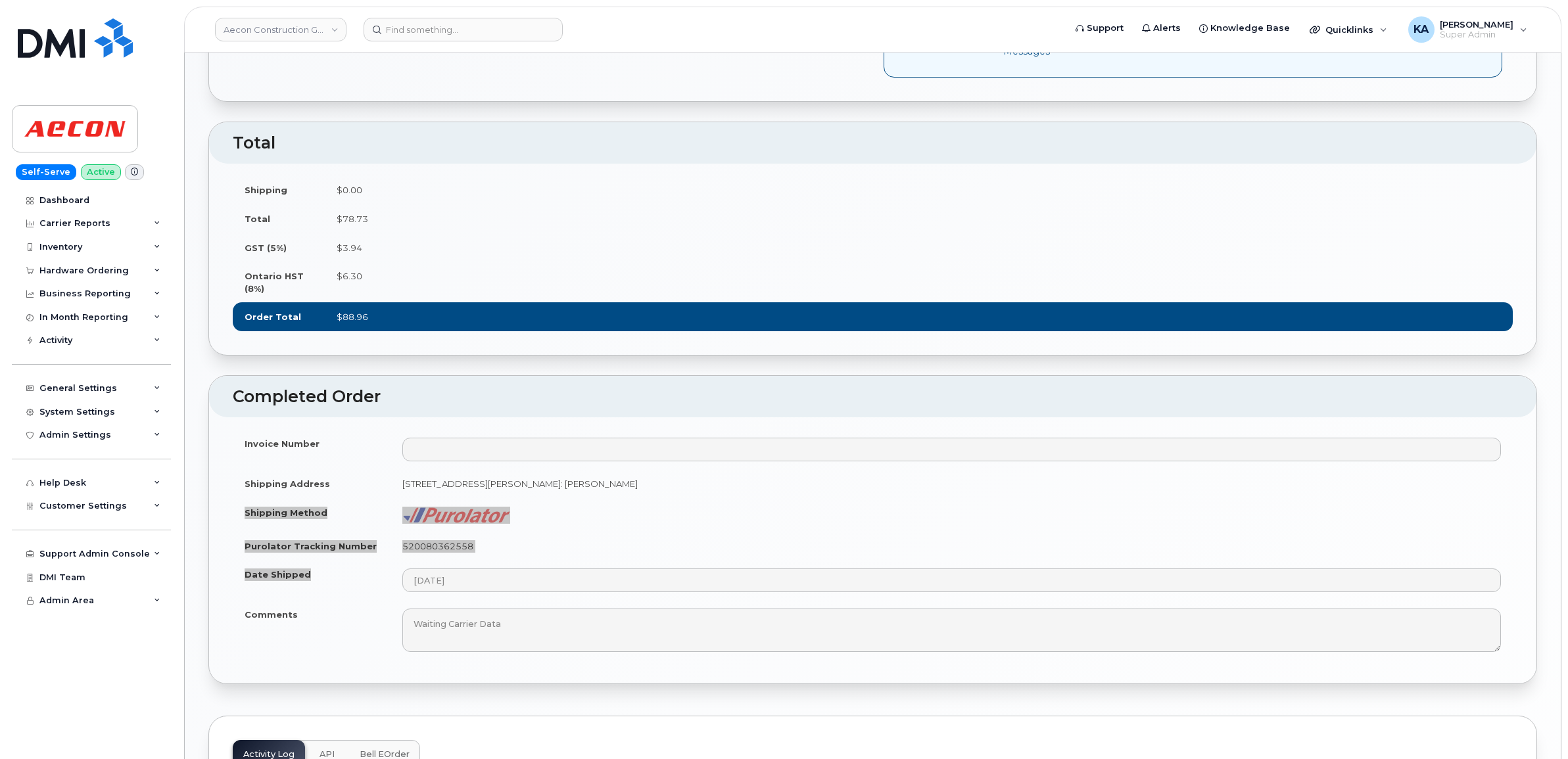
scroll to position [904, 0]
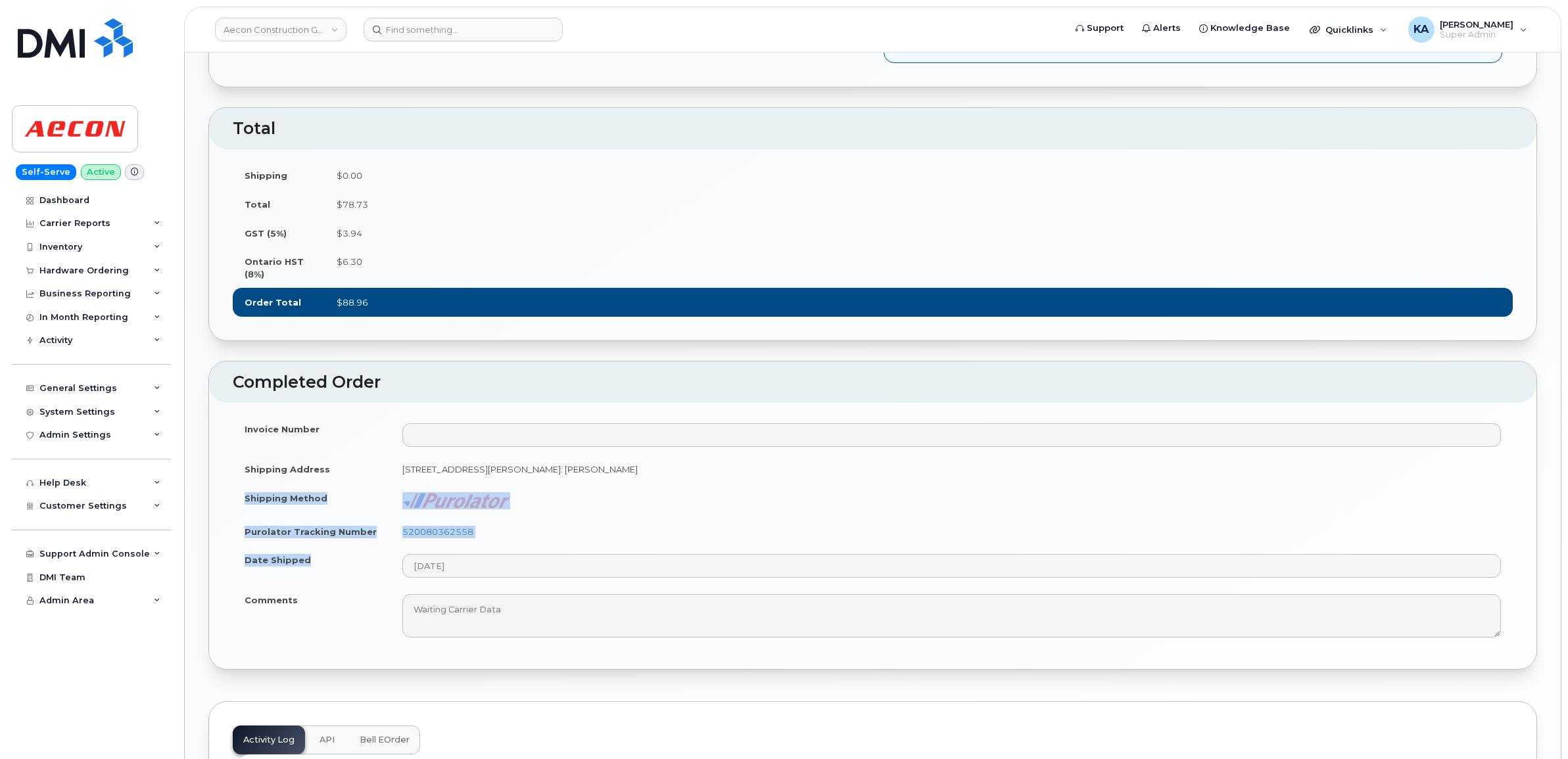
click at [493, 547] on td "520080362558" at bounding box center [951, 531] width 1122 height 29
drag, startPoint x: 490, startPoint y: 544, endPoint x: 404, endPoint y: 549, distance: 86.1
click at [404, 547] on td "520080362558" at bounding box center [951, 531] width 1122 height 29
copy link "520080362558"
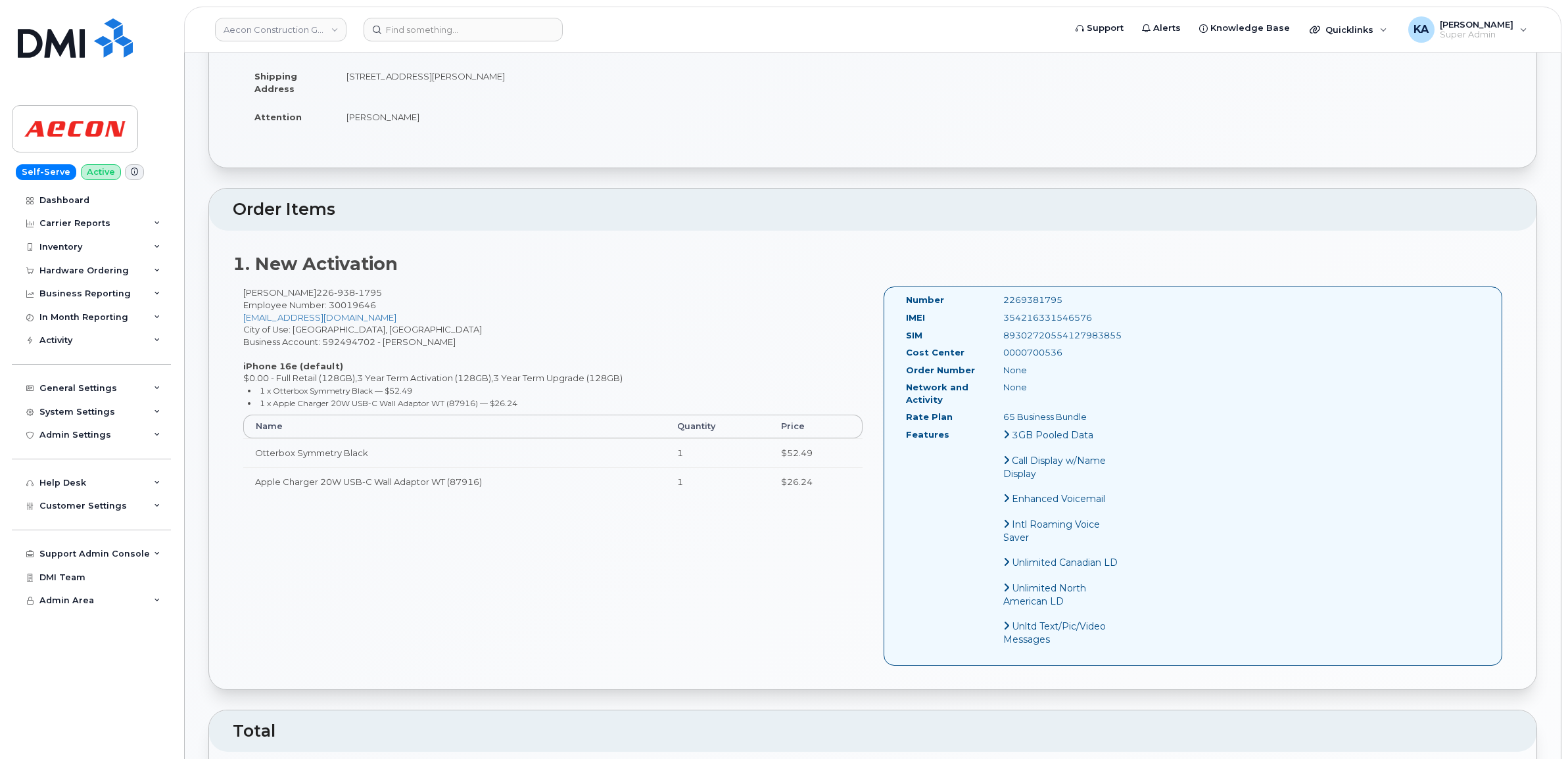
scroll to position [247, 0]
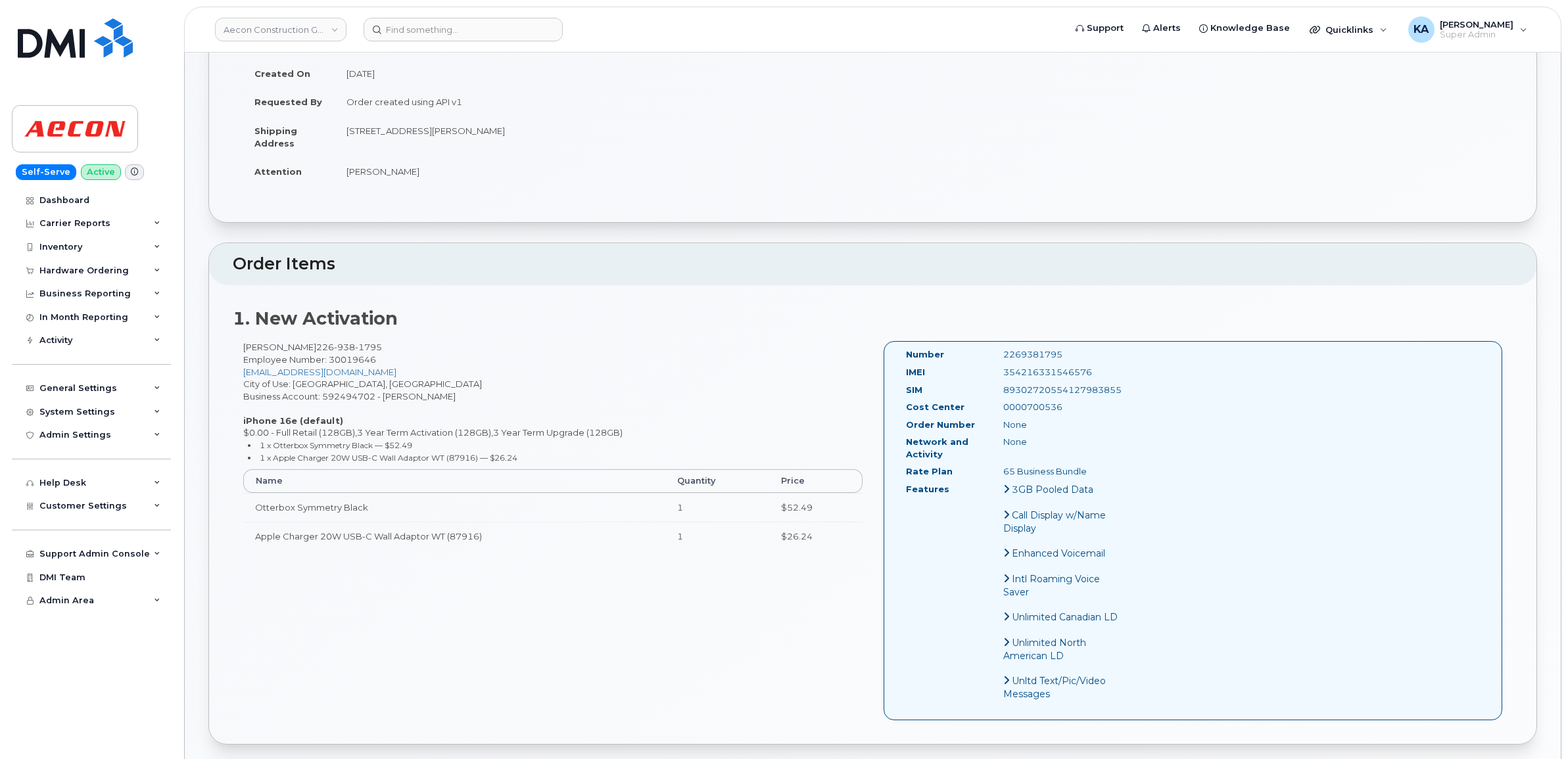
drag, startPoint x: 1097, startPoint y: 359, endPoint x: 1001, endPoint y: 361, distance: 96.0
click at [1001, 366] on div "354216331546576" at bounding box center [1062, 373] width 137 height 13
copy div "354216331546576"
drag, startPoint x: 1066, startPoint y: 347, endPoint x: 1000, endPoint y: 346, distance: 66.0
click at [1000, 348] on div "2269381795" at bounding box center [1062, 354] width 137 height 13
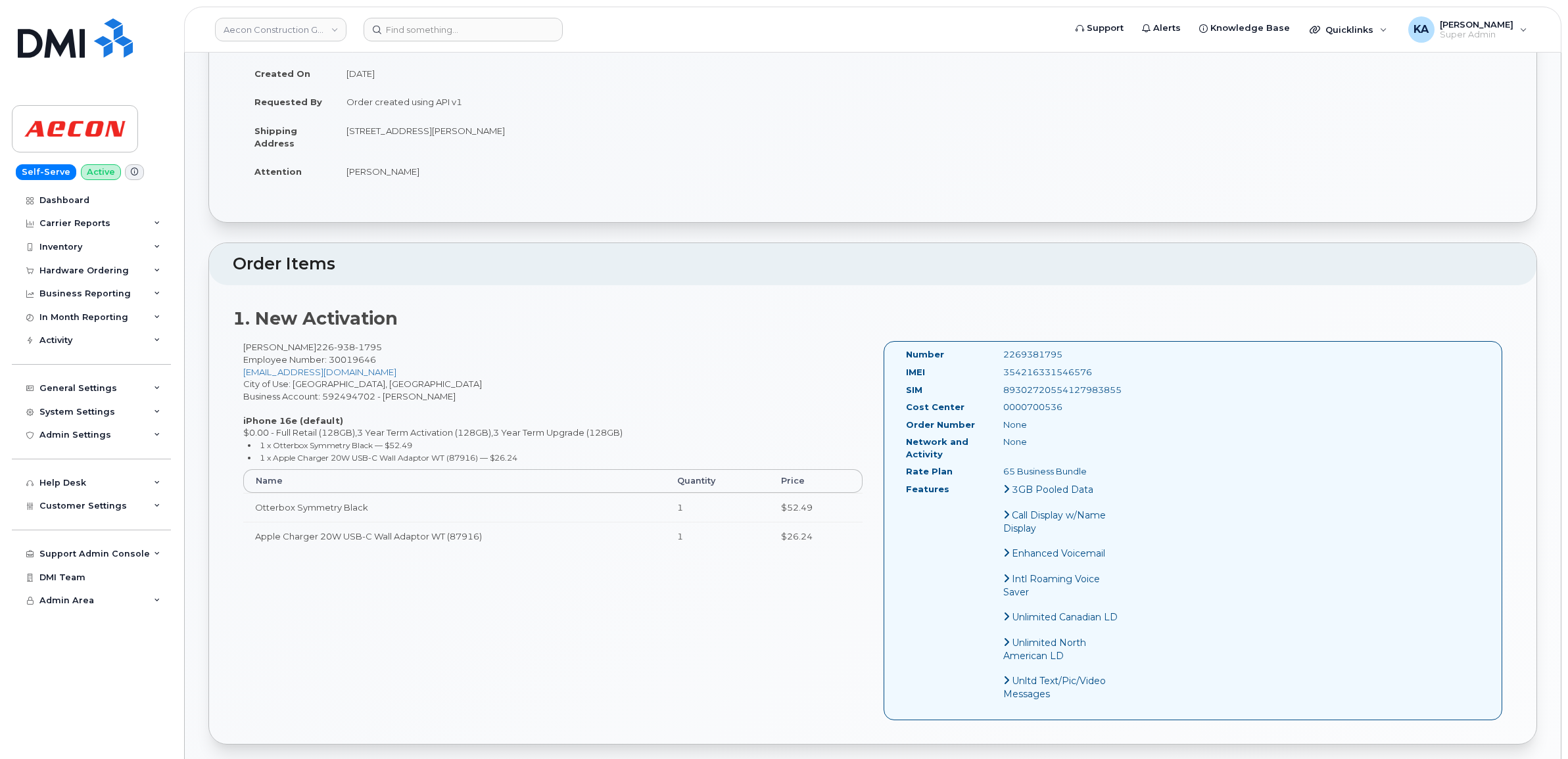
copy div "2269381795"
click at [94, 270] on div "Hardware Ordering" at bounding box center [84, 270] width 89 height 10
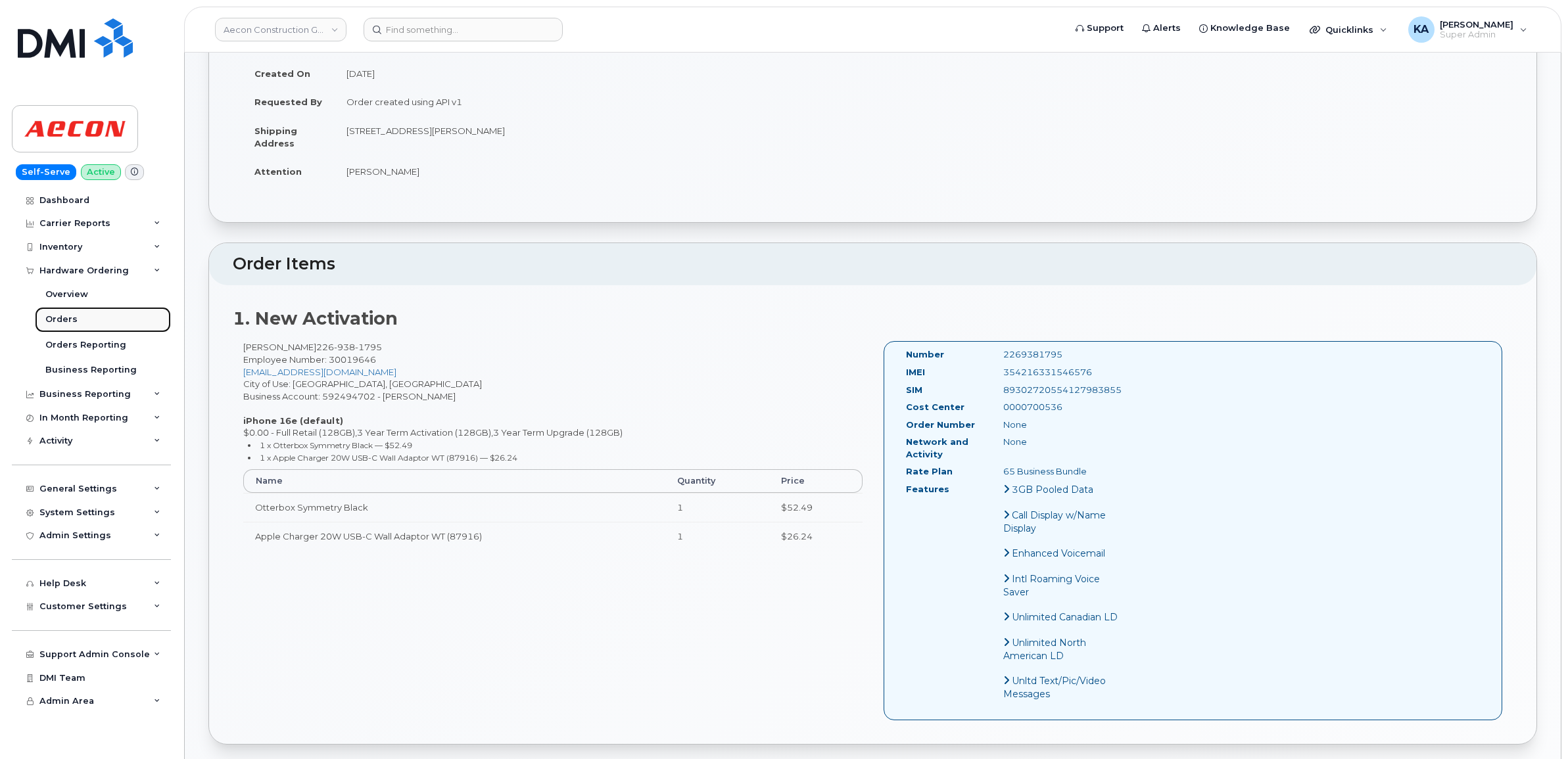
click at [66, 314] on link "Orders" at bounding box center [103, 319] width 136 height 25
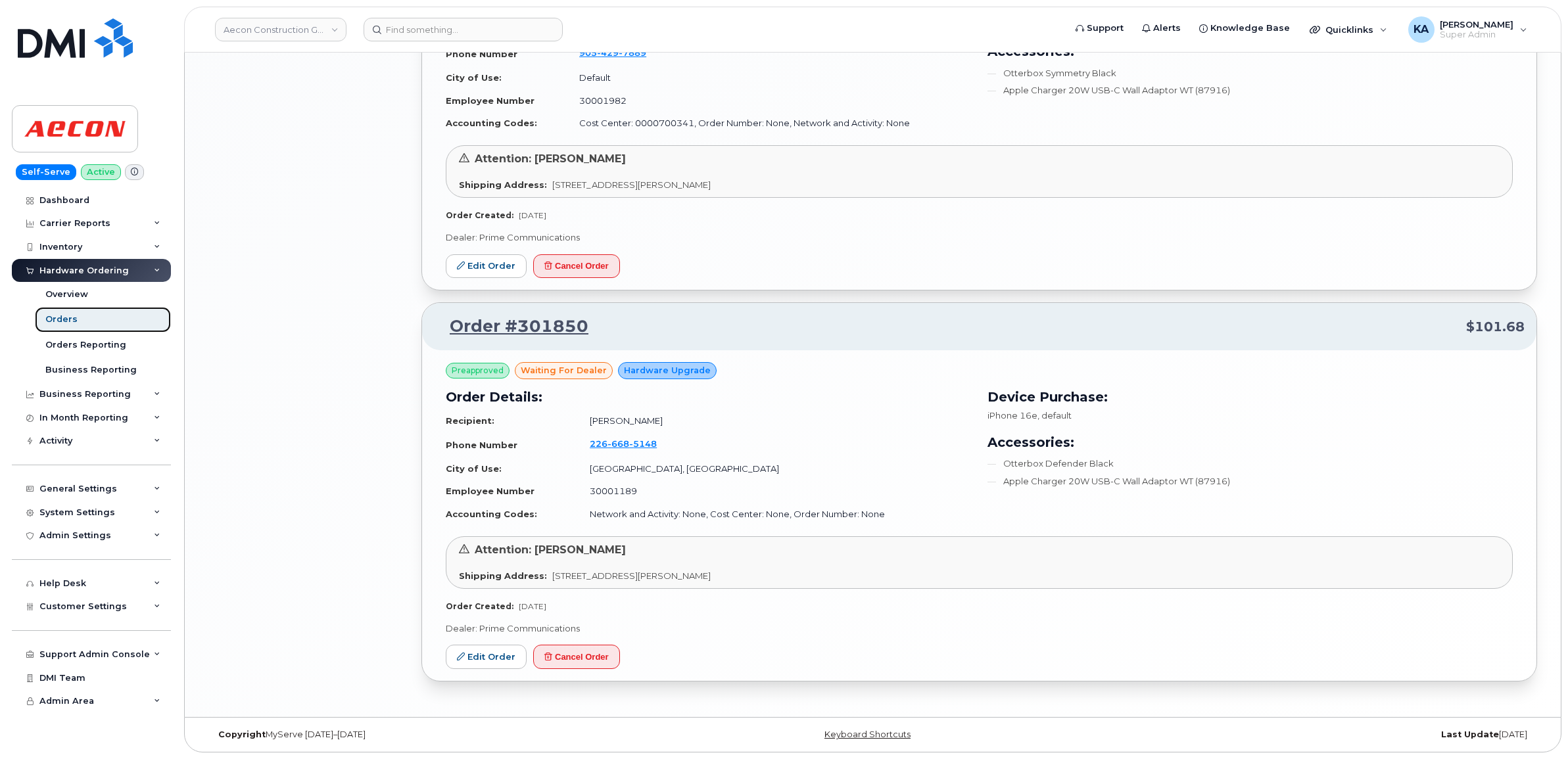
scroll to position [1784, 0]
click at [467, 656] on link "Edit Order" at bounding box center [487, 657] width 81 height 24
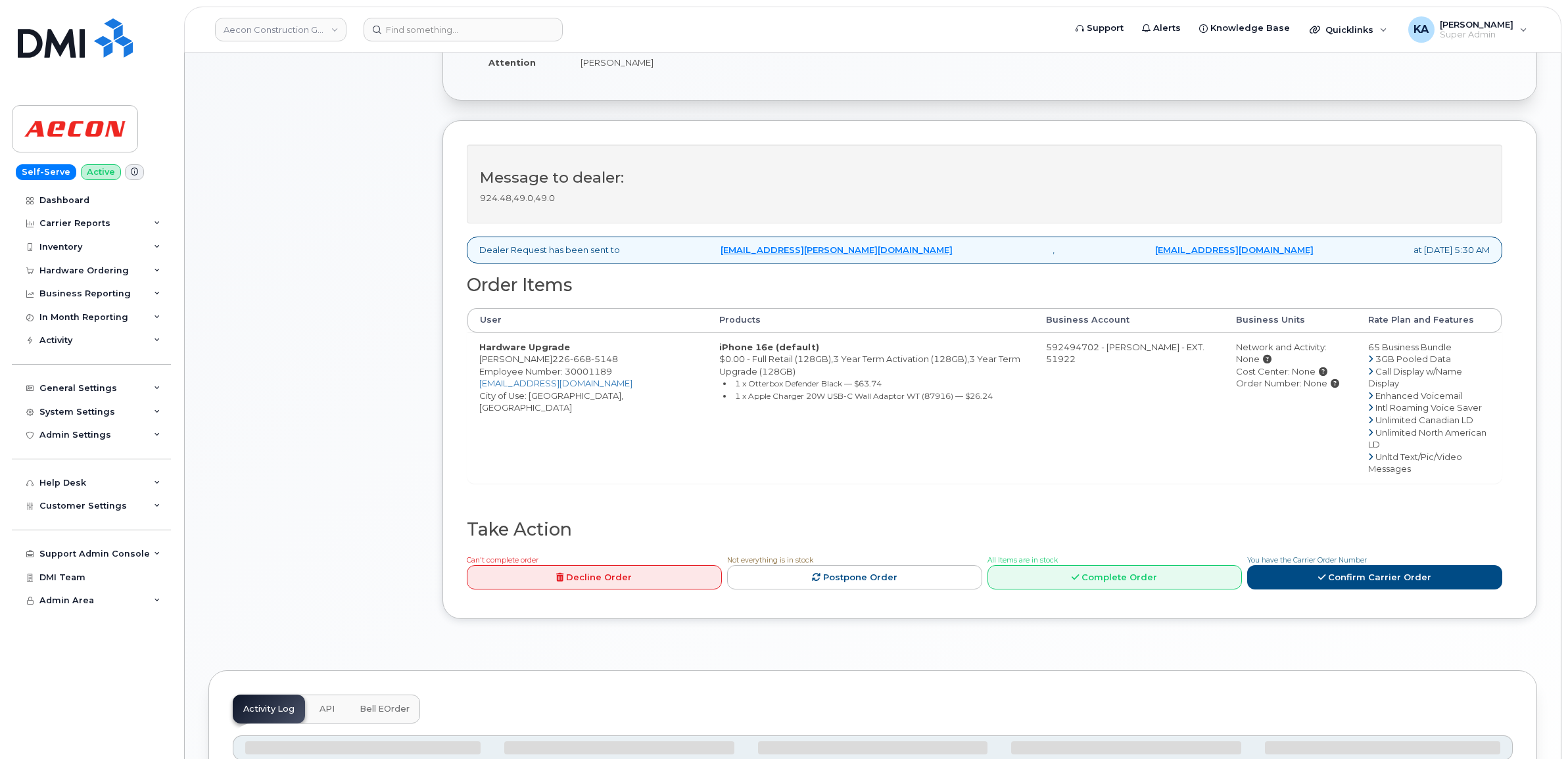
scroll to position [411, 0]
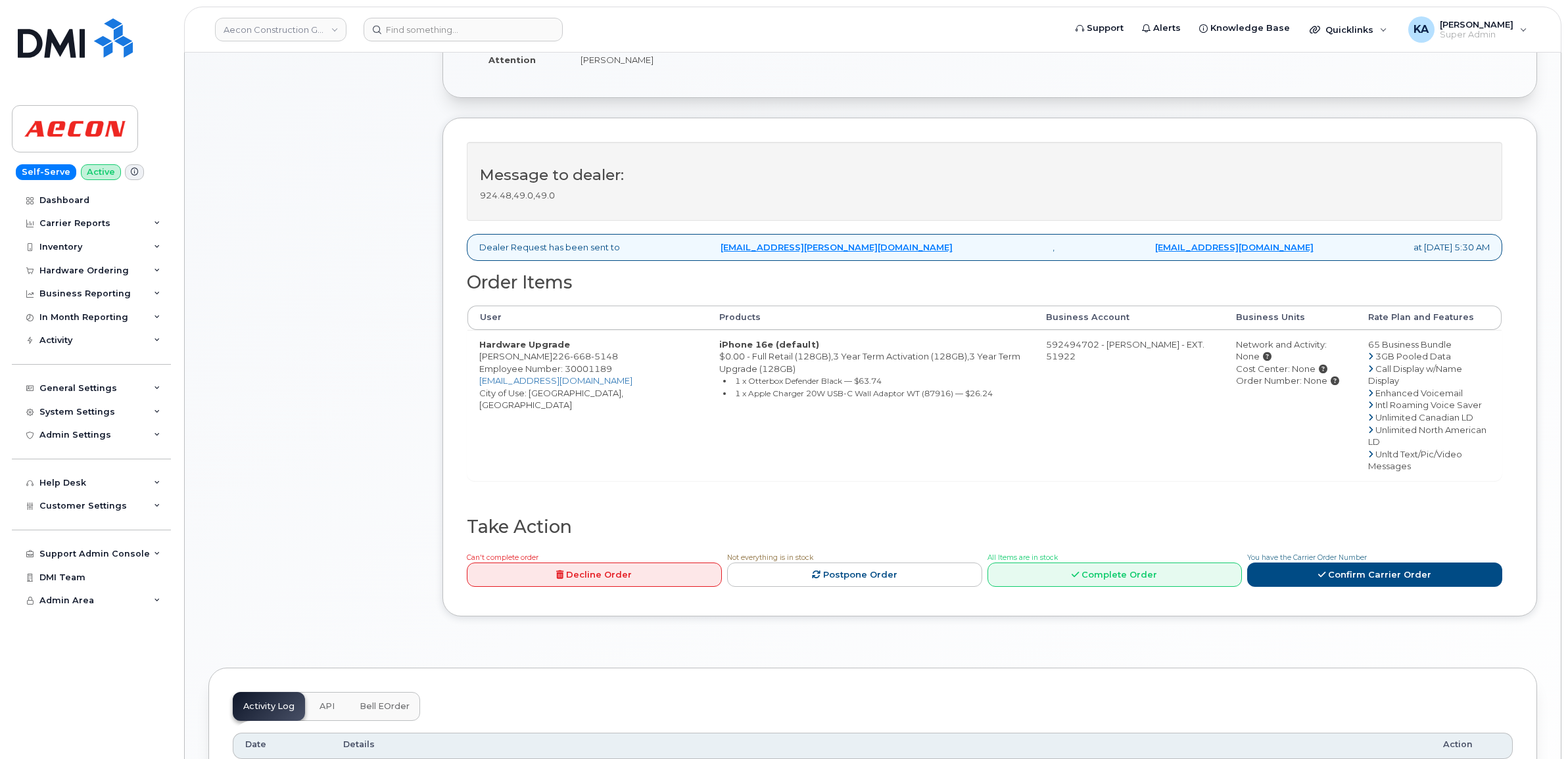
click at [387, 484] on div "Comments Leave Comment" at bounding box center [313, 240] width 210 height 791
click at [90, 270] on div "Hardware Ordering" at bounding box center [84, 270] width 89 height 10
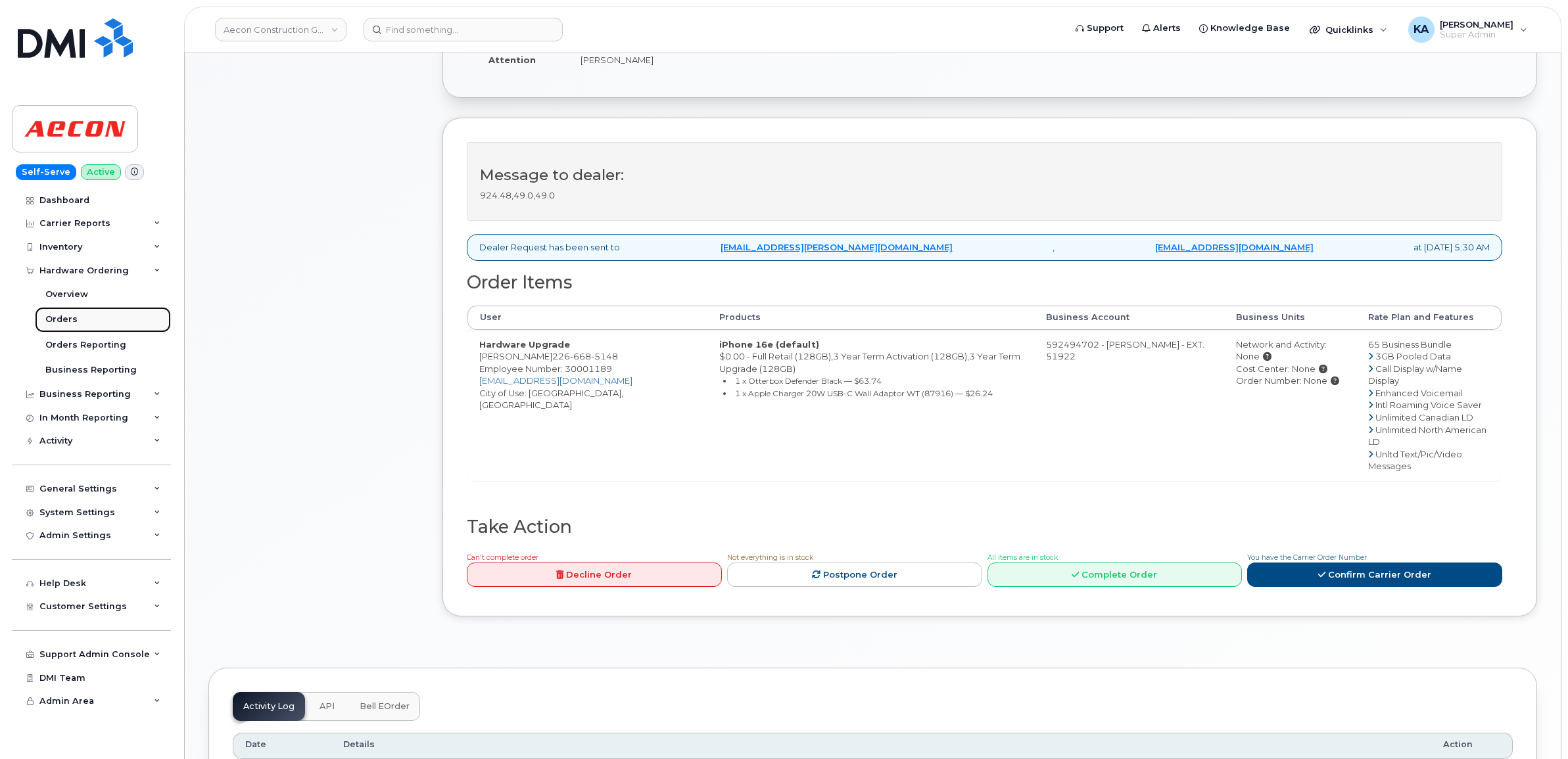
click at [48, 314] on link "Orders" at bounding box center [103, 319] width 136 height 25
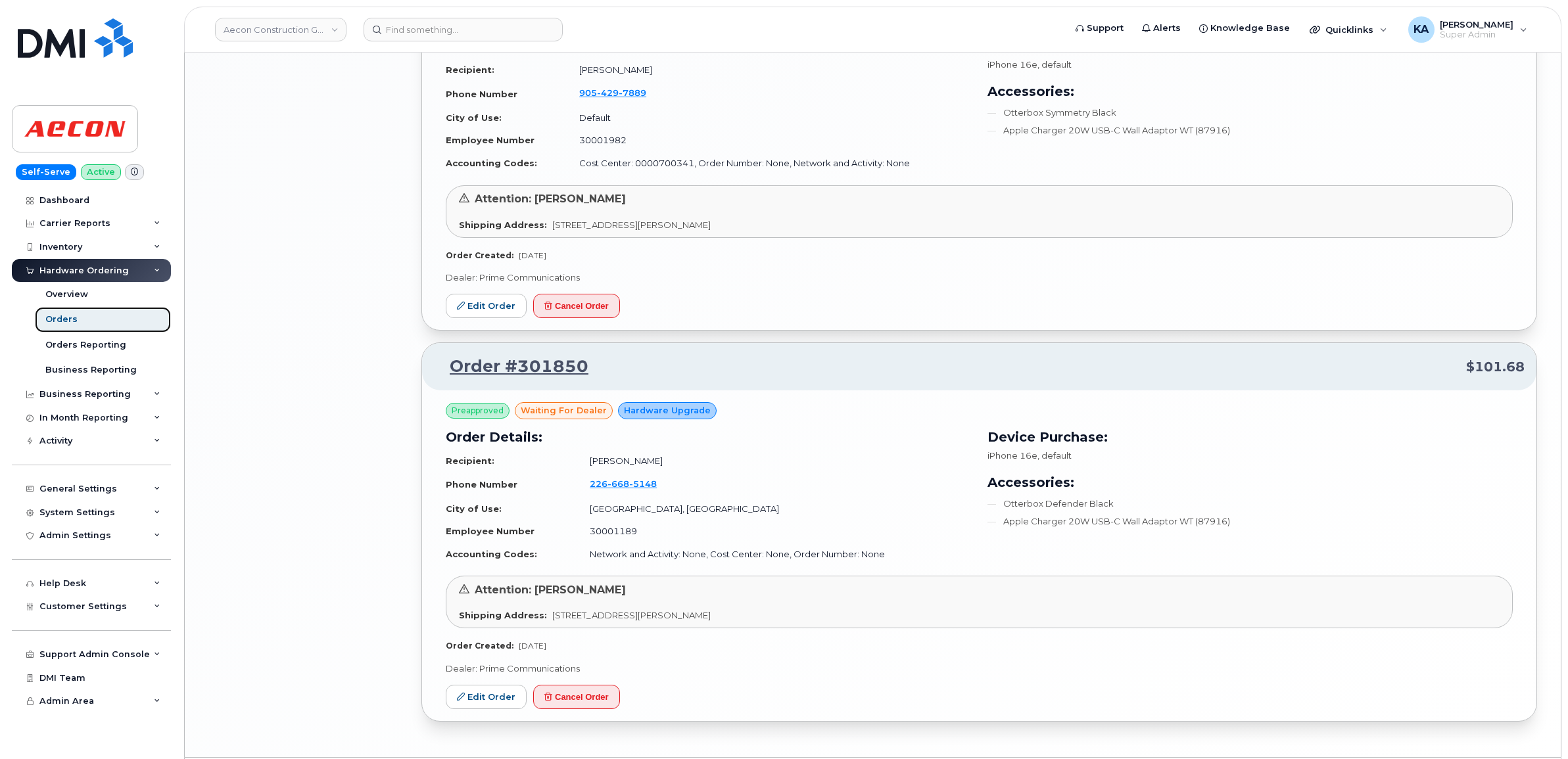
scroll to position [2151, 0]
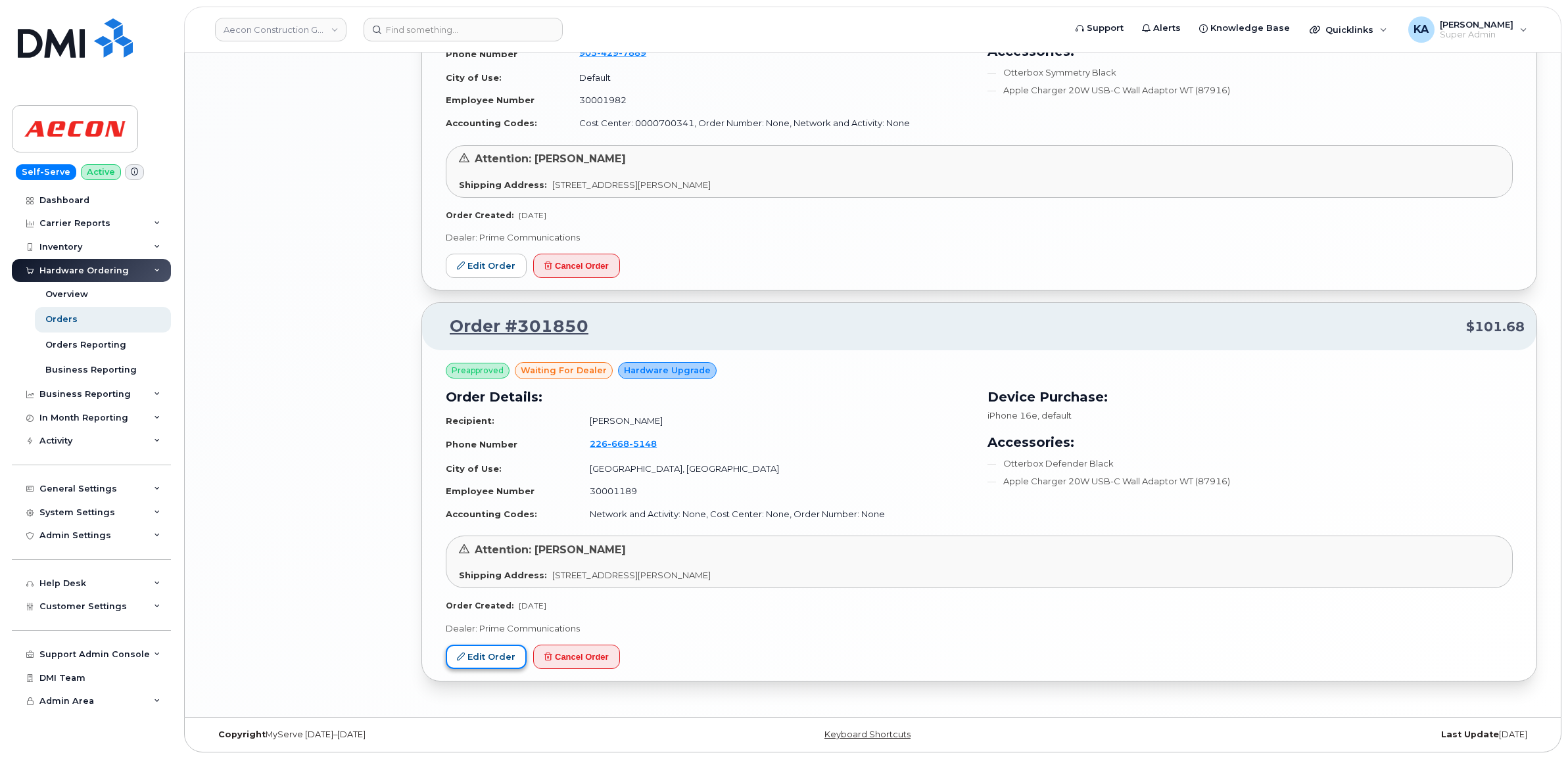
click at [480, 651] on link "Edit Order" at bounding box center [487, 657] width 81 height 24
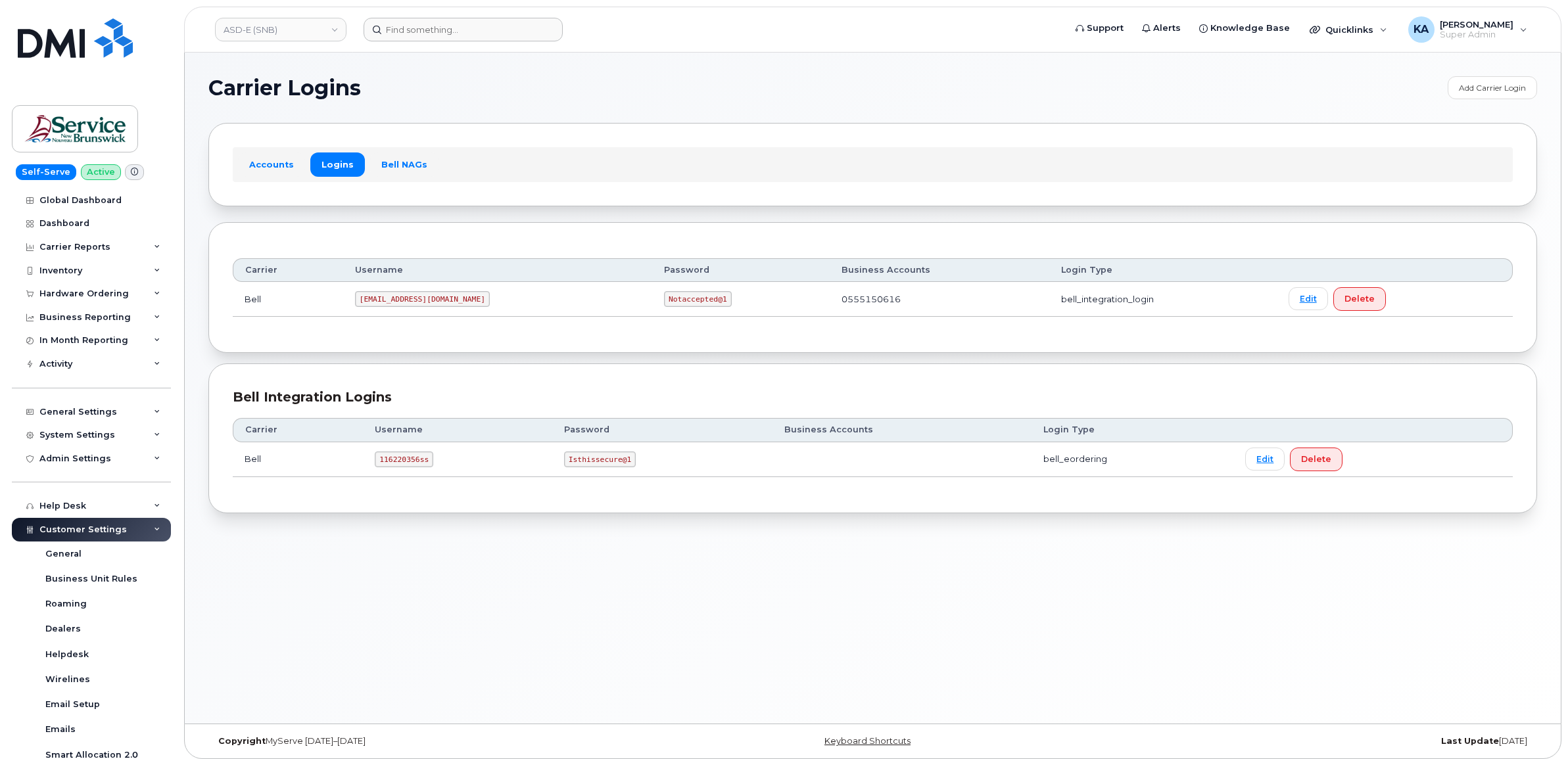
scroll to position [6, 0]
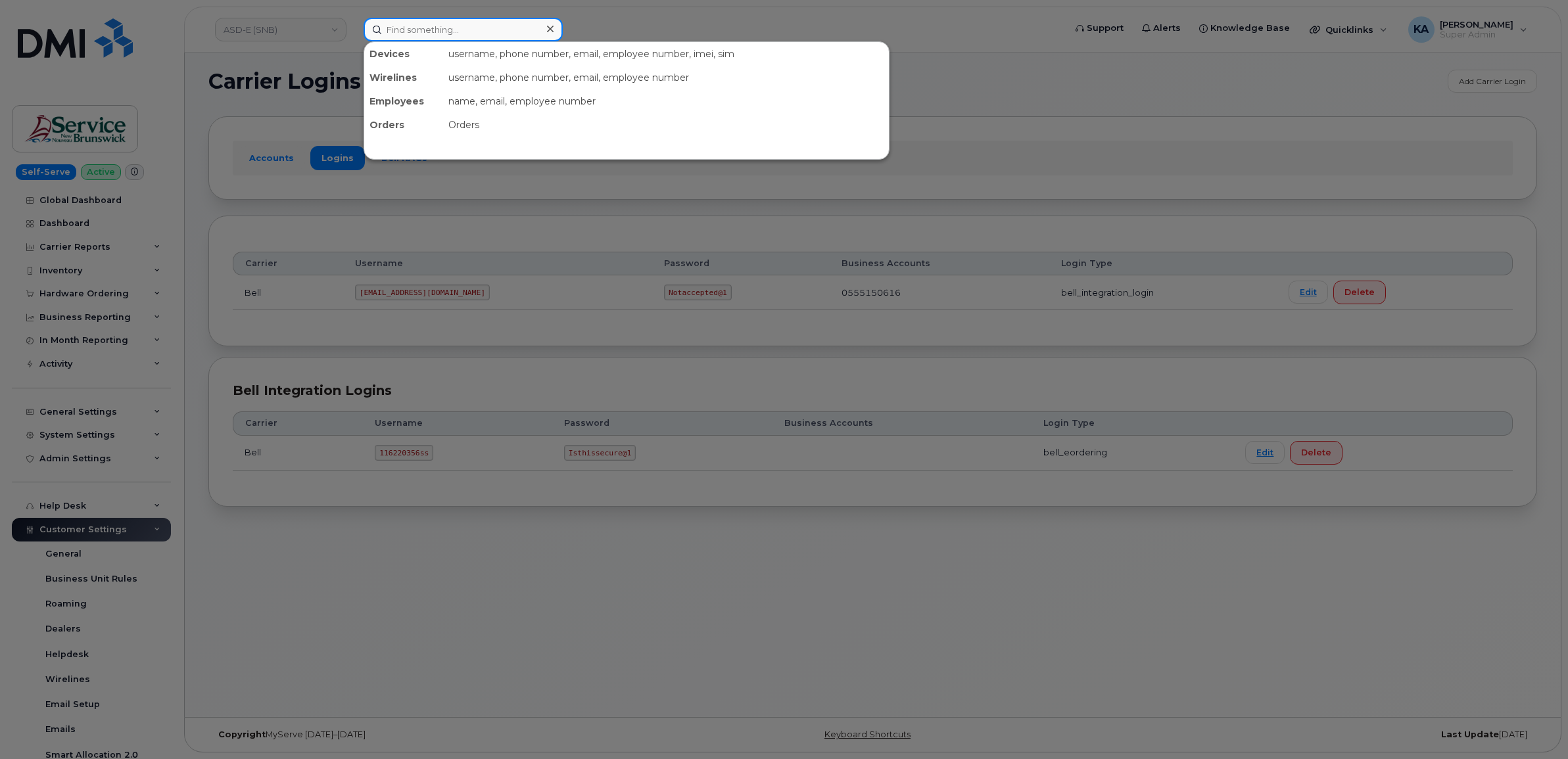
paste input "5068383994"
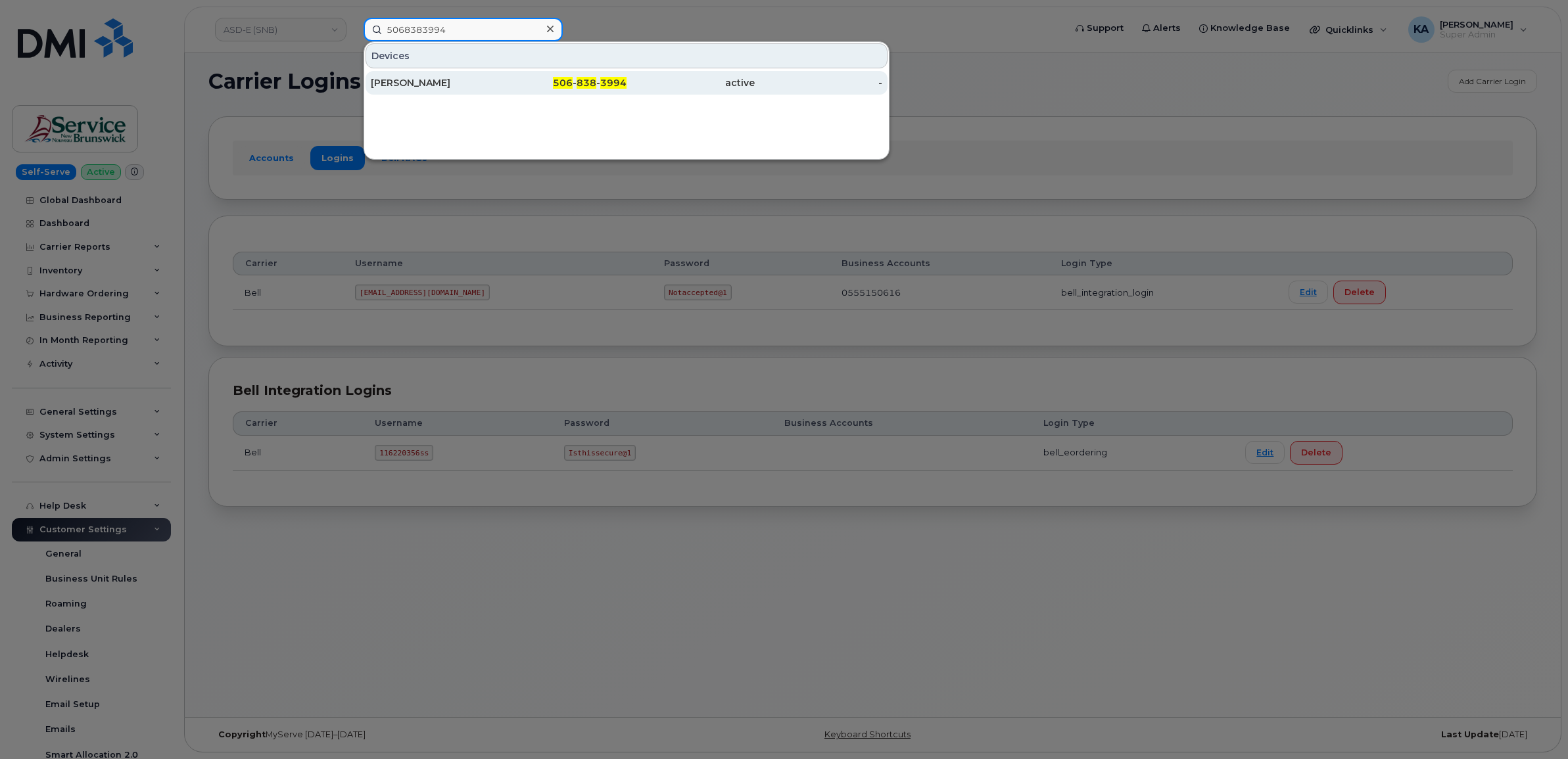
type input "5068383994"
click at [403, 81] on div "[PERSON_NAME]" at bounding box center [434, 82] width 128 height 13
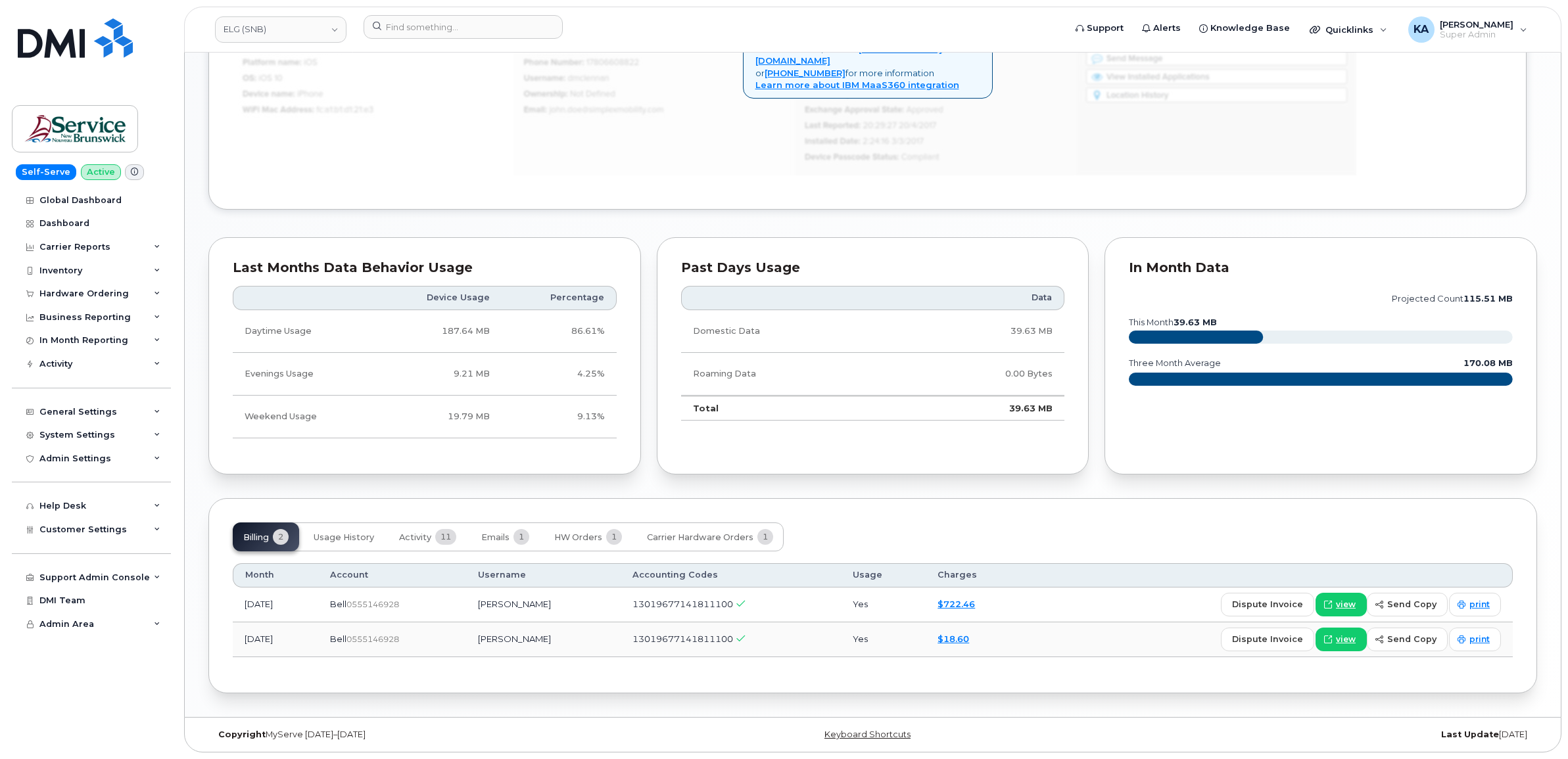
scroll to position [953, 0]
click at [424, 537] on span "Activity" at bounding box center [415, 537] width 32 height 10
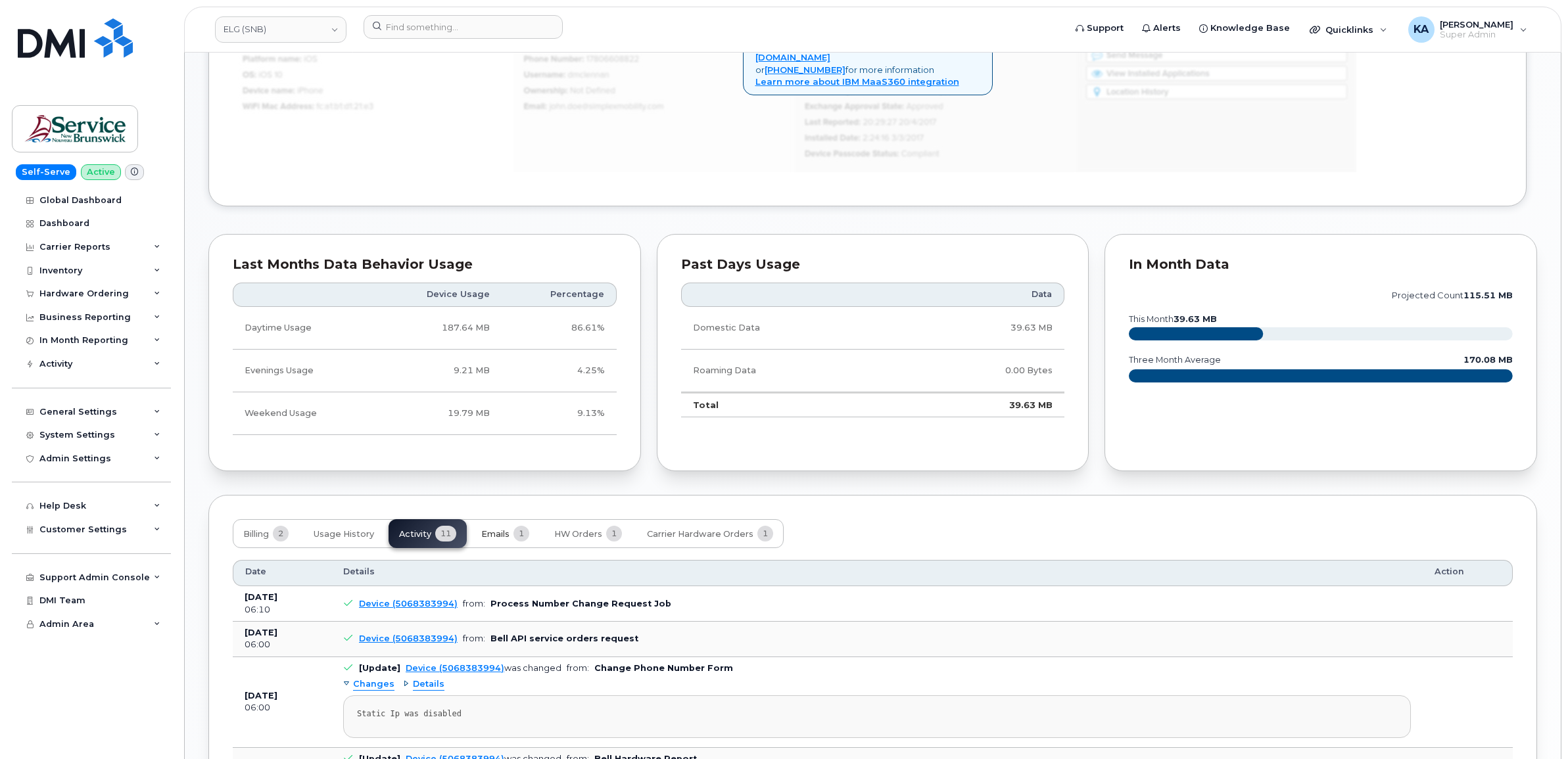
click at [498, 539] on span "Emails" at bounding box center [495, 534] width 28 height 10
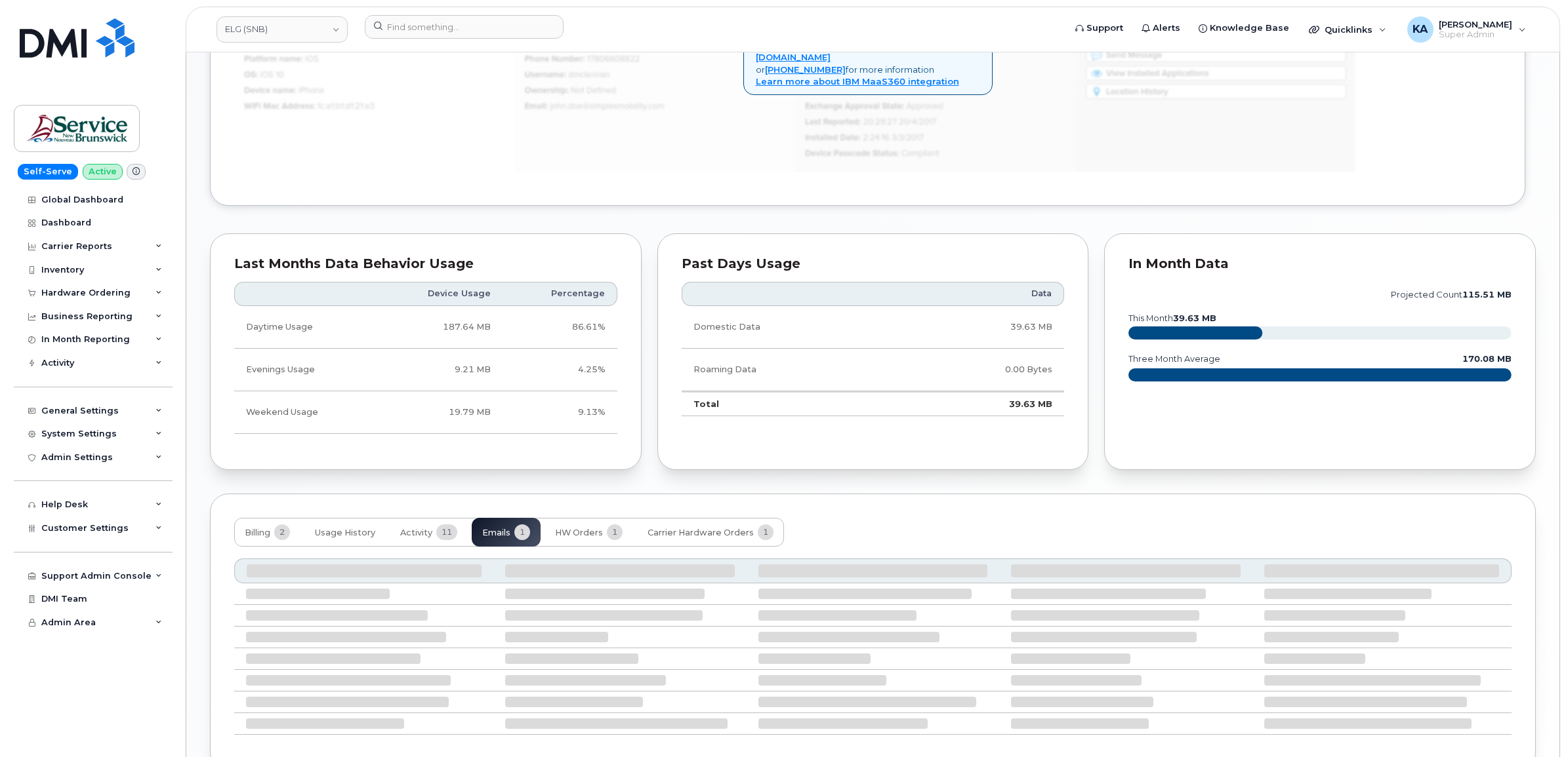
scroll to position [903, 0]
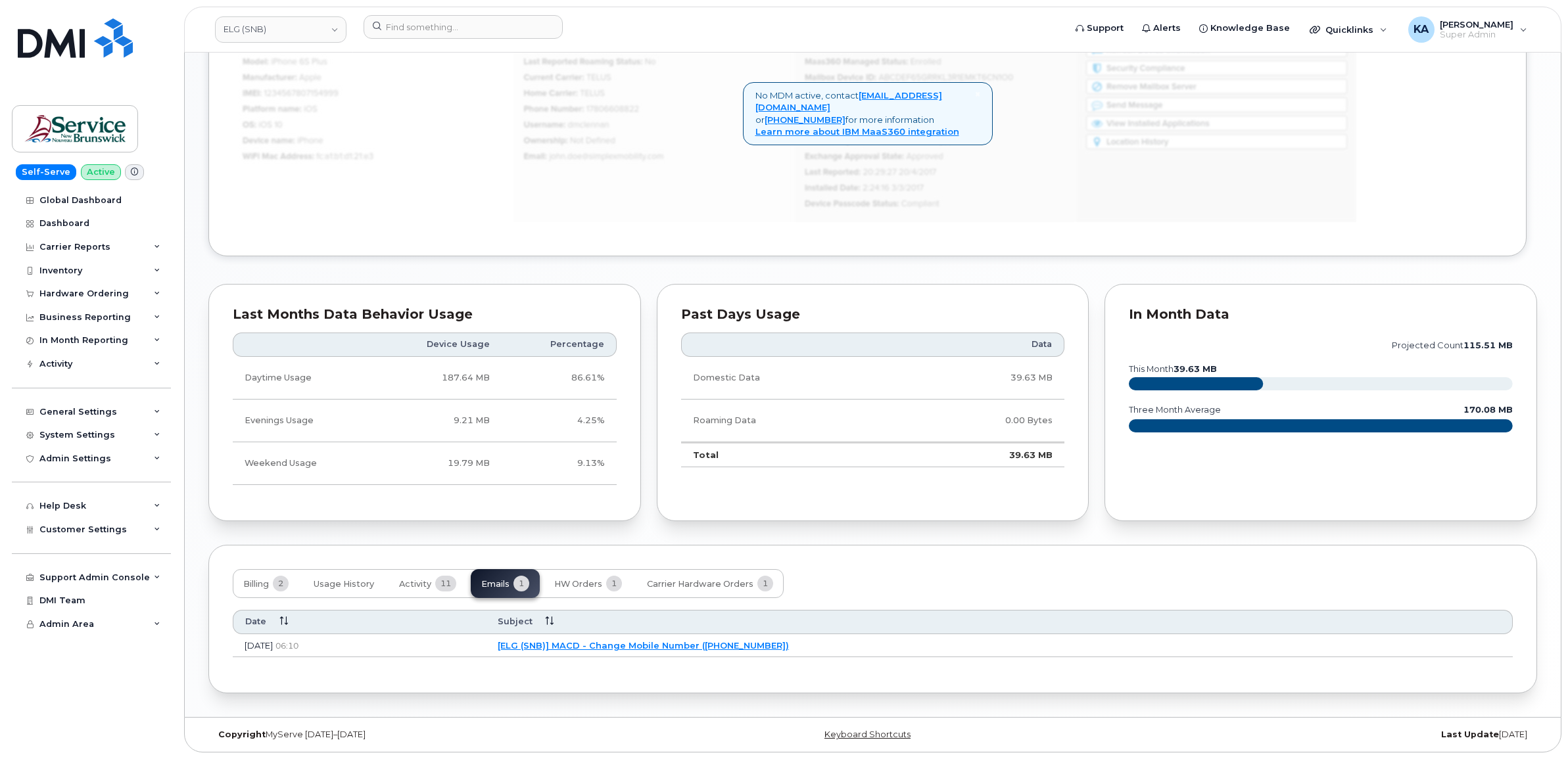
click at [676, 643] on link "[ELG (SNB)] MACD - Change Mobile Number (5068383994)" at bounding box center [643, 645] width 292 height 10
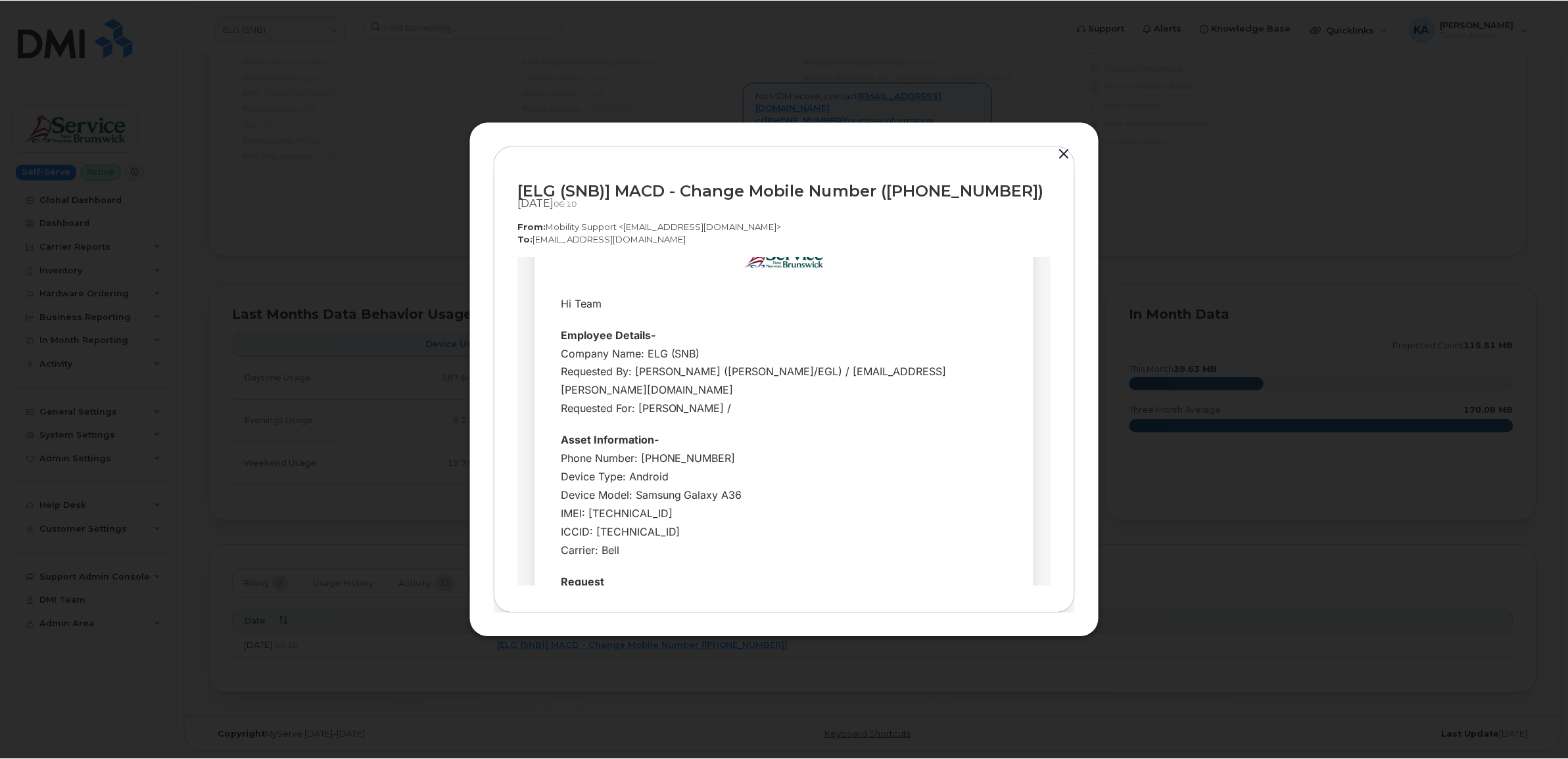
scroll to position [82, 0]
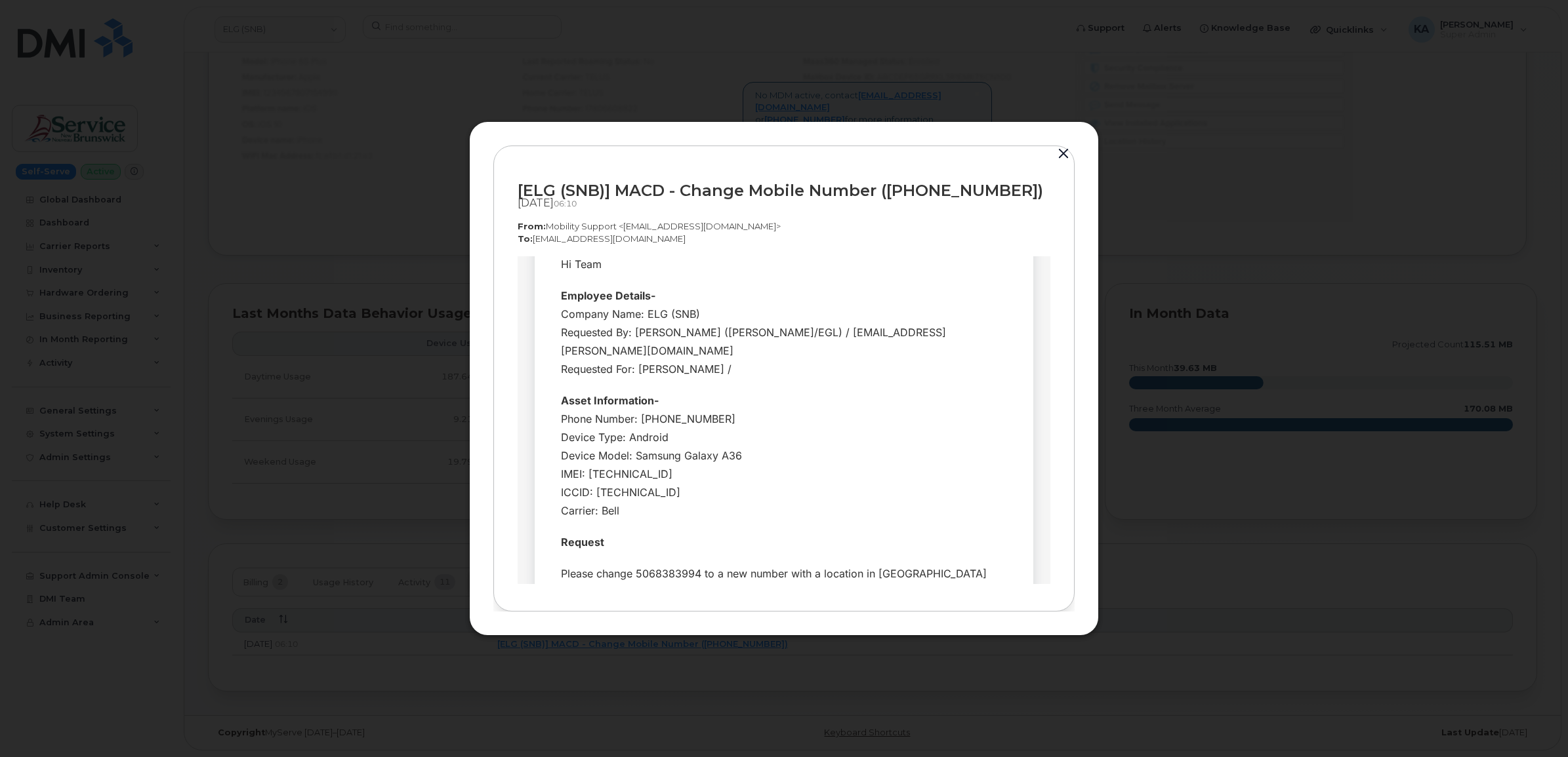
click at [1066, 151] on button "button" at bounding box center [1063, 154] width 20 height 18
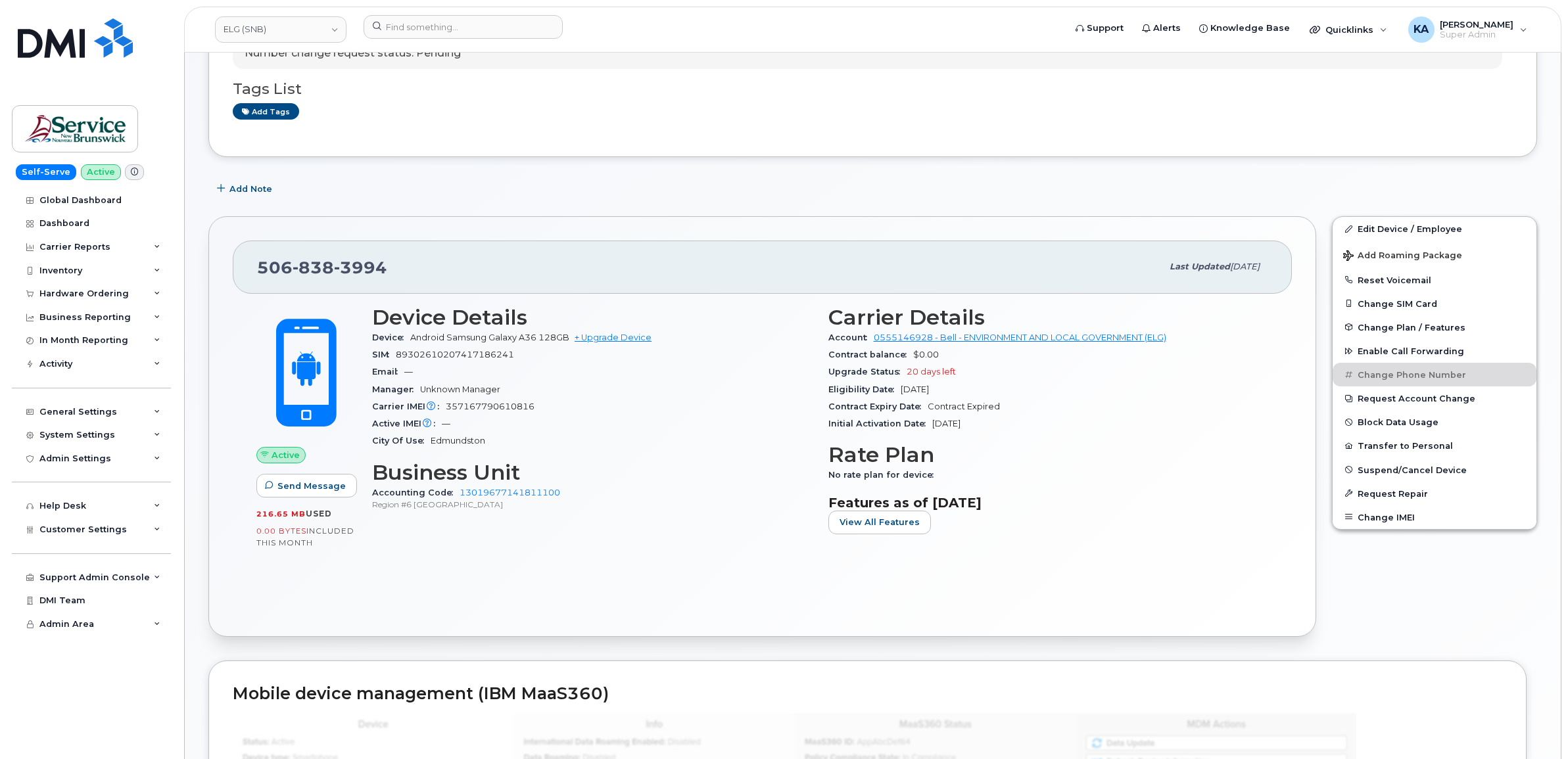
scroll to position [166, 0]
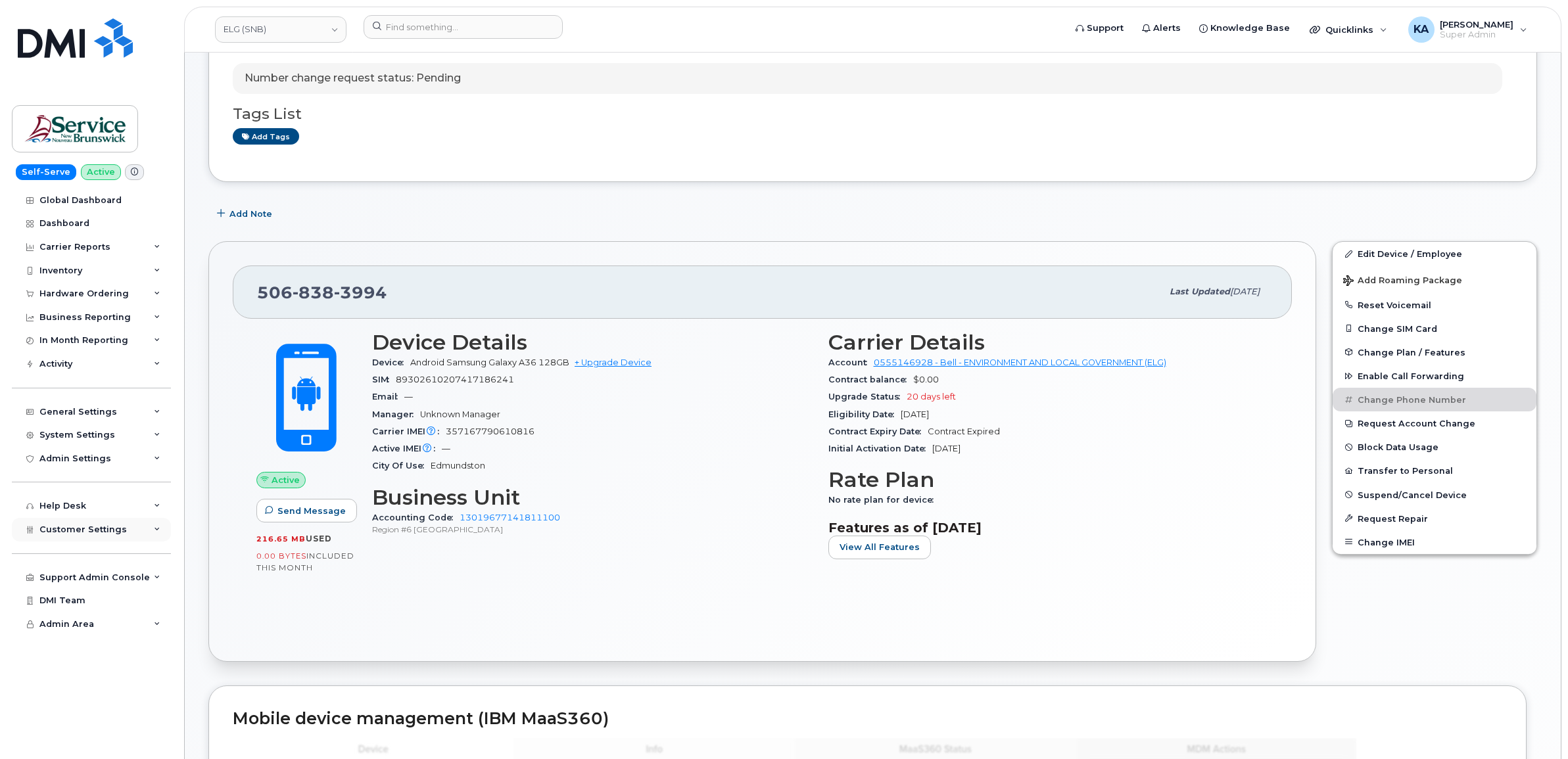
click at [45, 533] on span "Customer Settings" at bounding box center [82, 530] width 87 height 10
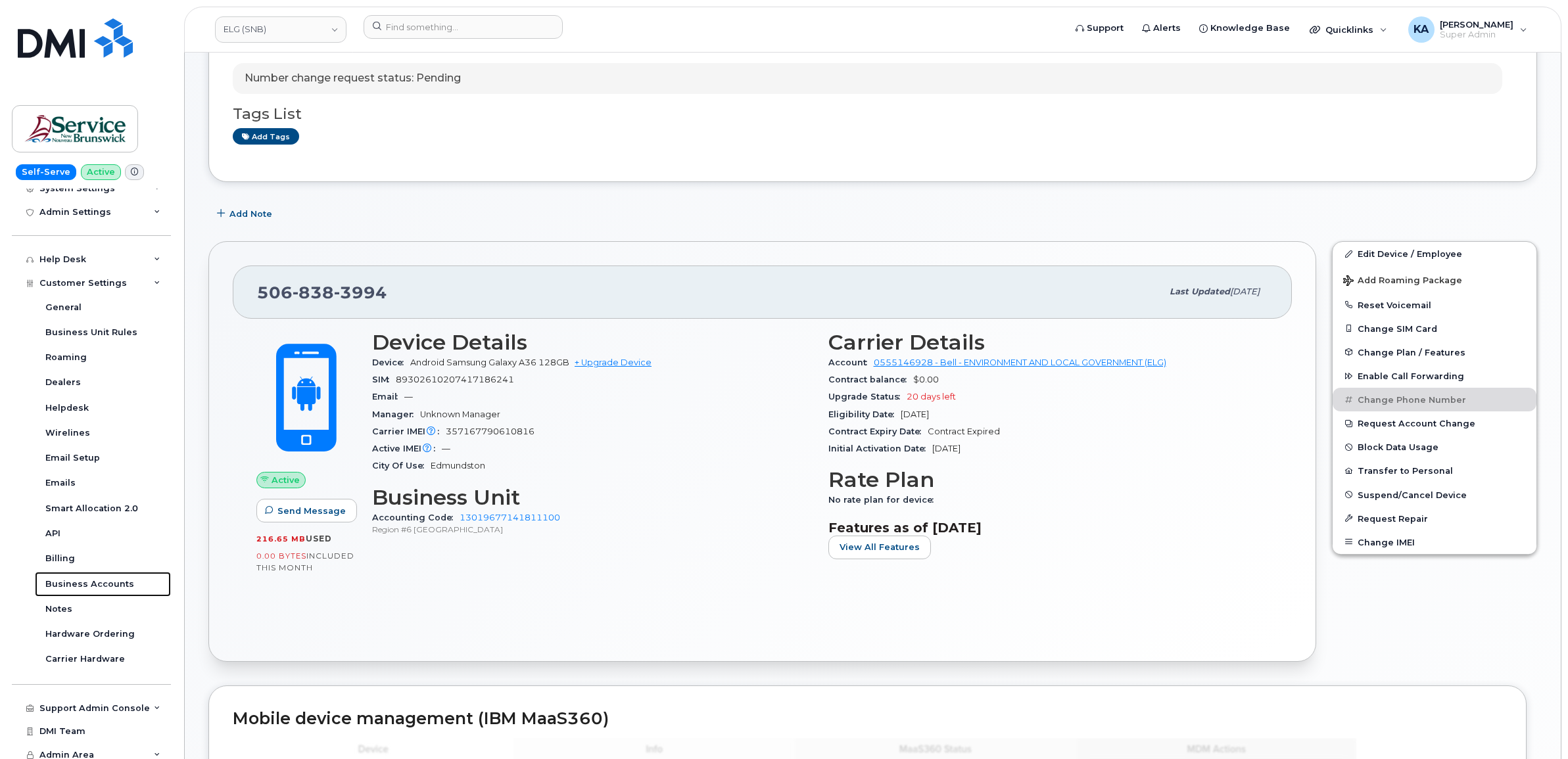
scroll to position [84, 0]
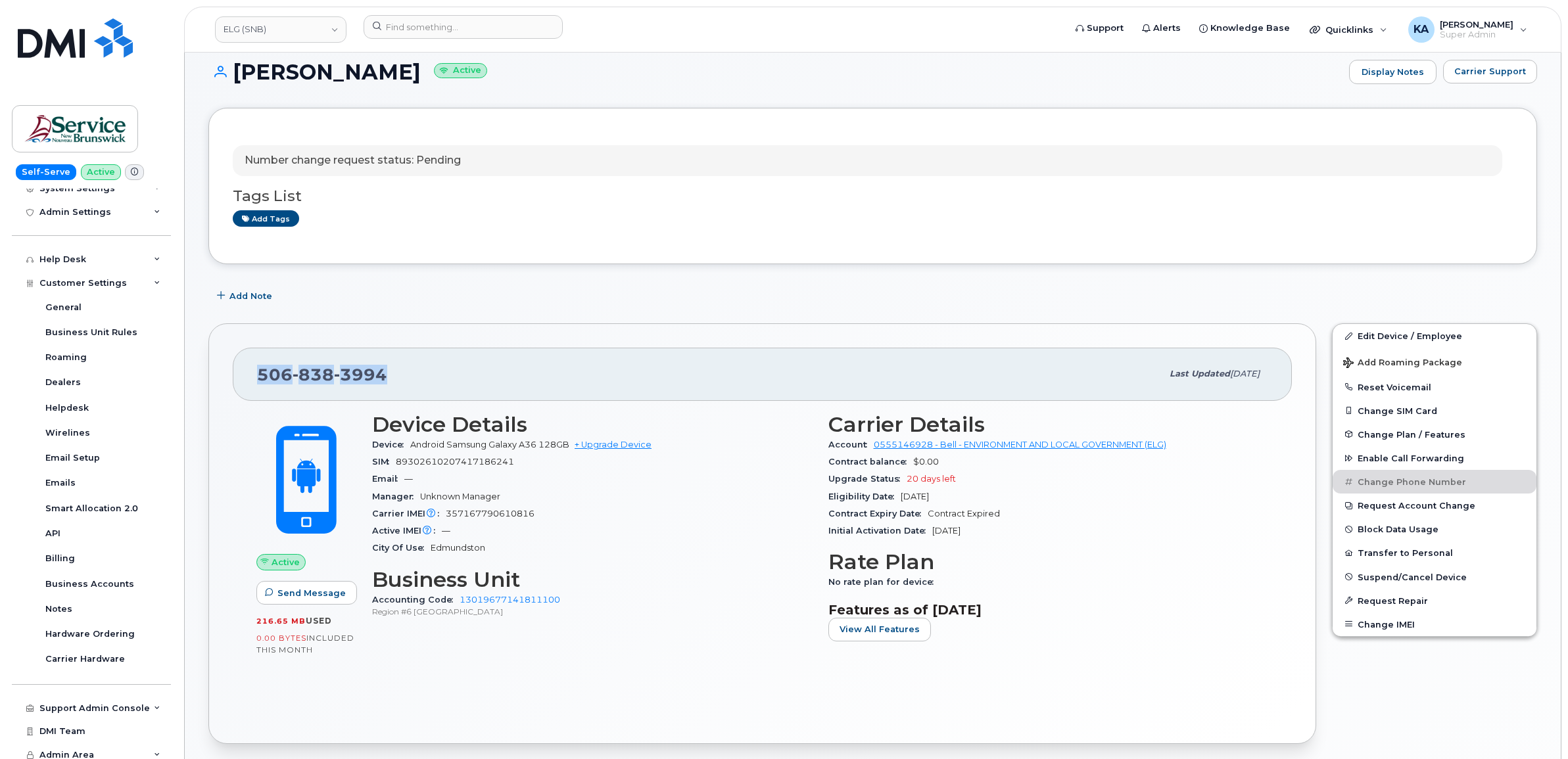
drag, startPoint x: 391, startPoint y: 375, endPoint x: 255, endPoint y: 376, distance: 136.0
click at [255, 376] on div "506 838 3994 Last updated Oct 03, 2025" at bounding box center [762, 374] width 1059 height 52
copy span "506 838 3994"
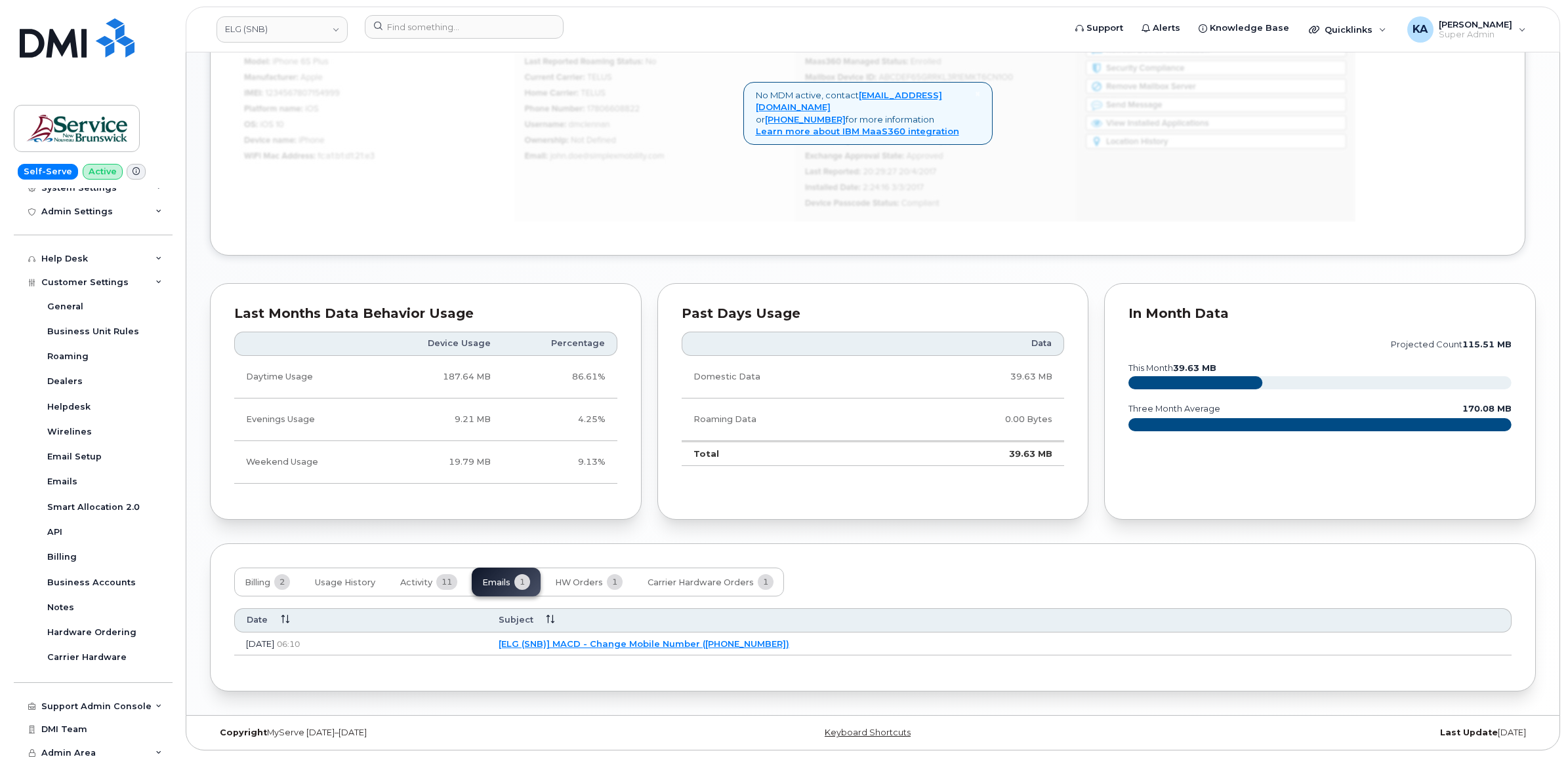
scroll to position [903, 0]
click at [635, 641] on link "[ELG (SNB)] MACD - Change Mobile Number (5068383994)" at bounding box center [642, 643] width 291 height 10
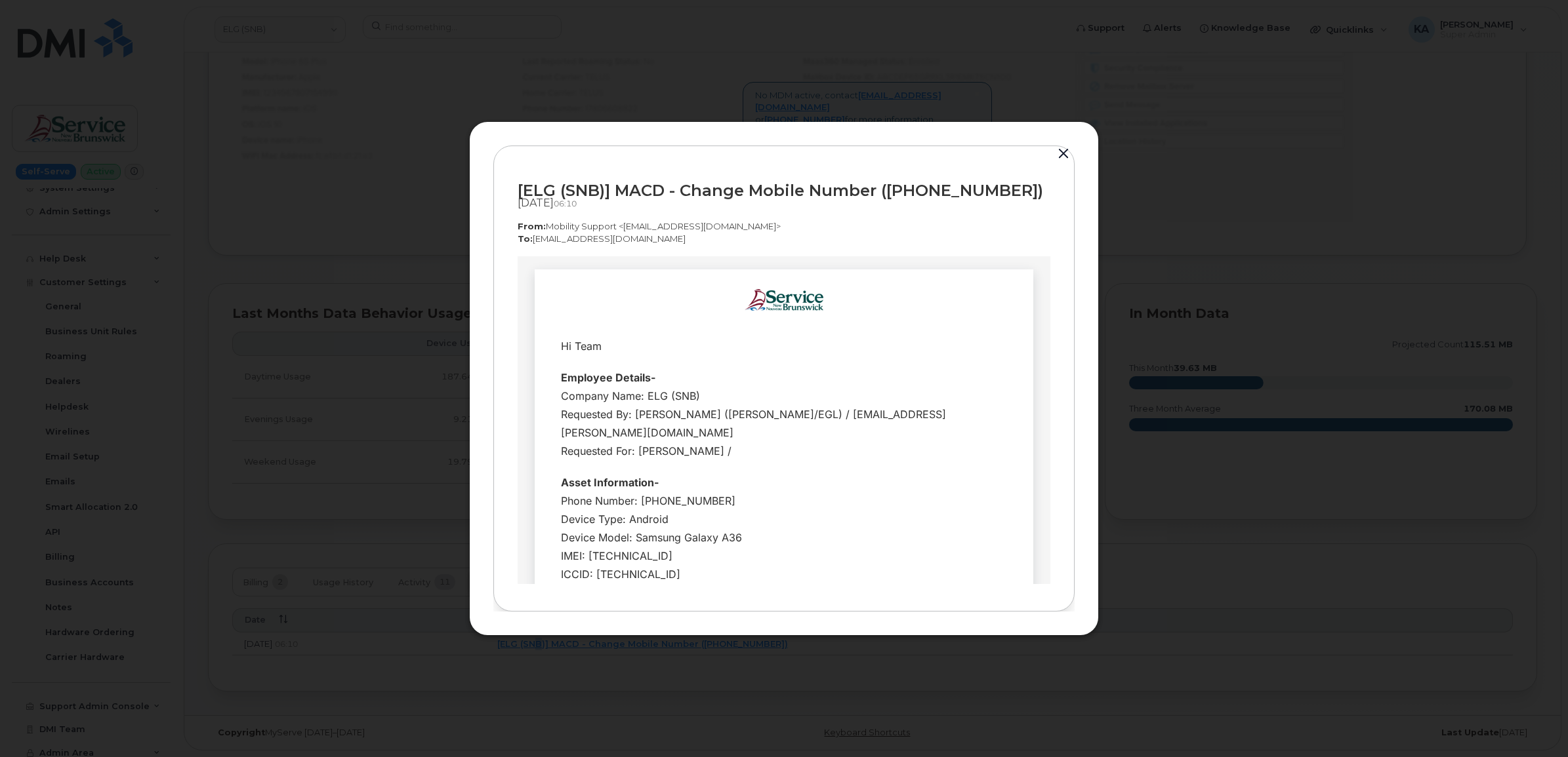
scroll to position [0, 0]
drag, startPoint x: 515, startPoint y: 191, endPoint x: 1002, endPoint y: 194, distance: 487.0
click at [1002, 194] on div "[ELG (SNB)] MACD - Change Mobile Number (5068383994) Oct 03, 2025  06:10 From: …" at bounding box center [783, 378] width 581 height 466
copy div "[ELG (SNB)] MACD - Change Mobile Number (5068383994)"
drag, startPoint x: 819, startPoint y: 498, endPoint x: 527, endPoint y: 250, distance: 383.1
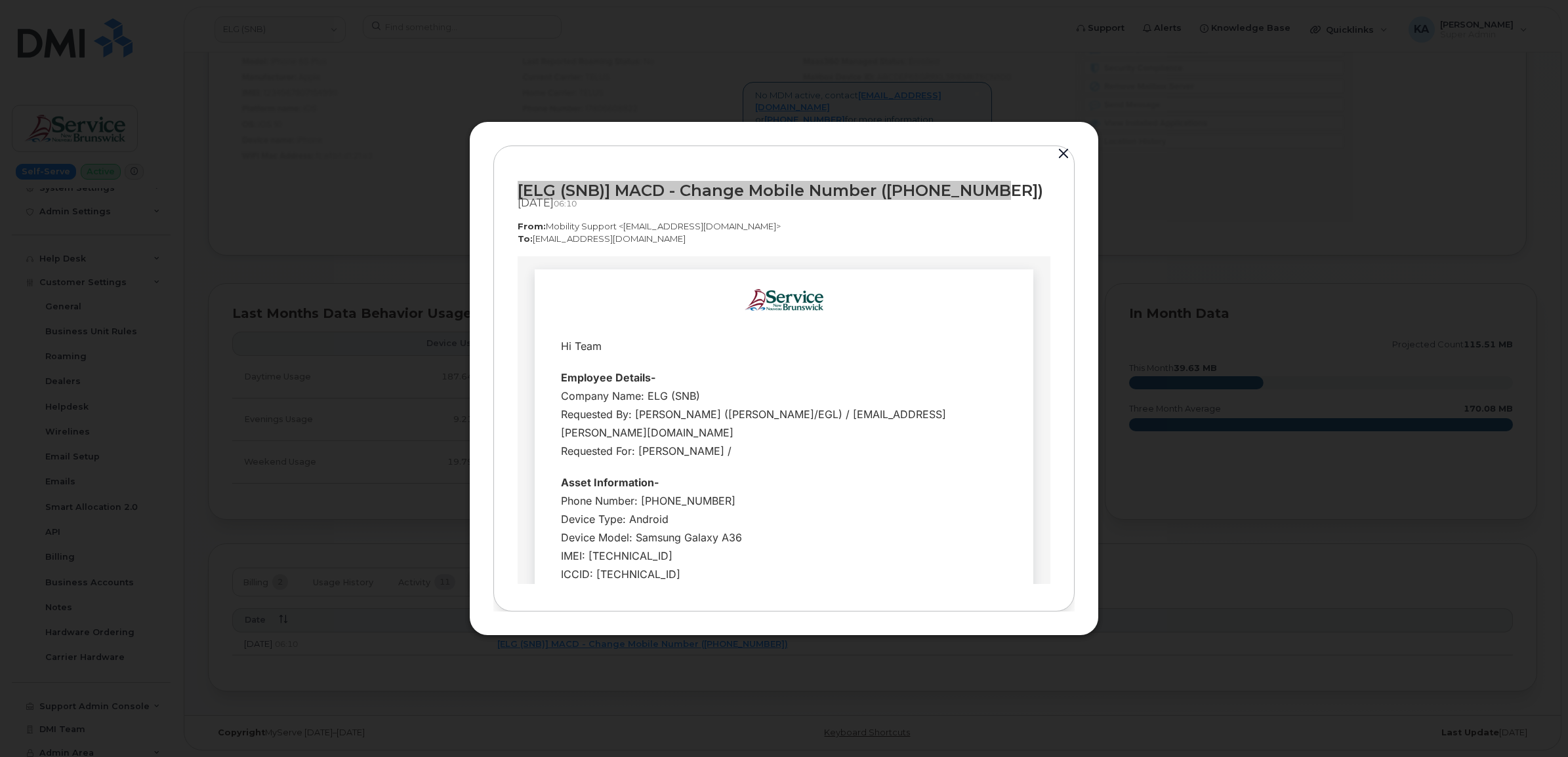
click at [527, 257] on html "Hi Team ·" at bounding box center [784, 630] width 533 height 748
copy div "Hi Team Employee Details- Company Name: ELG (SNB) Requested By: Bishop, April (…"
click at [1064, 154] on button "button" at bounding box center [1063, 154] width 20 height 18
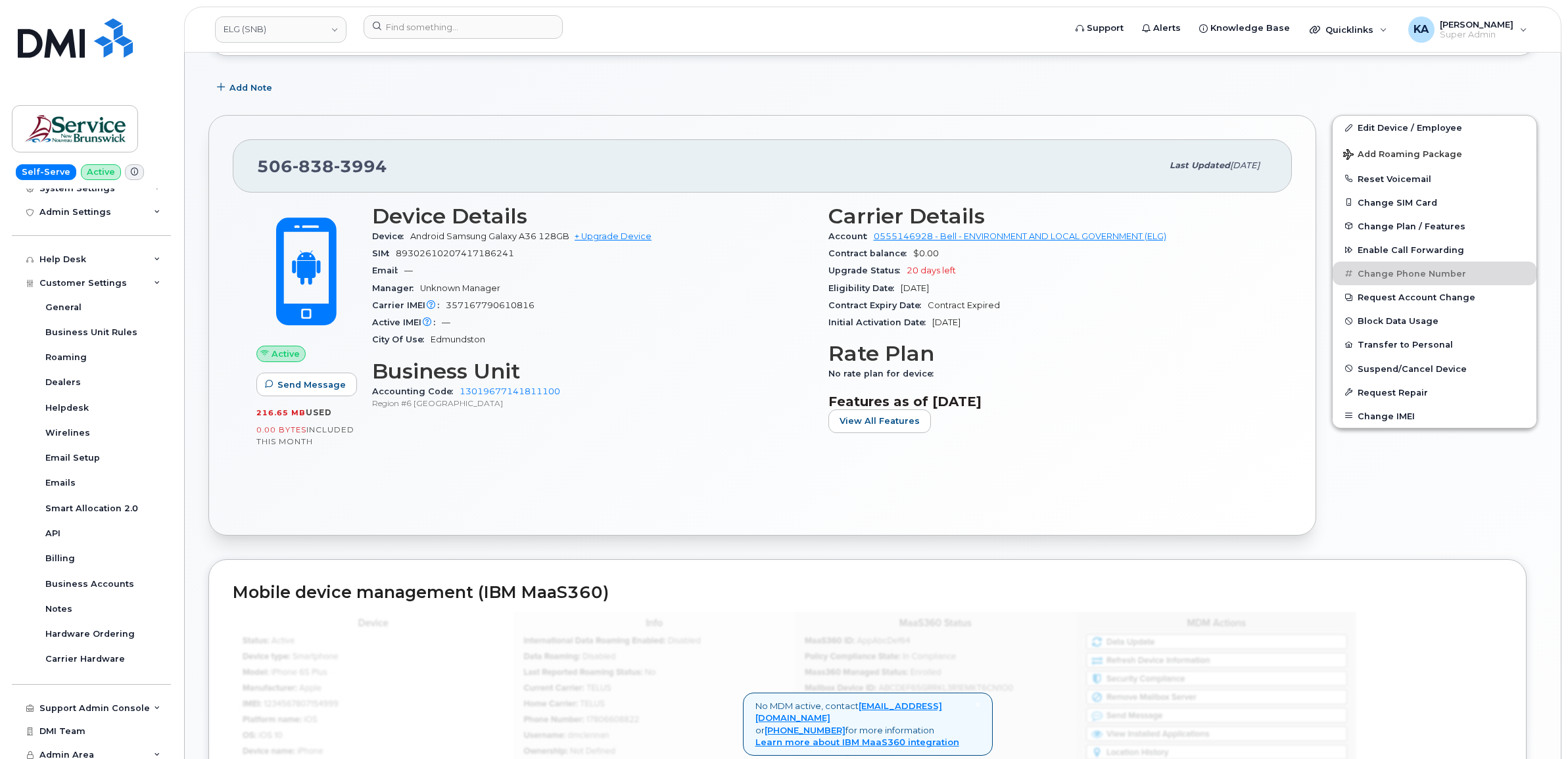
scroll to position [249, 0]
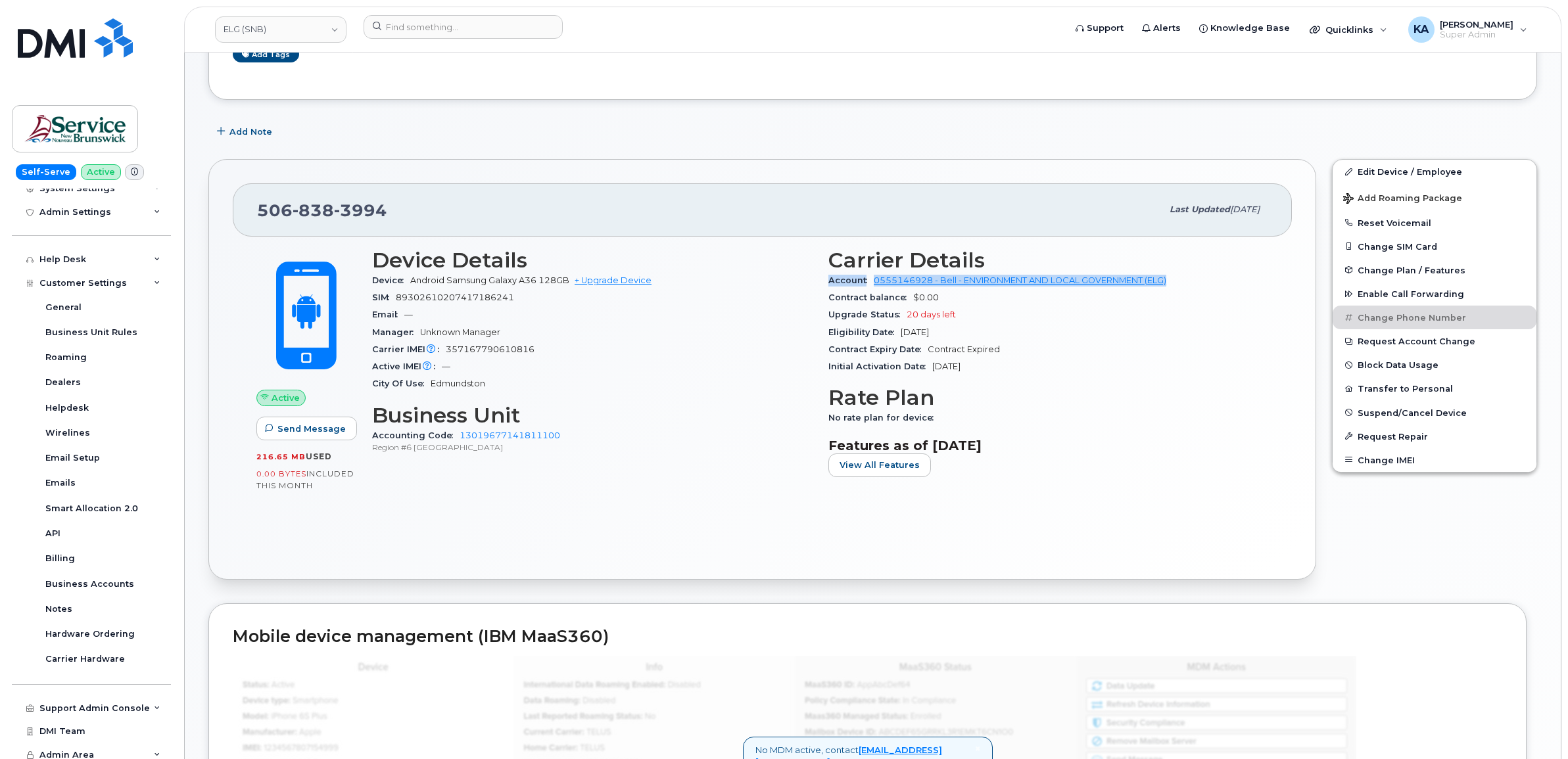
drag, startPoint x: 823, startPoint y: 280, endPoint x: 1177, endPoint y: 284, distance: 354.0
click at [1177, 284] on div "Carrier Details Account 0555146928 - Bell - ENVIRONMENT AND LOCAL GOVERNMENT (E…" at bounding box center [1049, 368] width 456 height 255
copy div "Account 0555146928 - Bell - ENVIRONMENT AND LOCAL GOVERNMENT (ELG)"
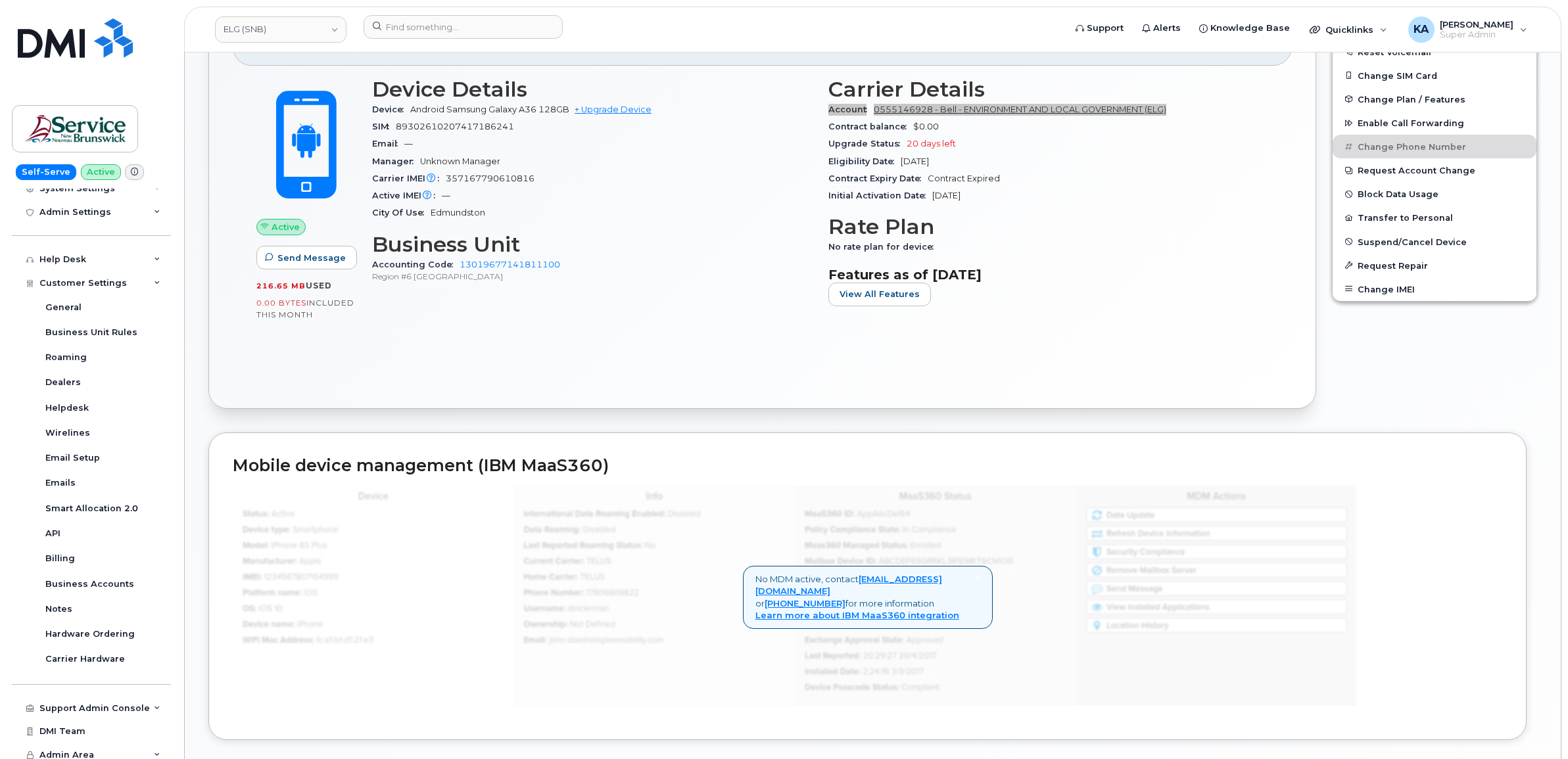
scroll to position [413, 0]
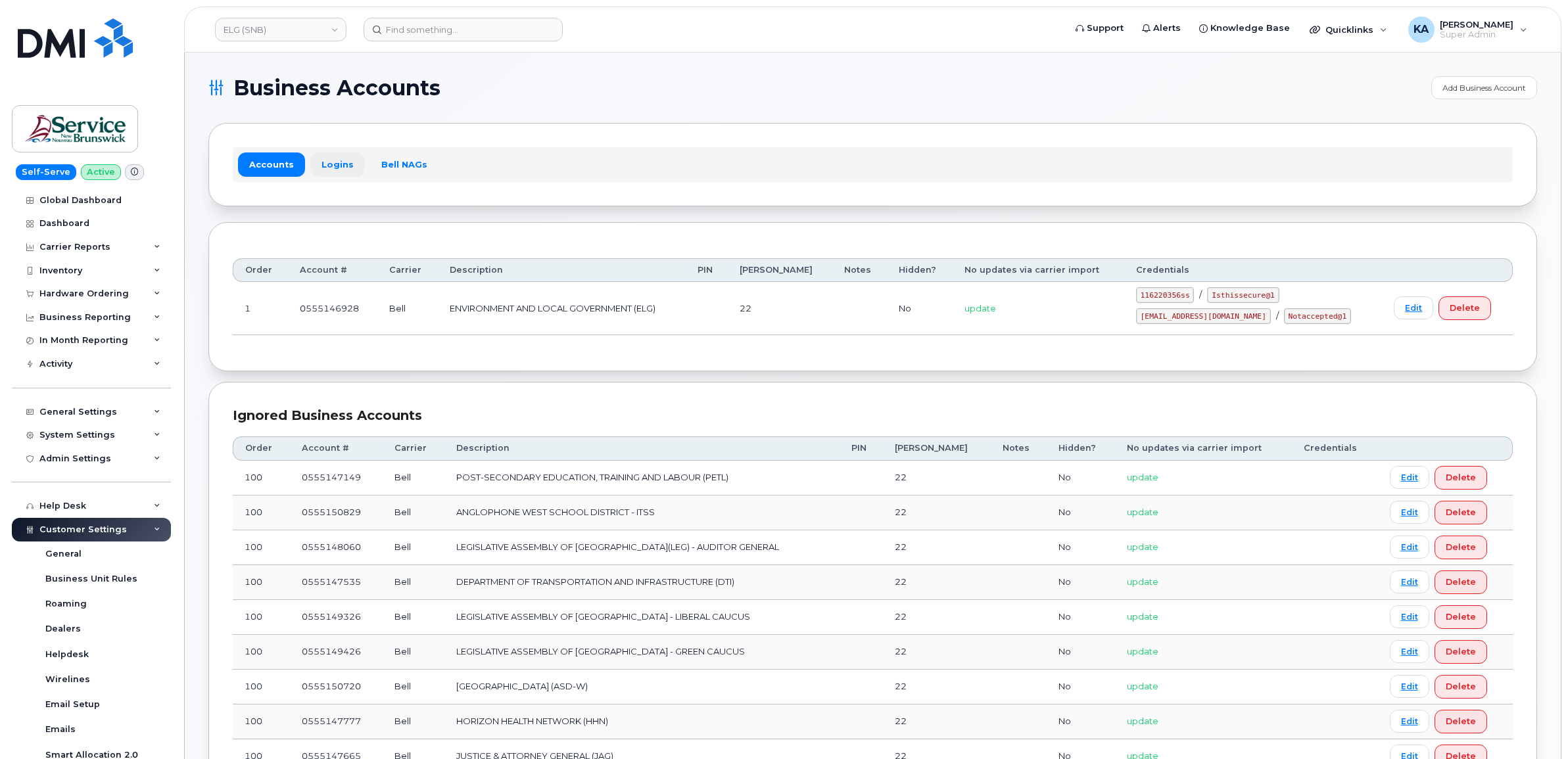
click at [327, 162] on link "Logins" at bounding box center [338, 164] width 55 height 24
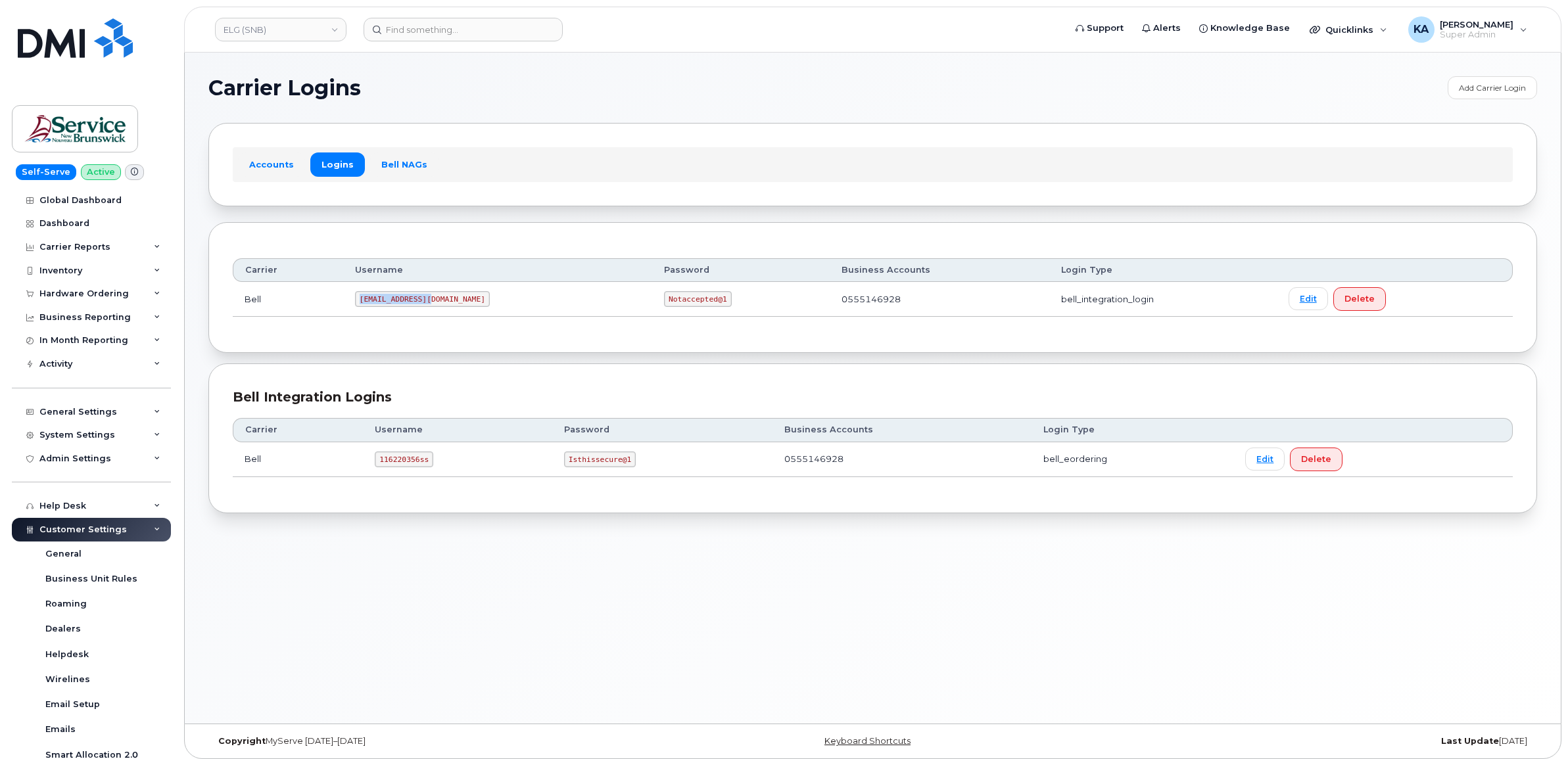
drag, startPoint x: 364, startPoint y: 301, endPoint x: 457, endPoint y: 310, distance: 93.4
click at [457, 310] on td "ms-snb@dminc.com" at bounding box center [498, 299] width 309 height 35
copy code "ms-snb@dminc.com"
drag, startPoint x: 580, startPoint y: 300, endPoint x: 647, endPoint y: 311, distance: 67.9
click at [652, 311] on td "Notaccepted@1" at bounding box center [741, 299] width 178 height 35
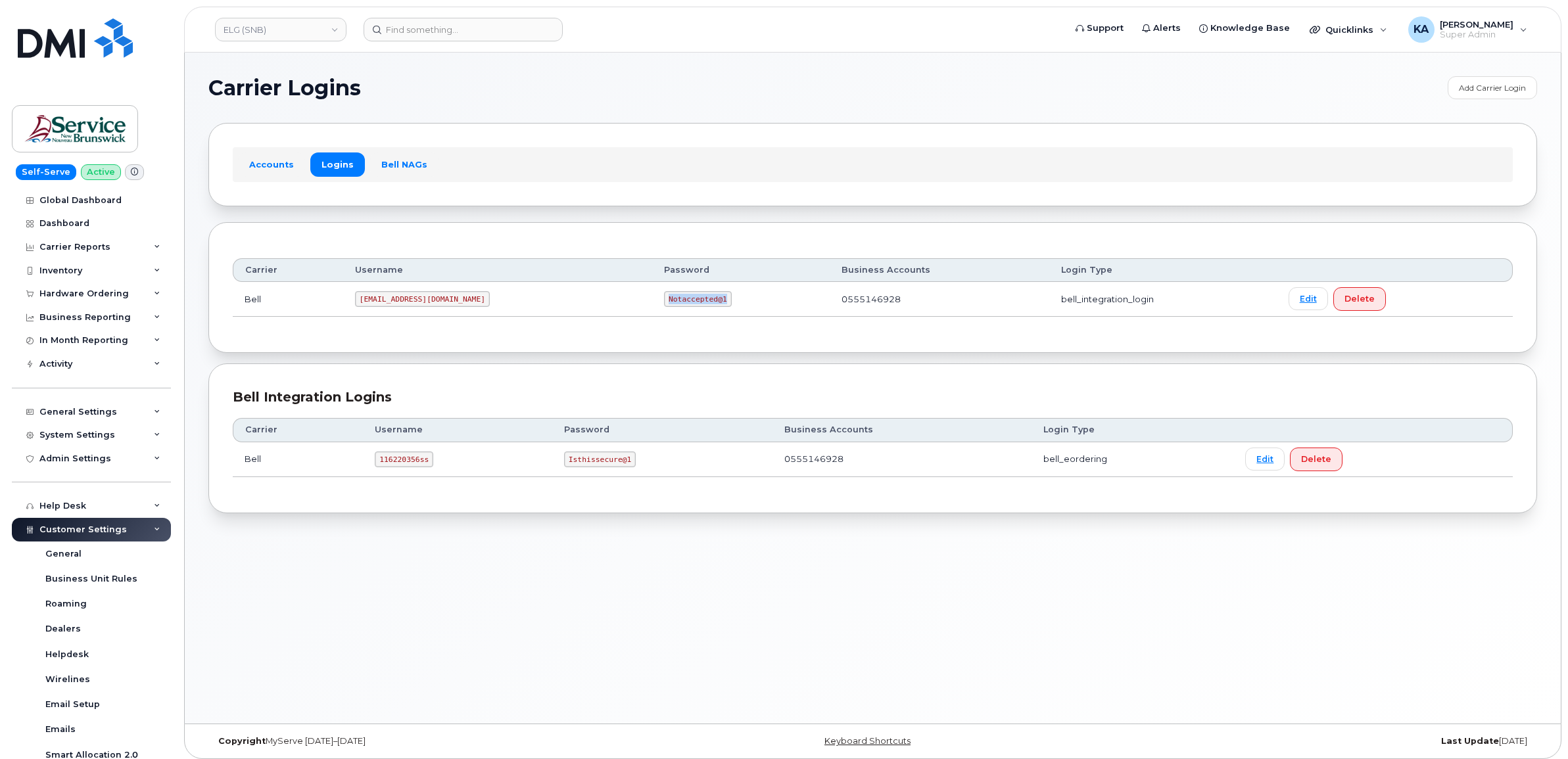
copy code "Notaccepted@1"
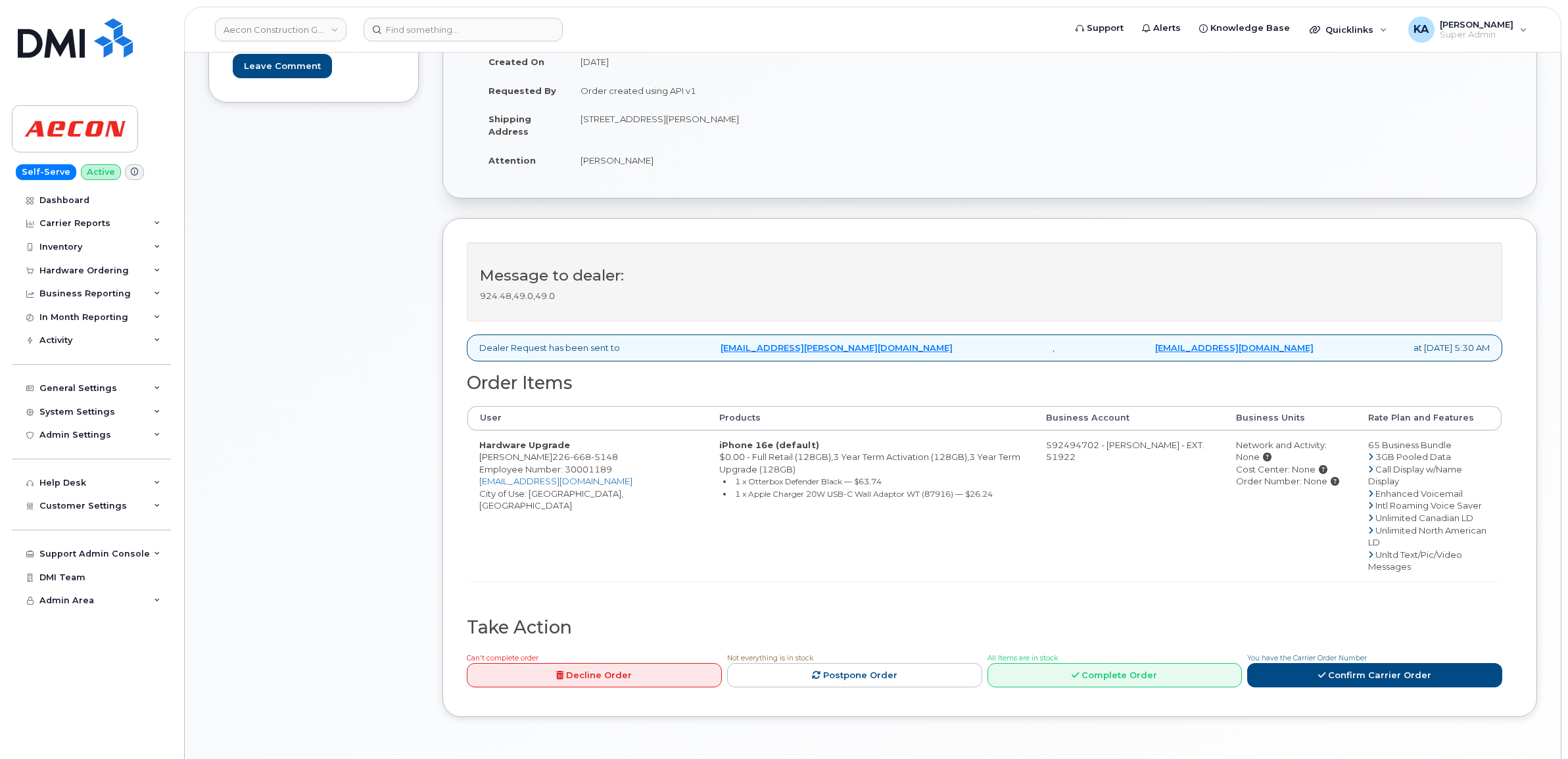
scroll to position [314, 0]
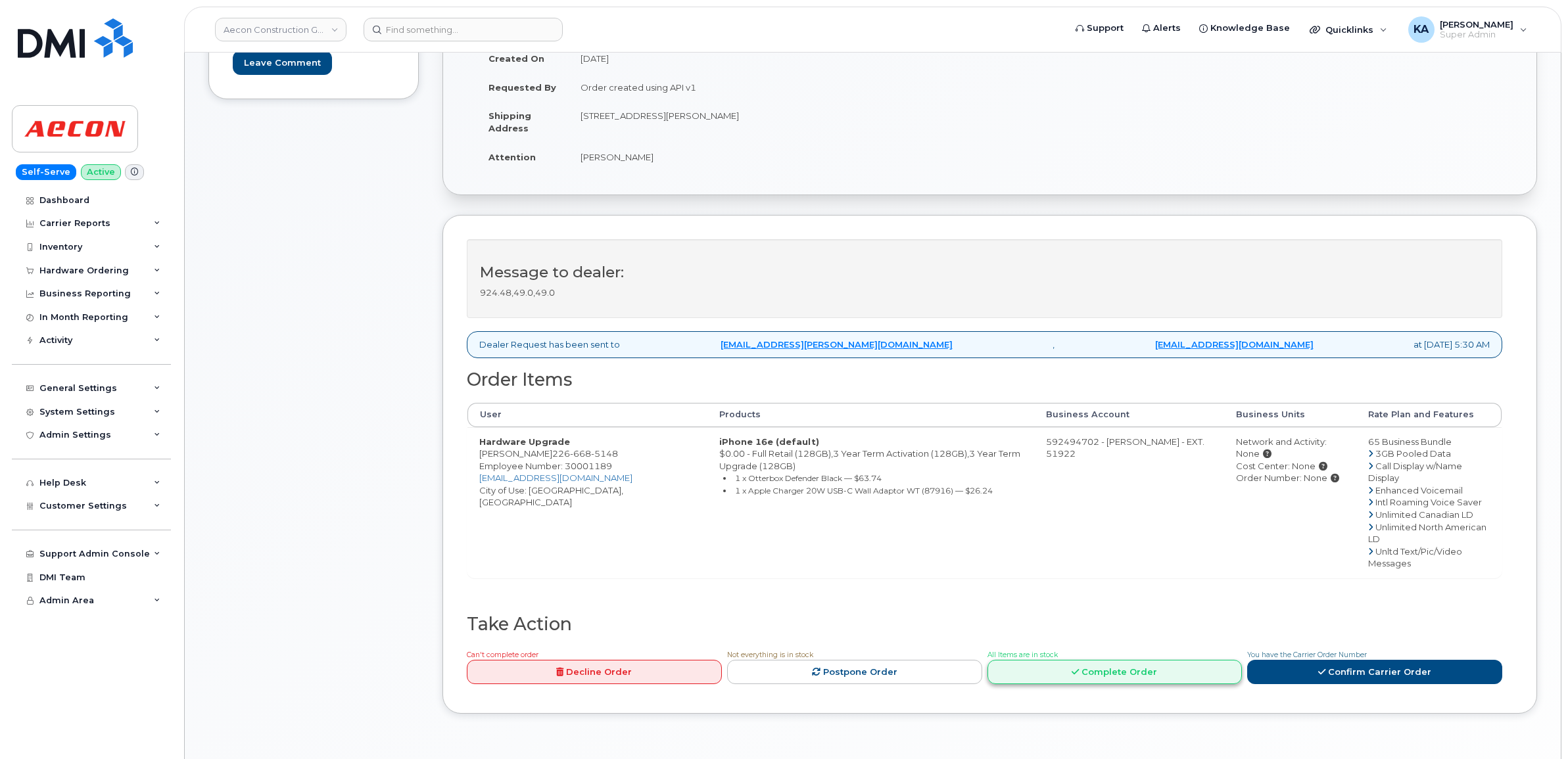
click at [1116, 660] on link "Complete Order" at bounding box center [1115, 672] width 255 height 24
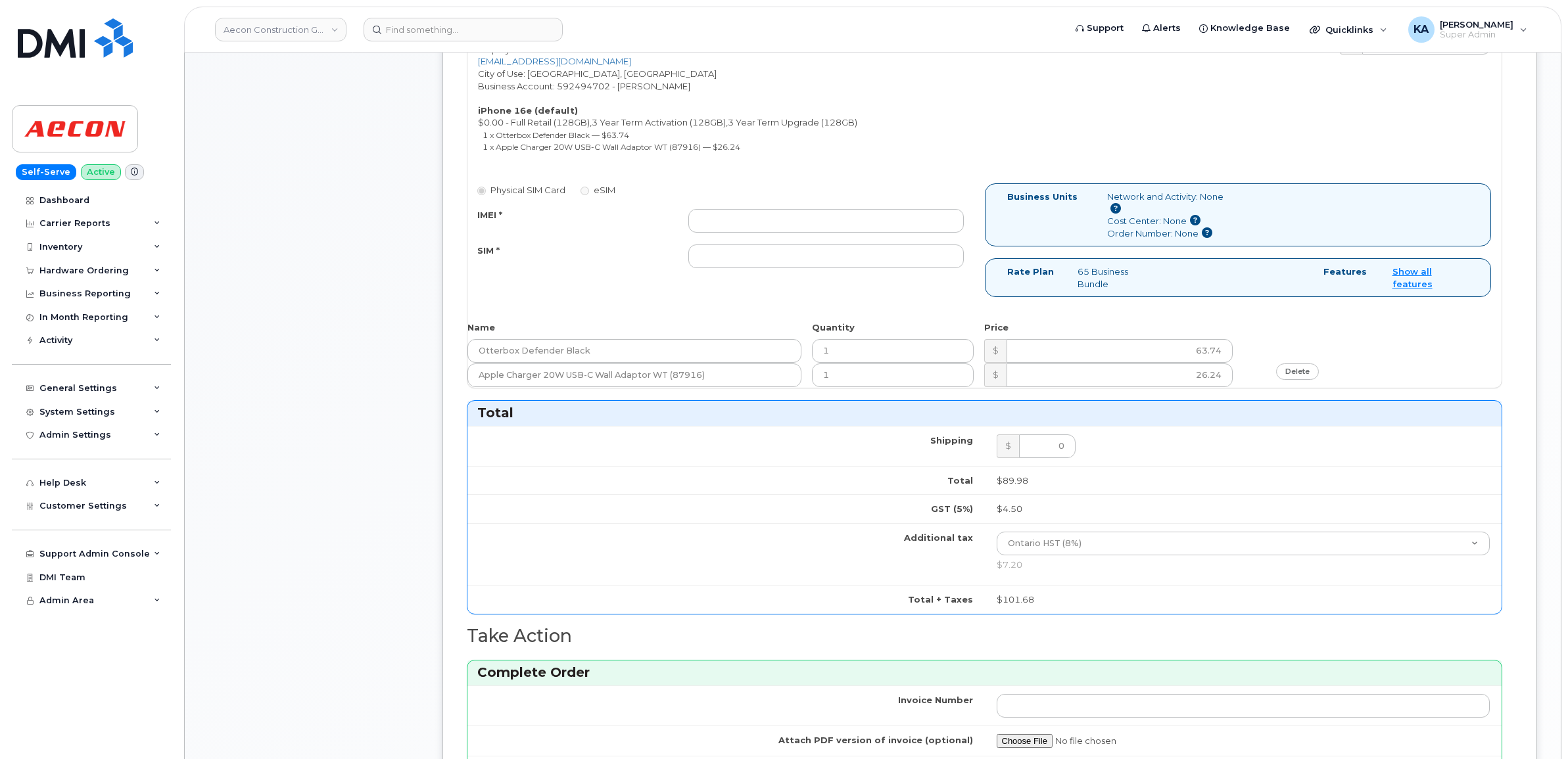
scroll to position [642, 0]
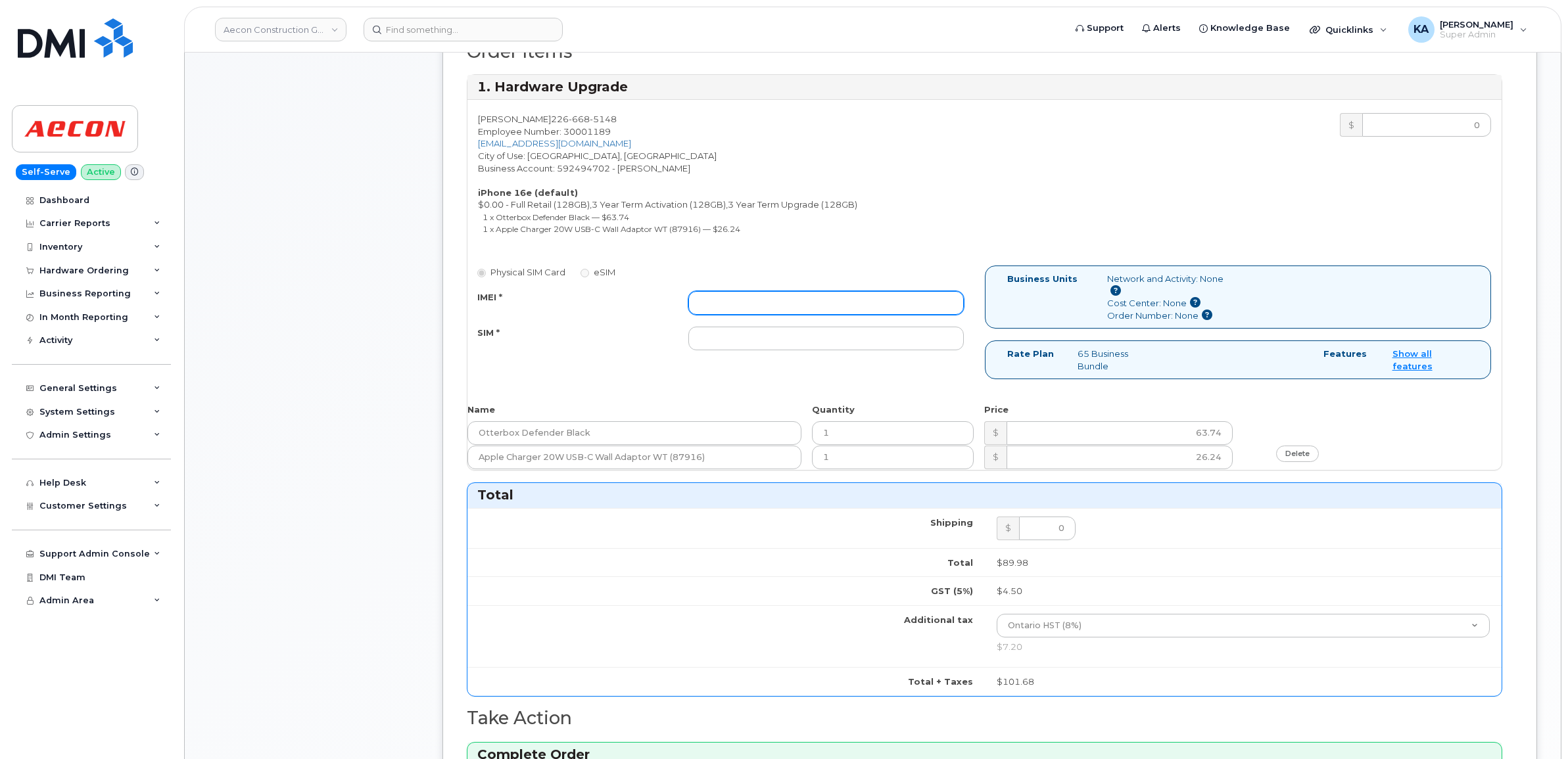
paste input "354216331530679"
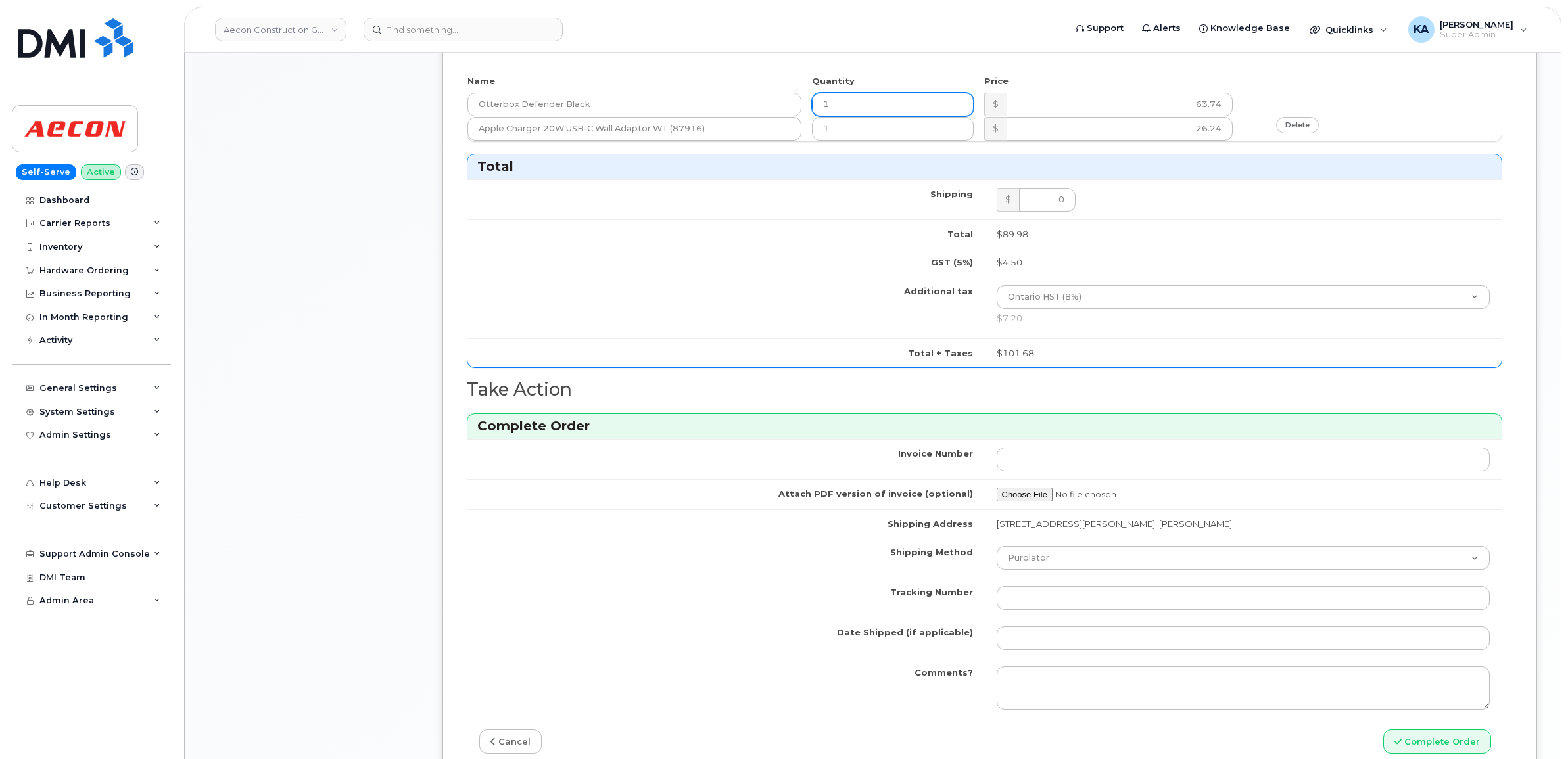
scroll to position [1053, 0]
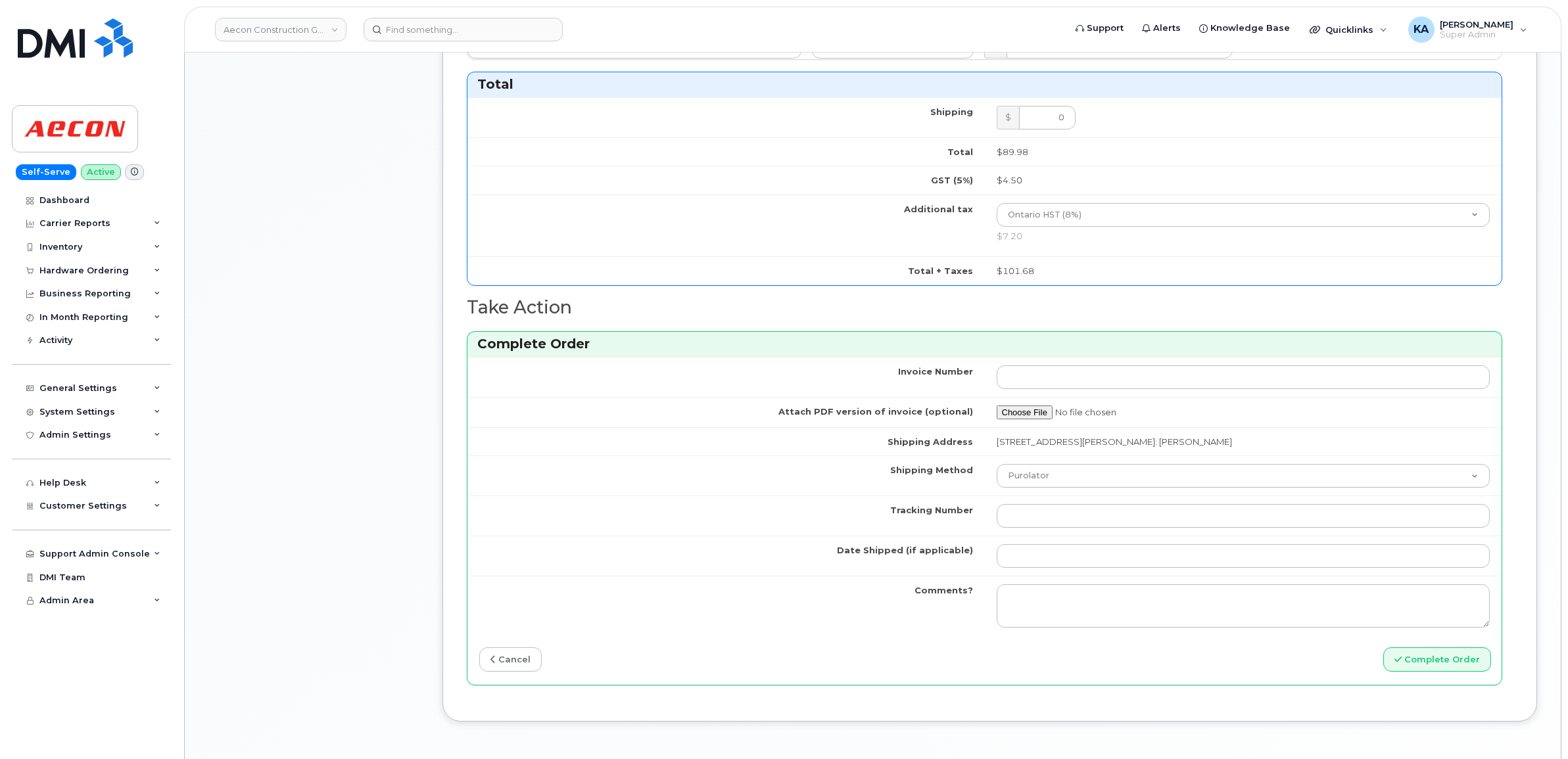
type input "354216331530679"
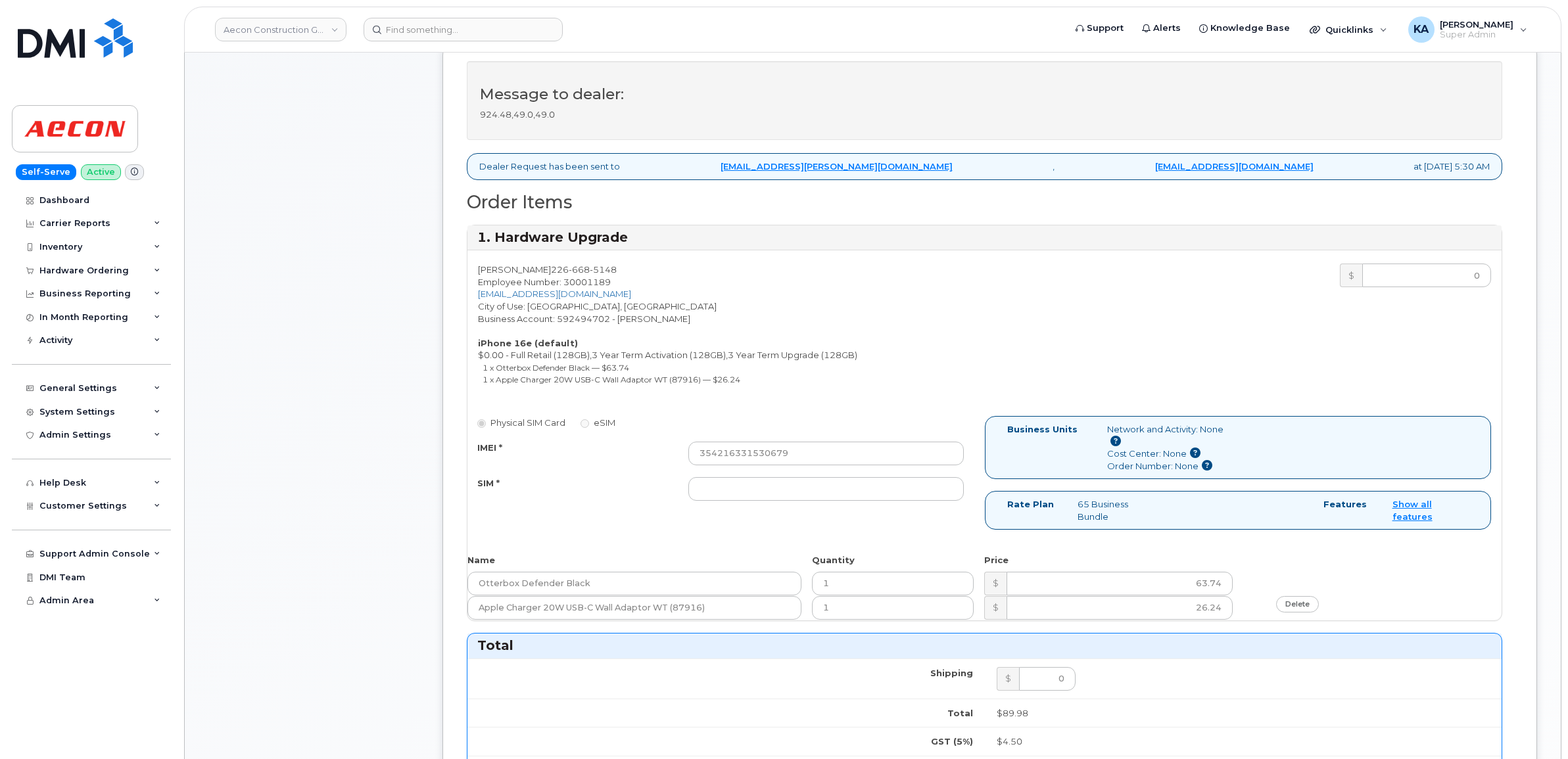
scroll to position [478, 0]
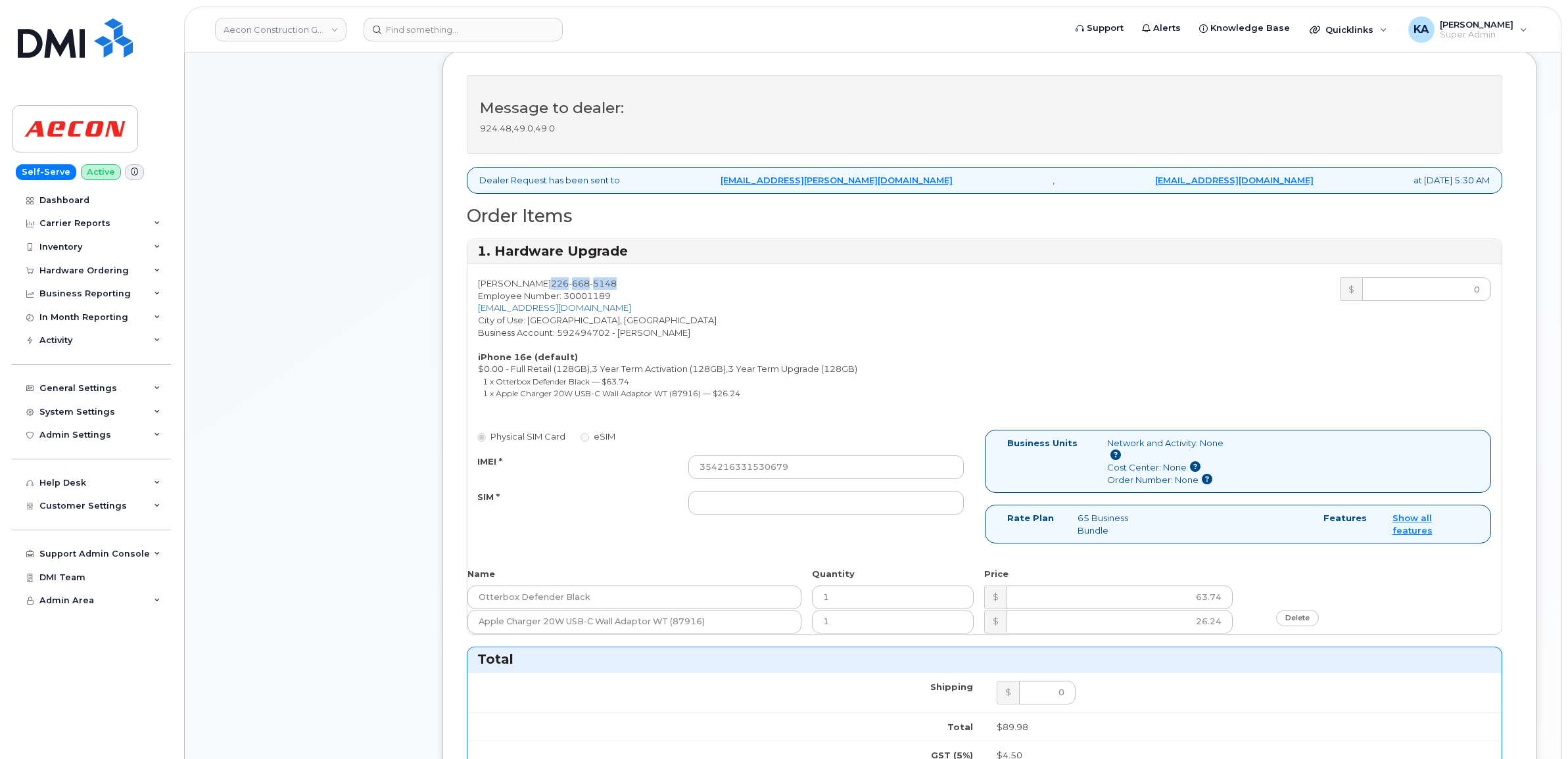
drag, startPoint x: 612, startPoint y: 275, endPoint x: 546, endPoint y: 276, distance: 66.0
click at [546, 277] on div "Christine Hahn 226 668 5148 Employee Number: 30001189 CHAHN@AECON.COM City of U…" at bounding box center [726, 341] width 517 height 128
copy span "226 668 5148"
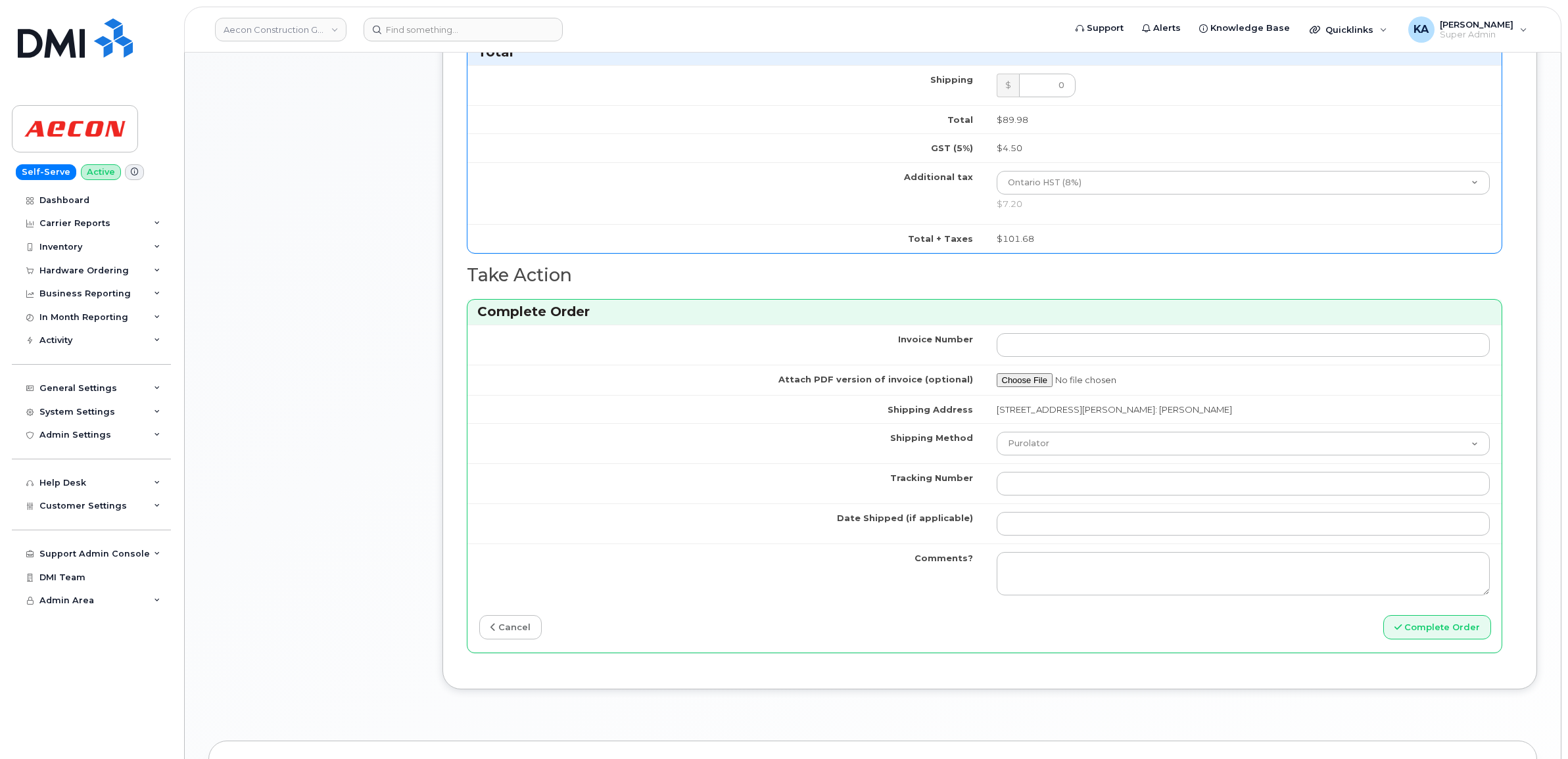
scroll to position [1135, 0]
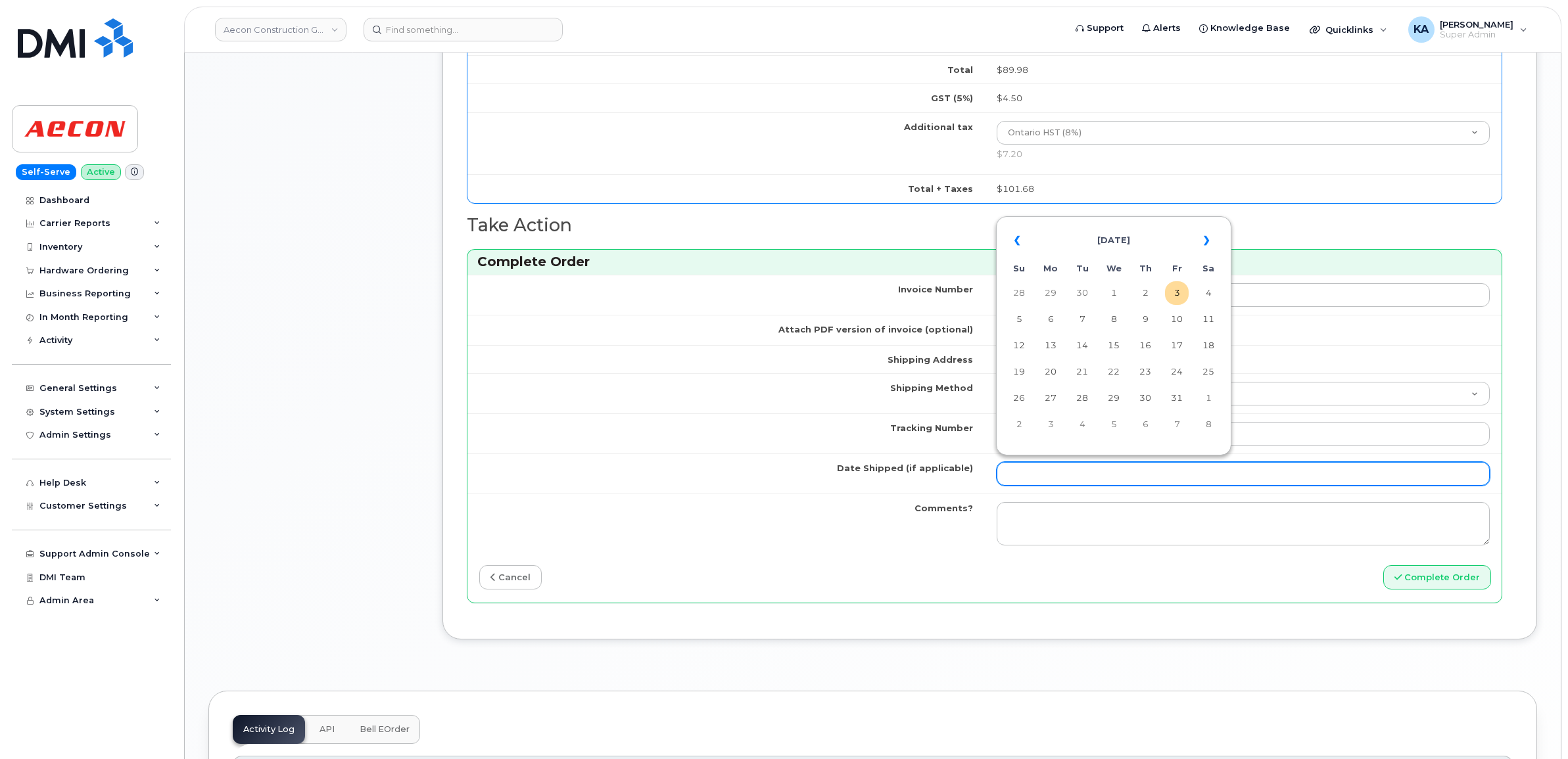
click at [1021, 463] on input "Date Shipped (if applicable)" at bounding box center [1244, 474] width 494 height 24
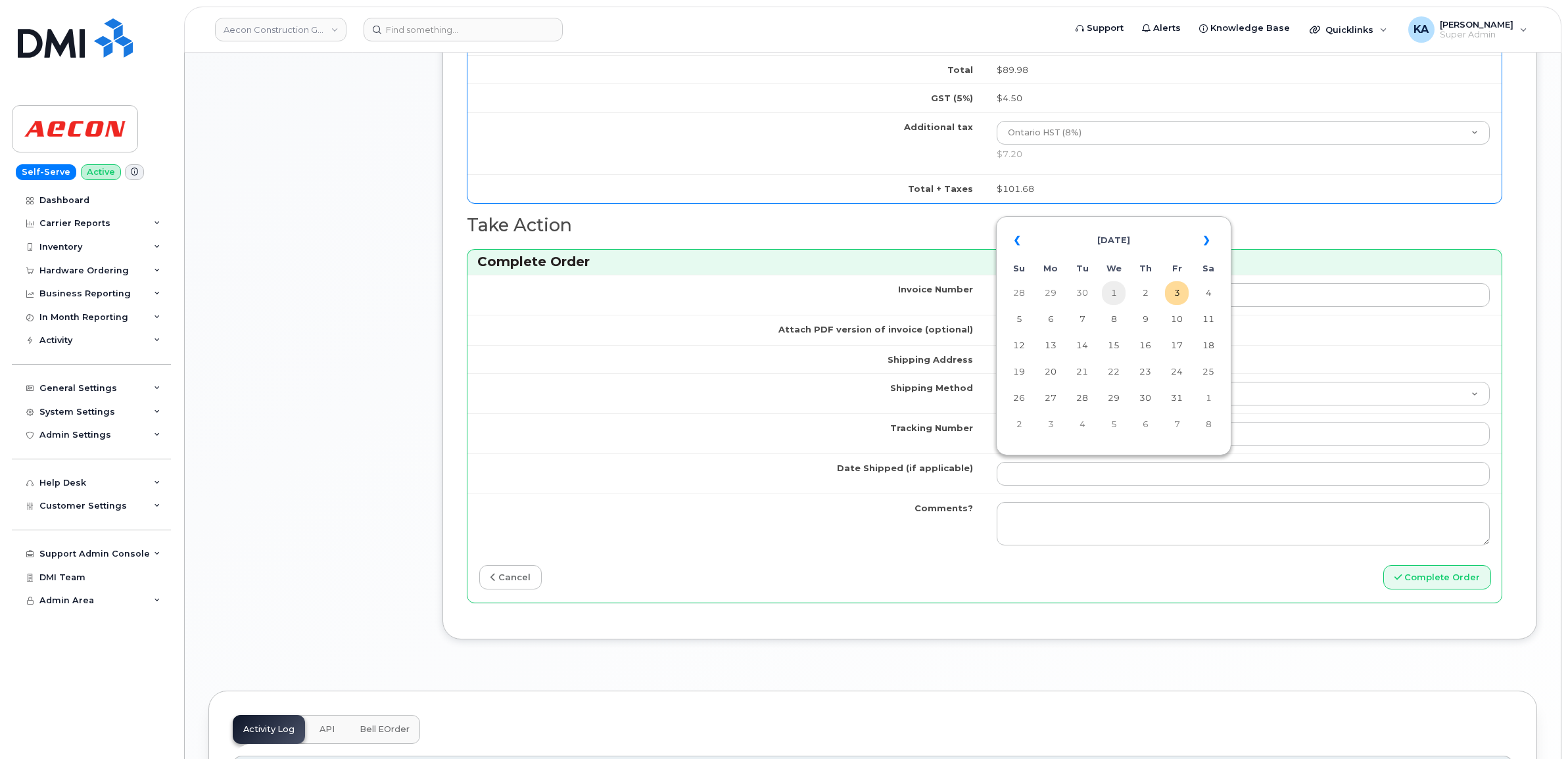
click at [1113, 293] on td "1" at bounding box center [1114, 294] width 24 height 24
type input "[DATE]"
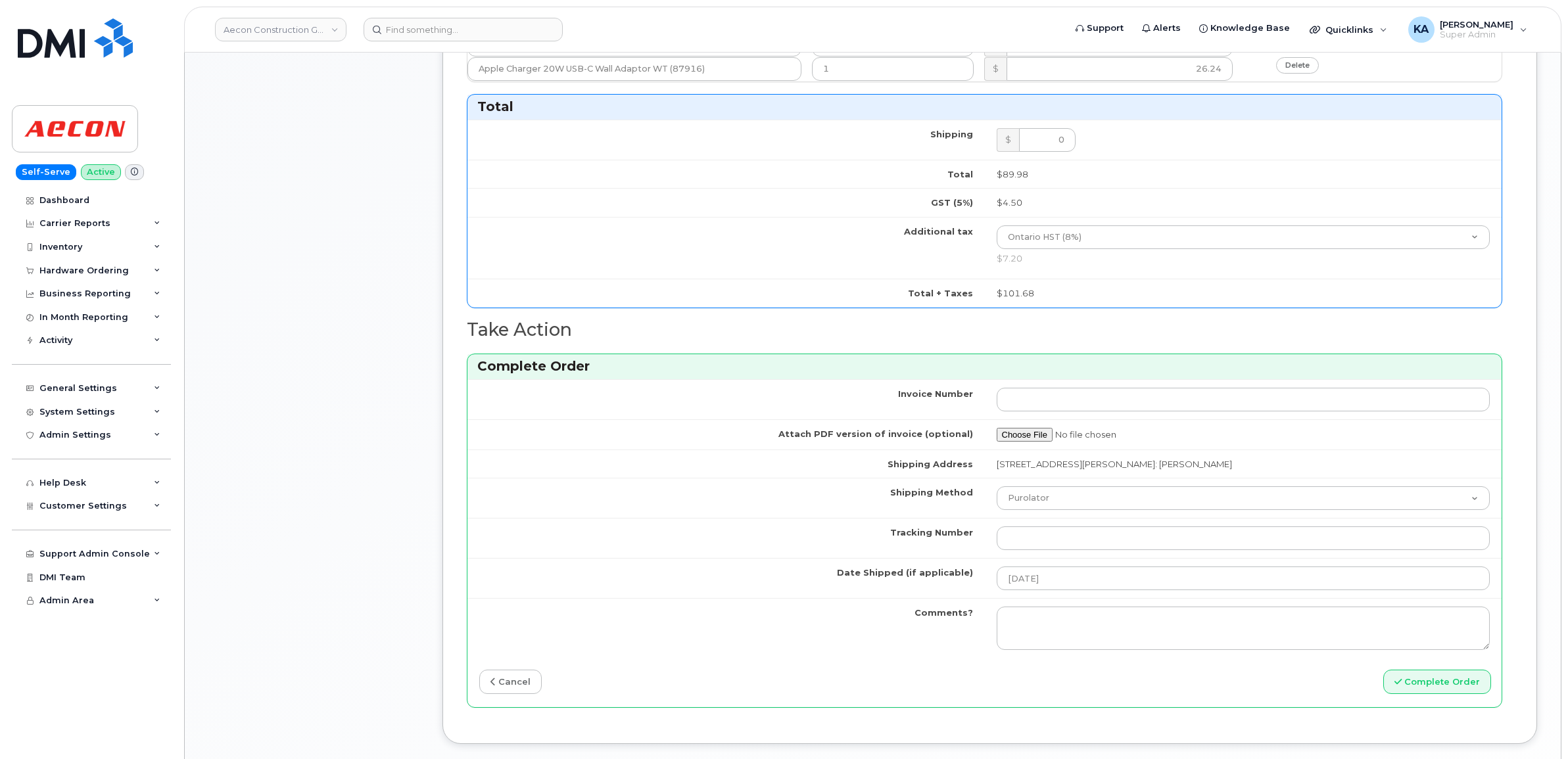
scroll to position [1068, 0]
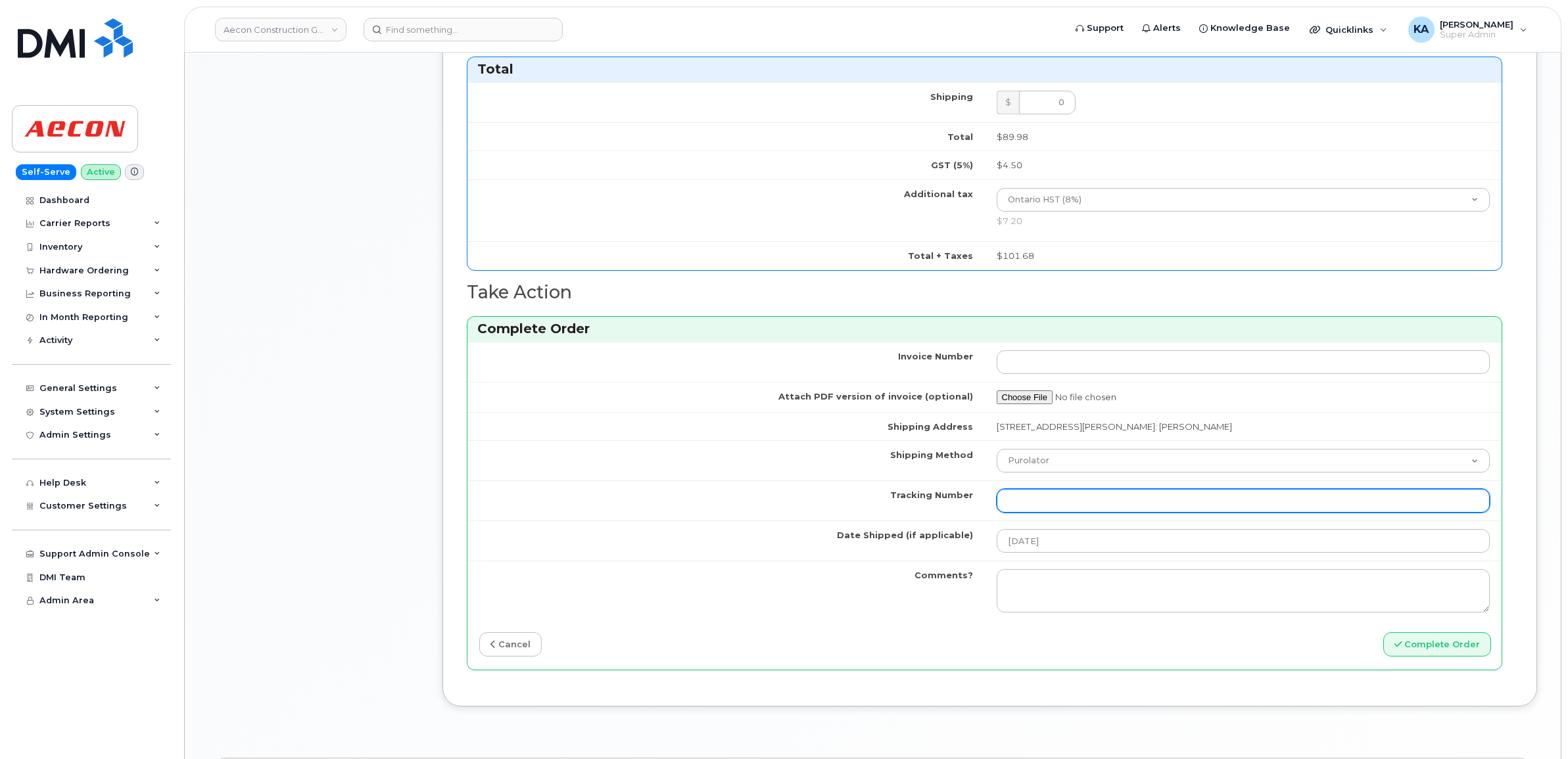
paste input "520080361287"
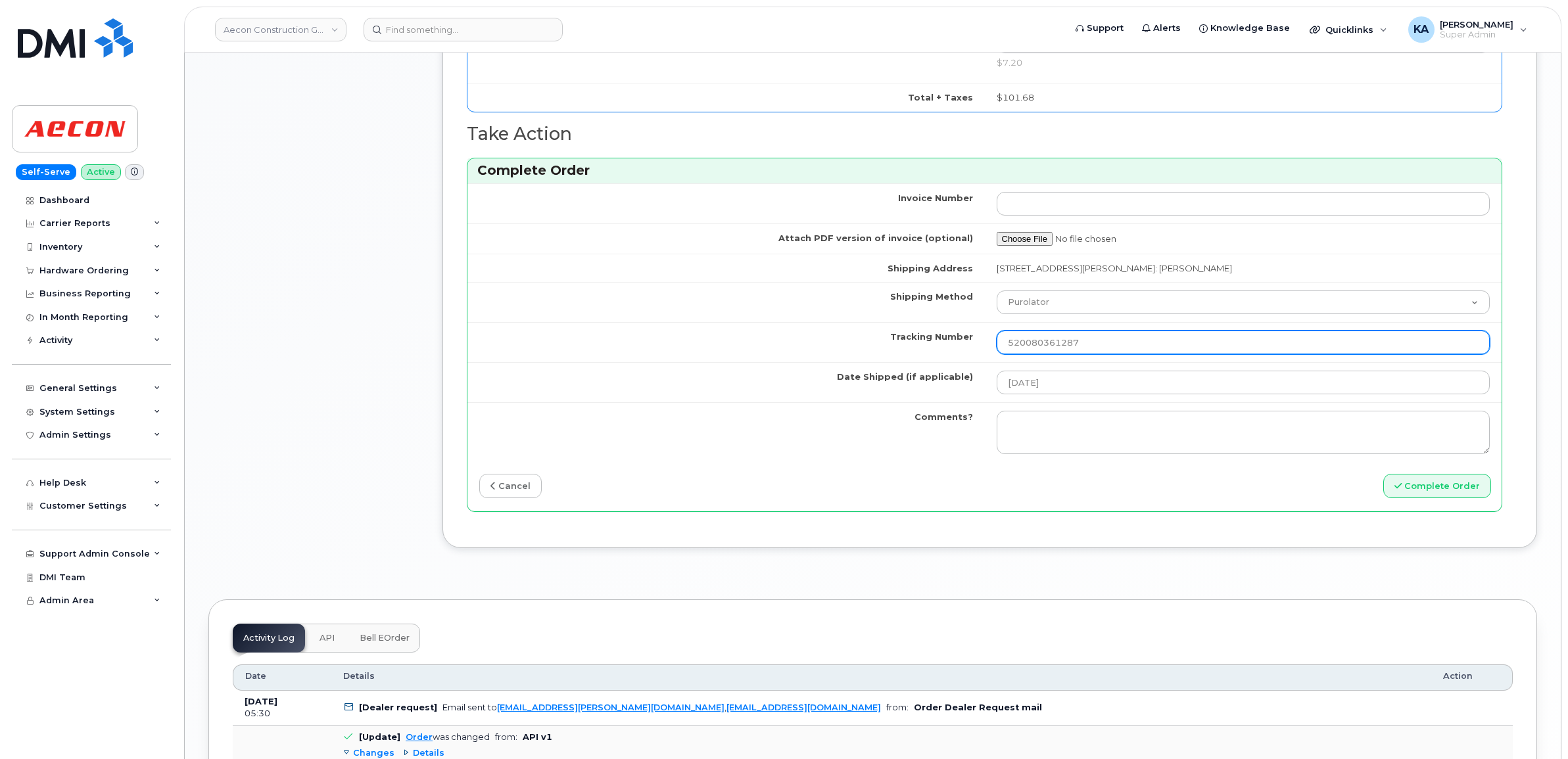
scroll to position [1232, 0]
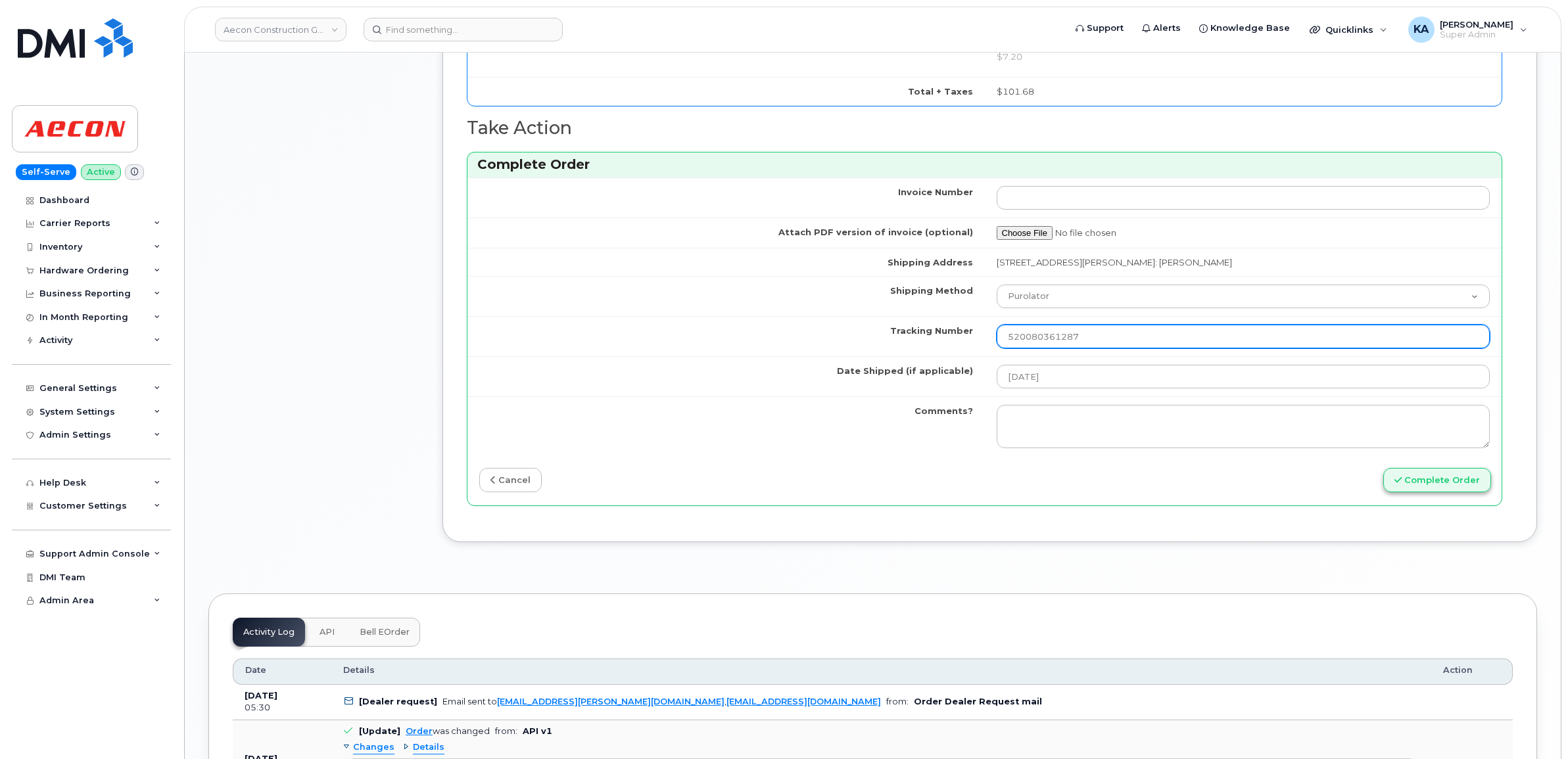
type input "520080361287"
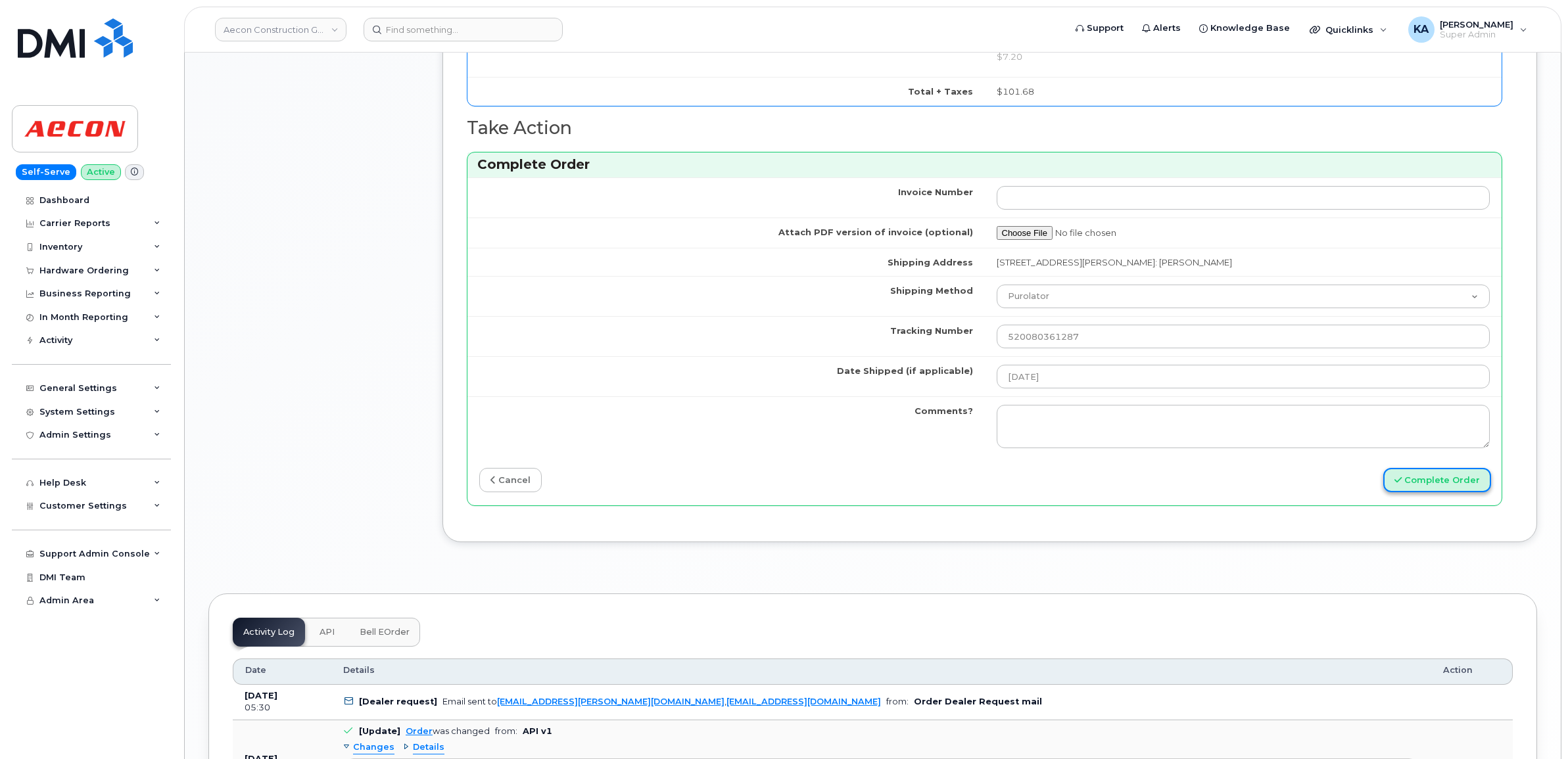
click at [1411, 473] on button "Complete Order" at bounding box center [1437, 480] width 108 height 24
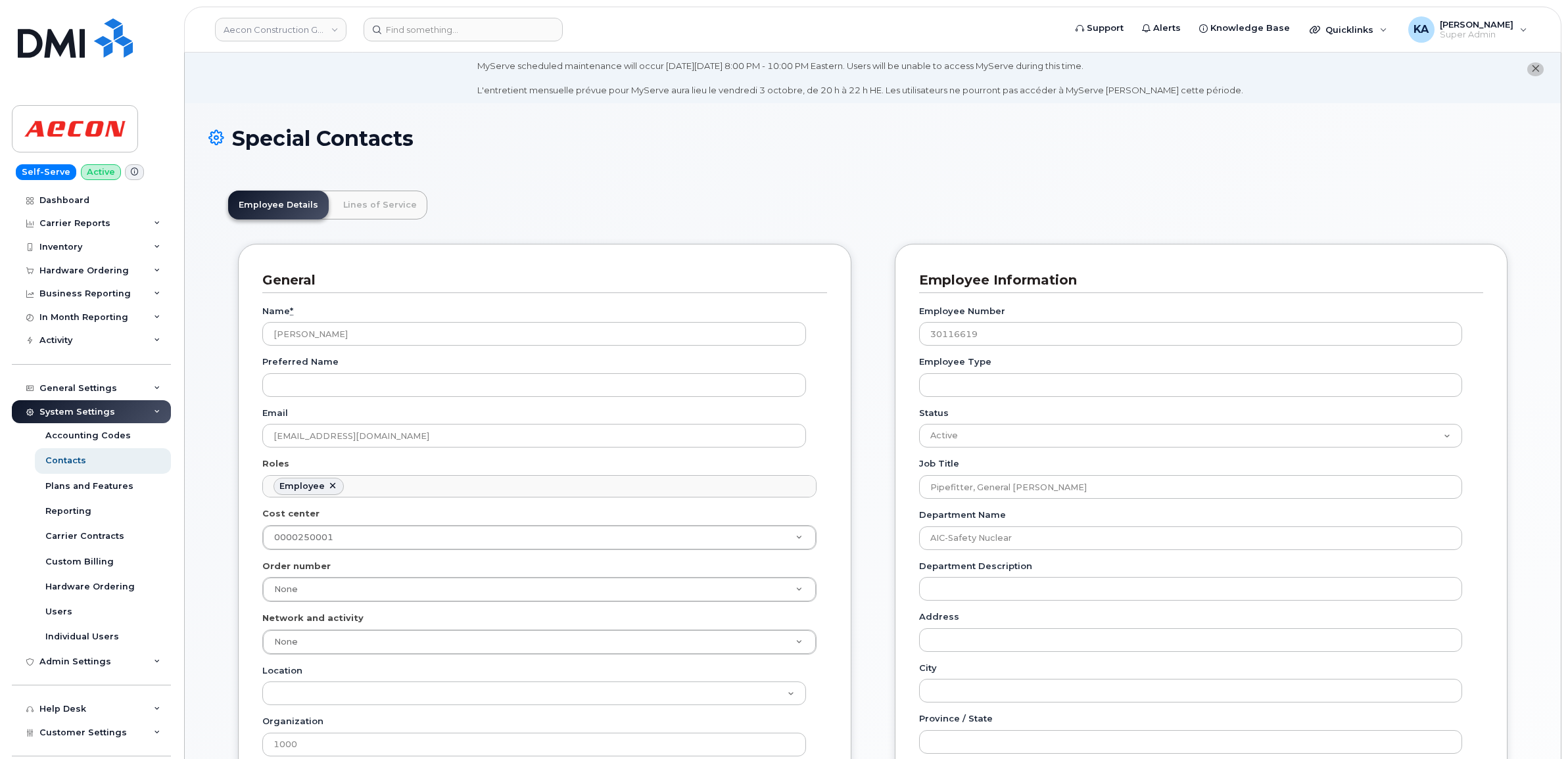
scroll to position [41, 0]
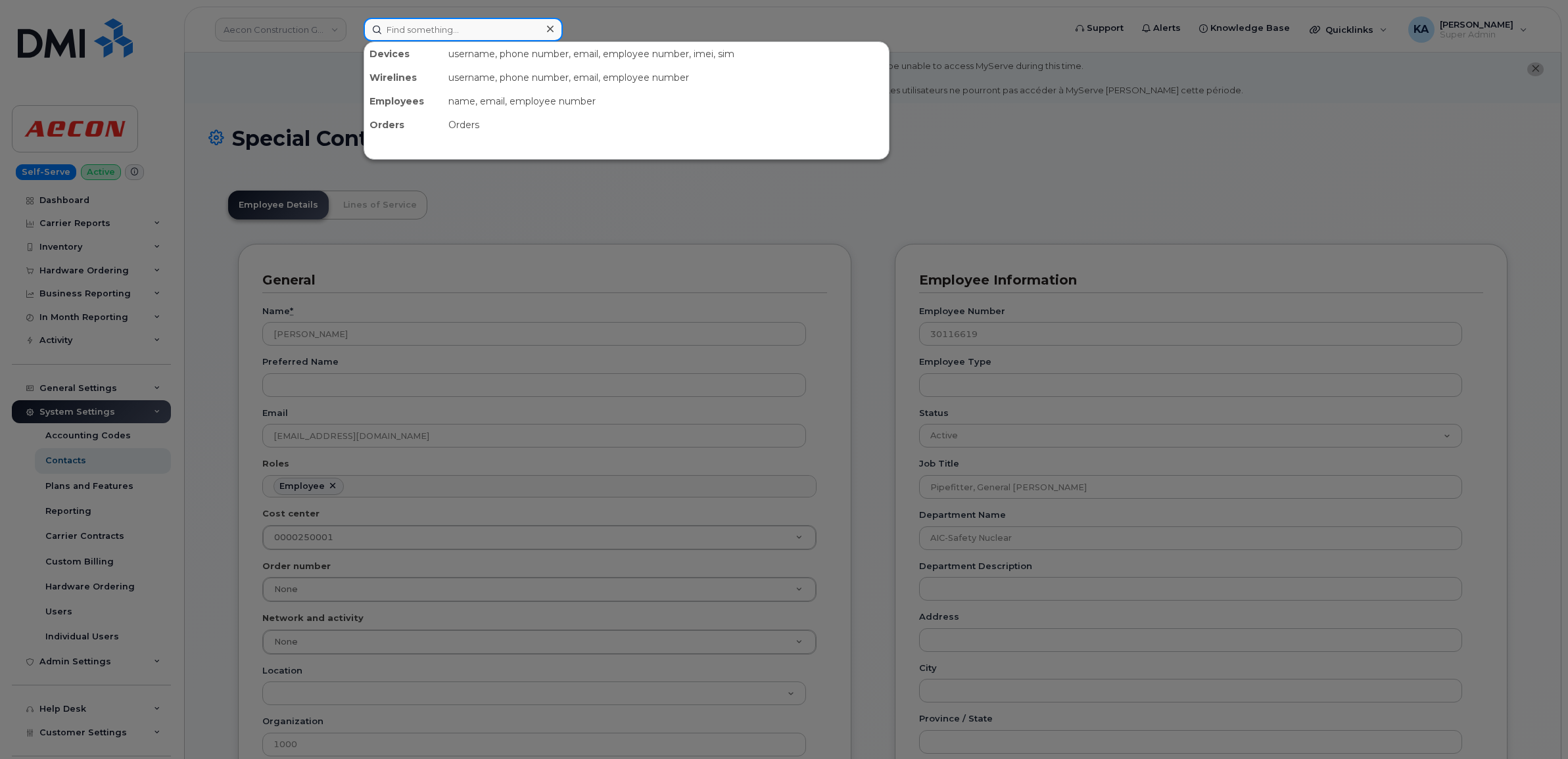
paste input "2266685148"
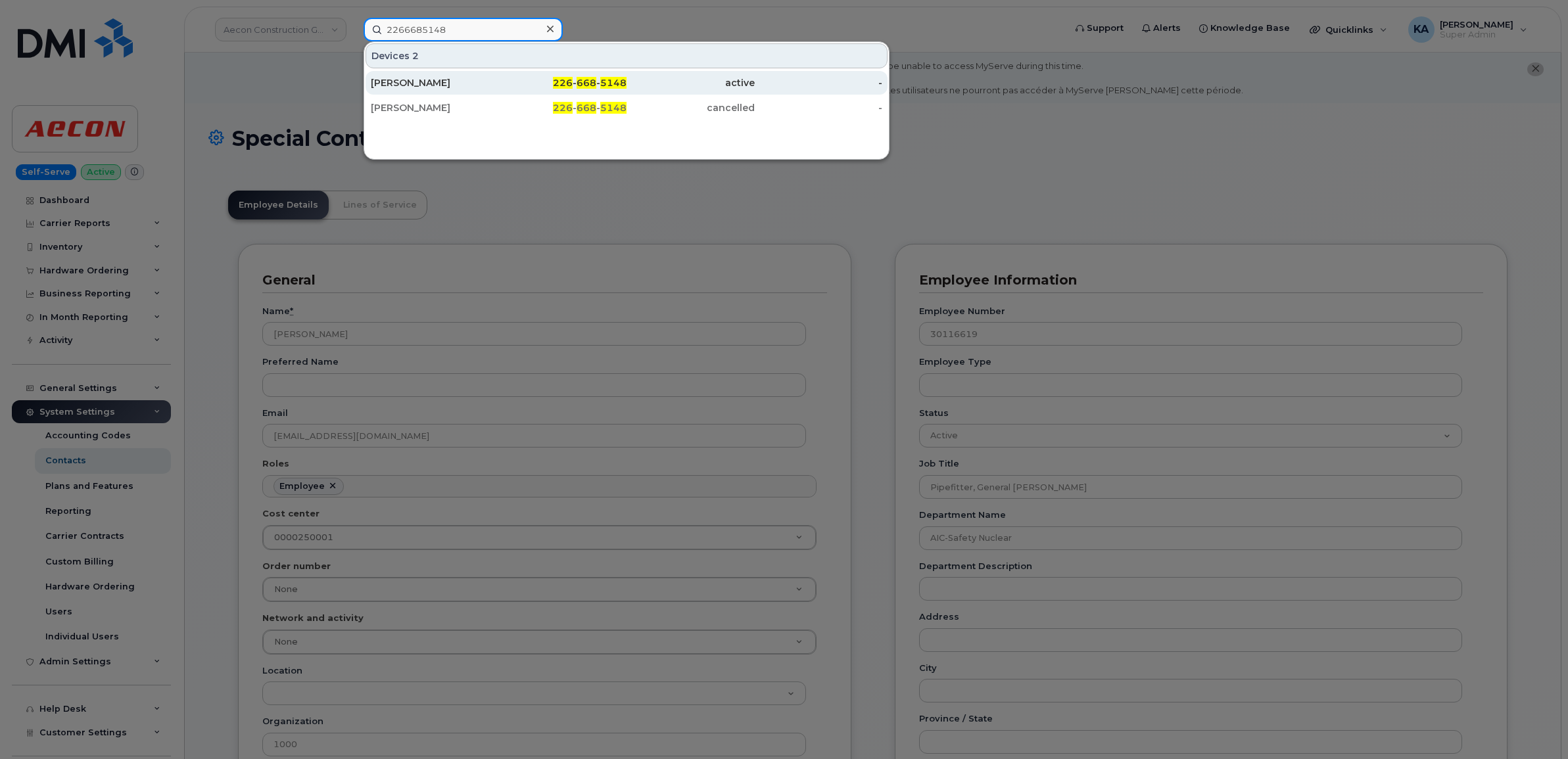
type input "2266685148"
click at [422, 80] on div "[PERSON_NAME]" at bounding box center [434, 82] width 128 height 13
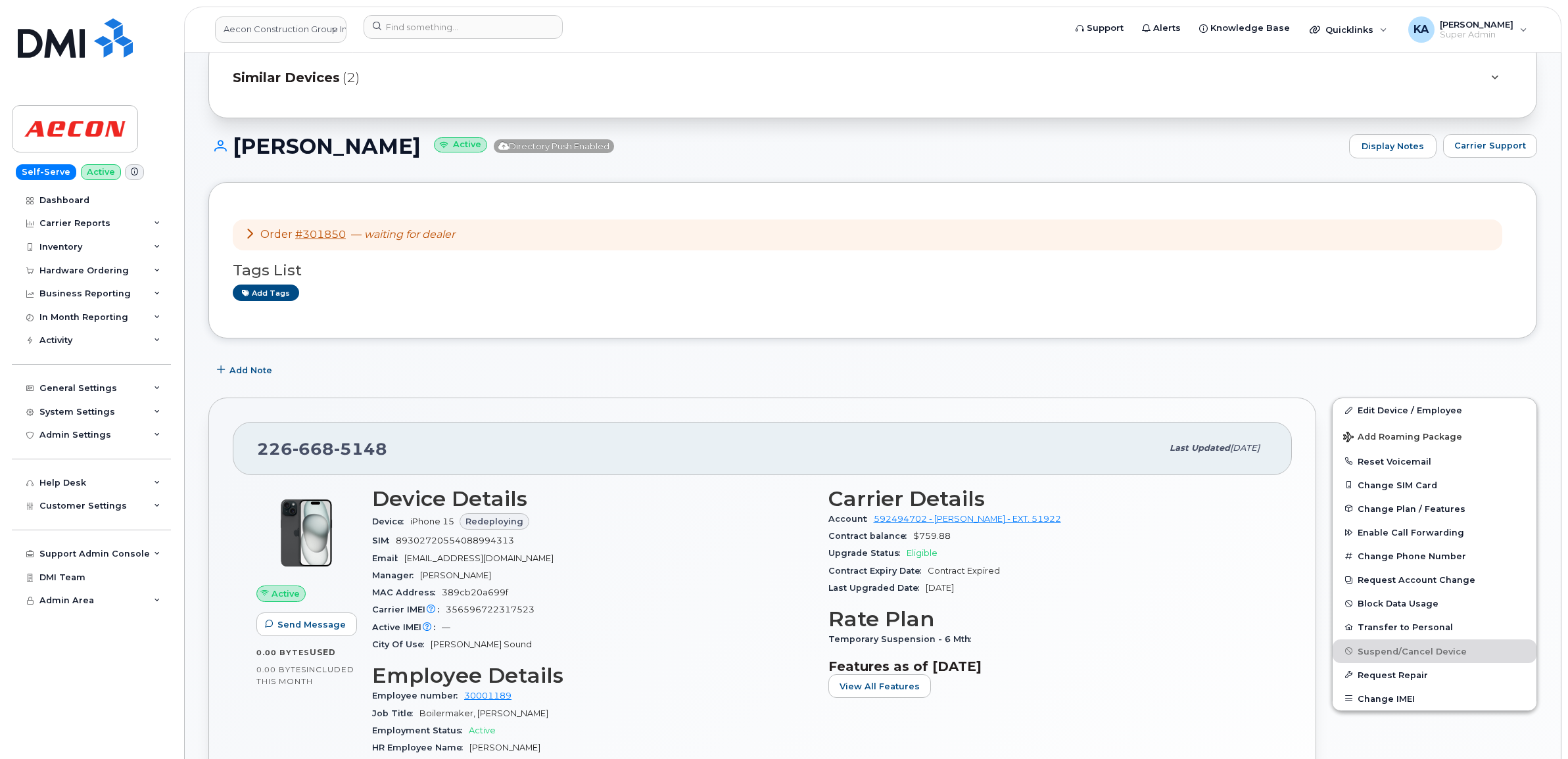
scroll to position [164, 0]
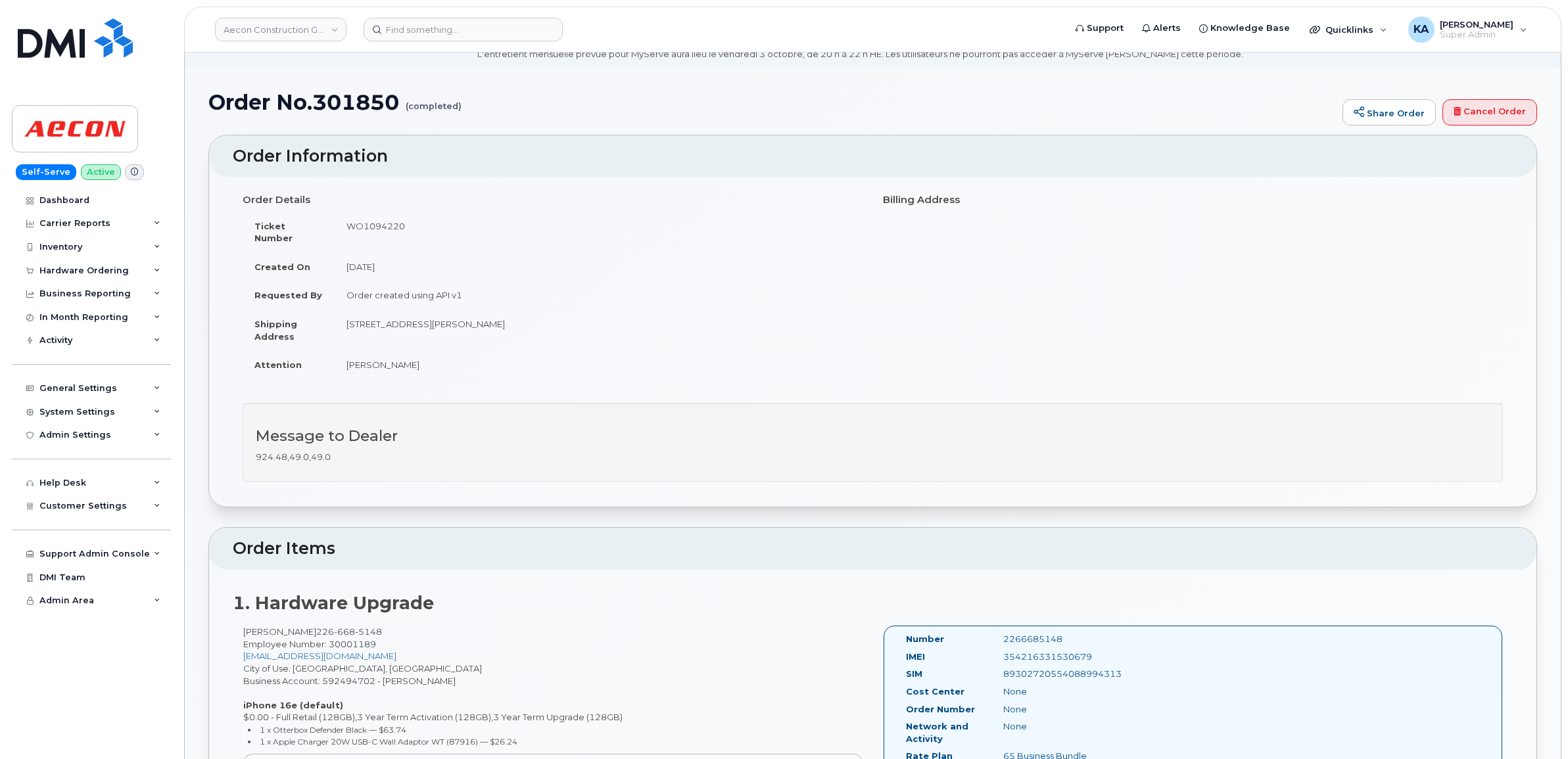
scroll to position [82, 0]
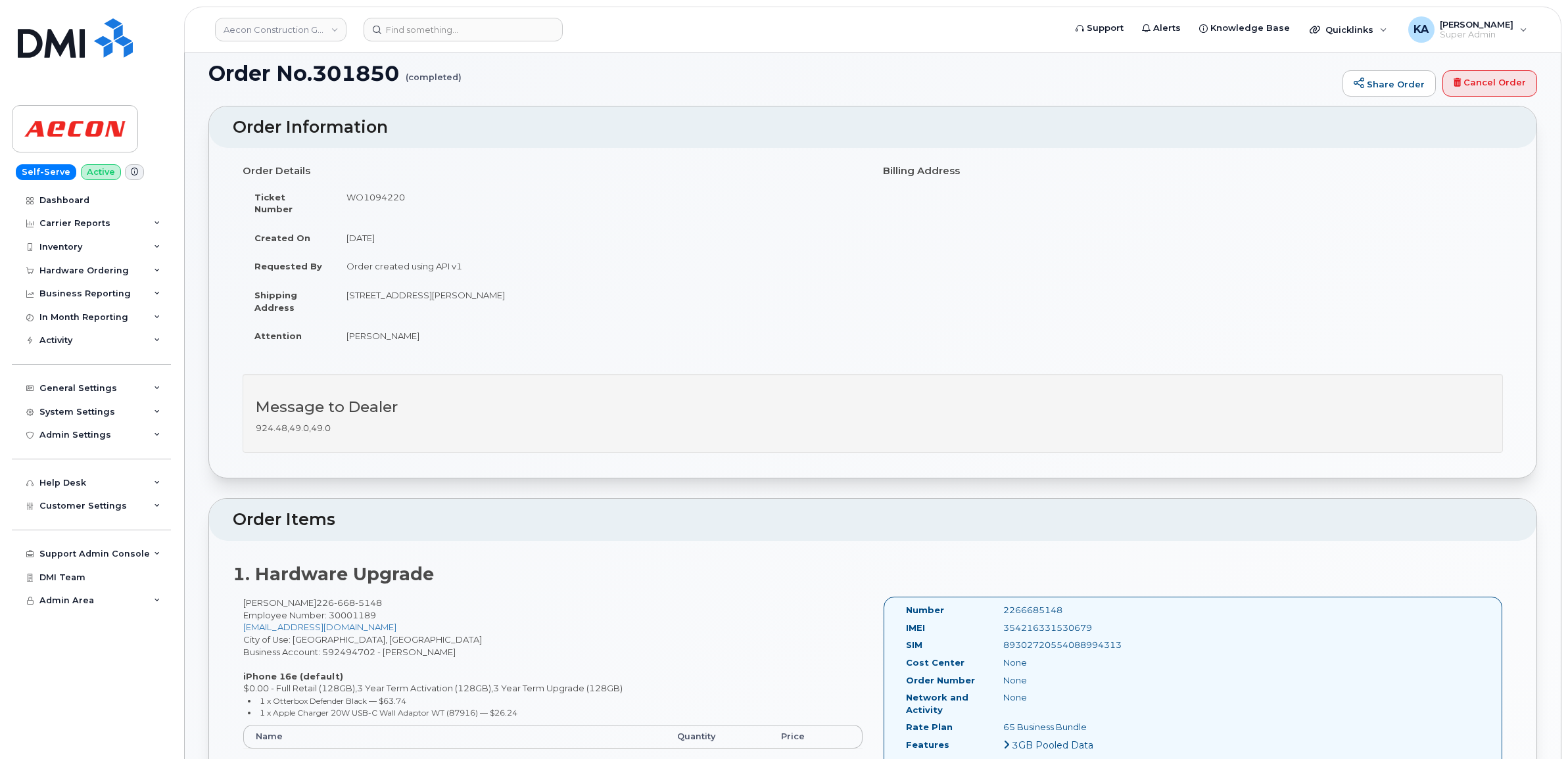
drag, startPoint x: 896, startPoint y: 596, endPoint x: 1125, endPoint y: 635, distance: 232.3
copy div "Number 2266685148 IMEI [TECHNICAL_ID] SIM [TECHNICAL_ID]"
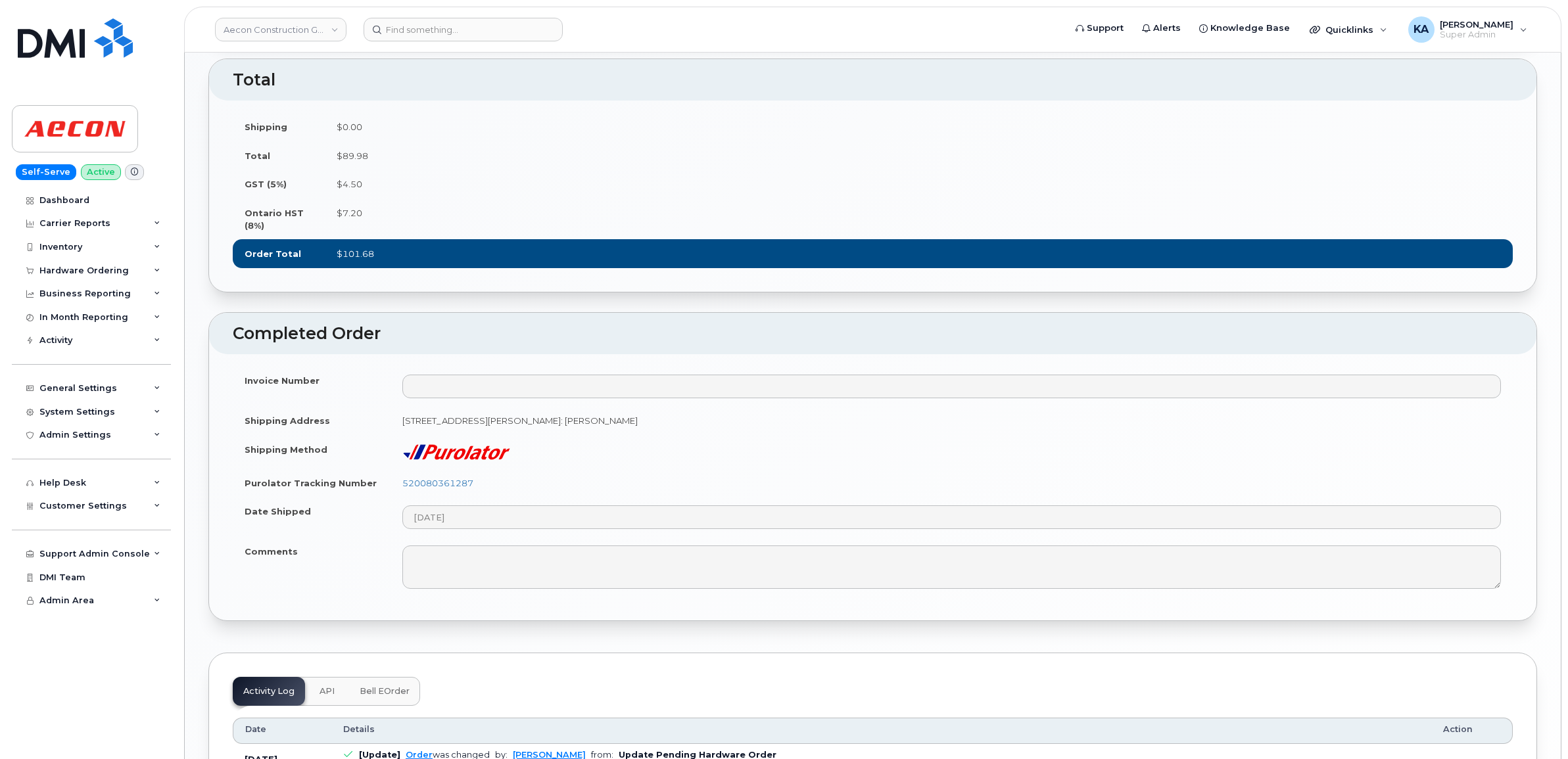
scroll to position [1068, 0]
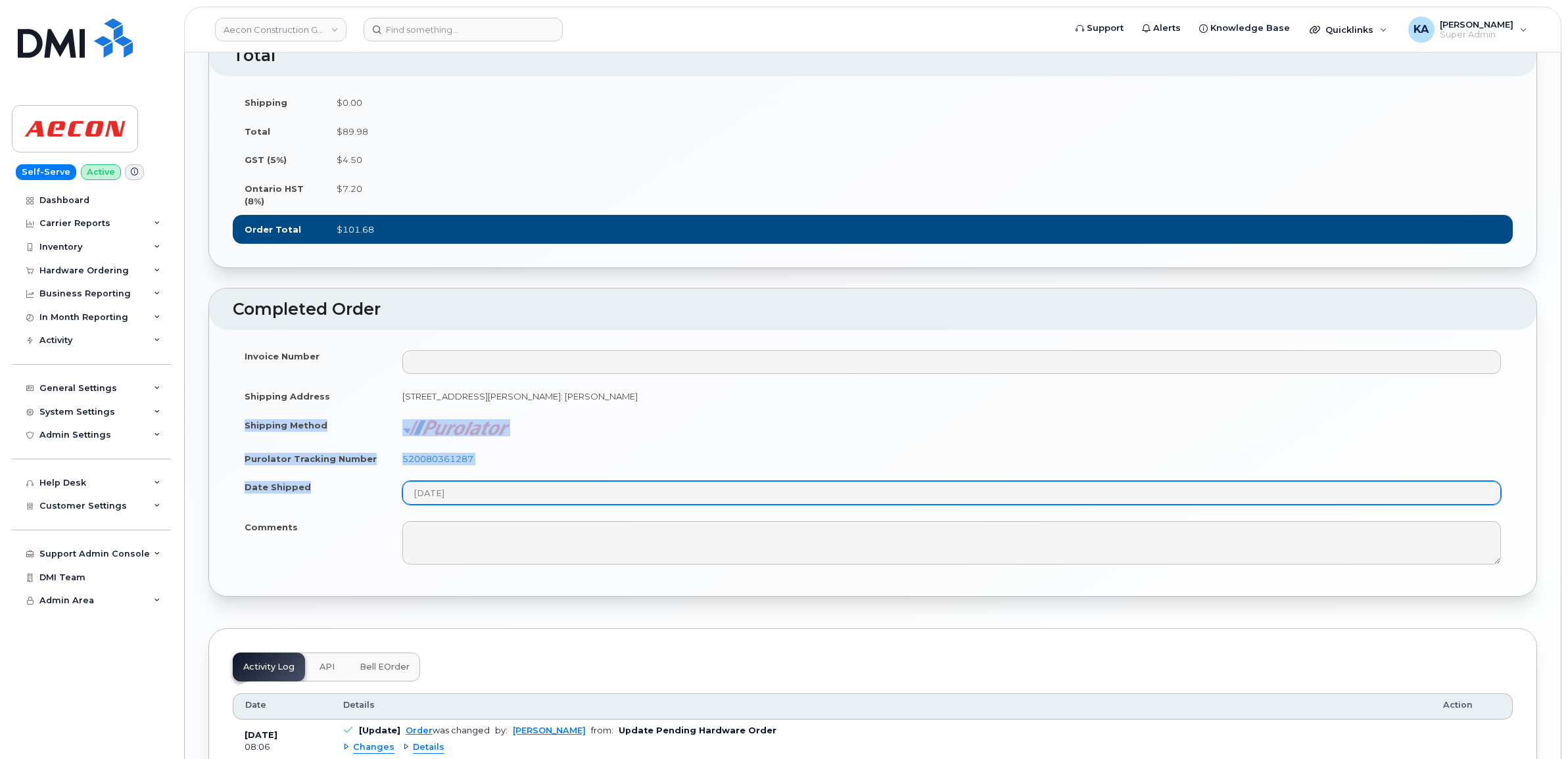
click at [493, 506] on tbody "Invoice Number Shipping Address [STREET_ADDRESS][PERSON_NAME]: [PERSON_NAME] Sh…" at bounding box center [872, 457] width 1280 height 231
copy tbody "Shipping Method Purolator Tracking Number 520080361287 Date Shipped"
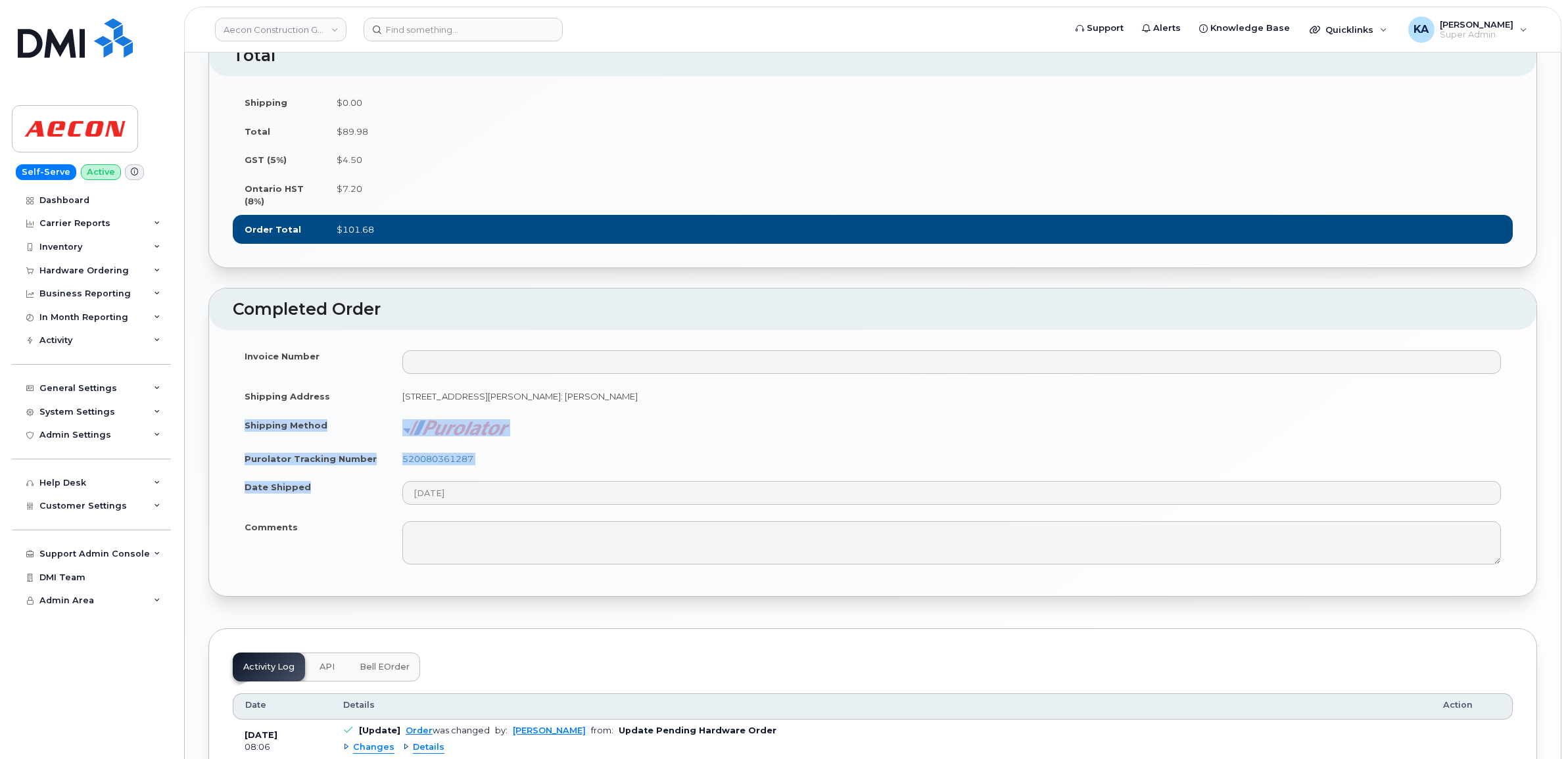
click at [508, 473] on td "520080361287" at bounding box center [951, 458] width 1122 height 29
drag, startPoint x: 487, startPoint y: 472, endPoint x: 403, endPoint y: 475, distance: 84.1
click at [403, 473] on td "520080361287" at bounding box center [951, 458] width 1122 height 29
copy link "520080361287"
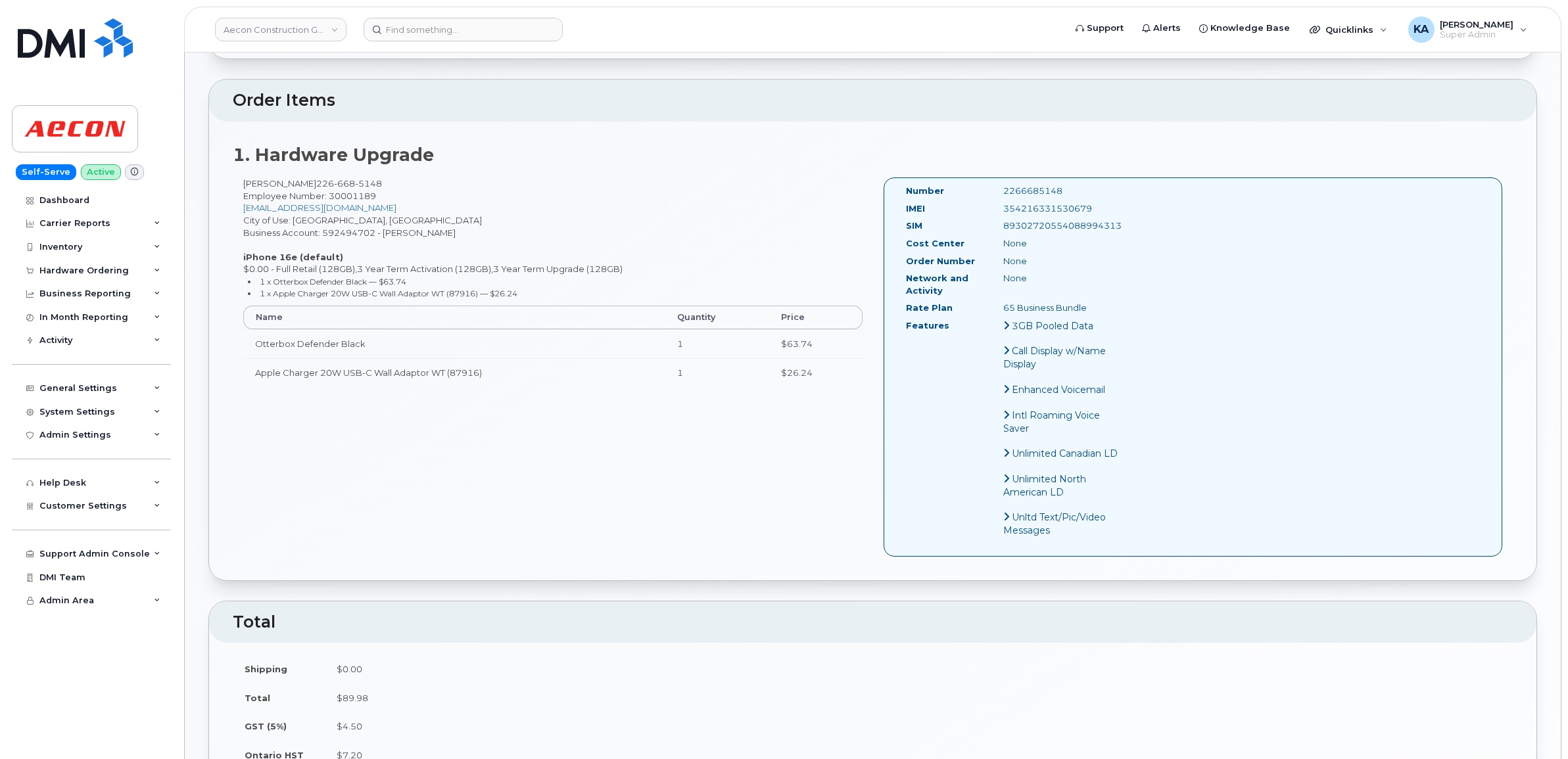
scroll to position [493, 0]
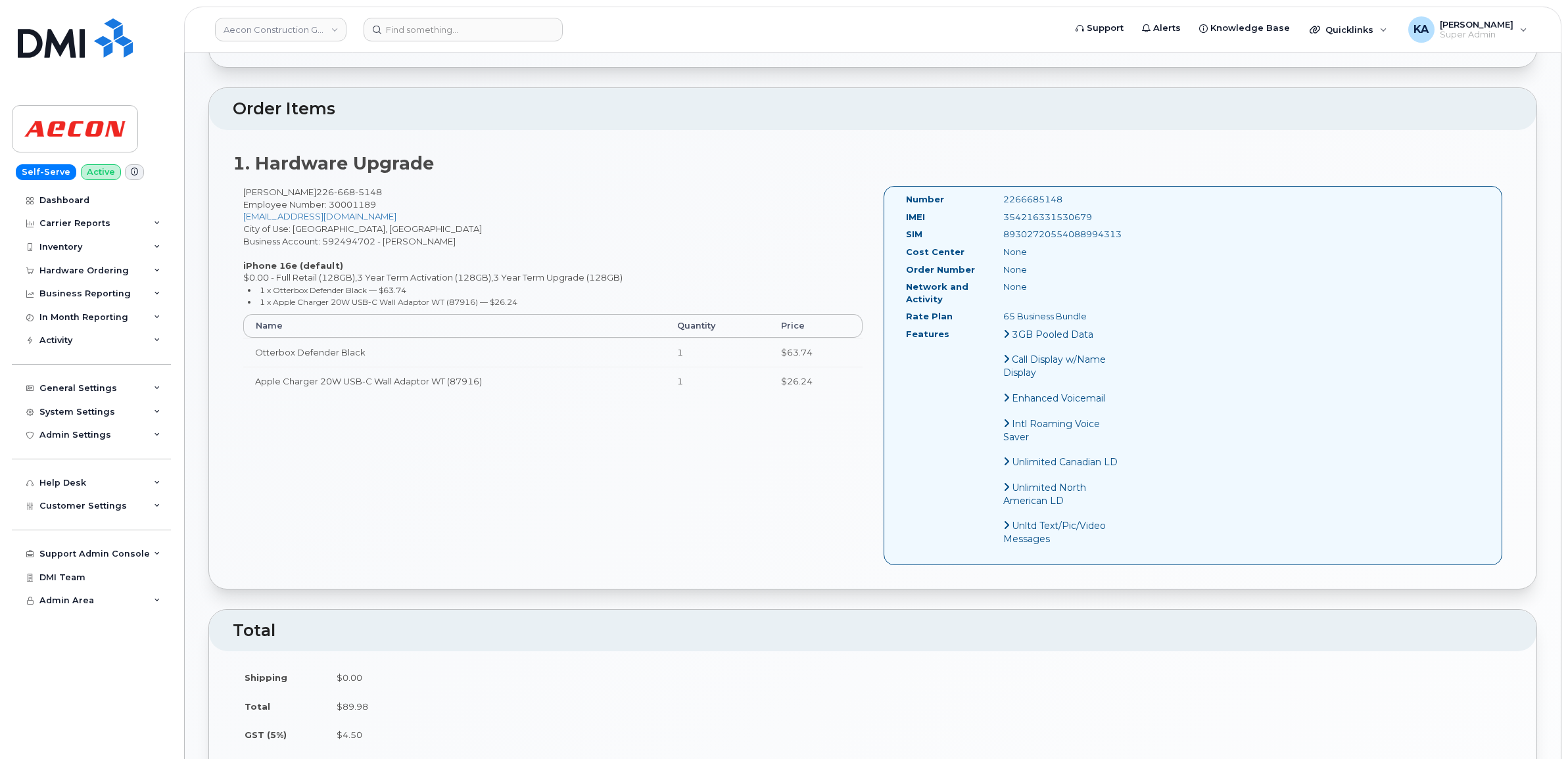
drag, startPoint x: 1088, startPoint y: 205, endPoint x: 1004, endPoint y: 210, distance: 84.1
click at [1002, 211] on div "354216331530679" at bounding box center [1062, 217] width 137 height 13
copy div "354216331530679"
drag, startPoint x: 1064, startPoint y: 186, endPoint x: 991, endPoint y: 189, distance: 73.1
click at [993, 194] on div "2266685148" at bounding box center [1062, 200] width 137 height 13
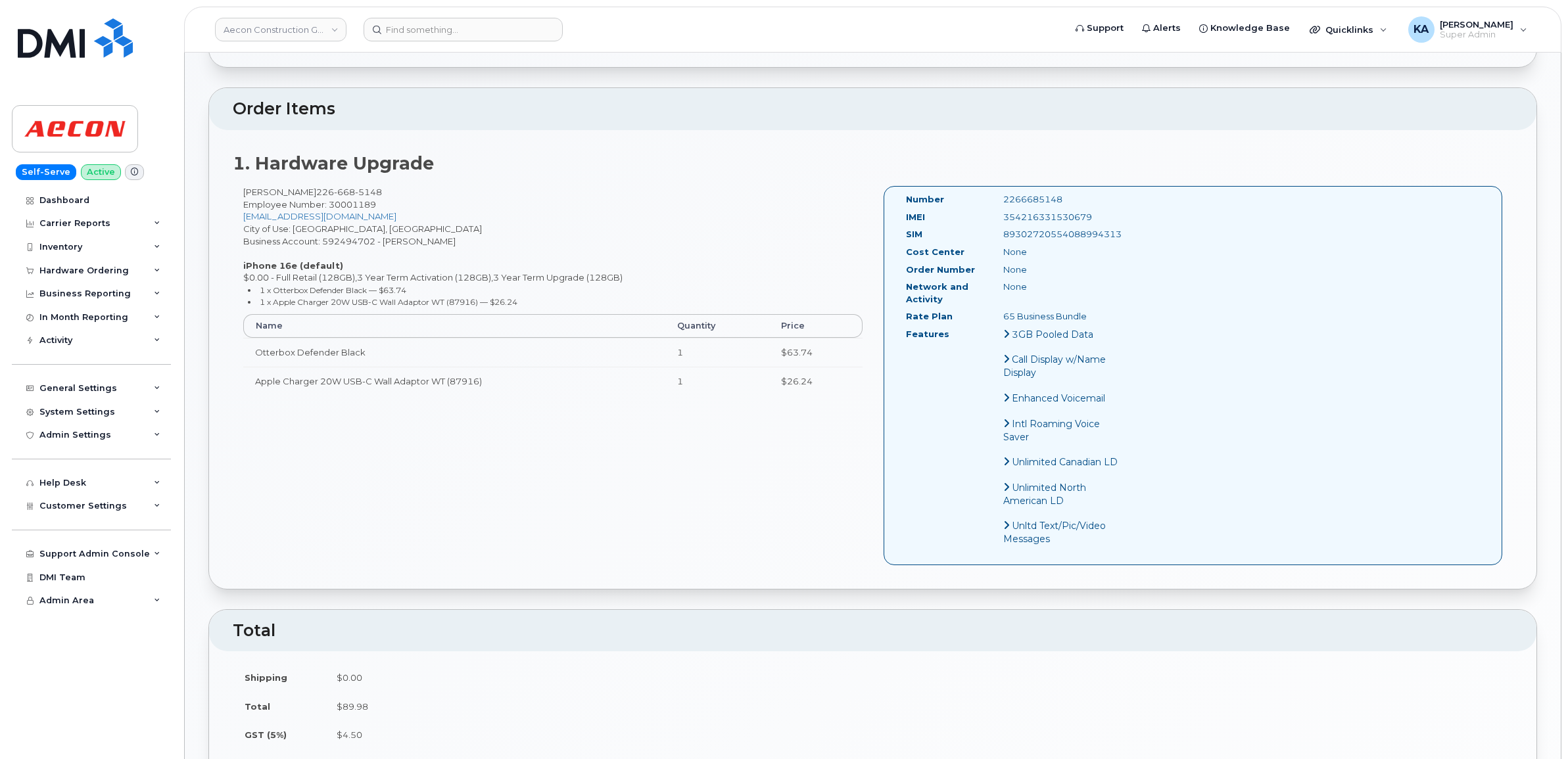
copy div "2266685148"
click at [96, 270] on div "Hardware Ordering" at bounding box center [84, 270] width 89 height 10
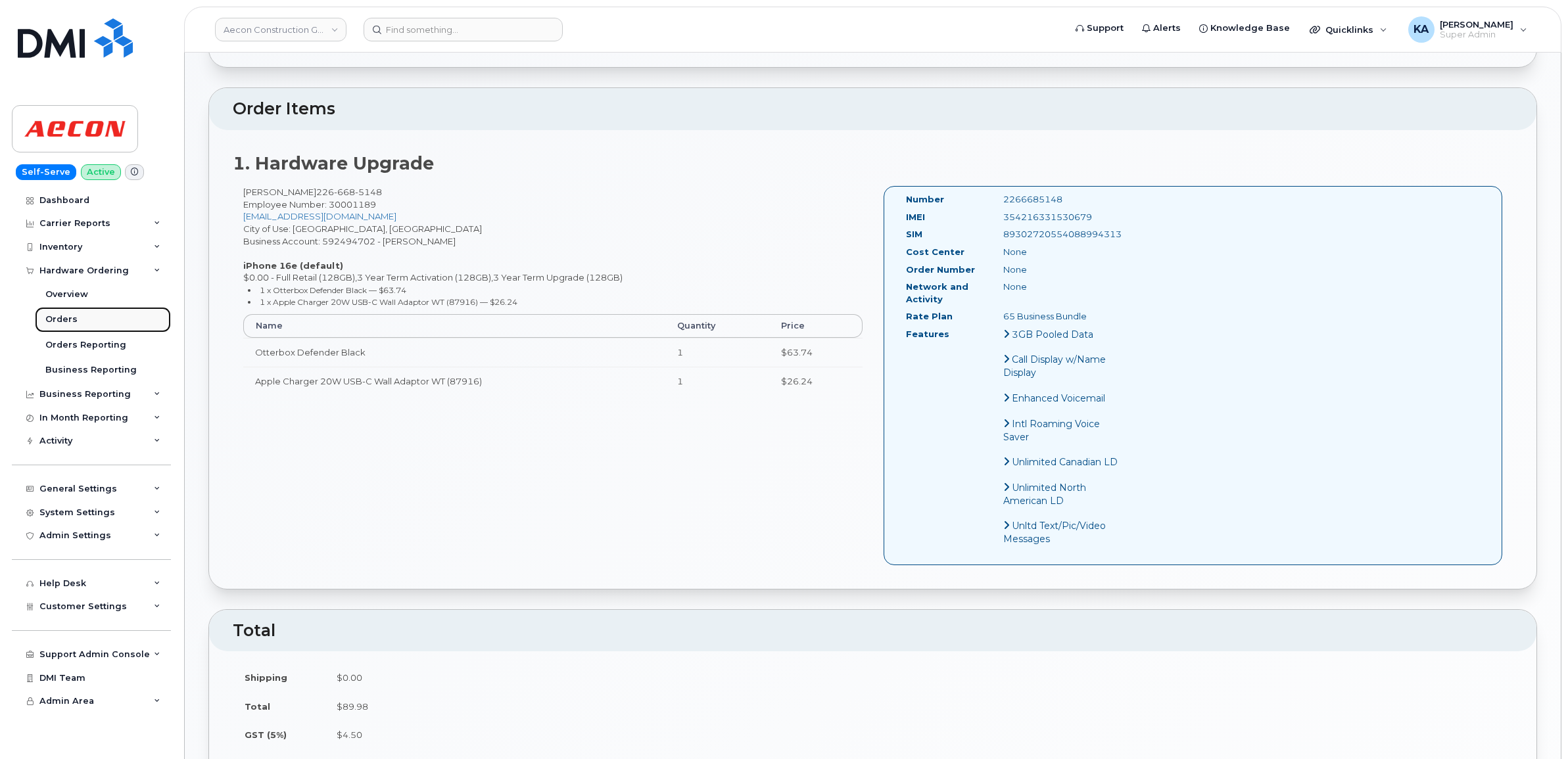
click at [64, 317] on div "Orders" at bounding box center [62, 319] width 32 height 12
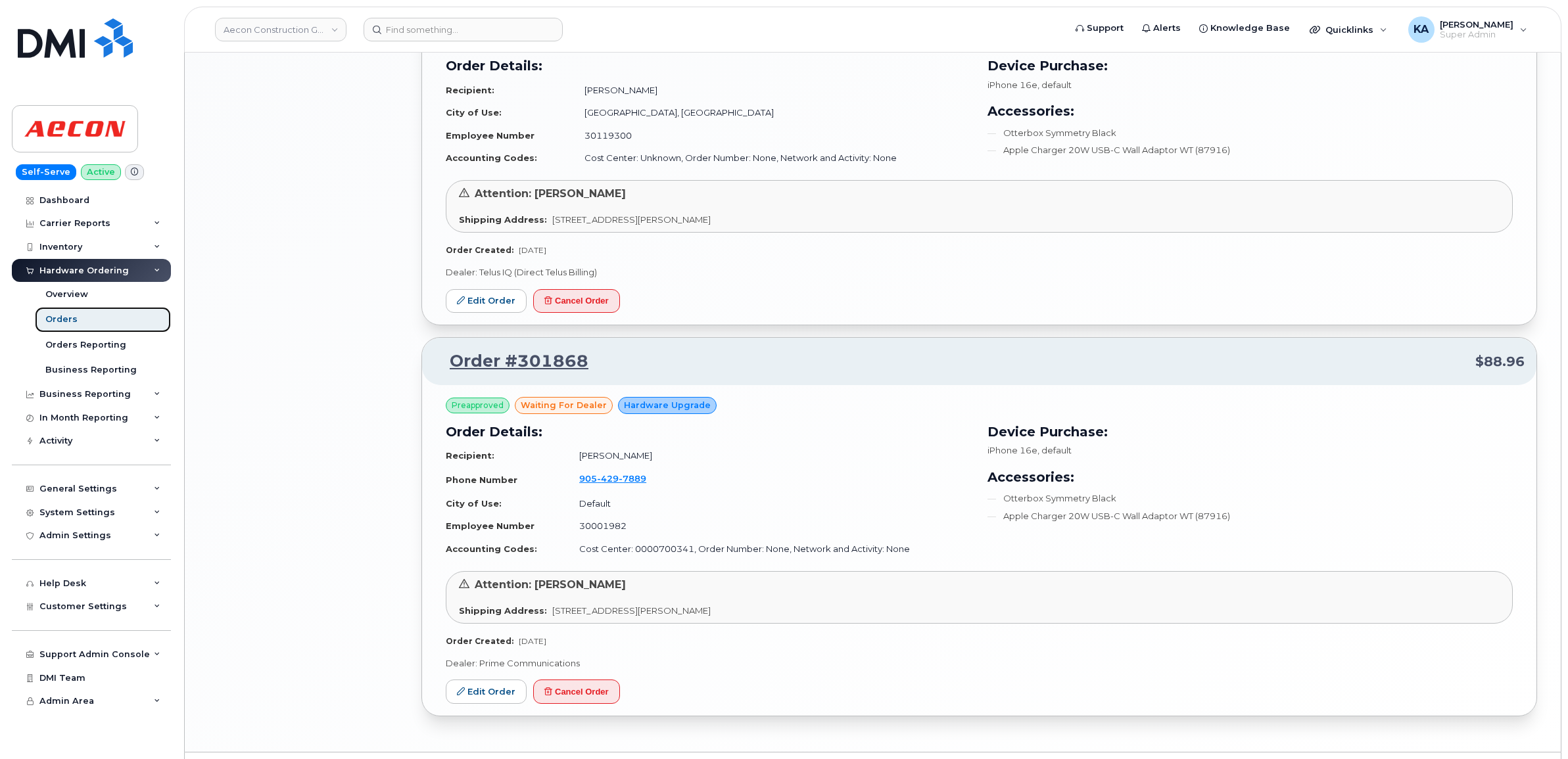
scroll to position [1761, 0]
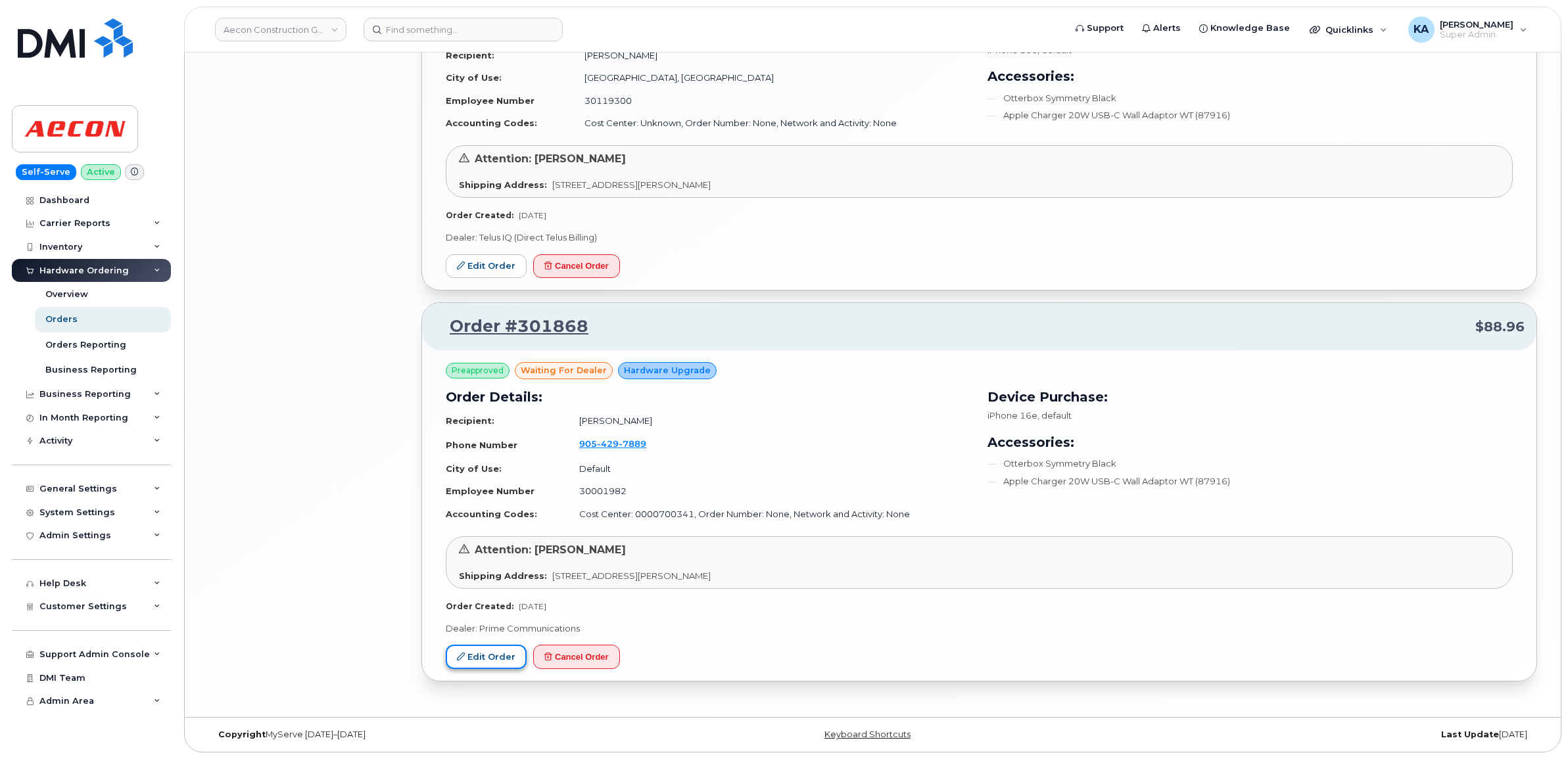
click at [484, 653] on link "Edit Order" at bounding box center [487, 657] width 81 height 24
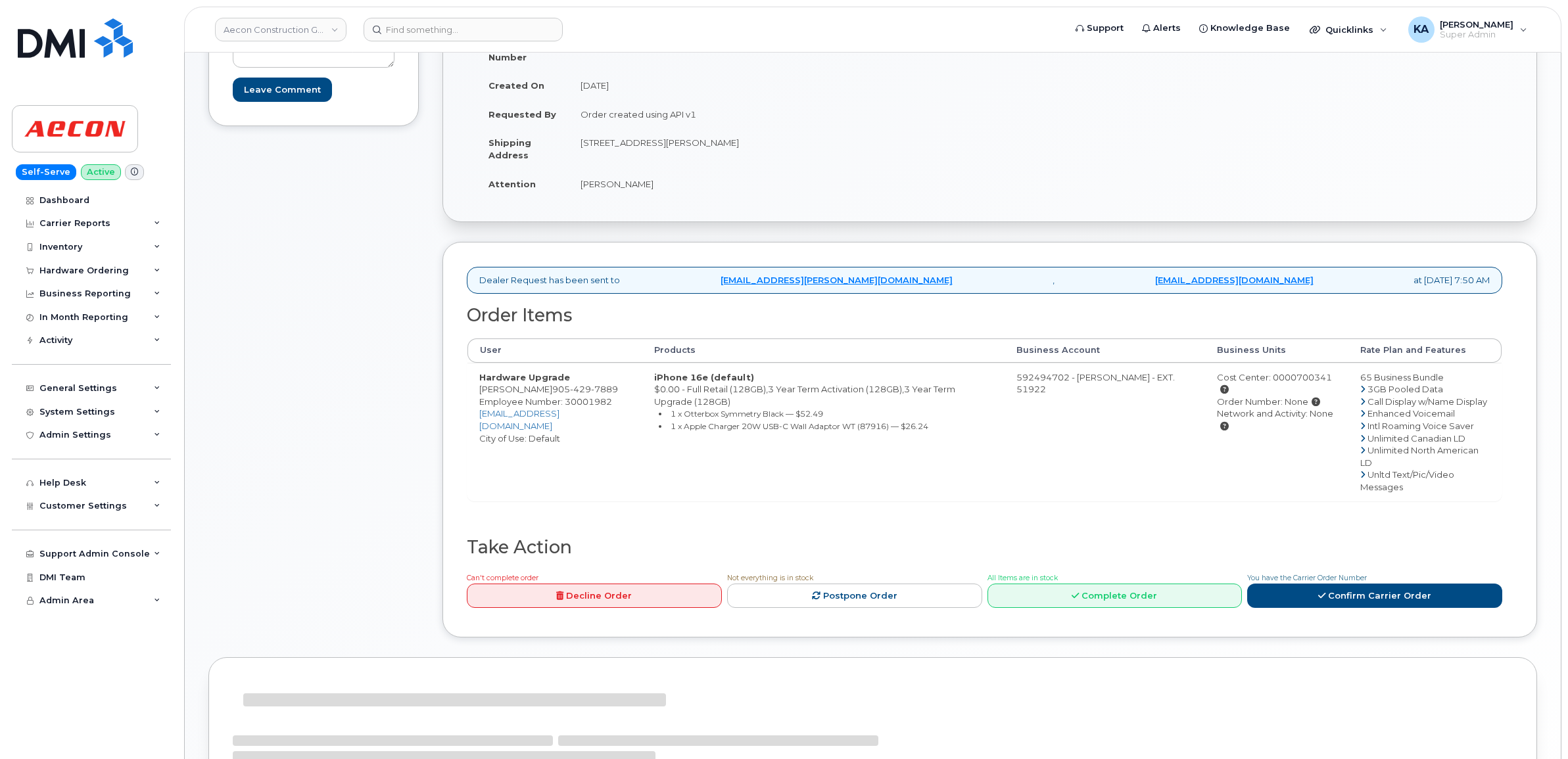
scroll to position [284, 0]
click at [1125, 586] on link "Complete Order" at bounding box center [1115, 598] width 255 height 24
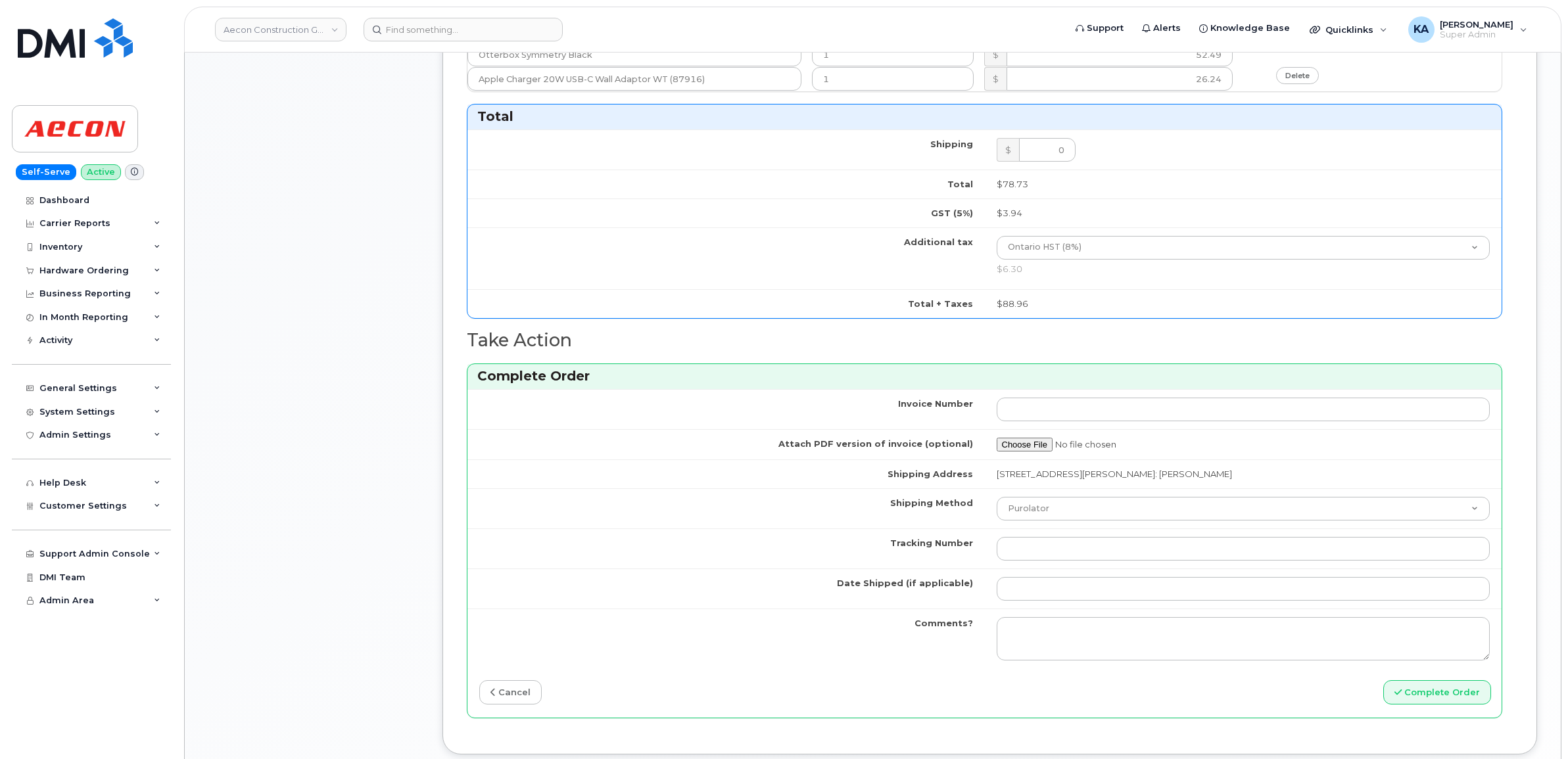
scroll to position [942, 0]
click at [1014, 540] on input "Tracking Number" at bounding box center [1244, 548] width 494 height 24
paste input "520080361287"
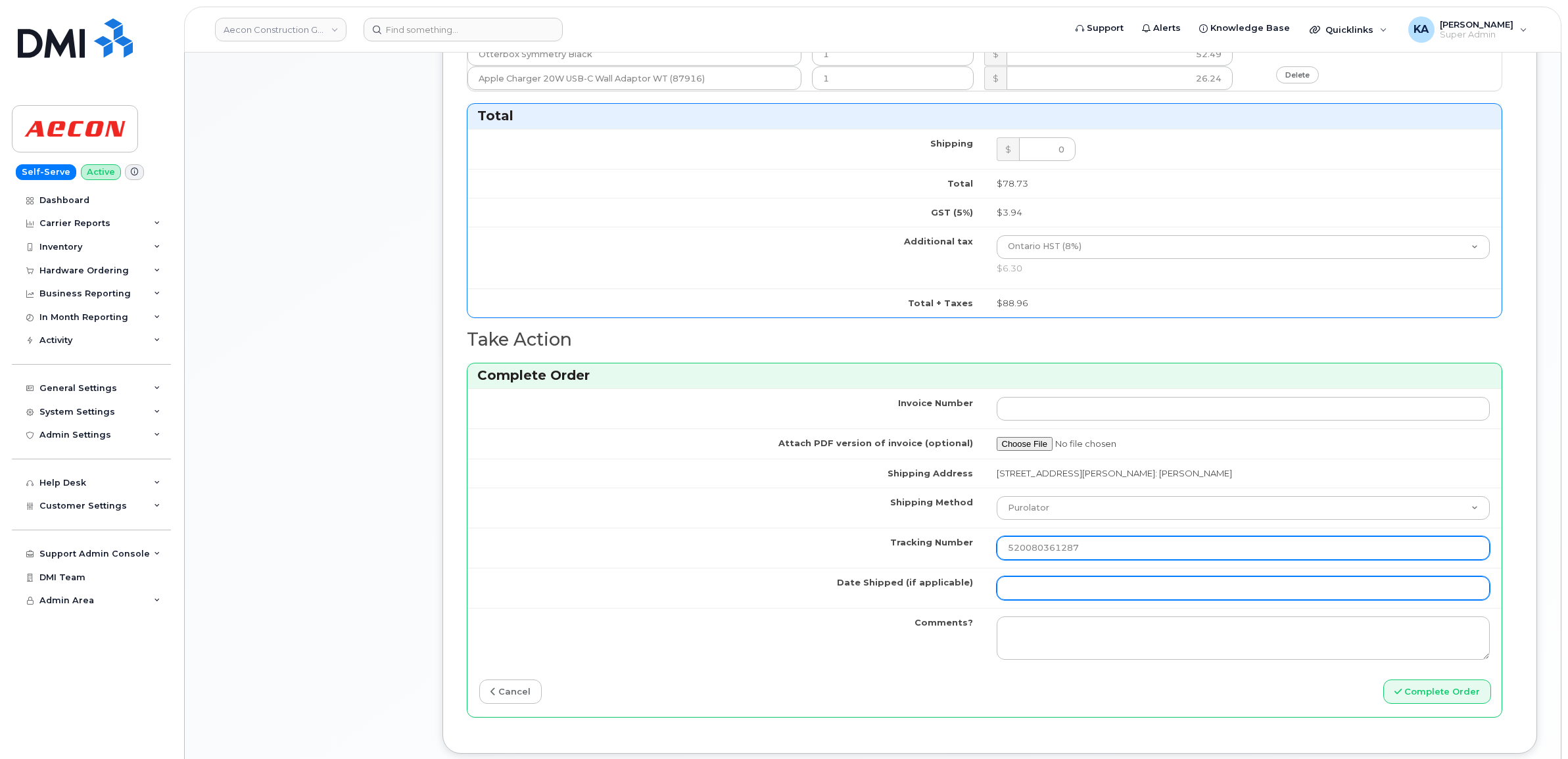
type input "520080361287"
click at [1035, 580] on input "Date Shipped (if applicable)" at bounding box center [1244, 588] width 494 height 24
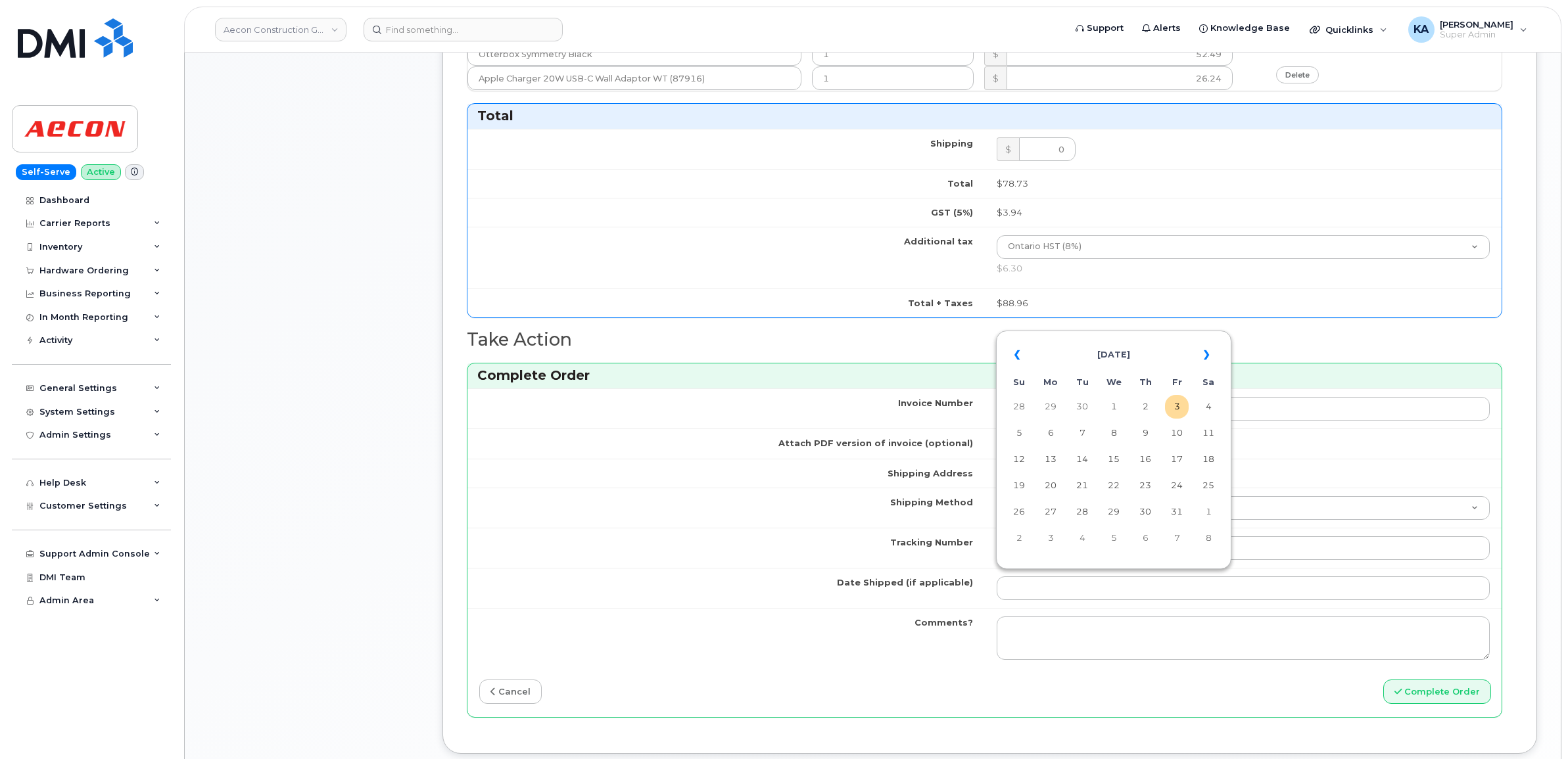
click at [1115, 336] on table "« October 2025 » Su Mo Tu We Th Fr Sa 28 29 30 1 2 3 4 5 6 7 8 9 10 11 12 13 14…" at bounding box center [1114, 447] width 229 height 225
click at [1116, 408] on td "1" at bounding box center [1114, 407] width 24 height 24
type input "[DATE]"
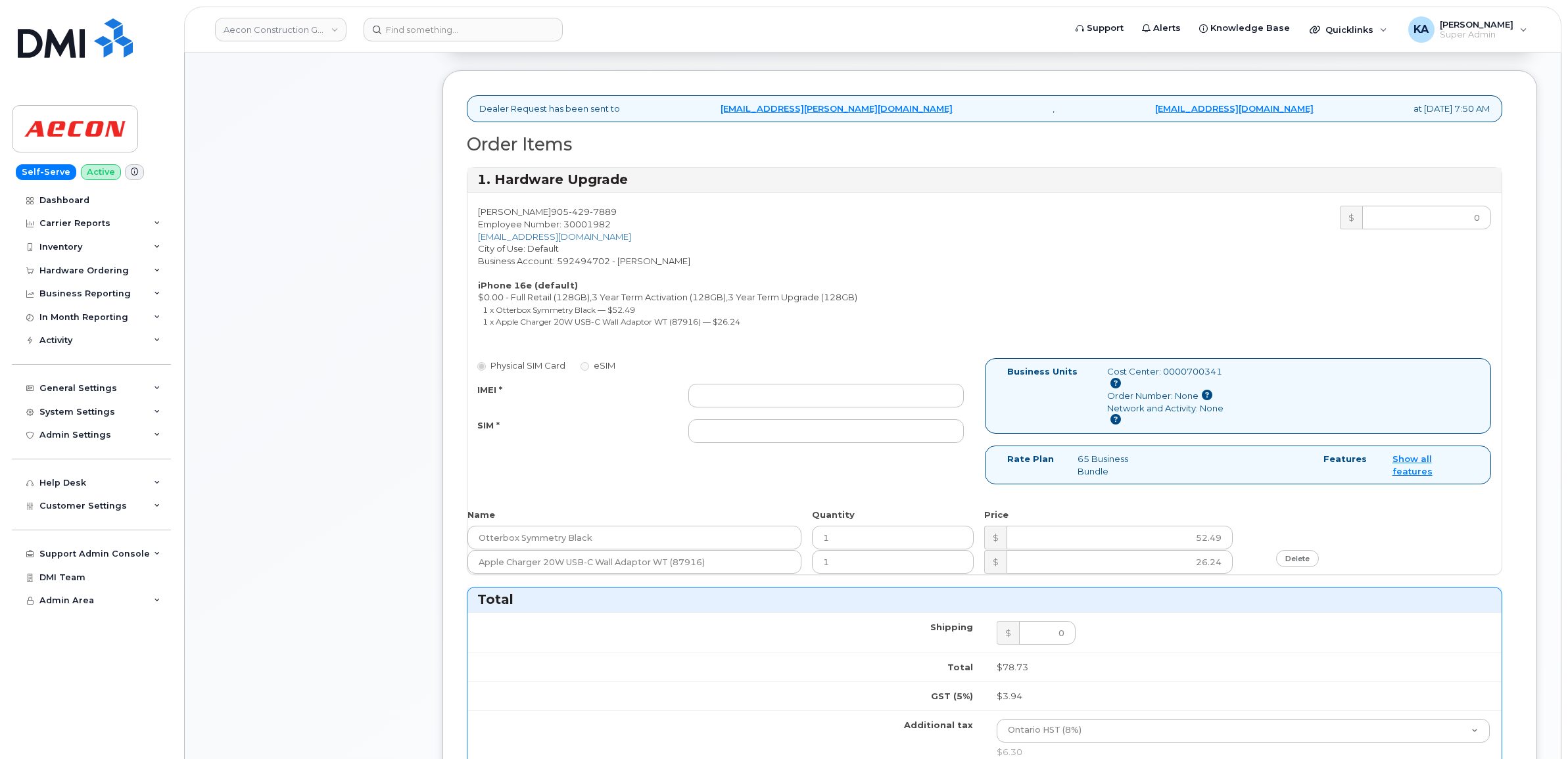
scroll to position [449, 0]
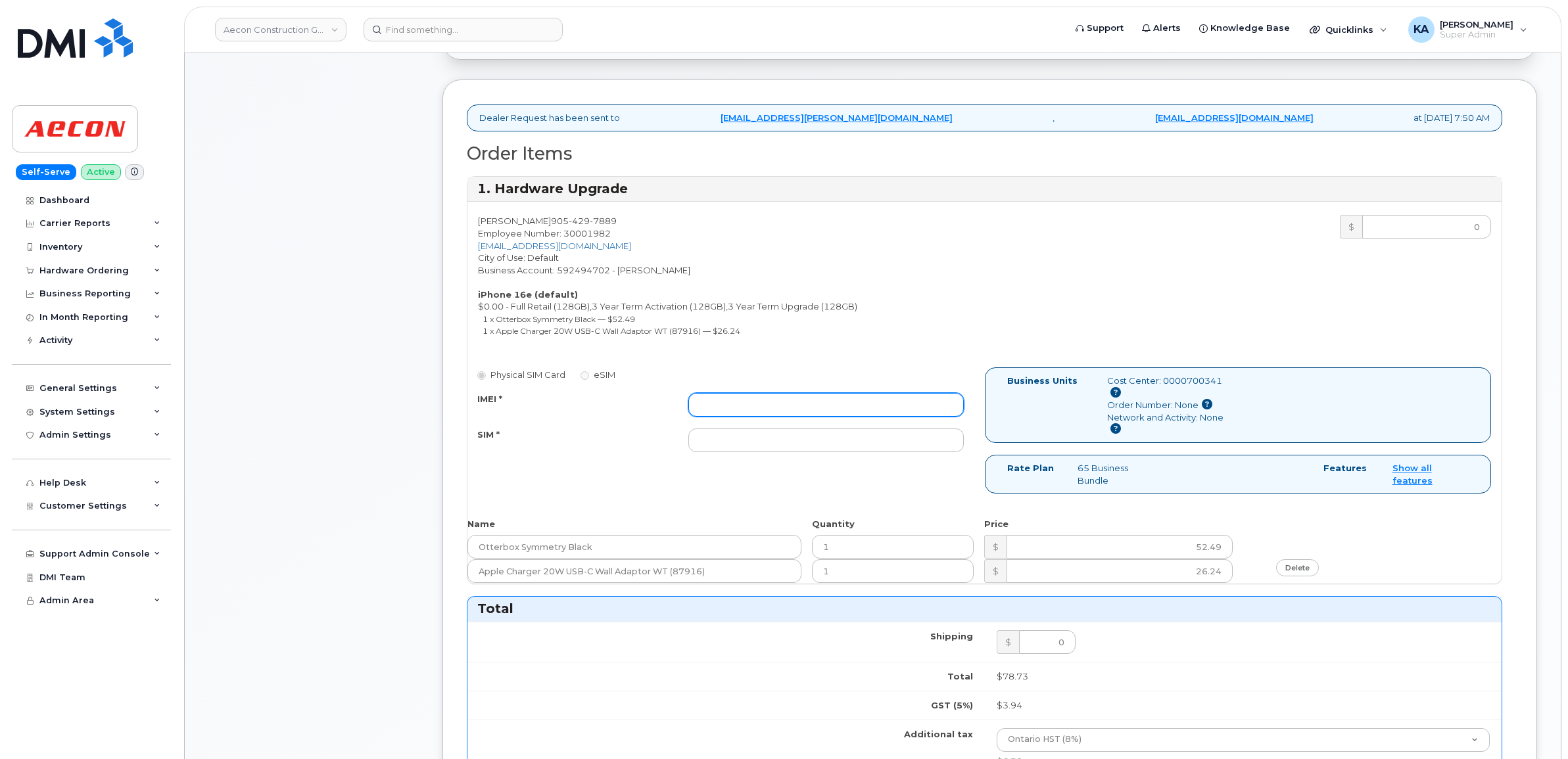
click at [705, 399] on input "IMEI *" at bounding box center [826, 405] width 275 height 24
paste input "354216331605497"
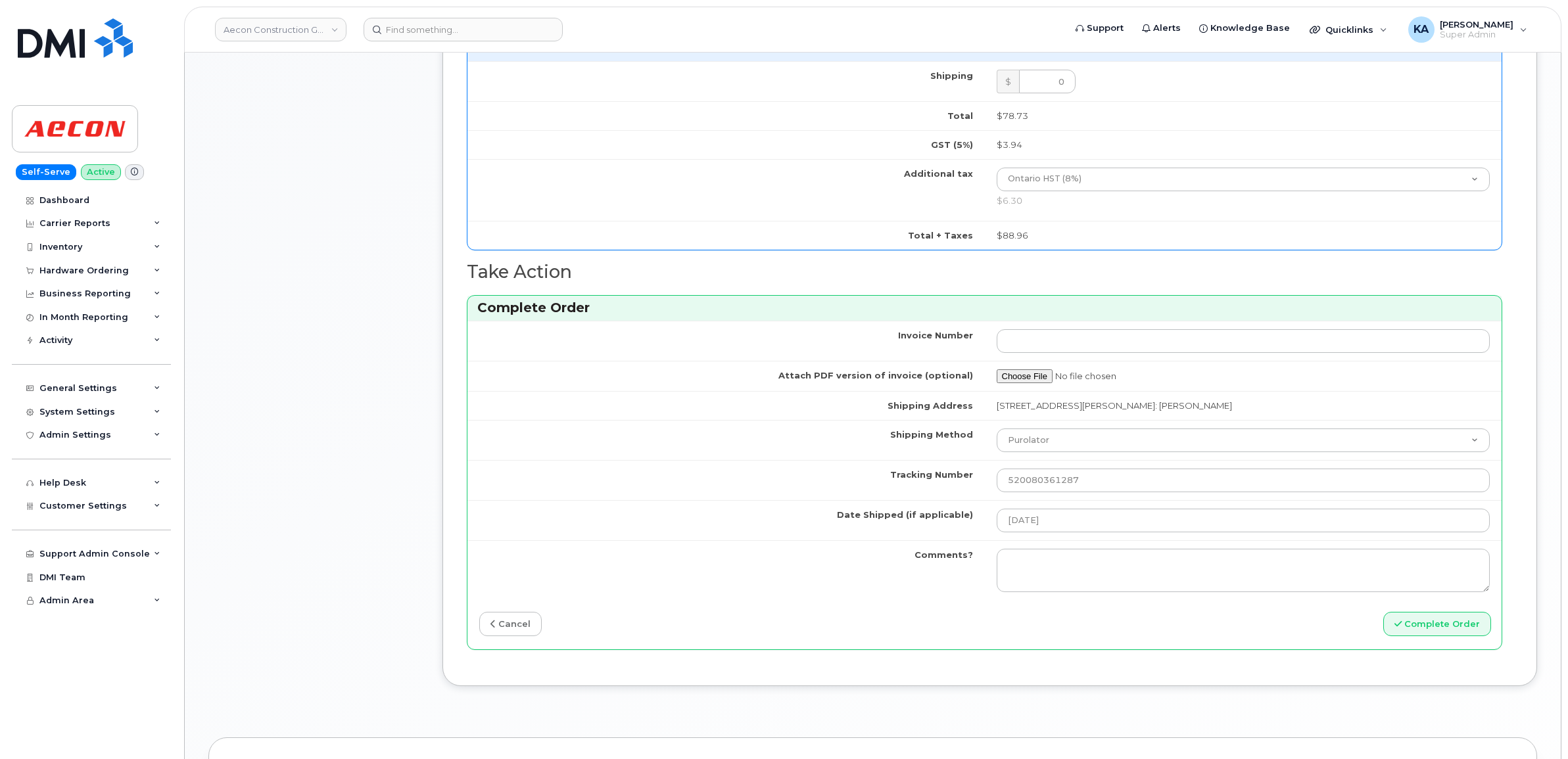
scroll to position [1024, 0]
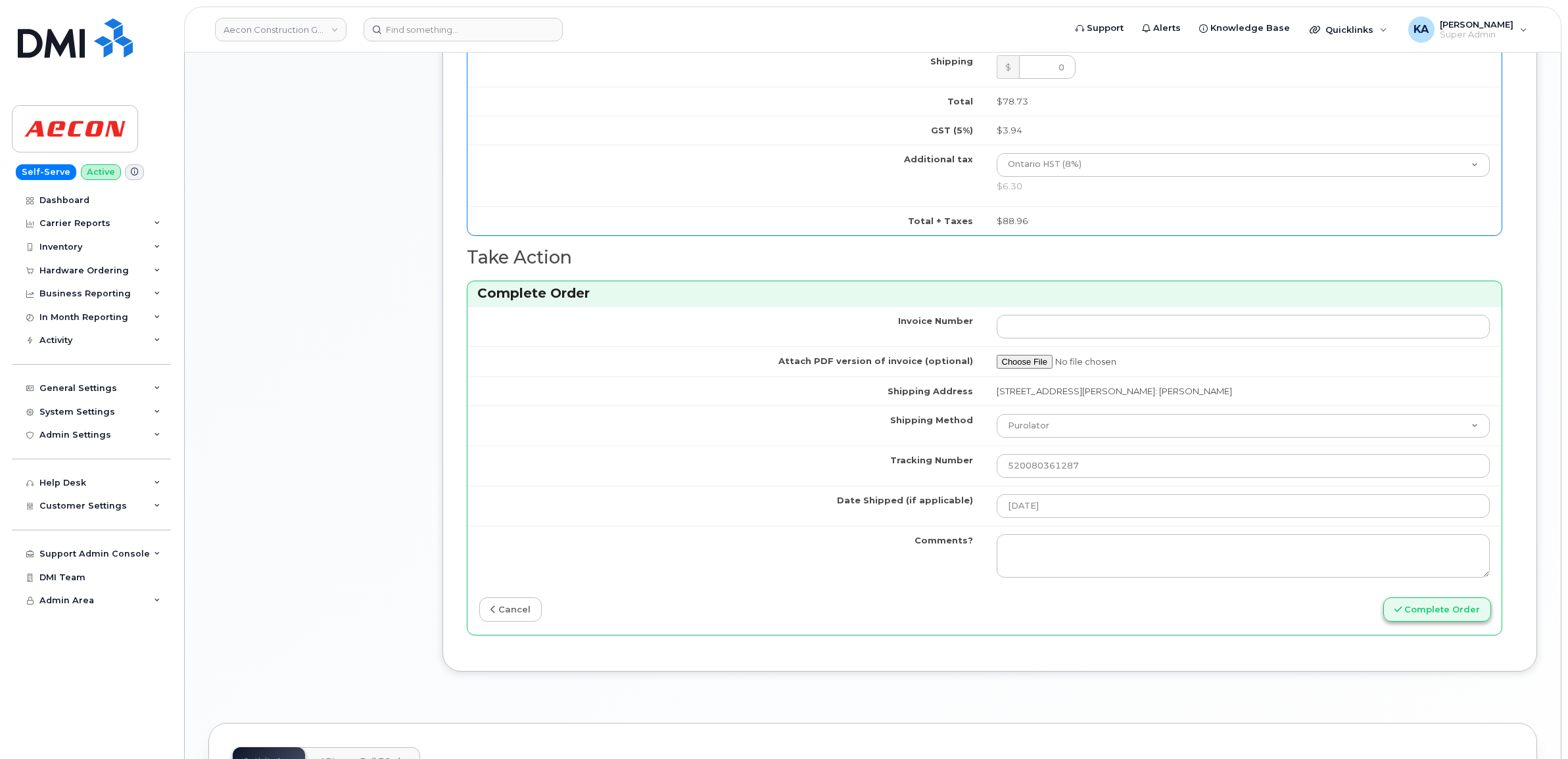
type input "354216331605497"
click at [1402, 605] on icon "submit" at bounding box center [1398, 609] width 7 height 8
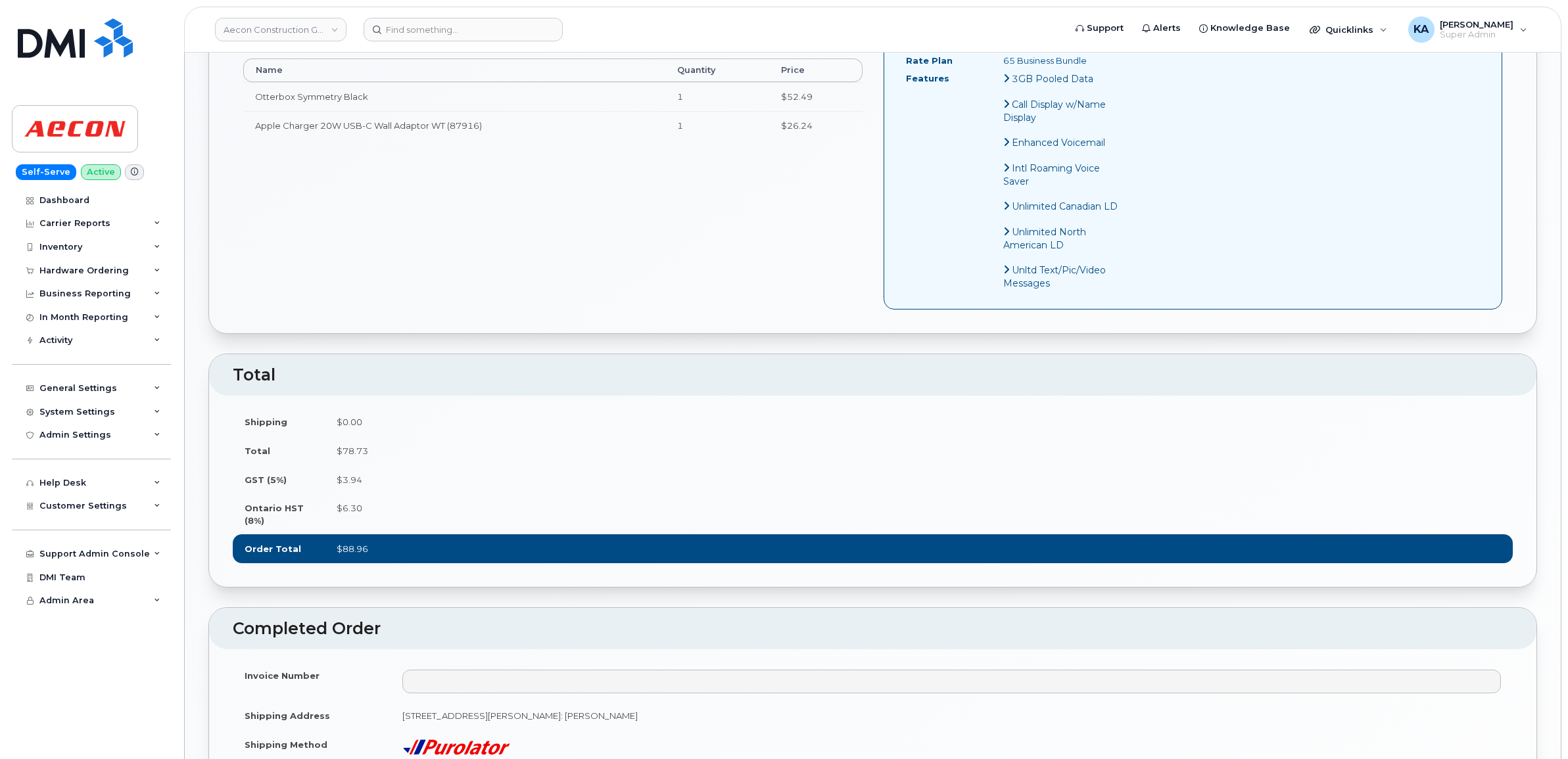
scroll to position [904, 0]
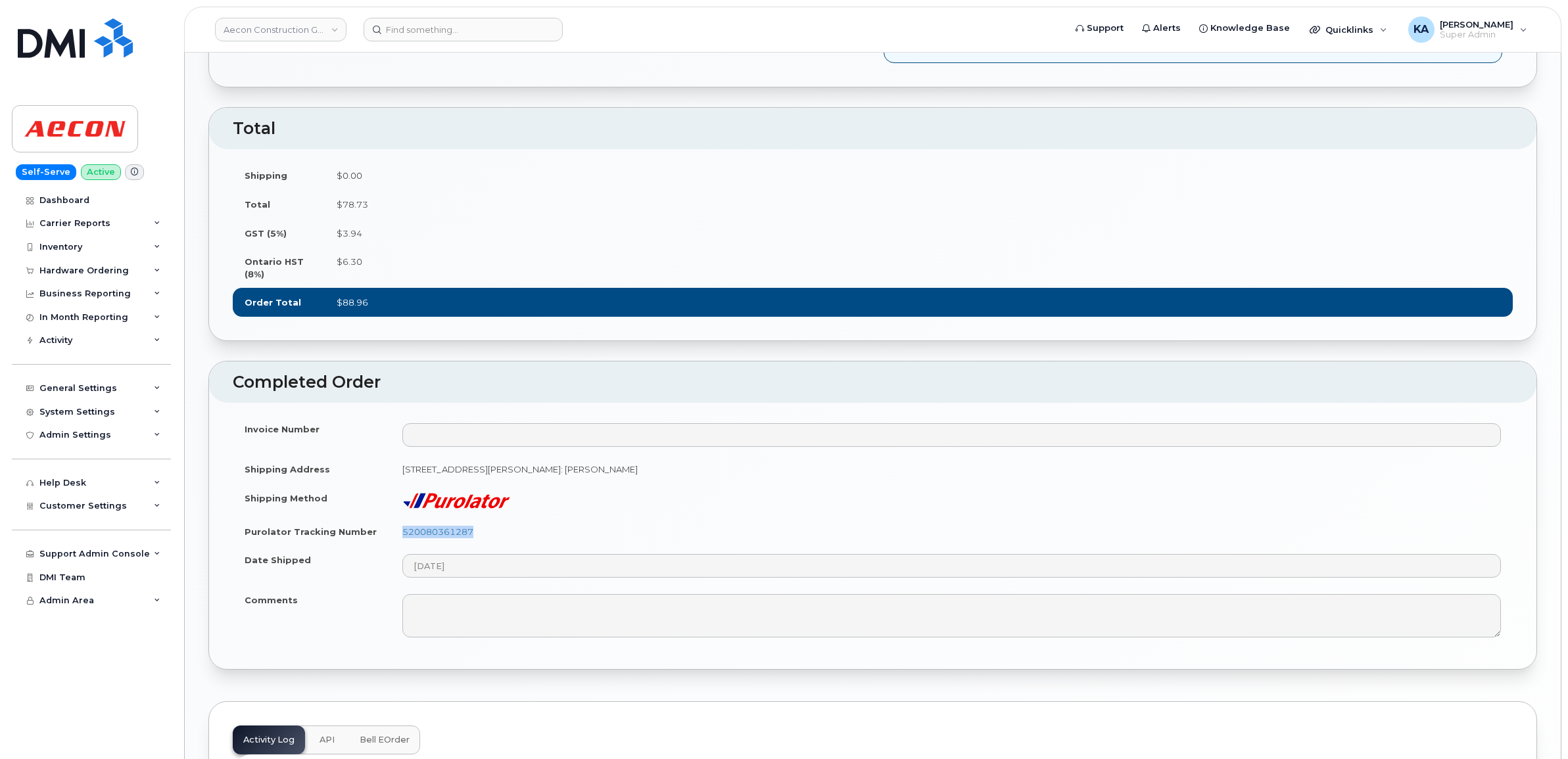
drag, startPoint x: 480, startPoint y: 547, endPoint x: 394, endPoint y: 542, distance: 86.1
click at [394, 542] on td "520080361287" at bounding box center [951, 531] width 1122 height 29
copy link "520080361287"
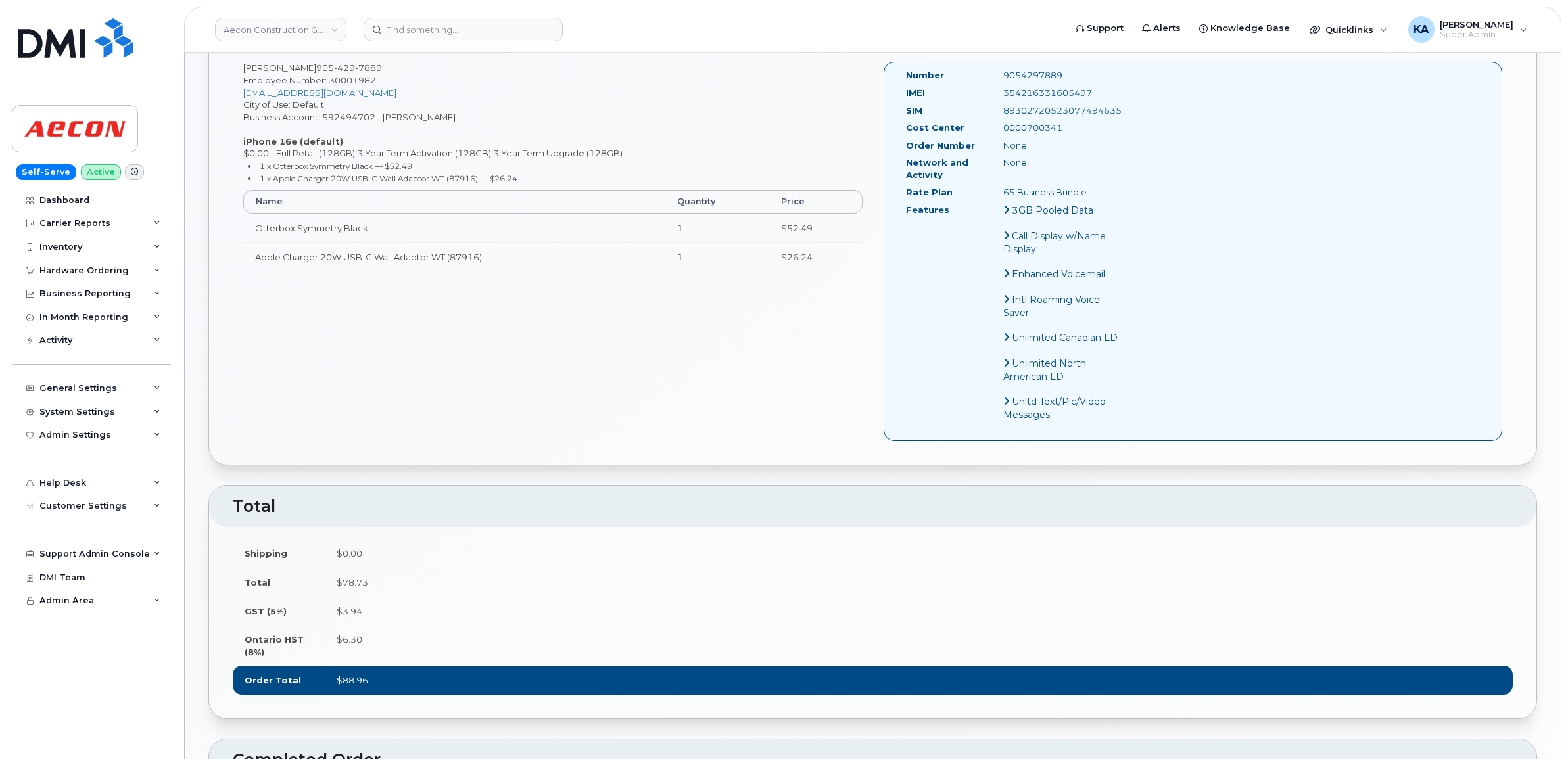
scroll to position [493, 0]
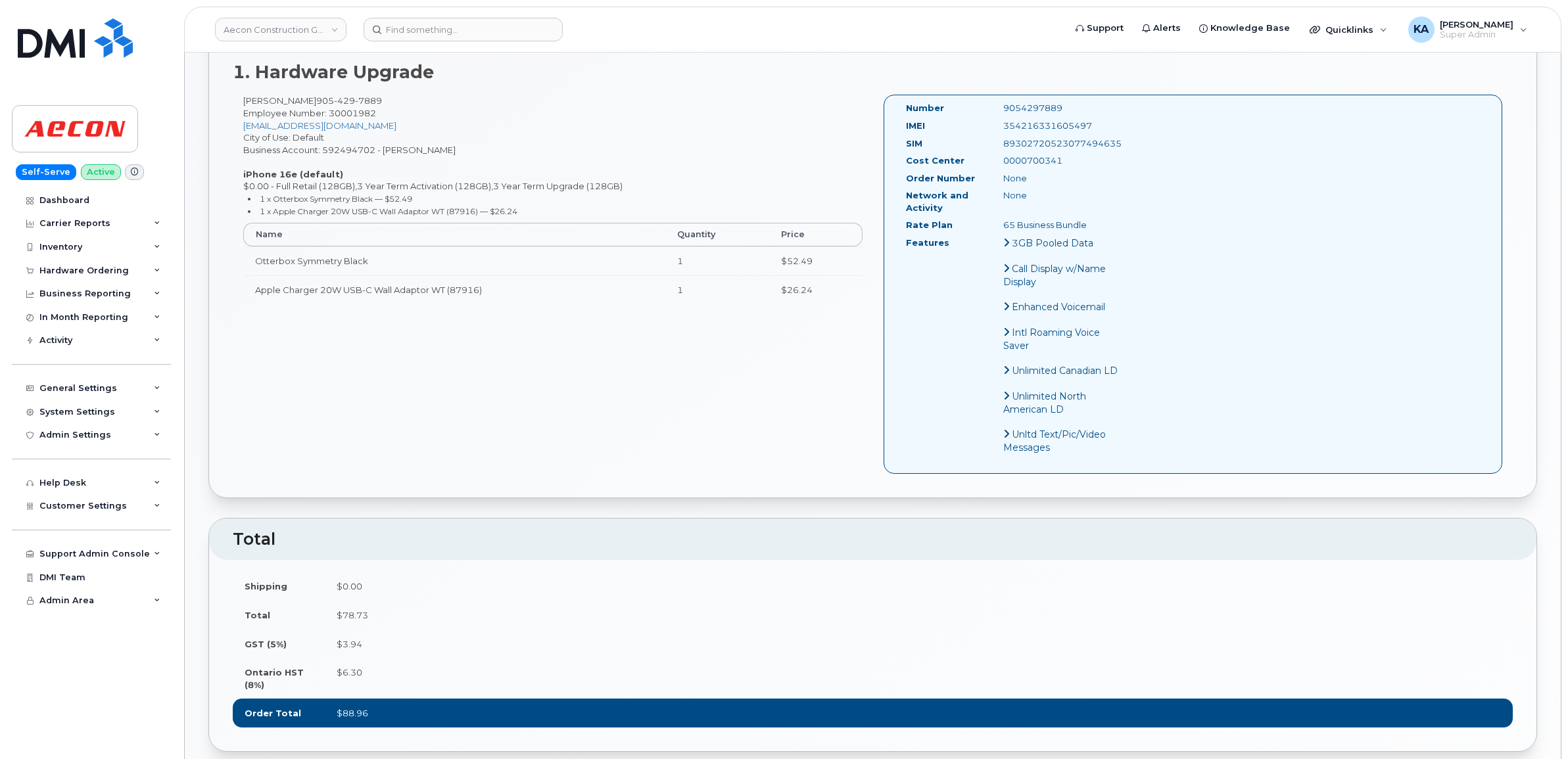
drag, startPoint x: 1100, startPoint y: 112, endPoint x: 983, endPoint y: 113, distance: 117.0
click at [983, 120] on div "IMEI [TECHNICAL_ID]" at bounding box center [1014, 128] width 235 height 17
copy div "354216331605497"
drag, startPoint x: 1073, startPoint y: 97, endPoint x: 993, endPoint y: 99, distance: 80.0
click at [993, 102] on div "9054297889" at bounding box center [1062, 108] width 137 height 13
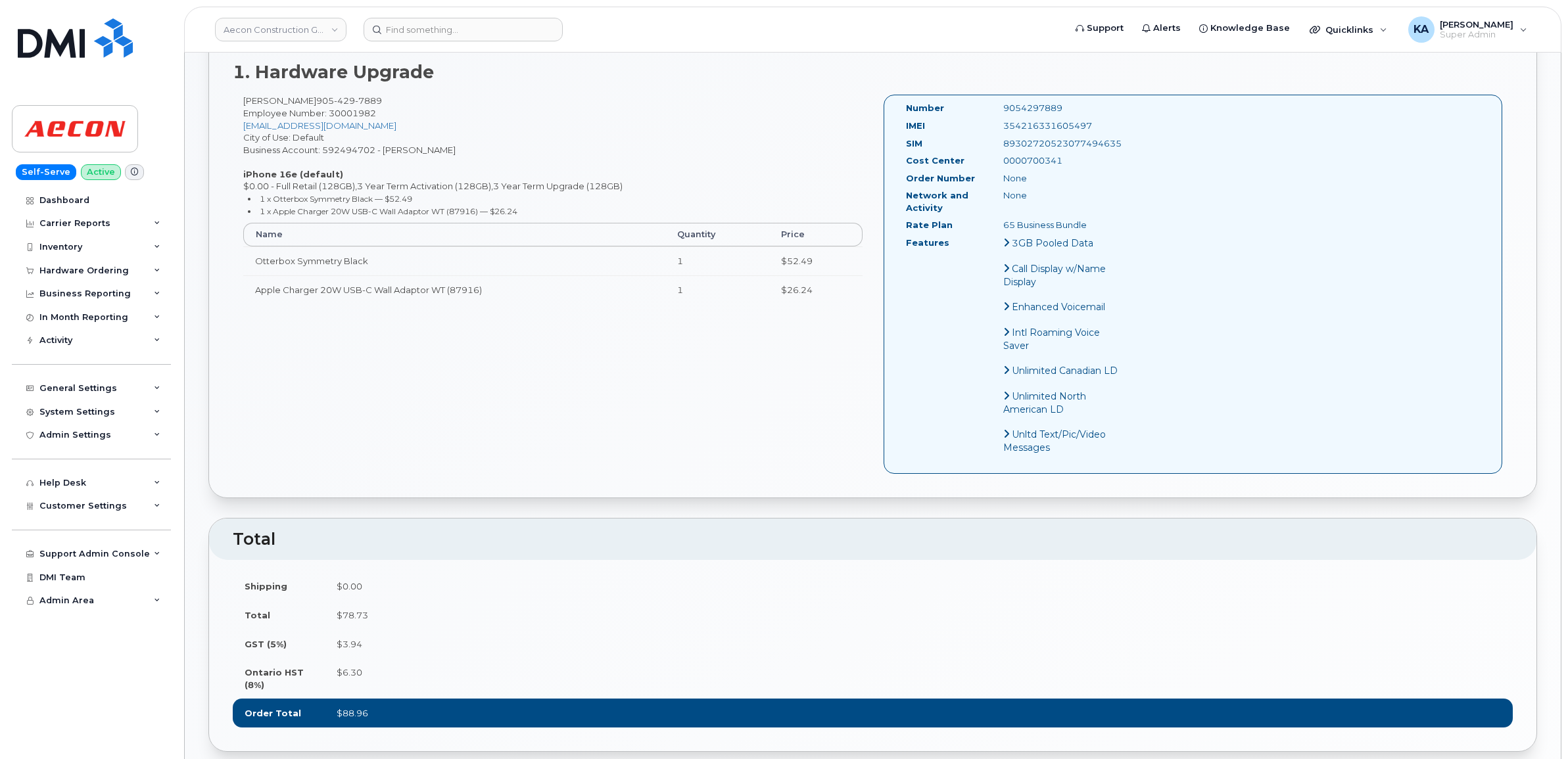
copy div "9054297889"
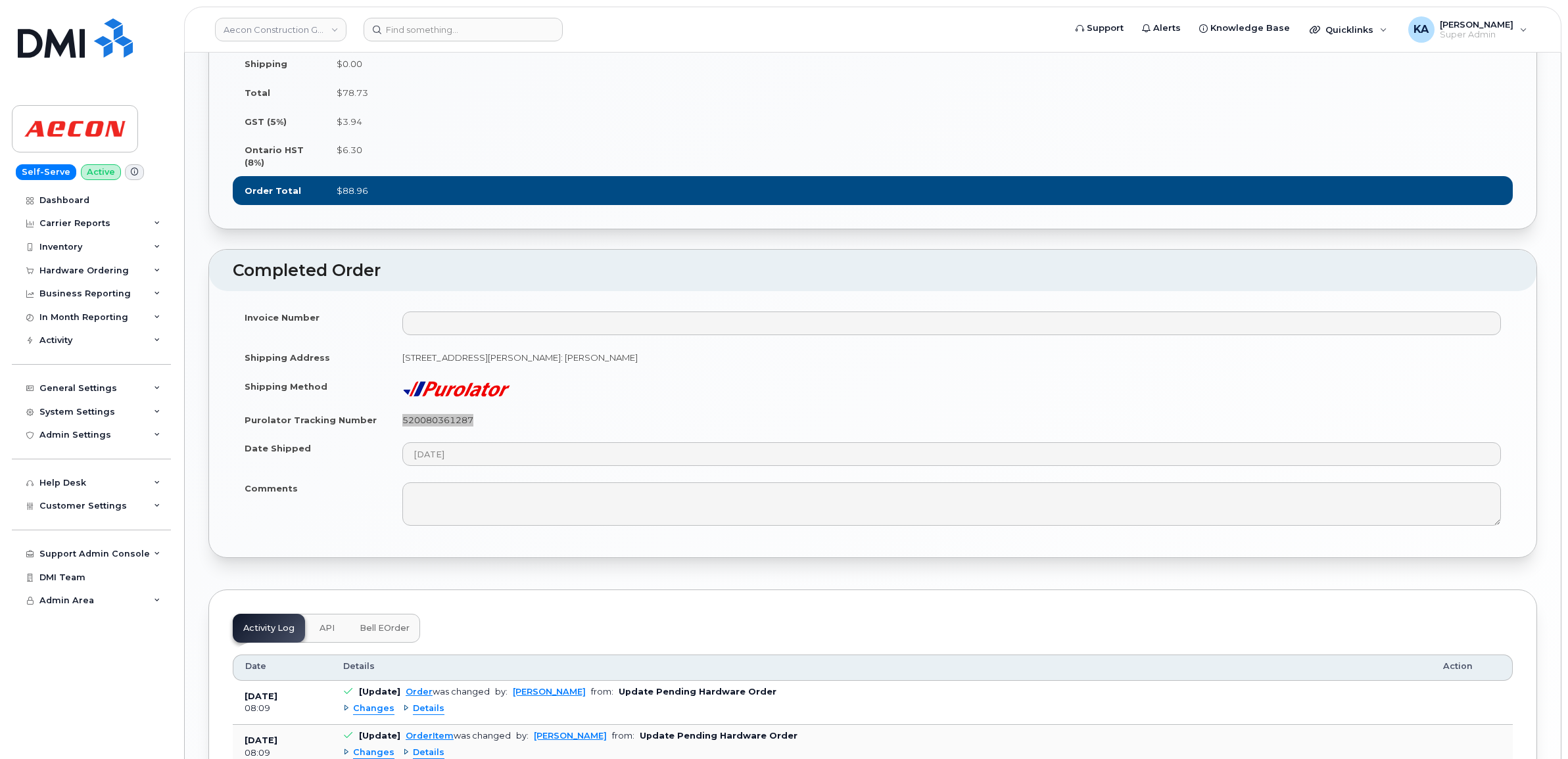
scroll to position [1068, 0]
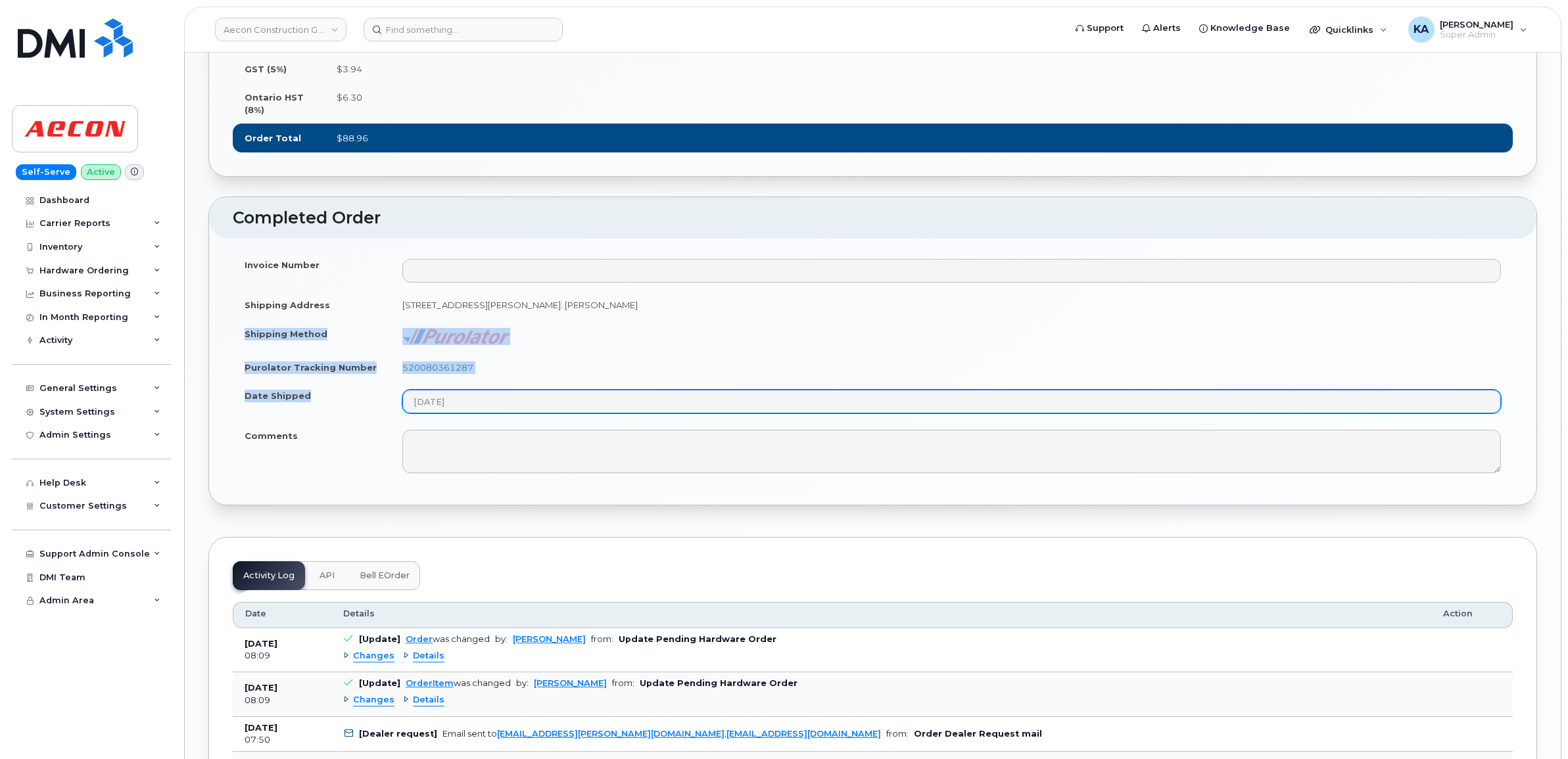
click at [525, 422] on tbody "Invoice Number Shipping Address [STREET_ADDRESS][PERSON_NAME]: [PERSON_NAME] Sh…" at bounding box center [872, 366] width 1280 height 231
copy tbody "Shipping Method Purolator Tracking Number 520080361287 Date Shipped"
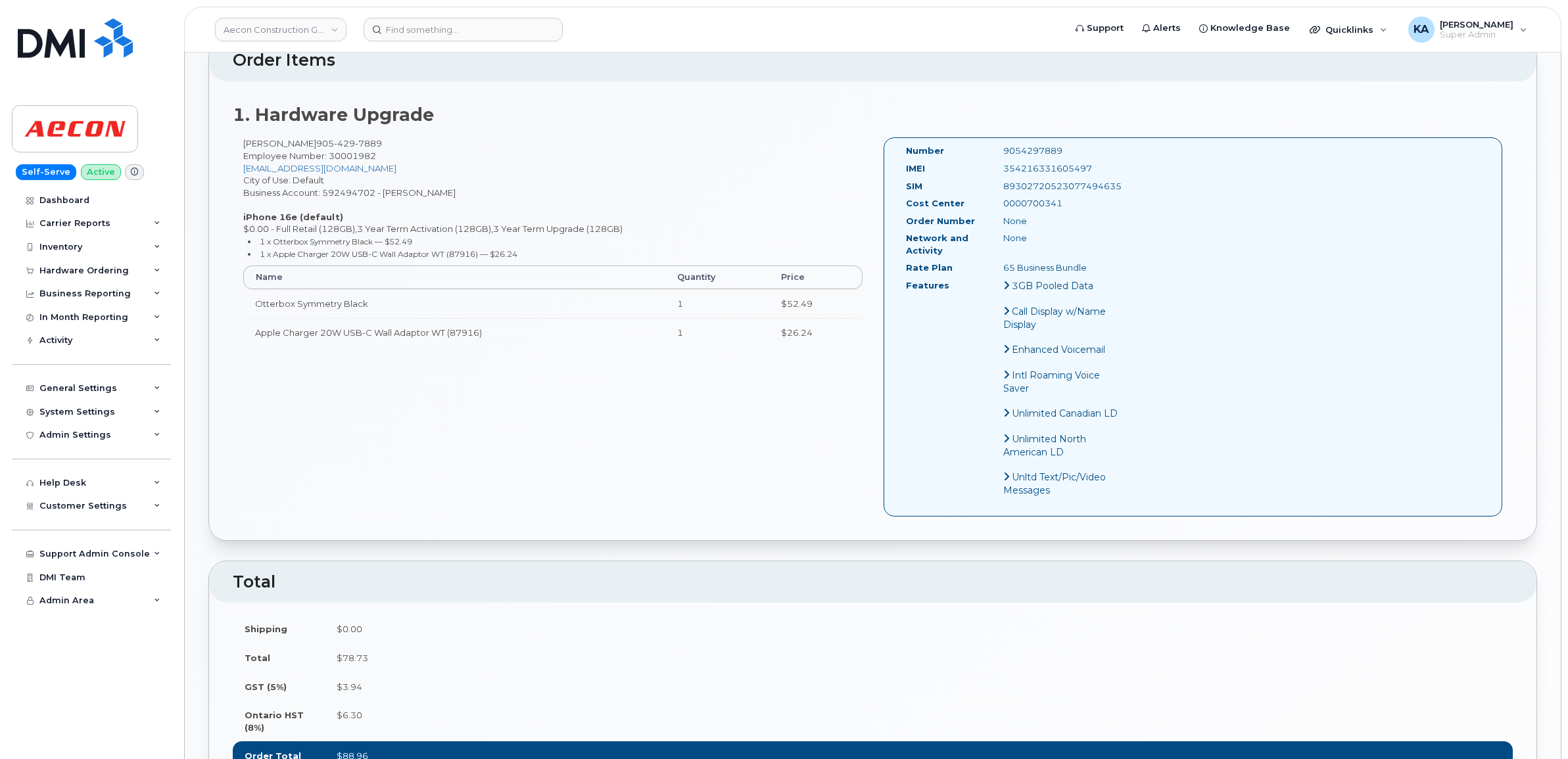
scroll to position [411, 0]
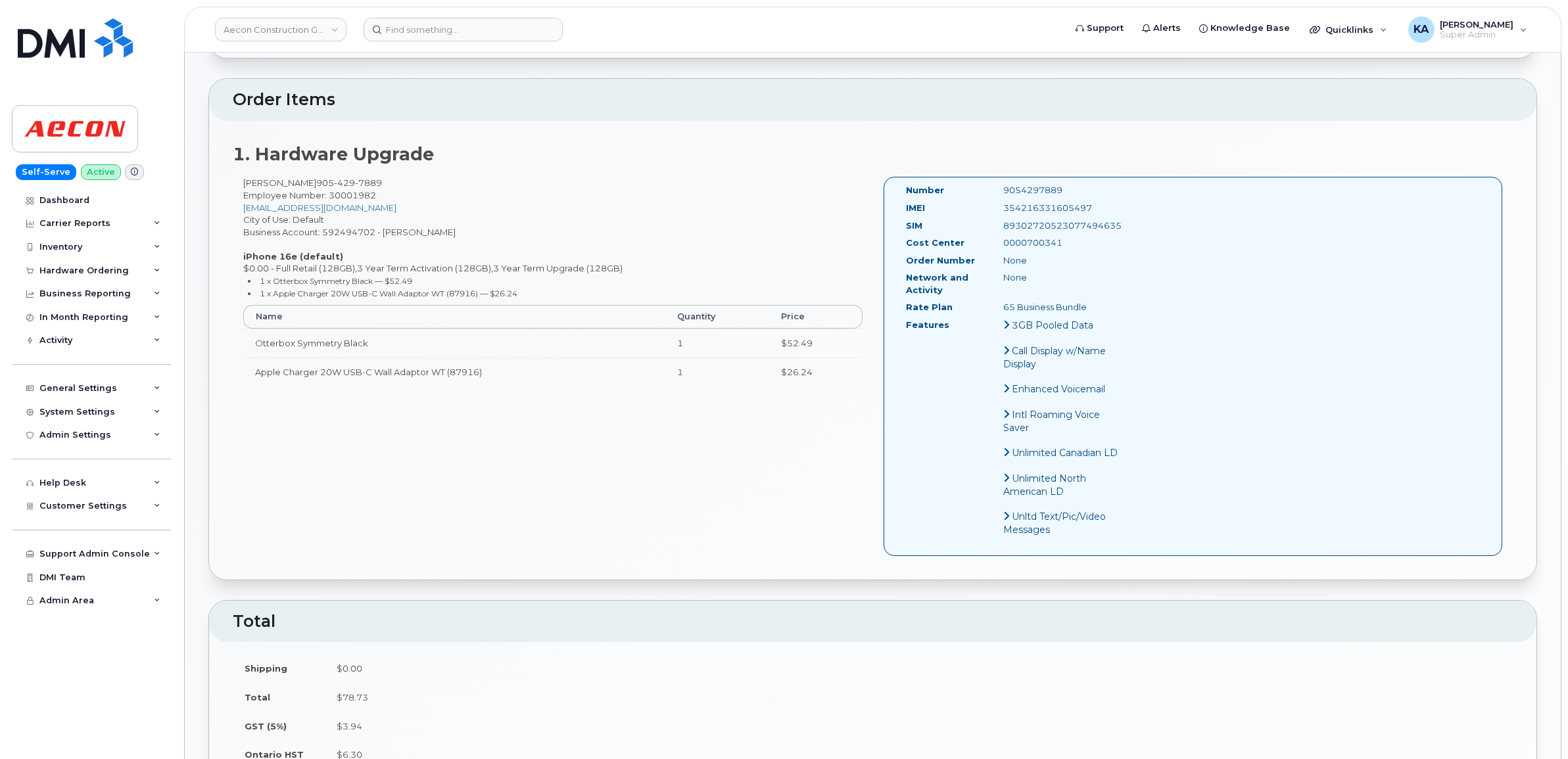
drag, startPoint x: 896, startPoint y: 172, endPoint x: 1101, endPoint y: 299, distance: 241.2
click at [1101, 299] on div "Number 9054297889 IMEI [TECHNICAL_ID] SIM [TECHNICAL_ID] Cost Center 0000700341…" at bounding box center [1193, 366] width 619 height 379
copy div "Number 9054297889 IMEI [TECHNICAL_ID] SIM [TECHNICAL_ID] Cost Center 0000700341…"
click at [96, 267] on div "Hardware Ordering" at bounding box center [84, 270] width 89 height 10
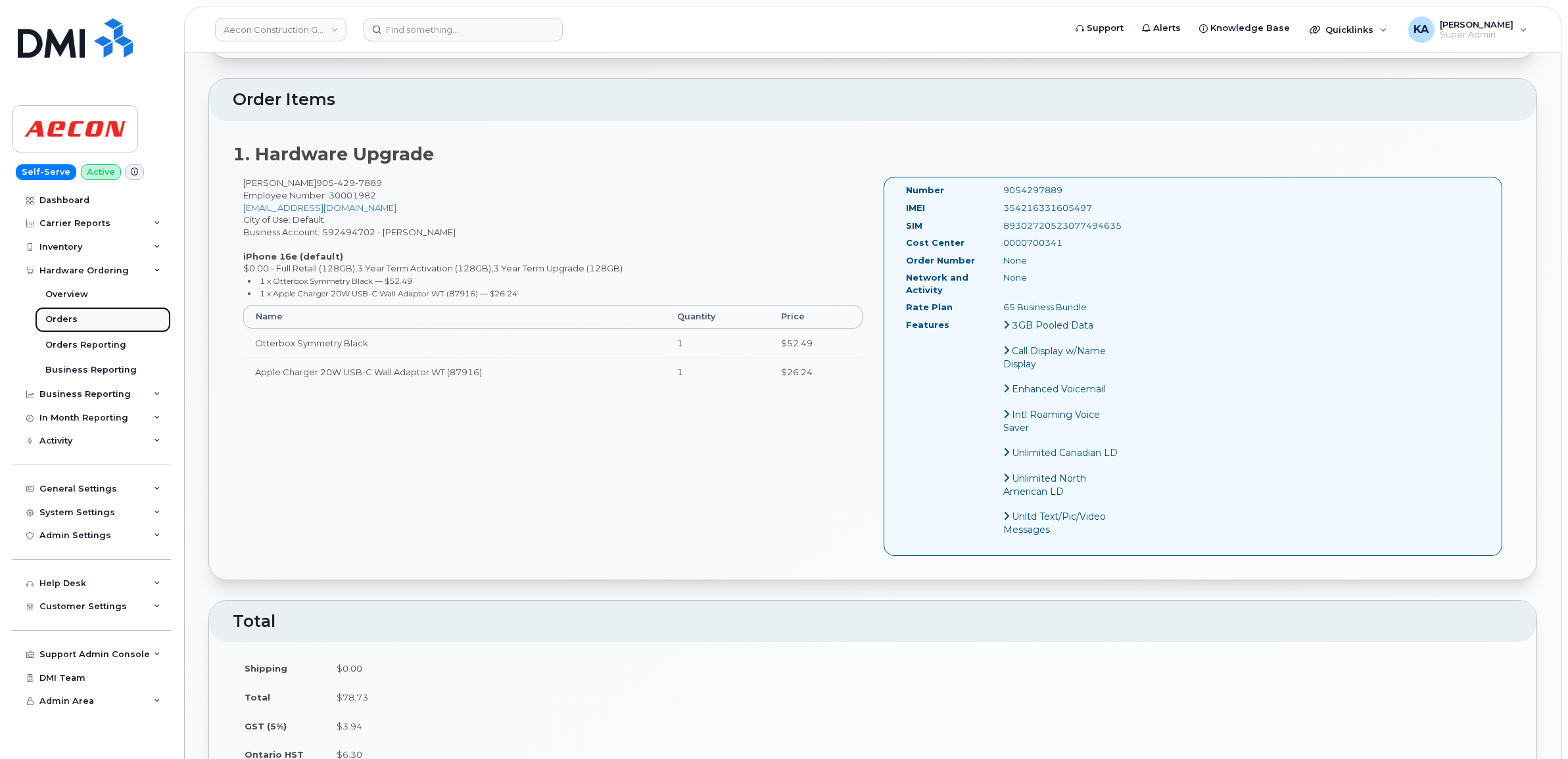
click at [64, 319] on div "Orders" at bounding box center [62, 319] width 32 height 12
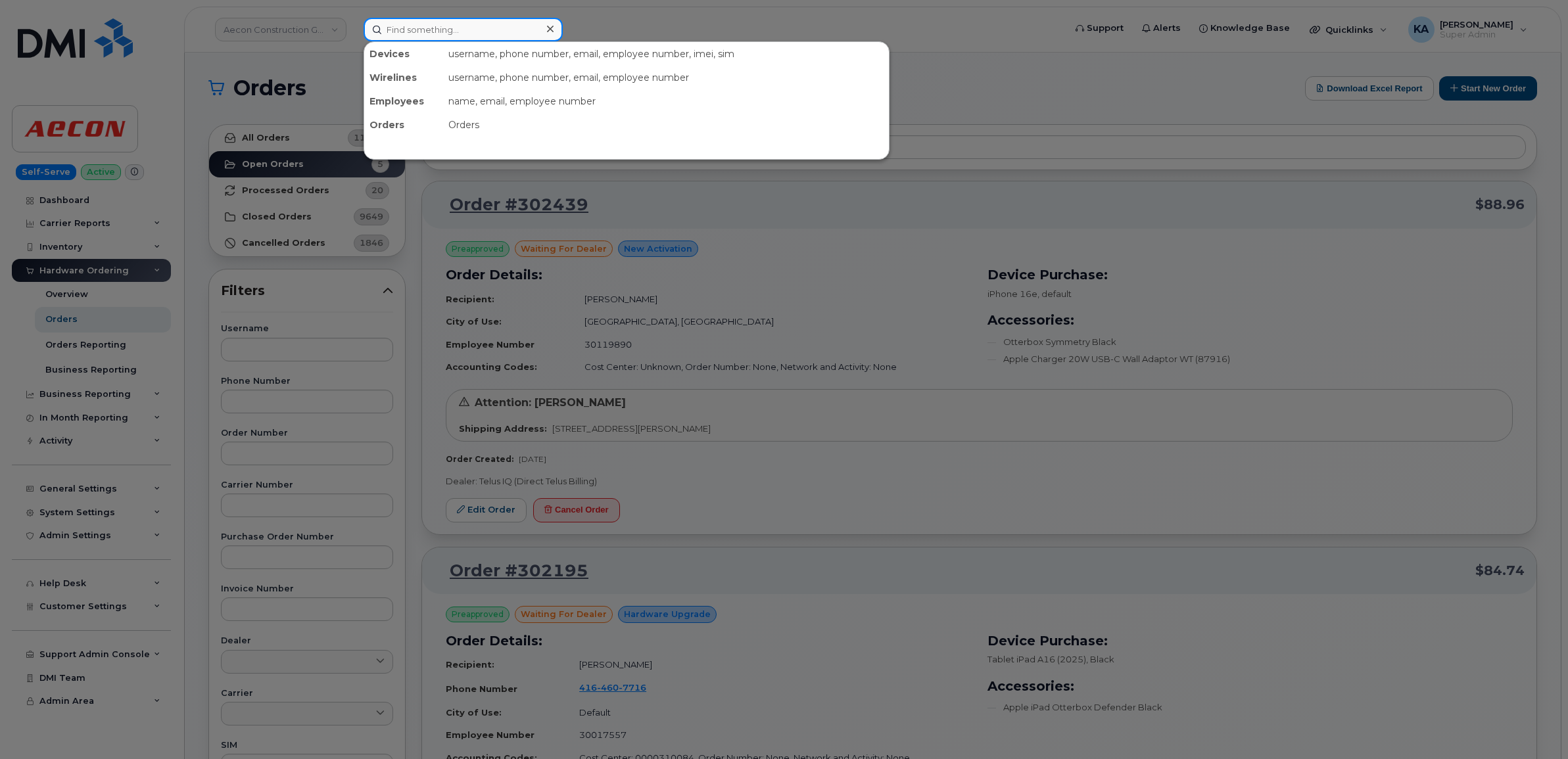
click at [455, 28] on input at bounding box center [463, 29] width 199 height 24
paste input "5146681330"
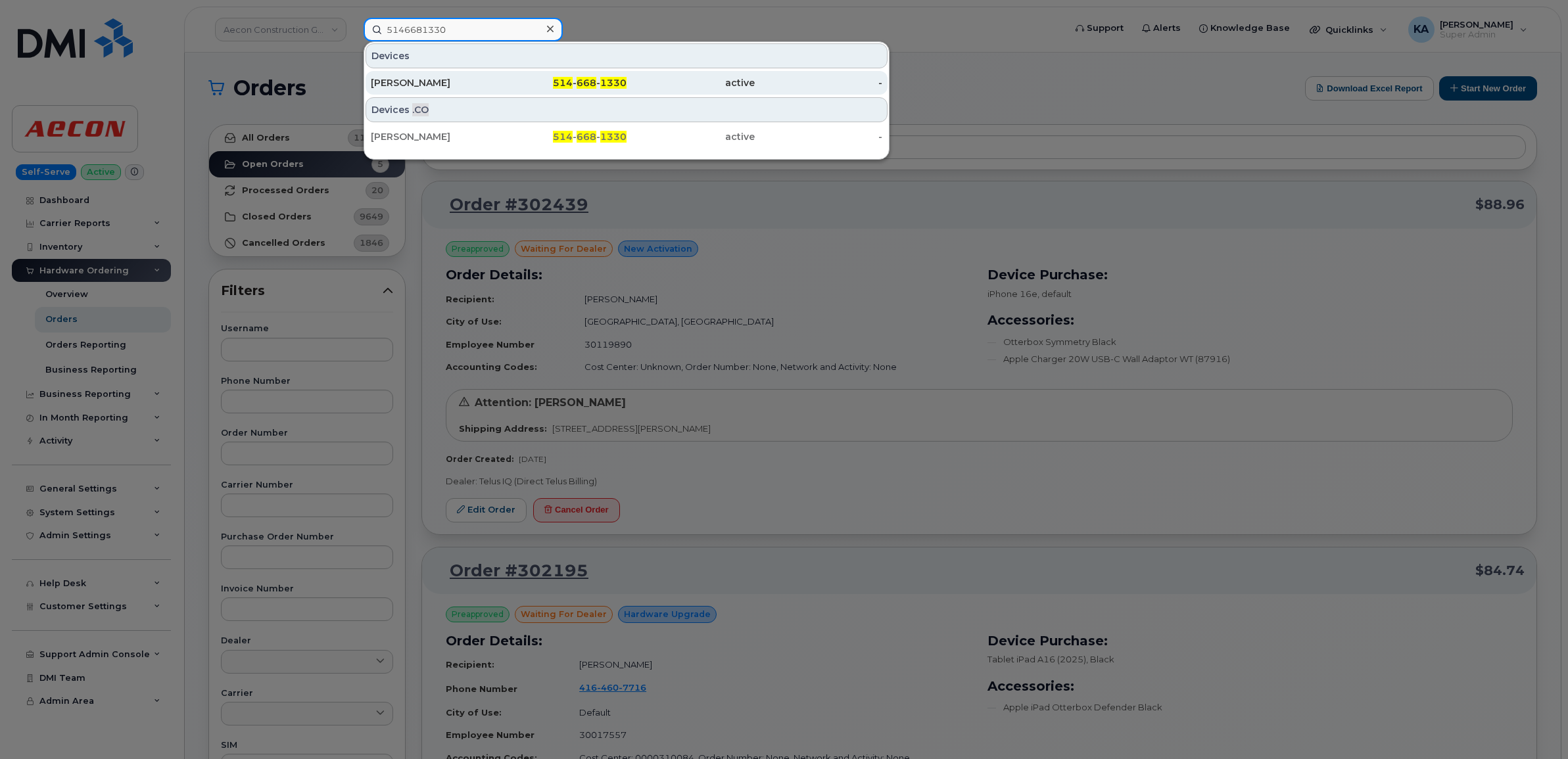
type input "5146681330"
click at [405, 77] on div "[PERSON_NAME]" at bounding box center [434, 82] width 128 height 13
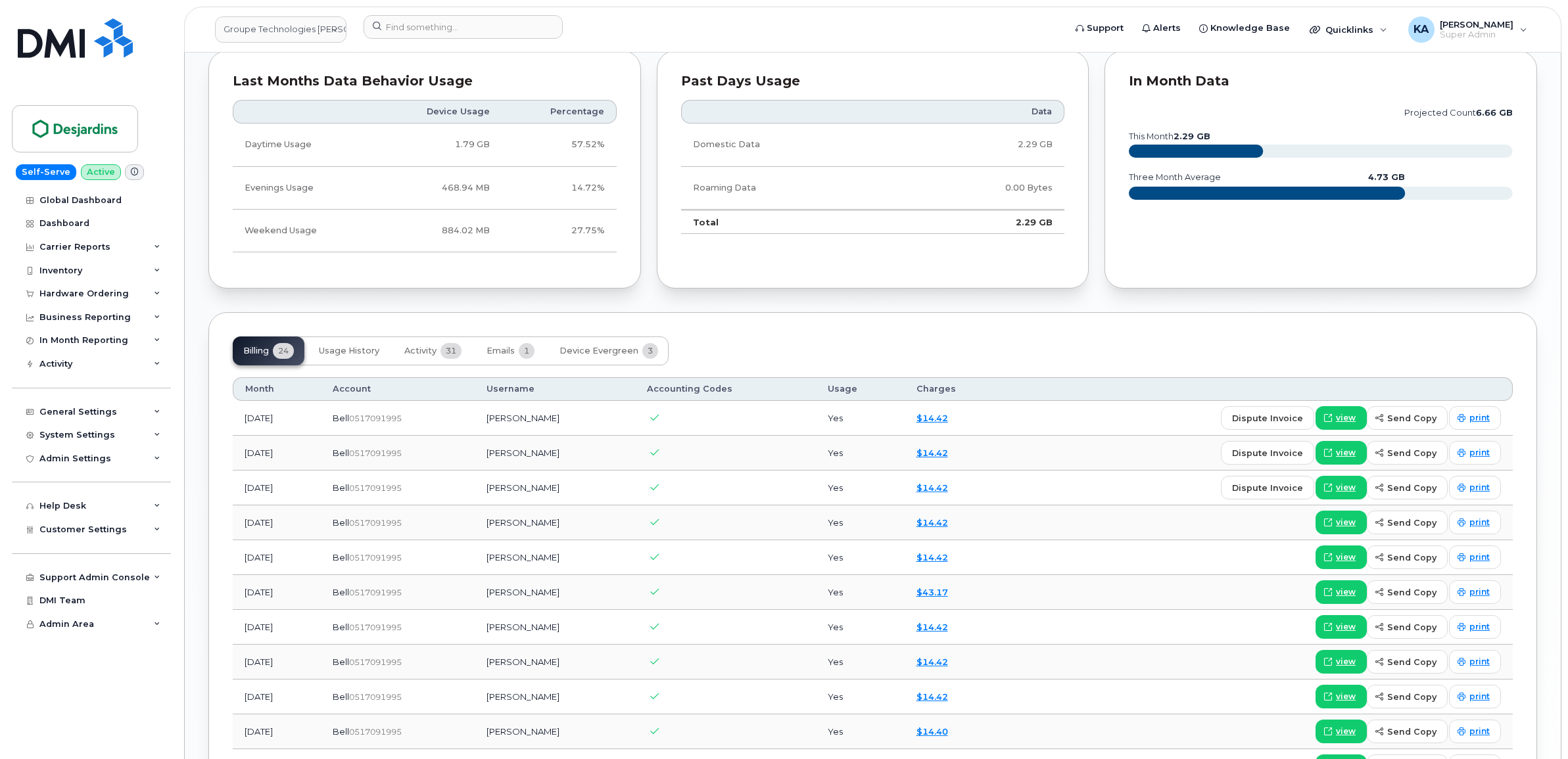
scroll to position [1068, 0]
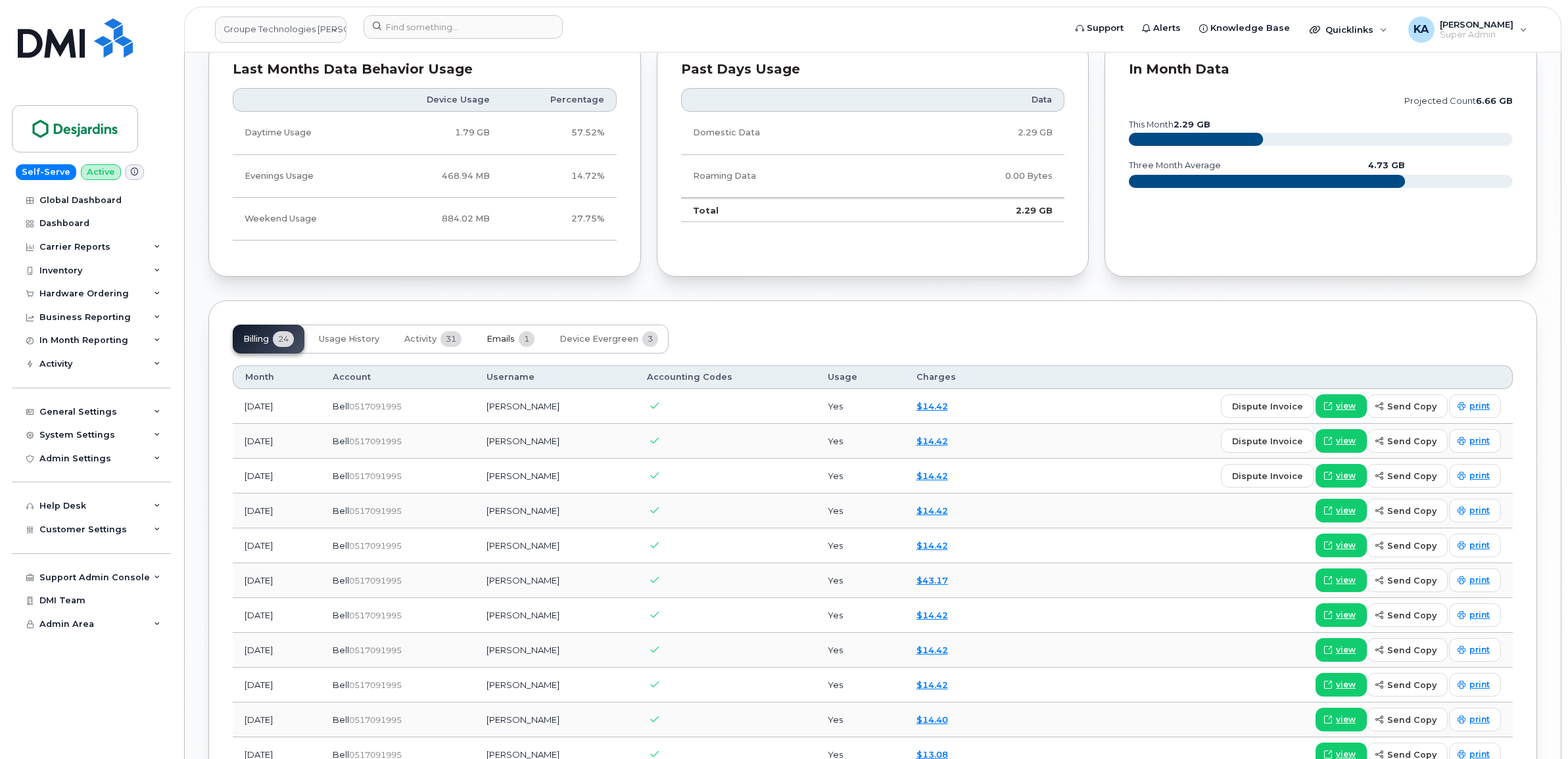
click at [500, 342] on span "Emails" at bounding box center [501, 339] width 28 height 10
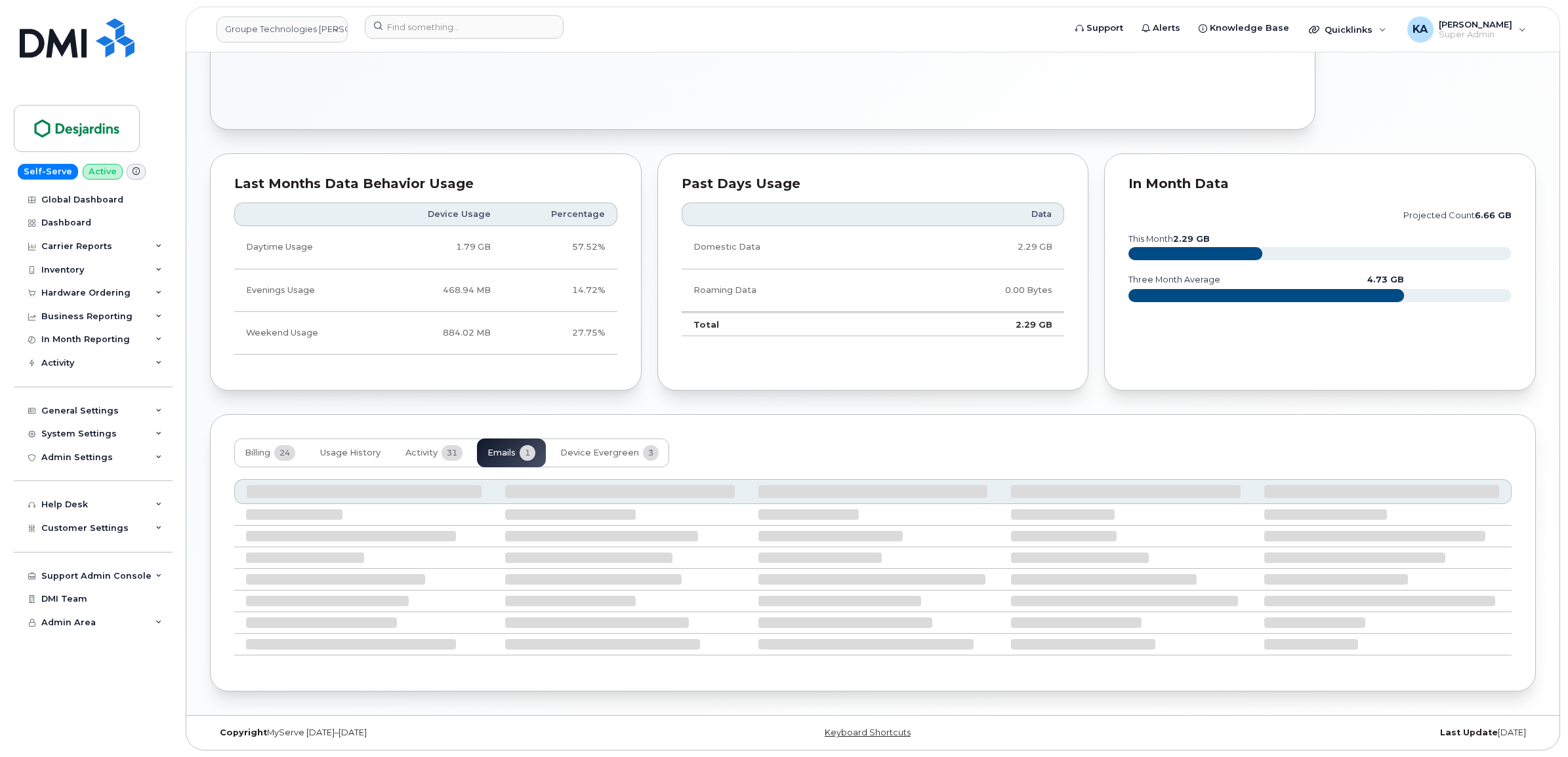
scroll to position [826, 0]
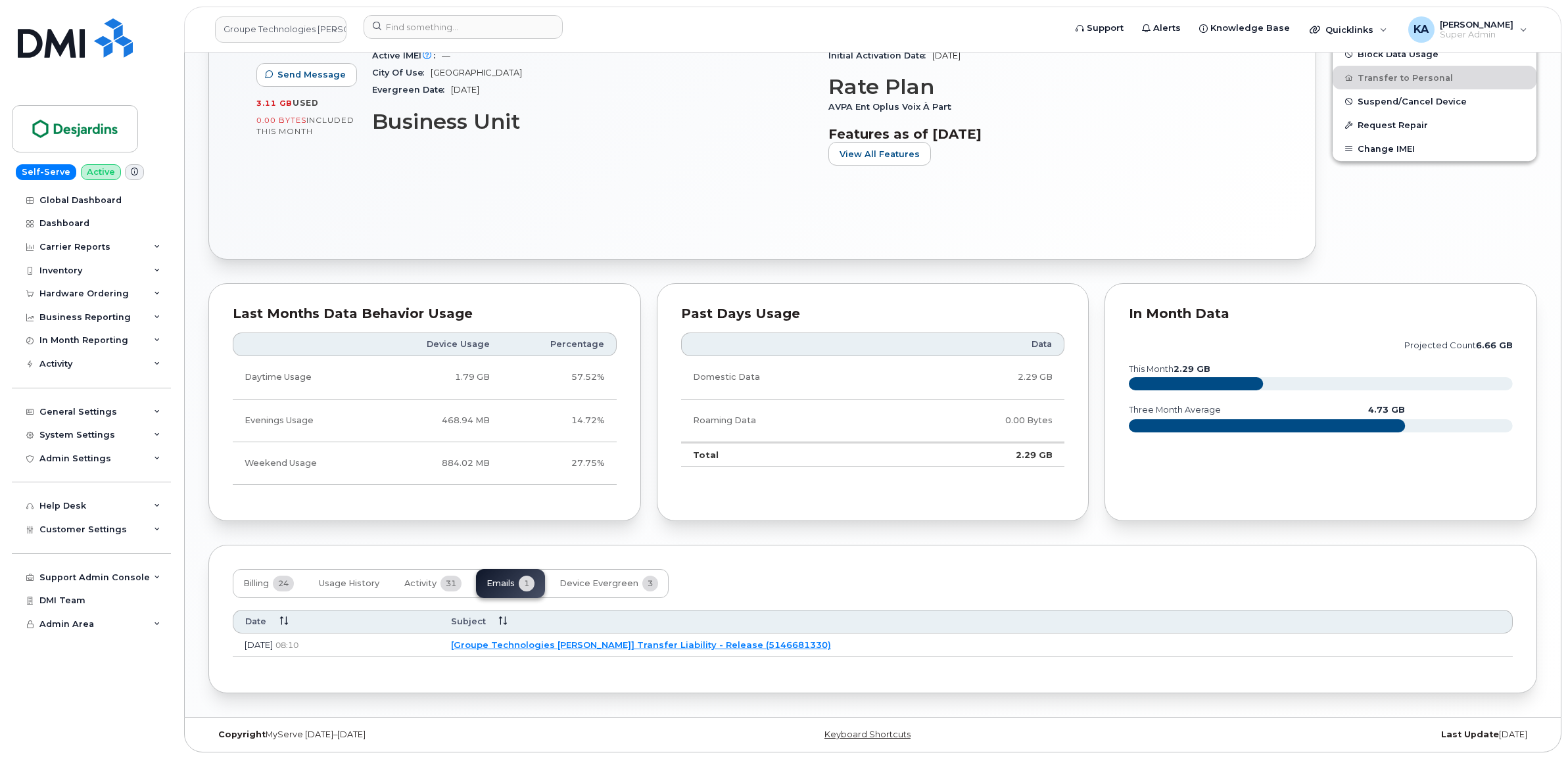
click at [610, 642] on link "[Groupe Technologies [PERSON_NAME]] Transfer Liability - Release (5146681330)" at bounding box center [641, 644] width 380 height 10
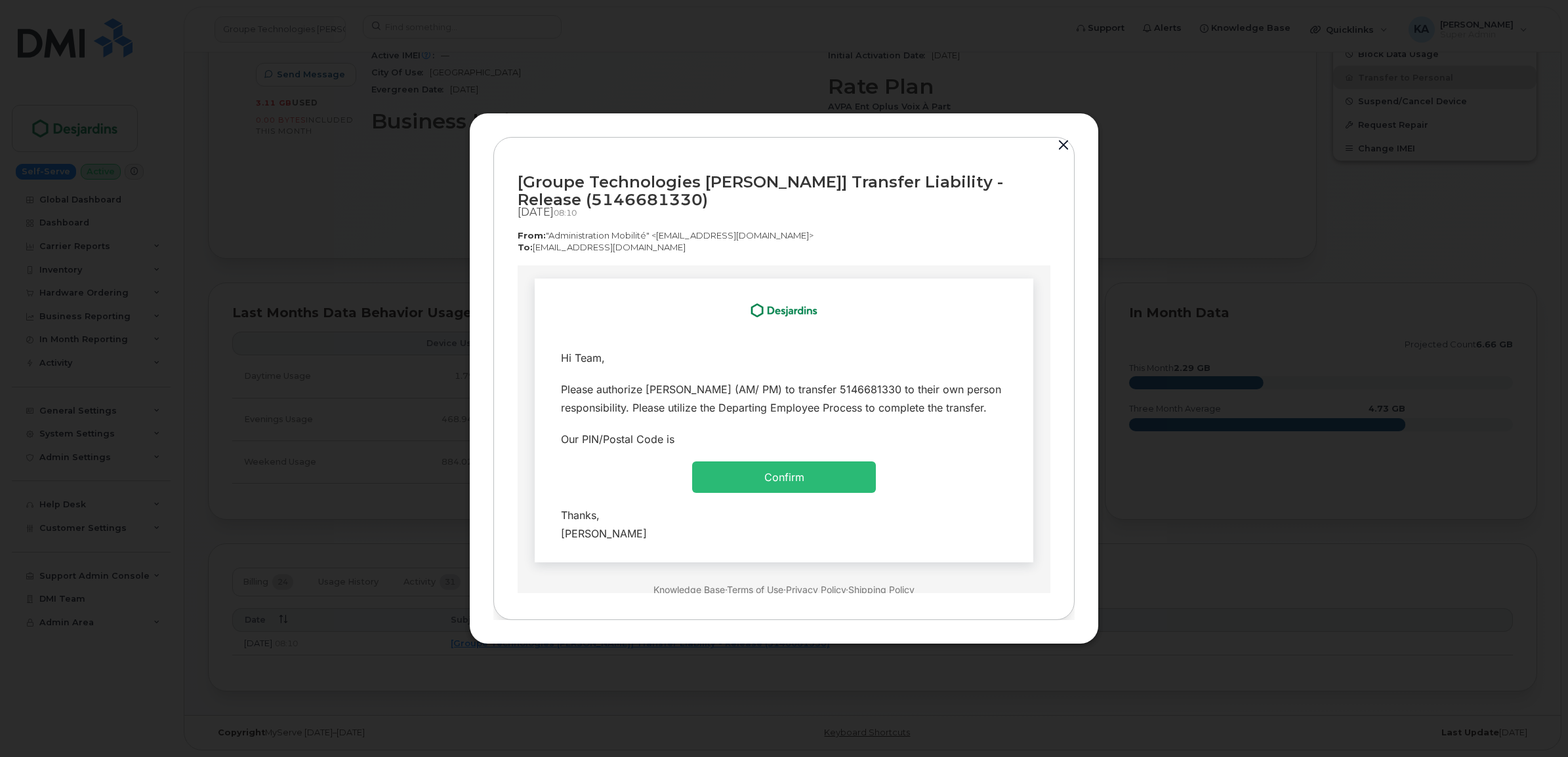
scroll to position [0, 0]
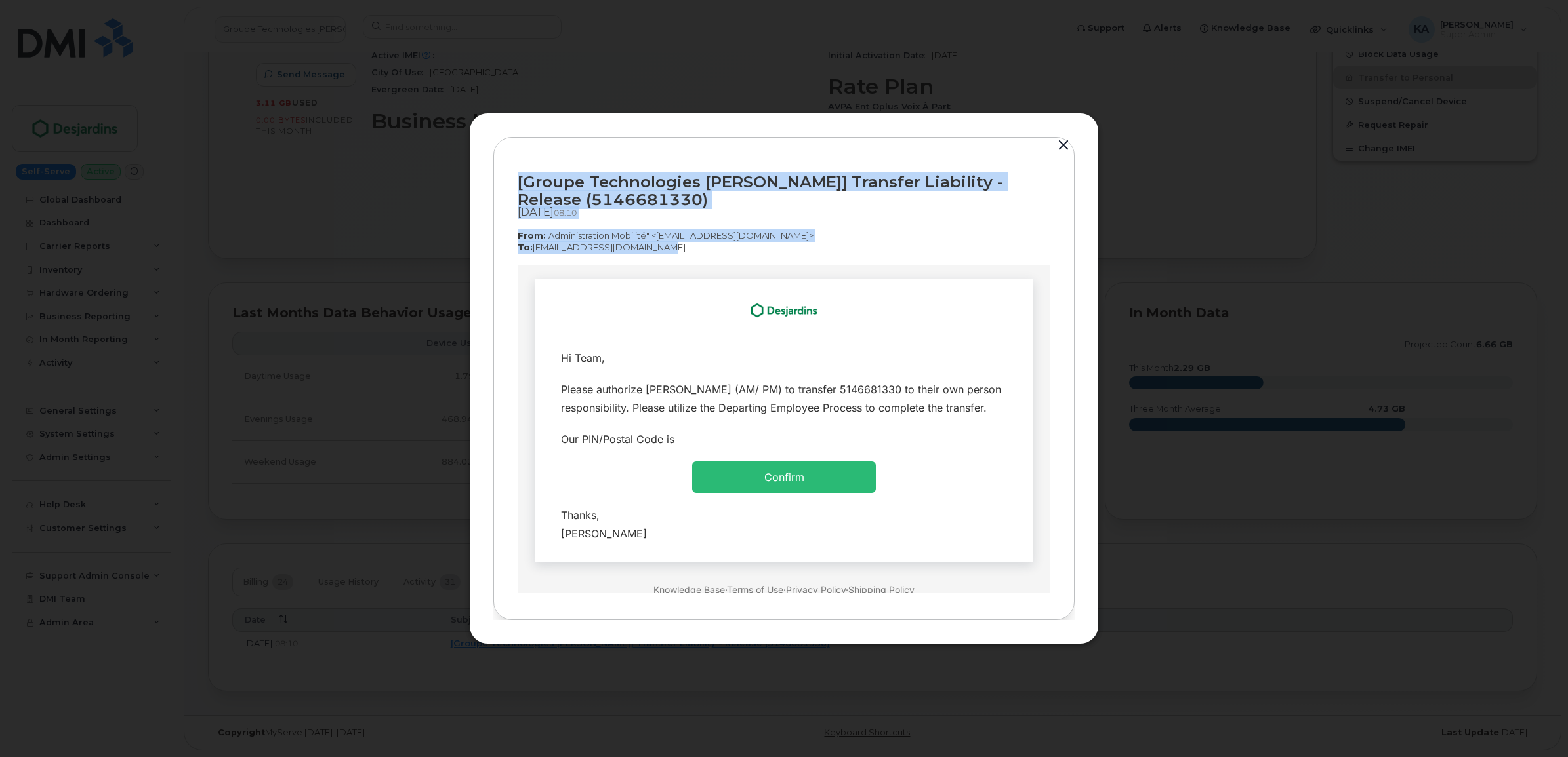
drag, startPoint x: 513, startPoint y: 182, endPoint x: 664, endPoint y: 251, distance: 166.0
click at [664, 251] on div "[Groupe Technologies [PERSON_NAME]] Transfer Liability - Release (5146681330) […" at bounding box center [783, 379] width 581 height 484
copy div "[Groupe Technologies [PERSON_NAME]] Transfer Liability - Release (5146681330) […"
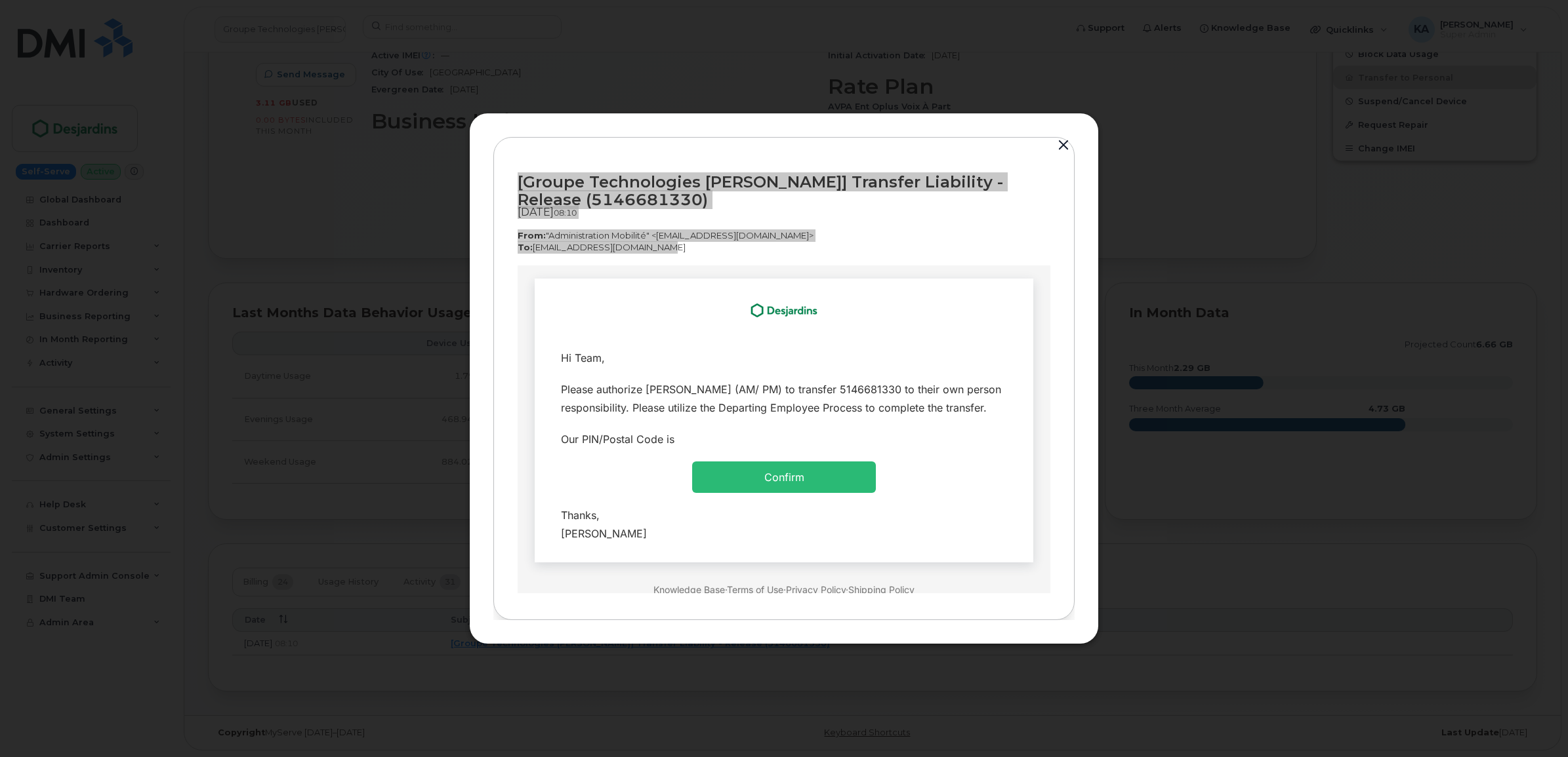
drag, startPoint x: 677, startPoint y: 465, endPoint x: 569, endPoint y: 254, distance: 237.0
click at [569, 265] on html "Hi Team," at bounding box center [784, 462] width 533 height 395
copy div "Hi Team, Please authorize François Leblanc (AM/ PM) to transfer 5146681330 to t…"
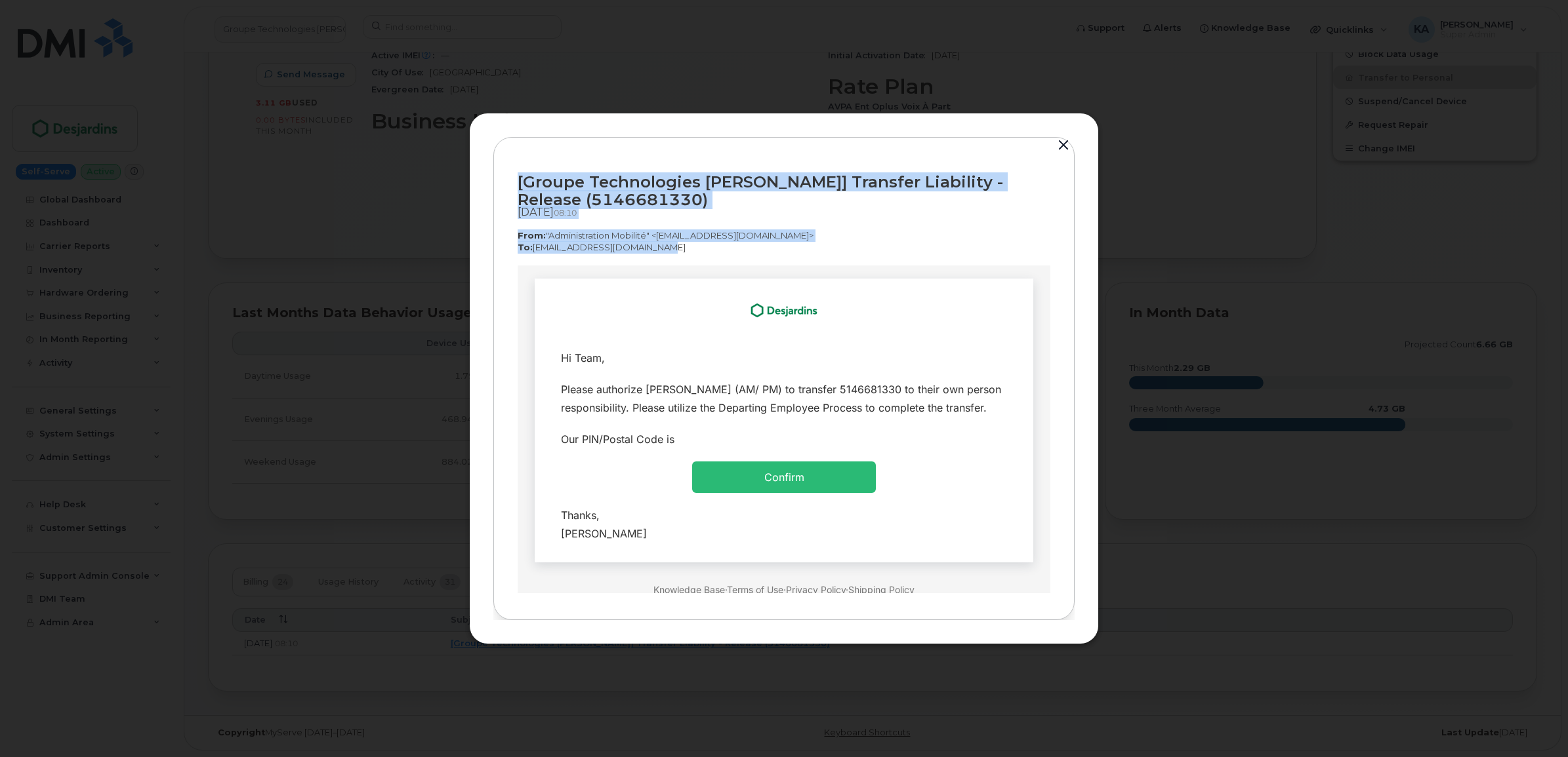
click at [1062, 139] on button "button" at bounding box center [1063, 146] width 20 height 18
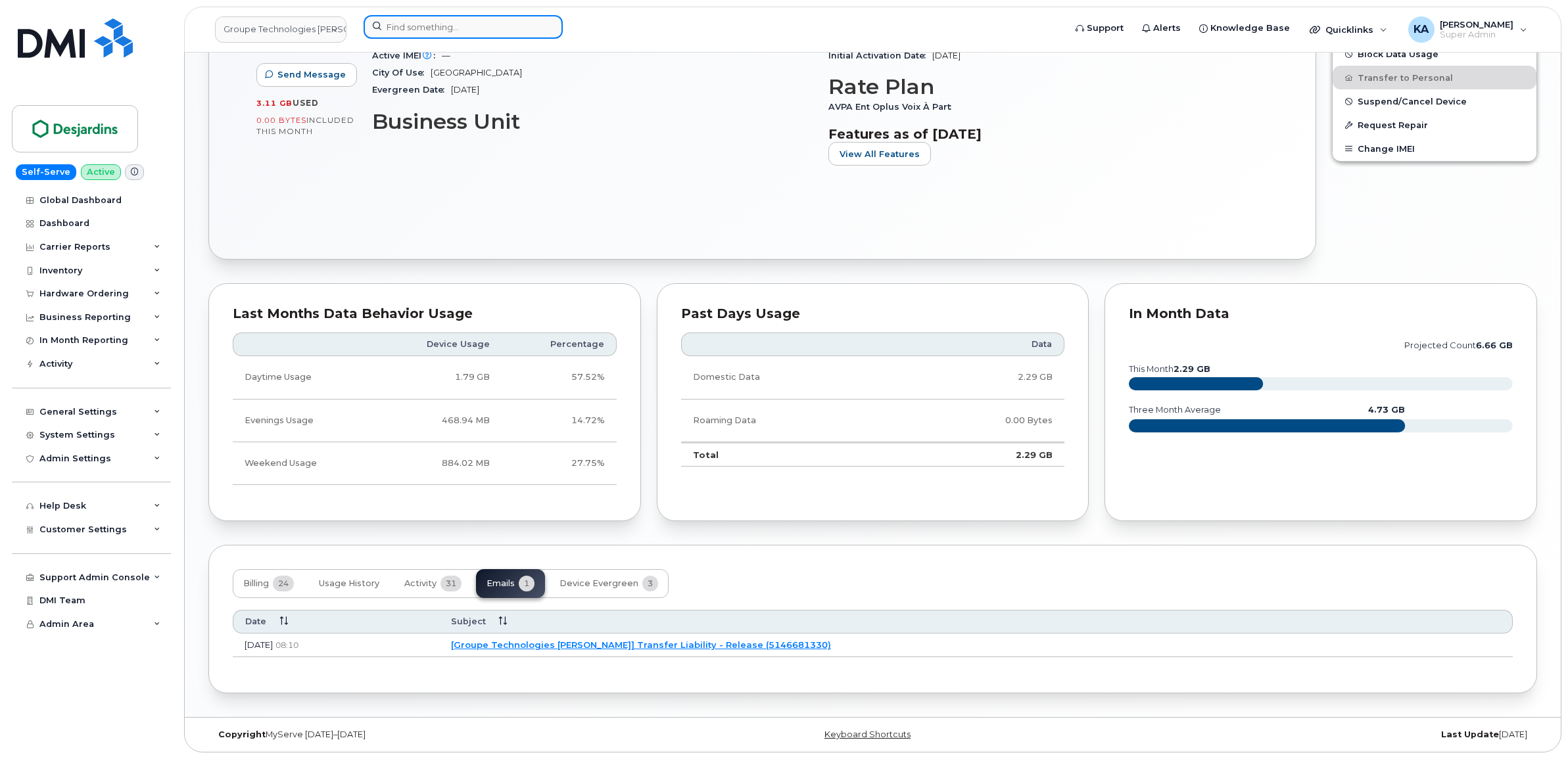
click at [426, 33] on input at bounding box center [463, 27] width 199 height 24
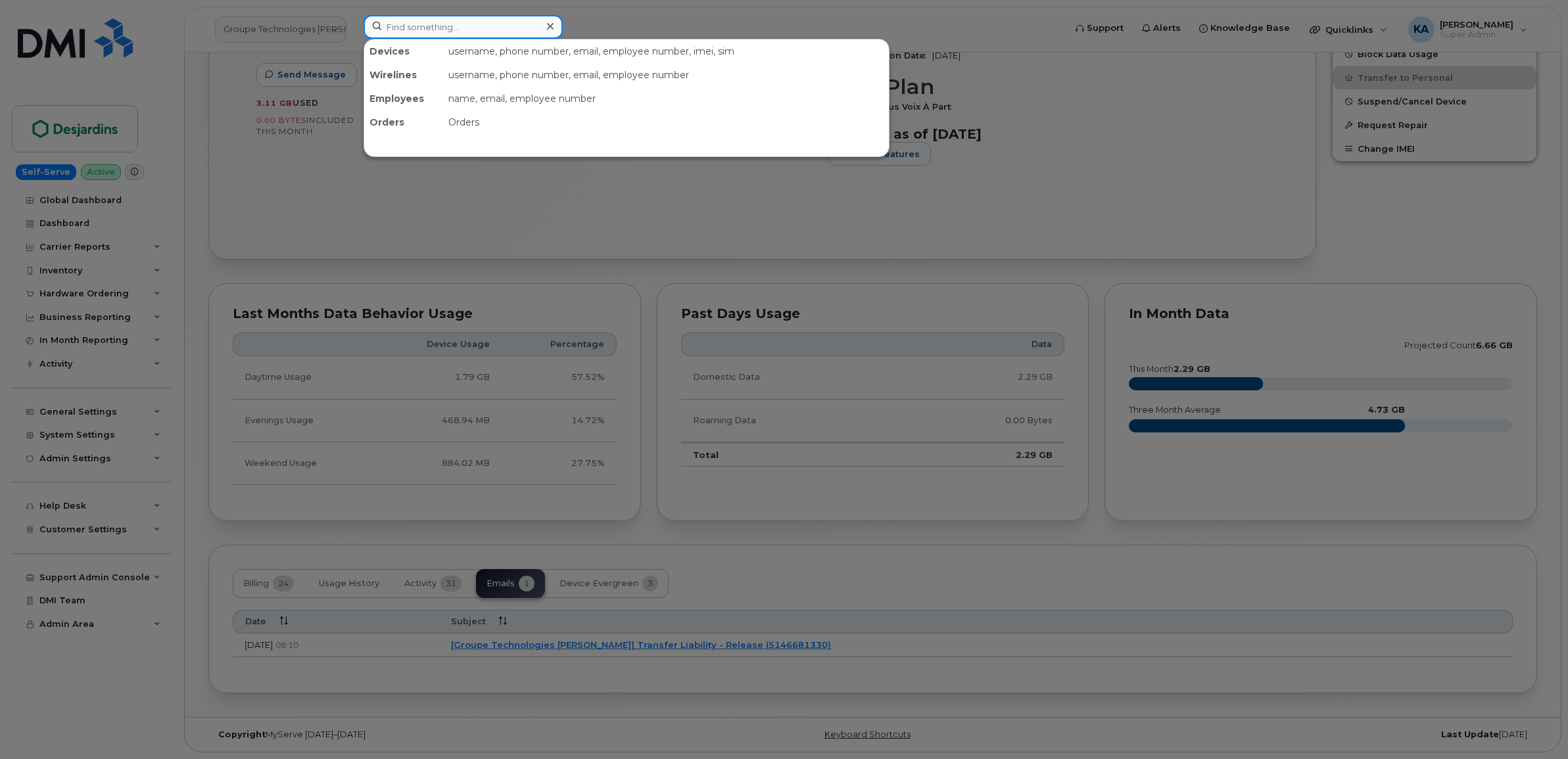
paste input "5146056546"
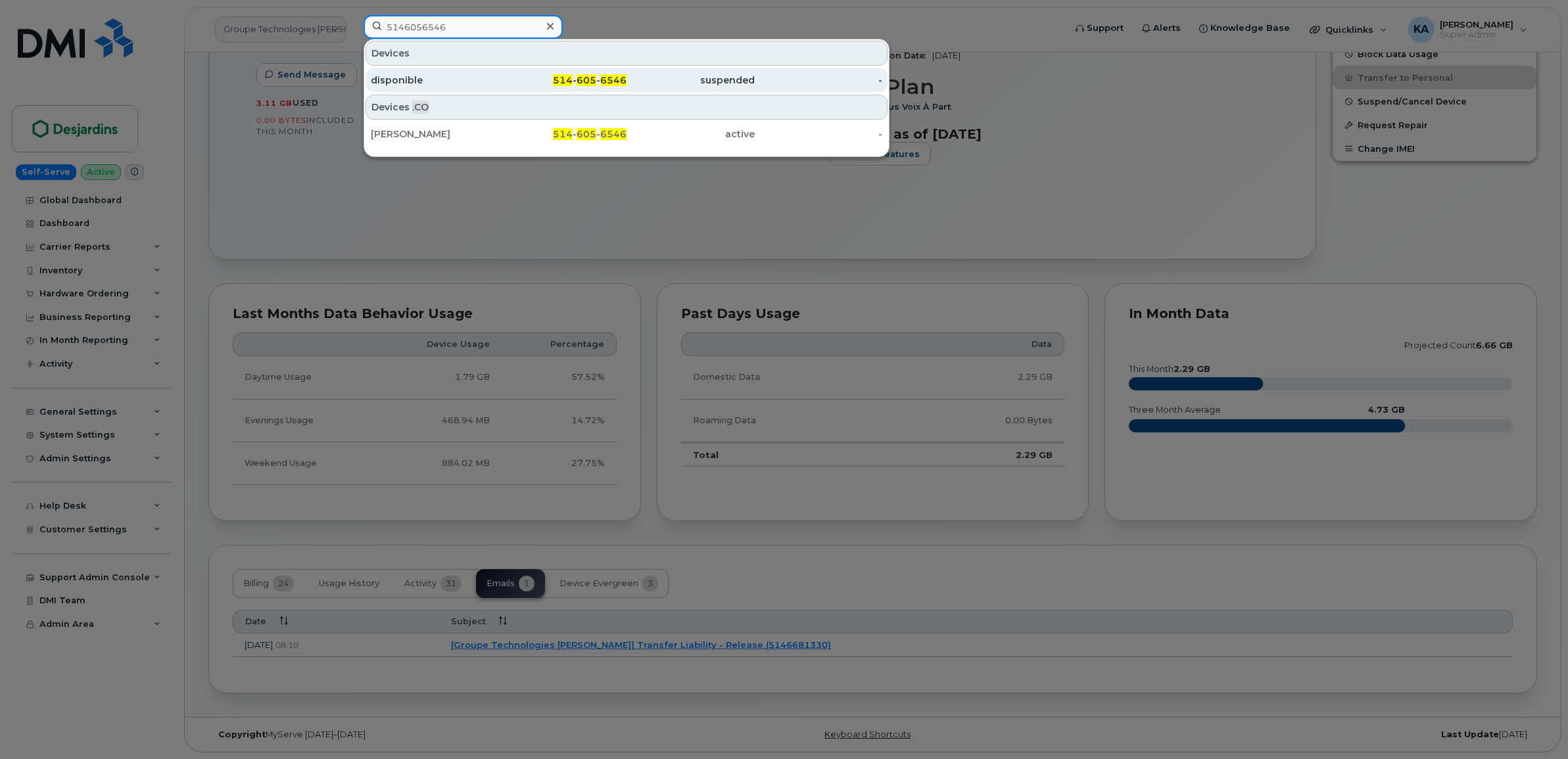
type input "5146056546"
click at [390, 84] on div "disponible" at bounding box center [434, 80] width 128 height 13
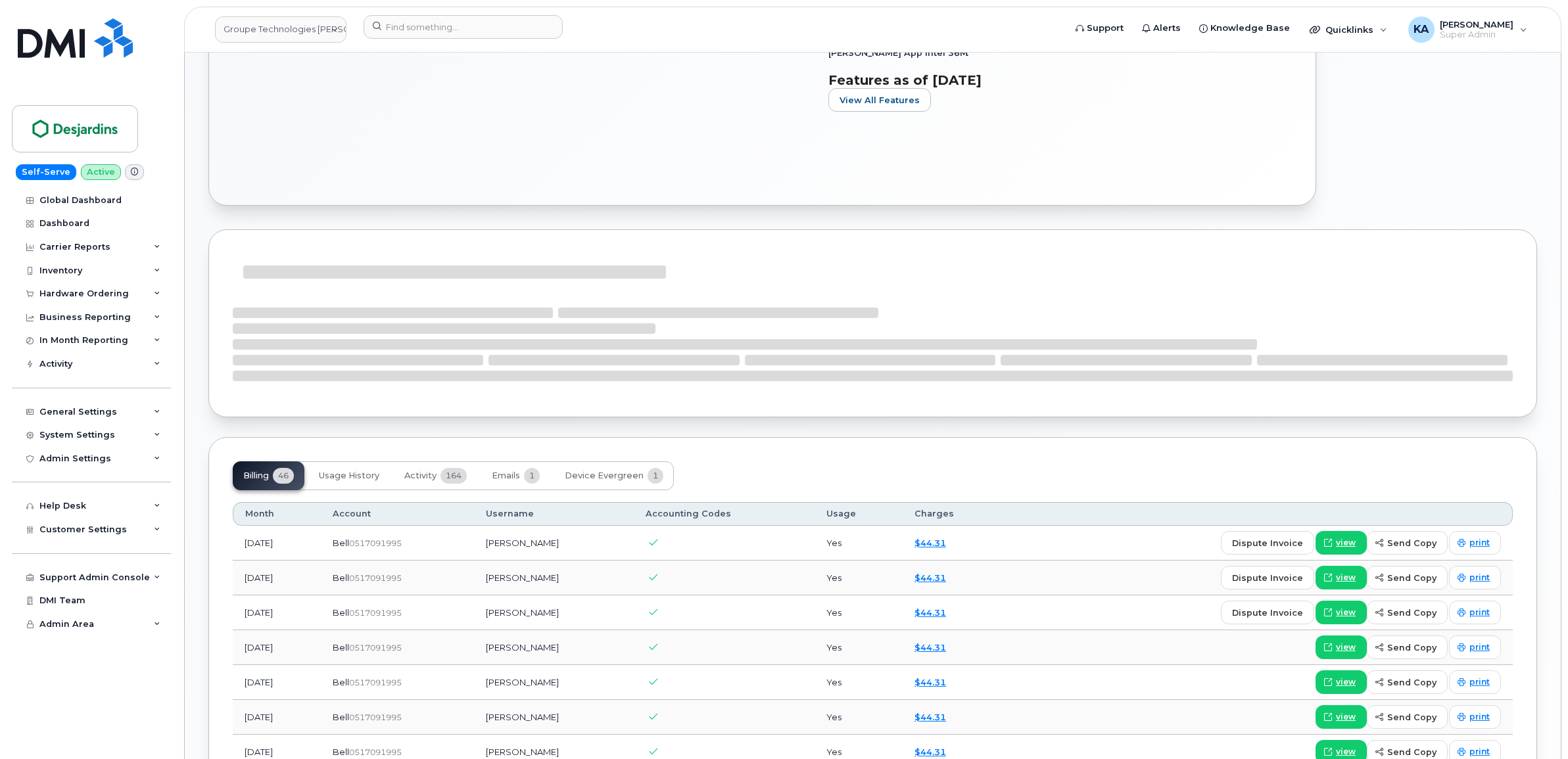
scroll to position [986, 0]
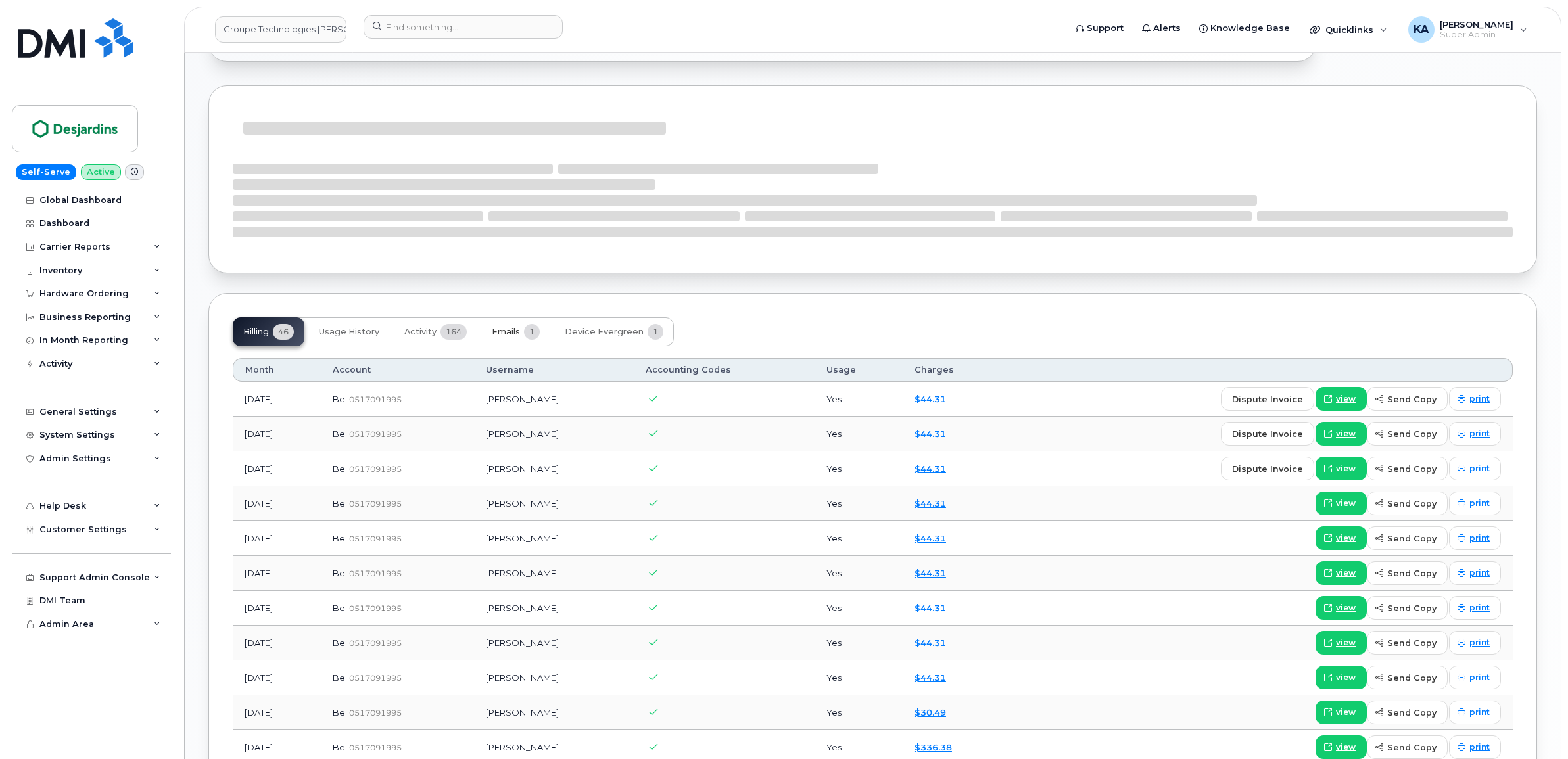
click at [512, 327] on button "Emails 1" at bounding box center [515, 331] width 69 height 29
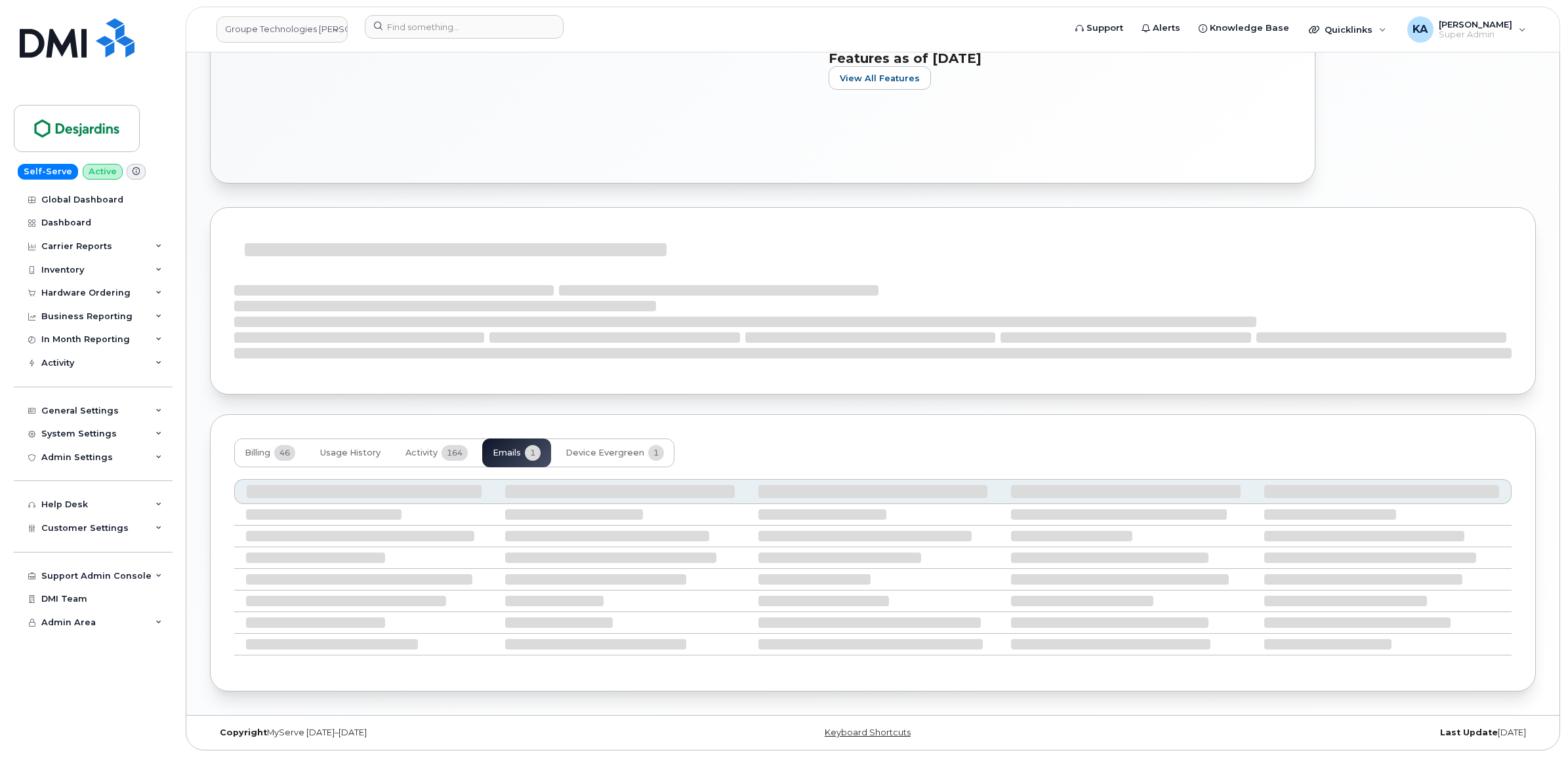
scroll to position [735, 0]
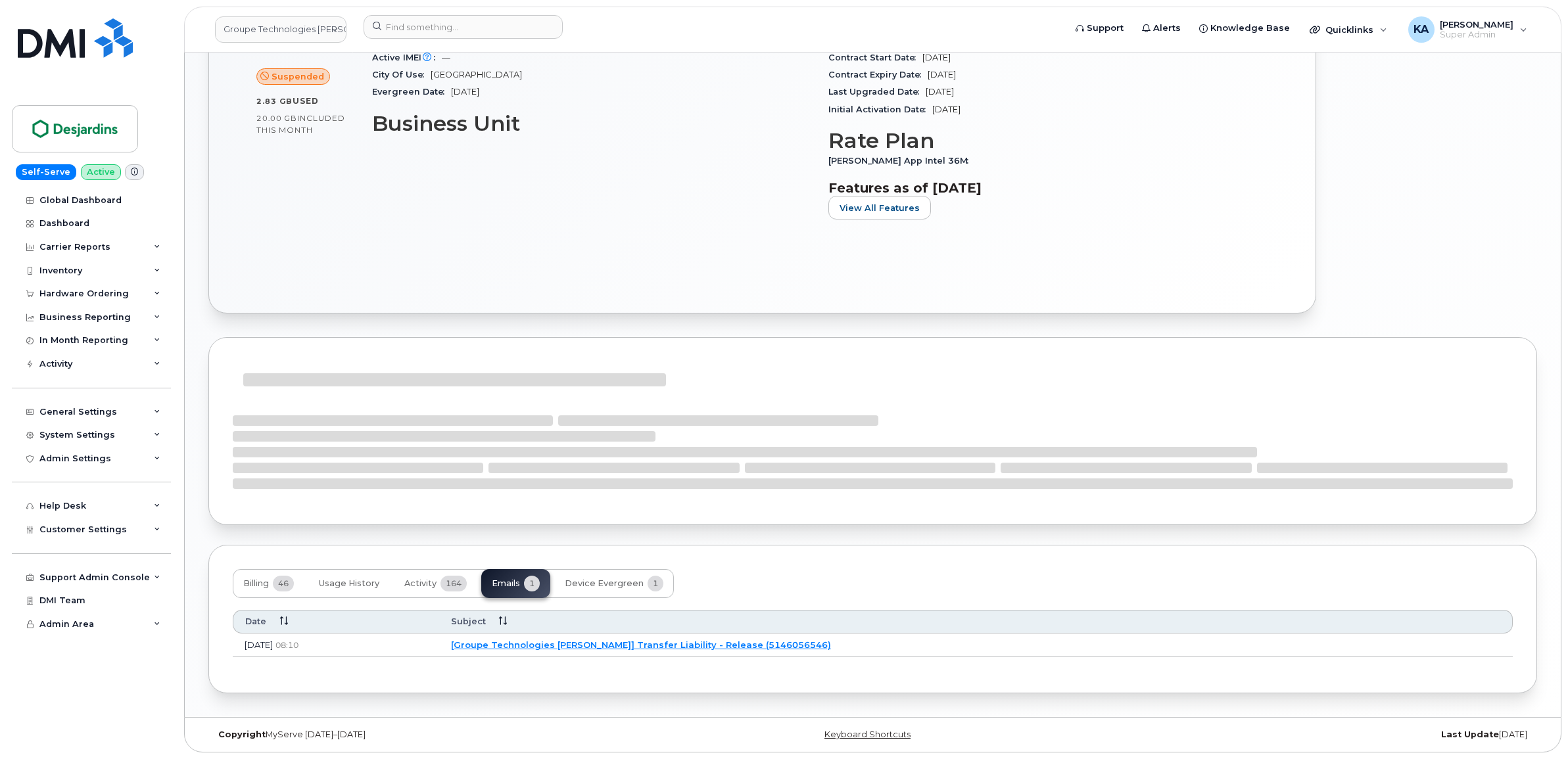
click at [589, 644] on link "[Groupe Technologies [PERSON_NAME]] Transfer Liability - Release (5146056546)" at bounding box center [641, 644] width 380 height 10
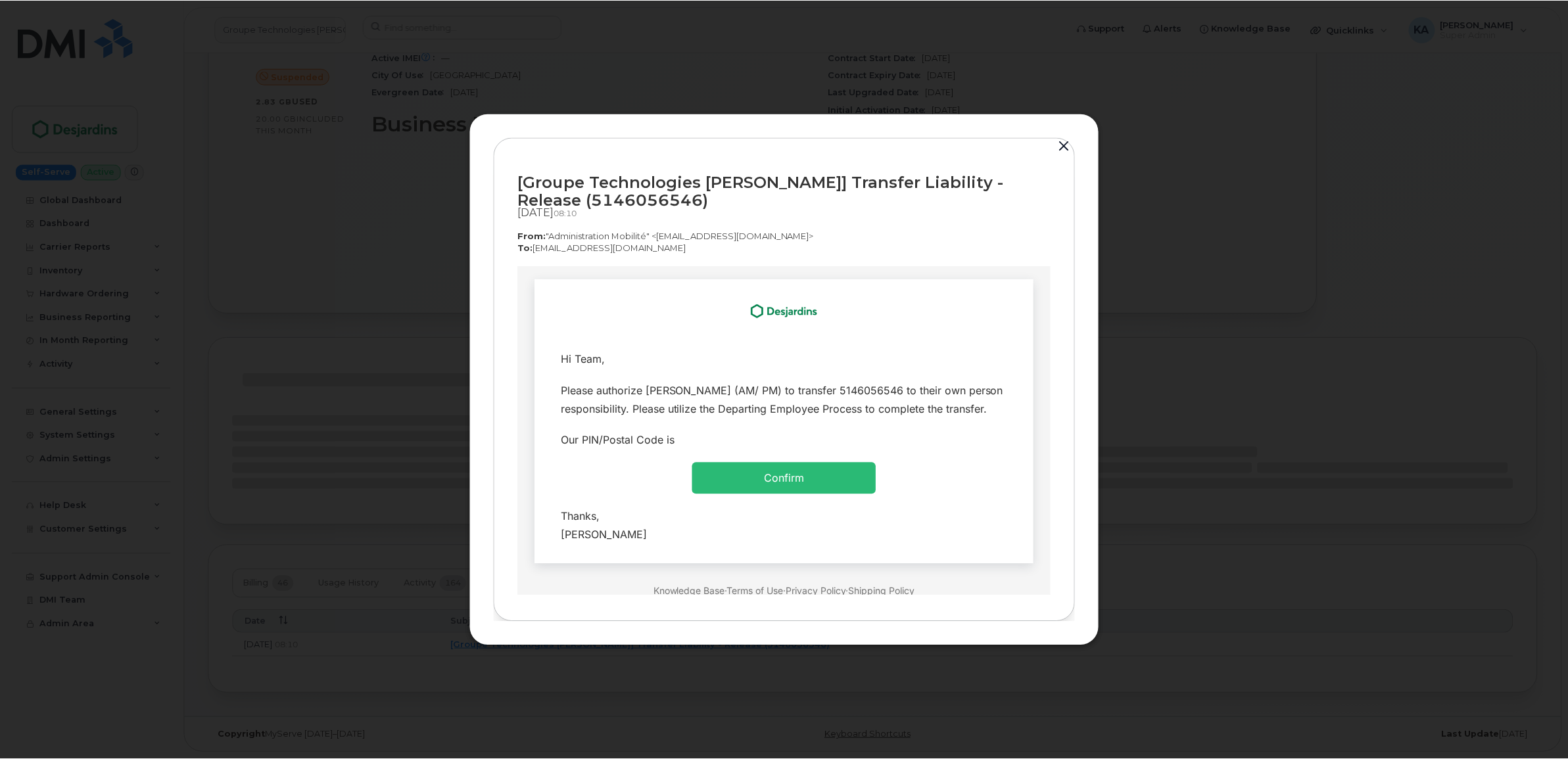
scroll to position [0, 0]
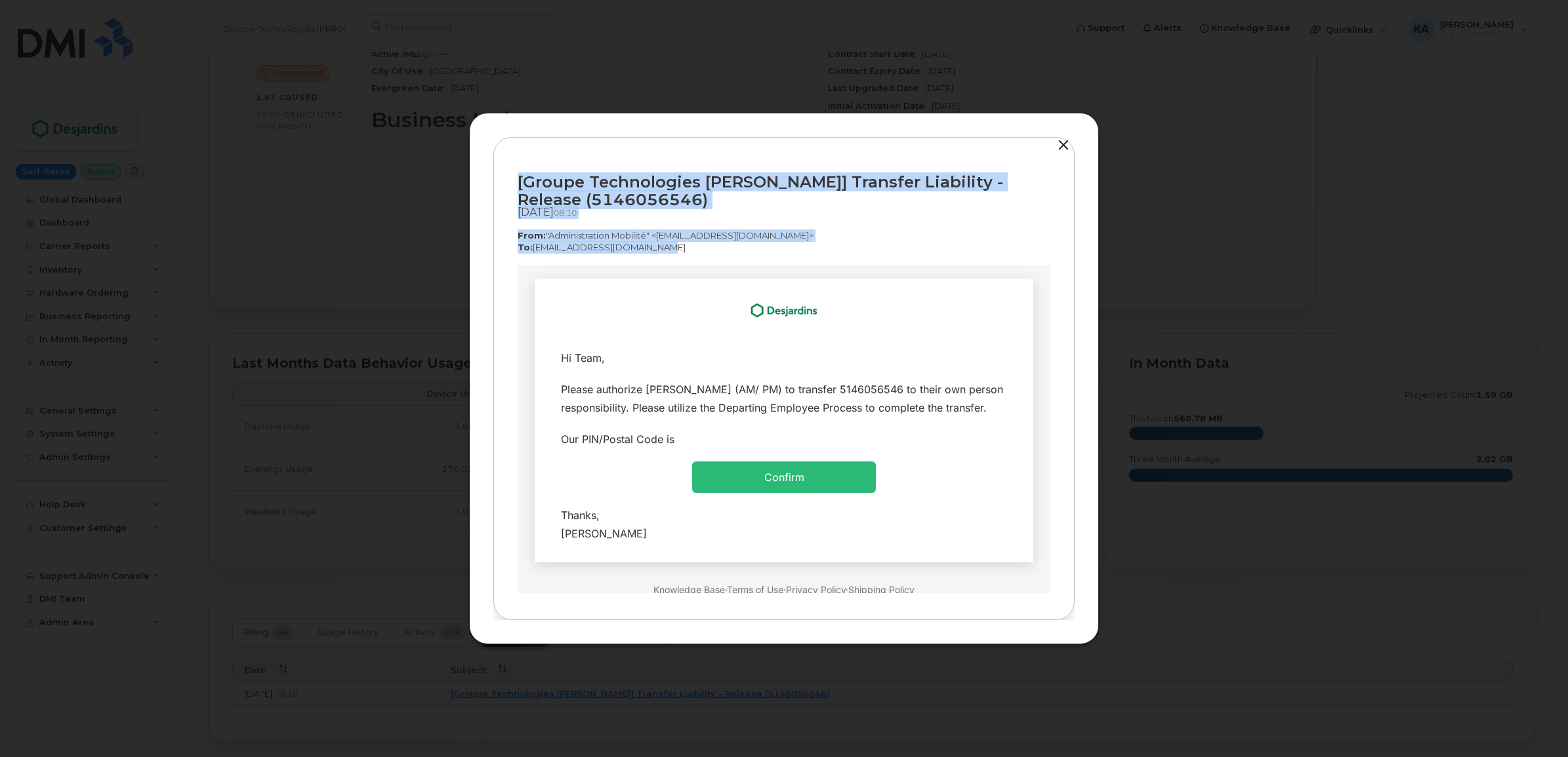
drag, startPoint x: 515, startPoint y: 178, endPoint x: 679, endPoint y: 253, distance: 180.3
click at [679, 253] on div "[Groupe Technologies [PERSON_NAME]] Transfer Liability - Release (5146056546) […" at bounding box center [783, 379] width 581 height 484
copy div "[Groupe Technologies [PERSON_NAME]] Transfer Liability - Release (5146056546) […"
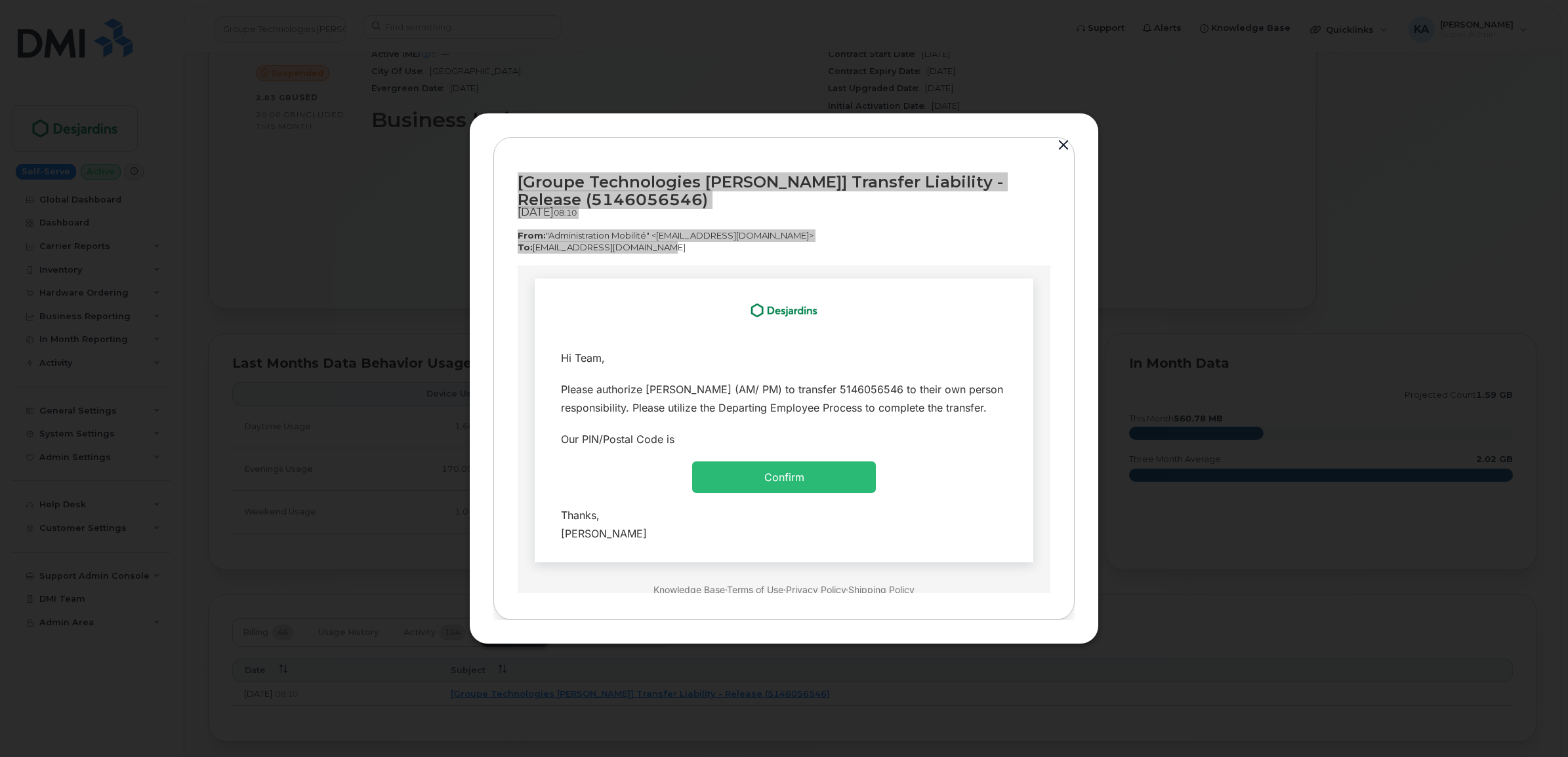
drag, startPoint x: 667, startPoint y: 532, endPoint x: 566, endPoint y: 322, distance: 233.0
click at [566, 322] on td "Hi Team, Confirm" at bounding box center [784, 420] width 499 height 284
copy td "Hi Team, Please authorize [PERSON_NAME] (AM/ PM) to transfer 5146056546 to thei…"
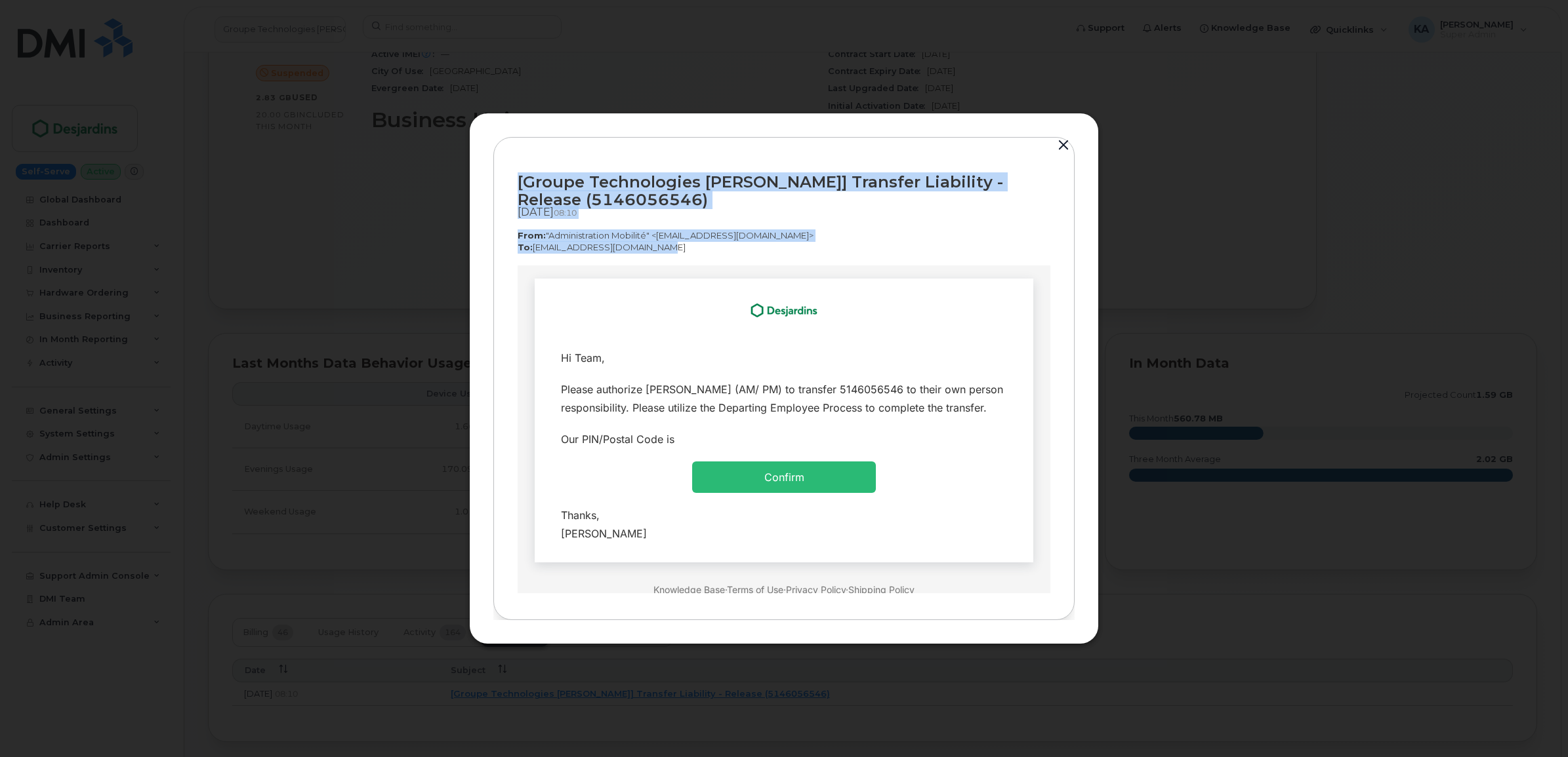
click at [1064, 146] on button "button" at bounding box center [1063, 146] width 20 height 18
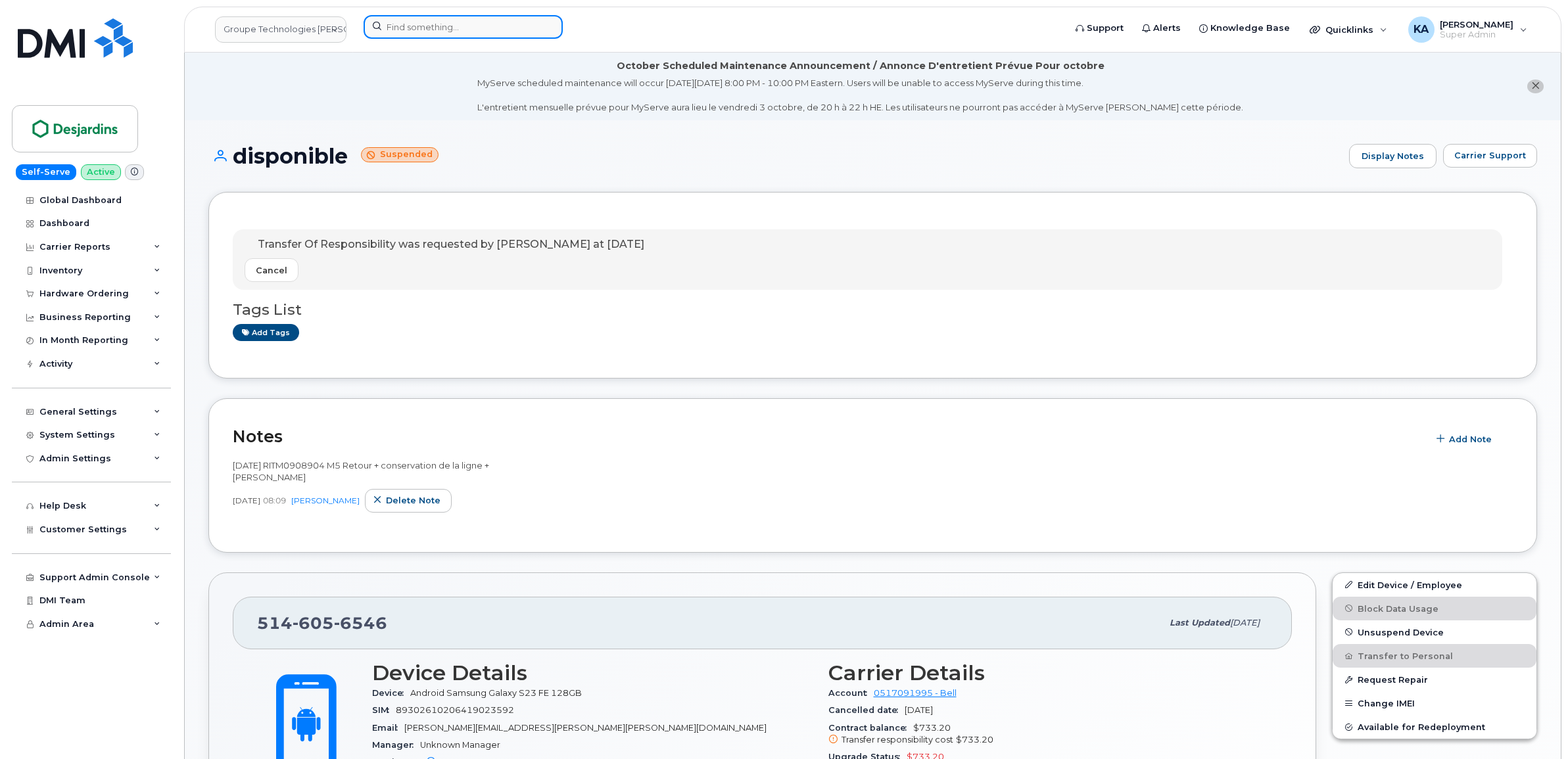
click at [419, 28] on input at bounding box center [463, 27] width 199 height 24
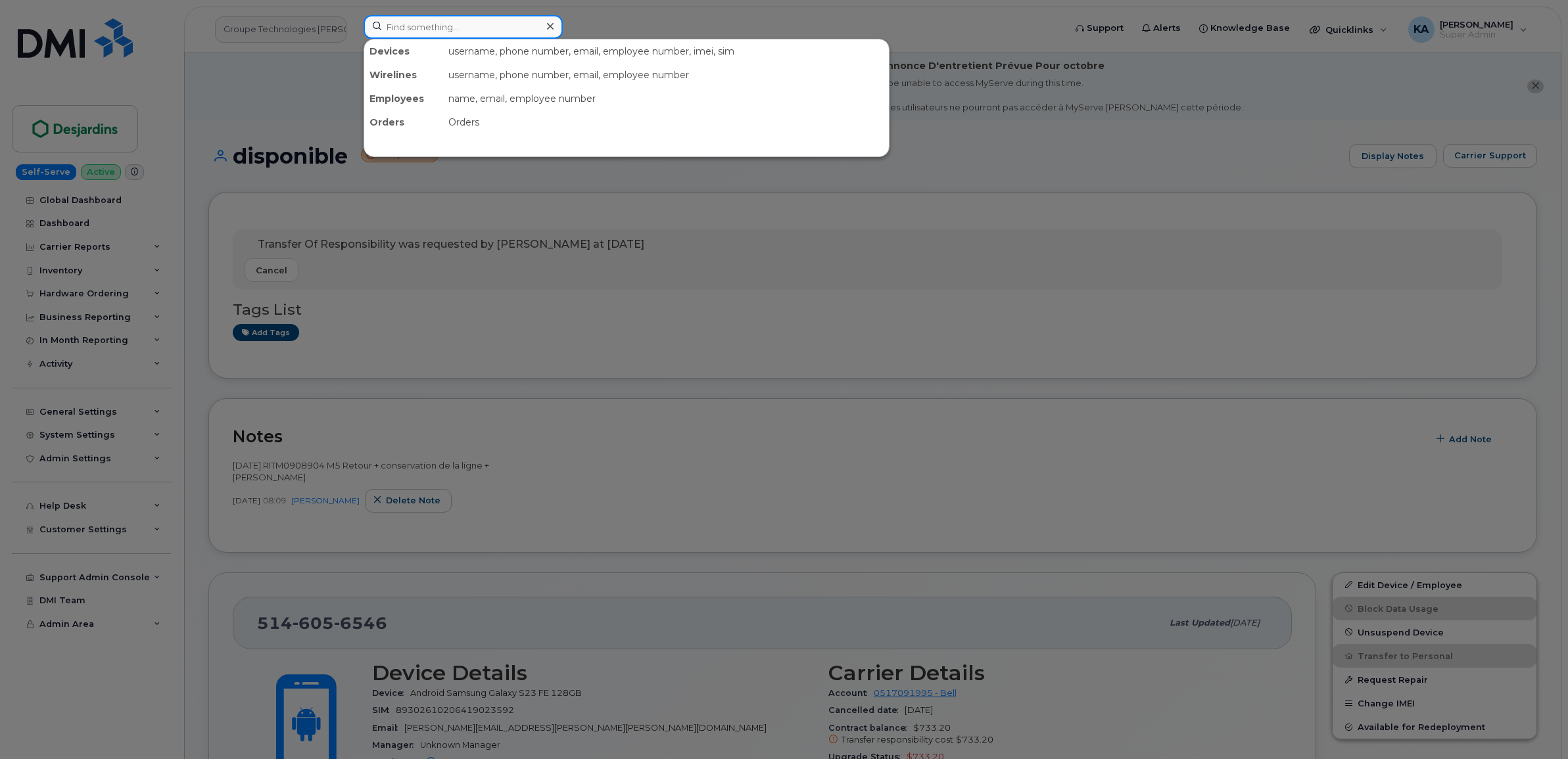
paste input "5872272025"
type input "5872272025"
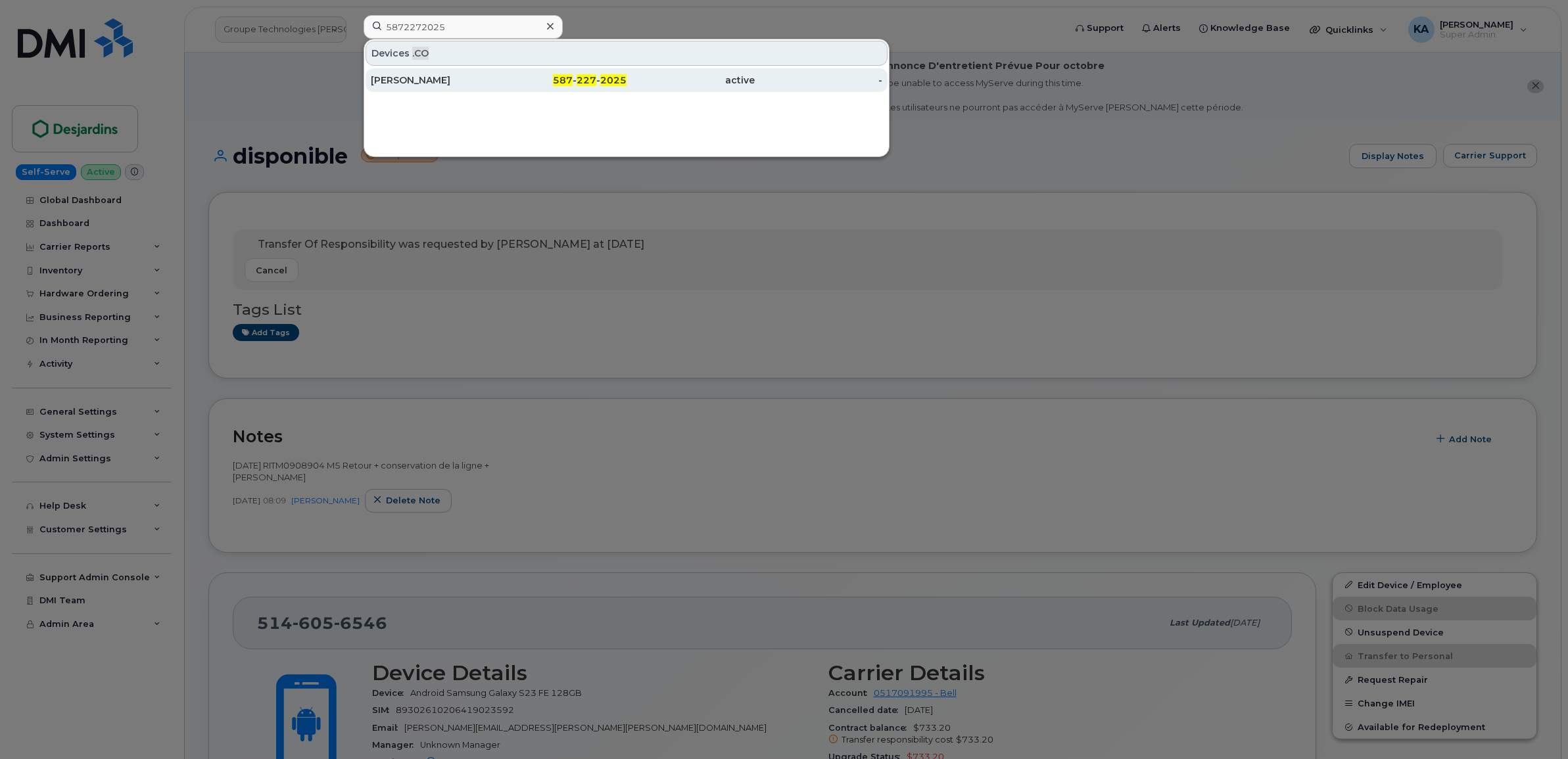
click at [412, 83] on div "[PERSON_NAME]" at bounding box center [434, 80] width 128 height 13
